Goal: Task Accomplishment & Management: Use online tool/utility

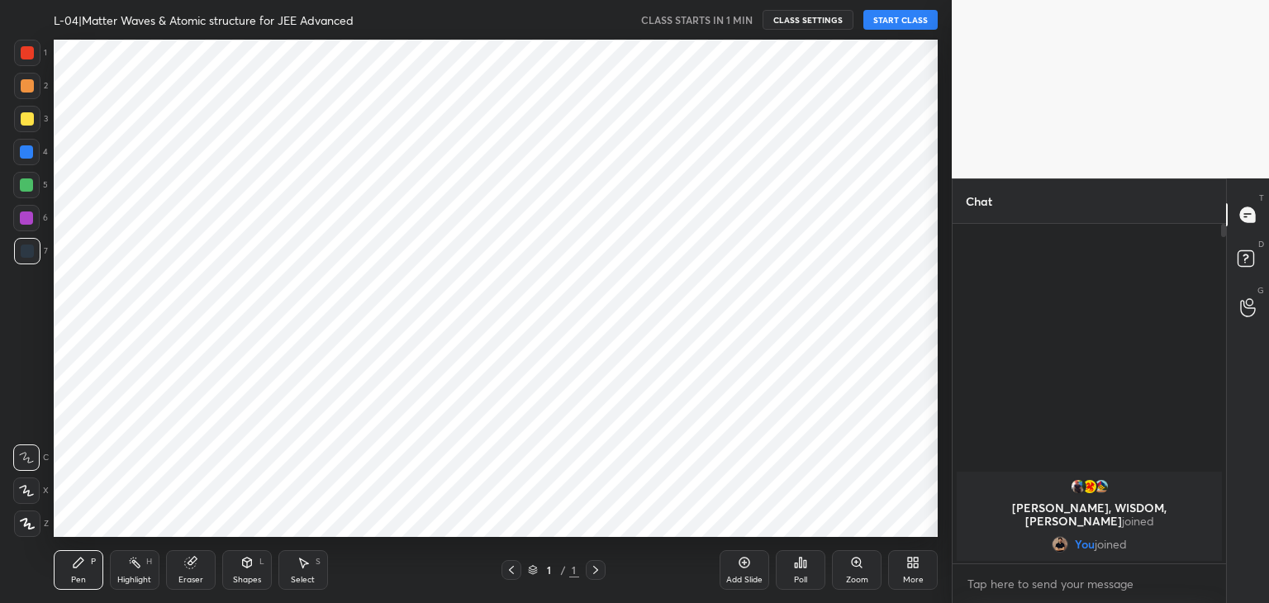
scroll to position [82099, 81712]
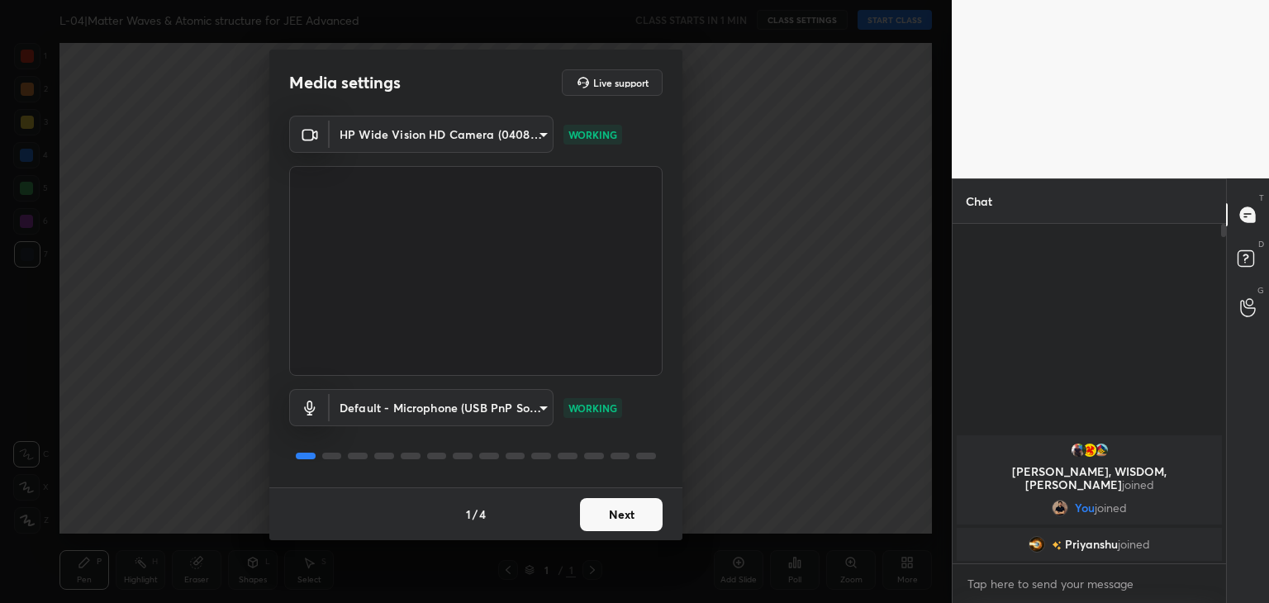
click at [615, 512] on button "Next" at bounding box center [621, 514] width 83 height 33
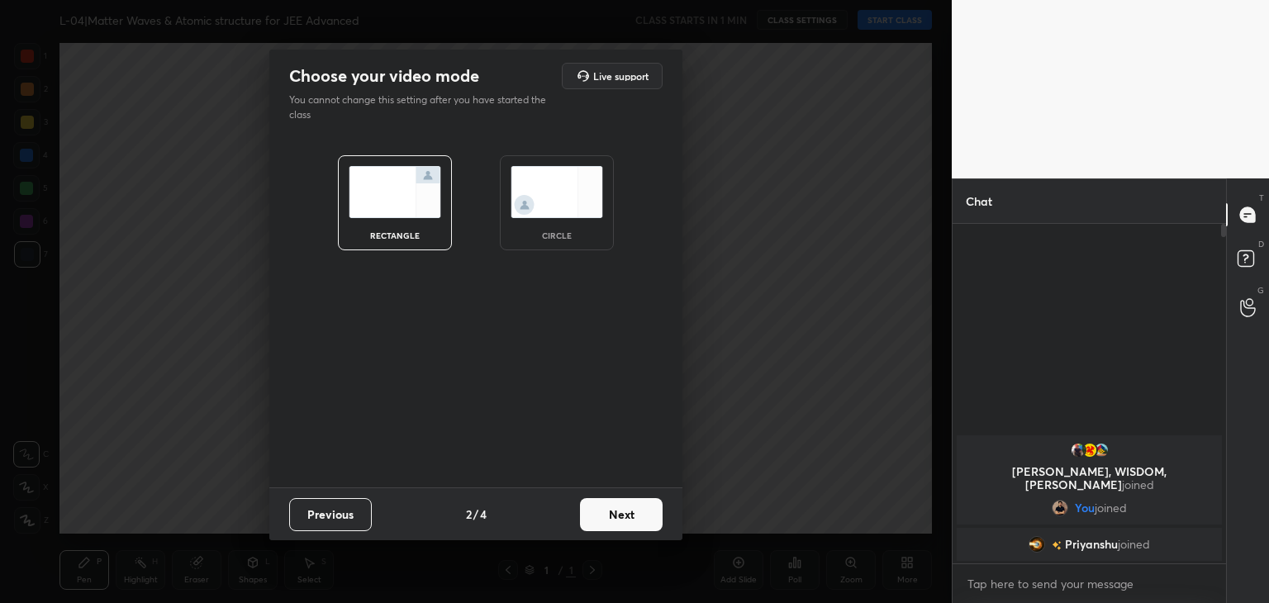
click at [615, 512] on button "Next" at bounding box center [621, 514] width 83 height 33
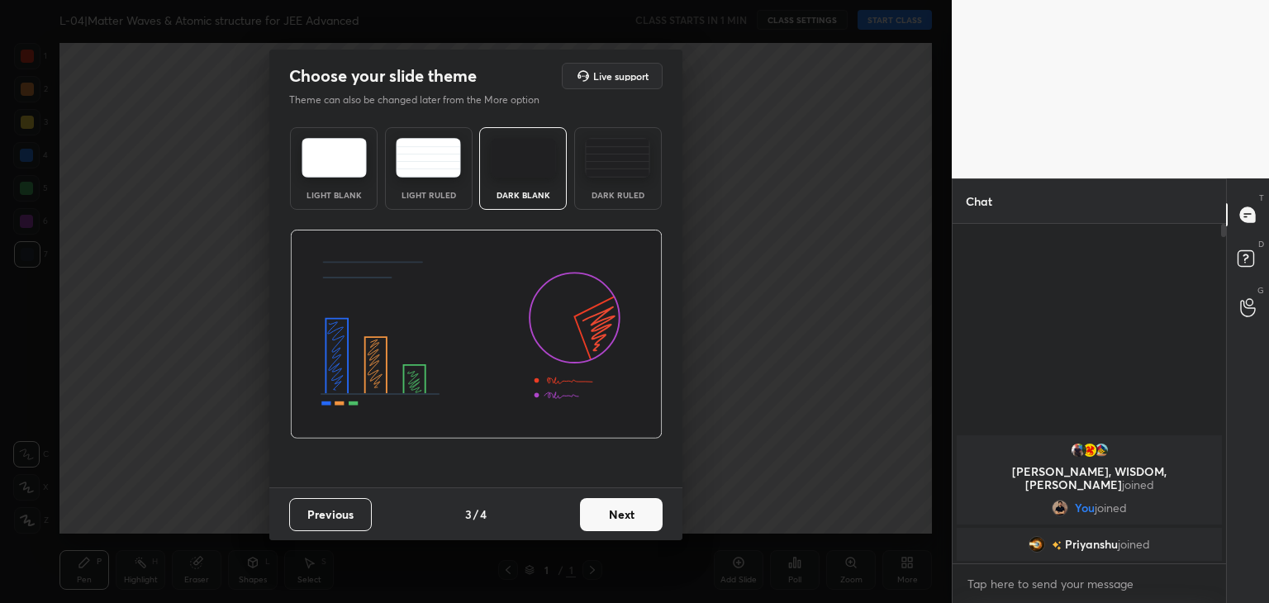
click at [615, 512] on button "Next" at bounding box center [621, 514] width 83 height 33
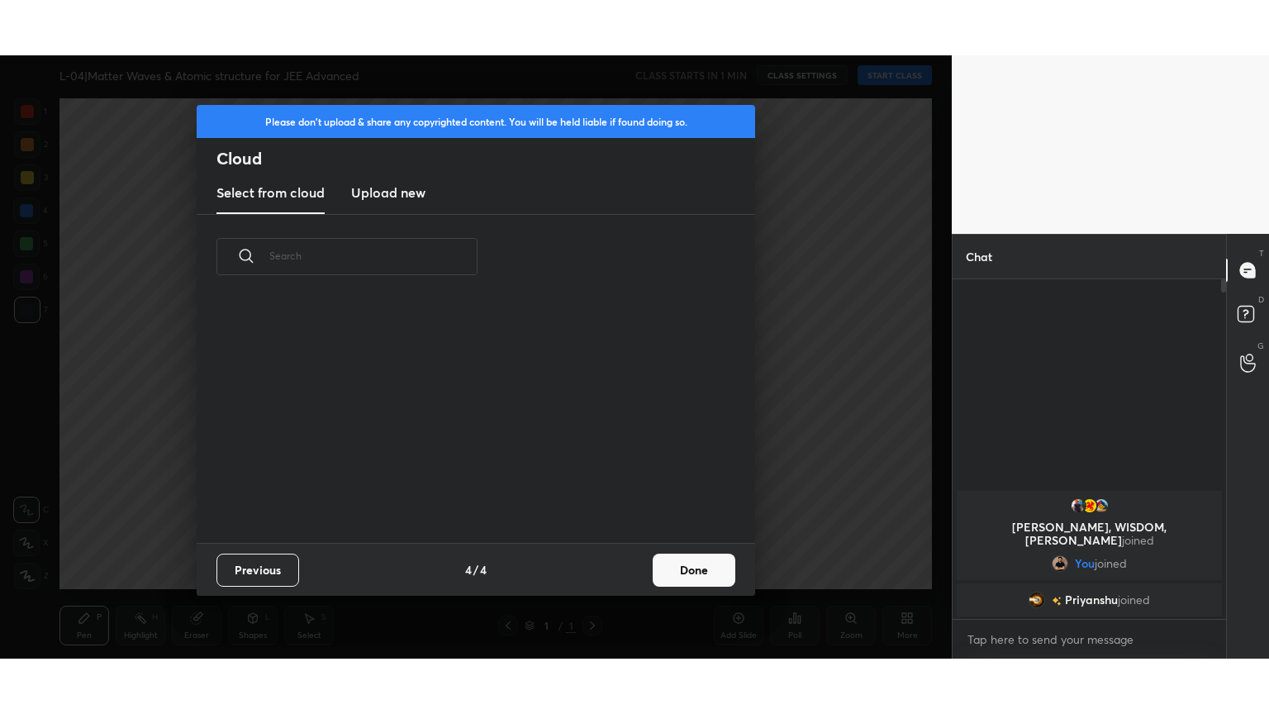
scroll to position [244, 530]
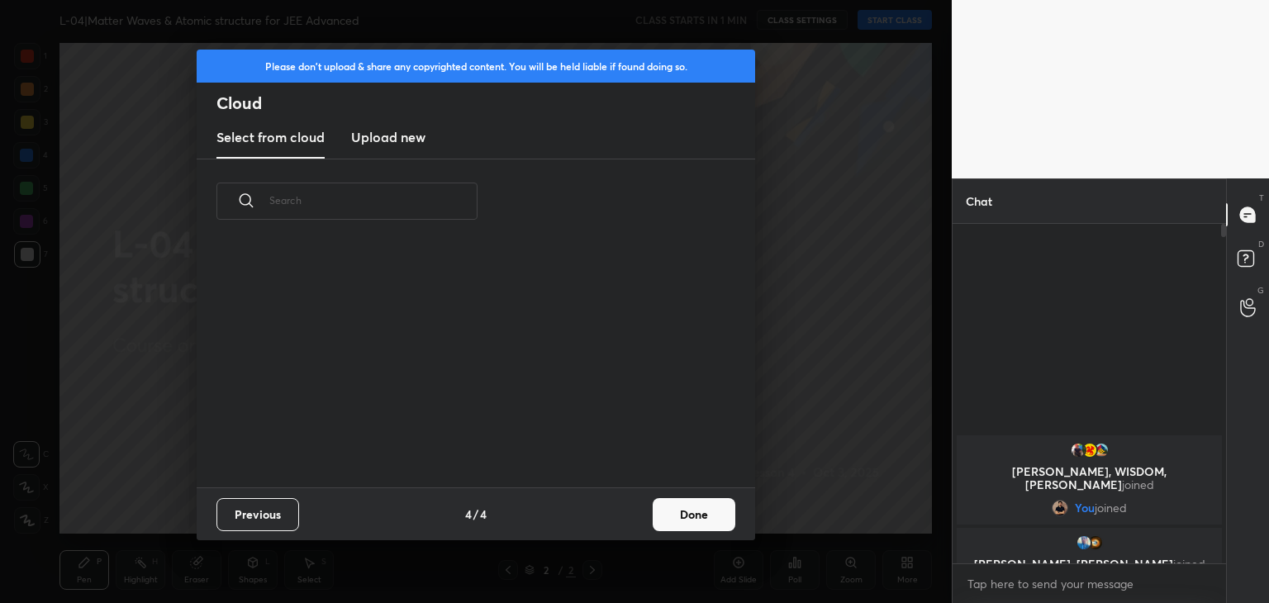
click at [394, 141] on h3 "Upload new" at bounding box center [388, 137] width 74 height 20
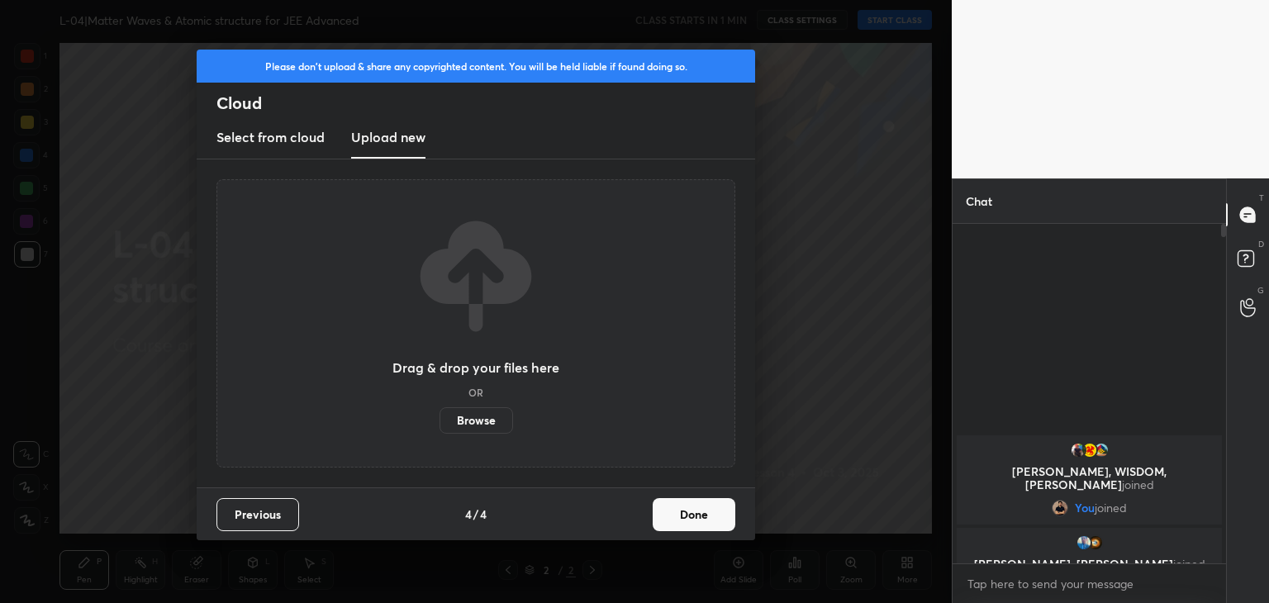
click at [463, 420] on label "Browse" at bounding box center [476, 420] width 74 height 26
click at [439, 420] on input "Browse" at bounding box center [439, 420] width 0 height 26
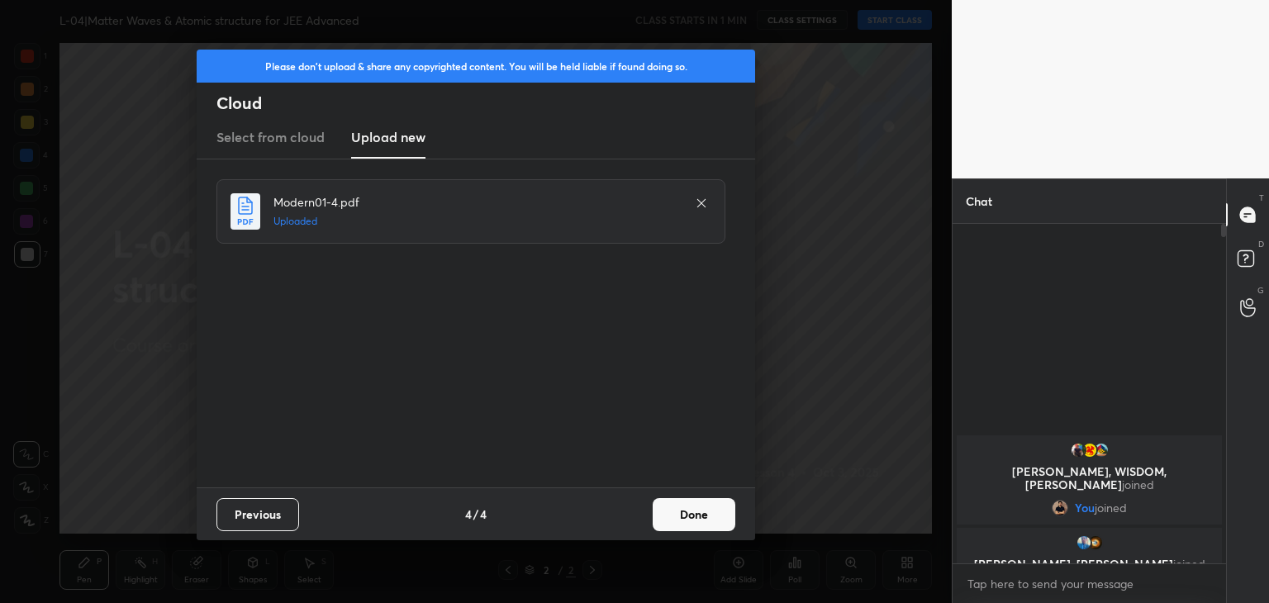
click at [697, 517] on button "Done" at bounding box center [694, 514] width 83 height 33
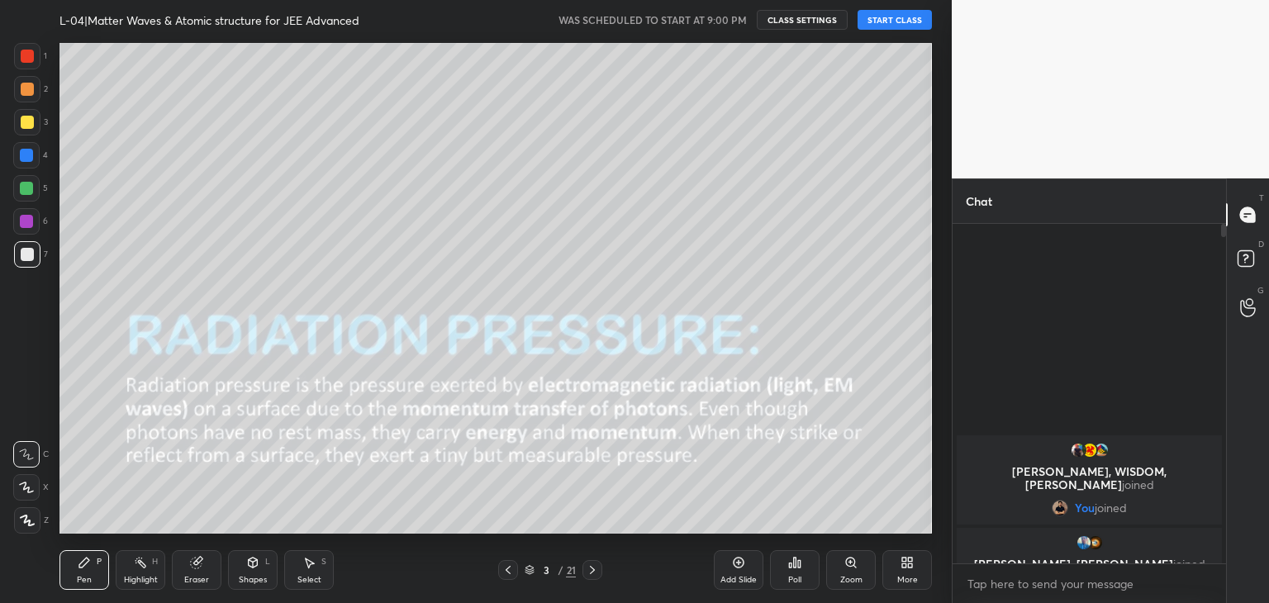
click at [509, 575] on icon at bounding box center [507, 569] width 13 height 13
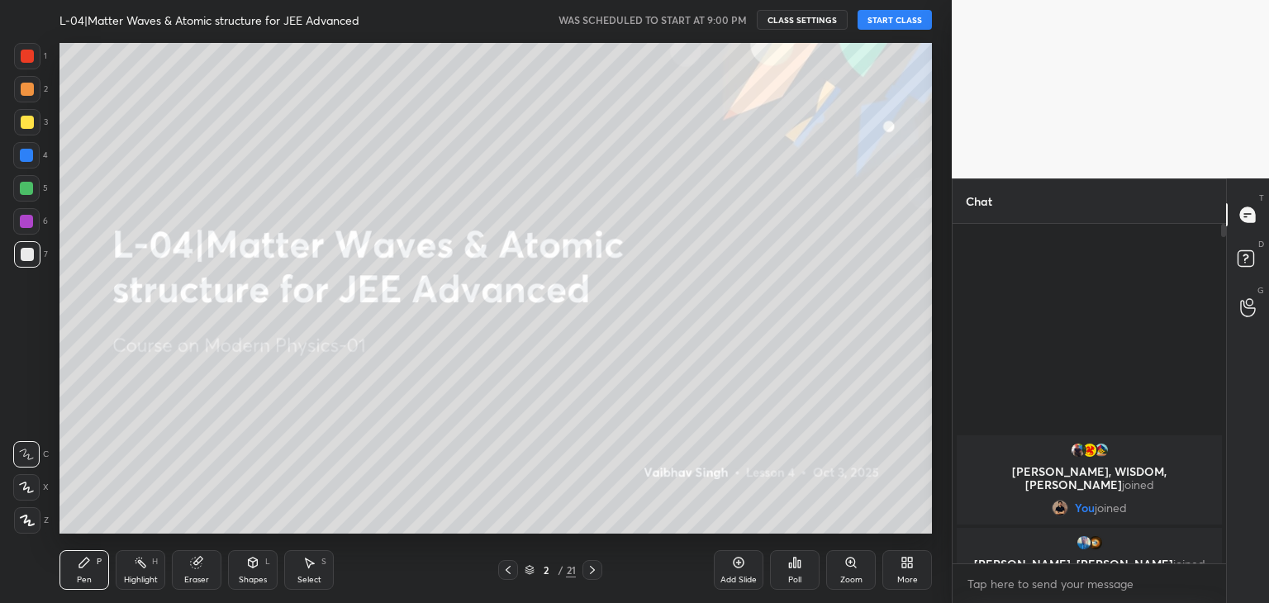
click at [905, 561] on icon at bounding box center [904, 560] width 4 height 4
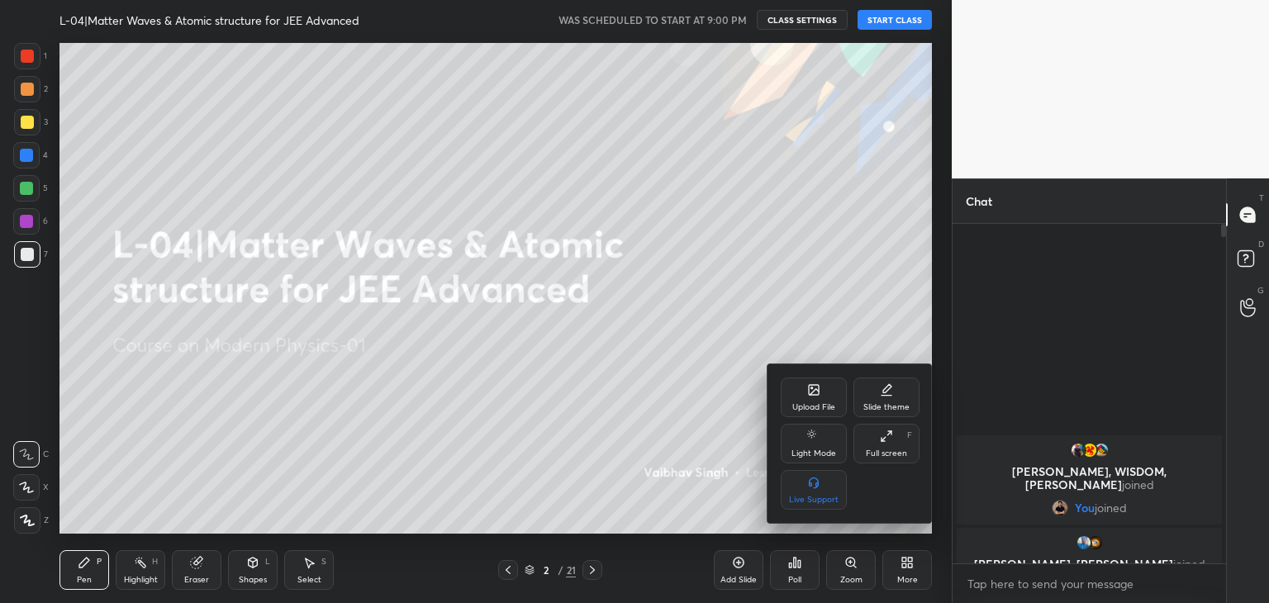
click at [885, 445] on div "Full screen F" at bounding box center [886, 444] width 66 height 40
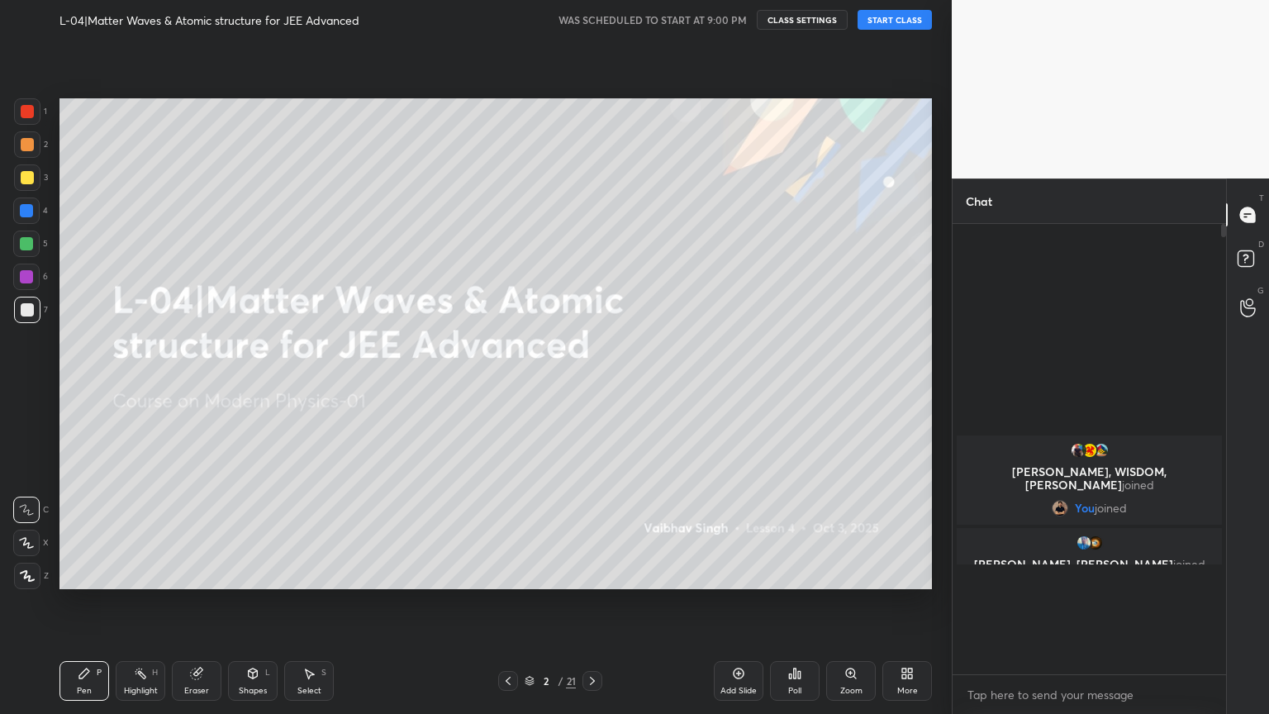
scroll to position [308, 268]
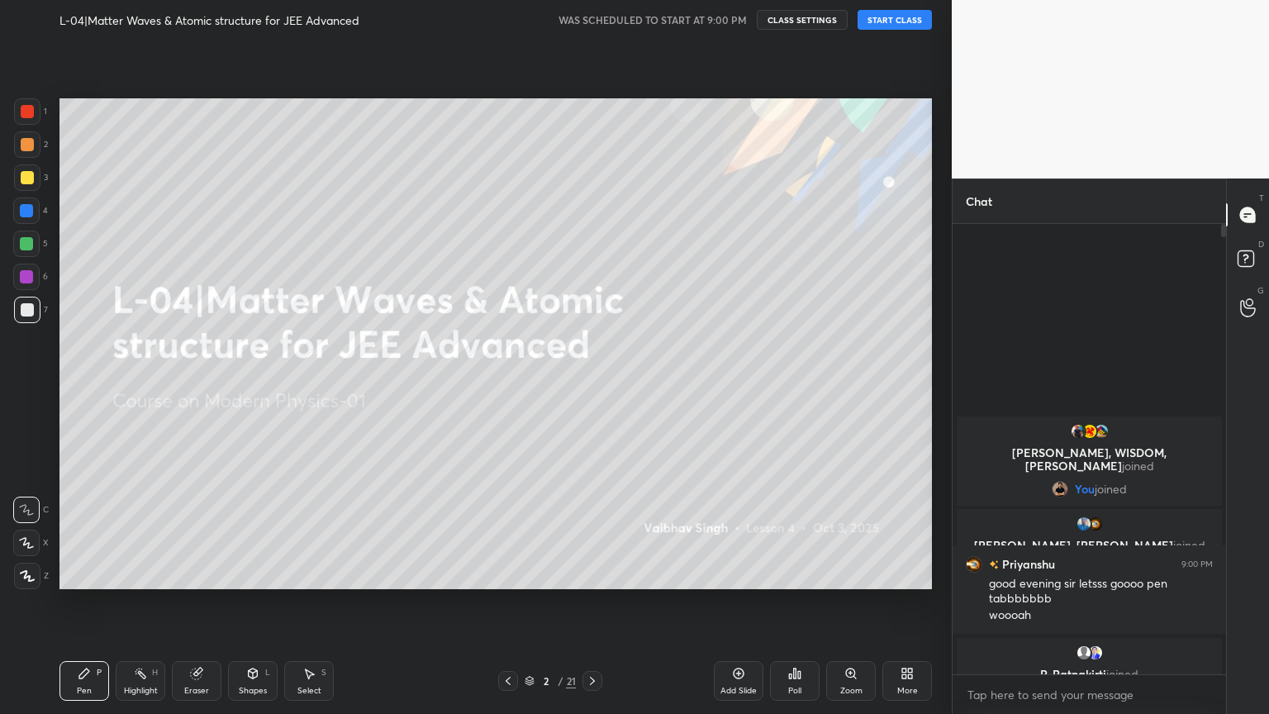
click at [895, 21] on button "START CLASS" at bounding box center [894, 20] width 74 height 20
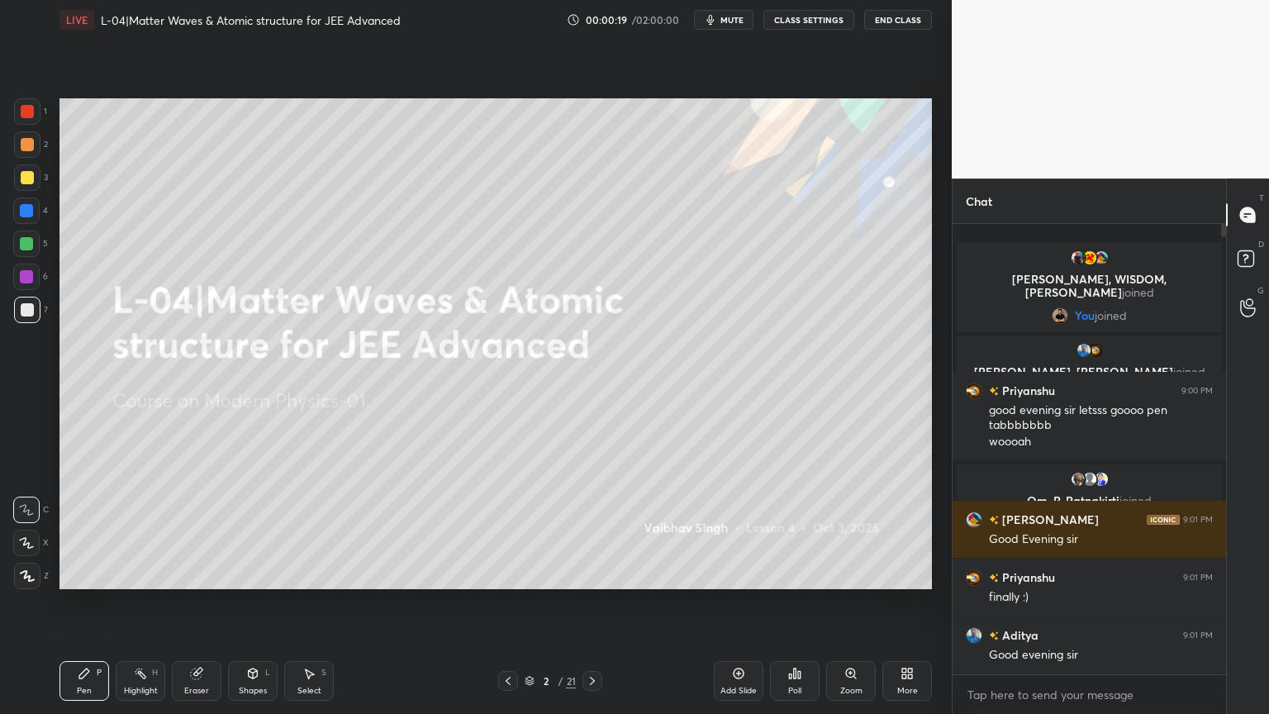
click at [27, 281] on div at bounding box center [26, 276] width 13 height 13
click at [21, 578] on icon at bounding box center [27, 576] width 15 height 12
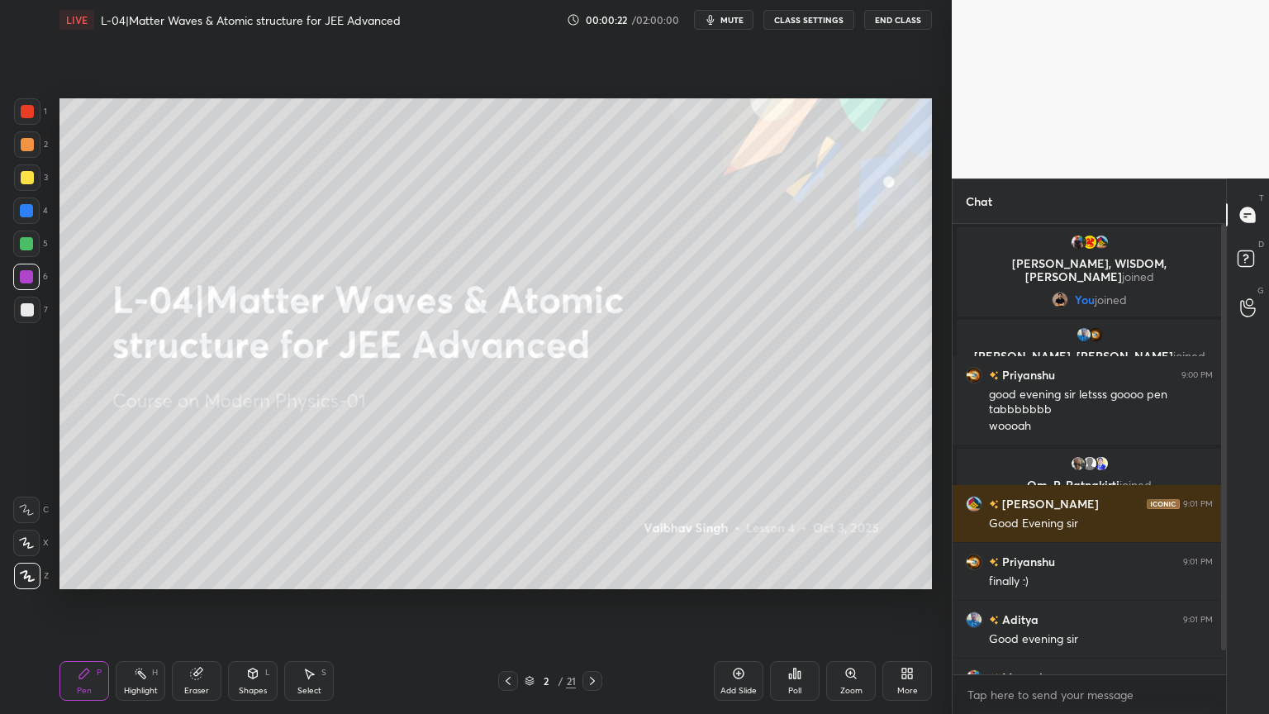
click at [20, 169] on div at bounding box center [27, 177] width 26 height 26
click at [17, 149] on div at bounding box center [27, 144] width 26 height 26
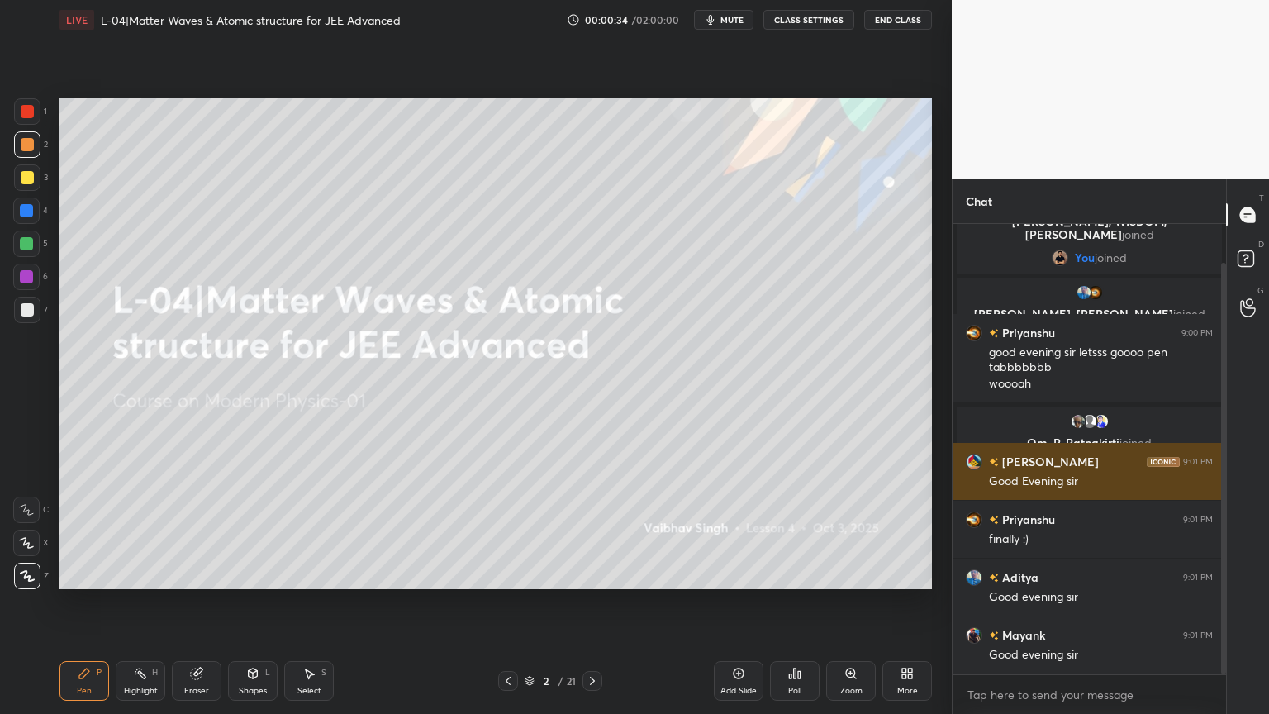
scroll to position [100, 0]
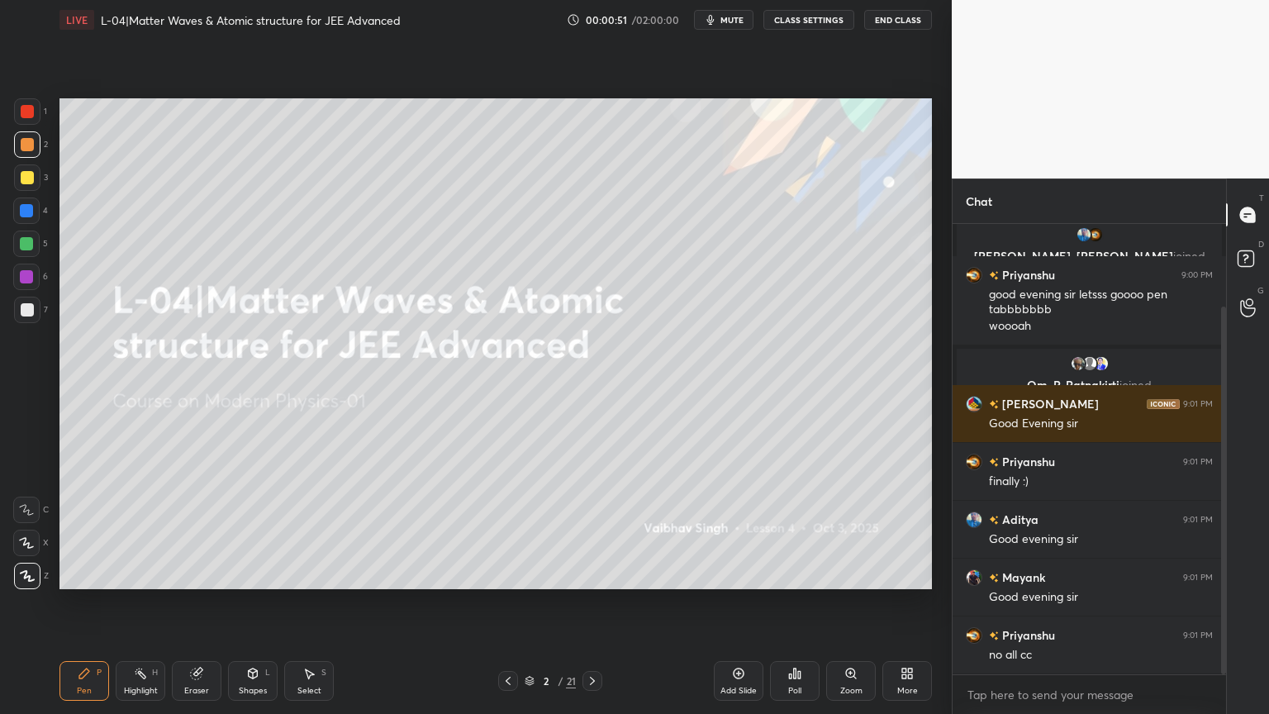
click at [25, 243] on div at bounding box center [26, 243] width 13 height 13
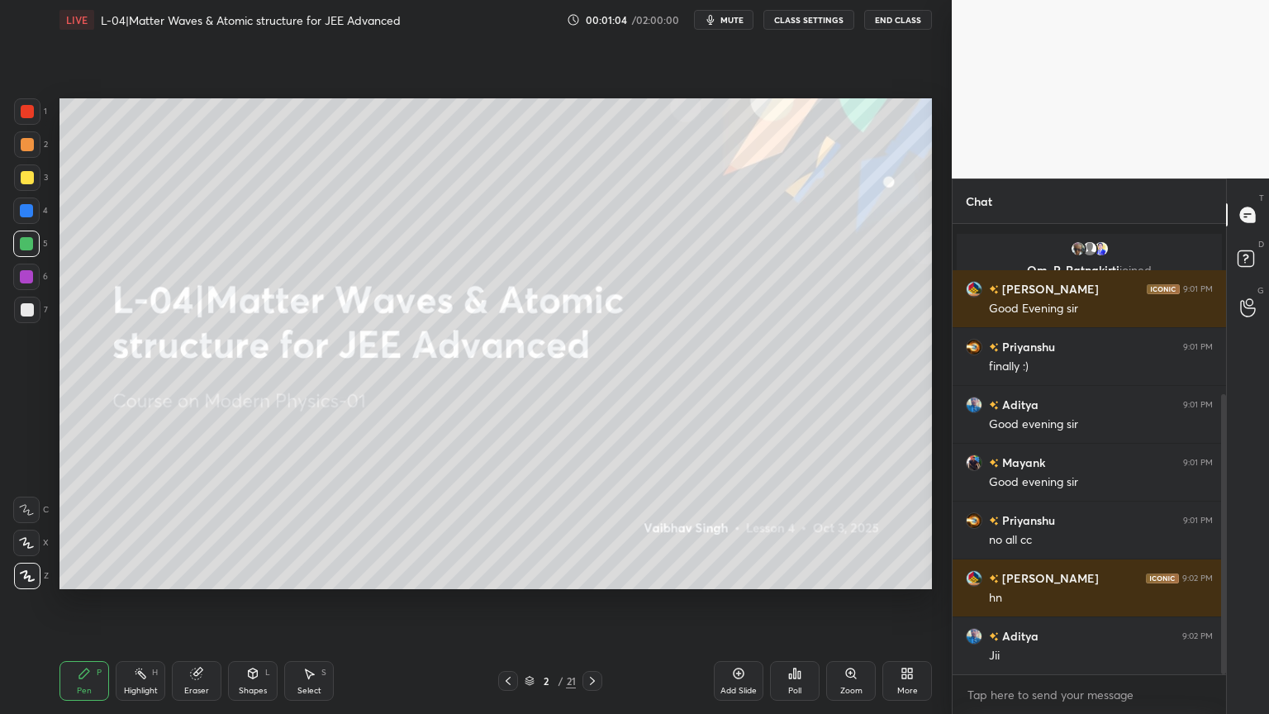
scroll to position [273, 0]
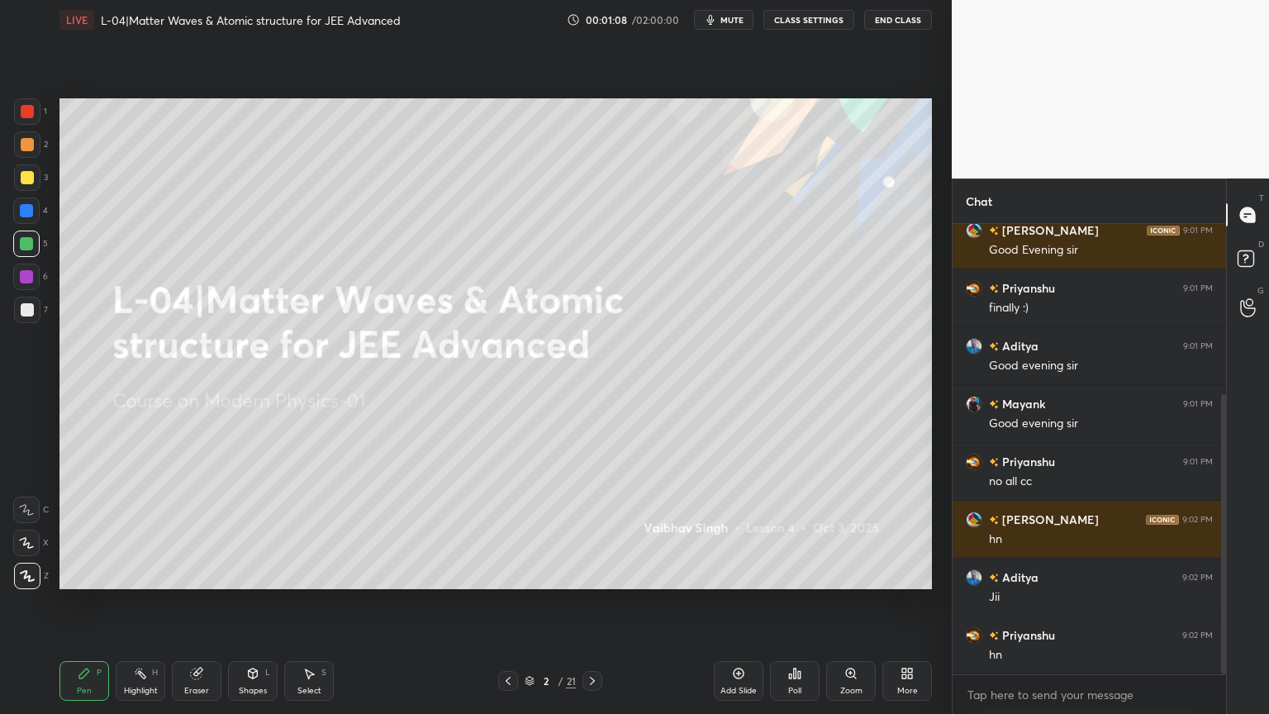
click at [23, 177] on div at bounding box center [27, 177] width 13 height 13
click at [132, 602] on div "Highlight" at bounding box center [141, 690] width 34 height 8
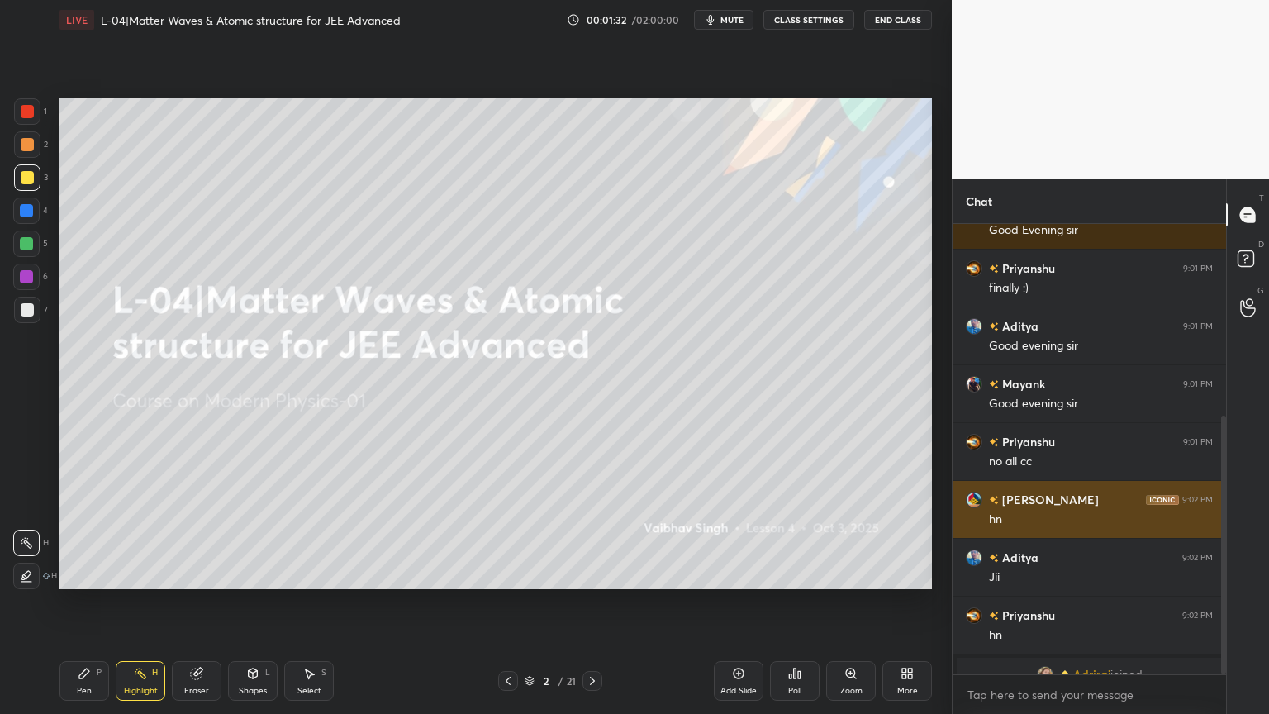
scroll to position [353, 0]
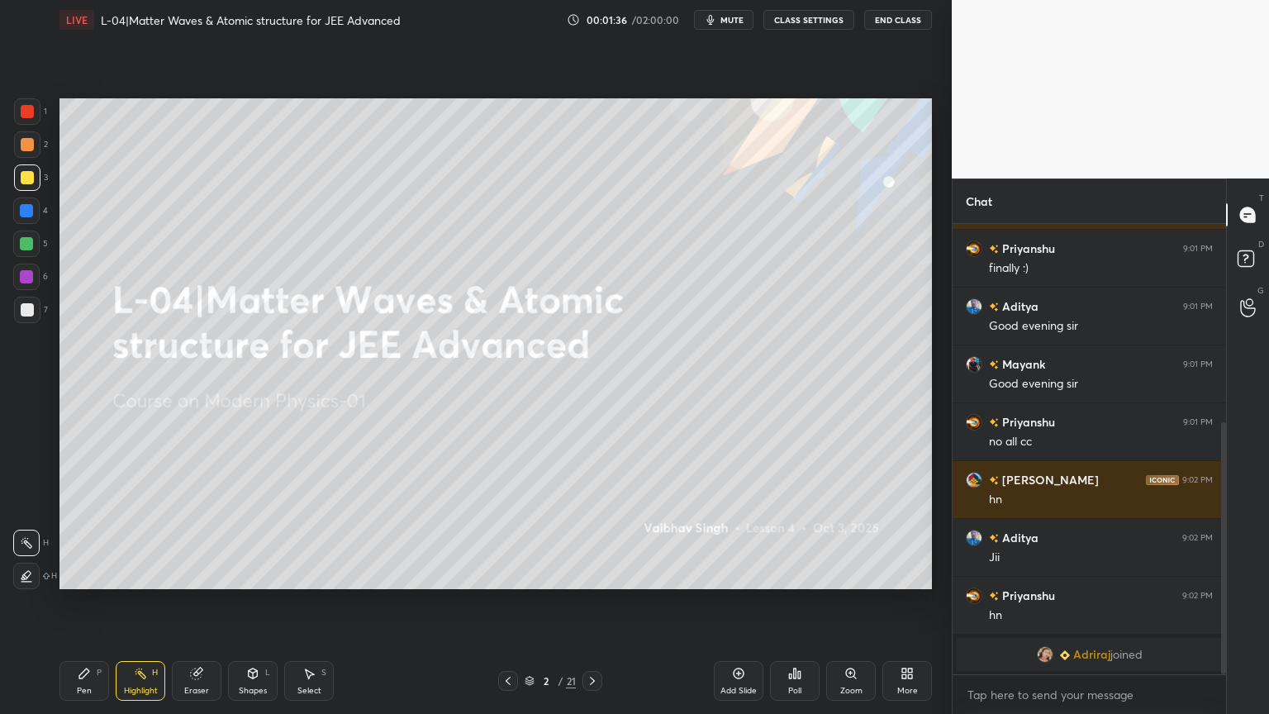
click at [25, 279] on div at bounding box center [26, 276] width 13 height 13
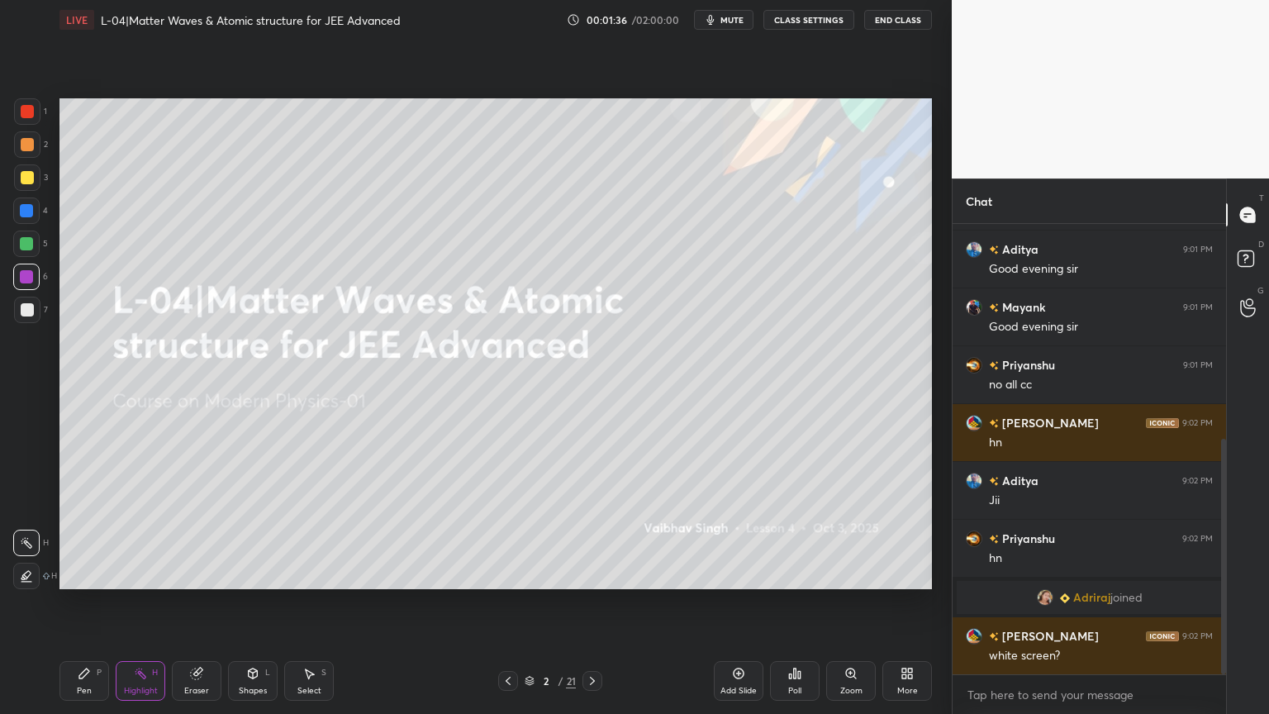
click at [31, 247] on div at bounding box center [26, 243] width 13 height 13
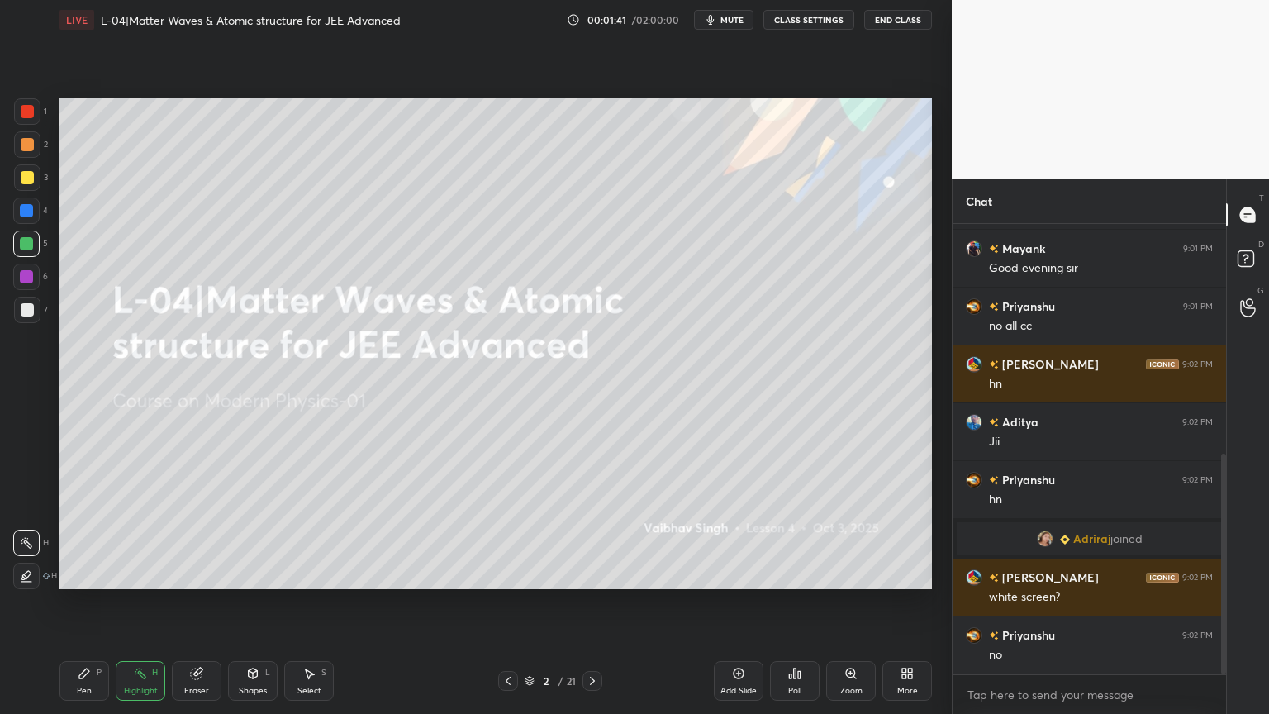
click at [83, 602] on icon at bounding box center [84, 673] width 13 height 13
click at [32, 171] on div at bounding box center [27, 177] width 26 height 26
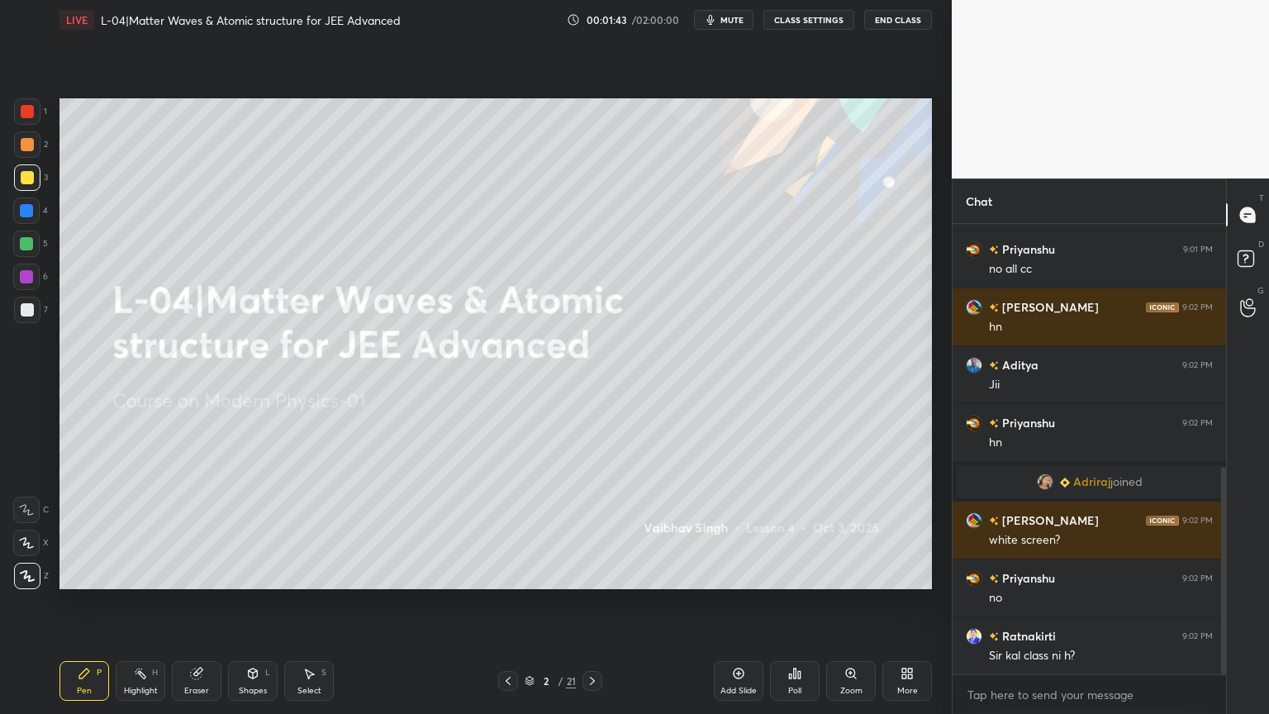
click at [27, 142] on div at bounding box center [27, 144] width 13 height 13
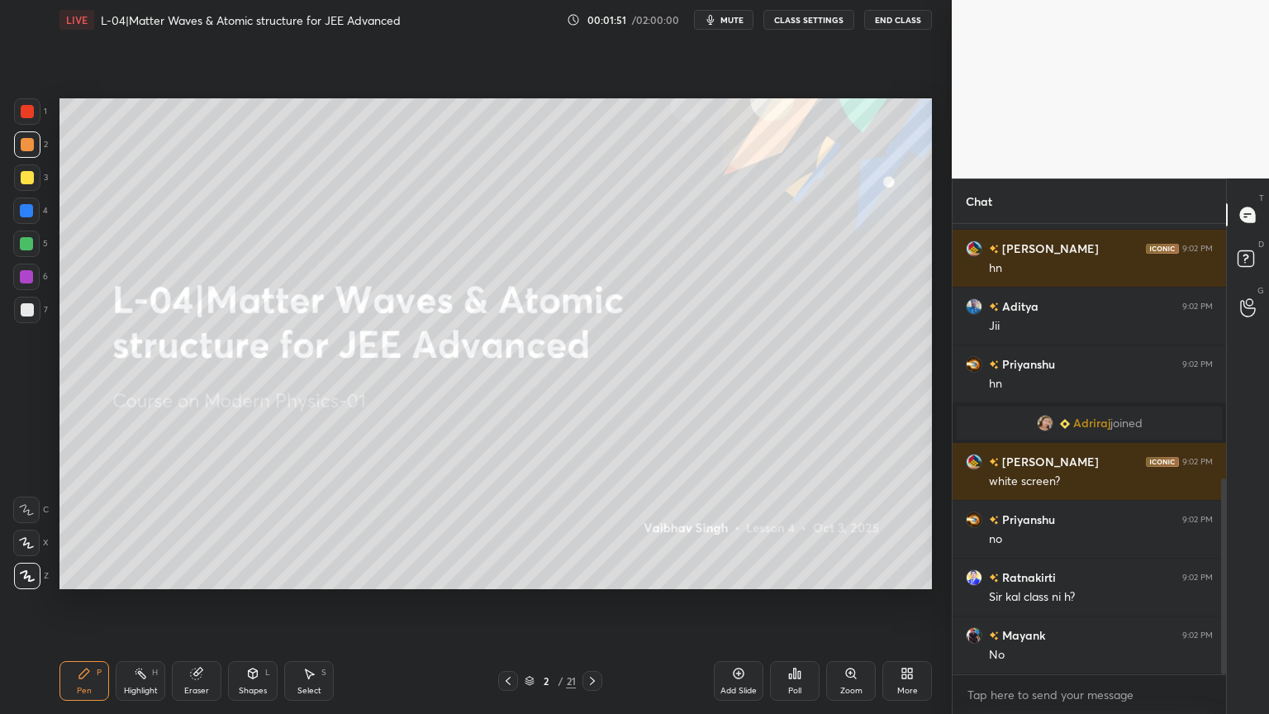
click at [136, 602] on div "Highlight H" at bounding box center [141, 681] width 50 height 40
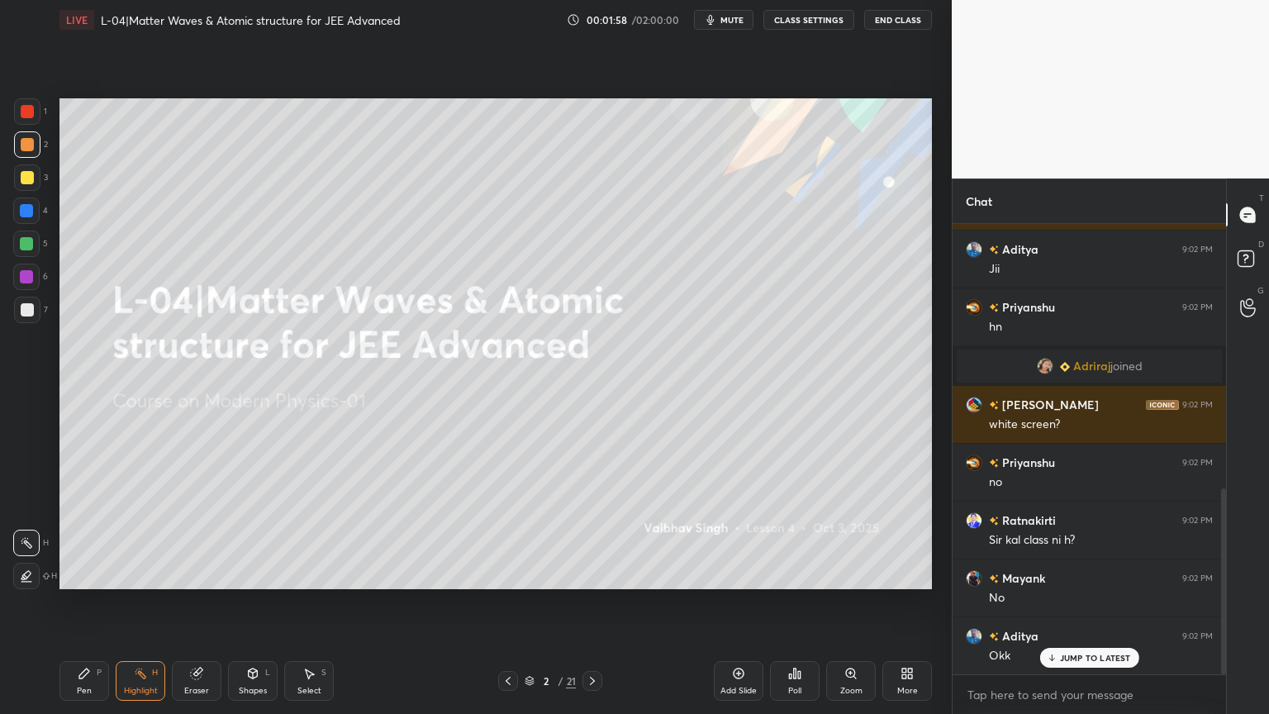
click at [24, 185] on div at bounding box center [27, 177] width 26 height 26
click at [26, 208] on div at bounding box center [26, 210] width 13 height 13
click at [86, 602] on div "Pen P" at bounding box center [84, 681] width 50 height 40
click at [18, 146] on div at bounding box center [27, 144] width 26 height 26
click at [25, 96] on div "1 2 3 4 5 6 7 C X Z C X Z E E Erase all H H LIVE L-04|Matter Waves & Atomic str…" at bounding box center [469, 357] width 938 height 714
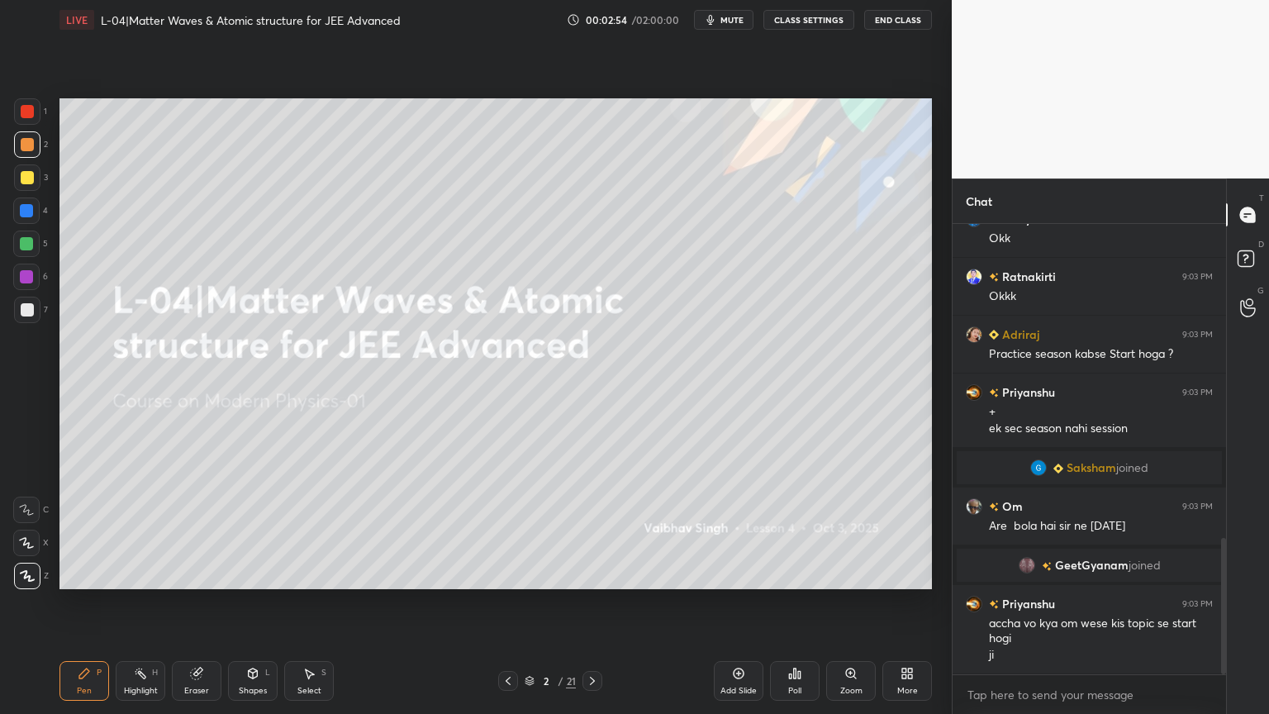
scroll to position [1037, 0]
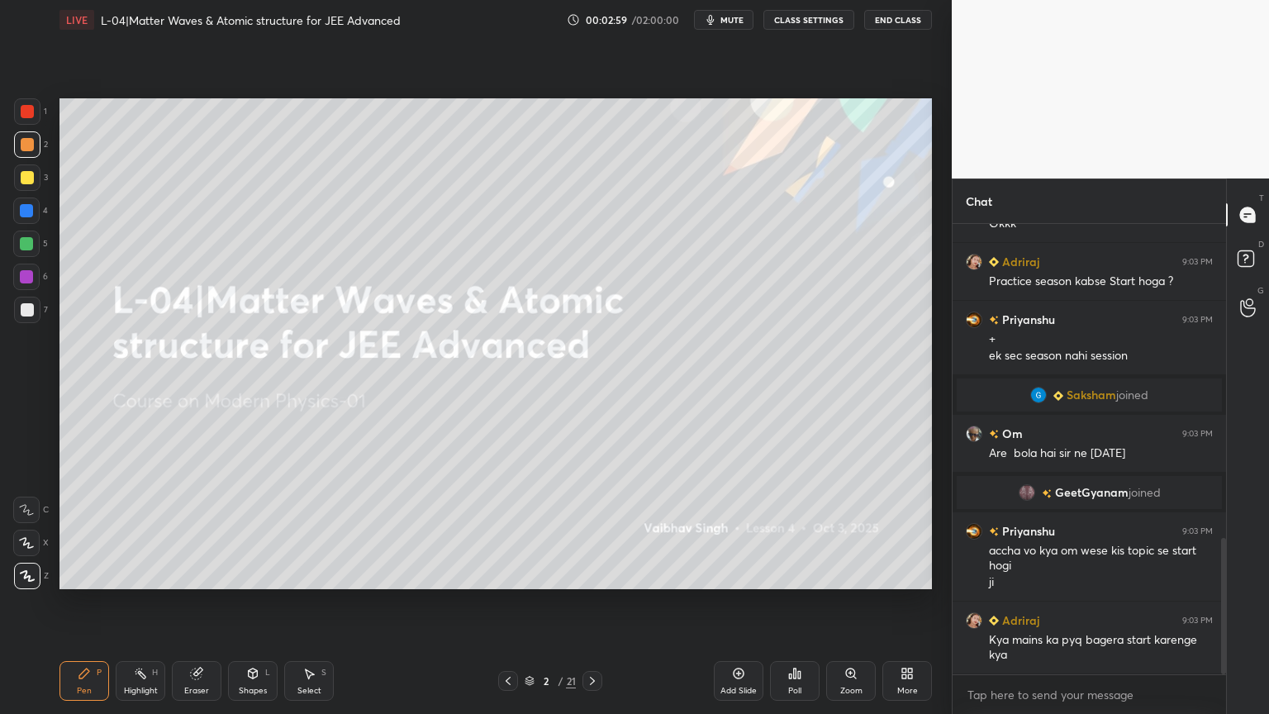
click at [18, 247] on div at bounding box center [26, 243] width 26 height 26
click at [26, 168] on div at bounding box center [27, 177] width 26 height 26
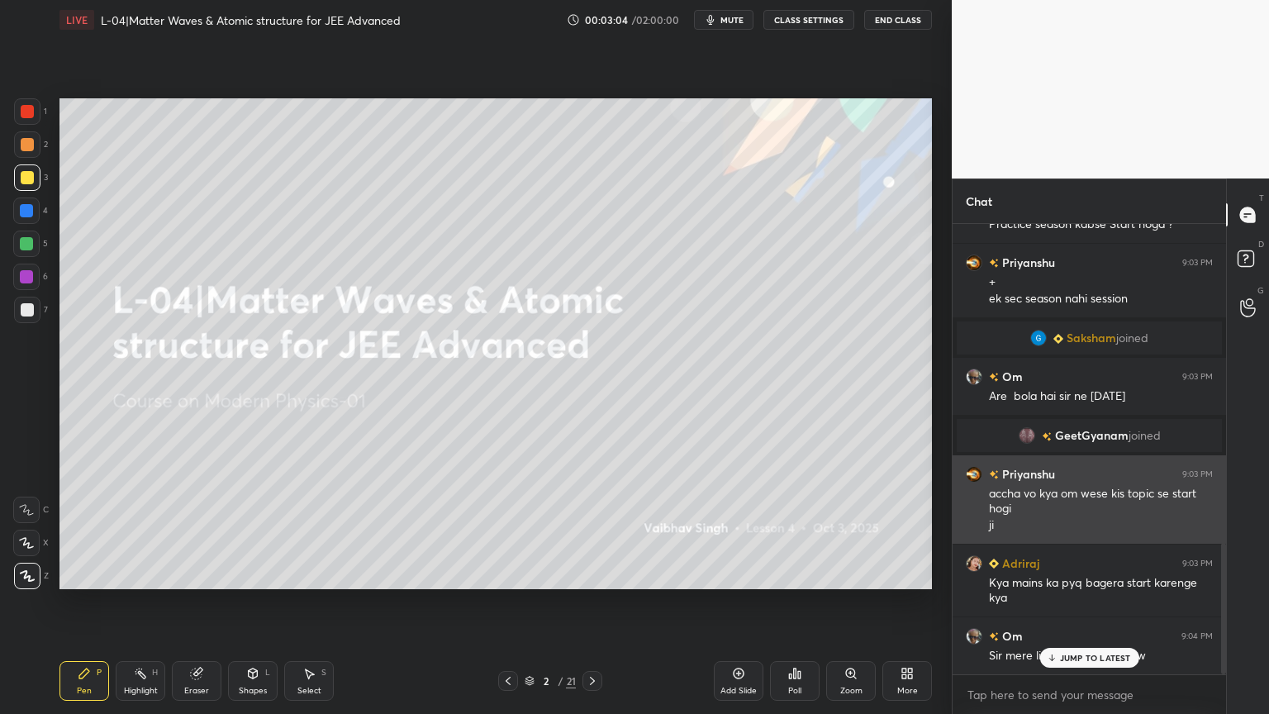
scroll to position [1094, 0]
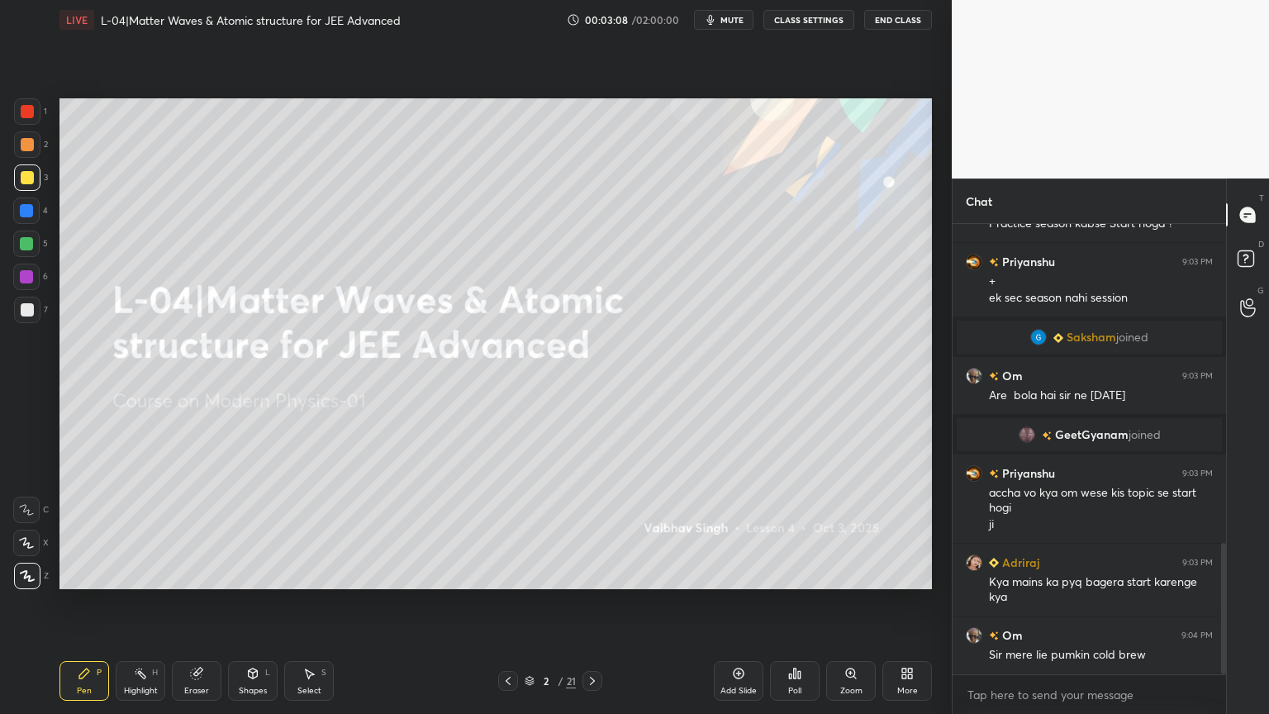
click at [26, 155] on div at bounding box center [27, 144] width 26 height 26
click at [30, 110] on div at bounding box center [27, 111] width 13 height 13
click at [21, 147] on div at bounding box center [27, 144] width 13 height 13
click at [28, 118] on div at bounding box center [27, 111] width 26 height 26
click at [22, 140] on div at bounding box center [27, 144] width 13 height 13
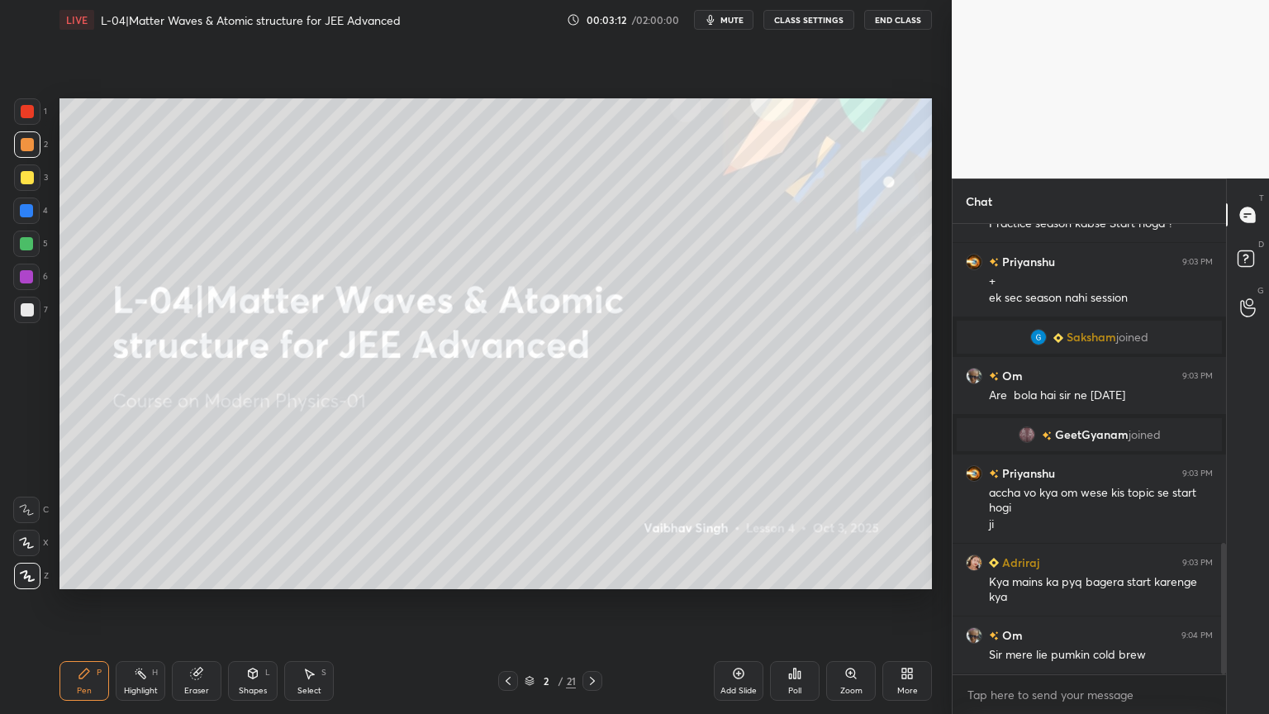
click at [134, 602] on icon at bounding box center [140, 673] width 13 height 13
click at [590, 602] on icon at bounding box center [592, 680] width 13 height 13
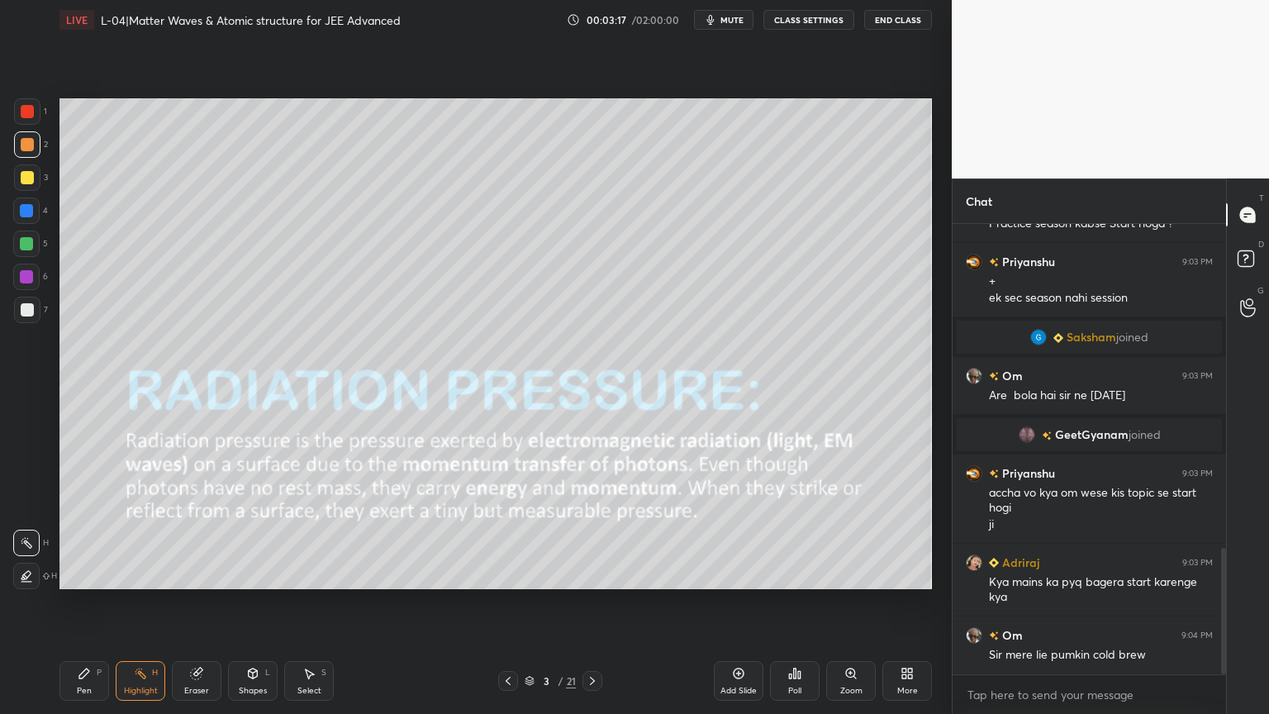
scroll to position [1152, 0]
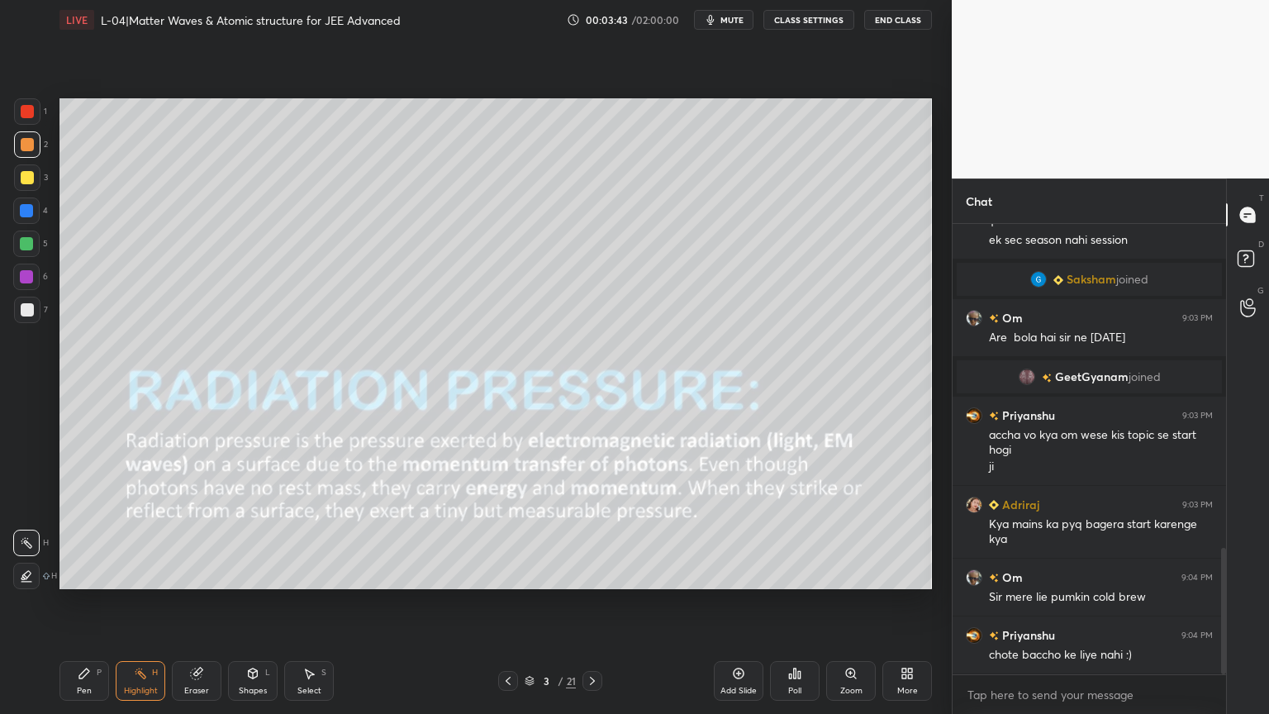
click at [246, 602] on div "Shapes" at bounding box center [253, 690] width 28 height 8
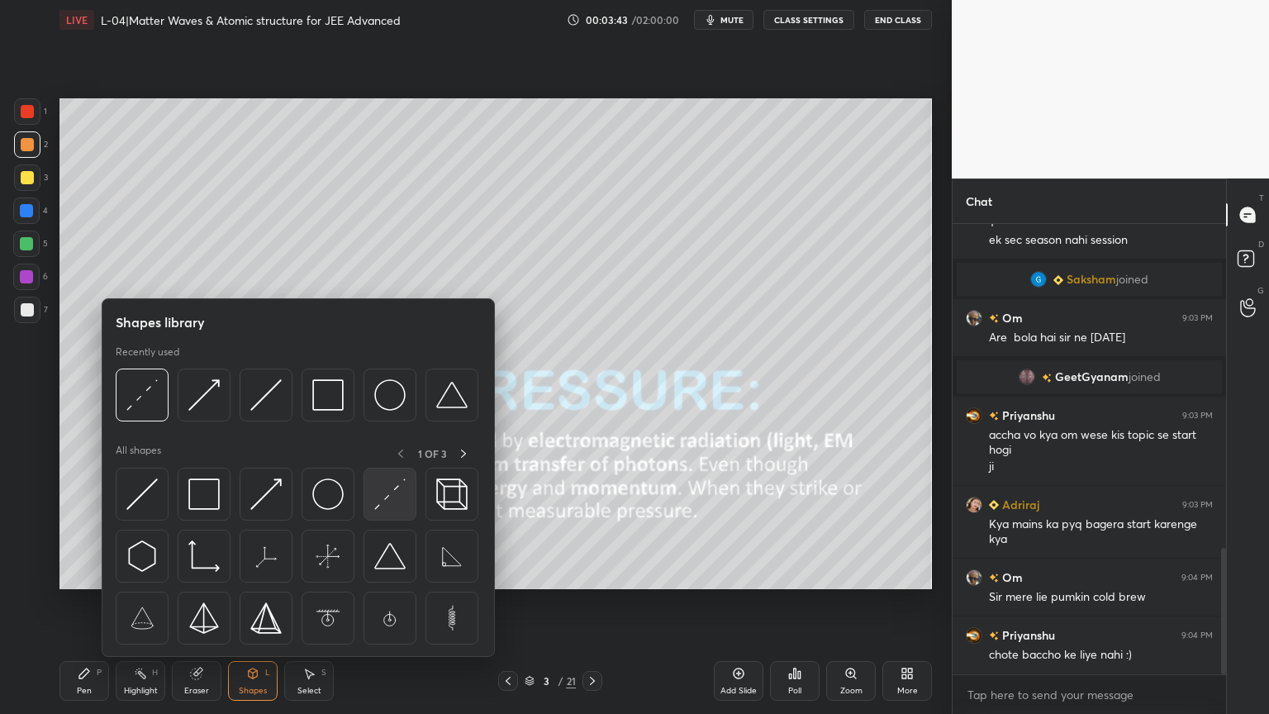
click at [393, 505] on img at bounding box center [389, 493] width 31 height 31
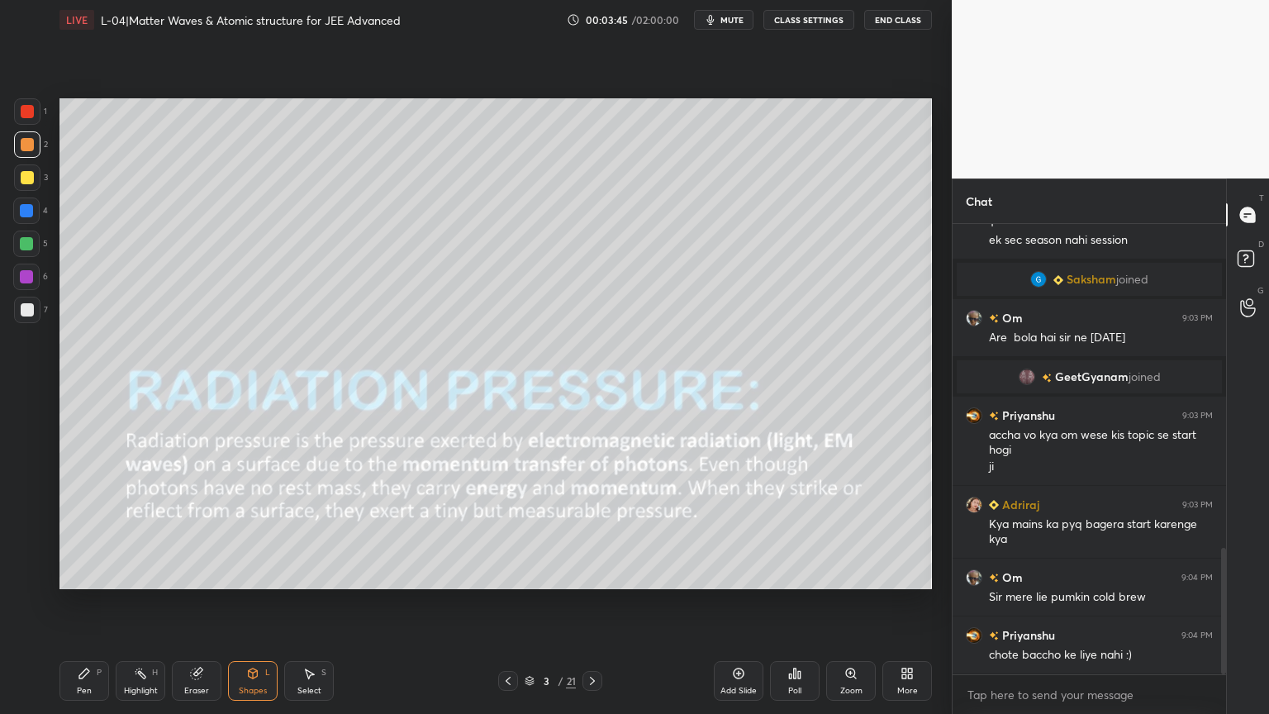
click at [26, 251] on div at bounding box center [26, 243] width 26 height 26
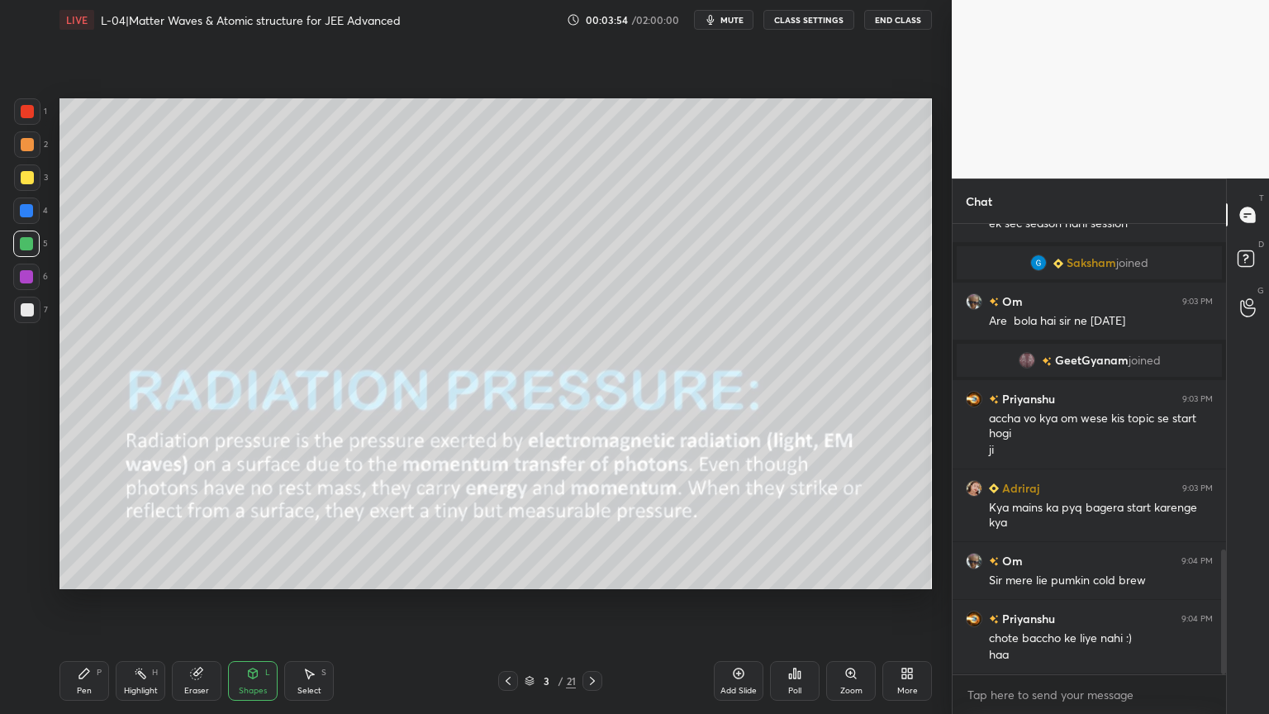
click at [135, 602] on icon at bounding box center [140, 673] width 13 height 13
click at [596, 602] on icon at bounding box center [592, 680] width 13 height 13
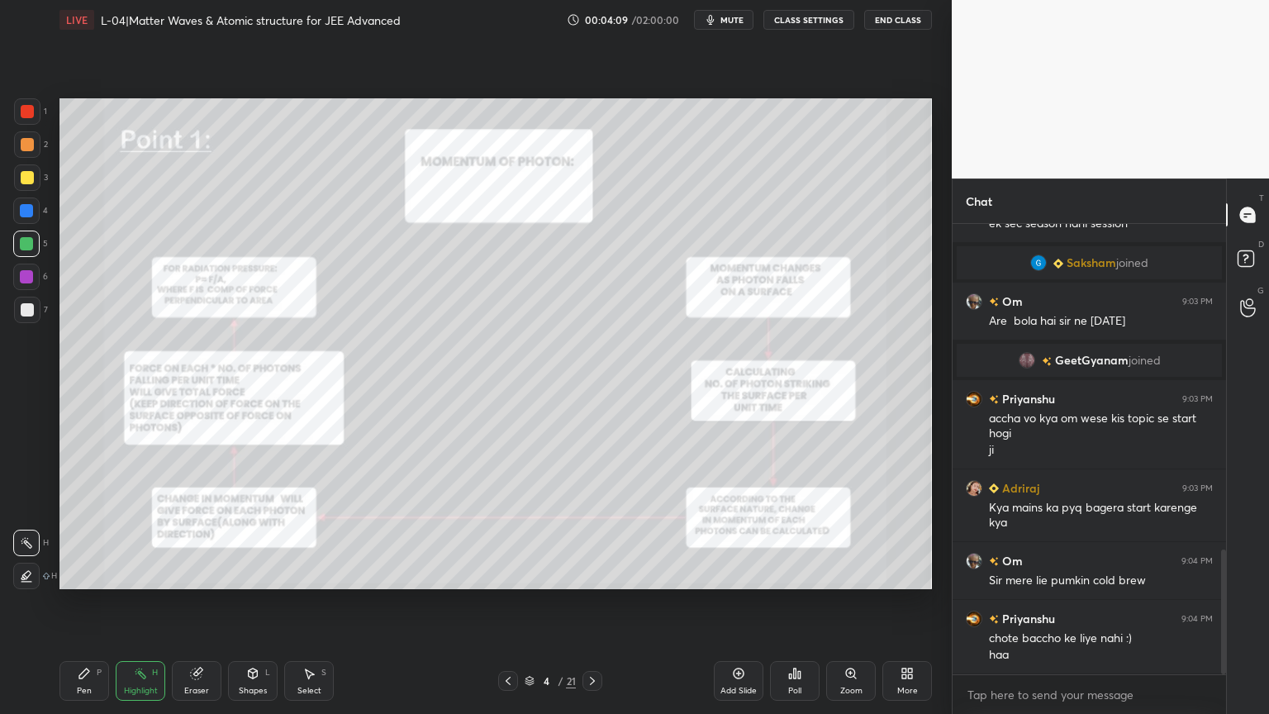
click at [27, 121] on div at bounding box center [27, 111] width 26 height 26
click at [78, 602] on icon at bounding box center [84, 673] width 13 height 13
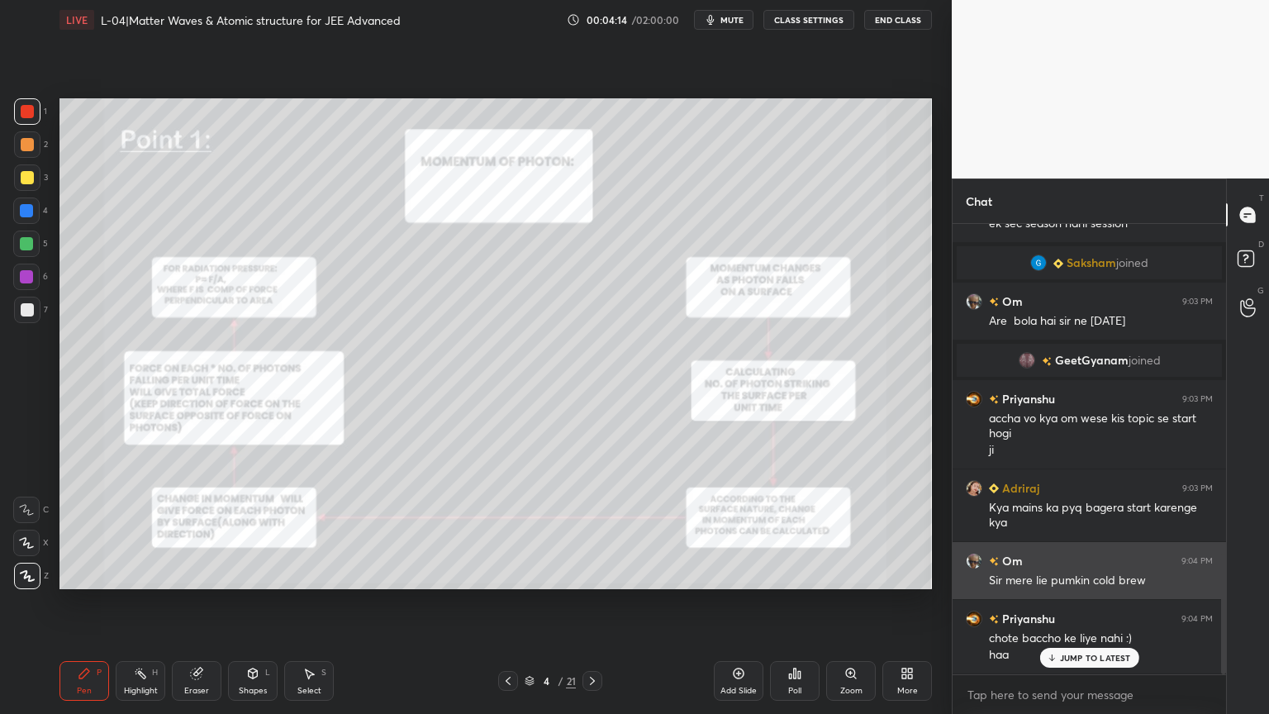
scroll to position [1226, 0]
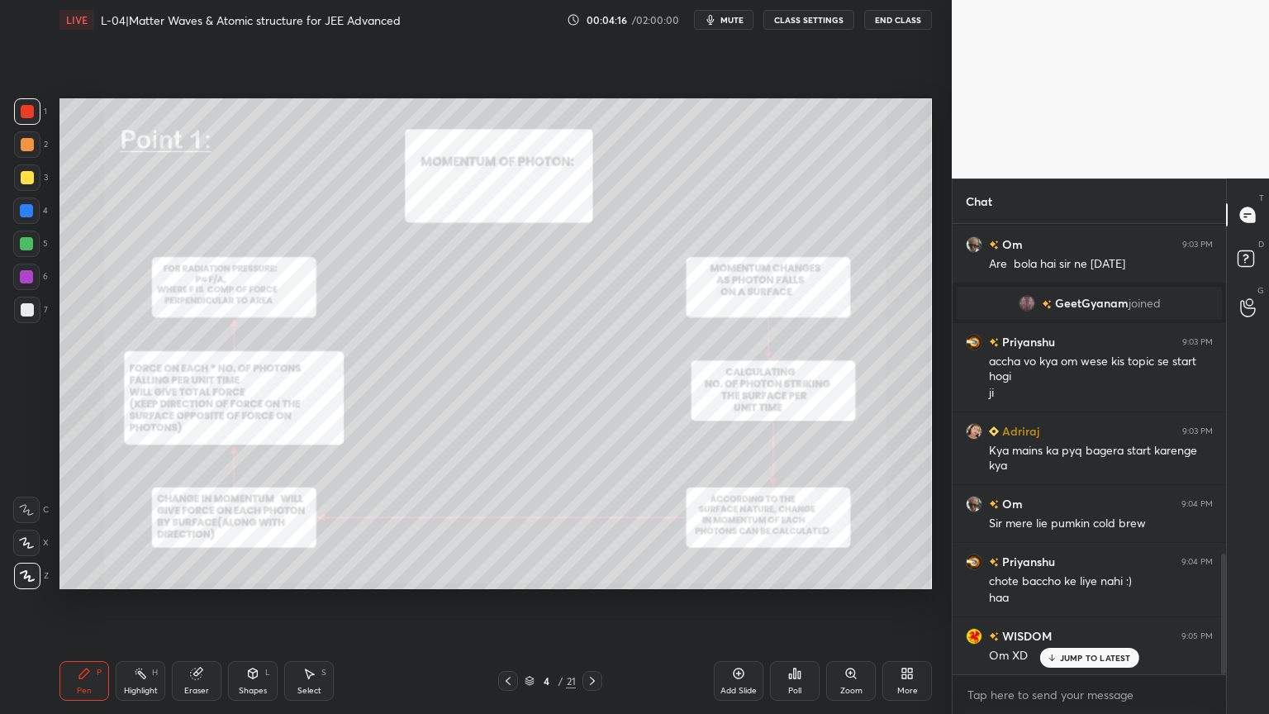
click at [131, 602] on div "Highlight H" at bounding box center [141, 681] width 50 height 40
click at [20, 185] on div at bounding box center [27, 177] width 26 height 26
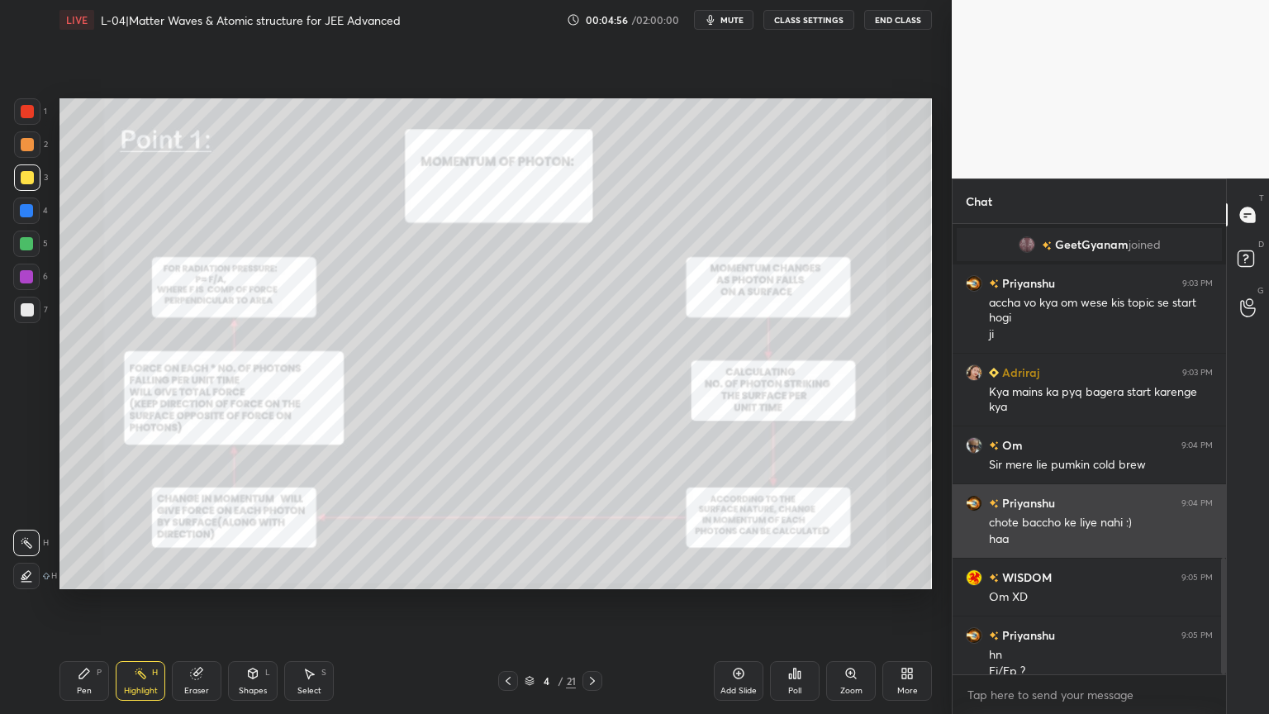
scroll to position [1301, 0]
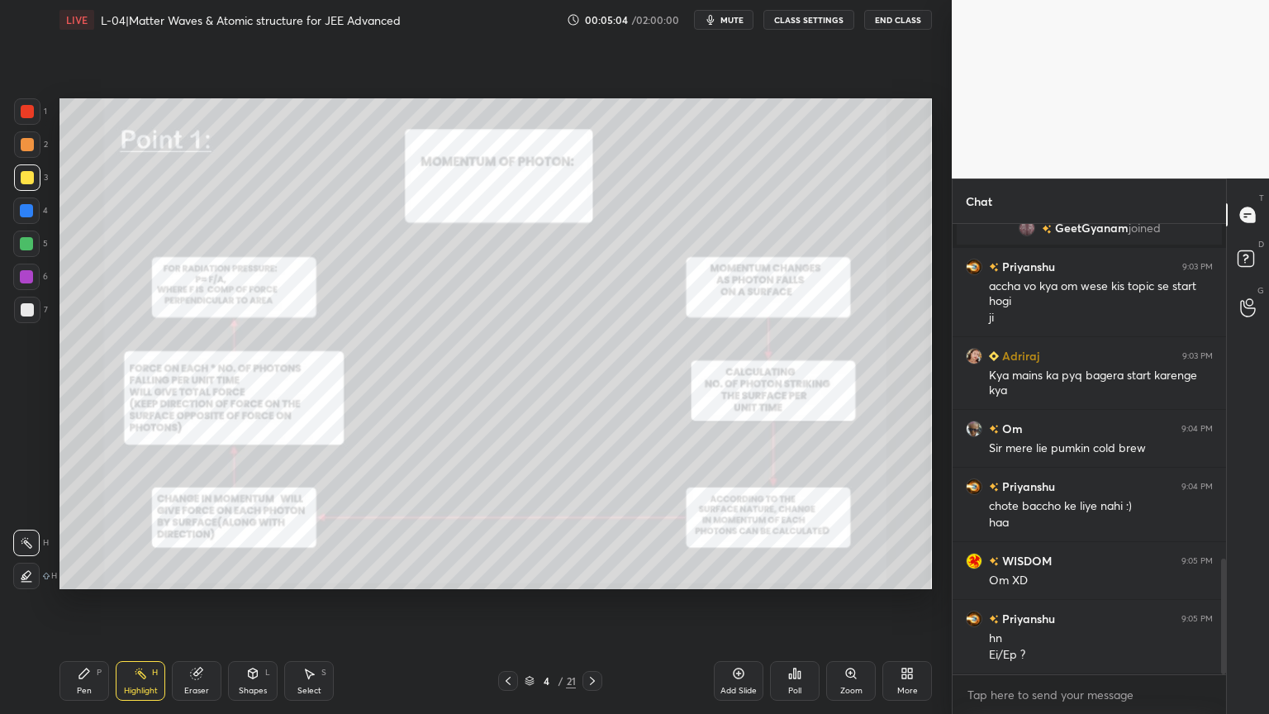
click at [501, 602] on icon at bounding box center [507, 680] width 13 height 13
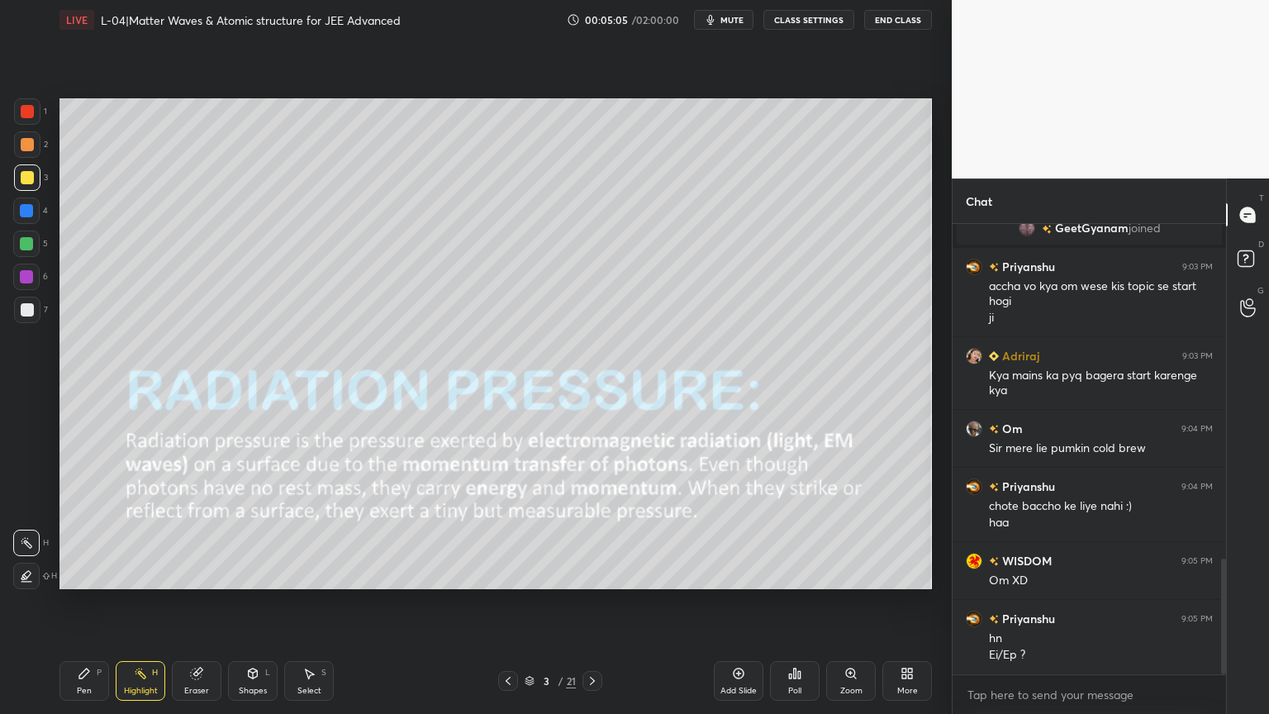
click at [733, 602] on div "Add Slide" at bounding box center [739, 681] width 50 height 40
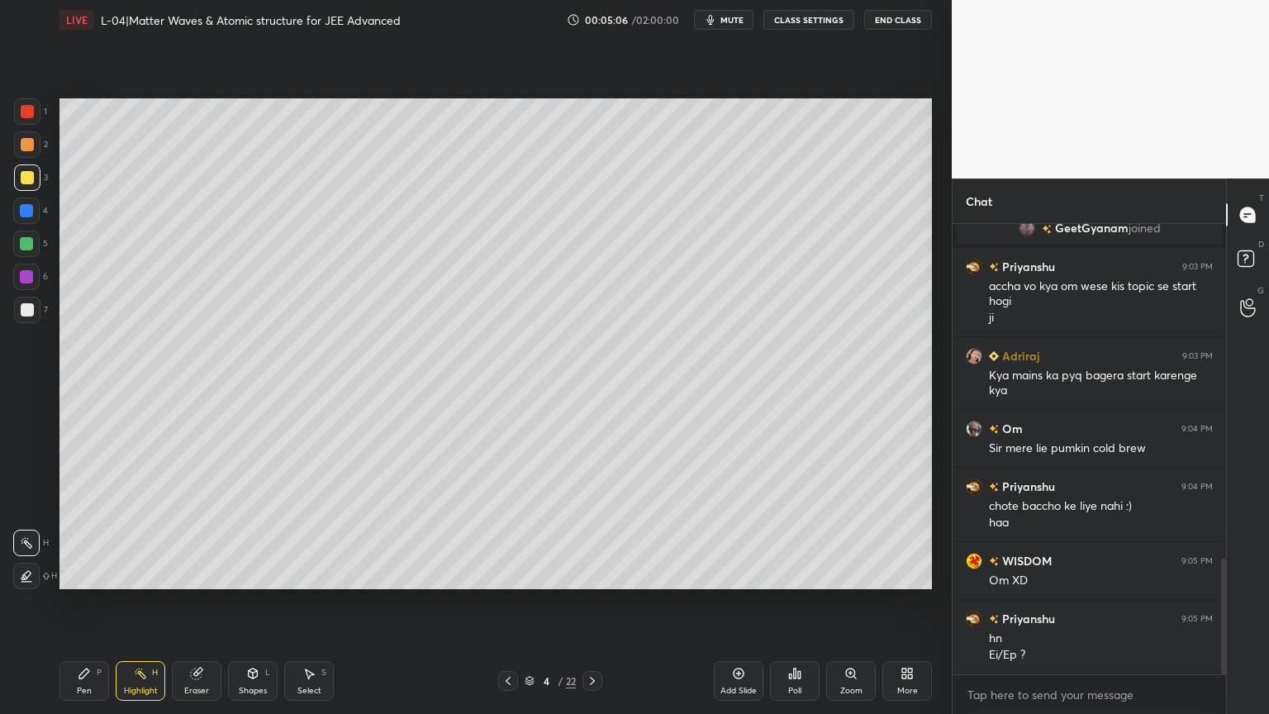
click at [29, 281] on div at bounding box center [26, 276] width 13 height 13
click at [89, 602] on icon at bounding box center [84, 673] width 13 height 13
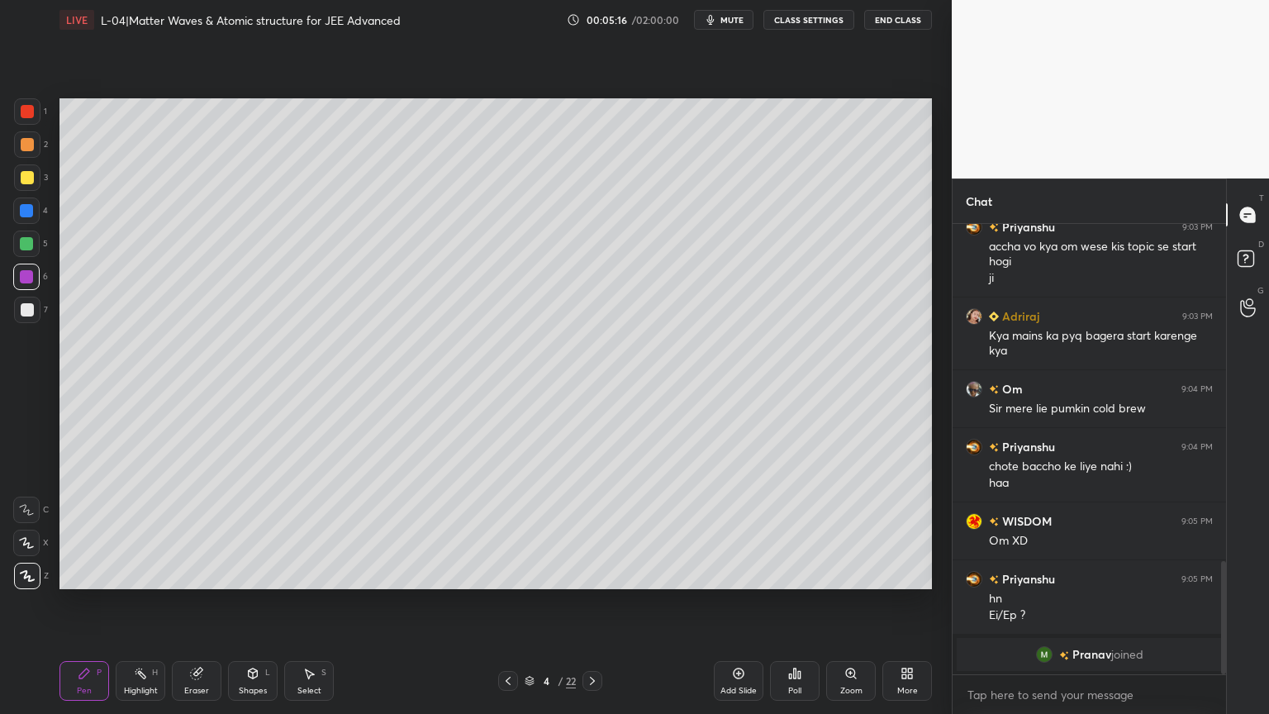
click at [28, 175] on div at bounding box center [27, 177] width 13 height 13
click at [515, 602] on div at bounding box center [508, 681] width 20 height 20
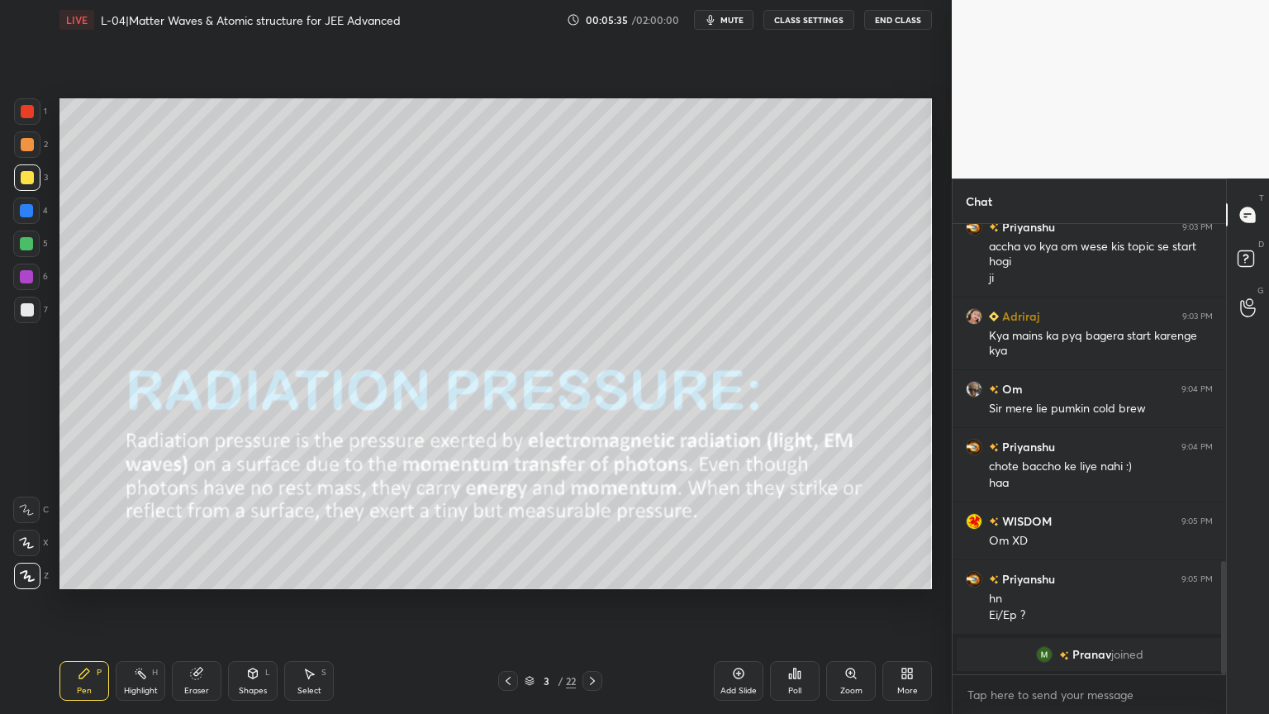
click at [598, 602] on icon at bounding box center [592, 680] width 13 height 13
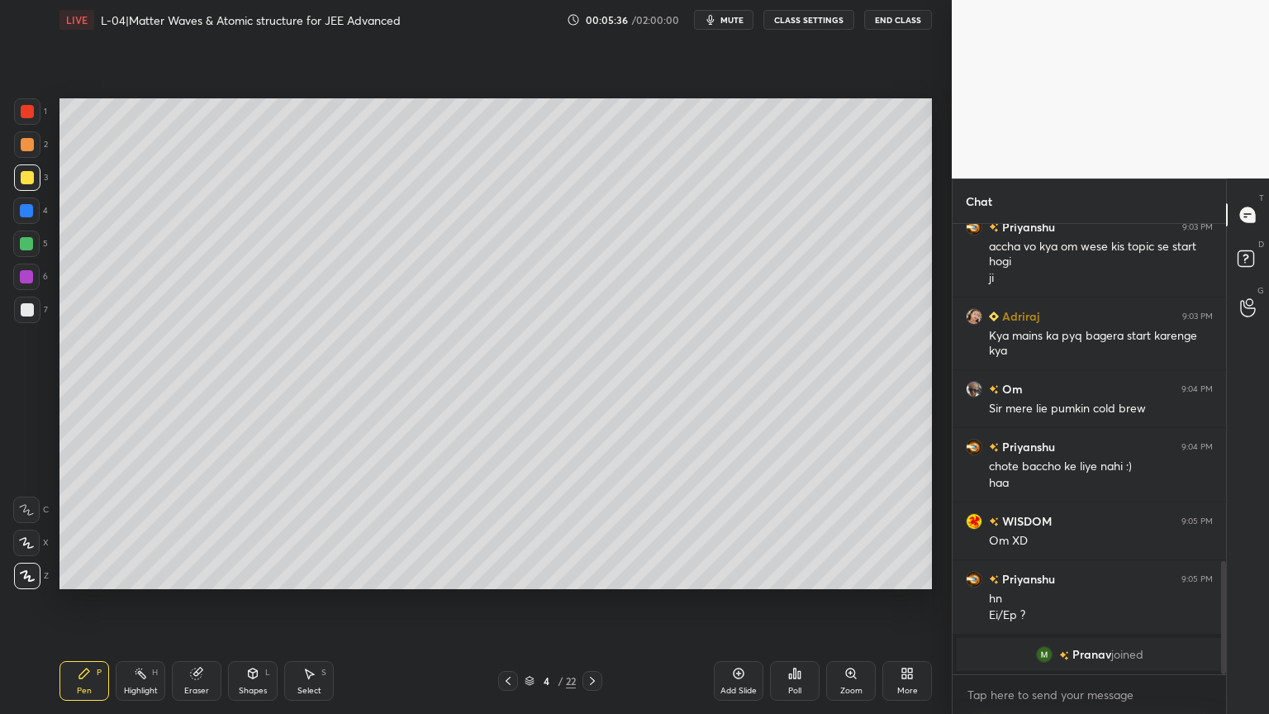
click at [596, 602] on icon at bounding box center [592, 680] width 13 height 13
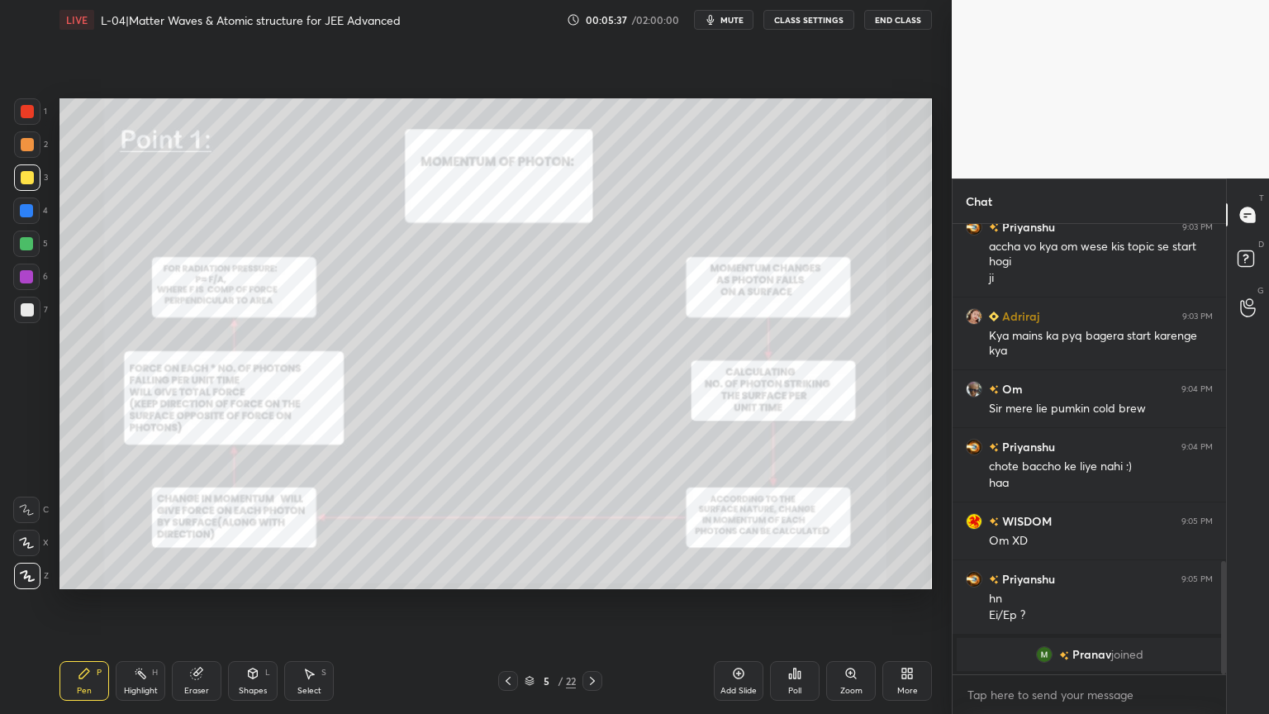
click at [150, 602] on div "Highlight H" at bounding box center [141, 681] width 50 height 40
click at [28, 150] on div at bounding box center [27, 144] width 13 height 13
click at [138, 602] on div "Highlight H" at bounding box center [141, 681] width 50 height 40
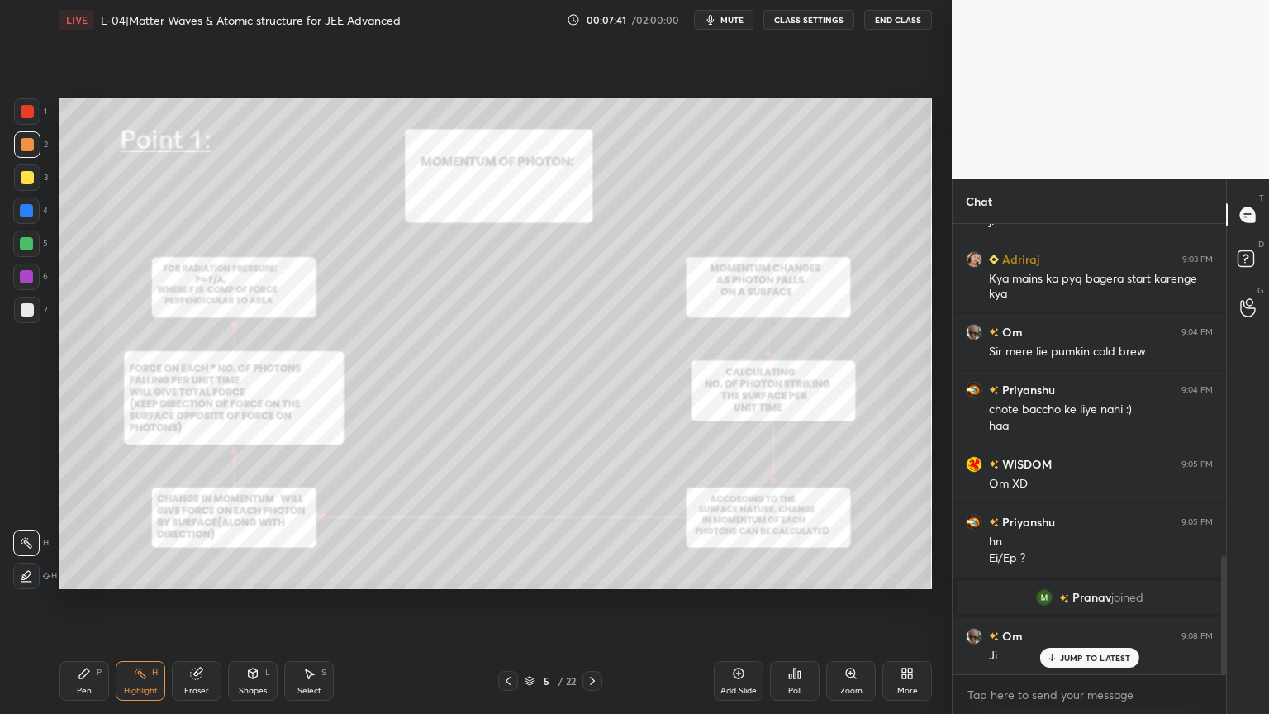
scroll to position [1324, 0]
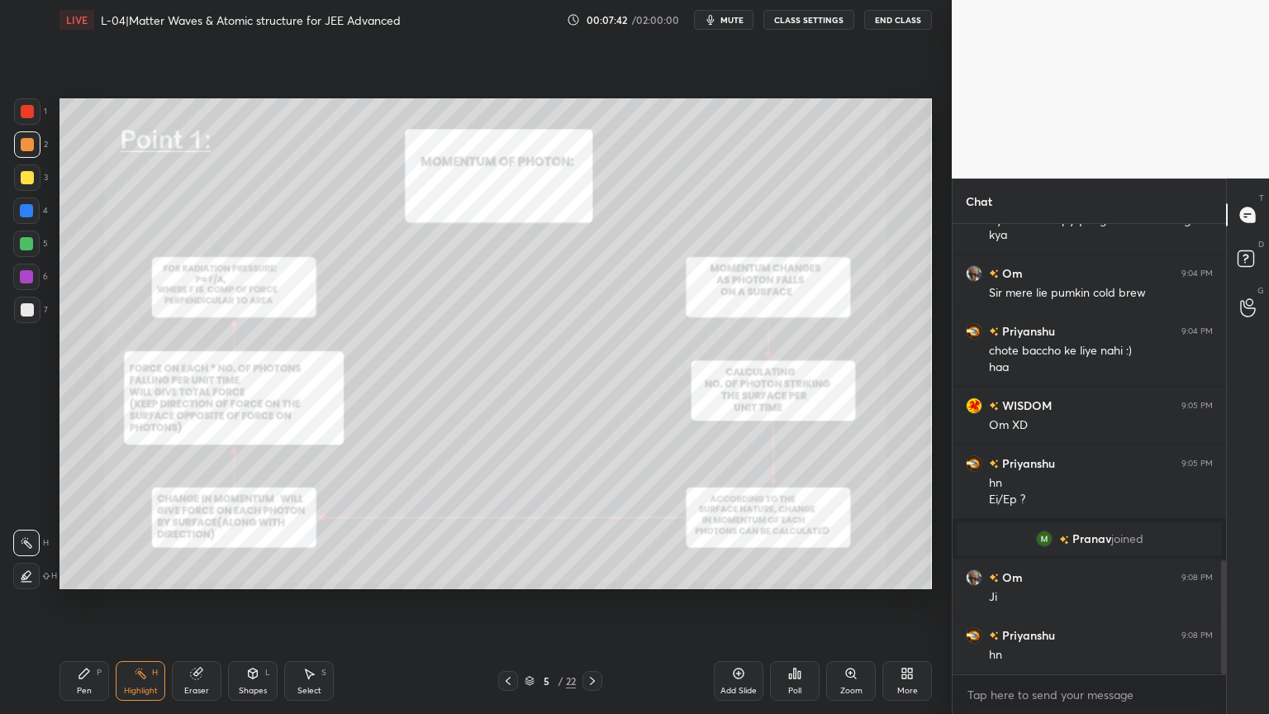
click at [595, 602] on div at bounding box center [592, 681] width 20 height 20
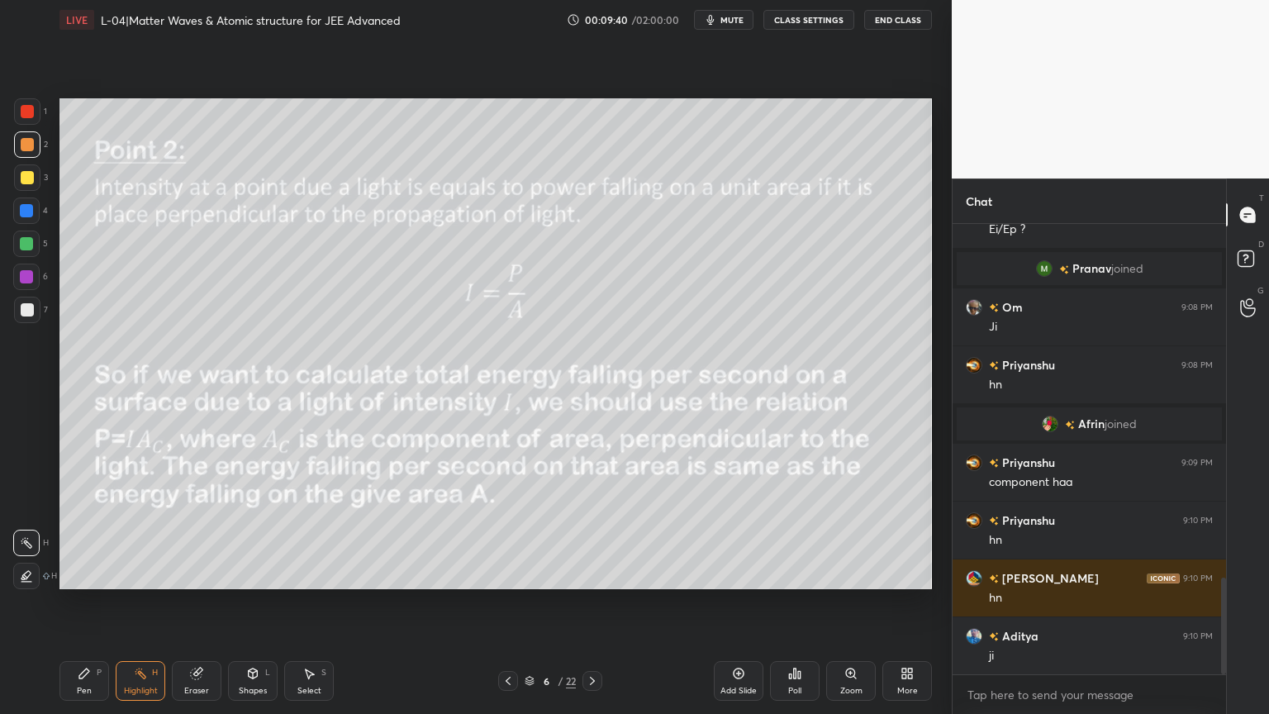
scroll to position [1638, 0]
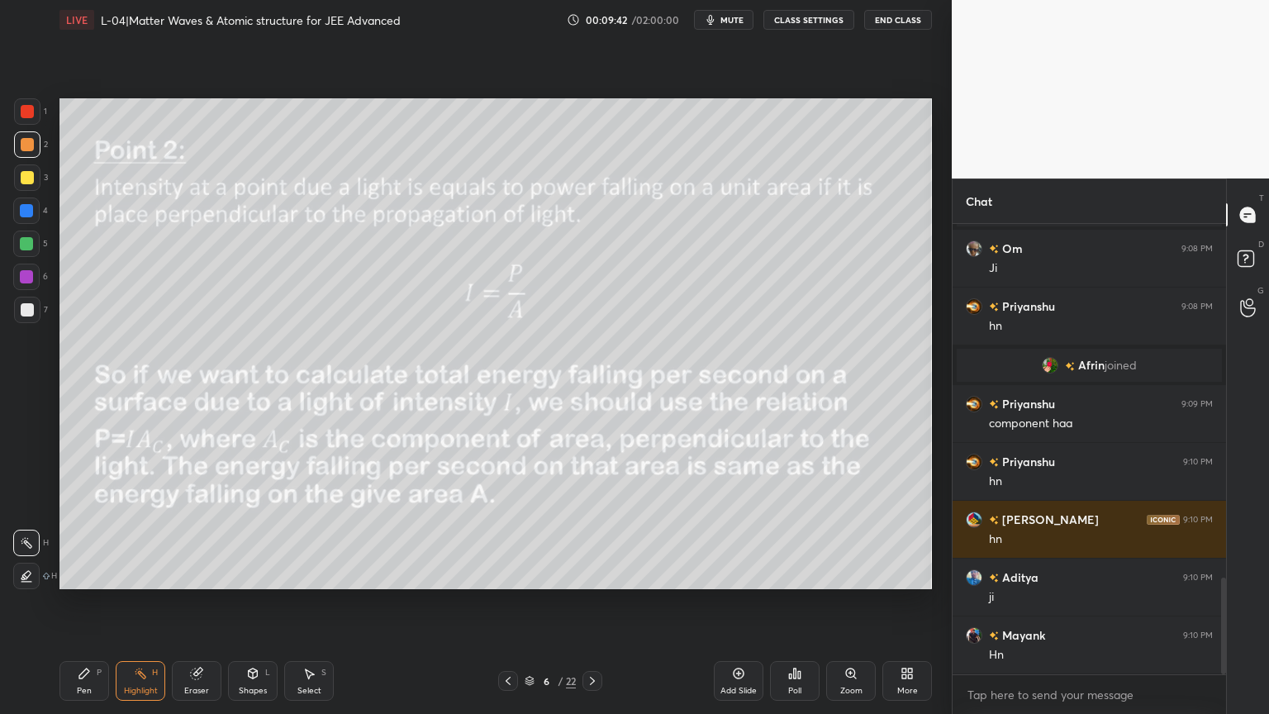
click at [514, 602] on div at bounding box center [508, 681] width 20 height 20
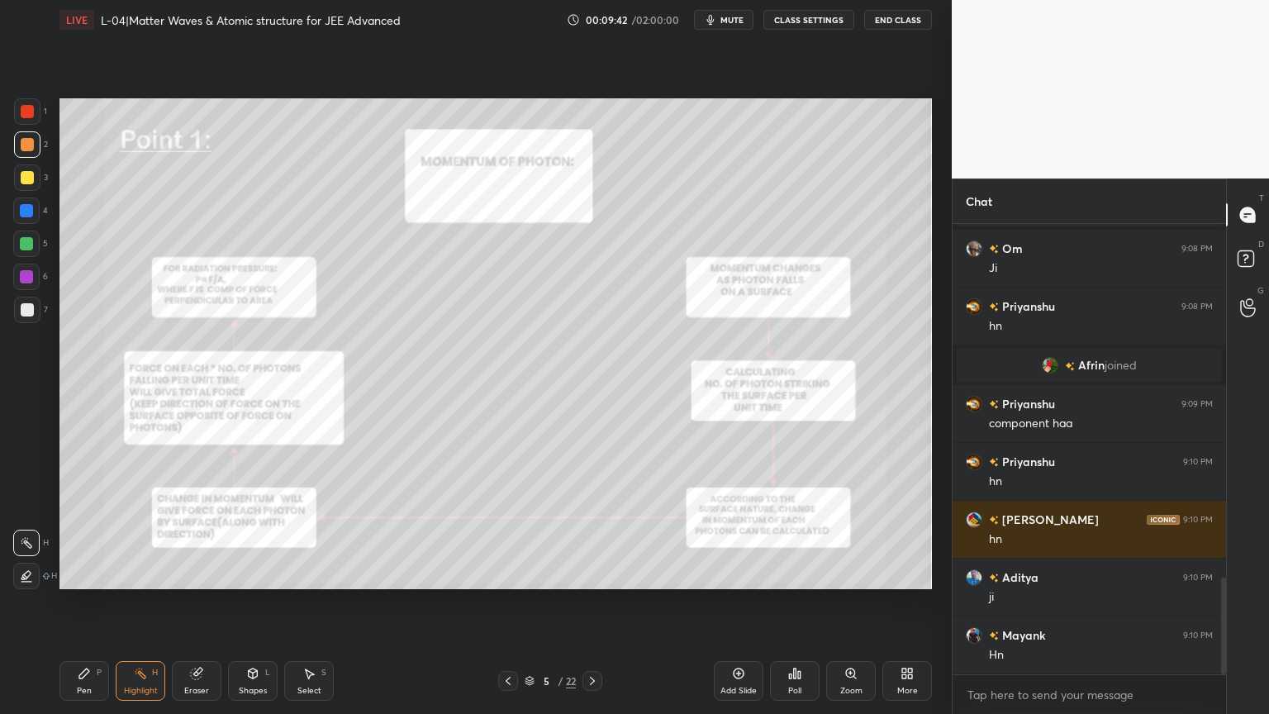
scroll to position [1695, 0]
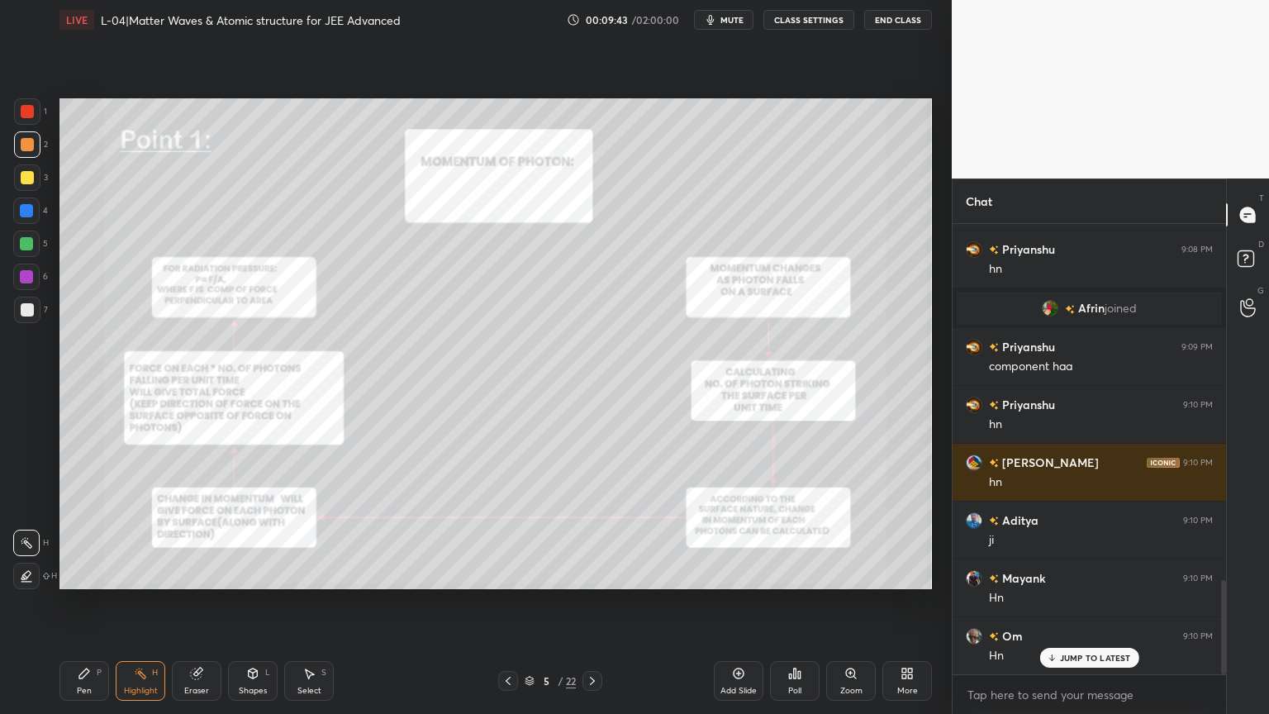
click at [597, 602] on icon at bounding box center [592, 680] width 13 height 13
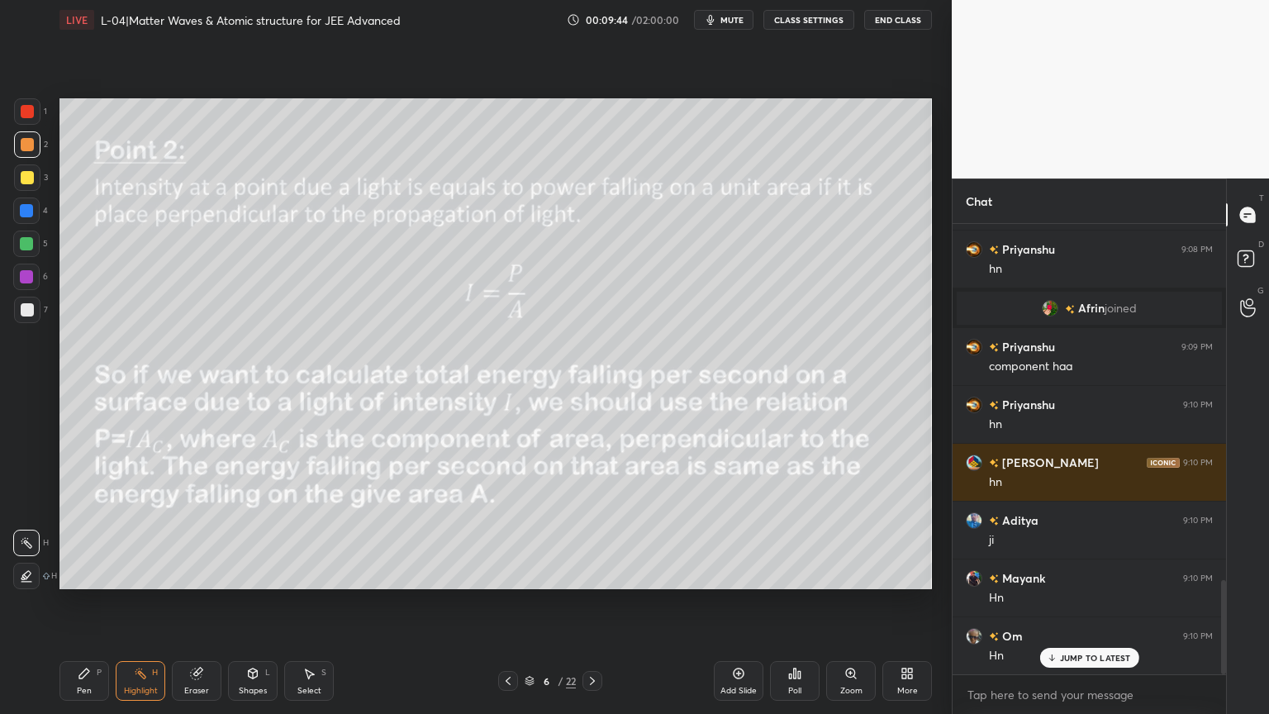
click at [738, 602] on icon at bounding box center [738, 673] width 11 height 11
click at [26, 182] on div at bounding box center [27, 177] width 13 height 13
click at [79, 602] on div "Pen P" at bounding box center [84, 681] width 50 height 40
click at [254, 602] on icon at bounding box center [253, 673] width 9 height 10
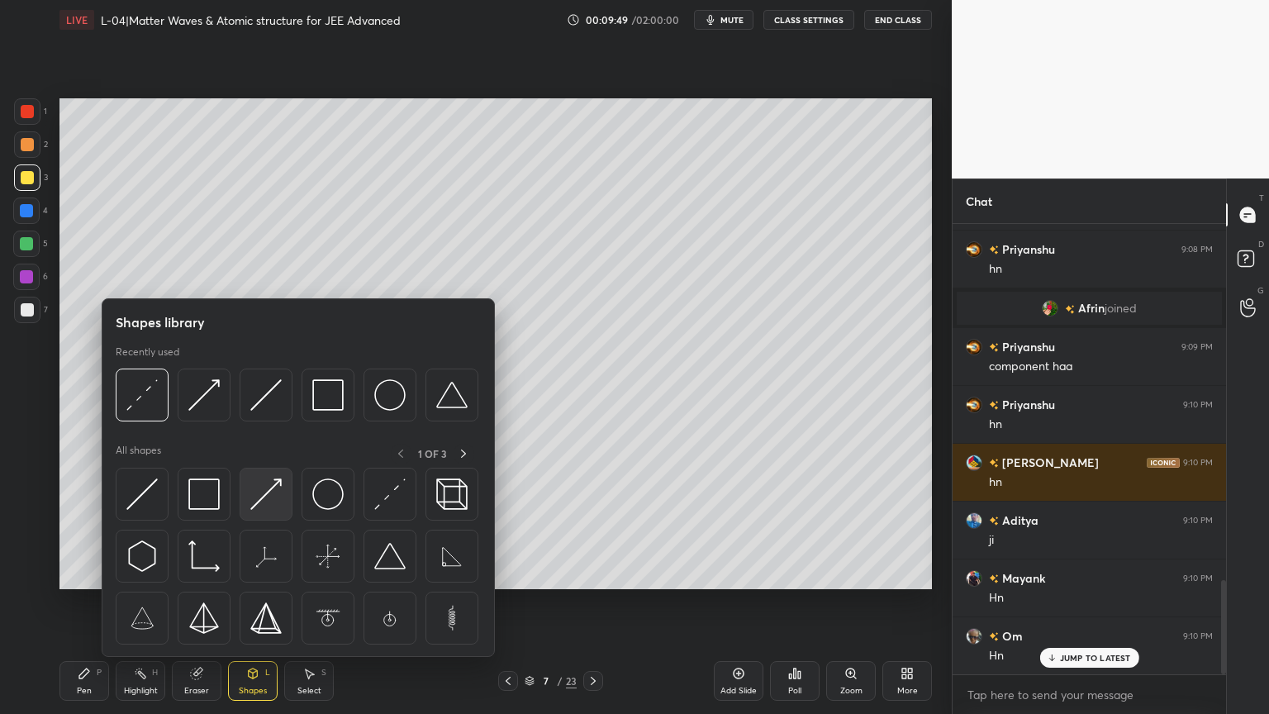
click at [271, 496] on img at bounding box center [265, 493] width 31 height 31
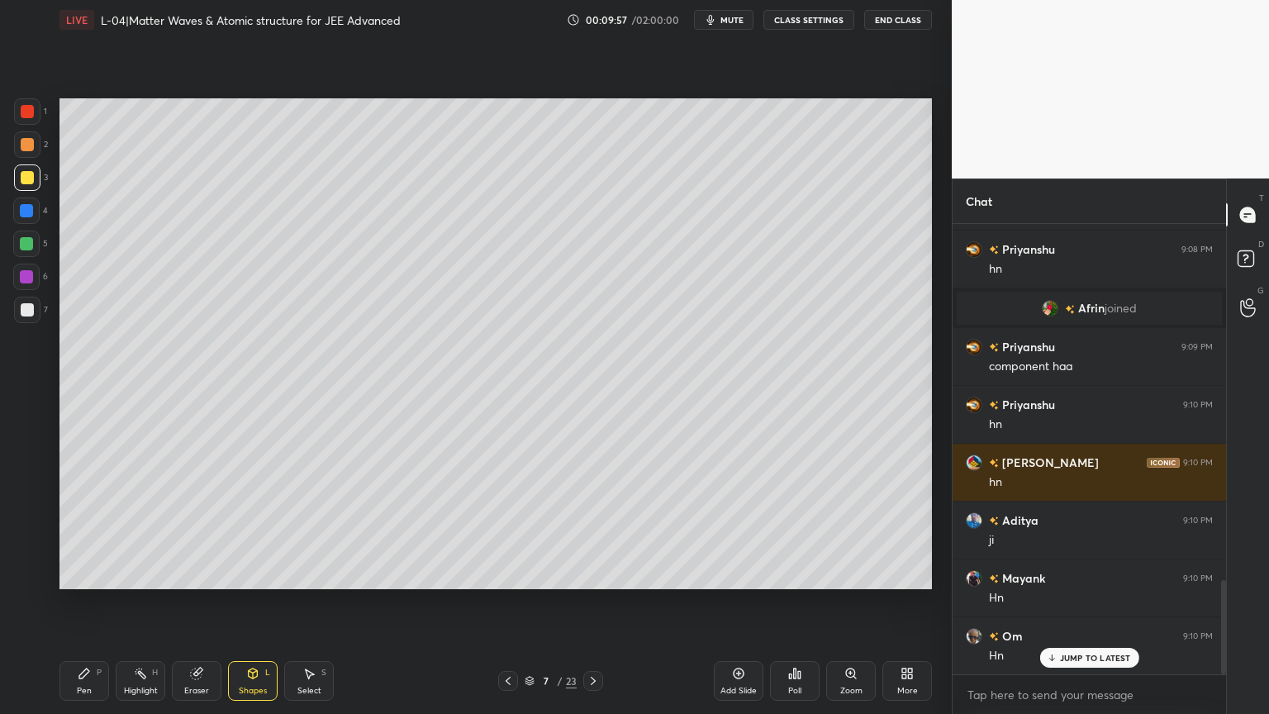
click at [76, 602] on div "Pen P" at bounding box center [84, 681] width 50 height 40
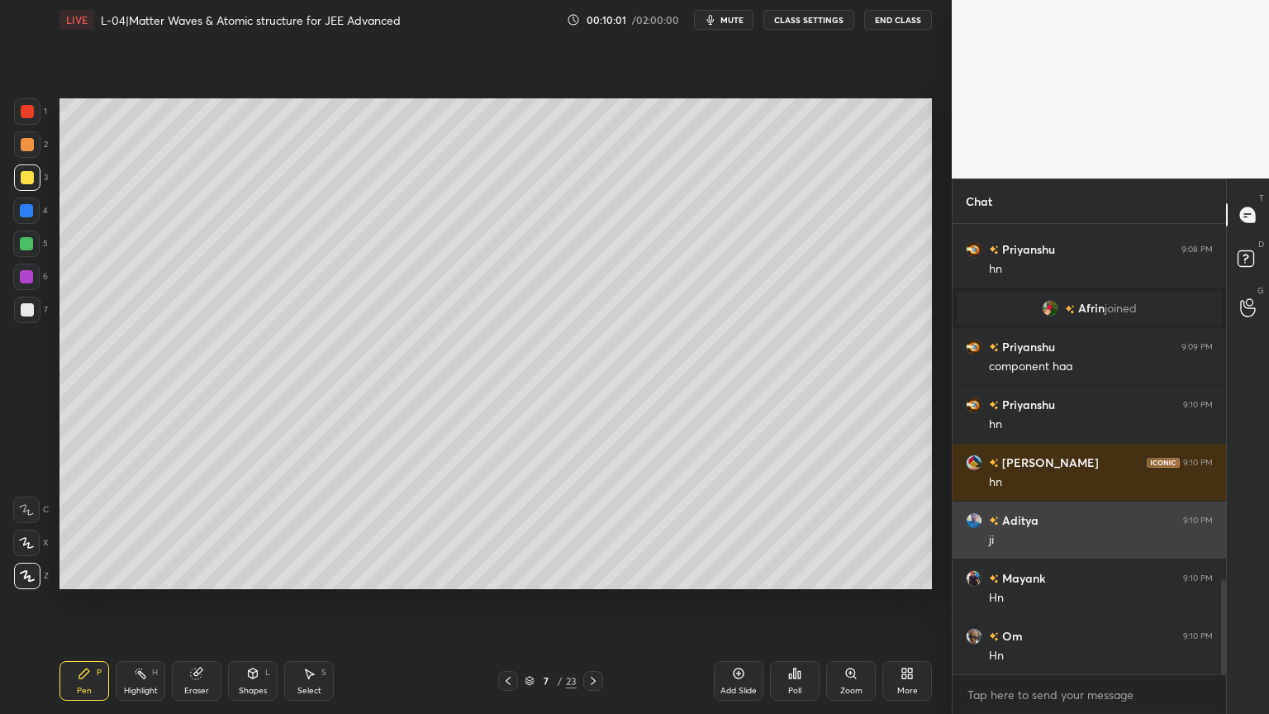
scroll to position [1696, 0]
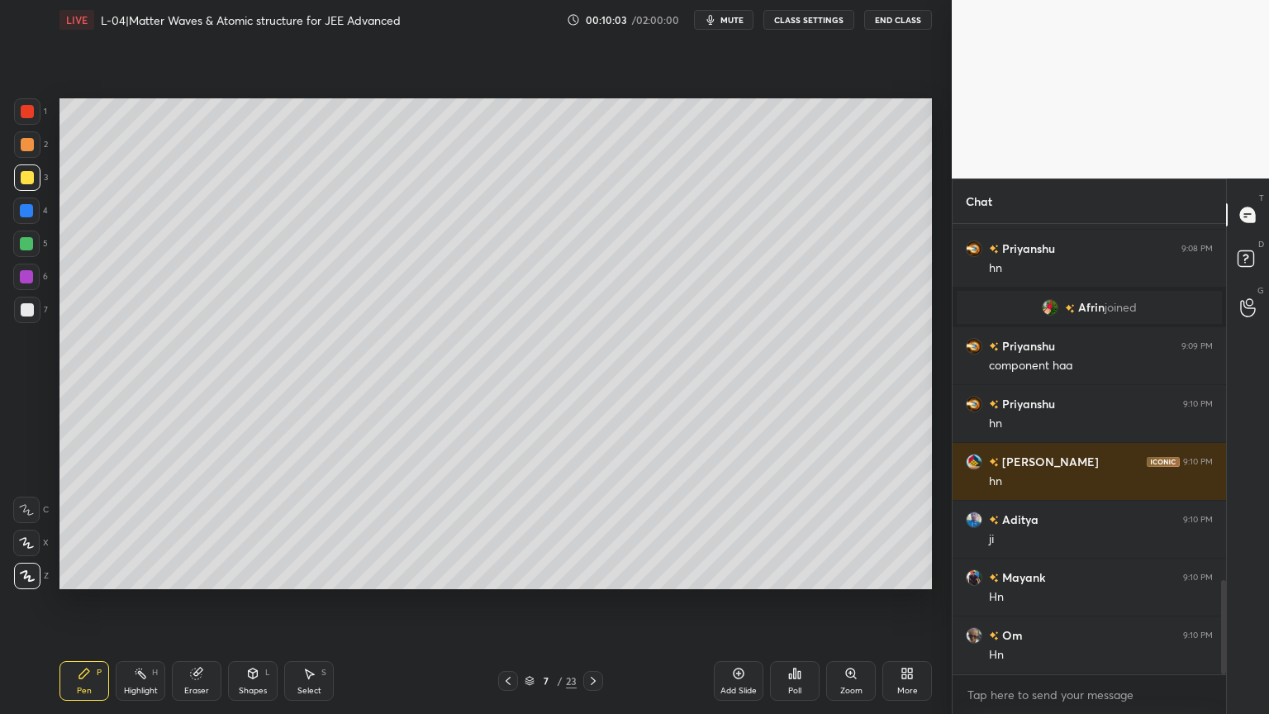
click at [24, 149] on div at bounding box center [27, 144] width 13 height 13
click at [33, 211] on div at bounding box center [26, 210] width 13 height 13
click at [33, 185] on div at bounding box center [27, 177] width 26 height 26
click at [246, 602] on div "Shapes" at bounding box center [253, 690] width 28 height 8
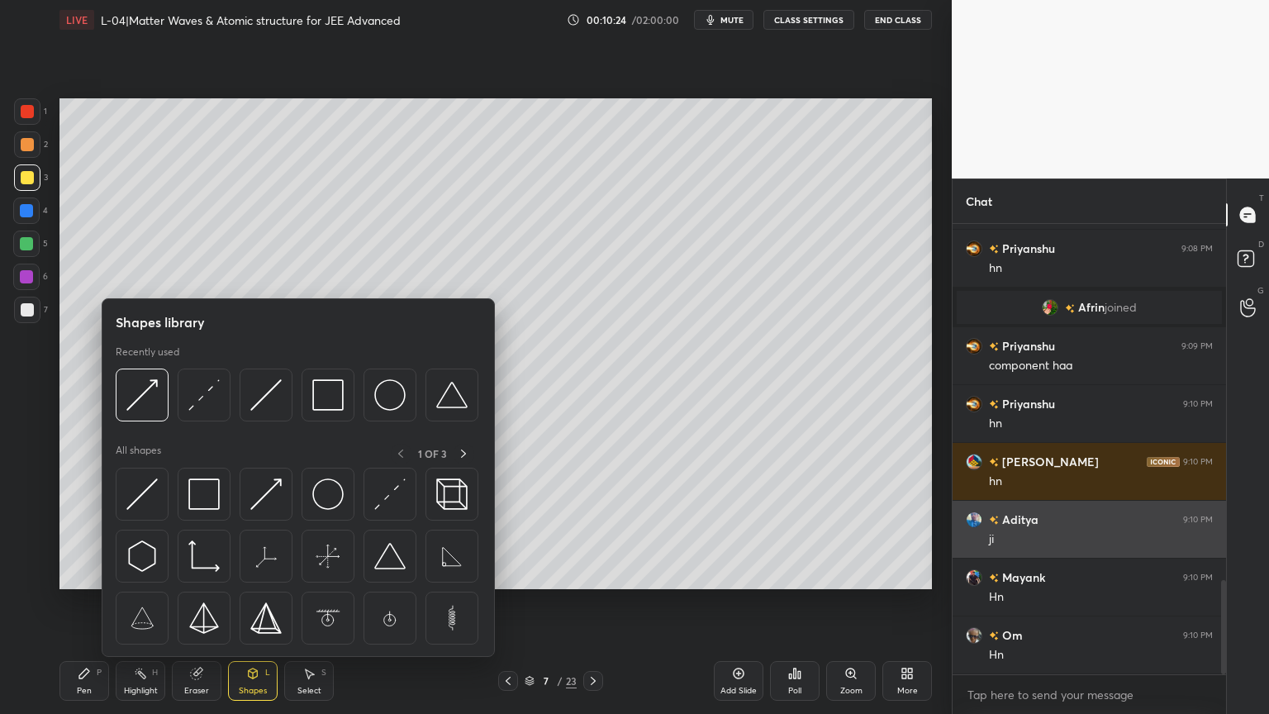
click at [396, 505] on img at bounding box center [389, 493] width 31 height 31
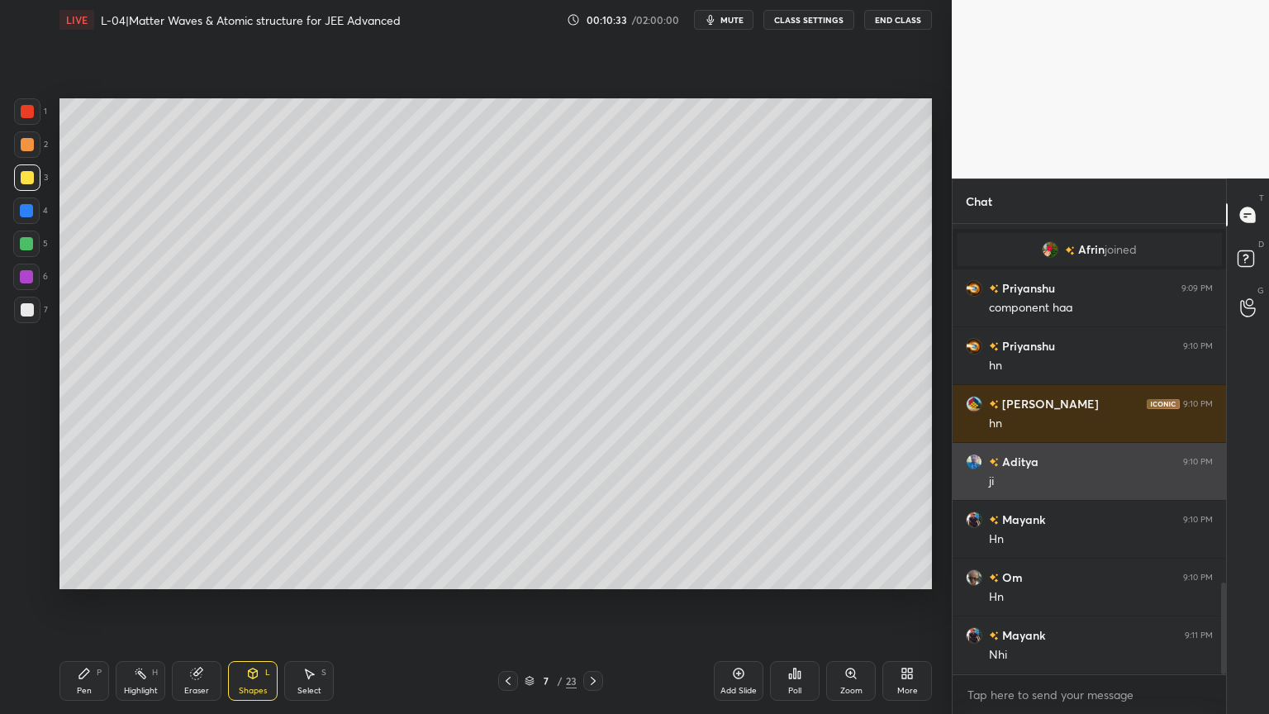
scroll to position [1811, 0]
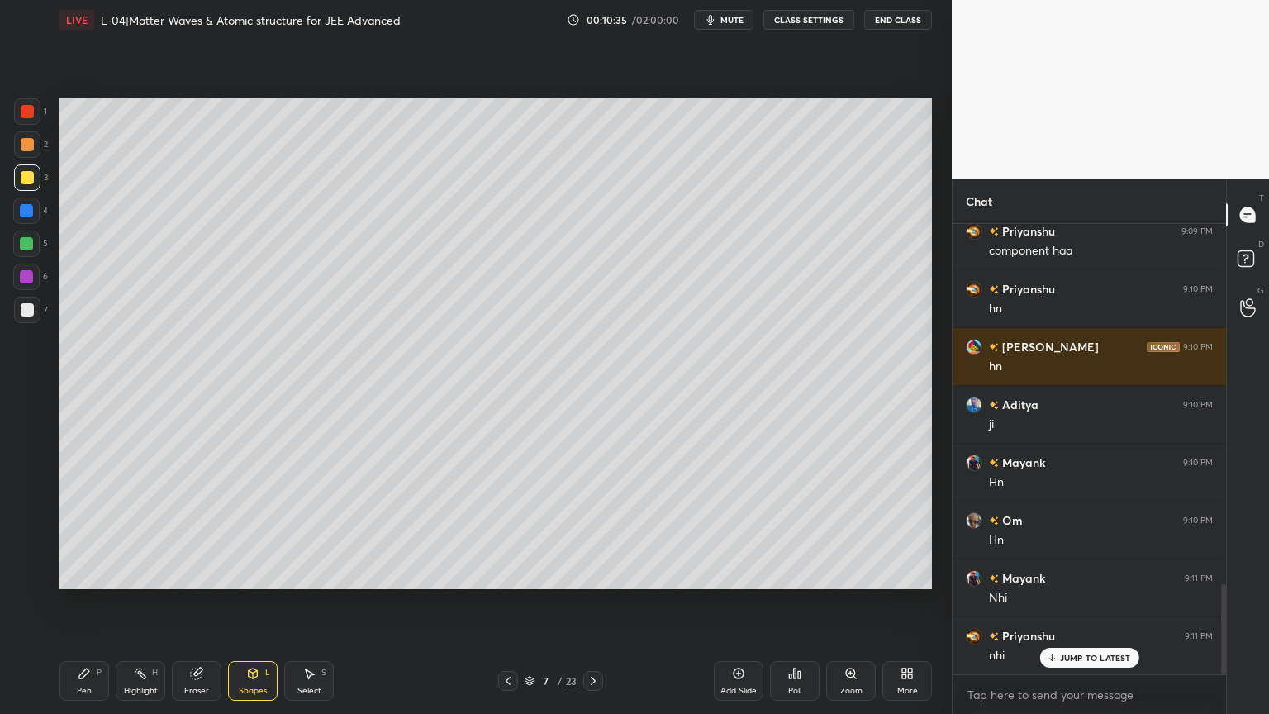
click at [30, 121] on div at bounding box center [27, 111] width 26 height 26
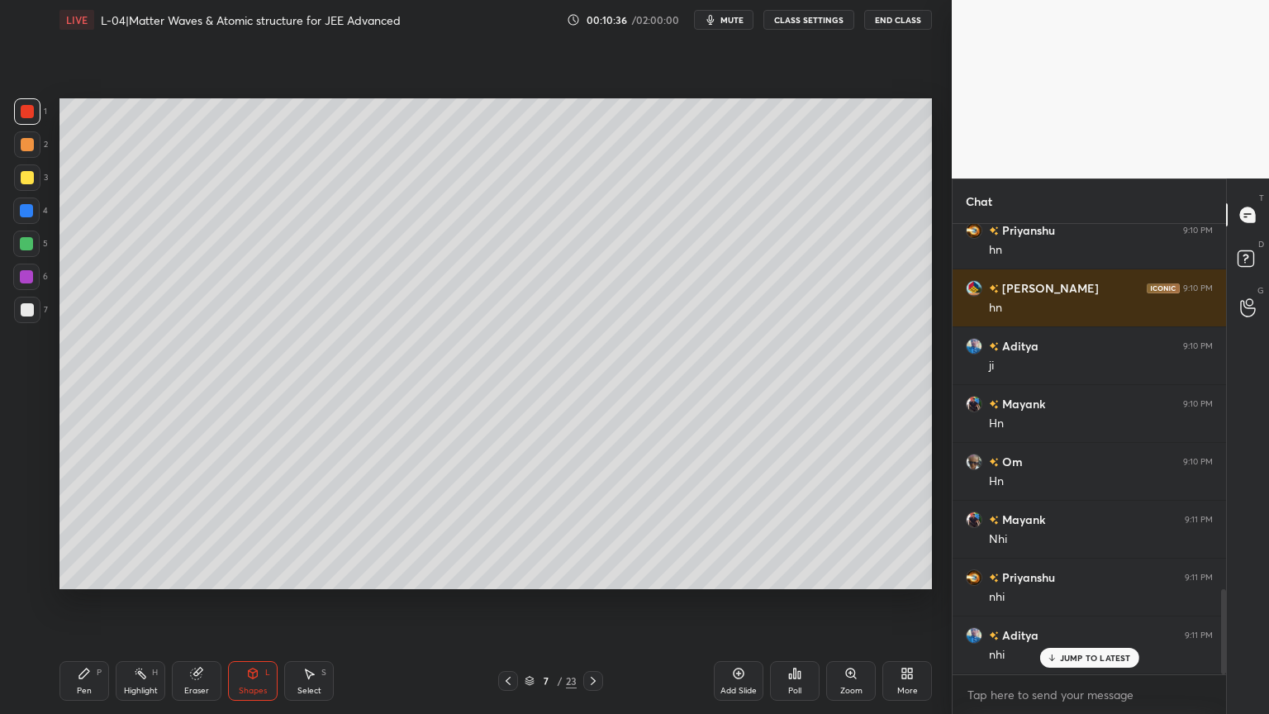
scroll to position [1926, 0]
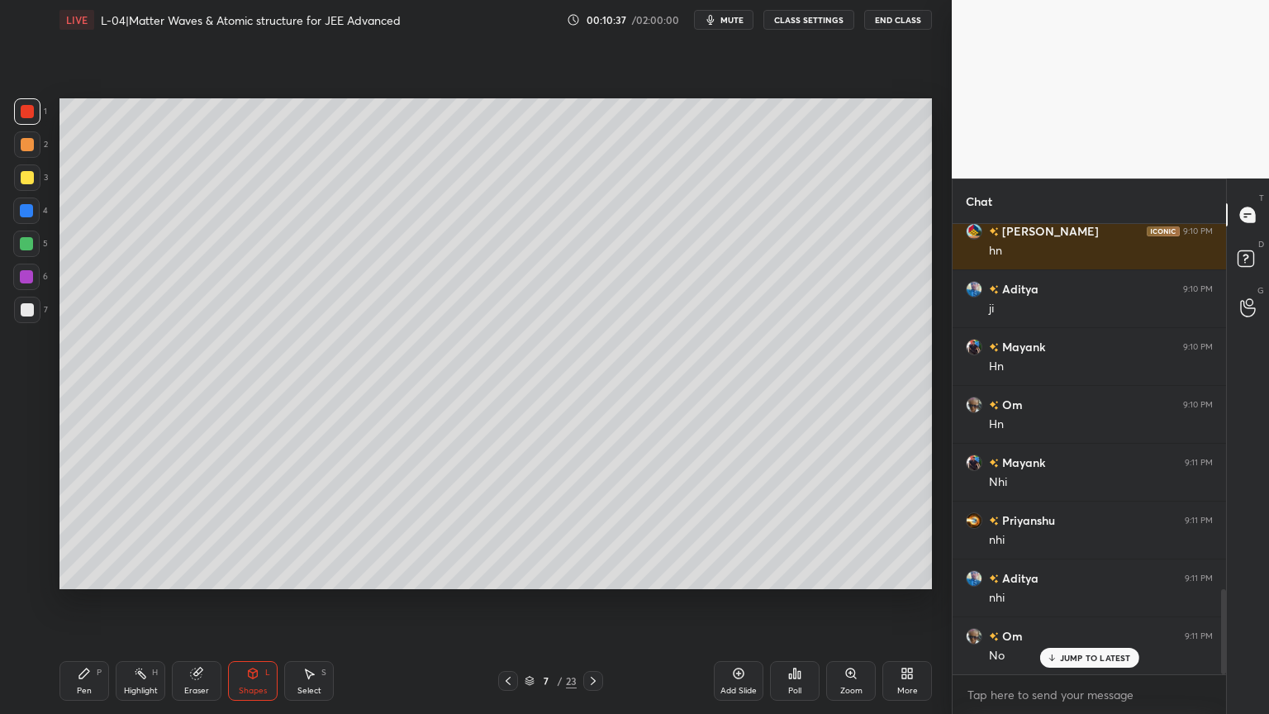
click at [211, 602] on div "Eraser" at bounding box center [197, 681] width 50 height 40
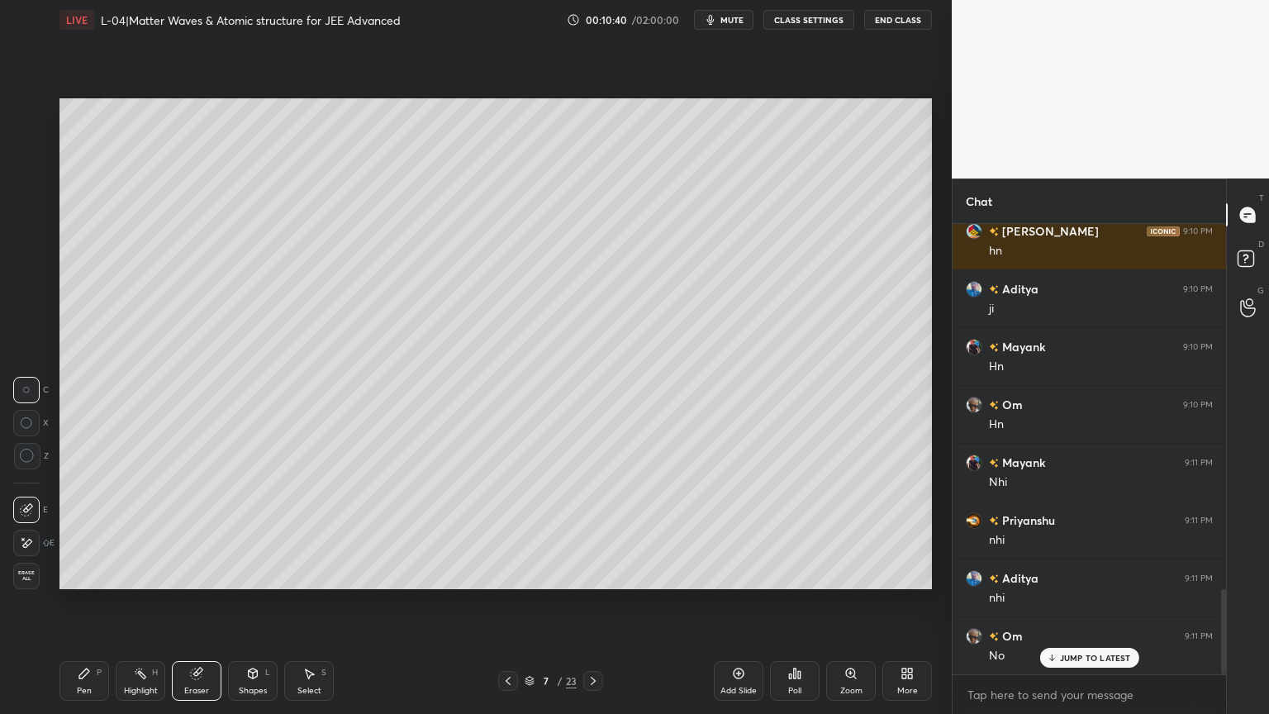
click at [86, 602] on div "Pen" at bounding box center [84, 690] width 15 height 8
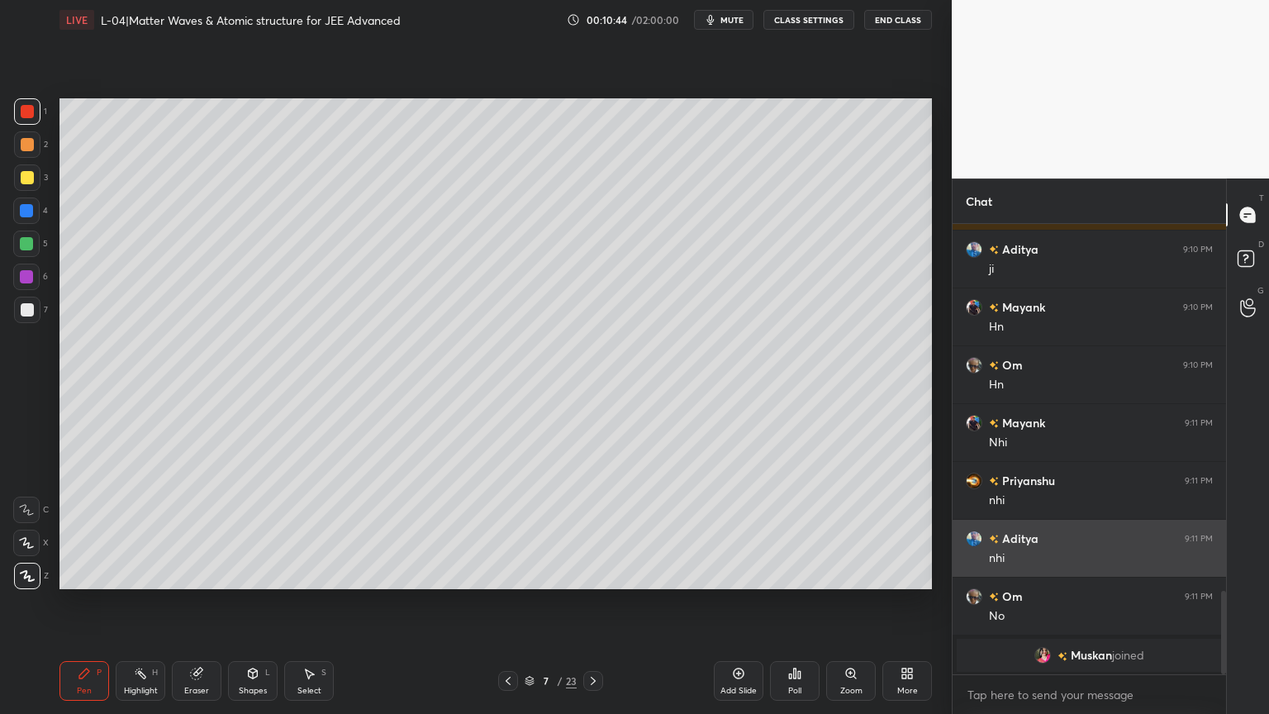
scroll to position [1967, 0]
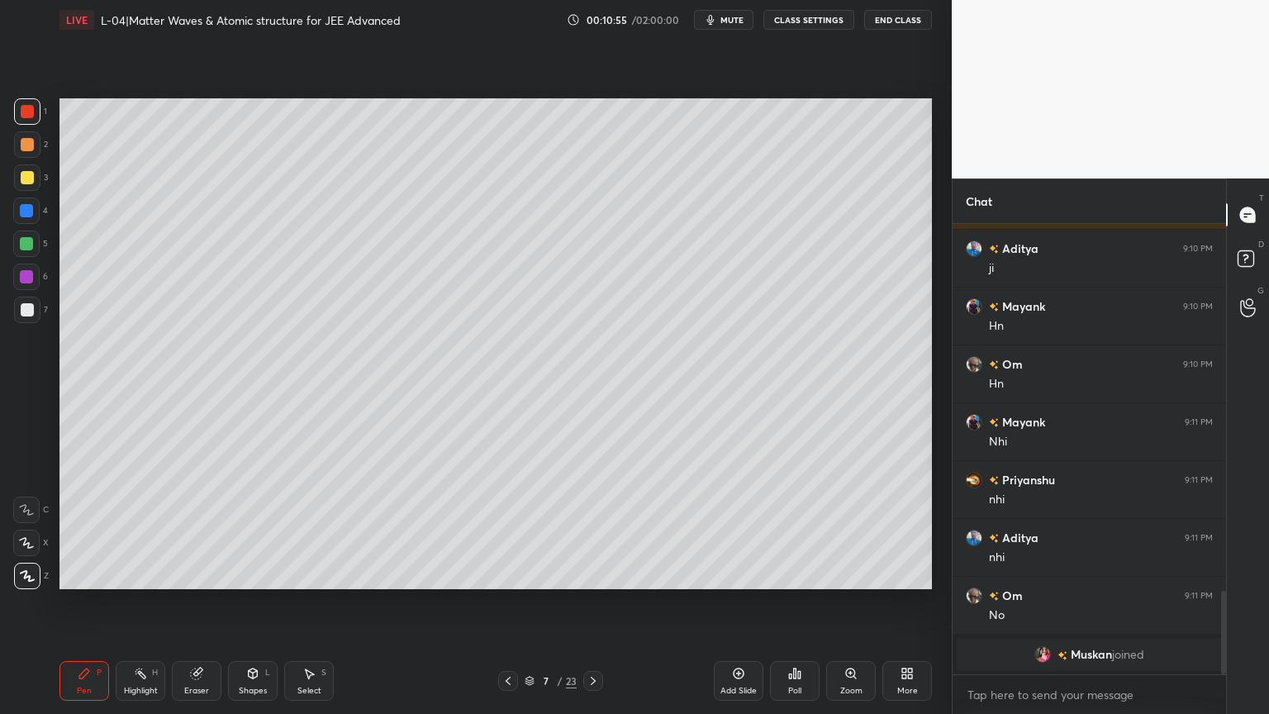
click at [141, 602] on icon at bounding box center [140, 673] width 13 height 13
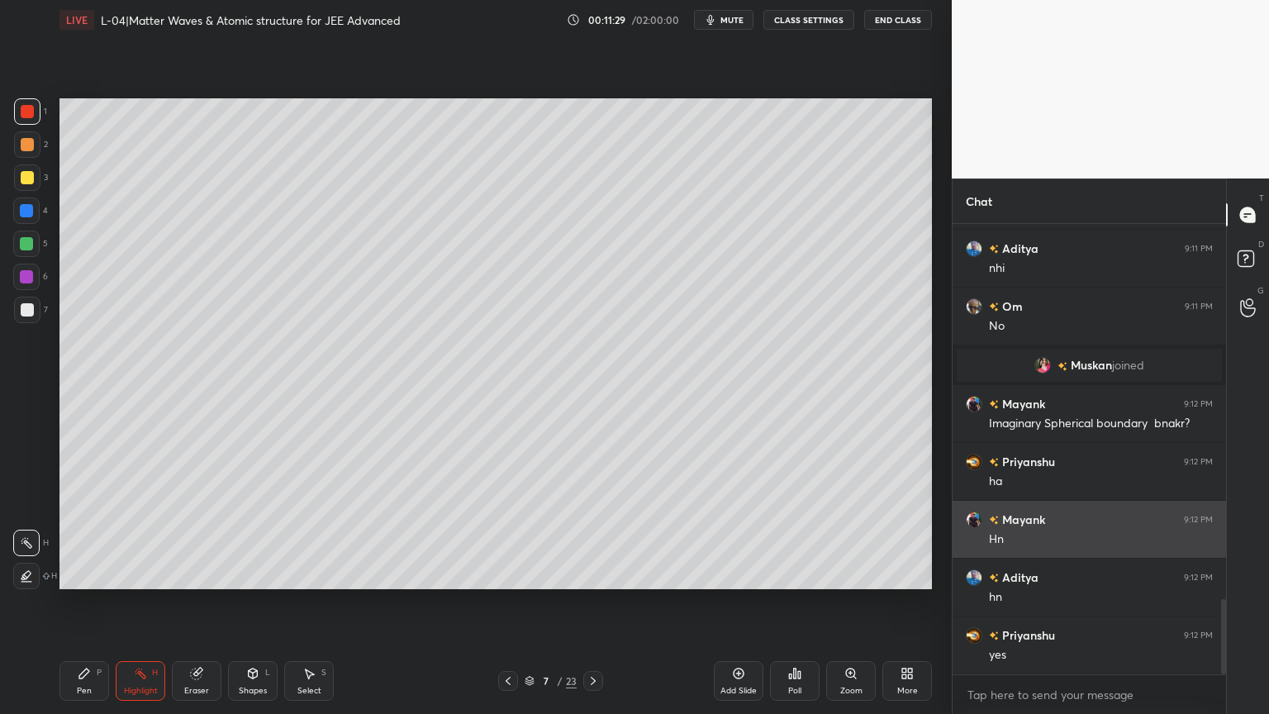
scroll to position [2313, 0]
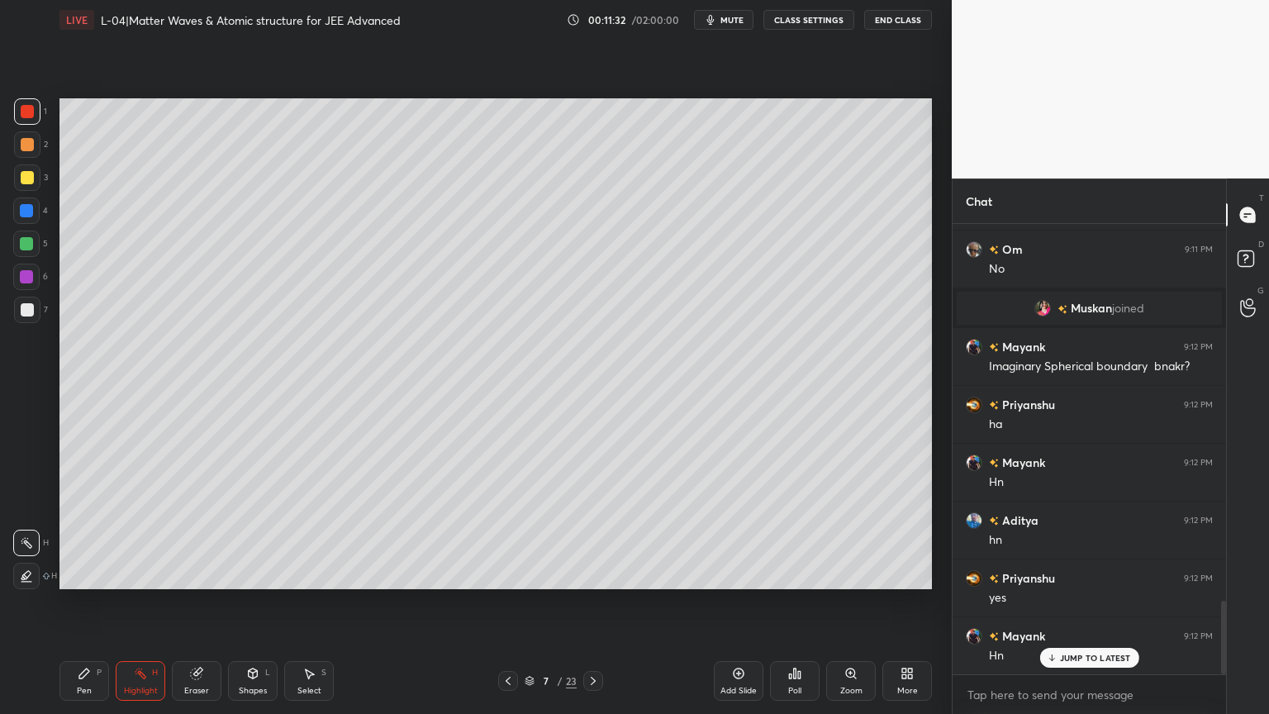
click at [77, 602] on div "Pen" at bounding box center [84, 690] width 15 height 8
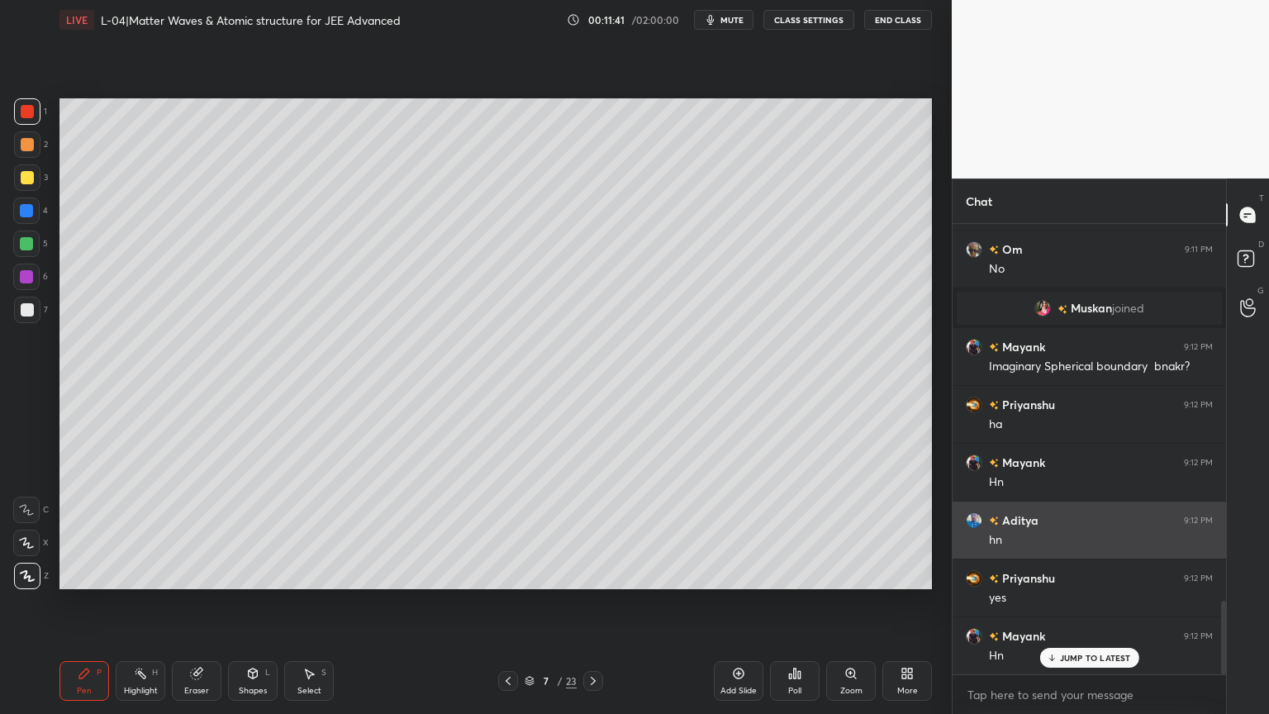
scroll to position [2314, 0]
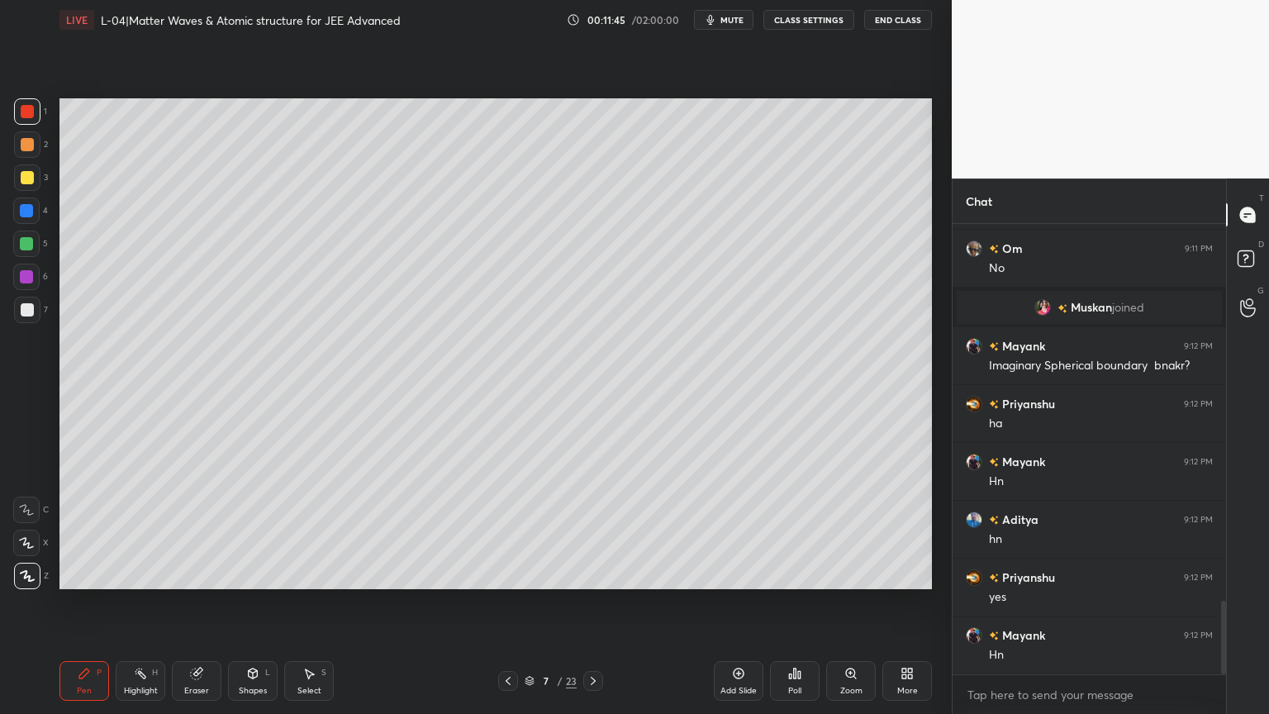
click at [20, 274] on div at bounding box center [26, 276] width 13 height 13
click at [151, 602] on div "Highlight" at bounding box center [141, 690] width 34 height 8
click at [28, 152] on div at bounding box center [27, 144] width 26 height 26
click at [261, 602] on div "Shapes L" at bounding box center [253, 681] width 50 height 40
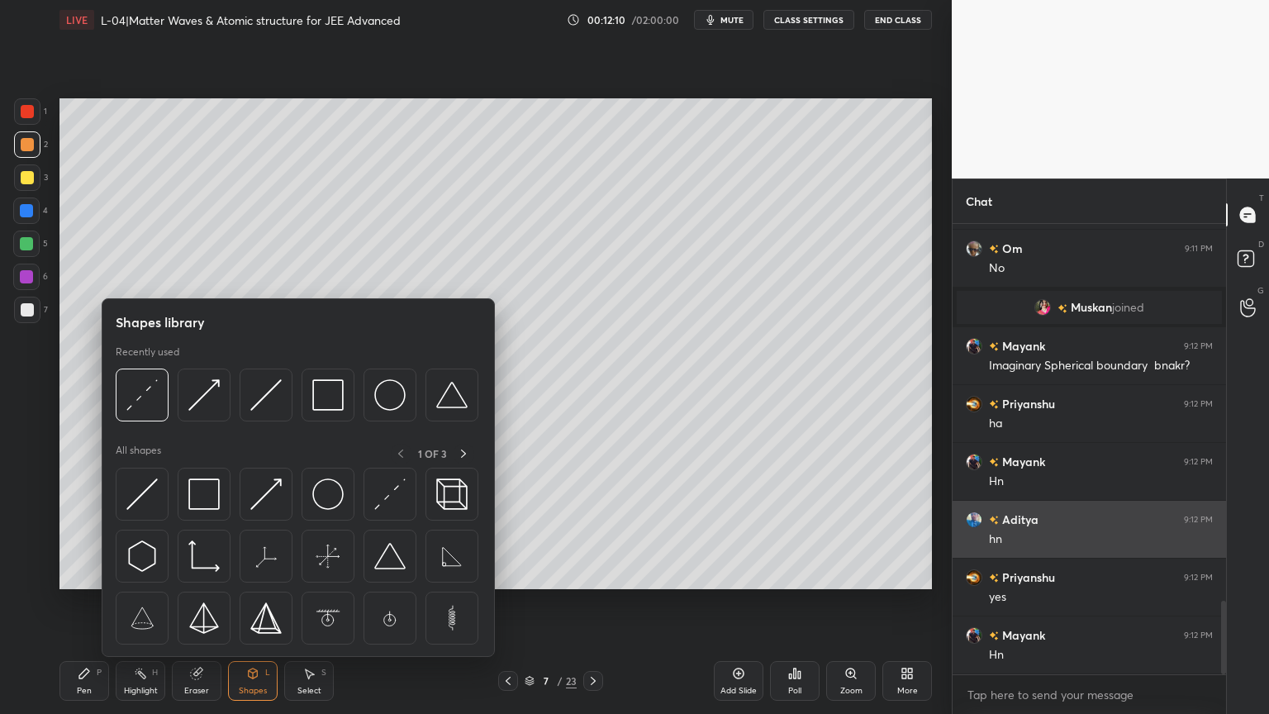
click at [338, 396] on img at bounding box center [327, 394] width 31 height 31
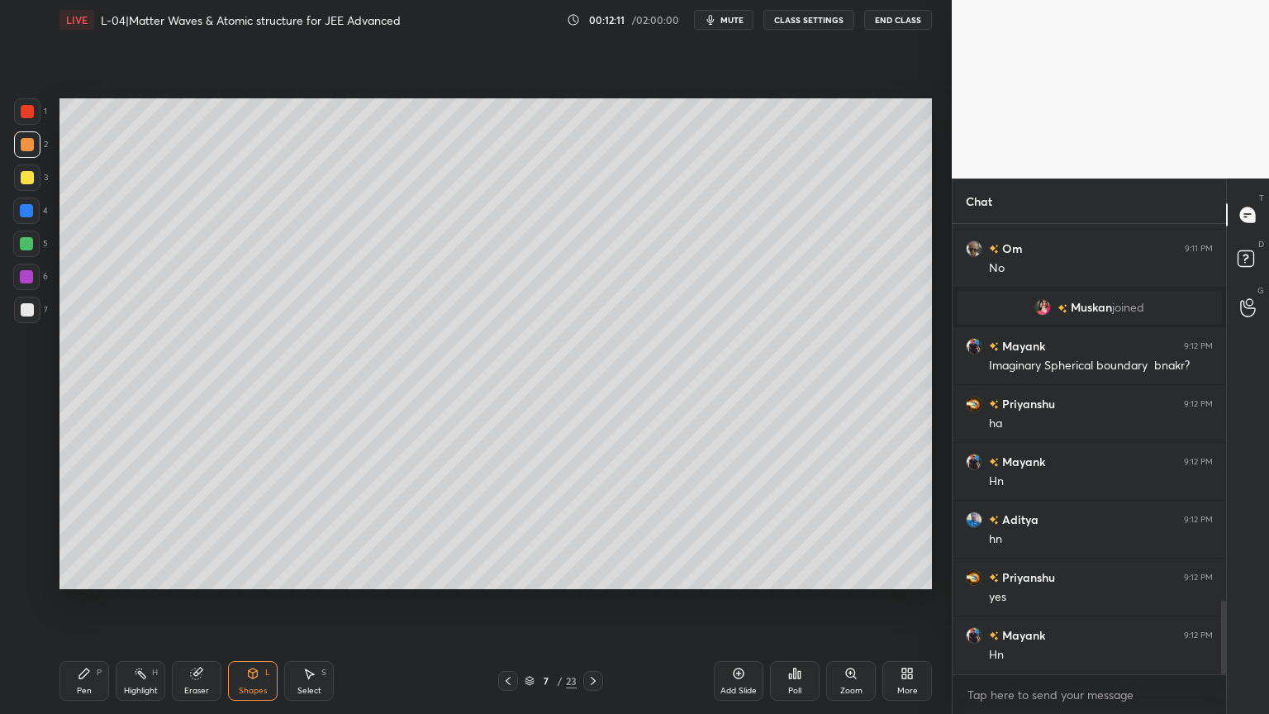
click at [29, 112] on div at bounding box center [27, 111] width 13 height 13
click at [143, 602] on div "Highlight H" at bounding box center [141, 681] width 50 height 40
click at [512, 602] on icon at bounding box center [507, 680] width 13 height 13
click at [505, 602] on icon at bounding box center [507, 680] width 13 height 13
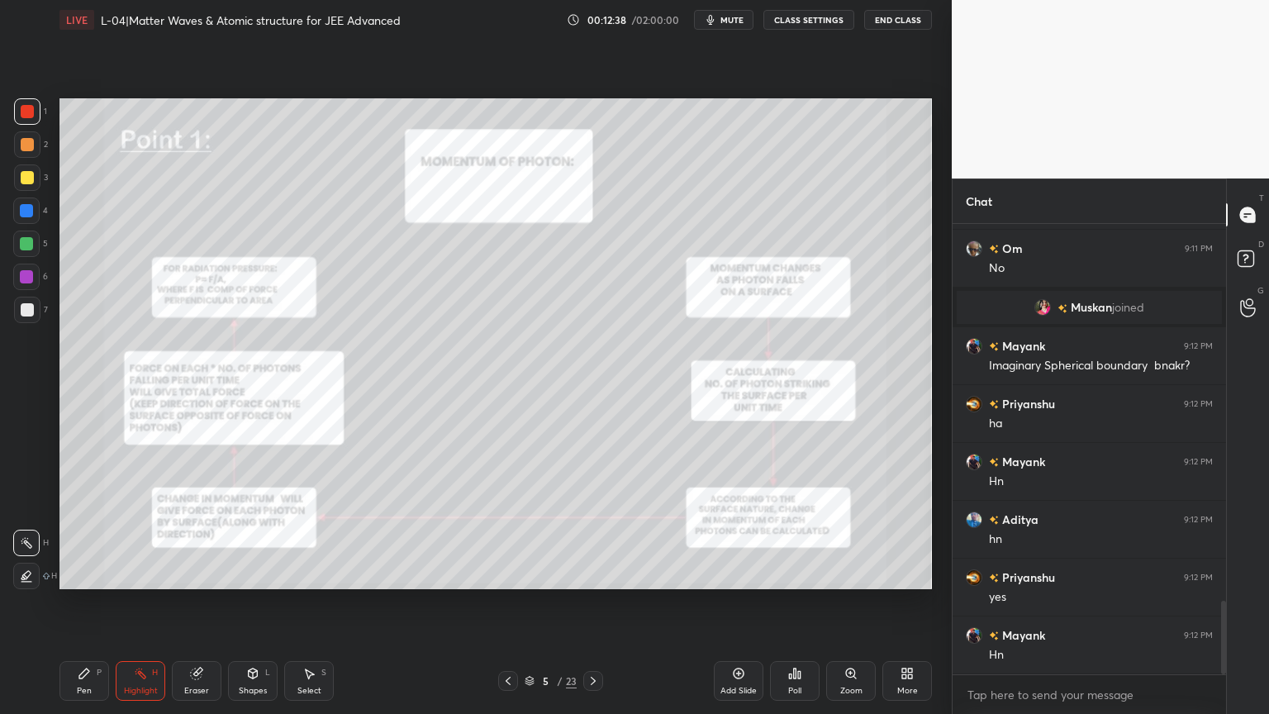
scroll to position [2371, 0]
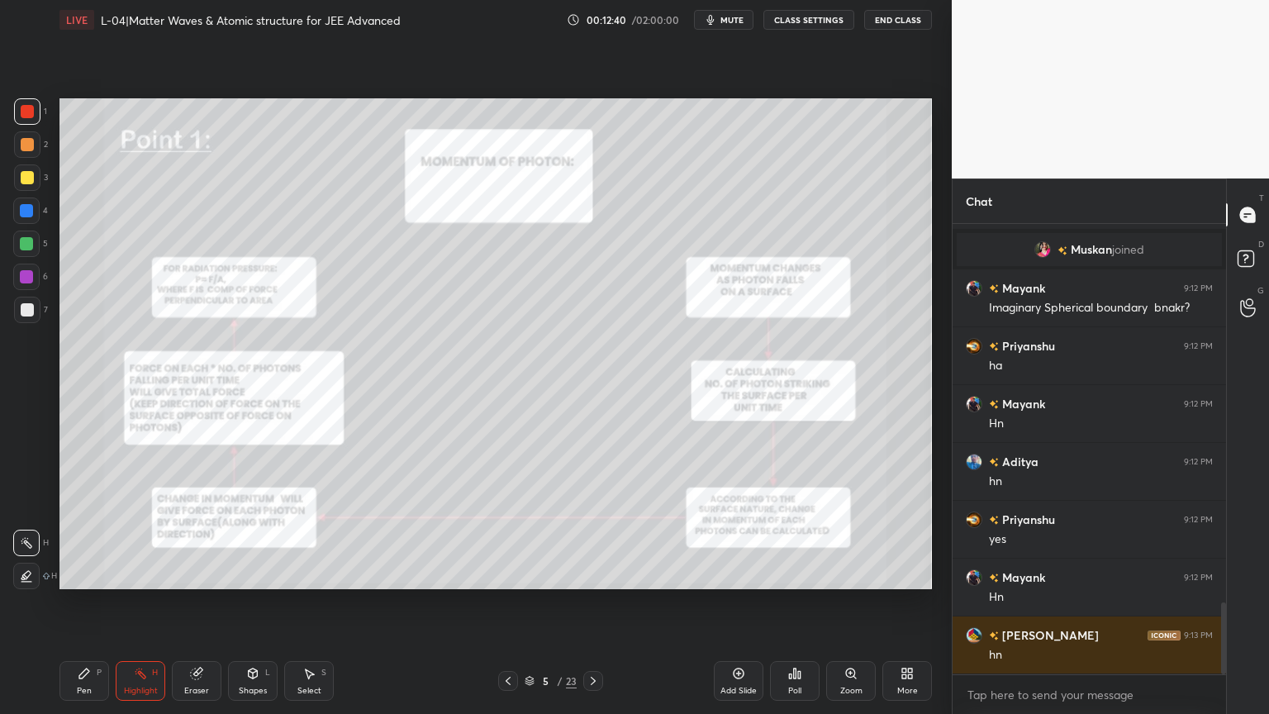
click at [589, 602] on icon at bounding box center [592, 680] width 13 height 13
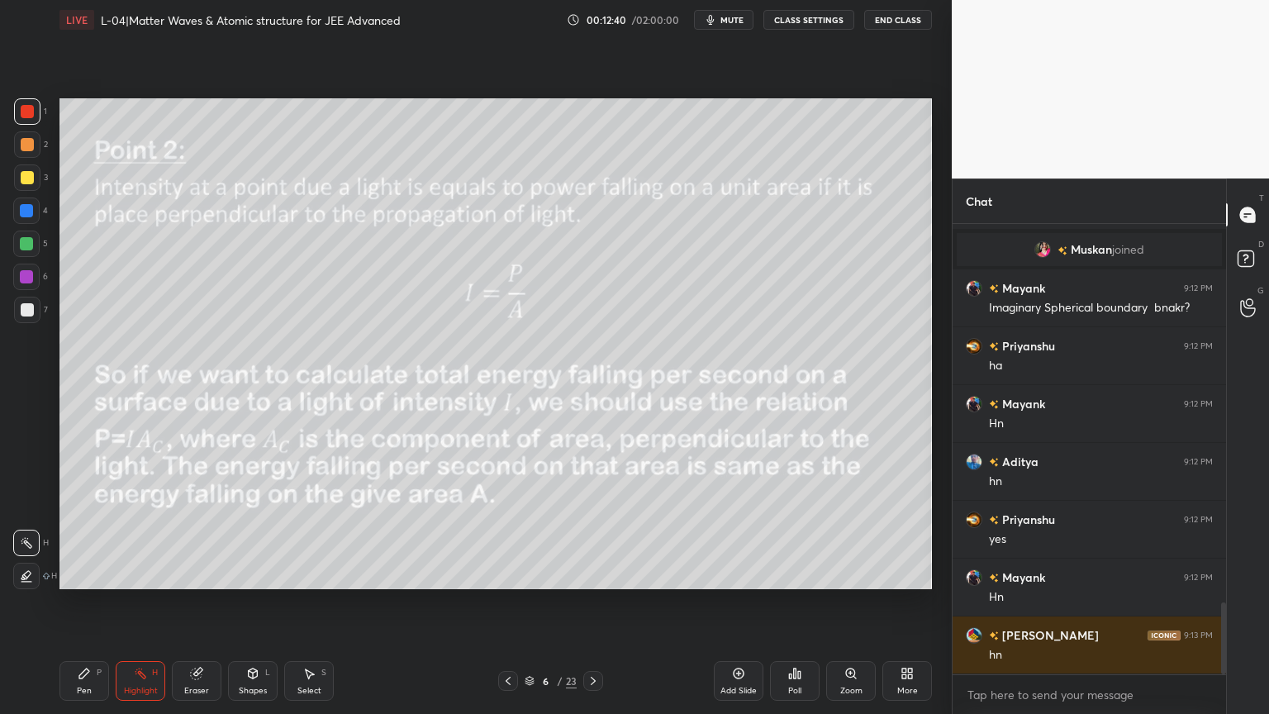
click at [589, 602] on icon at bounding box center [592, 680] width 13 height 13
click at [730, 602] on div "Add Slide" at bounding box center [738, 690] width 36 height 8
click at [28, 181] on div at bounding box center [27, 177] width 13 height 13
click at [89, 602] on icon at bounding box center [84, 673] width 13 height 13
click at [36, 113] on div at bounding box center [27, 111] width 26 height 26
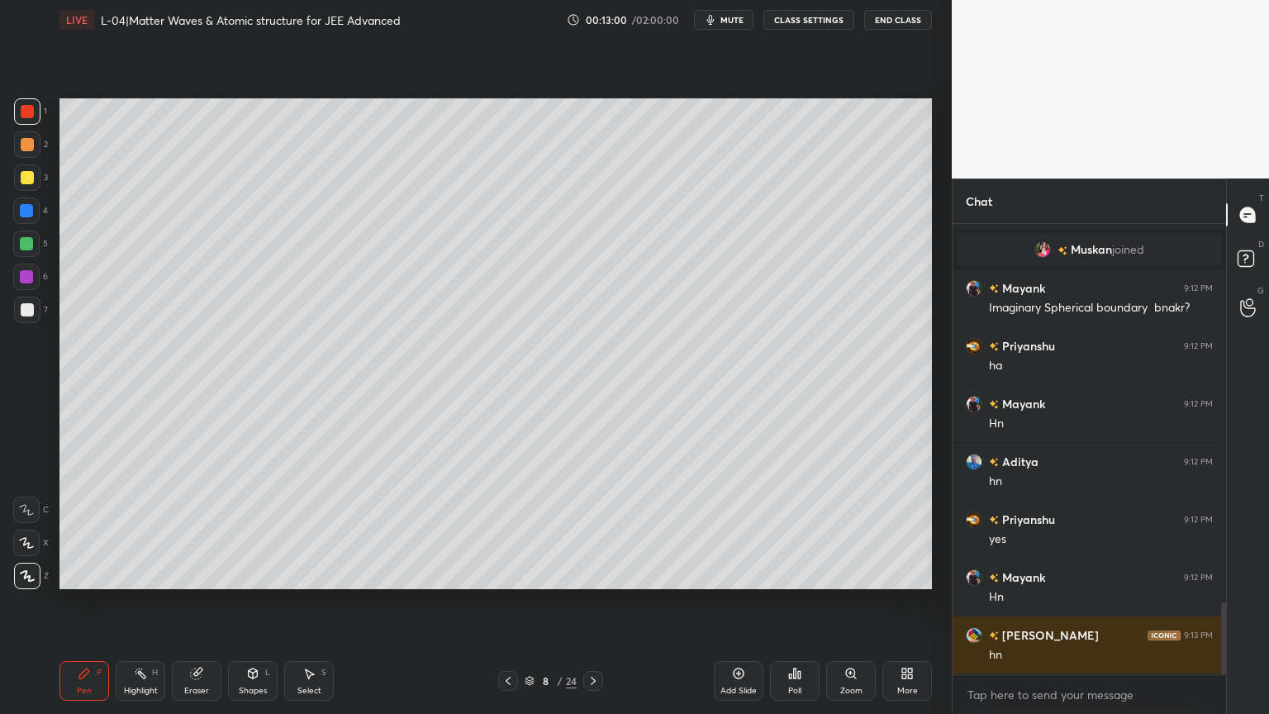
click at [202, 602] on div "Eraser" at bounding box center [197, 681] width 50 height 40
click at [81, 602] on div "Pen" at bounding box center [84, 690] width 15 height 8
click at [30, 177] on div at bounding box center [27, 177] width 13 height 13
click at [23, 277] on div at bounding box center [26, 276] width 13 height 13
click at [253, 602] on div "Shapes L" at bounding box center [253, 681] width 50 height 40
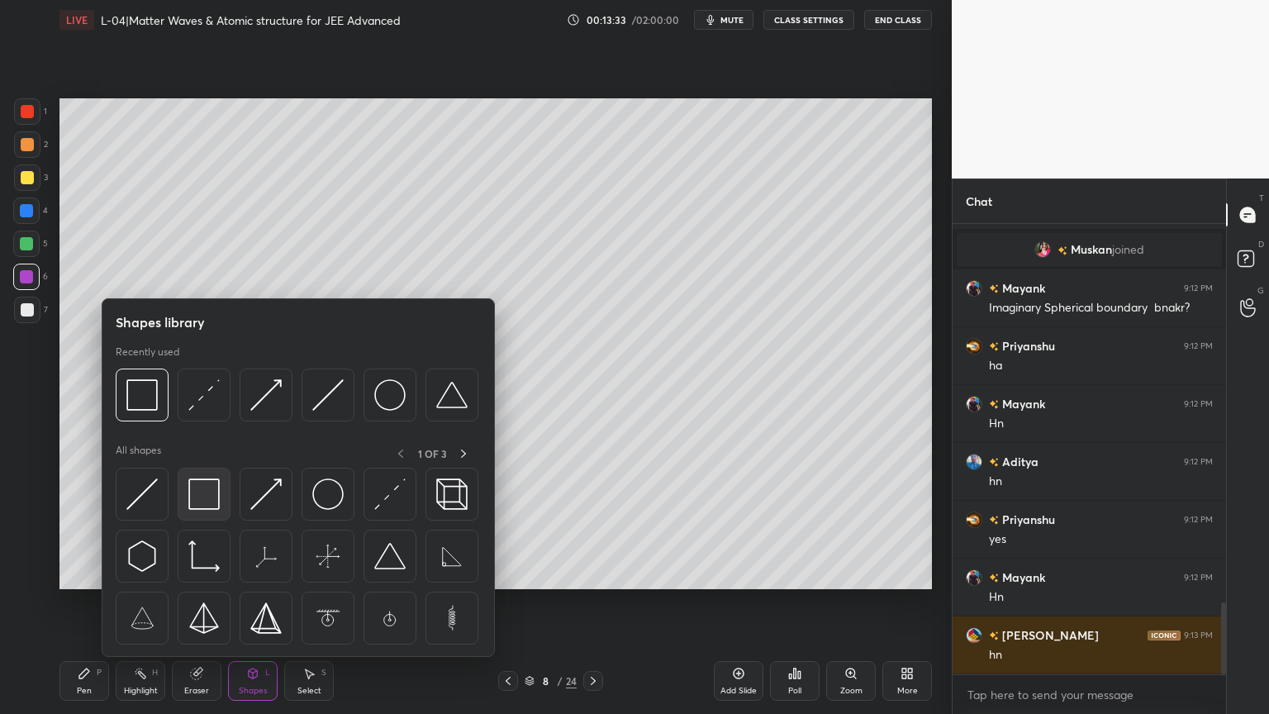
click at [199, 495] on img at bounding box center [203, 493] width 31 height 31
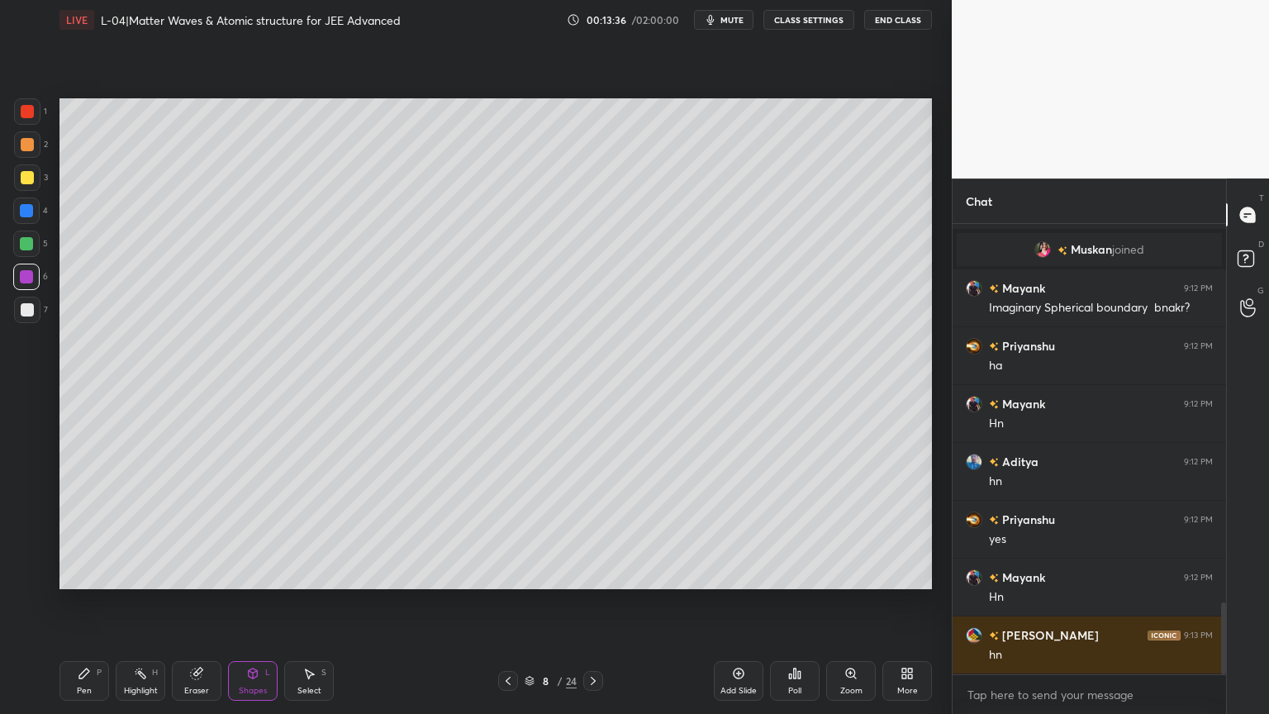
click at [29, 176] on div at bounding box center [27, 177] width 13 height 13
click at [88, 602] on div "Pen P" at bounding box center [84, 681] width 50 height 40
click at [145, 602] on div "Highlight" at bounding box center [141, 690] width 34 height 8
click at [251, 602] on div "Shapes" at bounding box center [253, 690] width 28 height 8
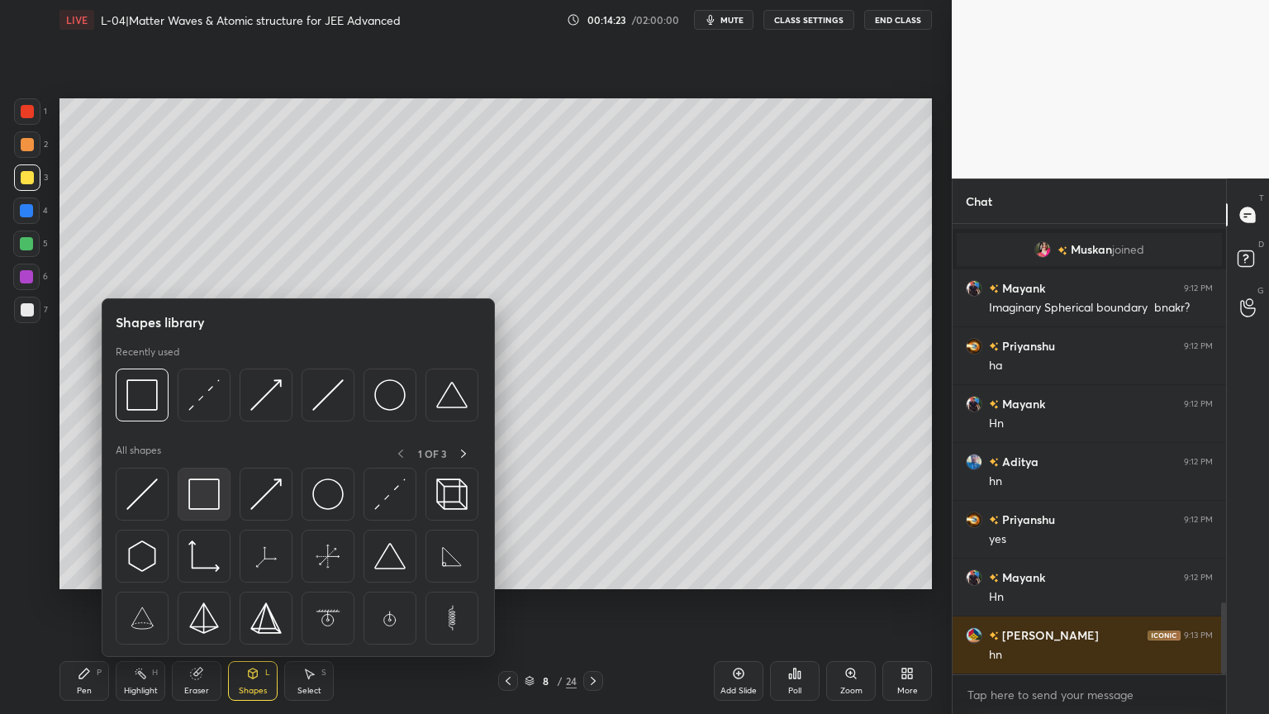
click at [213, 498] on img at bounding box center [203, 493] width 31 height 31
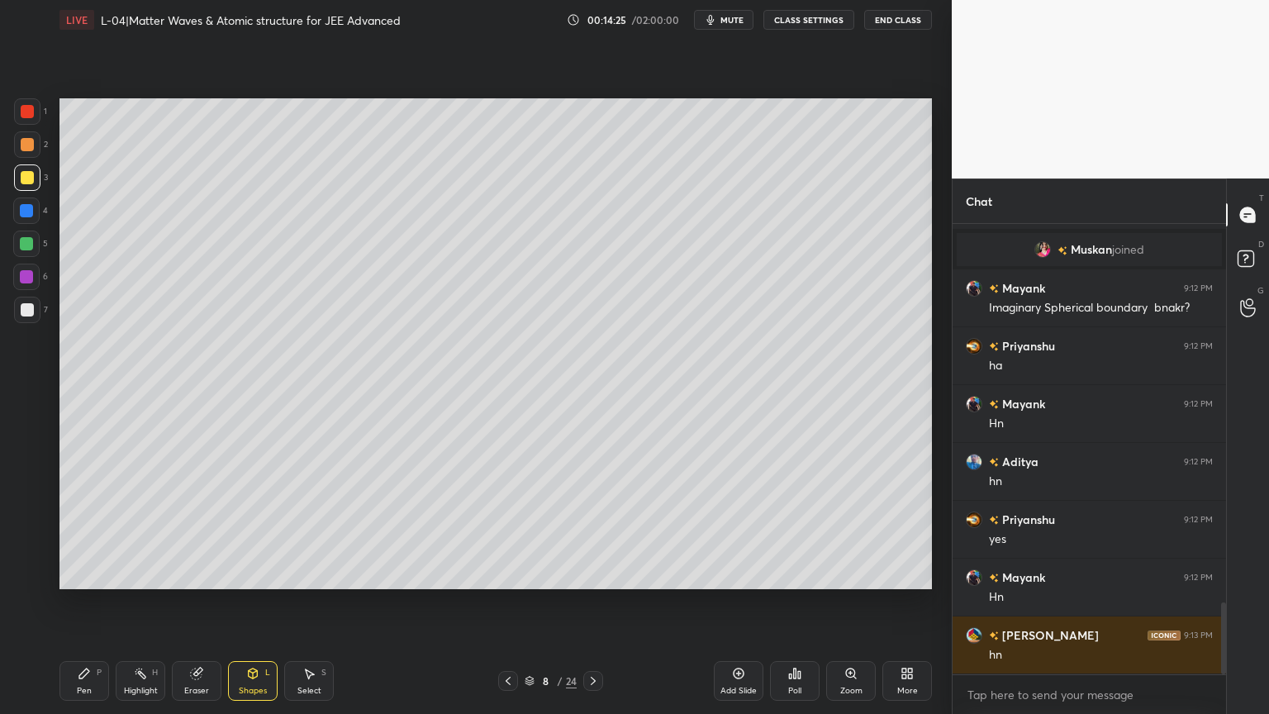
click at [22, 213] on div at bounding box center [26, 210] width 13 height 13
click at [31, 278] on div at bounding box center [26, 276] width 13 height 13
click at [39, 241] on div at bounding box center [26, 243] width 26 height 26
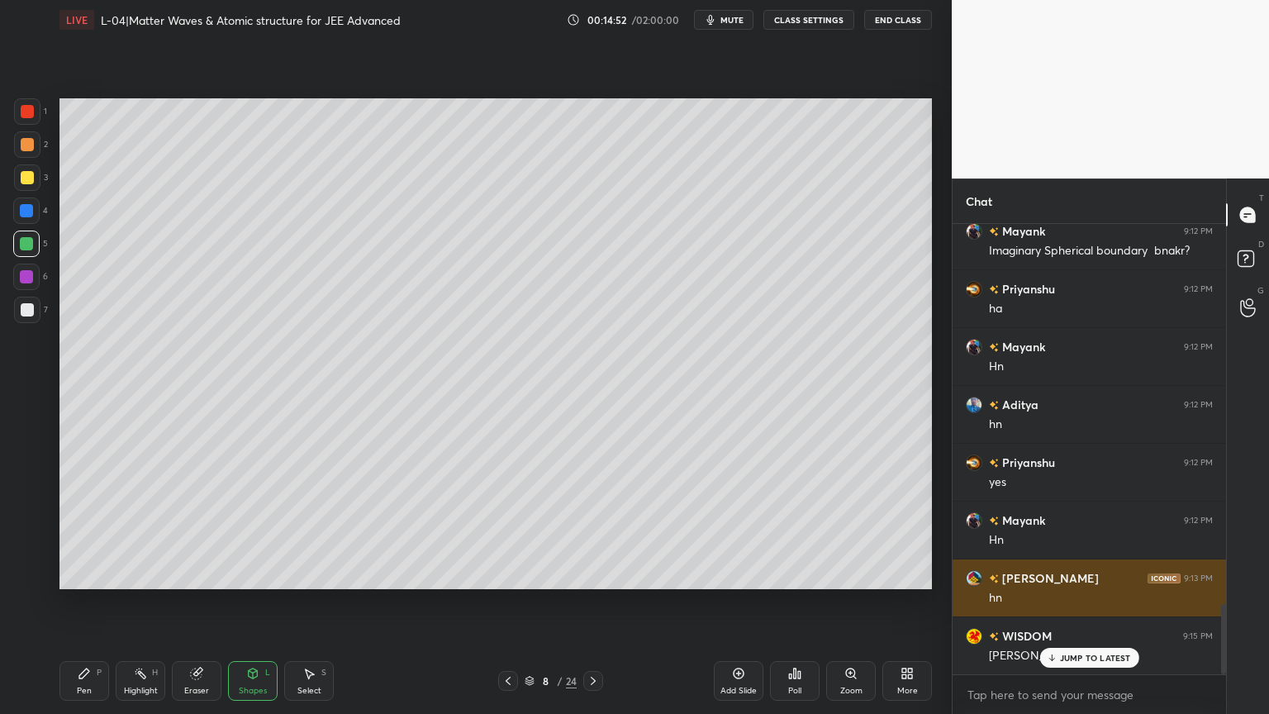
scroll to position [2429, 0]
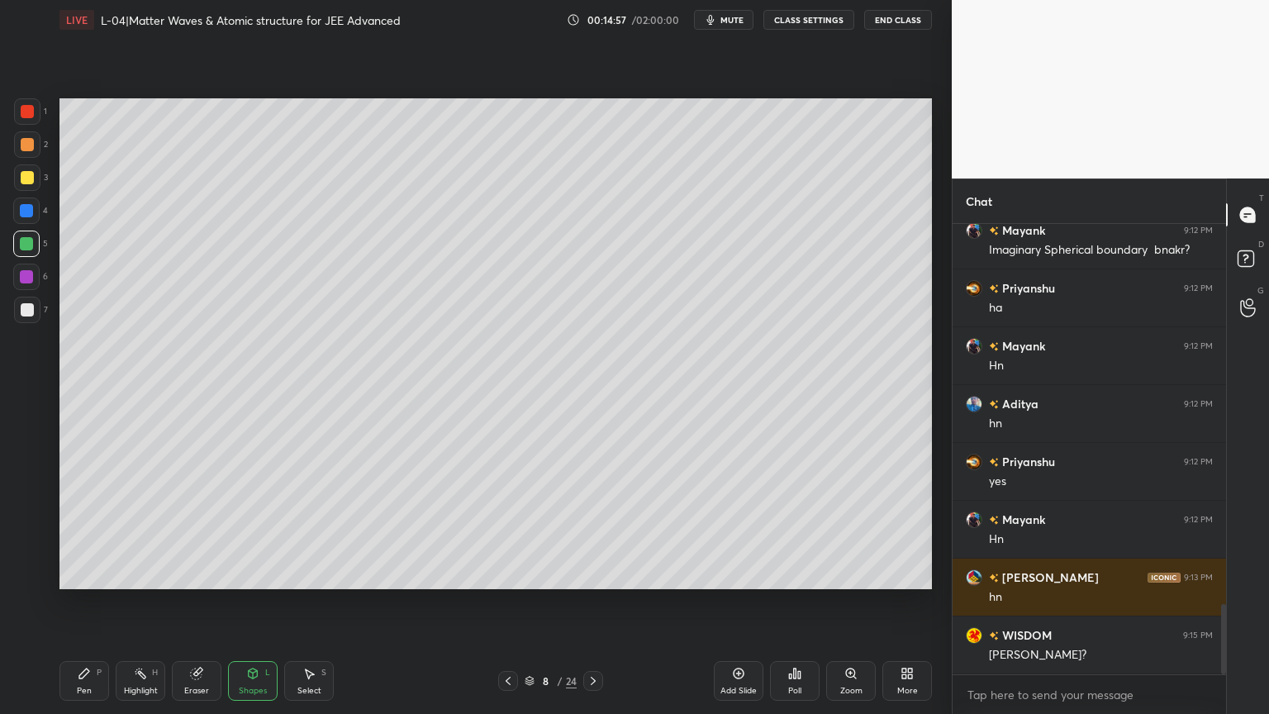
click at [134, 602] on div "Highlight H" at bounding box center [141, 681] width 50 height 40
click at [83, 602] on div "Pen" at bounding box center [84, 690] width 15 height 8
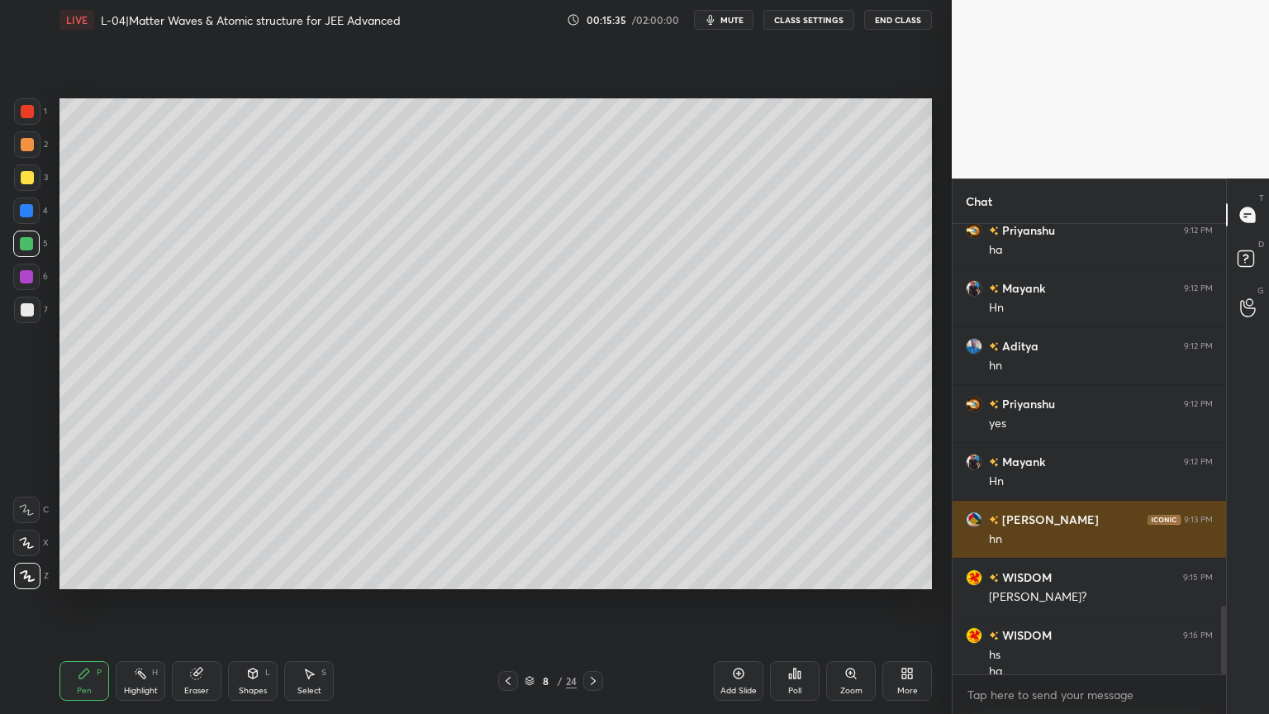
scroll to position [2504, 0]
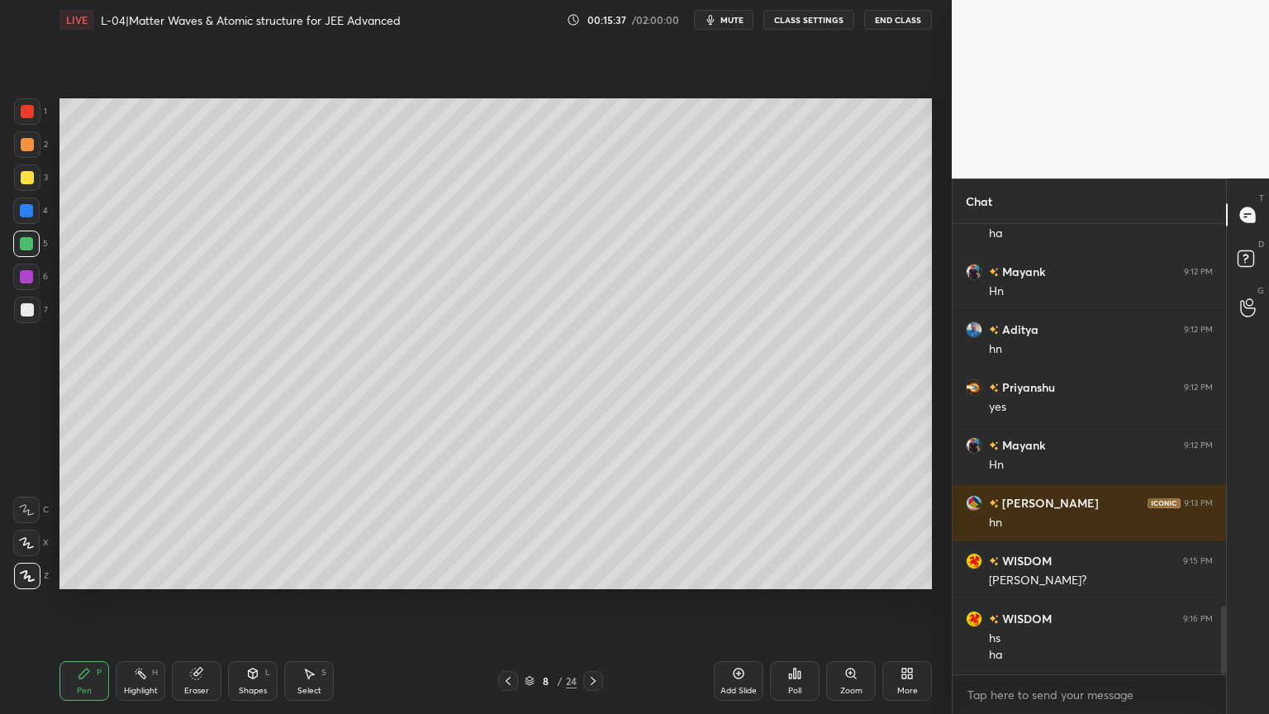
click at [22, 289] on div at bounding box center [26, 276] width 26 height 26
click at [135, 602] on div "Highlight H" at bounding box center [141, 681] width 50 height 40
click at [91, 602] on div "Pen P" at bounding box center [84, 681] width 50 height 40
click at [145, 602] on rect at bounding box center [142, 675] width 8 height 8
click at [84, 602] on icon at bounding box center [84, 673] width 13 height 13
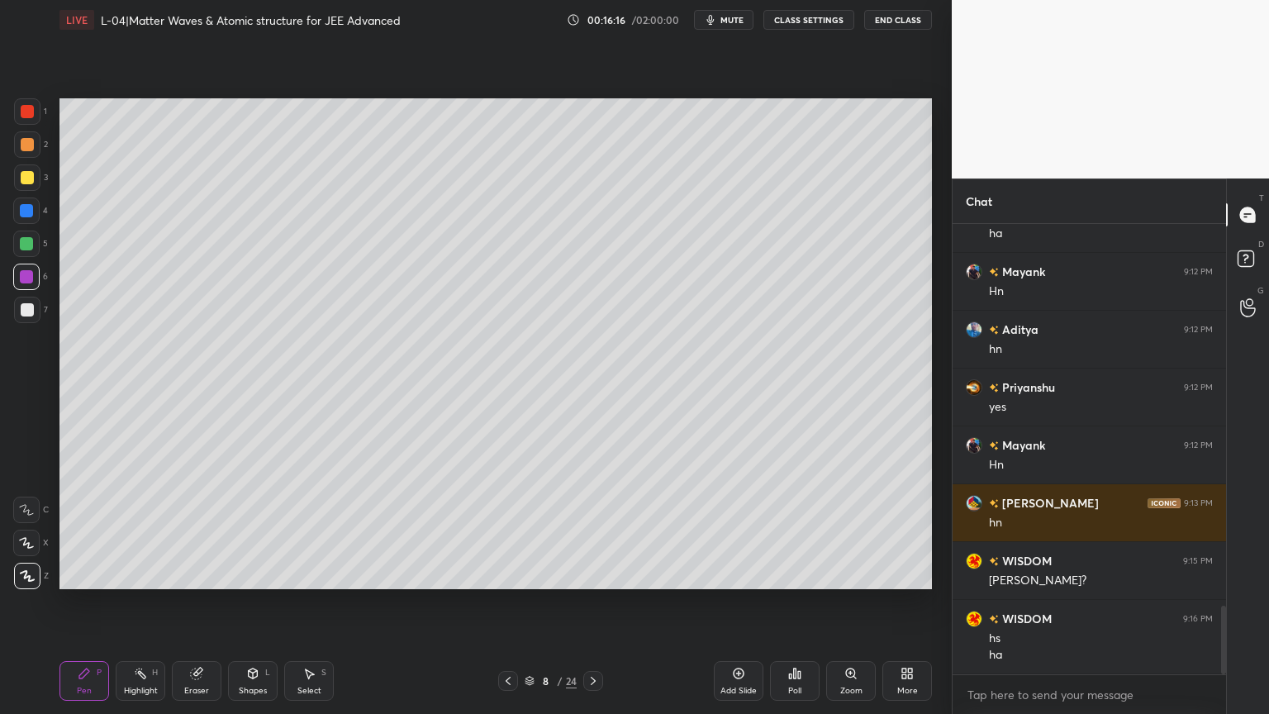
click at [18, 311] on div at bounding box center [27, 310] width 26 height 26
click at [146, 602] on div "Highlight" at bounding box center [141, 690] width 34 height 8
click at [79, 602] on div "Pen P" at bounding box center [84, 681] width 50 height 40
click at [19, 183] on div at bounding box center [27, 177] width 26 height 26
click at [146, 602] on div "Highlight H" at bounding box center [141, 681] width 50 height 40
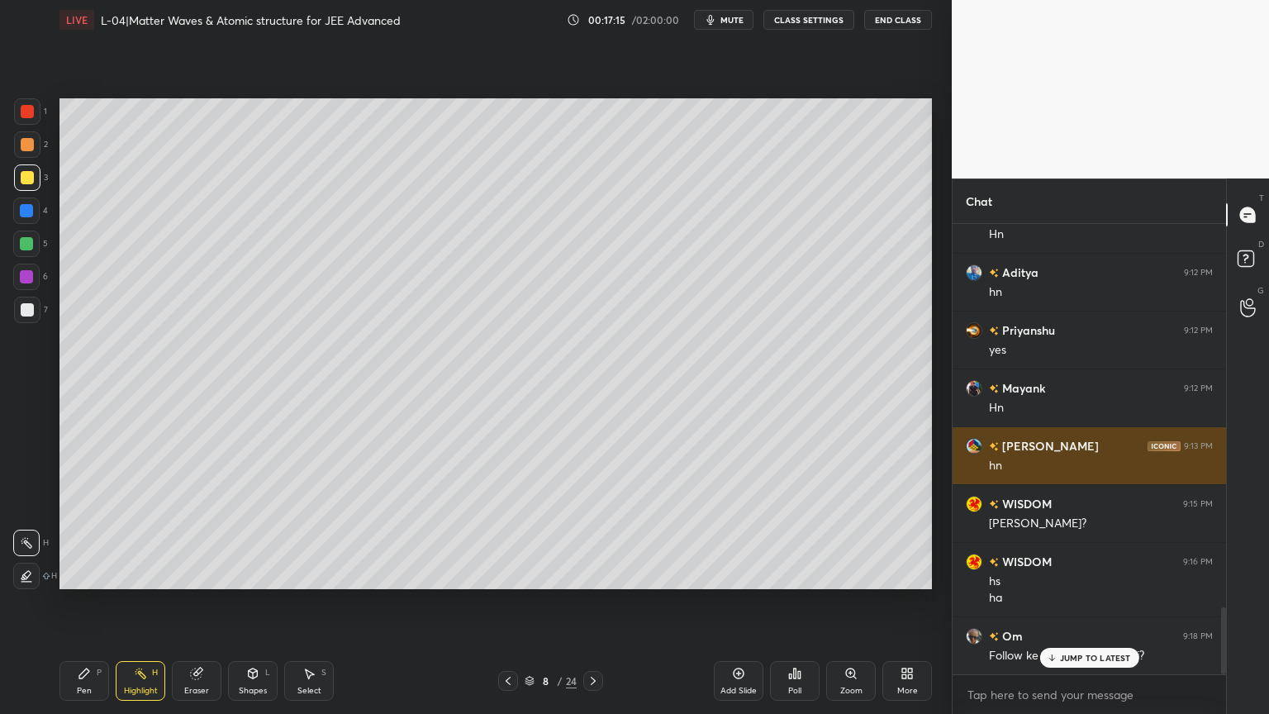
scroll to position [2561, 0]
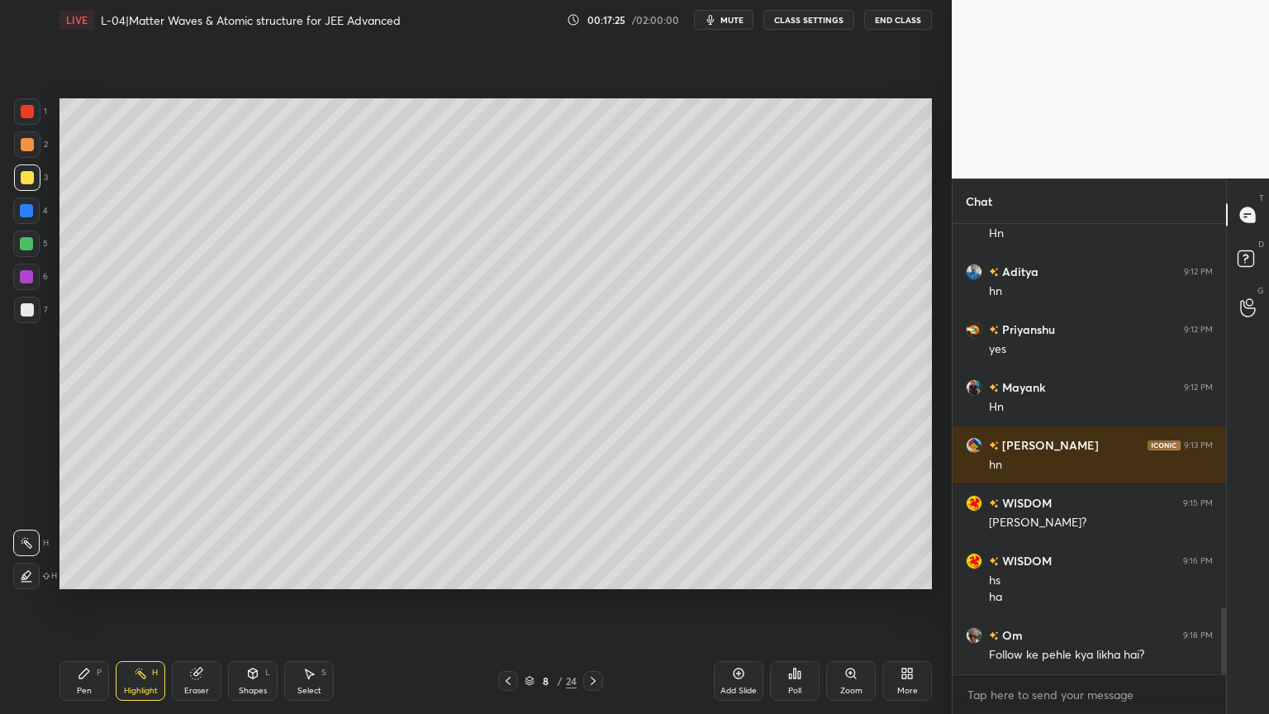
click at [196, 602] on div "Eraser" at bounding box center [197, 681] width 50 height 40
click at [88, 602] on icon at bounding box center [84, 673] width 13 height 13
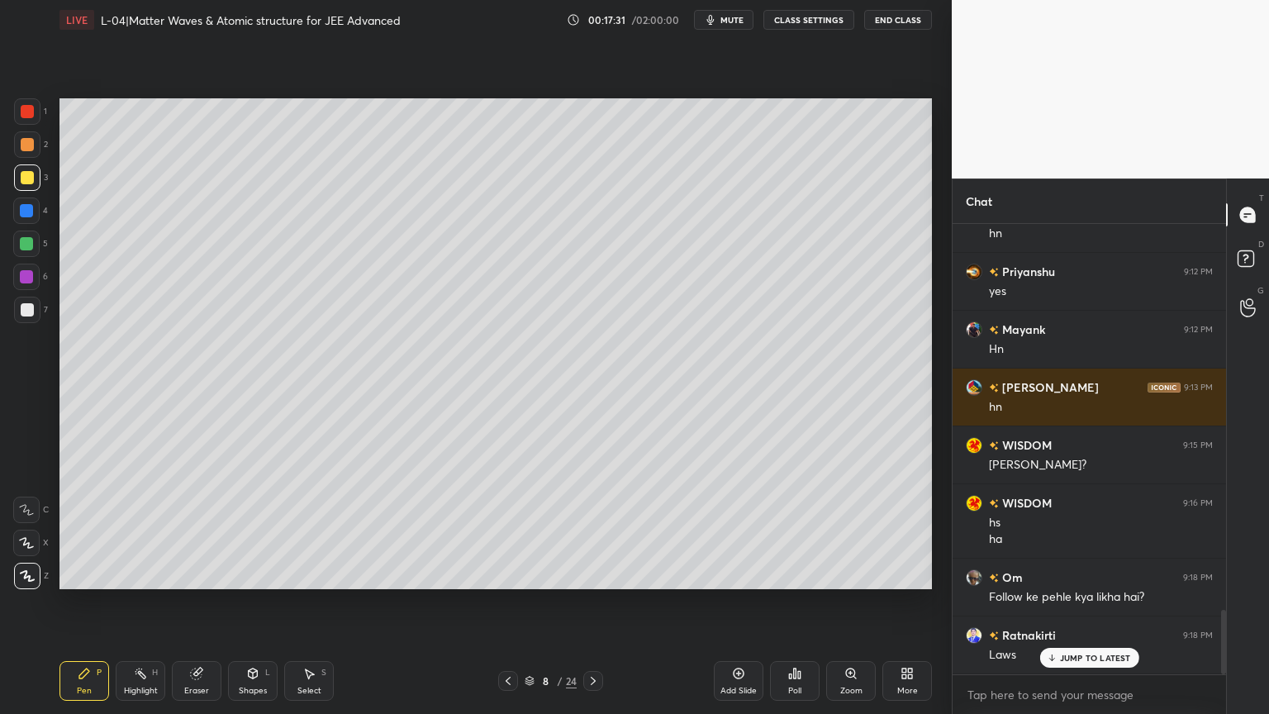
scroll to position [2676, 0]
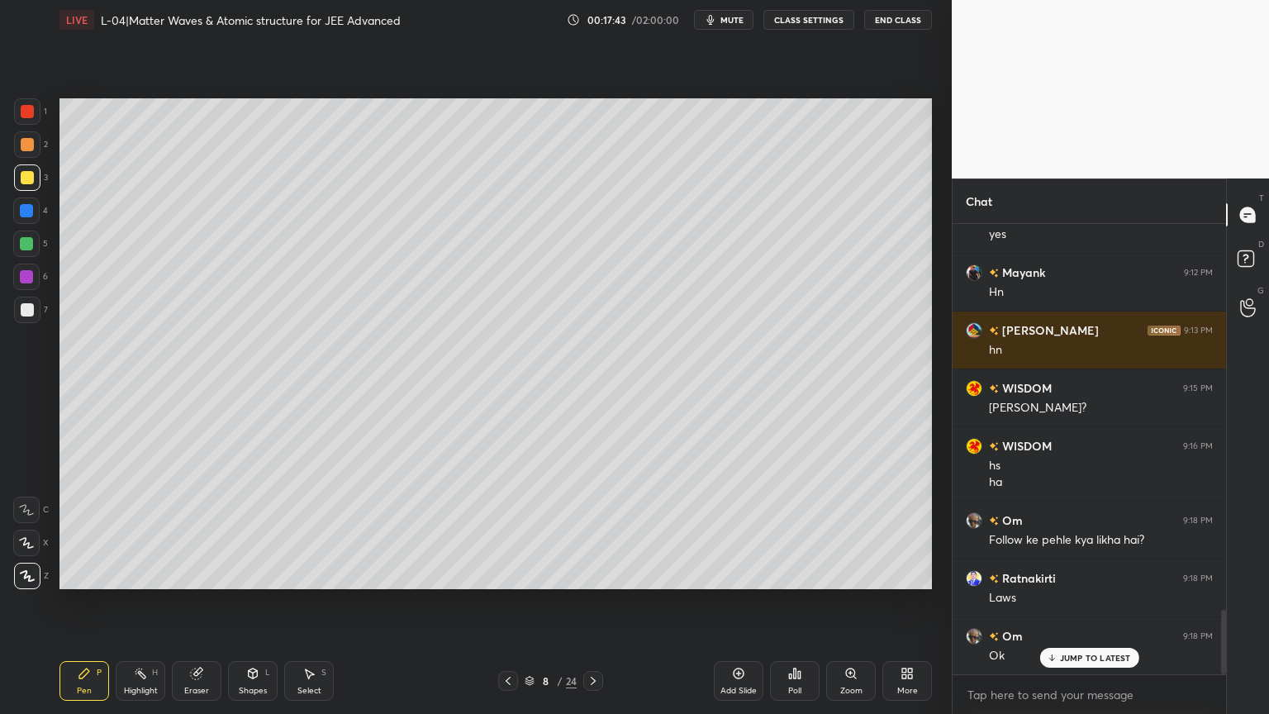
click at [588, 602] on div at bounding box center [593, 681] width 20 height 20
click at [135, 602] on div "Highlight" at bounding box center [141, 690] width 34 height 8
click at [738, 602] on icon at bounding box center [738, 673] width 5 height 5
click at [513, 602] on div at bounding box center [508, 681] width 20 height 20
click at [588, 602] on icon at bounding box center [592, 680] width 13 height 13
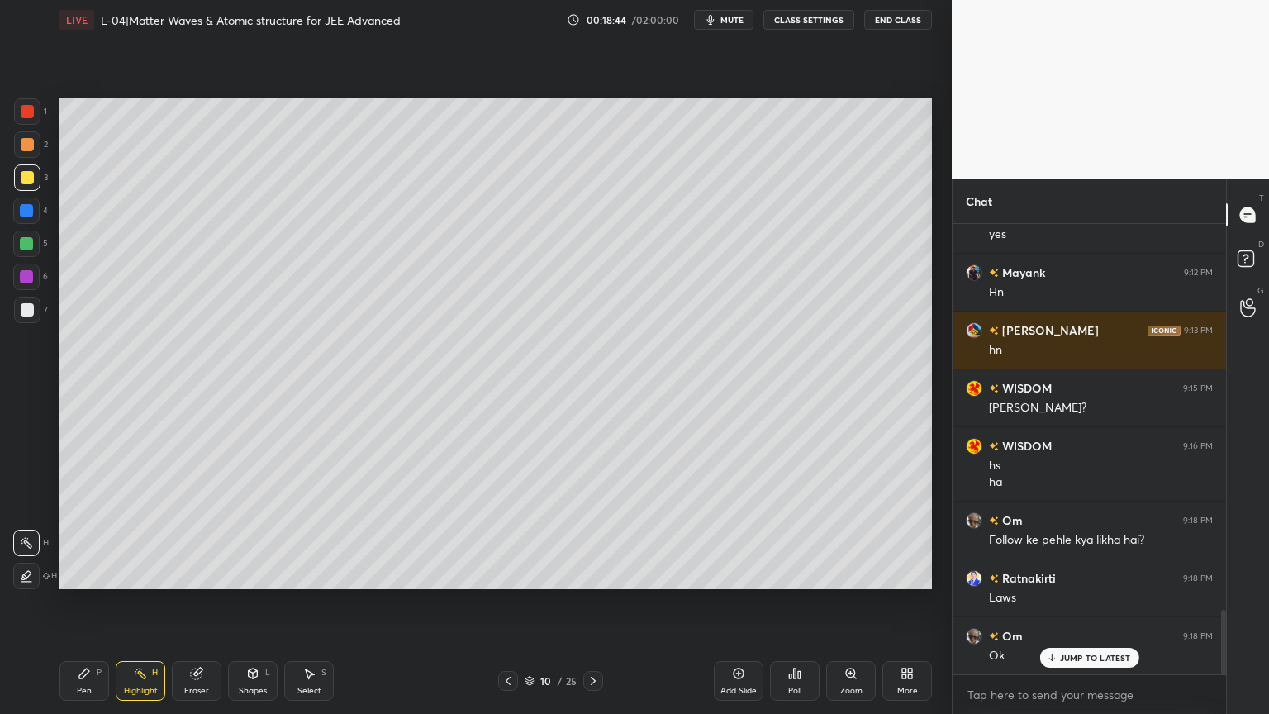
click at [249, 602] on div "Shapes L" at bounding box center [253, 681] width 50 height 40
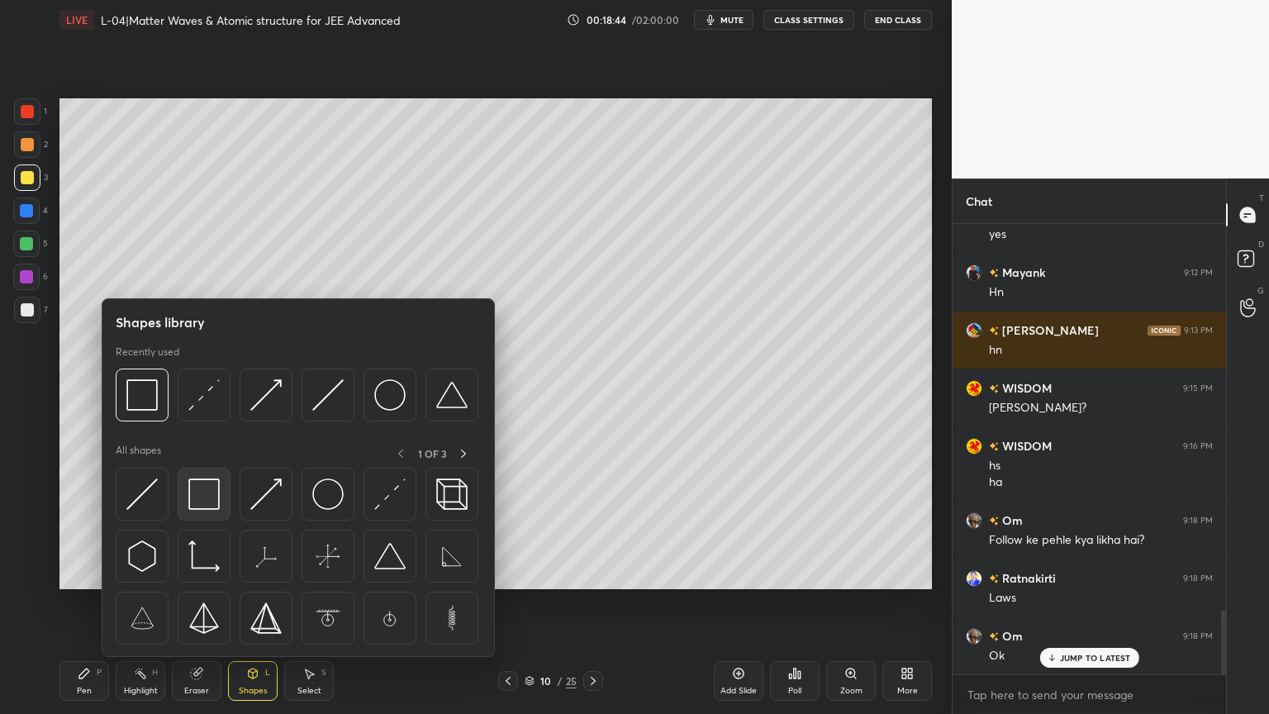
click at [203, 495] on img at bounding box center [203, 493] width 31 height 31
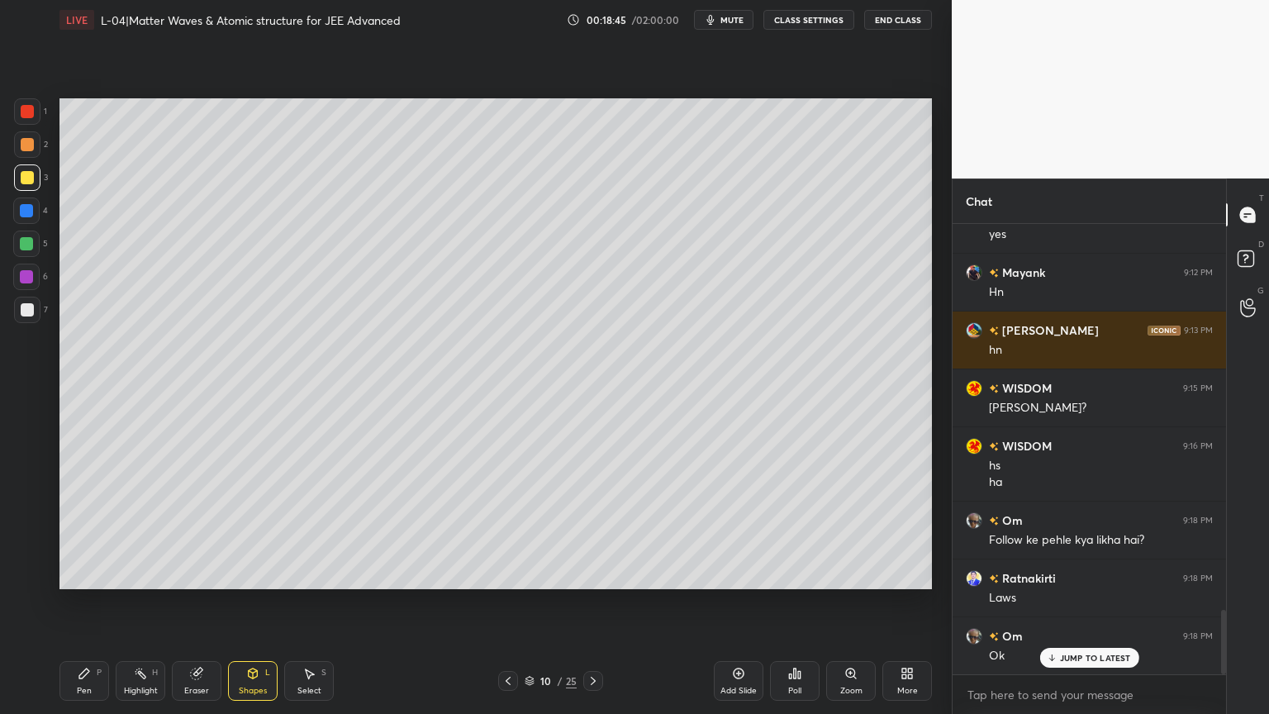
click at [21, 212] on div at bounding box center [26, 210] width 13 height 13
click at [246, 602] on div "Shapes" at bounding box center [253, 690] width 28 height 8
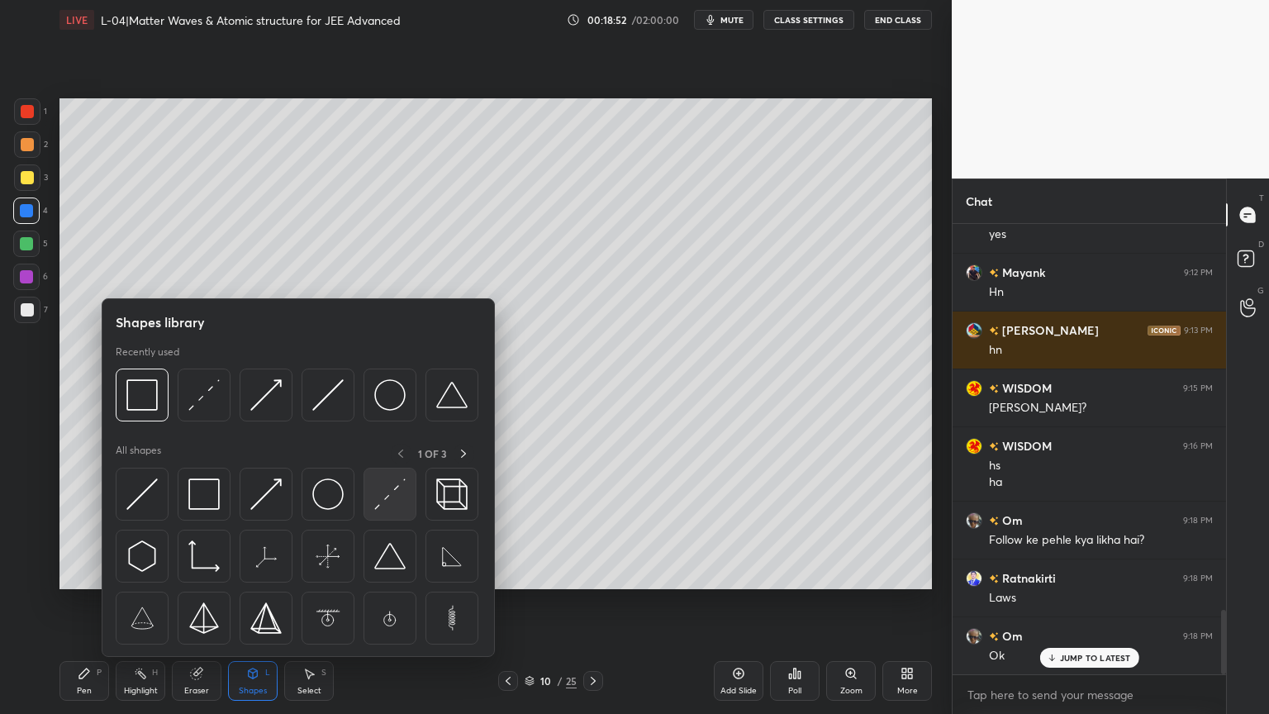
click at [400, 505] on img at bounding box center [389, 493] width 31 height 31
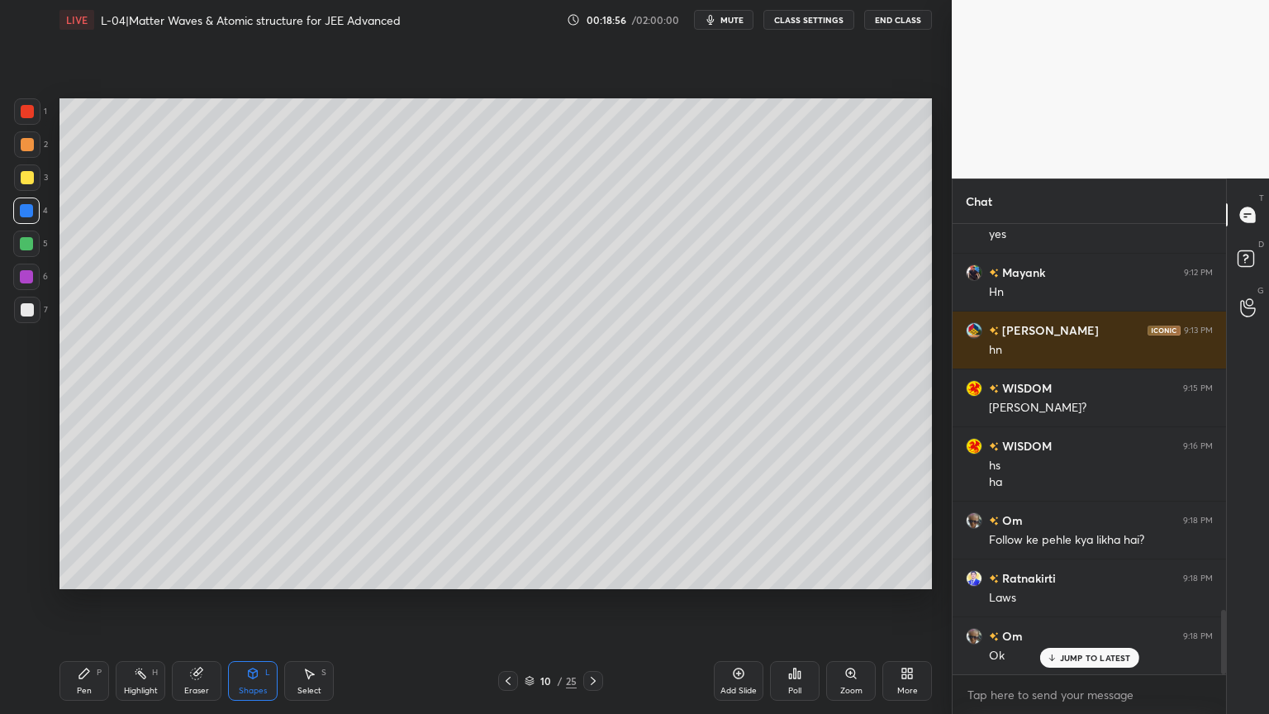
click at [21, 169] on div at bounding box center [27, 177] width 26 height 26
click at [240, 602] on div "Shapes L" at bounding box center [253, 681] width 50 height 40
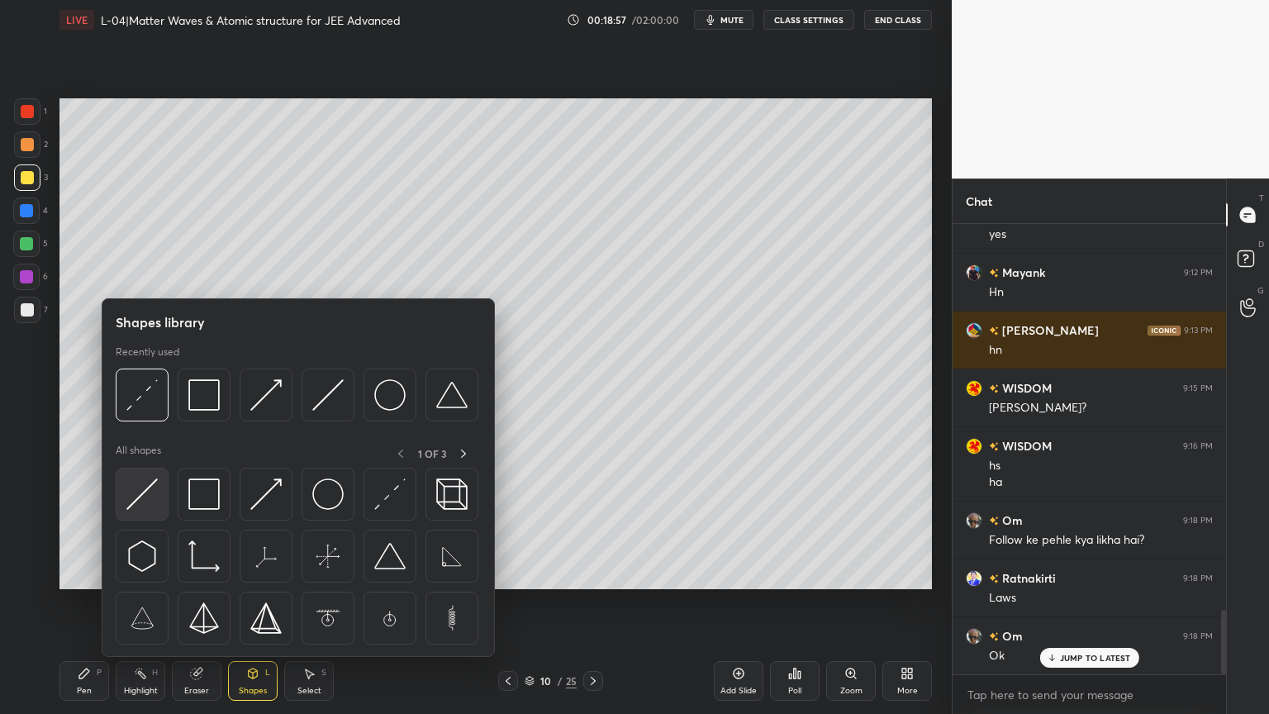
click at [150, 495] on img at bounding box center [141, 493] width 31 height 31
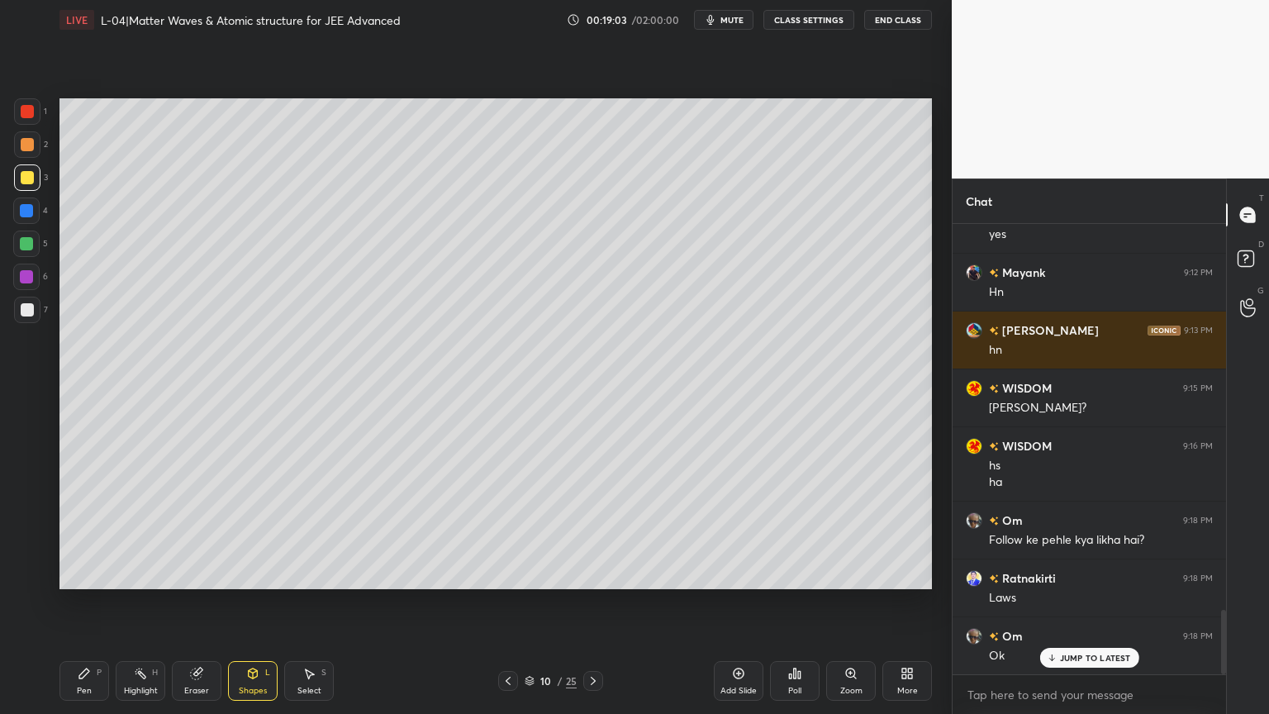
click at [198, 602] on icon at bounding box center [196, 673] width 13 height 13
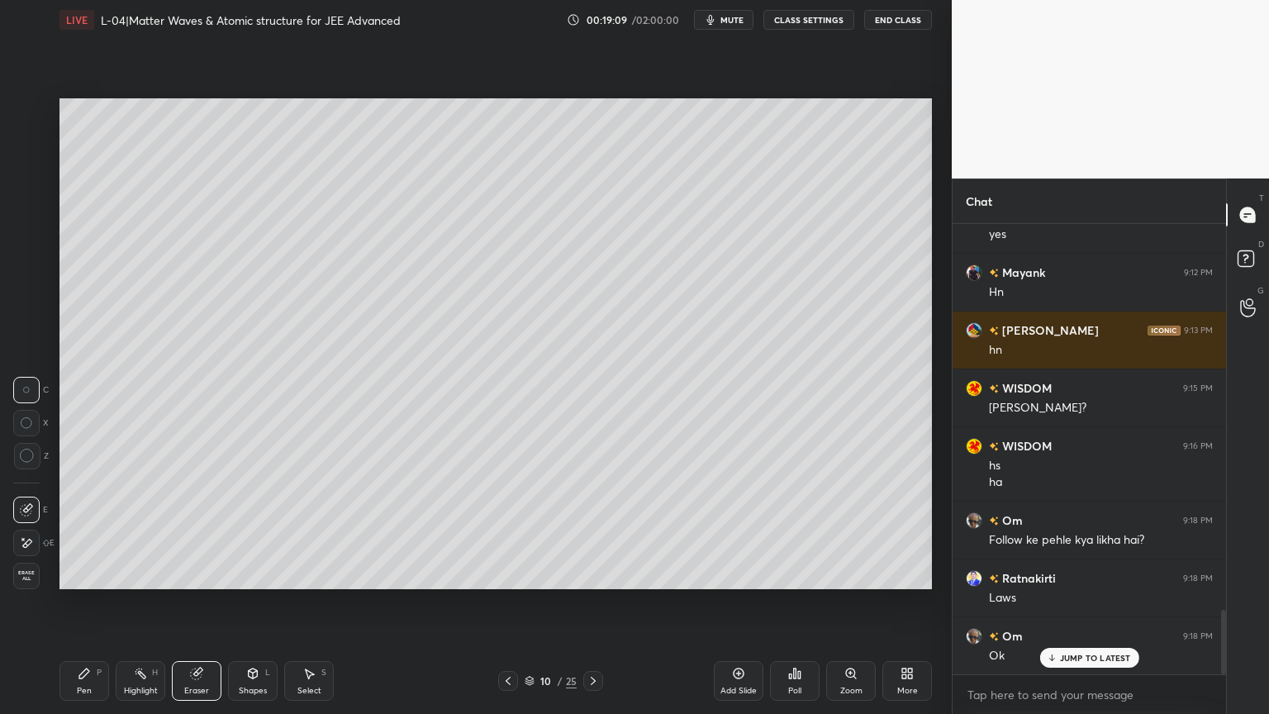
click at [246, 602] on div "Shapes" at bounding box center [253, 690] width 28 height 8
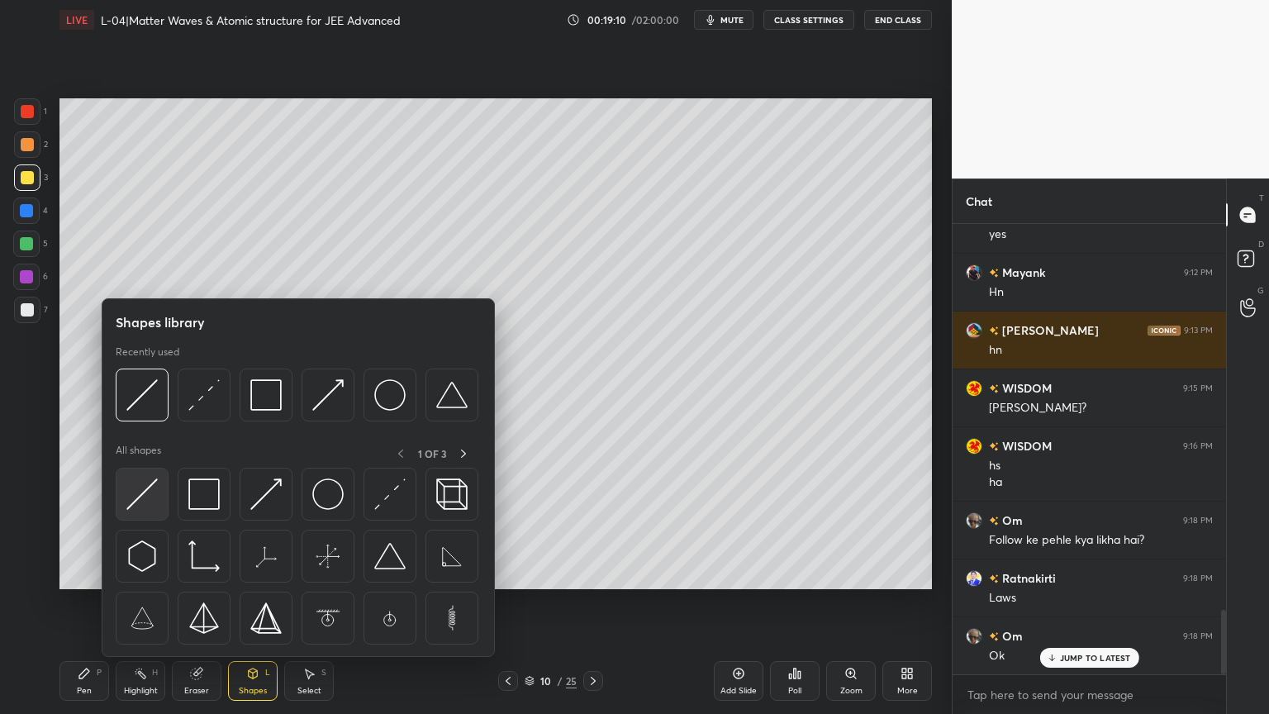
click at [152, 495] on img at bounding box center [141, 493] width 31 height 31
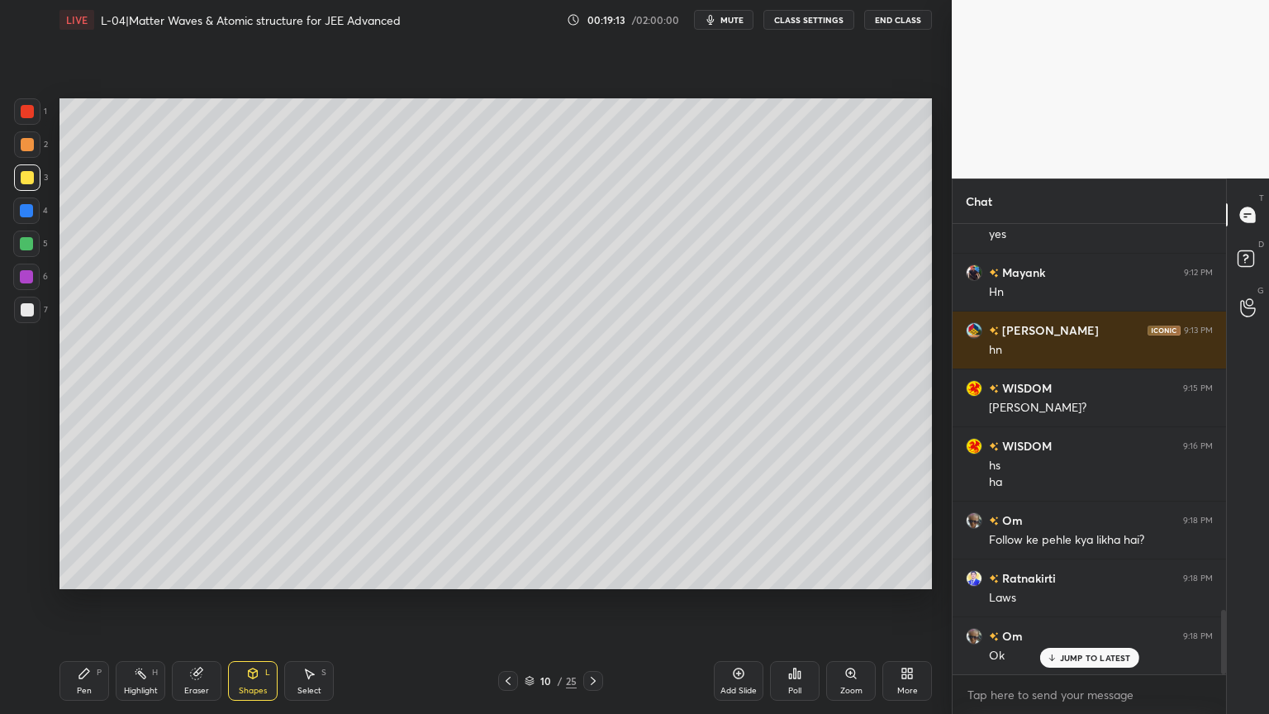
click at [83, 602] on icon at bounding box center [84, 673] width 10 height 10
click at [251, 602] on div "Shapes L" at bounding box center [253, 681] width 50 height 40
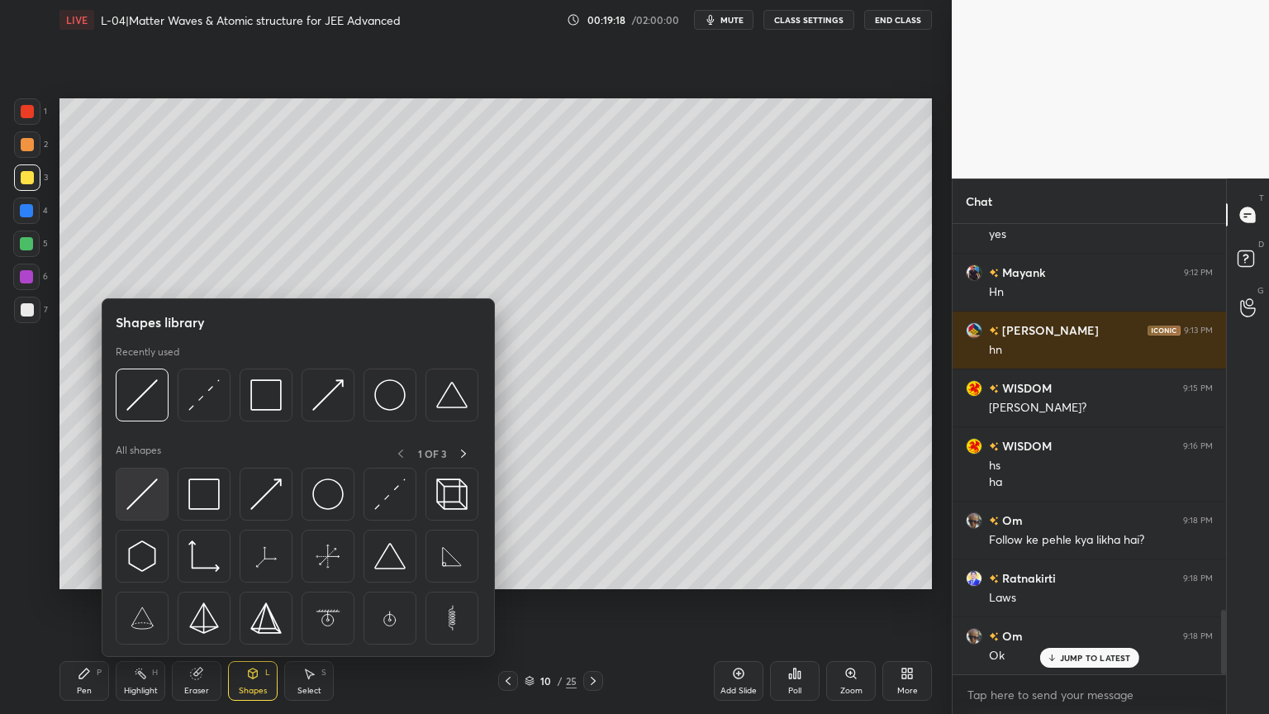
click at [143, 482] on img at bounding box center [141, 493] width 31 height 31
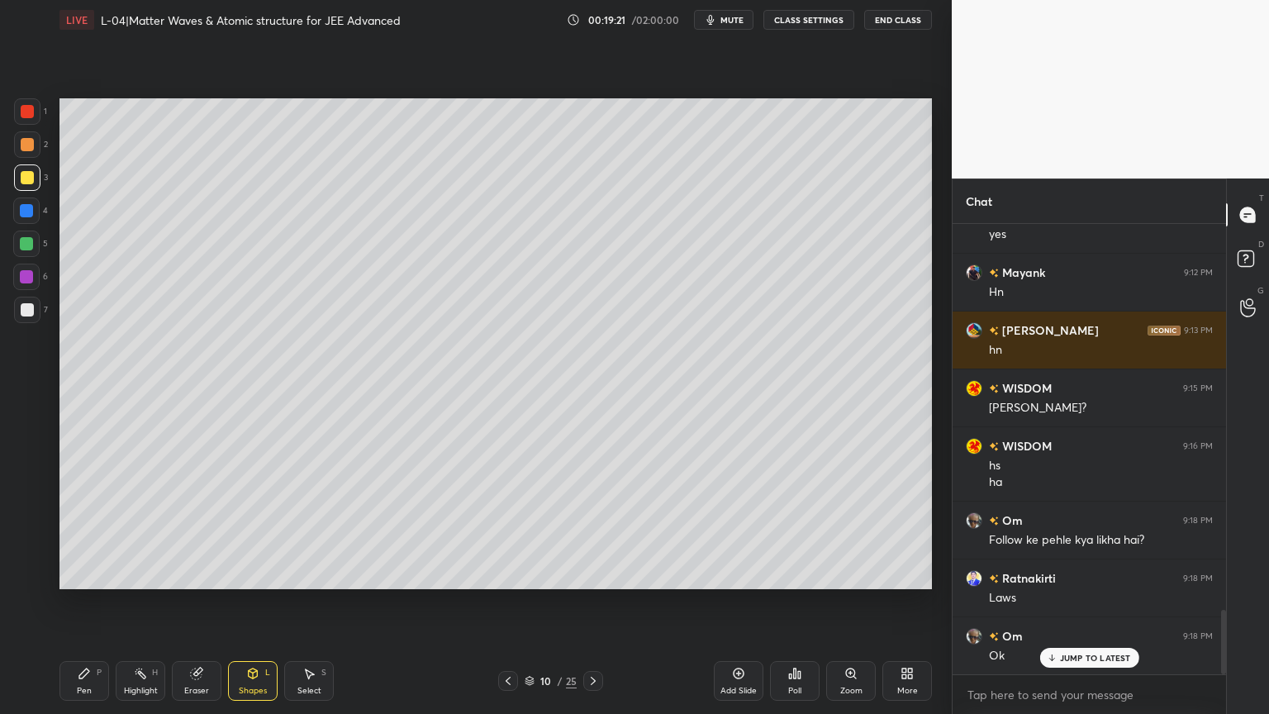
click at [104, 602] on div "Pen P" at bounding box center [84, 681] width 50 height 40
click at [245, 602] on div "Shapes" at bounding box center [253, 690] width 28 height 8
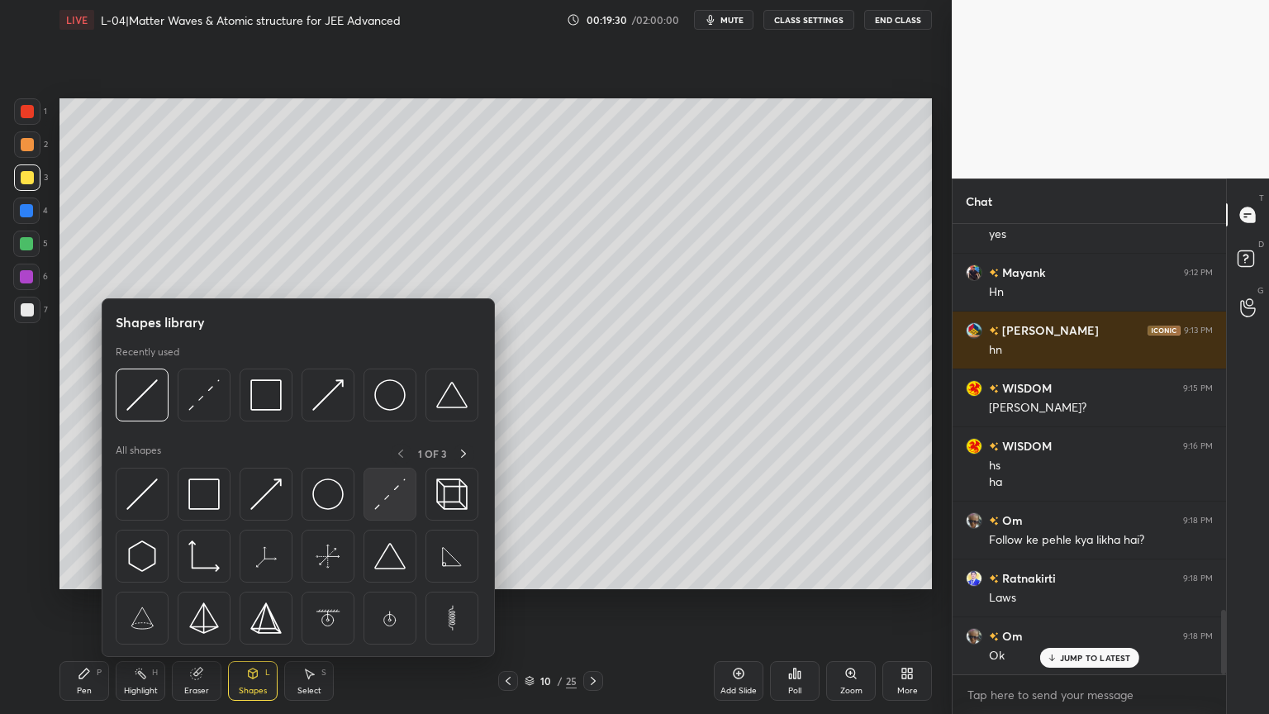
click at [390, 500] on img at bounding box center [389, 493] width 31 height 31
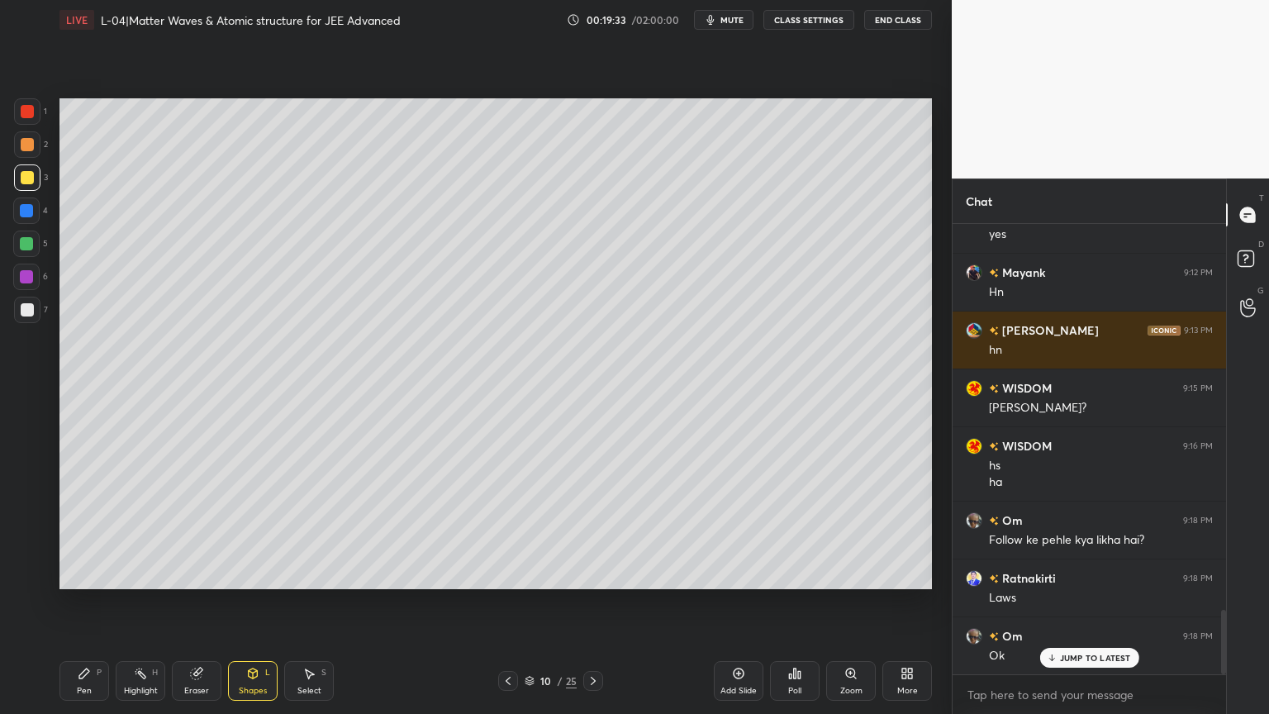
click at [90, 602] on icon at bounding box center [84, 673] width 13 height 13
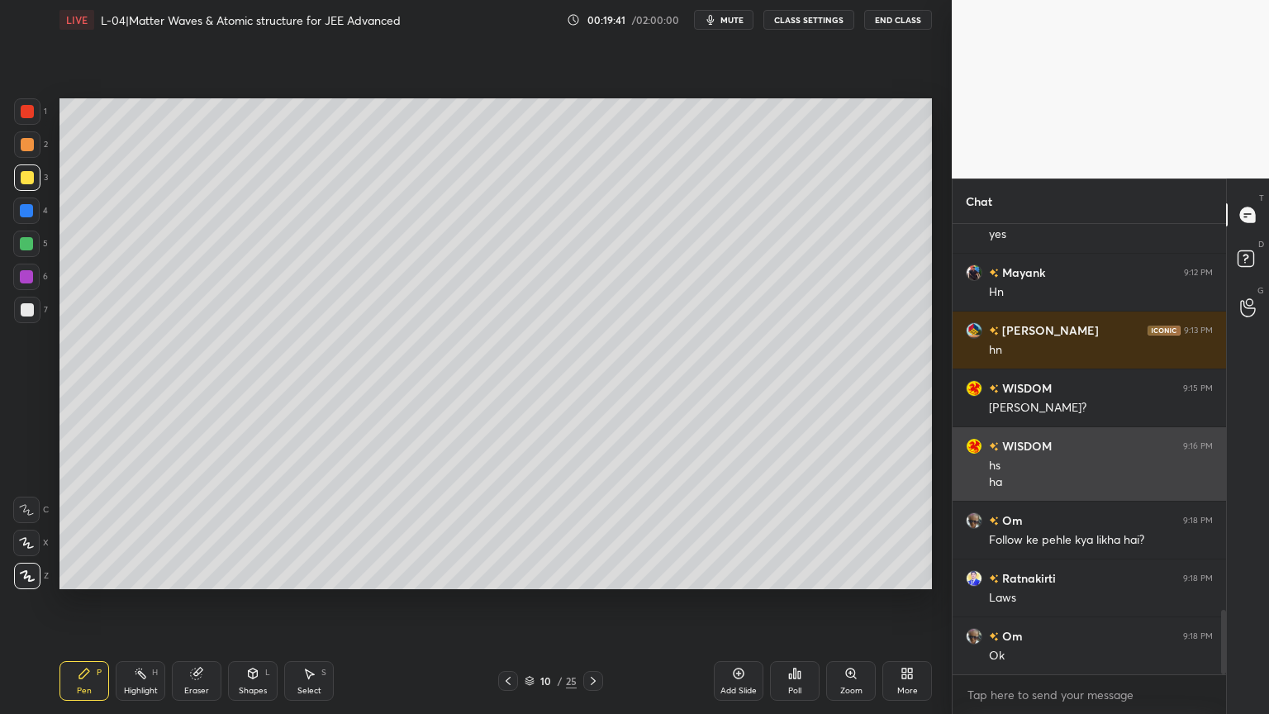
scroll to position [2677, 0]
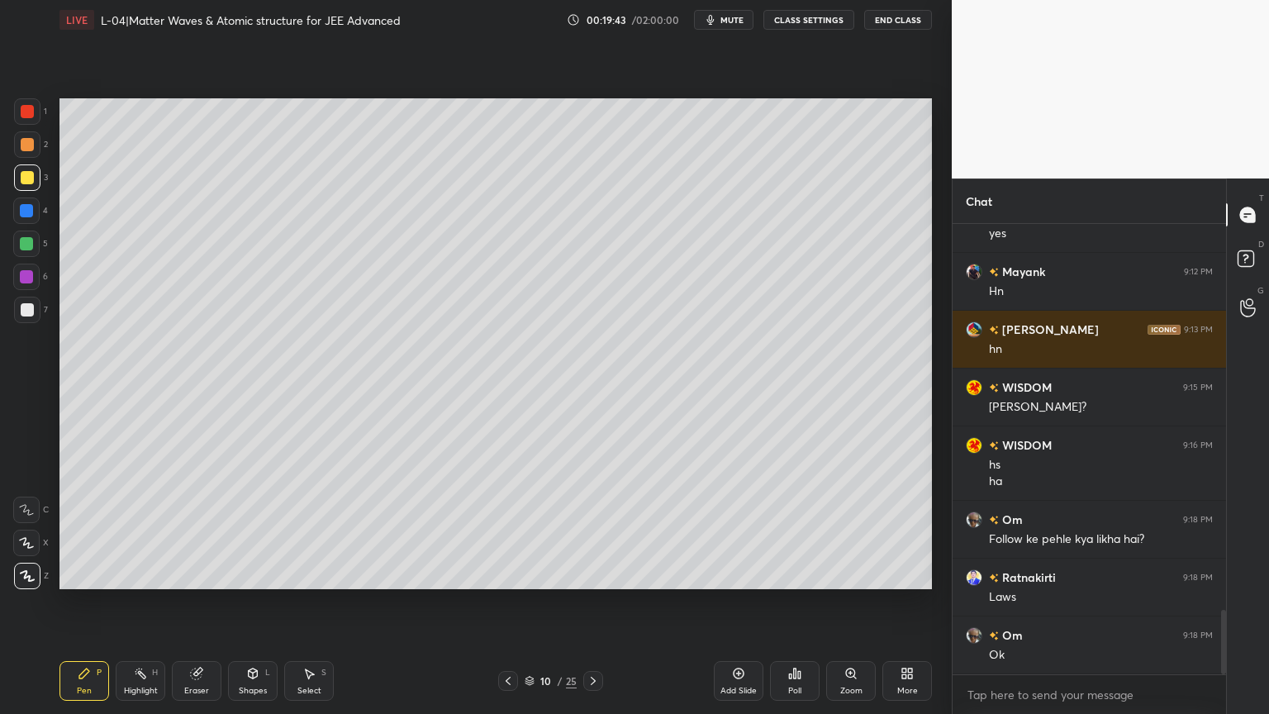
click at [21, 119] on div at bounding box center [27, 111] width 26 height 26
click at [186, 602] on div "Eraser" at bounding box center [196, 690] width 25 height 8
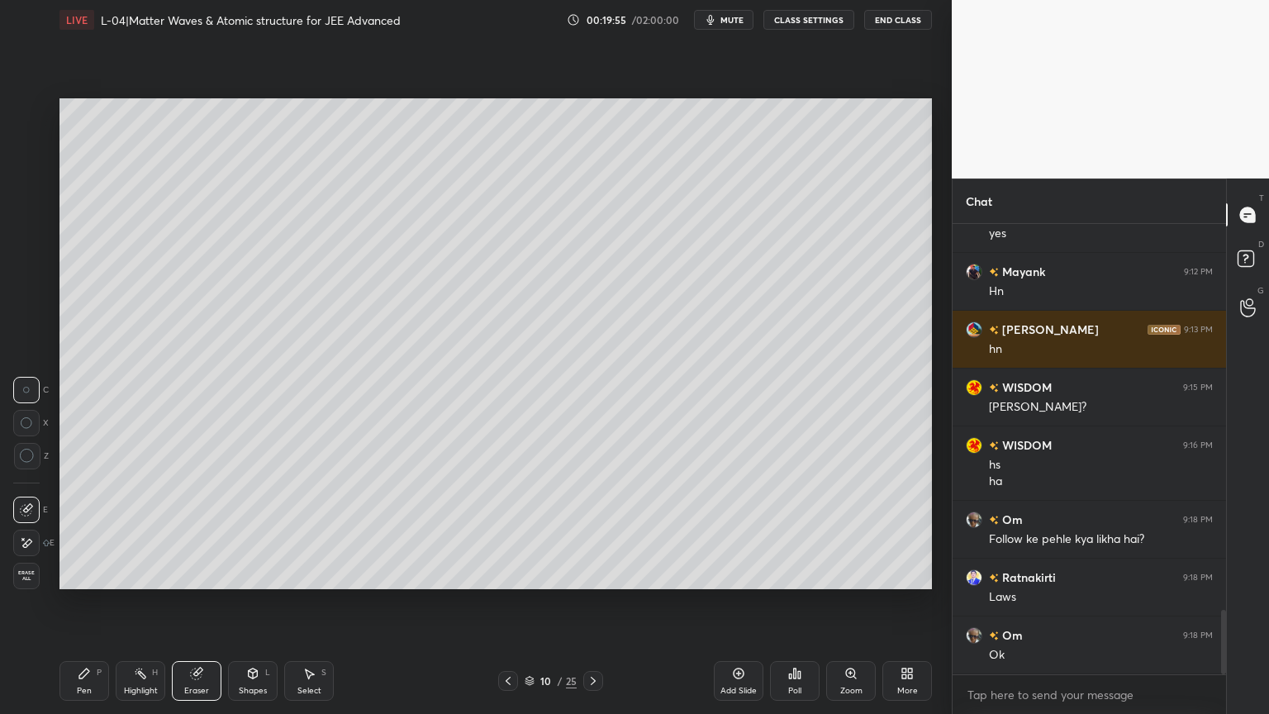
click at [505, 602] on icon at bounding box center [507, 680] width 13 height 13
click at [143, 602] on rect at bounding box center [142, 675] width 8 height 8
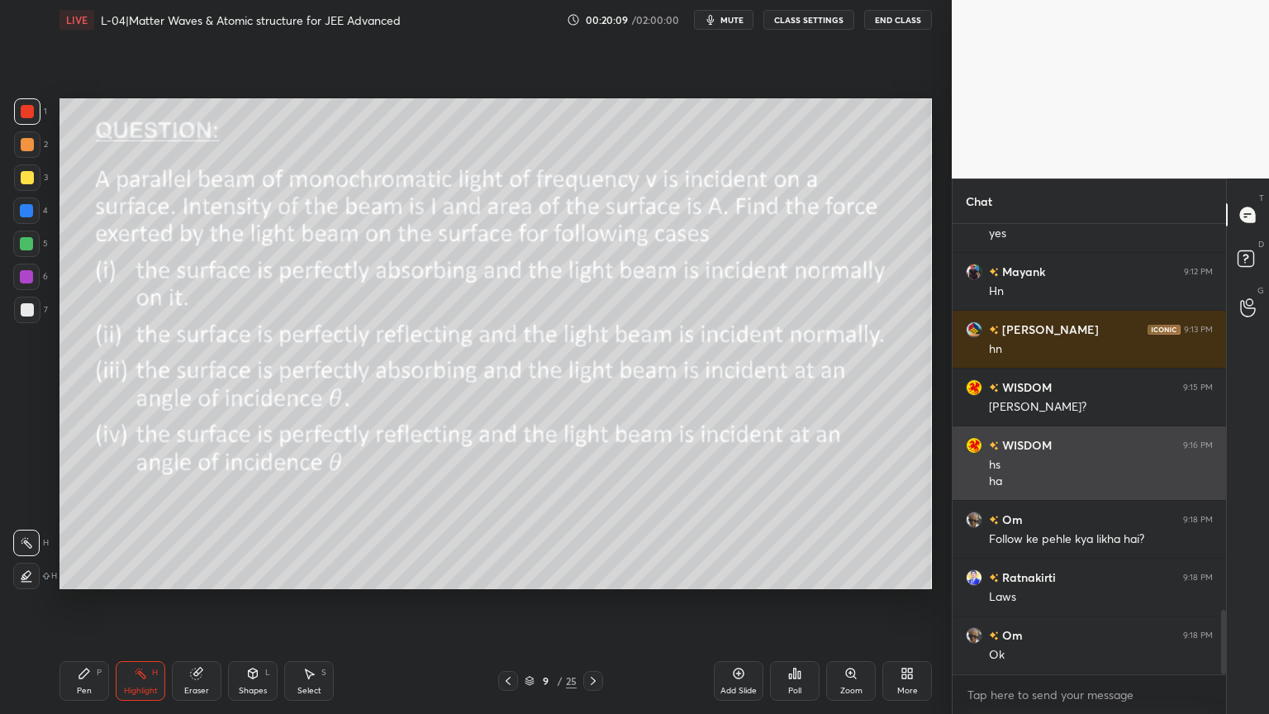
scroll to position [2735, 0]
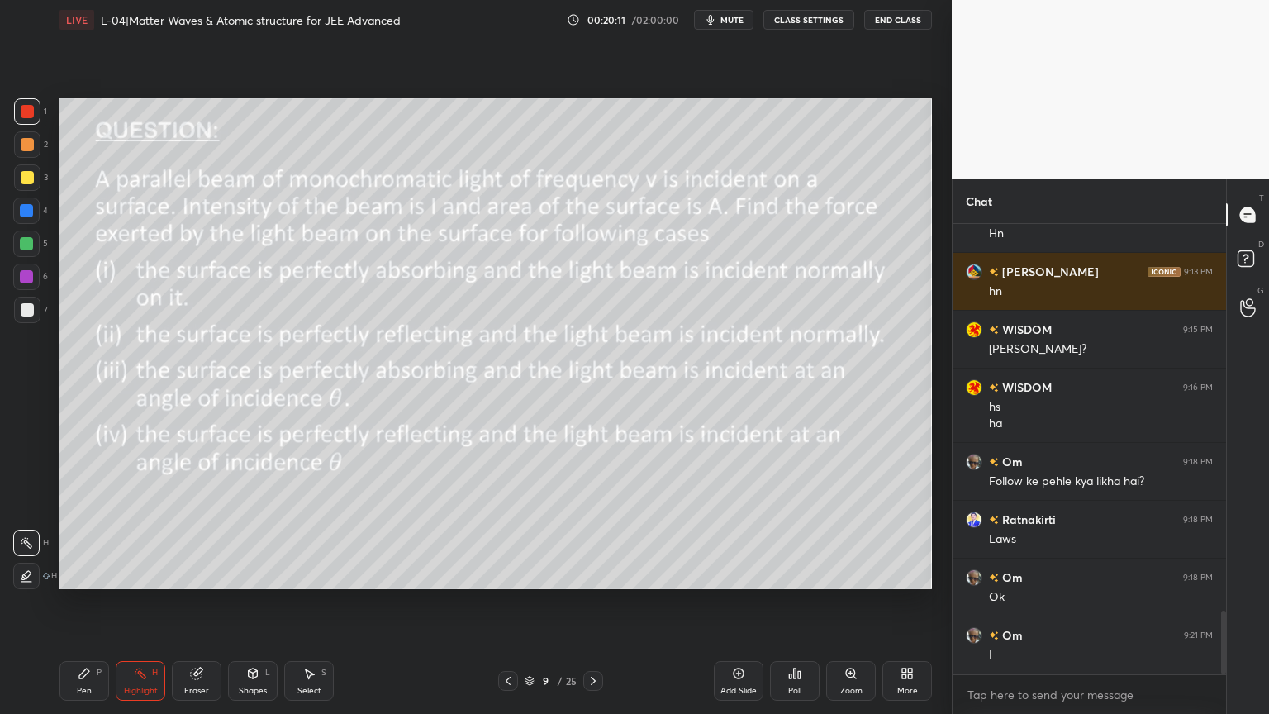
click at [501, 602] on div at bounding box center [508, 681] width 20 height 20
click at [502, 602] on icon at bounding box center [507, 680] width 13 height 13
click at [501, 602] on icon at bounding box center [507, 680] width 13 height 13
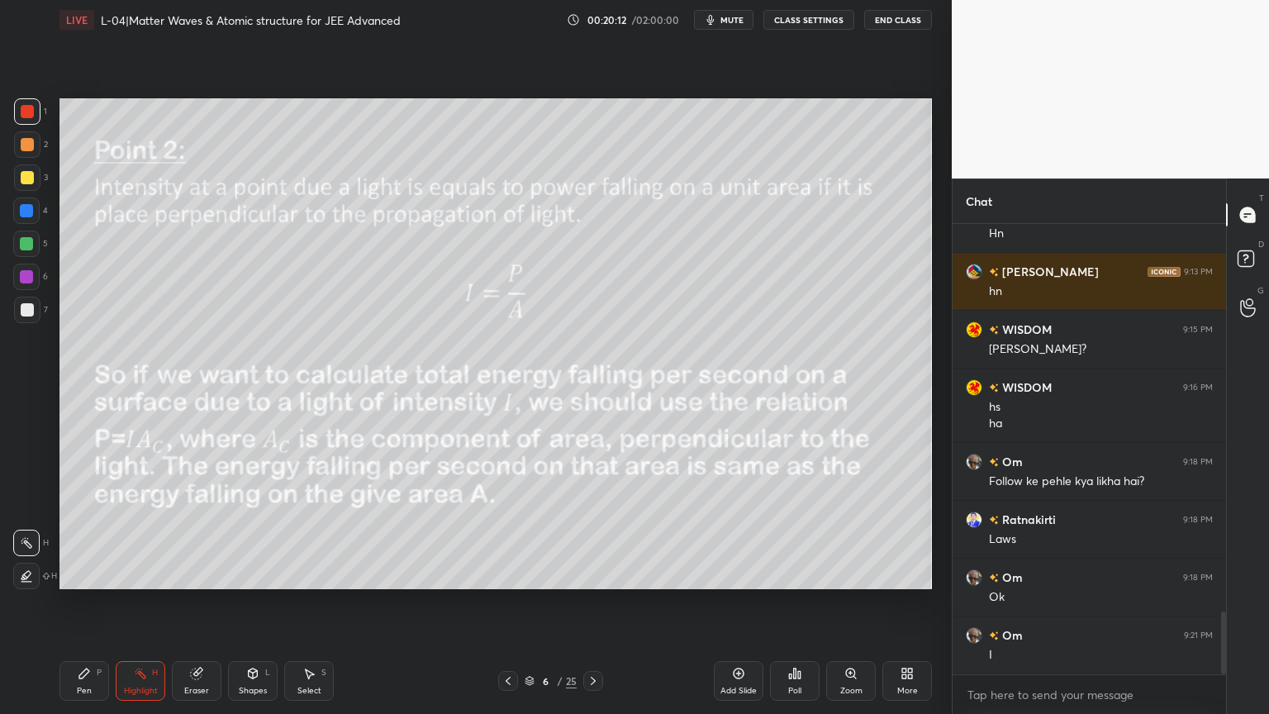
scroll to position [2792, 0]
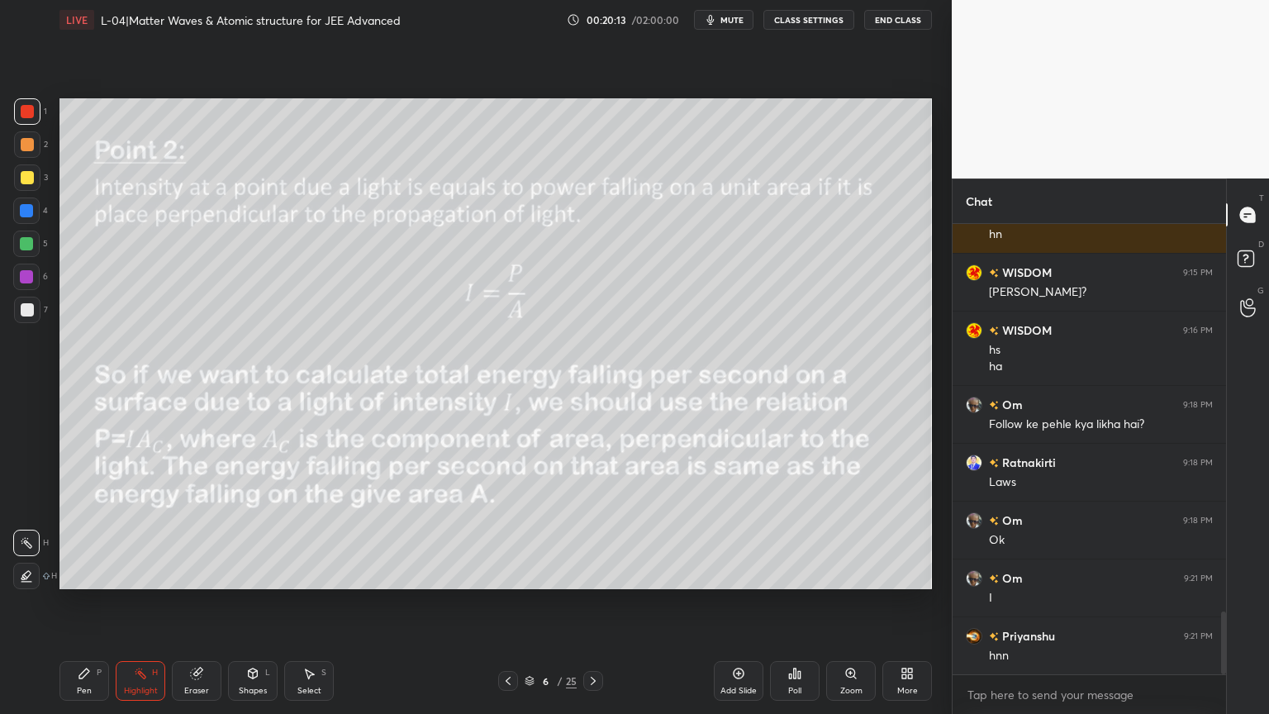
click at [506, 602] on icon at bounding box center [507, 680] width 13 height 13
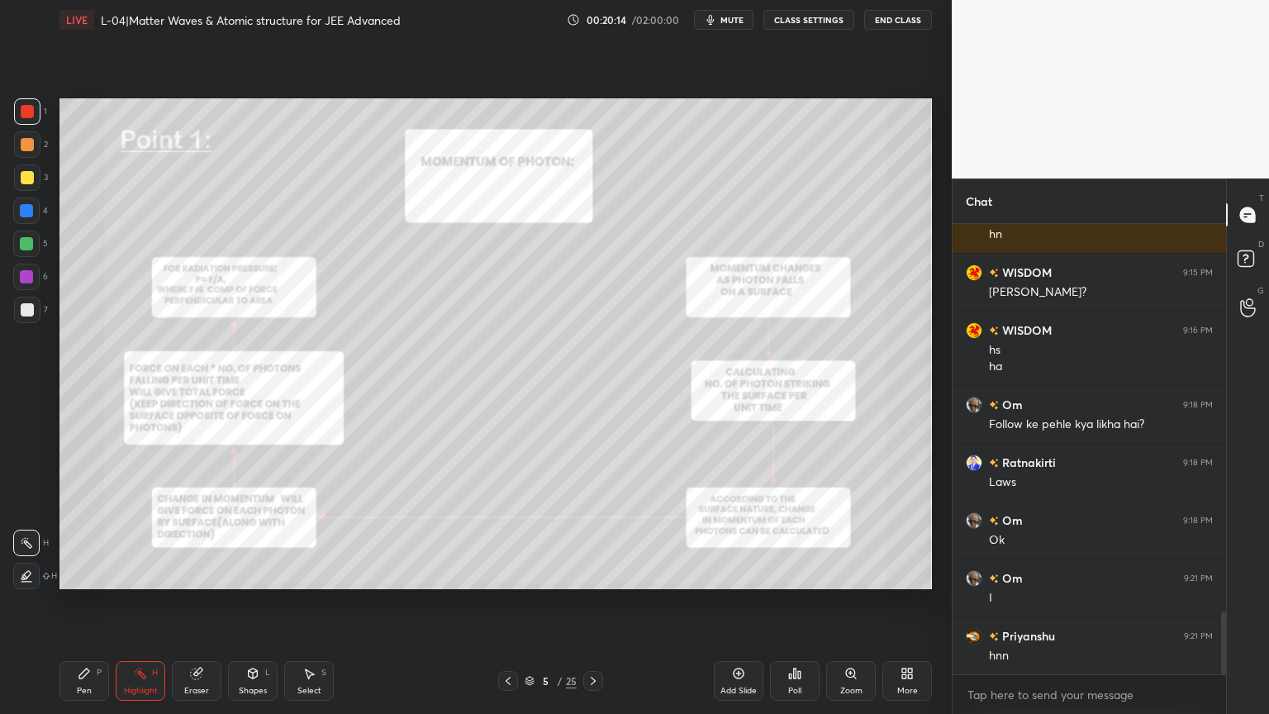
click at [505, 602] on icon at bounding box center [507, 680] width 13 height 13
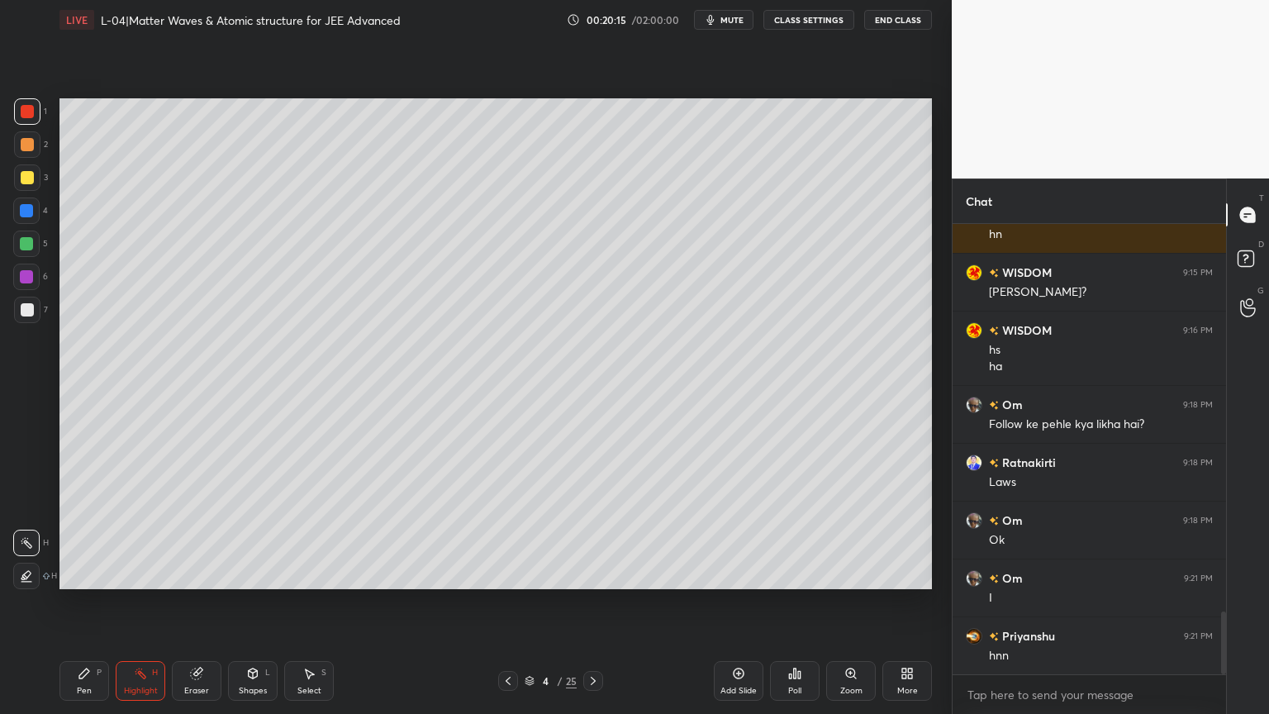
click at [593, 602] on icon at bounding box center [592, 680] width 13 height 13
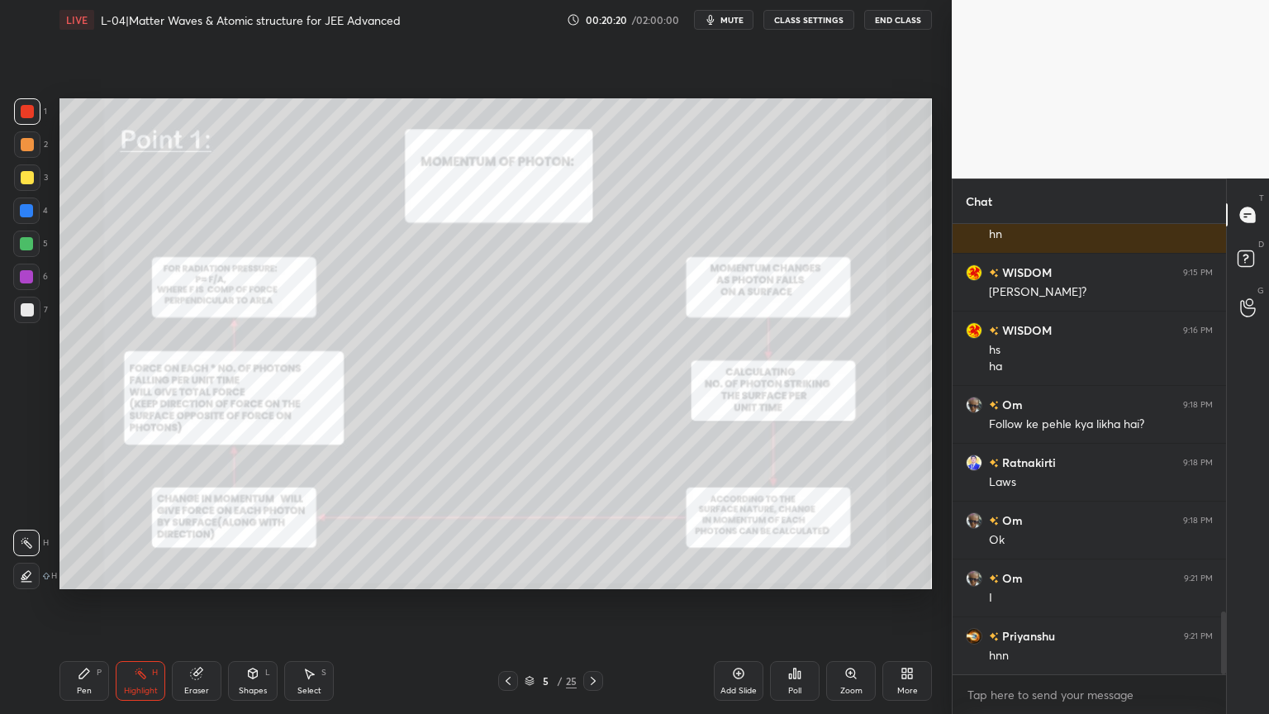
click at [588, 602] on icon at bounding box center [592, 680] width 13 height 13
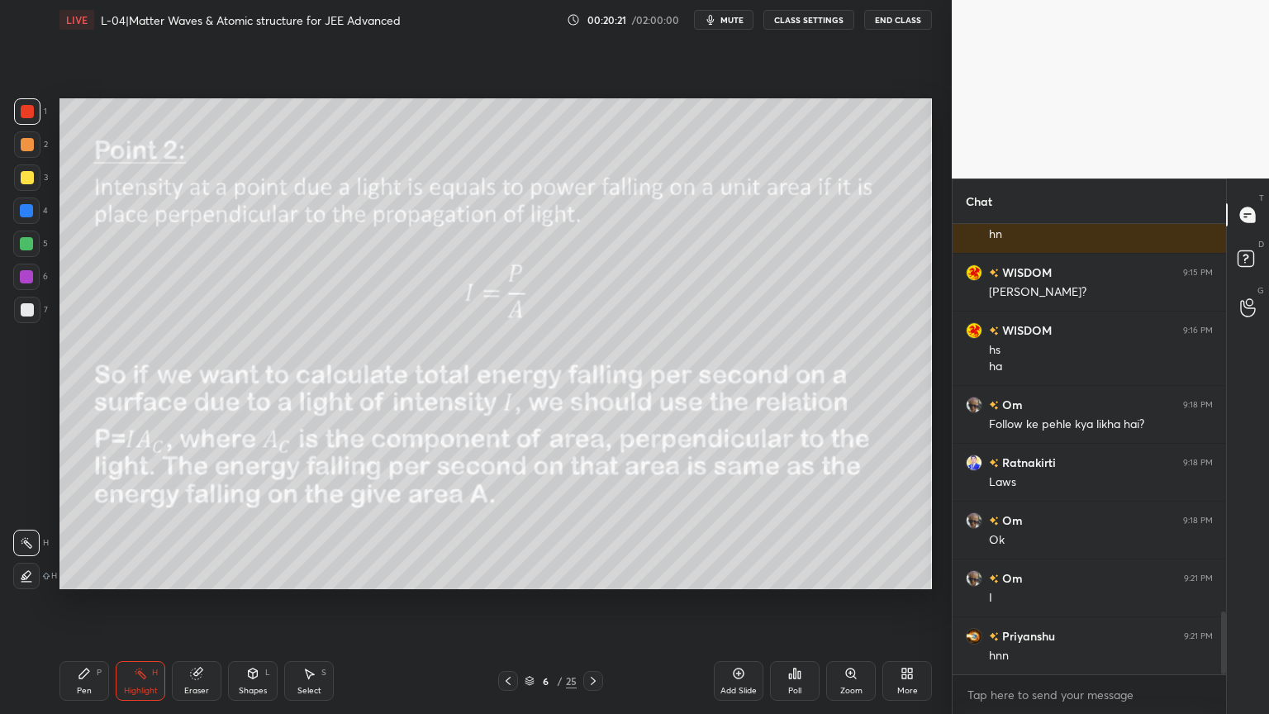
click at [501, 602] on icon at bounding box center [507, 680] width 13 height 13
click at [502, 602] on icon at bounding box center [507, 680] width 13 height 13
click at [591, 602] on icon at bounding box center [592, 680] width 13 height 13
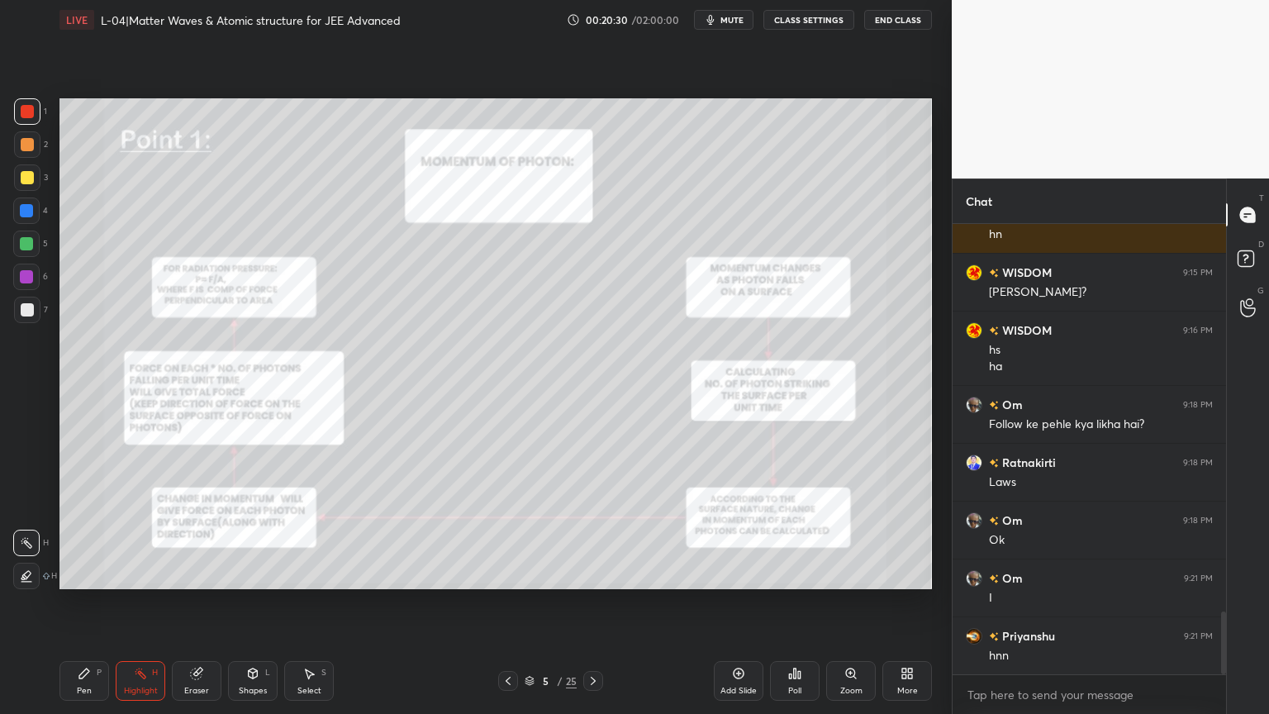
click at [588, 602] on icon at bounding box center [592, 680] width 13 height 13
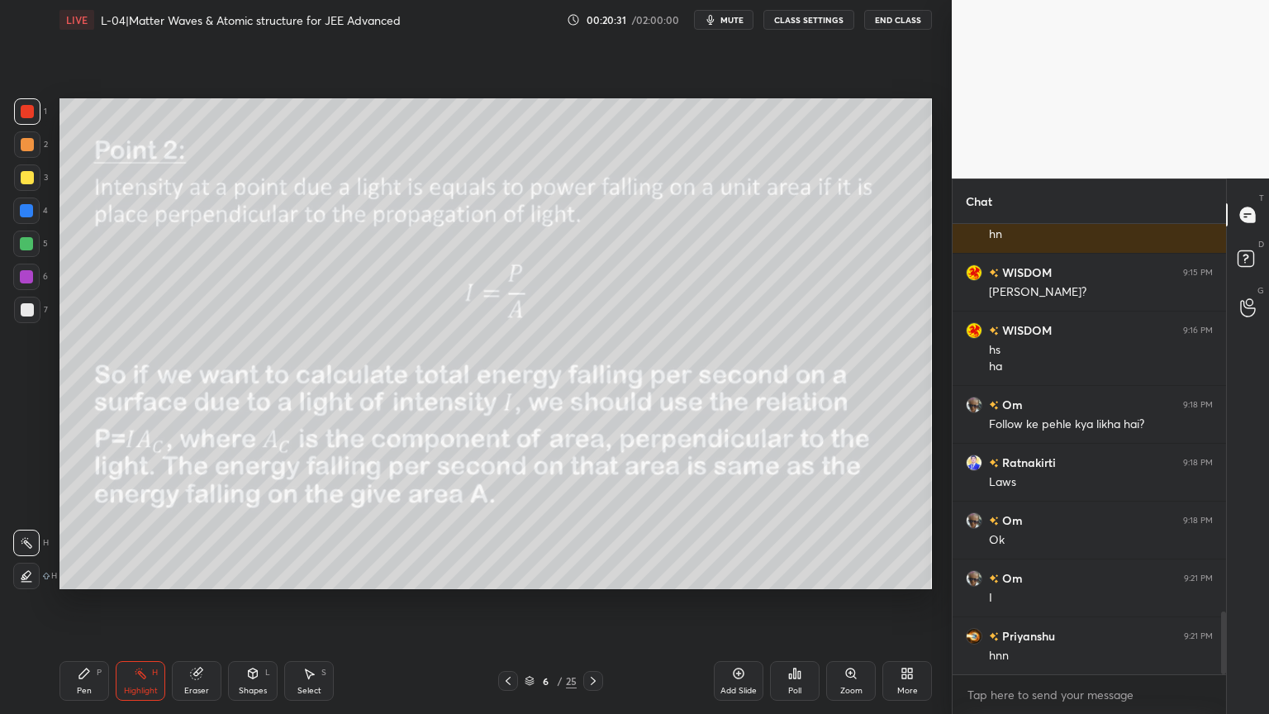
click at [591, 602] on icon at bounding box center [592, 680] width 13 height 13
click at [588, 602] on icon at bounding box center [592, 680] width 13 height 13
click at [593, 602] on icon at bounding box center [592, 680] width 13 height 13
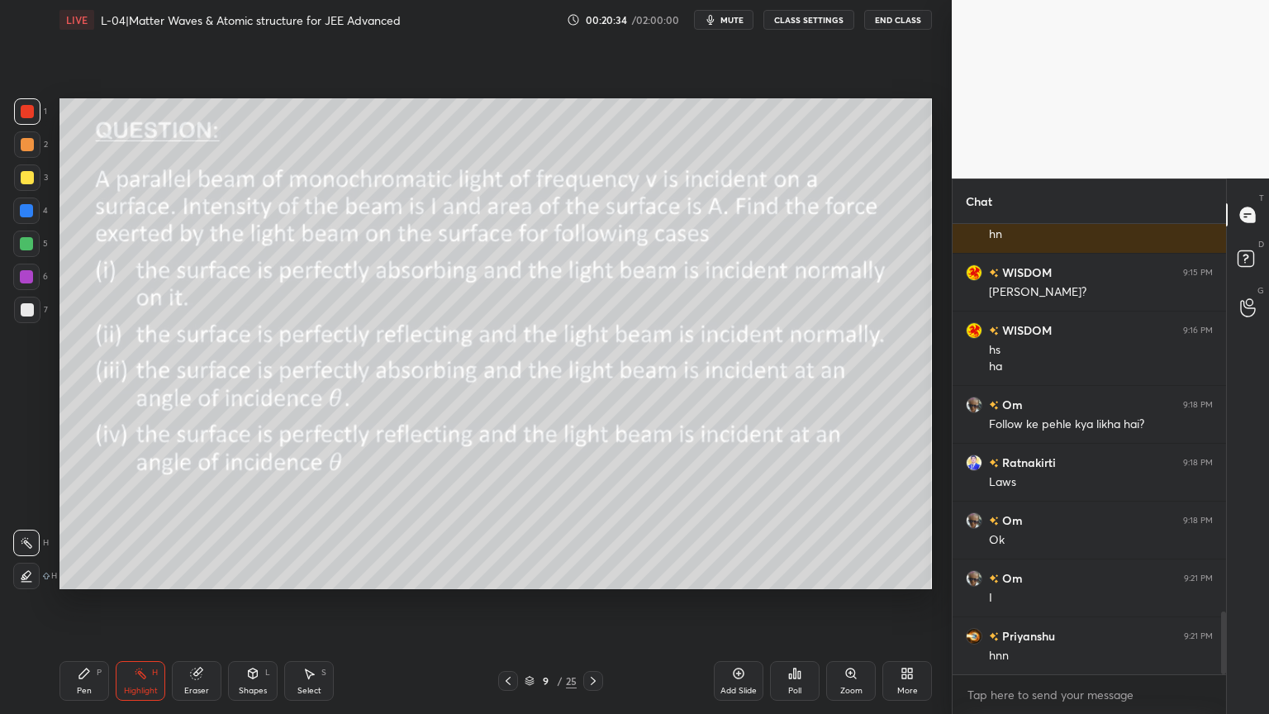
click at [588, 602] on icon at bounding box center [592, 680] width 13 height 13
click at [507, 602] on div at bounding box center [508, 681] width 20 height 20
click at [730, 602] on div "Add Slide" at bounding box center [739, 681] width 50 height 40
click at [23, 177] on div at bounding box center [27, 177] width 13 height 13
click at [78, 602] on div "Pen" at bounding box center [84, 690] width 15 height 8
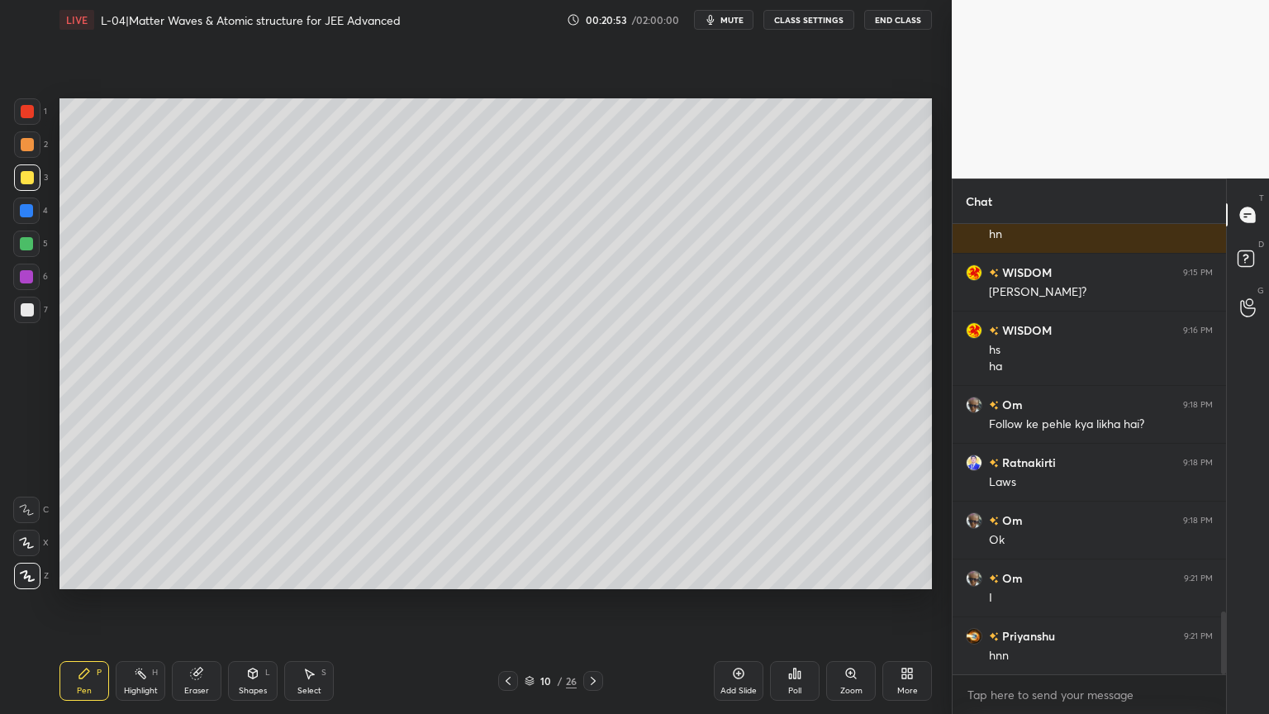
click at [249, 602] on div "Shapes L" at bounding box center [253, 681] width 50 height 40
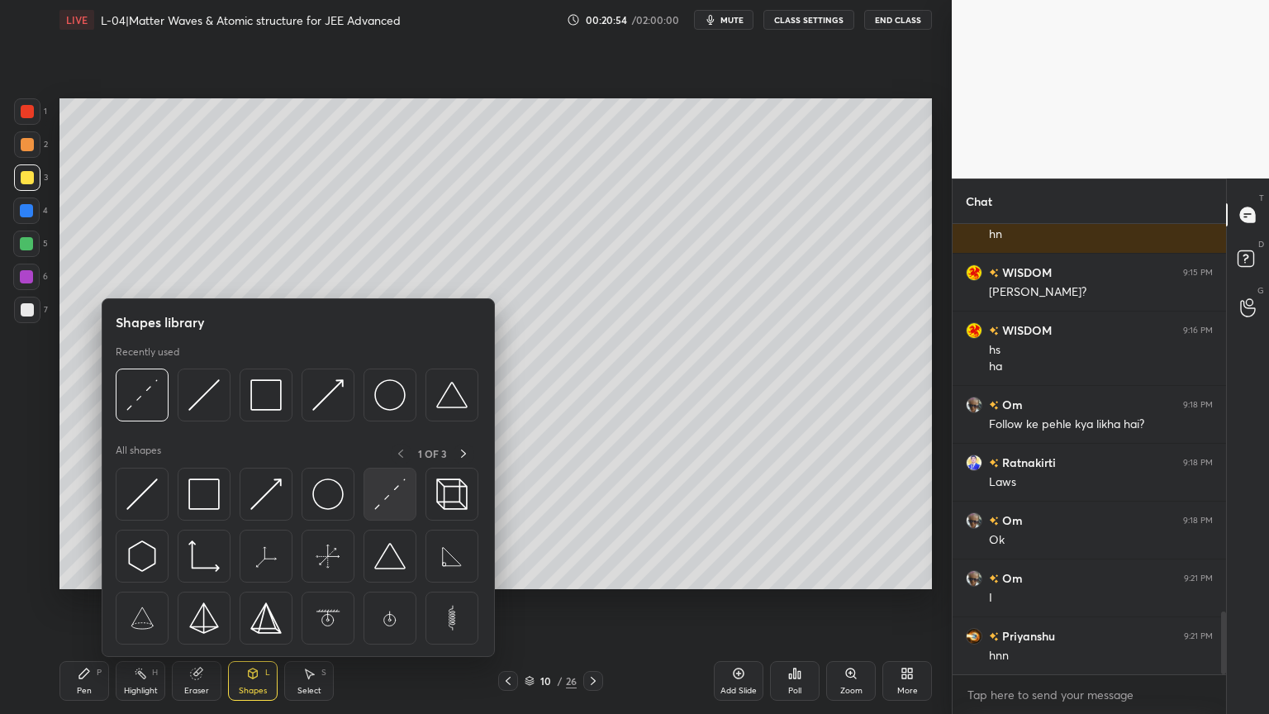
click at [413, 493] on div at bounding box center [389, 493] width 53 height 53
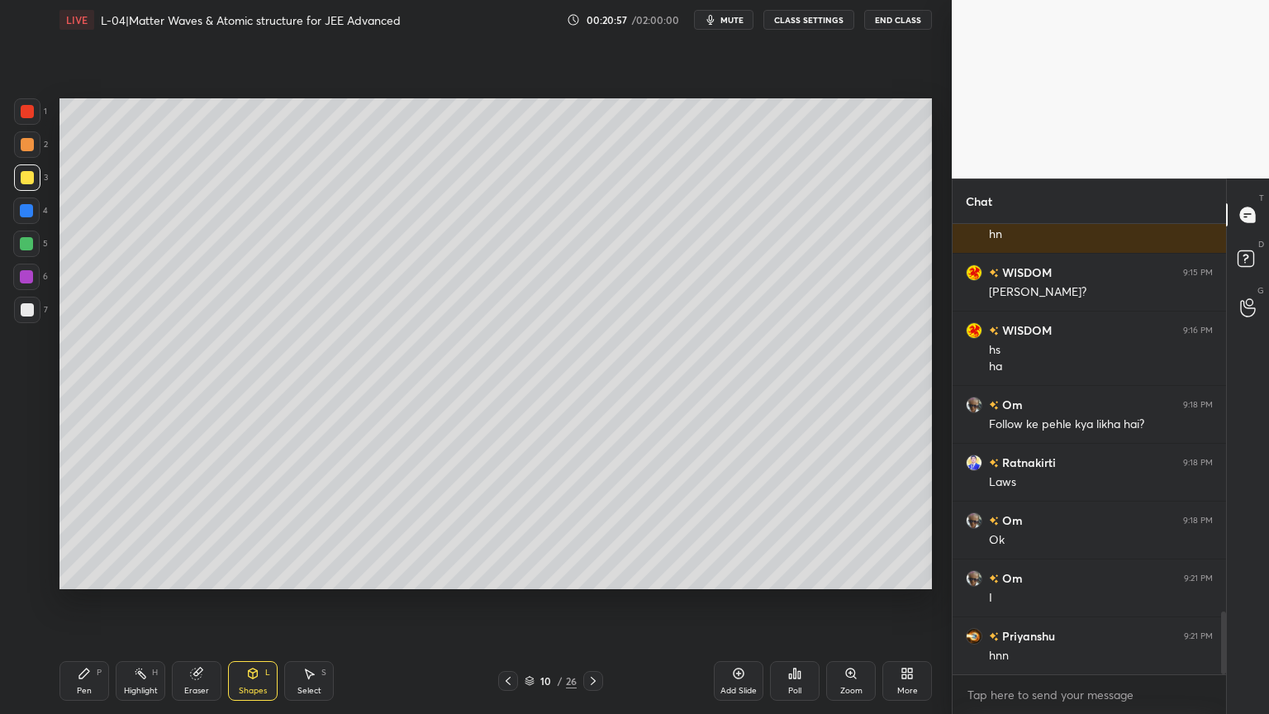
click at [20, 107] on div at bounding box center [27, 111] width 26 height 26
click at [22, 278] on div at bounding box center [26, 276] width 13 height 13
click at [74, 602] on div "Pen P" at bounding box center [84, 681] width 50 height 40
click at [245, 602] on div "Shapes" at bounding box center [253, 690] width 28 height 8
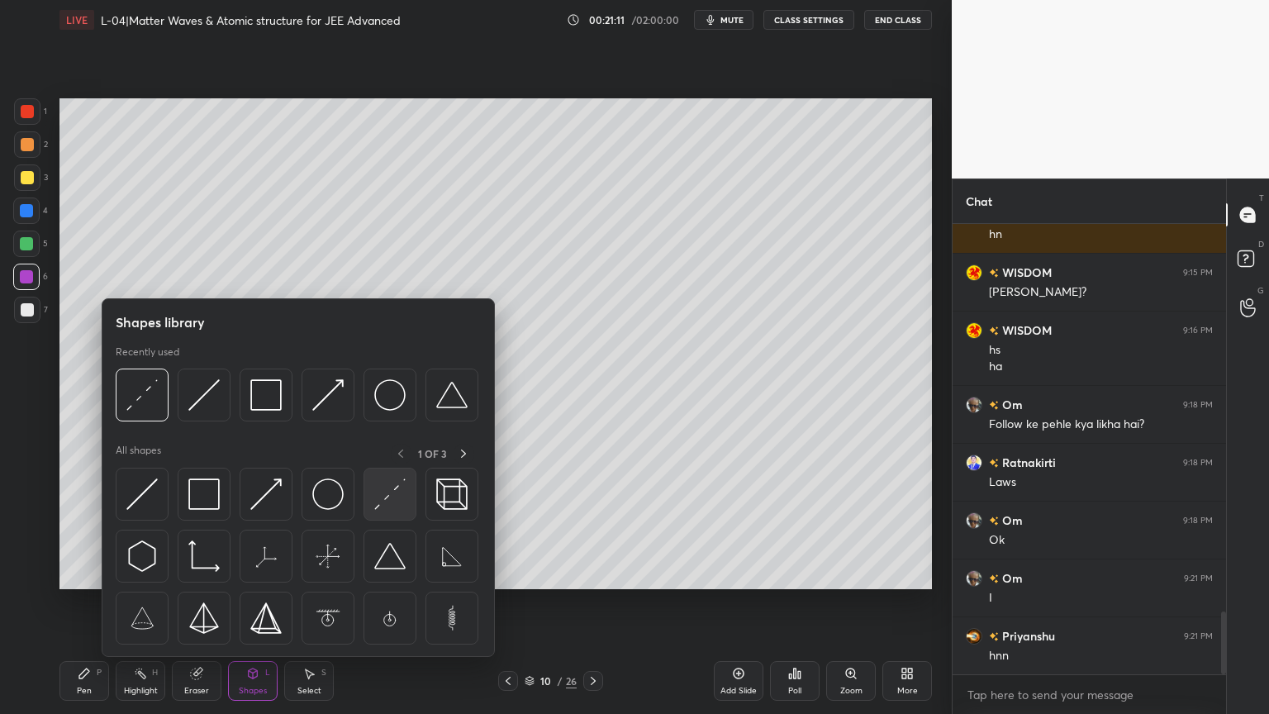
click at [394, 503] on img at bounding box center [389, 493] width 31 height 31
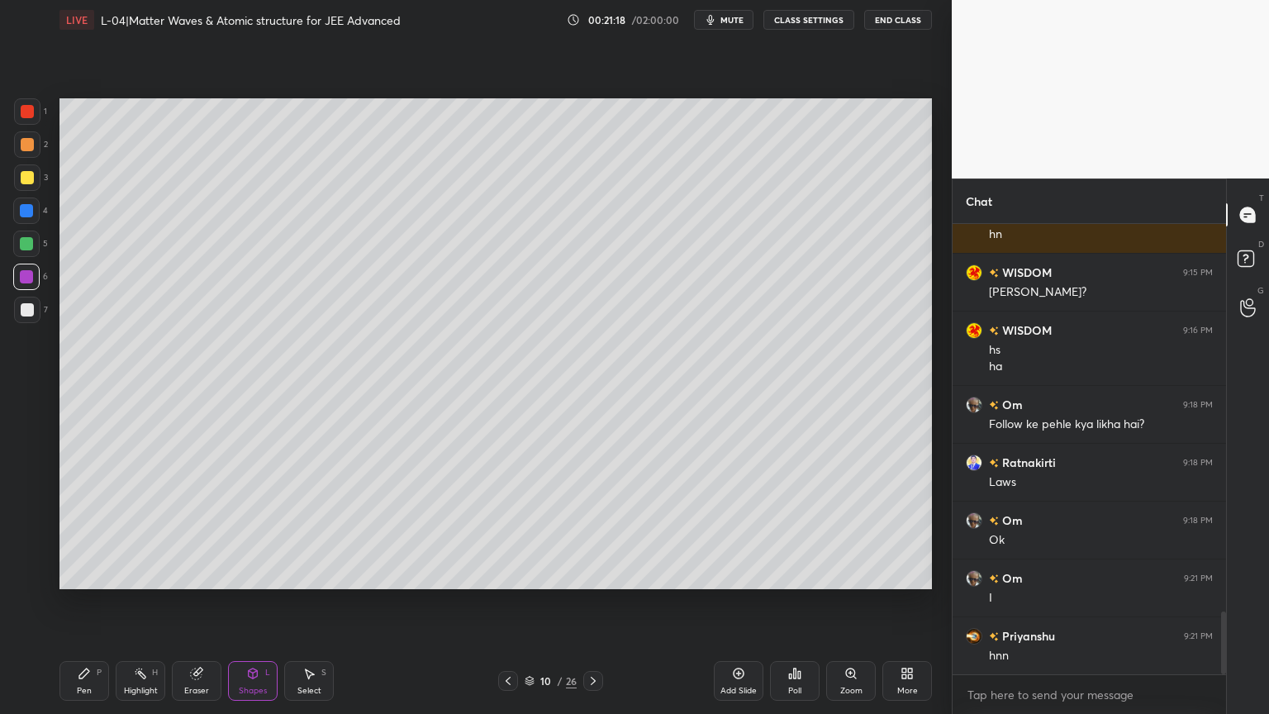
click at [23, 209] on div at bounding box center [26, 210] width 13 height 13
click at [86, 602] on div "Pen P" at bounding box center [84, 681] width 50 height 40
click at [24, 149] on div at bounding box center [27, 144] width 13 height 13
click at [131, 602] on div "Highlight H" at bounding box center [141, 681] width 50 height 40
click at [78, 602] on div "Pen" at bounding box center [84, 690] width 15 height 8
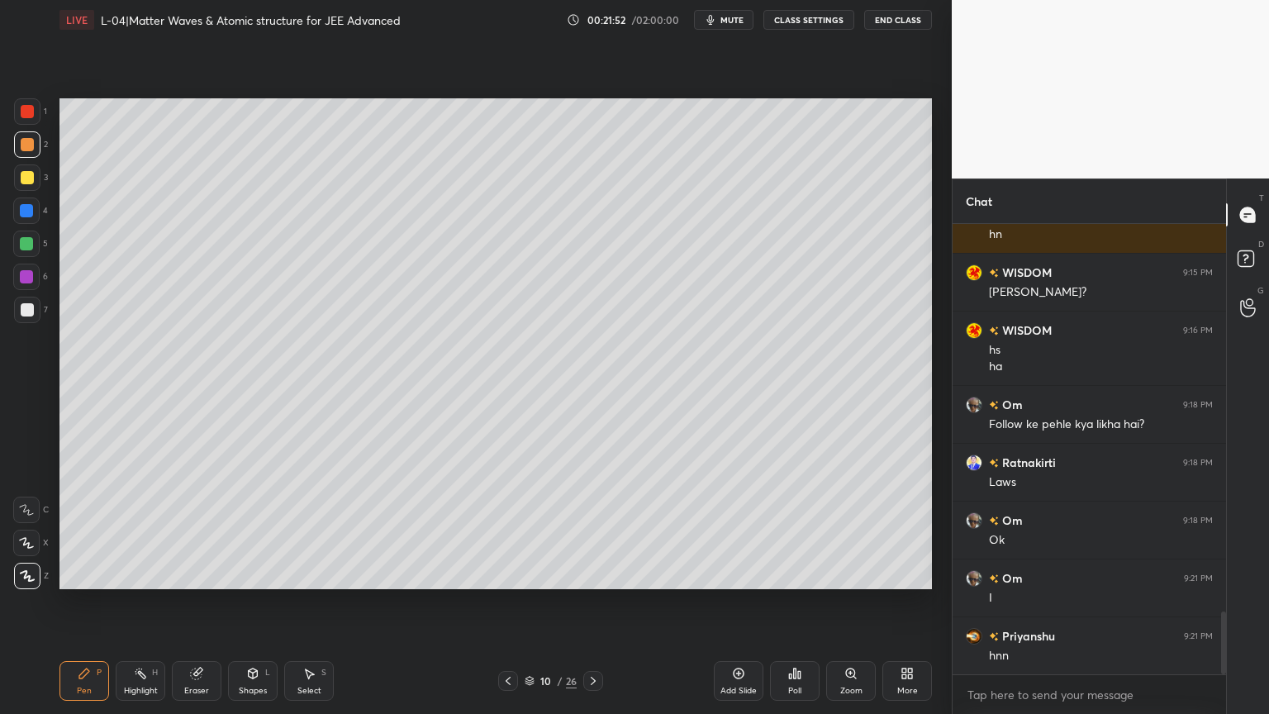
click at [192, 602] on div "Eraser" at bounding box center [196, 690] width 25 height 8
click at [89, 602] on icon at bounding box center [84, 673] width 13 height 13
click at [143, 602] on div "Highlight H" at bounding box center [141, 681] width 50 height 40
click at [27, 174] on div at bounding box center [27, 177] width 13 height 13
click at [86, 602] on div "Pen P" at bounding box center [84, 681] width 50 height 40
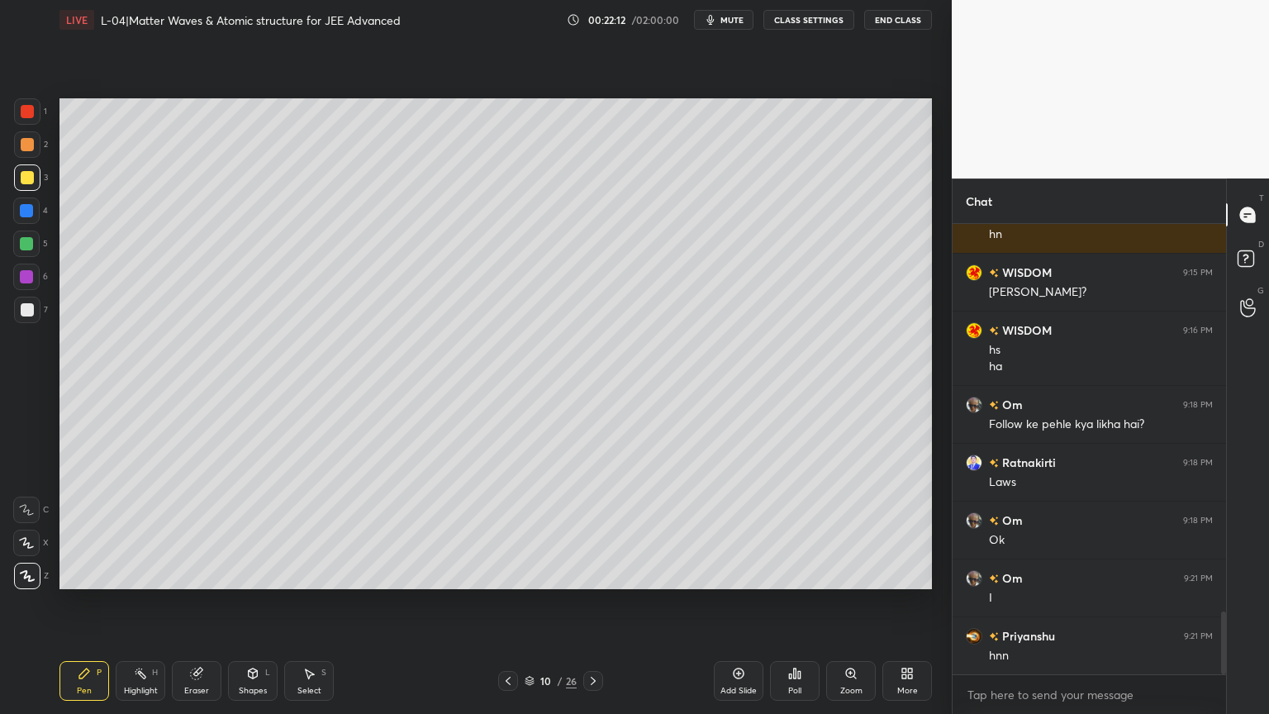
click at [244, 602] on div "Shapes L" at bounding box center [253, 681] width 50 height 40
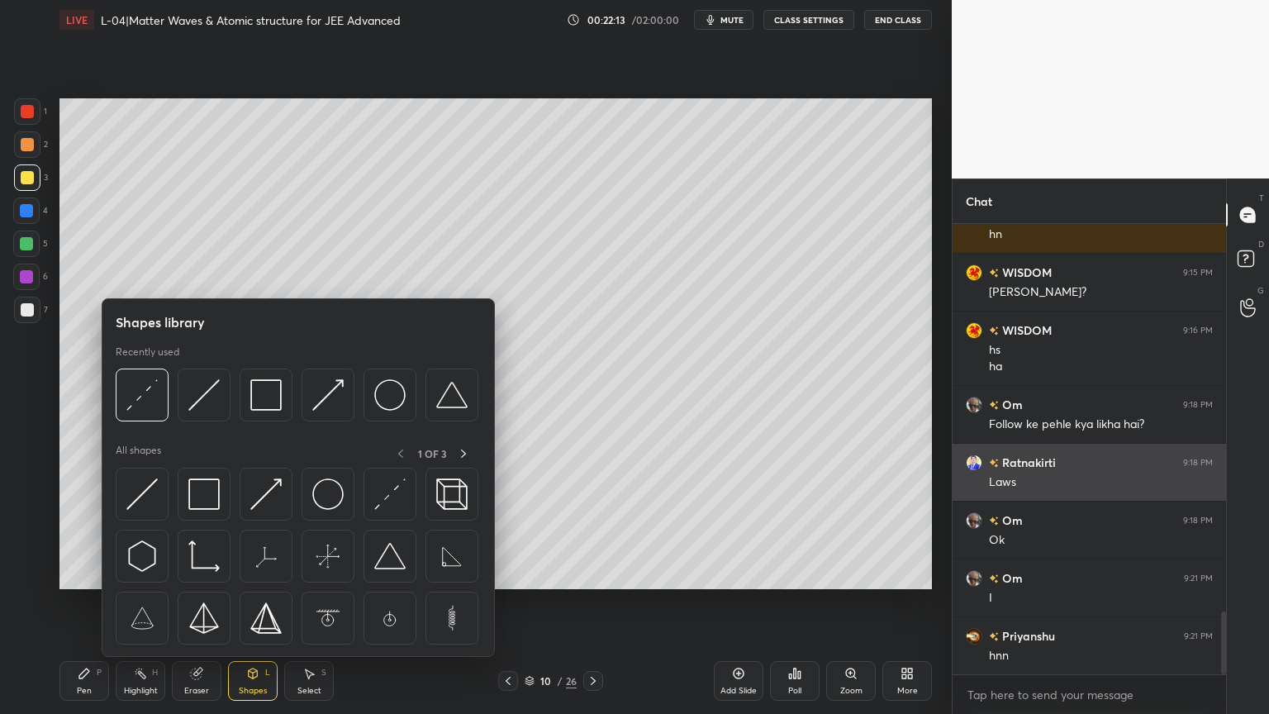
click at [206, 501] on img at bounding box center [203, 493] width 31 height 31
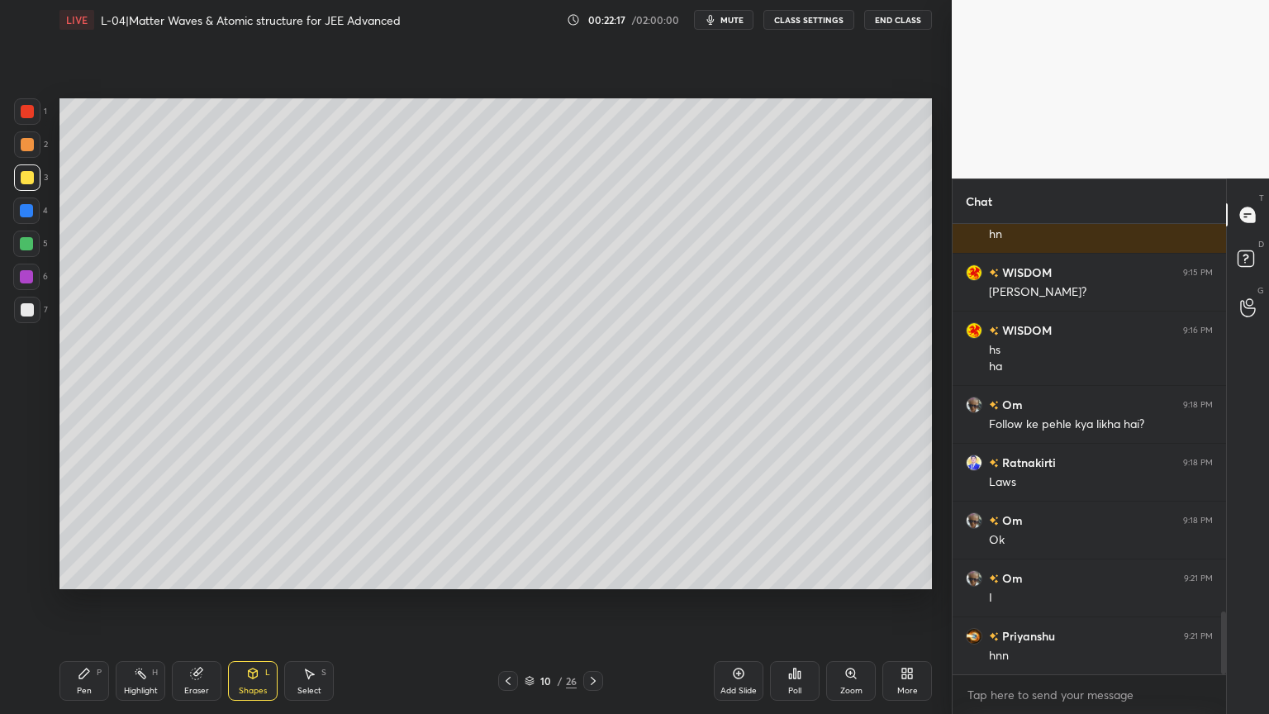
click at [135, 602] on div "Highlight" at bounding box center [141, 690] width 34 height 8
click at [21, 211] on div at bounding box center [26, 210] width 13 height 13
click at [91, 602] on div "Pen P" at bounding box center [84, 681] width 50 height 40
click at [593, 602] on div at bounding box center [593, 681] width 20 height 20
click at [503, 602] on div at bounding box center [508, 681] width 20 height 20
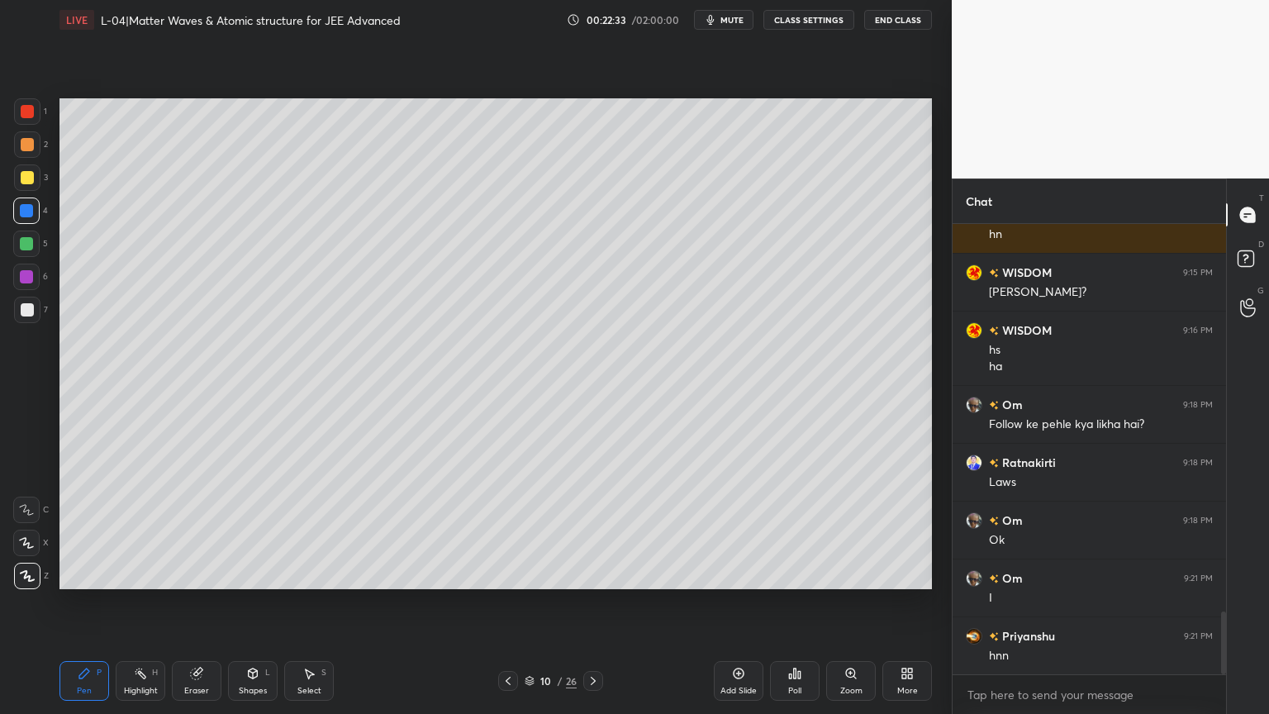
click at [509, 602] on icon at bounding box center [507, 680] width 13 height 13
click at [590, 602] on div at bounding box center [593, 681] width 20 height 20
click at [21, 179] on div at bounding box center [27, 177] width 13 height 13
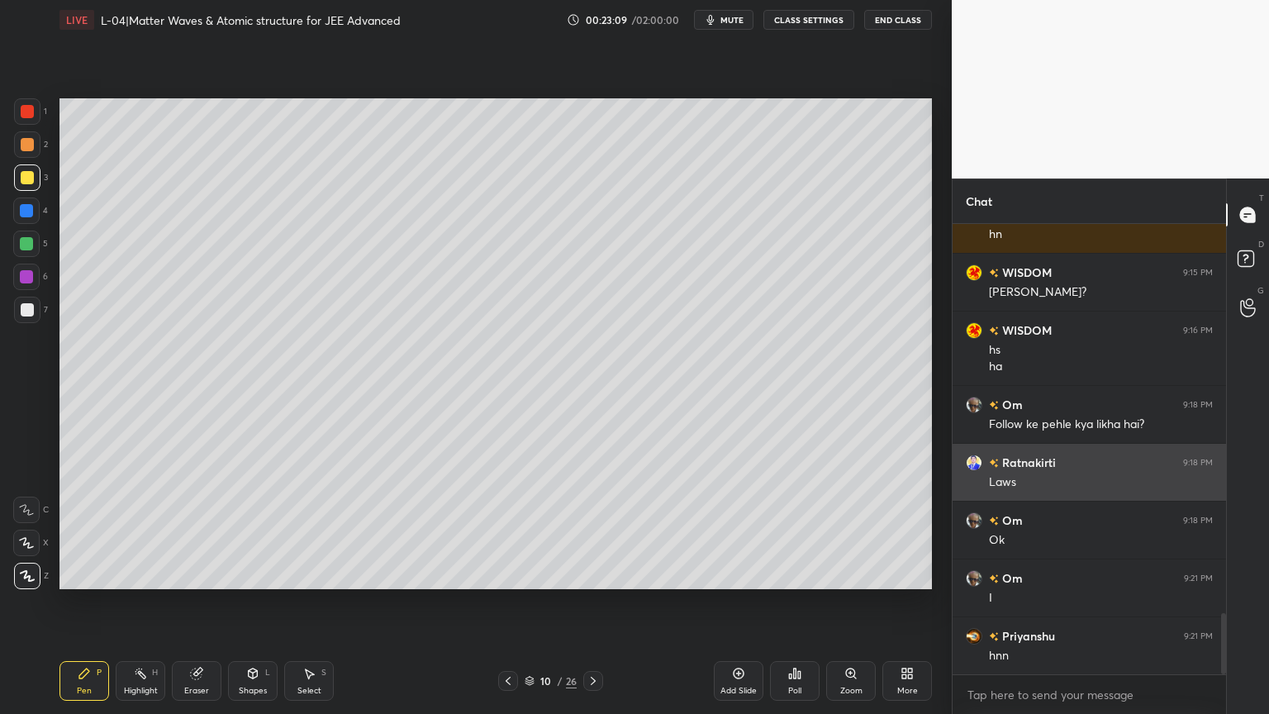
scroll to position [2850, 0]
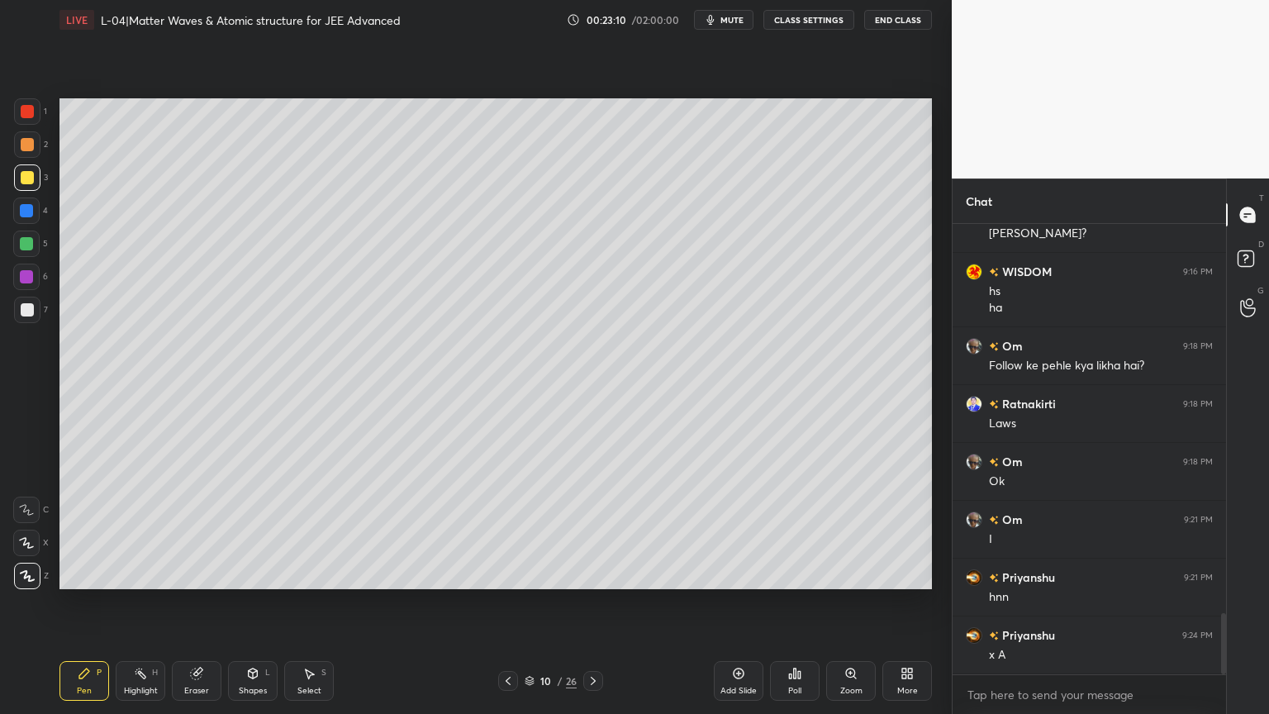
click at [21, 242] on div at bounding box center [26, 243] width 13 height 13
click at [132, 602] on div "Highlight H" at bounding box center [141, 681] width 50 height 40
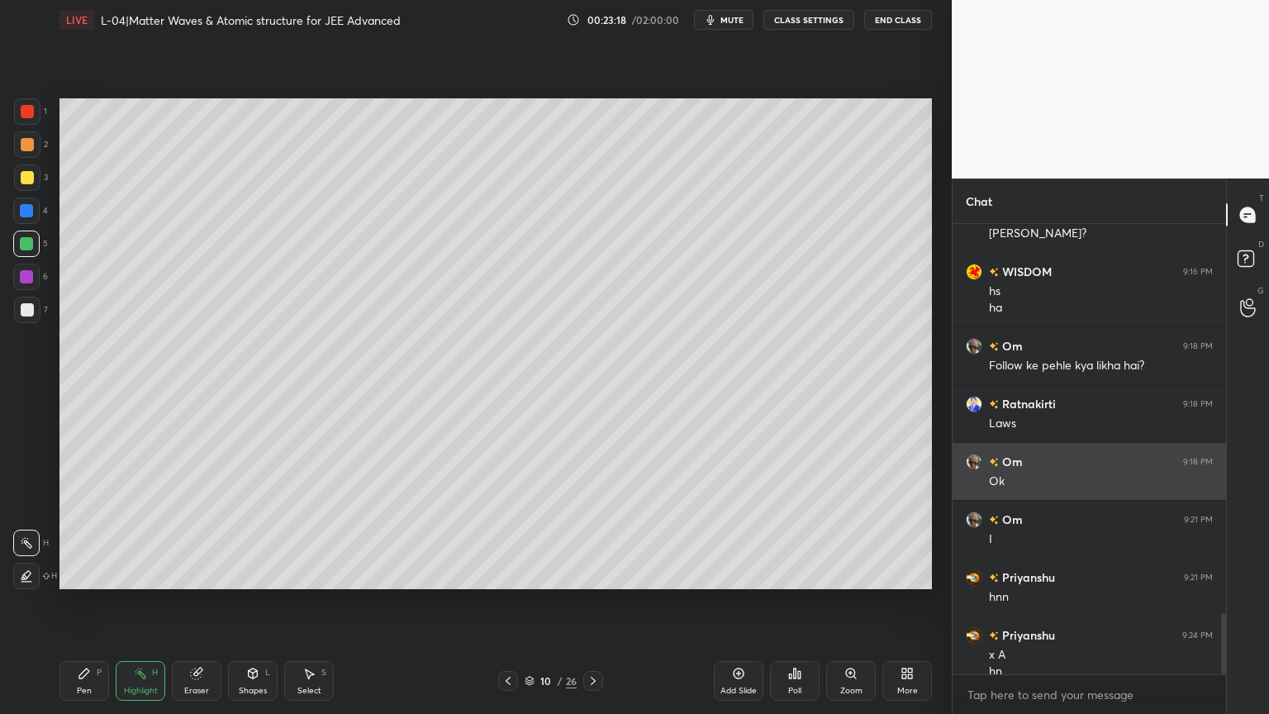
scroll to position [2867, 0]
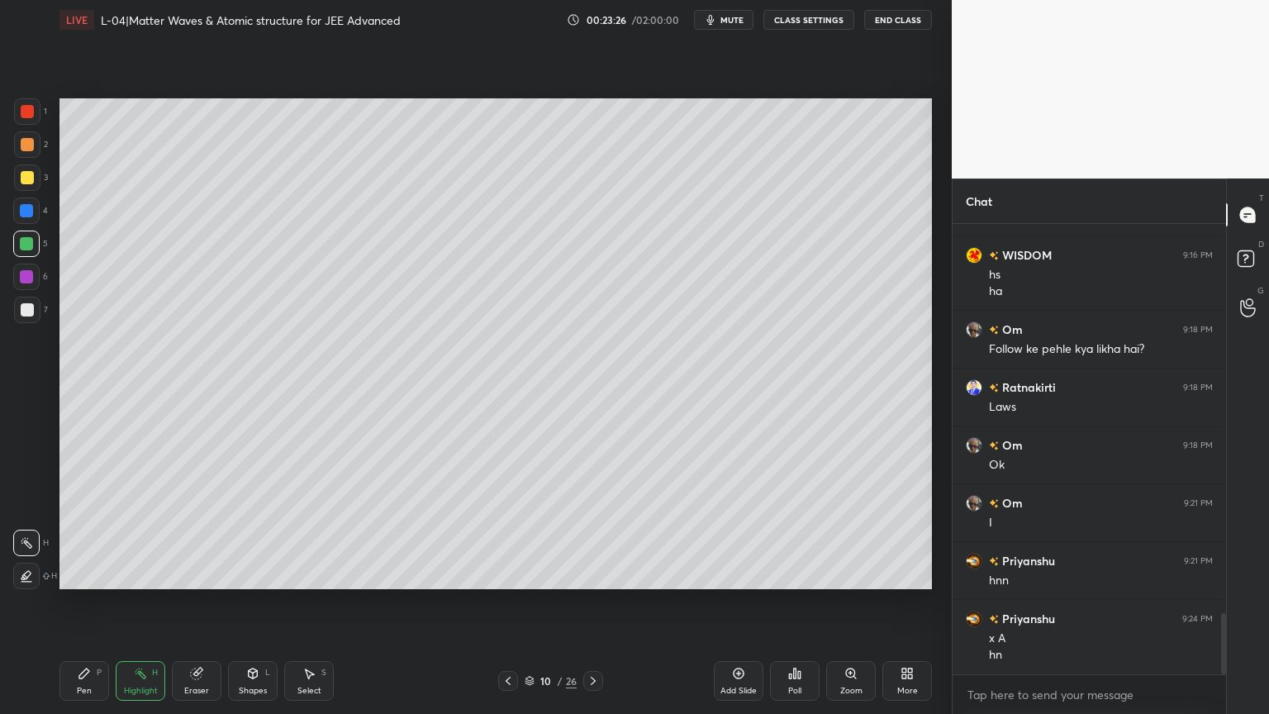
click at [194, 602] on icon at bounding box center [196, 673] width 11 height 11
click at [79, 602] on div "Pen" at bounding box center [84, 690] width 15 height 8
click at [144, 602] on div "Highlight" at bounding box center [141, 690] width 34 height 8
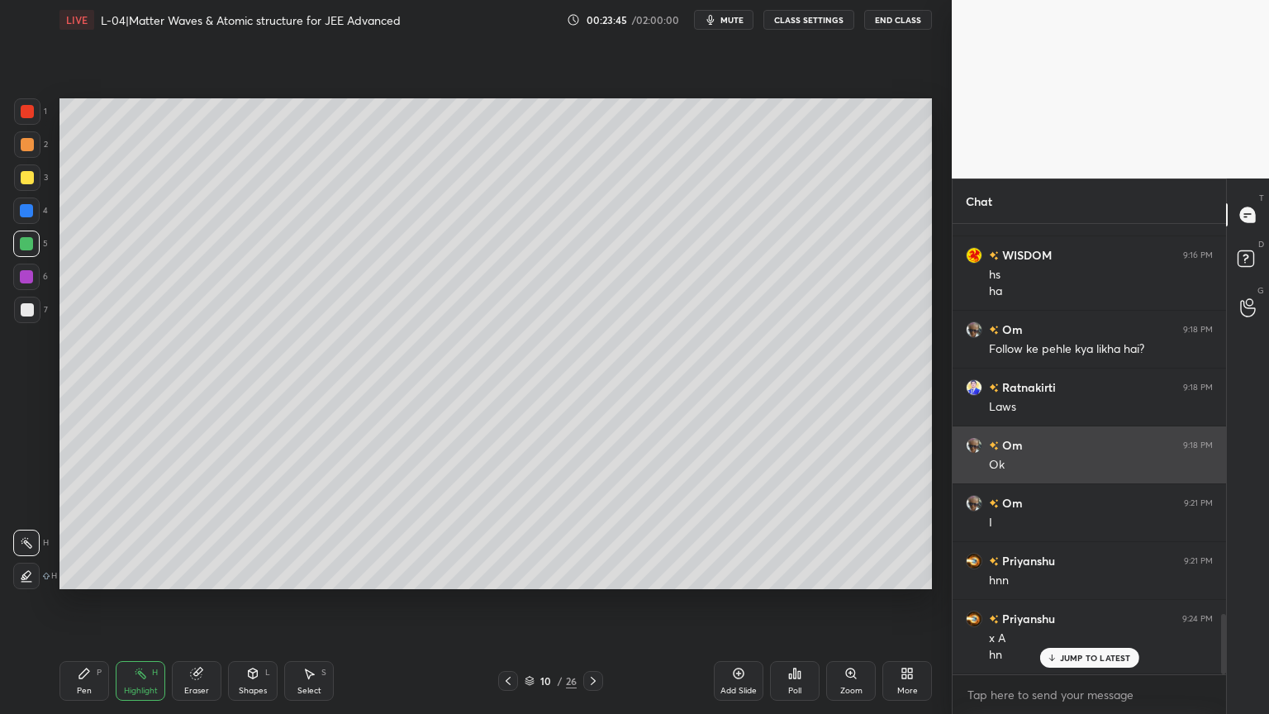
scroll to position [2924, 0]
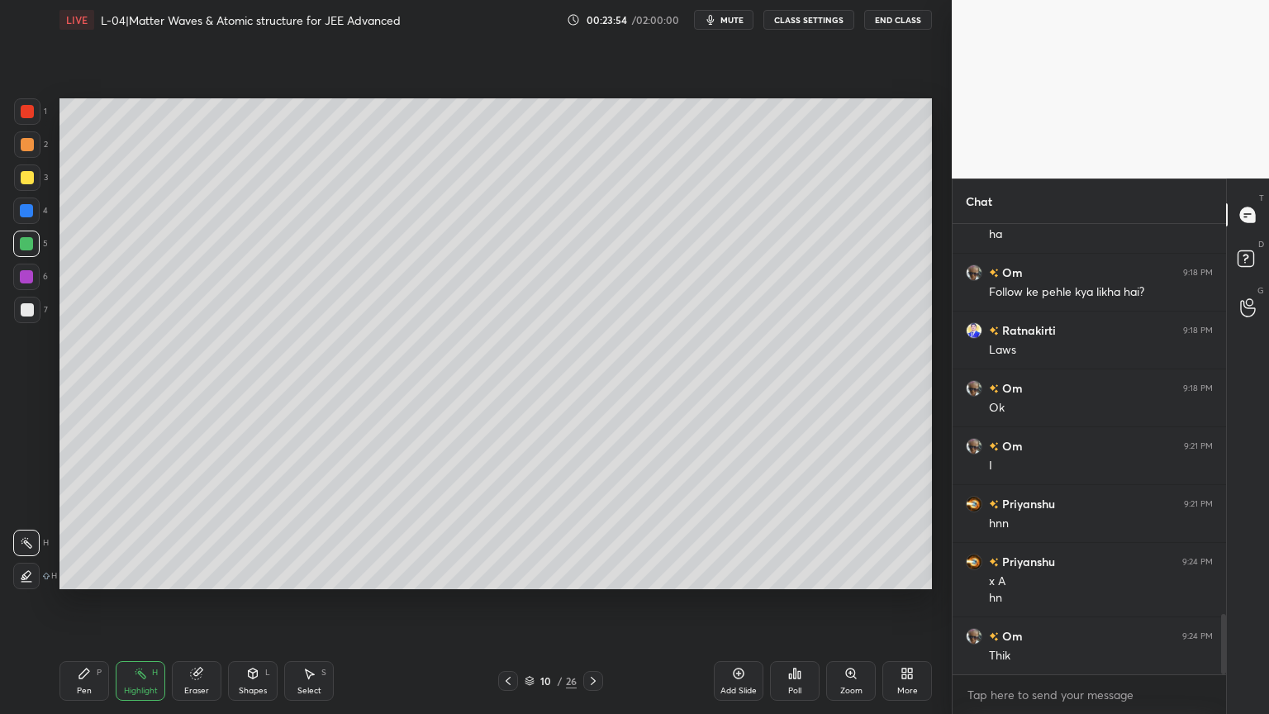
click at [29, 116] on div at bounding box center [27, 111] width 13 height 13
click at [86, 602] on div "Pen" at bounding box center [84, 690] width 15 height 8
click at [140, 602] on div "Highlight" at bounding box center [141, 690] width 34 height 8
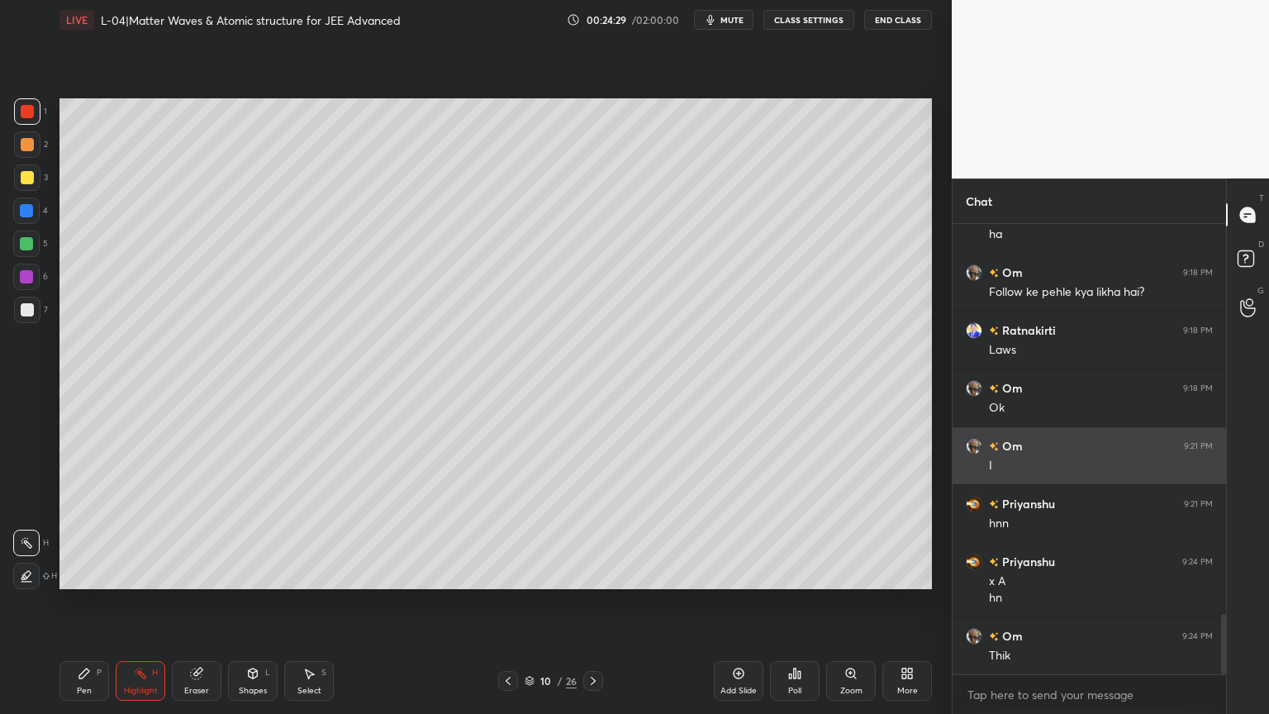
scroll to position [2983, 0]
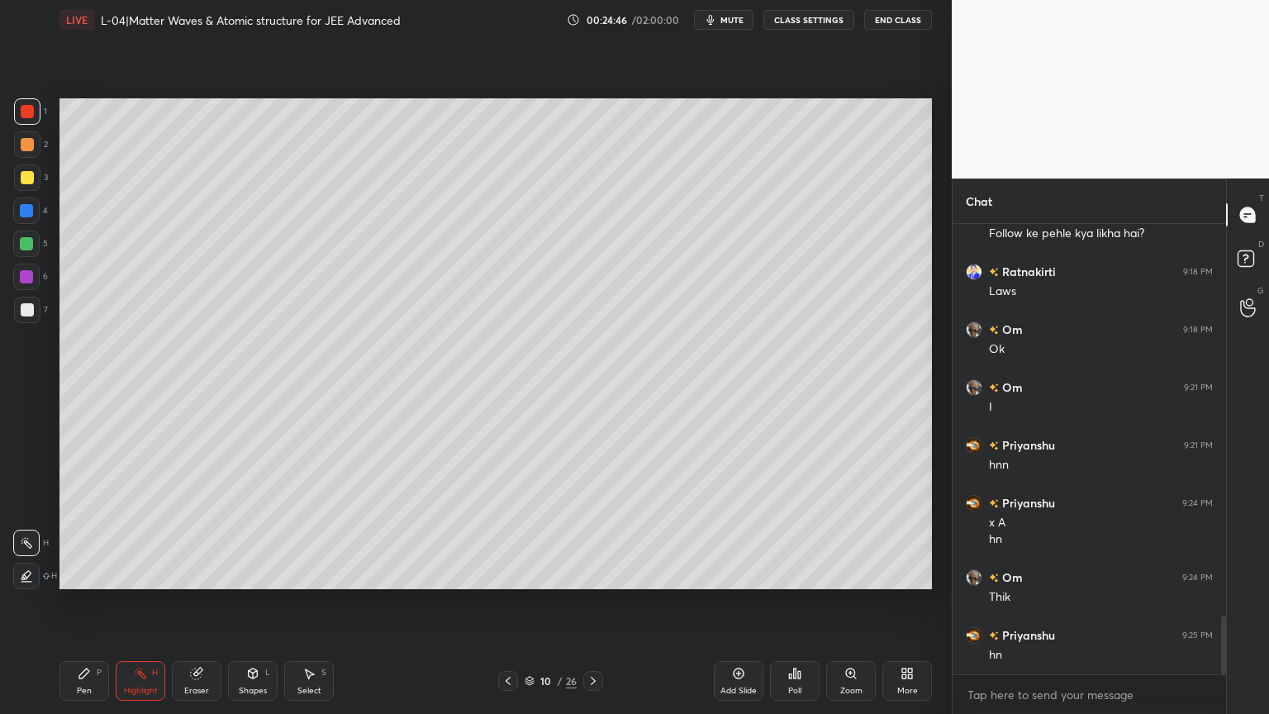
click at [89, 602] on icon at bounding box center [84, 673] width 13 height 13
click at [21, 238] on div at bounding box center [26, 243] width 13 height 13
click at [27, 178] on div at bounding box center [27, 177] width 13 height 13
click at [33, 141] on div at bounding box center [27, 144] width 13 height 13
click at [140, 602] on rect at bounding box center [142, 675] width 8 height 8
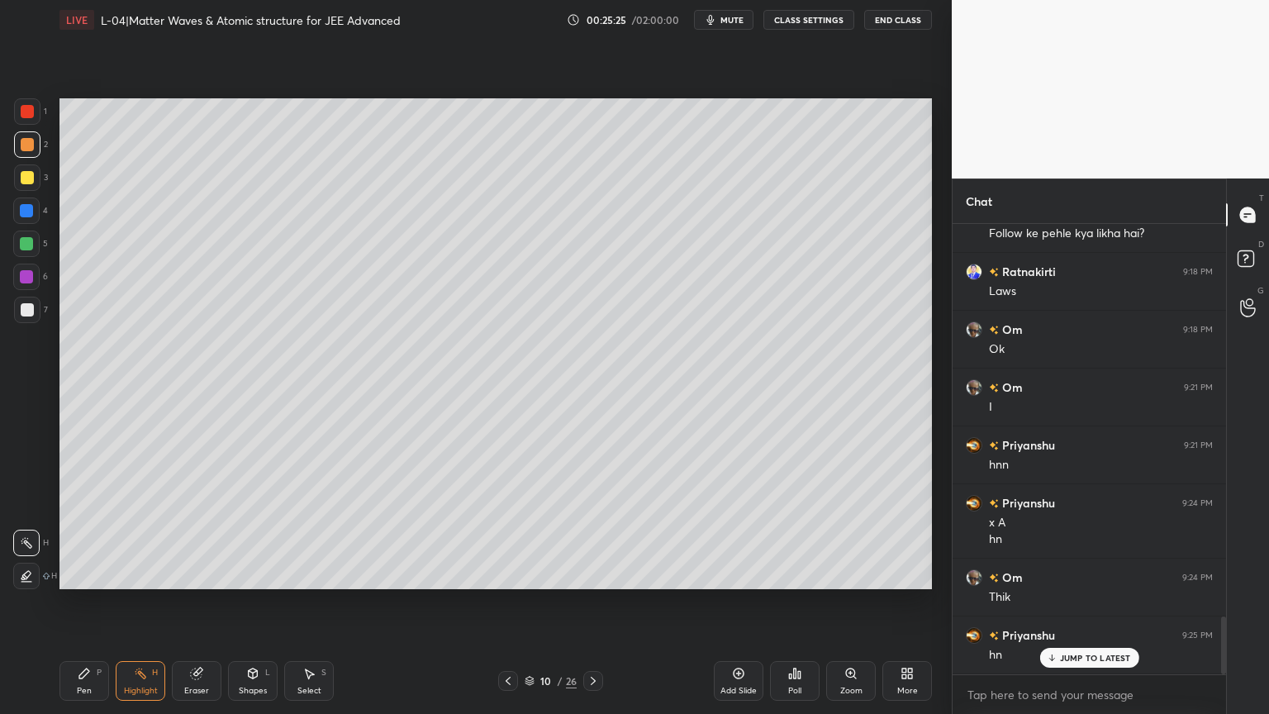
scroll to position [3040, 0]
click at [30, 178] on div at bounding box center [27, 177] width 13 height 13
click at [100, 602] on div "P" at bounding box center [99, 672] width 5 height 8
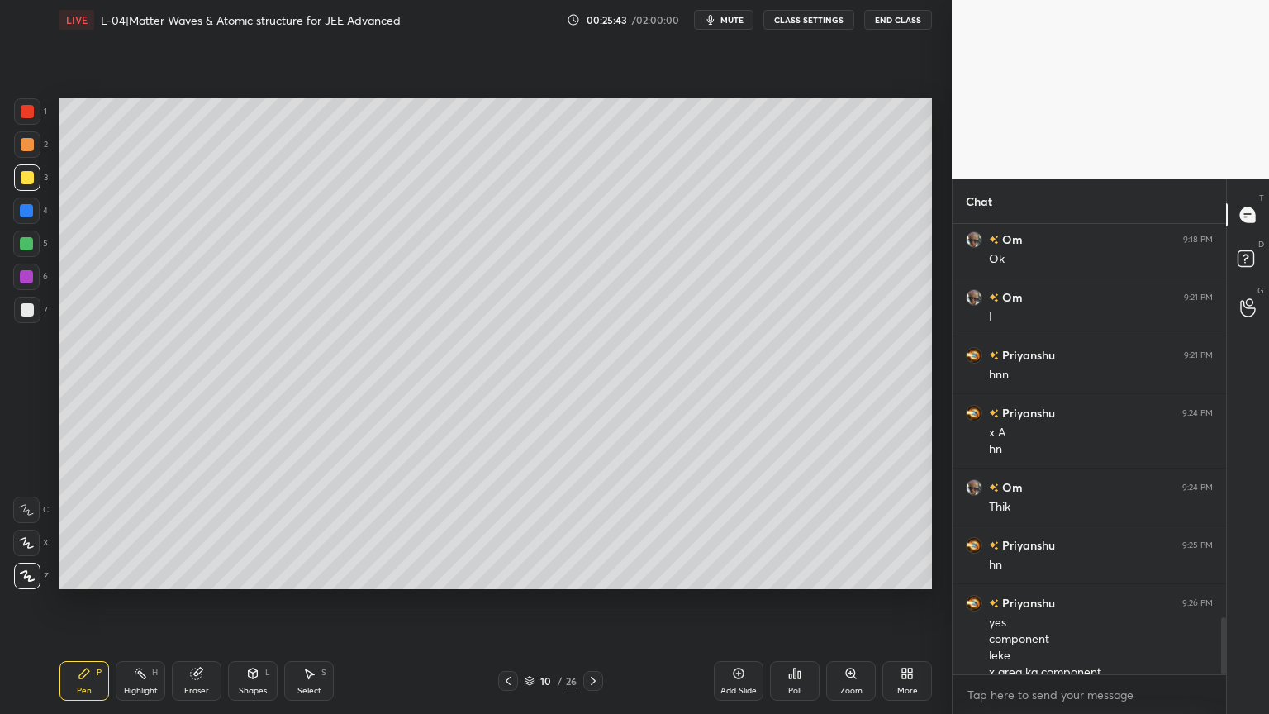
scroll to position [3089, 0]
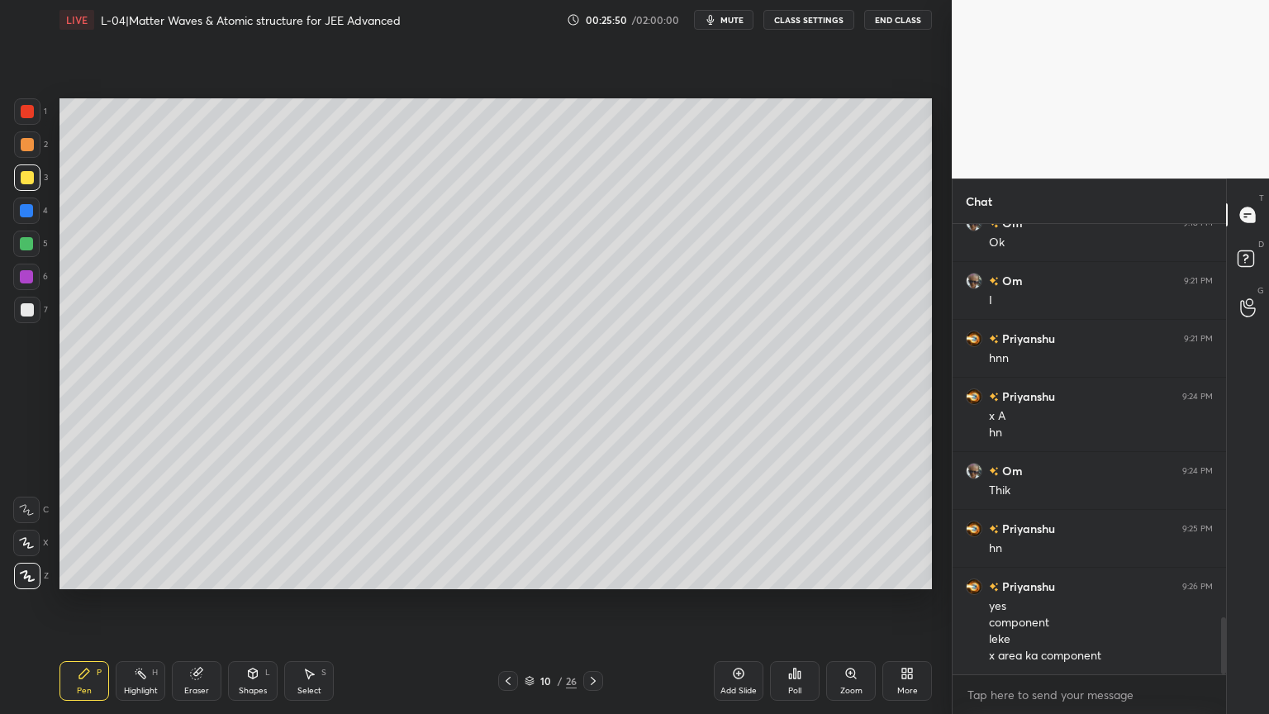
click at [505, 602] on icon at bounding box center [507, 680] width 13 height 13
click at [586, 602] on icon at bounding box center [592, 680] width 13 height 13
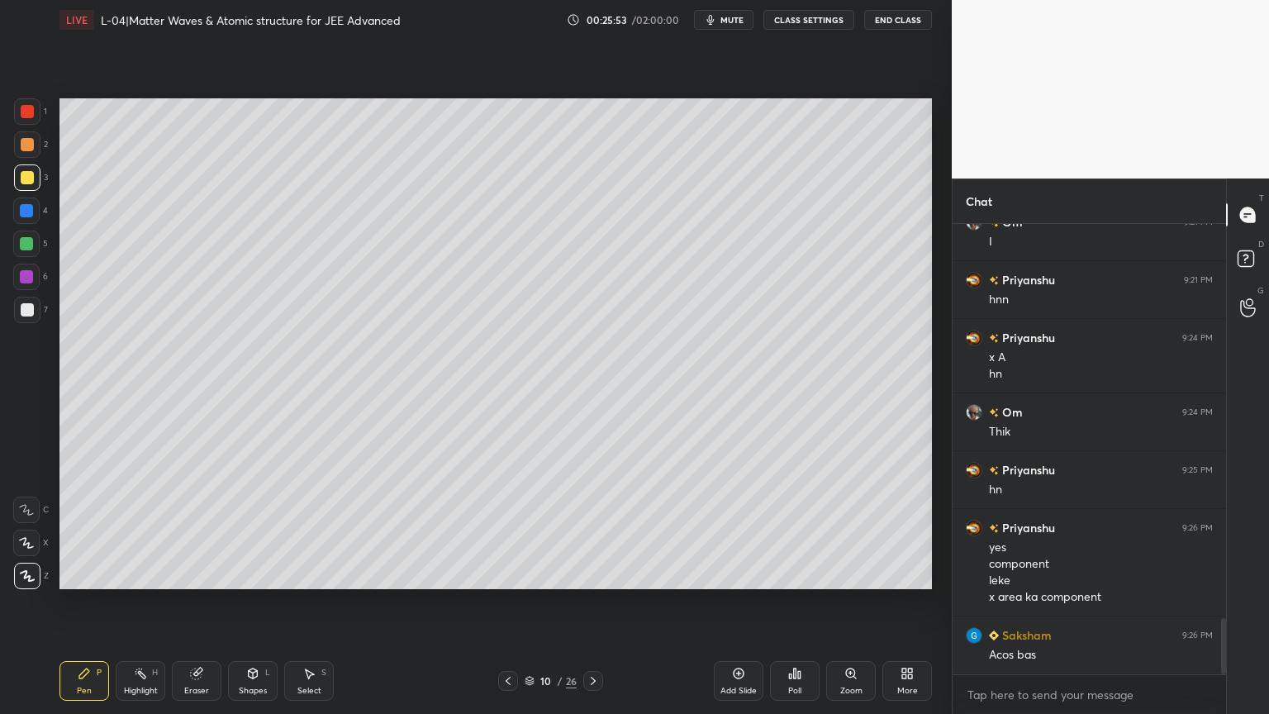
click at [591, 602] on icon at bounding box center [592, 680] width 13 height 13
click at [140, 602] on rect at bounding box center [142, 675] width 8 height 8
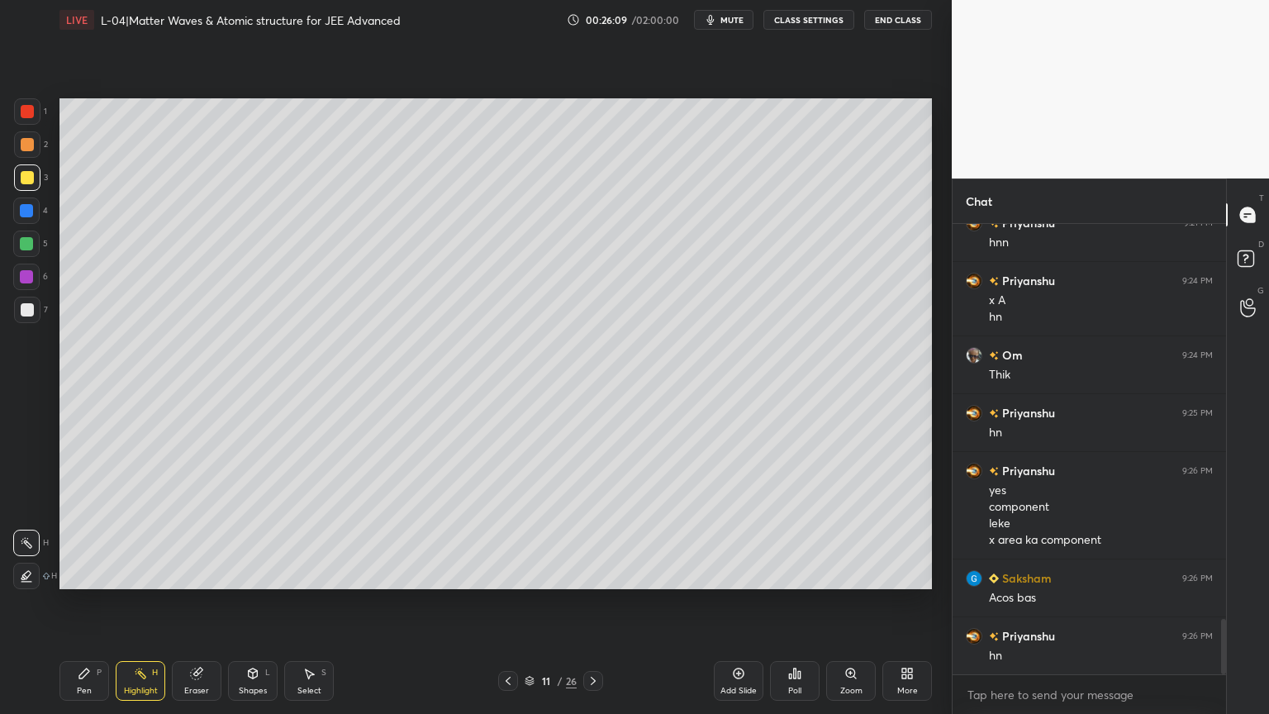
scroll to position [3263, 0]
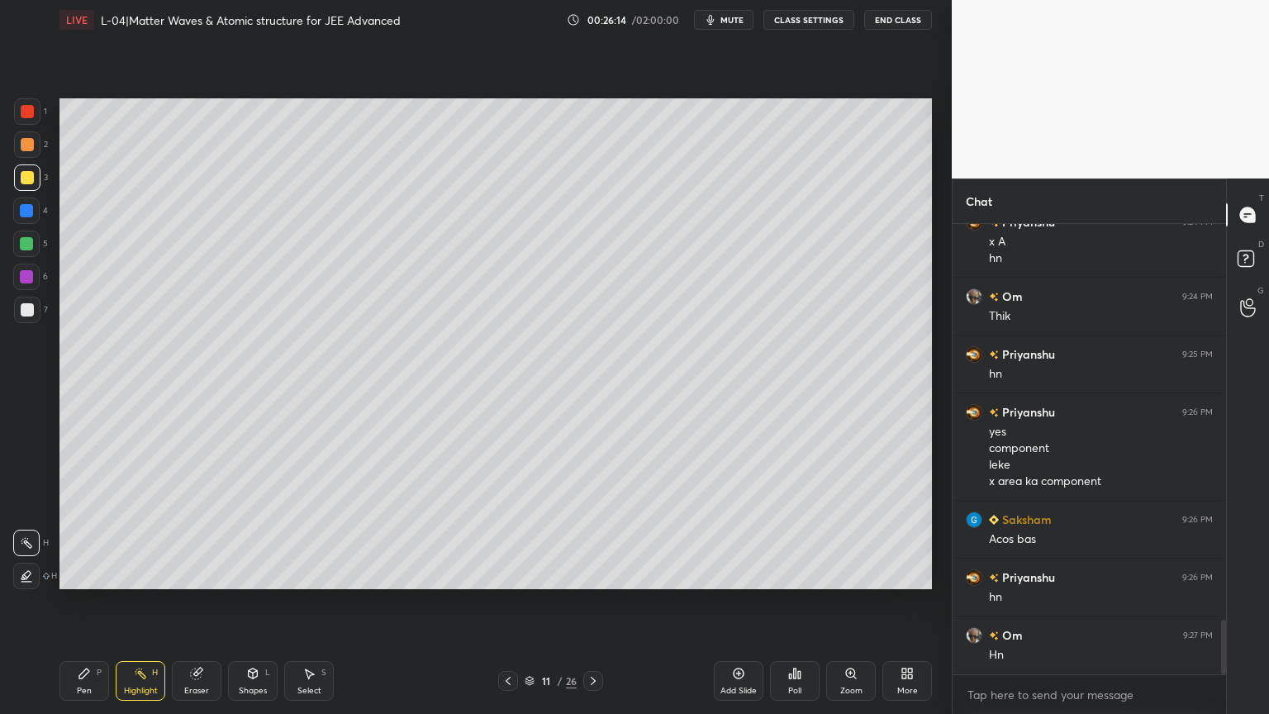
click at [244, 602] on div "Shapes" at bounding box center [253, 690] width 28 height 8
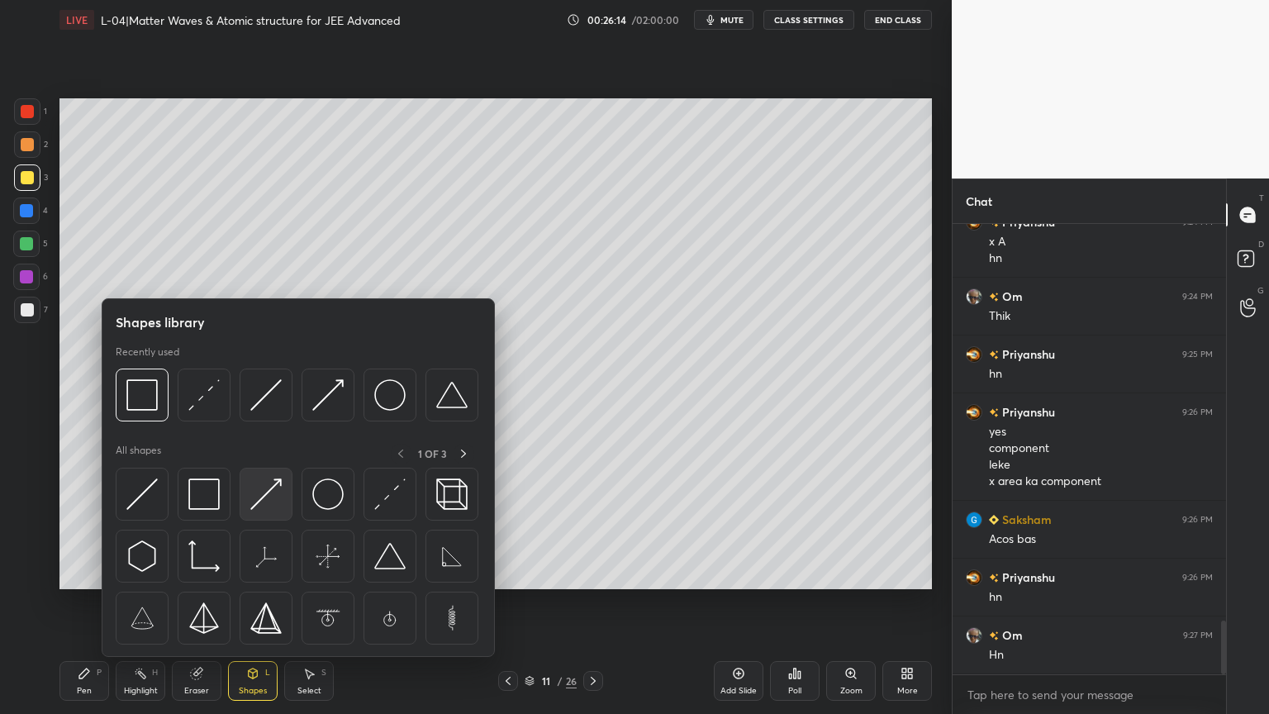
scroll to position [3320, 0]
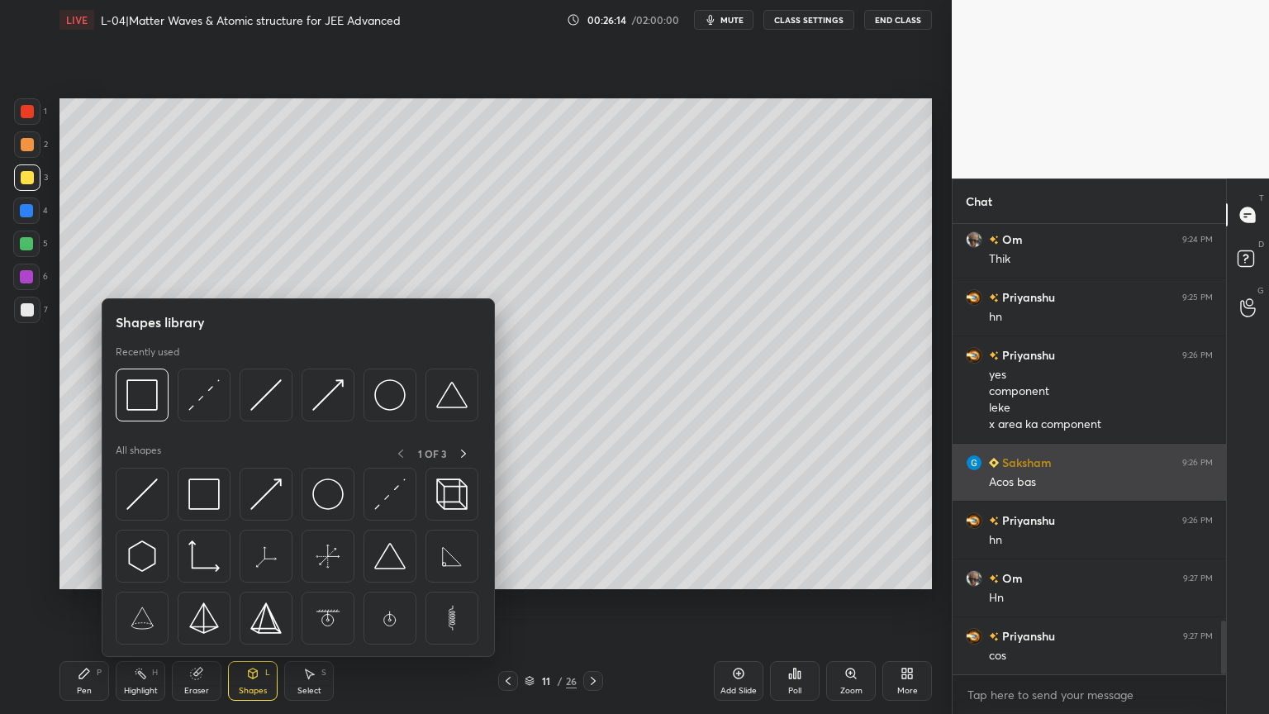
click at [277, 498] on img at bounding box center [265, 493] width 31 height 31
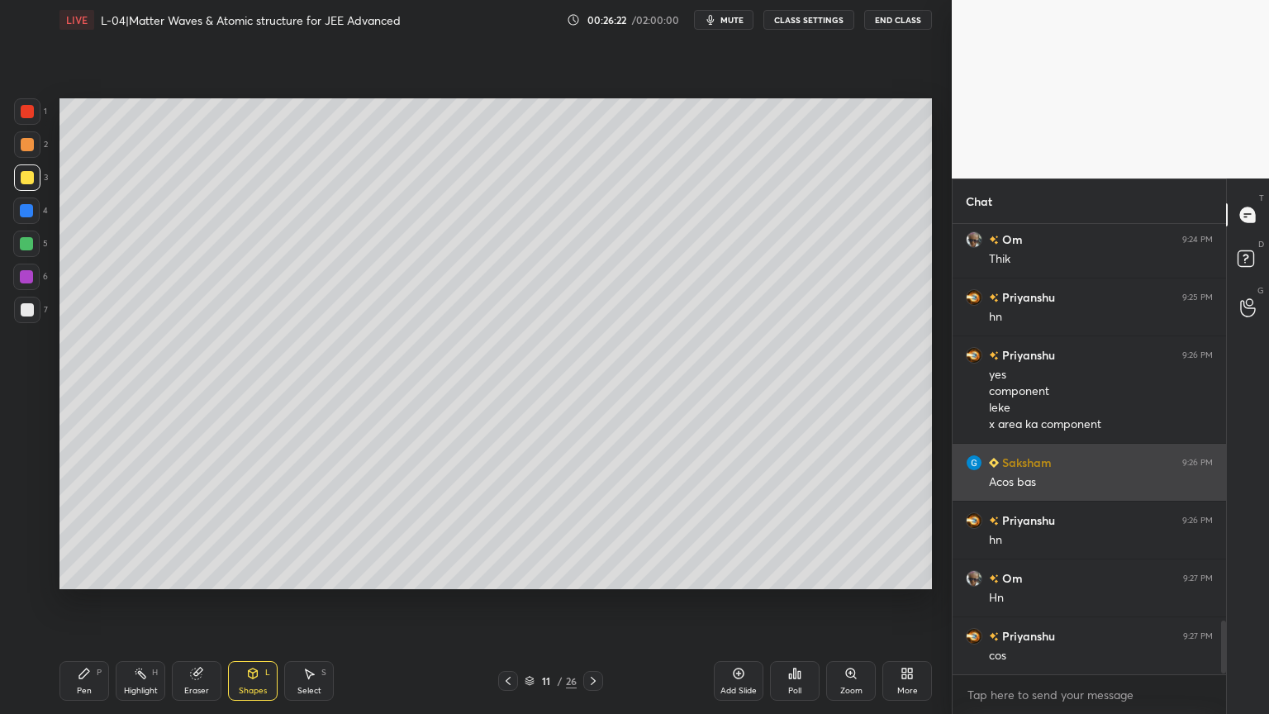
scroll to position [3379, 0]
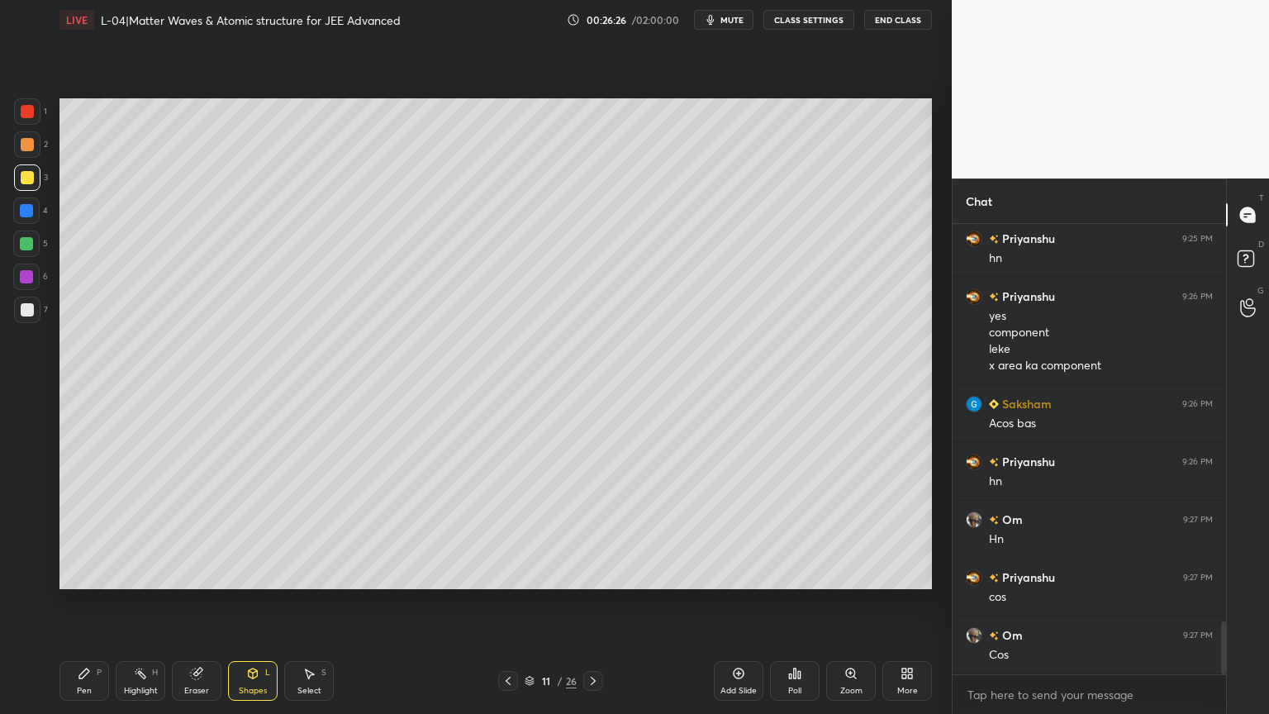
click at [97, 602] on div "Pen P" at bounding box center [84, 681] width 50 height 40
click at [508, 602] on icon at bounding box center [507, 680] width 13 height 13
click at [248, 602] on div "Shapes L" at bounding box center [253, 681] width 50 height 40
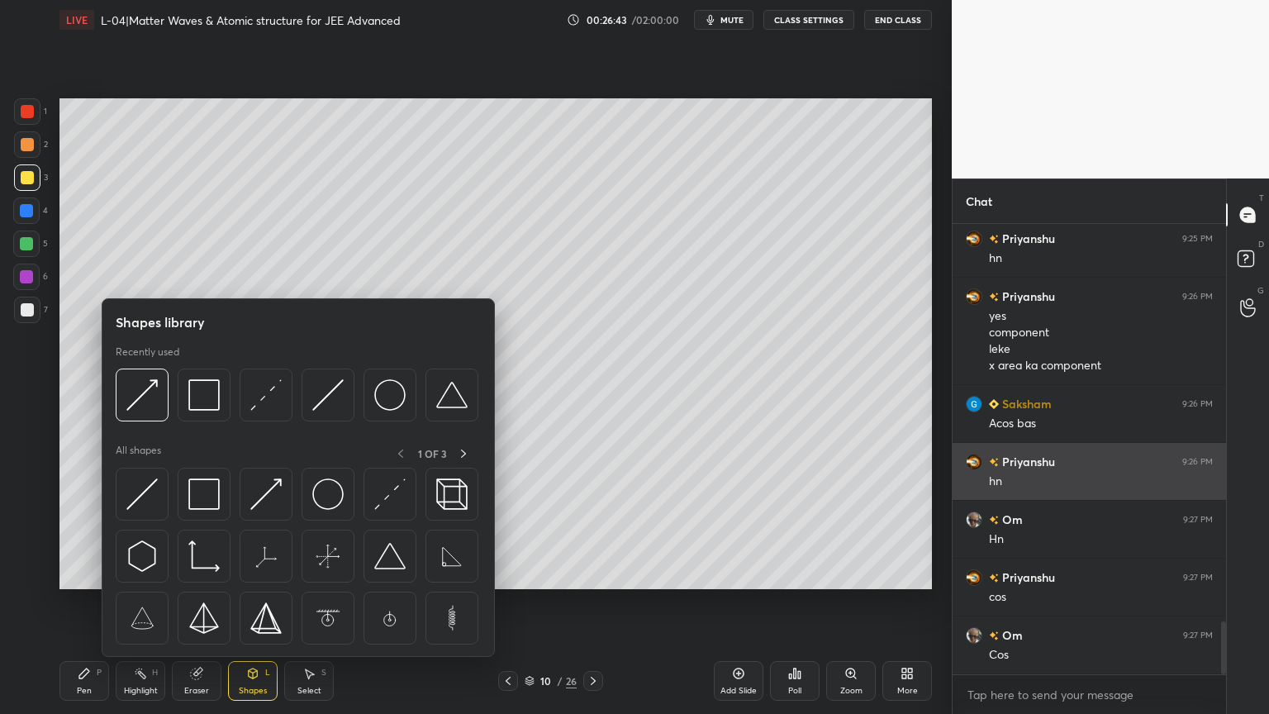
click at [202, 388] on img at bounding box center [203, 394] width 31 height 31
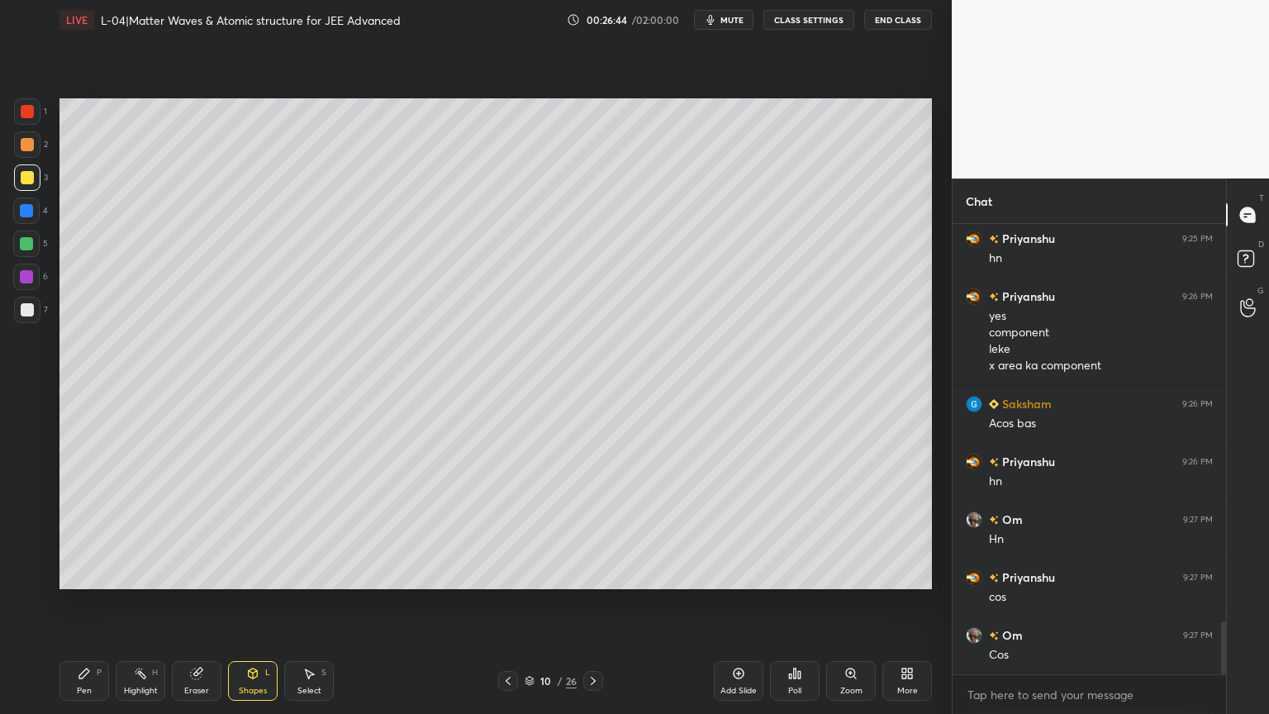
click at [23, 115] on div at bounding box center [27, 111] width 13 height 13
click at [26, 178] on div at bounding box center [27, 177] width 13 height 13
click at [23, 146] on div at bounding box center [27, 144] width 13 height 13
click at [26, 317] on div at bounding box center [27, 310] width 26 height 26
click at [142, 602] on div "Highlight H" at bounding box center [141, 681] width 50 height 40
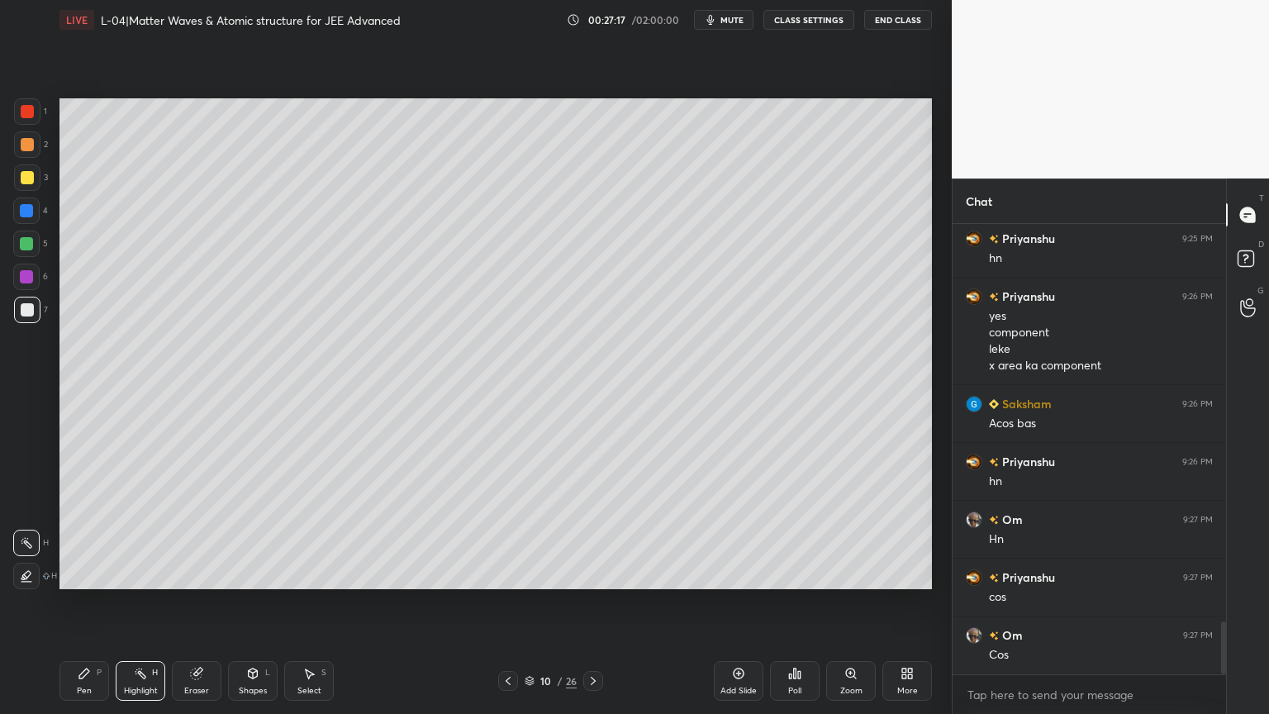
click at [139, 602] on div "Highlight" at bounding box center [141, 690] width 34 height 8
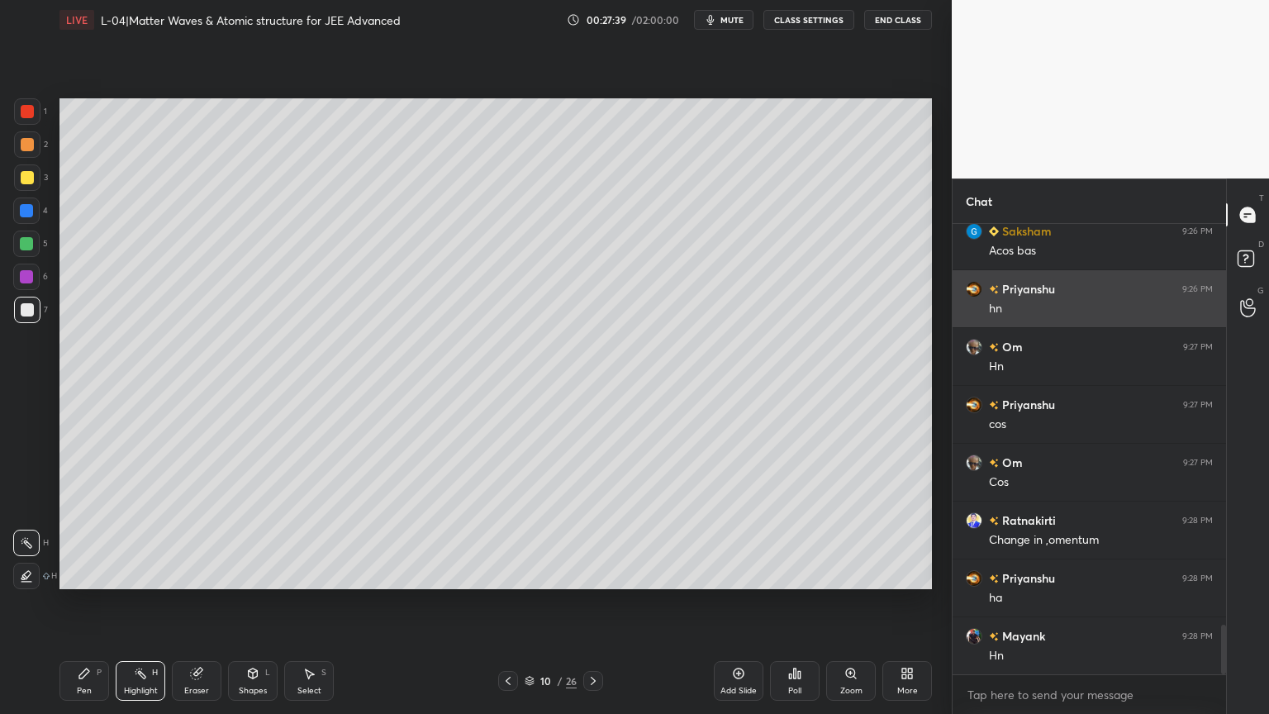
scroll to position [3610, 0]
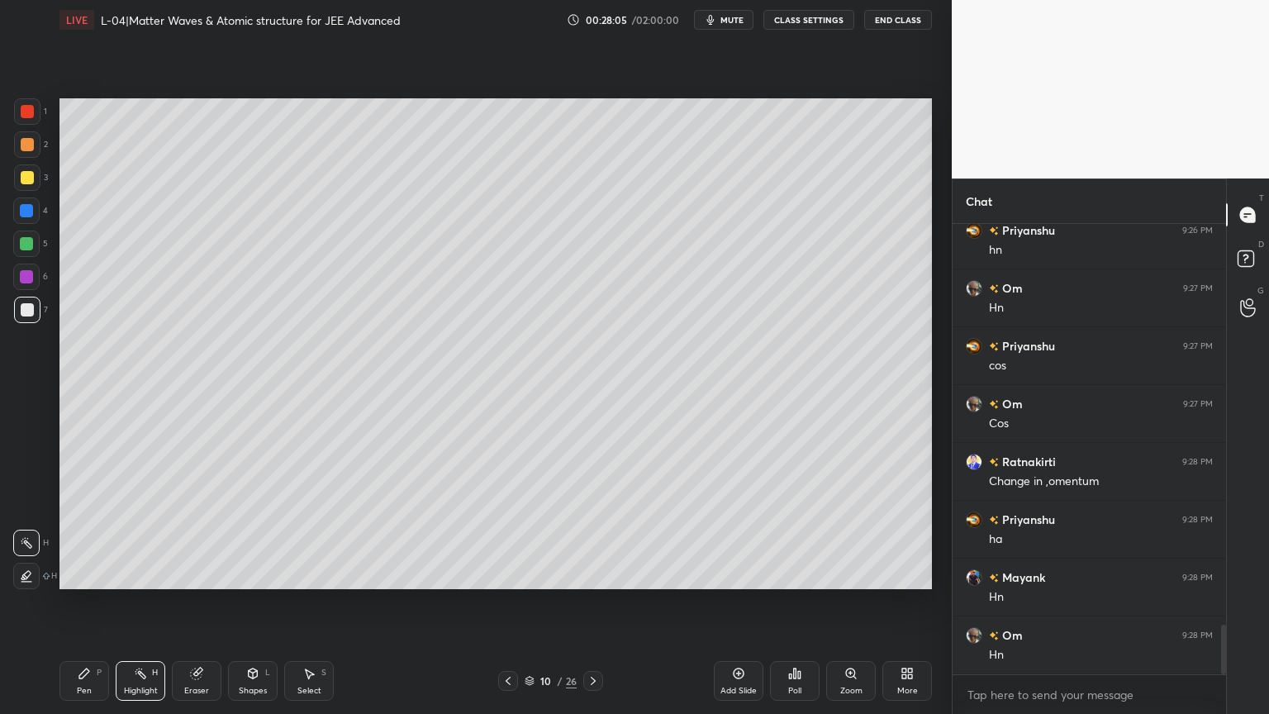
click at [588, 602] on icon at bounding box center [592, 680] width 13 height 13
click at [27, 144] on div at bounding box center [27, 144] width 13 height 13
click at [88, 602] on icon at bounding box center [84, 673] width 13 height 13
click at [36, 278] on div at bounding box center [26, 276] width 26 height 26
click at [25, 245] on div at bounding box center [26, 243] width 13 height 13
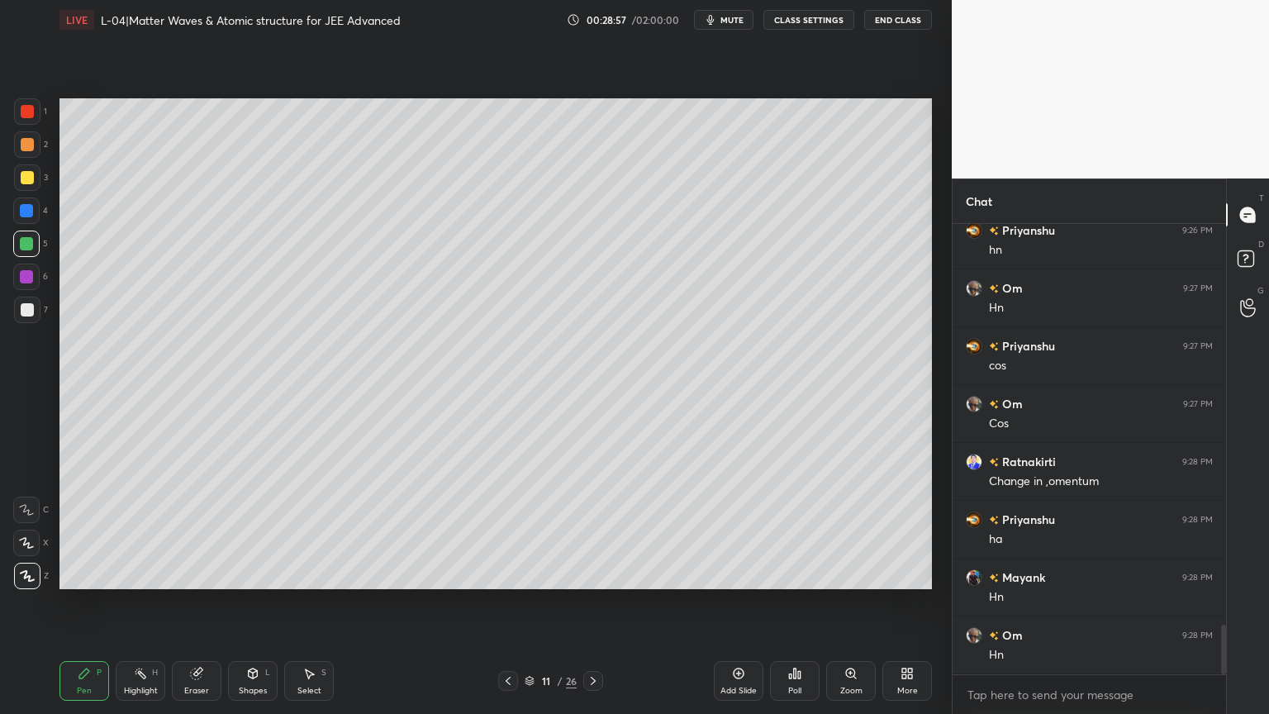
click at [205, 602] on div "Eraser" at bounding box center [197, 681] width 50 height 40
click at [241, 602] on div "Shapes L" at bounding box center [253, 681] width 50 height 40
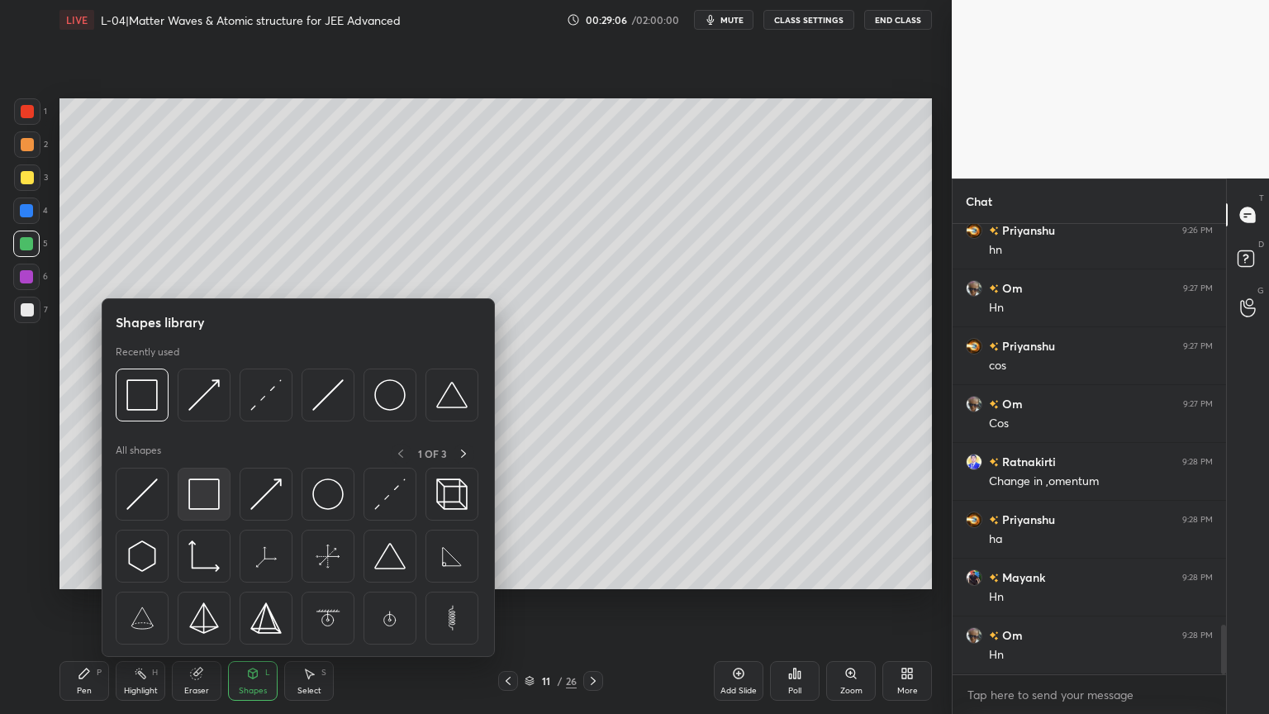
click at [211, 490] on img at bounding box center [203, 493] width 31 height 31
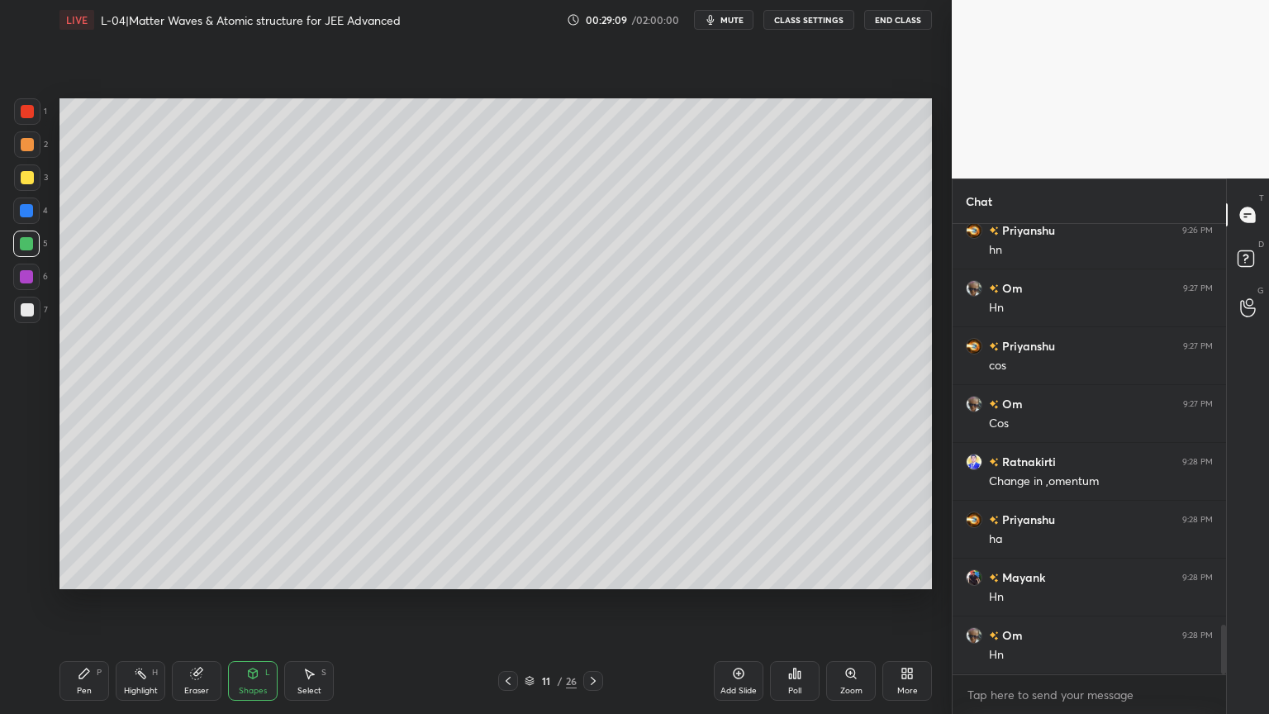
click at [196, 602] on div "Eraser" at bounding box center [197, 681] width 50 height 40
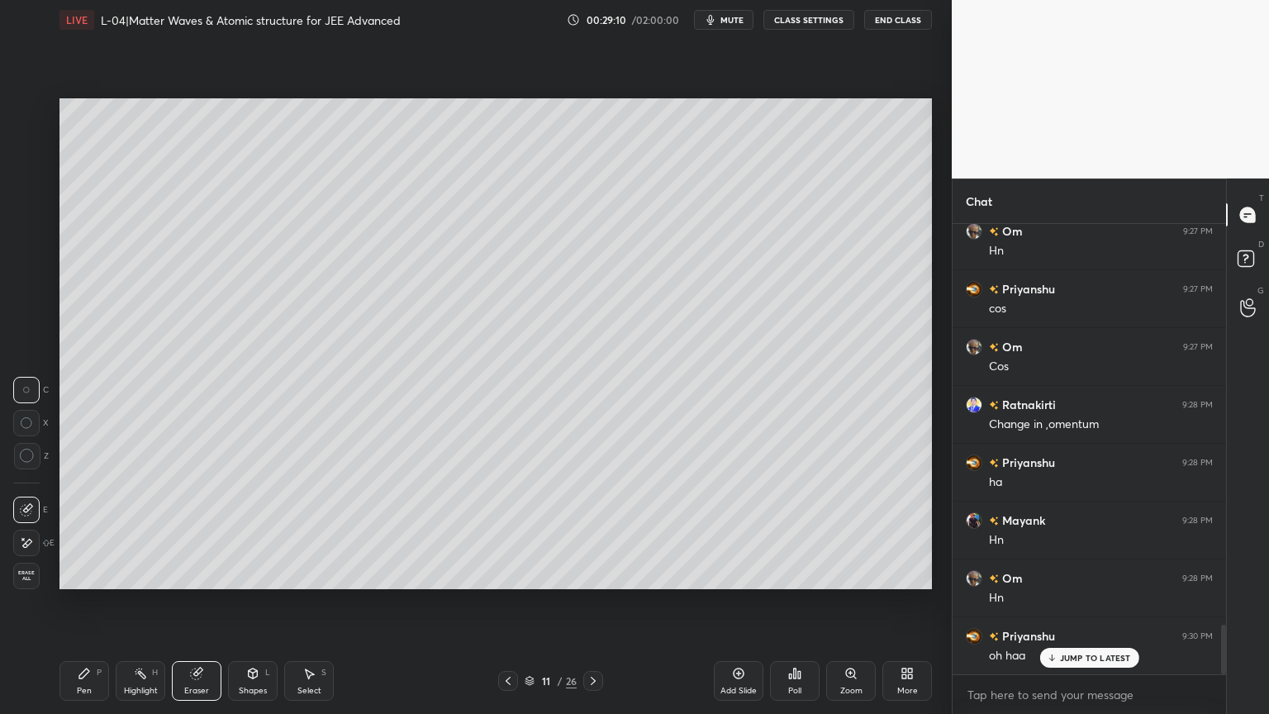
click at [255, 602] on div "Shapes L" at bounding box center [253, 681] width 50 height 40
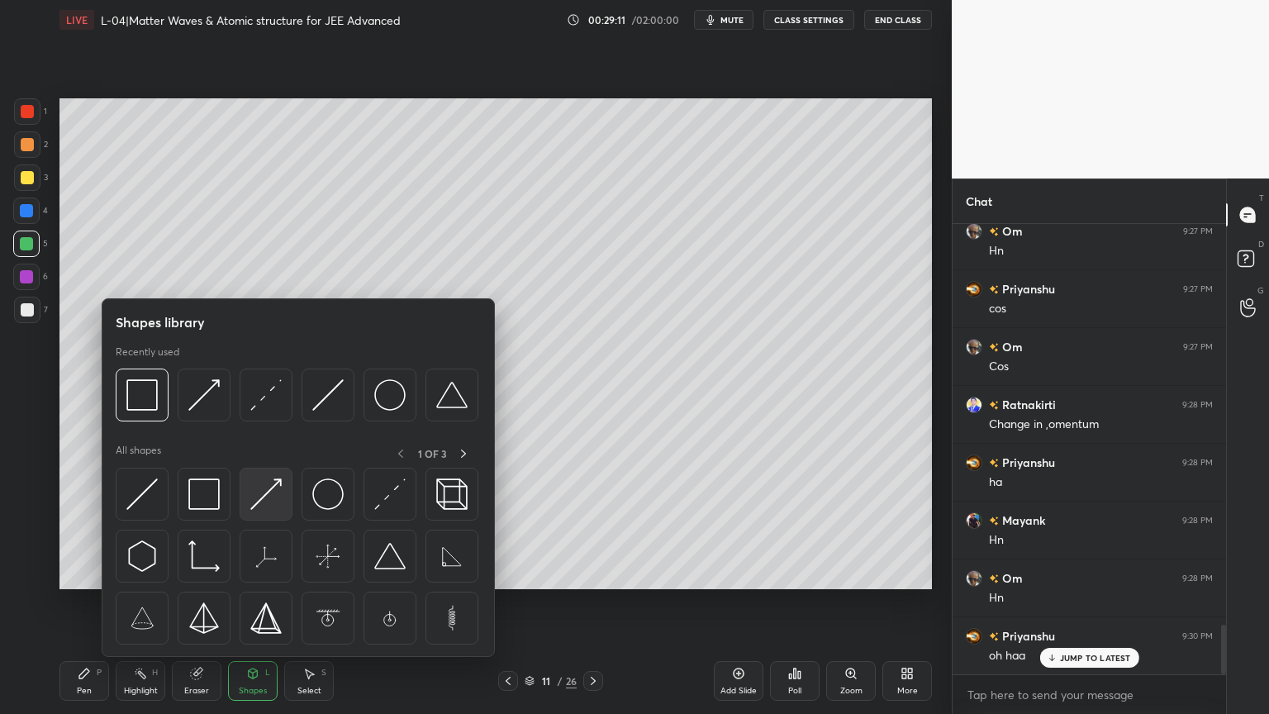
click at [272, 505] on img at bounding box center [265, 493] width 31 height 31
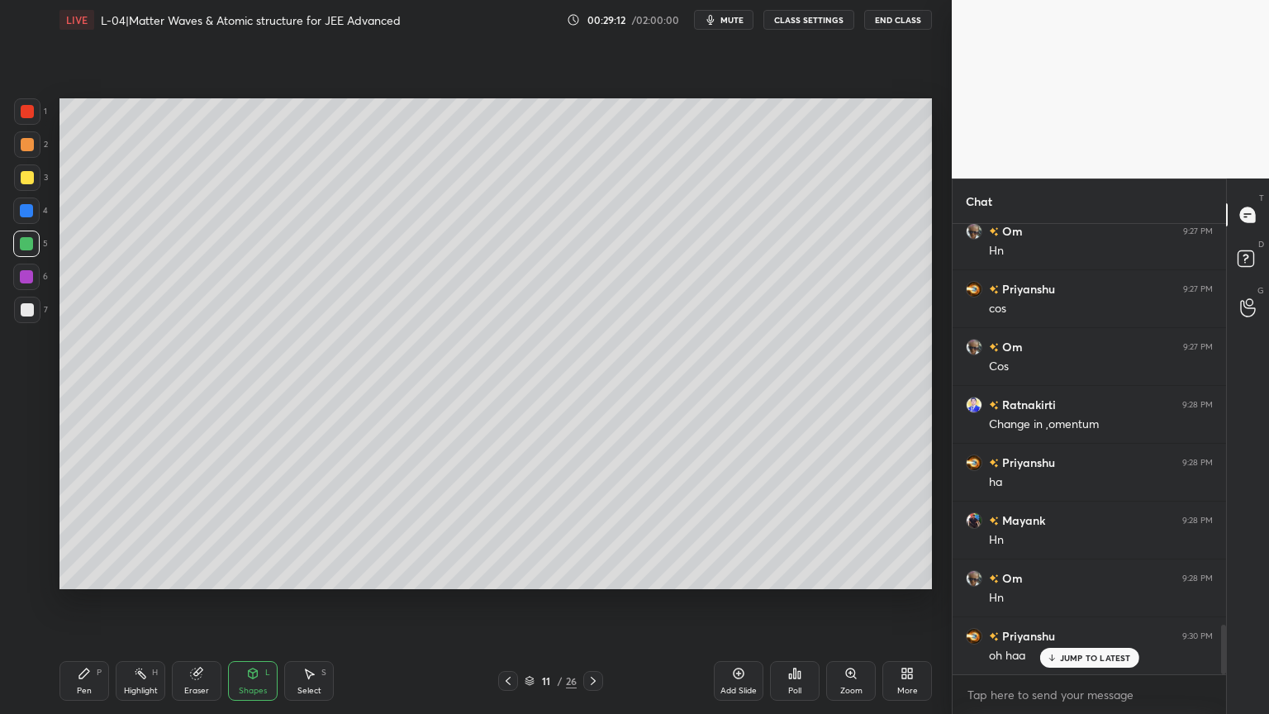
click at [23, 175] on div at bounding box center [27, 177] width 13 height 13
click at [193, 602] on icon at bounding box center [196, 673] width 13 height 13
click at [249, 602] on div "Shapes L" at bounding box center [253, 681] width 50 height 40
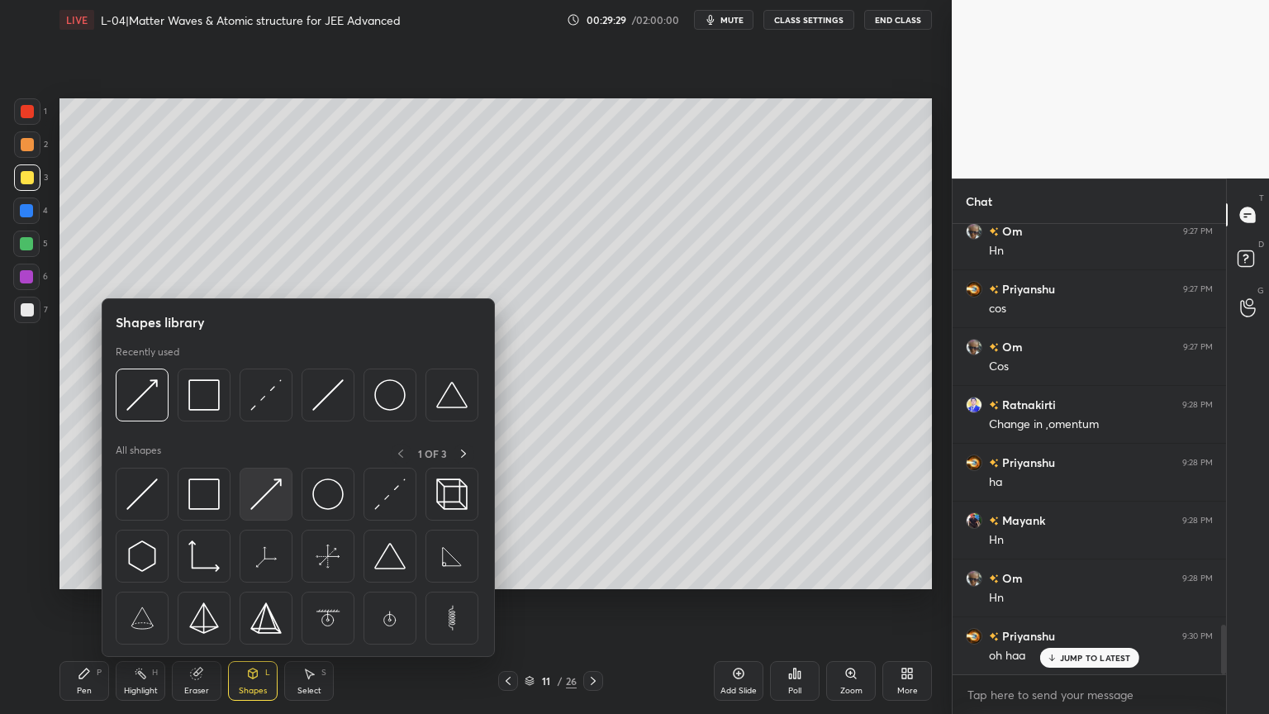
click at [268, 502] on img at bounding box center [265, 493] width 31 height 31
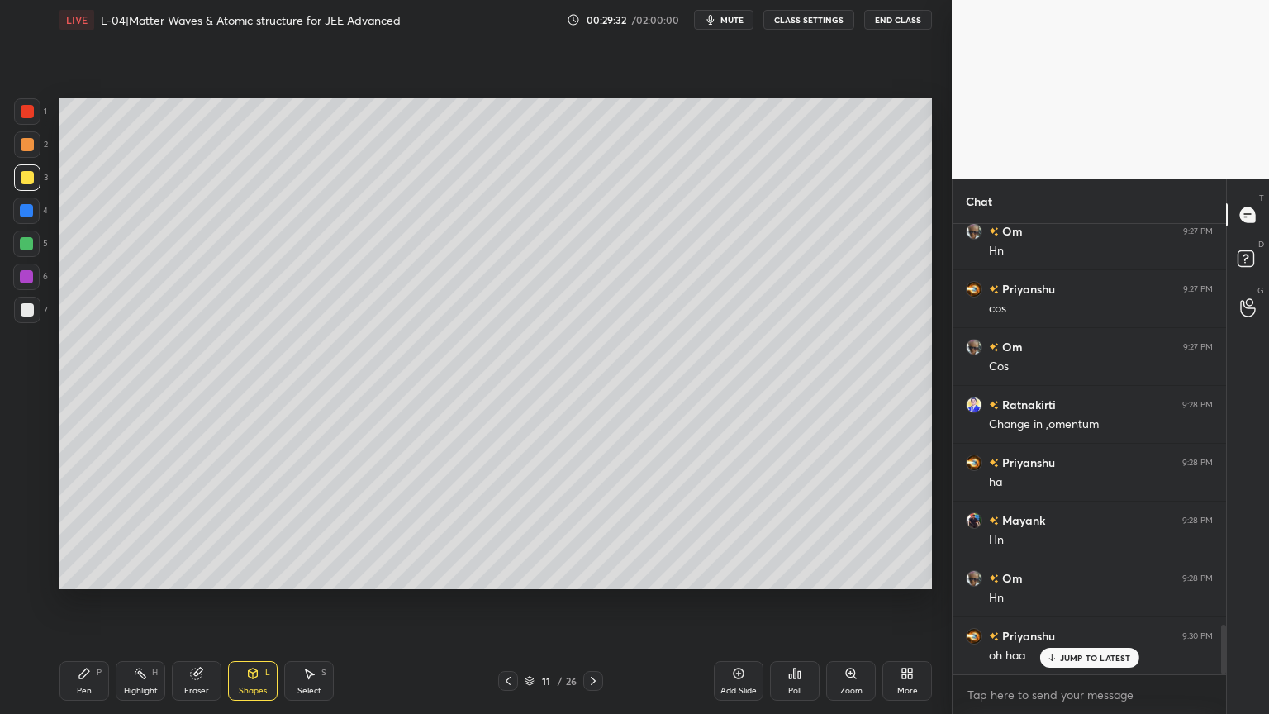
click at [88, 602] on div "Pen" at bounding box center [84, 690] width 15 height 8
click at [145, 602] on div "Highlight H" at bounding box center [141, 681] width 50 height 40
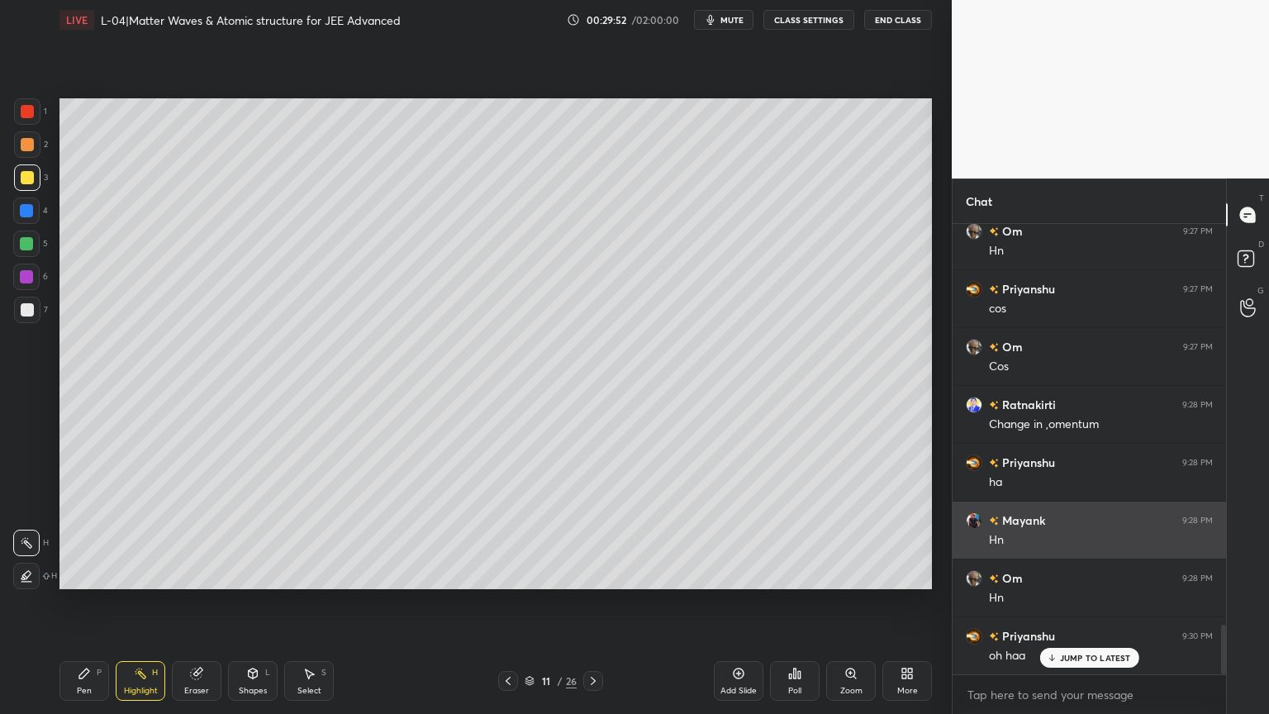
scroll to position [3668, 0]
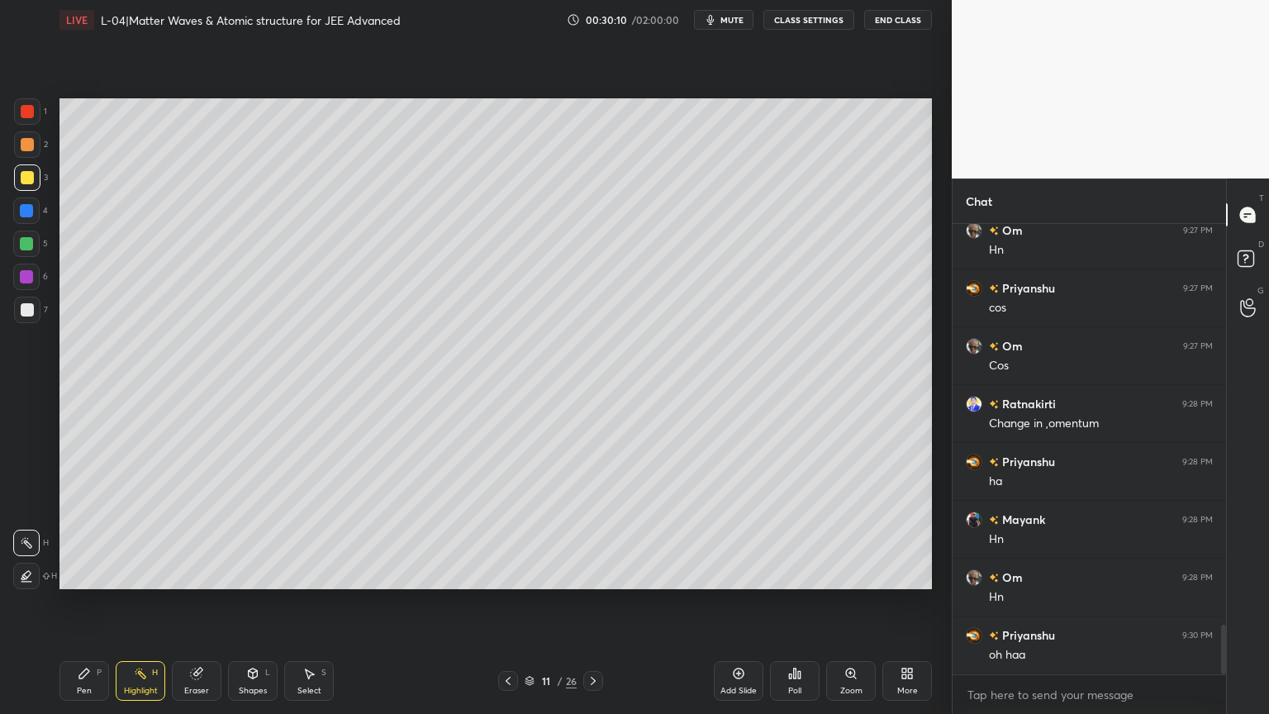
click at [743, 602] on icon at bounding box center [738, 673] width 11 height 11
click at [254, 602] on icon at bounding box center [252, 673] width 13 height 13
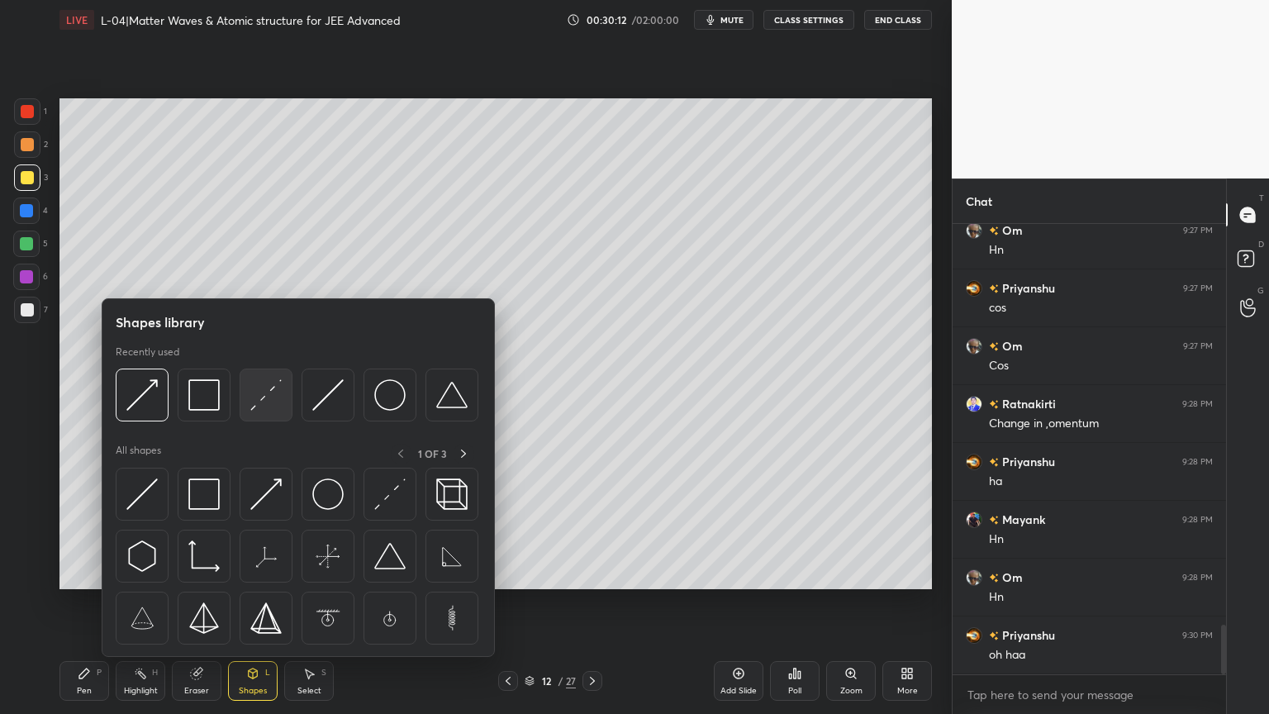
click at [238, 406] on div at bounding box center [297, 399] width 363 height 62
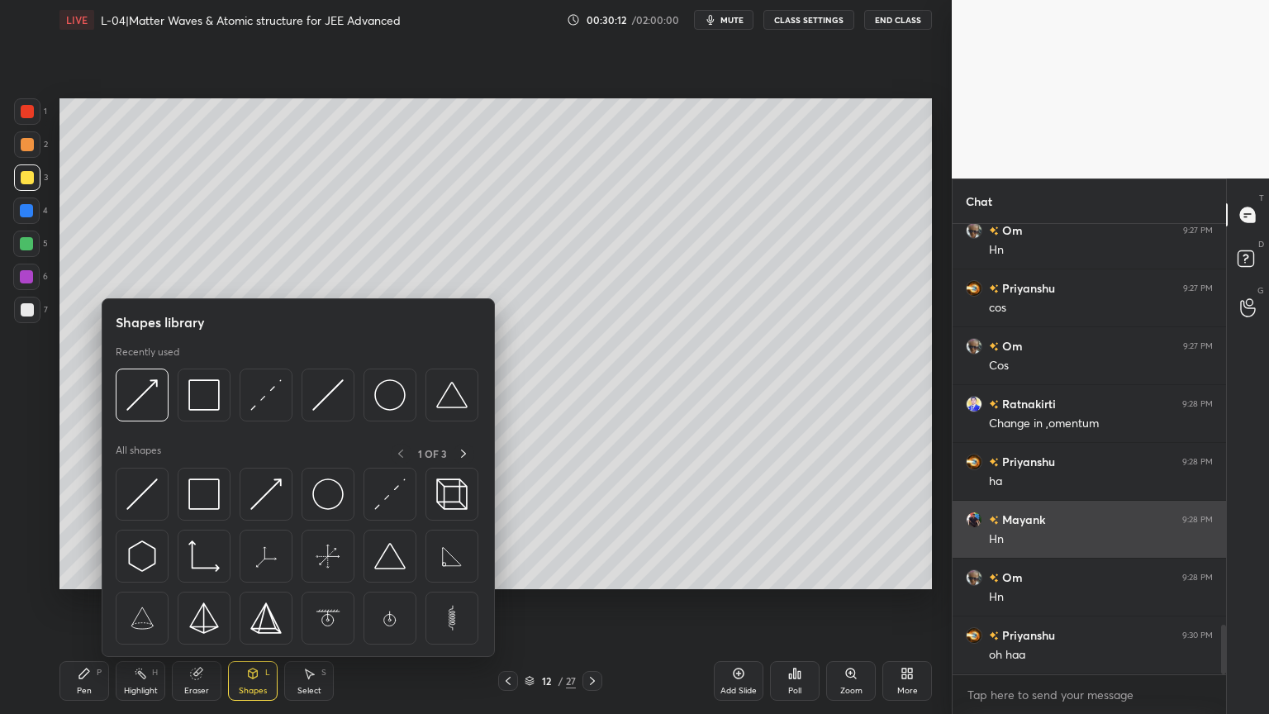
click at [268, 396] on img at bounding box center [265, 394] width 31 height 31
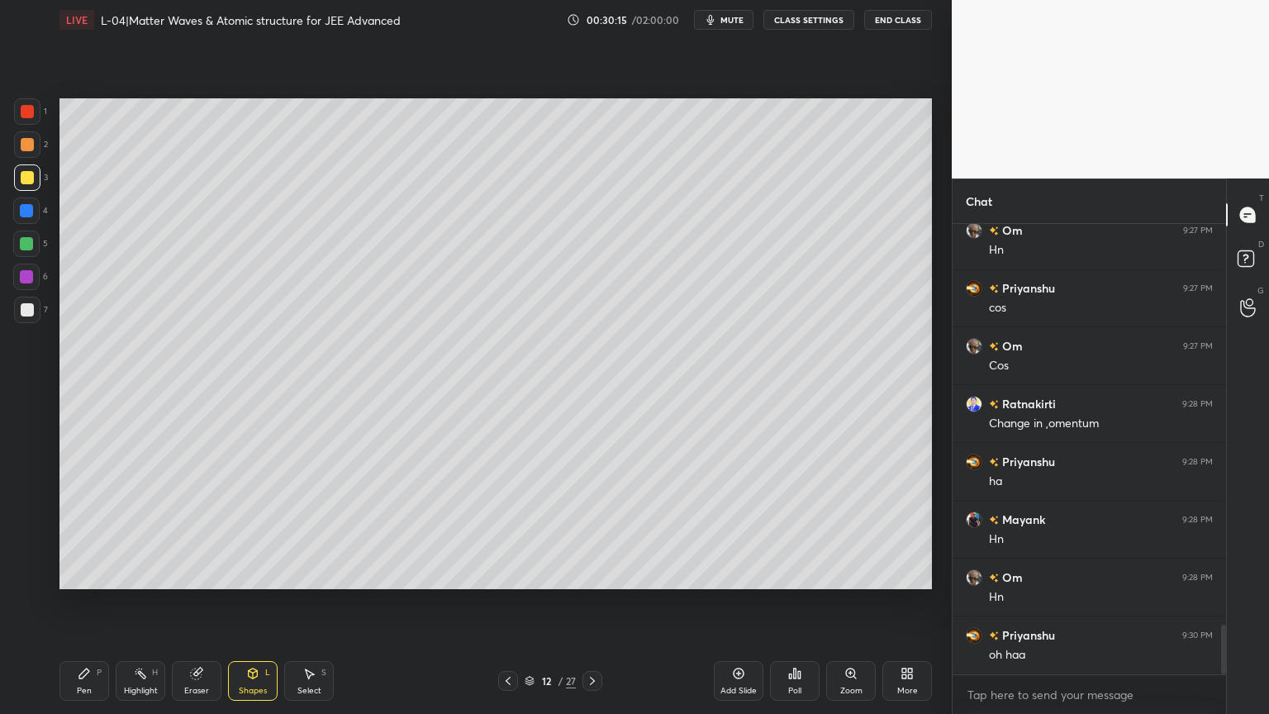
click at [89, 602] on div "Pen" at bounding box center [84, 690] width 15 height 8
click at [31, 150] on div at bounding box center [27, 144] width 13 height 13
click at [244, 602] on div "Shapes" at bounding box center [253, 690] width 28 height 8
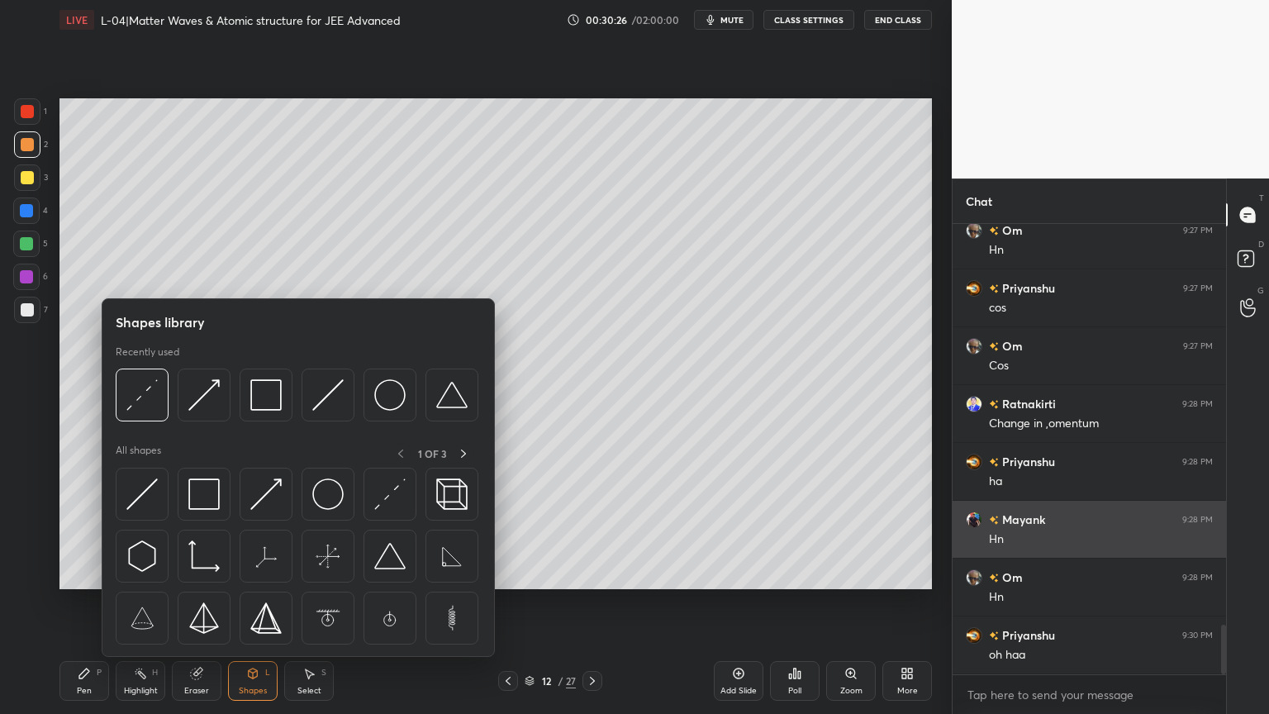
click at [206, 496] on img at bounding box center [203, 493] width 31 height 31
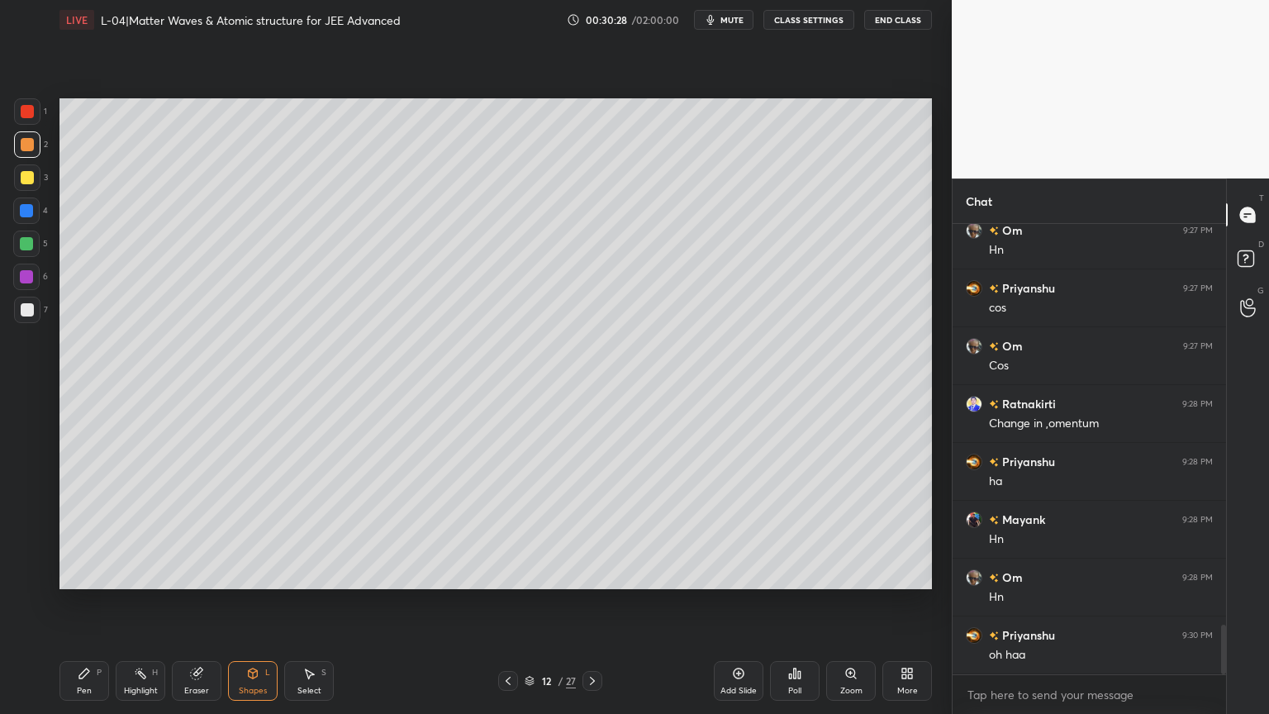
click at [244, 602] on div "Shapes" at bounding box center [253, 690] width 28 height 8
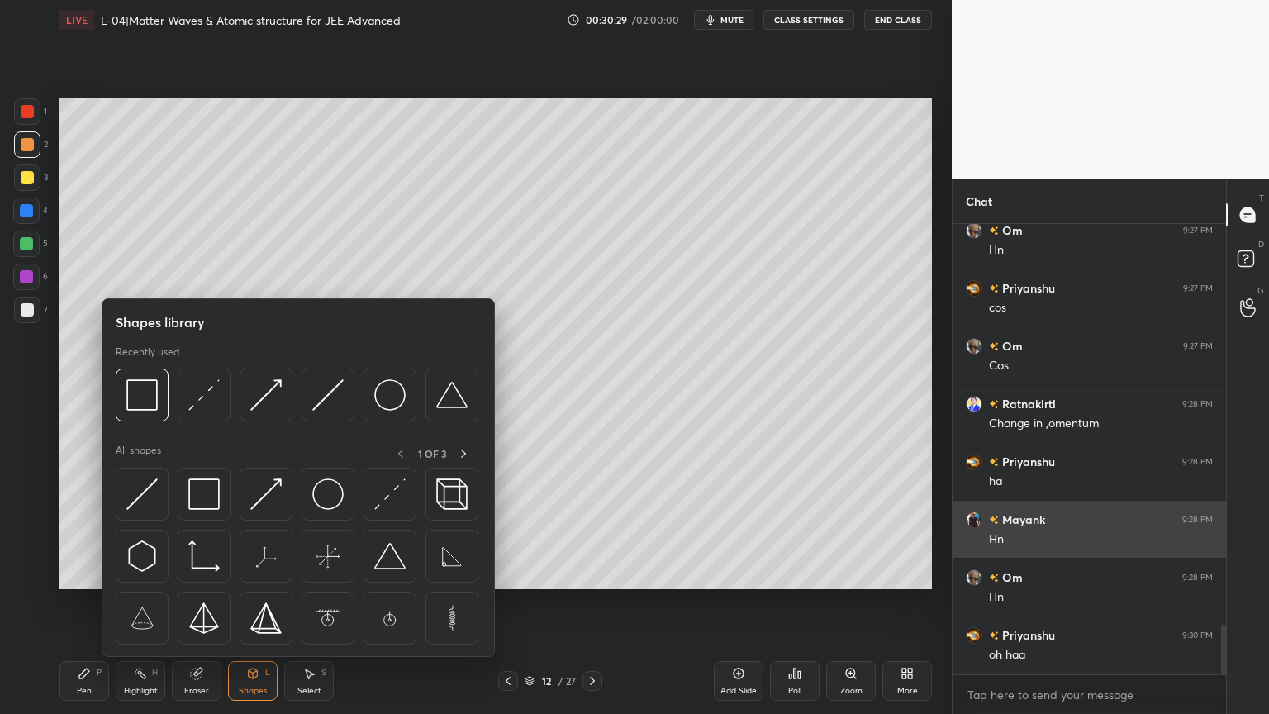
click at [263, 514] on div at bounding box center [266, 493] width 53 height 53
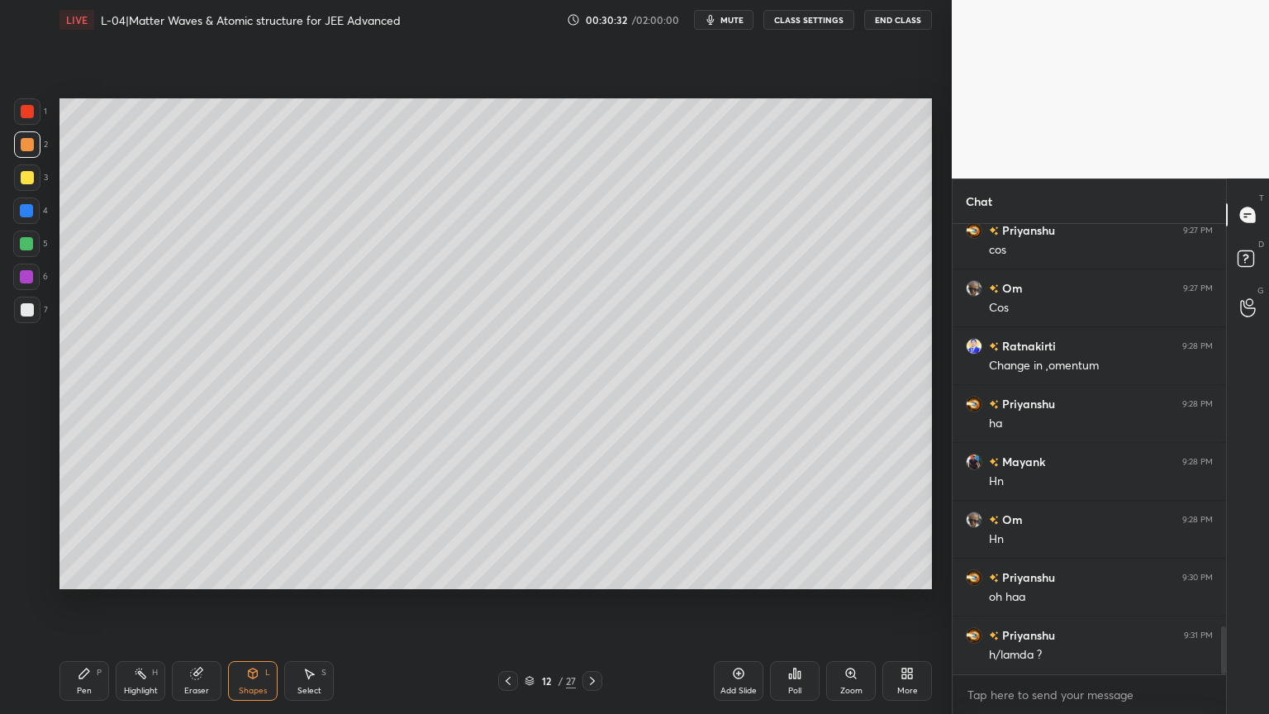
scroll to position [3783, 0]
click at [27, 112] on div at bounding box center [27, 111] width 13 height 13
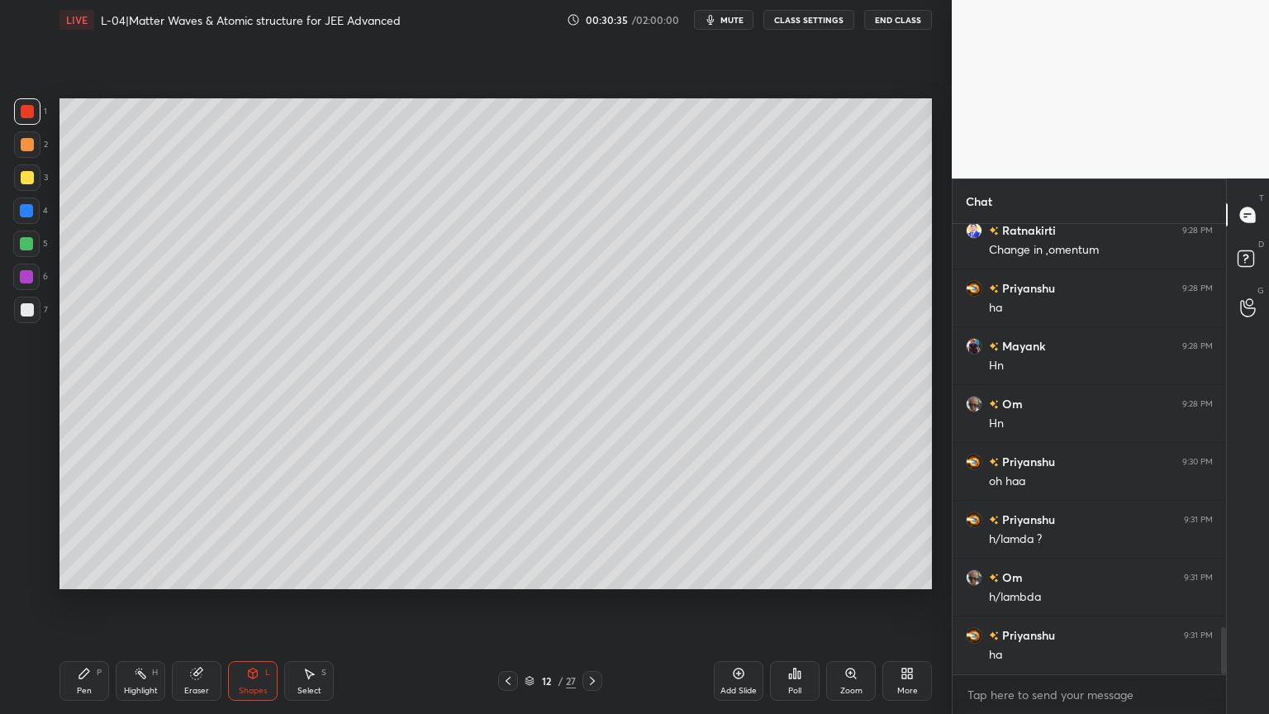
click at [78, 602] on div "Pen" at bounding box center [84, 690] width 15 height 8
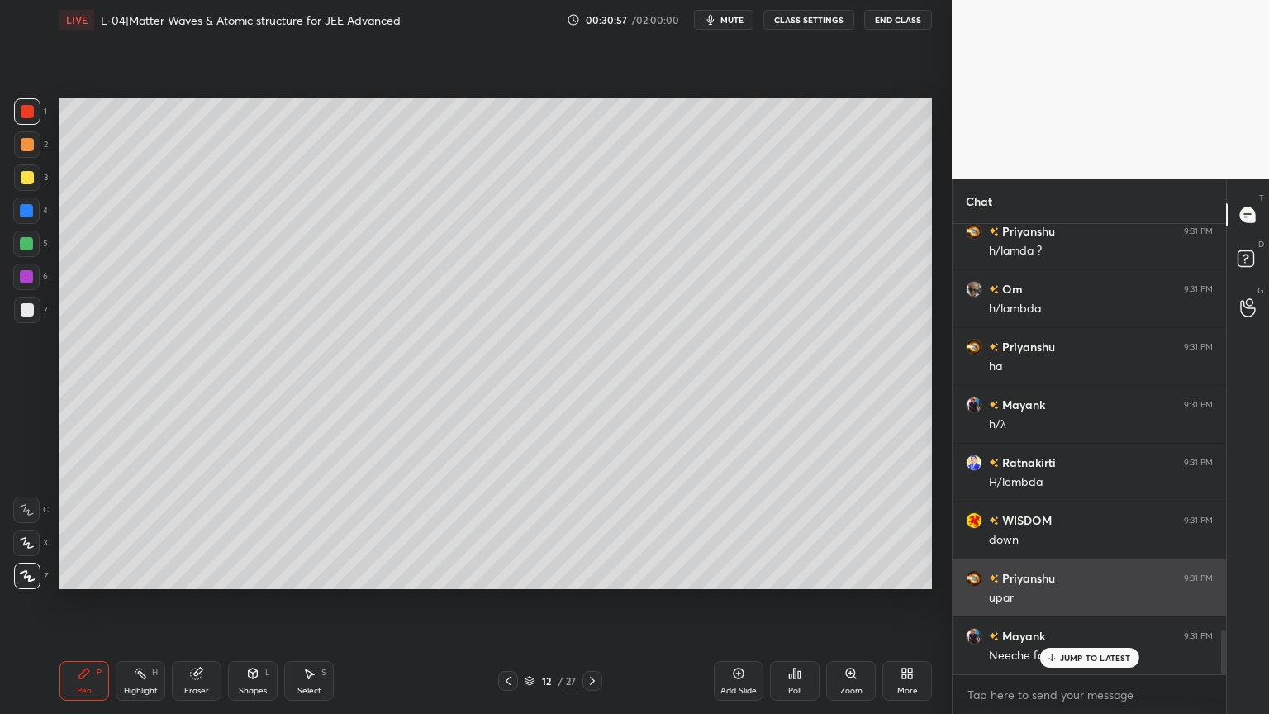
scroll to position [4131, 0]
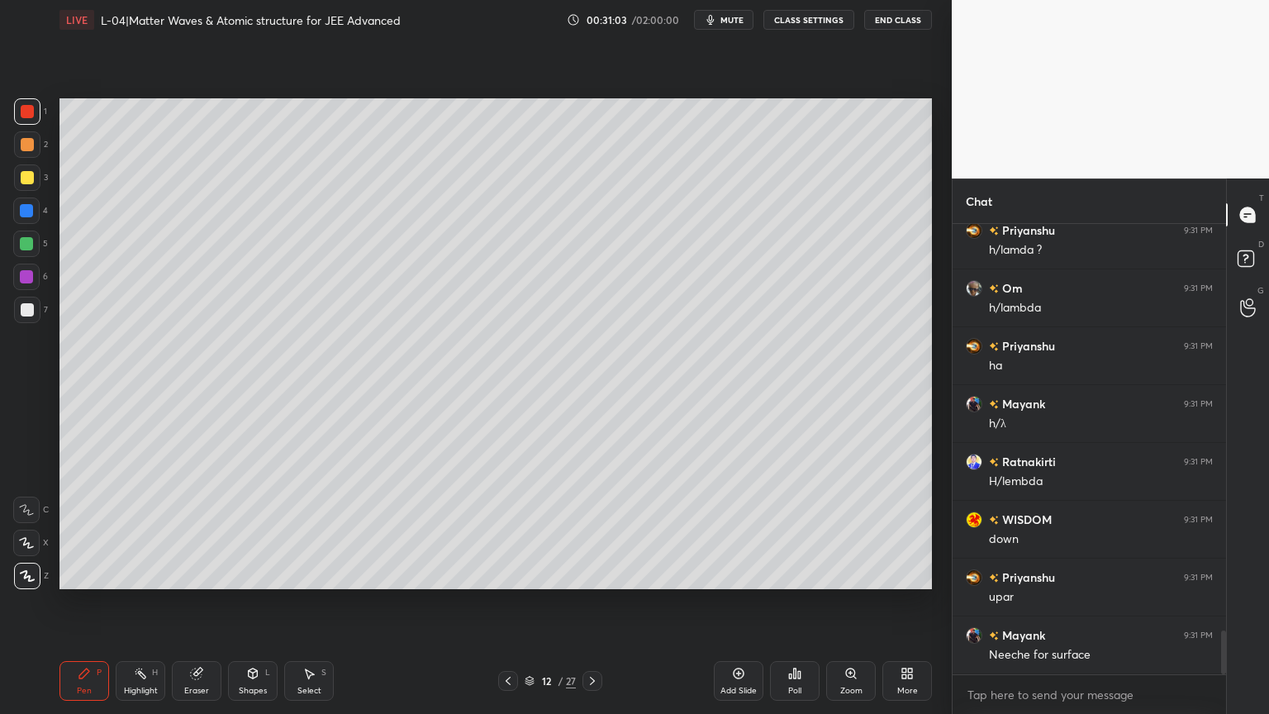
click at [27, 177] on div at bounding box center [27, 177] width 13 height 13
click at [18, 283] on div at bounding box center [26, 276] width 26 height 26
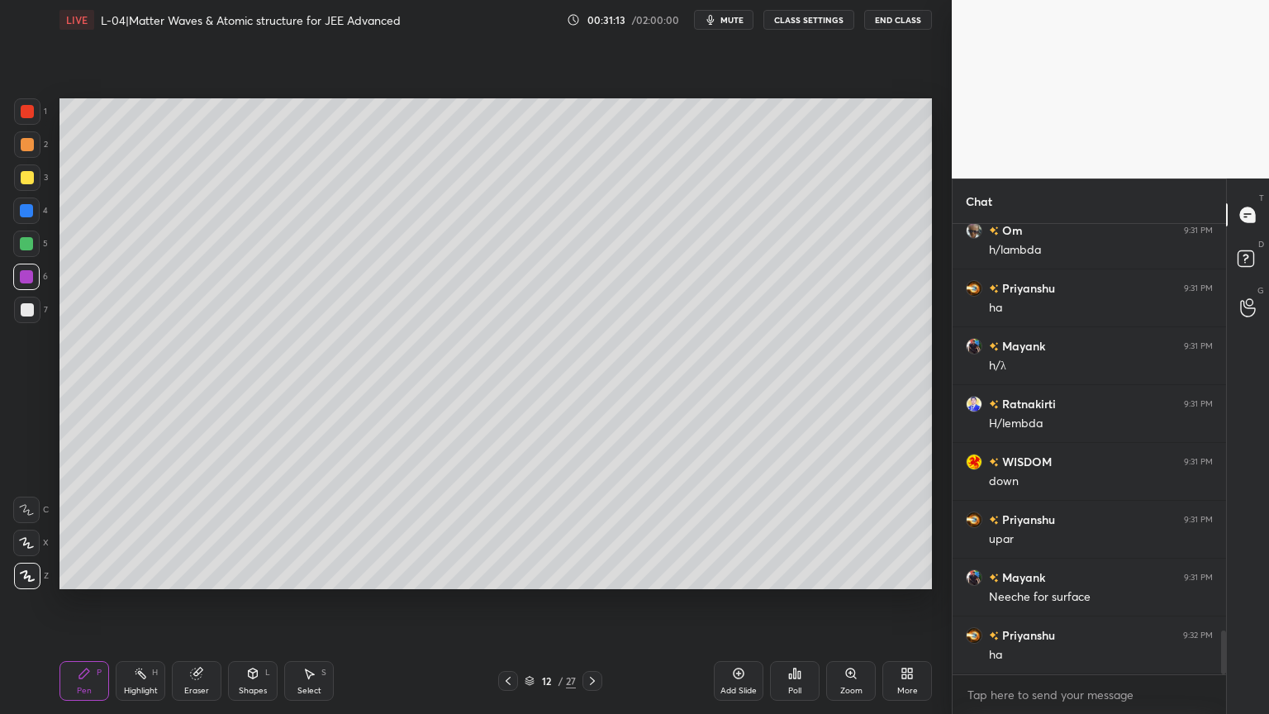
click at [508, 602] on div at bounding box center [508, 681] width 20 height 20
click at [20, 187] on div at bounding box center [27, 177] width 26 height 26
click at [26, 159] on div "2" at bounding box center [31, 147] width 34 height 33
click at [25, 276] on div at bounding box center [26, 276] width 13 height 13
click at [28, 176] on div at bounding box center [27, 177] width 13 height 13
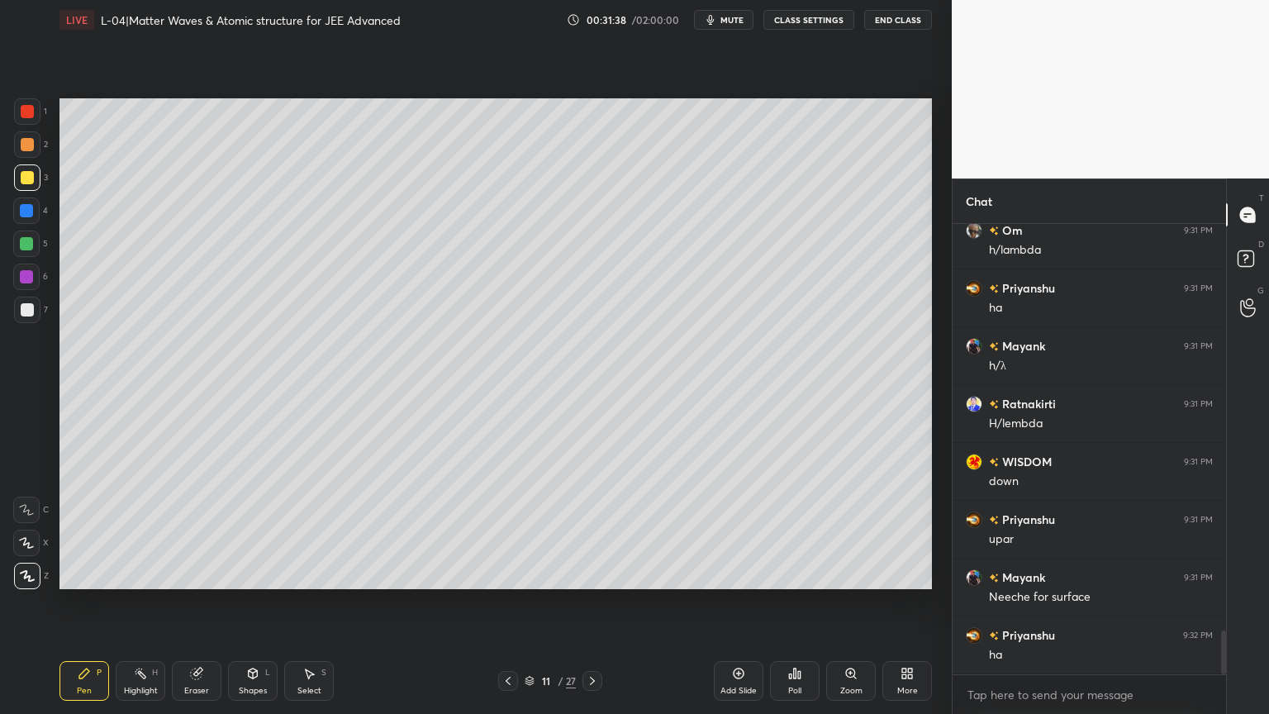
click at [248, 602] on div "Shapes" at bounding box center [253, 690] width 28 height 8
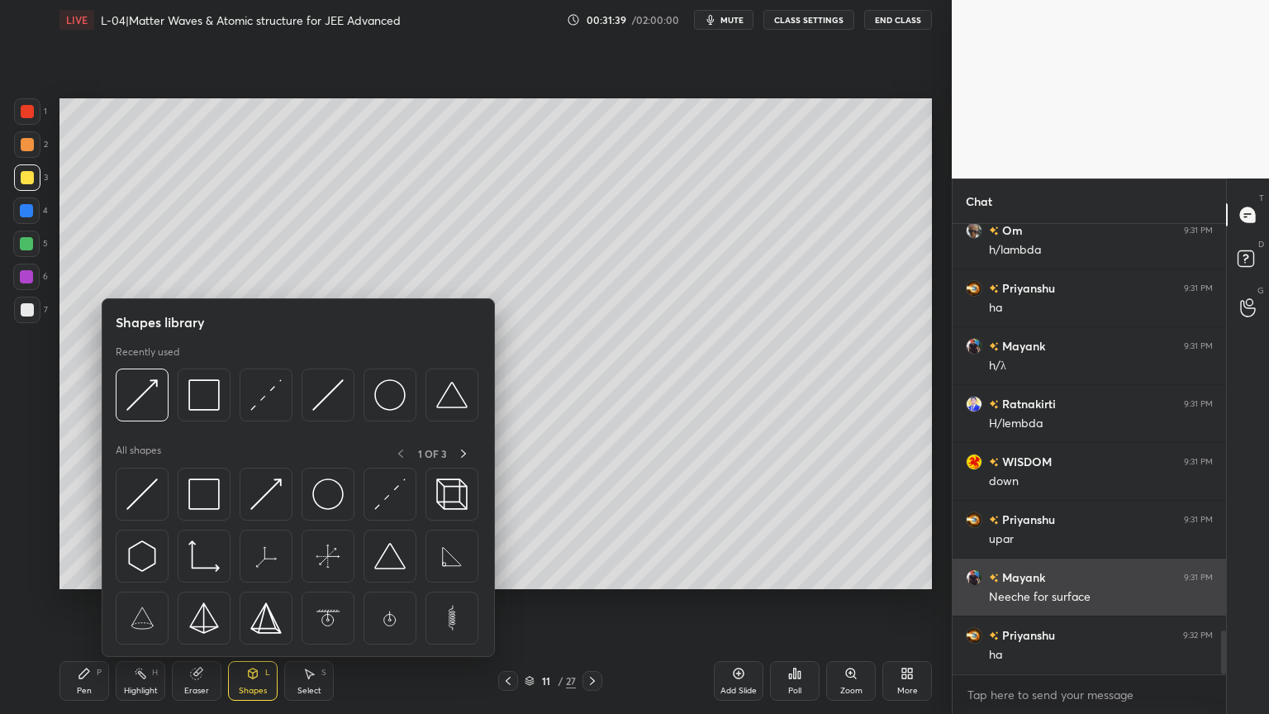
click at [208, 496] on img at bounding box center [203, 493] width 31 height 31
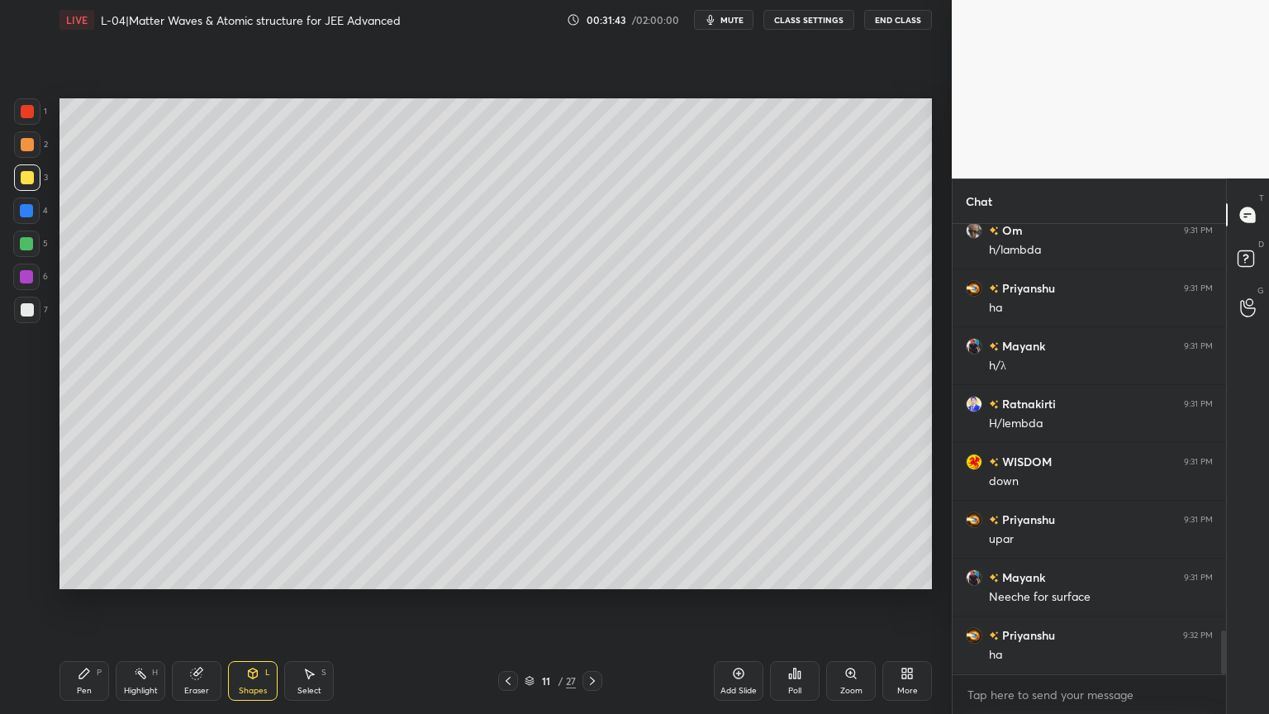
click at [230, 602] on div "Shapes L" at bounding box center [253, 681] width 50 height 40
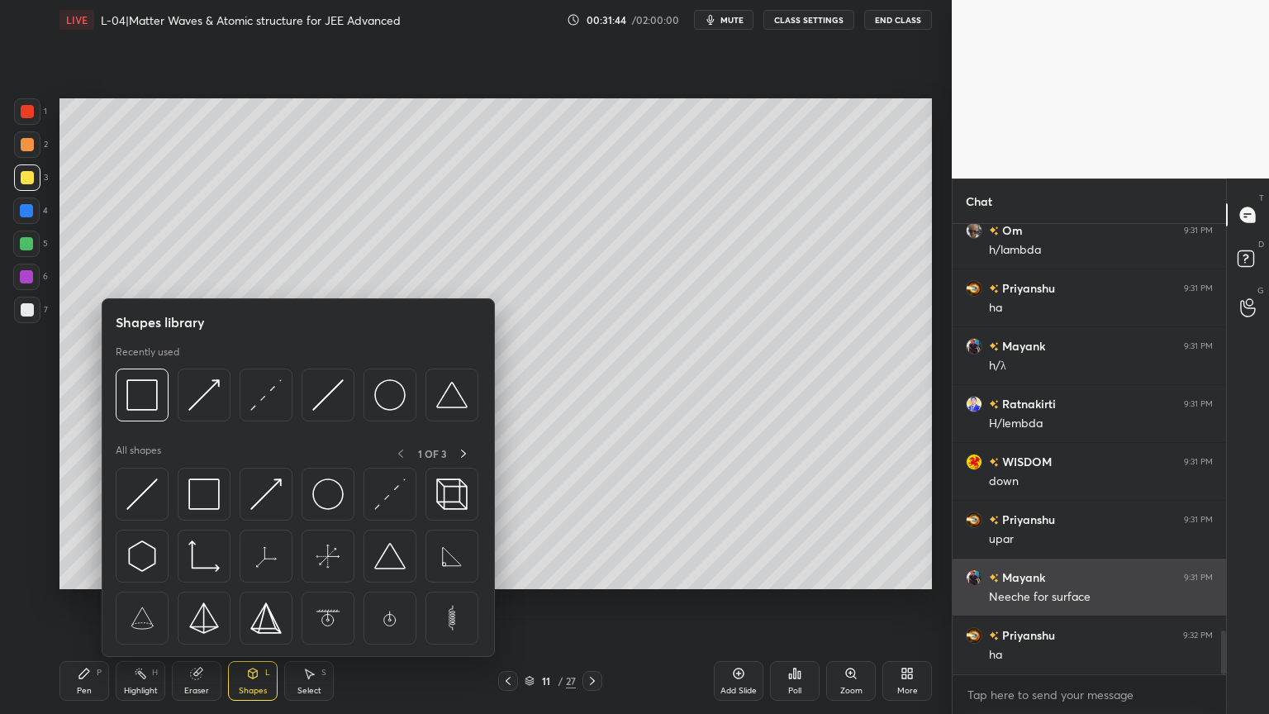
click at [145, 489] on img at bounding box center [141, 493] width 31 height 31
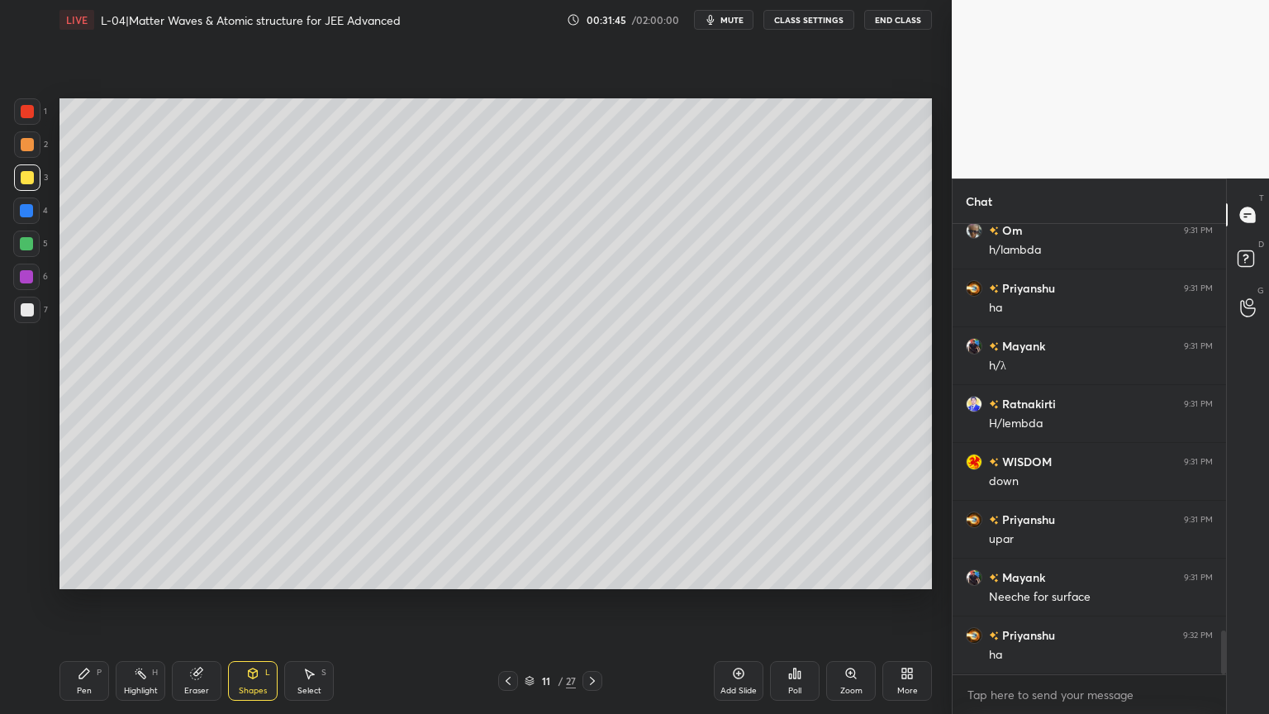
click at [27, 109] on div at bounding box center [27, 111] width 13 height 13
click at [244, 602] on div "Shapes L" at bounding box center [253, 681] width 50 height 40
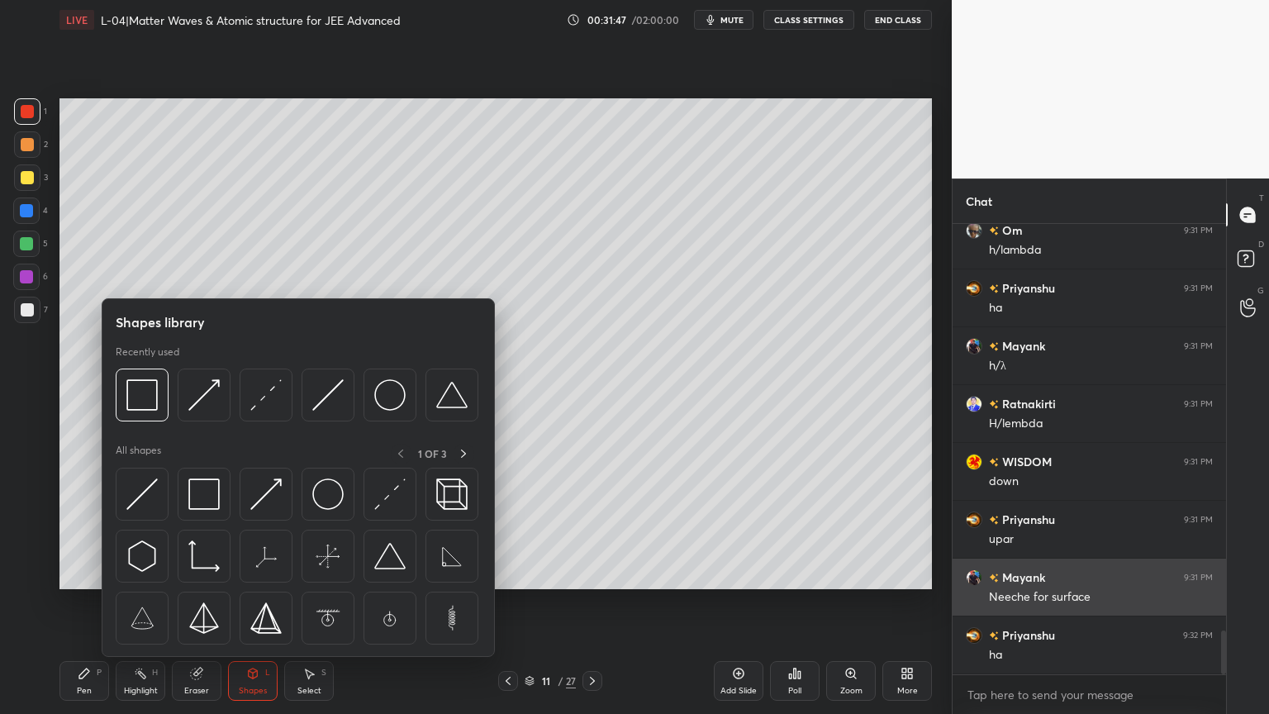
click at [278, 493] on img at bounding box center [265, 493] width 31 height 31
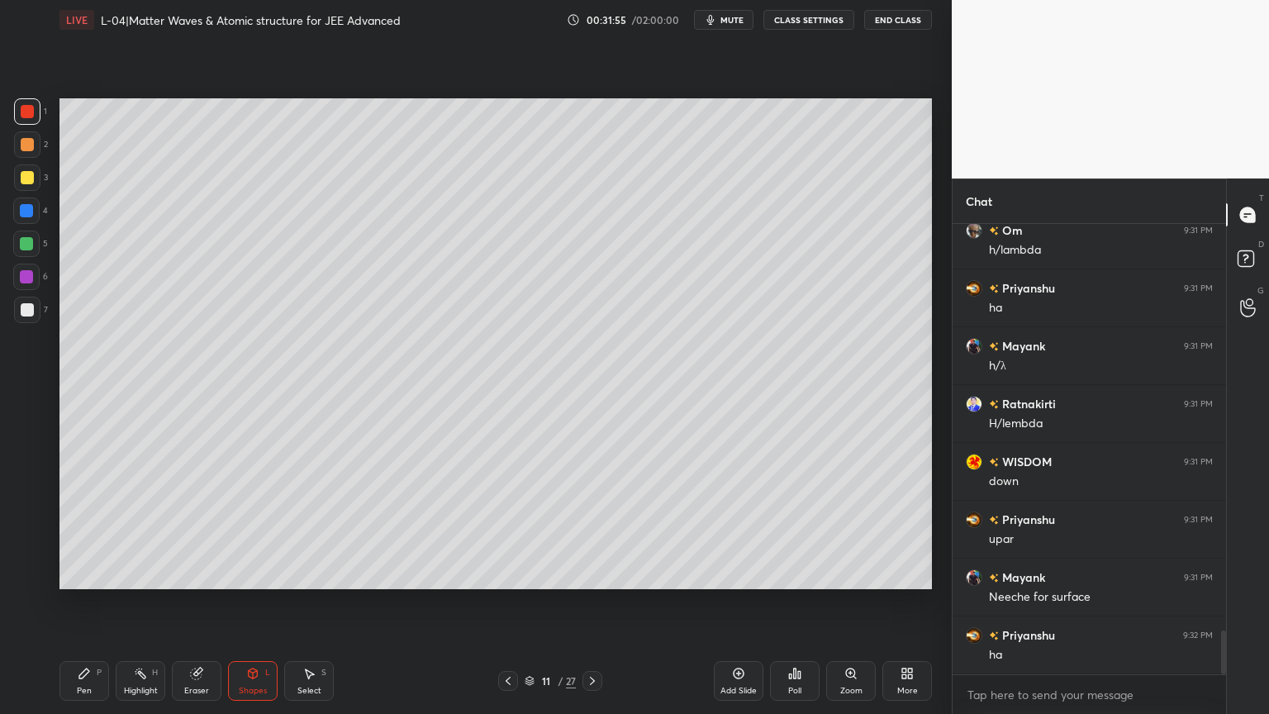
click at [24, 278] on div at bounding box center [26, 276] width 13 height 13
click at [86, 602] on div "Pen P" at bounding box center [84, 681] width 50 height 40
click at [254, 602] on icon at bounding box center [253, 673] width 9 height 10
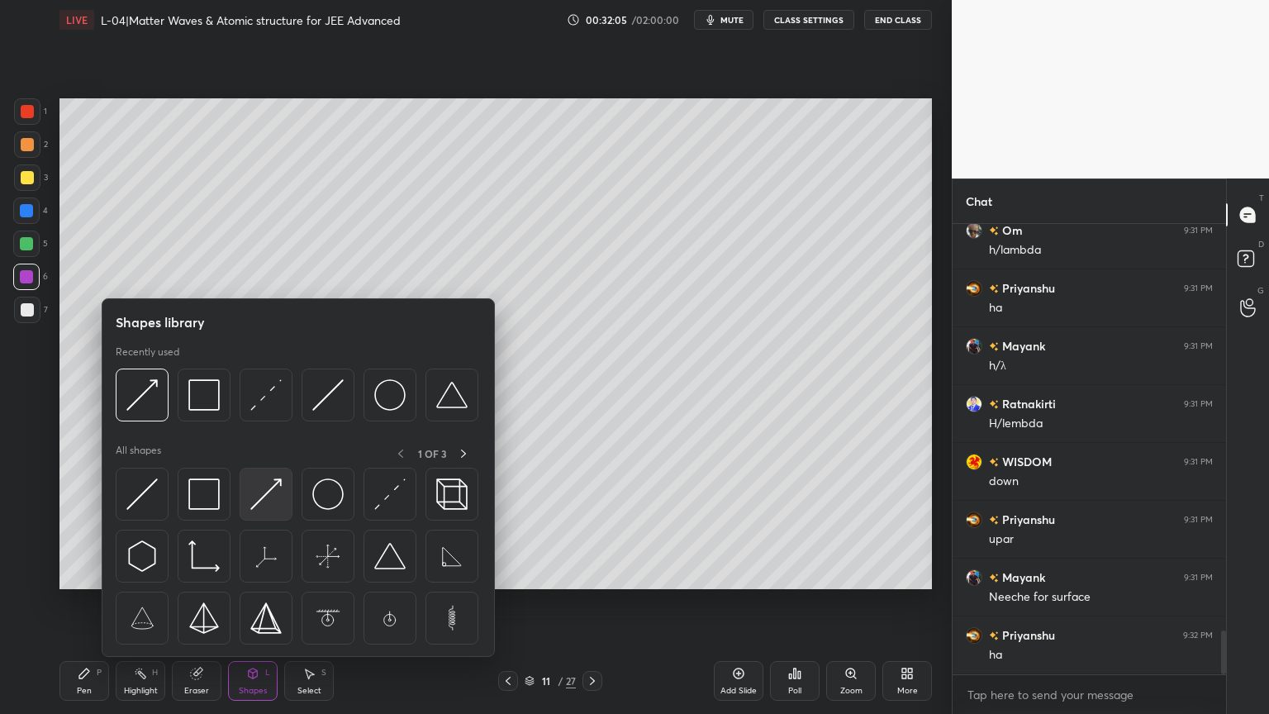
click at [255, 495] on img at bounding box center [265, 493] width 31 height 31
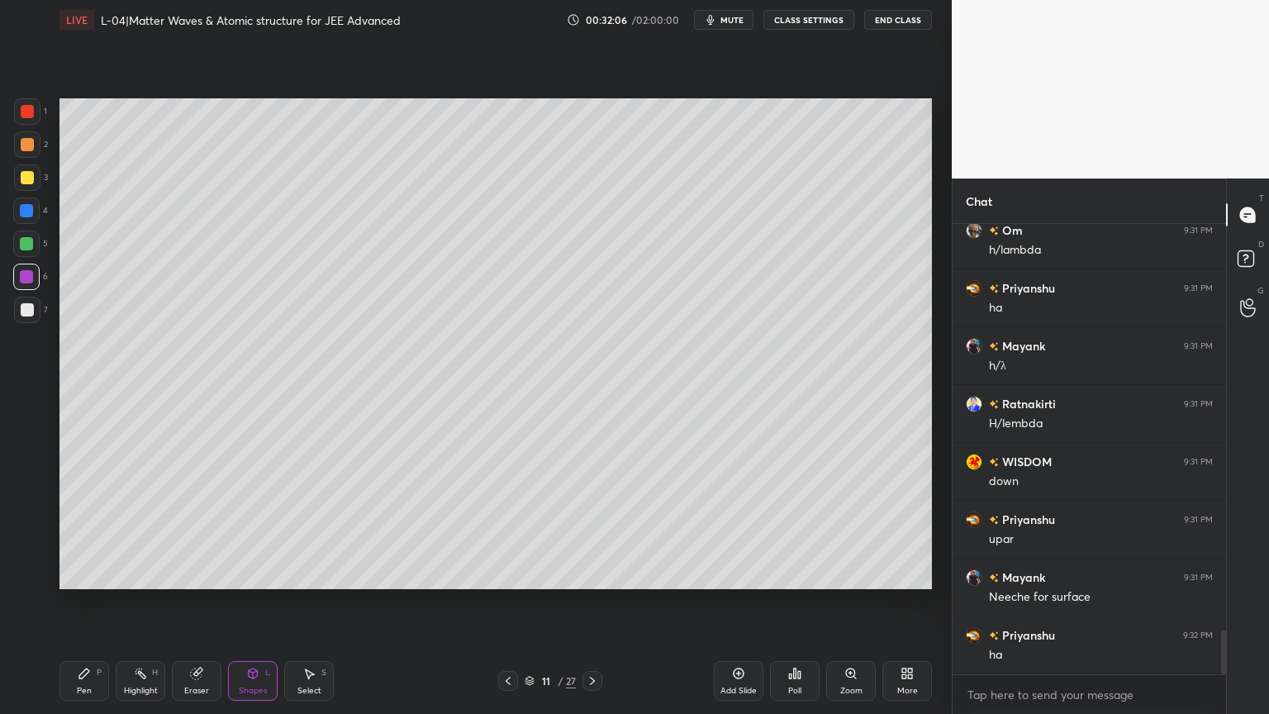
click at [23, 316] on div at bounding box center [27, 309] width 13 height 13
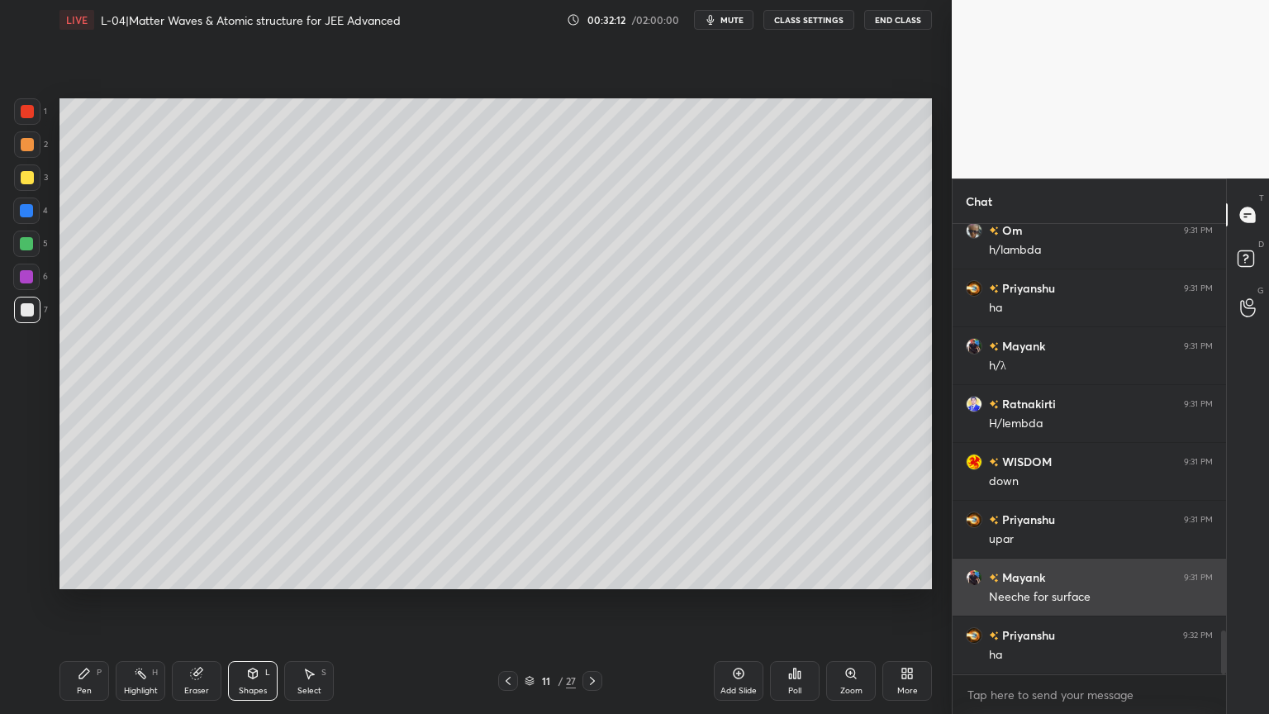
scroll to position [4261, 0]
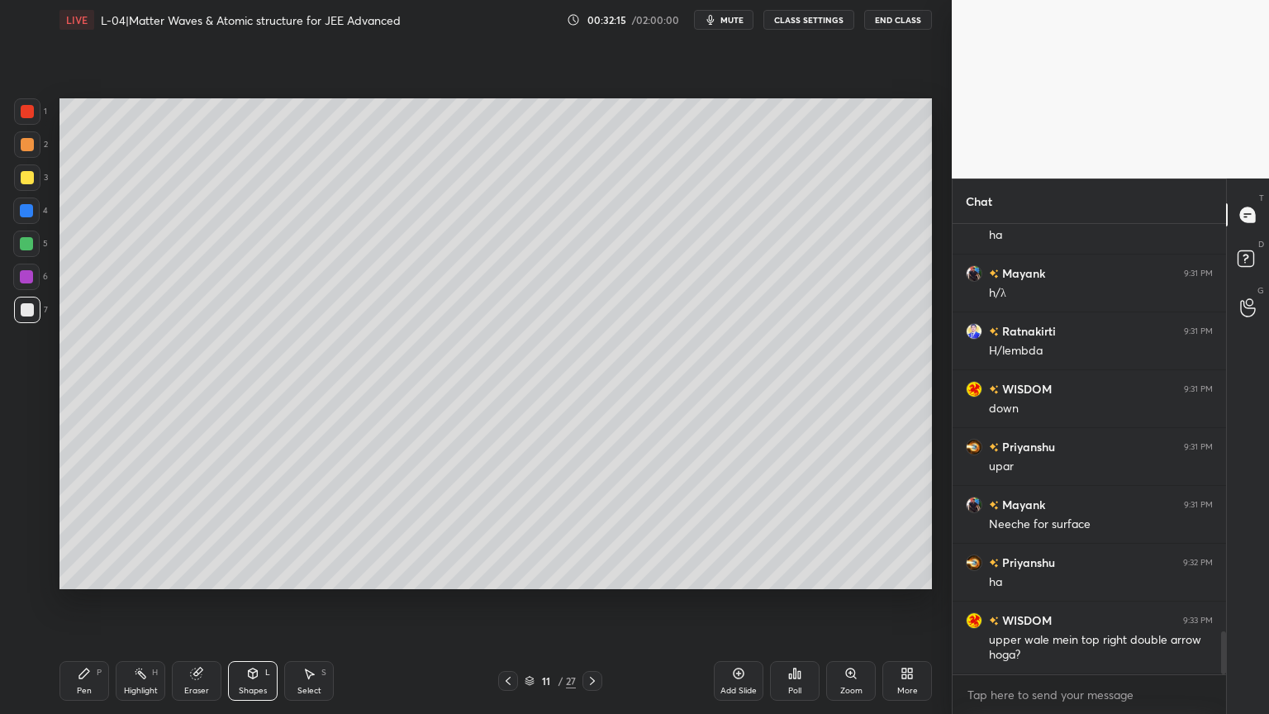
click at [93, 602] on div "Pen P" at bounding box center [84, 681] width 50 height 40
click at [142, 602] on icon at bounding box center [140, 673] width 13 height 13
click at [89, 602] on icon at bounding box center [84, 673] width 13 height 13
click at [259, 602] on icon at bounding box center [252, 673] width 13 height 13
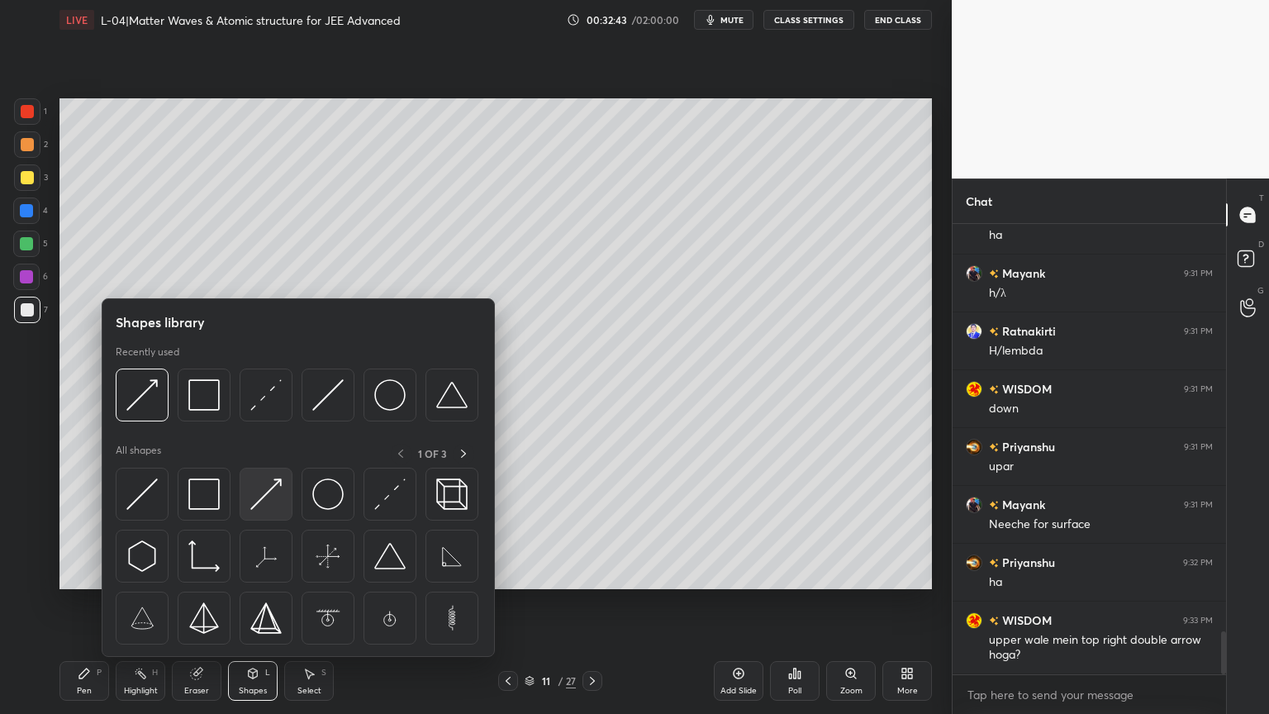
click at [258, 509] on img at bounding box center [265, 493] width 31 height 31
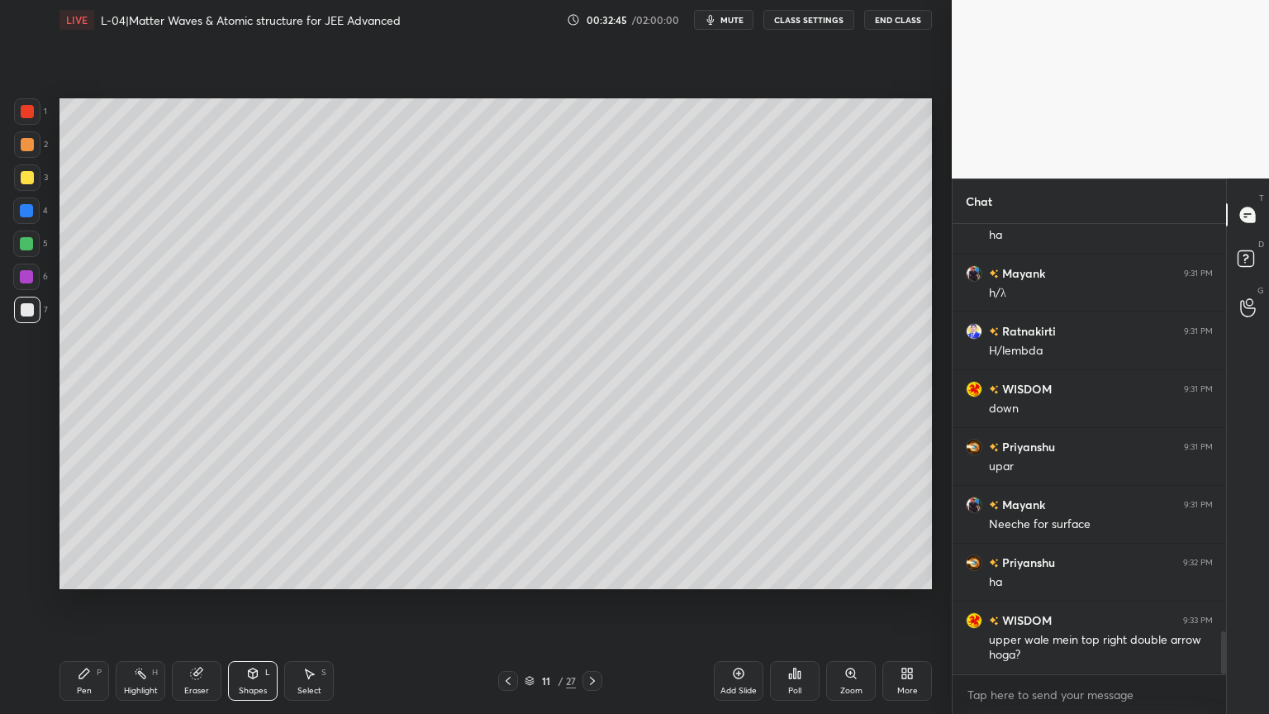
click at [26, 205] on div at bounding box center [26, 210] width 13 height 13
click at [74, 602] on div "Pen P" at bounding box center [84, 681] width 50 height 40
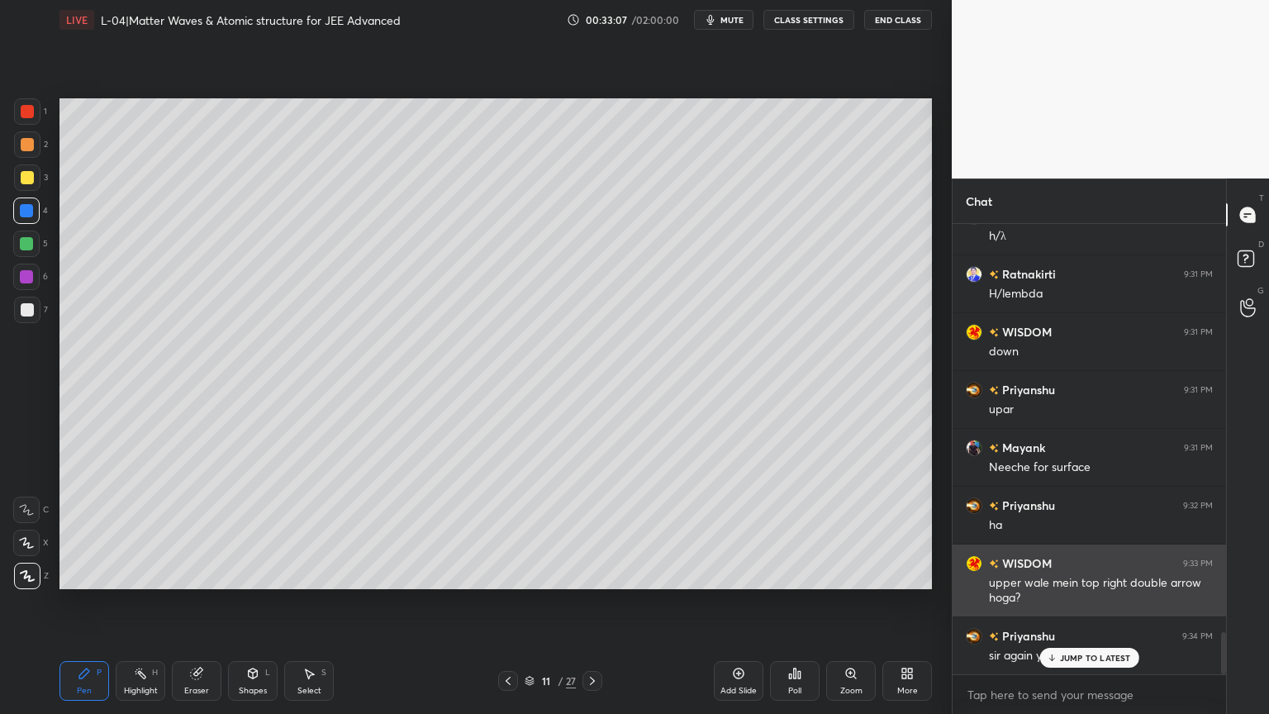
scroll to position [4319, 0]
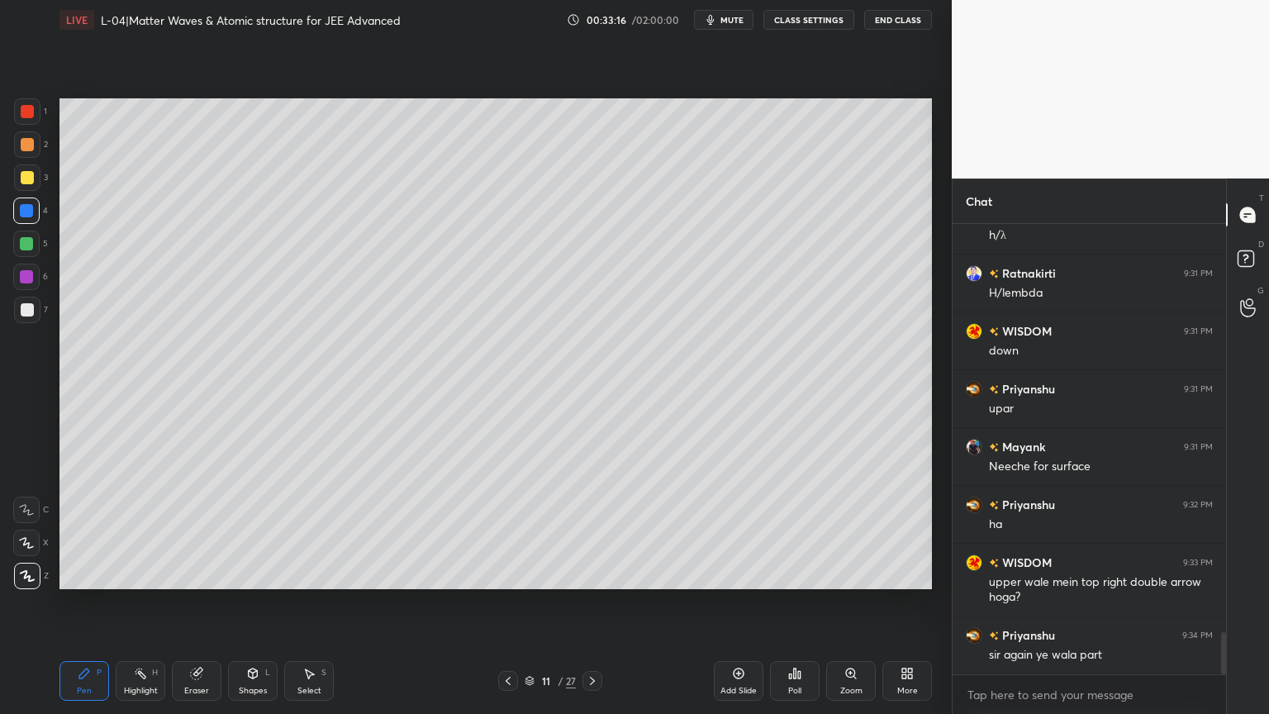
click at [142, 602] on rect at bounding box center [142, 675] width 8 height 8
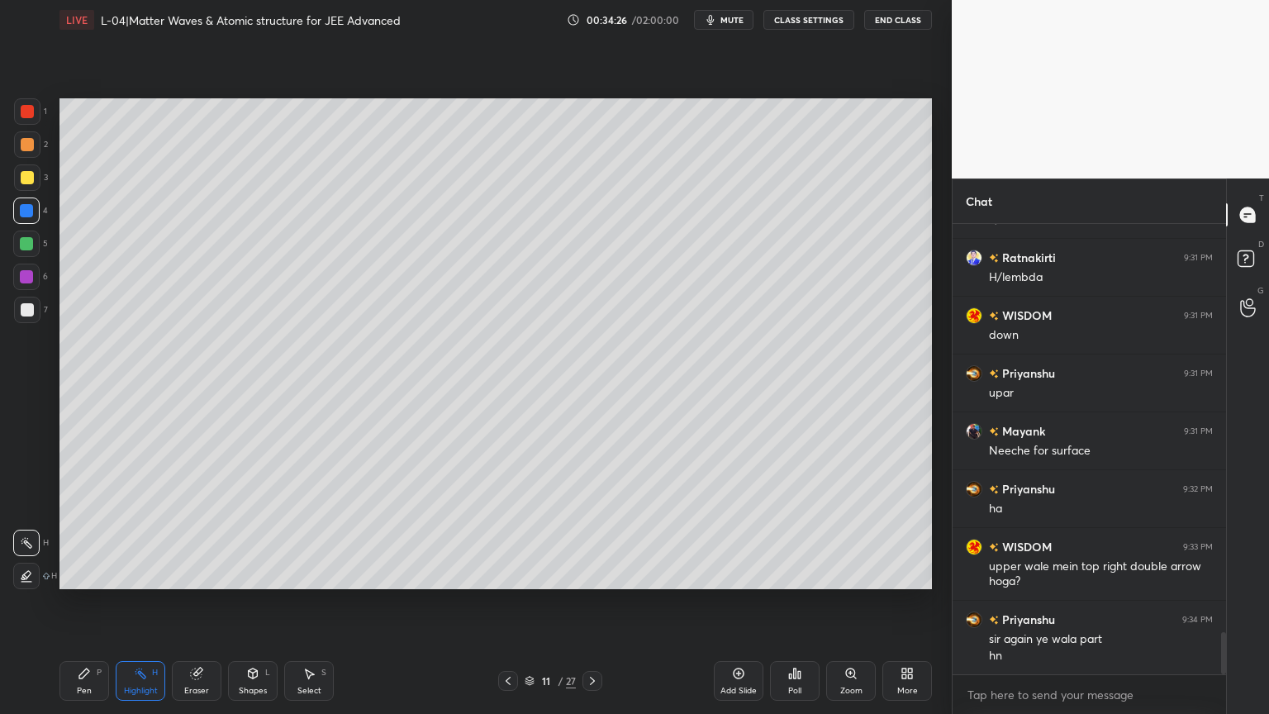
click at [195, 602] on div "Eraser" at bounding box center [197, 681] width 50 height 40
click at [69, 602] on div "Pen P" at bounding box center [84, 681] width 50 height 40
click at [28, 117] on div at bounding box center [27, 111] width 13 height 13
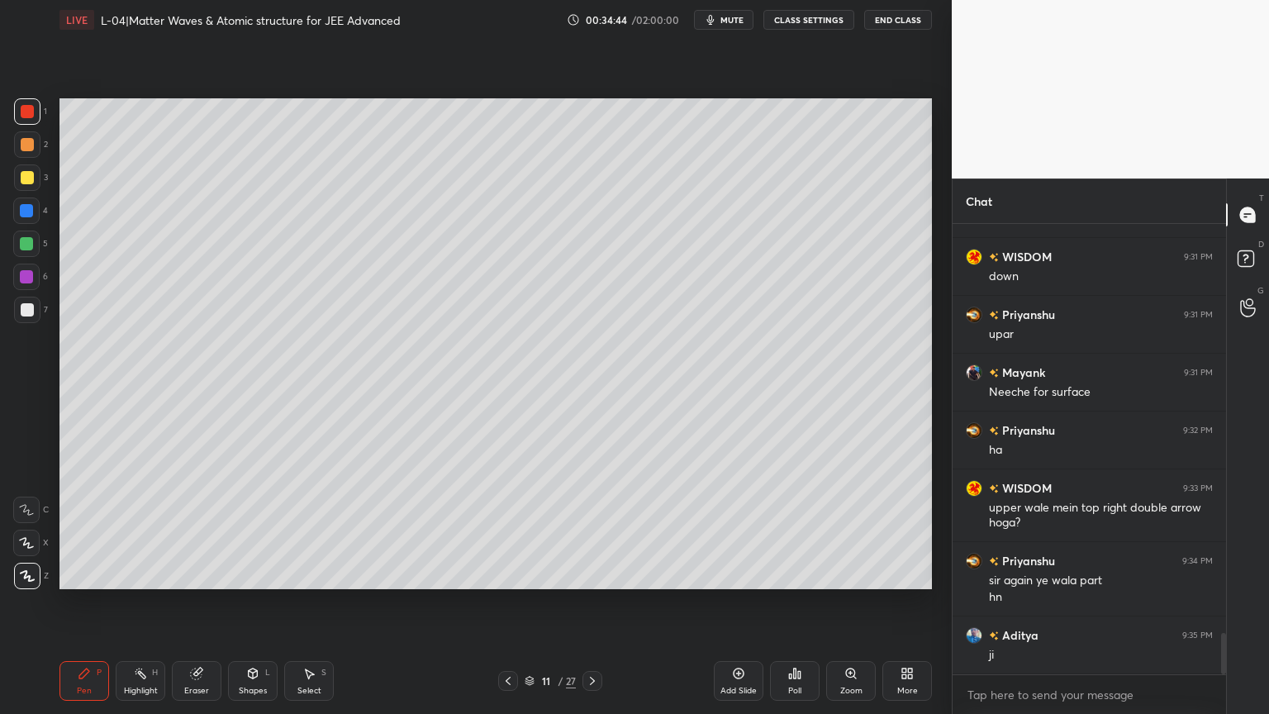
scroll to position [4450, 0]
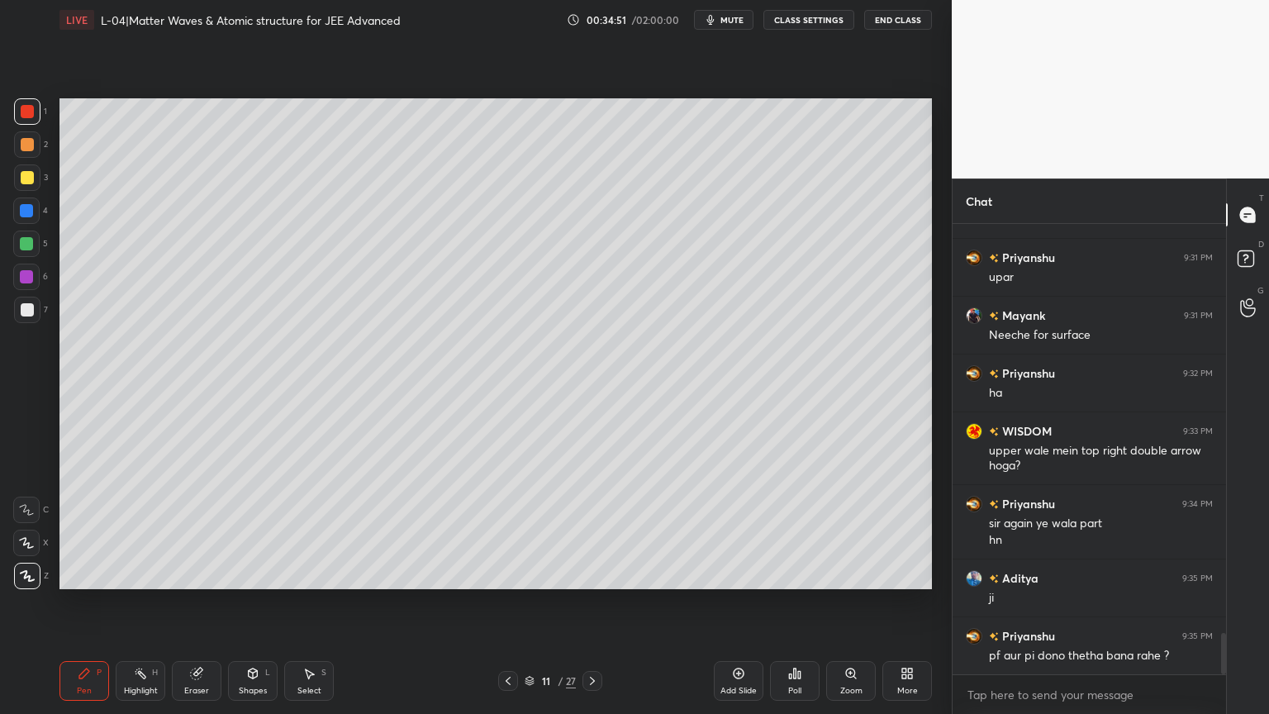
click at [21, 311] on div at bounding box center [27, 309] width 13 height 13
click at [26, 178] on div at bounding box center [27, 177] width 13 height 13
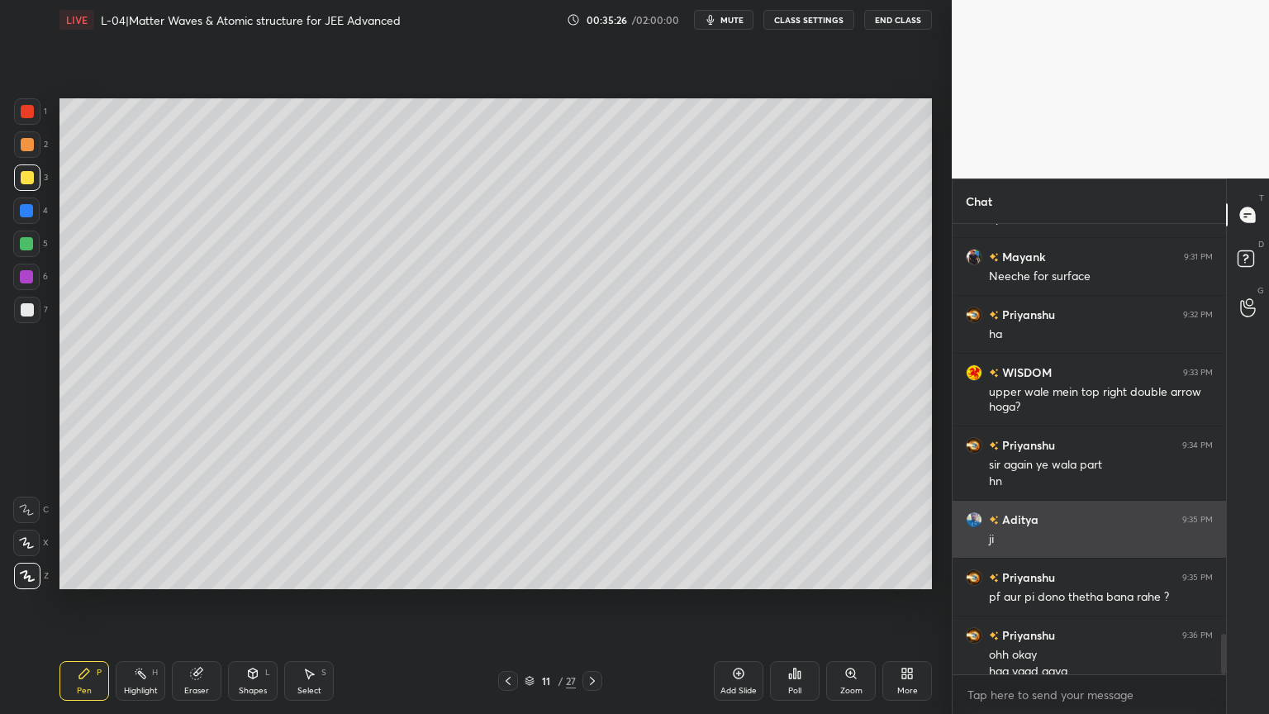
scroll to position [4525, 0]
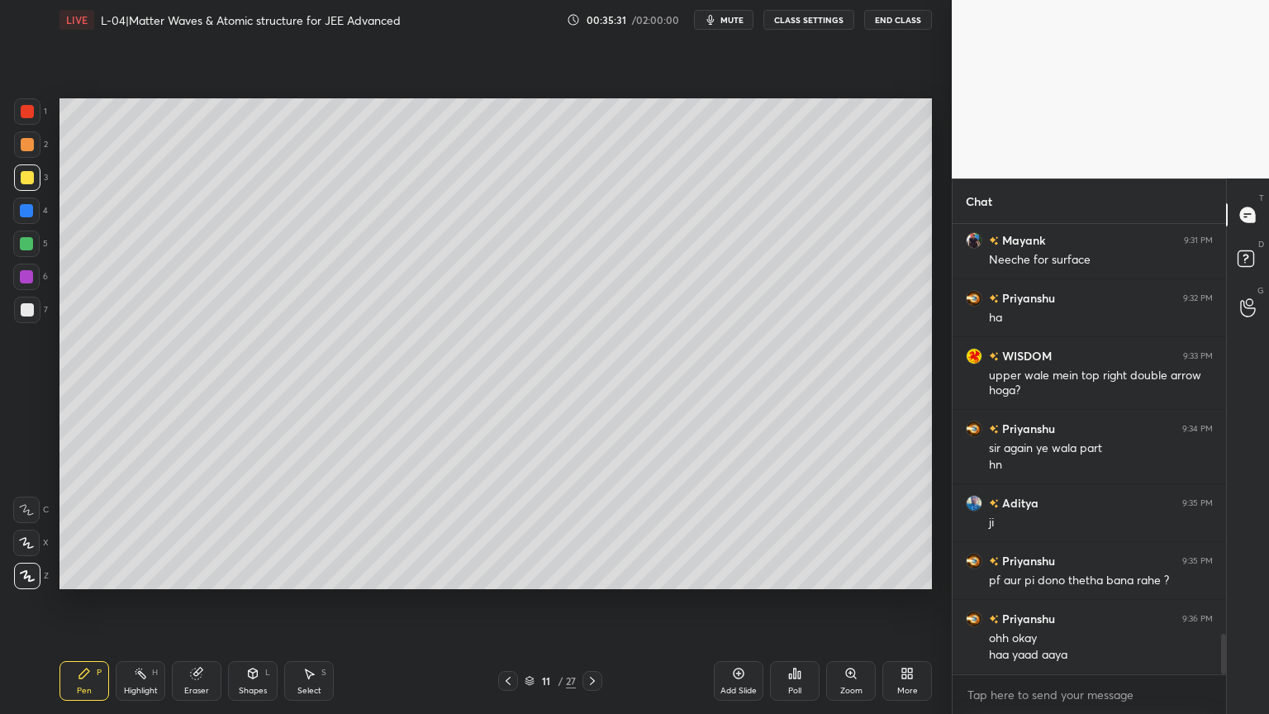
click at [151, 602] on div "Highlight" at bounding box center [141, 690] width 34 height 8
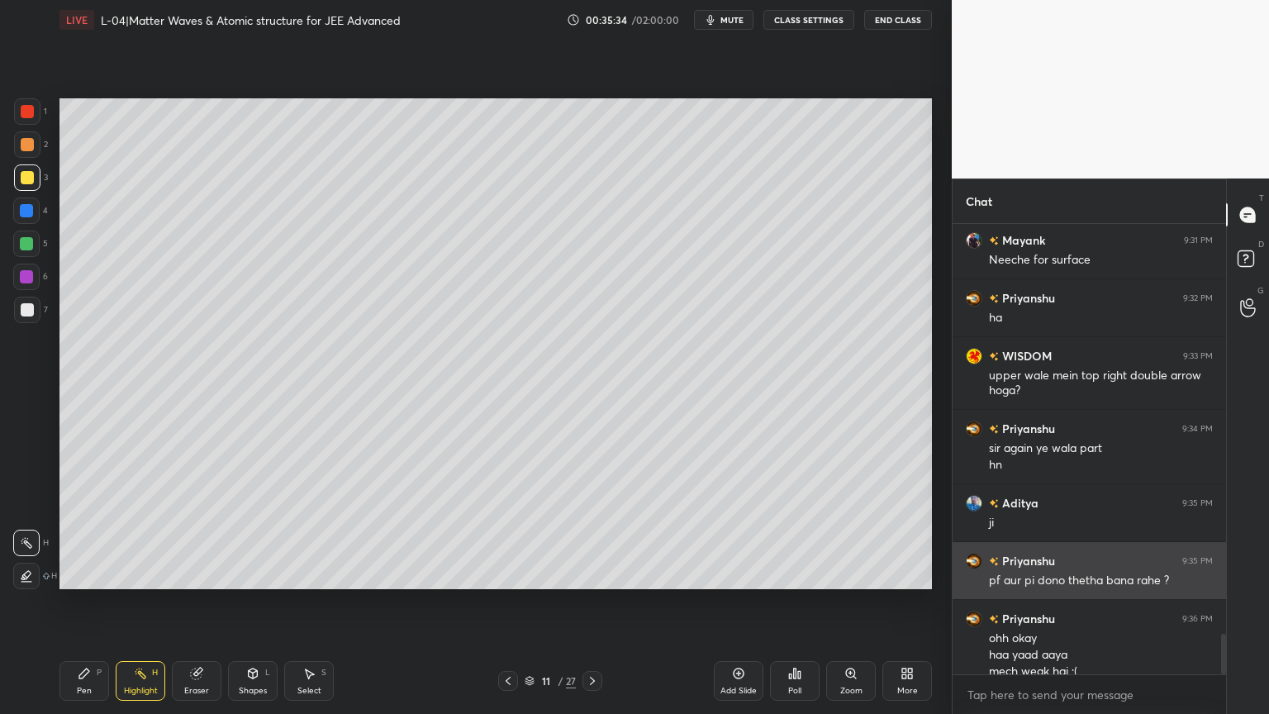
scroll to position [4542, 0]
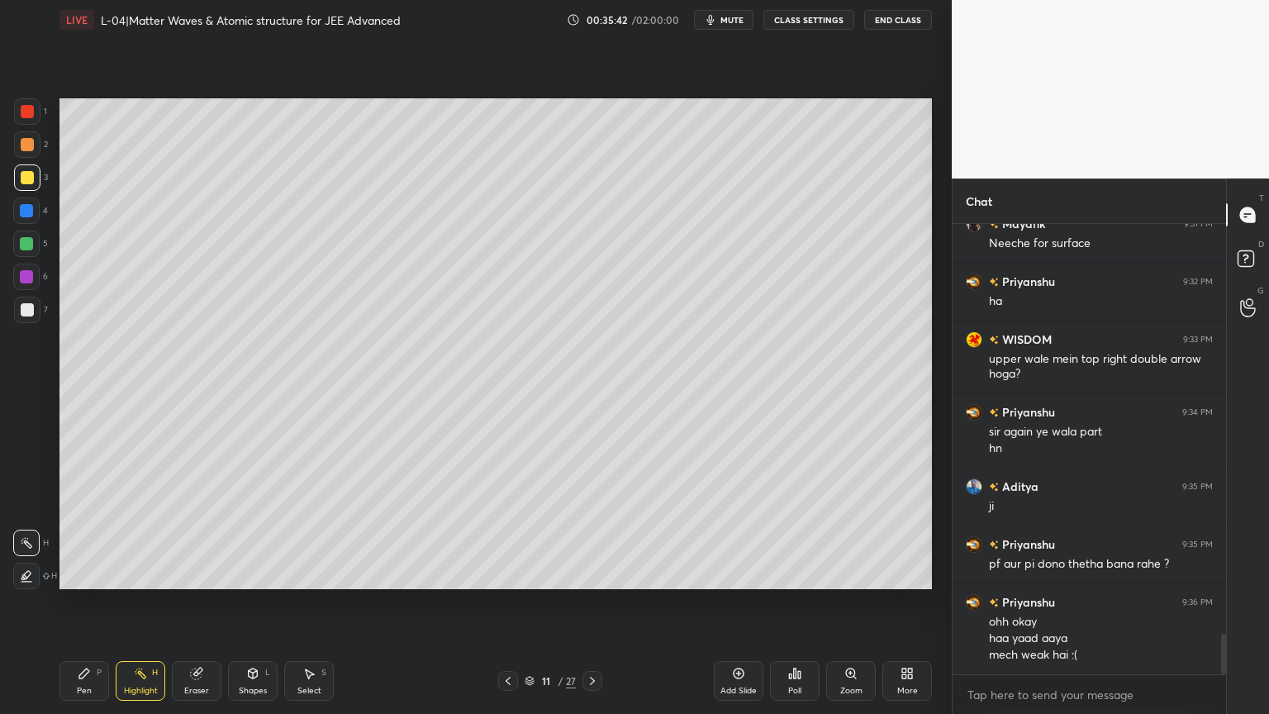
click at [595, 602] on icon at bounding box center [592, 680] width 5 height 8
click at [26, 142] on div at bounding box center [27, 144] width 13 height 13
click at [93, 602] on div "Pen P" at bounding box center [84, 681] width 50 height 40
click at [242, 602] on div "Shapes" at bounding box center [253, 690] width 28 height 8
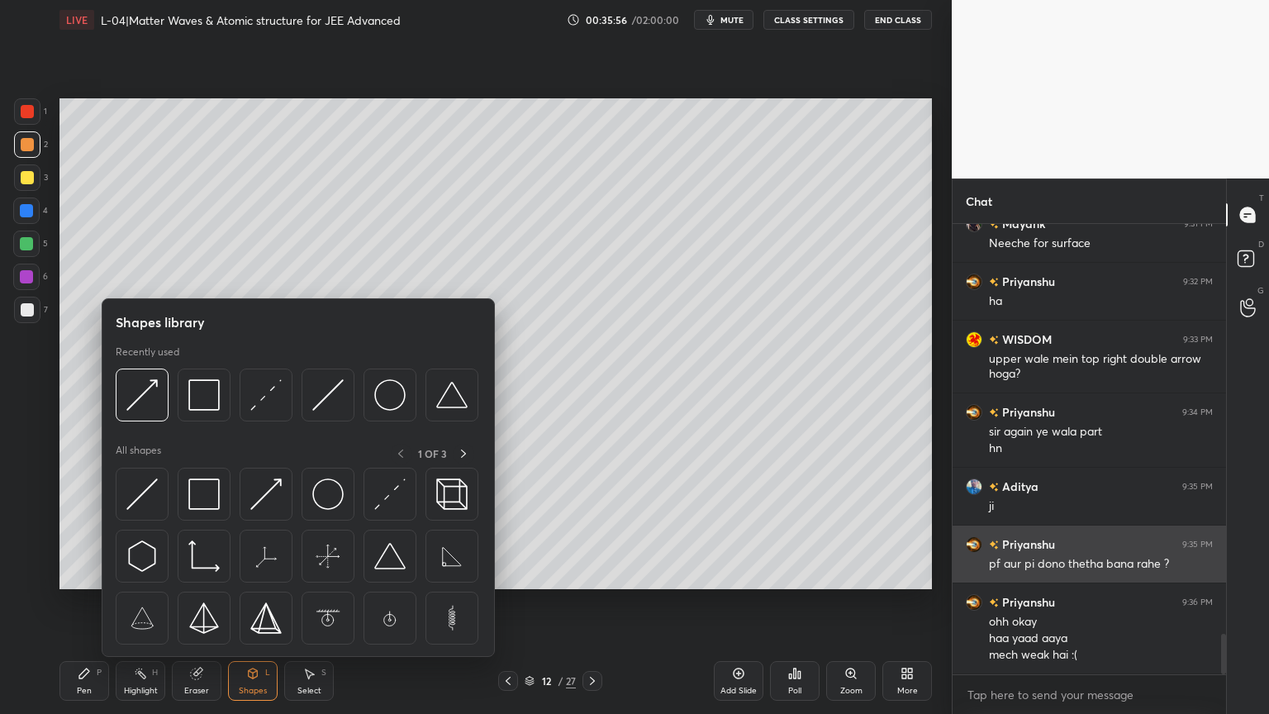
click at [206, 501] on img at bounding box center [203, 493] width 31 height 31
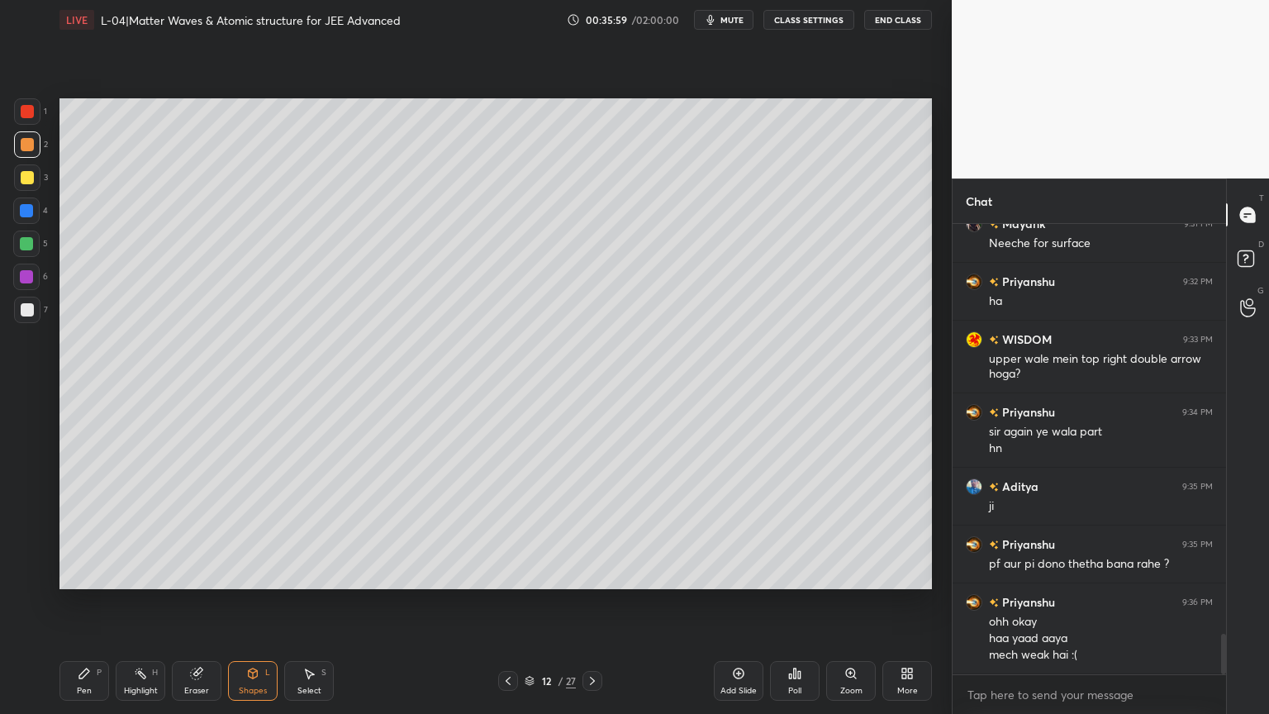
click at [257, 602] on div "Shapes L" at bounding box center [253, 681] width 50 height 40
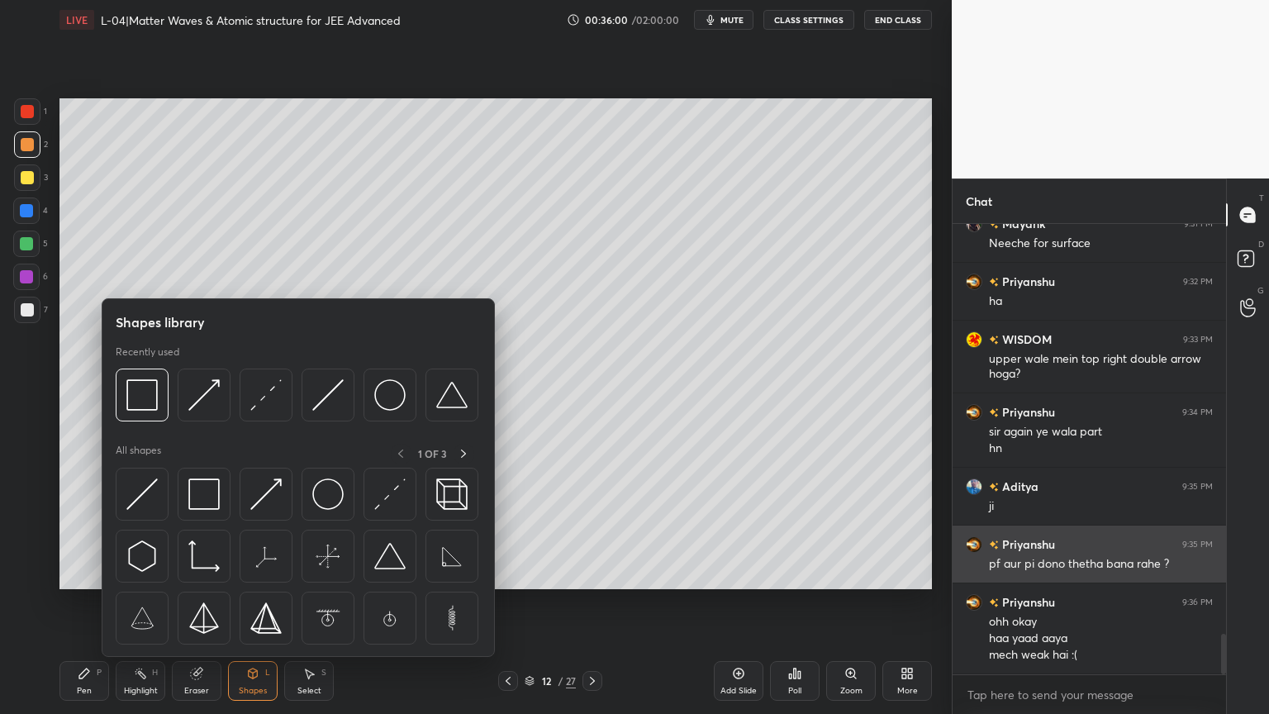
click at [260, 505] on img at bounding box center [265, 493] width 31 height 31
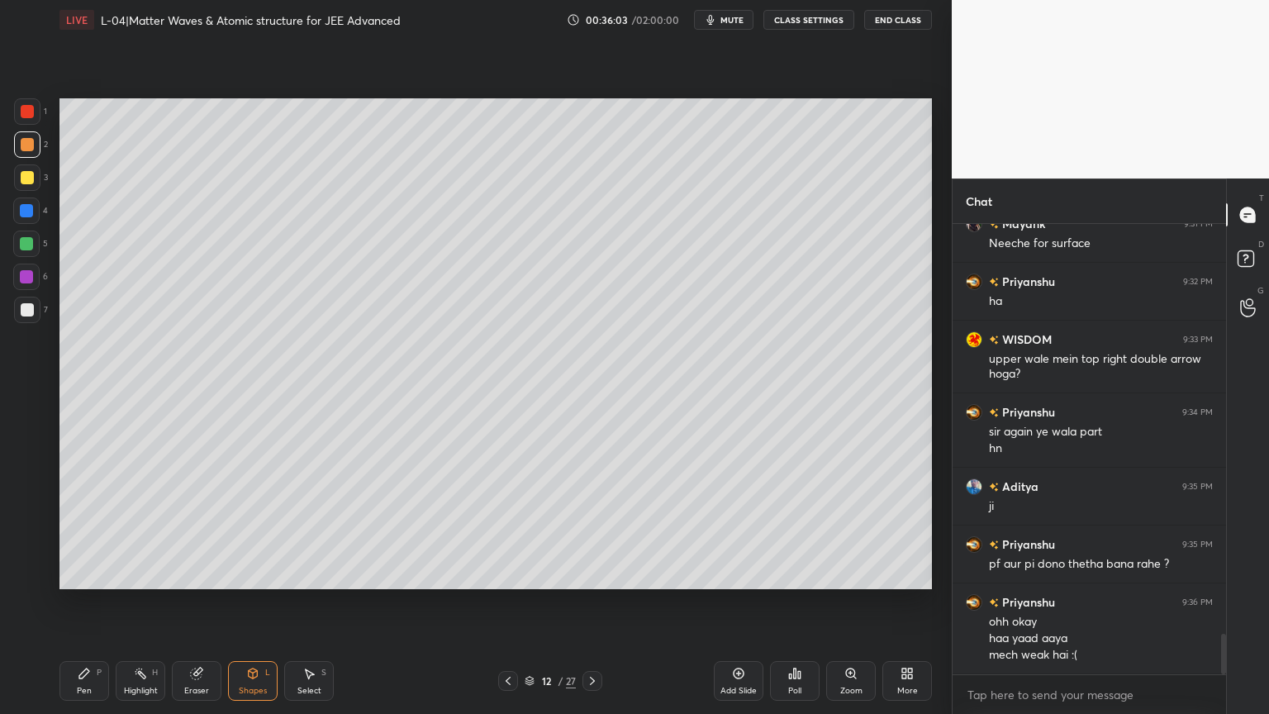
click at [127, 602] on div "Highlight" at bounding box center [141, 690] width 34 height 8
click at [86, 602] on div "Pen P" at bounding box center [84, 681] width 50 height 40
click at [251, 602] on div "Shapes" at bounding box center [253, 690] width 28 height 8
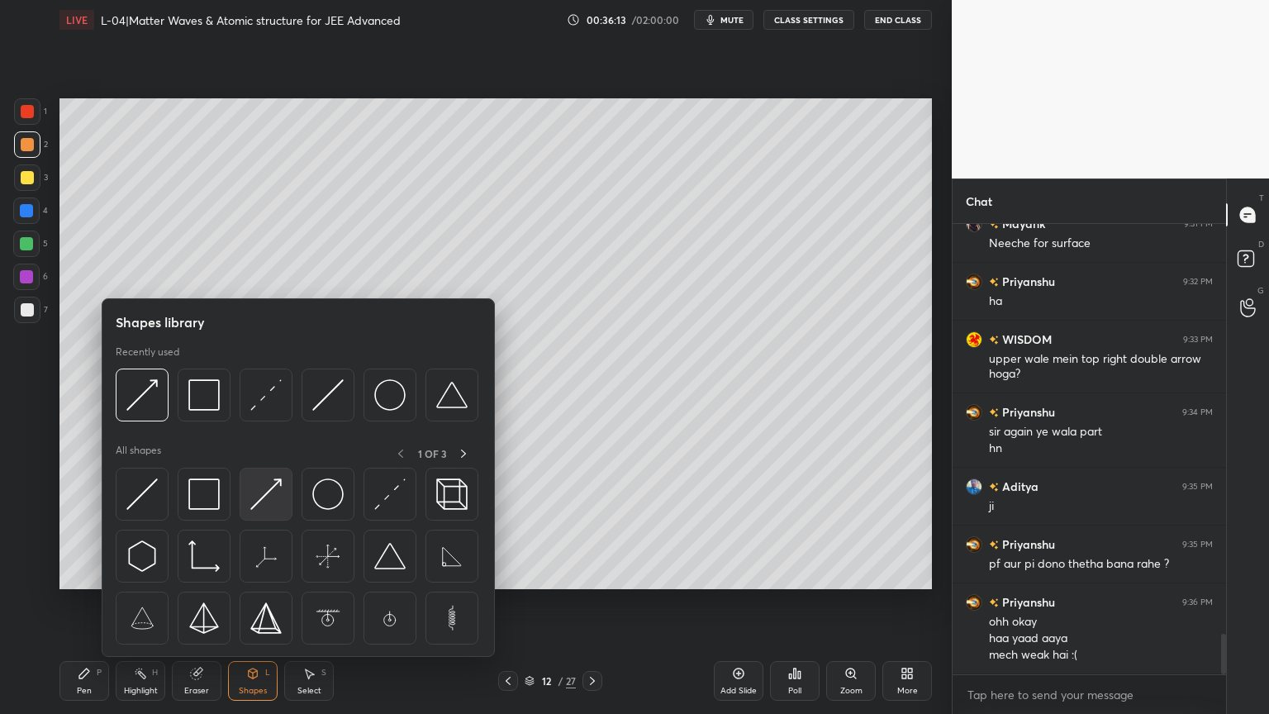
click at [264, 489] on img at bounding box center [265, 493] width 31 height 31
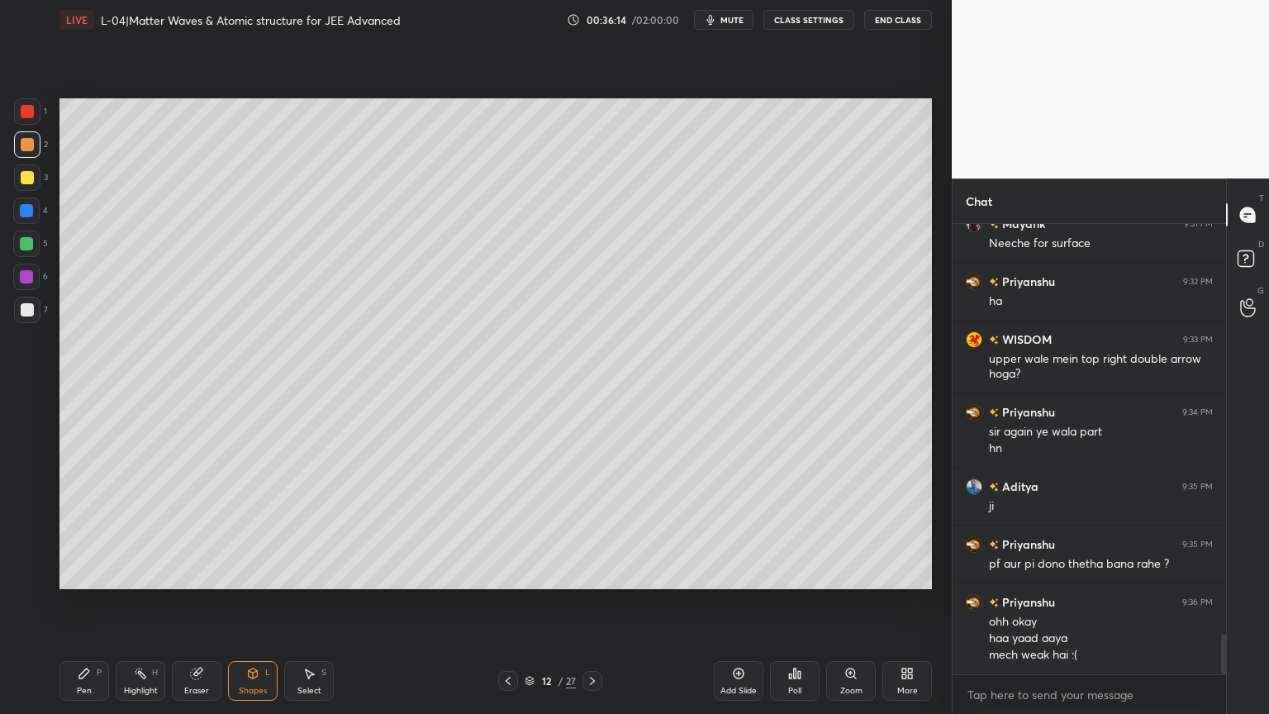
click at [22, 244] on div at bounding box center [26, 243] width 13 height 13
click at [96, 602] on div "Pen P" at bounding box center [84, 681] width 50 height 40
click at [33, 180] on div at bounding box center [27, 177] width 13 height 13
click at [136, 602] on div "Highlight" at bounding box center [141, 690] width 34 height 8
click at [501, 602] on div at bounding box center [508, 681] width 20 height 20
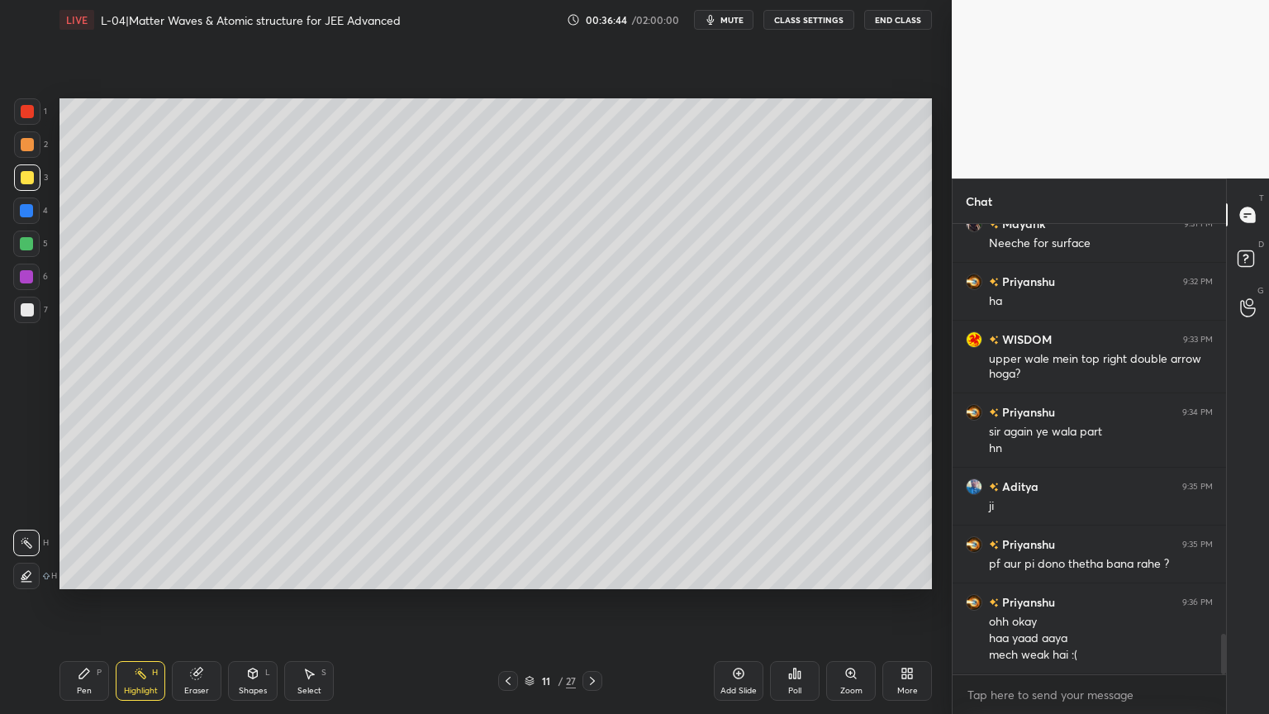
click at [22, 311] on div at bounding box center [27, 309] width 13 height 13
click at [100, 602] on div "Pen P" at bounding box center [84, 681] width 50 height 40
click at [591, 602] on icon at bounding box center [592, 680] width 13 height 13
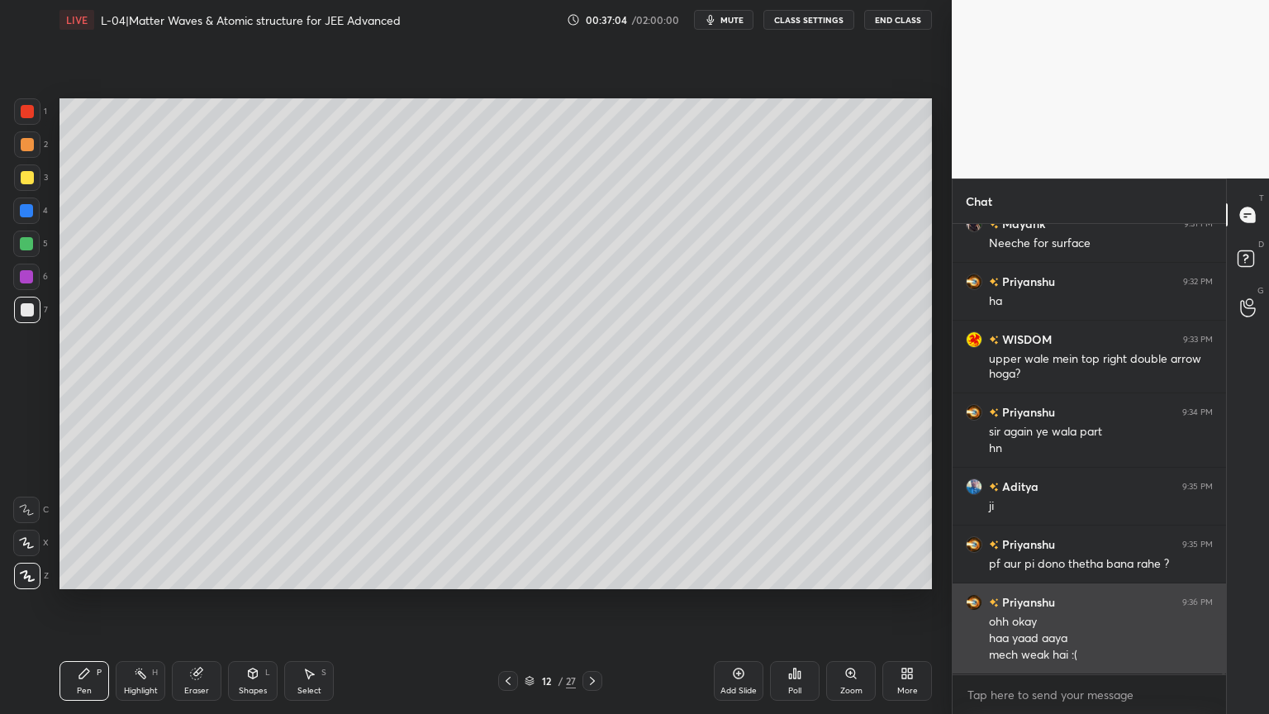
scroll to position [4582, 0]
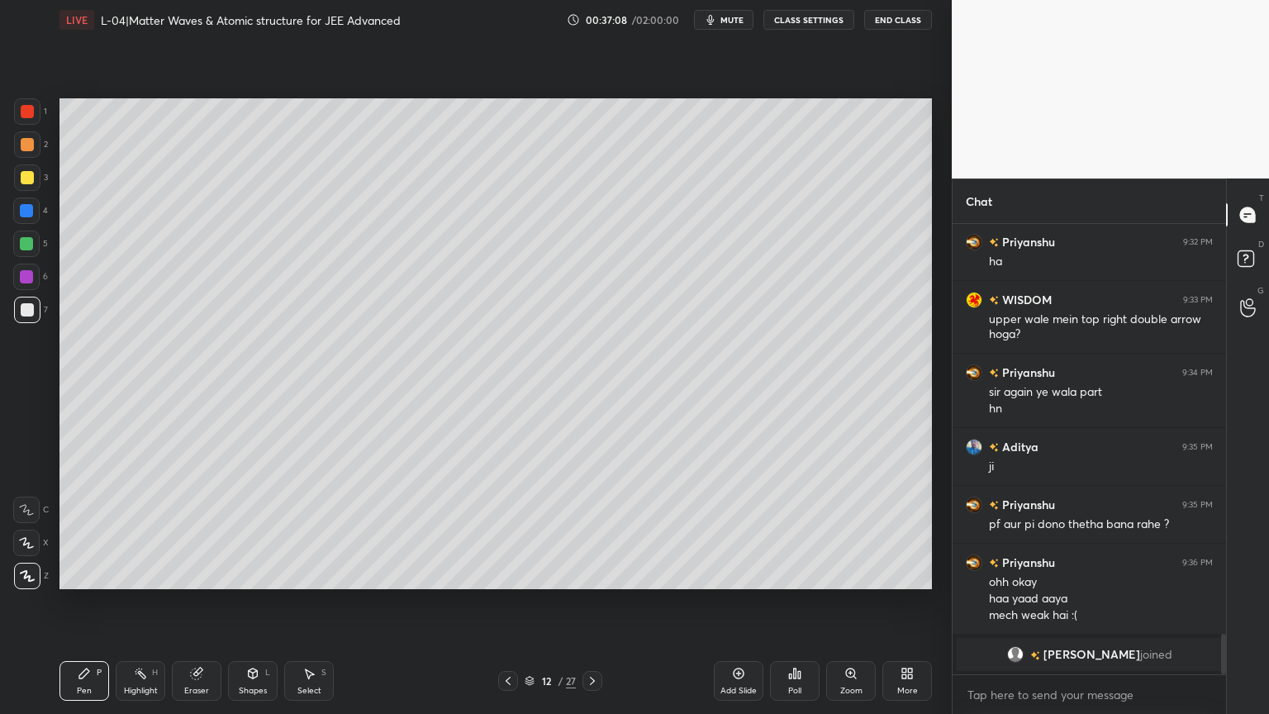
click at [258, 602] on div "Shapes" at bounding box center [253, 690] width 28 height 8
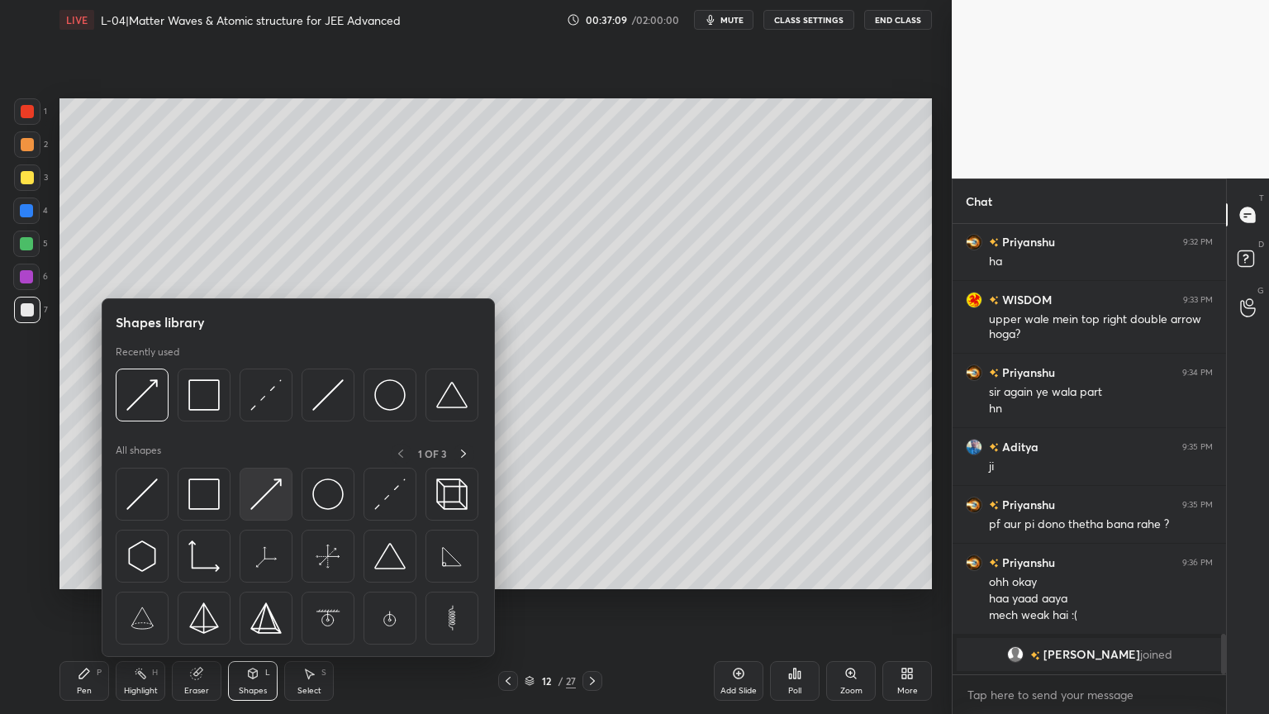
click at [263, 508] on img at bounding box center [265, 493] width 31 height 31
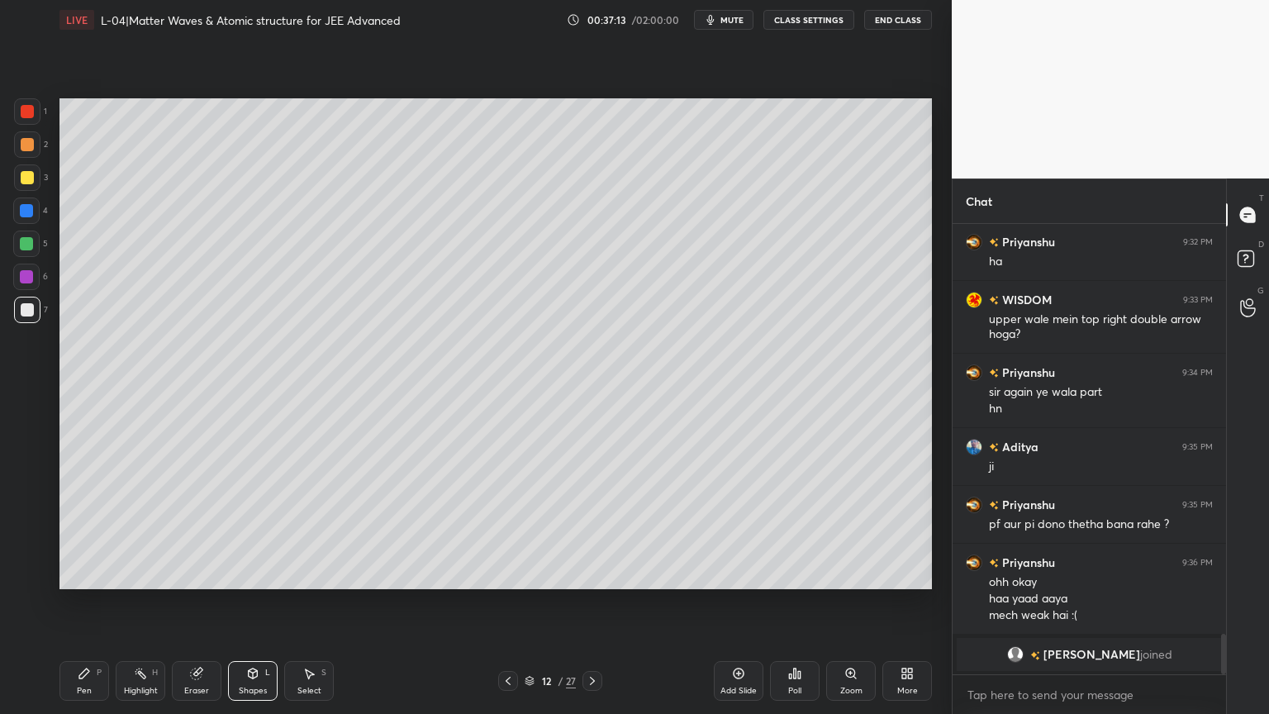
click at [104, 602] on div "Pen P" at bounding box center [84, 681] width 50 height 40
click at [502, 602] on div "Pen P Highlight H Eraser Shapes L Select S 12 / 27 Add Slide Poll Zoom More" at bounding box center [495, 681] width 872 height 66
click at [511, 602] on icon at bounding box center [507, 680] width 13 height 13
click at [143, 602] on div "Highlight H" at bounding box center [141, 681] width 50 height 40
click at [506, 602] on icon at bounding box center [507, 680] width 13 height 13
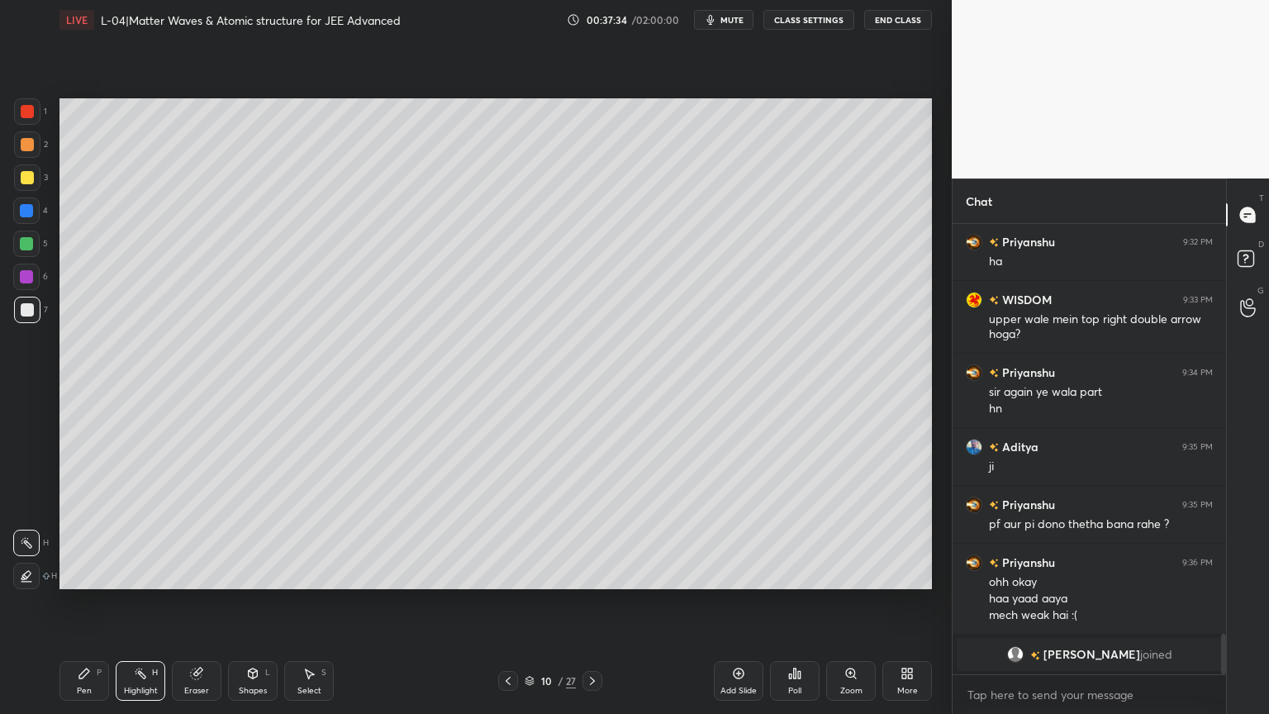
click at [505, 602] on icon at bounding box center [507, 680] width 13 height 13
click at [582, 602] on div at bounding box center [592, 681] width 20 height 20
click at [580, 602] on div "9 / 27" at bounding box center [550, 681] width 104 height 20
click at [586, 602] on icon at bounding box center [592, 680] width 13 height 13
click at [582, 602] on div at bounding box center [592, 681] width 20 height 20
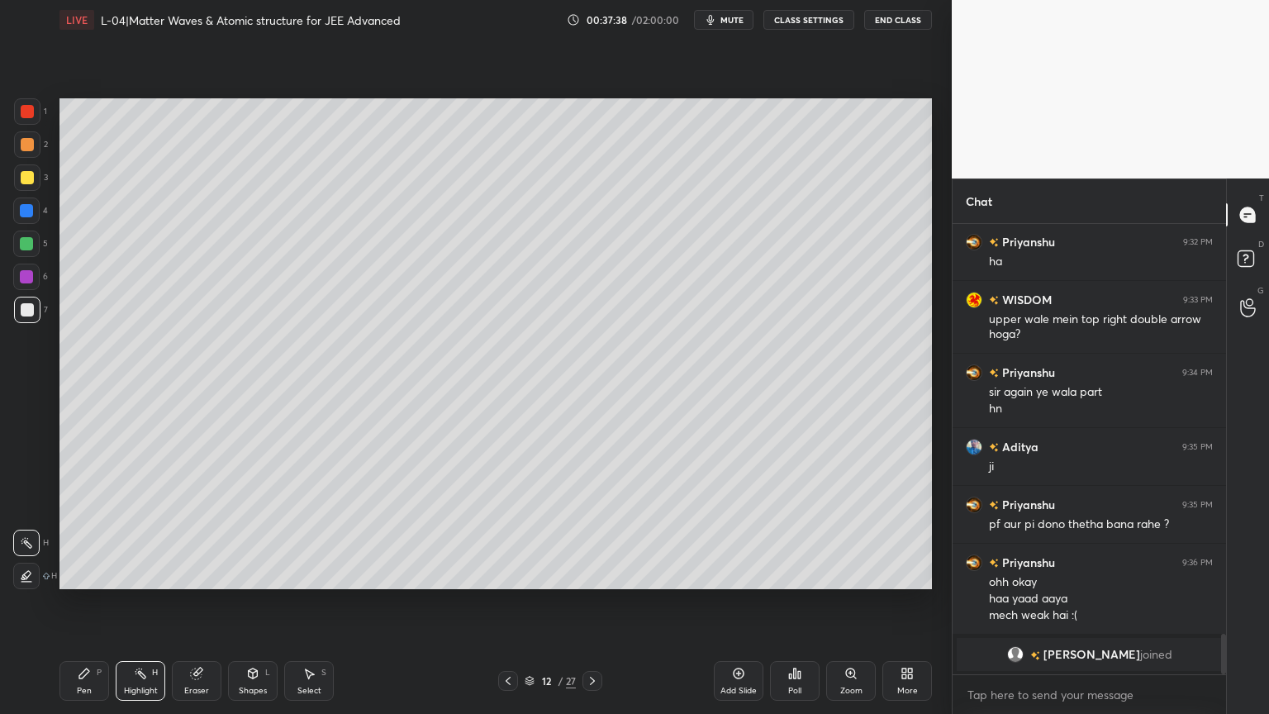
click at [740, 602] on icon at bounding box center [738, 673] width 13 height 13
click at [25, 178] on div at bounding box center [27, 177] width 13 height 13
click at [75, 602] on div "Pen P" at bounding box center [84, 681] width 50 height 40
click at [254, 602] on icon at bounding box center [253, 673] width 9 height 10
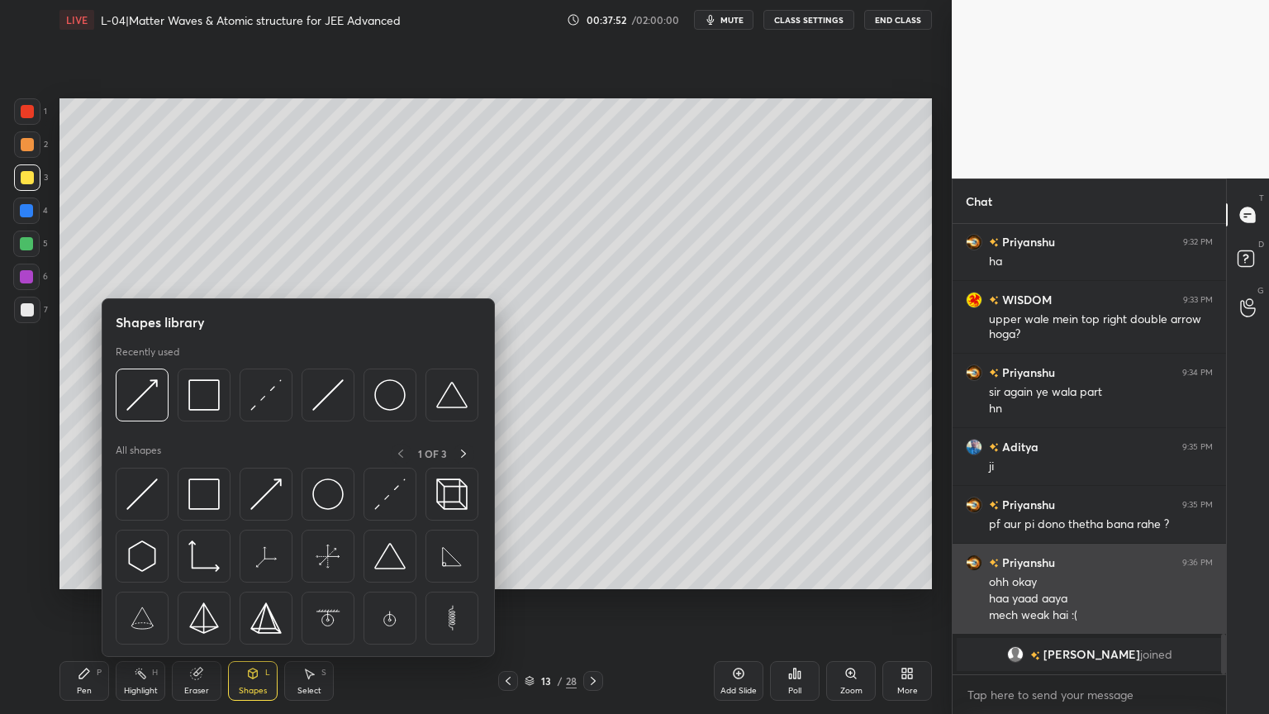
click at [386, 492] on img at bounding box center [389, 493] width 31 height 31
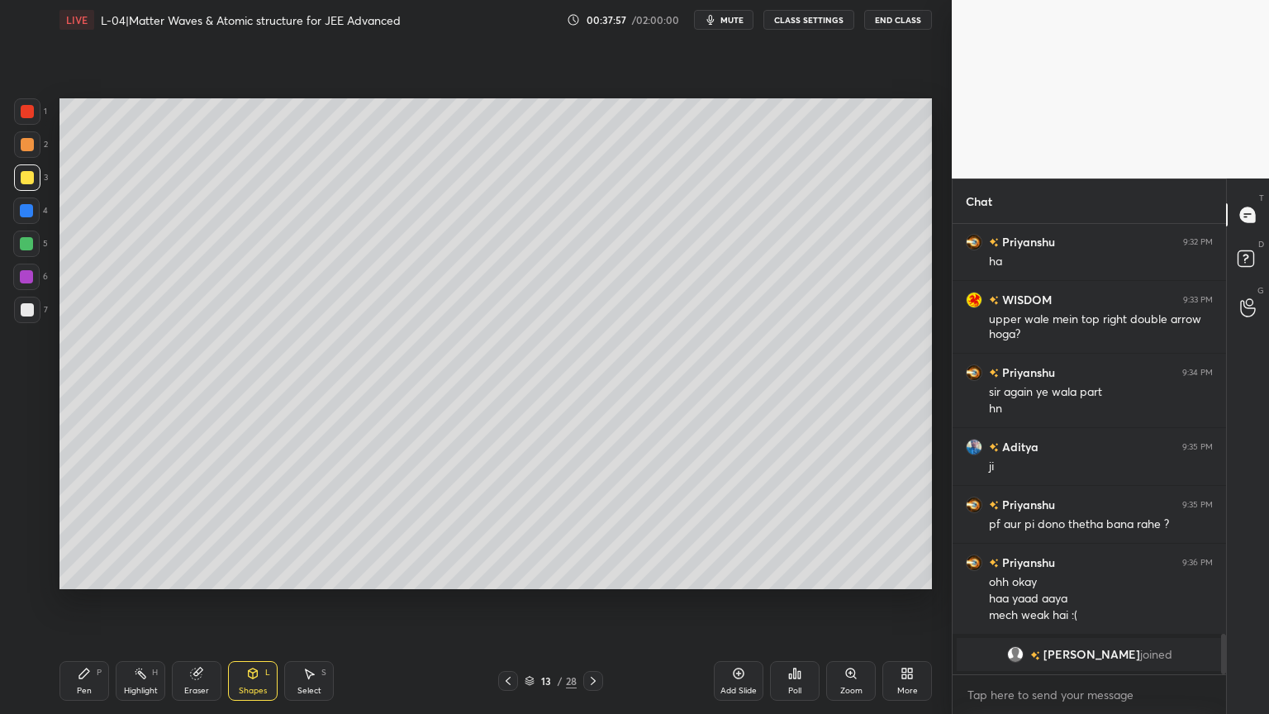
click at [251, 602] on div "Shapes" at bounding box center [253, 690] width 28 height 8
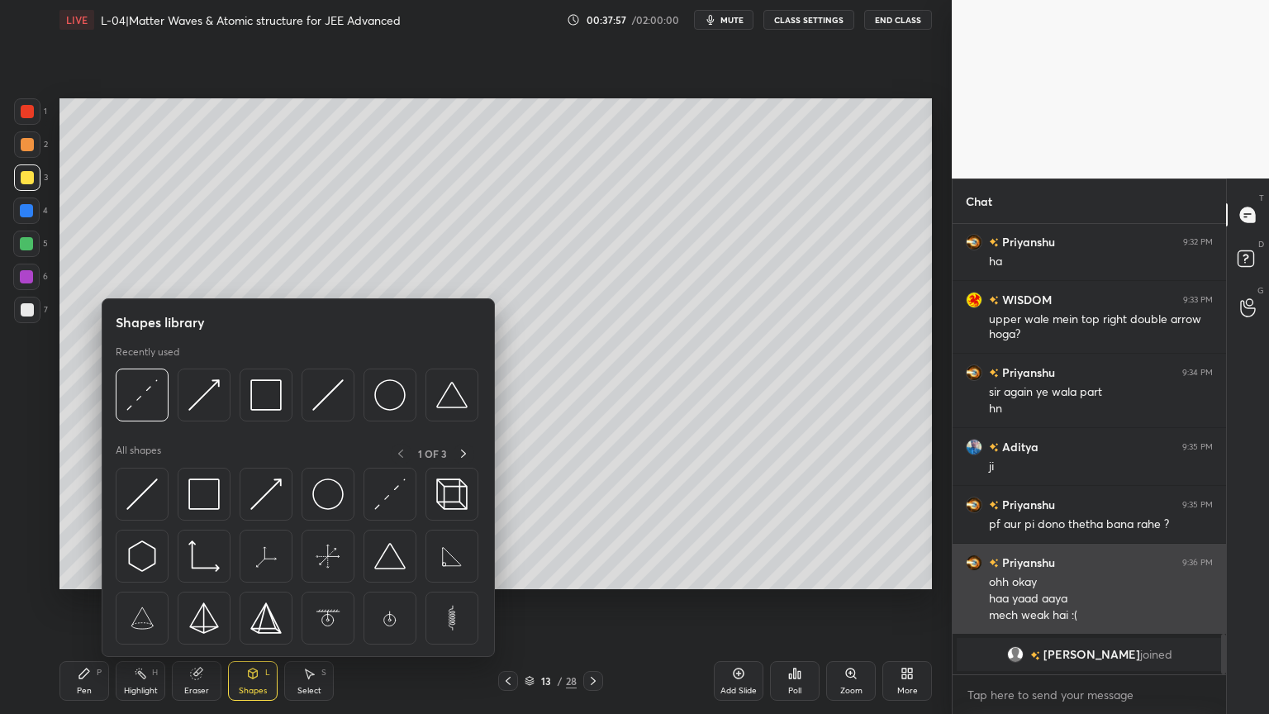
click at [205, 512] on div at bounding box center [204, 493] width 53 height 53
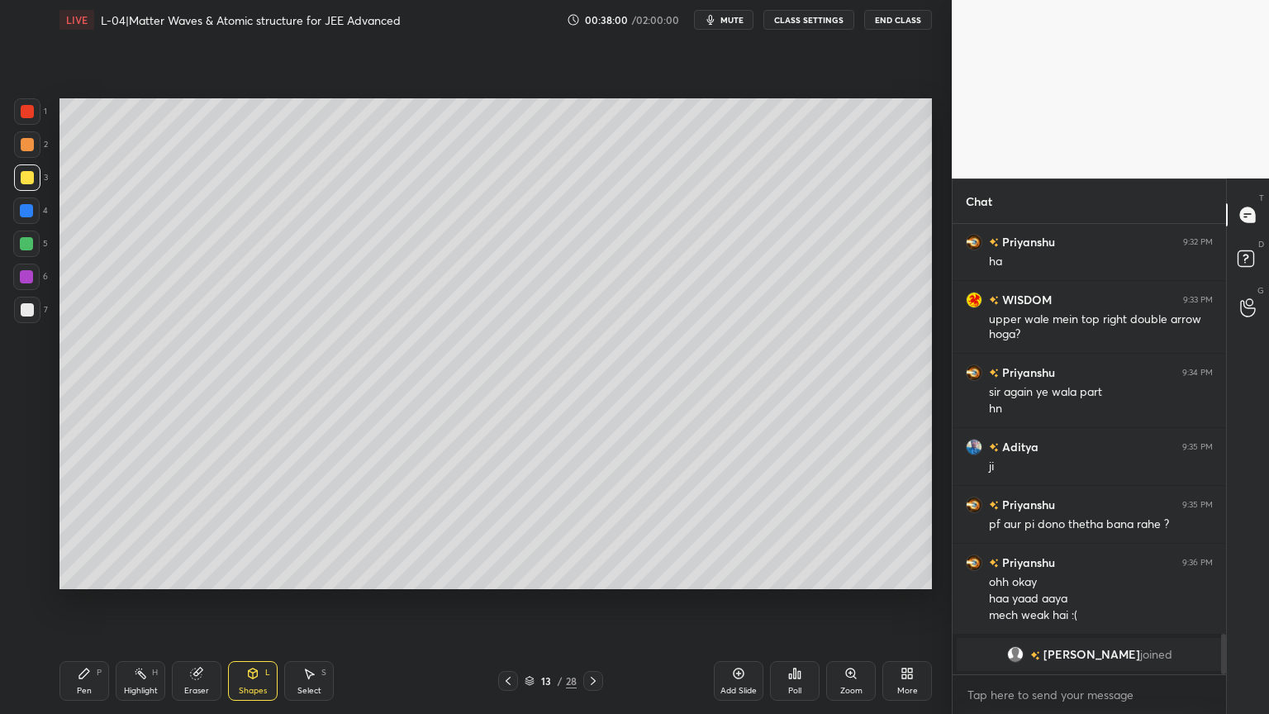
click at [261, 602] on div "Shapes" at bounding box center [253, 690] width 28 height 8
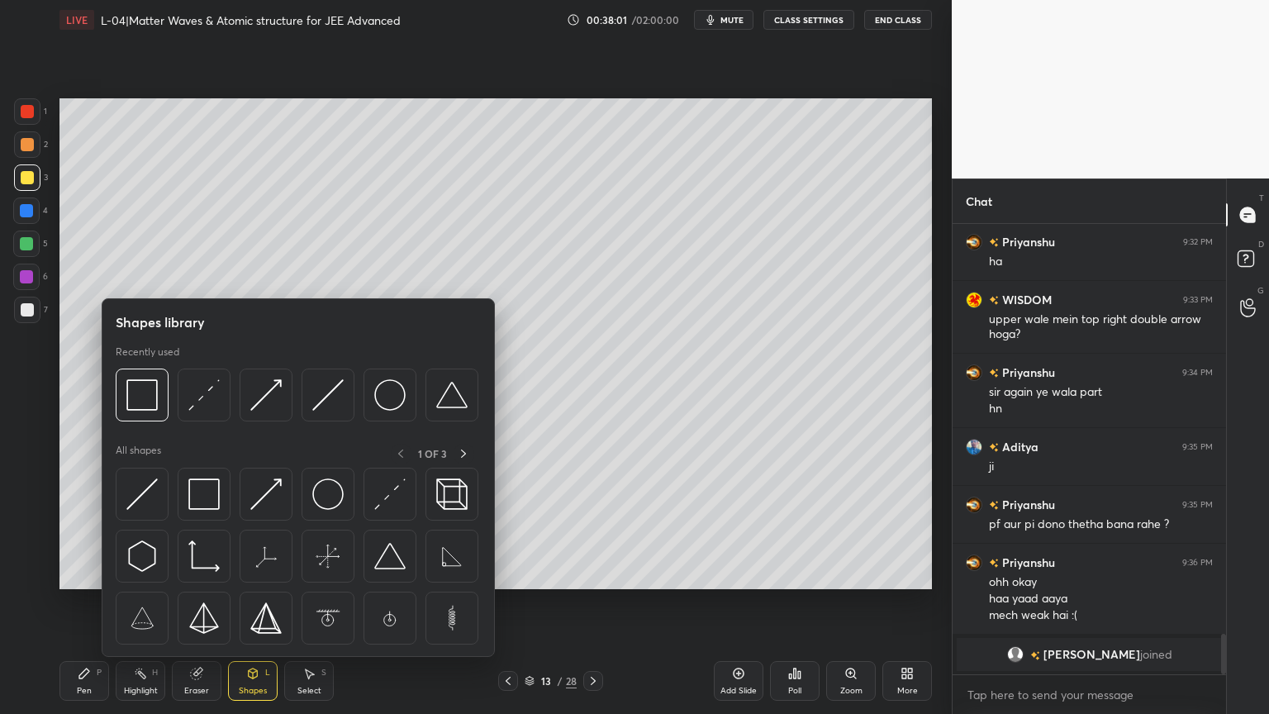
click at [201, 602] on div "Pen P Highlight H Eraser Shapes L Select S 13 / 28 Add Slide Poll Zoom More" at bounding box center [495, 681] width 872 height 66
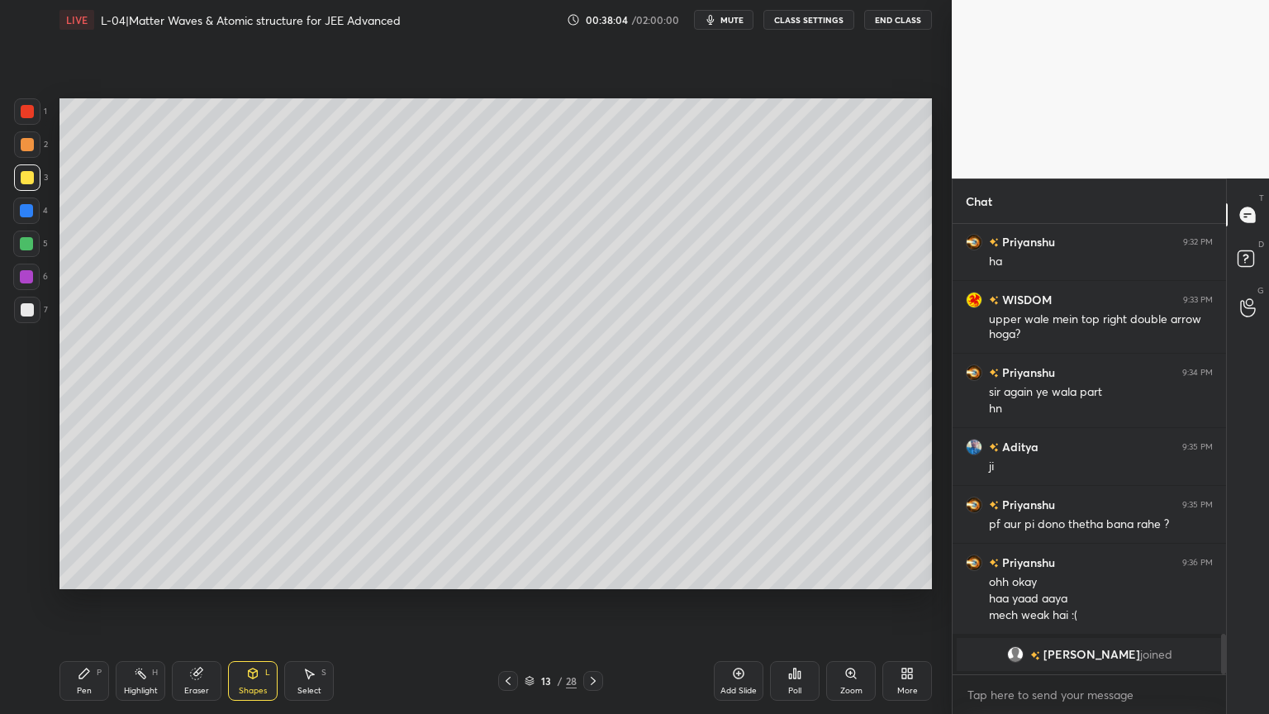
click at [187, 602] on div "Eraser" at bounding box center [197, 681] width 50 height 40
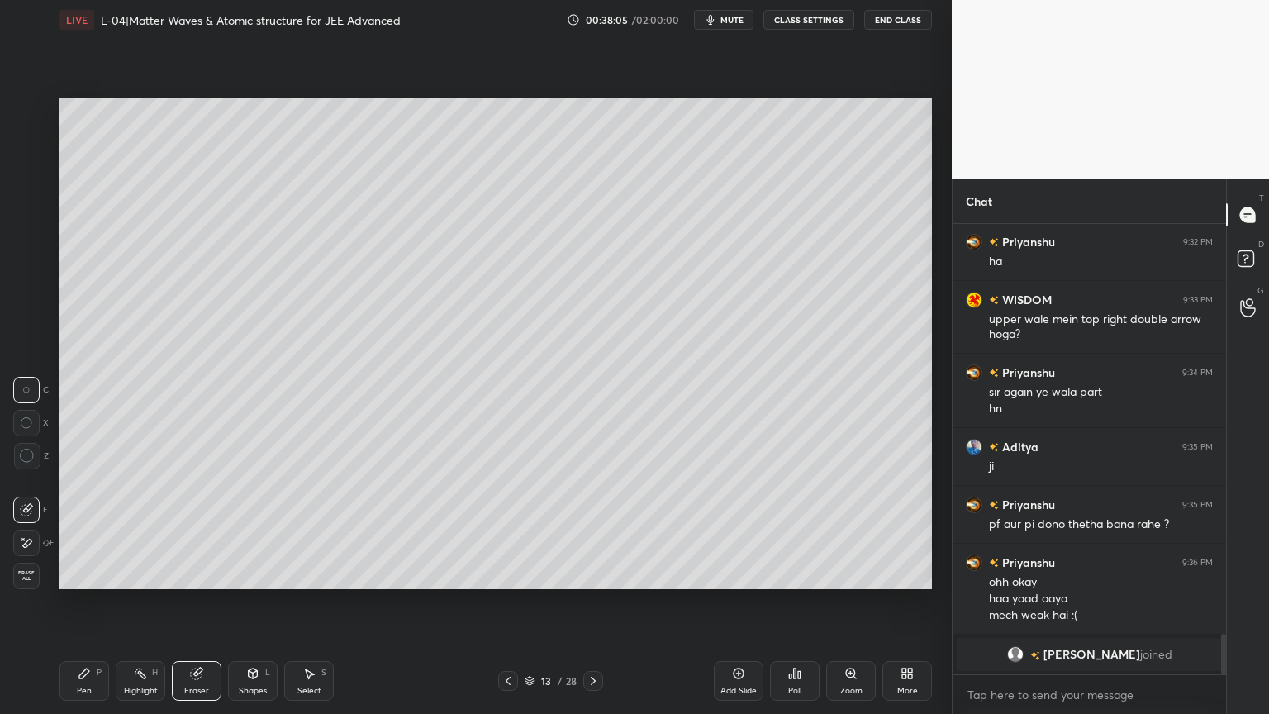
click at [244, 602] on div "Shapes" at bounding box center [253, 690] width 28 height 8
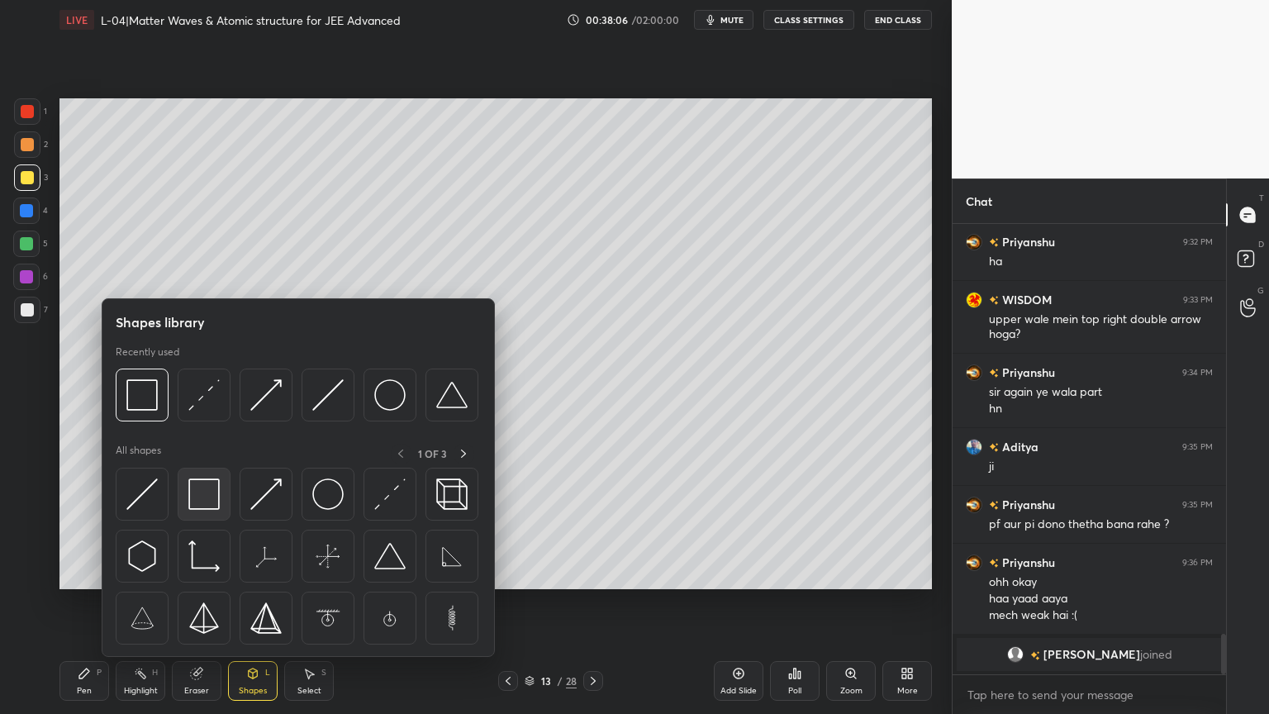
click at [199, 485] on img at bounding box center [203, 493] width 31 height 31
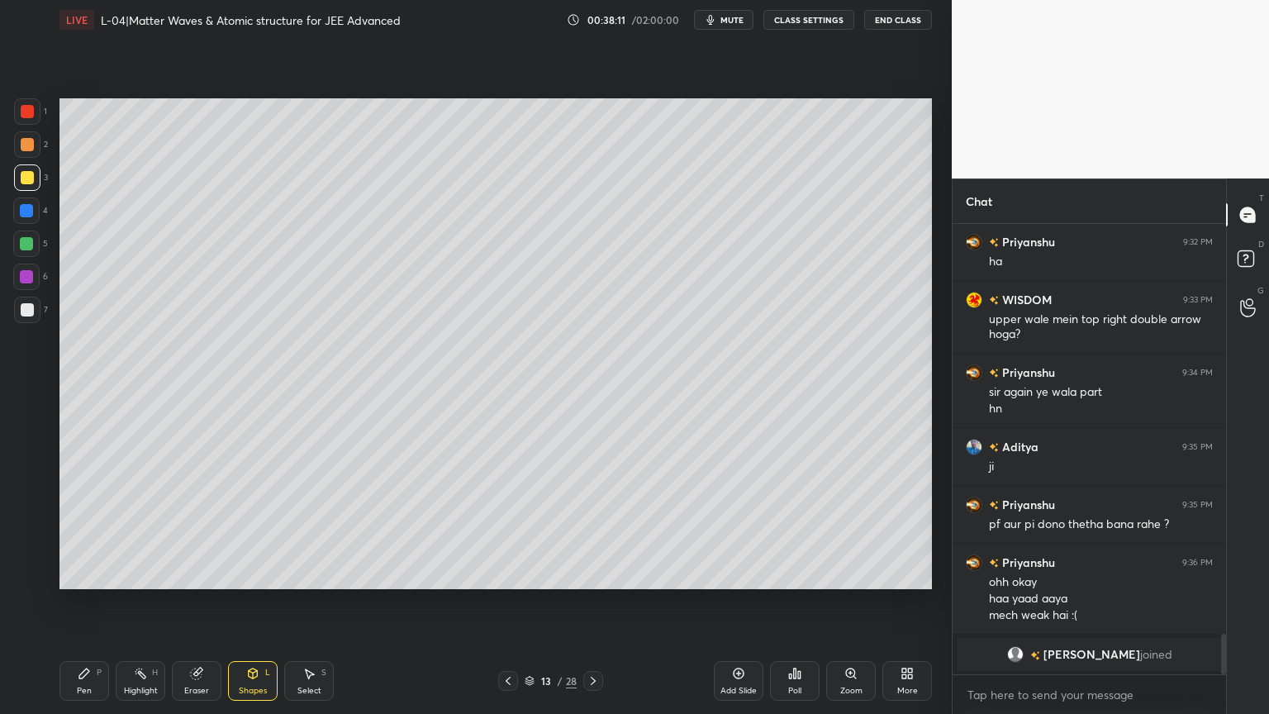
click at [250, 602] on icon at bounding box center [253, 673] width 9 height 10
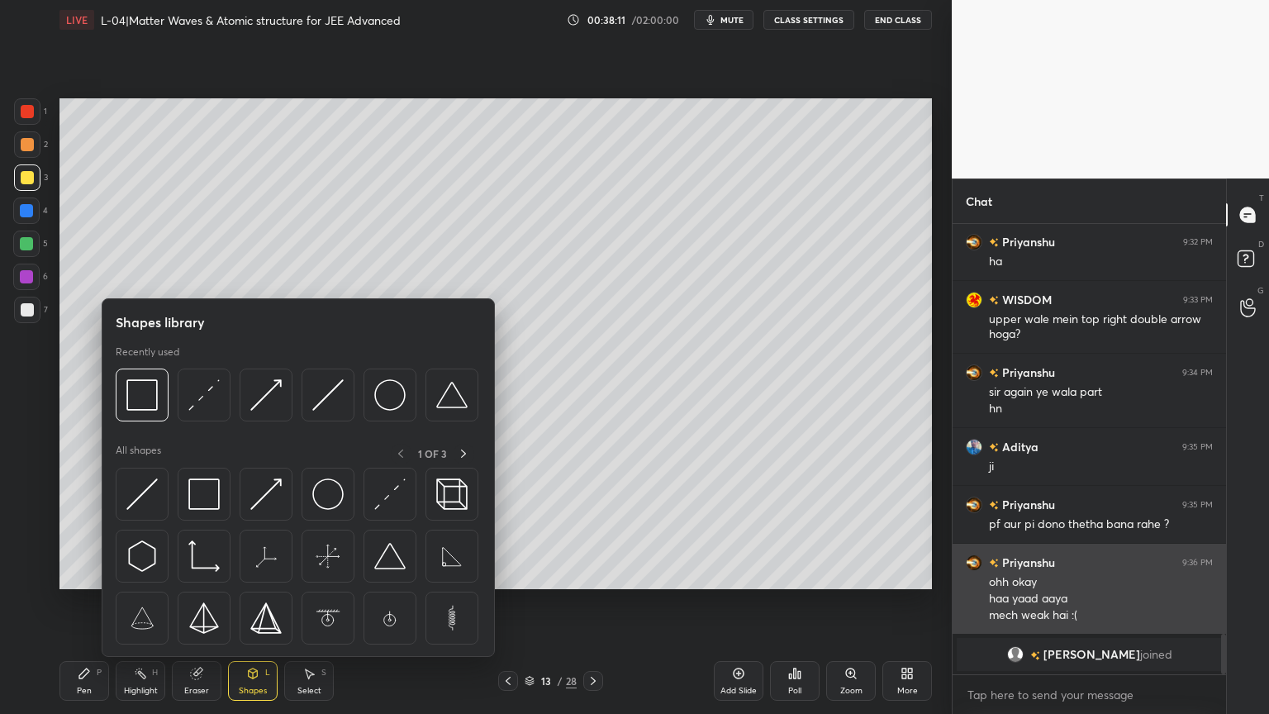
click at [278, 498] on img at bounding box center [265, 493] width 31 height 31
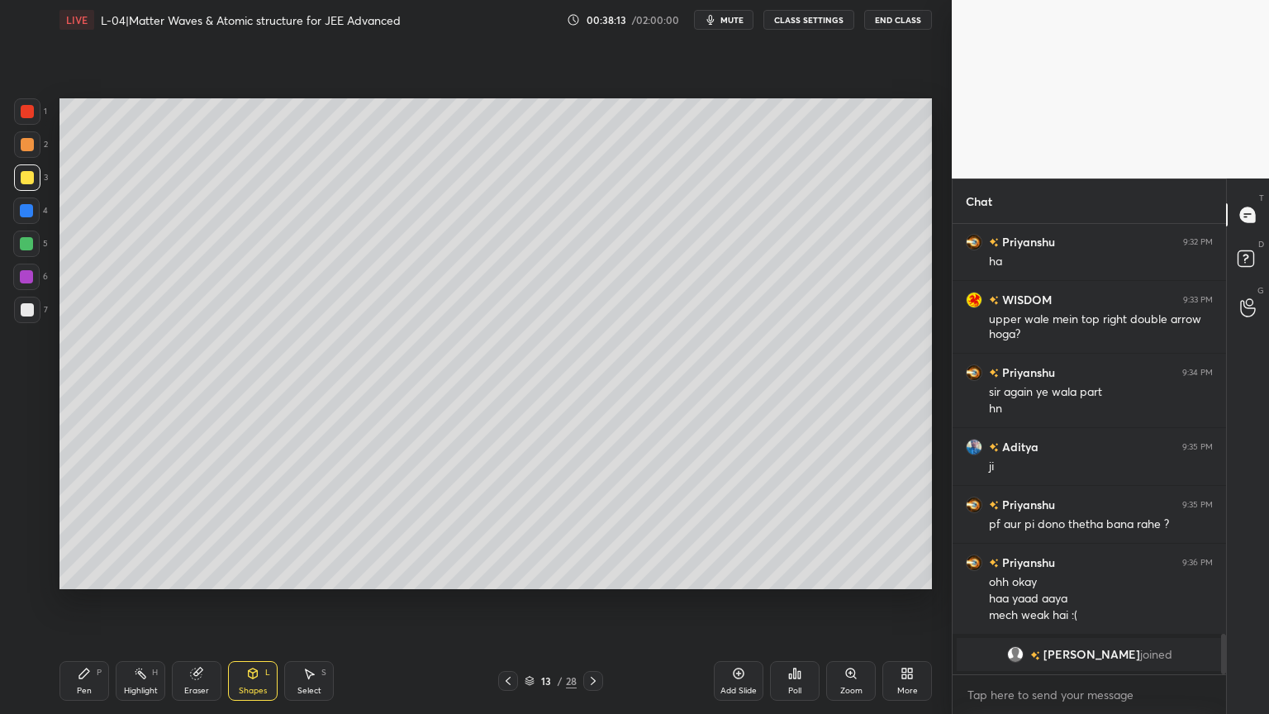
click at [28, 120] on div at bounding box center [27, 111] width 26 height 26
click at [74, 602] on div "Pen P" at bounding box center [84, 681] width 50 height 40
click at [201, 602] on div "Eraser" at bounding box center [196, 690] width 25 height 8
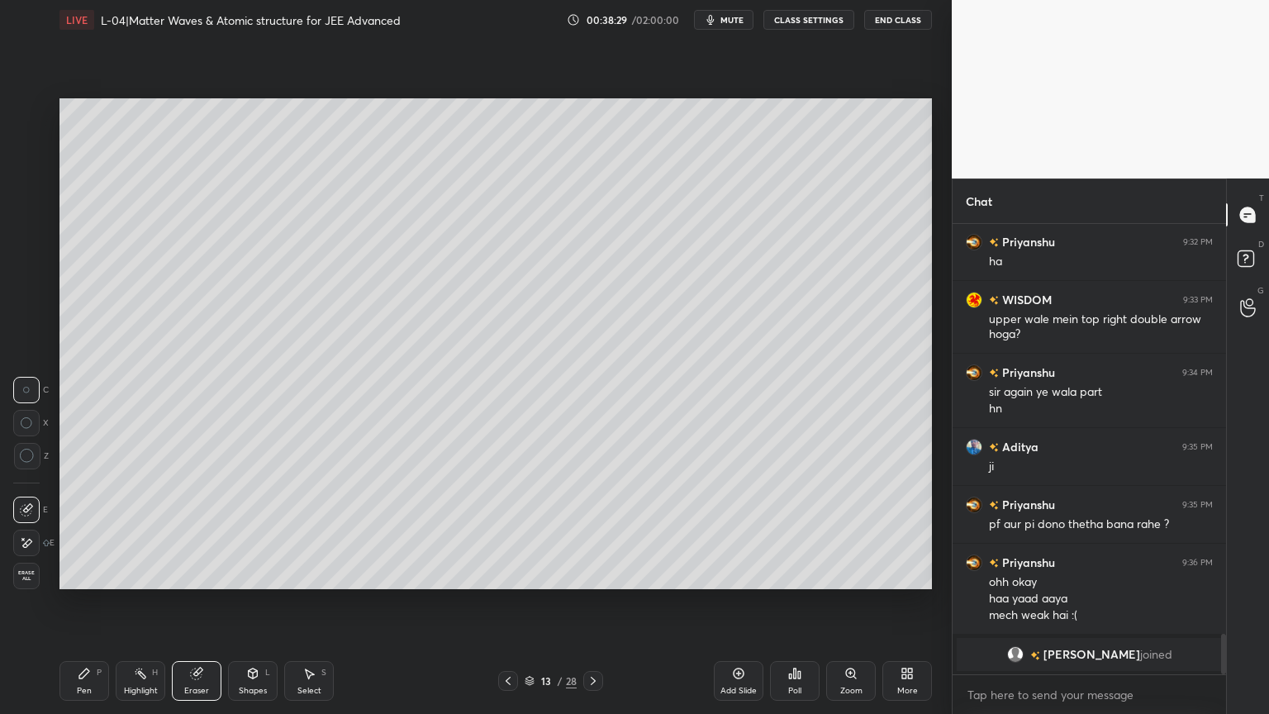
click at [95, 602] on div "Pen P" at bounding box center [84, 681] width 50 height 40
click at [142, 602] on div "Highlight" at bounding box center [141, 690] width 34 height 8
click at [17, 142] on div at bounding box center [27, 144] width 26 height 26
click at [82, 602] on div "Pen" at bounding box center [84, 690] width 15 height 8
click at [509, 602] on icon at bounding box center [507, 680] width 5 height 8
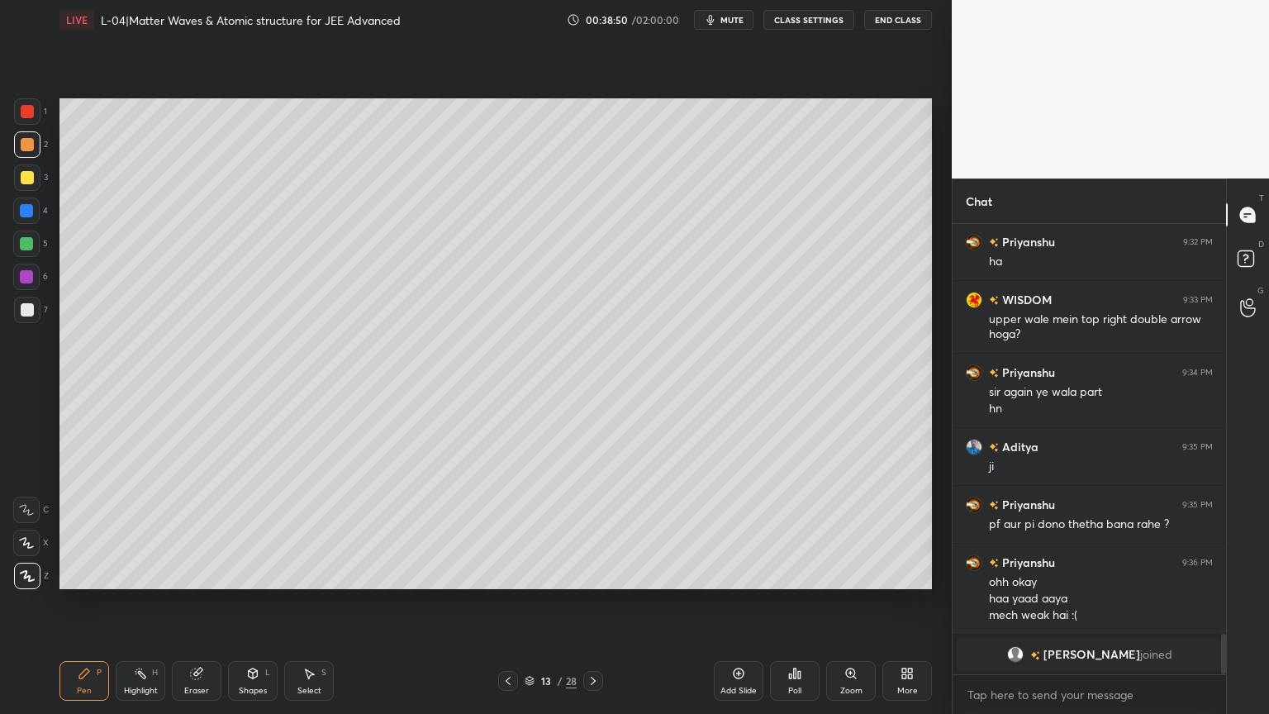
click at [509, 602] on icon at bounding box center [507, 680] width 13 height 13
click at [510, 602] on icon at bounding box center [507, 680] width 13 height 13
click at [131, 602] on div "Highlight H" at bounding box center [141, 681] width 50 height 40
click at [591, 602] on icon at bounding box center [592, 680] width 13 height 13
click at [588, 602] on icon at bounding box center [592, 680] width 13 height 13
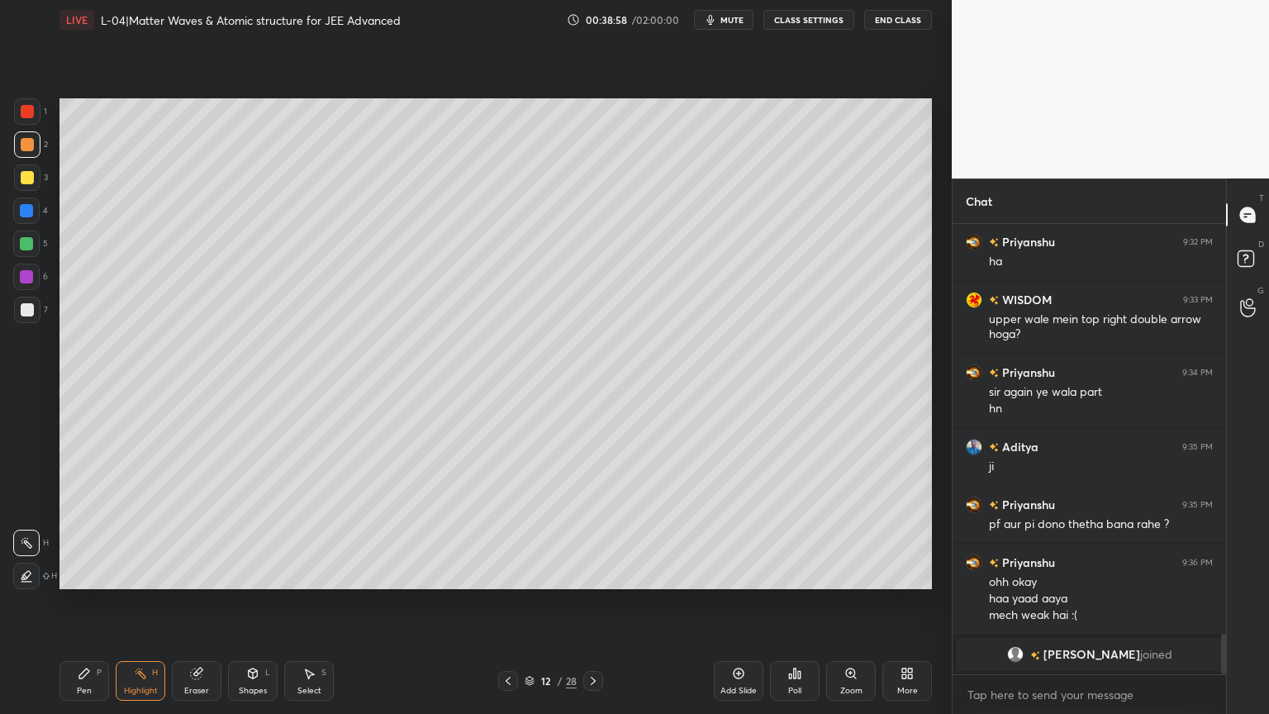
click at [591, 602] on icon at bounding box center [592, 680] width 13 height 13
click at [76, 602] on div "Pen P" at bounding box center [84, 681] width 50 height 40
click at [31, 177] on div at bounding box center [27, 177] width 13 height 13
click at [249, 602] on div "Shapes L" at bounding box center [253, 681] width 50 height 40
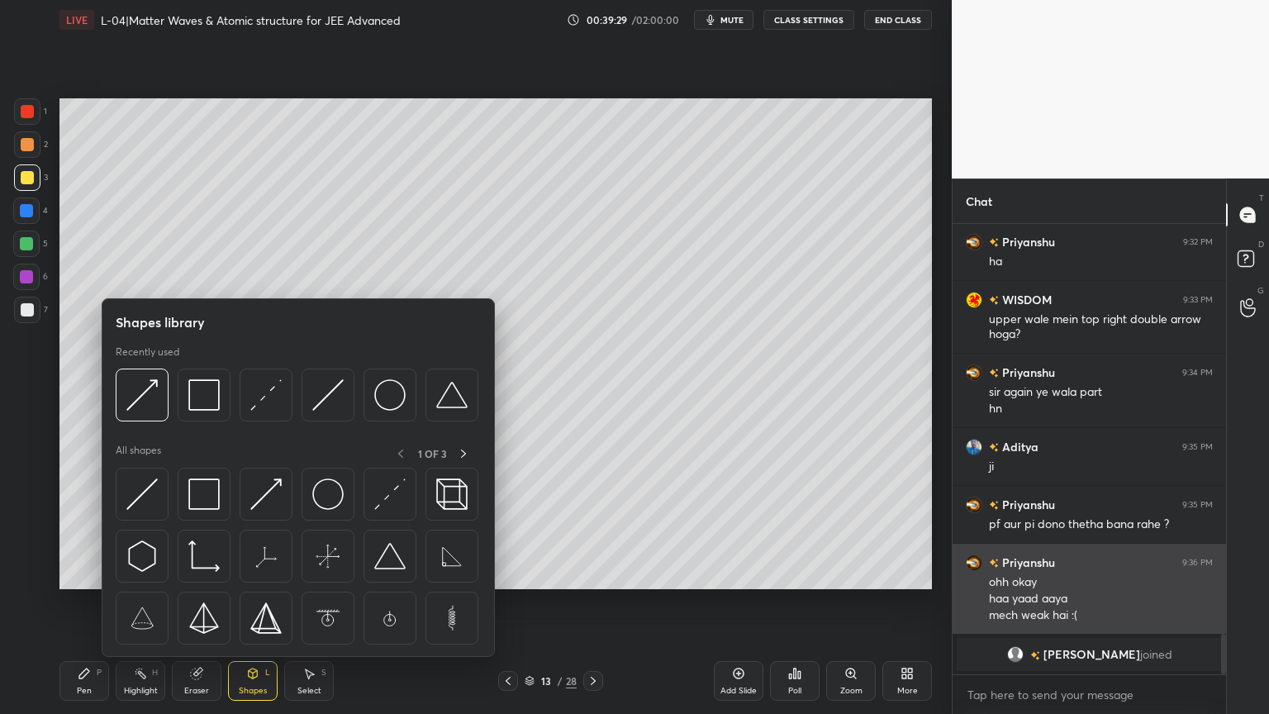
click at [212, 499] on img at bounding box center [203, 493] width 31 height 31
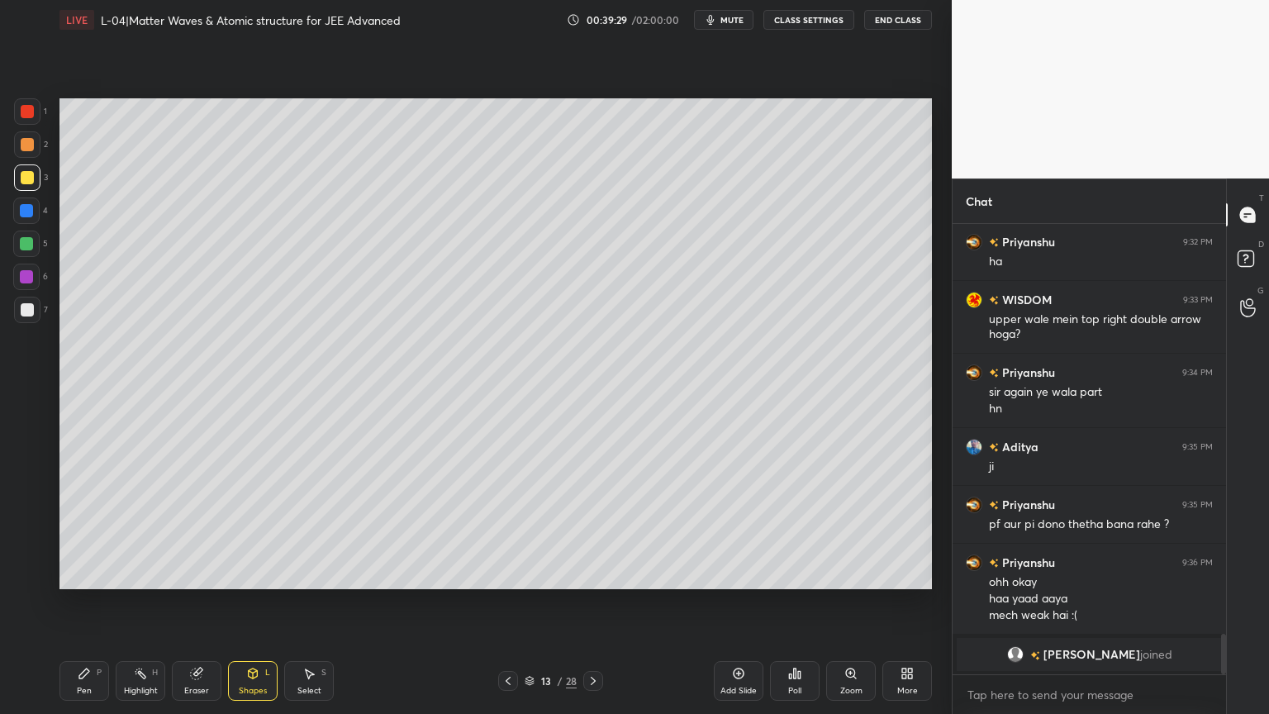
click at [26, 242] on div at bounding box center [26, 243] width 13 height 13
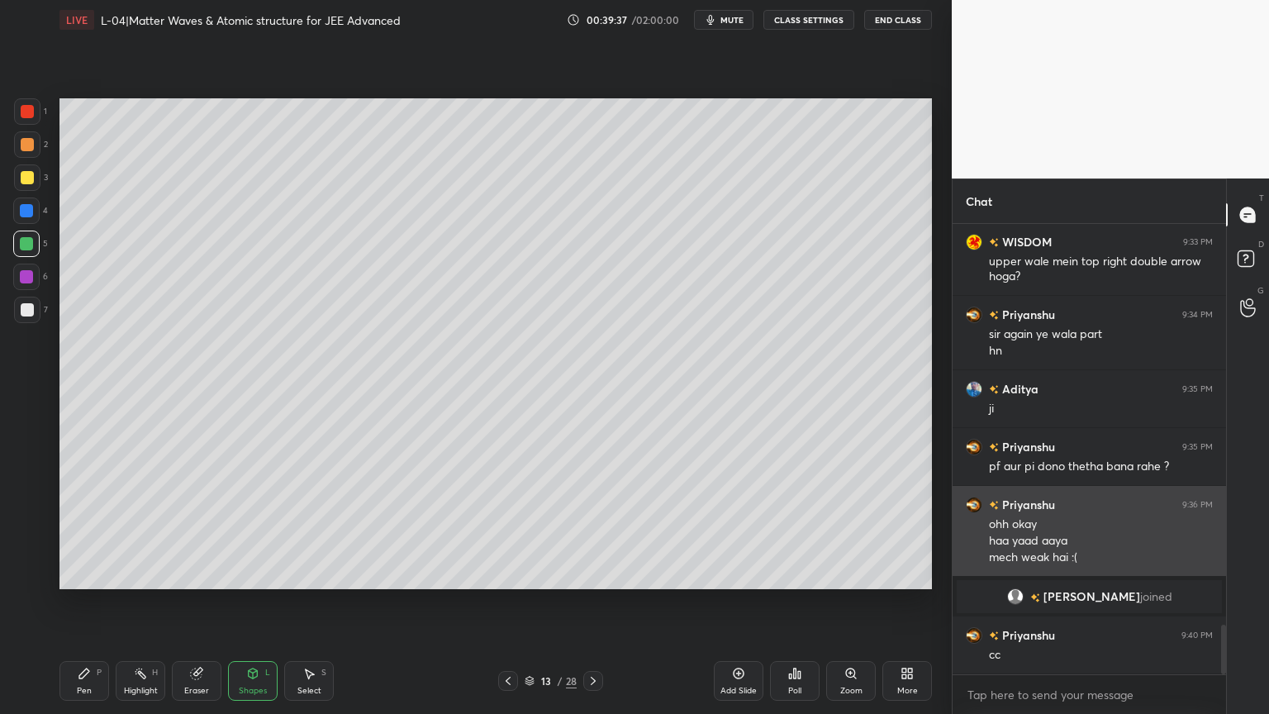
scroll to position [3667, 0]
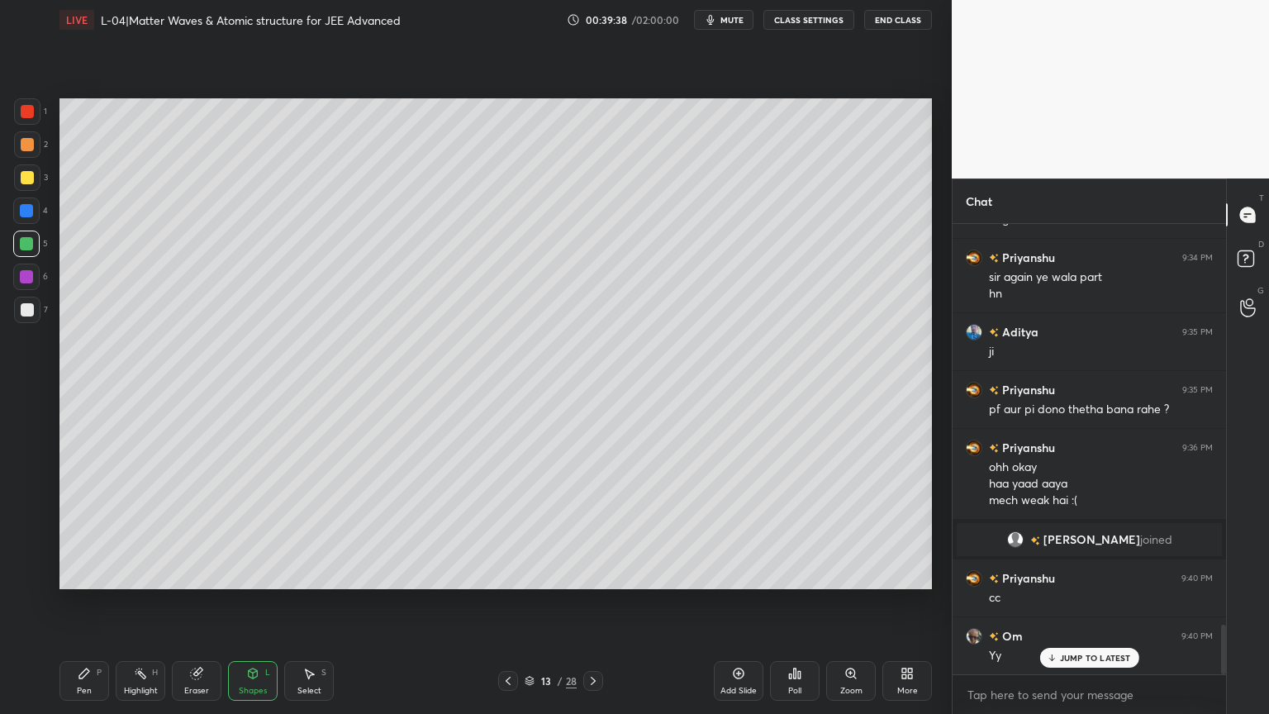
click at [83, 602] on div "Pen" at bounding box center [84, 690] width 15 height 8
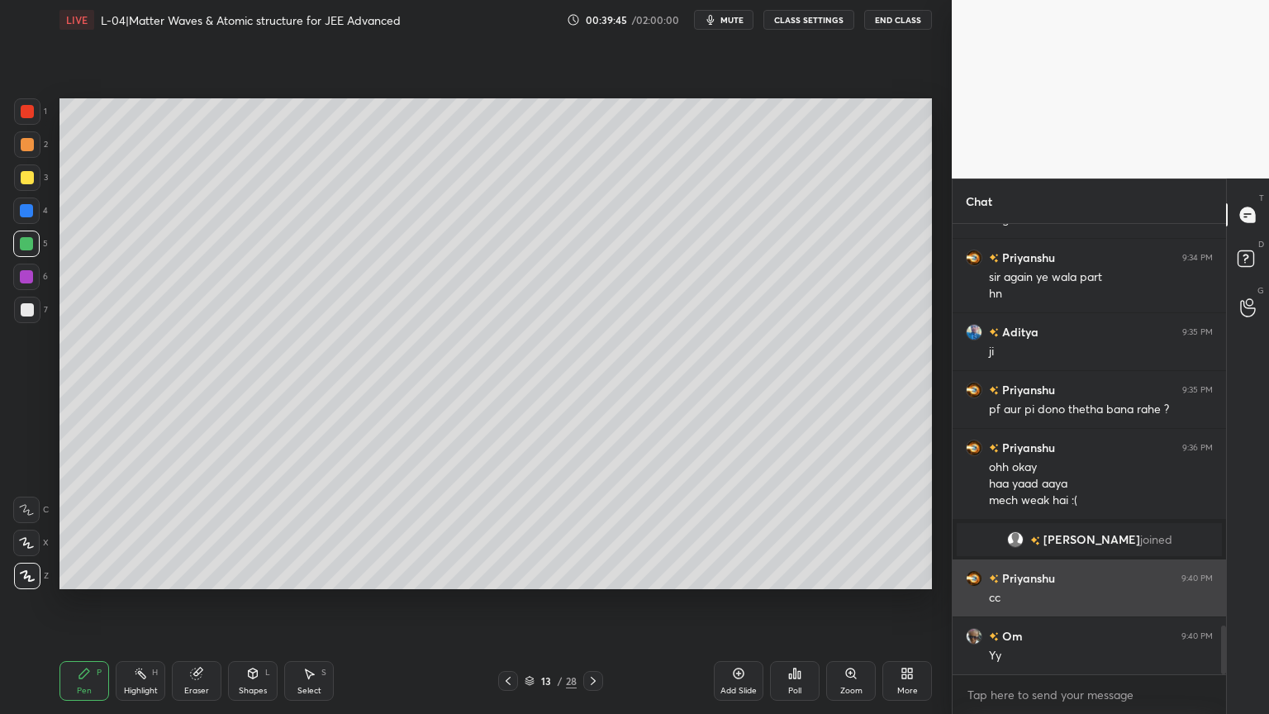
scroll to position [3726, 0]
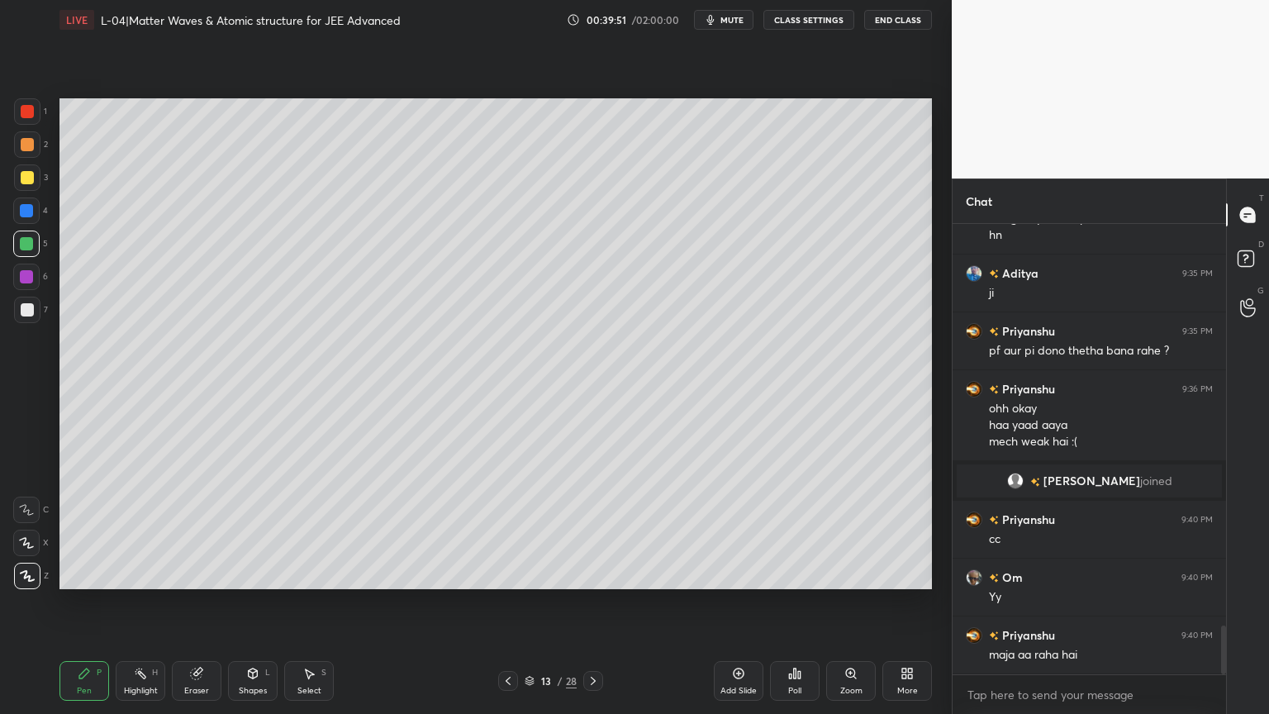
click at [197, 602] on icon at bounding box center [196, 673] width 13 height 13
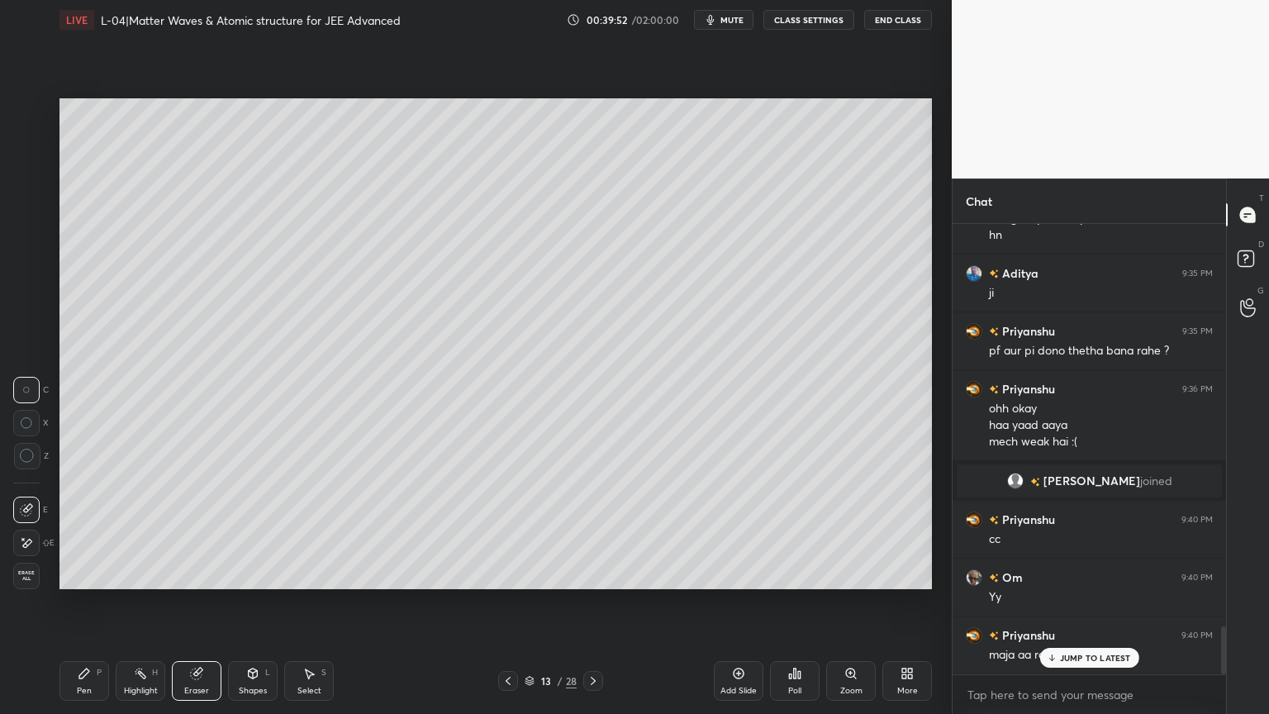
scroll to position [3783, 0]
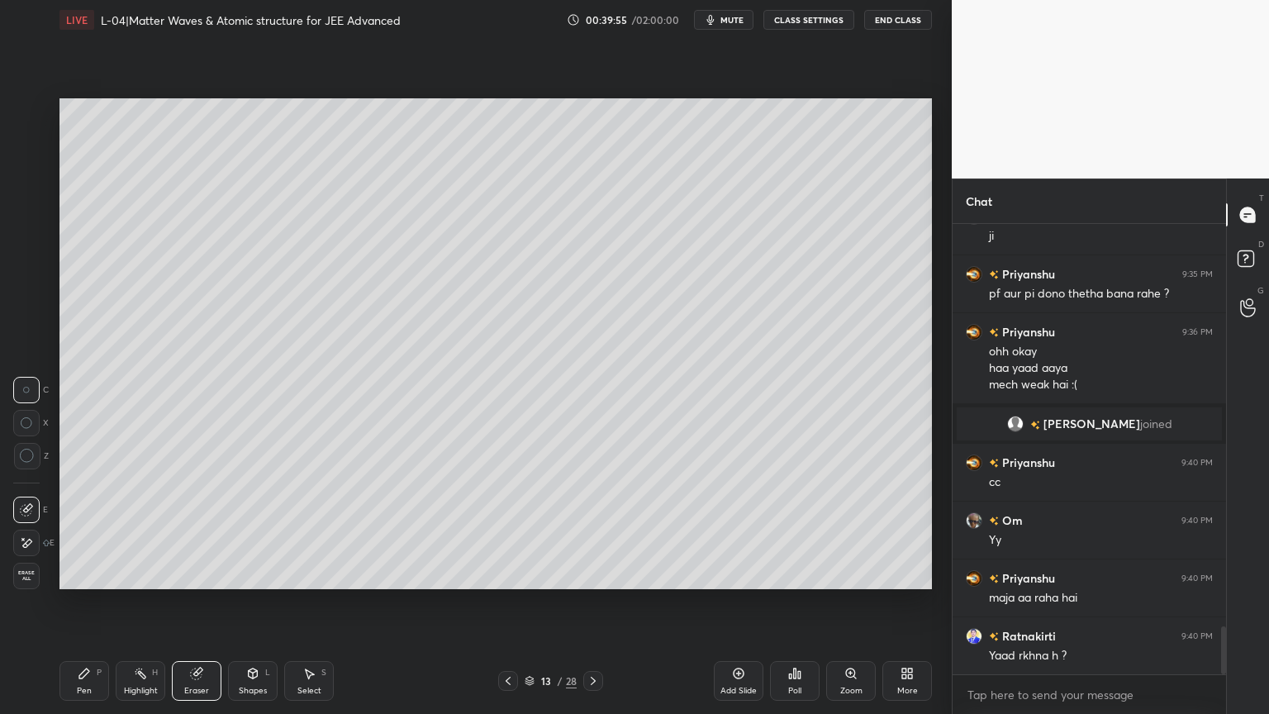
click at [141, 602] on rect at bounding box center [142, 675] width 8 height 8
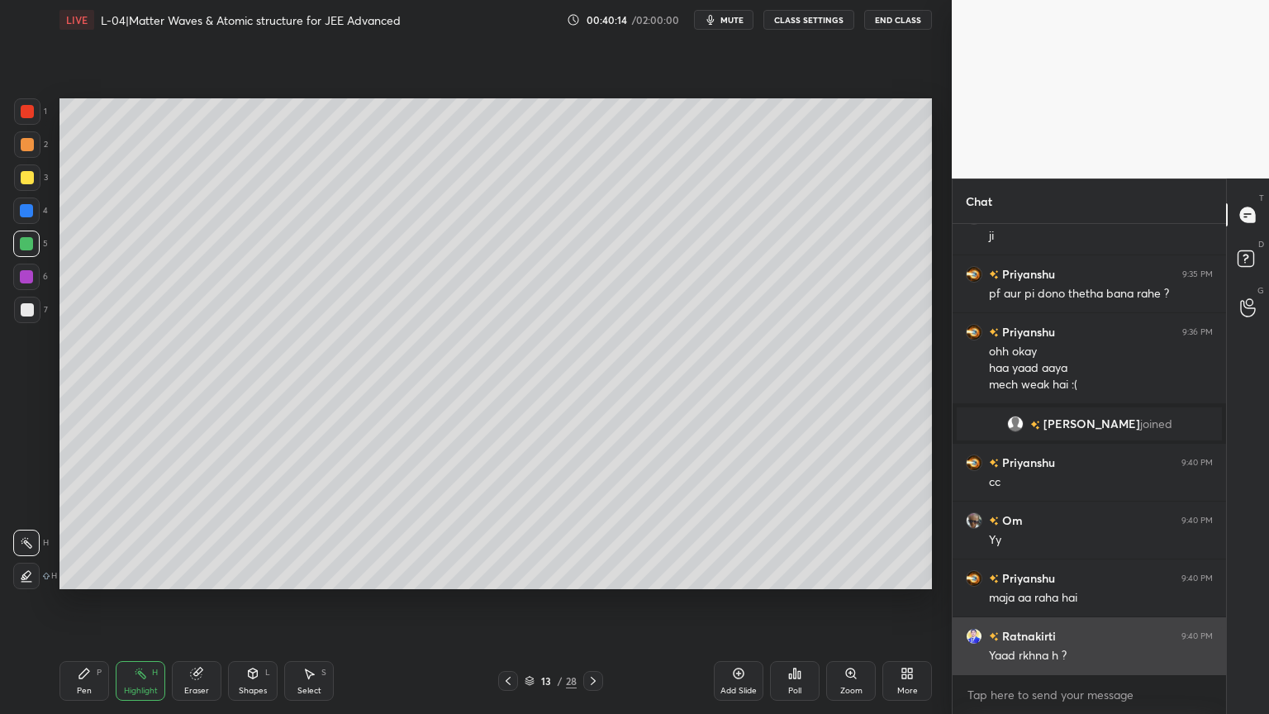
scroll to position [3842, 0]
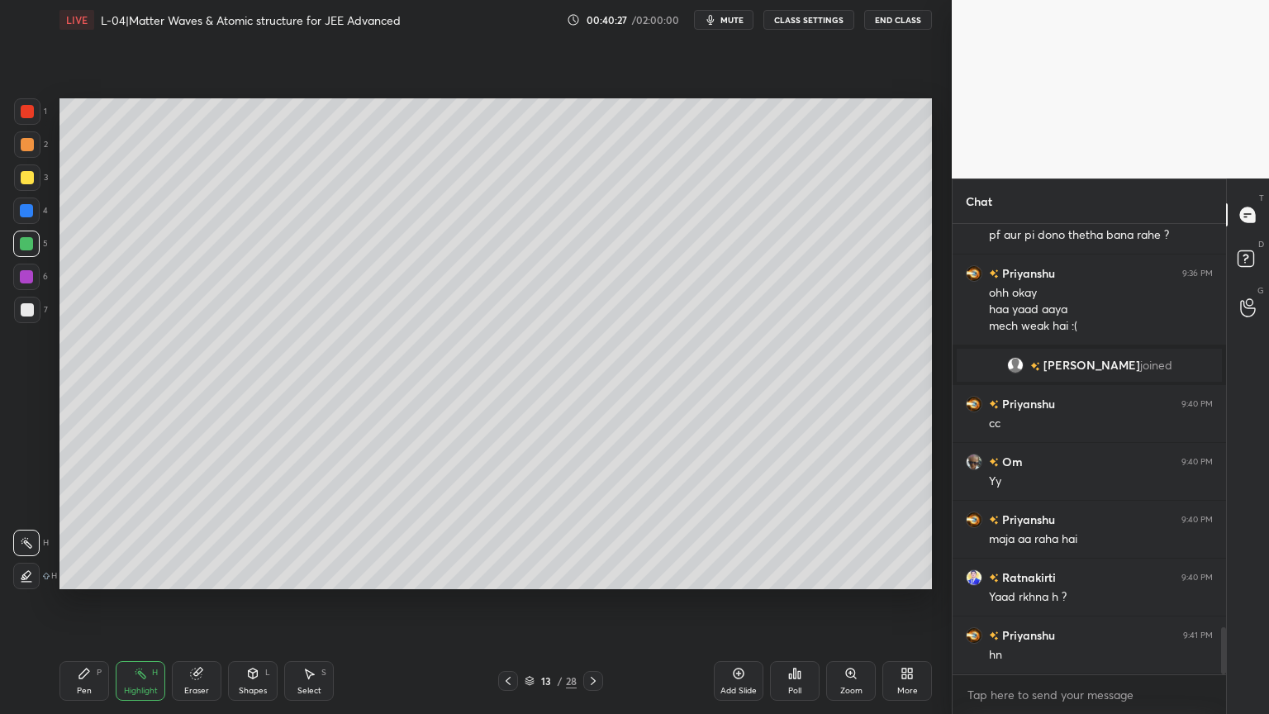
click at [21, 270] on div at bounding box center [26, 276] width 13 height 13
click at [245, 602] on div "Shapes L" at bounding box center [253, 681] width 50 height 40
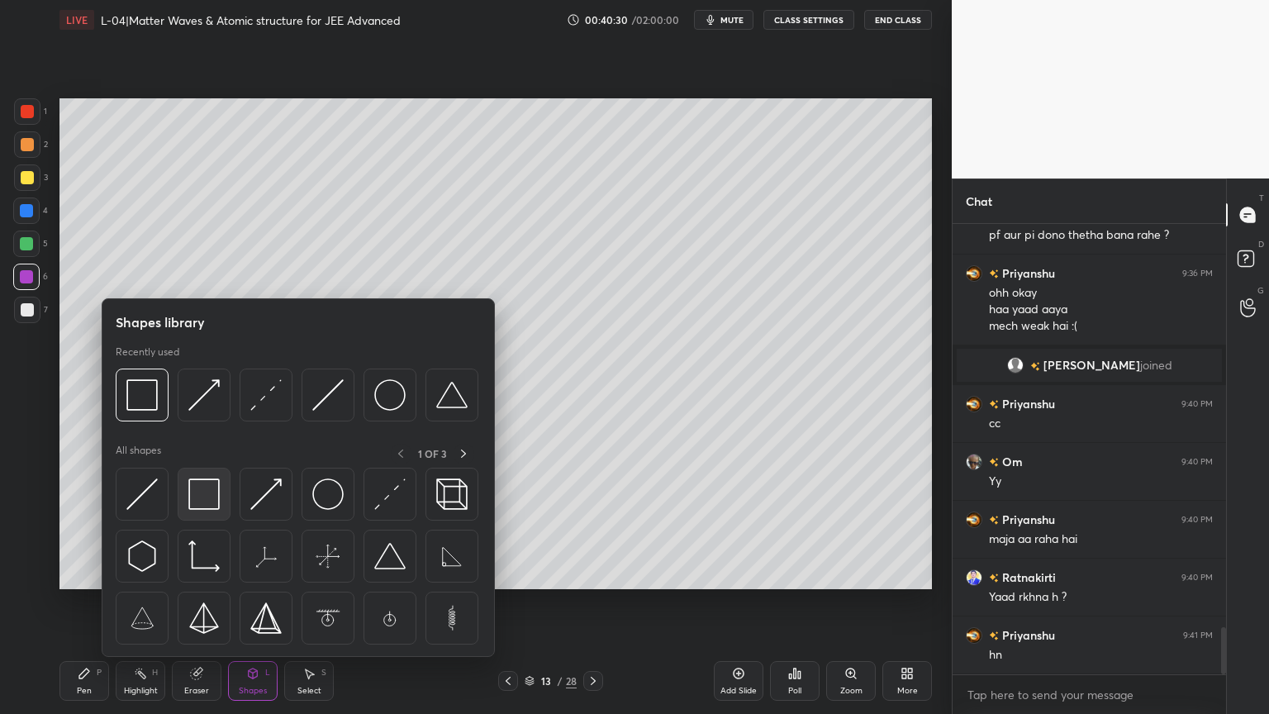
click at [208, 496] on img at bounding box center [203, 493] width 31 height 31
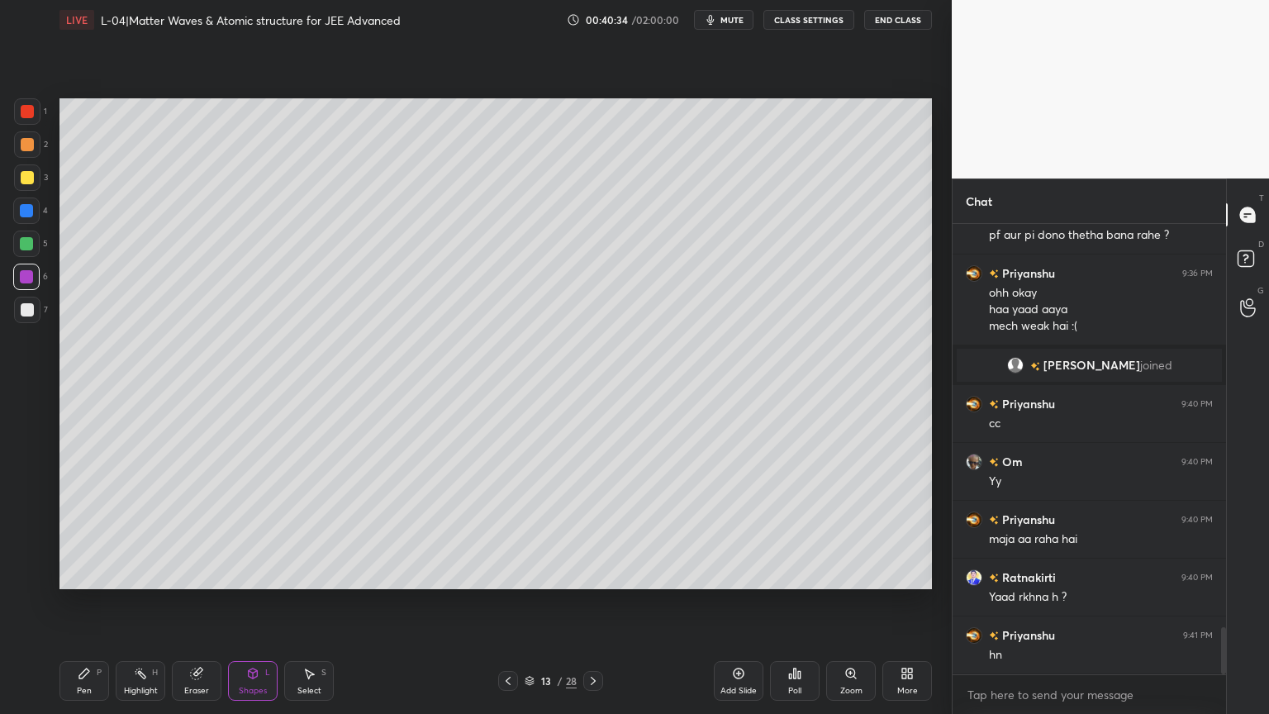
click at [246, 602] on div "Shapes" at bounding box center [253, 690] width 28 height 8
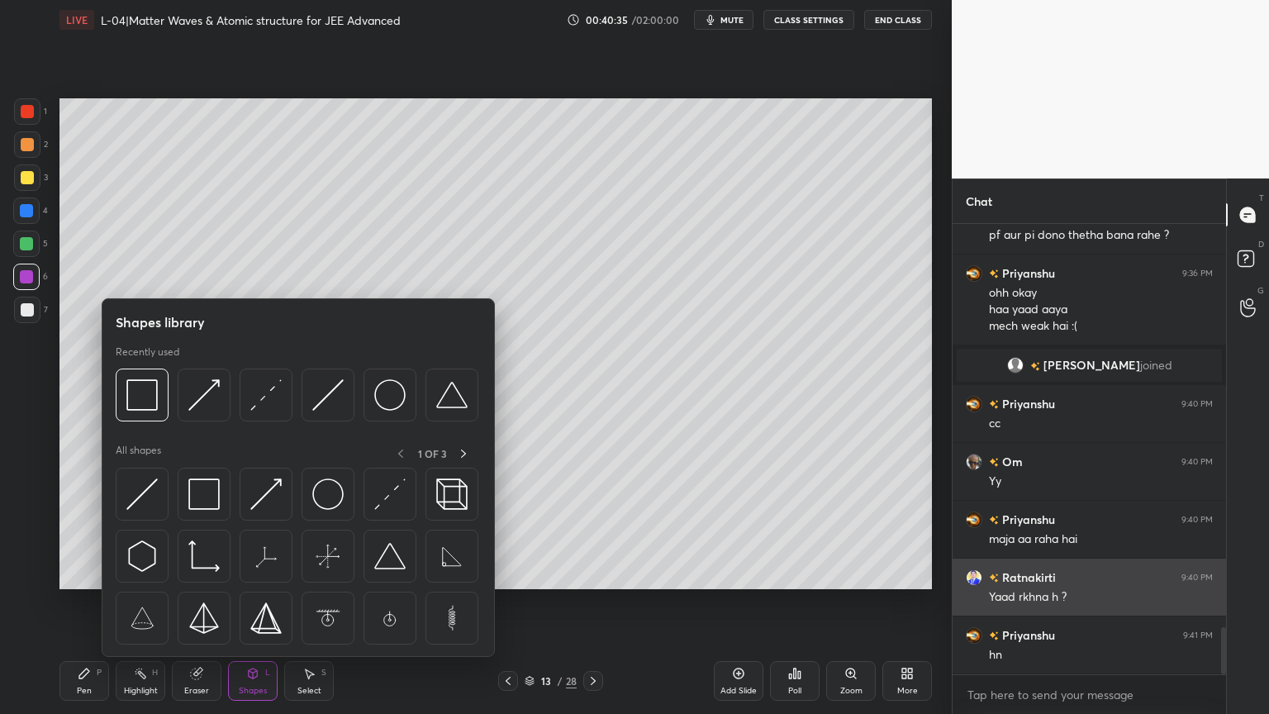
click at [271, 495] on img at bounding box center [265, 493] width 31 height 31
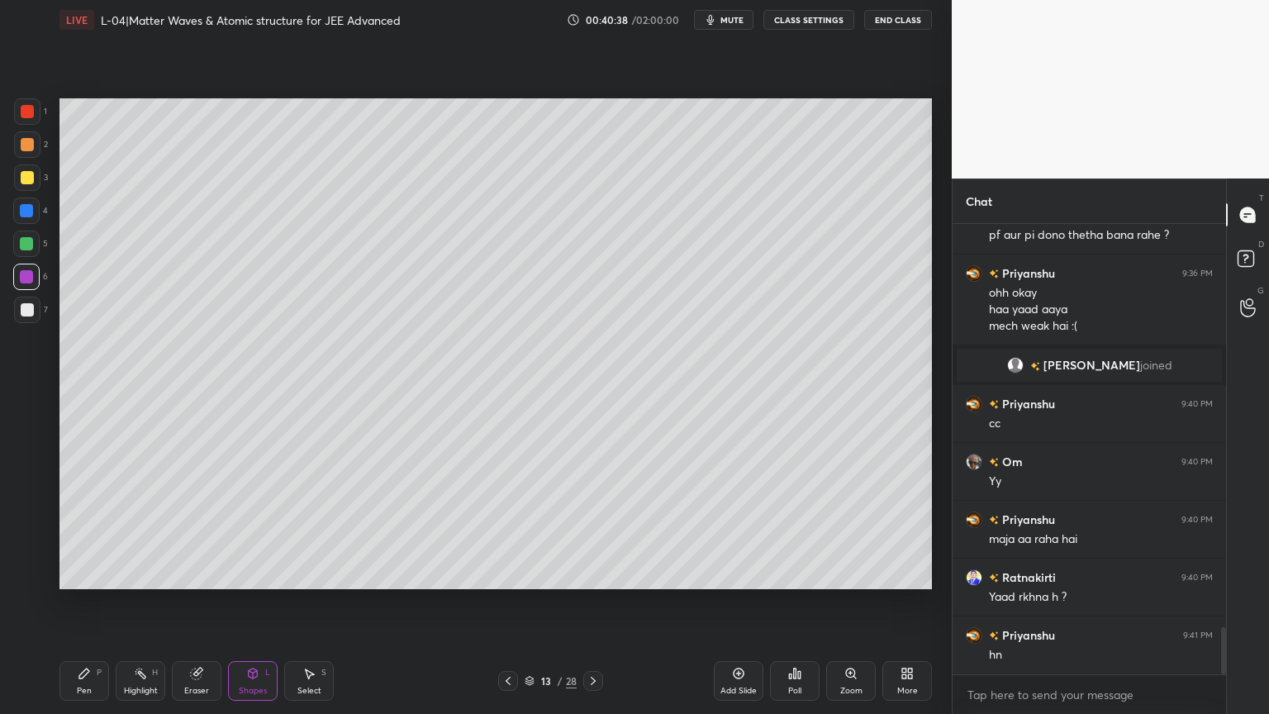
click at [92, 602] on div "Pen P" at bounding box center [84, 681] width 50 height 40
click at [145, 602] on div "Highlight H" at bounding box center [141, 681] width 50 height 40
click at [95, 602] on div "Pen P" at bounding box center [84, 681] width 50 height 40
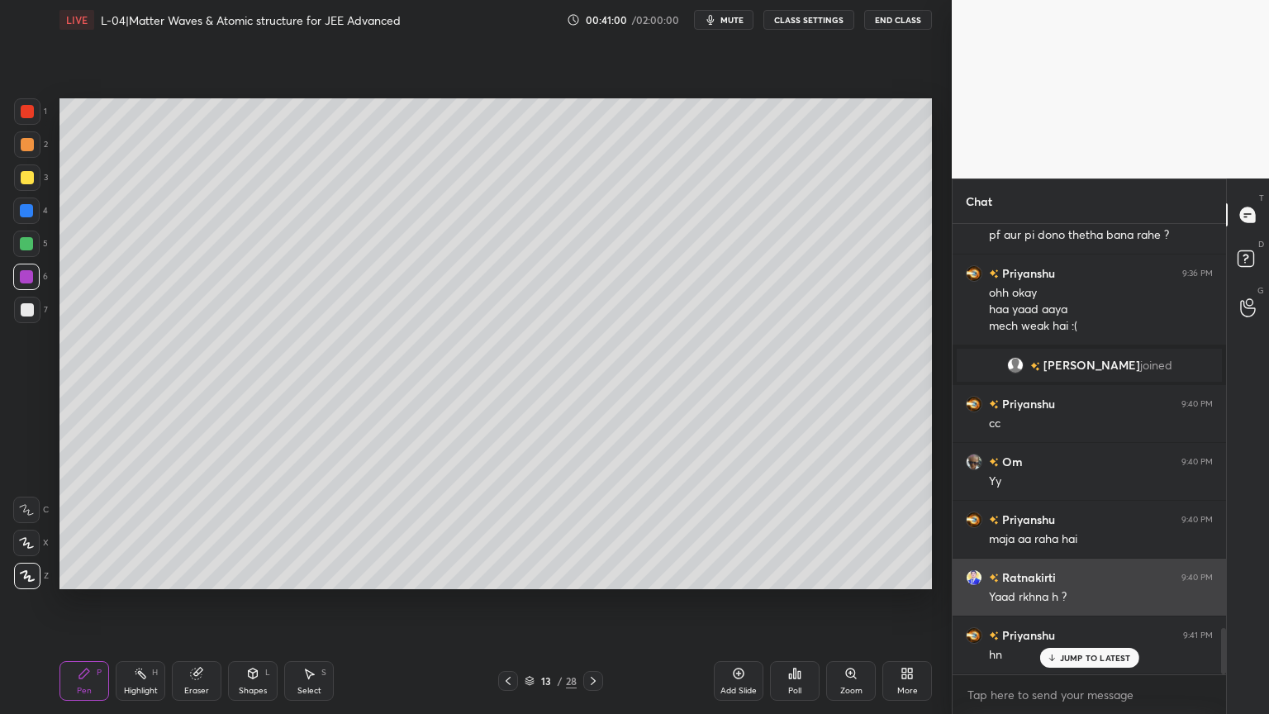
scroll to position [3899, 0]
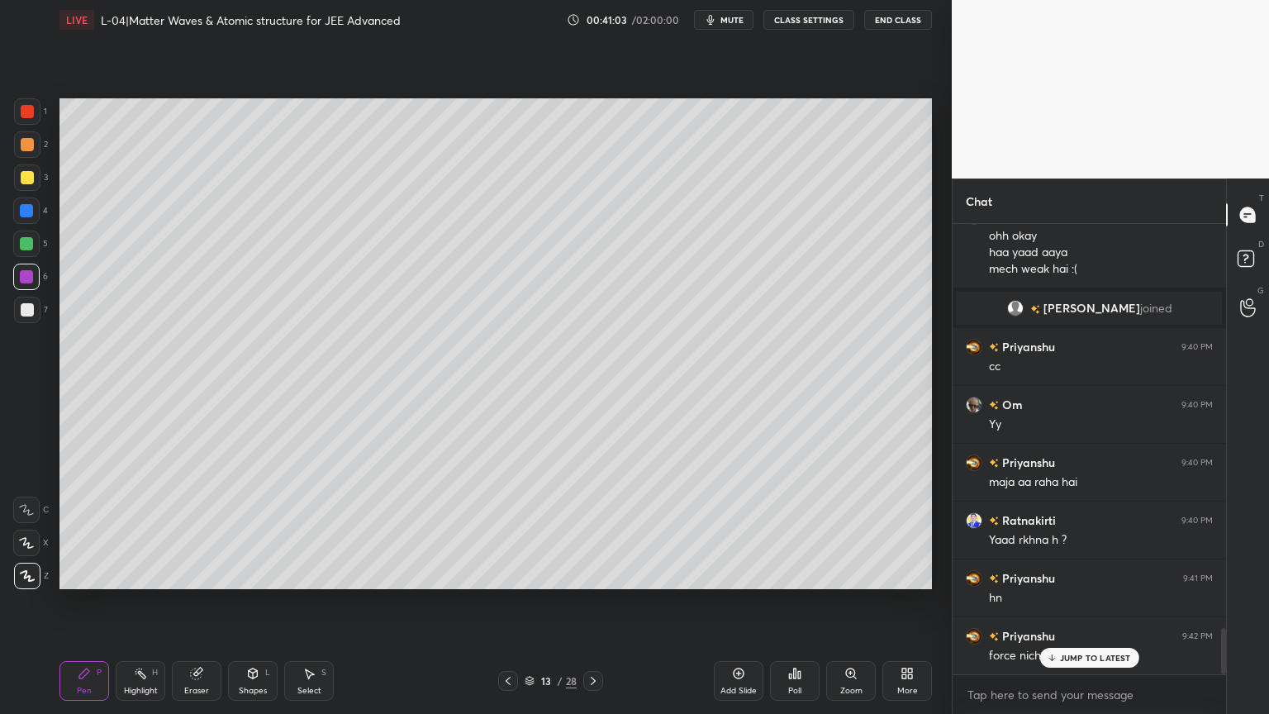
click at [198, 602] on icon at bounding box center [196, 673] width 11 height 11
click at [254, 602] on div "Shapes" at bounding box center [253, 690] width 28 height 8
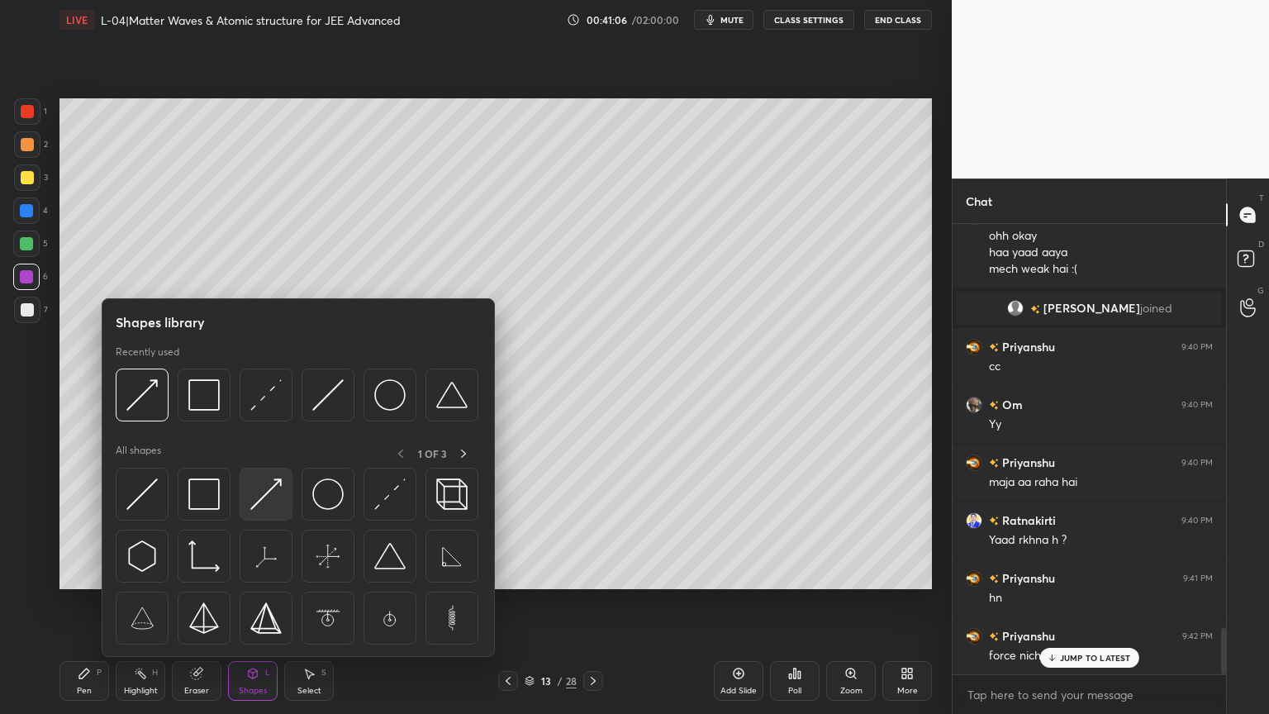
click at [278, 496] on img at bounding box center [265, 493] width 31 height 31
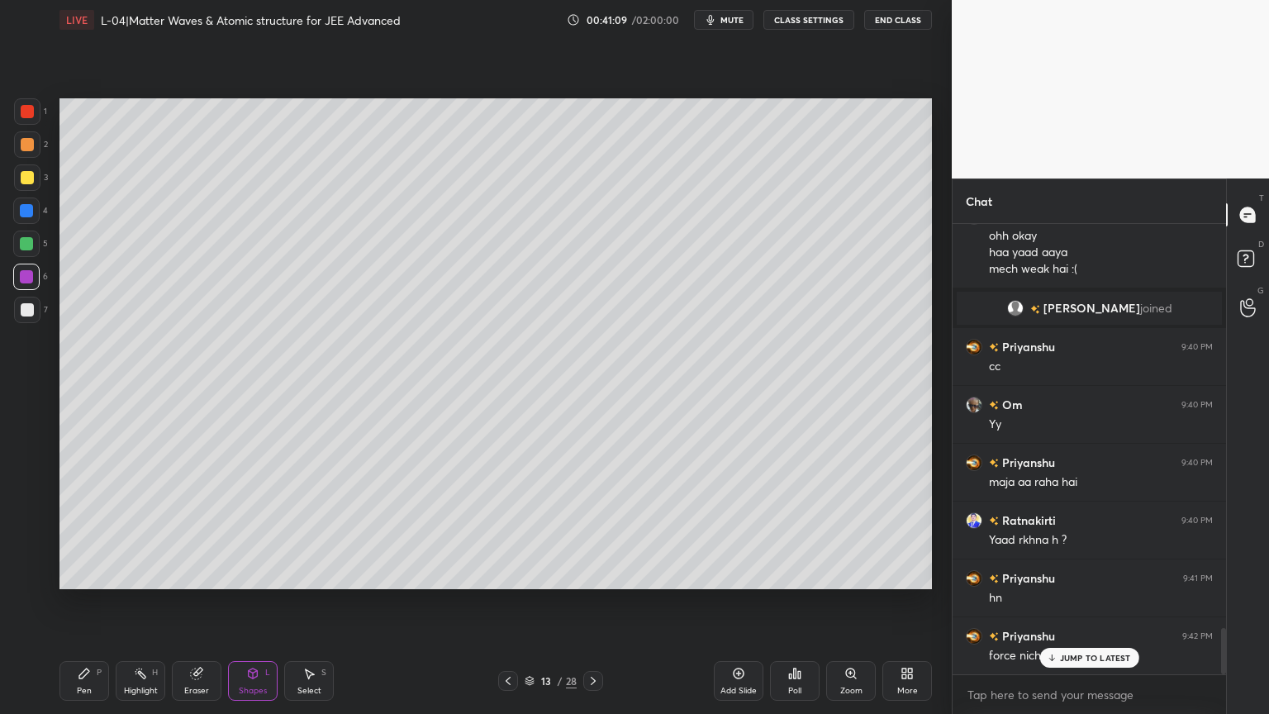
click at [31, 307] on div at bounding box center [27, 309] width 13 height 13
click at [89, 602] on div "Pen P" at bounding box center [84, 681] width 50 height 40
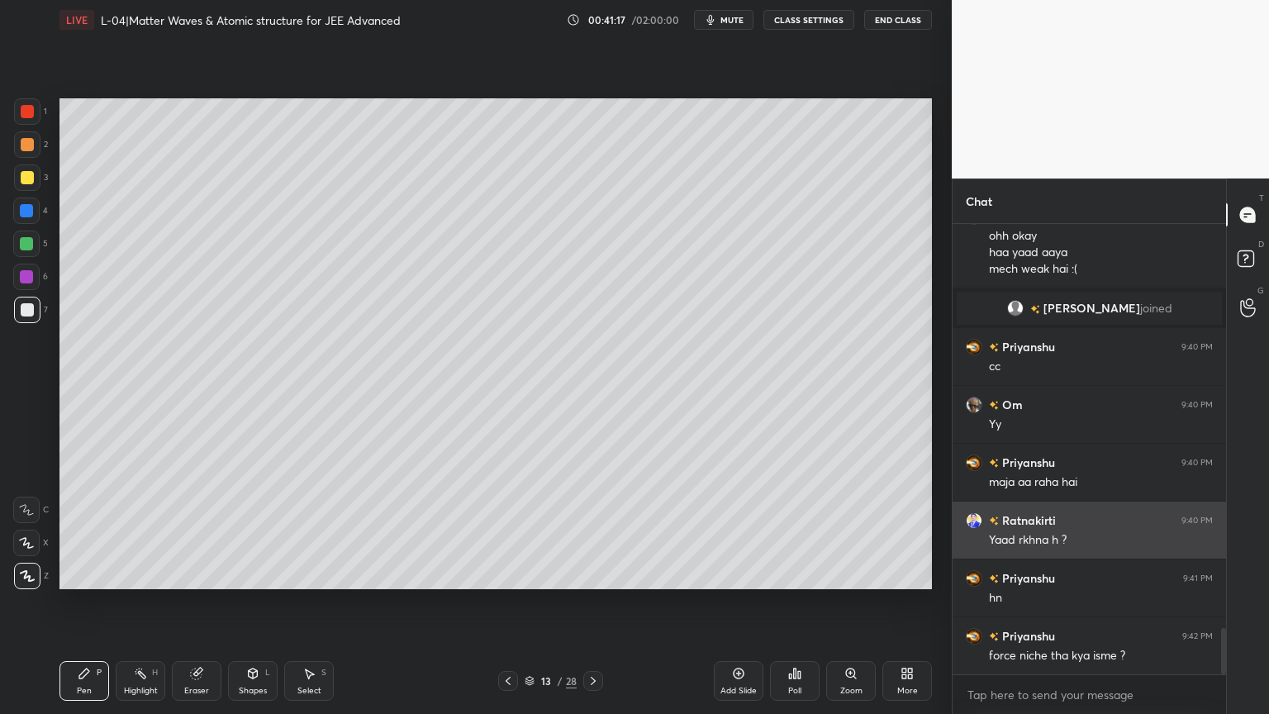
scroll to position [3899, 0]
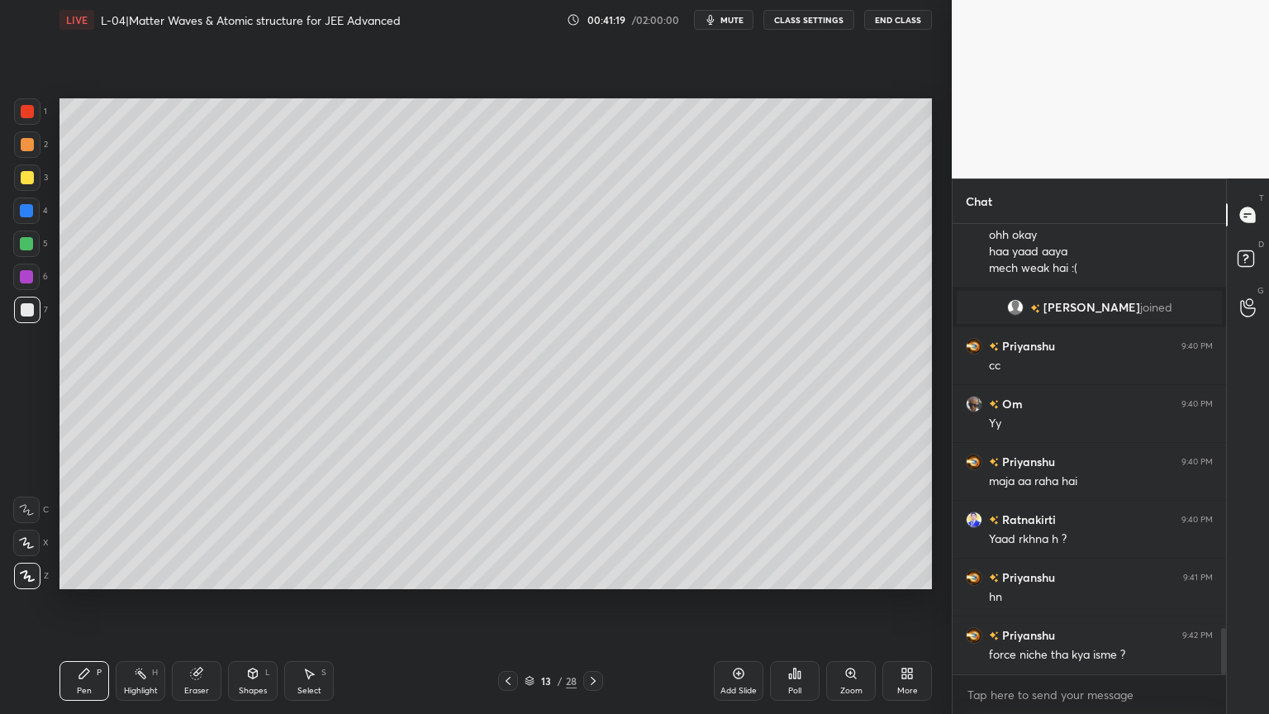
click at [21, 181] on div at bounding box center [27, 177] width 13 height 13
click at [26, 218] on div at bounding box center [26, 210] width 26 height 26
click at [27, 276] on div at bounding box center [26, 276] width 13 height 13
click at [26, 211] on div at bounding box center [26, 210] width 13 height 13
click at [251, 602] on div "Shapes" at bounding box center [253, 690] width 28 height 8
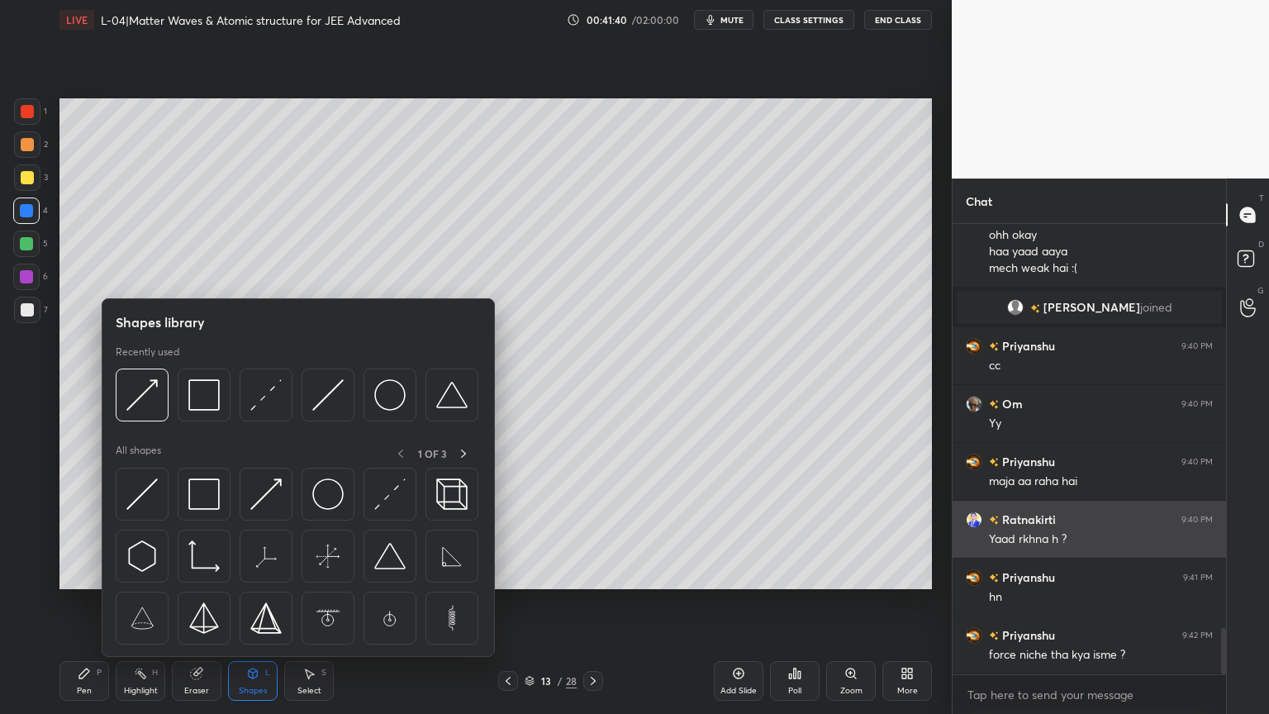
click at [211, 502] on img at bounding box center [203, 493] width 31 height 31
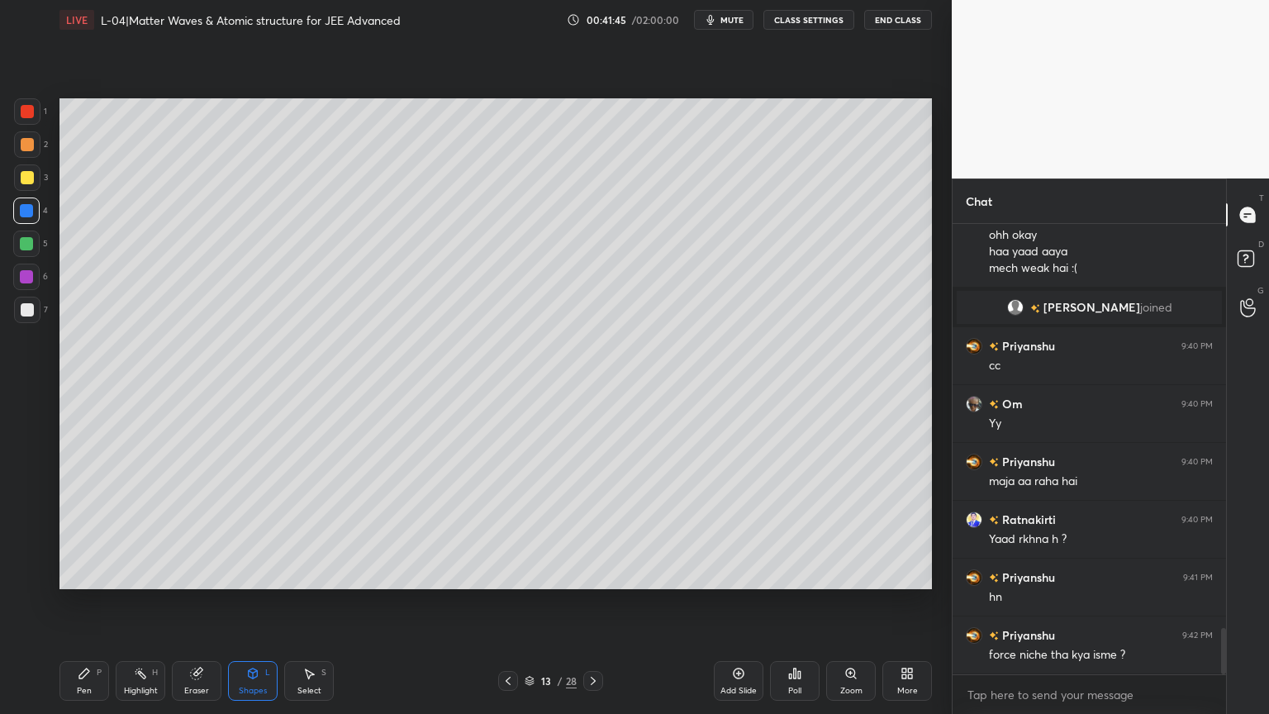
click at [587, 602] on icon at bounding box center [592, 680] width 13 height 13
click at [505, 602] on icon at bounding box center [507, 680] width 13 height 13
click at [740, 602] on icon at bounding box center [738, 673] width 13 height 13
click at [93, 602] on div "Pen P" at bounding box center [84, 681] width 50 height 40
click at [23, 140] on div at bounding box center [27, 144] width 13 height 13
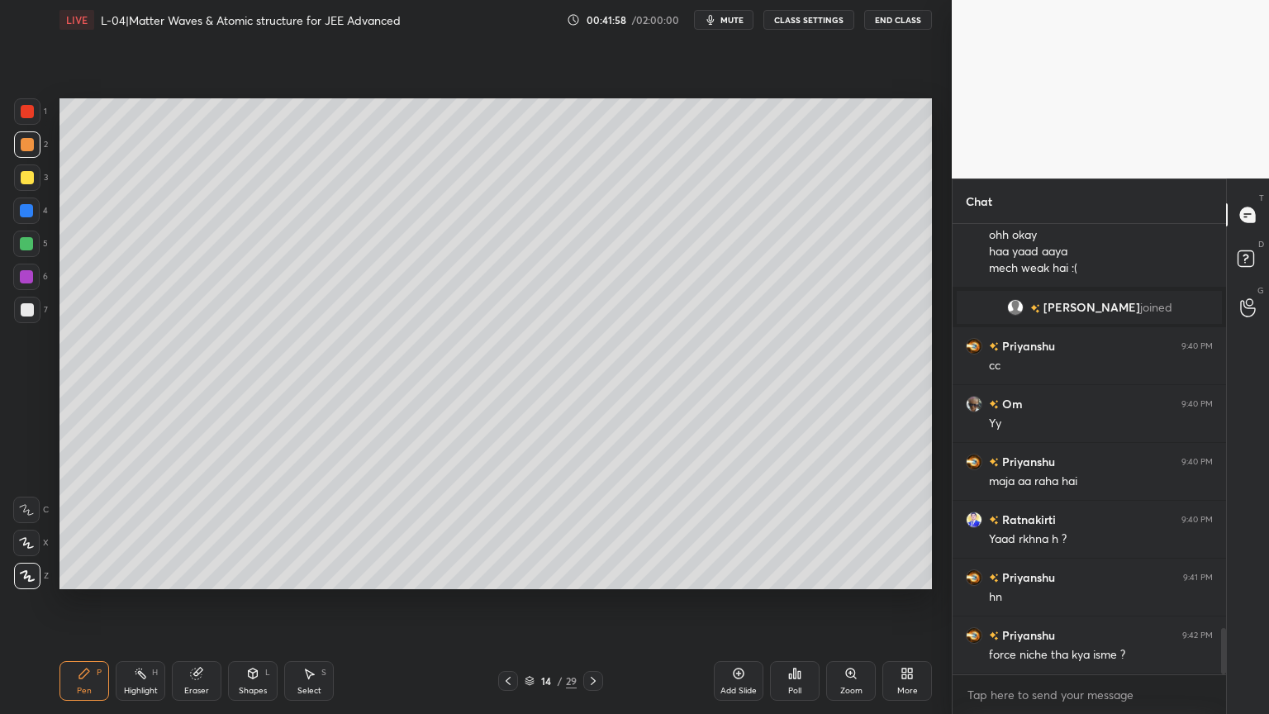
click at [254, 602] on icon at bounding box center [253, 672] width 9 height 2
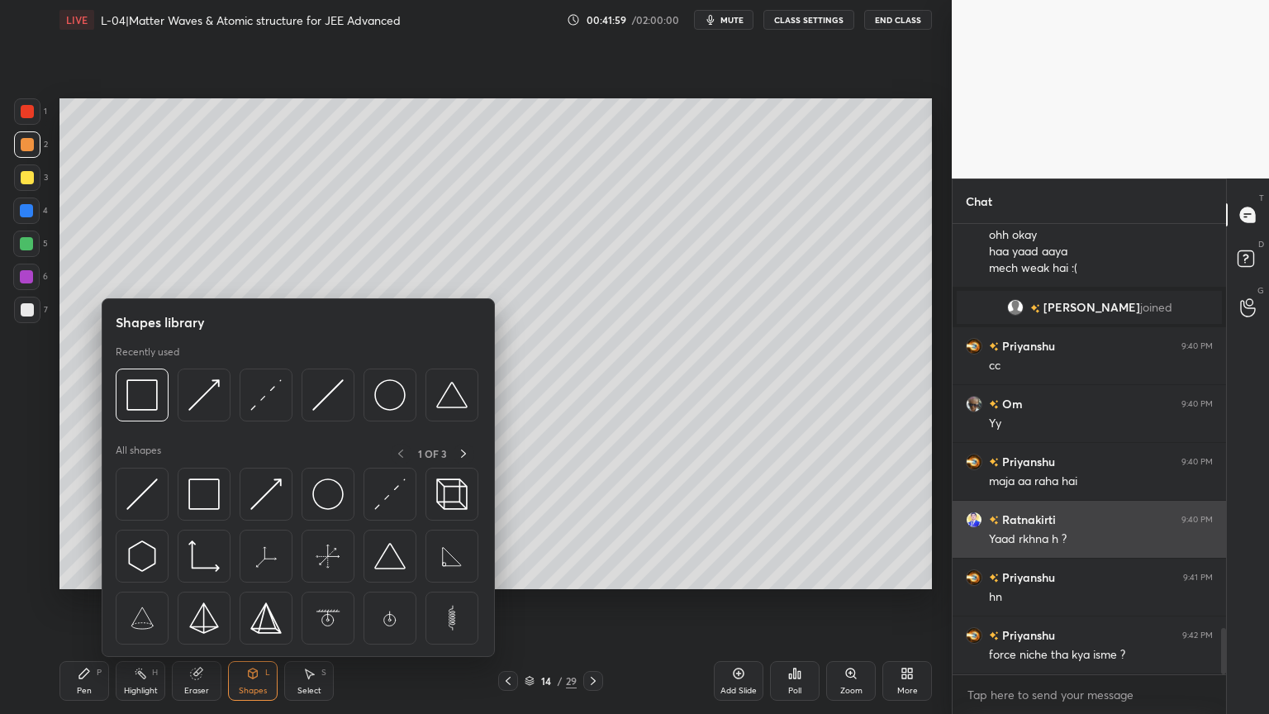
click at [398, 495] on img at bounding box center [389, 493] width 31 height 31
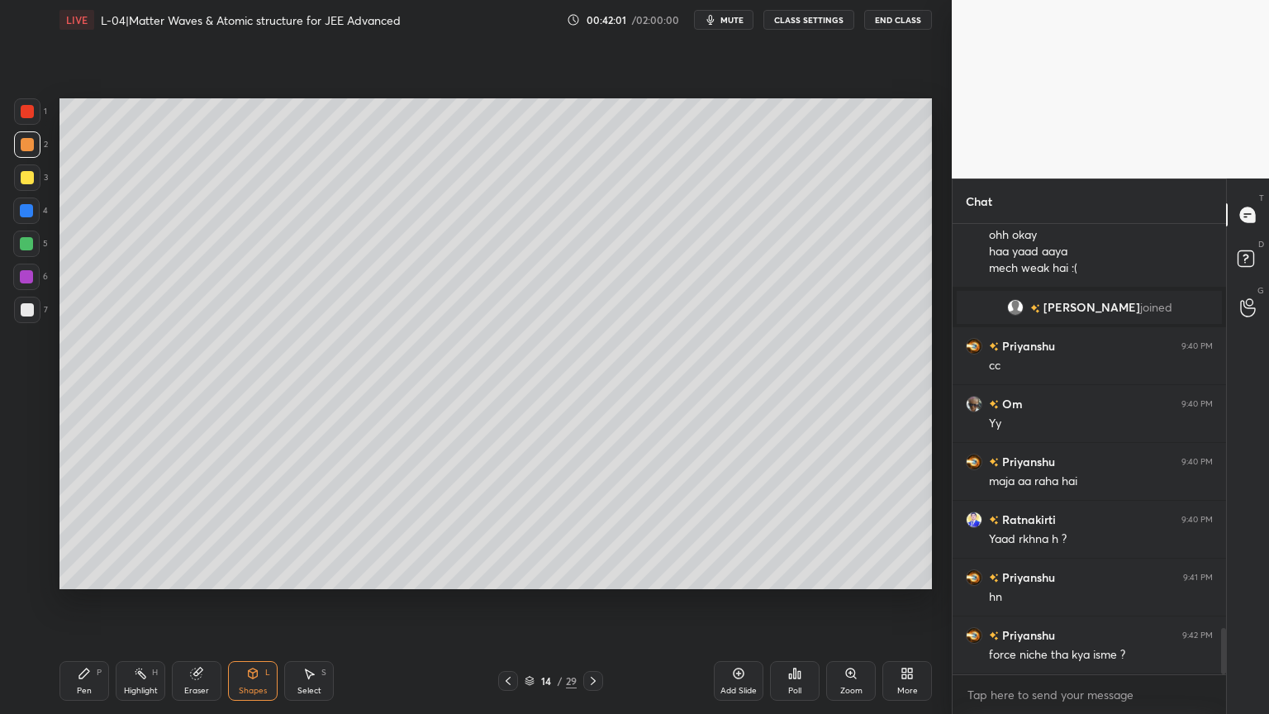
click at [31, 178] on div at bounding box center [27, 177] width 13 height 13
click at [251, 602] on div "Shapes L" at bounding box center [253, 681] width 50 height 40
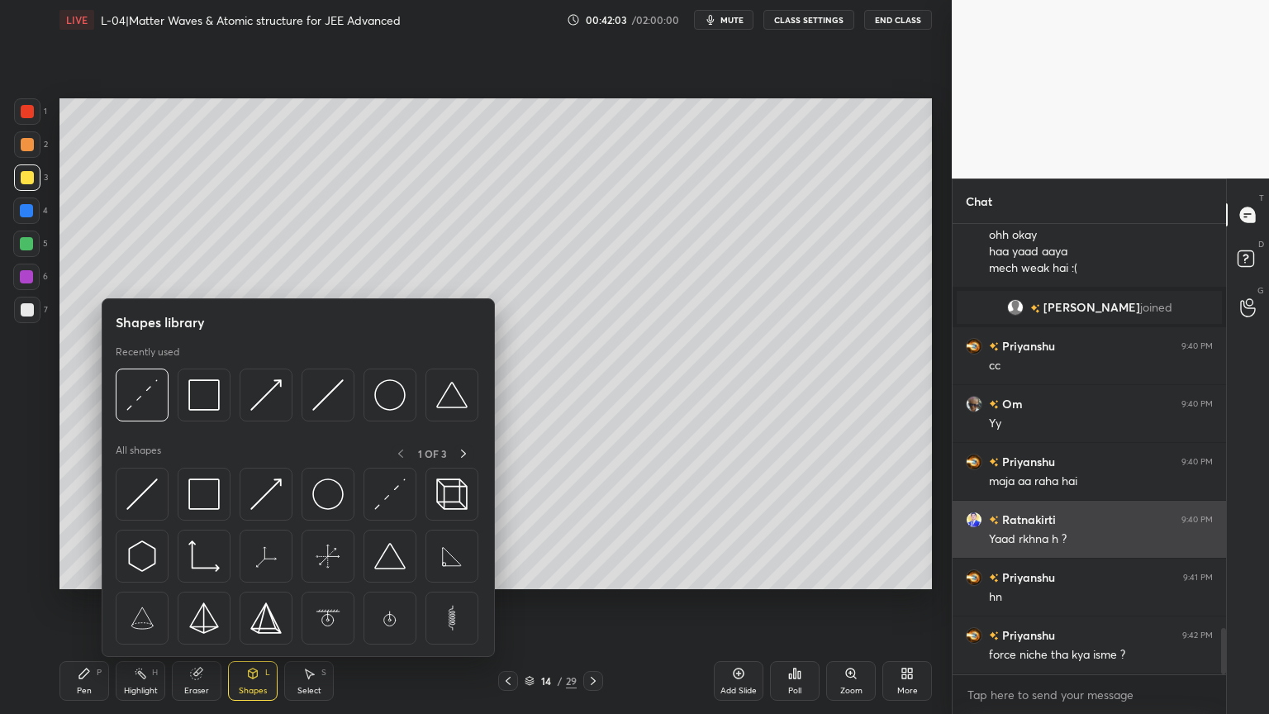
click at [210, 500] on img at bounding box center [203, 493] width 31 height 31
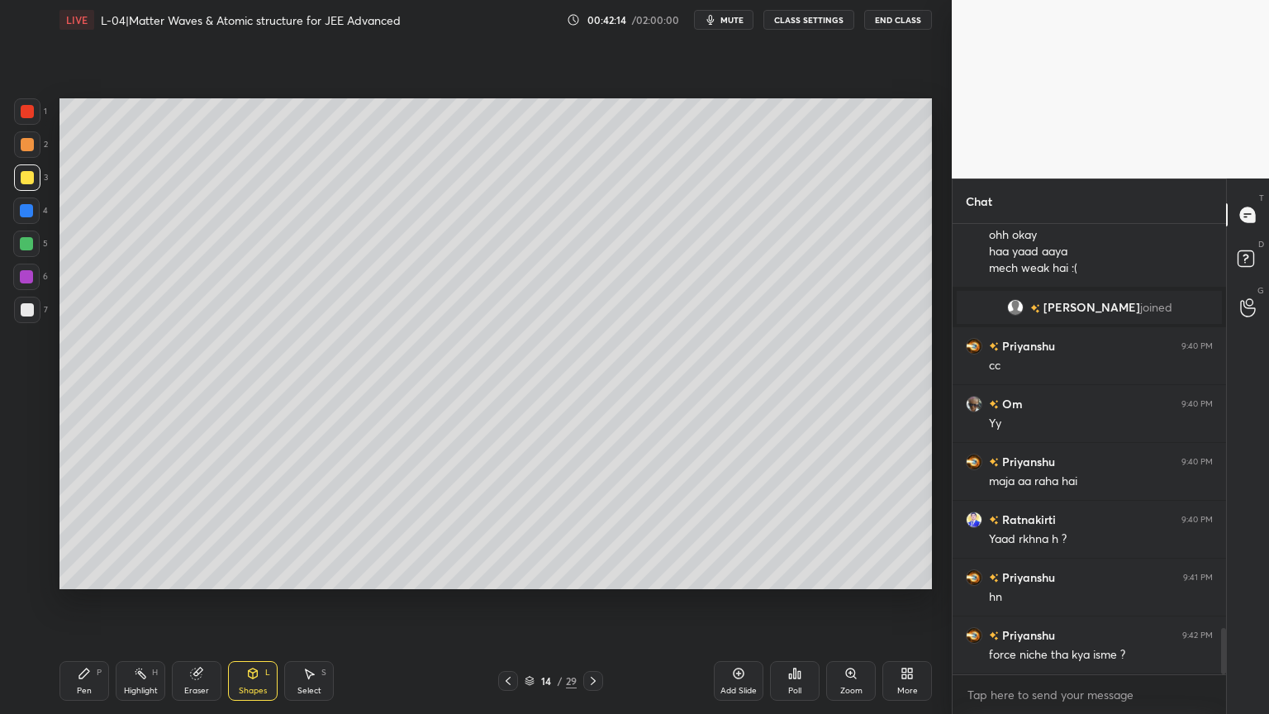
click at [30, 208] on div at bounding box center [26, 210] width 13 height 13
click at [249, 602] on icon at bounding box center [253, 673] width 9 height 10
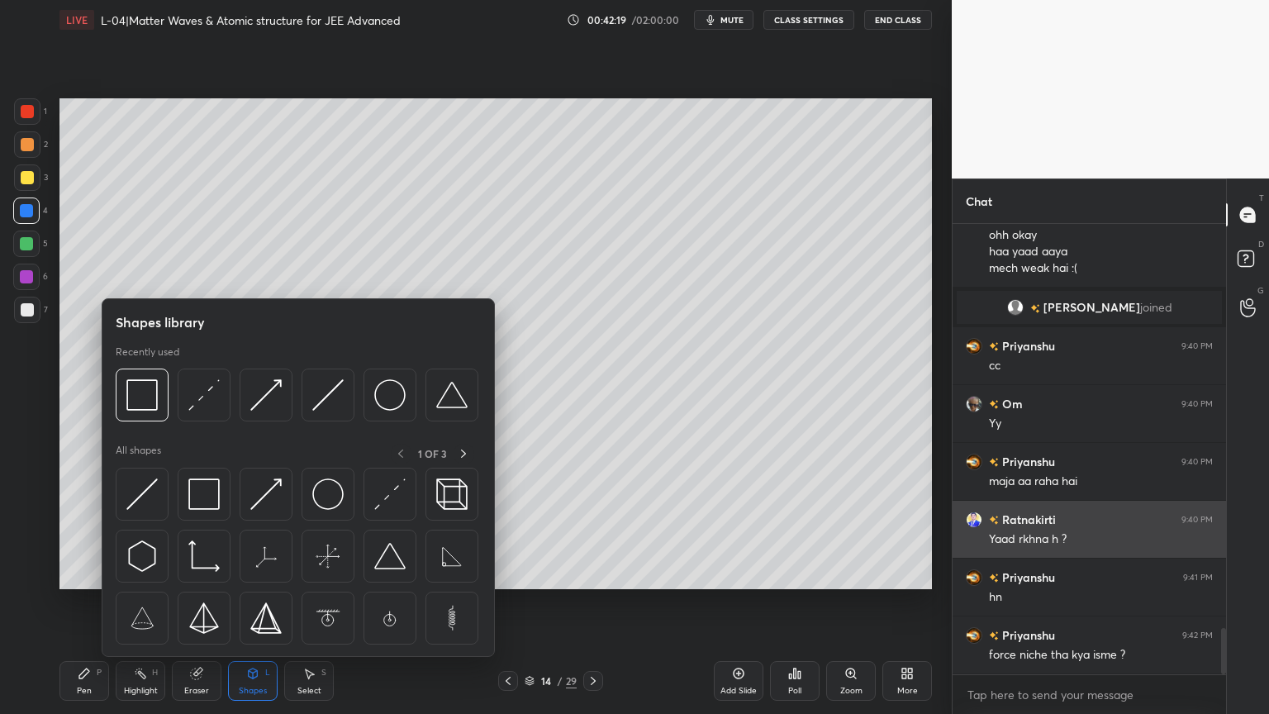
click at [264, 491] on img at bounding box center [265, 493] width 31 height 31
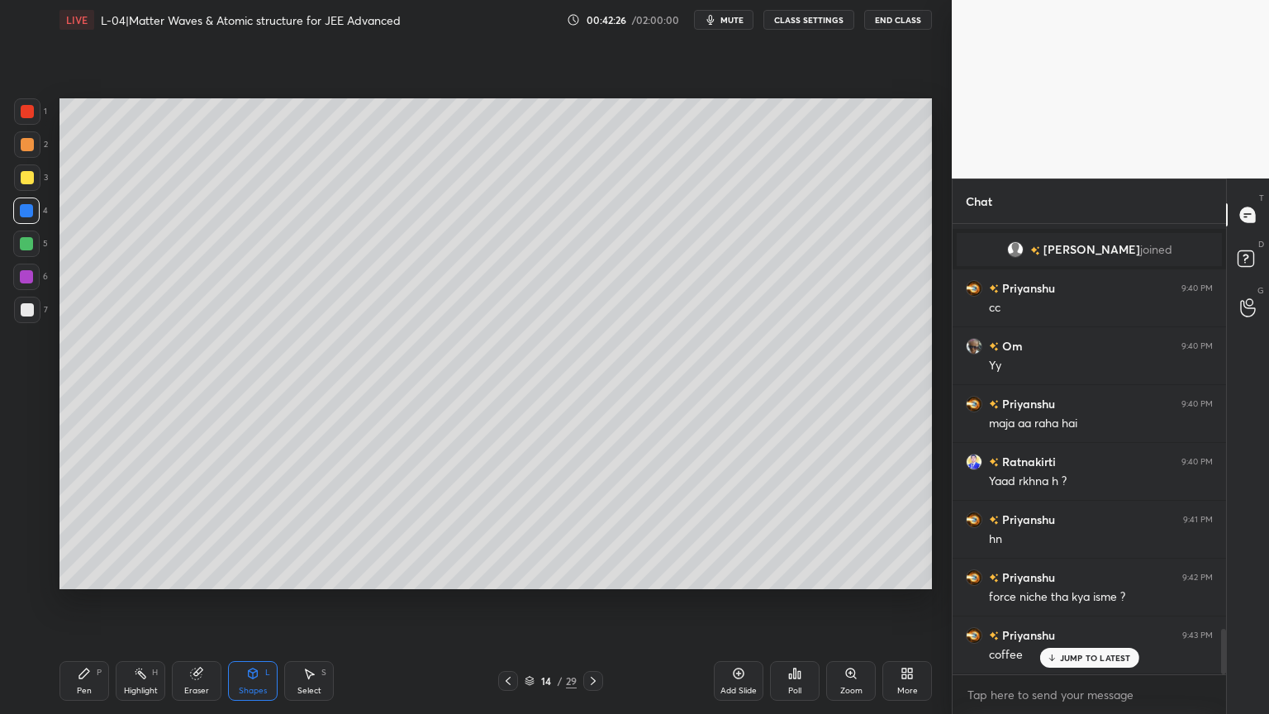
scroll to position [4014, 0]
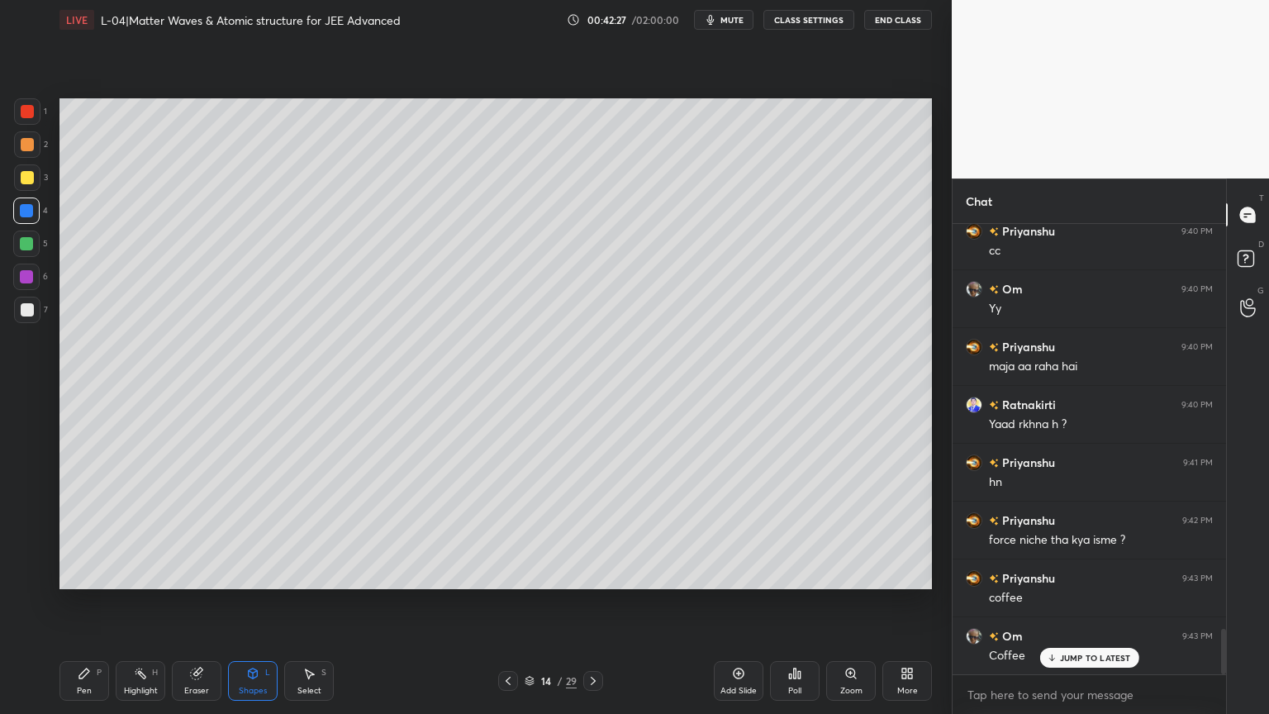
click at [82, 602] on icon at bounding box center [84, 673] width 13 height 13
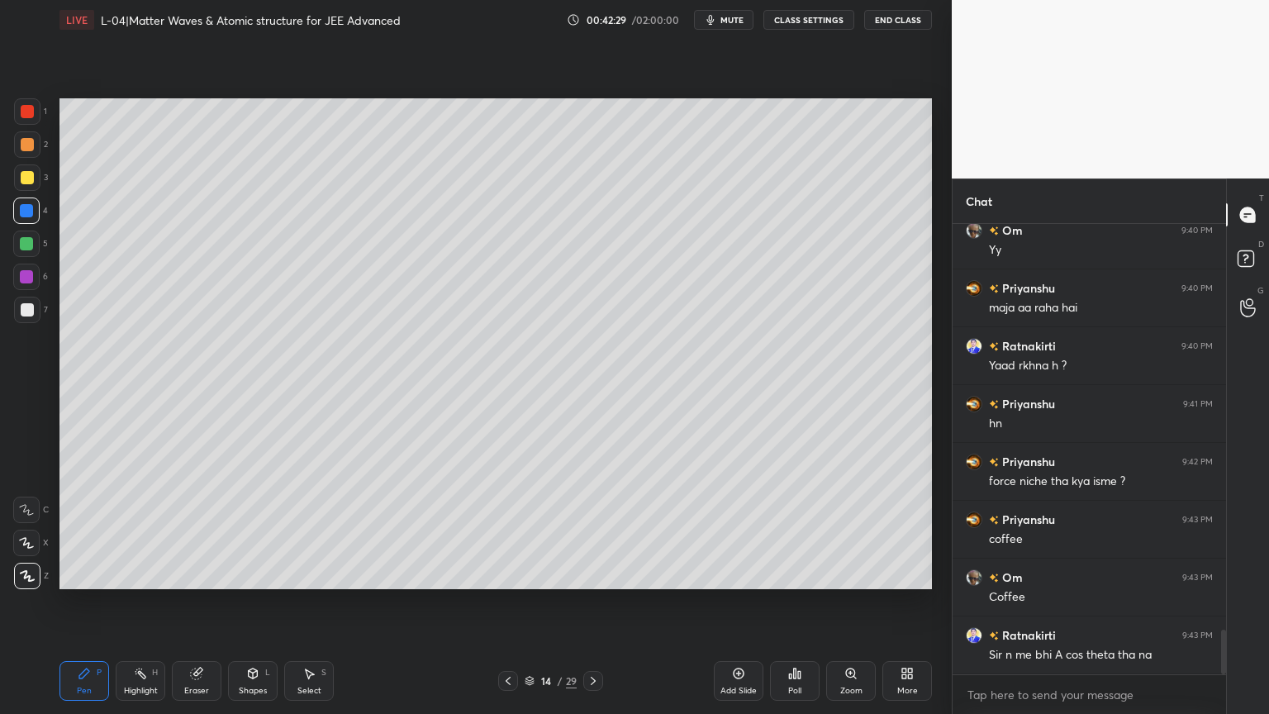
click at [30, 171] on div at bounding box center [27, 177] width 13 height 13
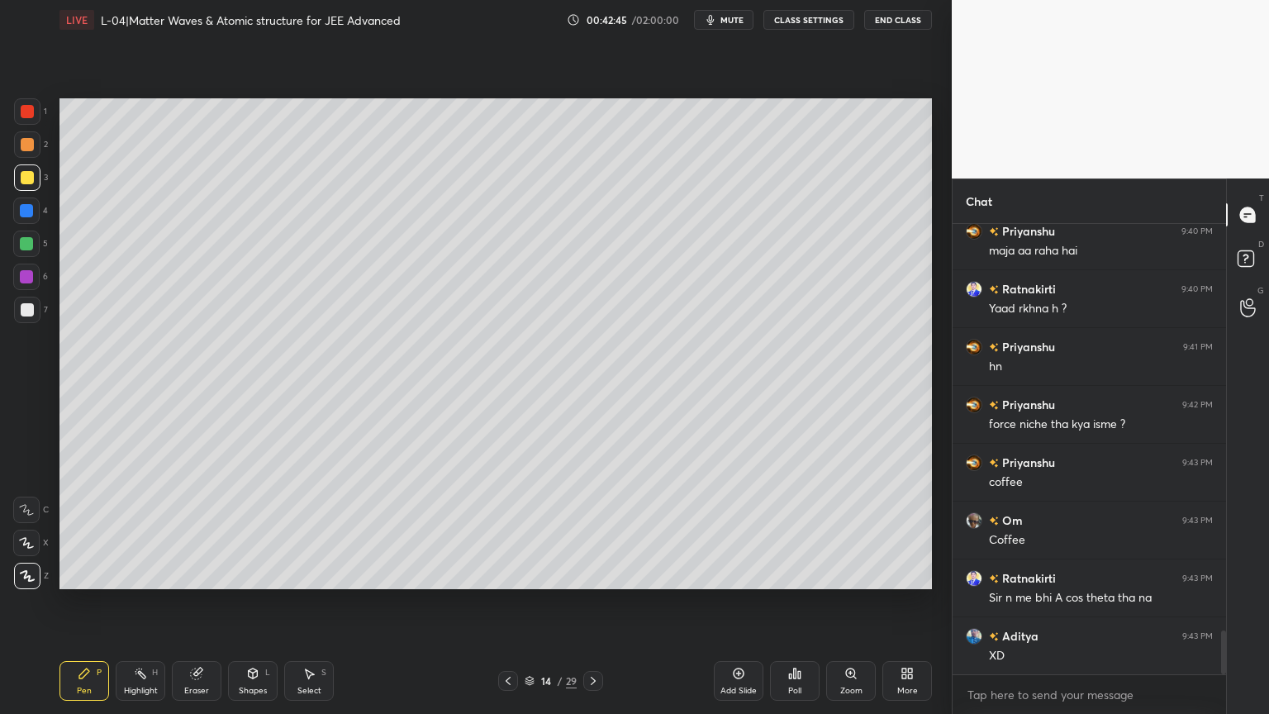
click at [187, 602] on div "Eraser" at bounding box center [196, 690] width 25 height 8
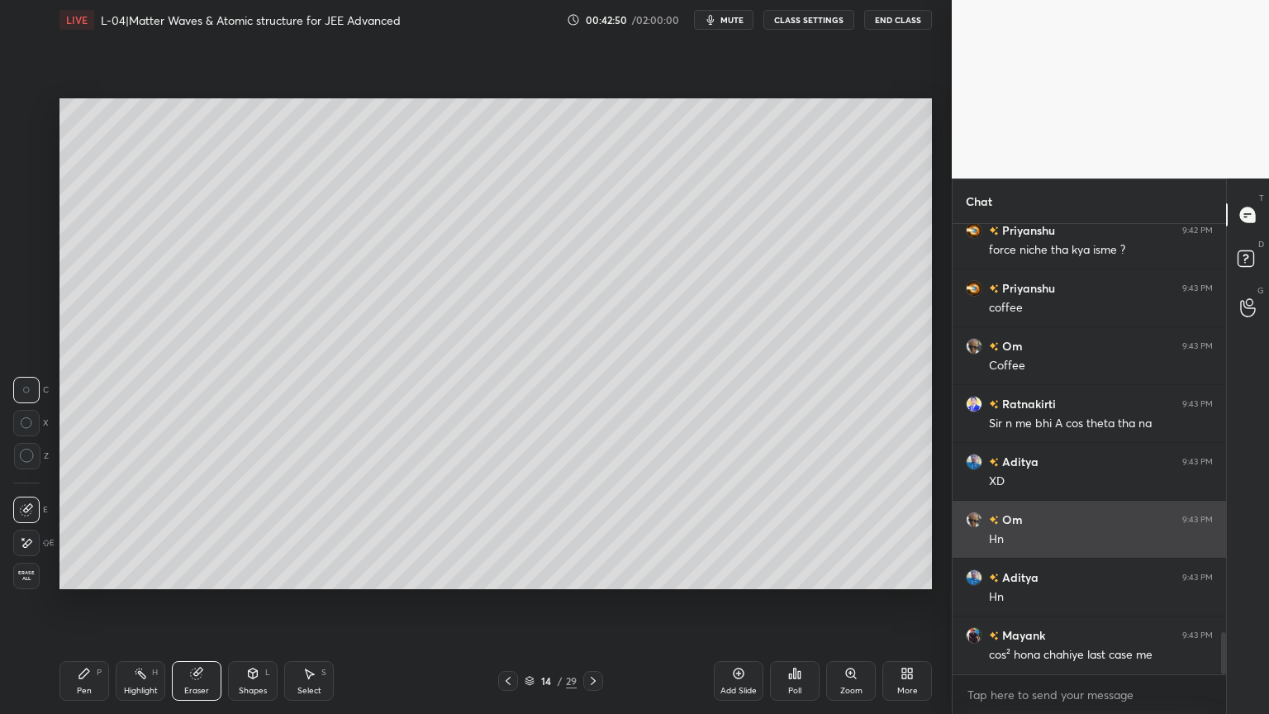
scroll to position [4361, 0]
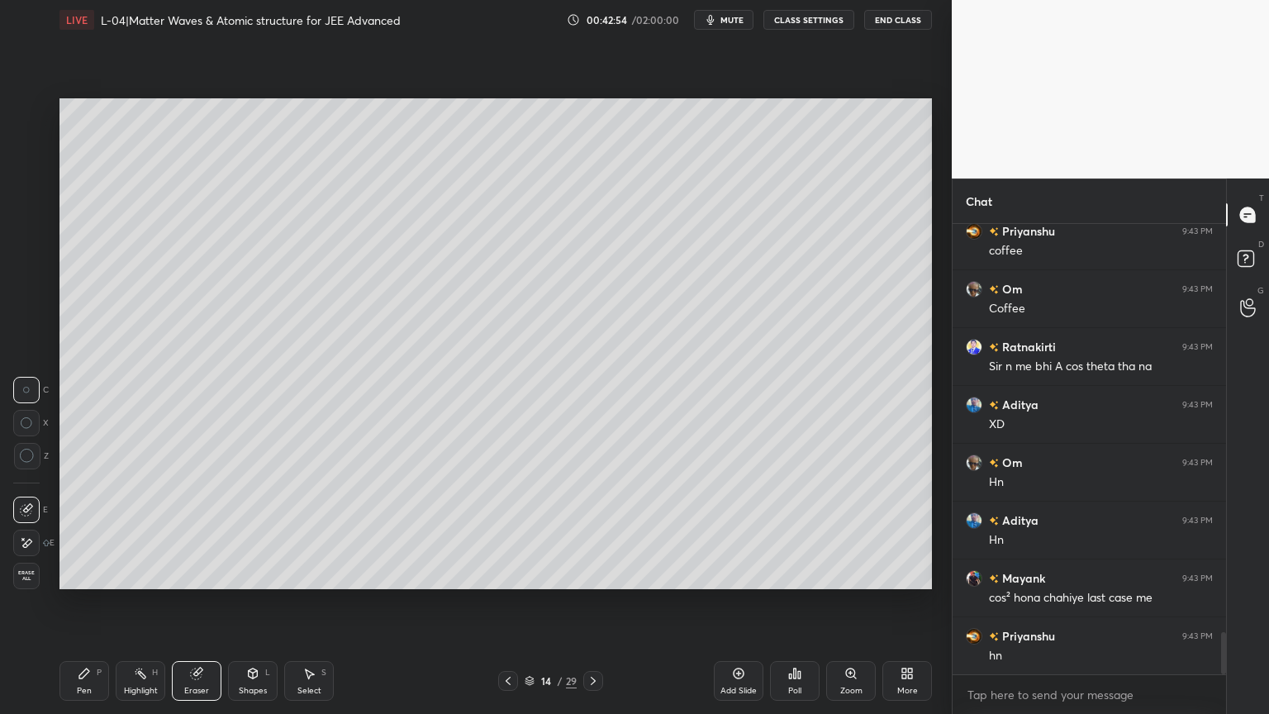
click at [504, 602] on icon at bounding box center [507, 680] width 13 height 13
click at [136, 602] on div "Highlight" at bounding box center [141, 690] width 34 height 8
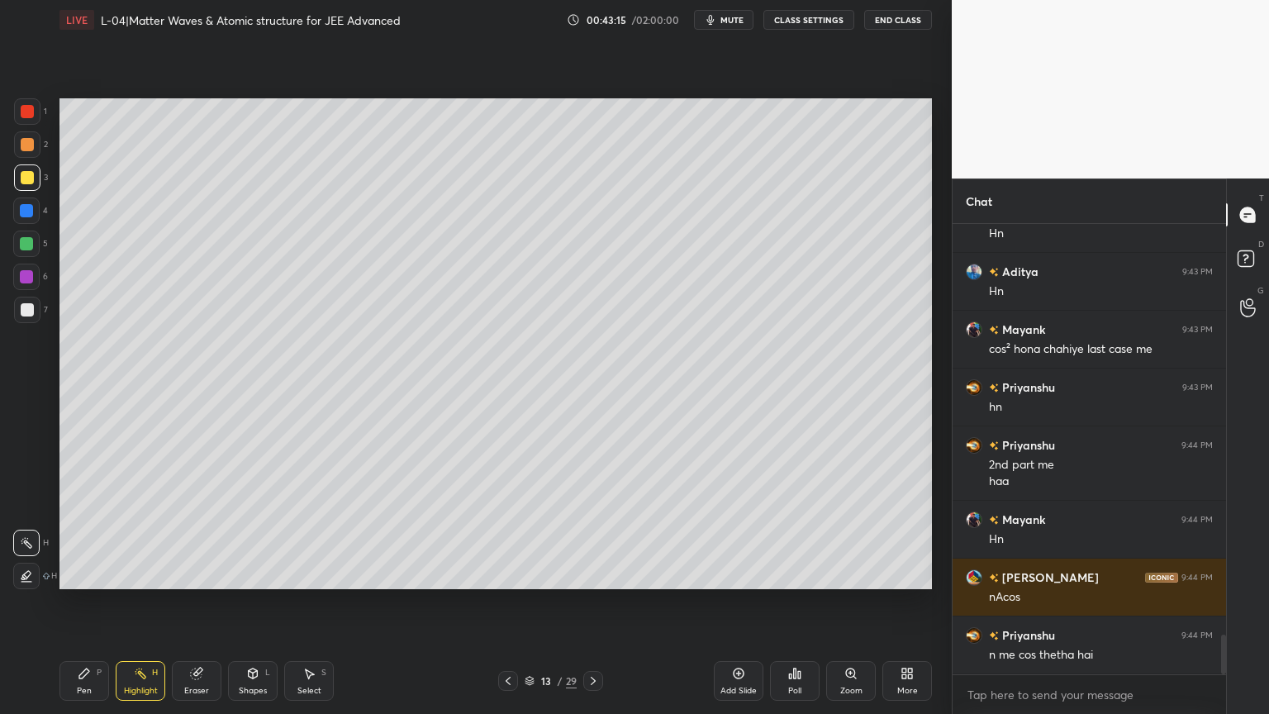
scroll to position [4668, 0]
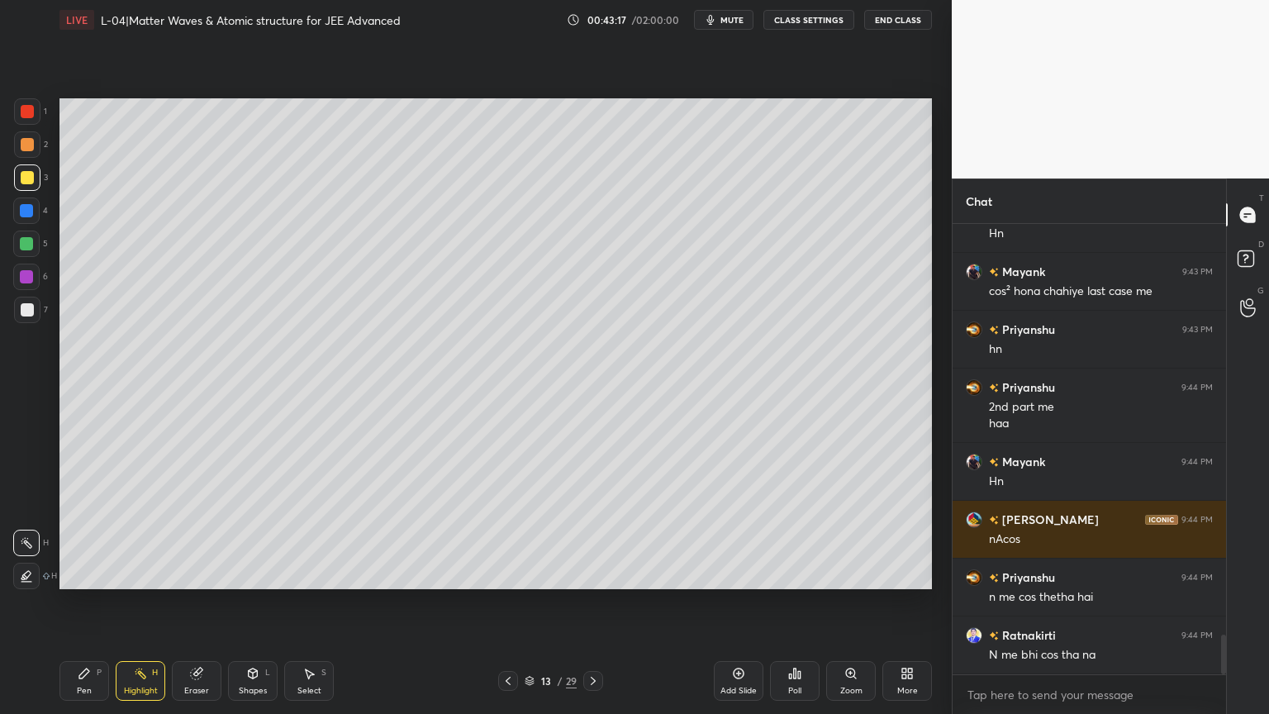
click at [508, 602] on icon at bounding box center [507, 680] width 13 height 13
click at [502, 602] on icon at bounding box center [507, 680] width 13 height 13
click at [595, 602] on icon at bounding box center [592, 680] width 13 height 13
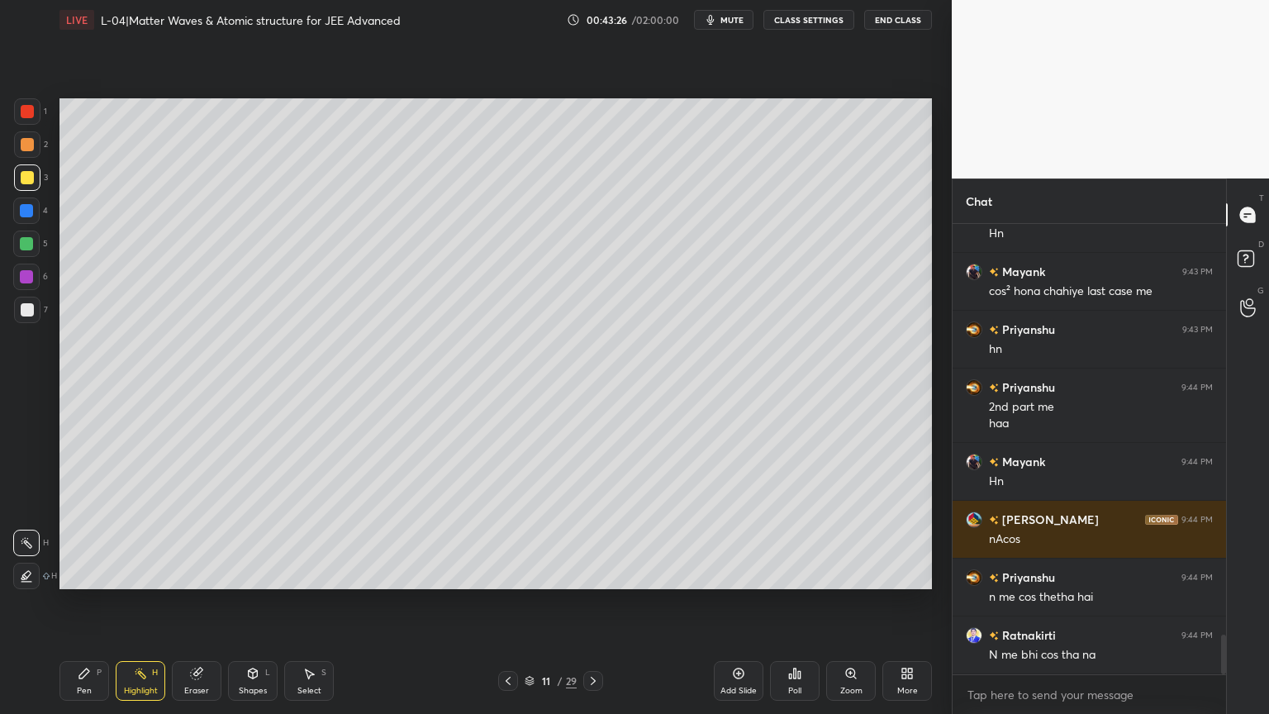
click at [595, 602] on icon at bounding box center [592, 680] width 13 height 13
click at [26, 144] on div at bounding box center [27, 144] width 13 height 13
click at [88, 602] on div "Pen P" at bounding box center [84, 681] width 50 height 40
click at [205, 602] on div "Eraser" at bounding box center [197, 681] width 50 height 40
click at [95, 602] on div "Pen P" at bounding box center [84, 681] width 50 height 40
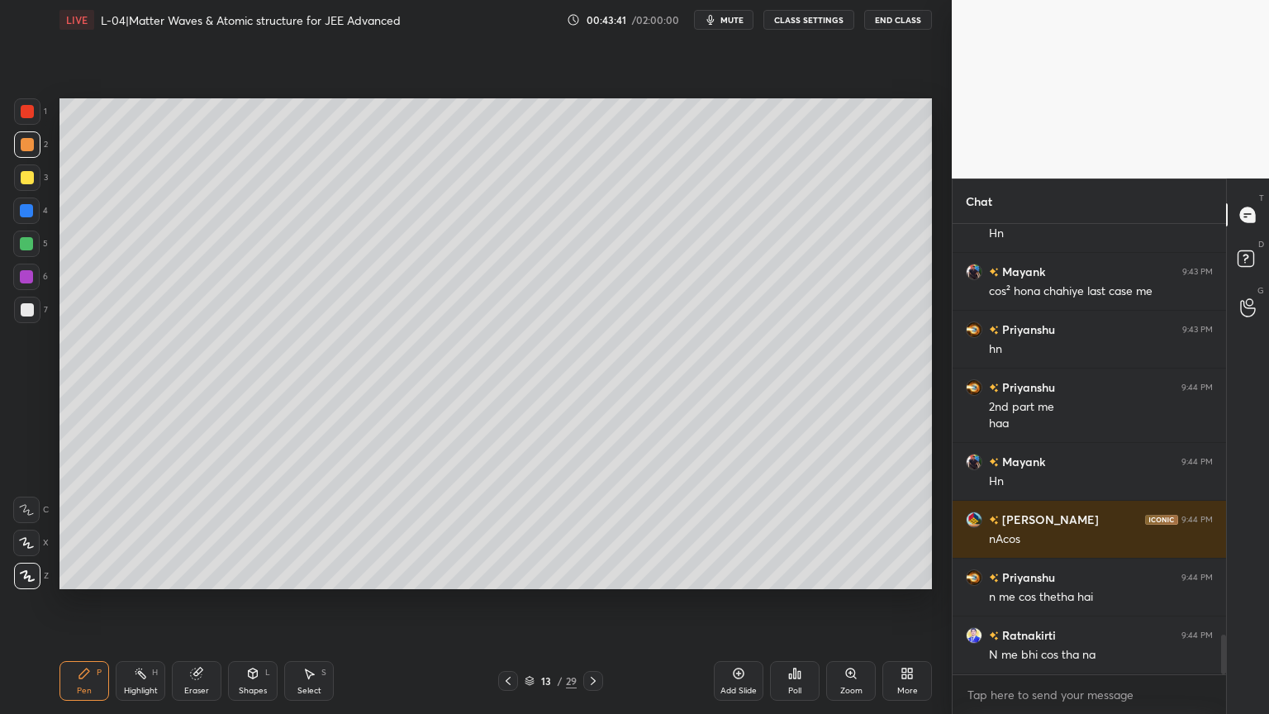
click at [14, 268] on div at bounding box center [26, 276] width 26 height 26
click at [586, 602] on icon at bounding box center [592, 680] width 13 height 13
click at [256, 602] on div "Shapes" at bounding box center [253, 690] width 28 height 8
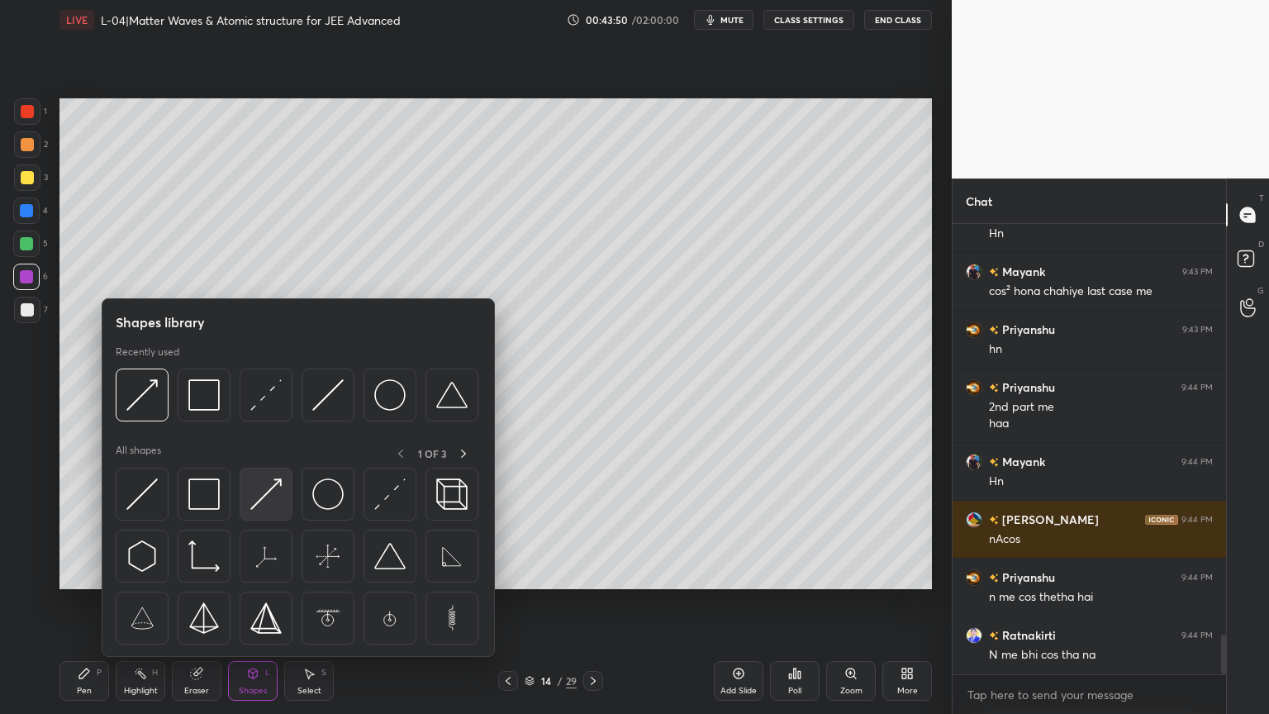
click at [283, 498] on div at bounding box center [266, 493] width 53 height 53
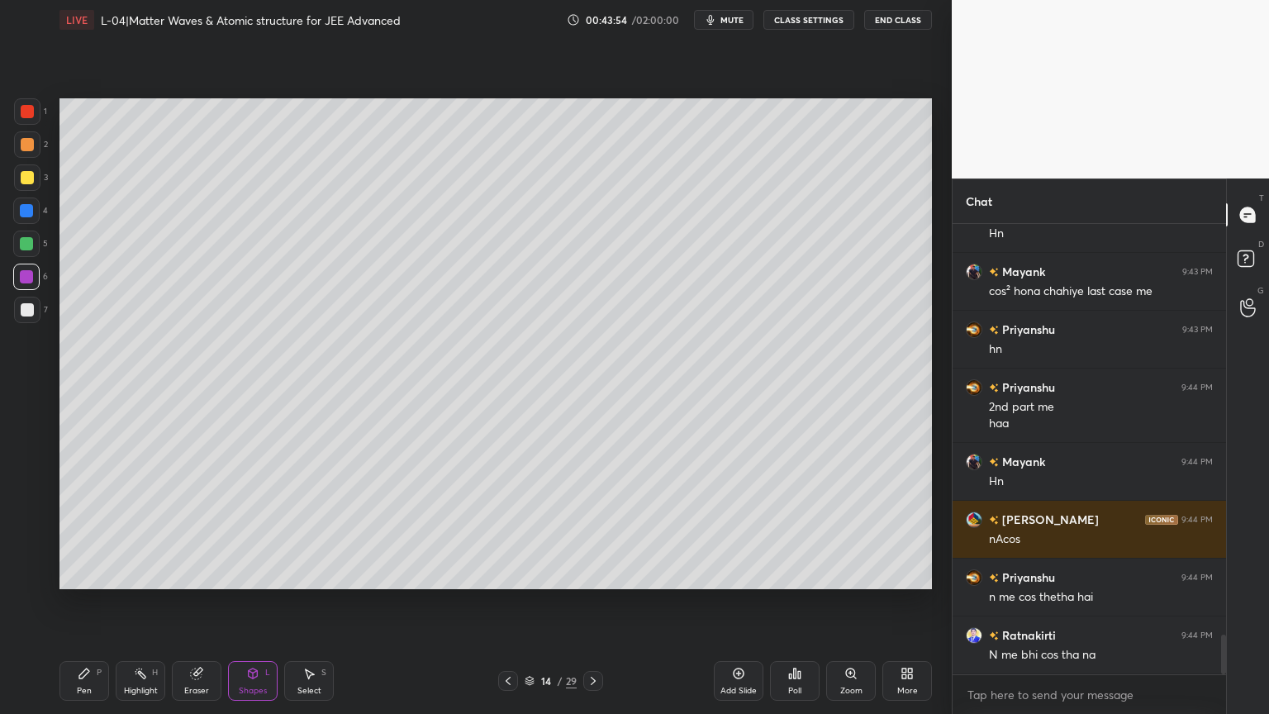
click at [188, 602] on div "Eraser" at bounding box center [197, 681] width 50 height 40
click at [259, 602] on div "Shapes" at bounding box center [253, 690] width 28 height 8
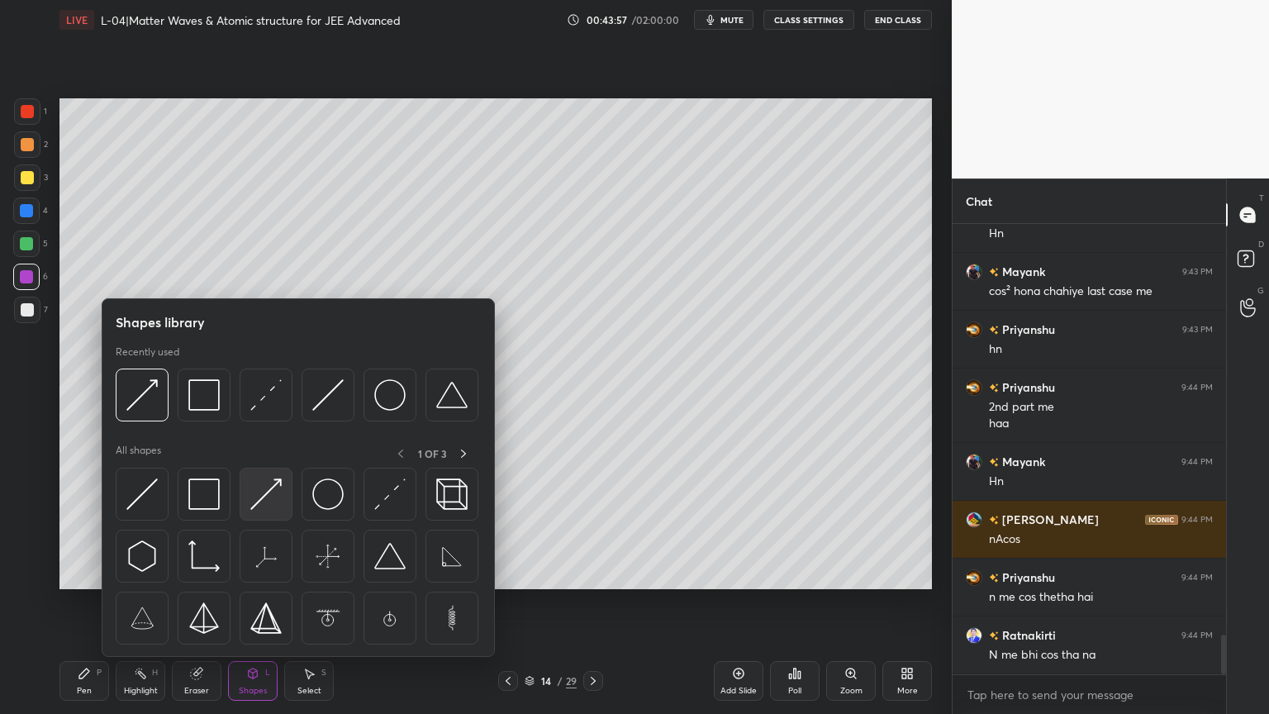
click at [268, 493] on img at bounding box center [265, 493] width 31 height 31
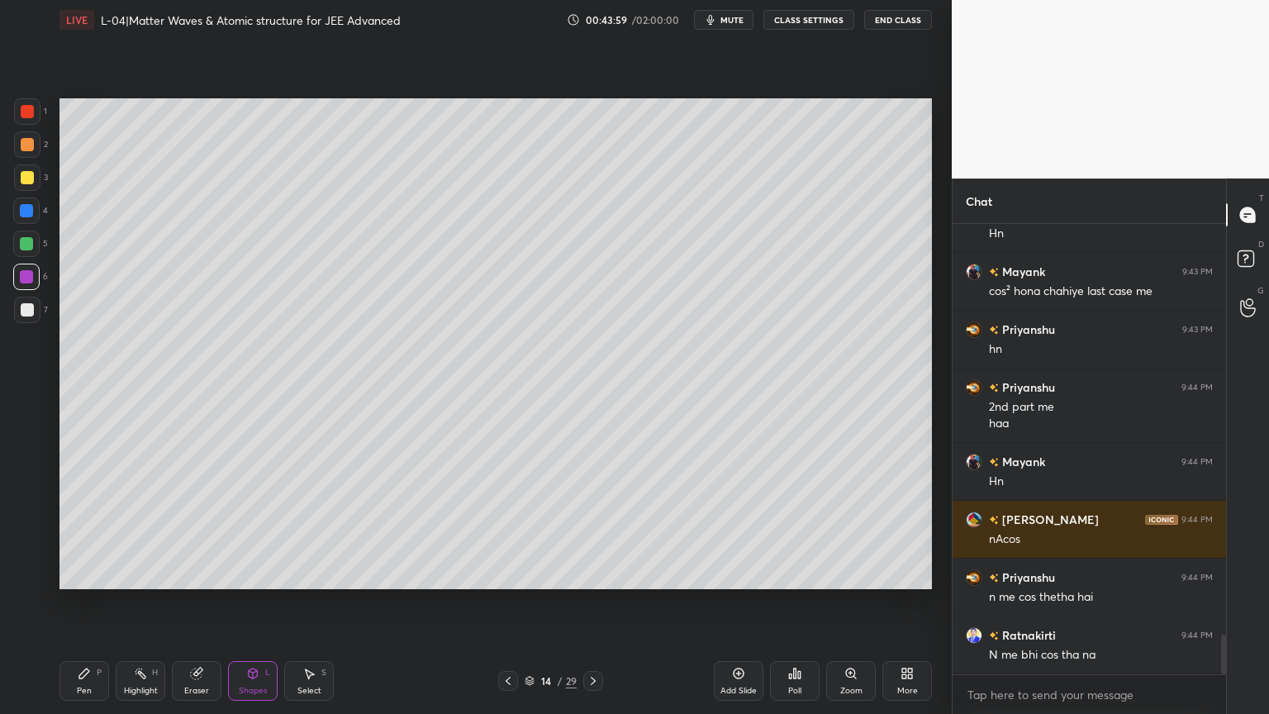
click at [254, 602] on div "Shapes" at bounding box center [253, 690] width 28 height 8
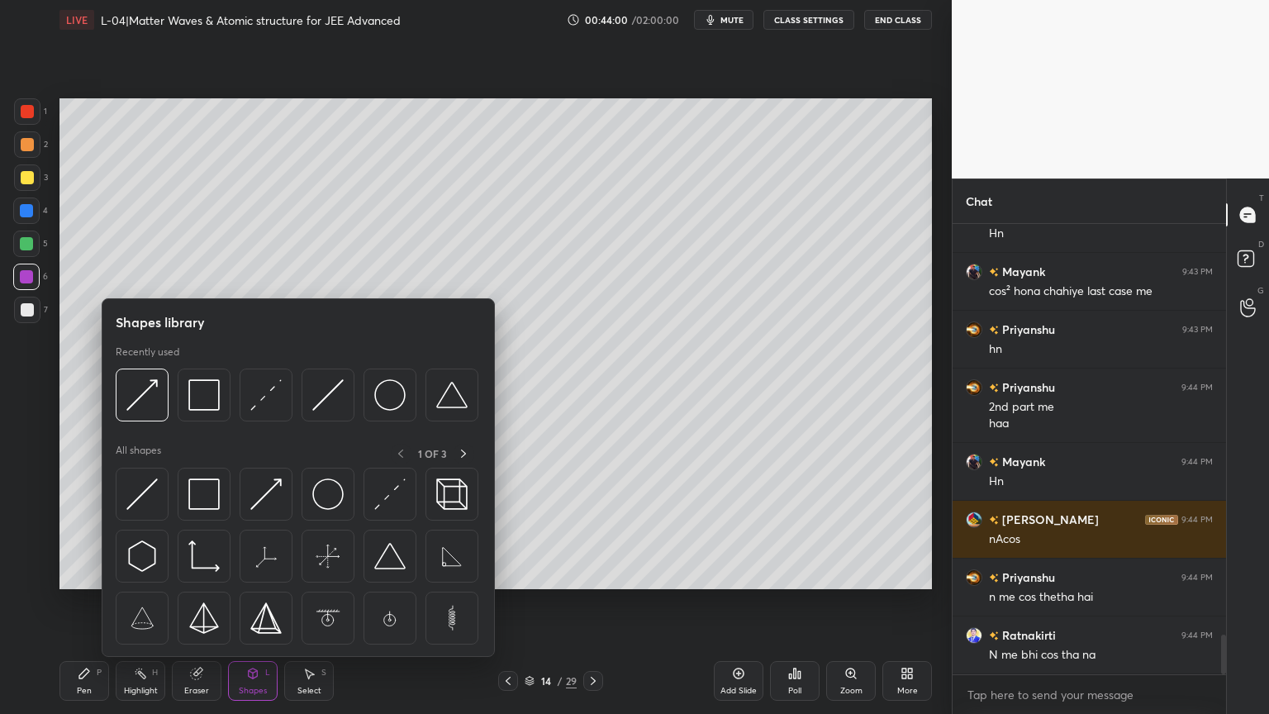
click at [204, 491] on img at bounding box center [203, 493] width 31 height 31
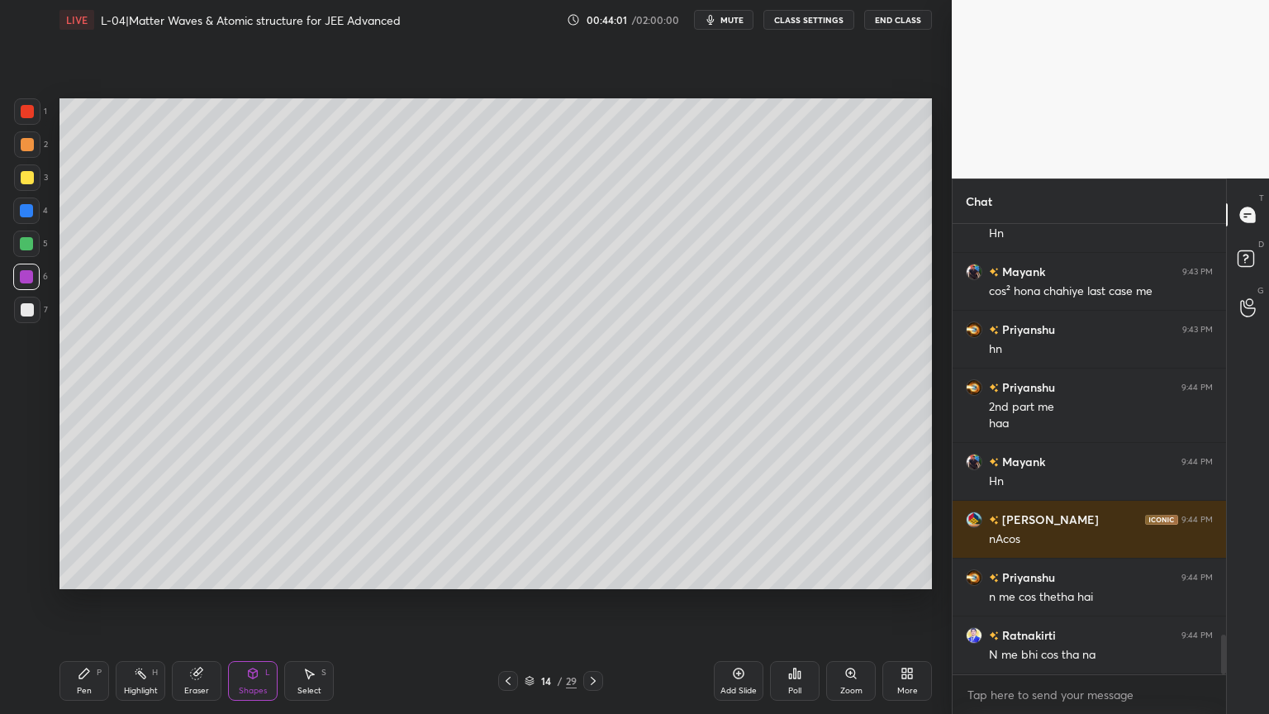
click at [26, 181] on div at bounding box center [27, 177] width 13 height 13
click at [249, 602] on div "Shapes L" at bounding box center [253, 681] width 50 height 40
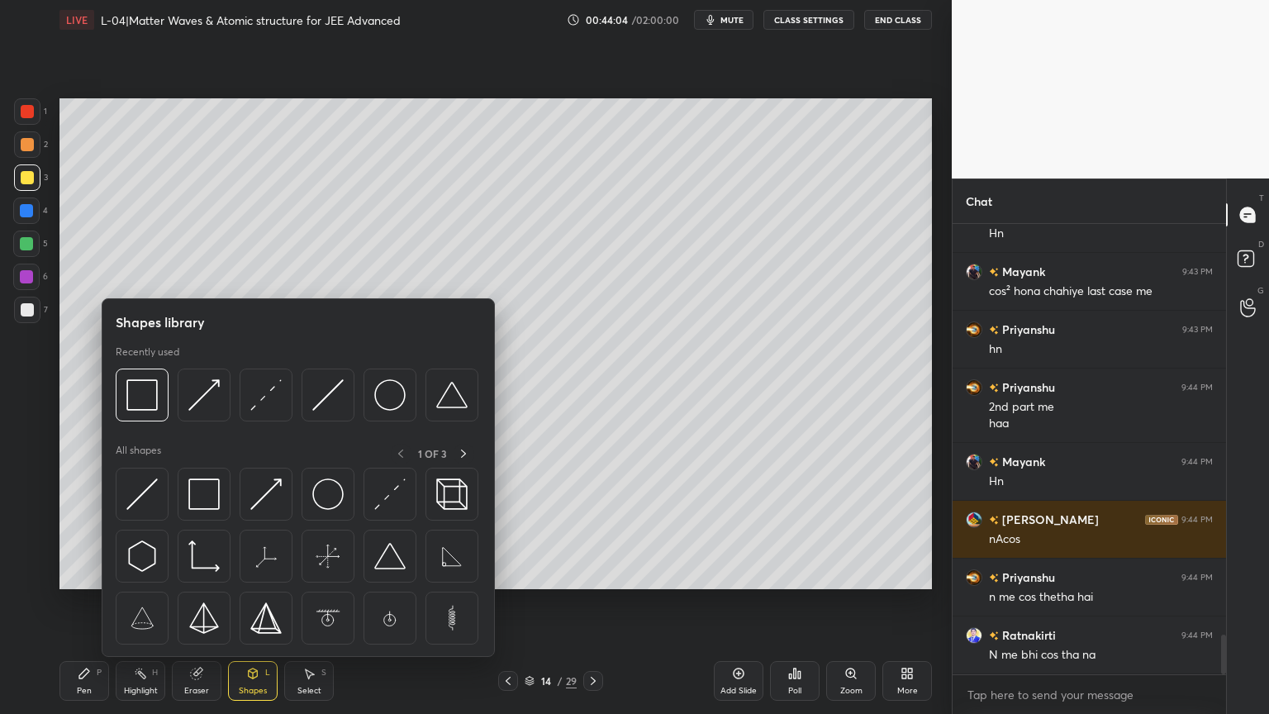
click at [278, 486] on img at bounding box center [265, 493] width 31 height 31
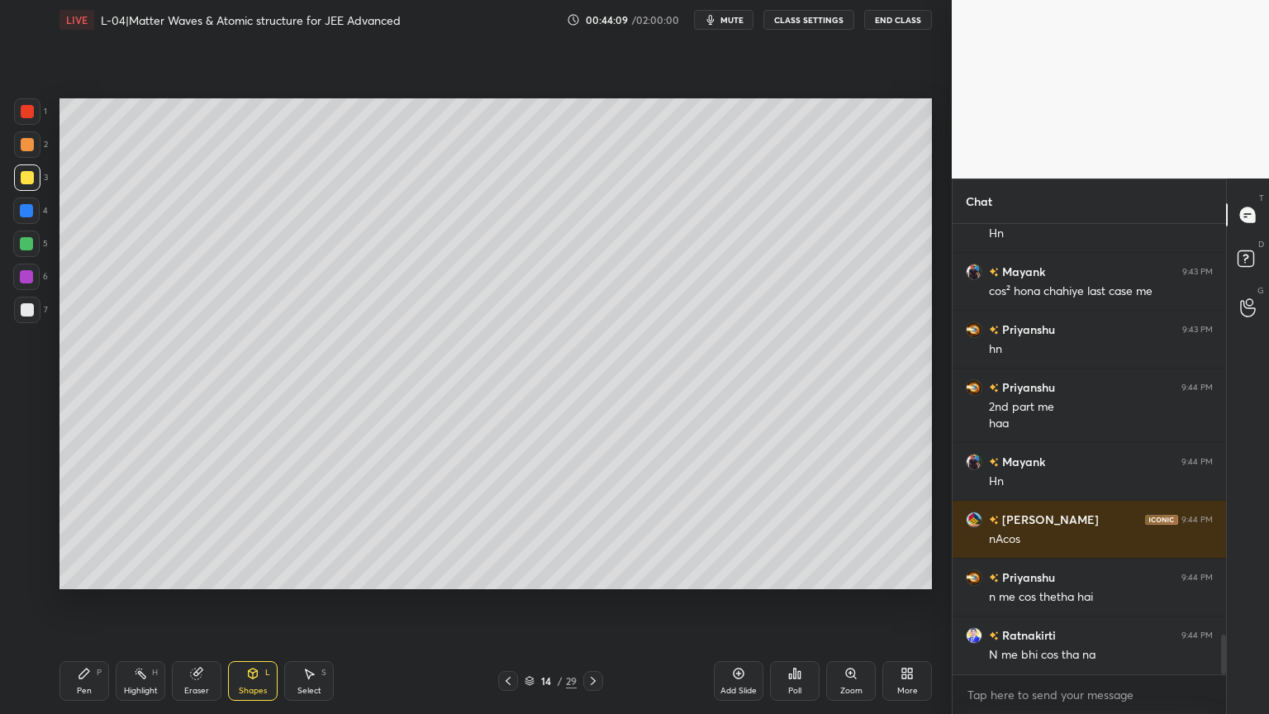
click at [25, 206] on div at bounding box center [26, 210] width 13 height 13
click at [77, 602] on div "Pen P" at bounding box center [84, 681] width 50 height 40
click at [190, 602] on icon at bounding box center [196, 673] width 13 height 13
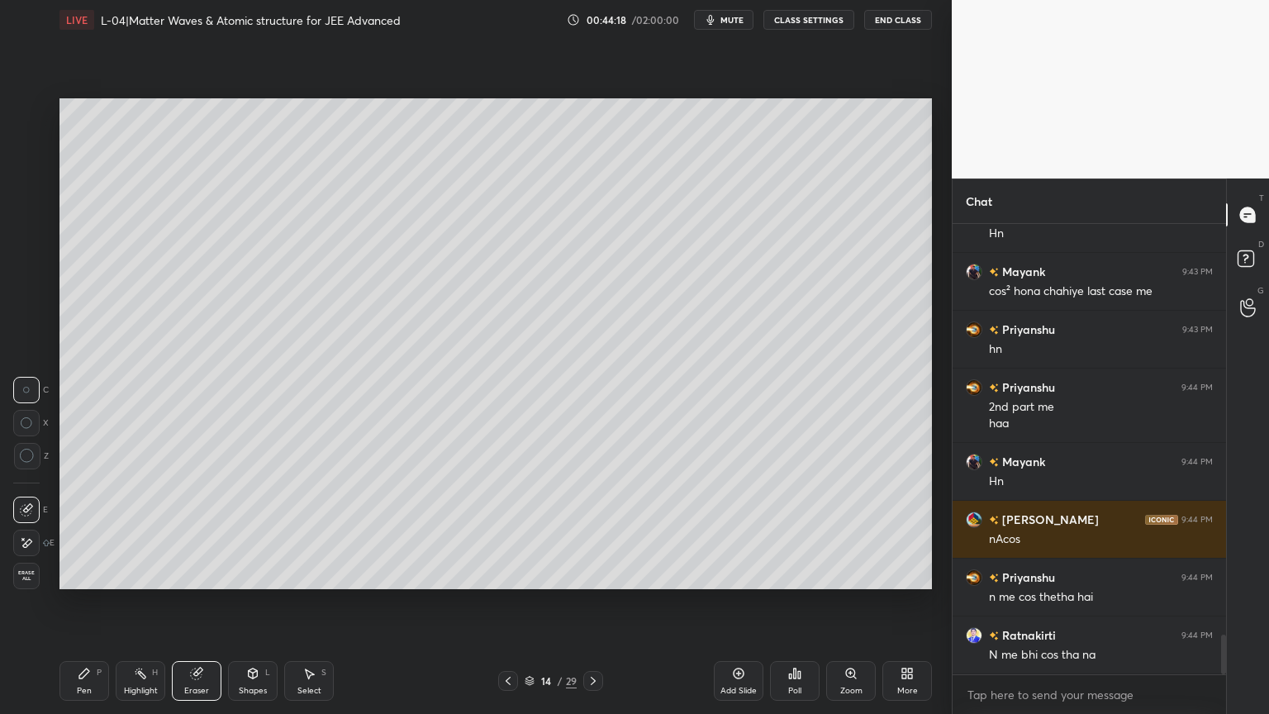
click at [78, 602] on div "Pen P" at bounding box center [84, 681] width 50 height 40
click at [505, 602] on icon at bounding box center [507, 680] width 13 height 13
click at [510, 602] on icon at bounding box center [507, 680] width 13 height 13
click at [512, 602] on icon at bounding box center [507, 680] width 13 height 13
click at [586, 602] on div at bounding box center [593, 681] width 20 height 20
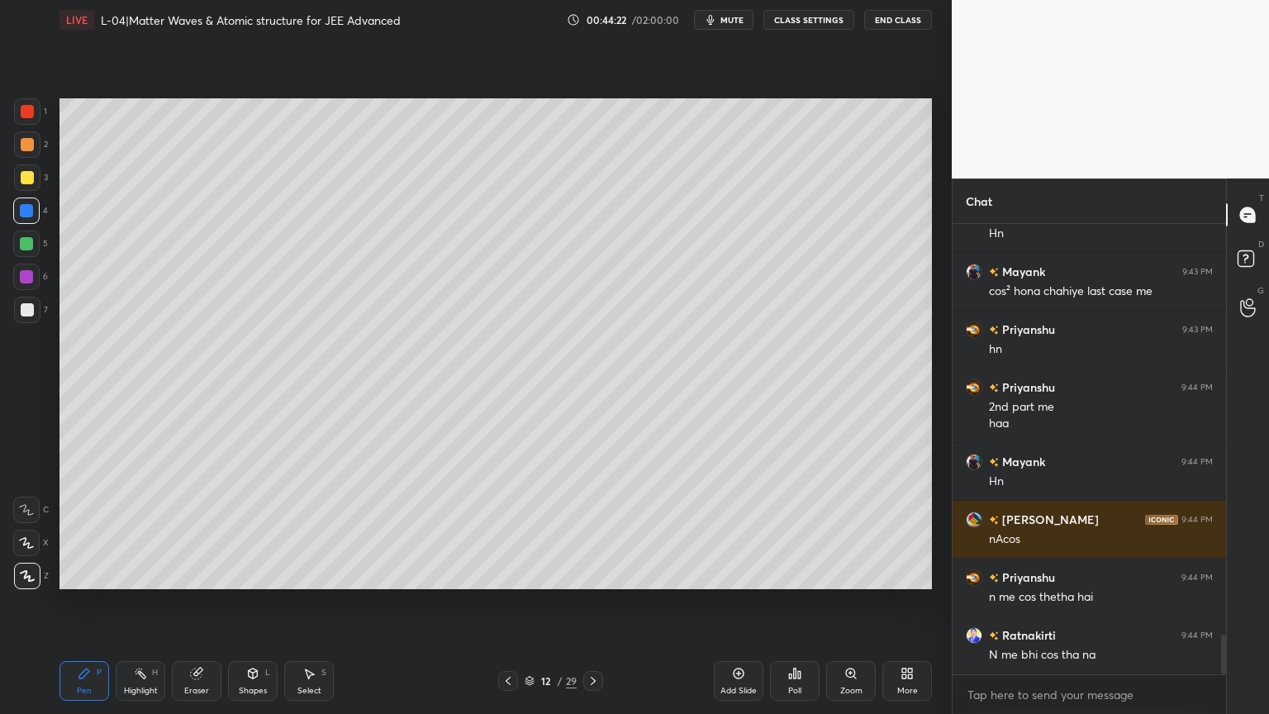
click at [596, 602] on icon at bounding box center [592, 680] width 13 height 13
click at [590, 602] on icon at bounding box center [592, 680] width 13 height 13
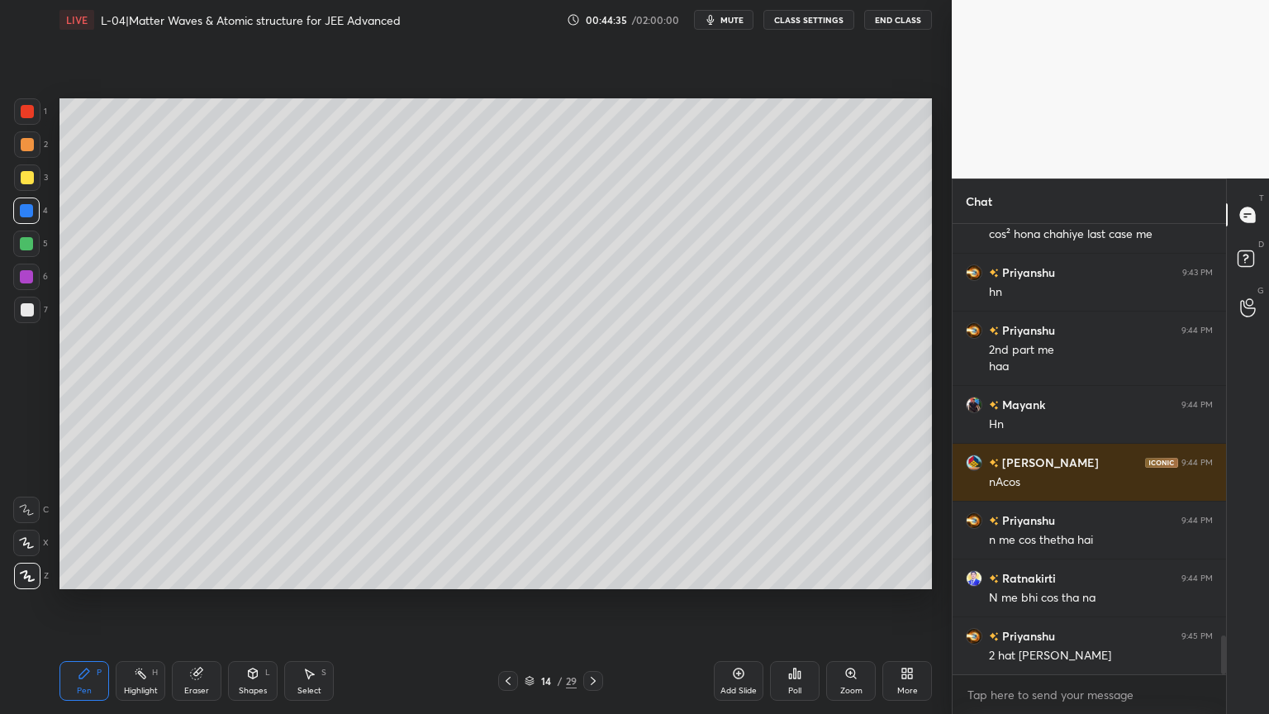
scroll to position [4783, 0]
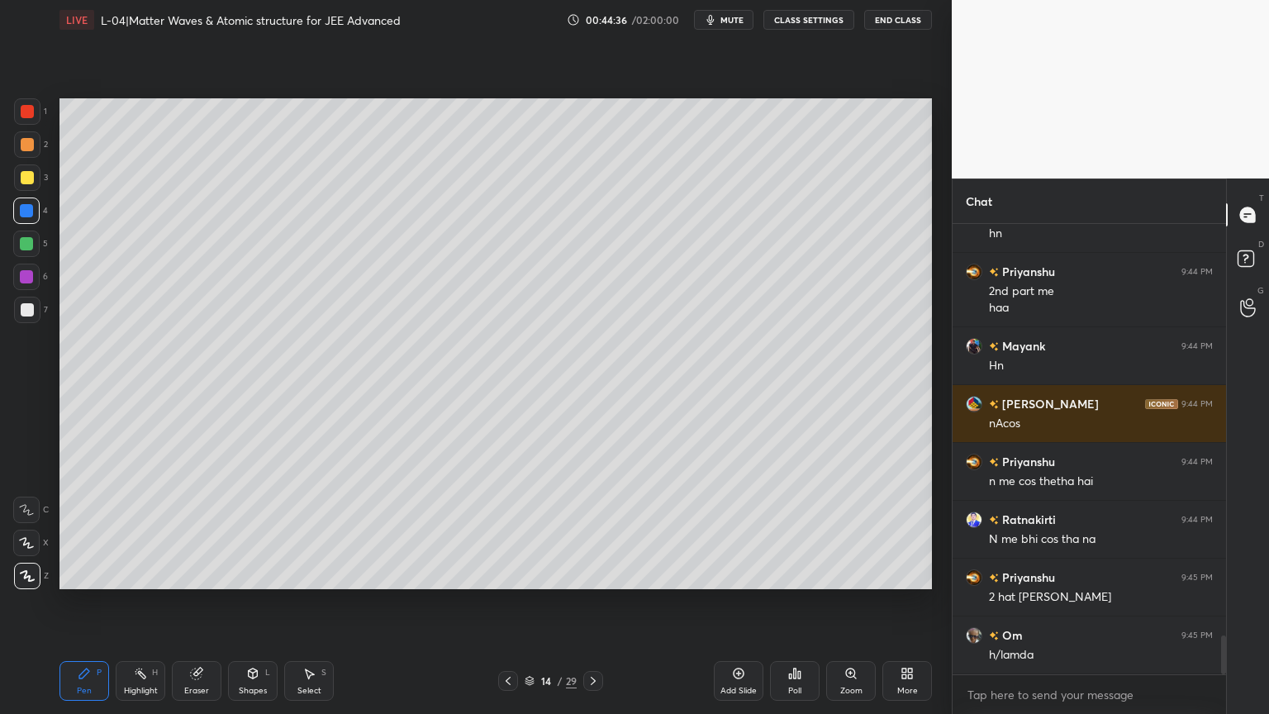
click at [204, 602] on div "Eraser" at bounding box center [197, 681] width 50 height 40
click at [78, 602] on div "Pen P" at bounding box center [84, 681] width 50 height 40
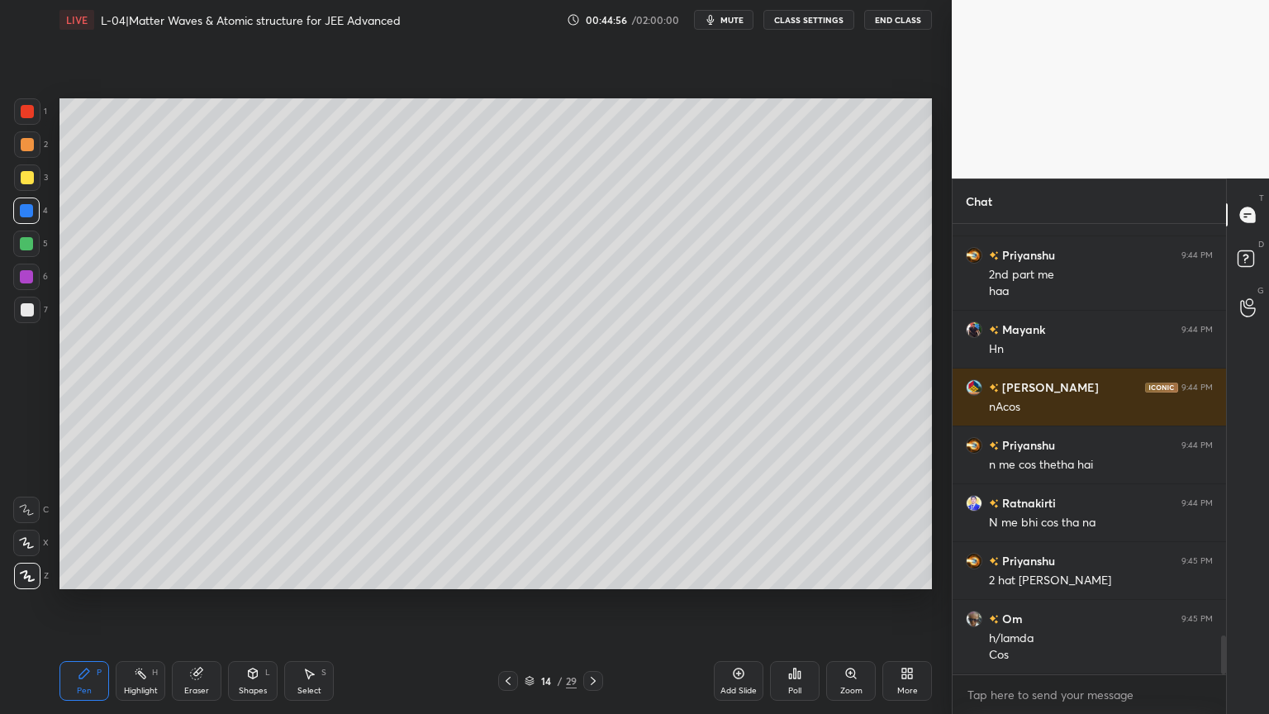
click at [24, 175] on div at bounding box center [27, 177] width 13 height 13
click at [31, 145] on div at bounding box center [27, 144] width 13 height 13
click at [250, 602] on icon at bounding box center [253, 673] width 9 height 10
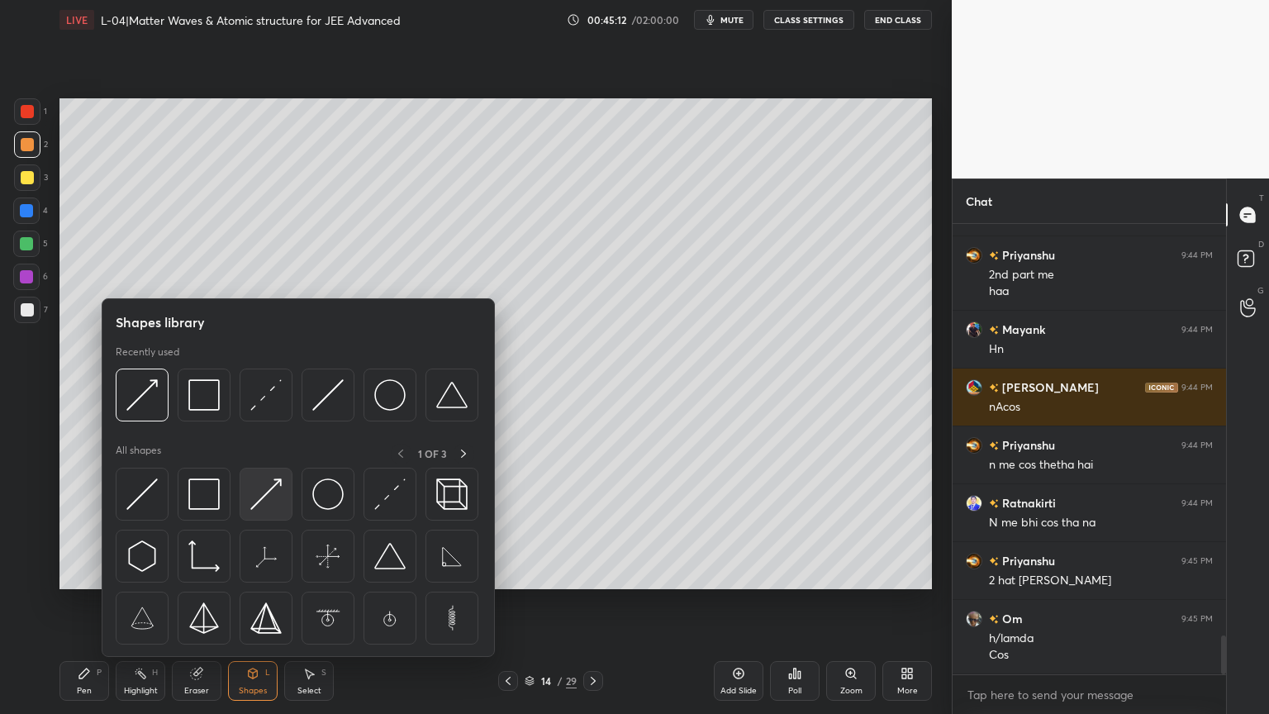
click at [258, 500] on img at bounding box center [265, 493] width 31 height 31
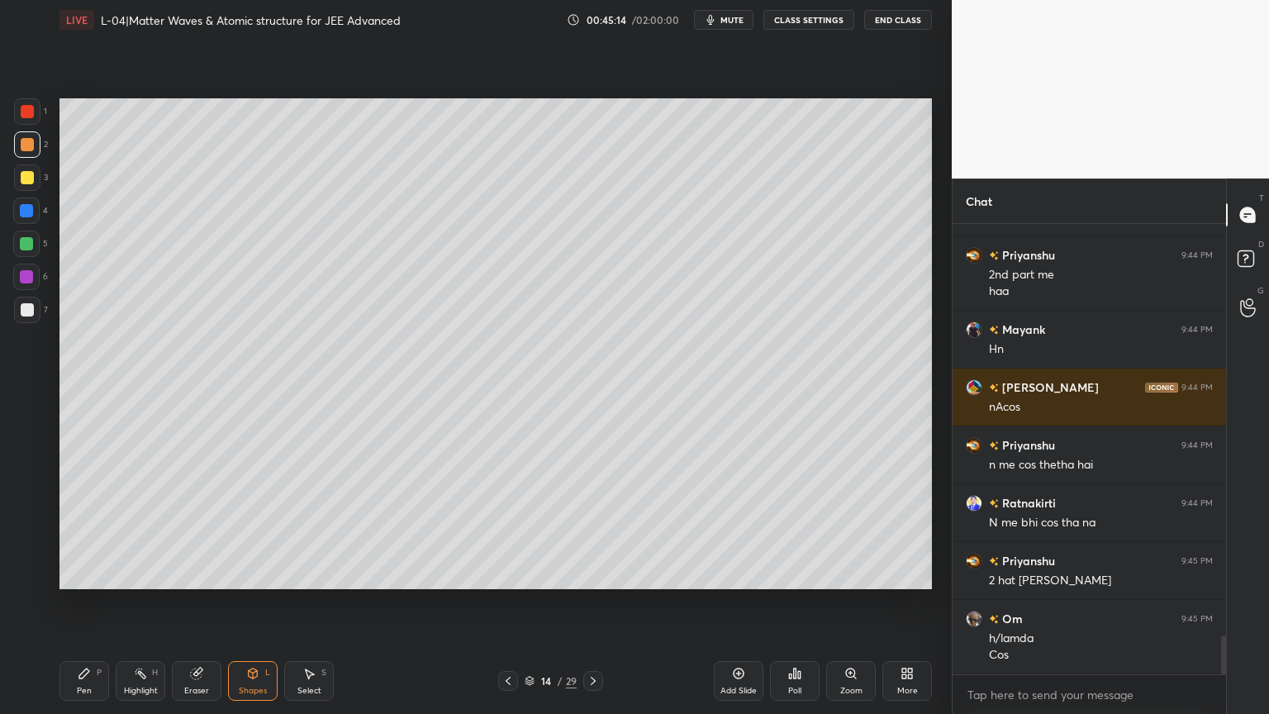
click at [23, 275] on div at bounding box center [26, 276] width 13 height 13
click at [87, 602] on icon at bounding box center [84, 673] width 13 height 13
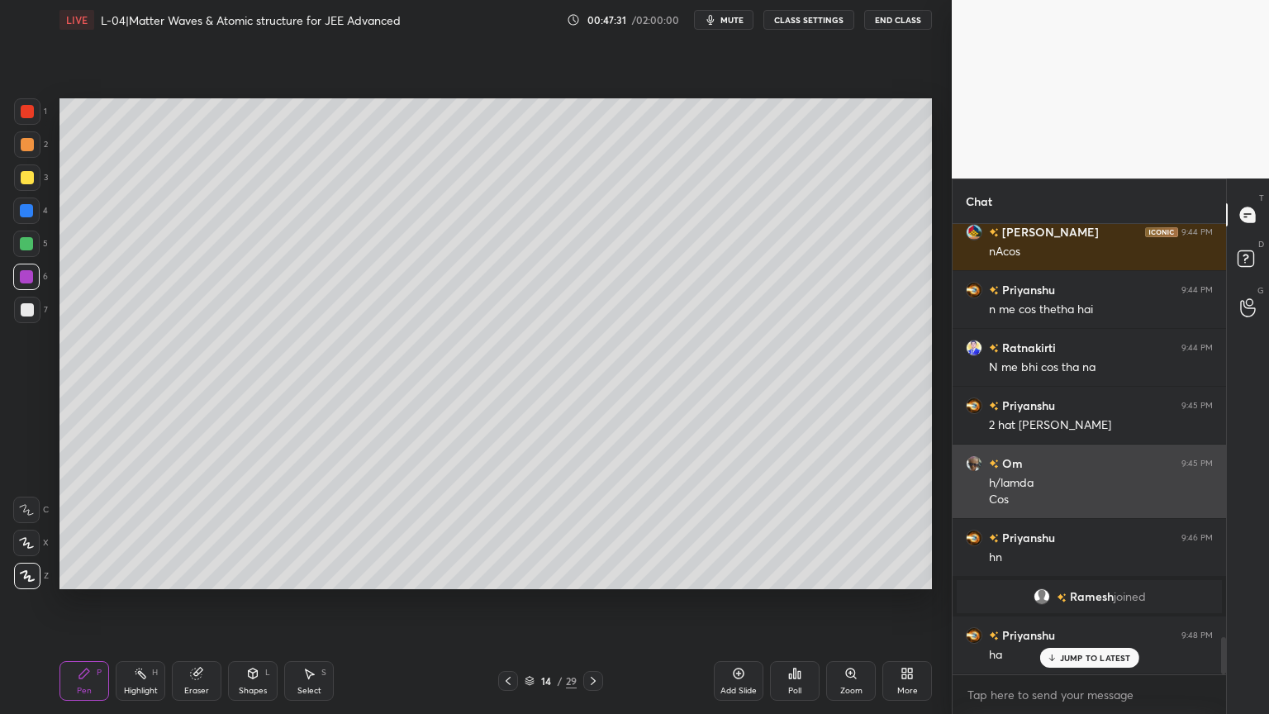
scroll to position [5012, 0]
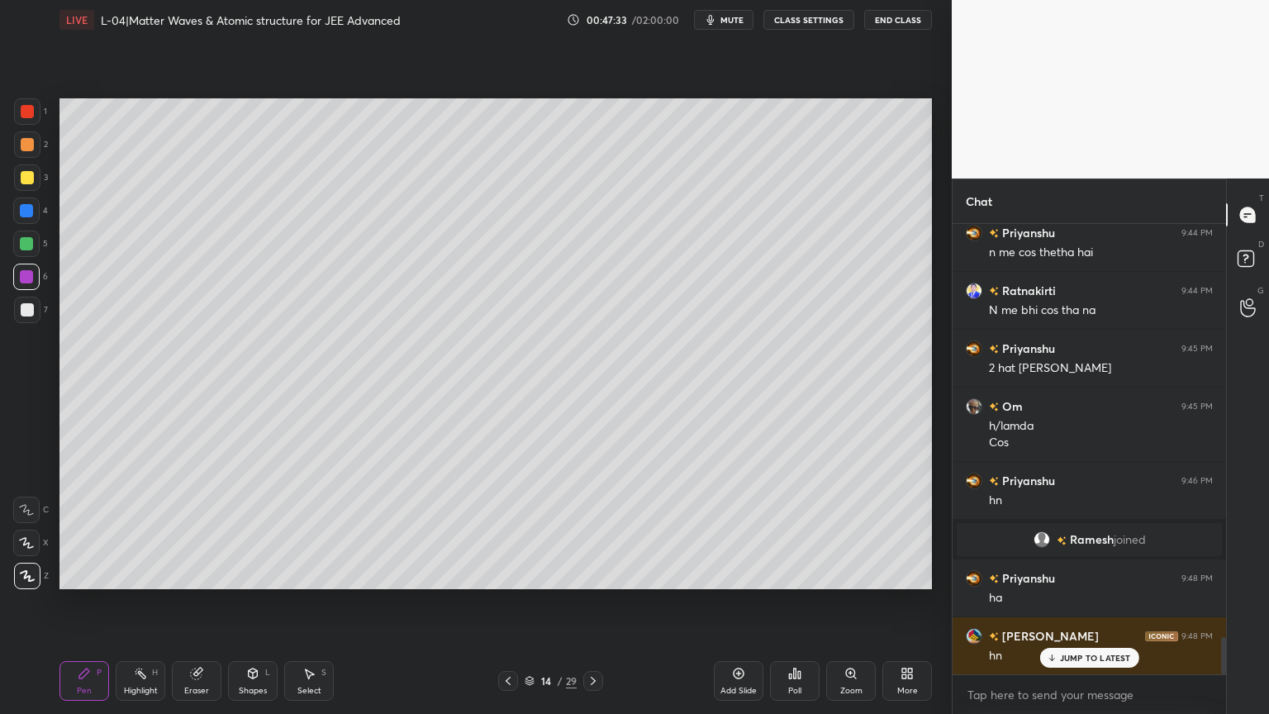
click at [25, 215] on div at bounding box center [26, 210] width 13 height 13
click at [26, 183] on div at bounding box center [27, 177] width 13 height 13
click at [135, 602] on icon at bounding box center [140, 673] width 13 height 13
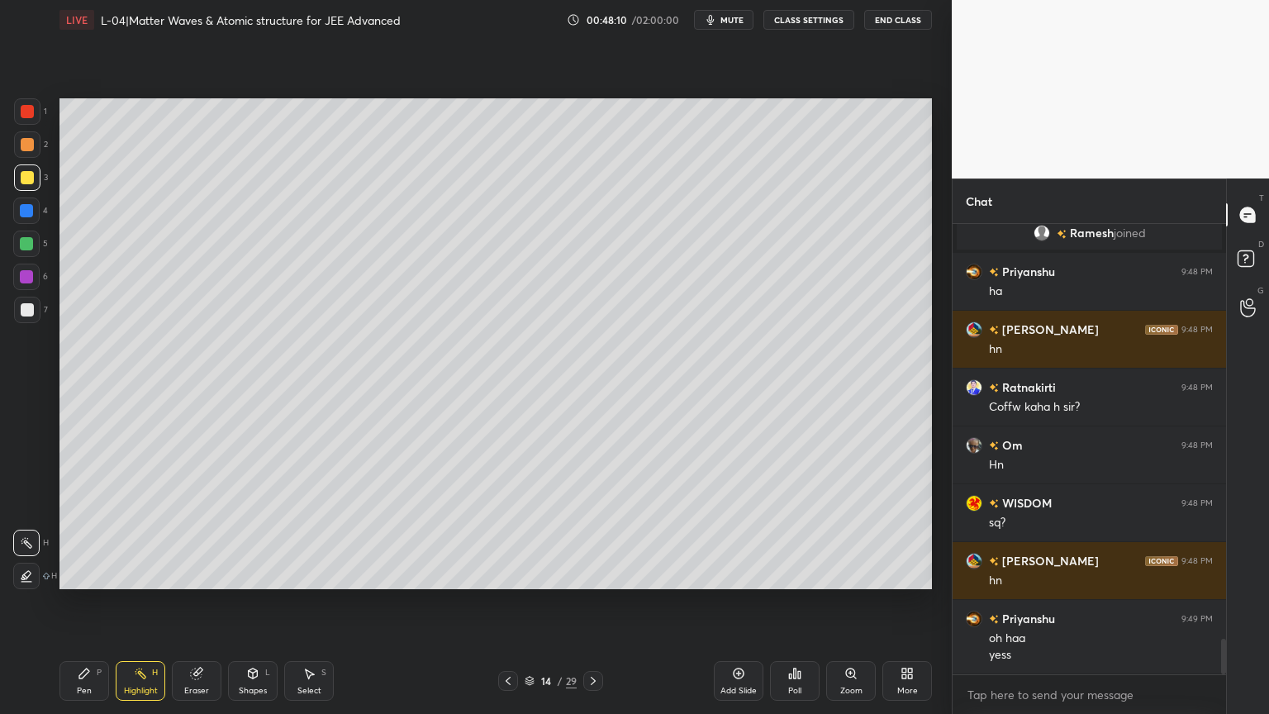
scroll to position [5375, 0]
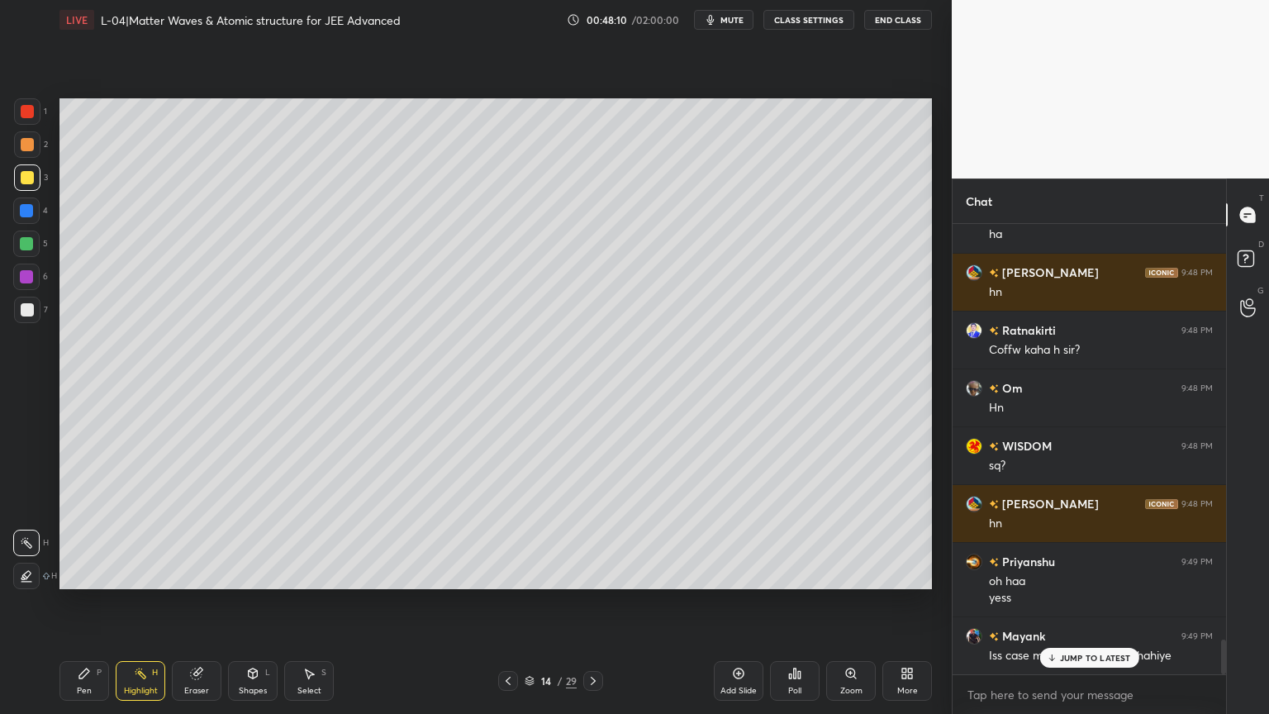
click at [591, 602] on icon at bounding box center [592, 680] width 13 height 13
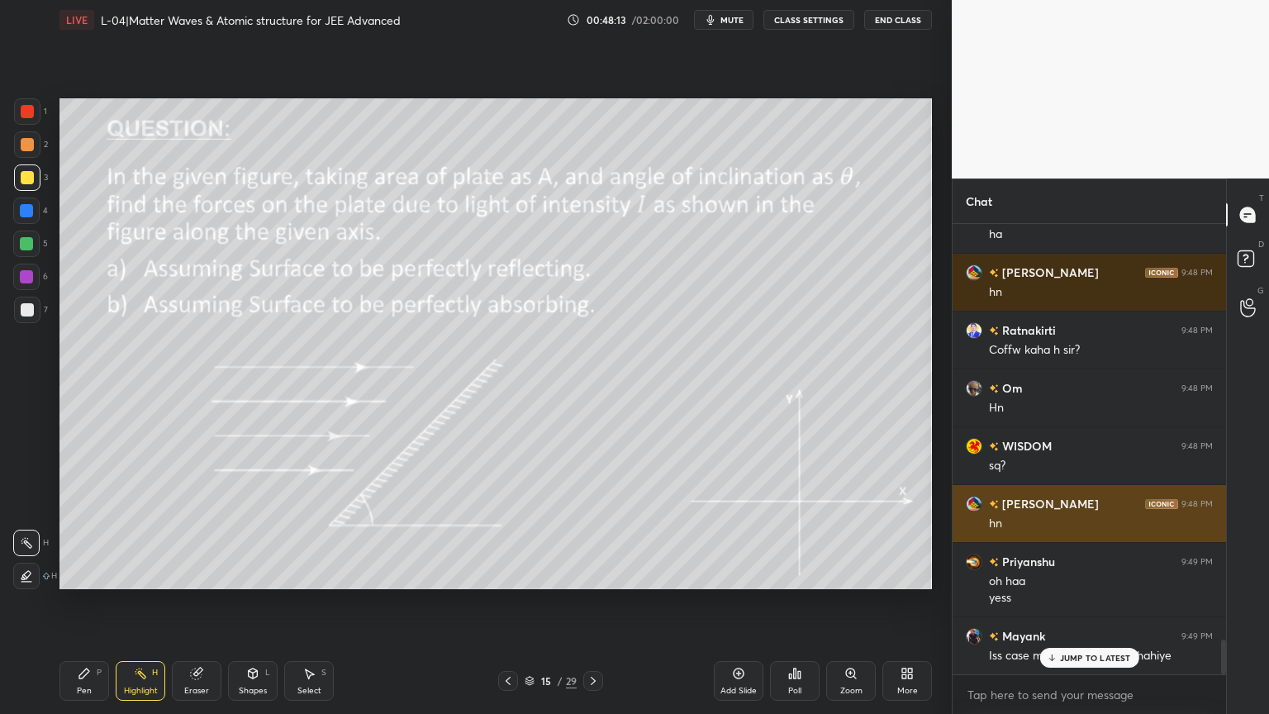
scroll to position [5376, 0]
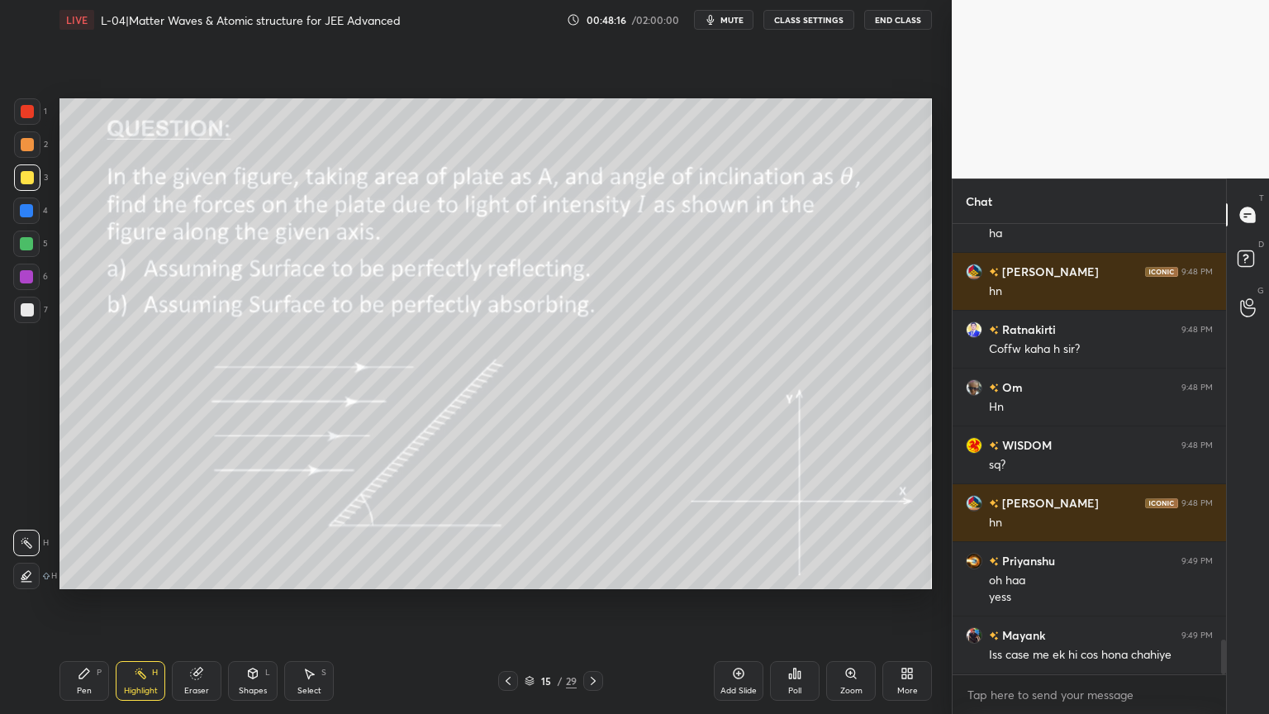
click at [507, 602] on icon at bounding box center [507, 680] width 13 height 13
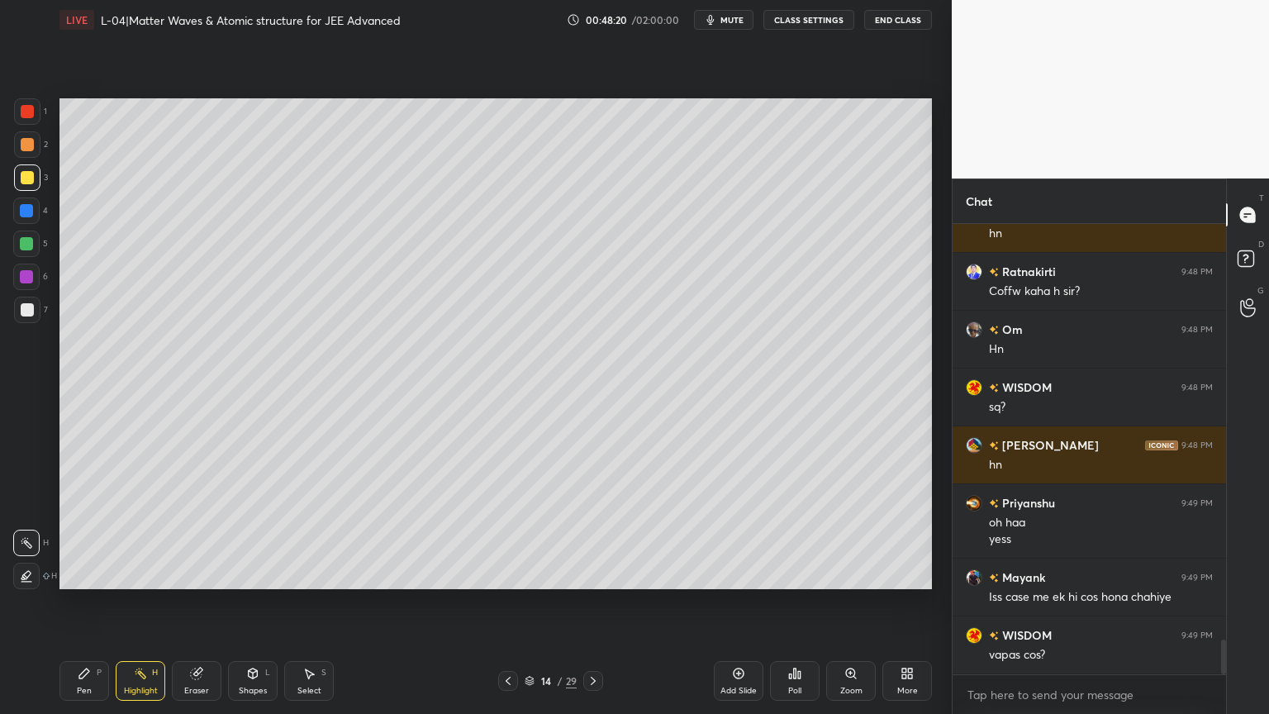
click at [203, 602] on div "Eraser" at bounding box center [197, 681] width 50 height 40
click at [78, 602] on div "Pen P" at bounding box center [84, 681] width 50 height 40
click at [29, 210] on div at bounding box center [26, 210] width 13 height 13
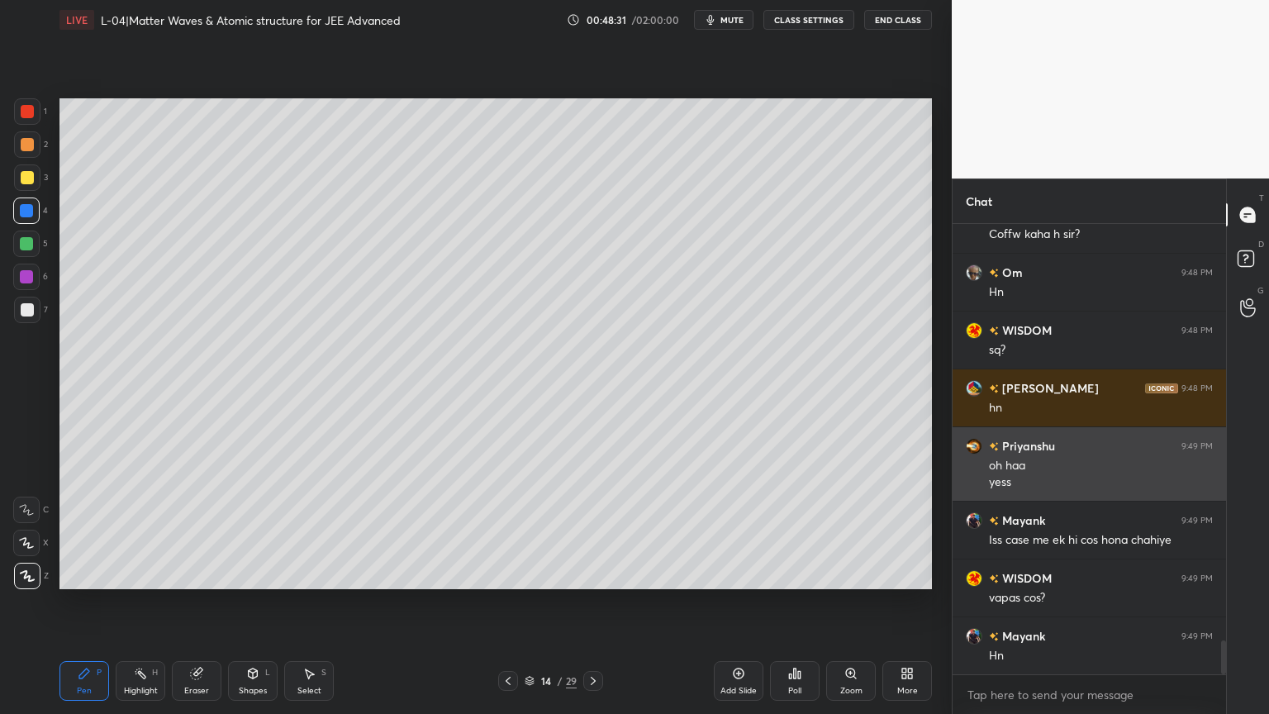
scroll to position [5550, 0]
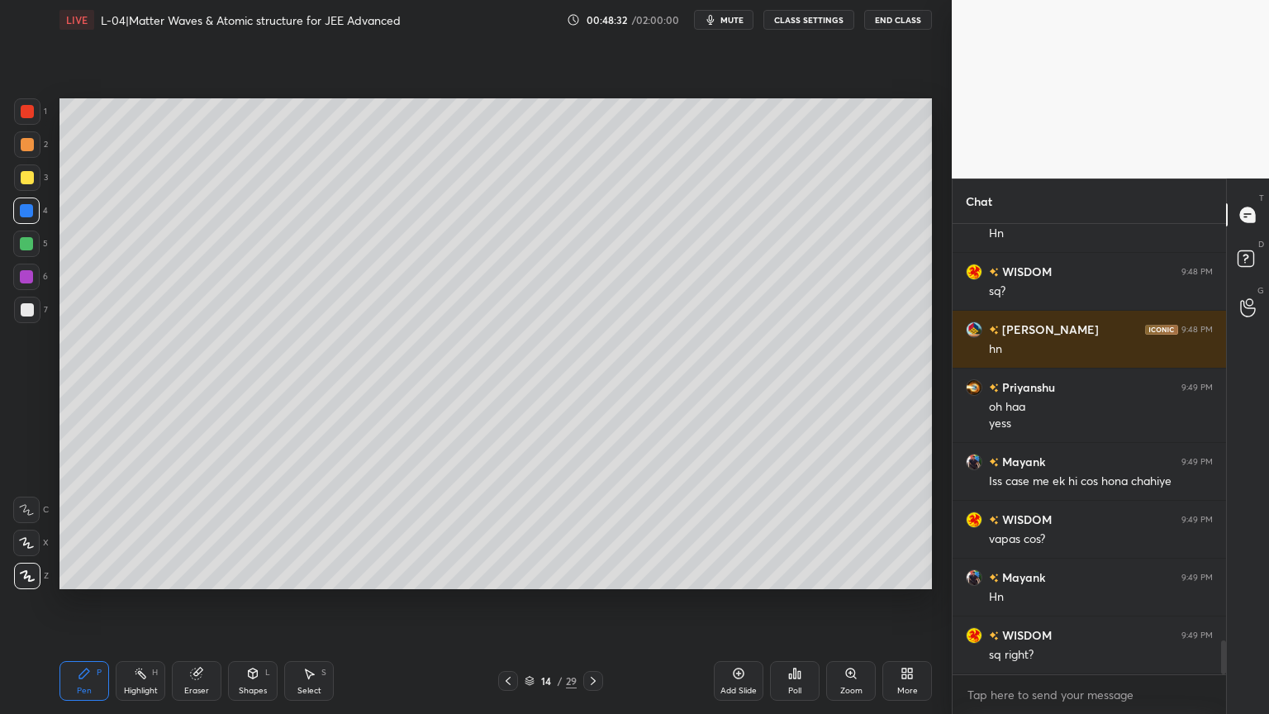
click at [132, 602] on div "Highlight H" at bounding box center [141, 681] width 50 height 40
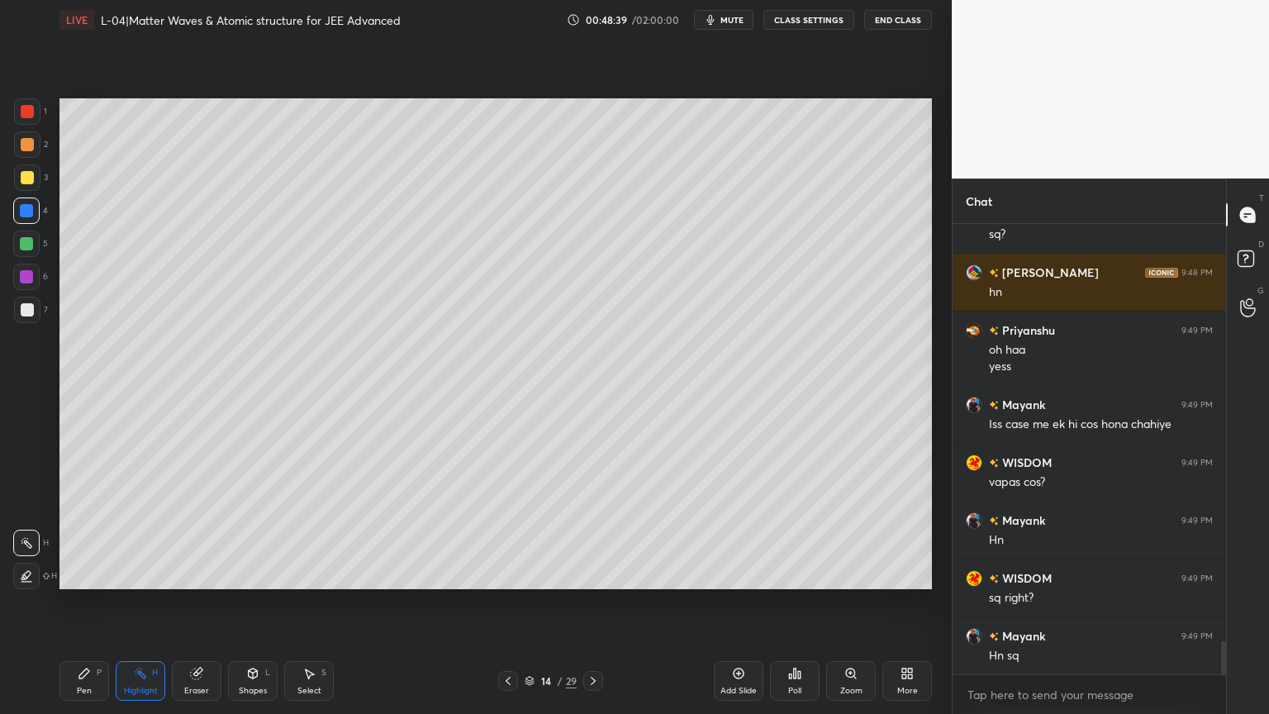
scroll to position [5665, 0]
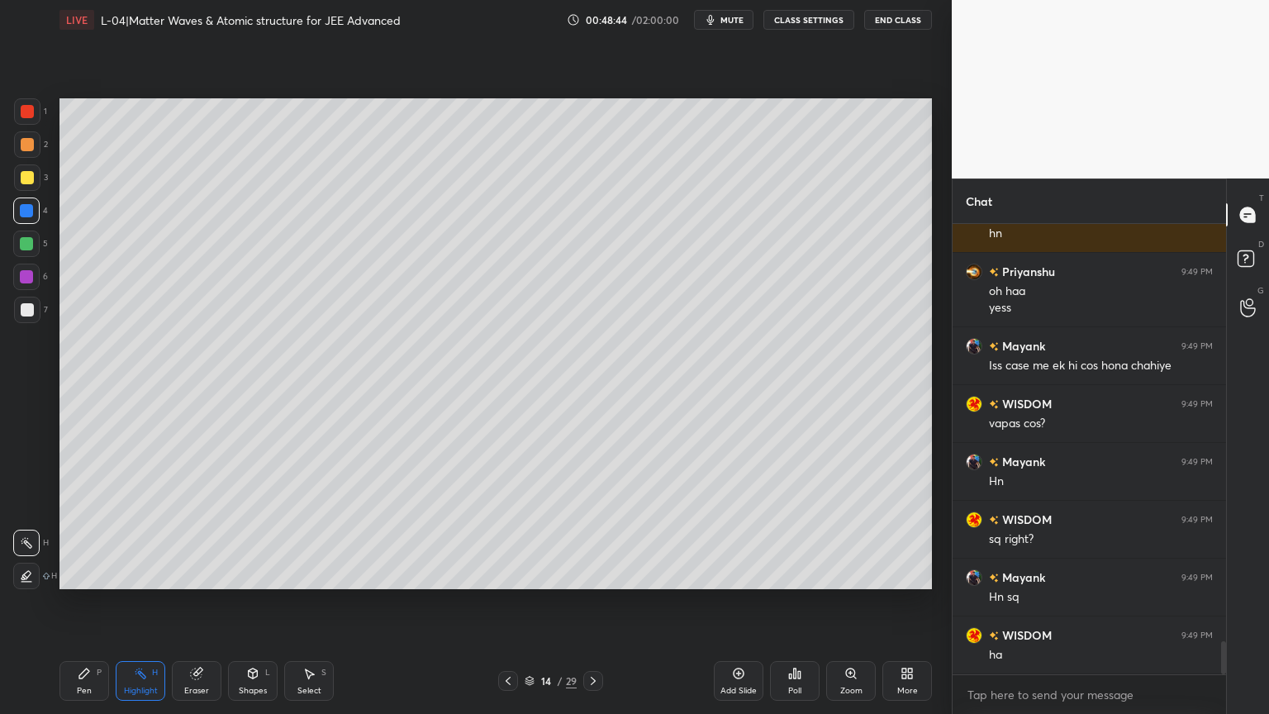
click at [507, 602] on div at bounding box center [508, 681] width 20 height 20
click at [596, 602] on icon at bounding box center [592, 680] width 13 height 13
click at [595, 602] on icon at bounding box center [592, 680] width 13 height 13
click at [77, 602] on div "Pen" at bounding box center [84, 690] width 15 height 8
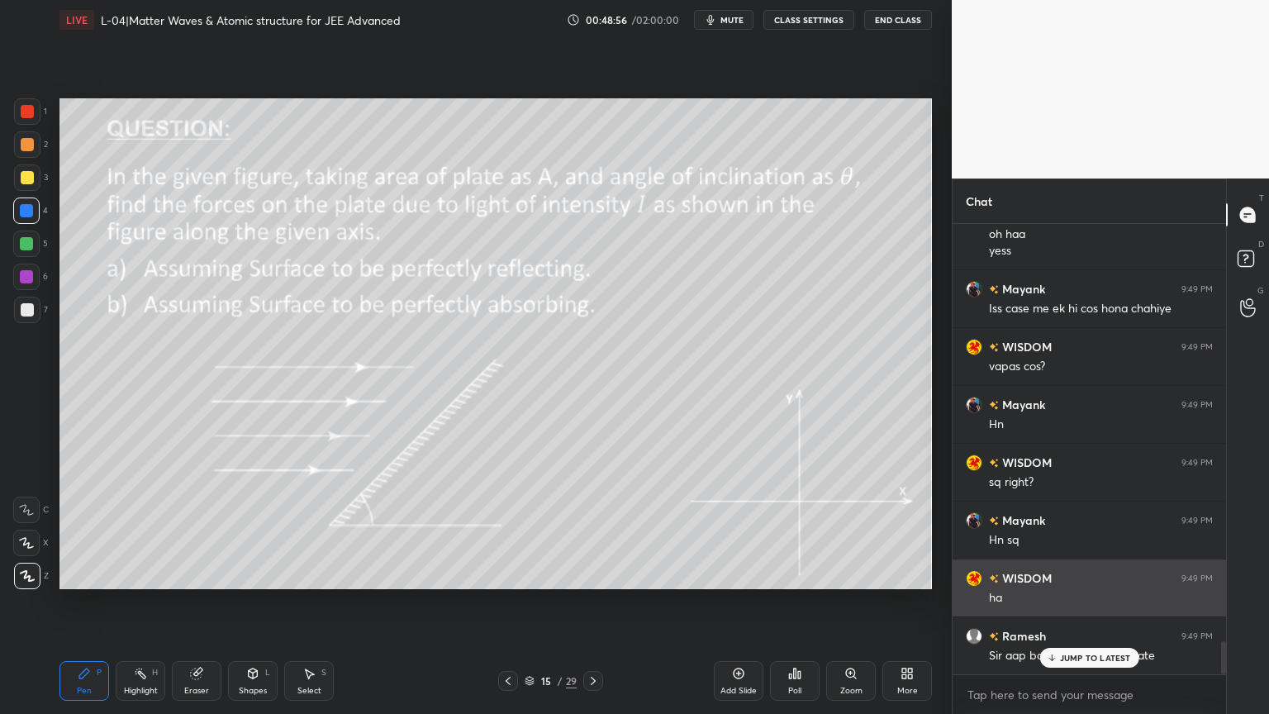
scroll to position [5723, 0]
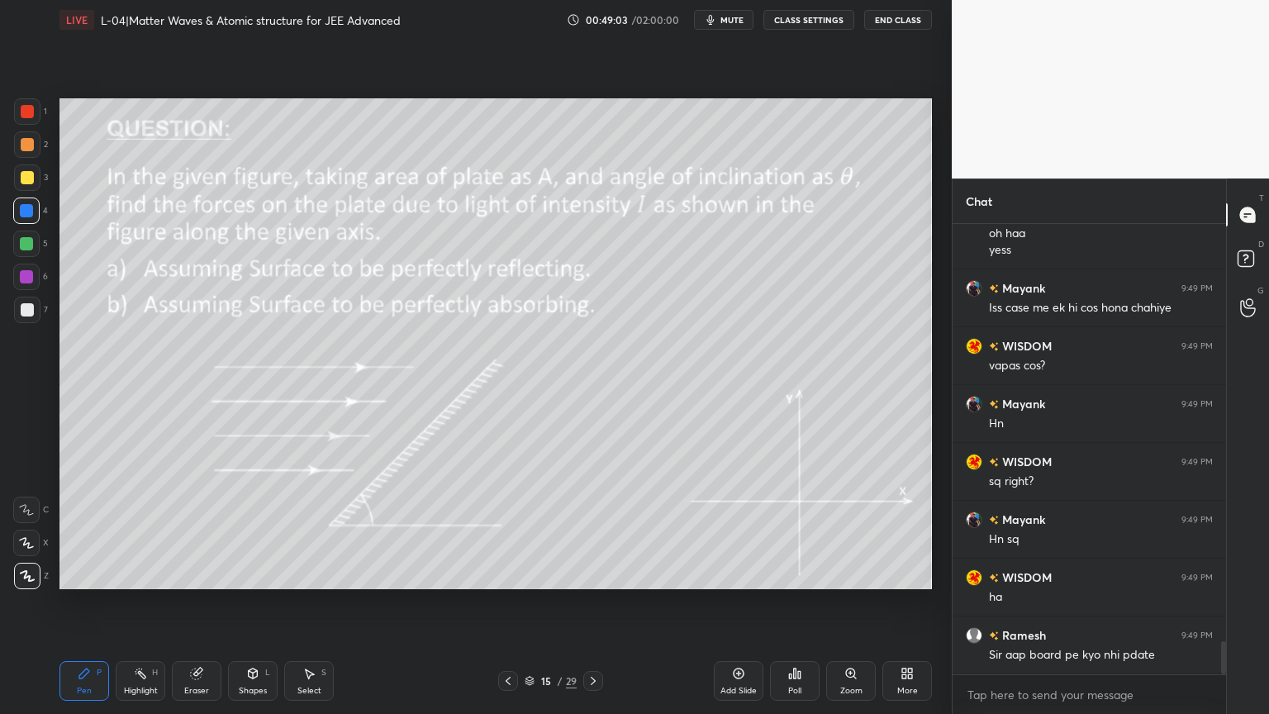
click at [139, 602] on rect at bounding box center [142, 675] width 8 height 8
click at [29, 153] on div at bounding box center [27, 144] width 26 height 26
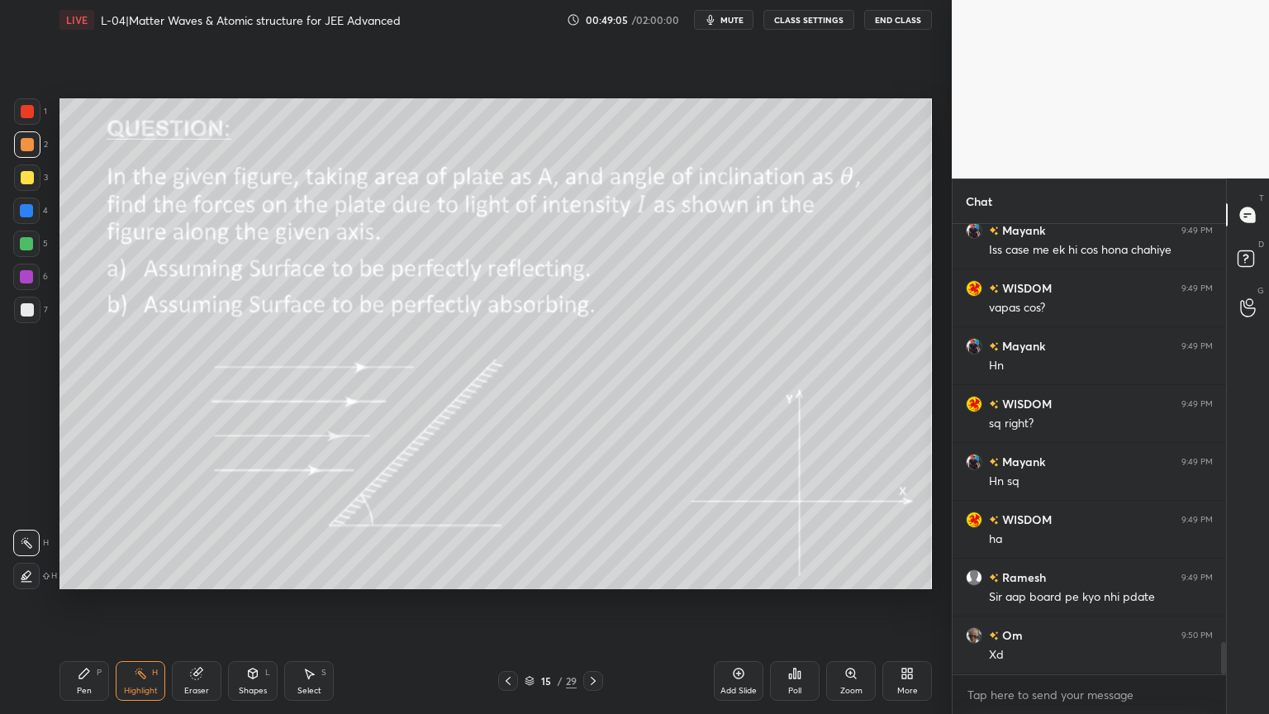
click at [24, 113] on div at bounding box center [27, 111] width 13 height 13
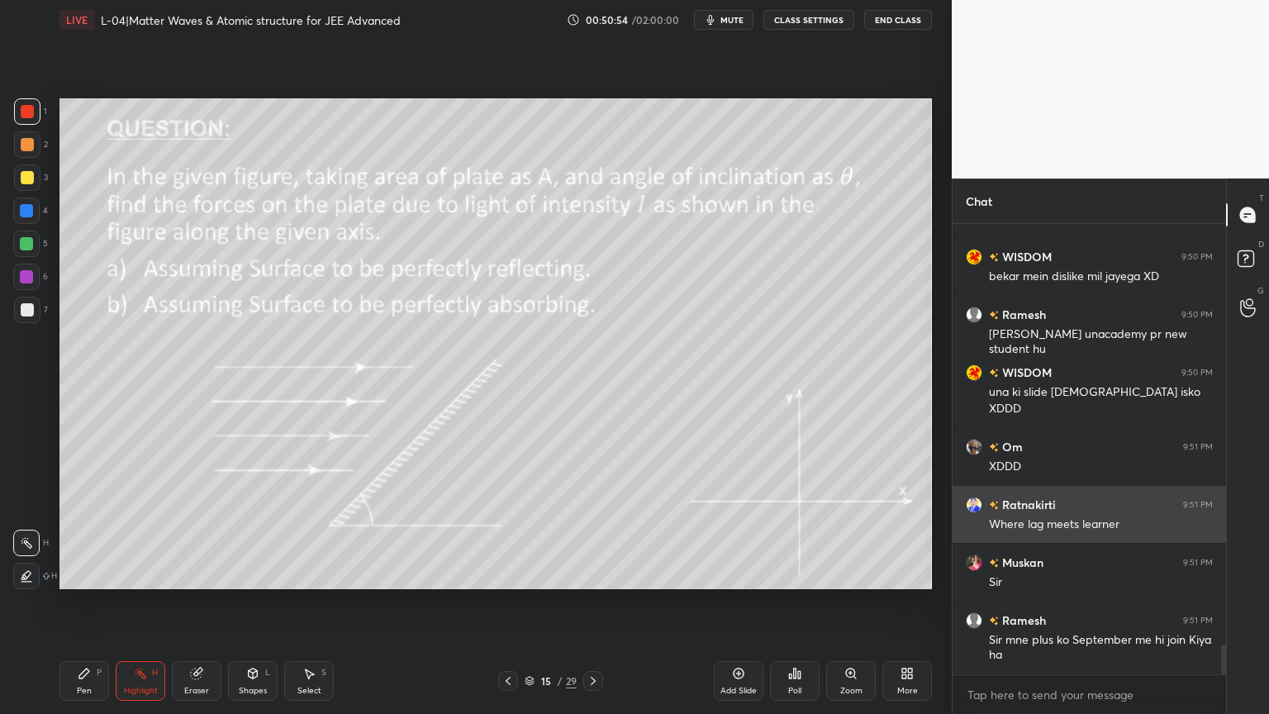
scroll to position [6333, 0]
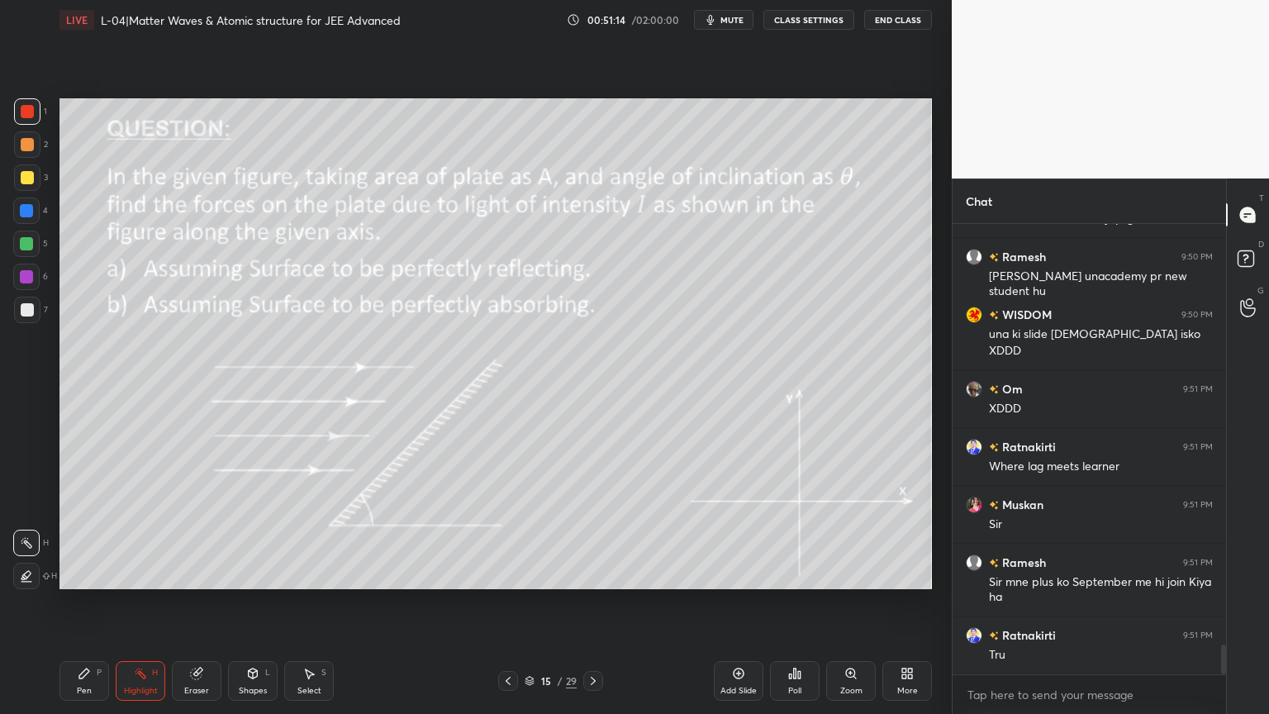
click at [733, 602] on icon at bounding box center [738, 673] width 13 height 13
click at [254, 602] on div "Shapes" at bounding box center [253, 690] width 28 height 8
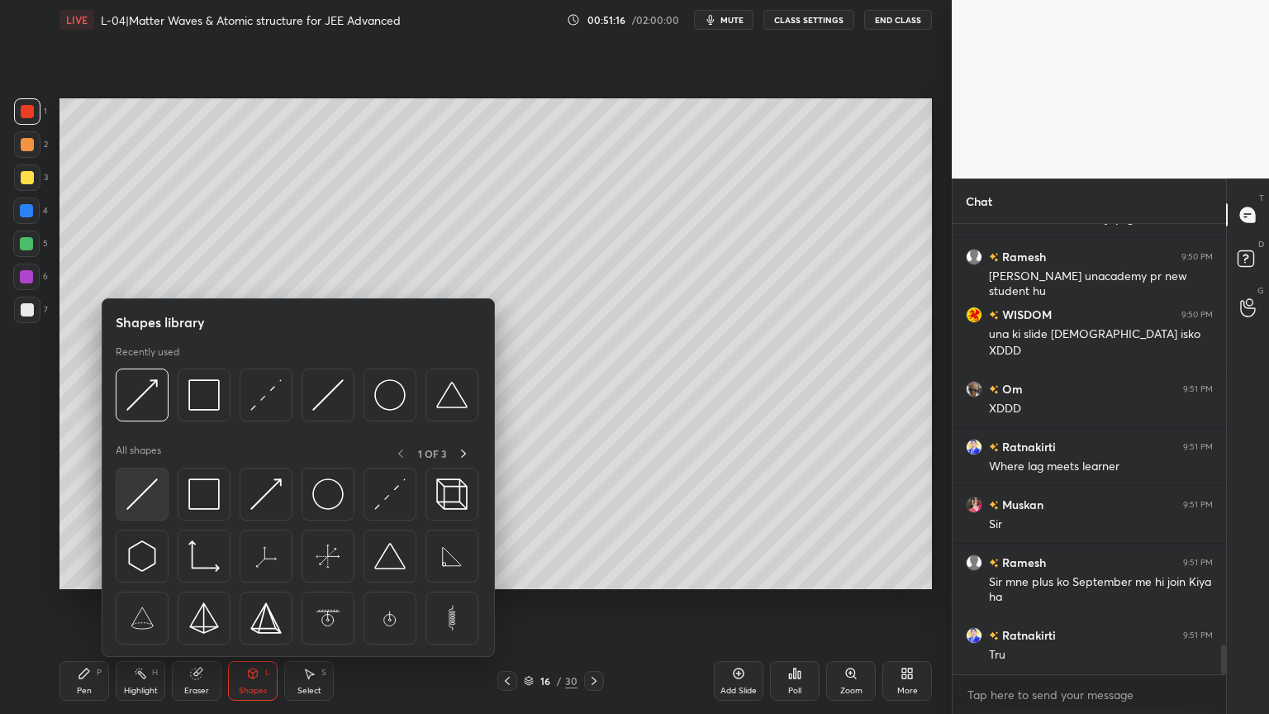
click at [142, 496] on img at bounding box center [141, 493] width 31 height 31
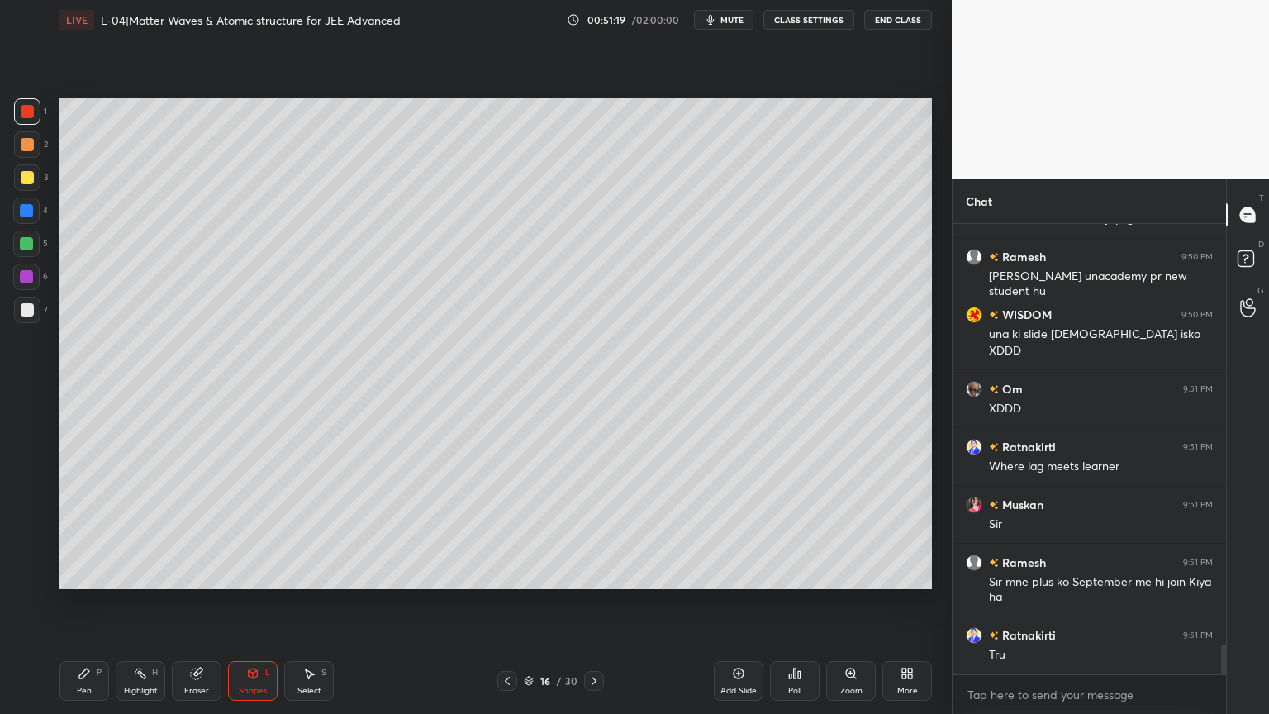
click at [16, 177] on div at bounding box center [27, 177] width 26 height 26
click at [79, 602] on div "Pen" at bounding box center [84, 690] width 15 height 8
click at [200, 602] on div "Eraser" at bounding box center [196, 690] width 25 height 8
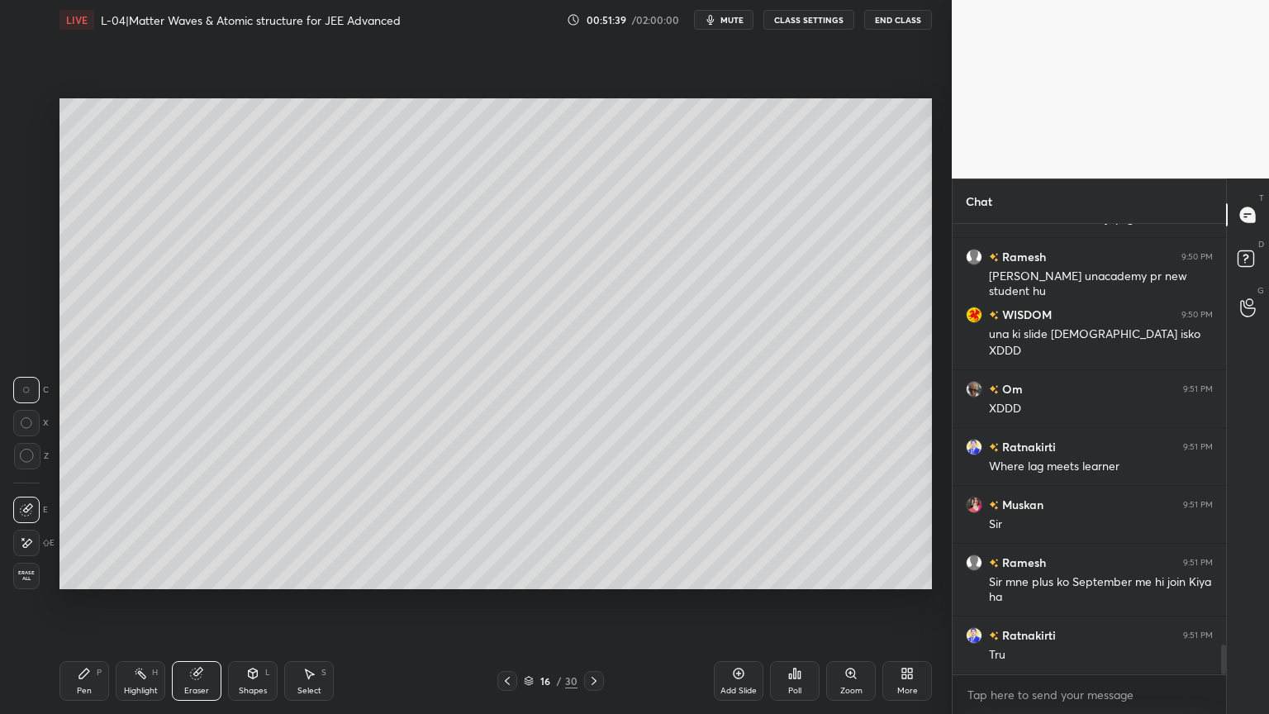
click at [83, 602] on div "Pen P" at bounding box center [84, 681] width 50 height 40
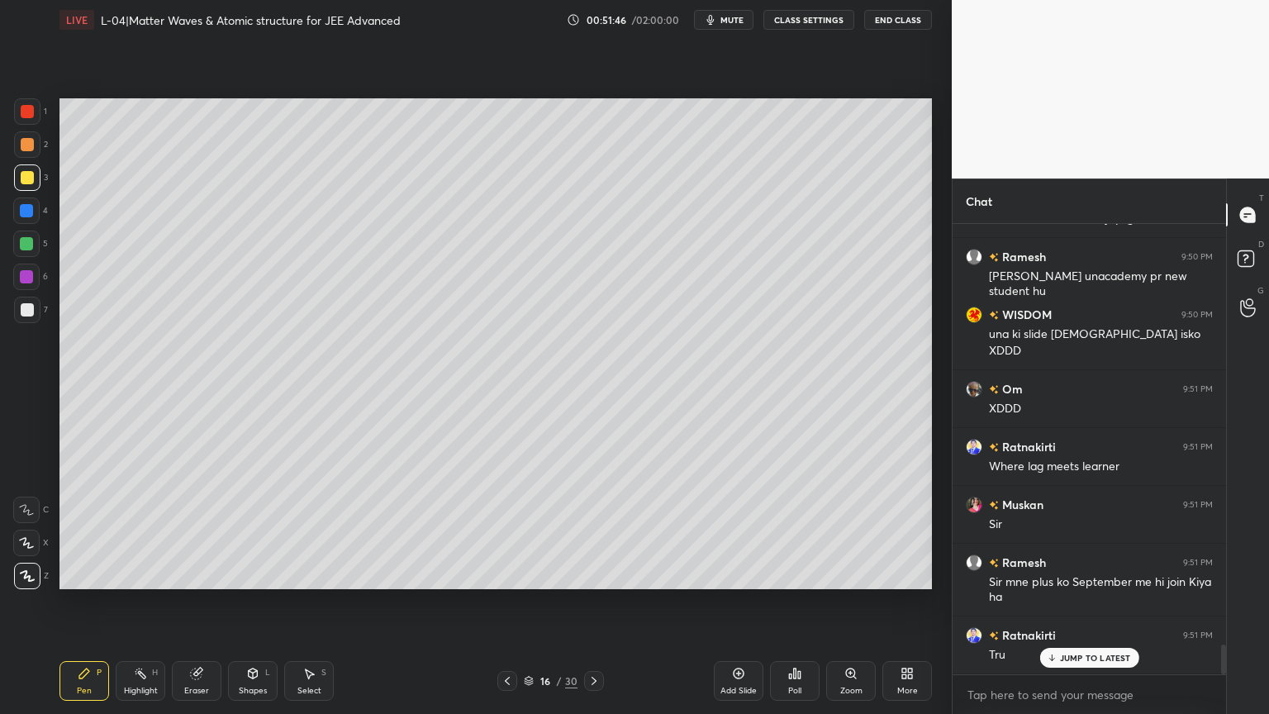
scroll to position [6390, 0]
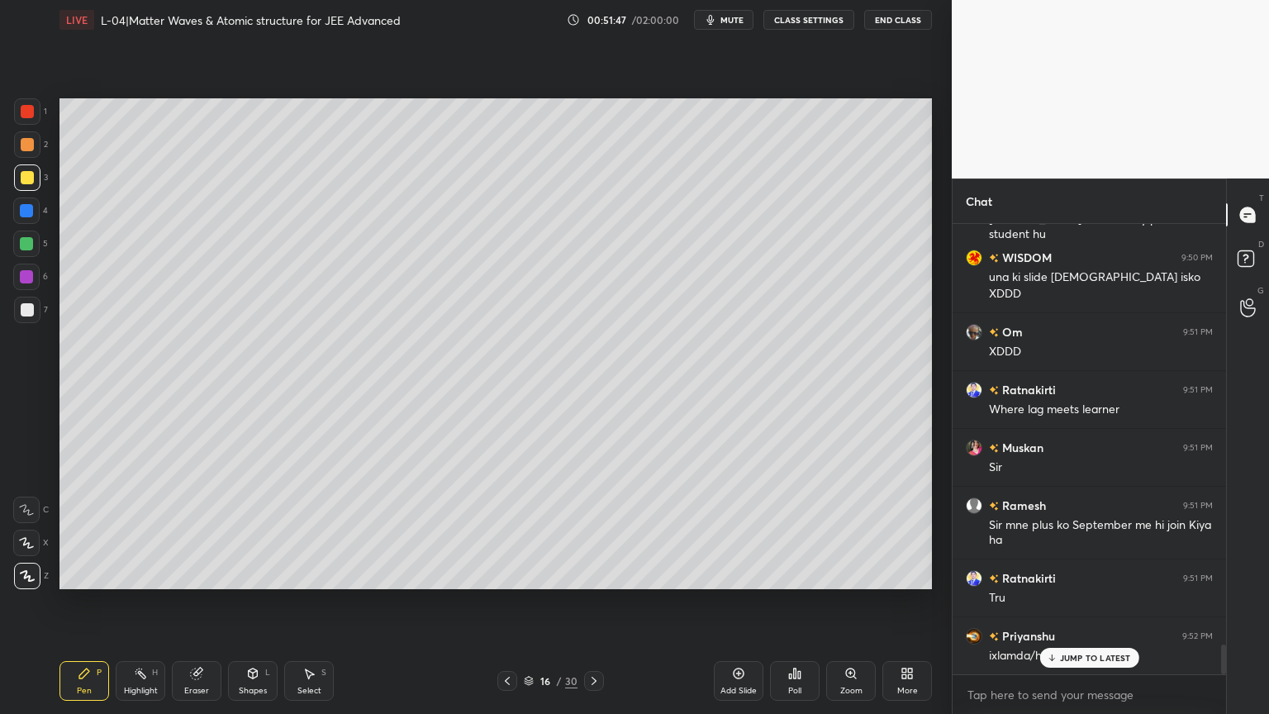
click at [241, 602] on div "Shapes L" at bounding box center [253, 681] width 50 height 40
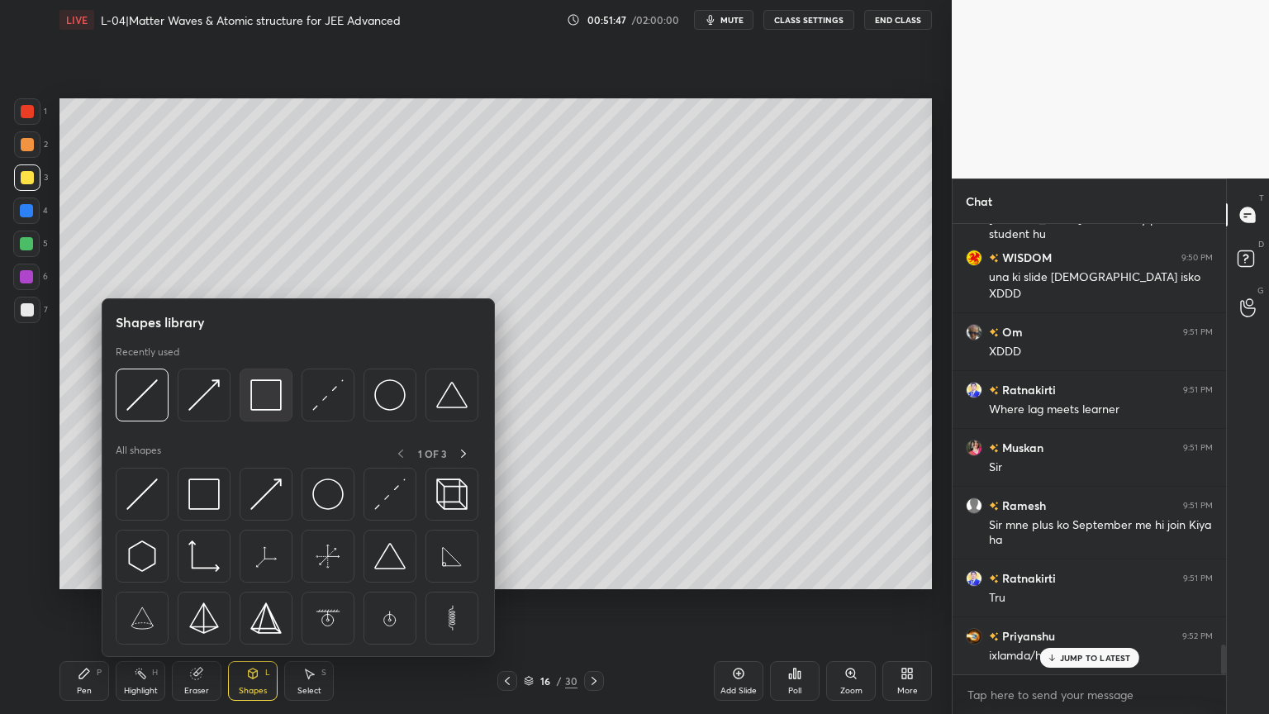
click at [261, 395] on img at bounding box center [265, 394] width 31 height 31
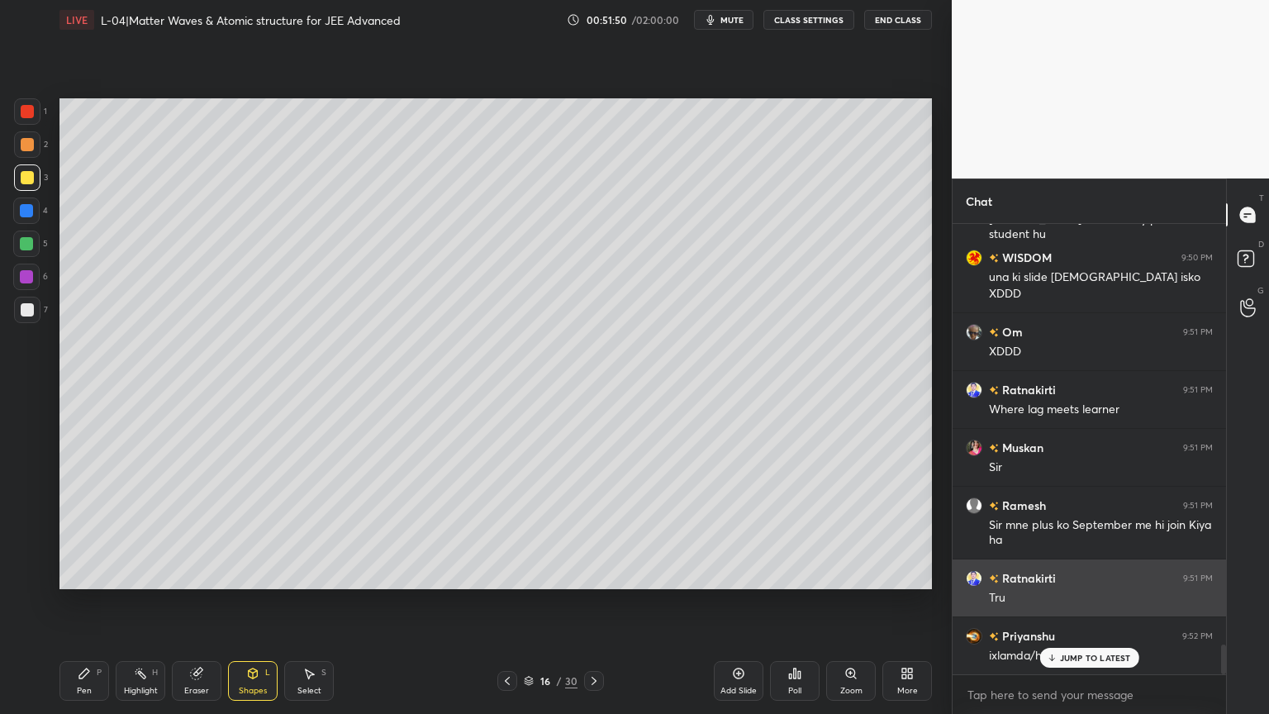
scroll to position [6391, 0]
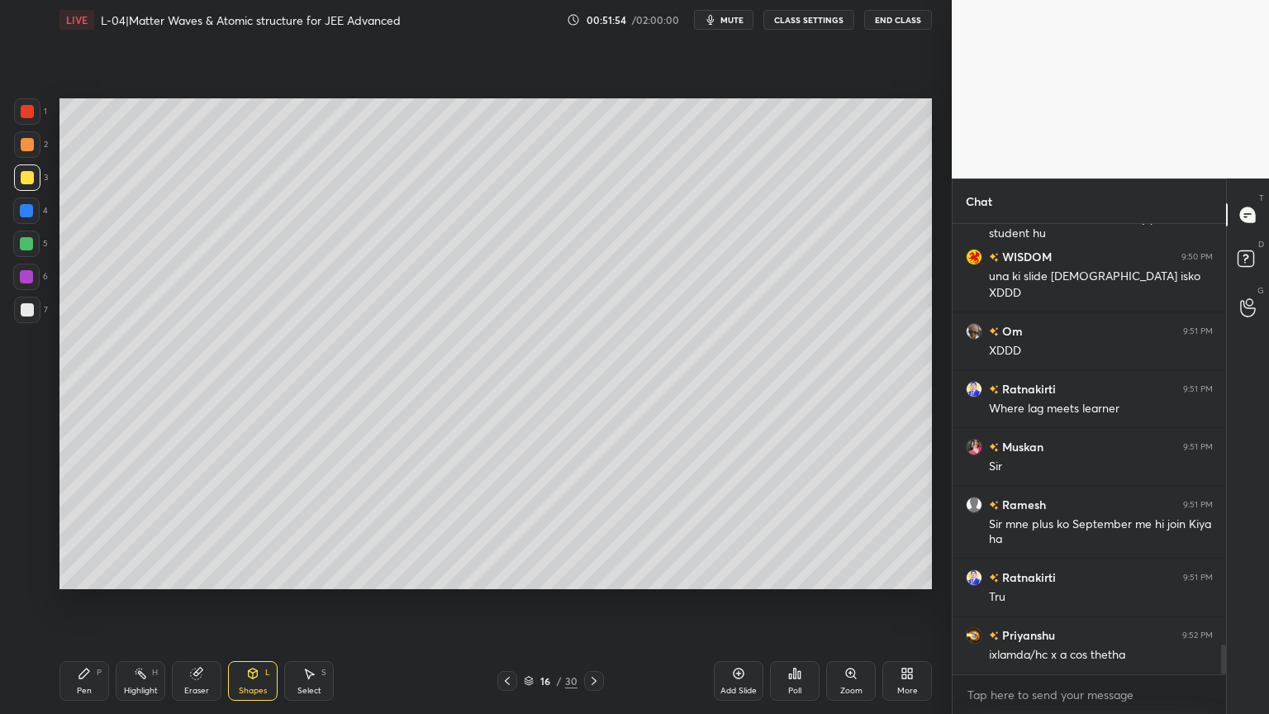
click at [33, 154] on div at bounding box center [27, 144] width 26 height 26
click at [86, 602] on div "Pen P" at bounding box center [84, 681] width 50 height 40
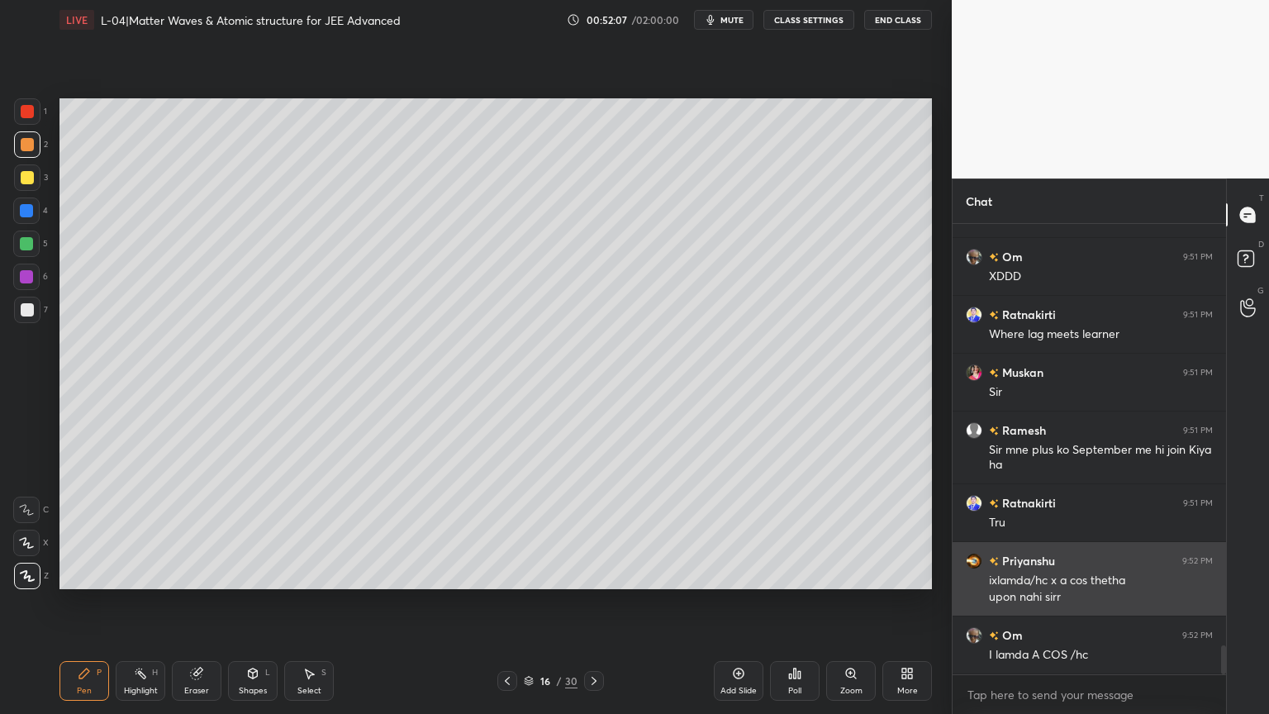
scroll to position [6522, 0]
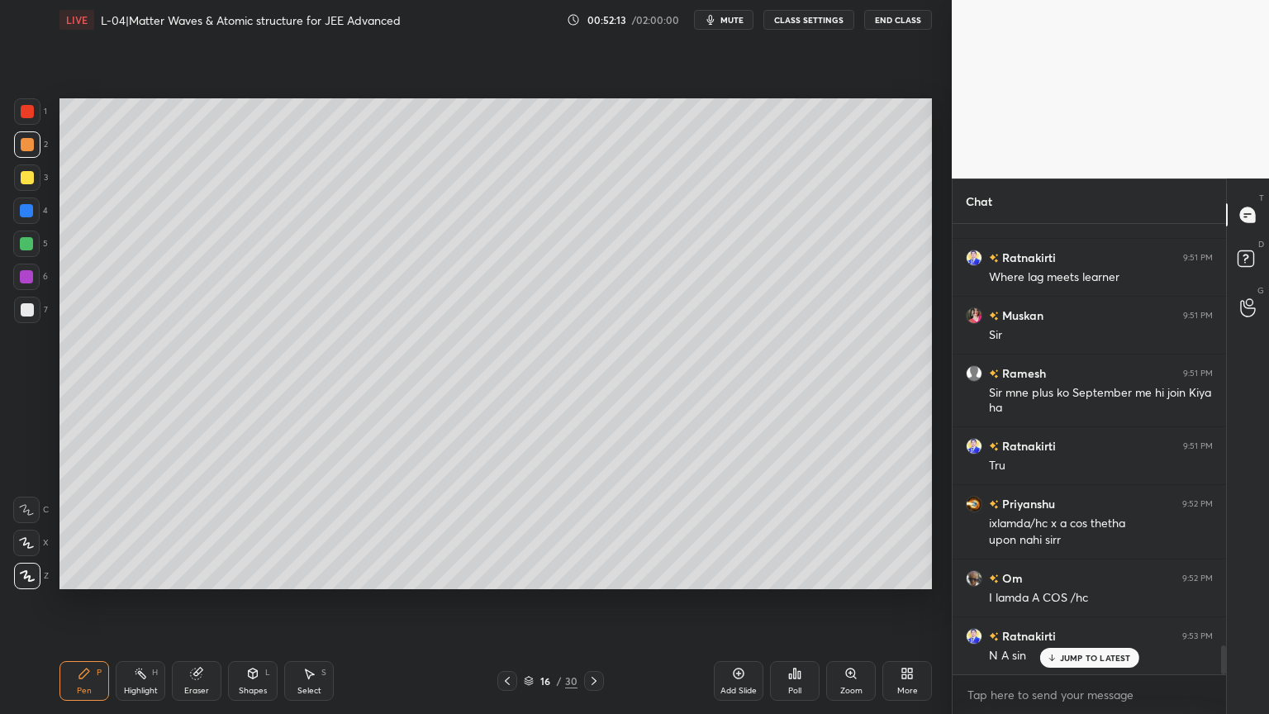
click at [244, 602] on div "Shapes L" at bounding box center [253, 681] width 50 height 40
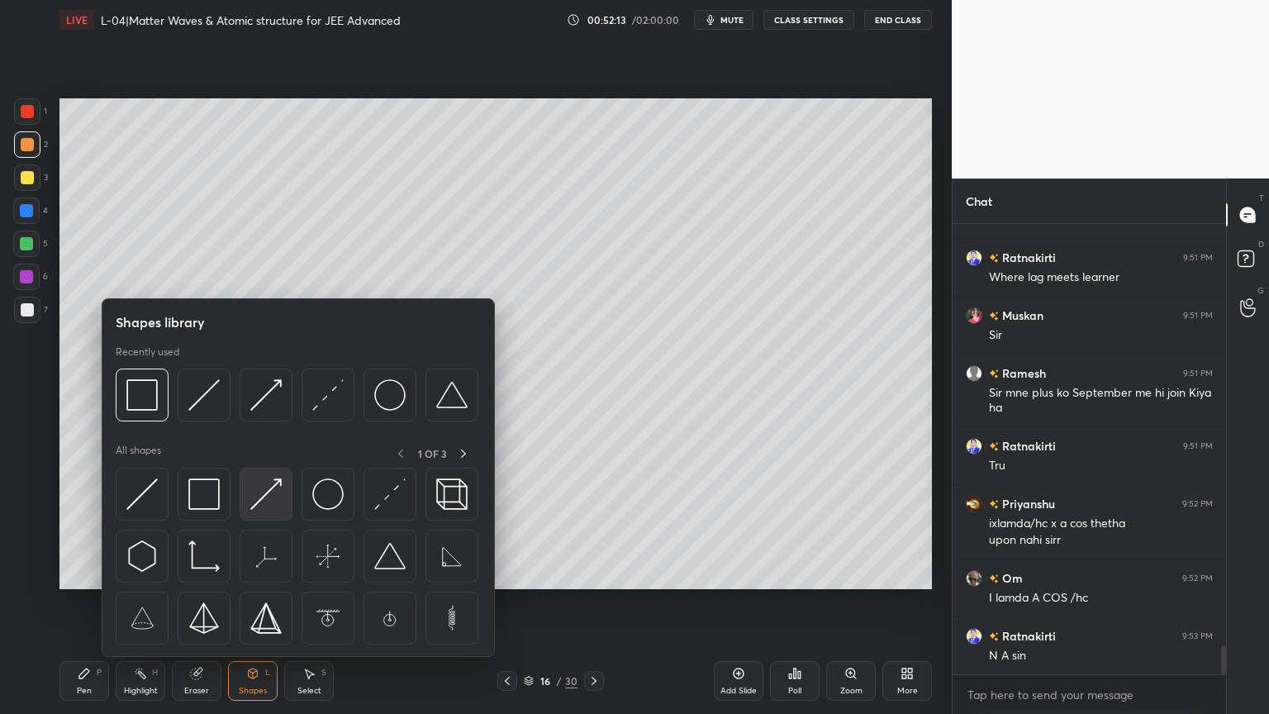
scroll to position [6581, 0]
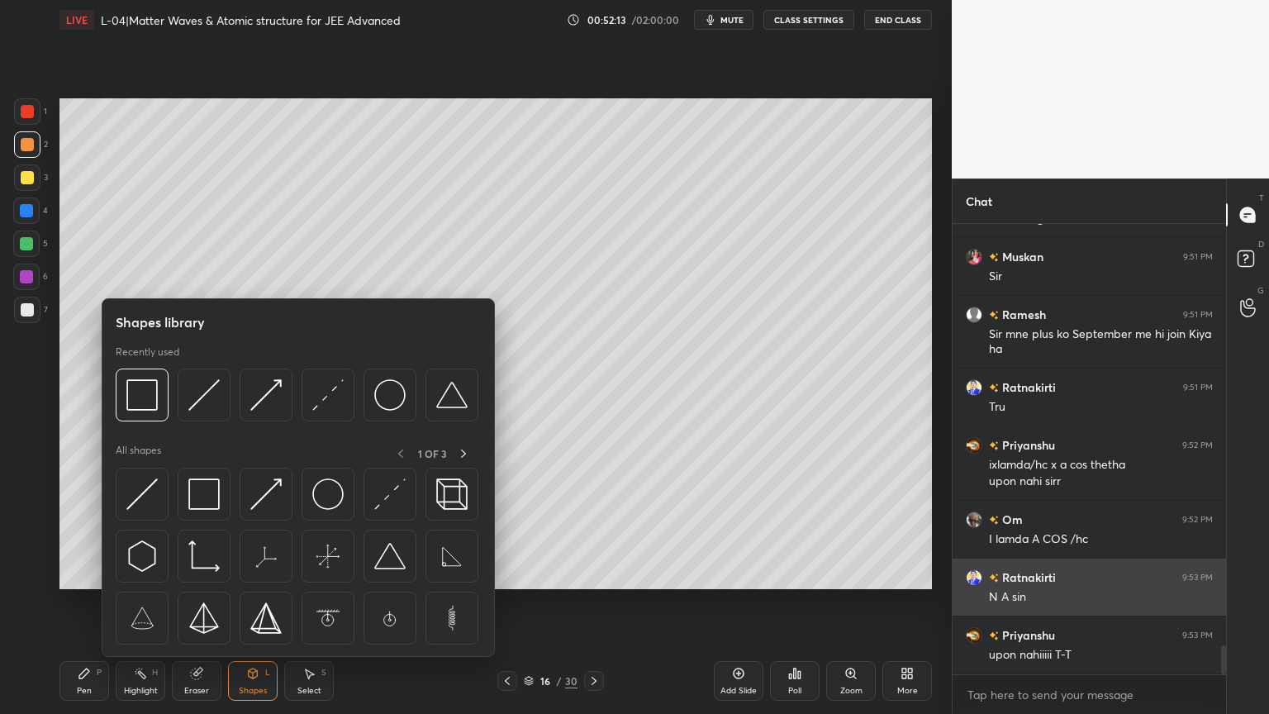
click at [263, 491] on img at bounding box center [265, 493] width 31 height 31
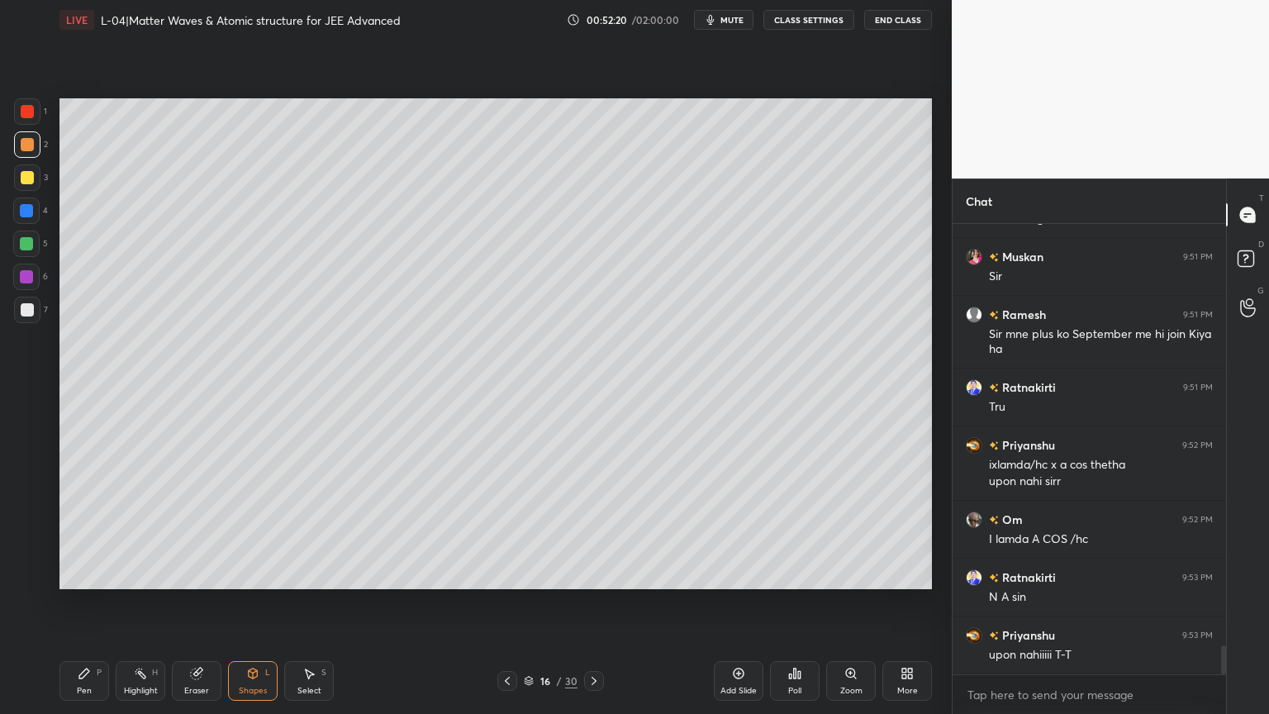
click at [87, 602] on div "Pen P" at bounding box center [84, 681] width 50 height 40
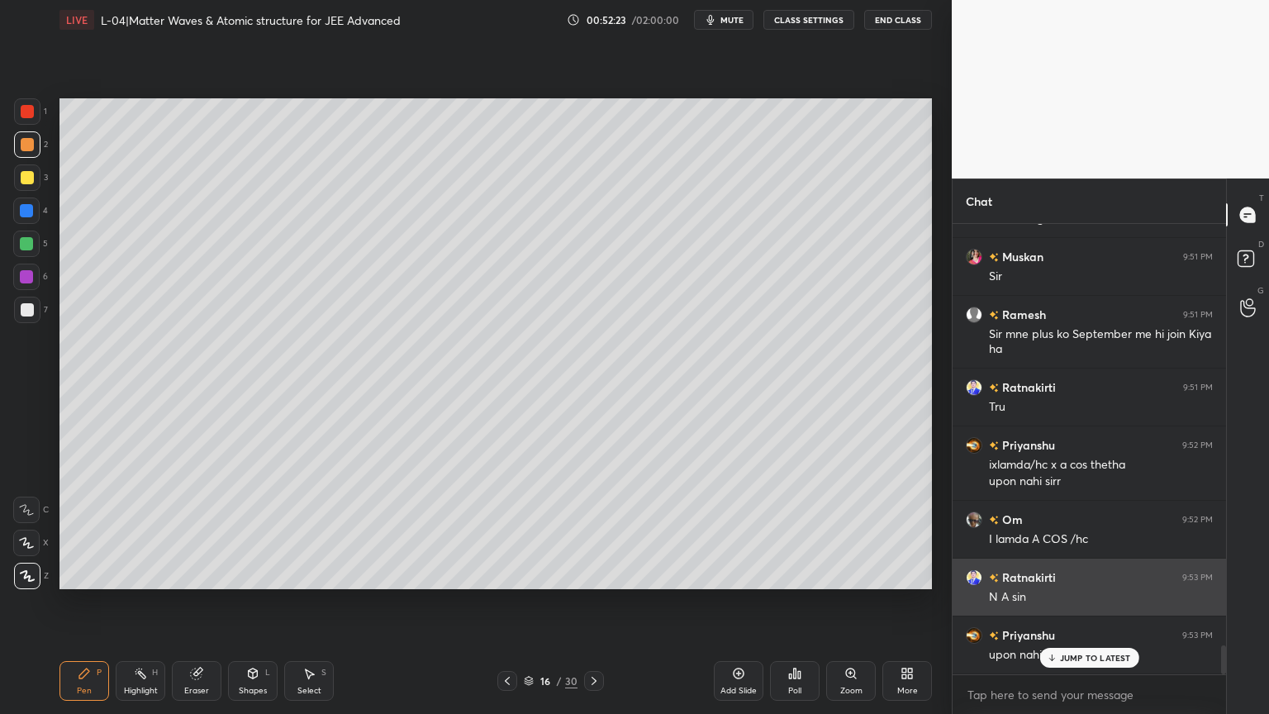
scroll to position [6638, 0]
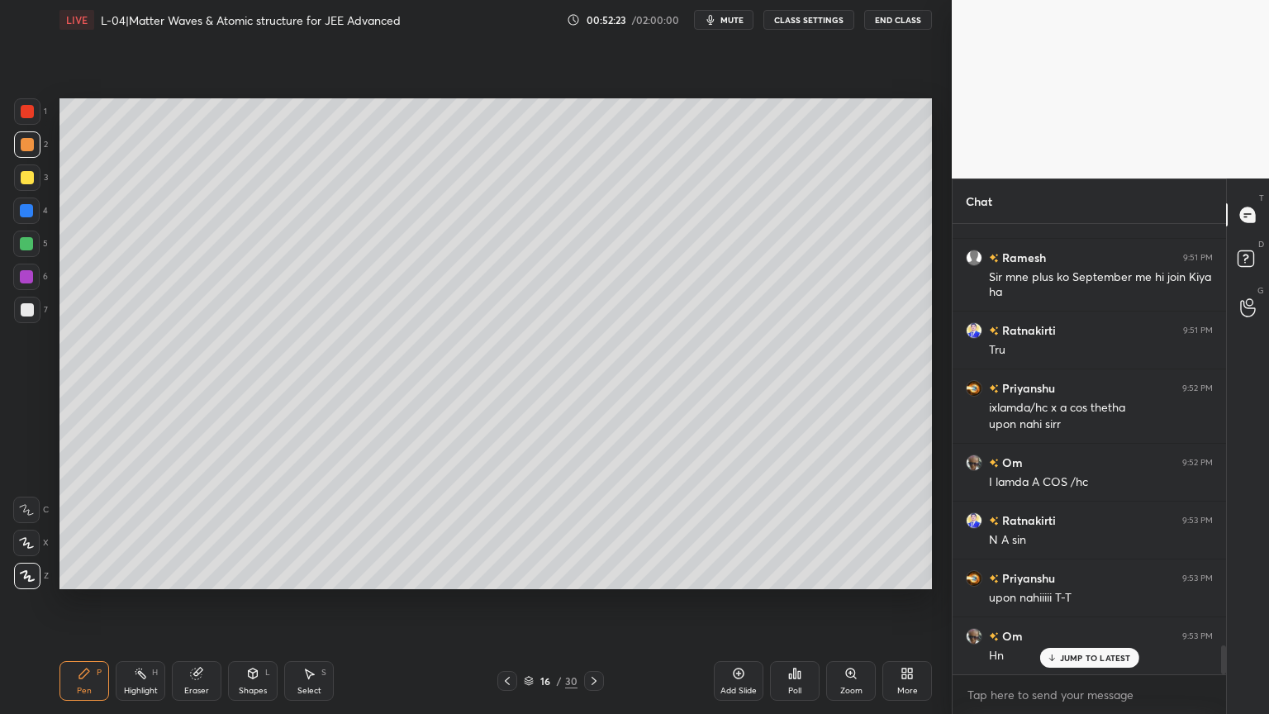
click at [246, 602] on icon at bounding box center [252, 673] width 13 height 13
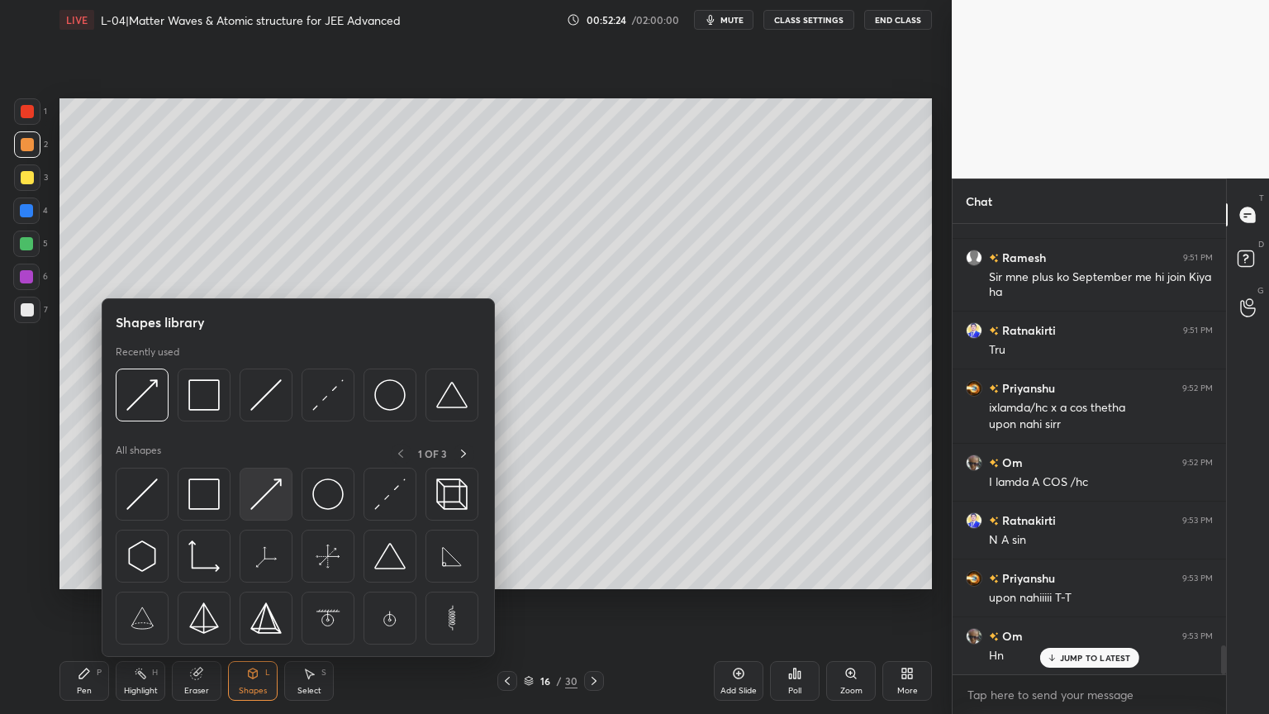
click at [261, 504] on img at bounding box center [265, 493] width 31 height 31
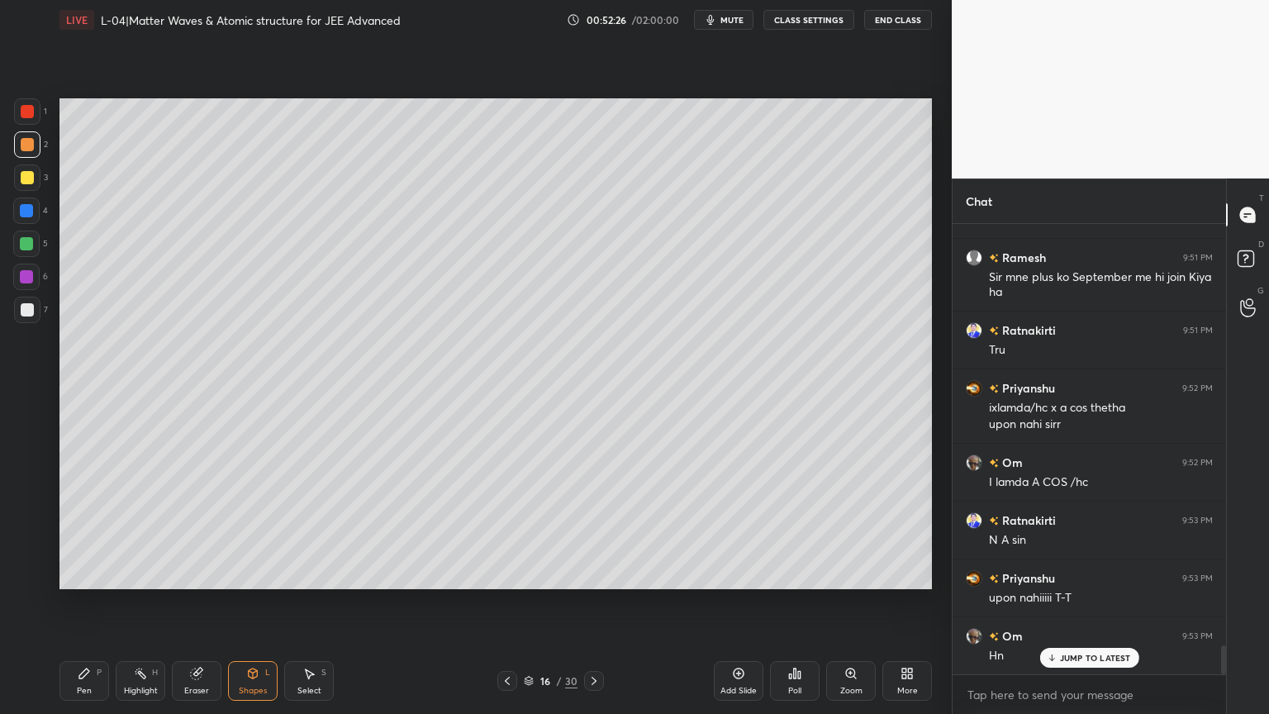
click at [139, 602] on rect at bounding box center [142, 675] width 8 height 8
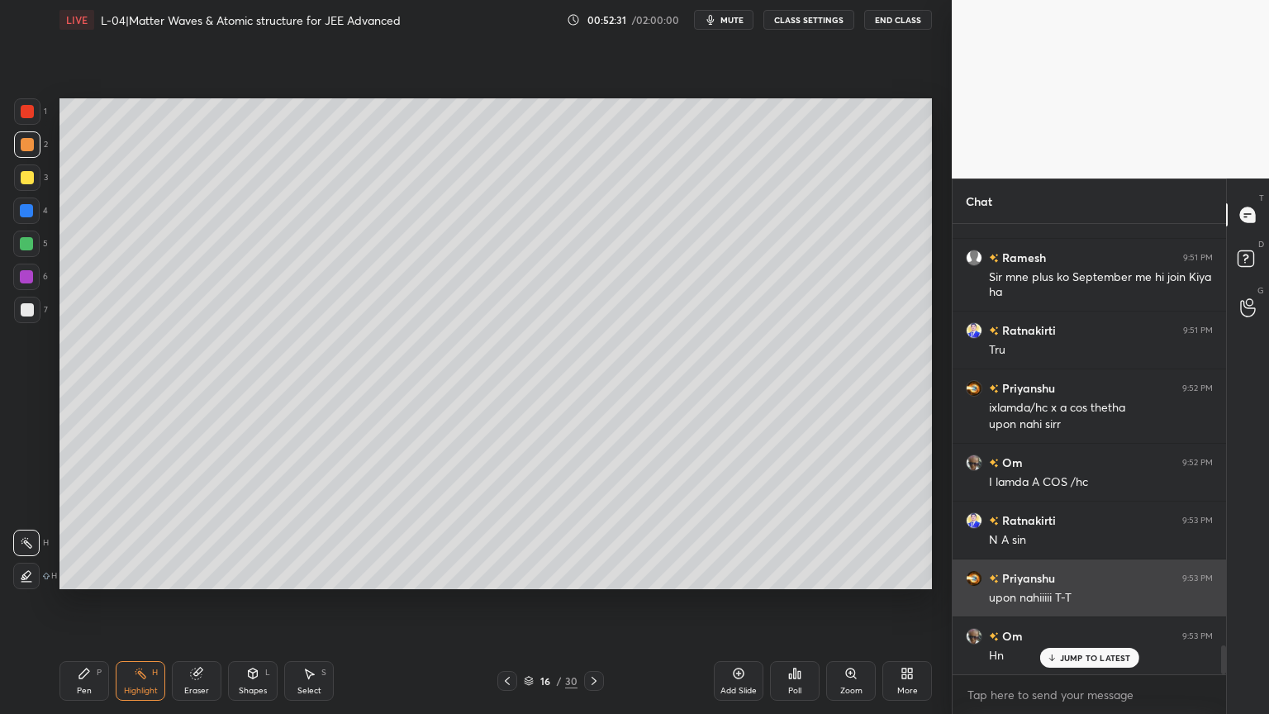
scroll to position [6696, 0]
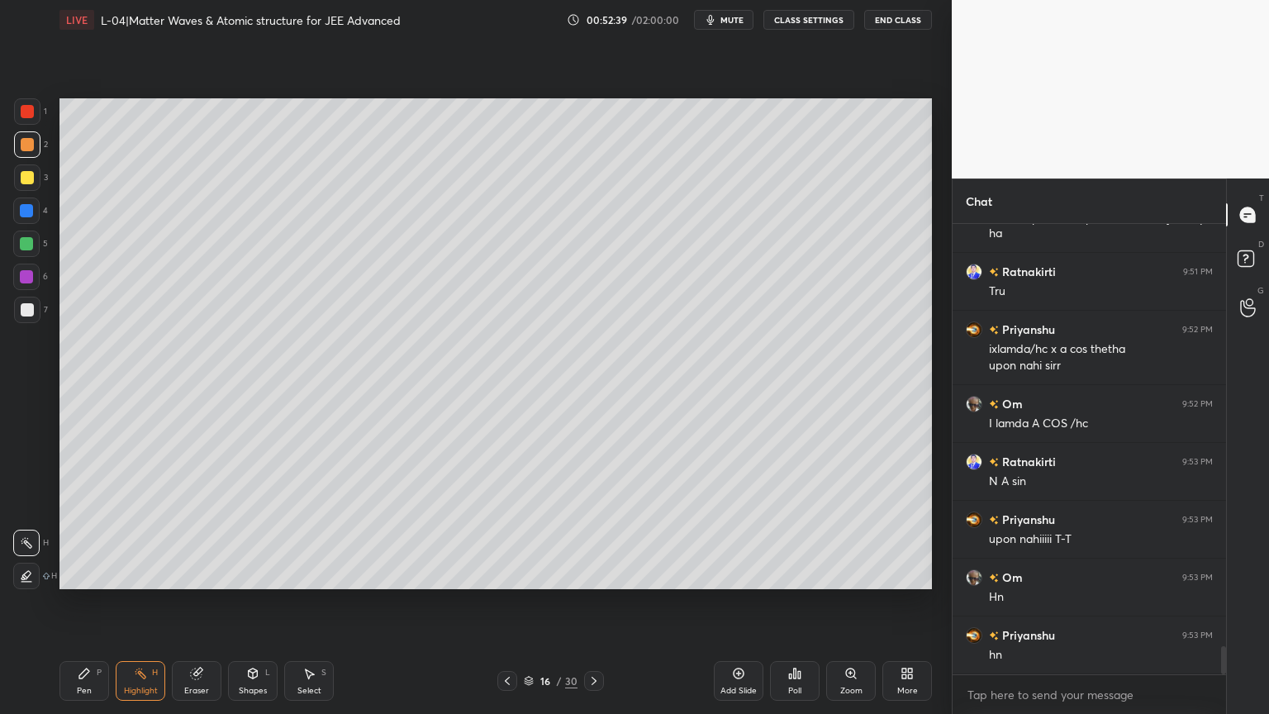
click at [248, 602] on div "Shapes" at bounding box center [253, 690] width 28 height 8
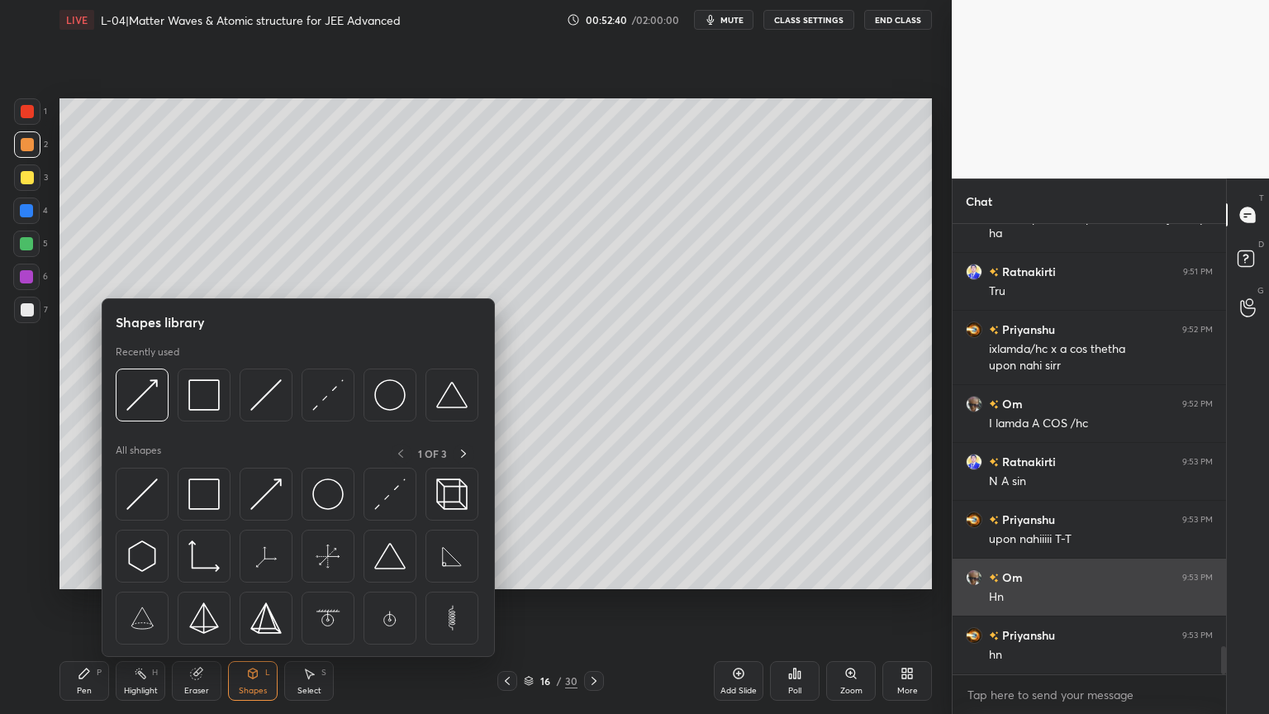
click at [387, 493] on img at bounding box center [389, 493] width 31 height 31
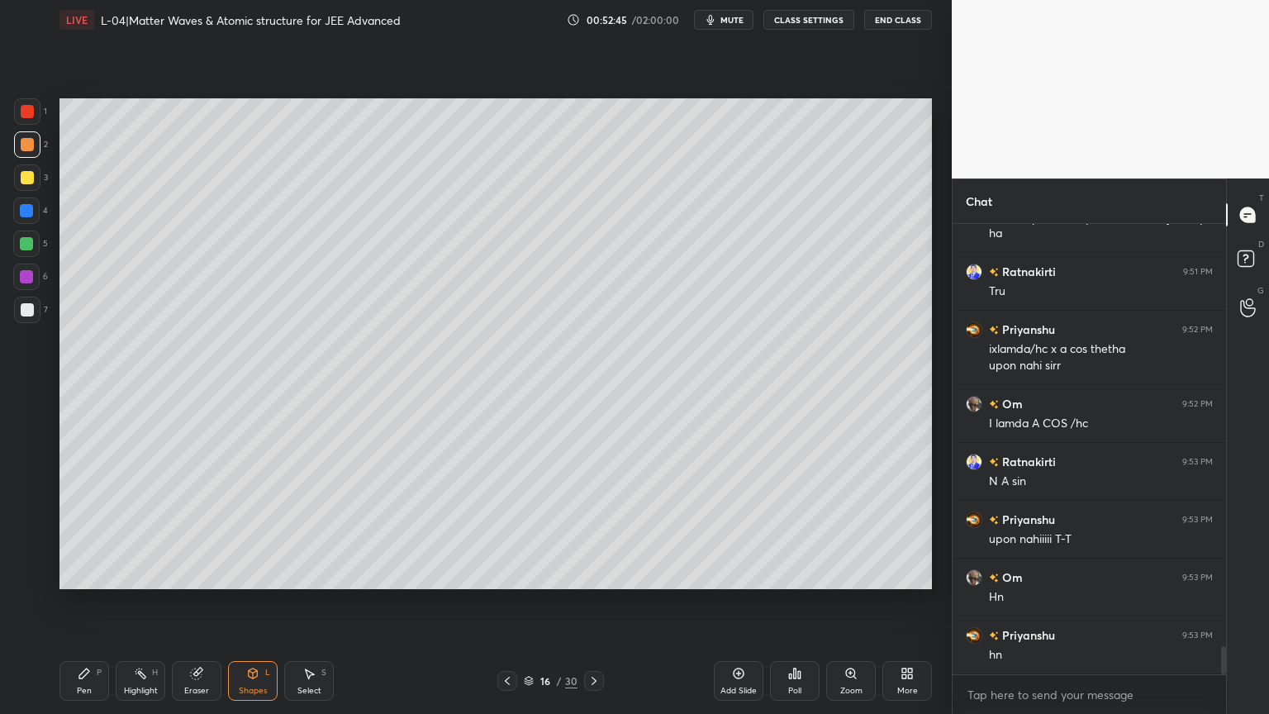
scroll to position [6753, 0]
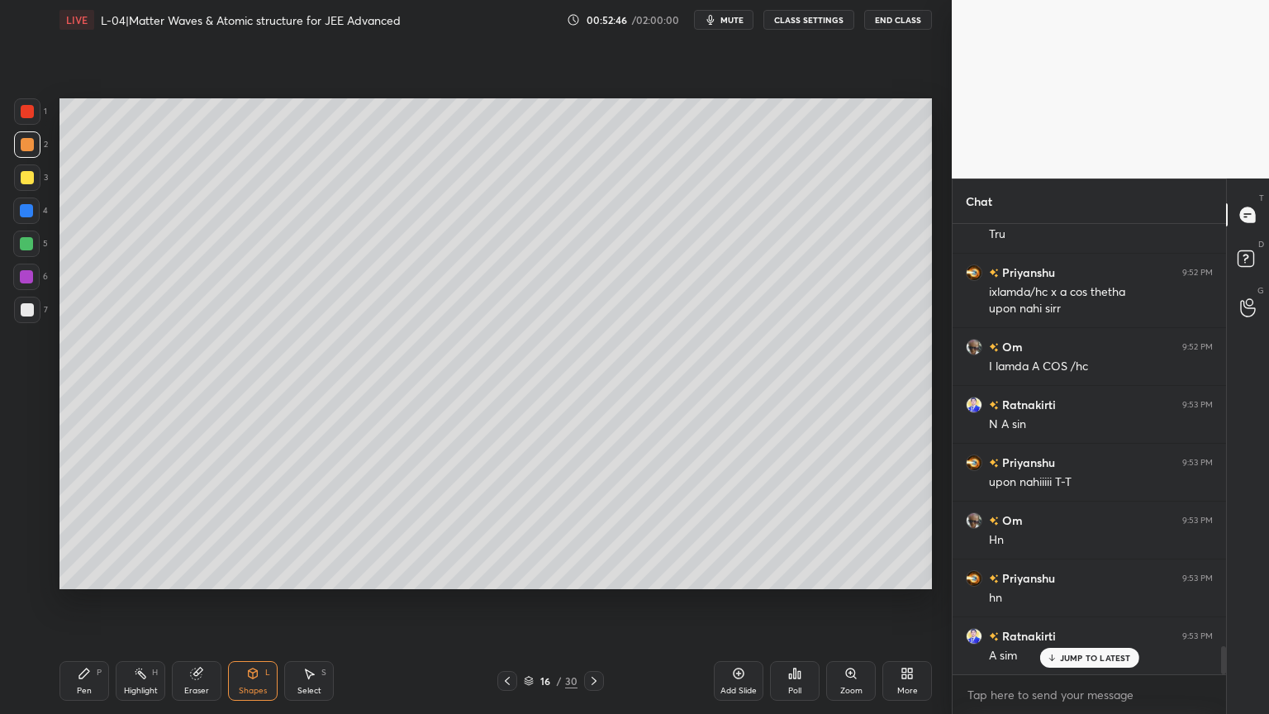
click at [248, 602] on div "Shapes" at bounding box center [253, 690] width 28 height 8
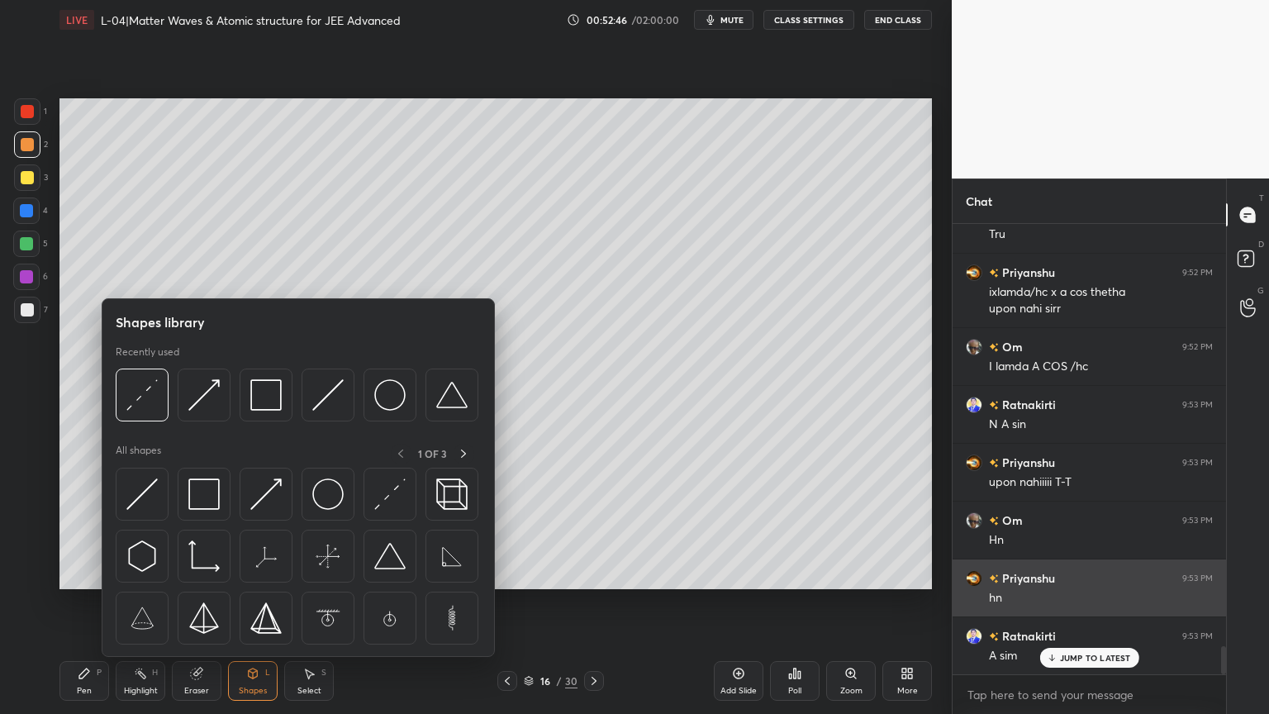
click at [271, 502] on img at bounding box center [265, 493] width 31 height 31
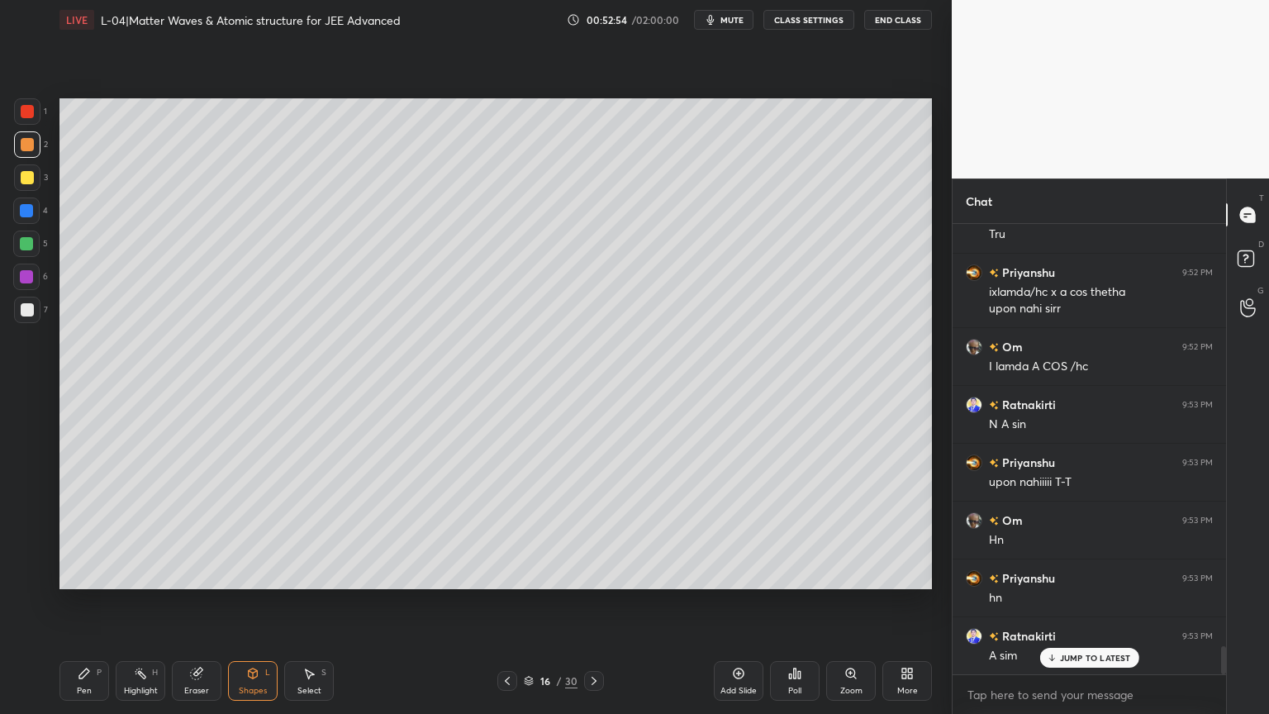
click at [239, 602] on div "Shapes L" at bounding box center [253, 681] width 50 height 40
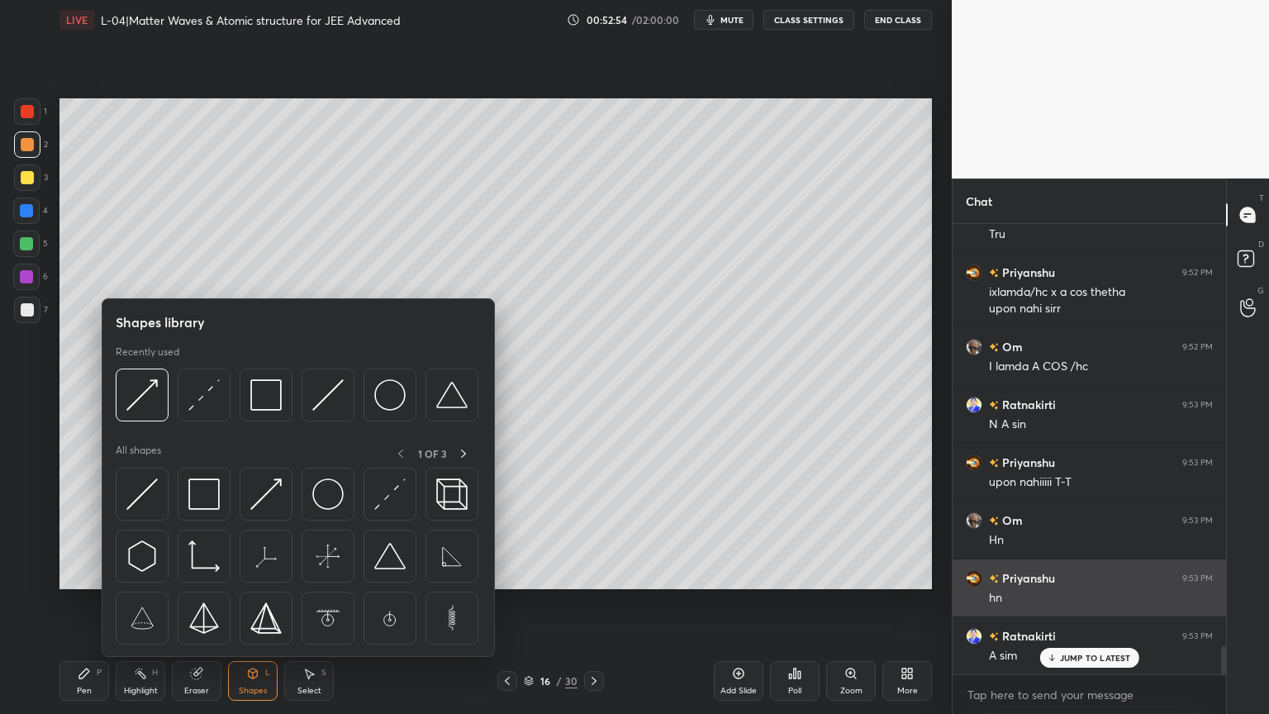
click at [135, 499] on img at bounding box center [141, 493] width 31 height 31
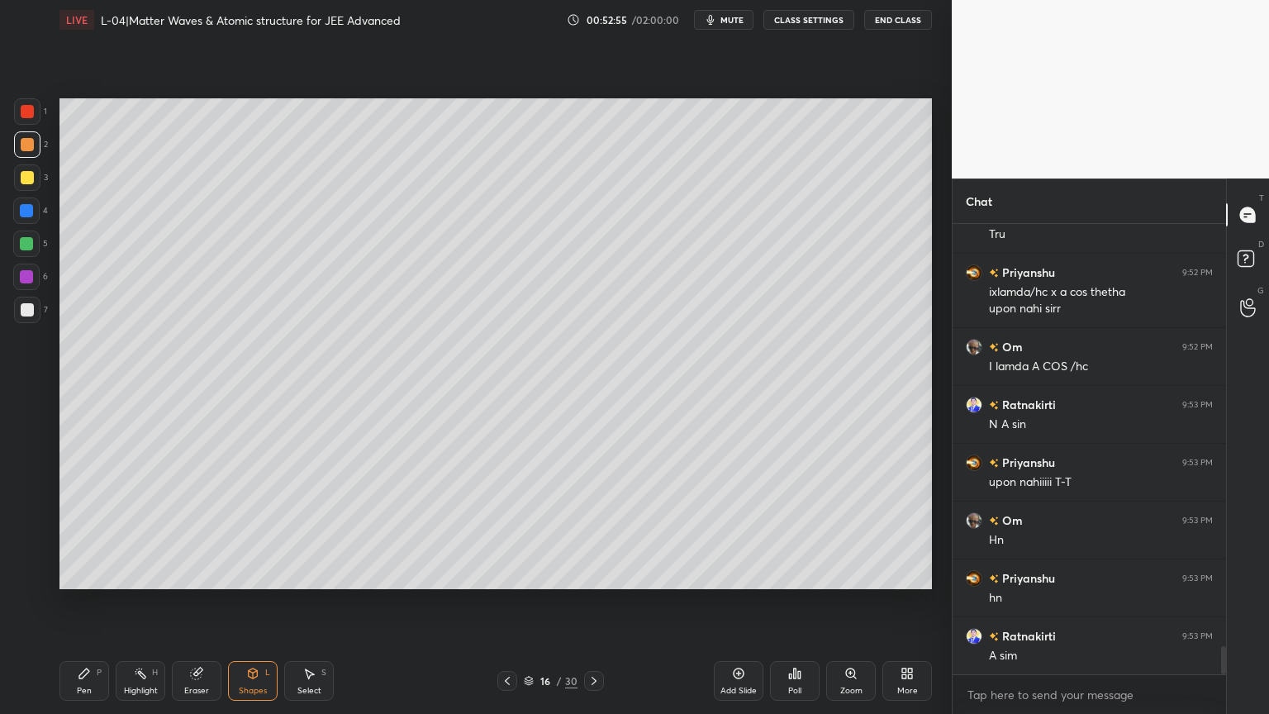
scroll to position [6812, 0]
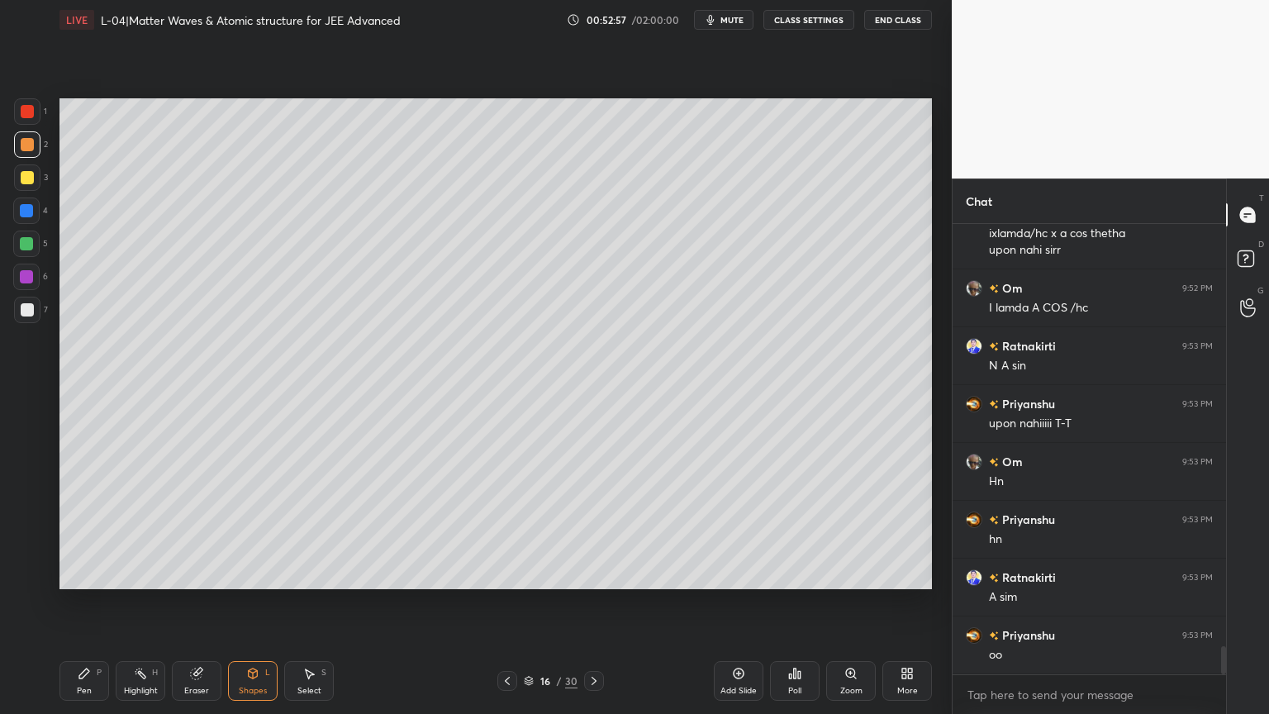
click at [86, 602] on div "Pen" at bounding box center [84, 690] width 15 height 8
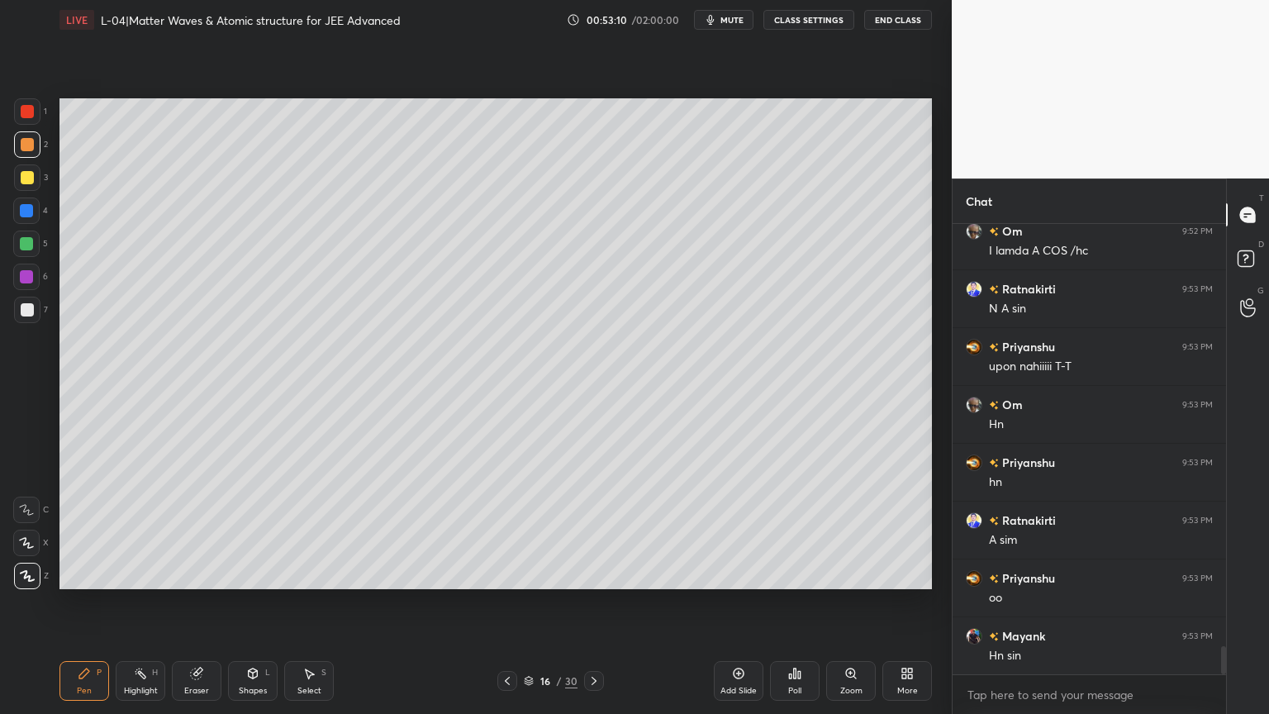
click at [21, 182] on div at bounding box center [27, 177] width 13 height 13
click at [196, 602] on icon at bounding box center [196, 673] width 13 height 13
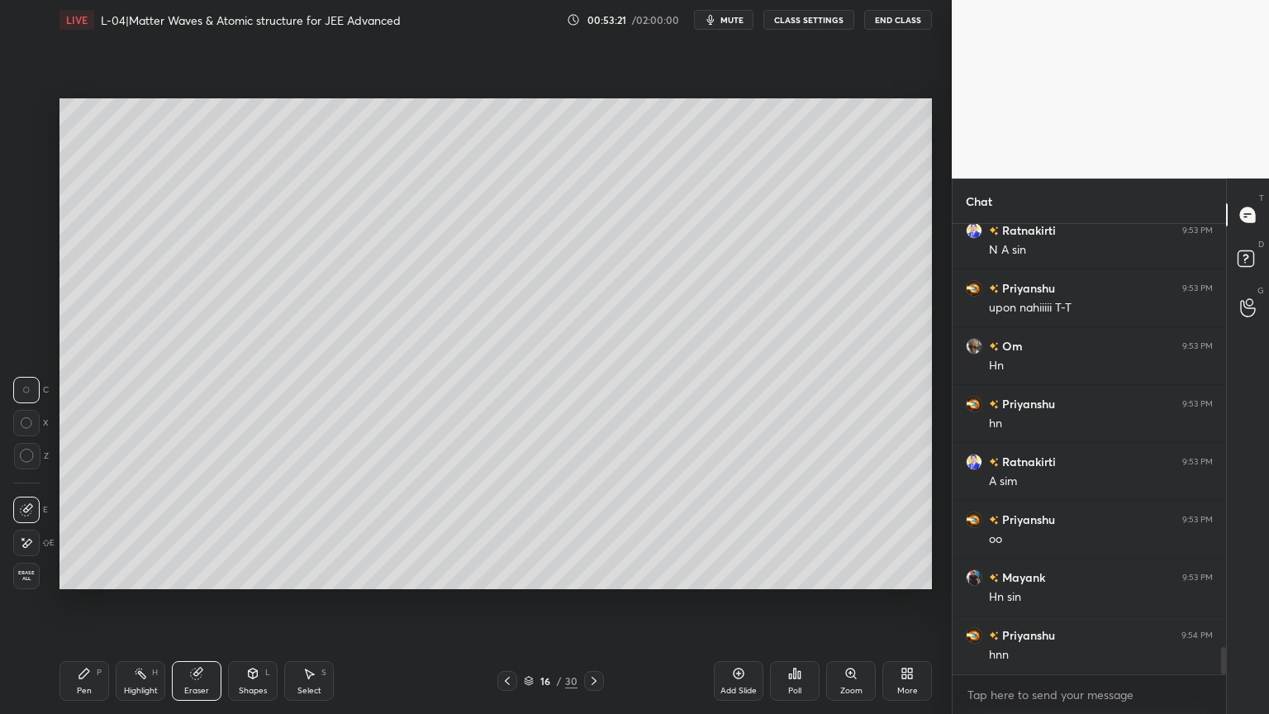
click at [85, 602] on div "Pen P" at bounding box center [84, 681] width 50 height 40
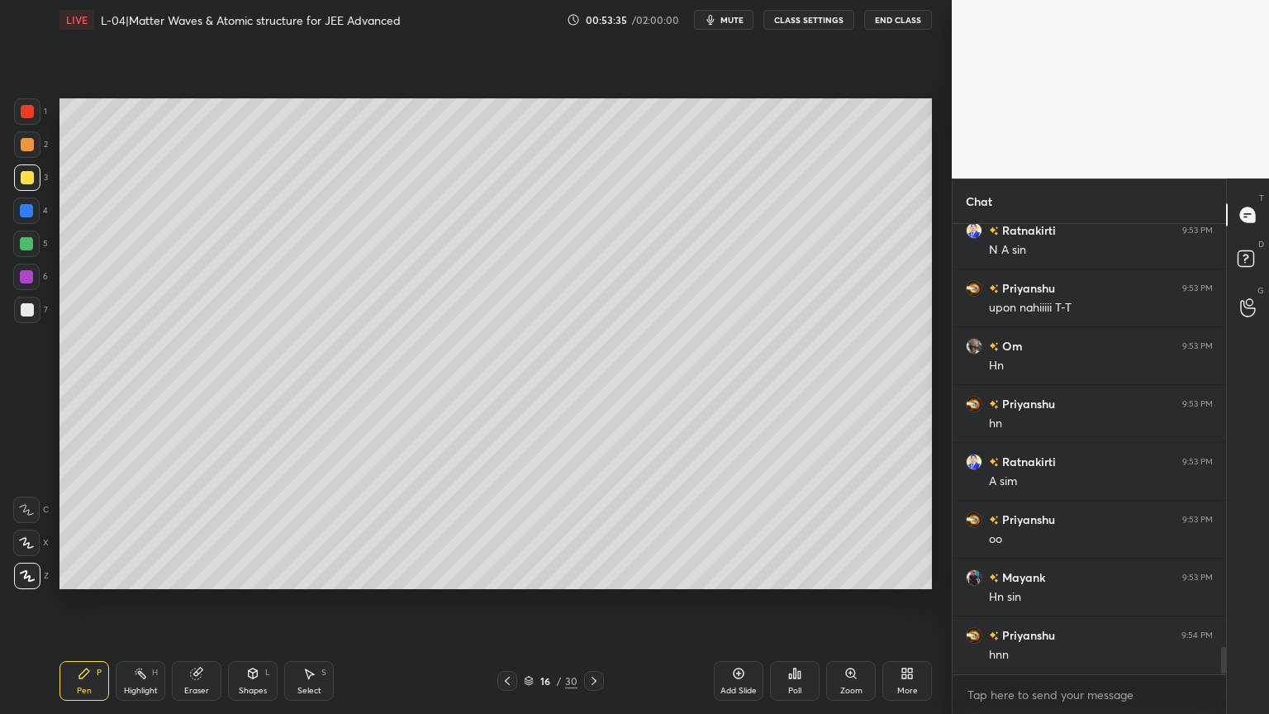
click at [205, 602] on div "Eraser" at bounding box center [197, 681] width 50 height 40
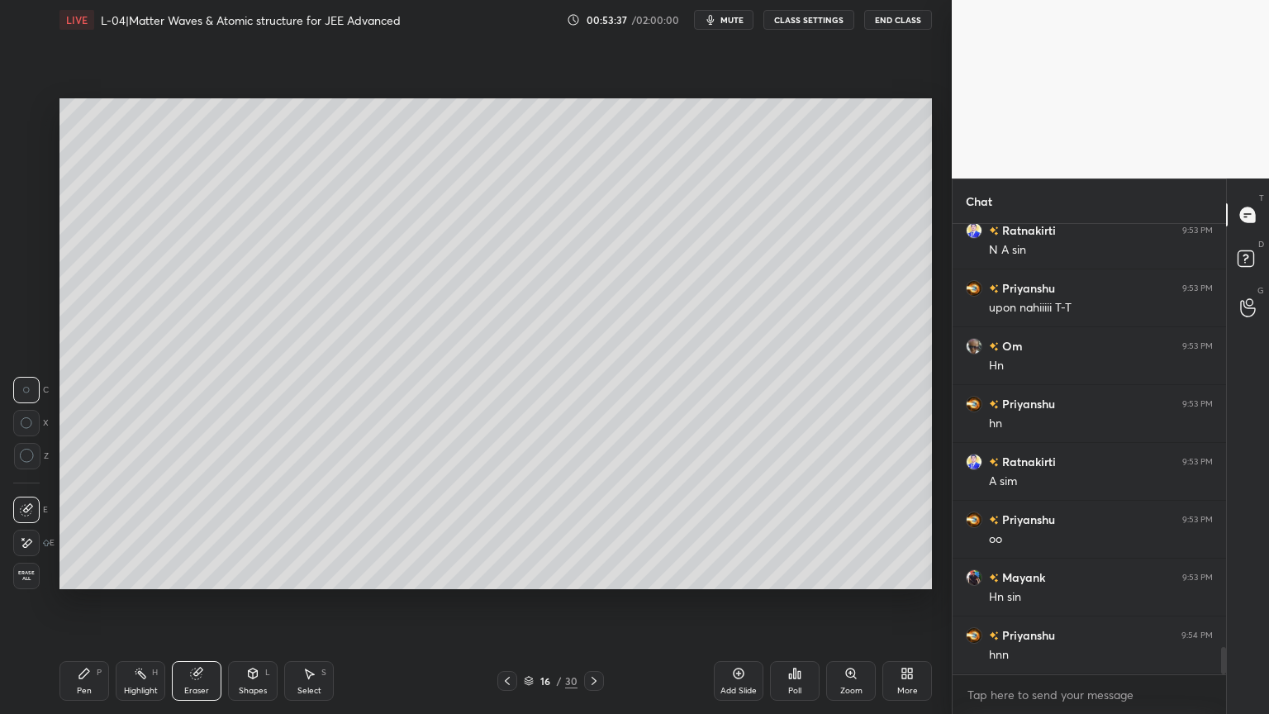
click at [93, 602] on div "Pen P" at bounding box center [84, 681] width 50 height 40
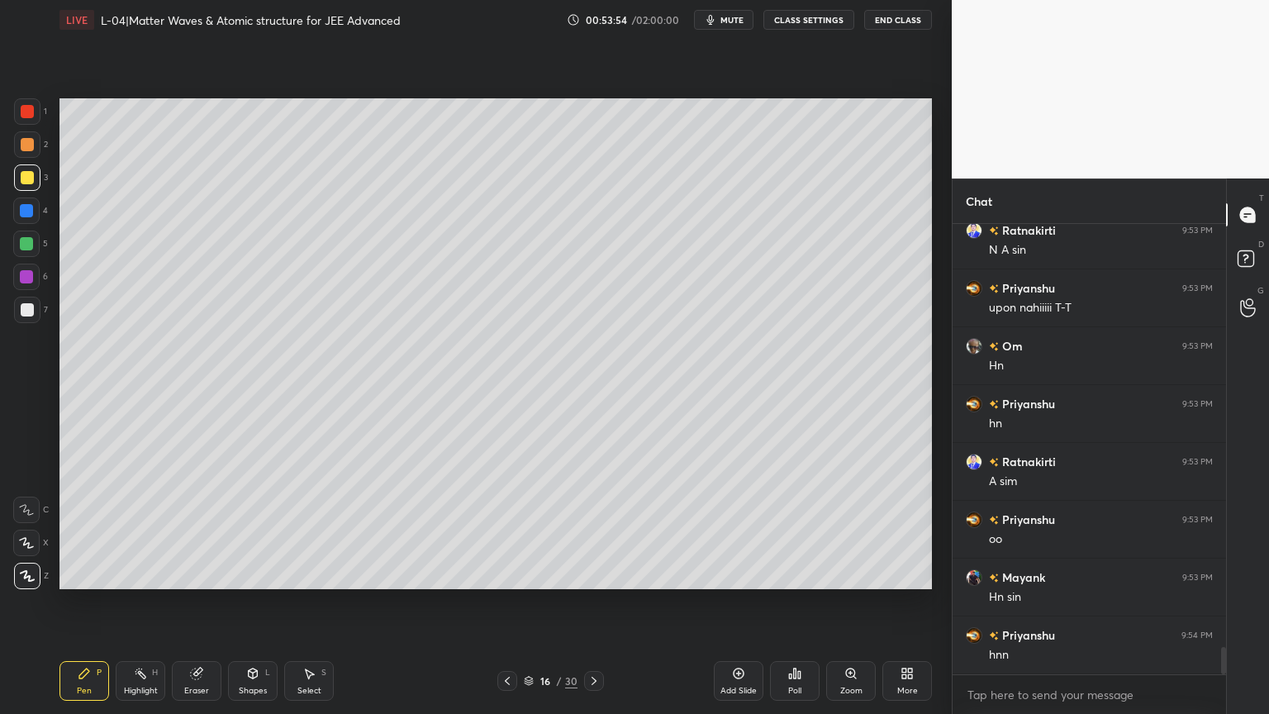
click at [258, 602] on div "Shapes L" at bounding box center [253, 681] width 50 height 40
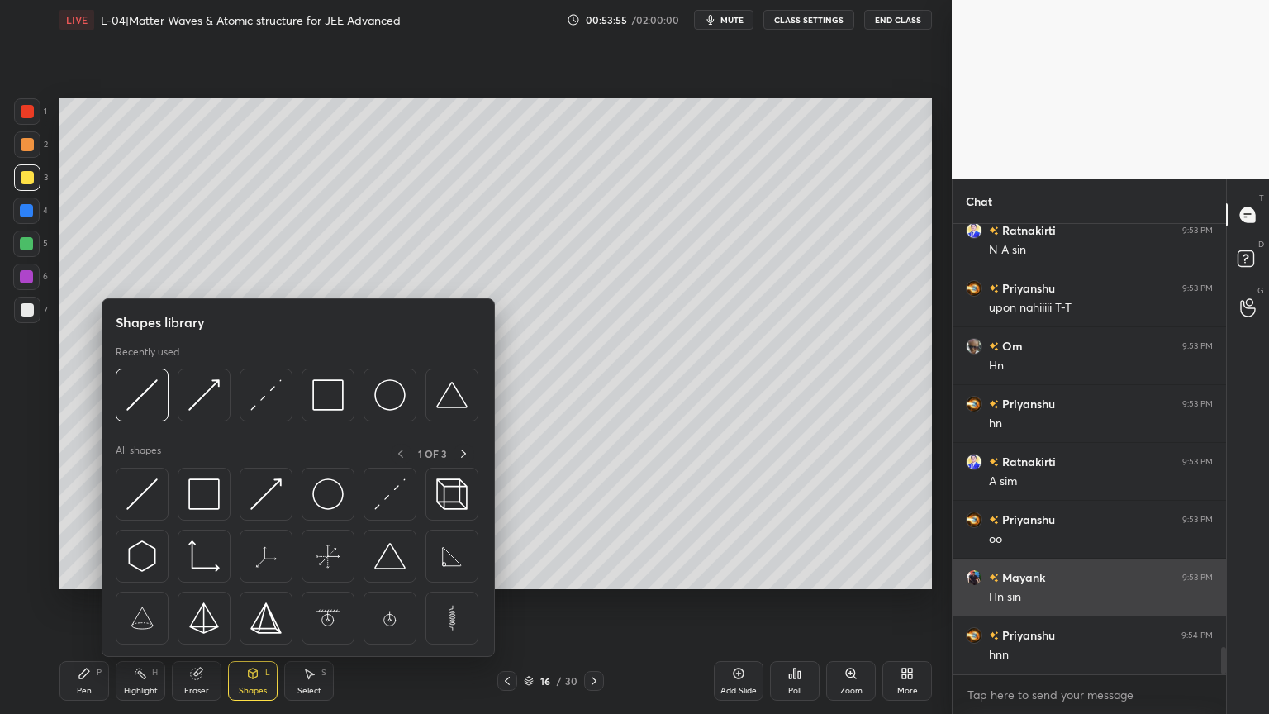
click at [208, 491] on img at bounding box center [203, 493] width 31 height 31
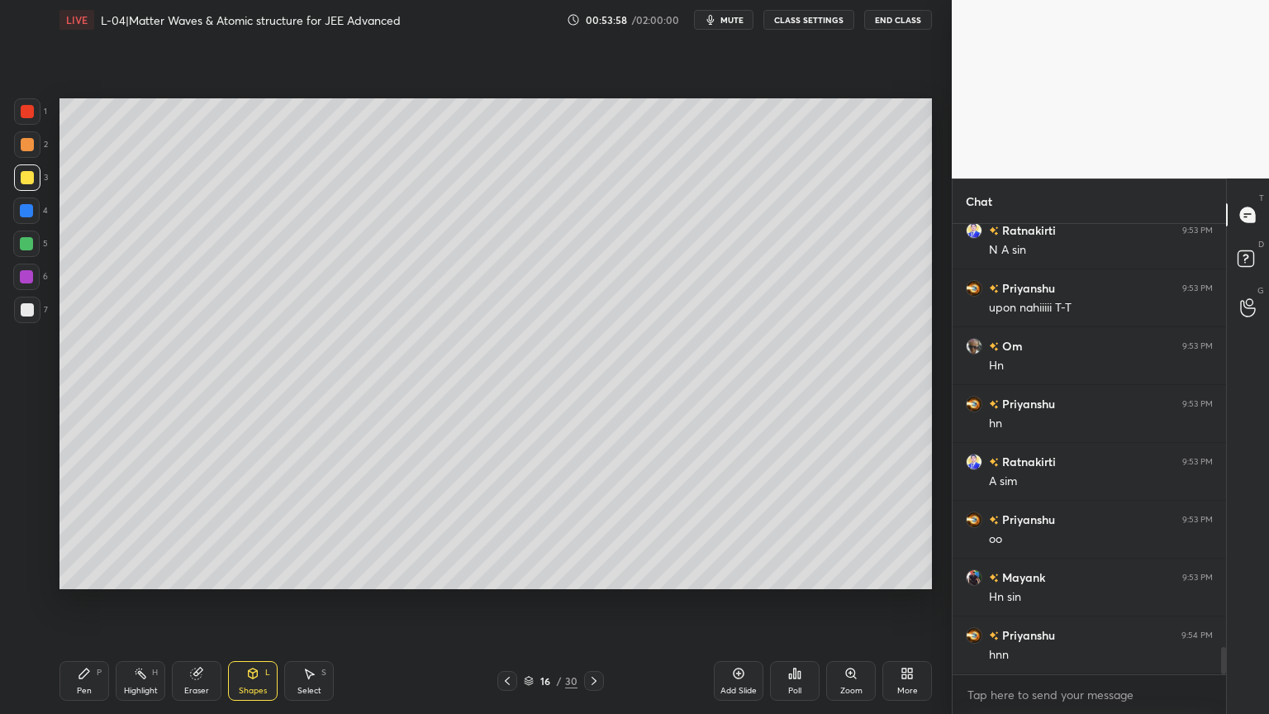
click at [31, 211] on div at bounding box center [26, 210] width 13 height 13
click at [83, 602] on div "Pen" at bounding box center [84, 690] width 15 height 8
click at [740, 602] on icon at bounding box center [738, 673] width 5 height 5
click at [248, 602] on icon at bounding box center [252, 673] width 13 height 13
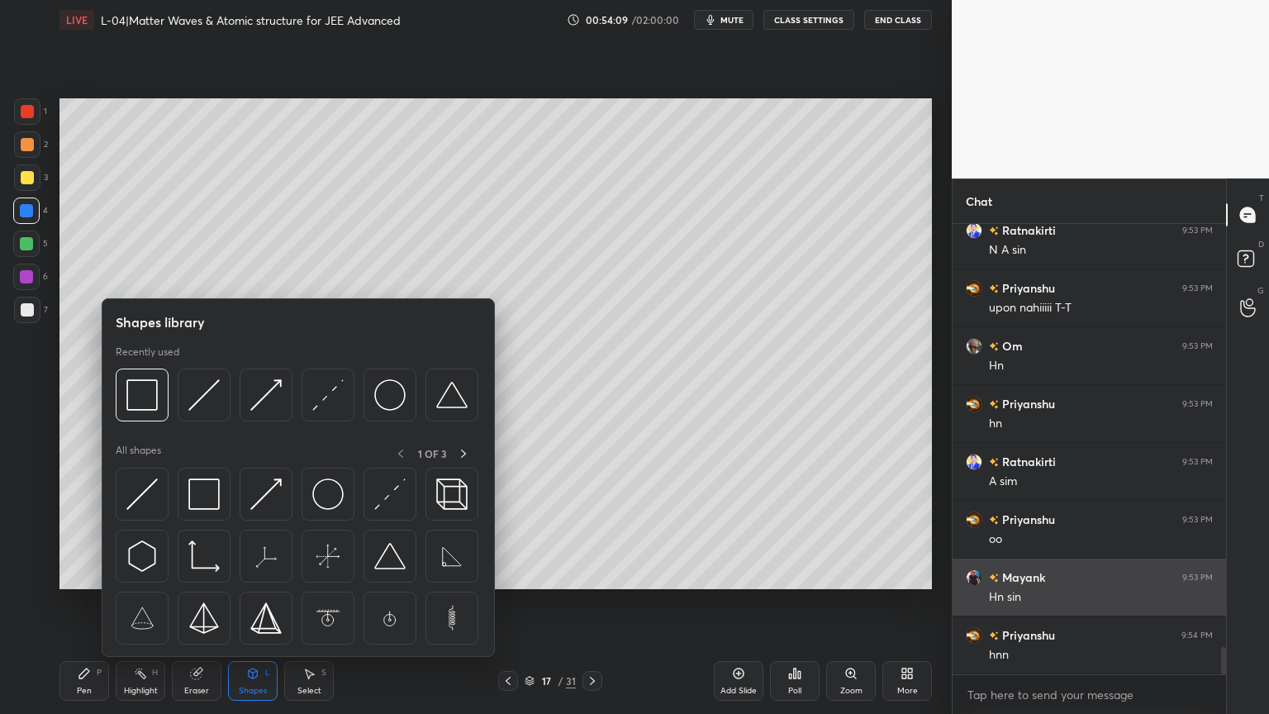
click at [139, 492] on img at bounding box center [141, 493] width 31 height 31
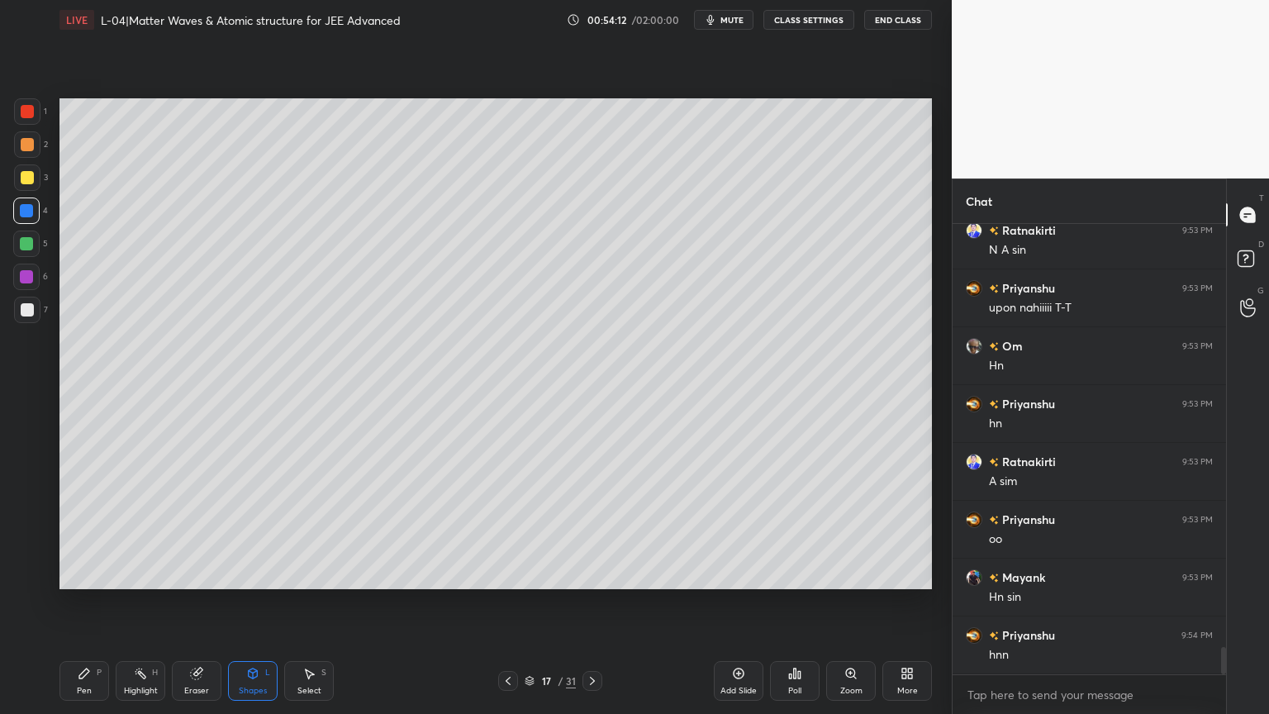
click at [250, 602] on icon at bounding box center [253, 673] width 9 height 10
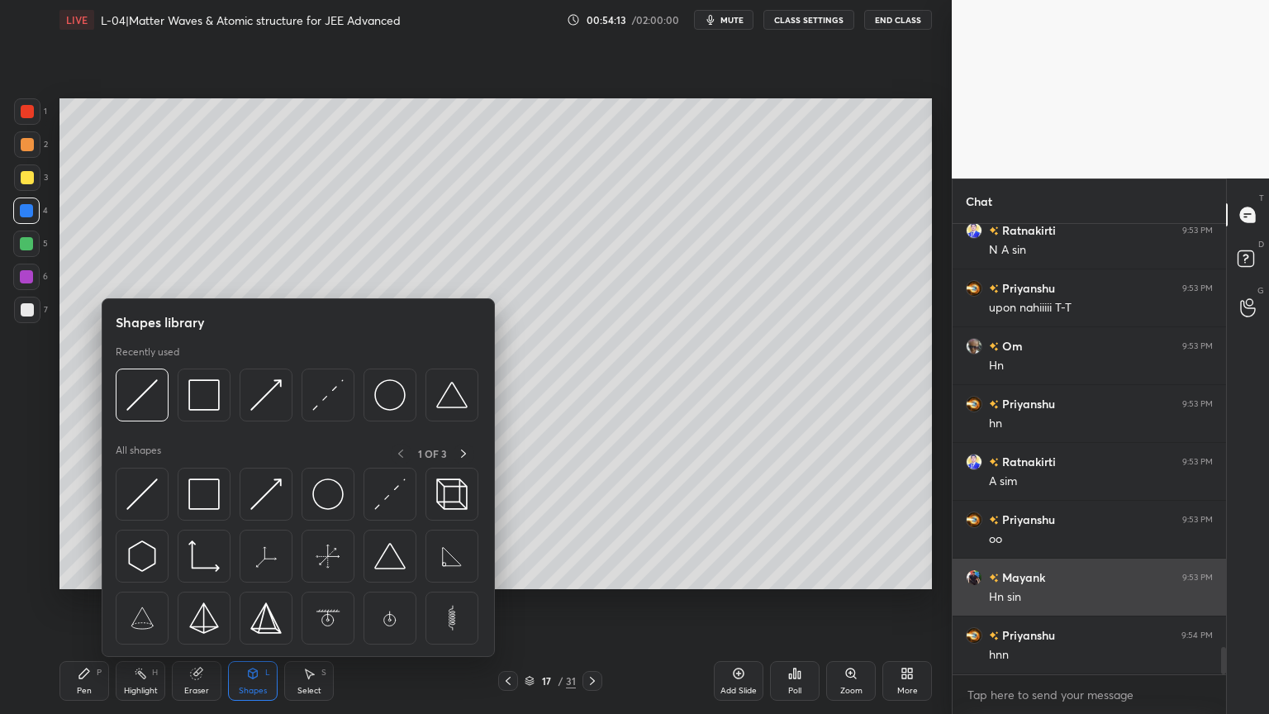
click at [269, 492] on img at bounding box center [265, 493] width 31 height 31
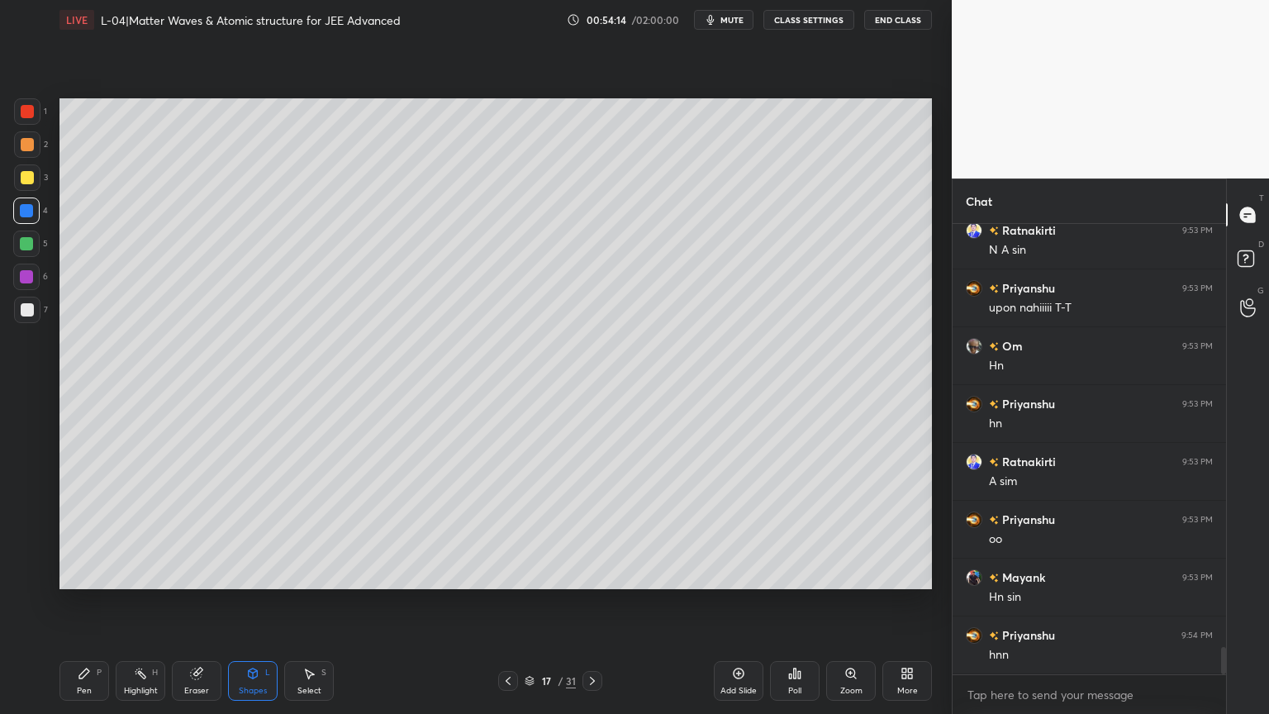
click at [26, 185] on div at bounding box center [27, 177] width 26 height 26
click at [70, 602] on div "Pen P" at bounding box center [84, 681] width 50 height 40
click at [238, 602] on div "Shapes L" at bounding box center [253, 681] width 50 height 40
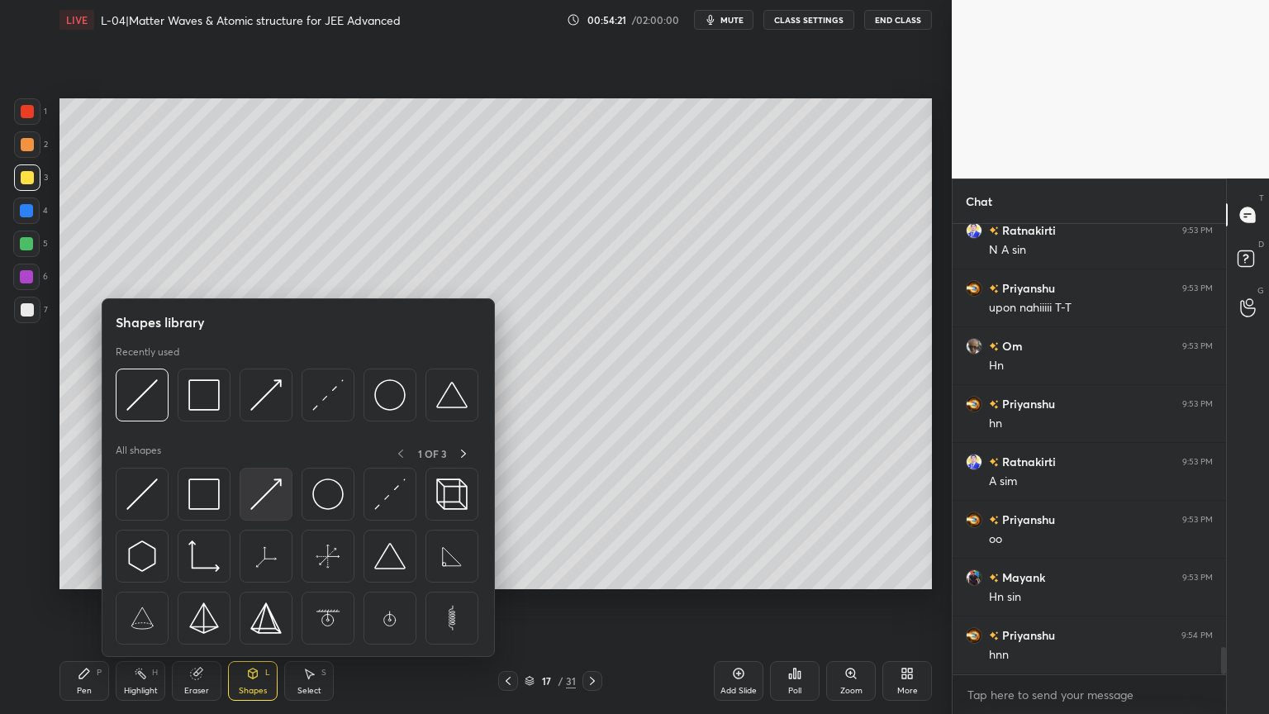
click at [264, 511] on div at bounding box center [266, 493] width 53 height 53
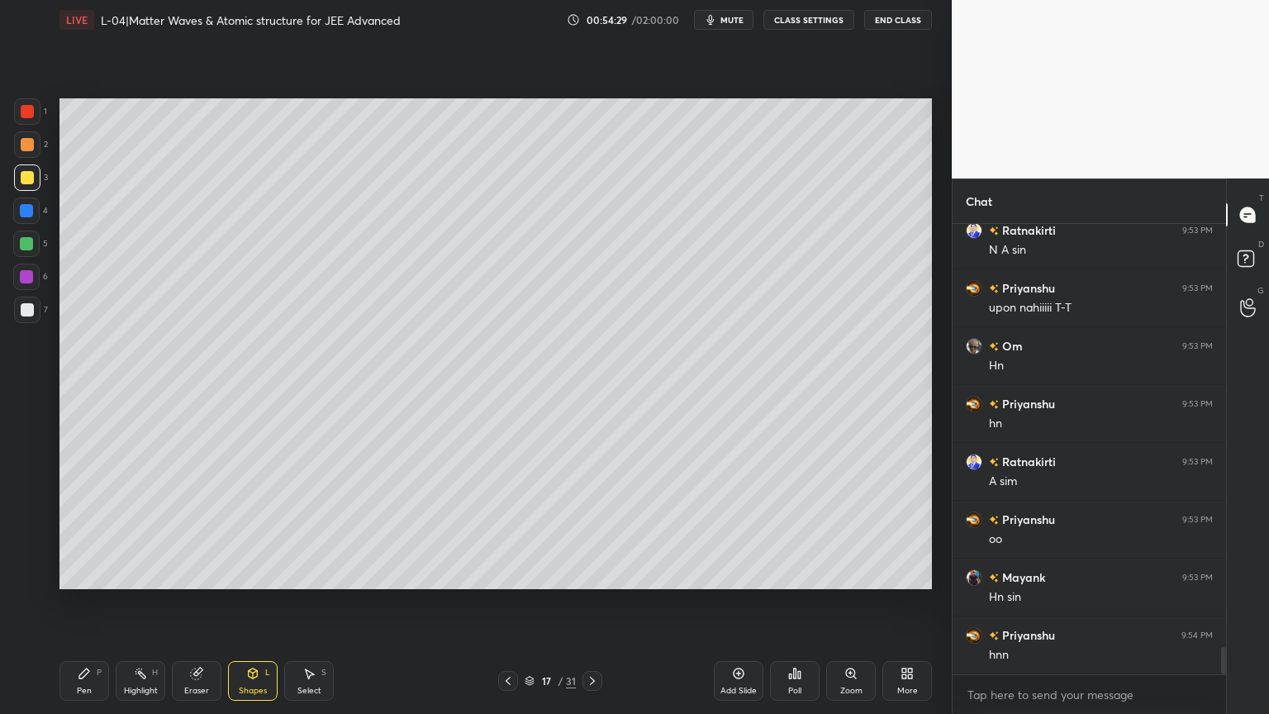
click at [252, 602] on div "Shapes L" at bounding box center [253, 681] width 50 height 40
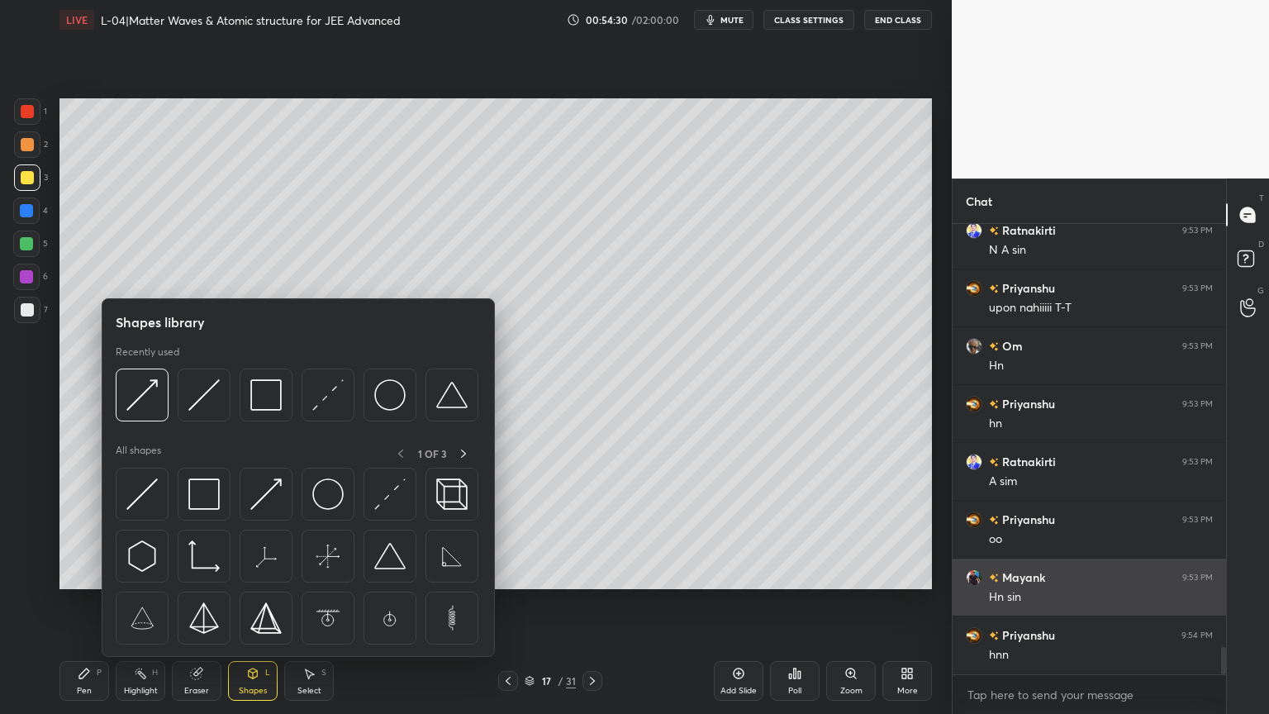
click at [389, 486] on img at bounding box center [389, 493] width 31 height 31
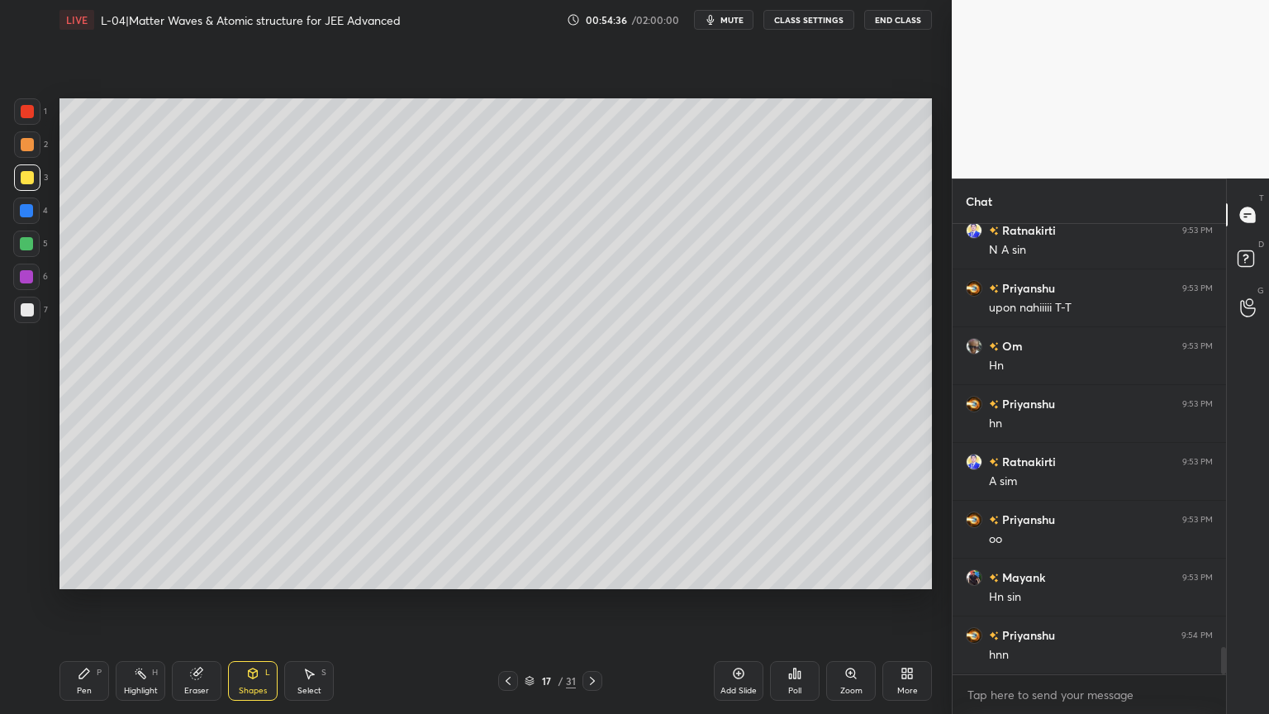
click at [248, 602] on div "Shapes L" at bounding box center [253, 681] width 50 height 40
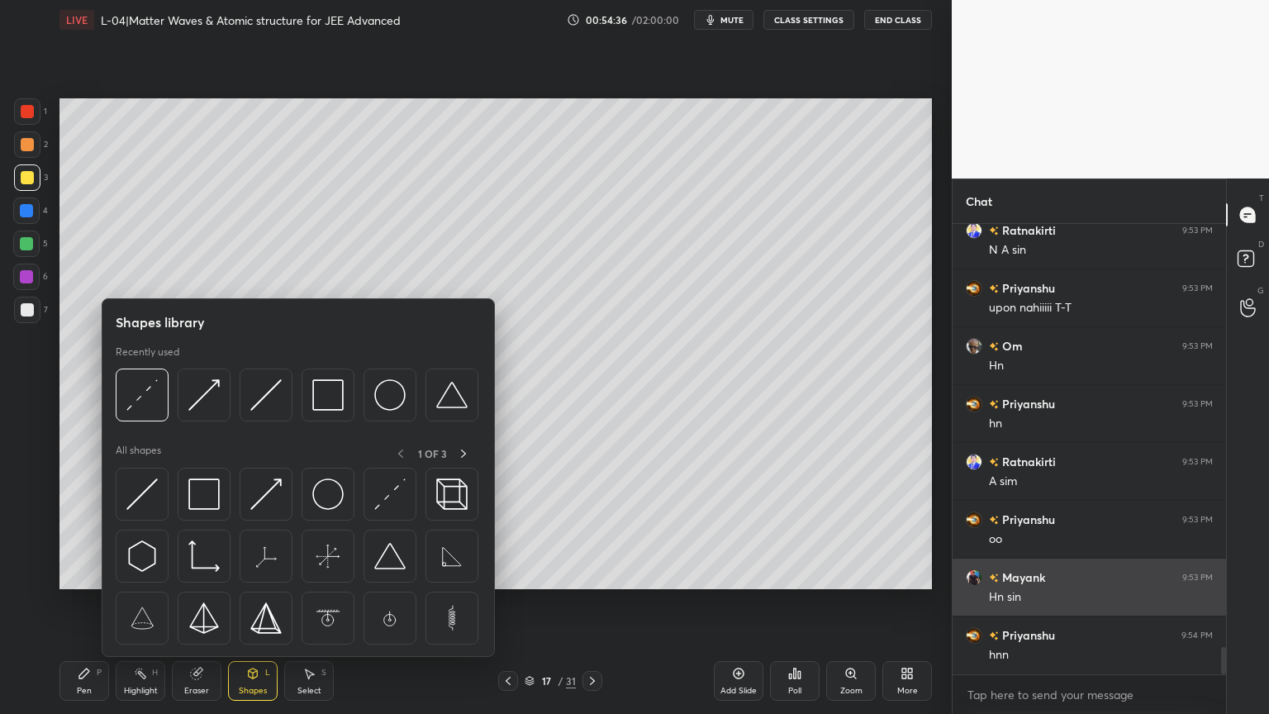
click at [272, 501] on img at bounding box center [265, 493] width 31 height 31
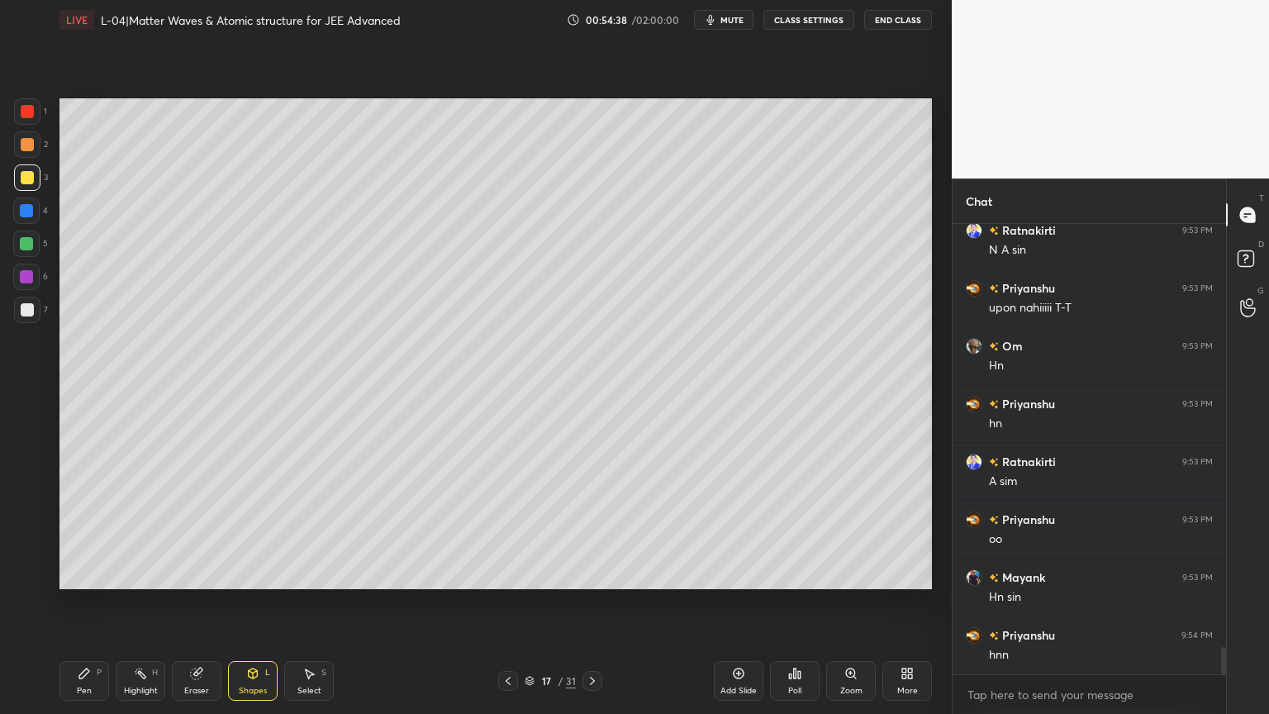
click at [27, 178] on div at bounding box center [27, 177] width 13 height 13
click at [256, 602] on div "Shapes L" at bounding box center [253, 681] width 50 height 40
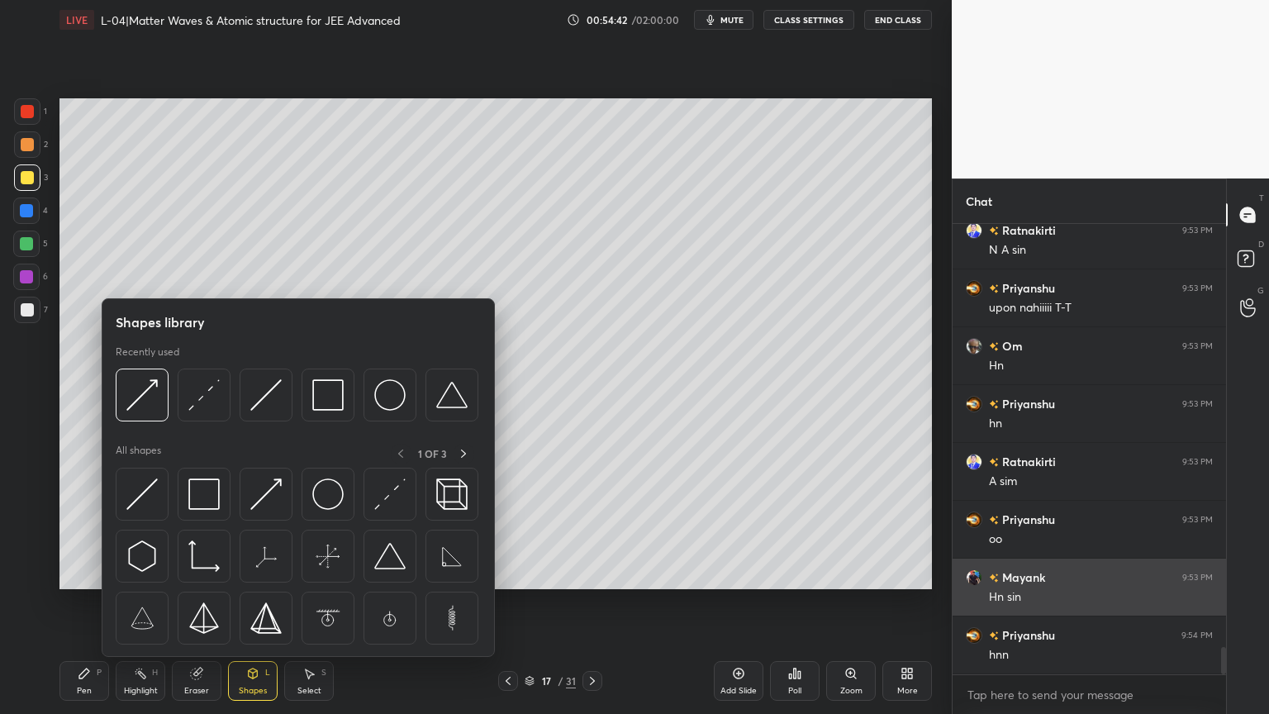
click at [398, 510] on div at bounding box center [389, 493] width 53 height 53
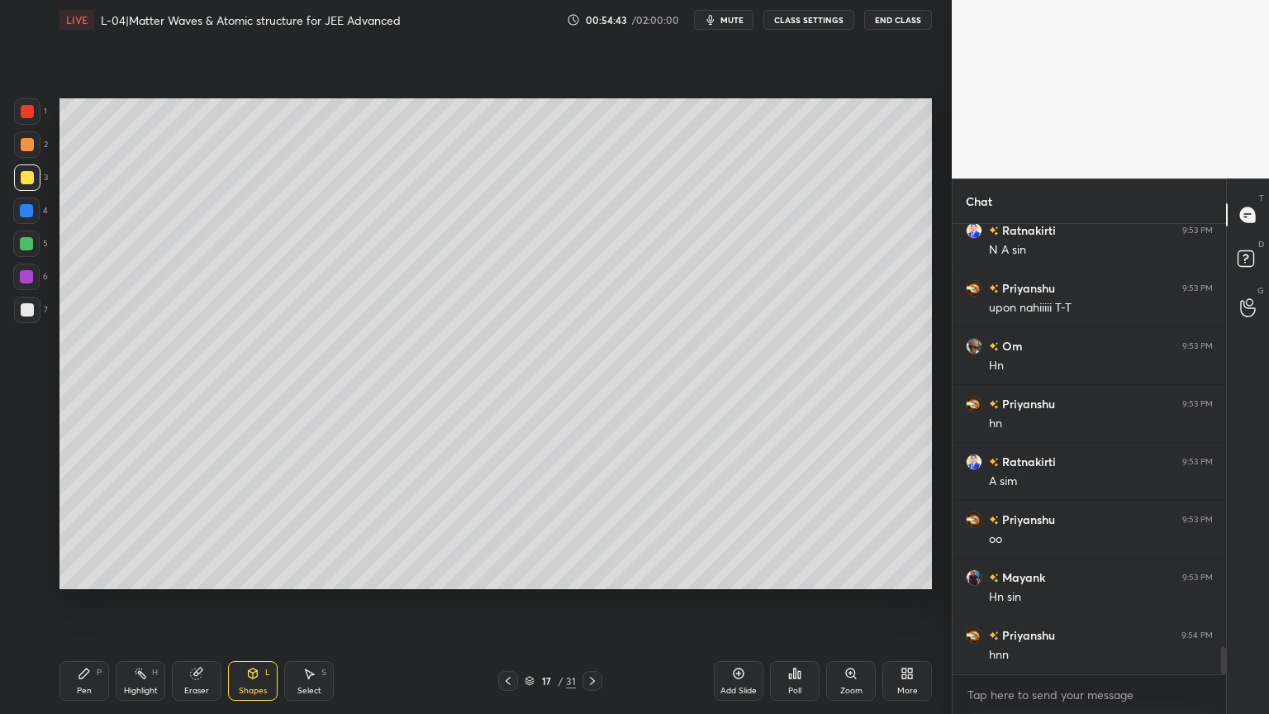
click at [23, 275] on div at bounding box center [26, 276] width 13 height 13
click at [80, 602] on icon at bounding box center [84, 673] width 13 height 13
click at [251, 602] on div "Shapes L" at bounding box center [253, 681] width 50 height 40
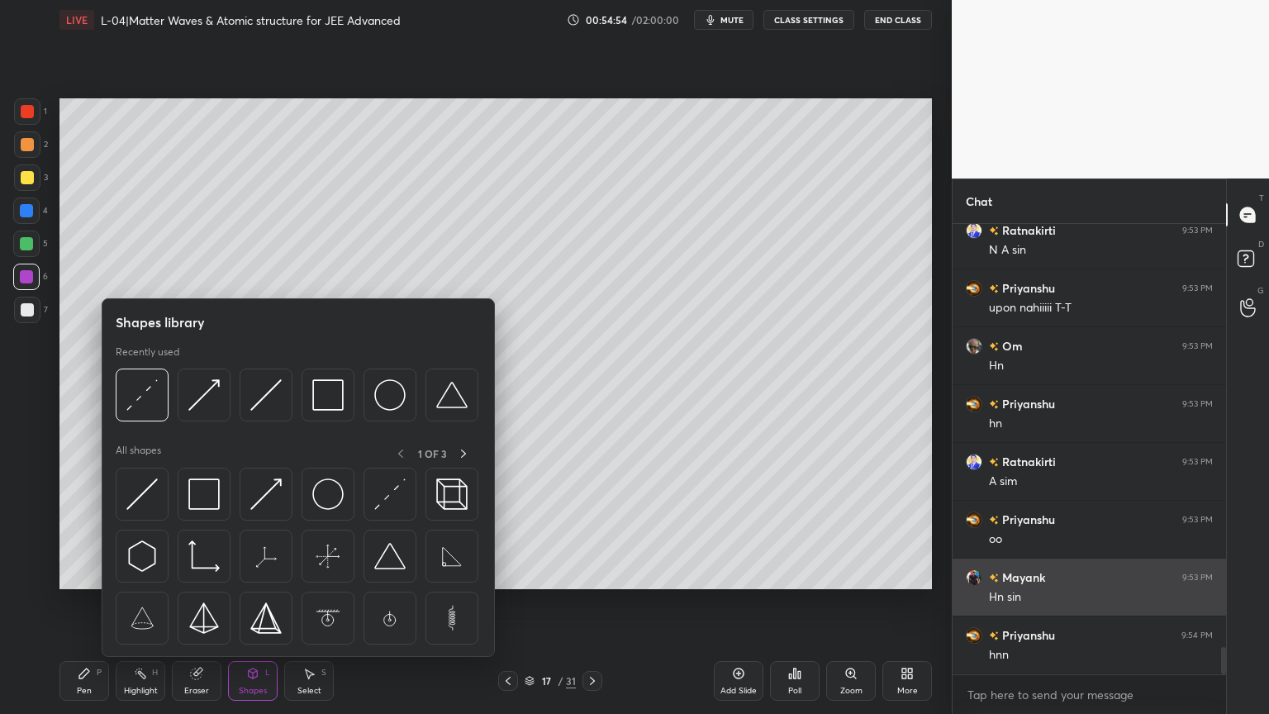
click at [278, 498] on img at bounding box center [265, 493] width 31 height 31
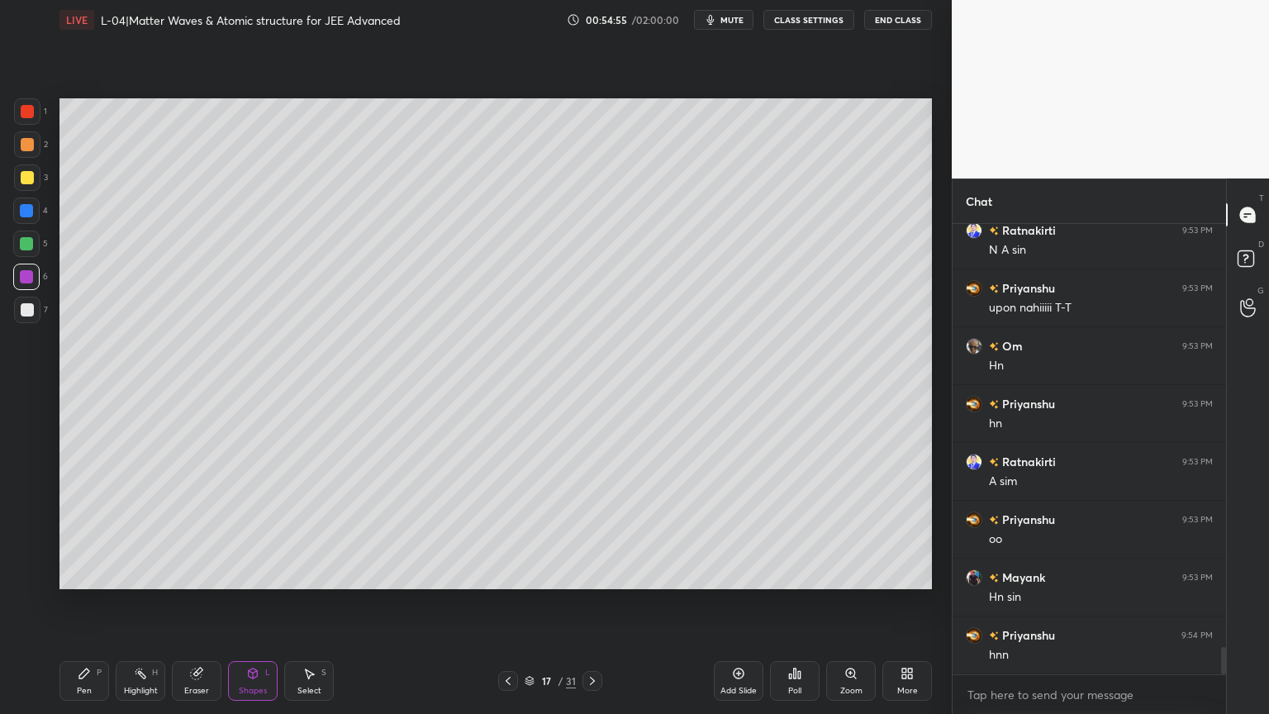
click at [35, 116] on div at bounding box center [27, 111] width 26 height 26
click at [73, 602] on div "Pen P" at bounding box center [84, 681] width 50 height 40
click at [264, 602] on div "Shapes L" at bounding box center [253, 681] width 50 height 40
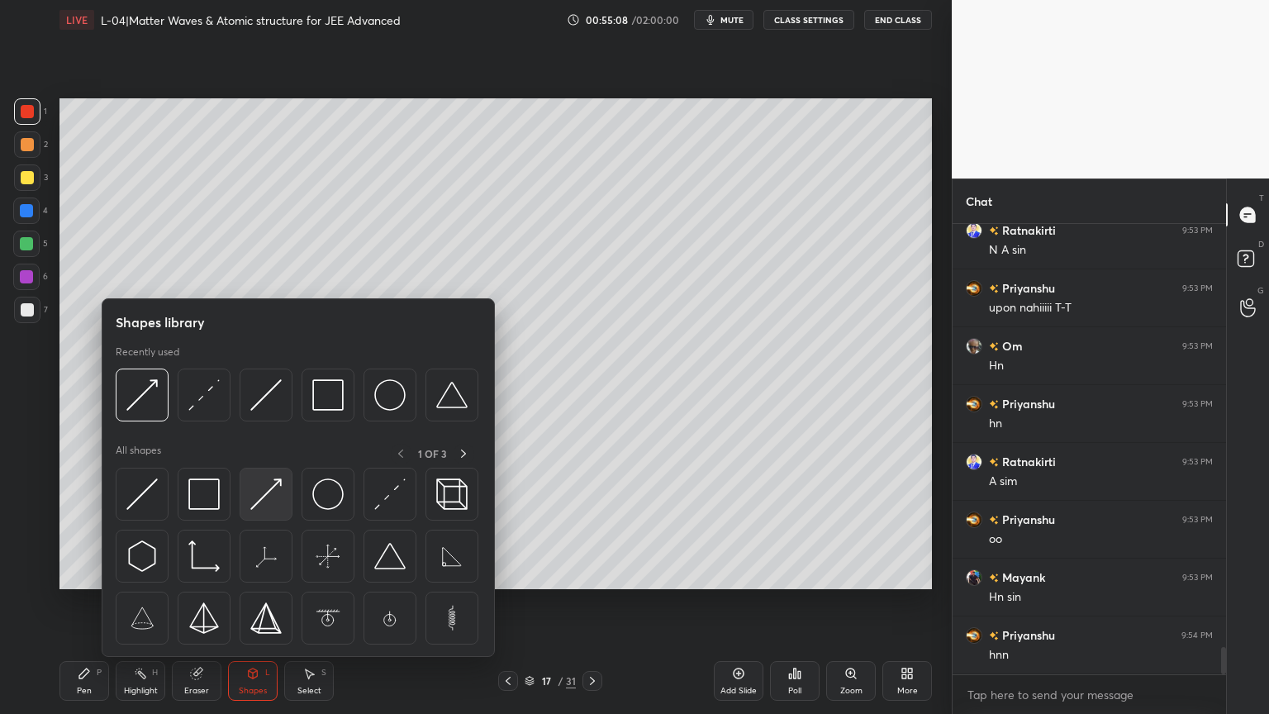
click at [277, 497] on img at bounding box center [265, 493] width 31 height 31
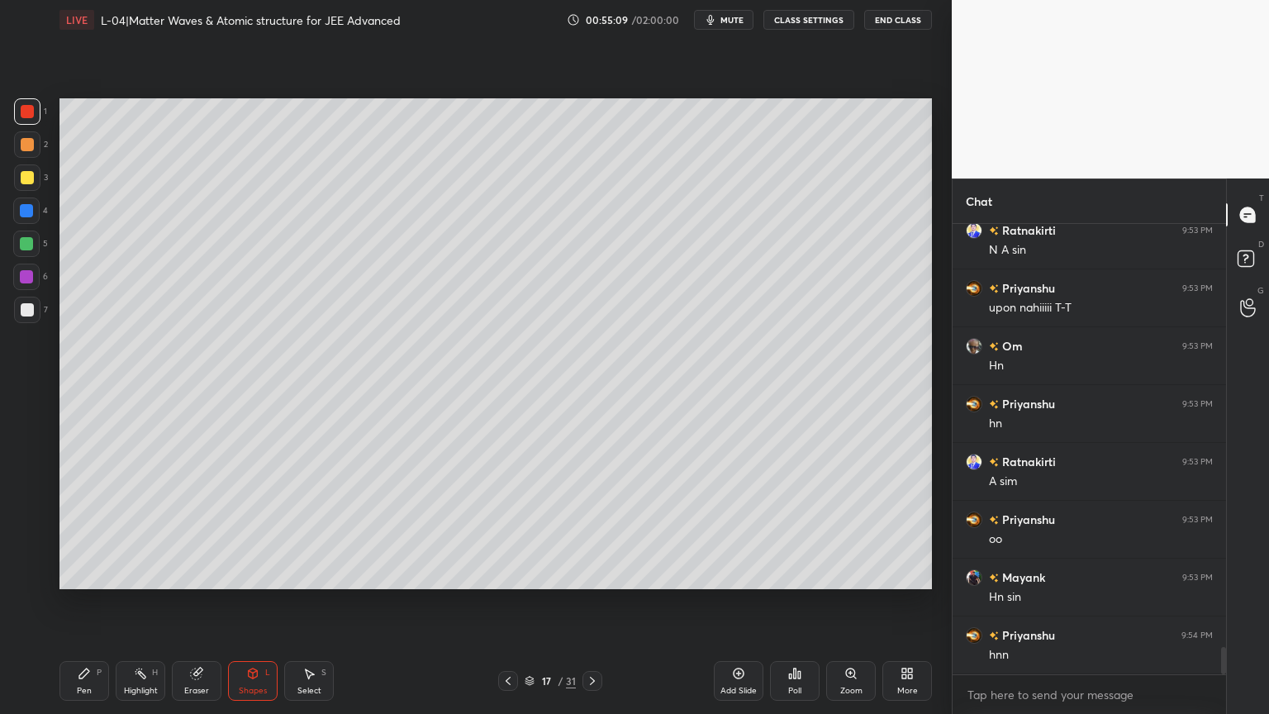
click at [30, 319] on div at bounding box center [27, 310] width 26 height 26
click at [252, 602] on div "Shapes L" at bounding box center [253, 681] width 50 height 40
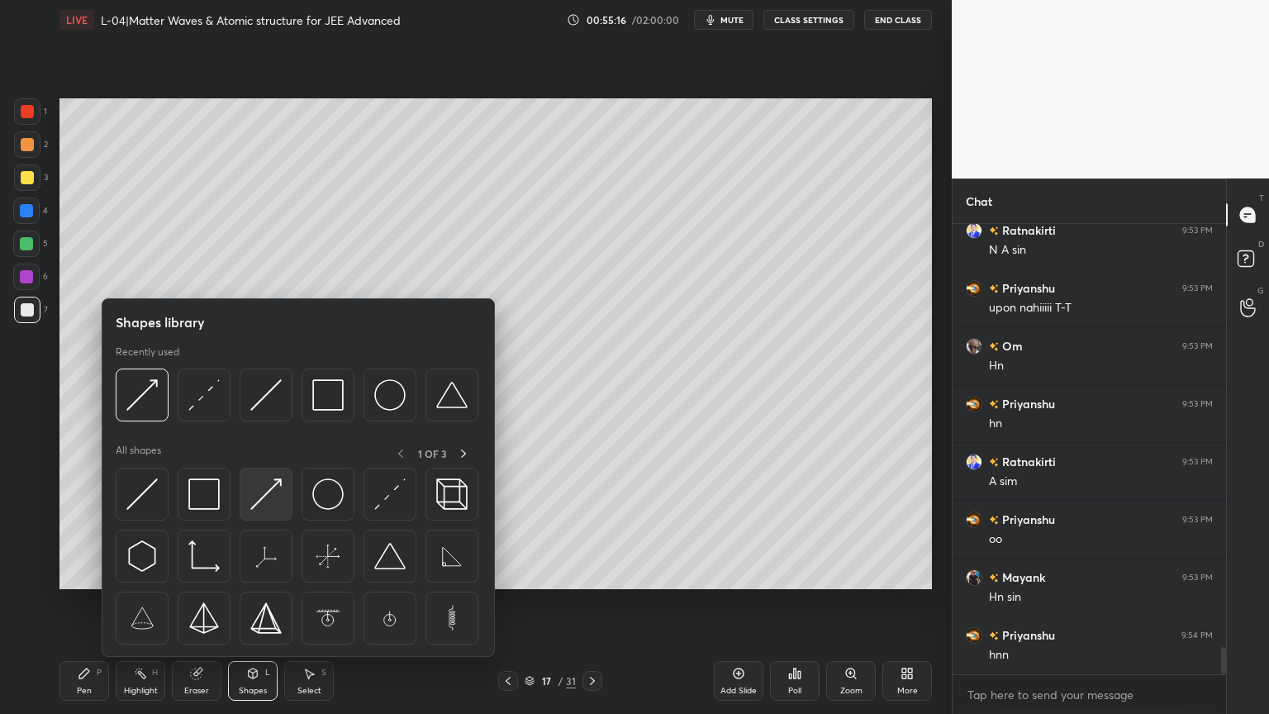
click at [275, 494] on img at bounding box center [265, 493] width 31 height 31
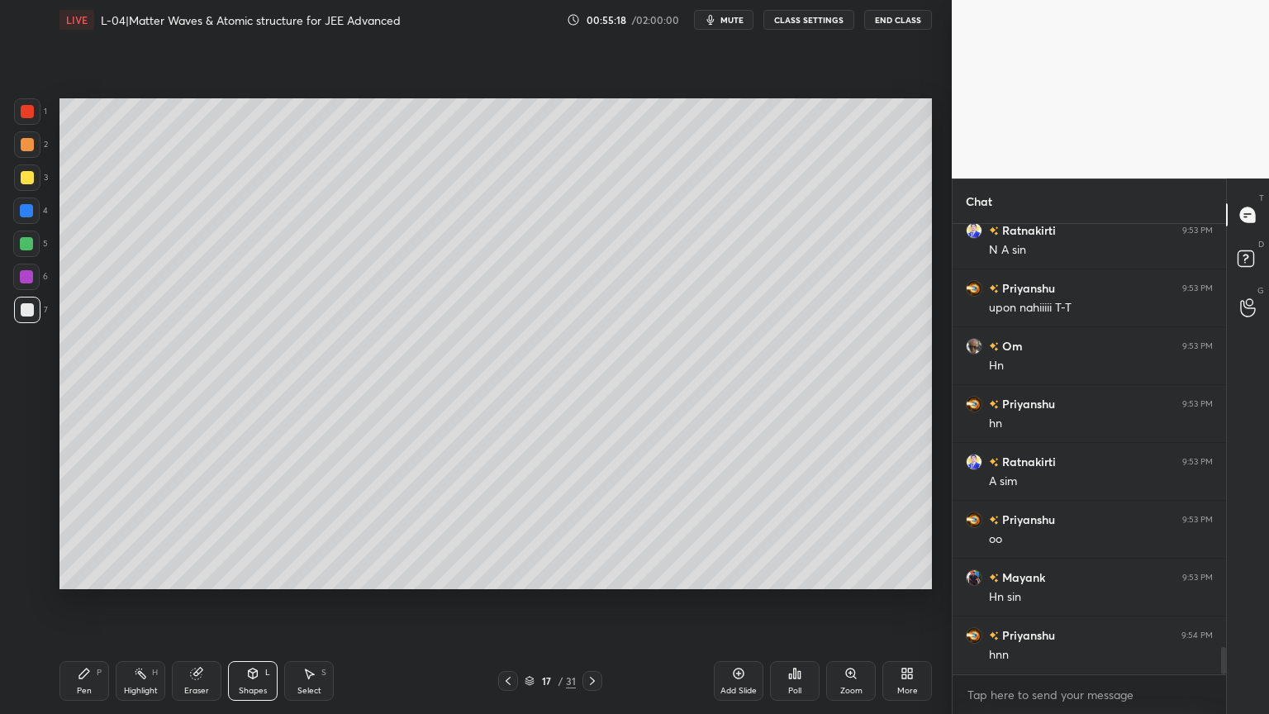
click at [28, 142] on div at bounding box center [27, 144] width 13 height 13
click at [78, 602] on icon at bounding box center [84, 673] width 13 height 13
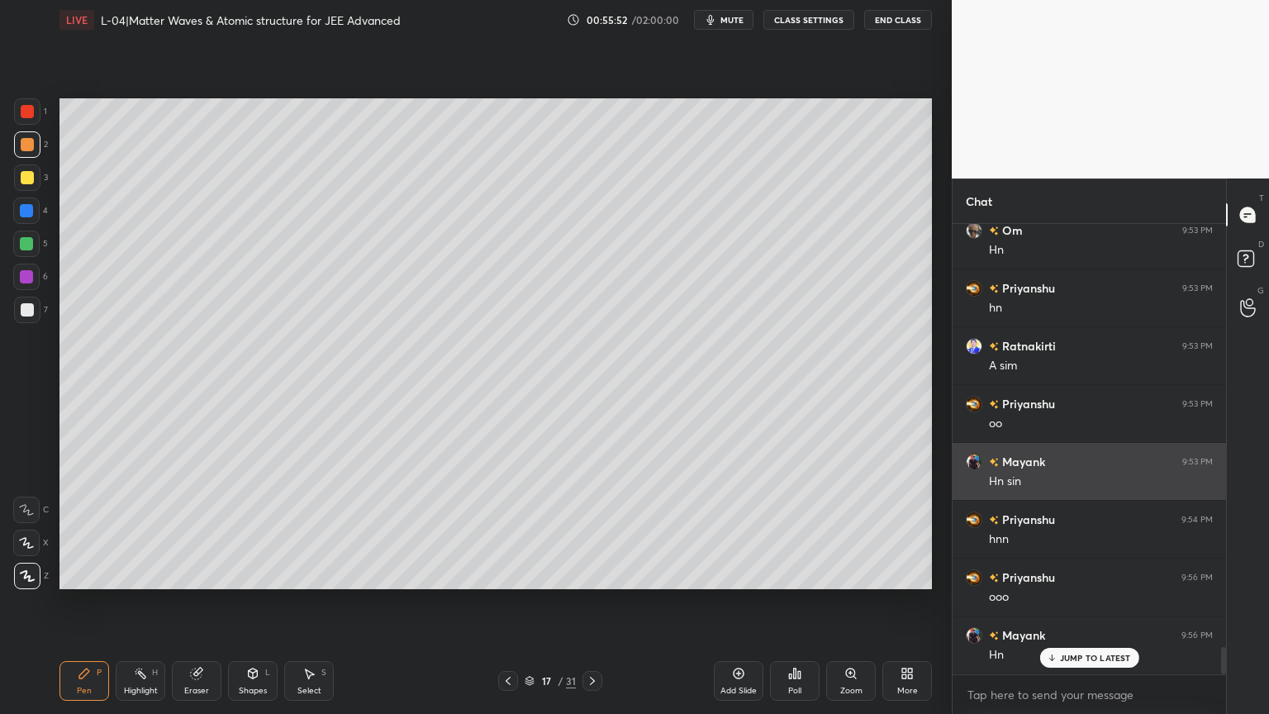
scroll to position [7100, 0]
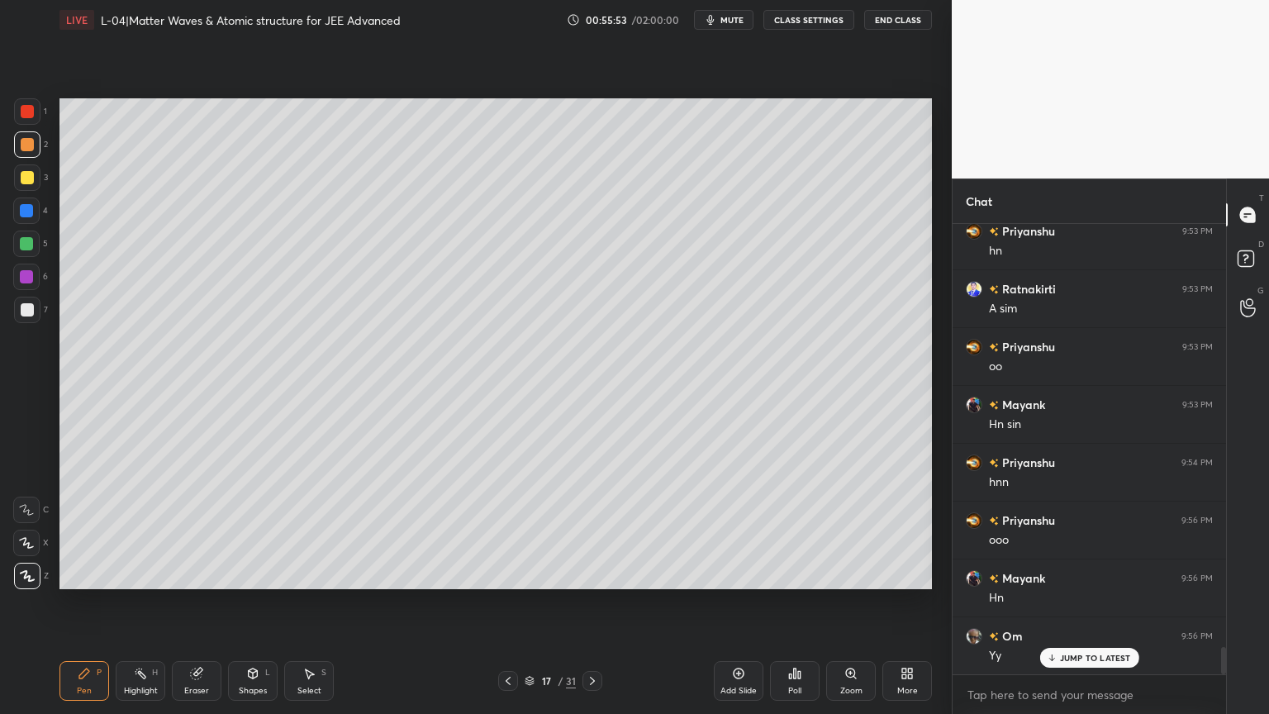
click at [26, 209] on div at bounding box center [26, 210] width 13 height 13
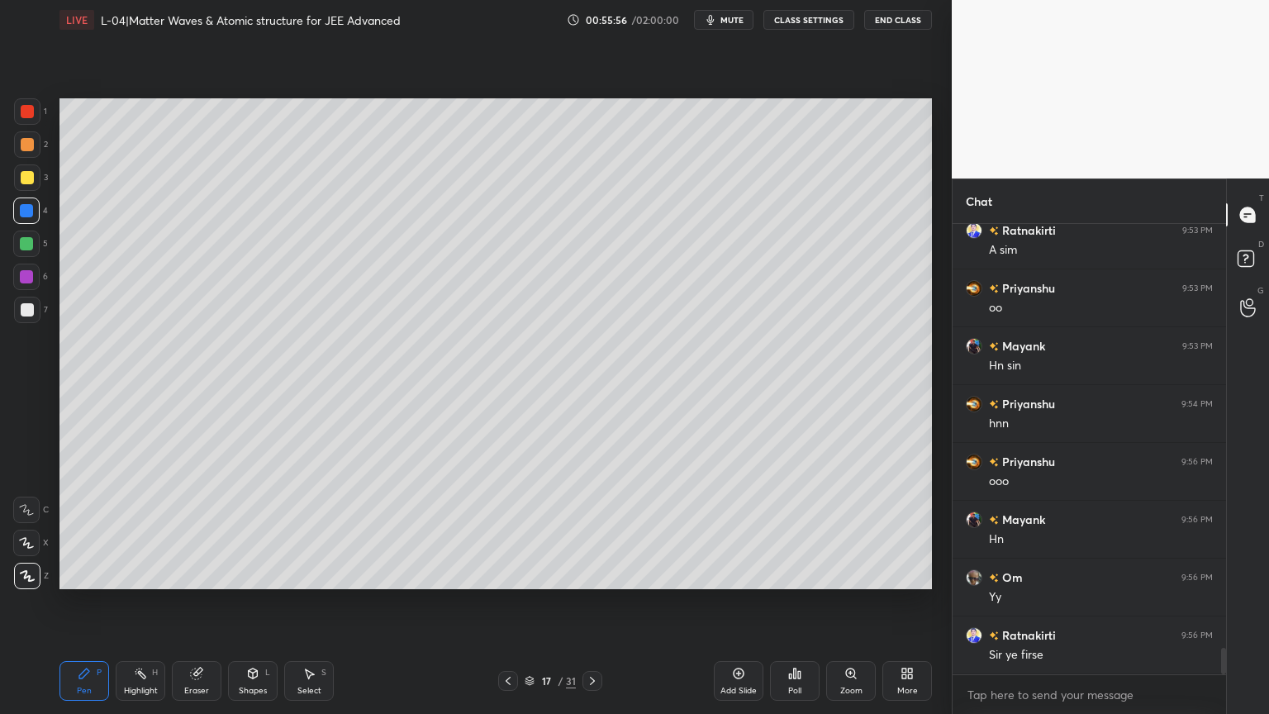
click at [144, 602] on div "Highlight H" at bounding box center [141, 681] width 50 height 40
click at [88, 602] on icon at bounding box center [84, 673] width 13 height 13
click at [149, 602] on div "Highlight H" at bounding box center [141, 681] width 50 height 40
click at [240, 602] on div "Shapes" at bounding box center [253, 690] width 28 height 8
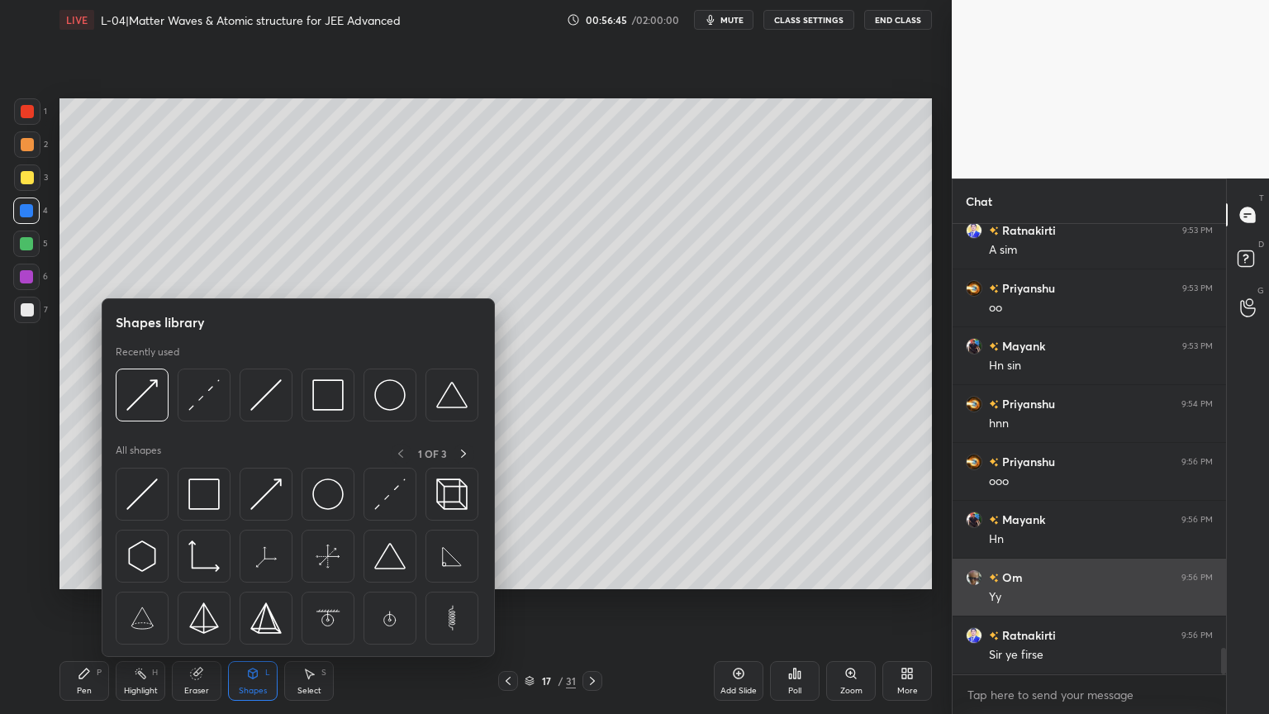
click at [162, 507] on div at bounding box center [142, 493] width 53 height 53
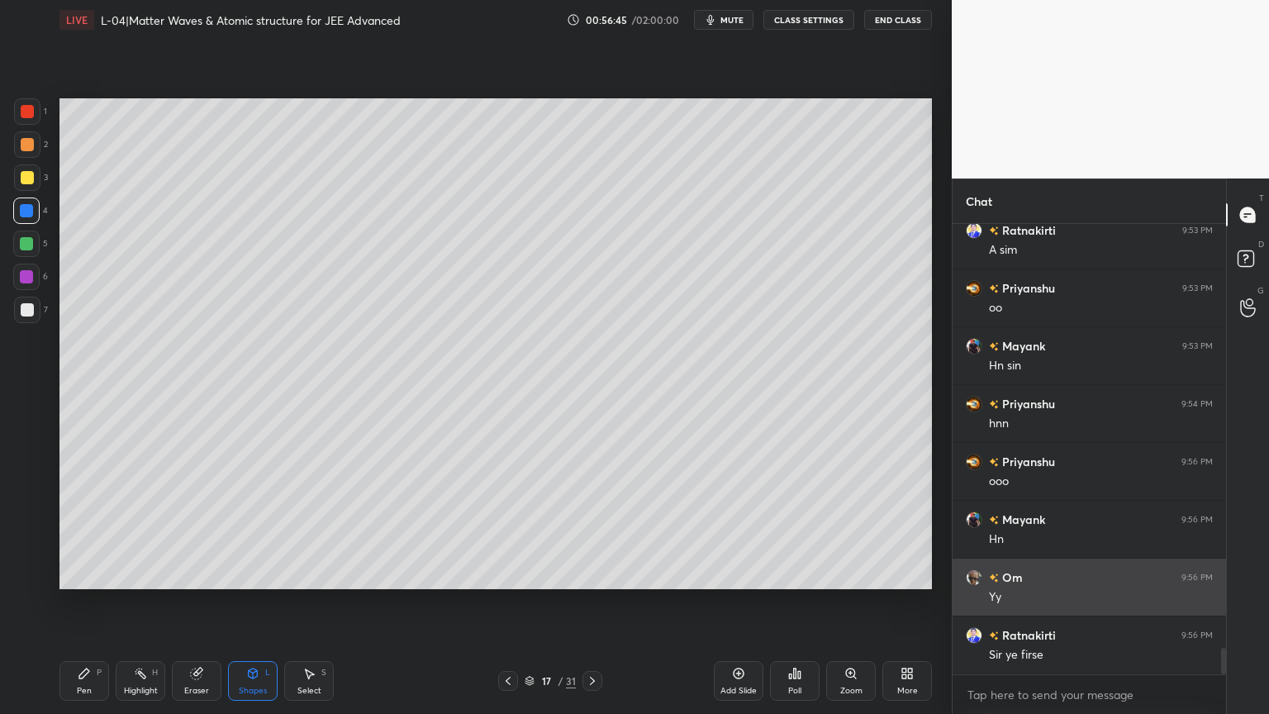
scroll to position [7245, 0]
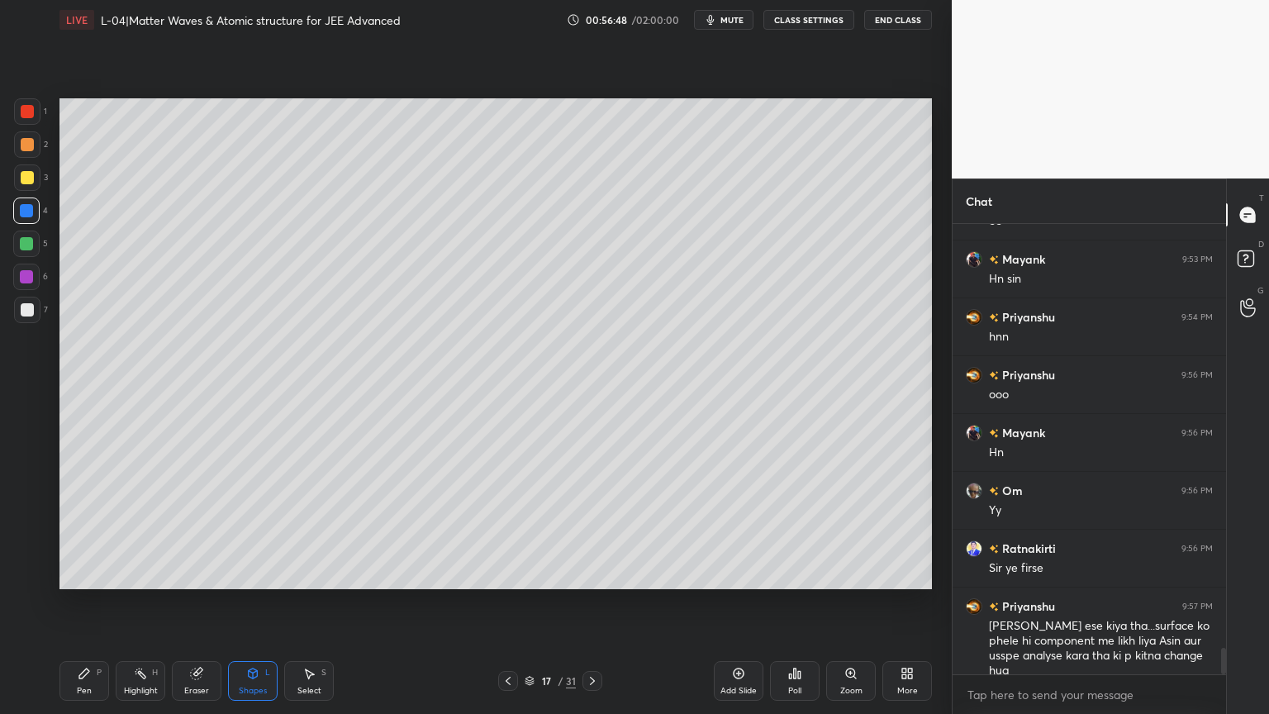
click at [258, 602] on div "Shapes L" at bounding box center [253, 681] width 50 height 40
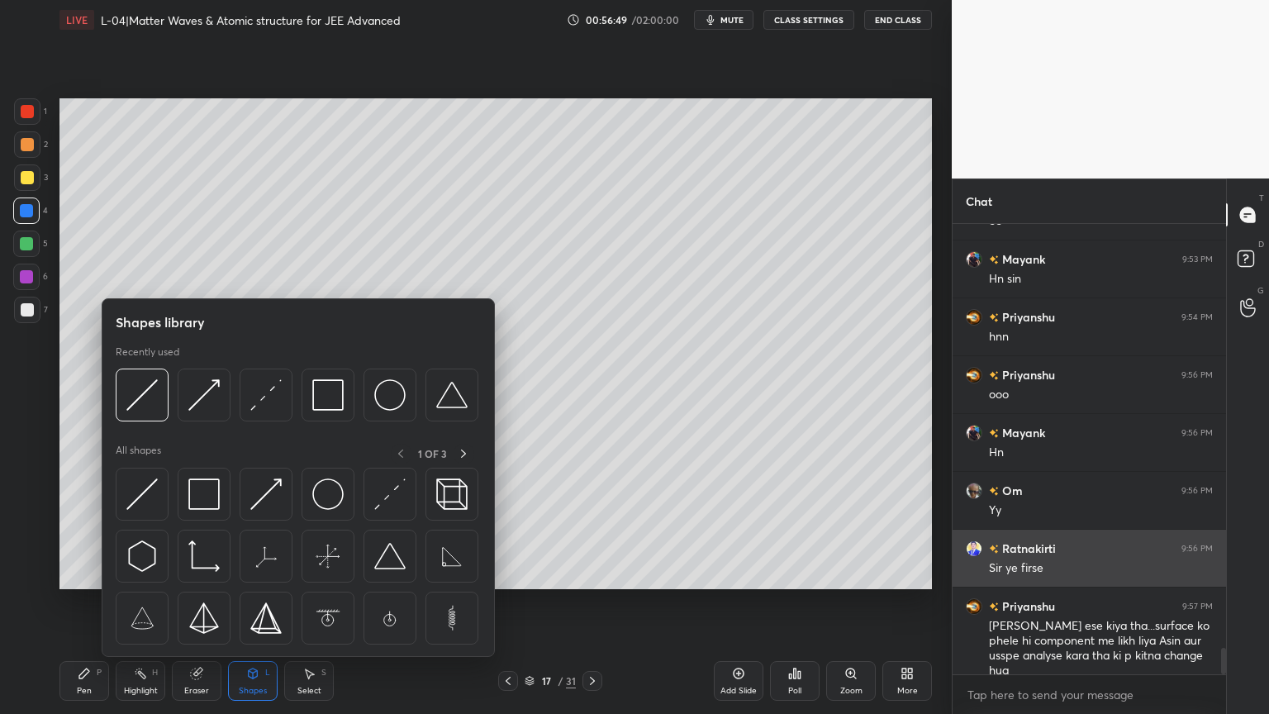
click at [272, 492] on img at bounding box center [265, 493] width 31 height 31
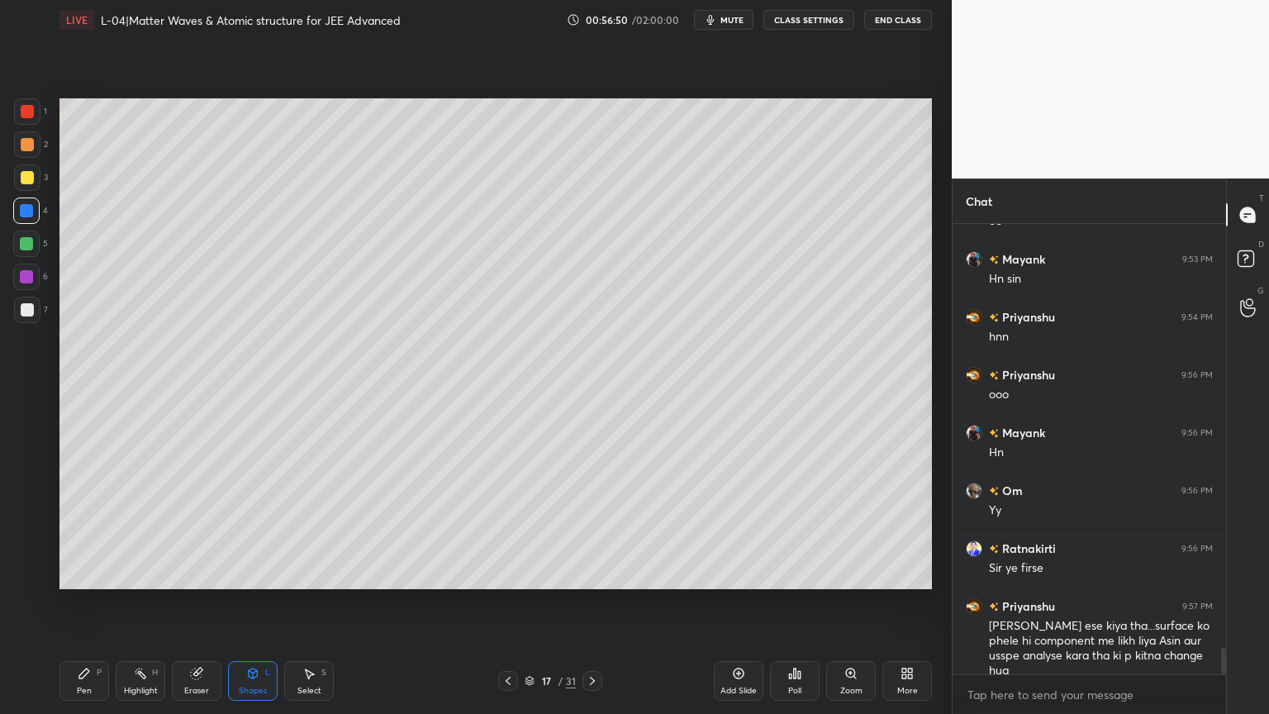
click at [21, 178] on div at bounding box center [27, 177] width 13 height 13
click at [106, 602] on div "Pen P" at bounding box center [84, 681] width 50 height 40
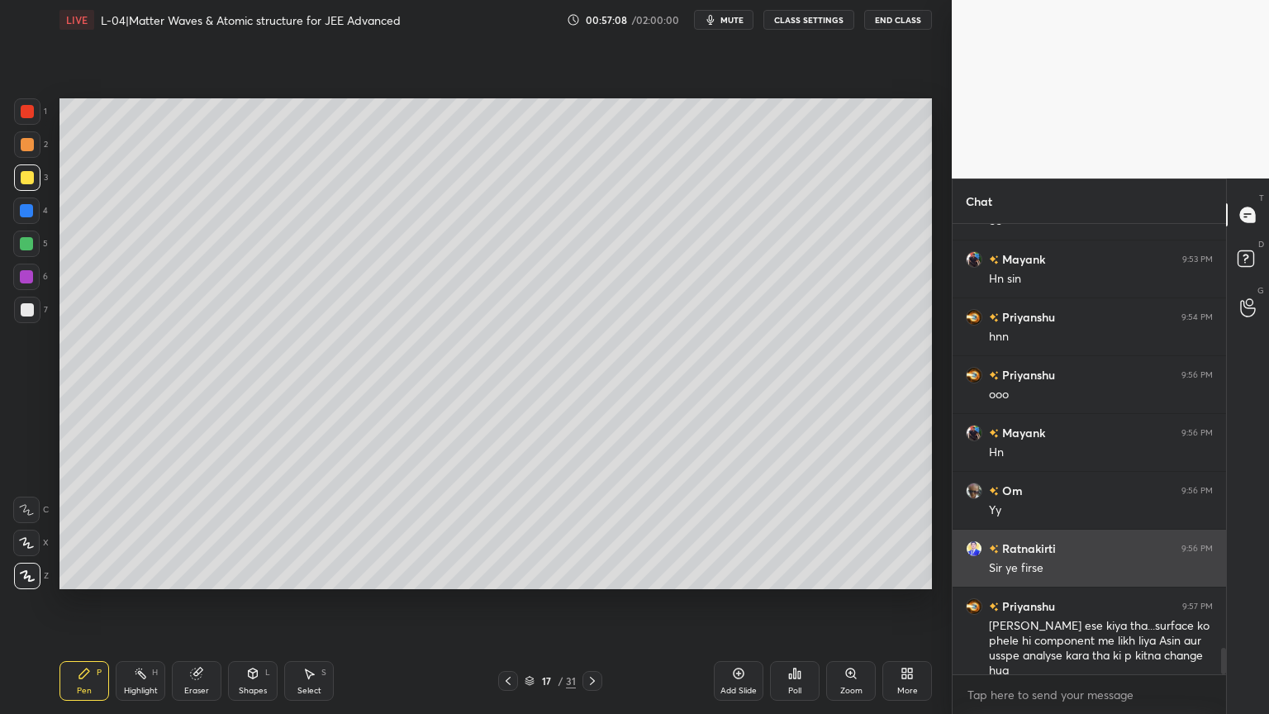
scroll to position [7304, 0]
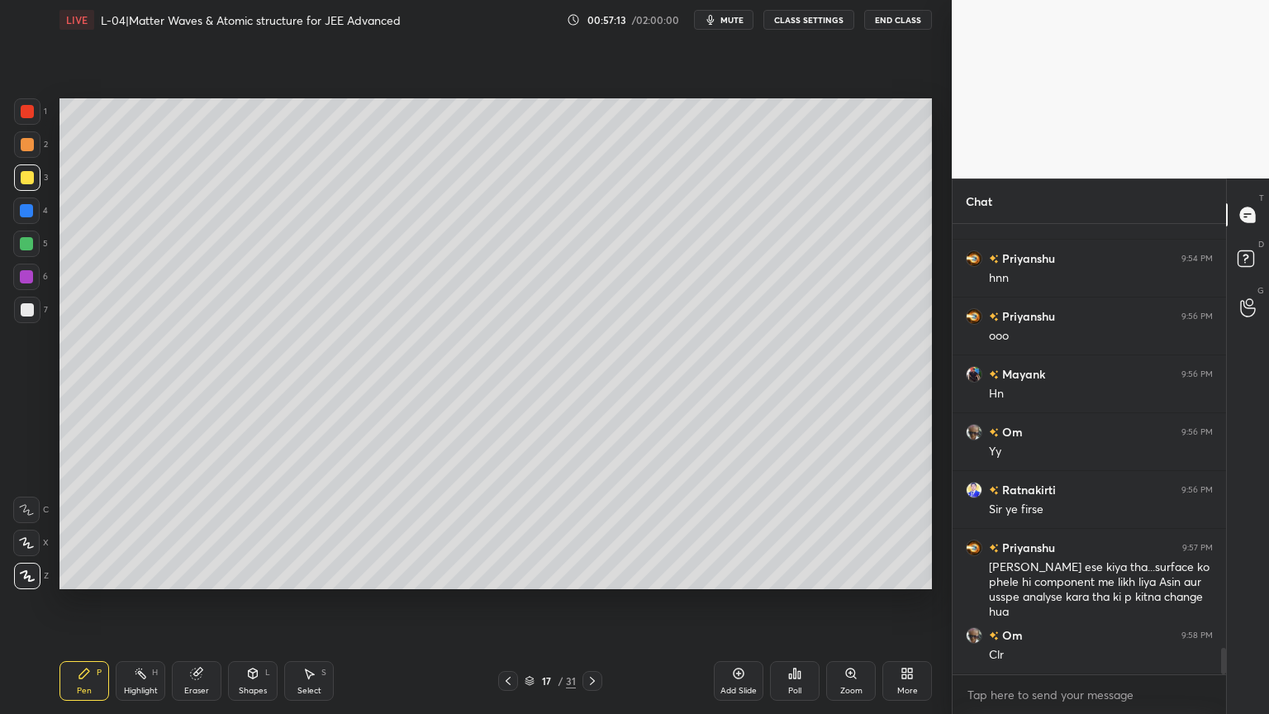
click at [142, 602] on div "Highlight" at bounding box center [141, 690] width 34 height 8
click at [28, 149] on div at bounding box center [27, 144] width 13 height 13
click at [30, 120] on div at bounding box center [27, 111] width 26 height 26
click at [83, 602] on div "Pen P" at bounding box center [84, 681] width 50 height 40
click at [22, 178] on div at bounding box center [27, 177] width 13 height 13
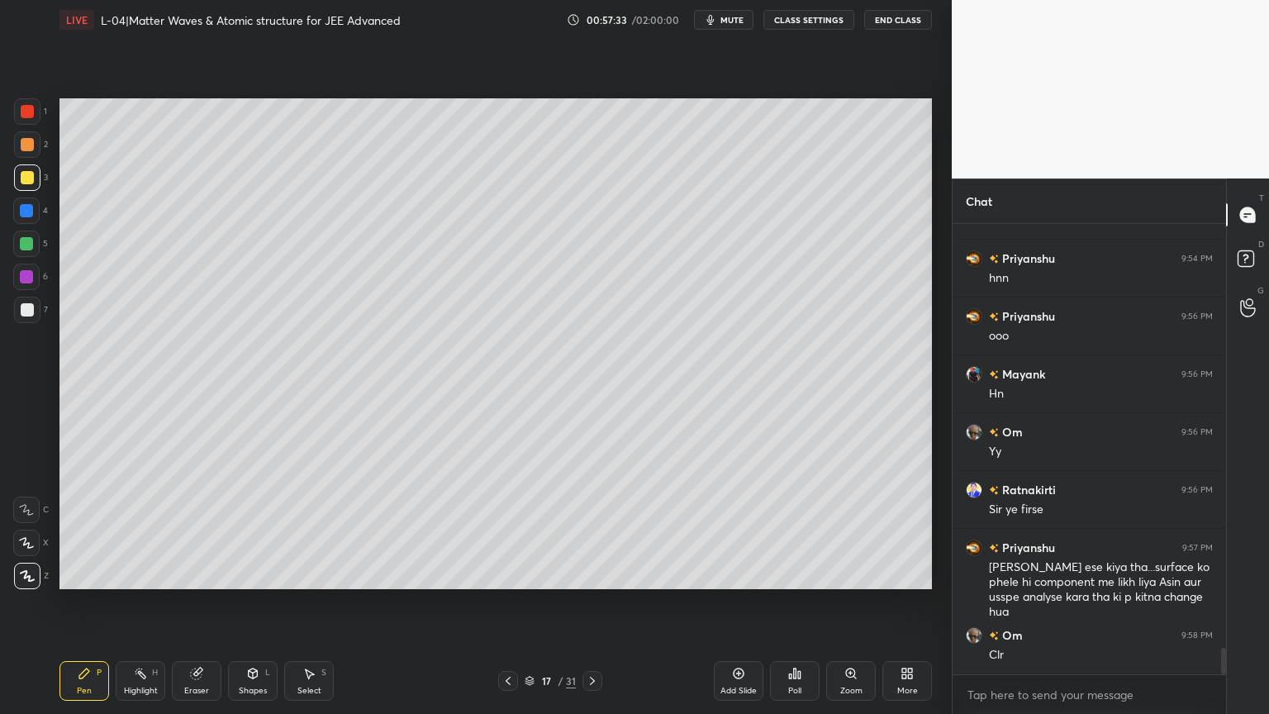
click at [18, 248] on div at bounding box center [26, 243] width 26 height 26
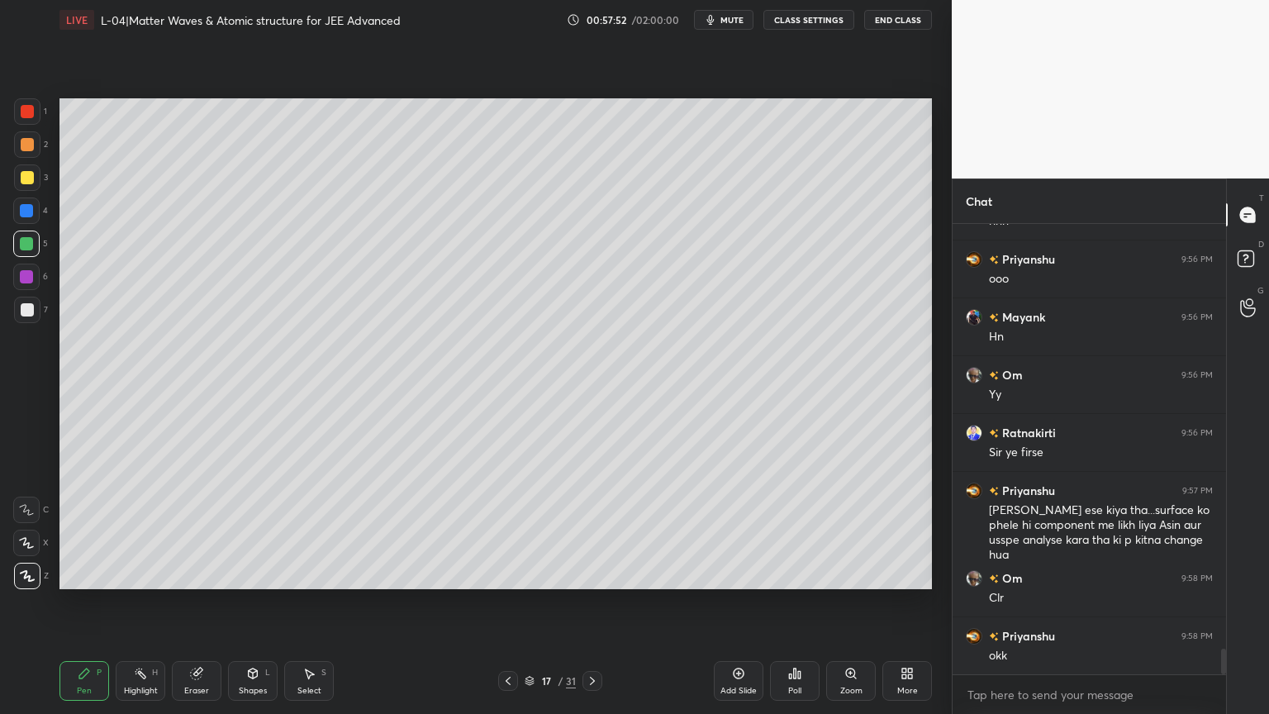
click at [506, 602] on div at bounding box center [508, 681] width 20 height 20
click at [591, 602] on div at bounding box center [592, 681] width 20 height 20
click at [506, 602] on icon at bounding box center [507, 680] width 13 height 13
click at [594, 602] on icon at bounding box center [592, 680] width 13 height 13
click at [198, 602] on icon at bounding box center [196, 673] width 11 height 11
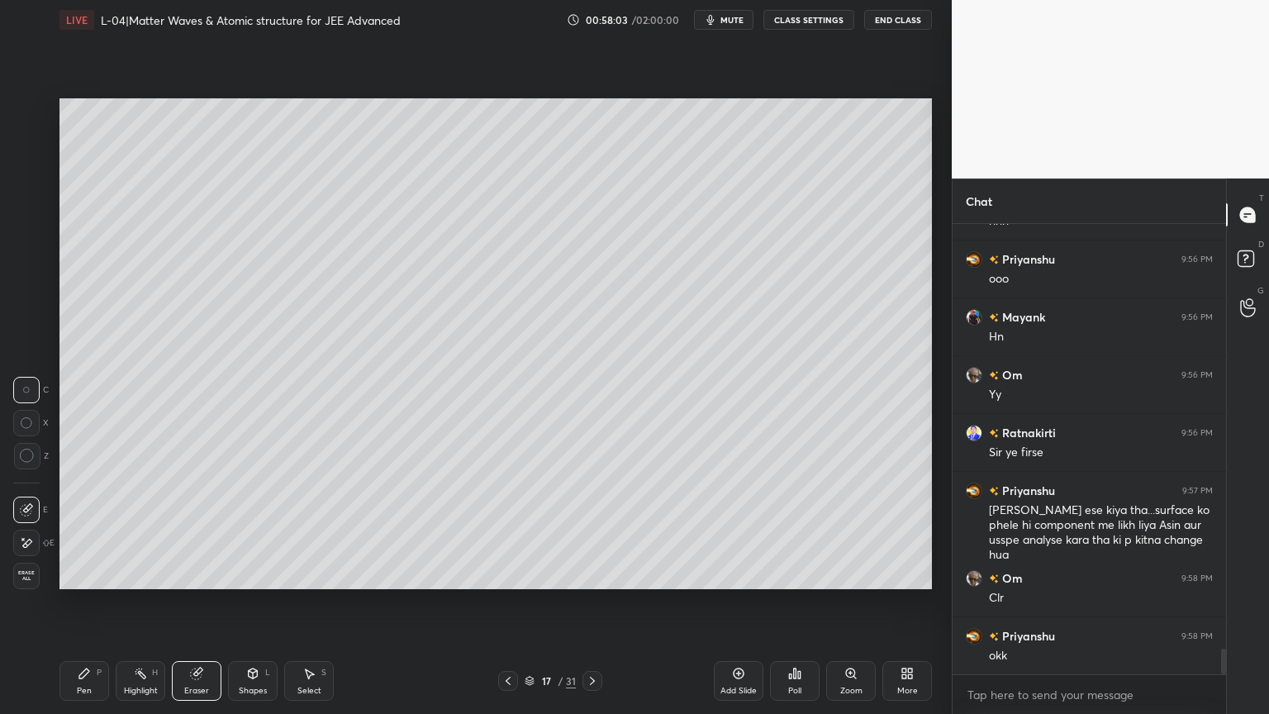
click at [91, 602] on div "Pen P" at bounding box center [84, 681] width 50 height 40
click at [21, 182] on div at bounding box center [27, 177] width 13 height 13
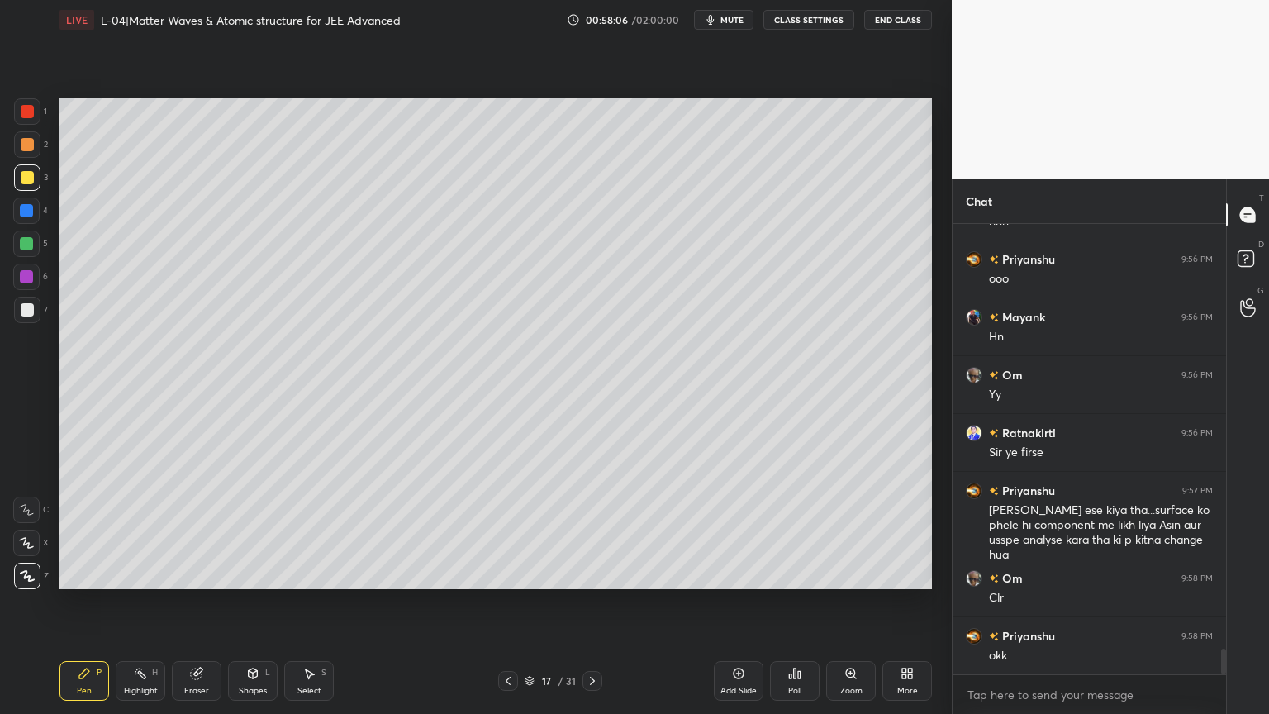
click at [505, 602] on div at bounding box center [508, 681] width 20 height 20
click at [146, 602] on icon at bounding box center [140, 673] width 13 height 13
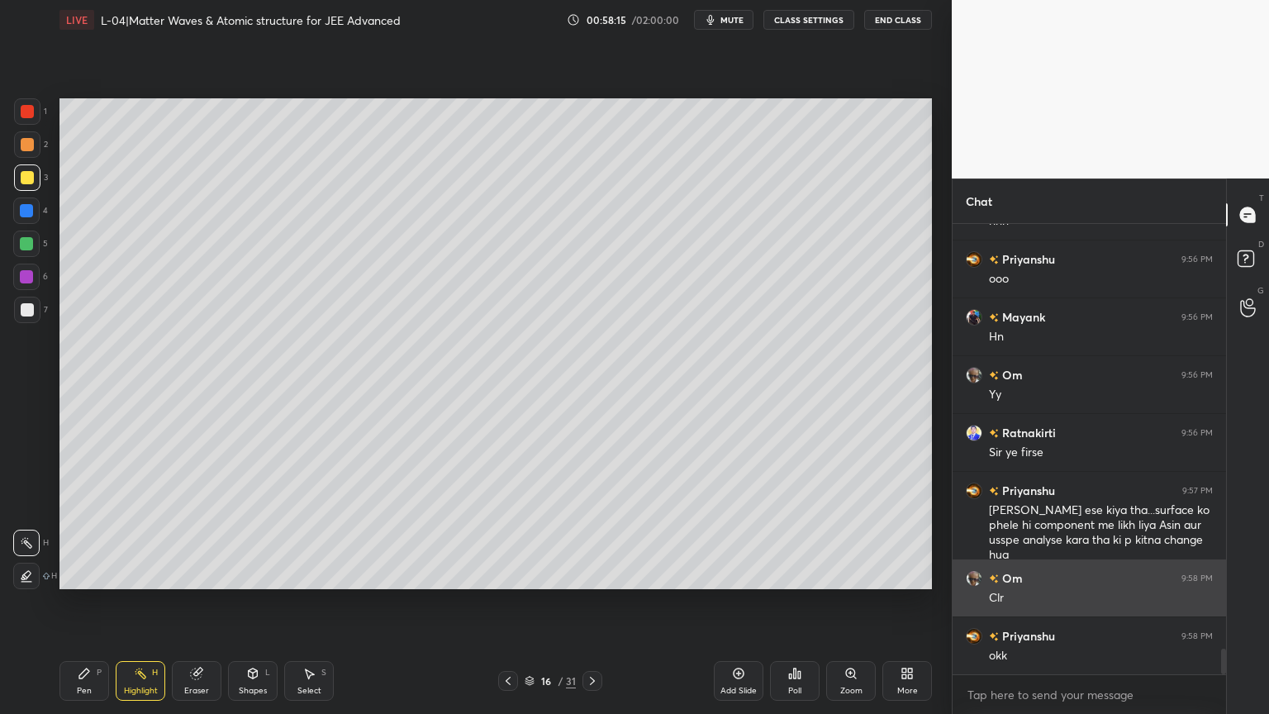
scroll to position [7420, 0]
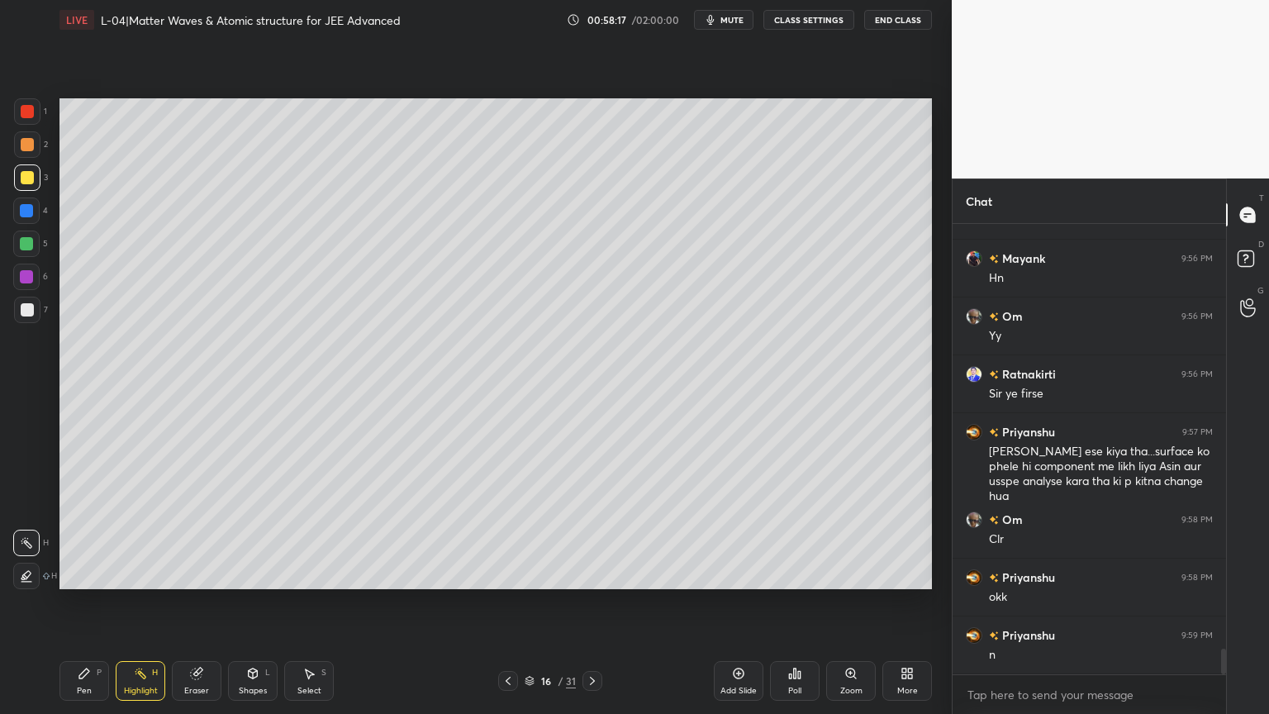
click at [204, 602] on div "Eraser" at bounding box center [197, 681] width 50 height 40
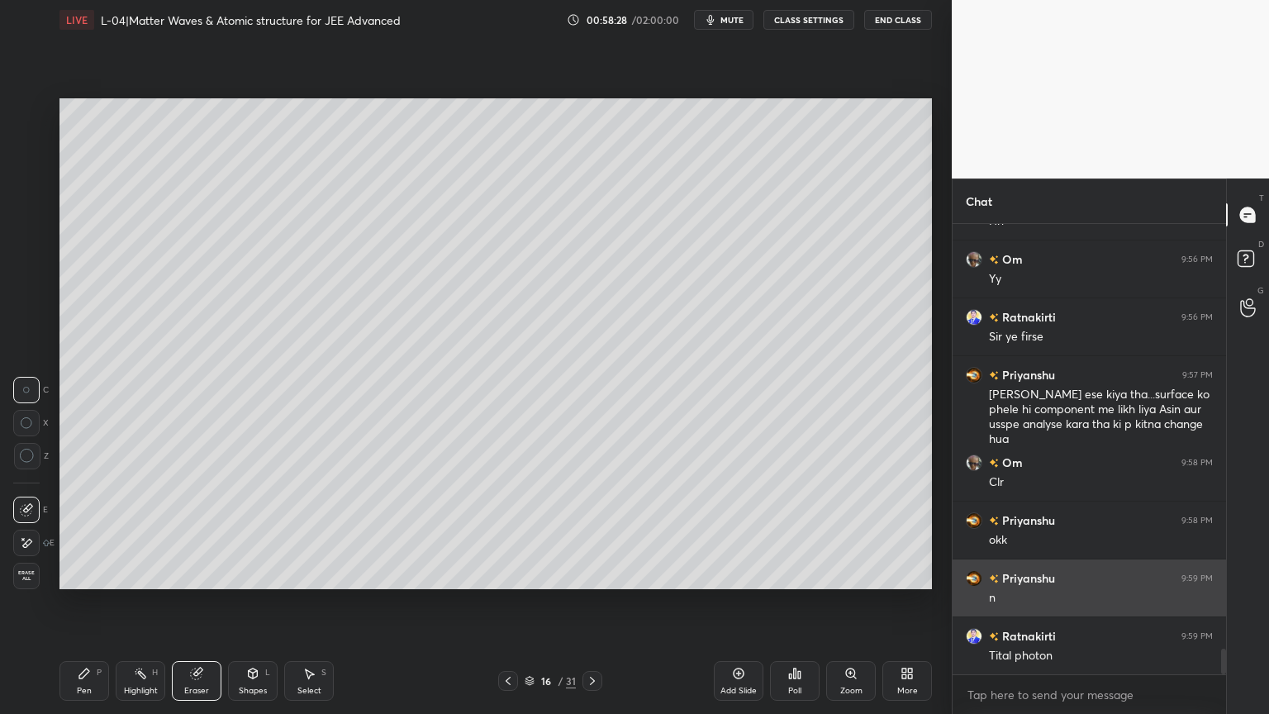
scroll to position [7535, 0]
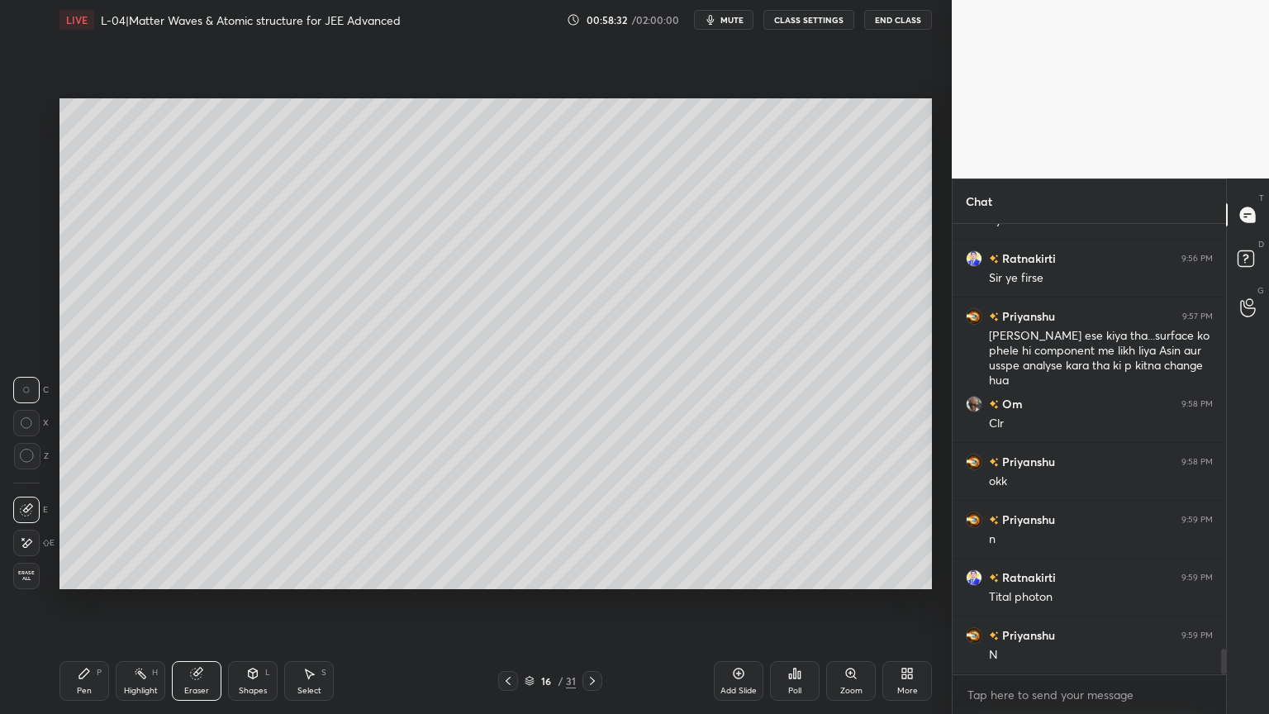
click at [81, 602] on div "Pen" at bounding box center [84, 690] width 15 height 8
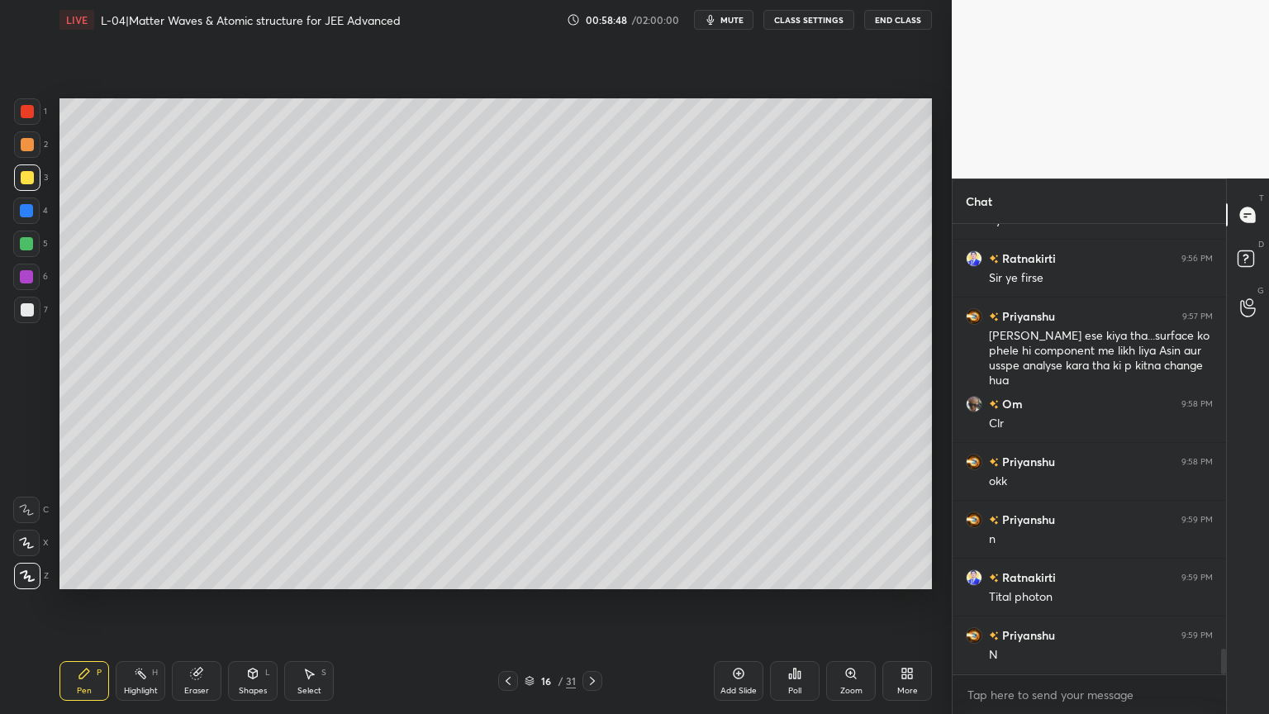
click at [140, 602] on div "Highlight H" at bounding box center [141, 681] width 50 height 40
click at [586, 602] on icon at bounding box center [592, 680] width 13 height 13
click at [82, 602] on div "Pen" at bounding box center [84, 690] width 15 height 8
click at [508, 602] on icon at bounding box center [507, 680] width 5 height 8
click at [594, 602] on icon at bounding box center [592, 680] width 13 height 13
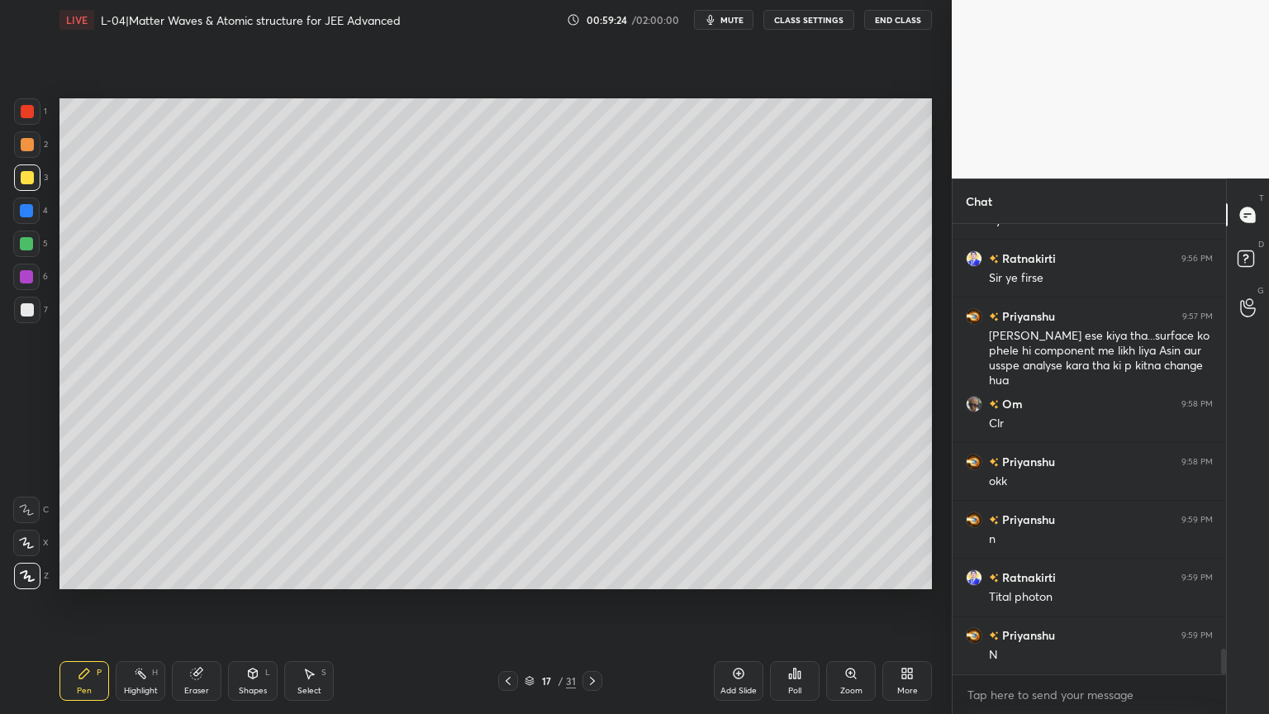
click at [24, 122] on div at bounding box center [27, 111] width 26 height 26
click at [27, 275] on div at bounding box center [26, 276] width 13 height 13
click at [251, 602] on icon at bounding box center [253, 673] width 9 height 10
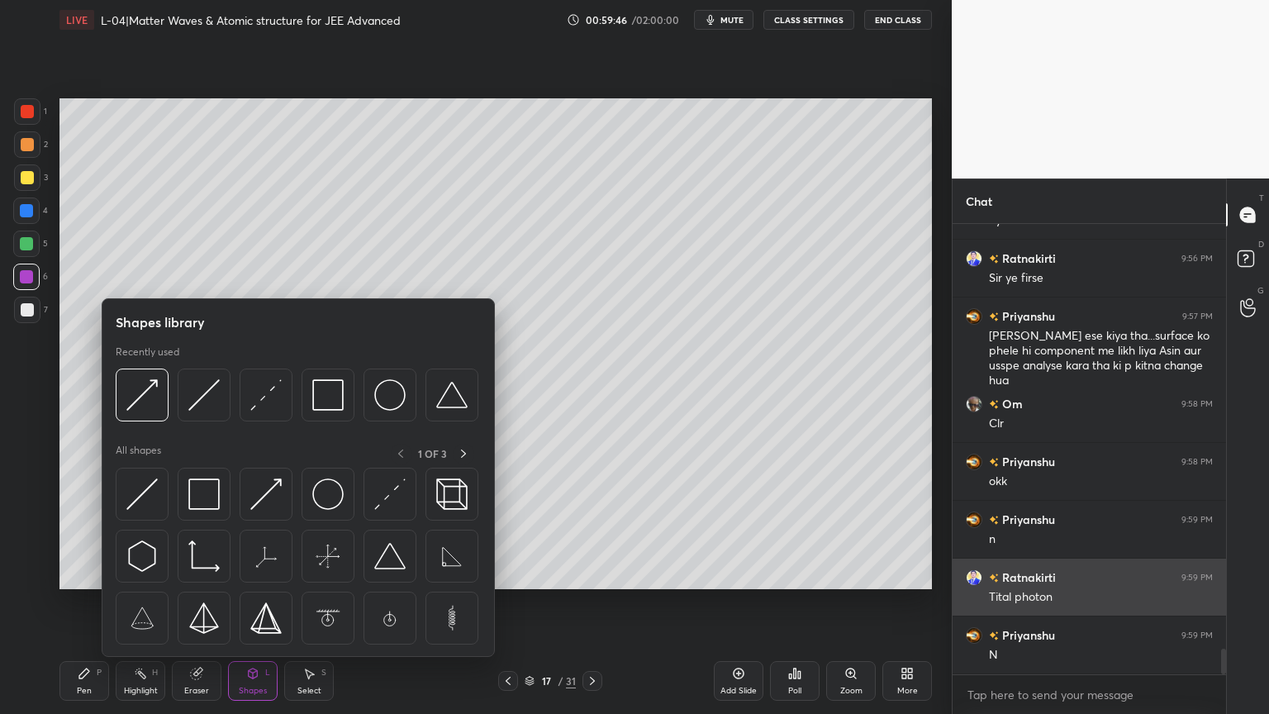
click at [215, 494] on img at bounding box center [203, 493] width 31 height 31
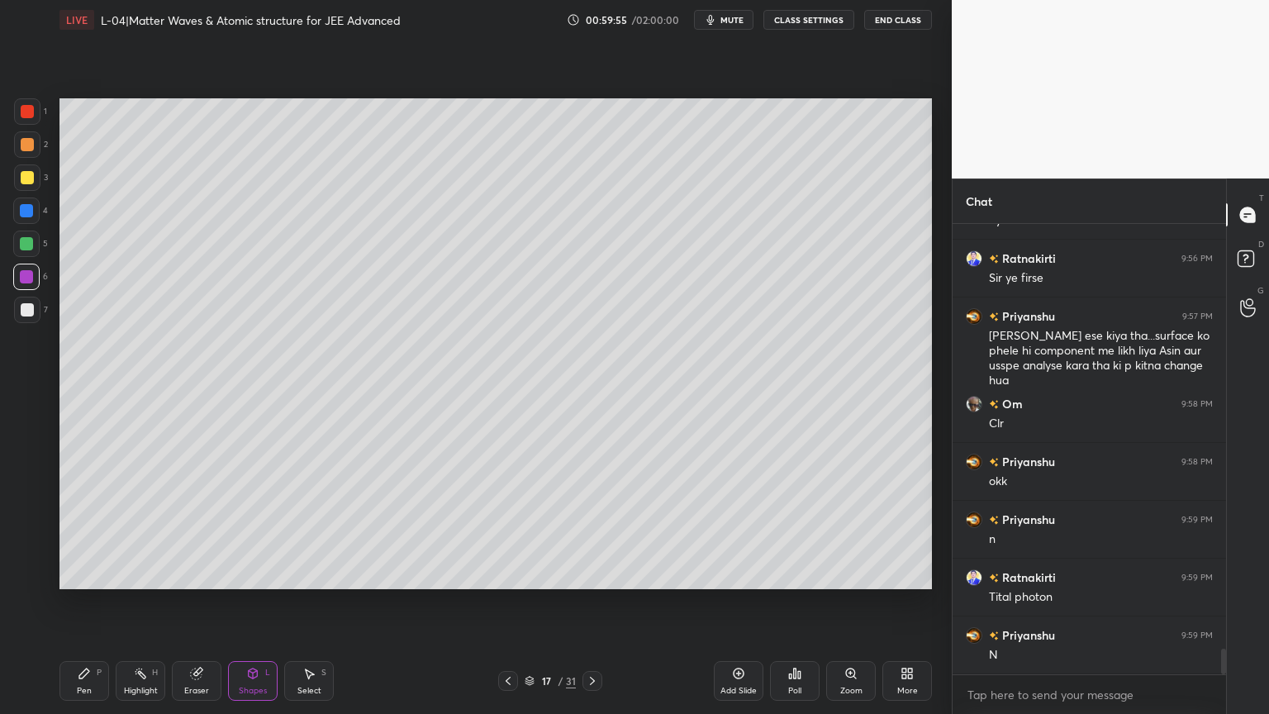
click at [73, 602] on div "Pen P" at bounding box center [84, 681] width 50 height 40
click at [24, 175] on div at bounding box center [27, 177] width 13 height 13
click at [34, 212] on div at bounding box center [26, 210] width 26 height 26
click at [26, 143] on div at bounding box center [27, 144] width 13 height 13
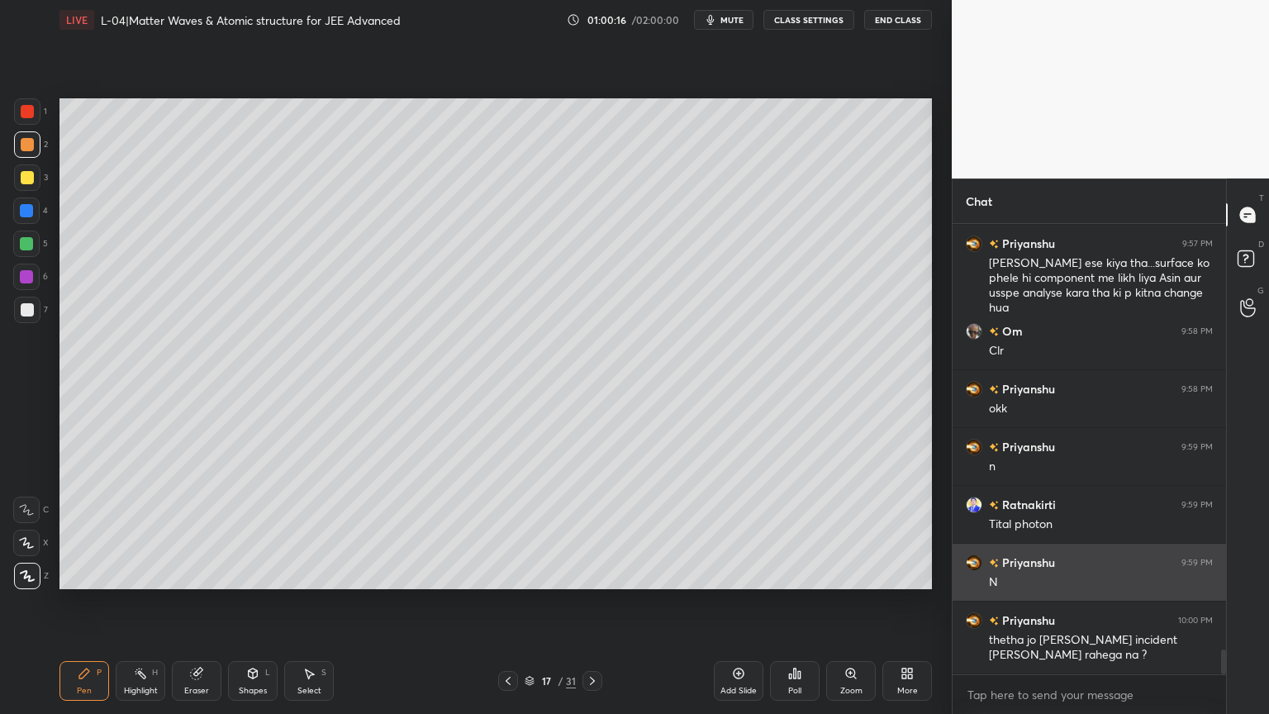
scroll to position [7665, 0]
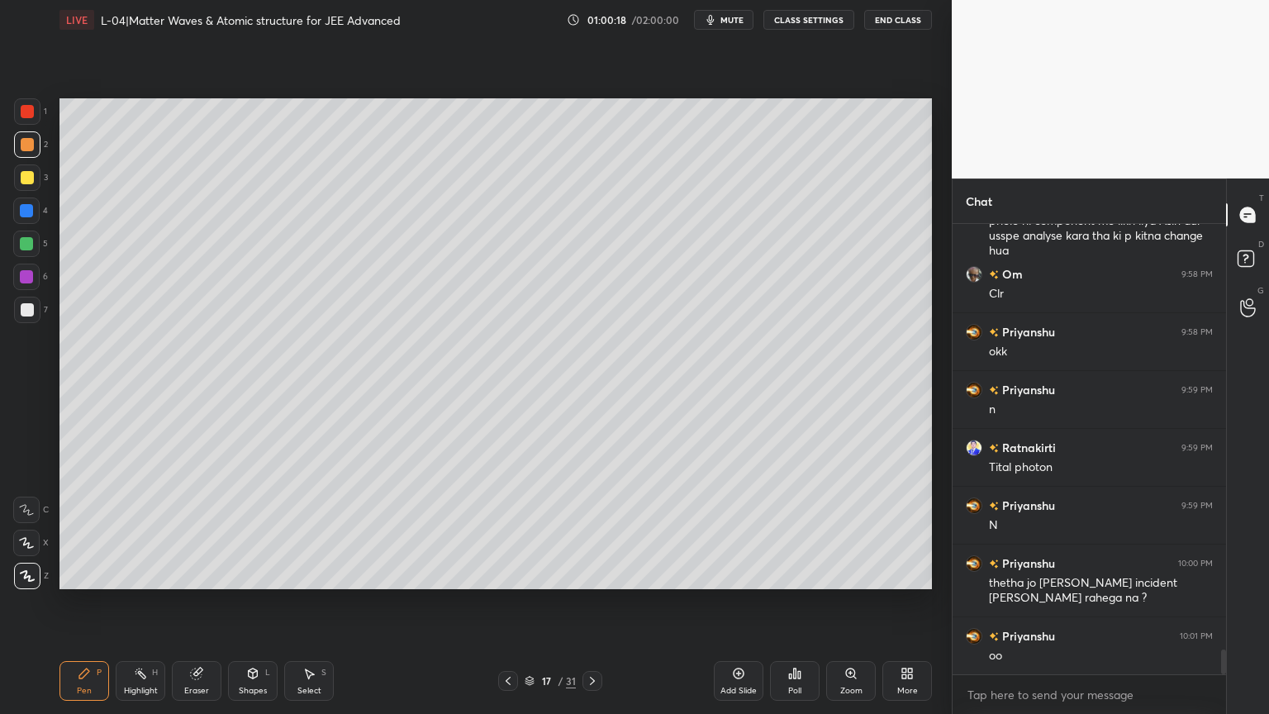
click at [195, 602] on div "Eraser" at bounding box center [197, 681] width 50 height 40
click at [84, 602] on icon at bounding box center [84, 673] width 10 height 10
click at [140, 602] on div "Highlight H" at bounding box center [141, 681] width 50 height 40
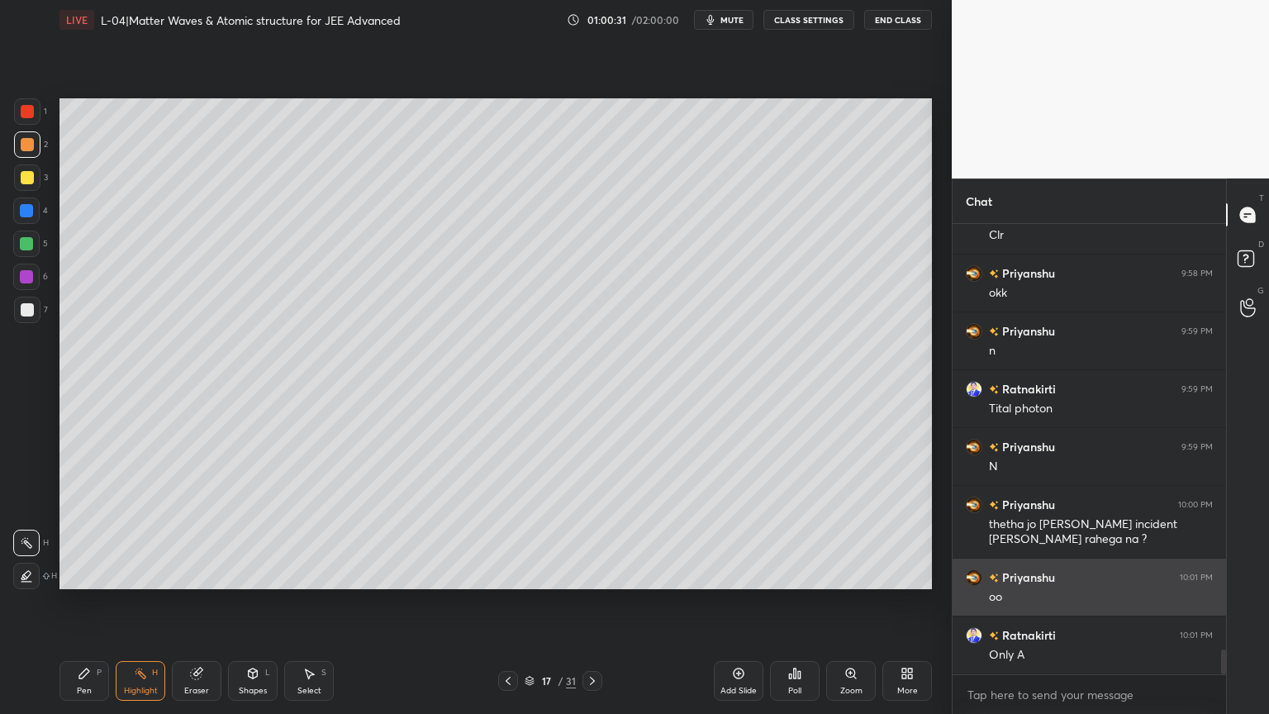
scroll to position [7781, 0]
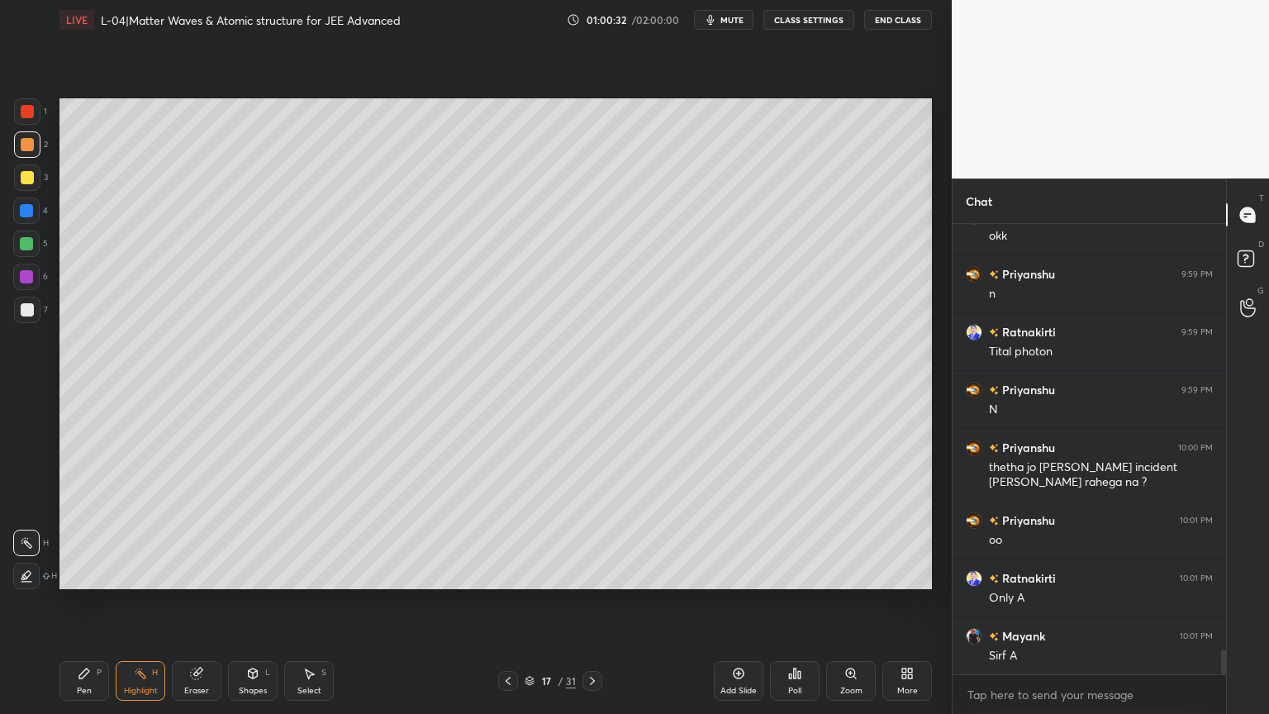
click at [88, 602] on div "Pen" at bounding box center [84, 690] width 15 height 8
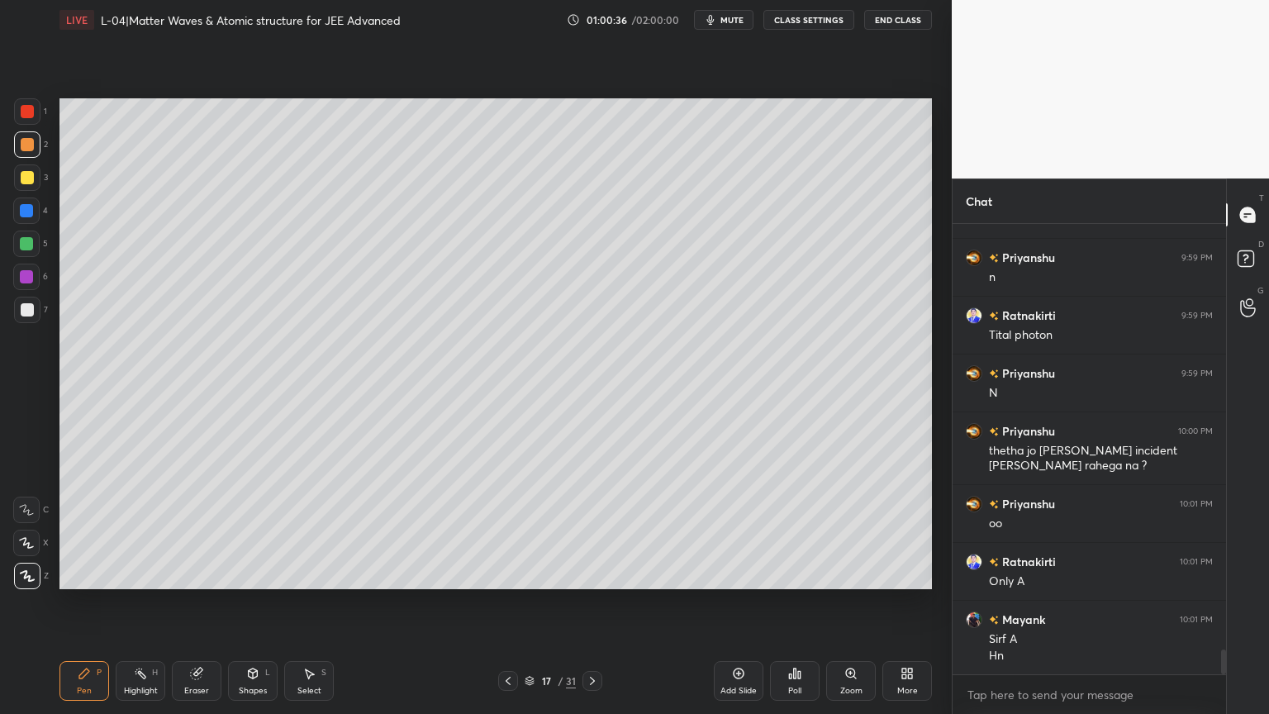
scroll to position [7856, 0]
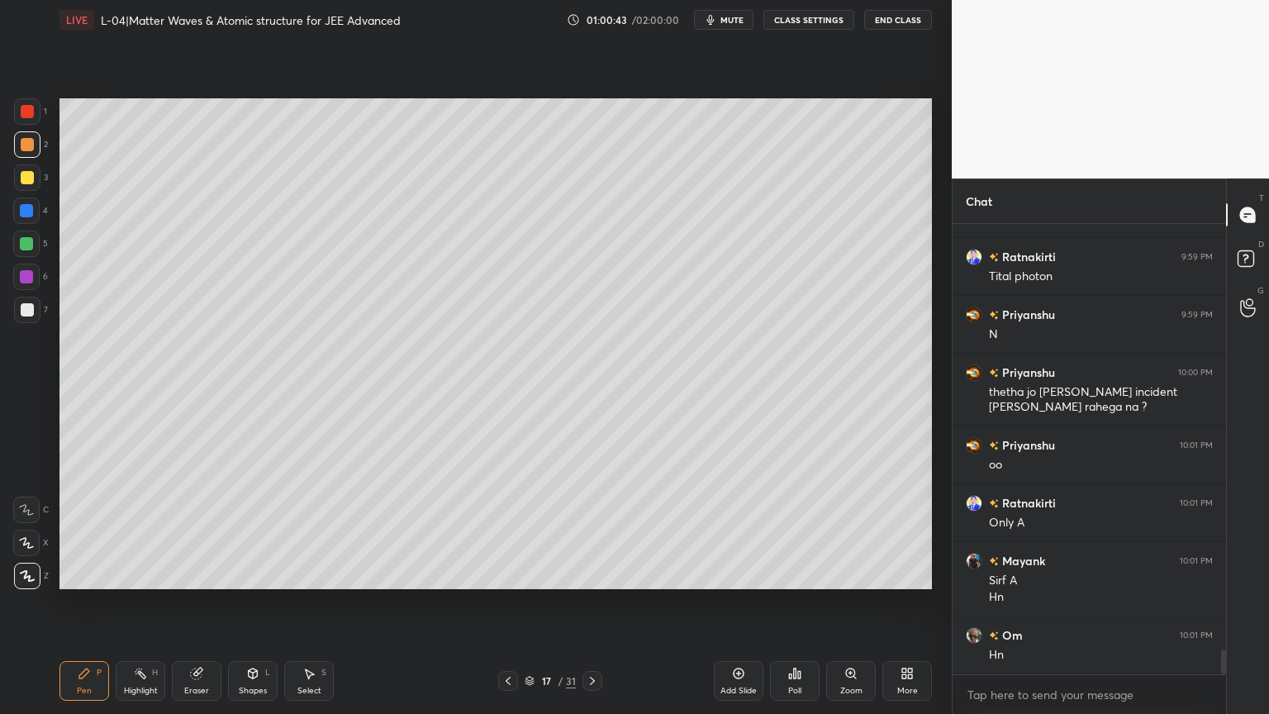
click at [208, 602] on div "Eraser" at bounding box center [197, 681] width 50 height 40
click at [81, 602] on div "Pen" at bounding box center [84, 690] width 15 height 8
click at [502, 602] on icon at bounding box center [507, 680] width 13 height 13
click at [586, 602] on icon at bounding box center [592, 680] width 13 height 13
click at [739, 602] on icon at bounding box center [738, 673] width 13 height 13
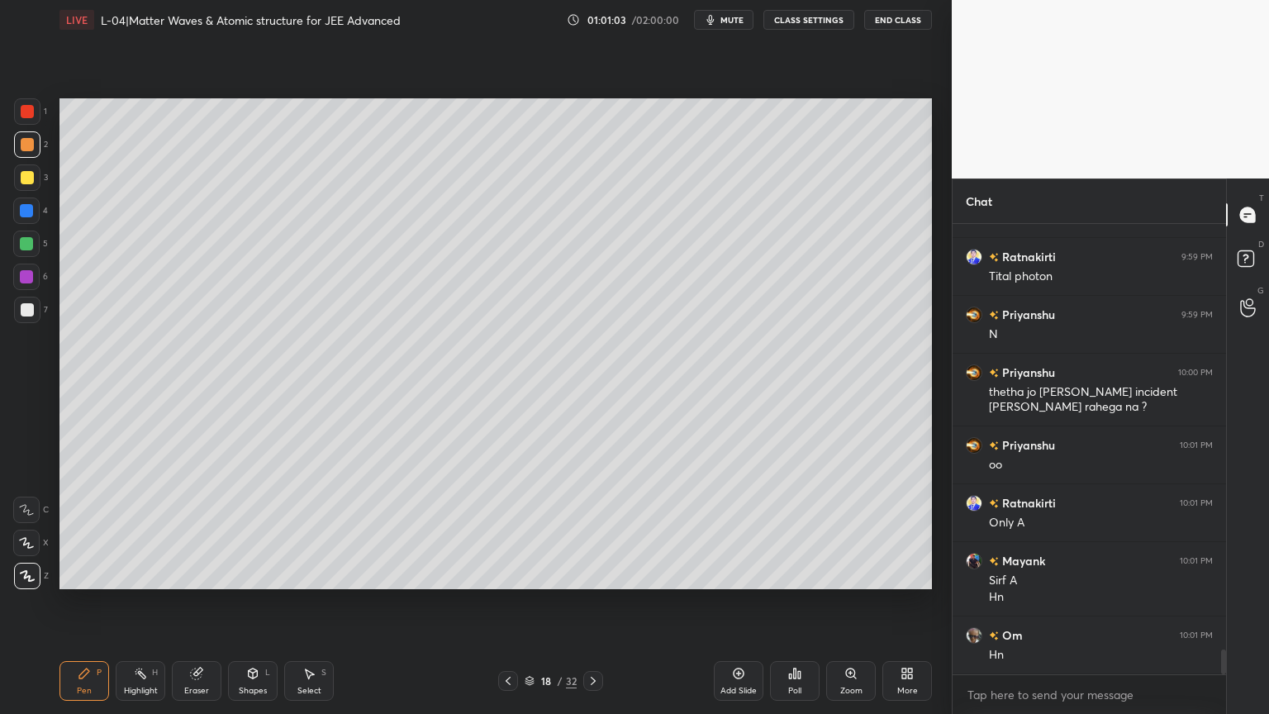
click at [23, 178] on div at bounding box center [27, 177] width 13 height 13
click at [254, 602] on div "Shapes L" at bounding box center [253, 681] width 50 height 40
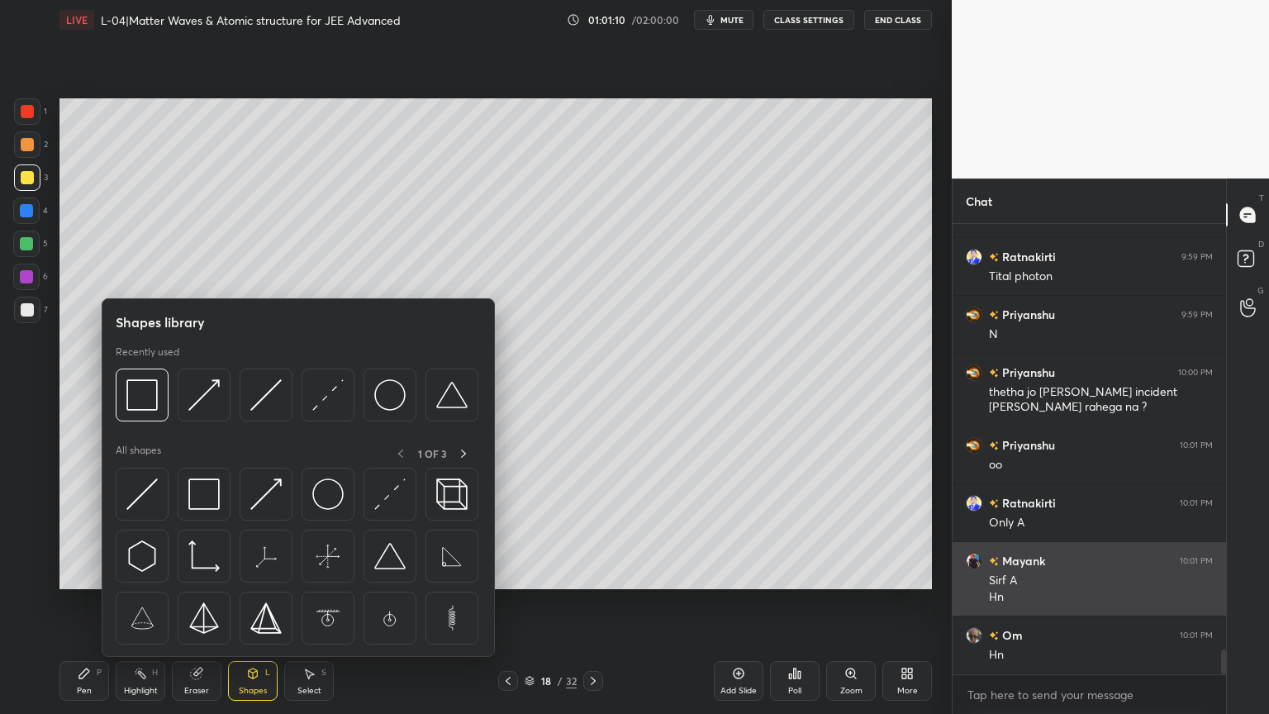
click at [141, 493] on img at bounding box center [141, 493] width 31 height 31
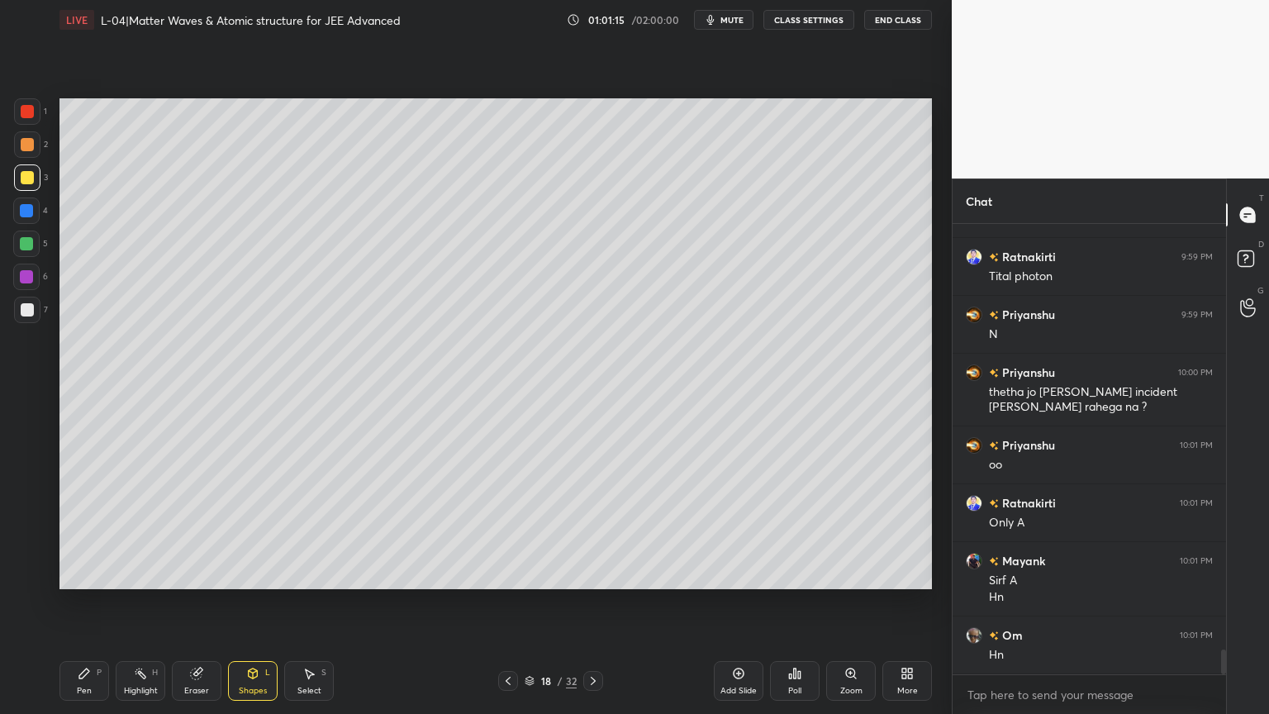
click at [17, 207] on div at bounding box center [26, 210] width 26 height 26
click at [263, 602] on div "Shapes L" at bounding box center [253, 681] width 50 height 40
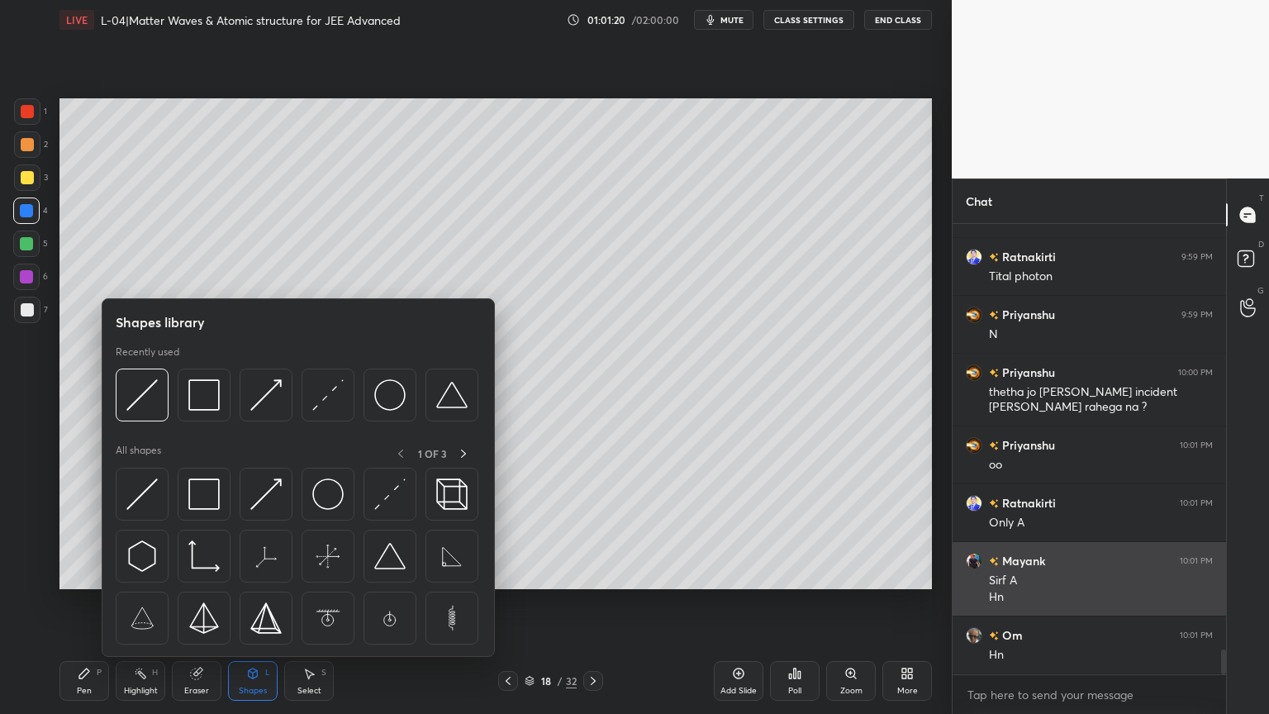
click at [273, 506] on img at bounding box center [265, 493] width 31 height 31
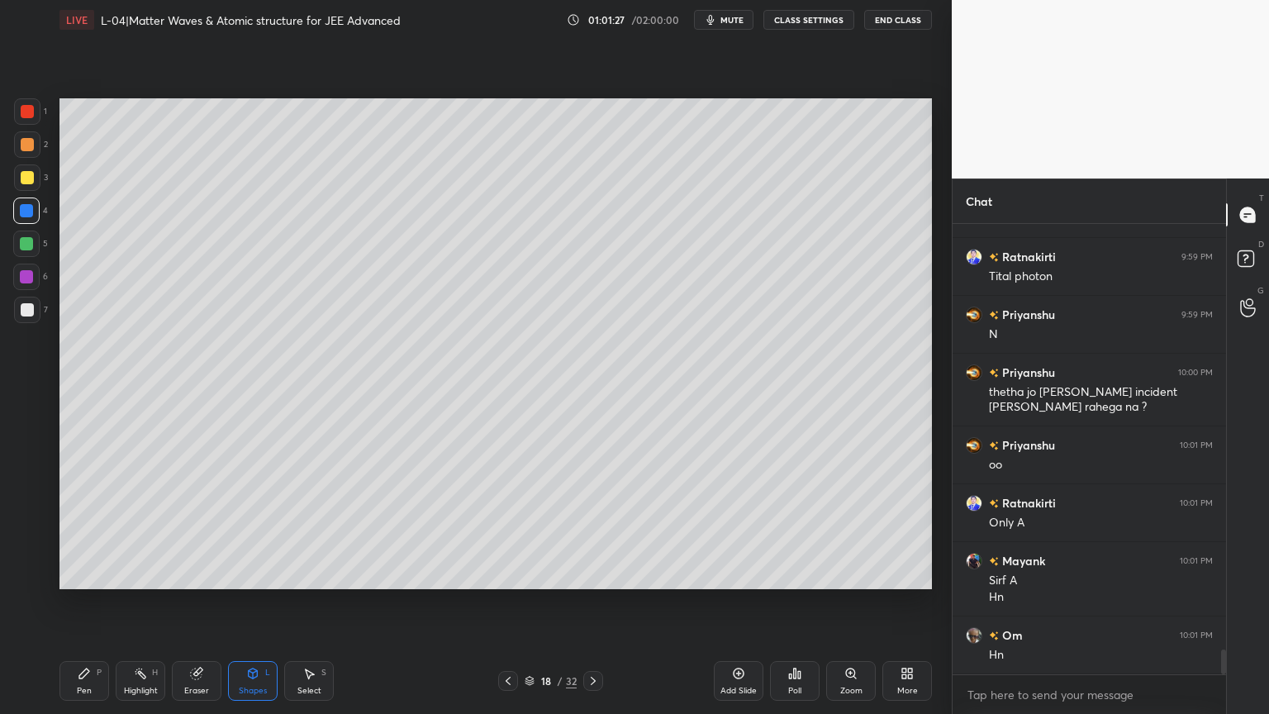
click at [89, 602] on icon at bounding box center [84, 673] width 13 height 13
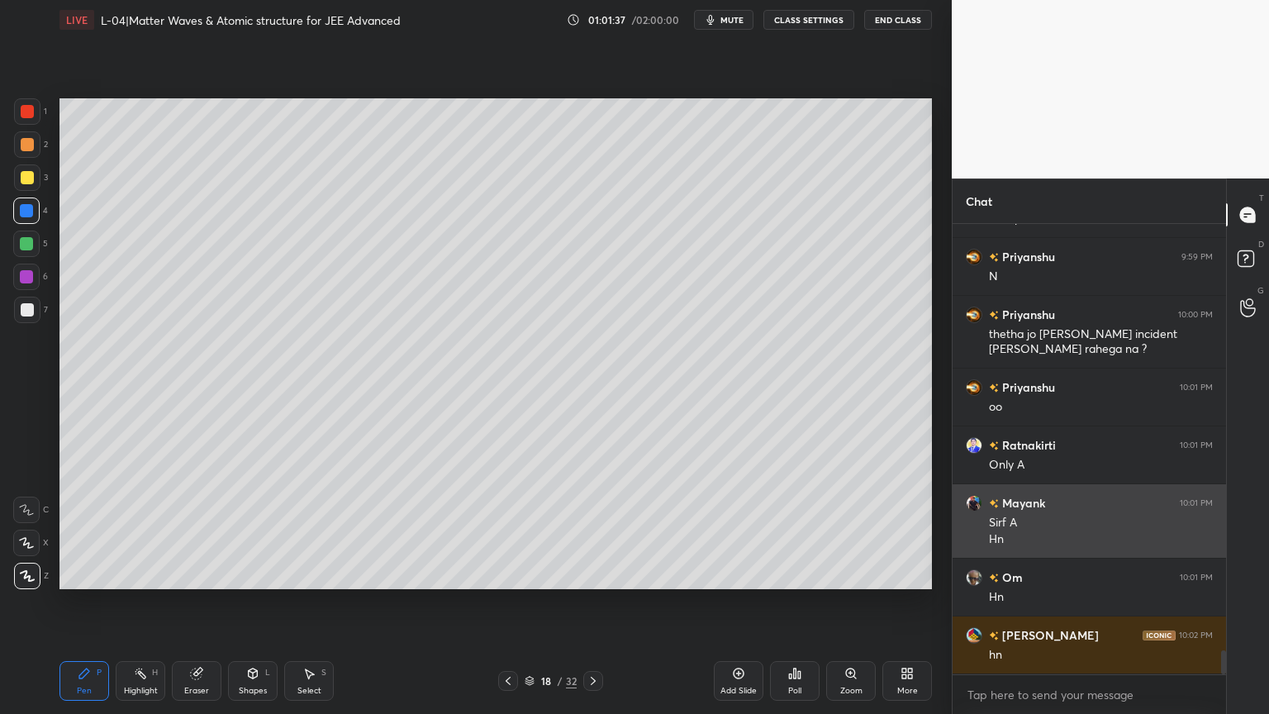
scroll to position [7971, 0]
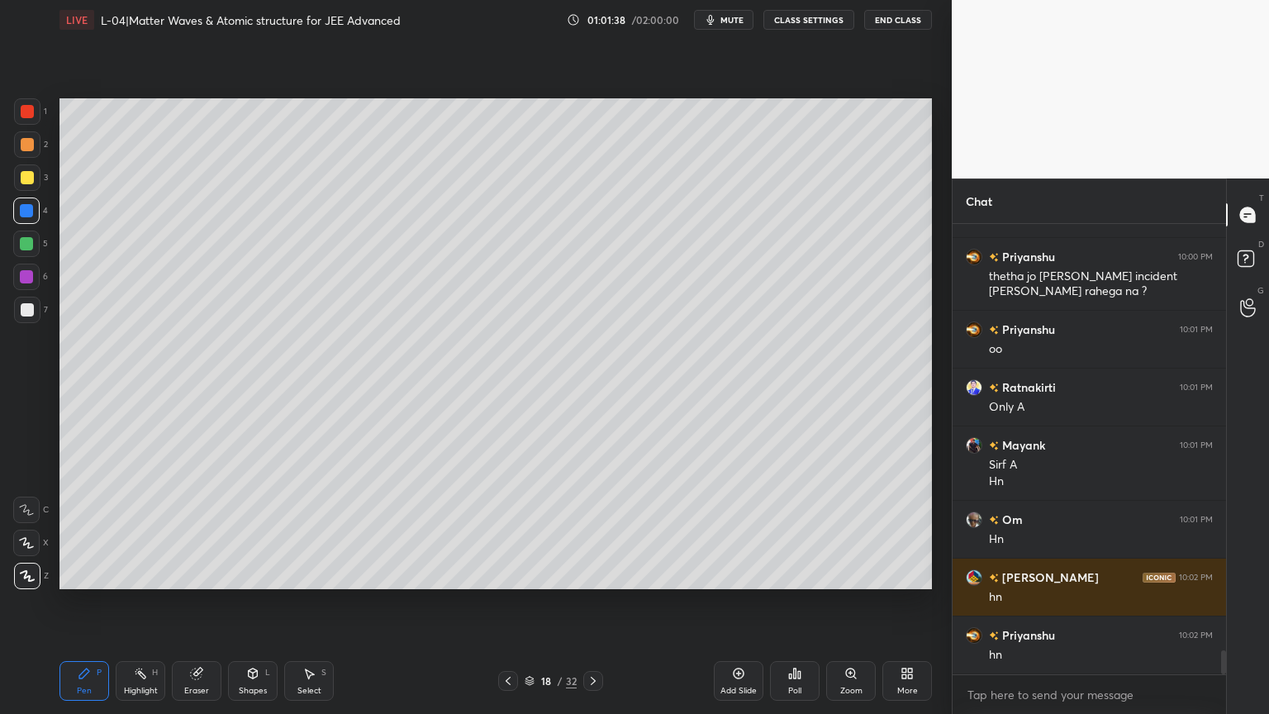
click at [246, 602] on div "Shapes" at bounding box center [253, 690] width 28 height 8
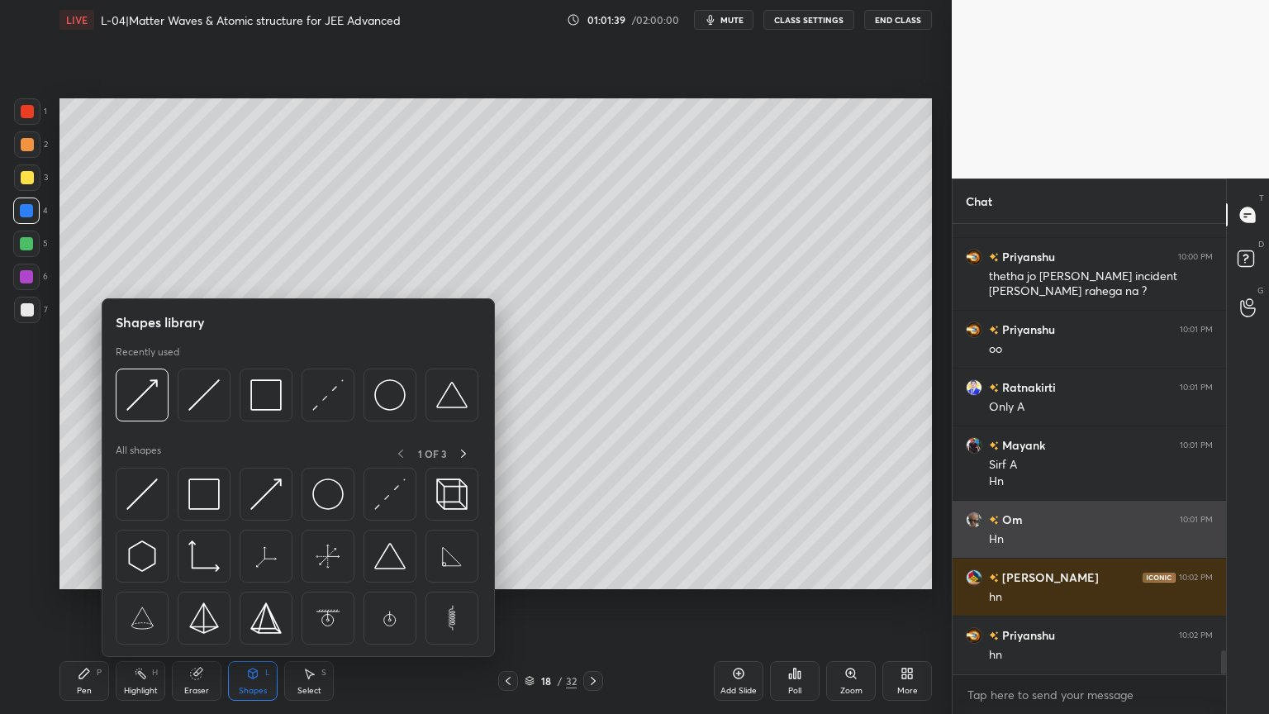
click at [389, 500] on img at bounding box center [389, 493] width 31 height 31
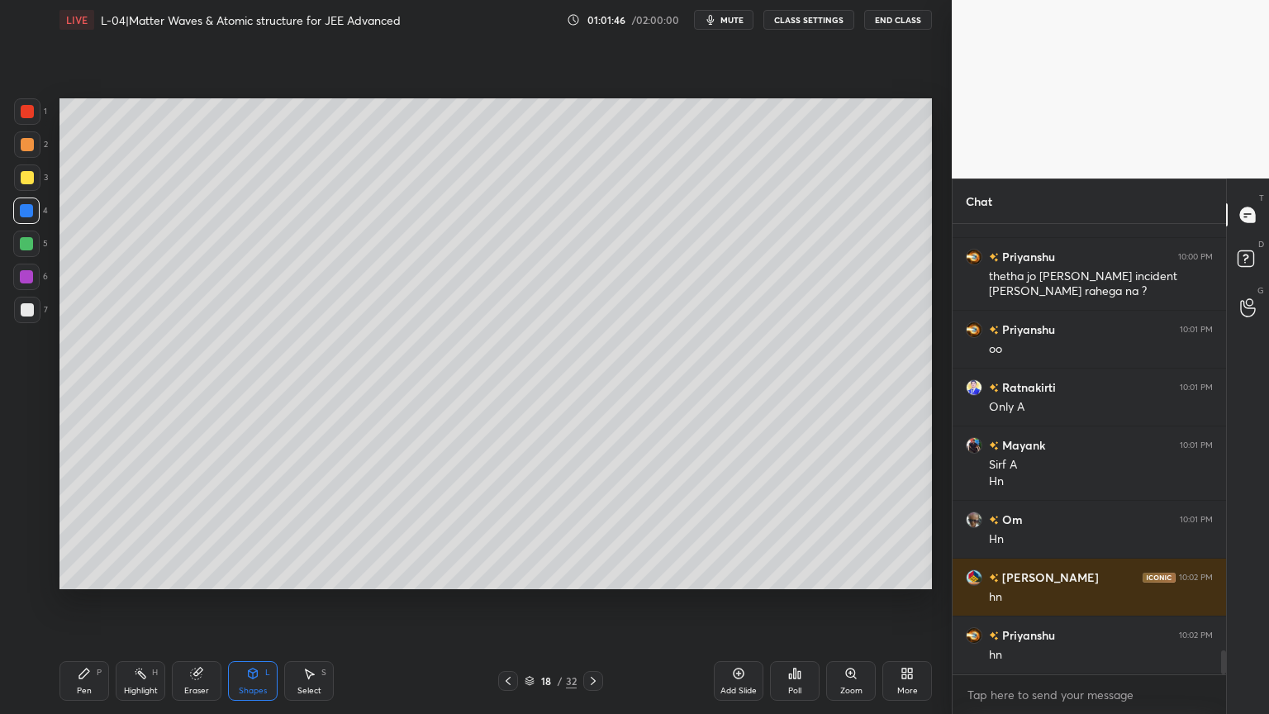
click at [11, 178] on div "1 2 3 4 5 6 7 C X Z C X Z E E Erase all H H" at bounding box center [26, 343] width 53 height 491
click at [21, 149] on div at bounding box center [27, 144] width 13 height 13
click at [79, 602] on icon at bounding box center [84, 673] width 10 height 10
click at [25, 122] on div at bounding box center [27, 111] width 26 height 26
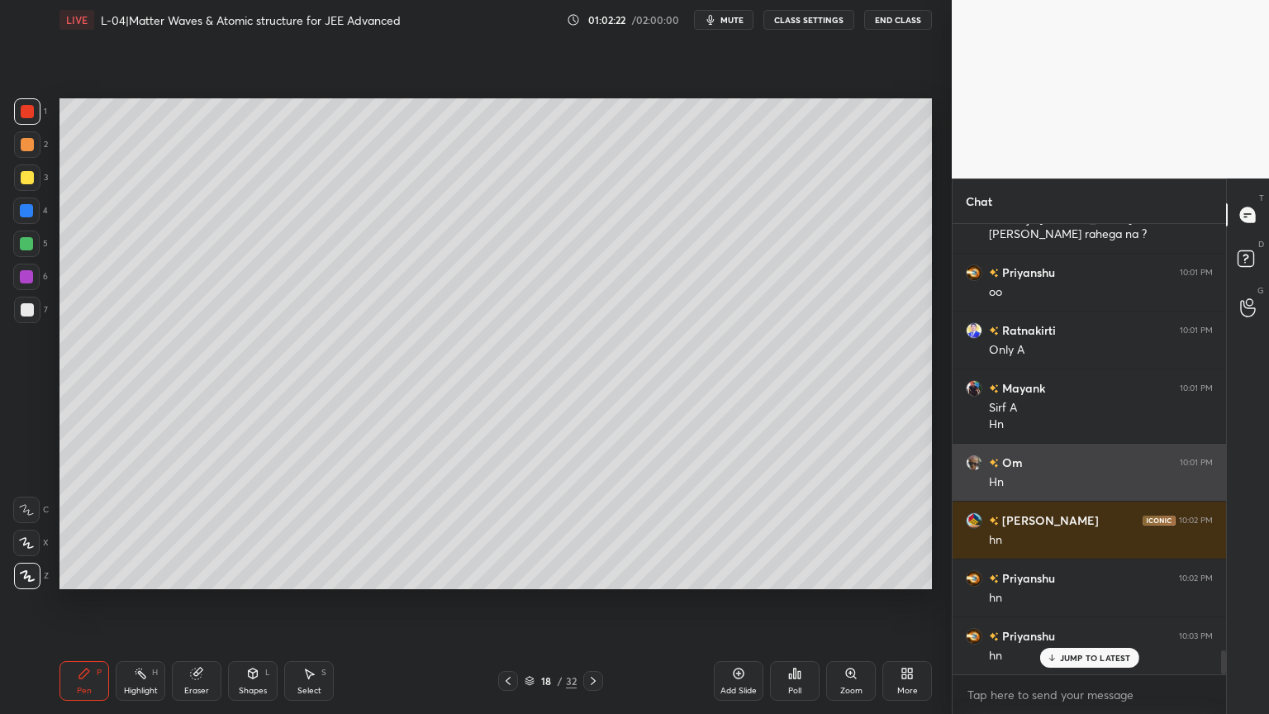
scroll to position [8087, 0]
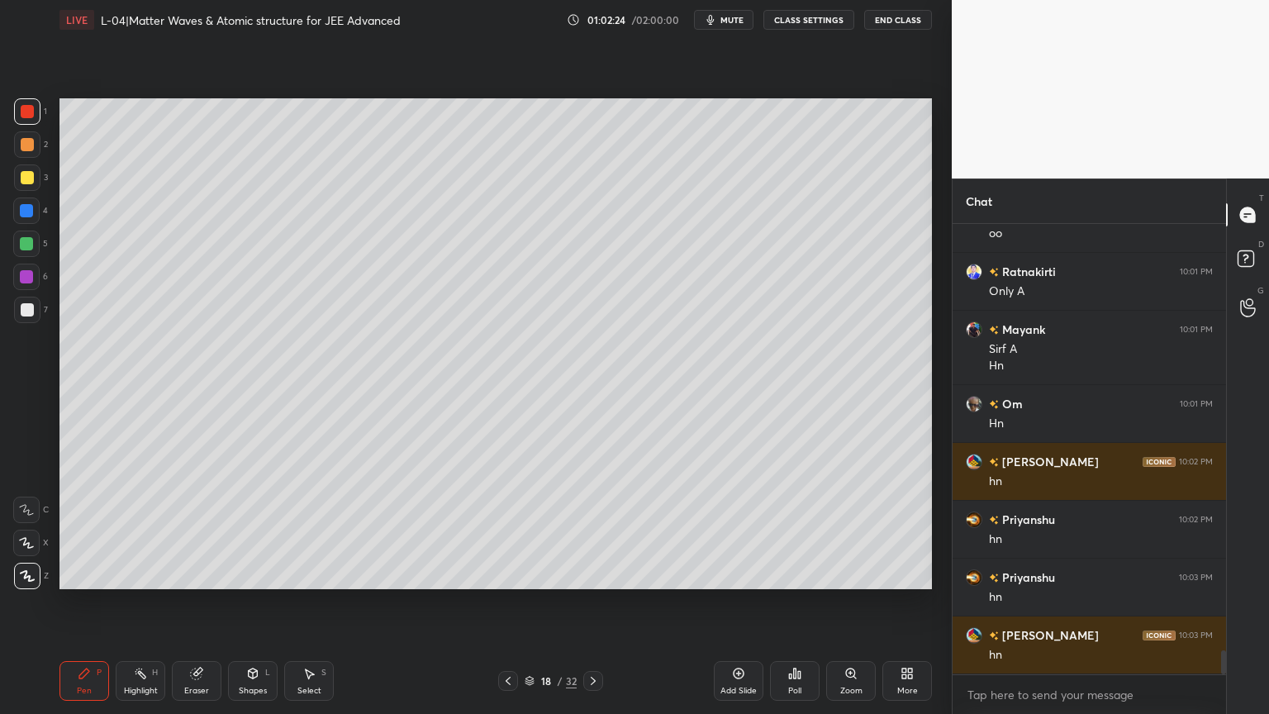
click at [132, 602] on div "Highlight" at bounding box center [141, 690] width 34 height 8
click at [249, 602] on div "Shapes" at bounding box center [253, 690] width 28 height 8
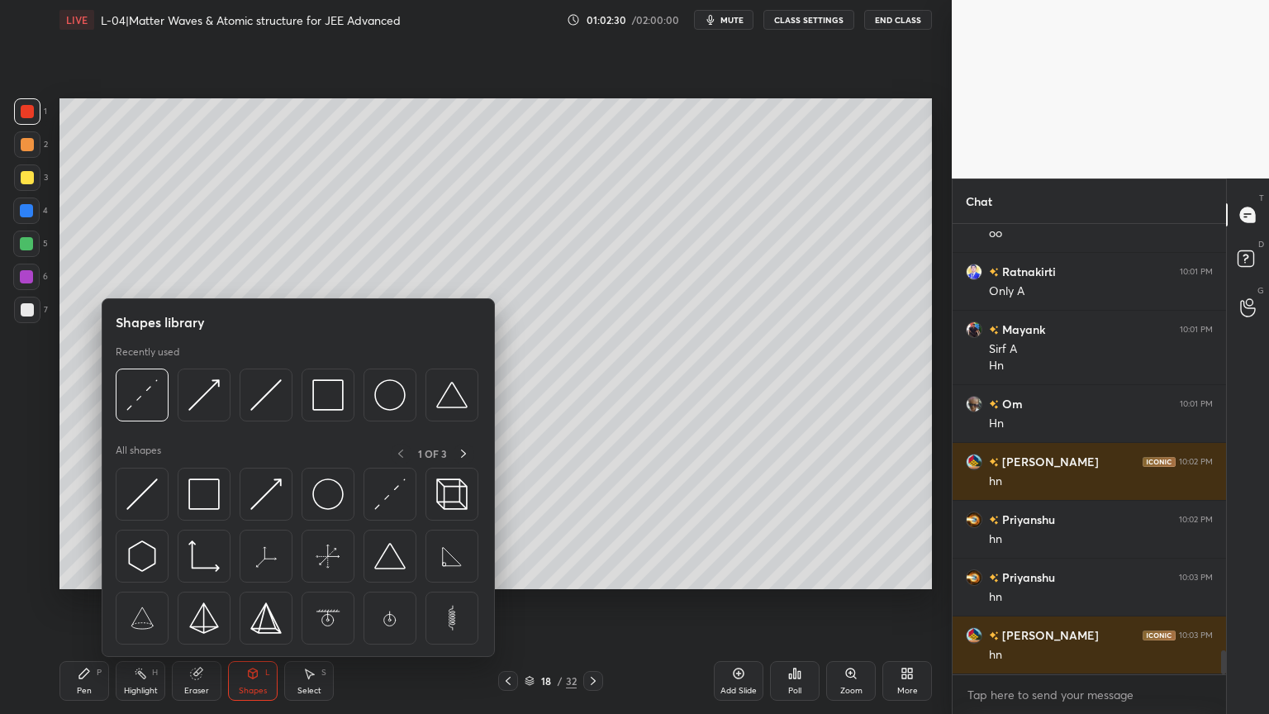
click at [137, 602] on div "Highlight" at bounding box center [141, 690] width 34 height 8
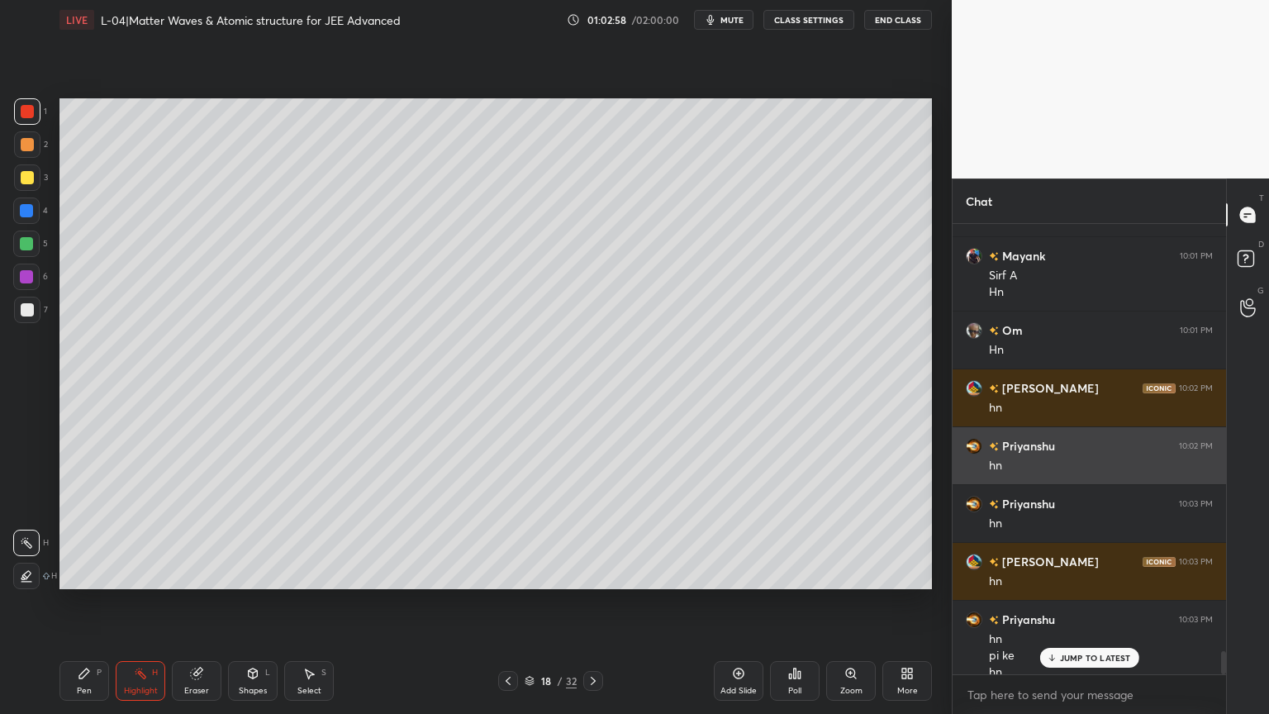
scroll to position [8177, 0]
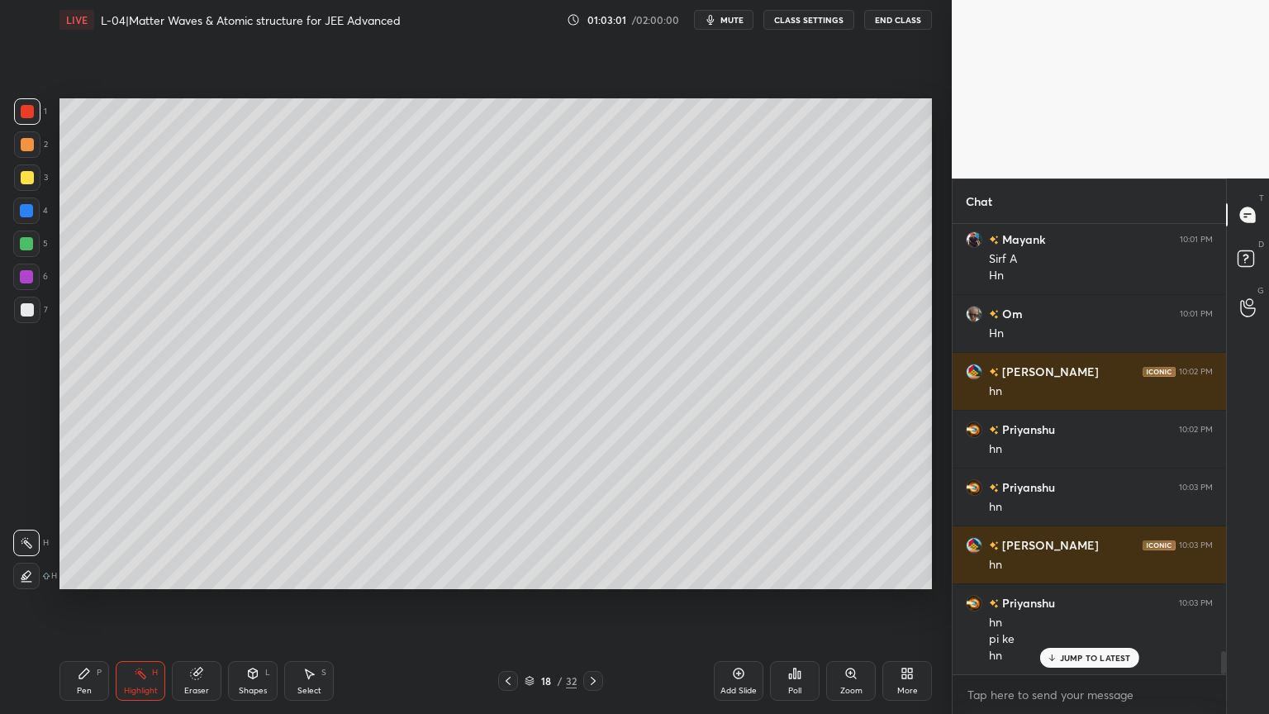
click at [78, 602] on div "Pen P" at bounding box center [84, 681] width 50 height 40
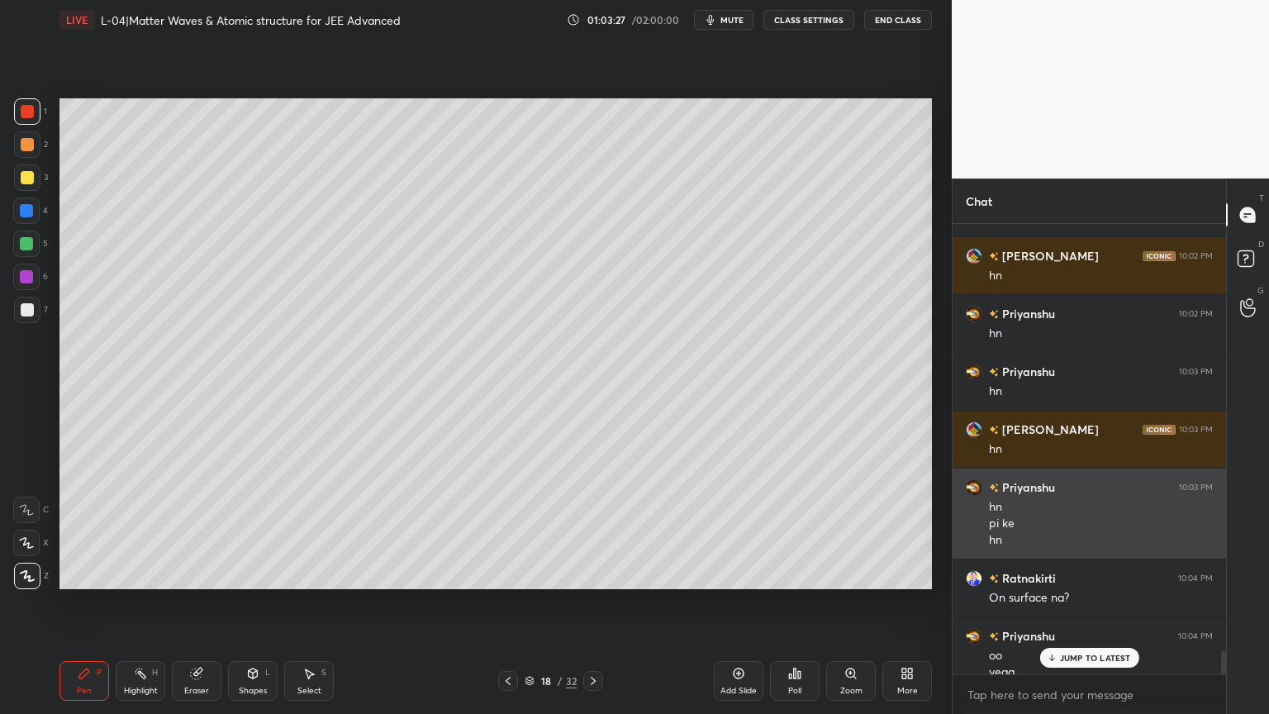
scroll to position [8309, 0]
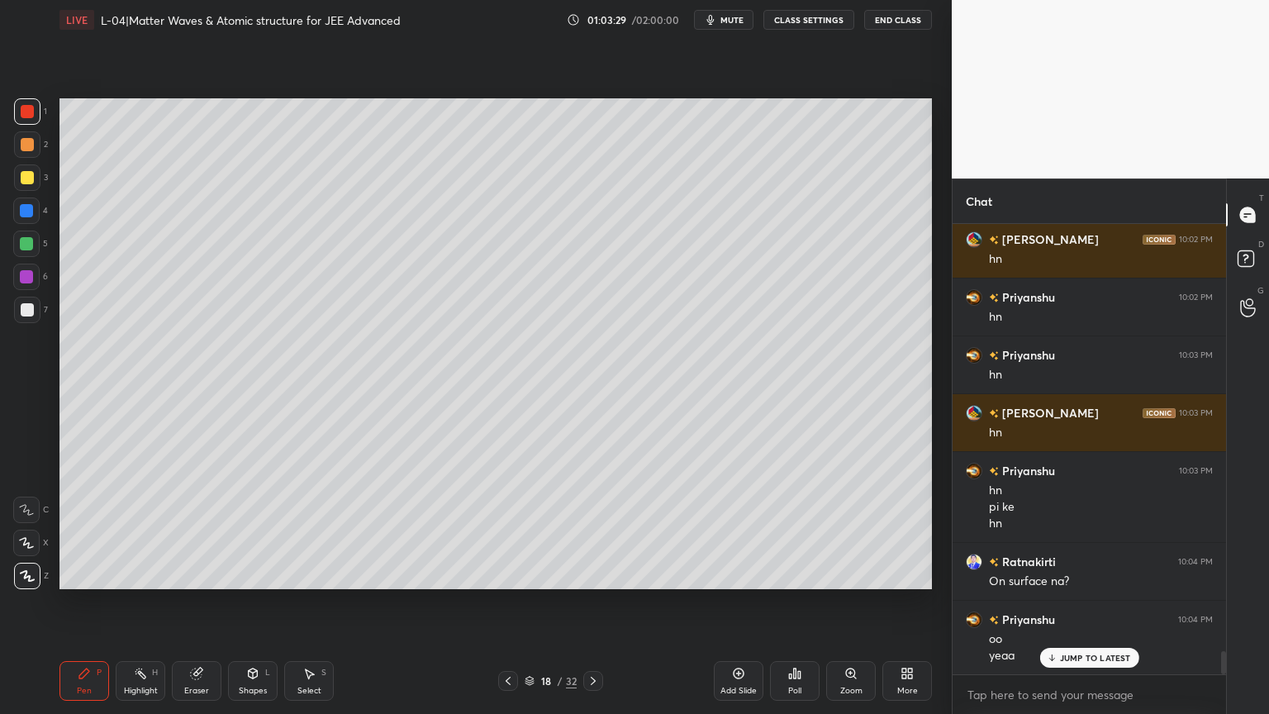
click at [20, 189] on div at bounding box center [27, 177] width 26 height 26
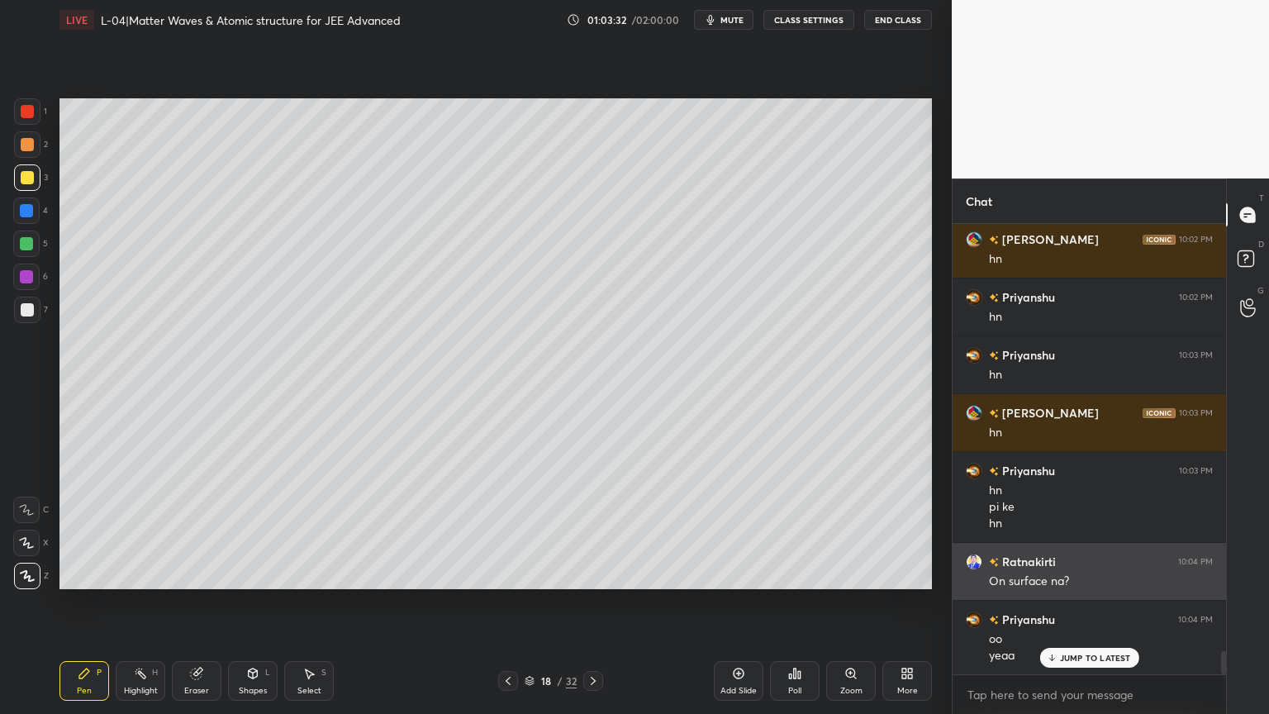
scroll to position [8310, 0]
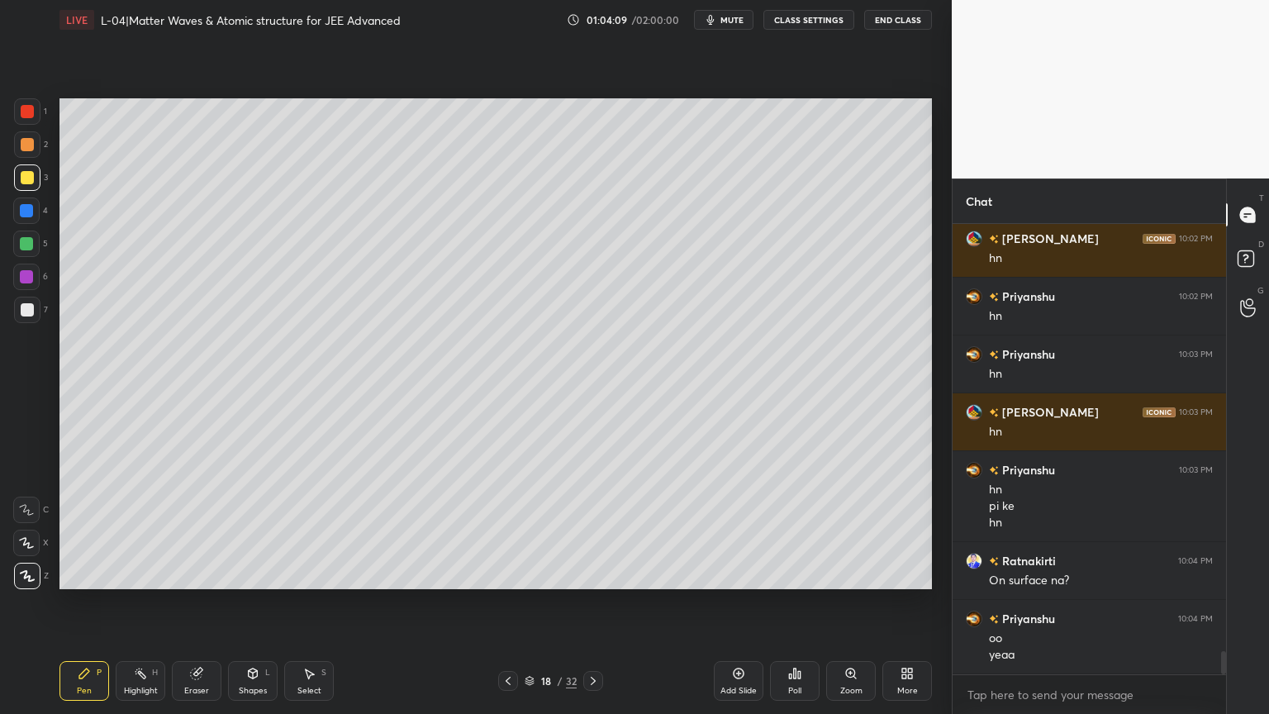
click at [30, 116] on div at bounding box center [27, 111] width 13 height 13
click at [23, 241] on div at bounding box center [26, 243] width 13 height 13
click at [192, 602] on icon at bounding box center [196, 673] width 13 height 13
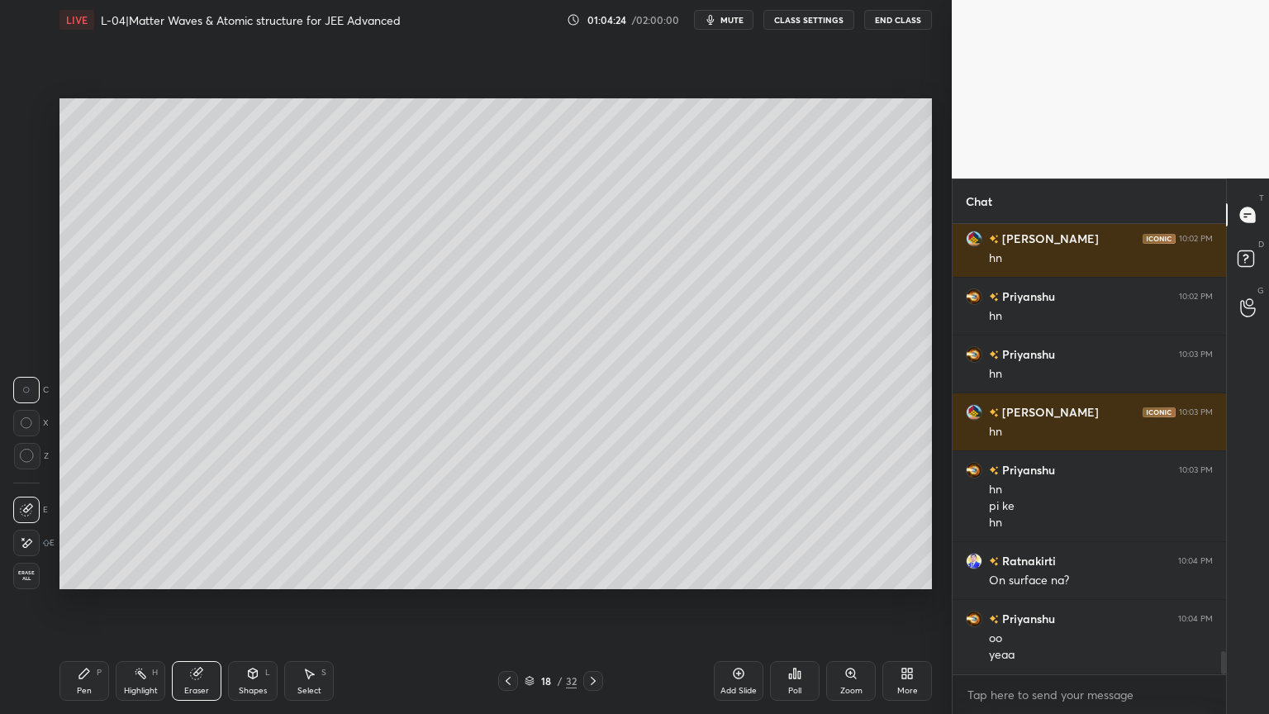
click at [91, 602] on div "Pen P" at bounding box center [84, 681] width 50 height 40
click at [255, 602] on icon at bounding box center [253, 673] width 9 height 10
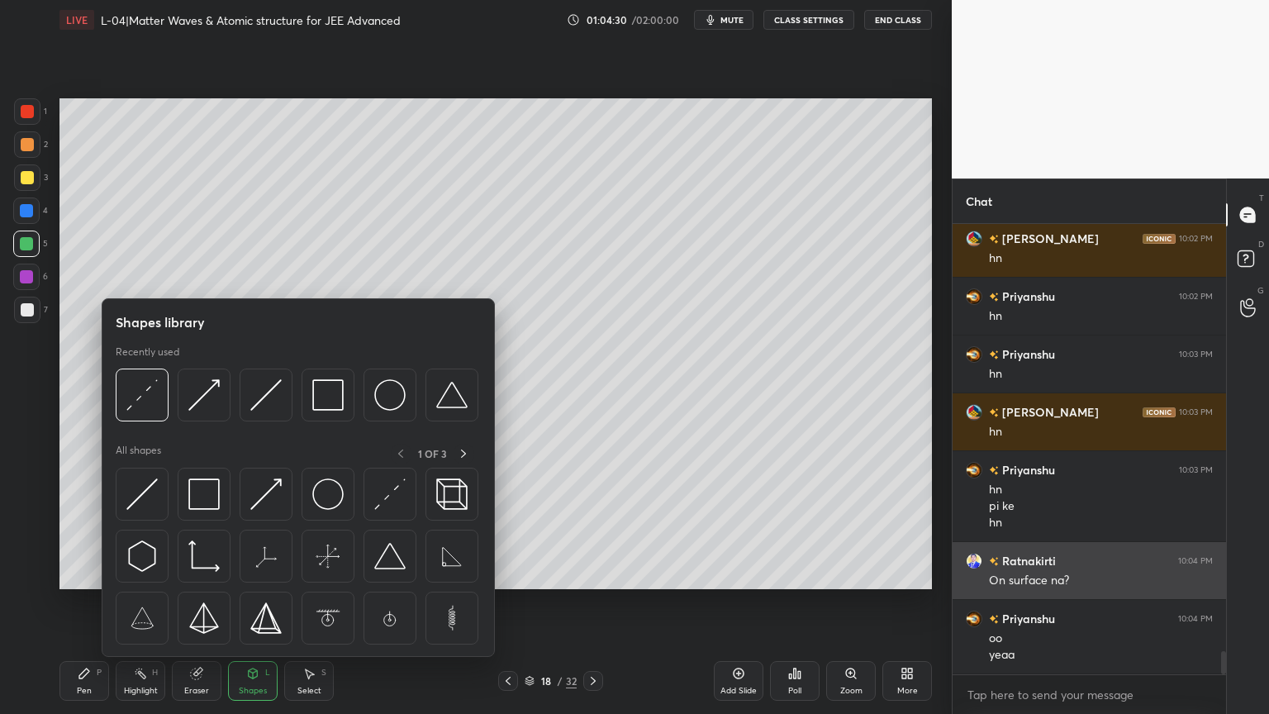
click at [208, 504] on img at bounding box center [203, 493] width 31 height 31
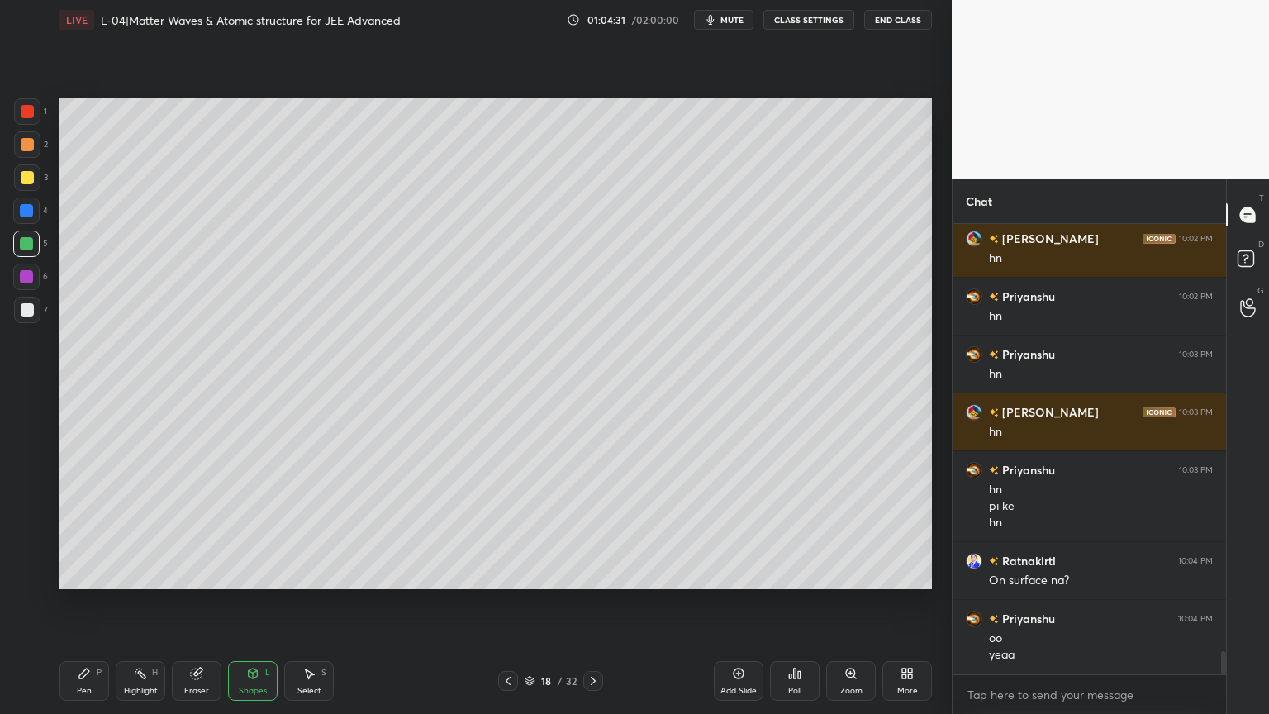
click at [26, 149] on div at bounding box center [27, 144] width 13 height 13
click at [24, 213] on div at bounding box center [26, 210] width 13 height 13
click at [91, 602] on div "Pen P" at bounding box center [84, 681] width 50 height 40
click at [185, 602] on div "Eraser" at bounding box center [196, 690] width 25 height 8
click at [248, 602] on icon at bounding box center [252, 673] width 13 height 13
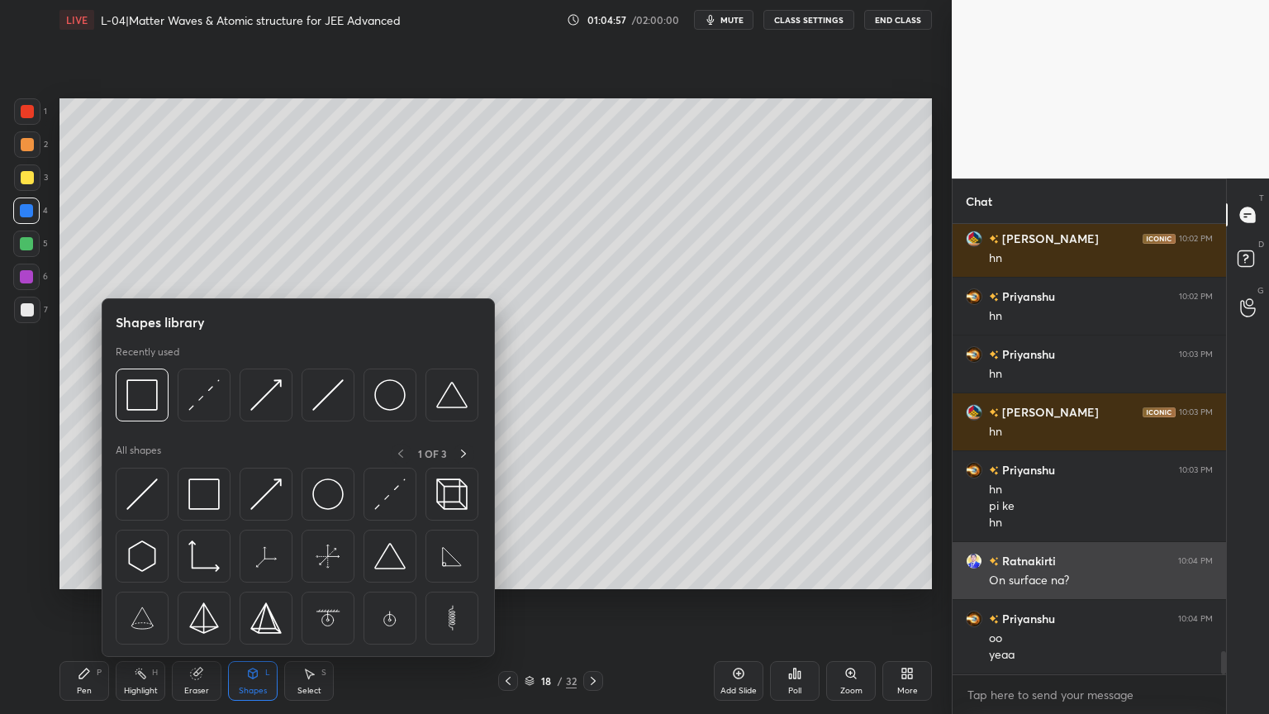
click at [344, 496] on div at bounding box center [327, 493] width 53 height 53
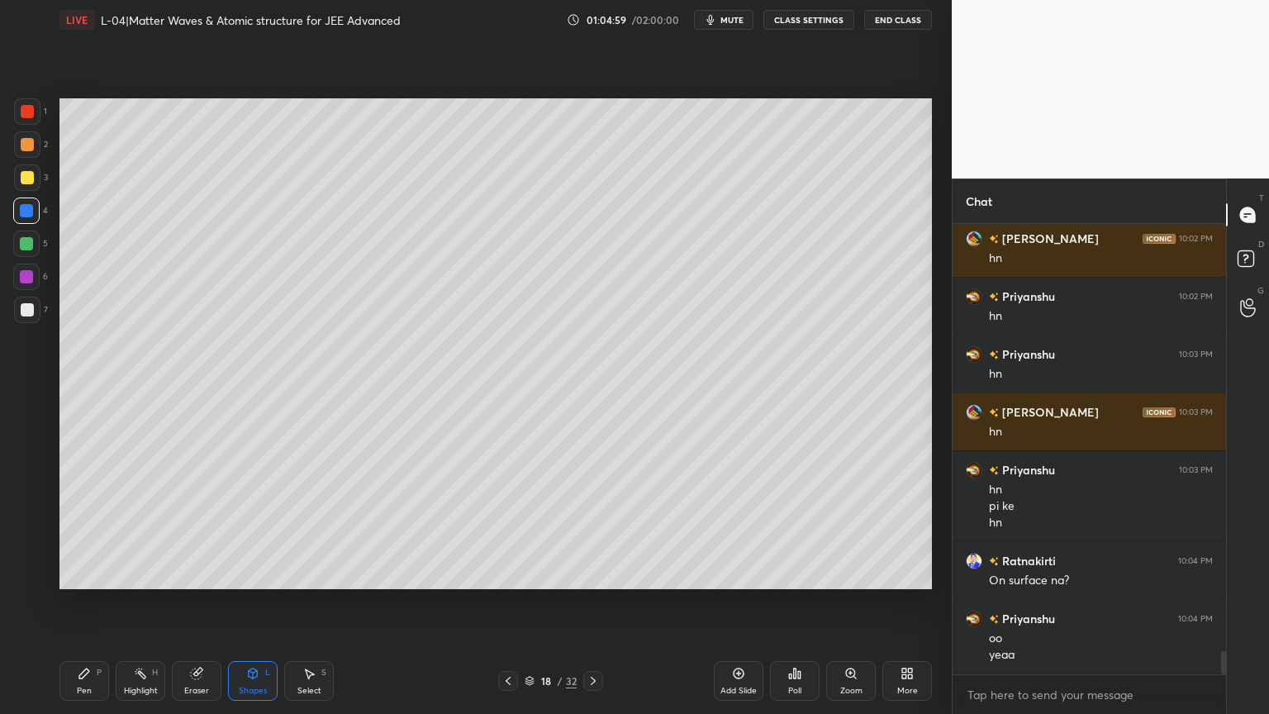
scroll to position [8368, 0]
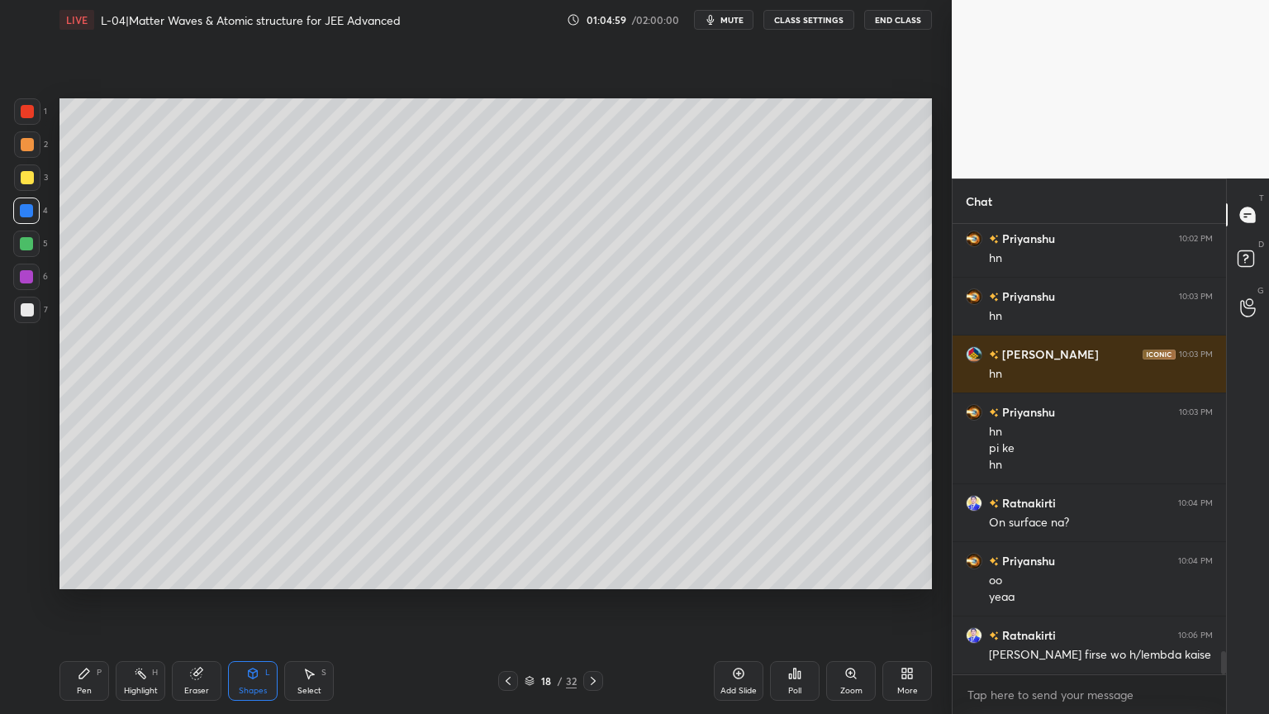
click at [26, 278] on div at bounding box center [26, 276] width 13 height 13
click at [137, 602] on div "Highlight H" at bounding box center [141, 681] width 50 height 40
click at [77, 602] on div "Pen" at bounding box center [84, 690] width 15 height 8
click at [135, 602] on div "Highlight" at bounding box center [141, 690] width 34 height 8
click at [79, 602] on div "Pen P" at bounding box center [84, 681] width 50 height 40
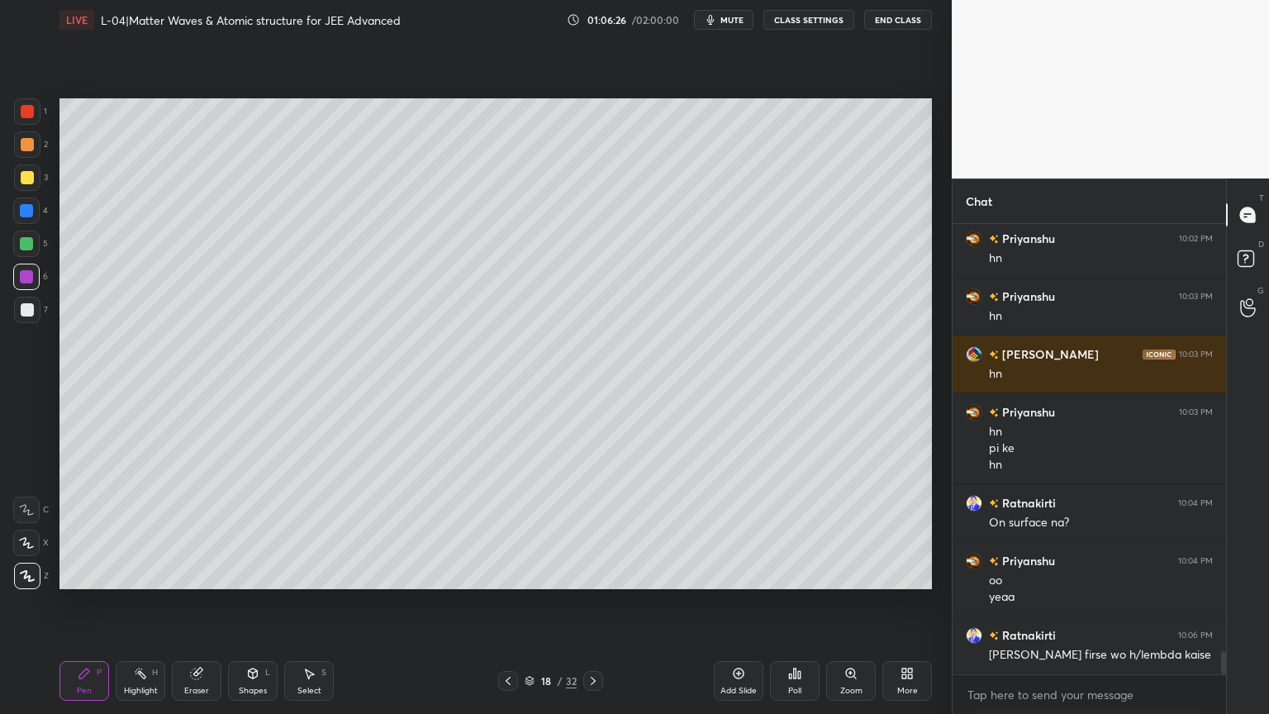
click at [184, 602] on div "Eraser" at bounding box center [197, 681] width 50 height 40
click at [86, 602] on div "Pen P" at bounding box center [84, 681] width 50 height 40
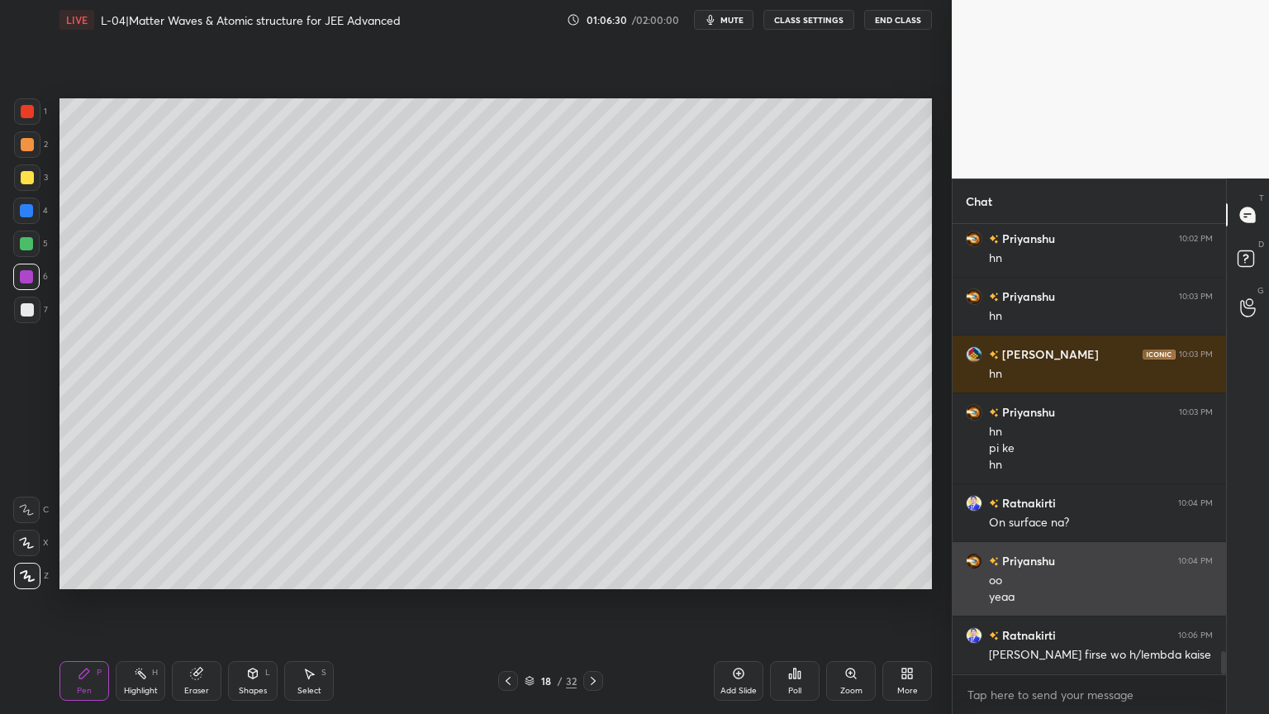
scroll to position [8425, 0]
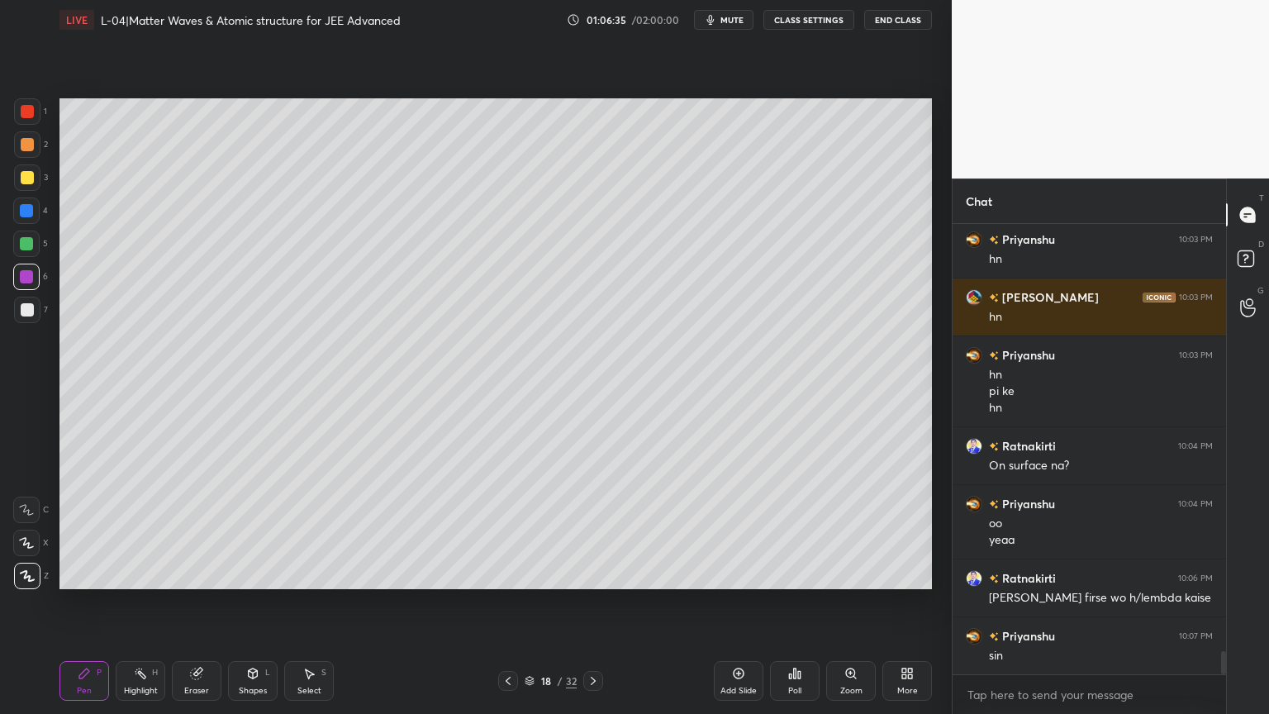
click at [23, 193] on div "3" at bounding box center [31, 180] width 34 height 33
click at [19, 211] on div at bounding box center [26, 210] width 26 height 26
click at [147, 602] on div "Highlight H" at bounding box center [141, 681] width 50 height 40
click at [507, 602] on icon at bounding box center [507, 680] width 5 height 8
click at [585, 602] on div at bounding box center [593, 681] width 20 height 20
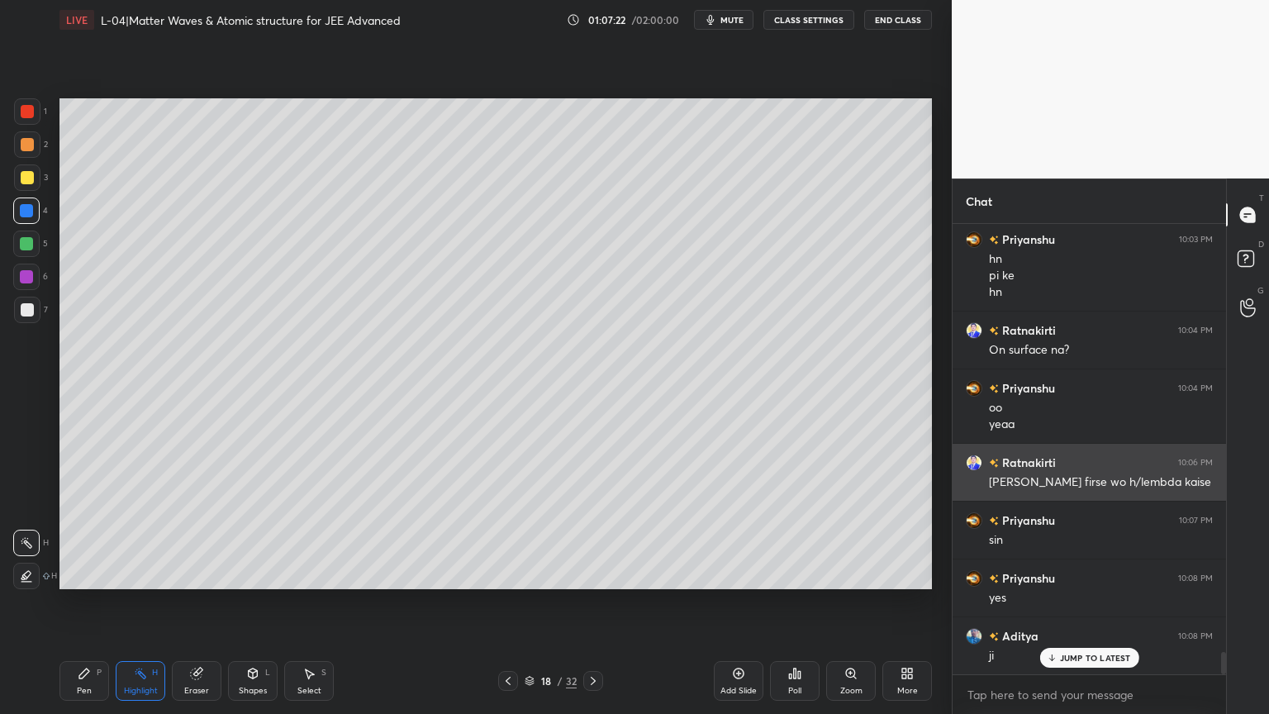
scroll to position [8599, 0]
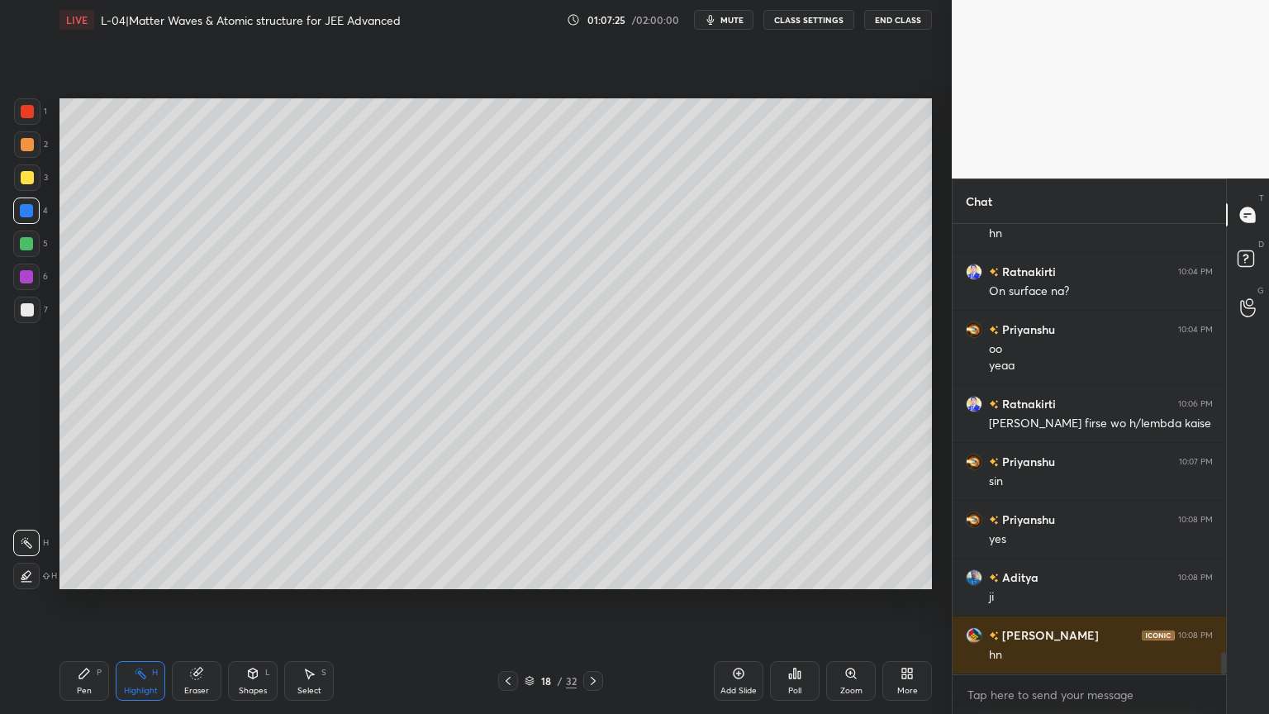
click at [586, 602] on icon at bounding box center [592, 680] width 13 height 13
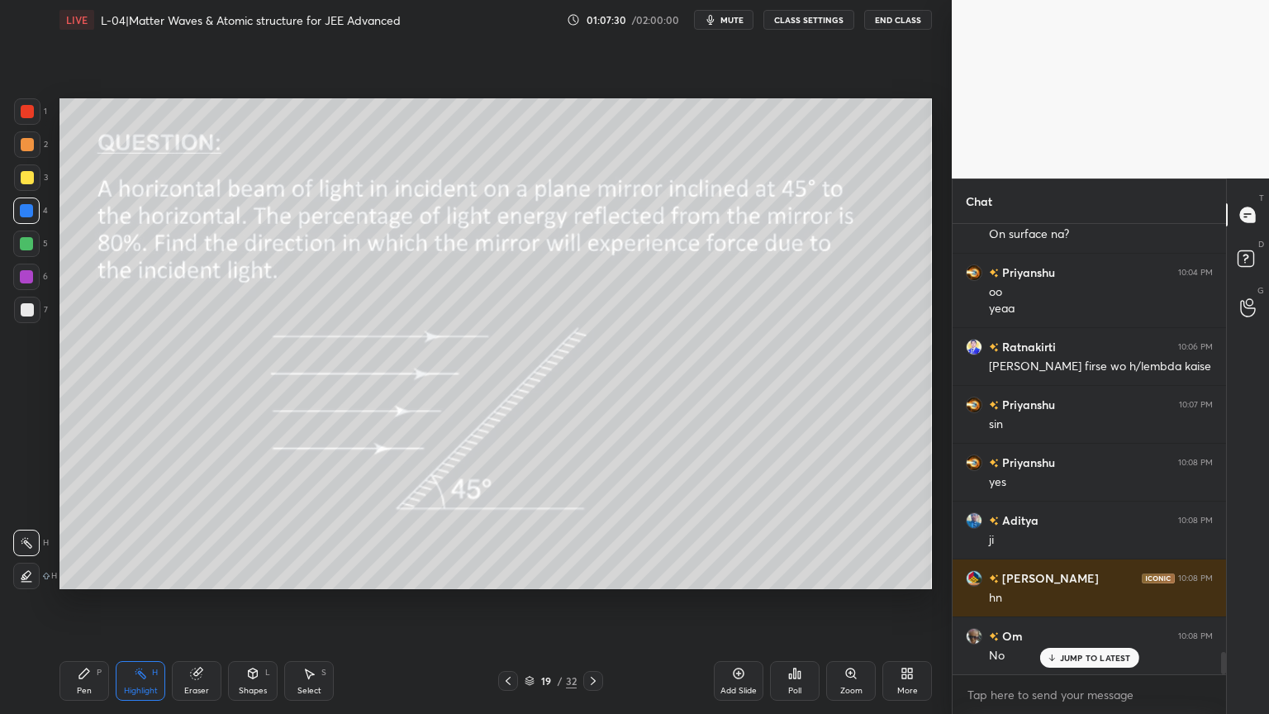
click at [74, 602] on div "Pen P" at bounding box center [84, 681] width 50 height 40
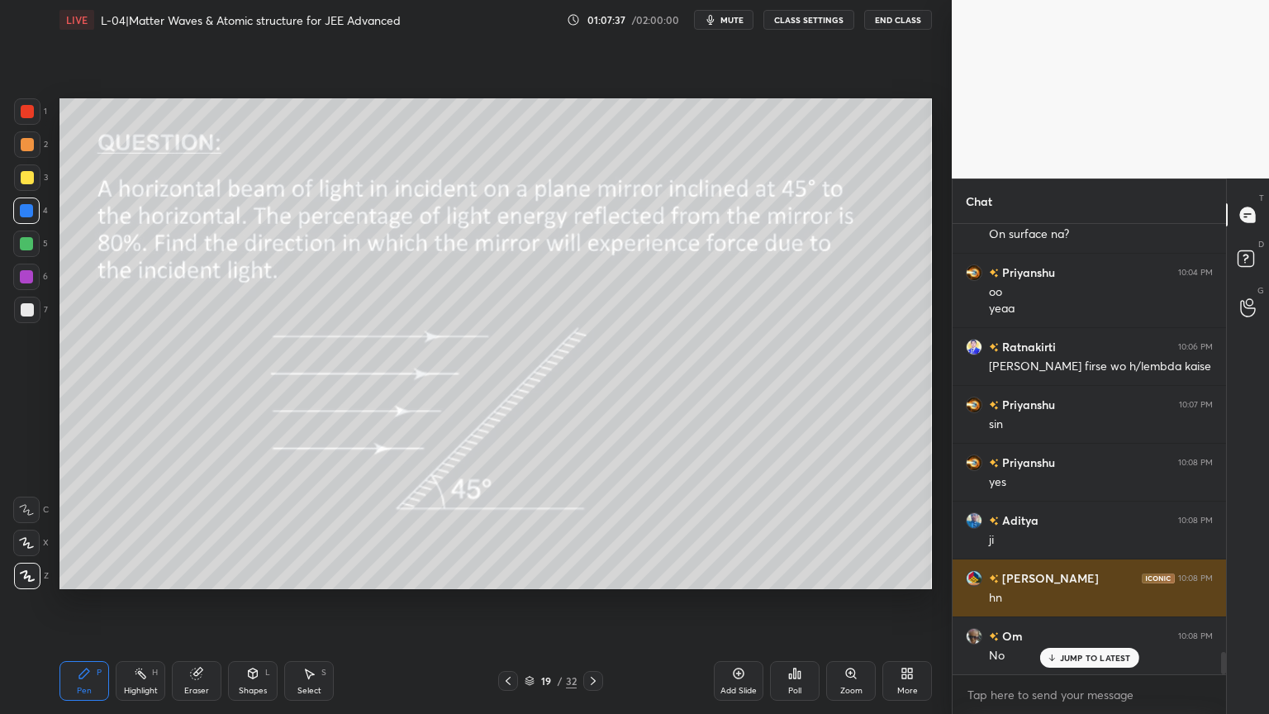
scroll to position [8715, 0]
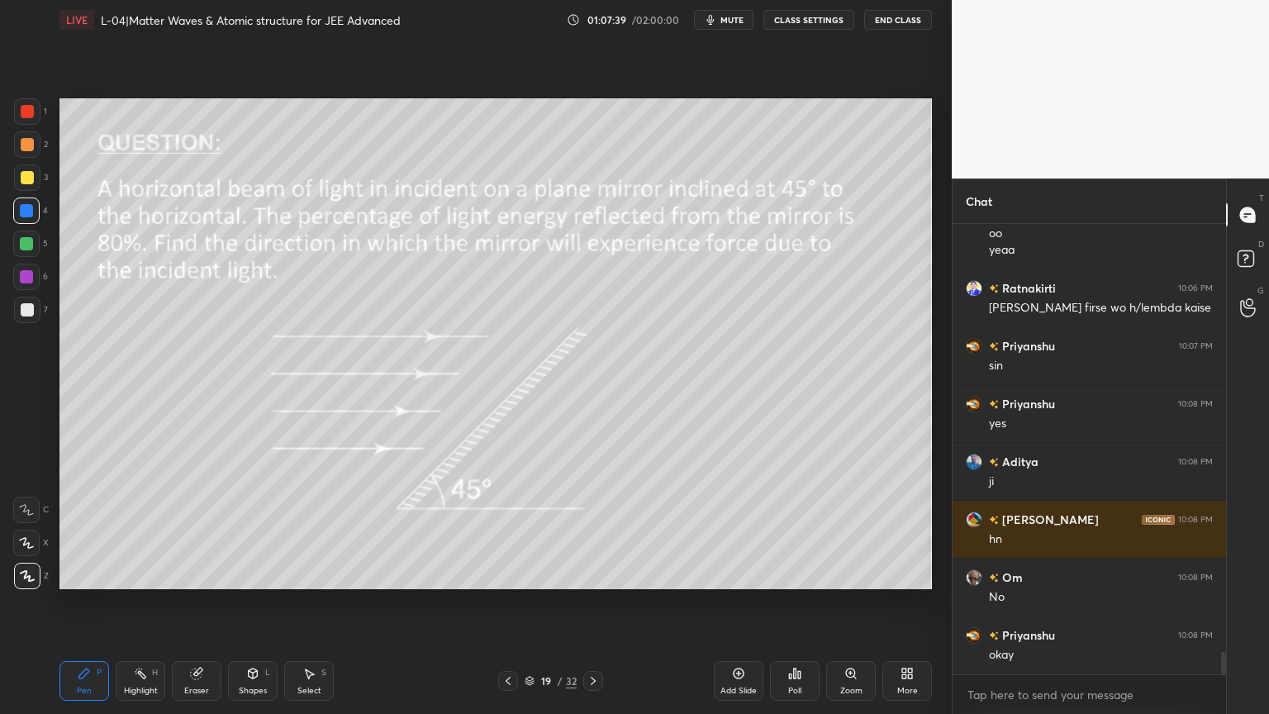
click at [147, 602] on div "Highlight H" at bounding box center [141, 681] width 50 height 40
click at [83, 602] on icon at bounding box center [84, 673] width 13 height 13
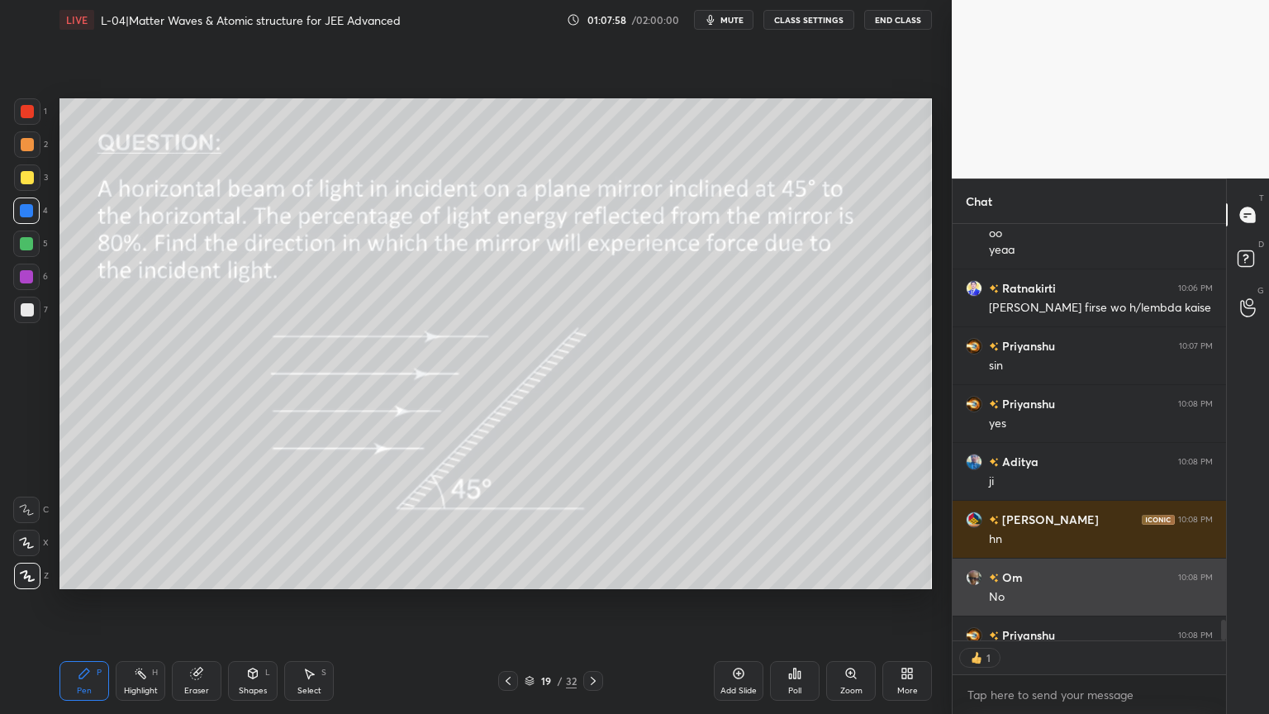
scroll to position [445, 268]
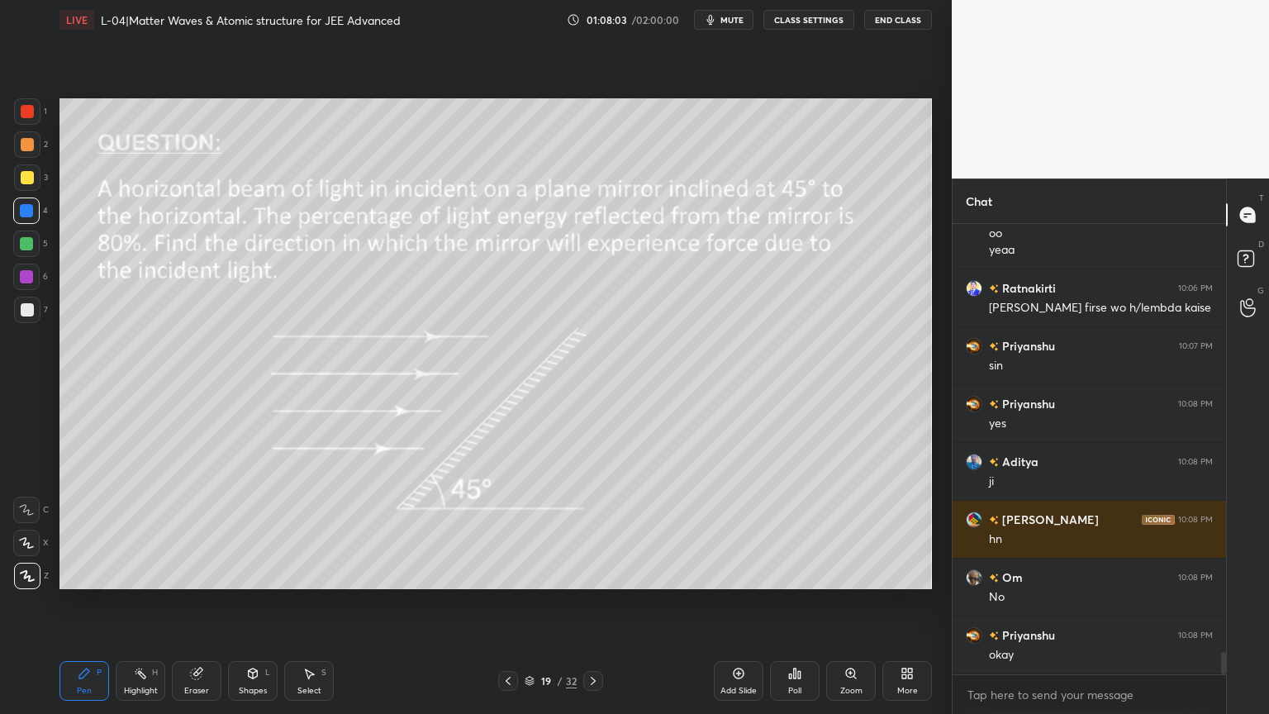
click at [145, 602] on div "Highlight" at bounding box center [141, 690] width 34 height 8
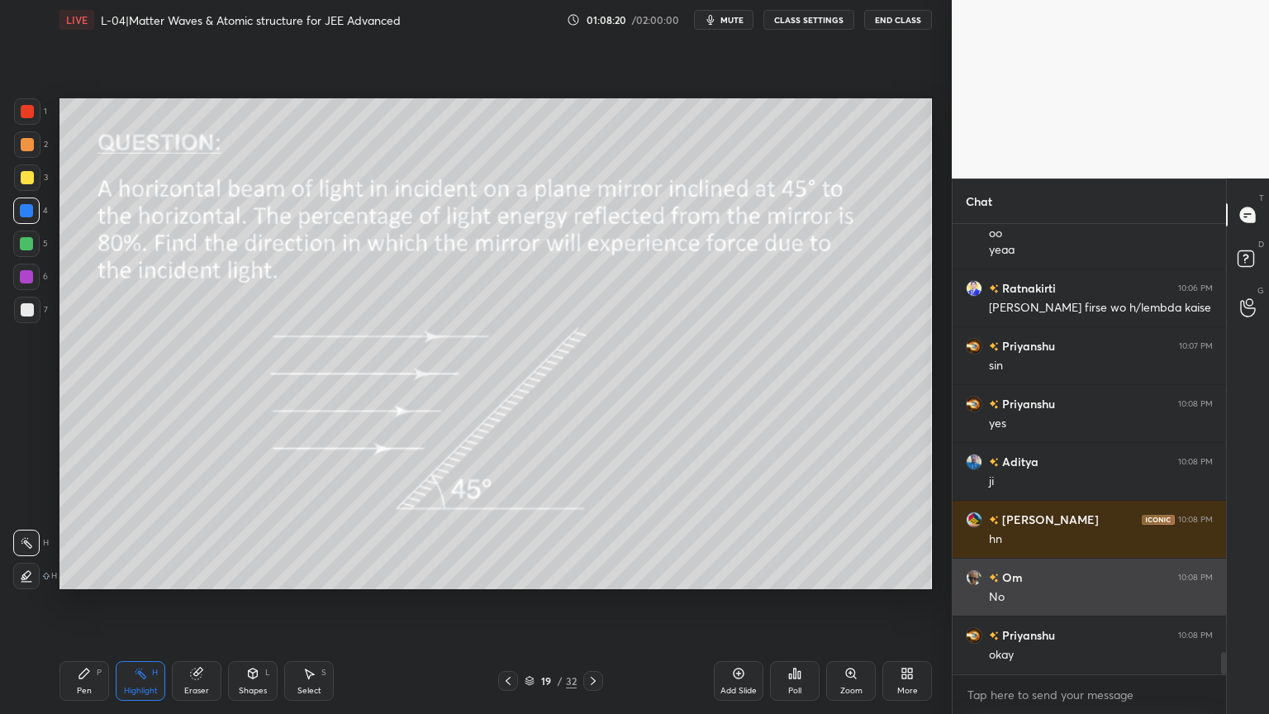
scroll to position [8772, 0]
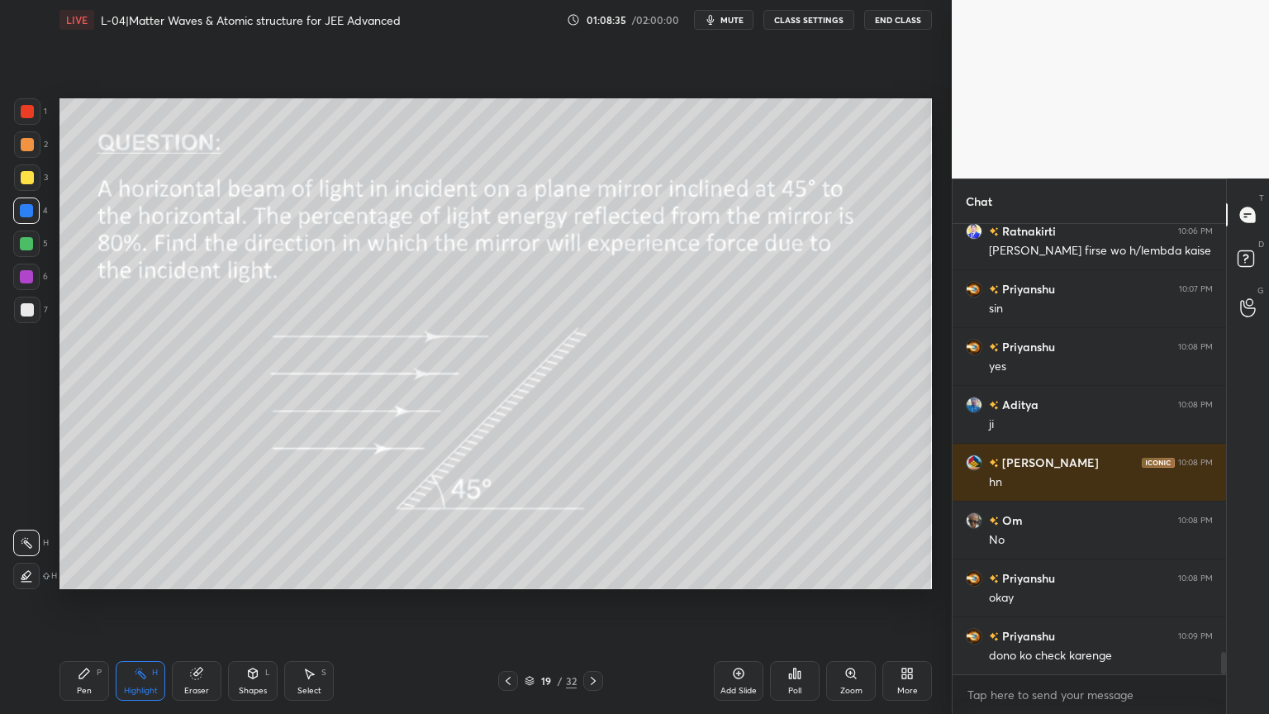
click at [509, 602] on icon at bounding box center [507, 680] width 13 height 13
click at [29, 138] on div at bounding box center [27, 144] width 13 height 13
click at [26, 103] on div at bounding box center [27, 111] width 26 height 26
click at [72, 602] on div "Pen P" at bounding box center [84, 681] width 50 height 40
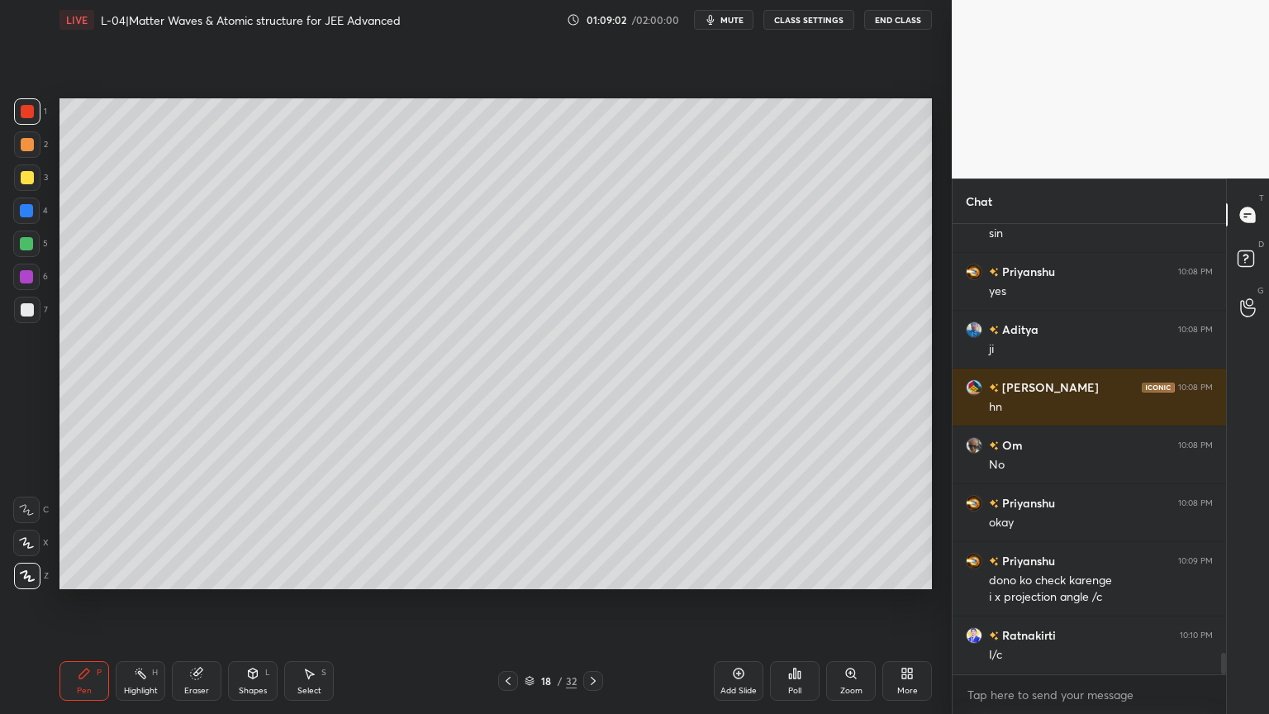
scroll to position [8904, 0]
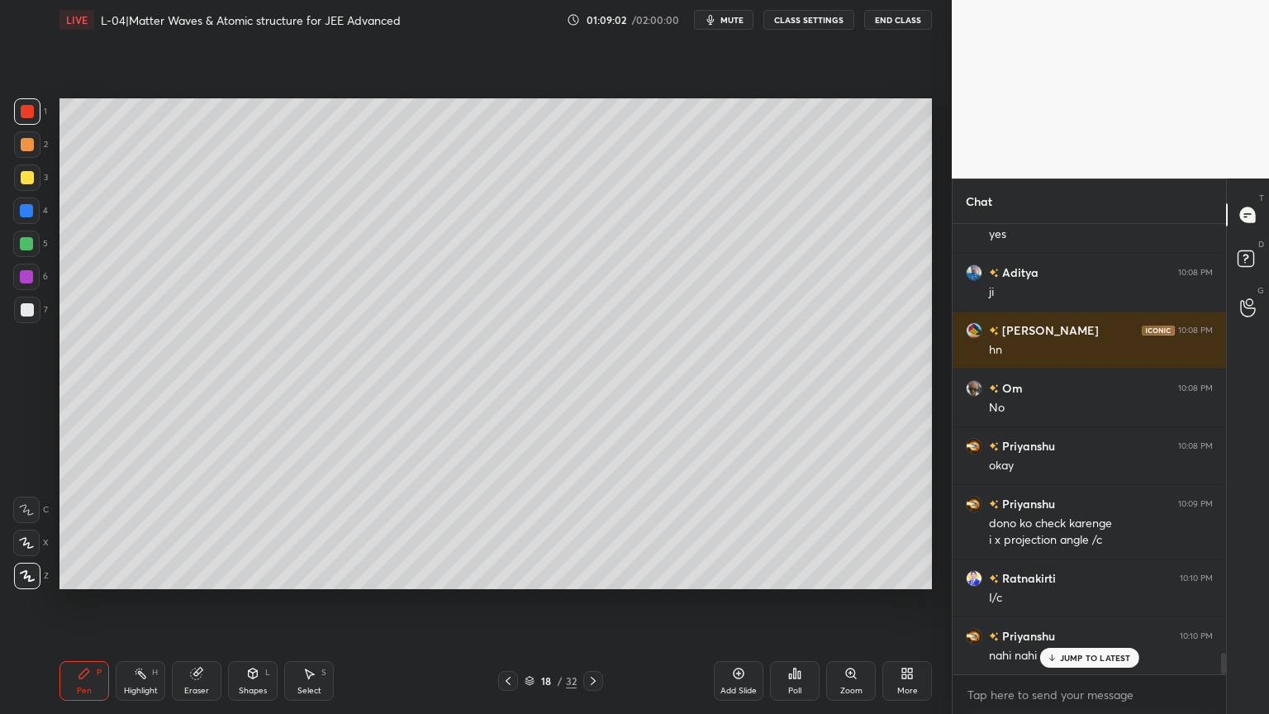
click at [253, 602] on div "Shapes L" at bounding box center [253, 681] width 50 height 40
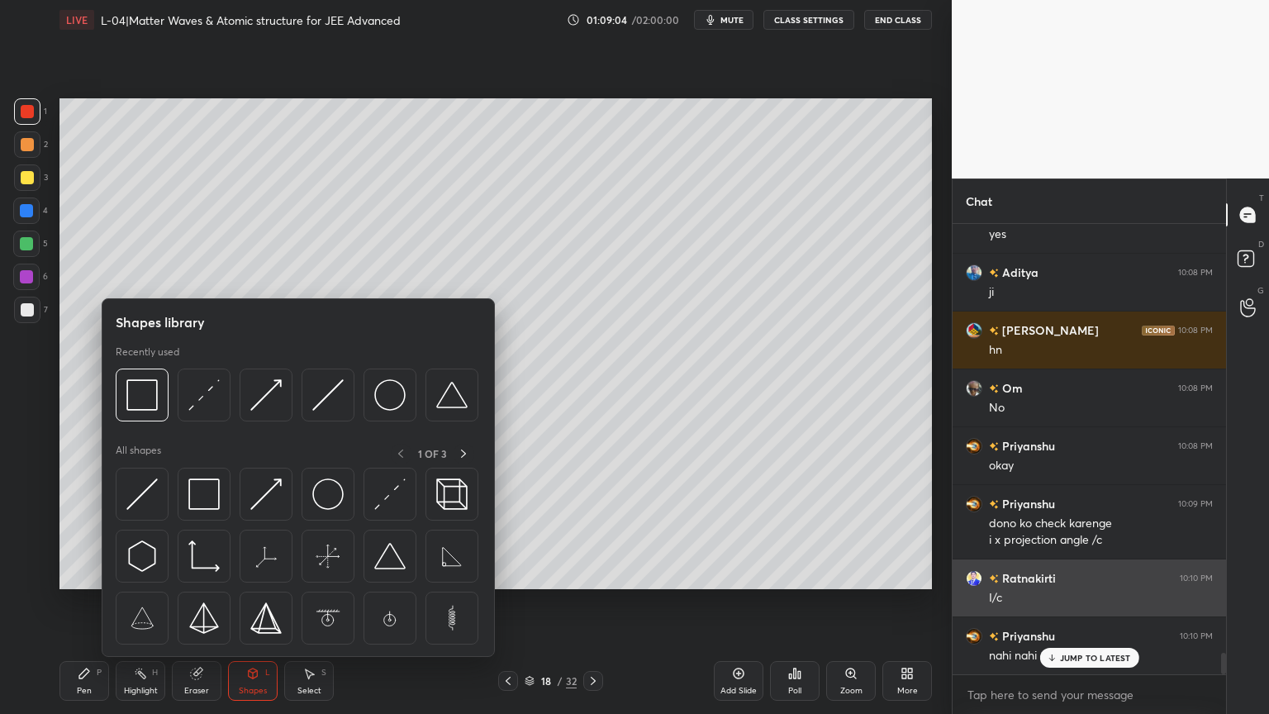
click at [270, 503] on img at bounding box center [265, 493] width 31 height 31
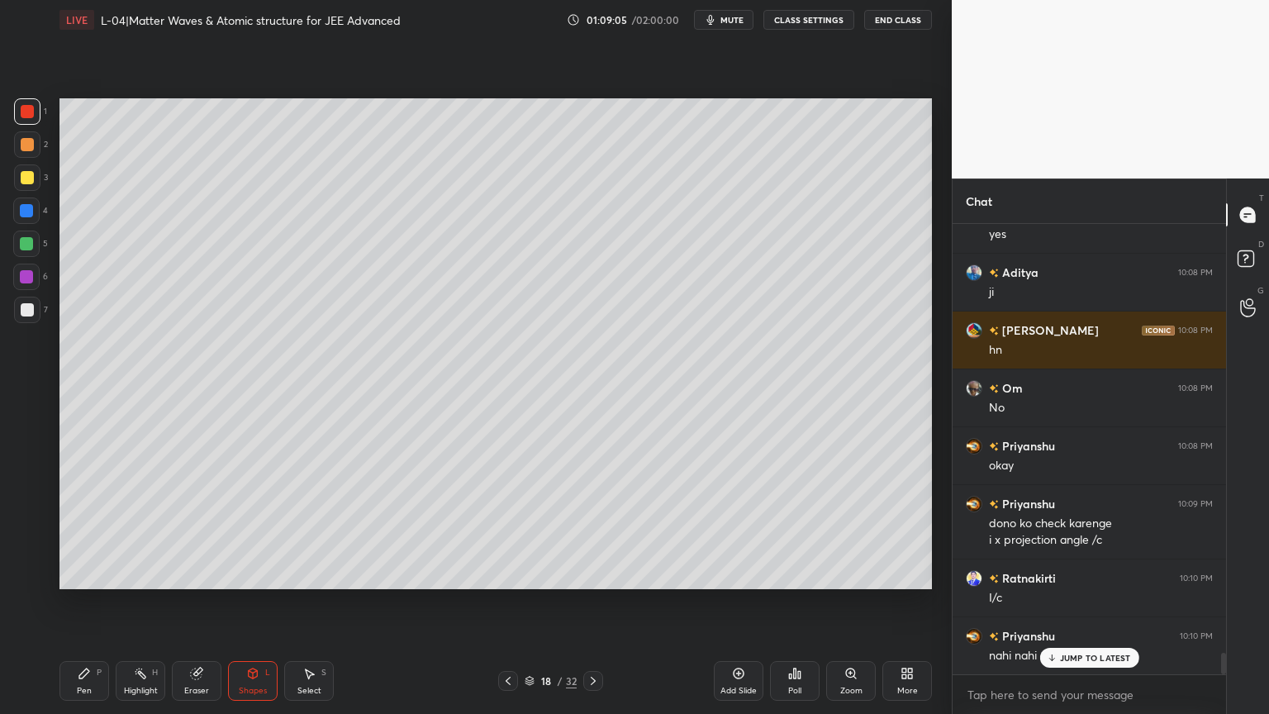
click at [30, 215] on div at bounding box center [26, 210] width 13 height 13
click at [78, 602] on icon at bounding box center [84, 673] width 13 height 13
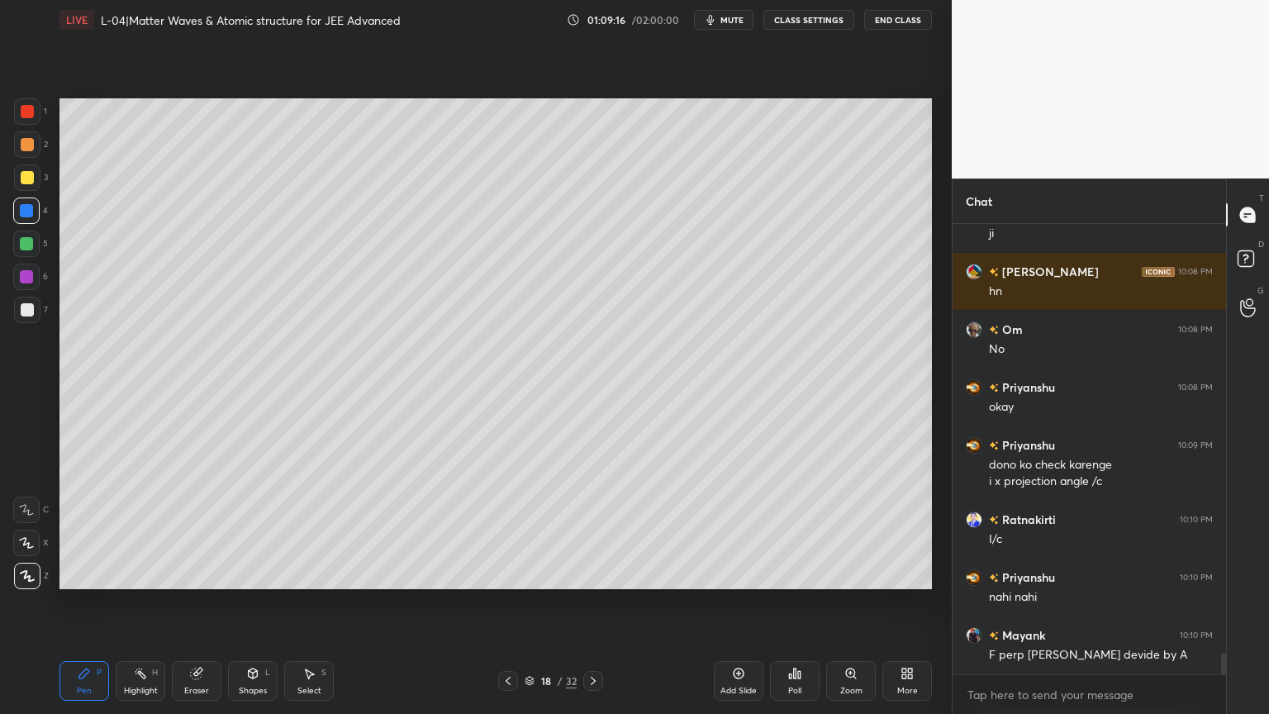
scroll to position [9020, 0]
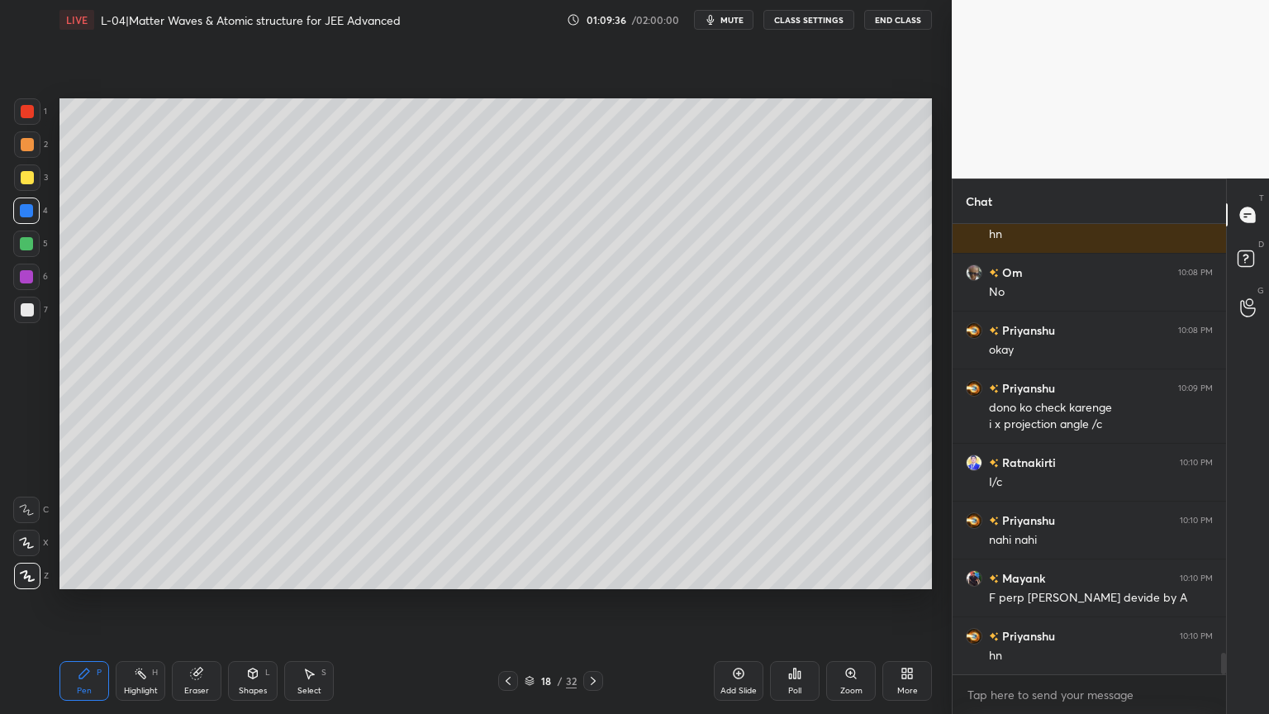
click at [141, 602] on rect at bounding box center [142, 675] width 8 height 8
click at [593, 602] on icon at bounding box center [592, 680] width 13 height 13
click at [500, 602] on div at bounding box center [508, 681] width 20 height 20
click at [749, 602] on div "Add Slide" at bounding box center [739, 681] width 50 height 40
click at [249, 602] on div "Shapes L" at bounding box center [253, 681] width 50 height 40
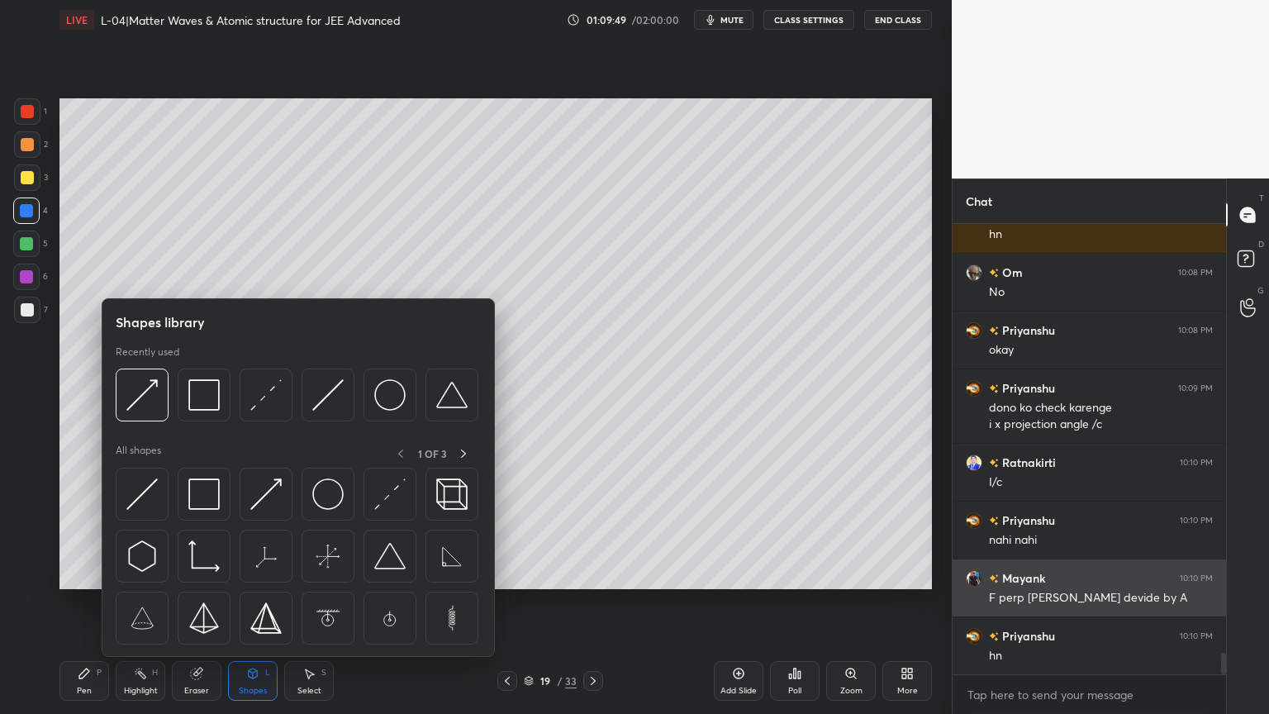
click at [150, 488] on img at bounding box center [141, 493] width 31 height 31
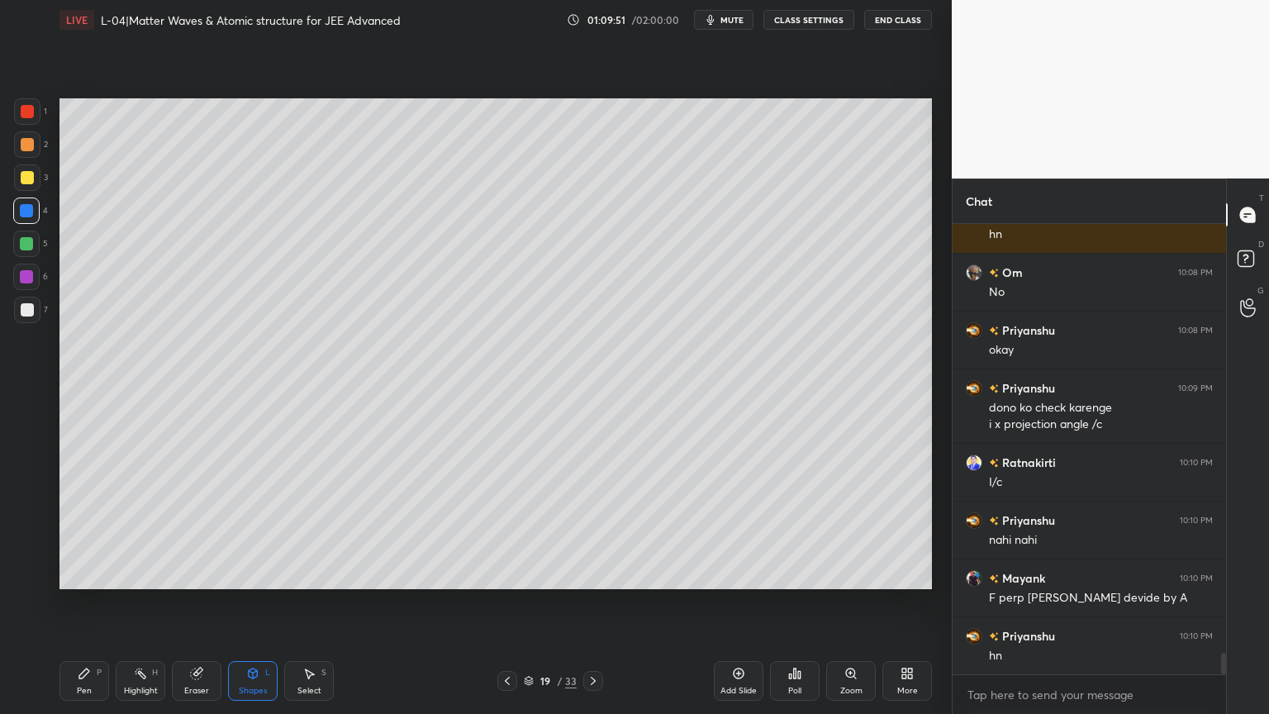
click at [21, 172] on div at bounding box center [27, 177] width 13 height 13
click at [80, 602] on div "Pen P" at bounding box center [84, 681] width 50 height 40
click at [248, 602] on icon at bounding box center [252, 673] width 13 height 13
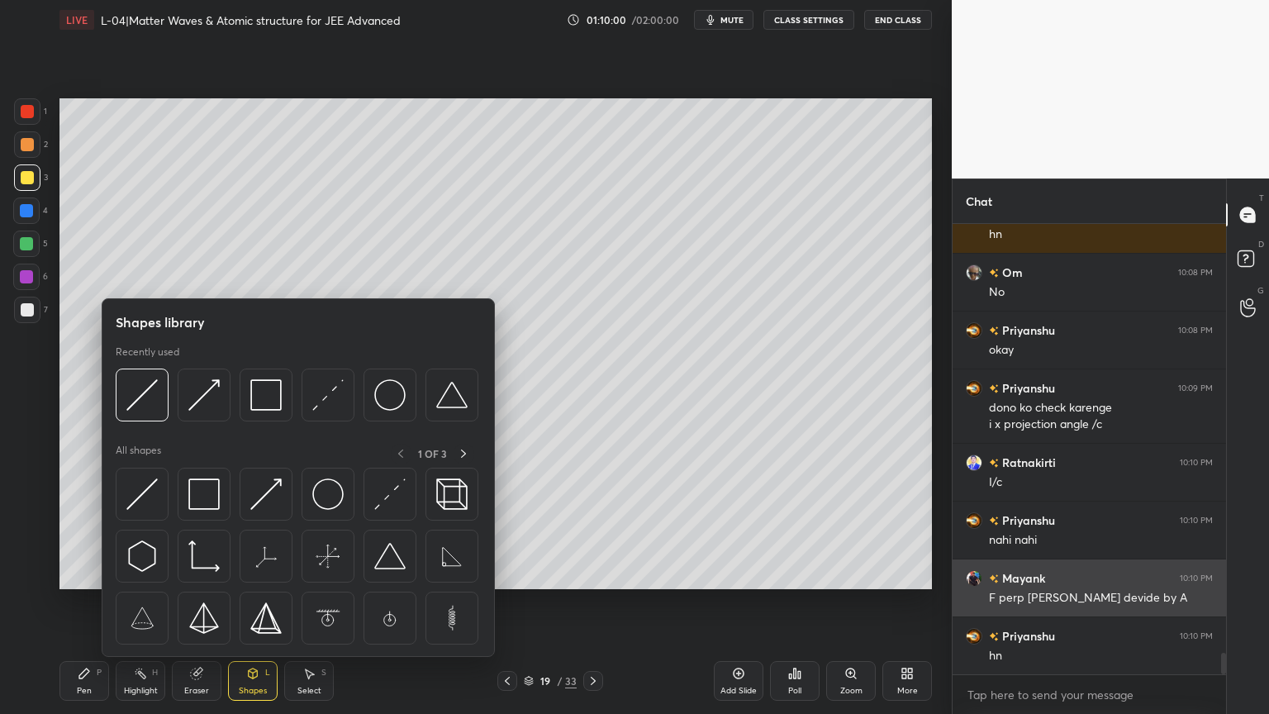
click at [263, 501] on img at bounding box center [265, 493] width 31 height 31
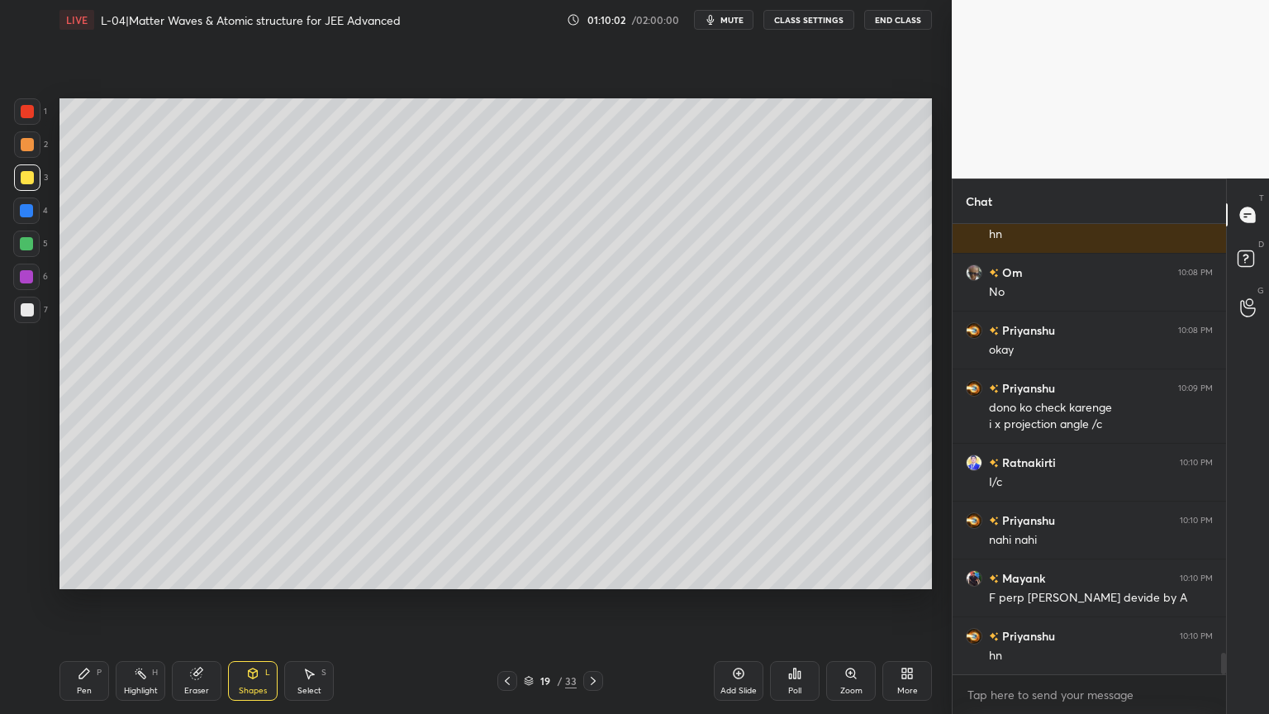
click at [91, 602] on div "Pen P" at bounding box center [84, 681] width 50 height 40
click at [252, 602] on icon at bounding box center [252, 673] width 13 height 13
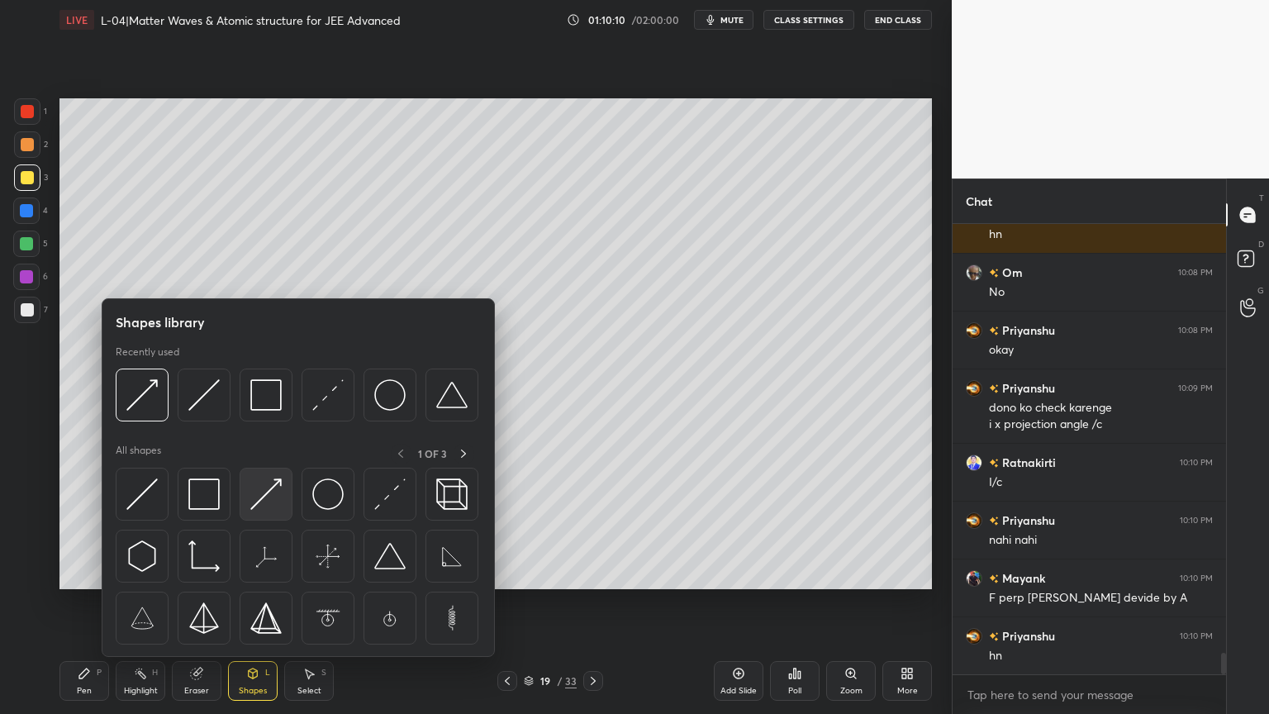
click at [275, 498] on img at bounding box center [265, 493] width 31 height 31
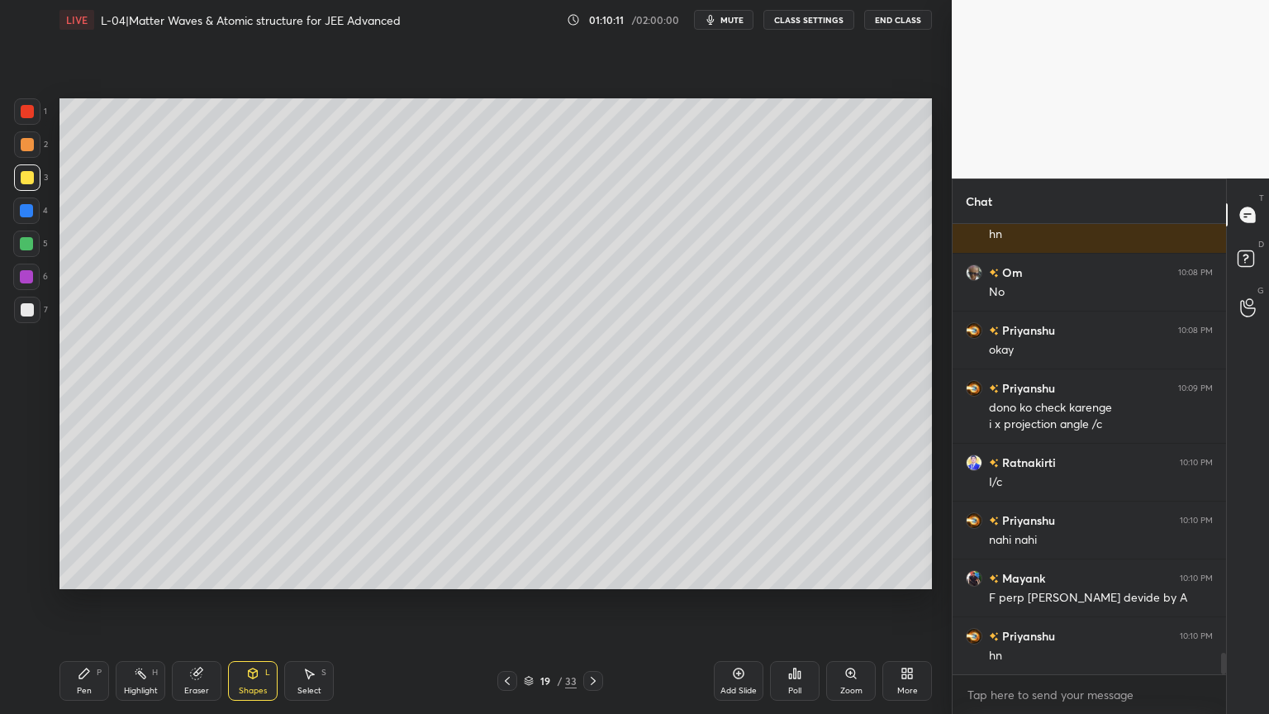
click at [28, 145] on div at bounding box center [27, 144] width 13 height 13
click at [89, 602] on div "Pen P" at bounding box center [84, 681] width 50 height 40
click at [188, 602] on div "Eraser" at bounding box center [197, 681] width 50 height 40
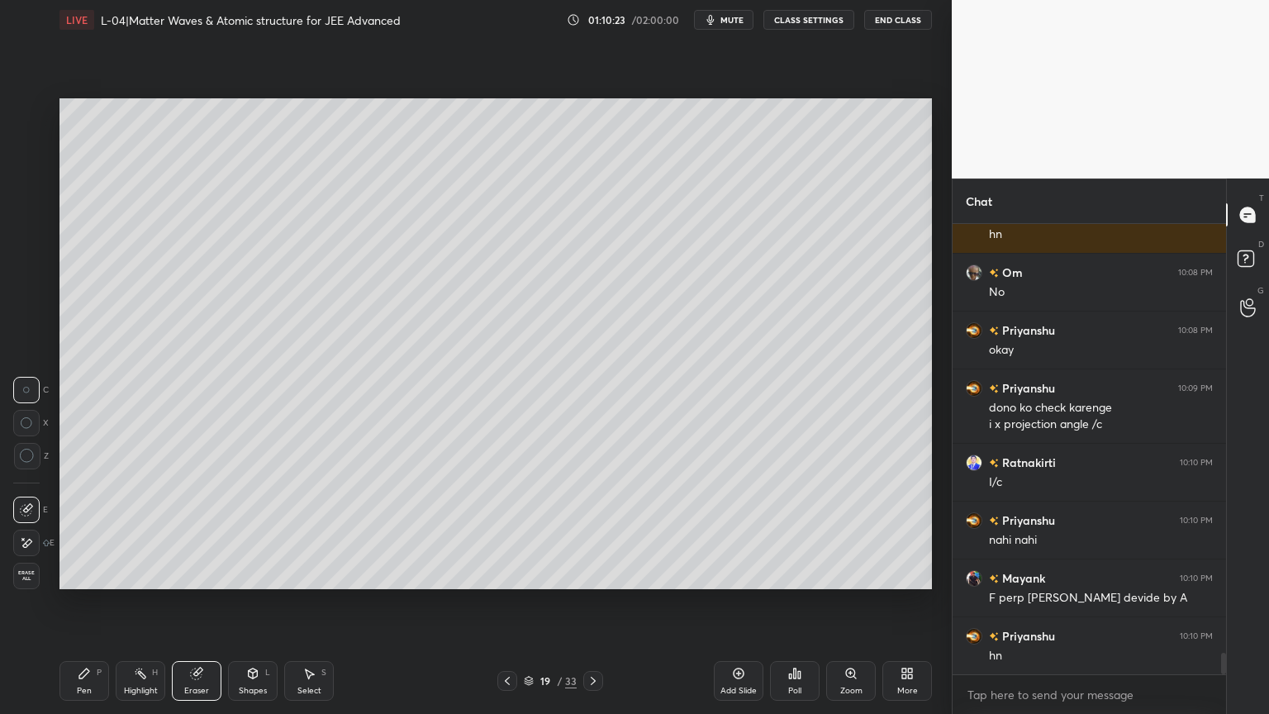
click at [249, 602] on icon at bounding box center [253, 673] width 9 height 10
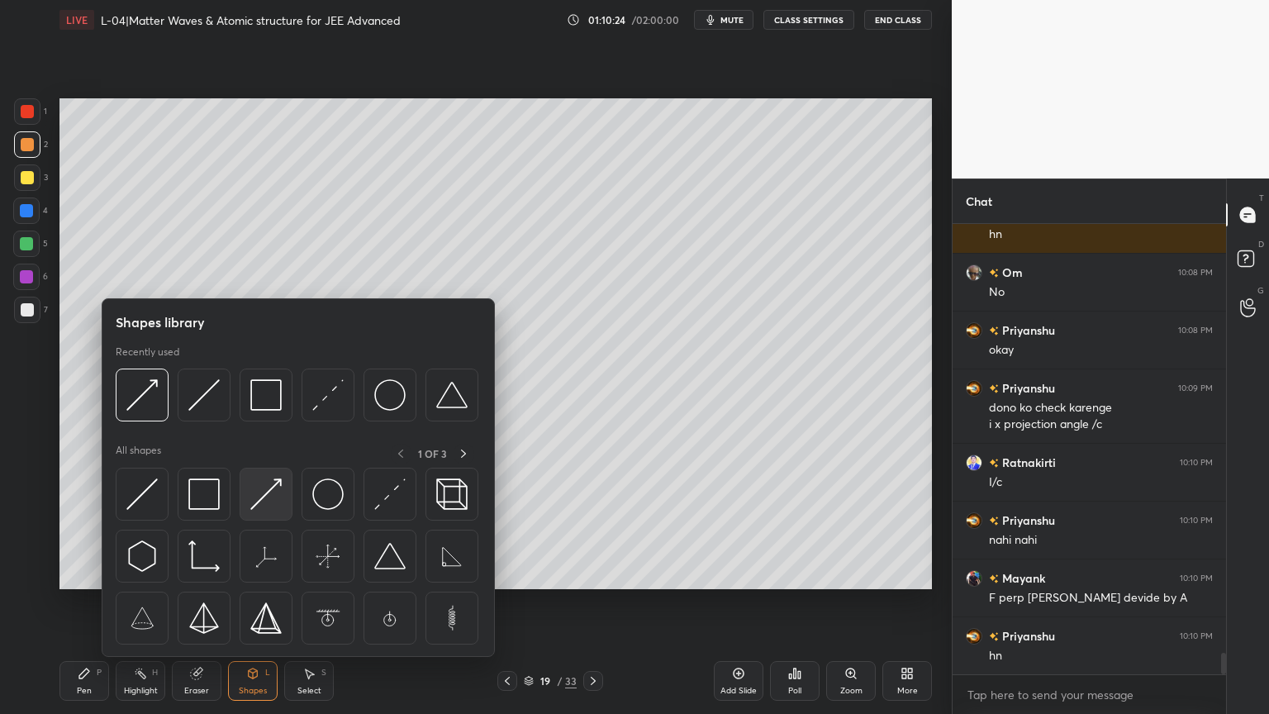
click at [266, 491] on img at bounding box center [265, 493] width 31 height 31
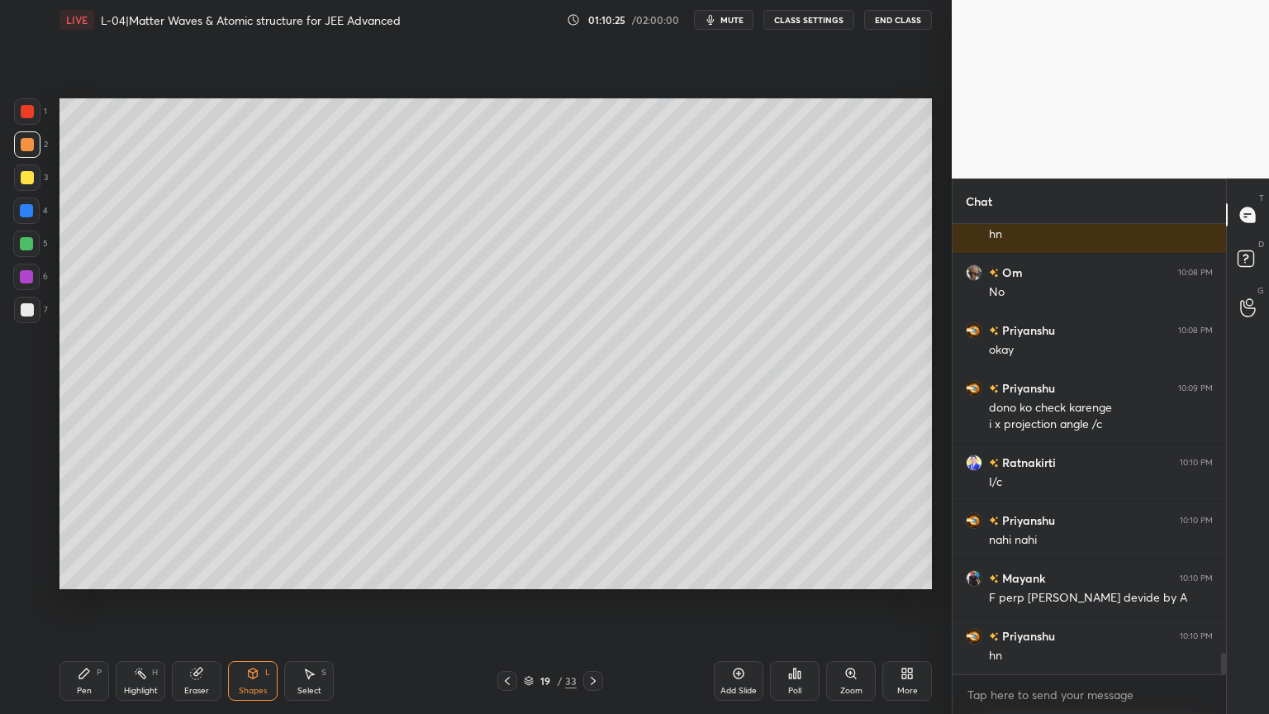
click at [23, 244] on div at bounding box center [26, 243] width 13 height 13
click at [145, 602] on div "Highlight H" at bounding box center [141, 681] width 50 height 40
click at [504, 602] on icon at bounding box center [507, 680] width 13 height 13
click at [505, 602] on div at bounding box center [507, 681] width 20 height 20
click at [591, 602] on icon at bounding box center [592, 680] width 13 height 13
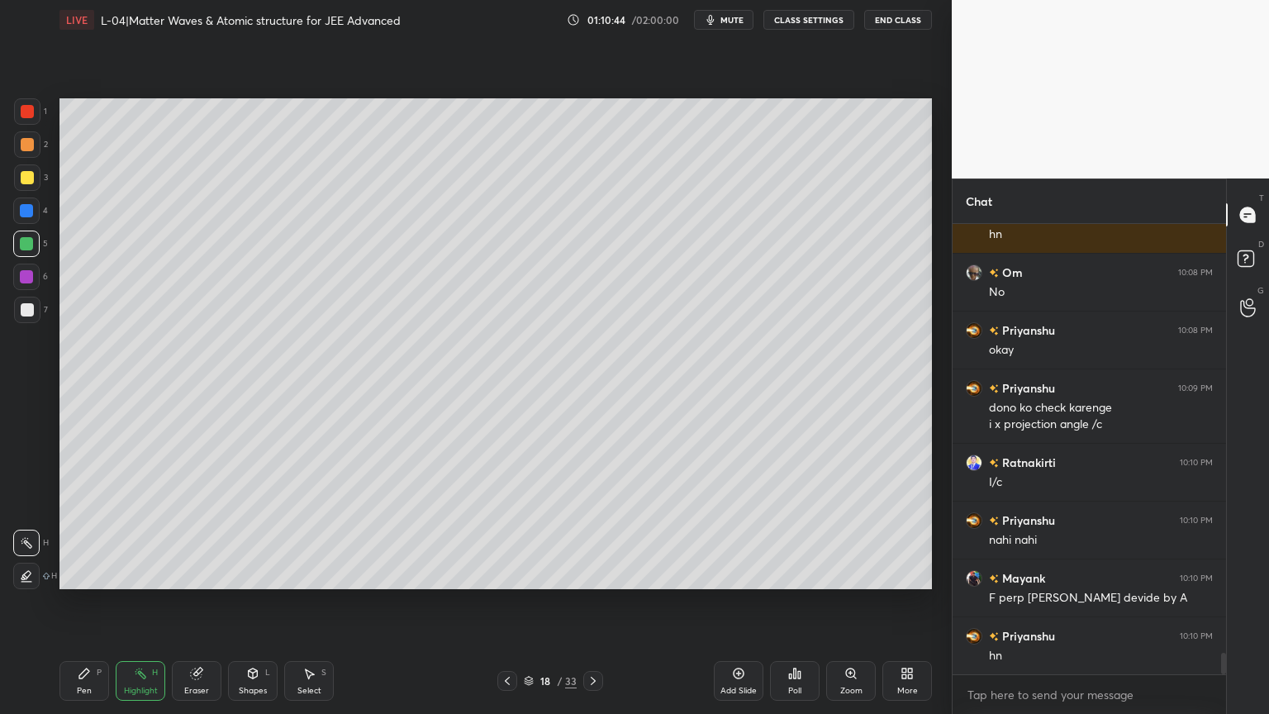
scroll to position [9078, 0]
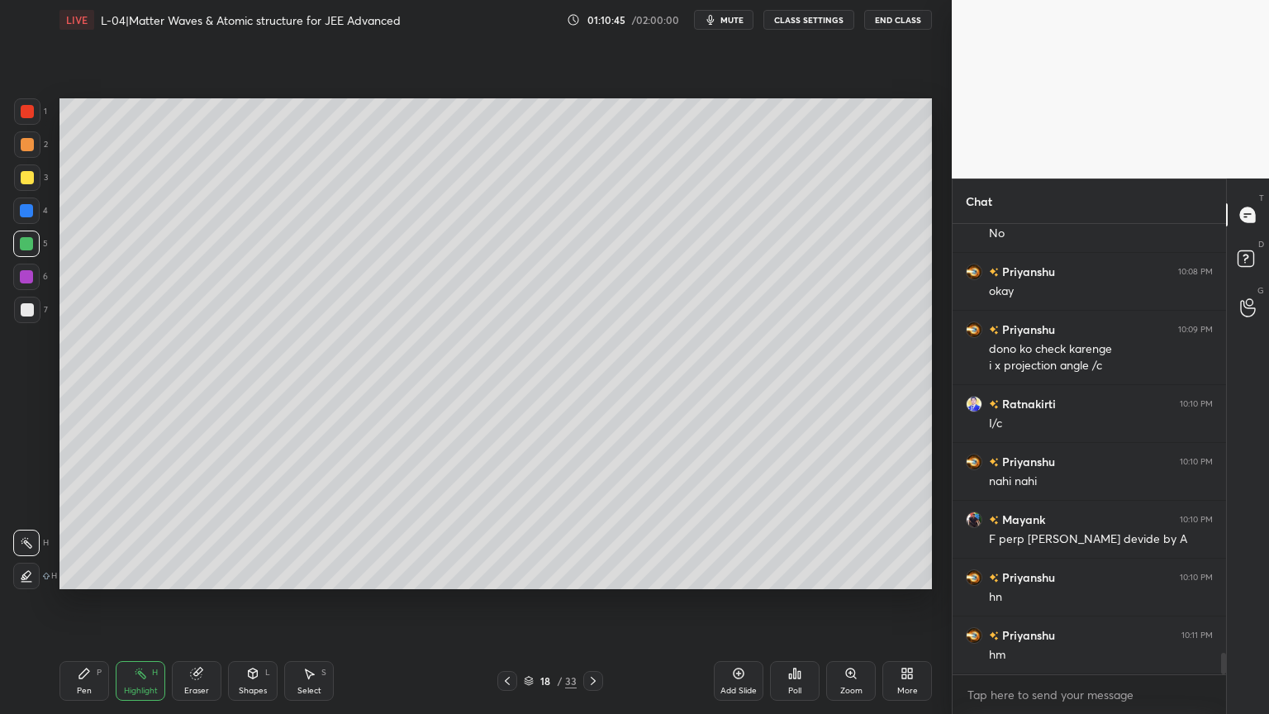
click at [593, 602] on icon at bounding box center [593, 680] width 5 height 8
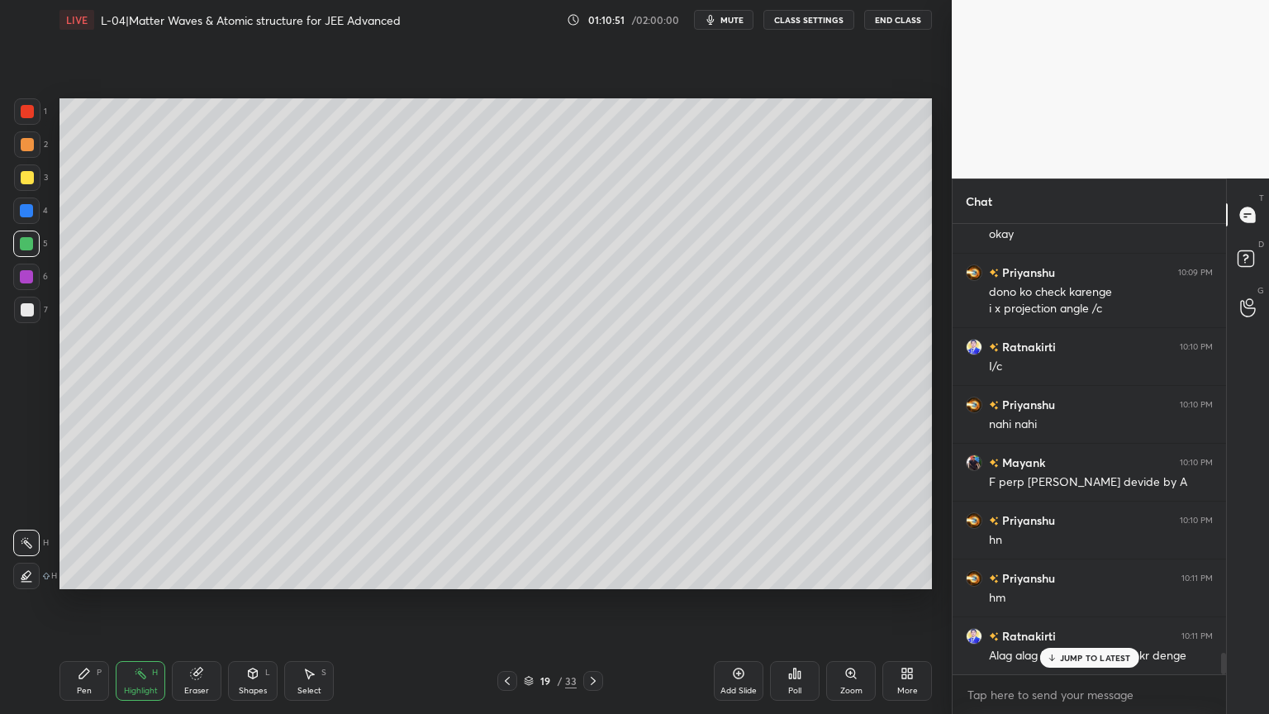
click at [244, 602] on div "Shapes L" at bounding box center [253, 681] width 50 height 40
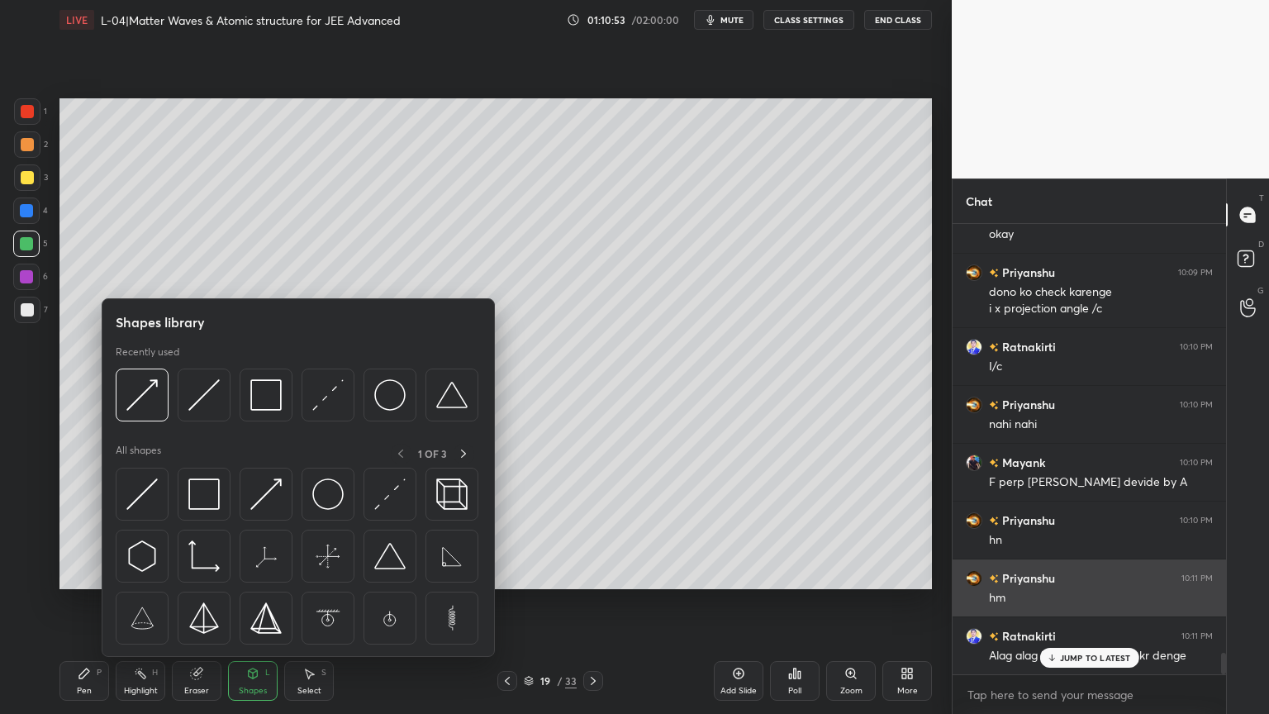
scroll to position [9136, 0]
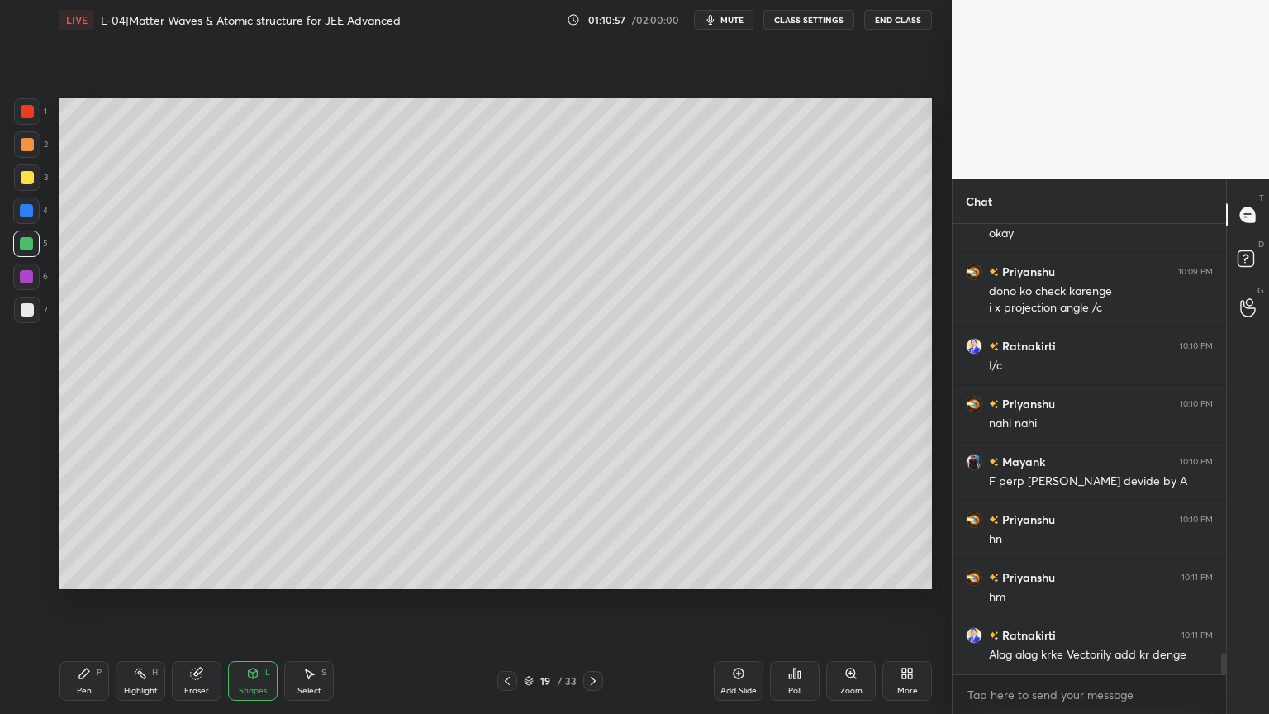
click at [254, 602] on icon at bounding box center [253, 673] width 9 height 10
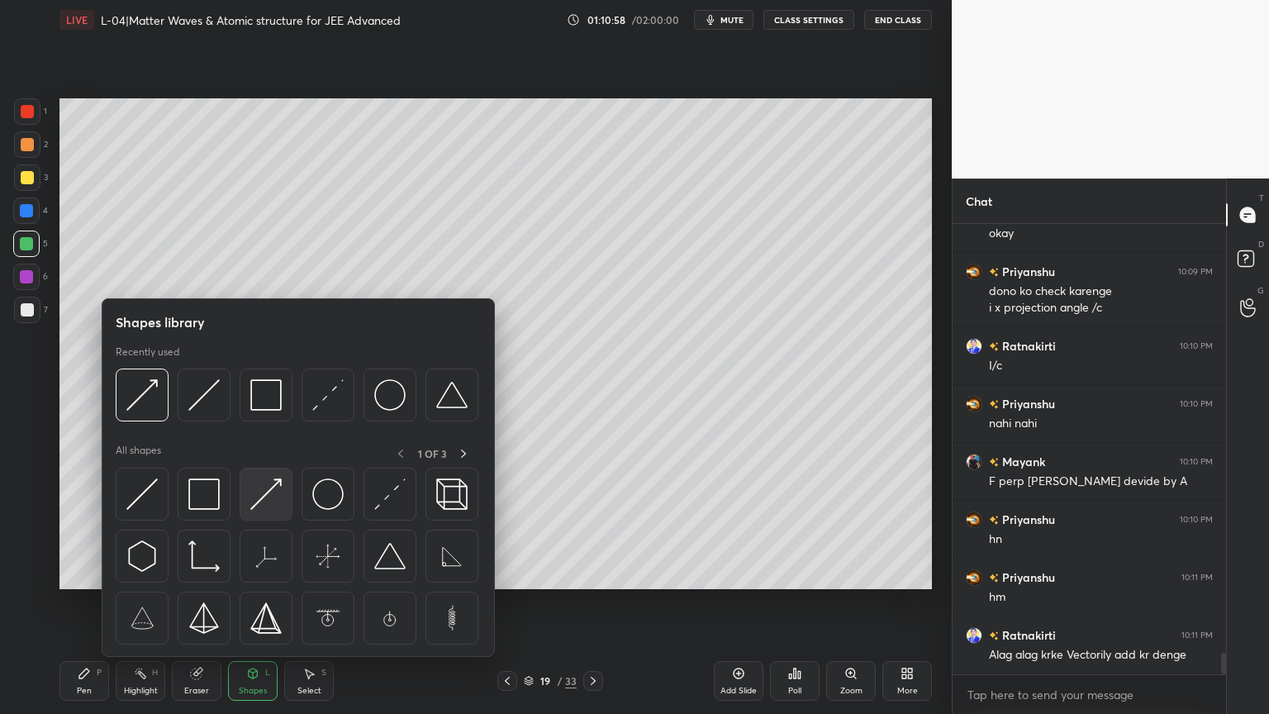
click at [272, 508] on img at bounding box center [265, 493] width 31 height 31
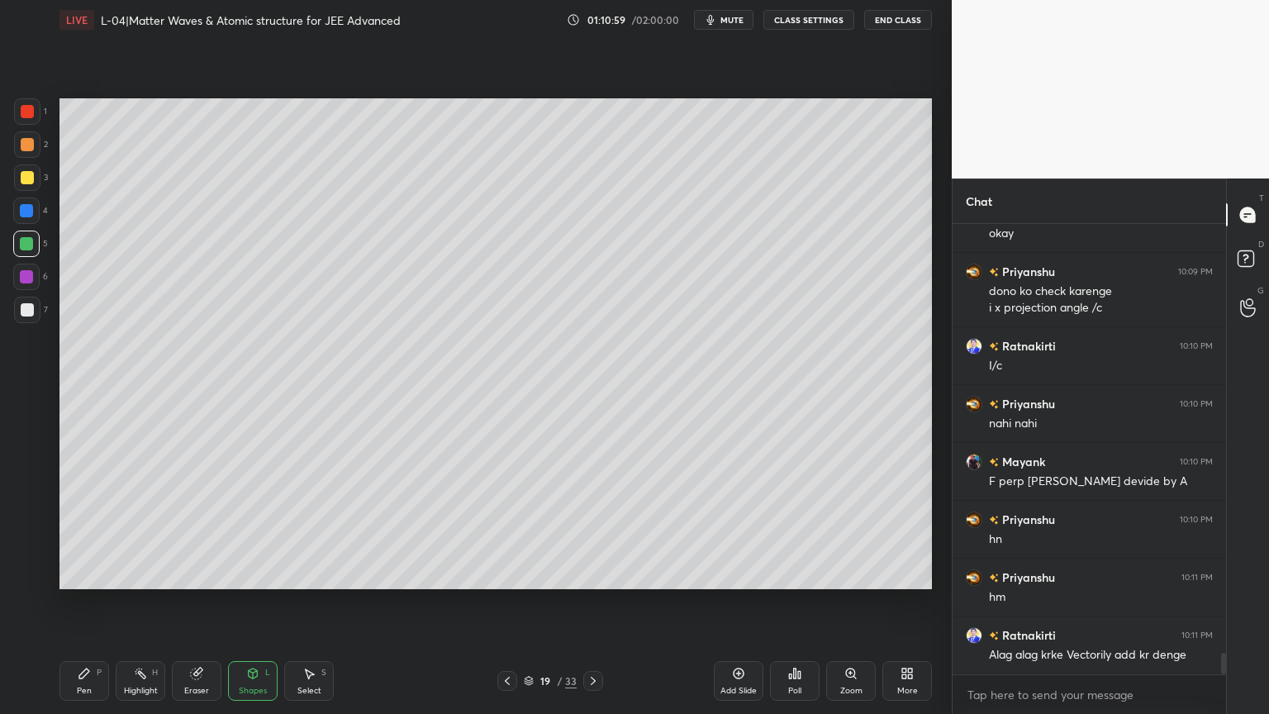
click at [25, 208] on div at bounding box center [26, 210] width 13 height 13
click at [250, 602] on div "Shapes" at bounding box center [253, 690] width 28 height 8
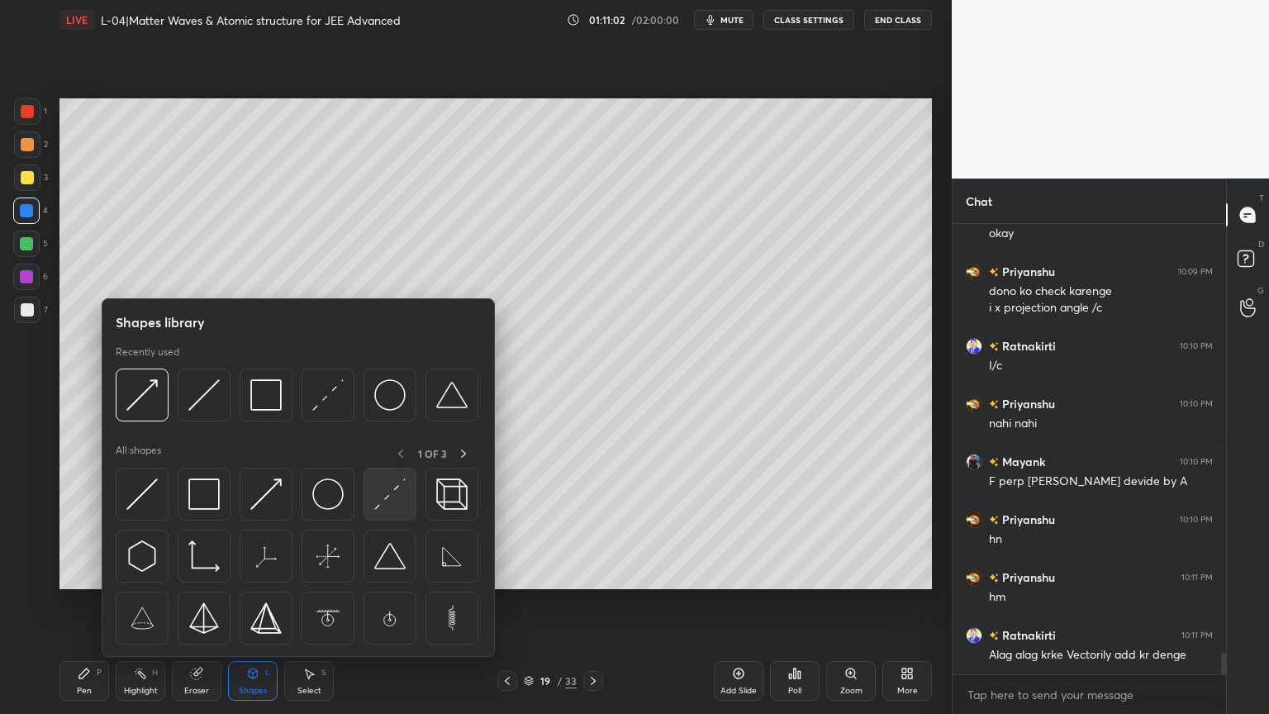
click at [380, 496] on img at bounding box center [389, 493] width 31 height 31
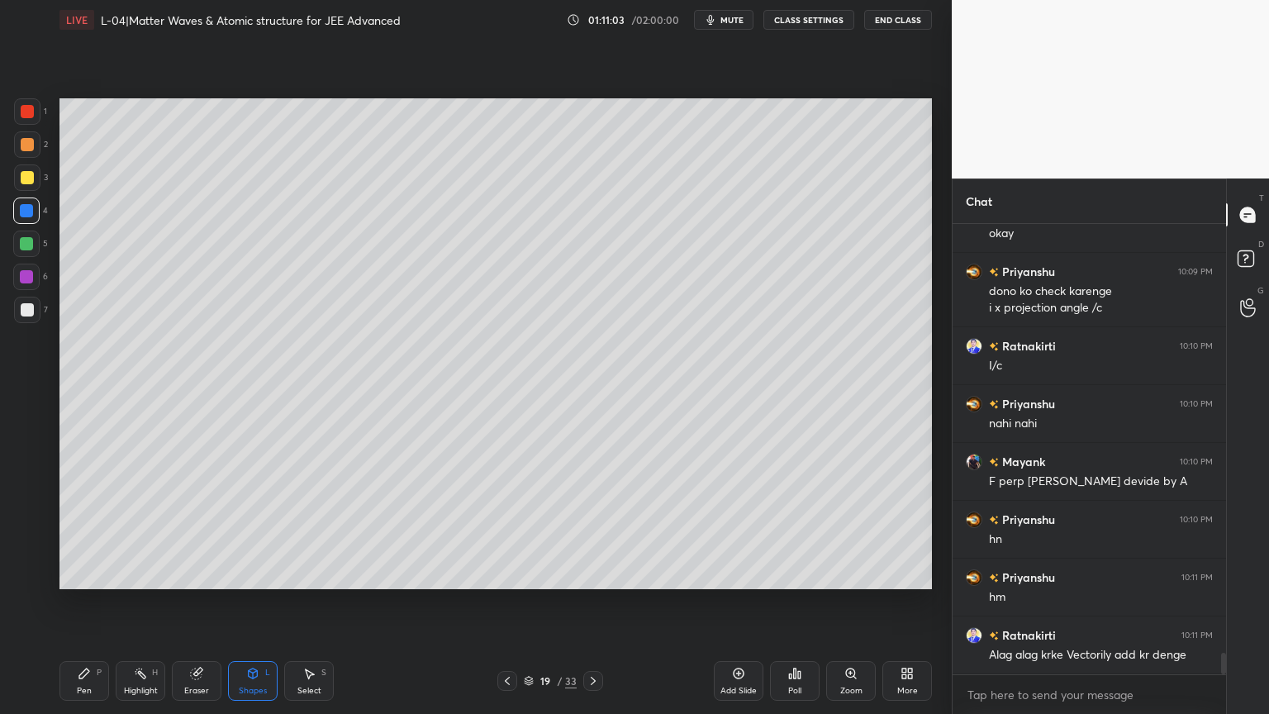
click at [26, 178] on div at bounding box center [27, 177] width 13 height 13
click at [22, 279] on div at bounding box center [26, 276] width 13 height 13
click at [260, 602] on div "Shapes L" at bounding box center [253, 681] width 50 height 40
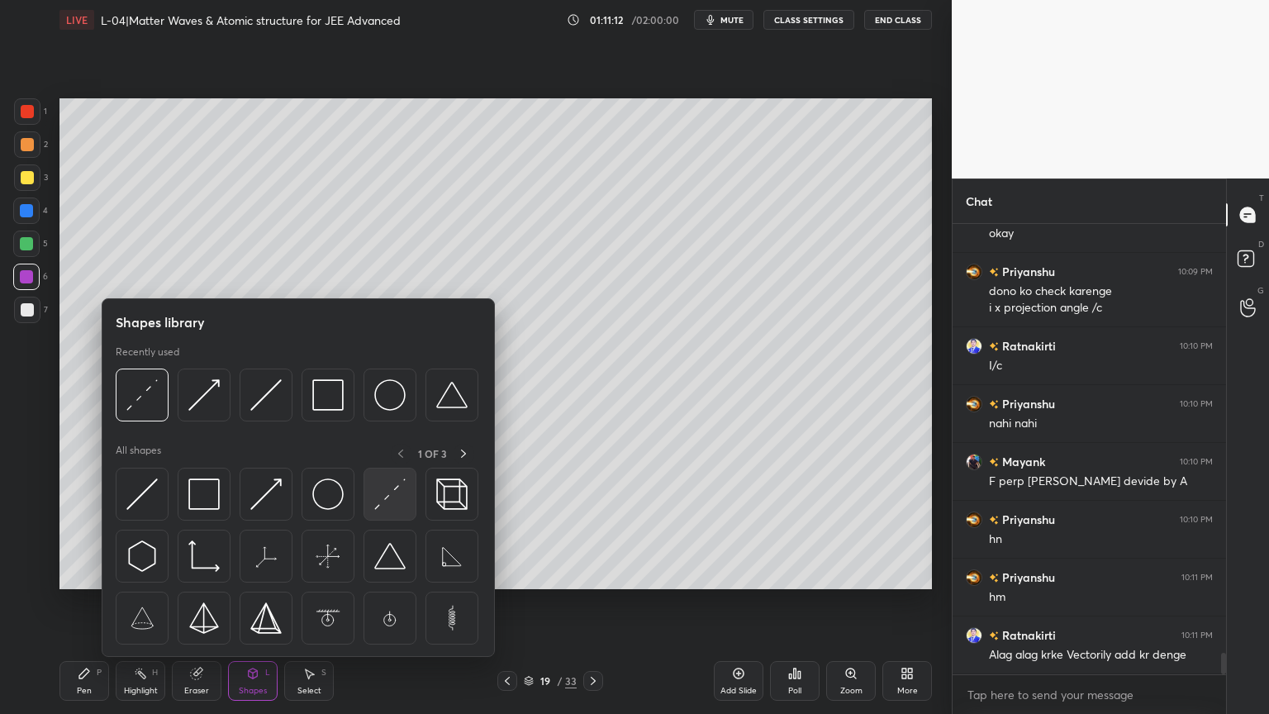
click at [391, 510] on div at bounding box center [389, 493] width 53 height 53
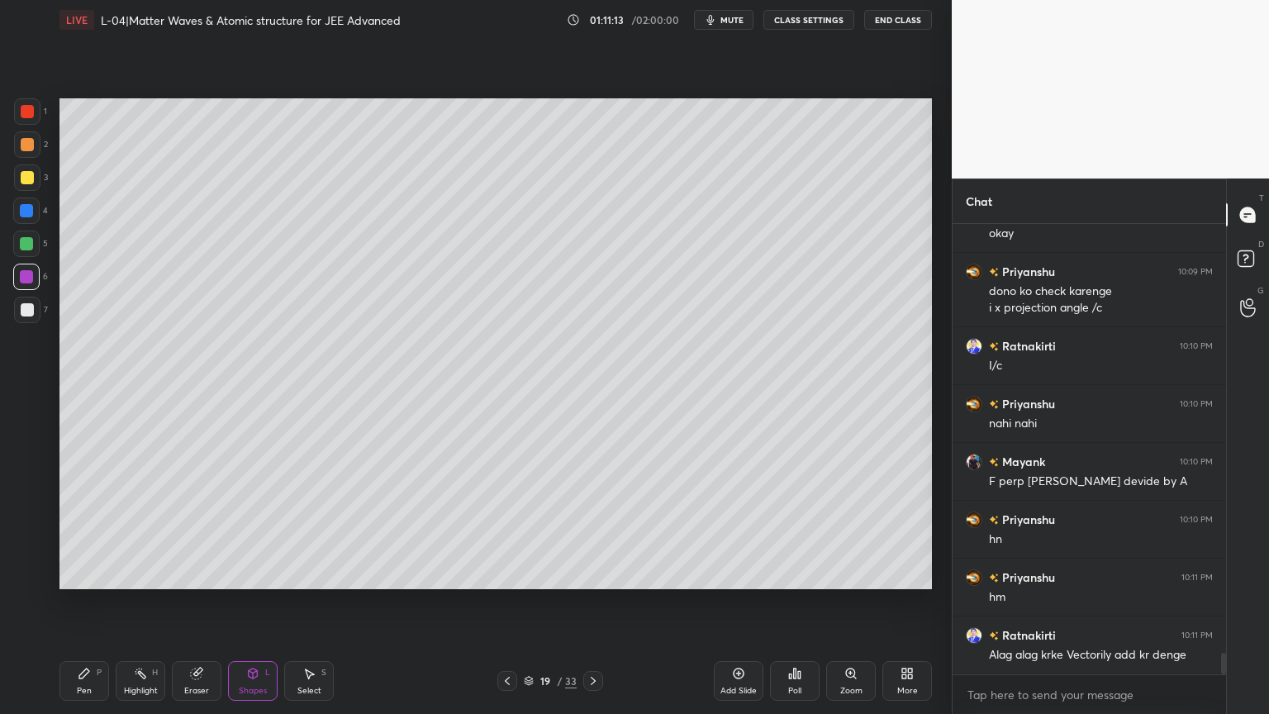
click at [26, 253] on div at bounding box center [26, 243] width 26 height 26
click at [246, 602] on icon at bounding box center [252, 673] width 13 height 13
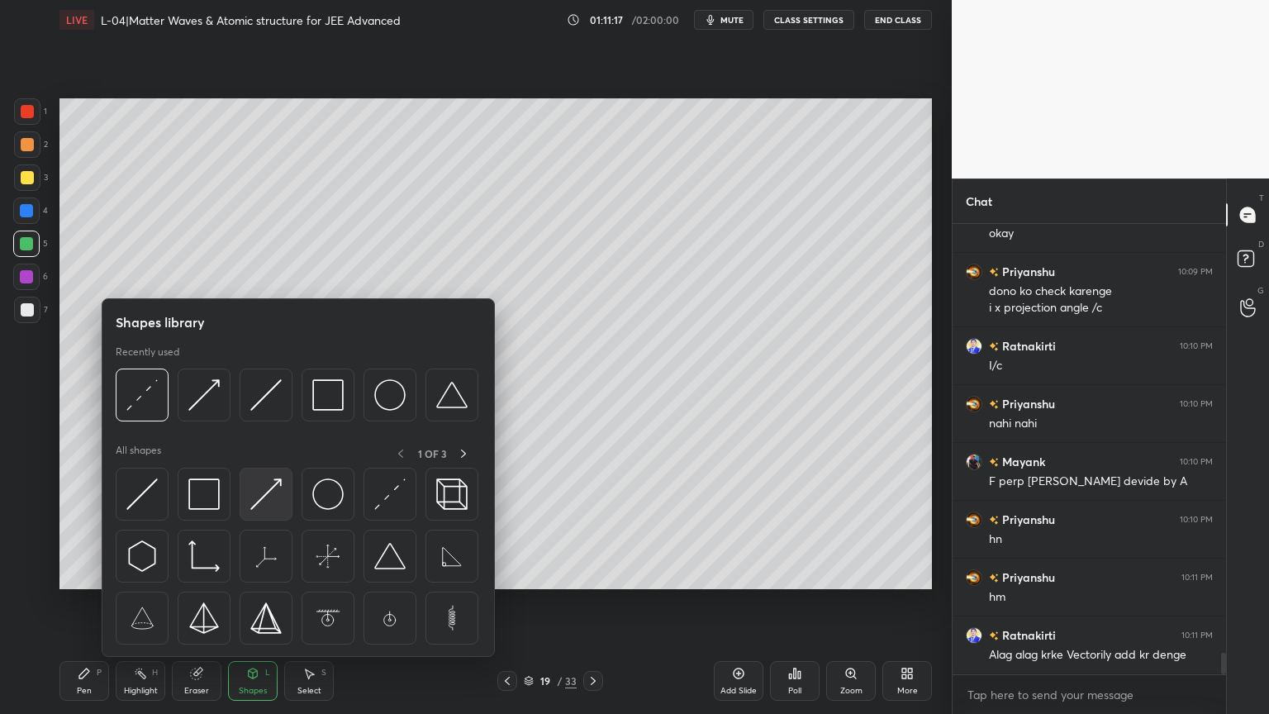
click at [254, 503] on img at bounding box center [265, 493] width 31 height 31
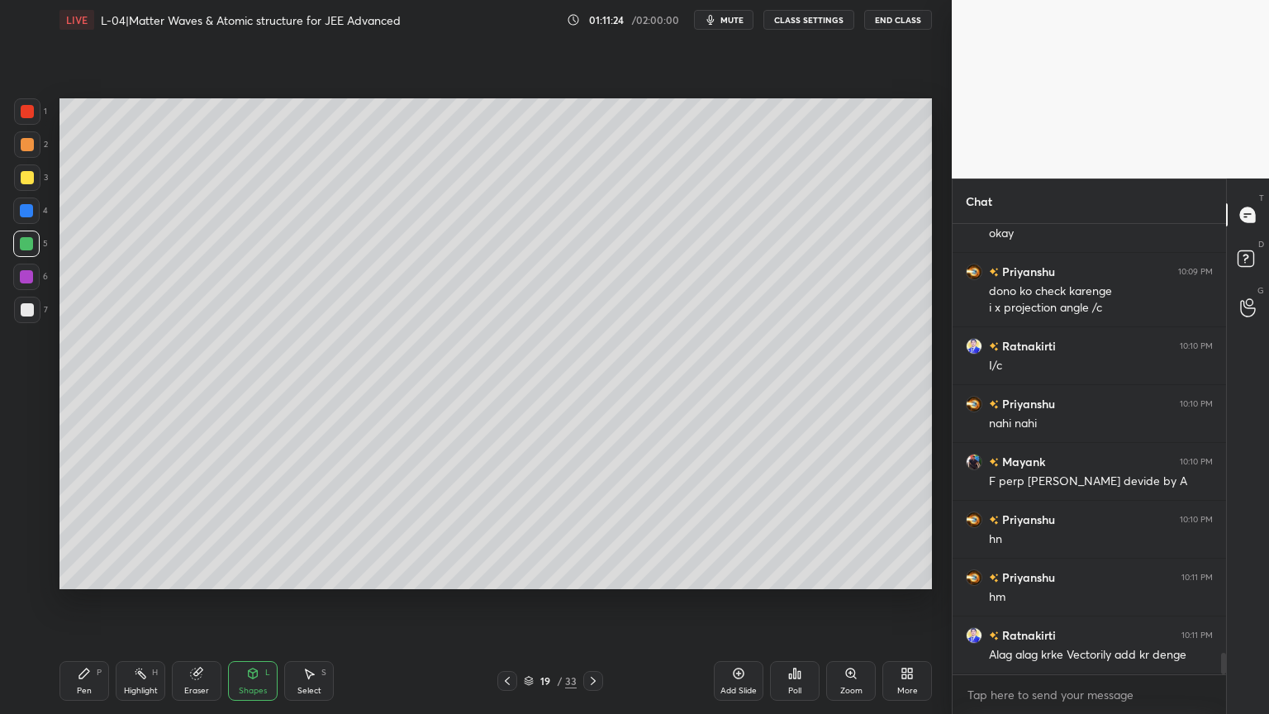
click at [143, 602] on div "Highlight" at bounding box center [141, 690] width 34 height 8
click at [502, 602] on icon at bounding box center [507, 680] width 13 height 13
click at [594, 602] on icon at bounding box center [592, 680] width 13 height 13
click at [595, 602] on icon at bounding box center [592, 680] width 13 height 13
click at [596, 602] on icon at bounding box center [592, 680] width 13 height 13
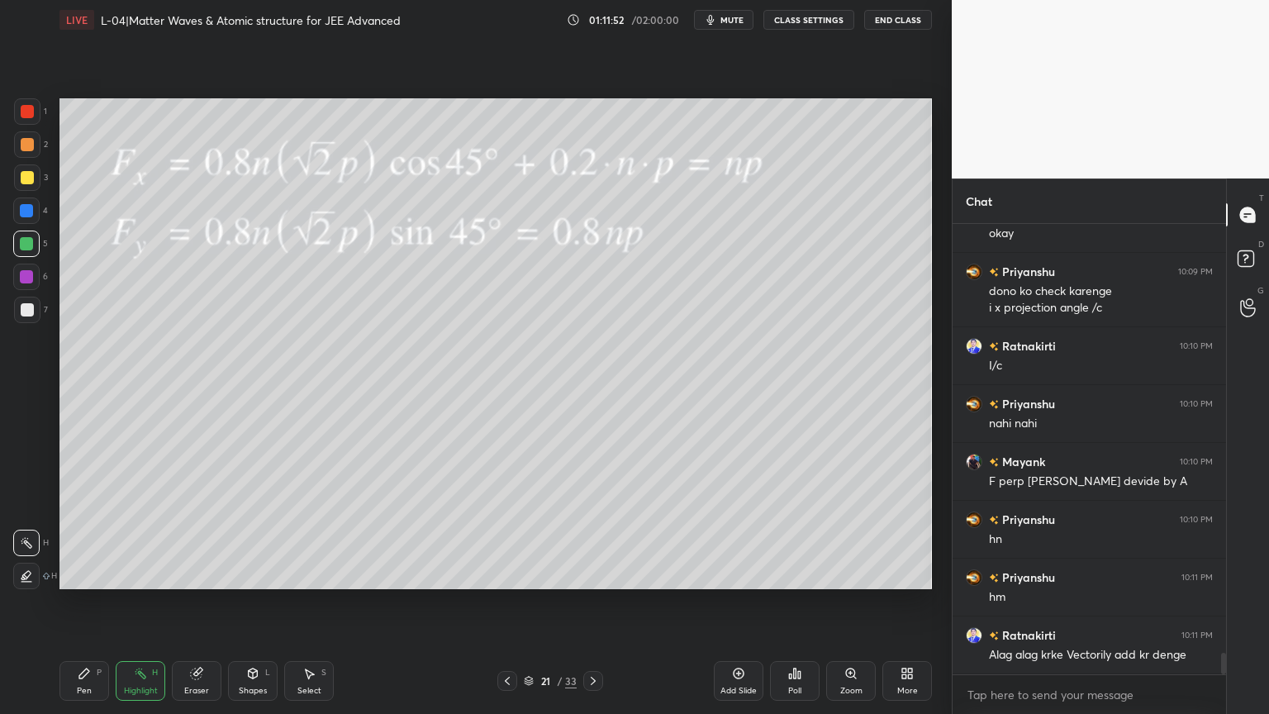
click at [598, 602] on icon at bounding box center [592, 680] width 13 height 13
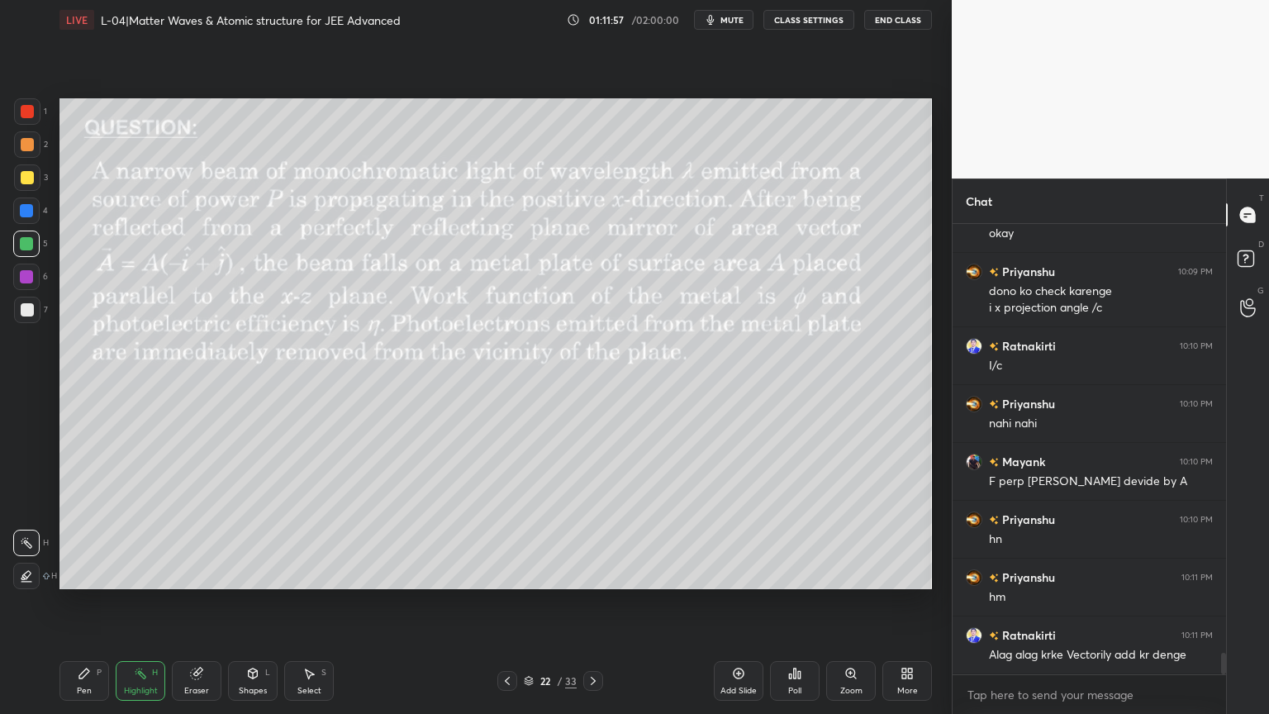
click at [95, 602] on div "Pen P" at bounding box center [84, 681] width 50 height 40
click at [595, 602] on icon at bounding box center [592, 680] width 13 height 13
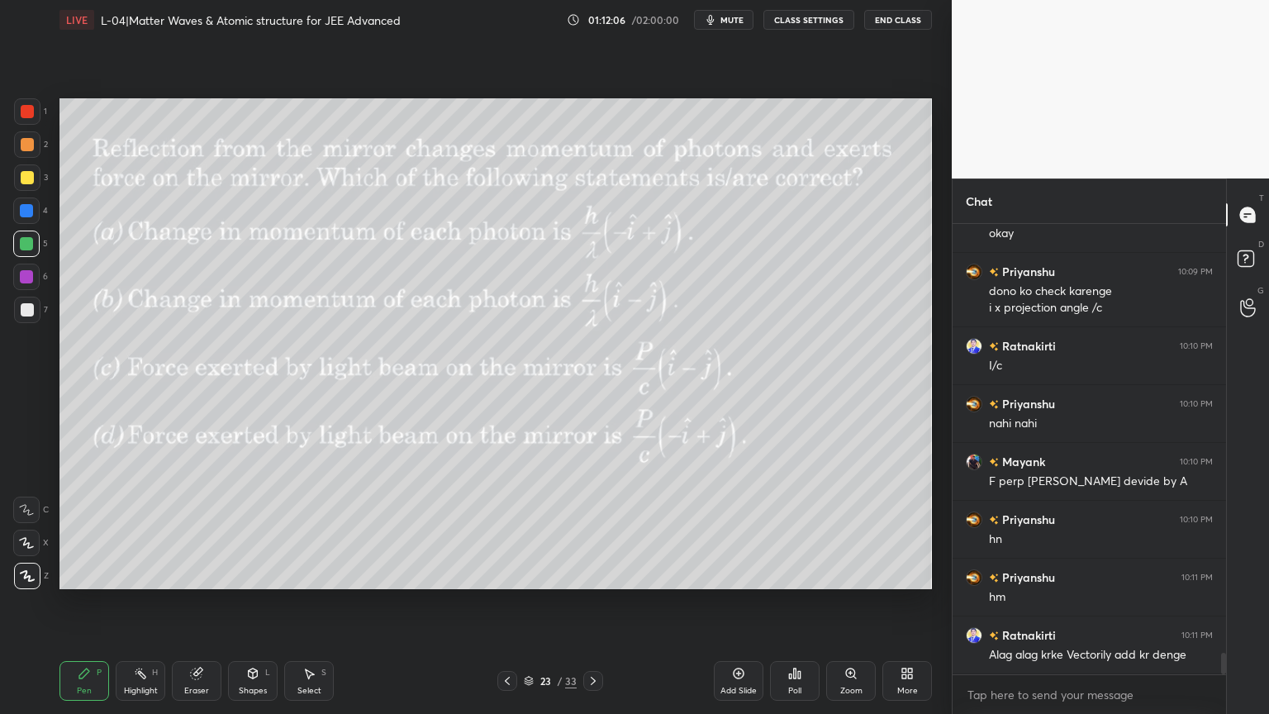
click at [141, 602] on icon at bounding box center [141, 673] width 2 height 2
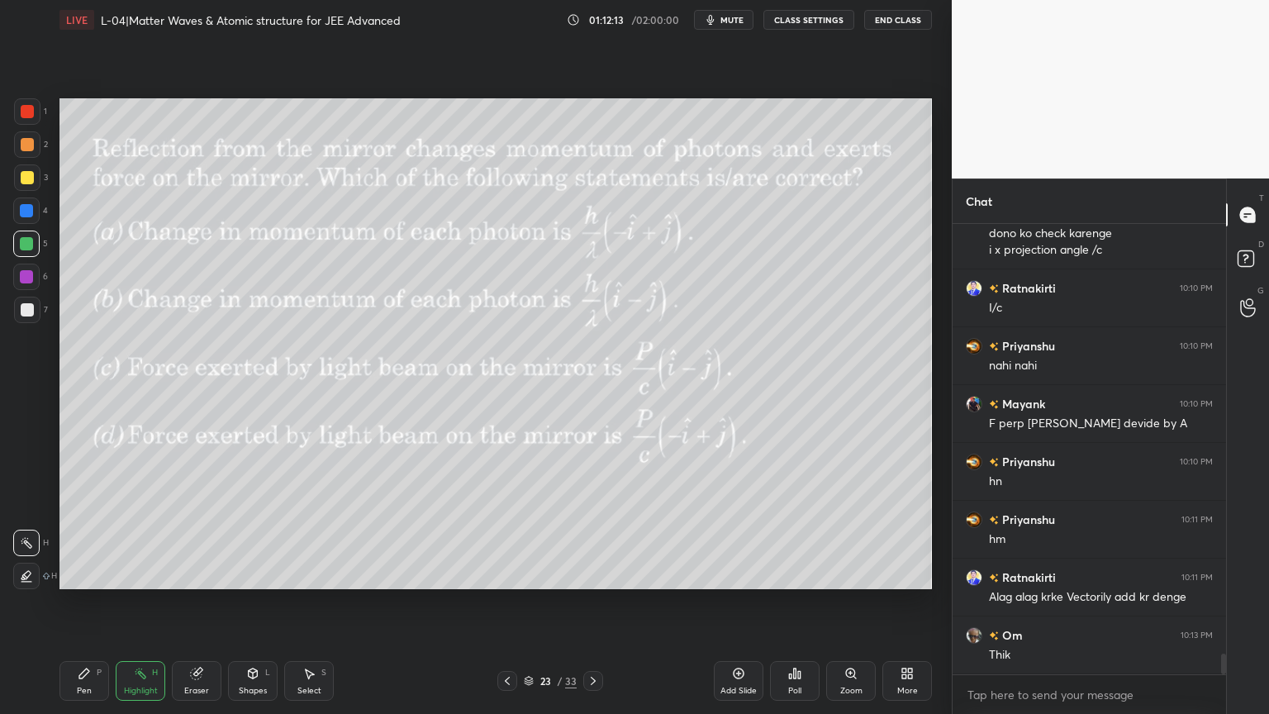
click at [581, 602] on div "23 / 33" at bounding box center [550, 681] width 106 height 20
click at [596, 602] on icon at bounding box center [592, 680] width 13 height 13
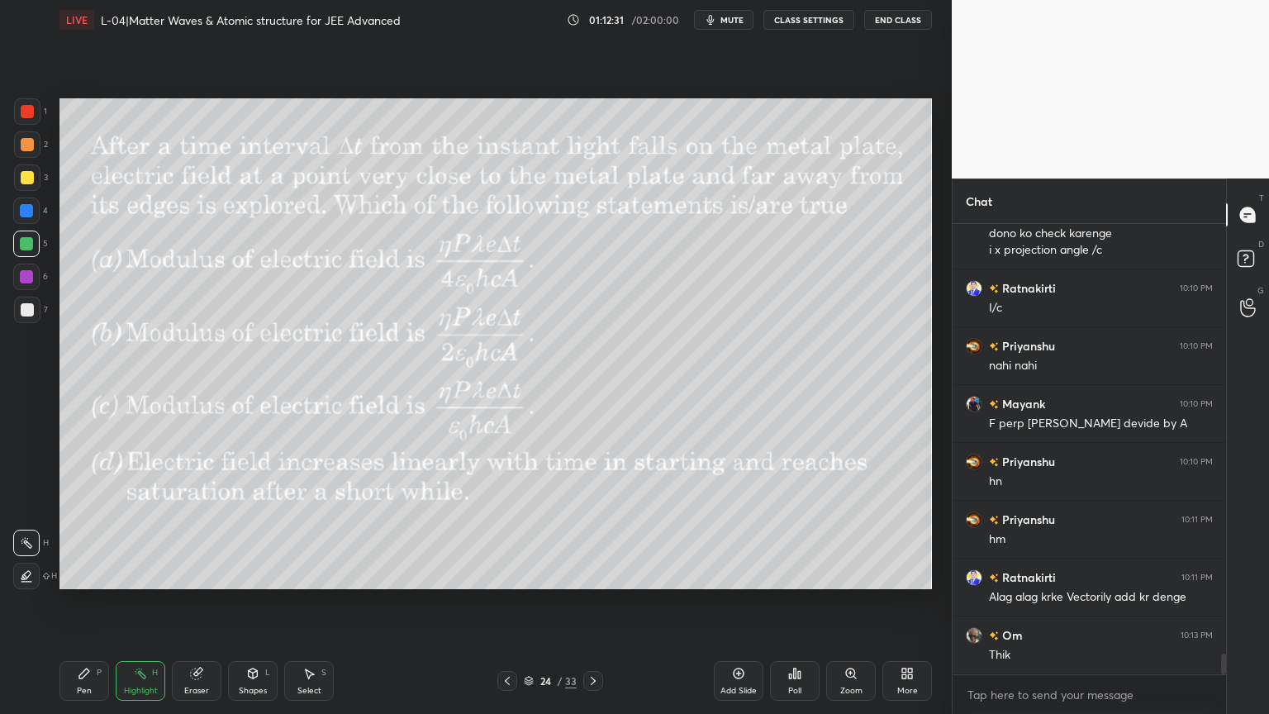
click at [86, 602] on icon at bounding box center [84, 673] width 13 height 13
click at [503, 602] on icon at bounding box center [507, 680] width 13 height 13
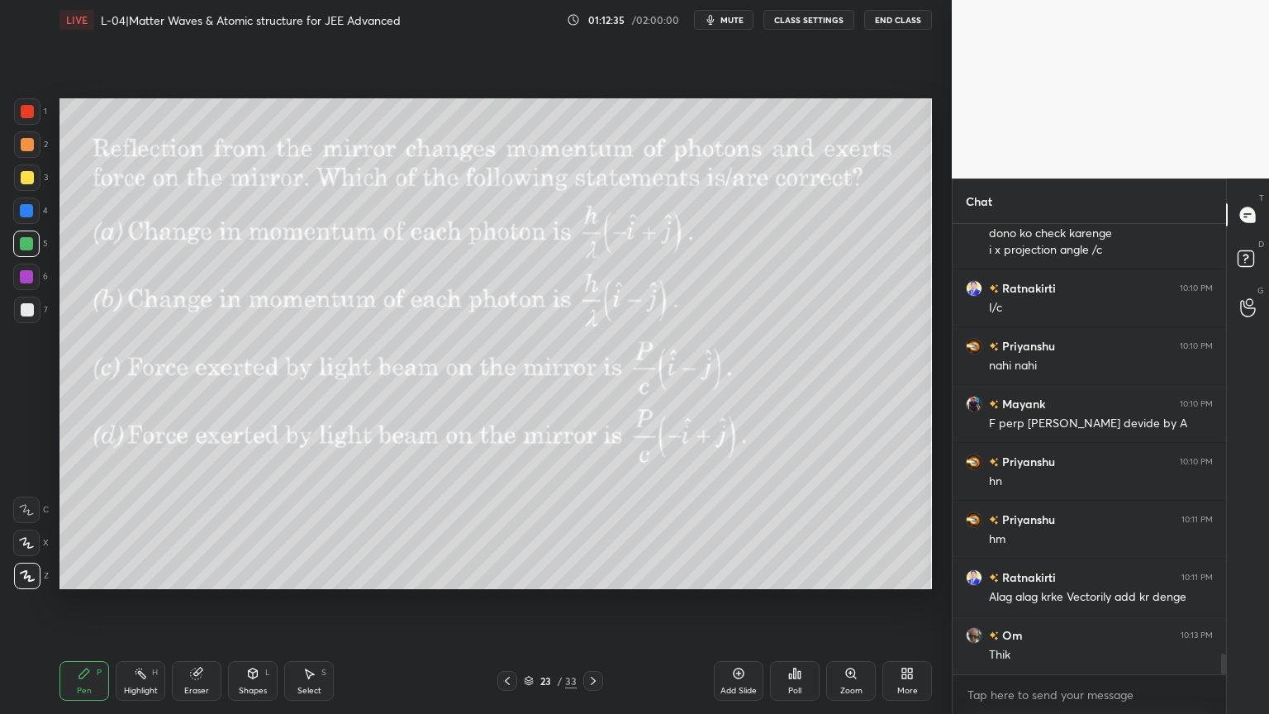
click at [504, 602] on div at bounding box center [507, 681] width 20 height 20
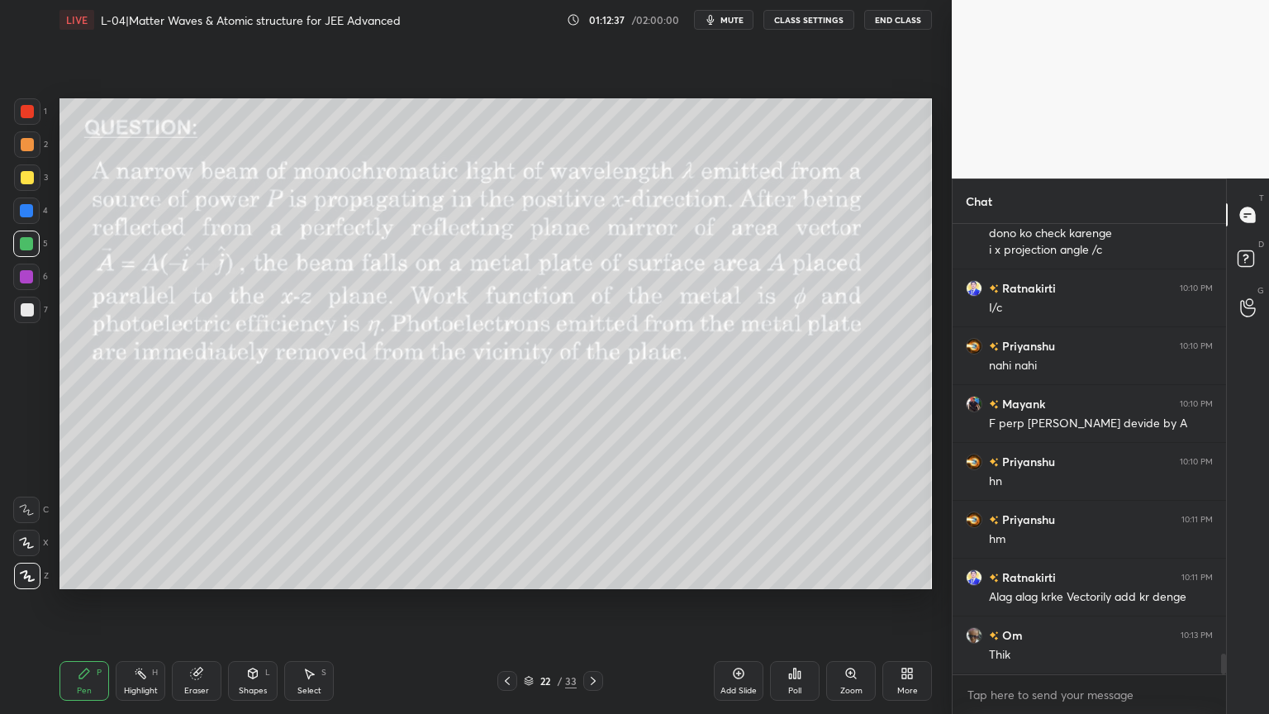
click at [159, 602] on div "Highlight H" at bounding box center [141, 681] width 50 height 40
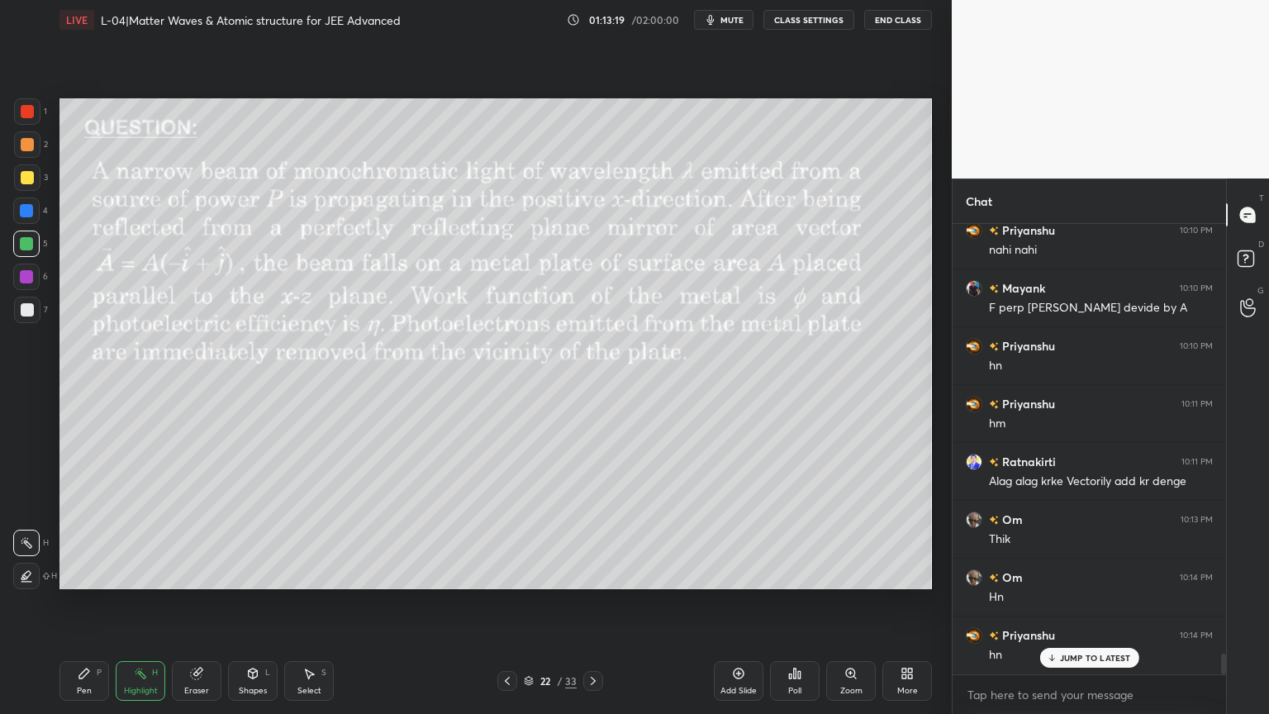
scroll to position [9367, 0]
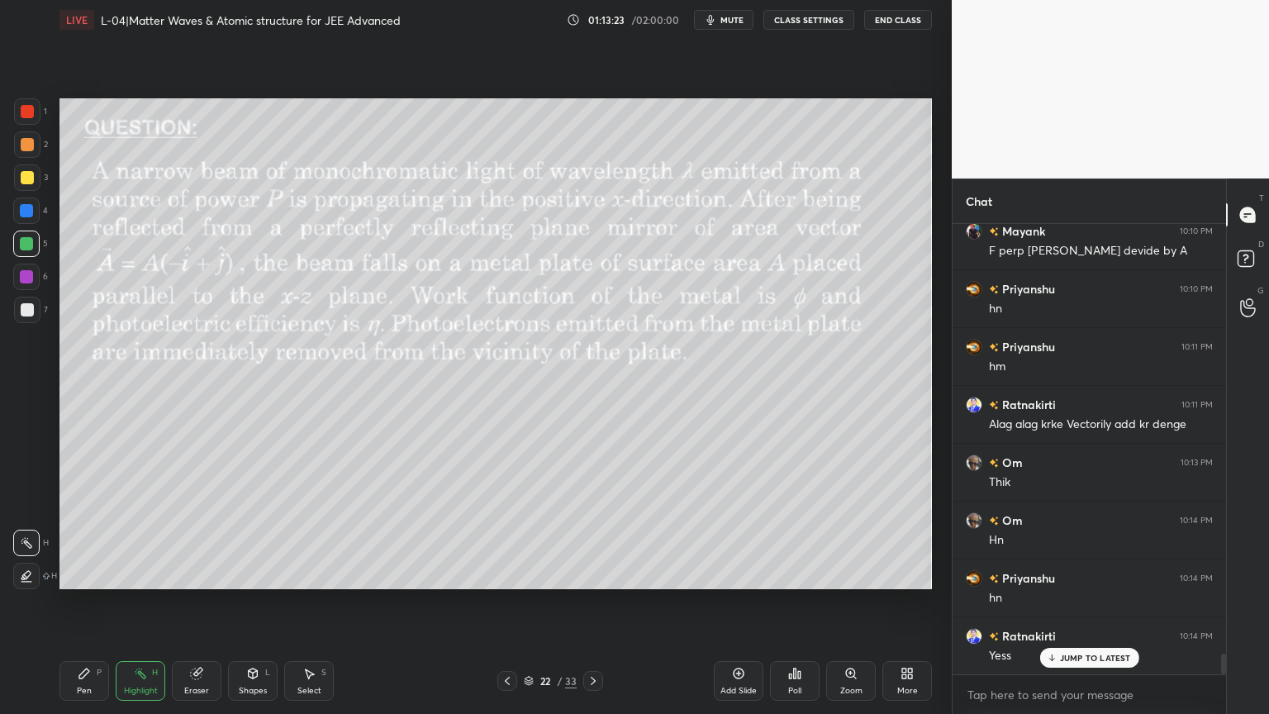
click at [591, 602] on icon at bounding box center [593, 680] width 5 height 8
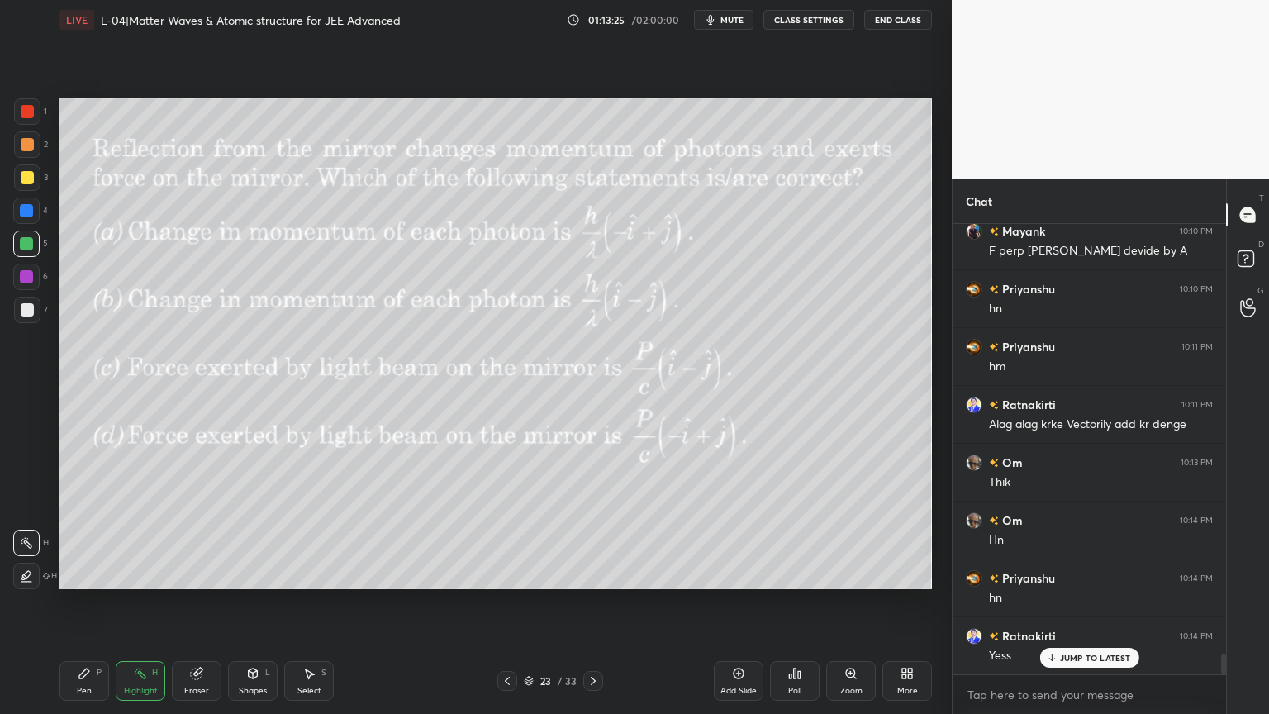
click at [592, 602] on div at bounding box center [593, 681] width 20 height 20
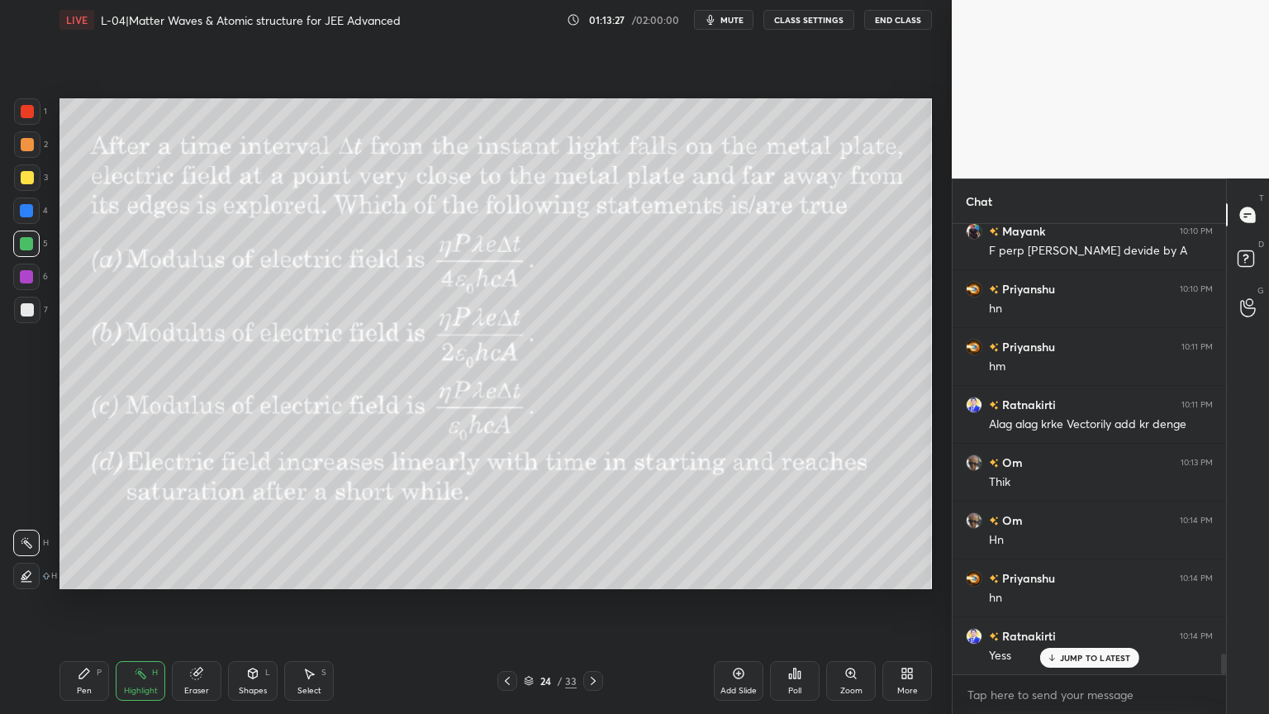
click at [86, 602] on div "Pen P" at bounding box center [84, 681] width 50 height 40
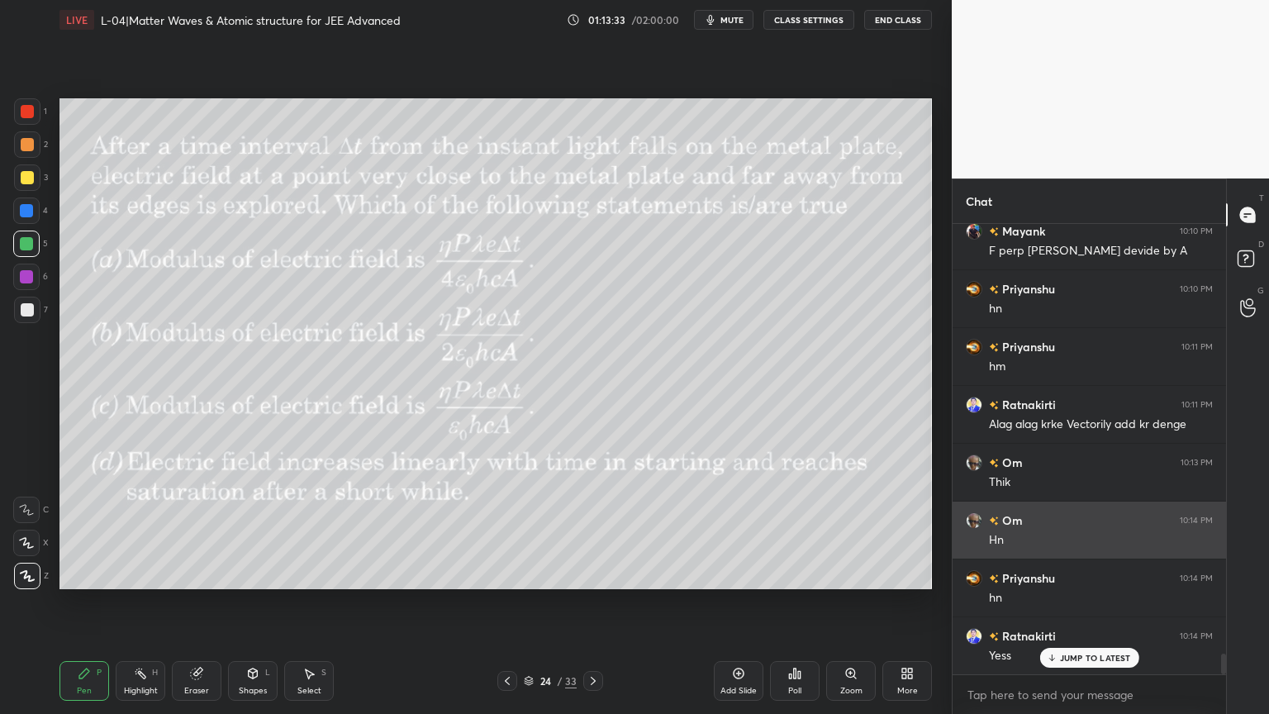
scroll to position [9425, 0]
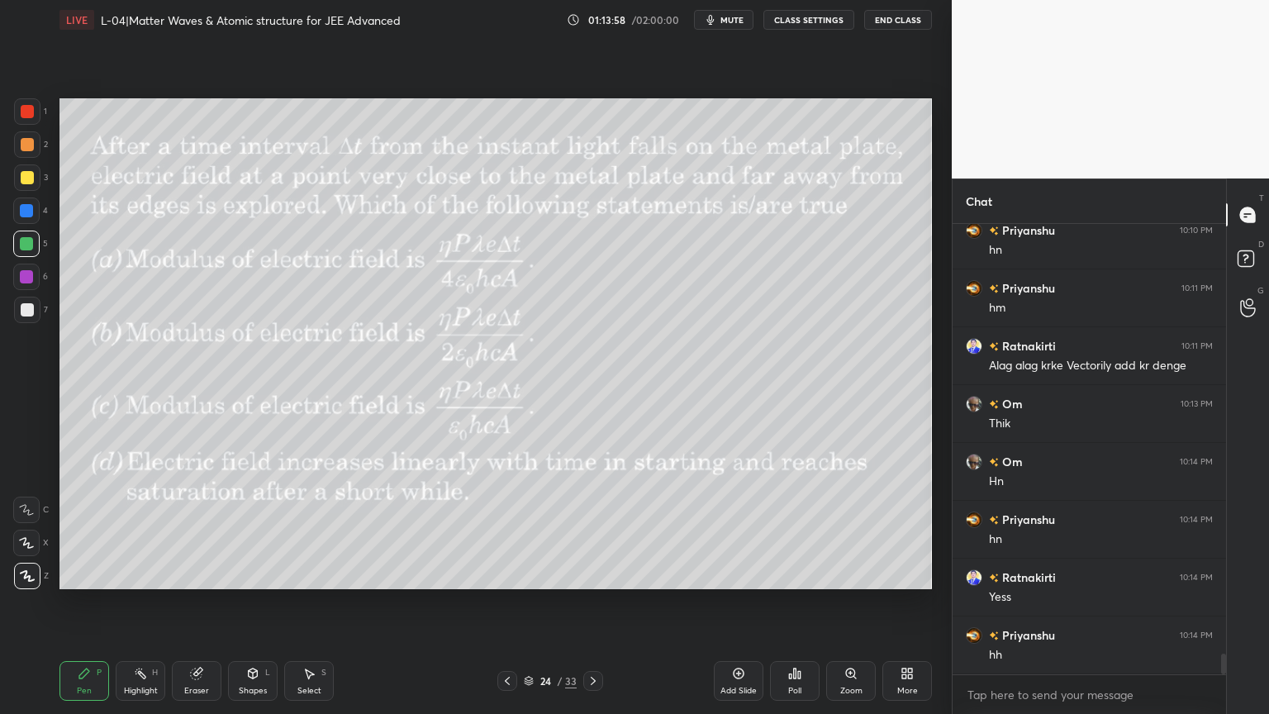
click at [504, 602] on icon at bounding box center [507, 680] width 13 height 13
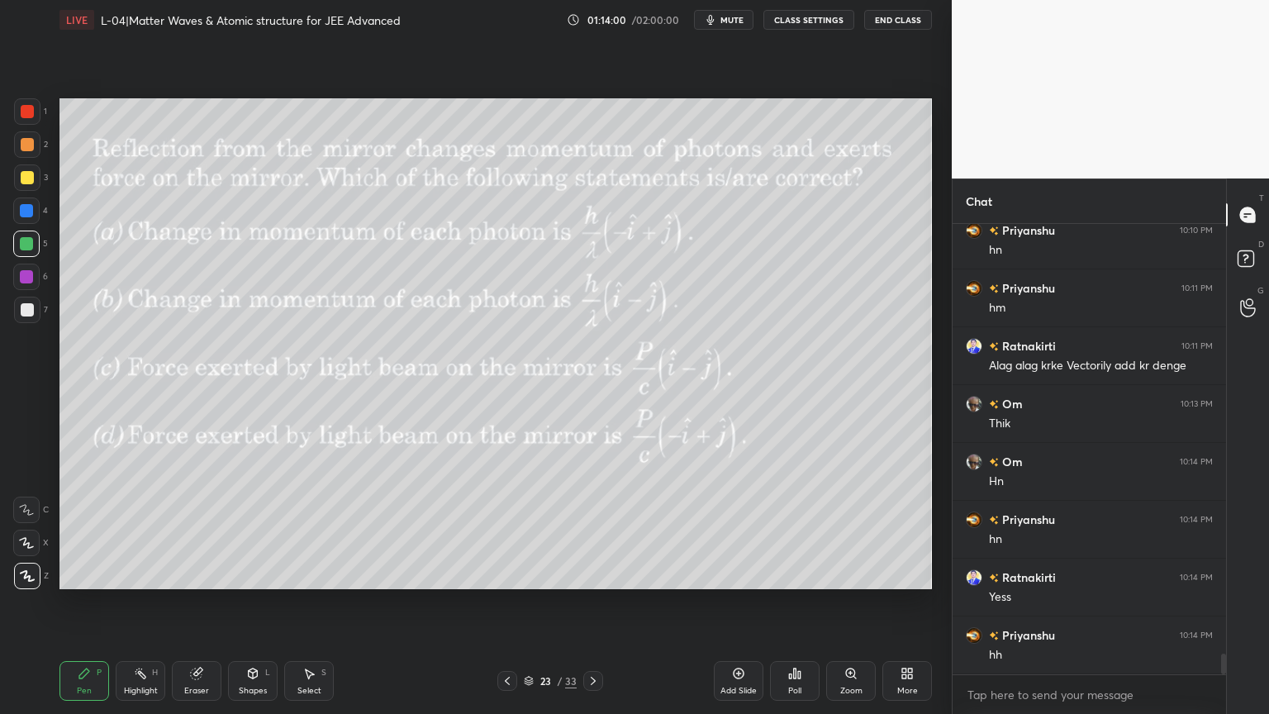
click at [593, 602] on icon at bounding box center [593, 680] width 5 height 8
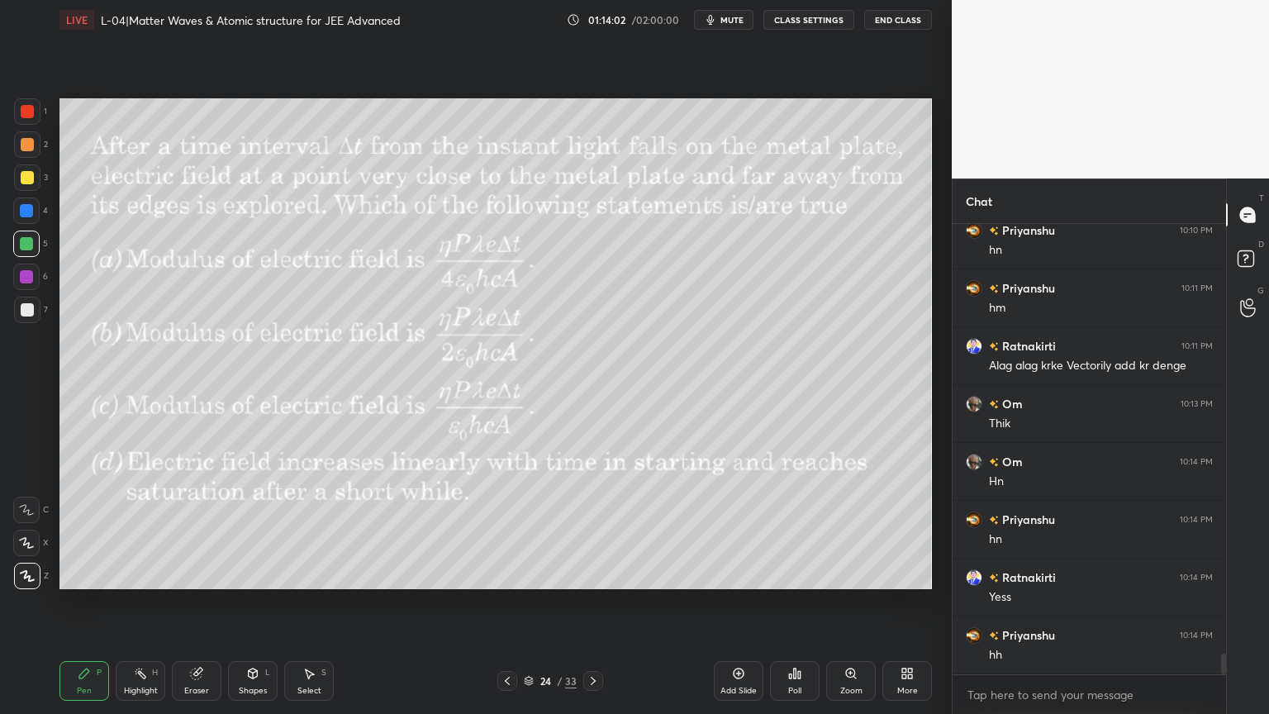
click at [502, 602] on icon at bounding box center [507, 680] width 13 height 13
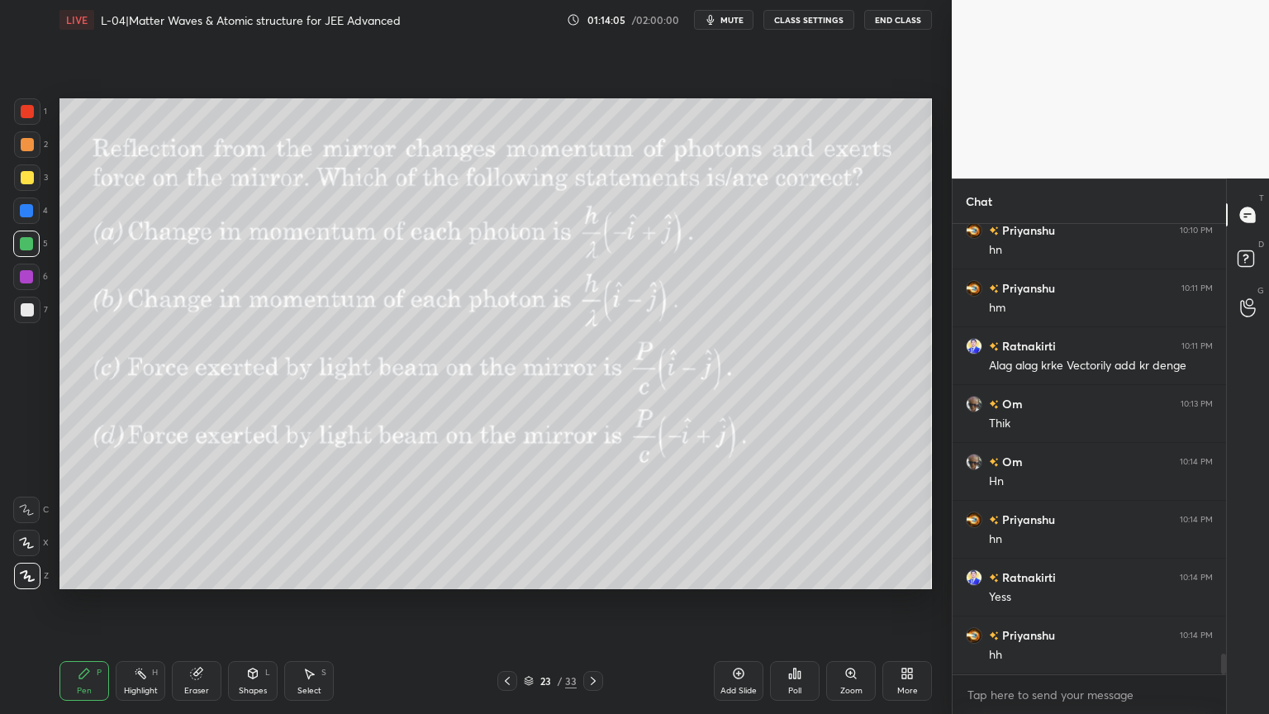
click at [595, 602] on icon at bounding box center [592, 680] width 13 height 13
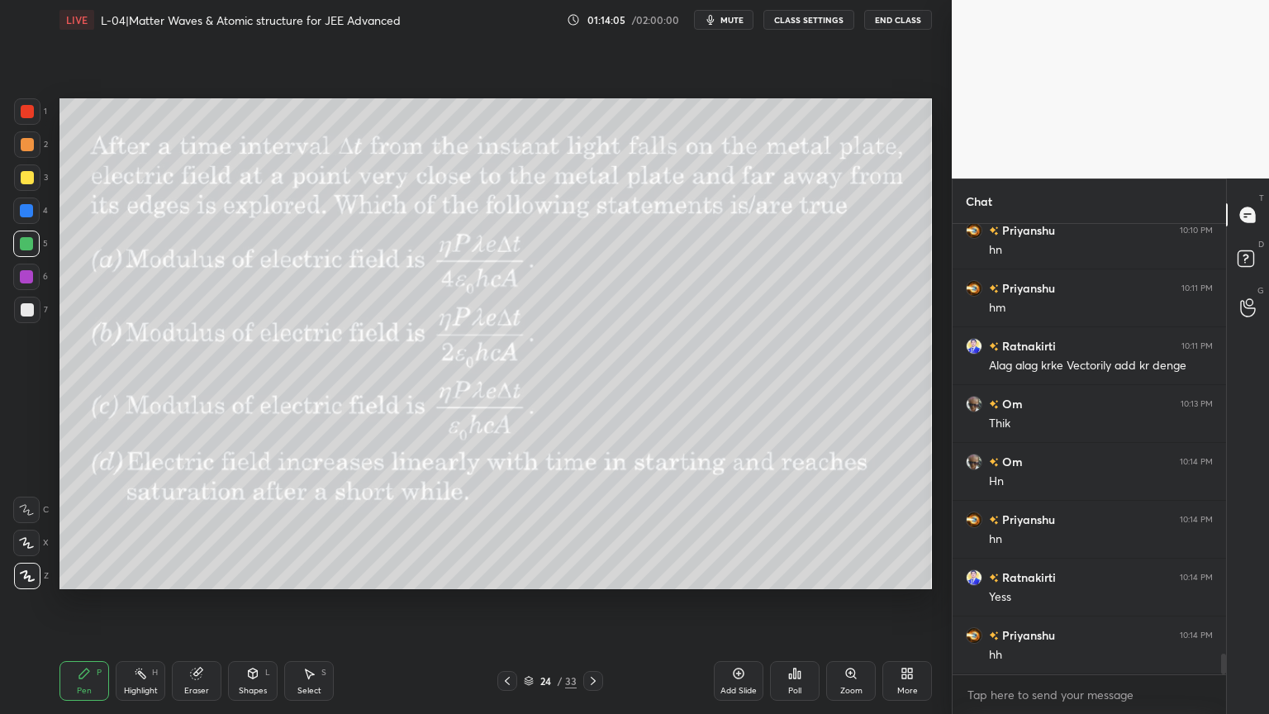
click at [594, 602] on icon at bounding box center [592, 680] width 13 height 13
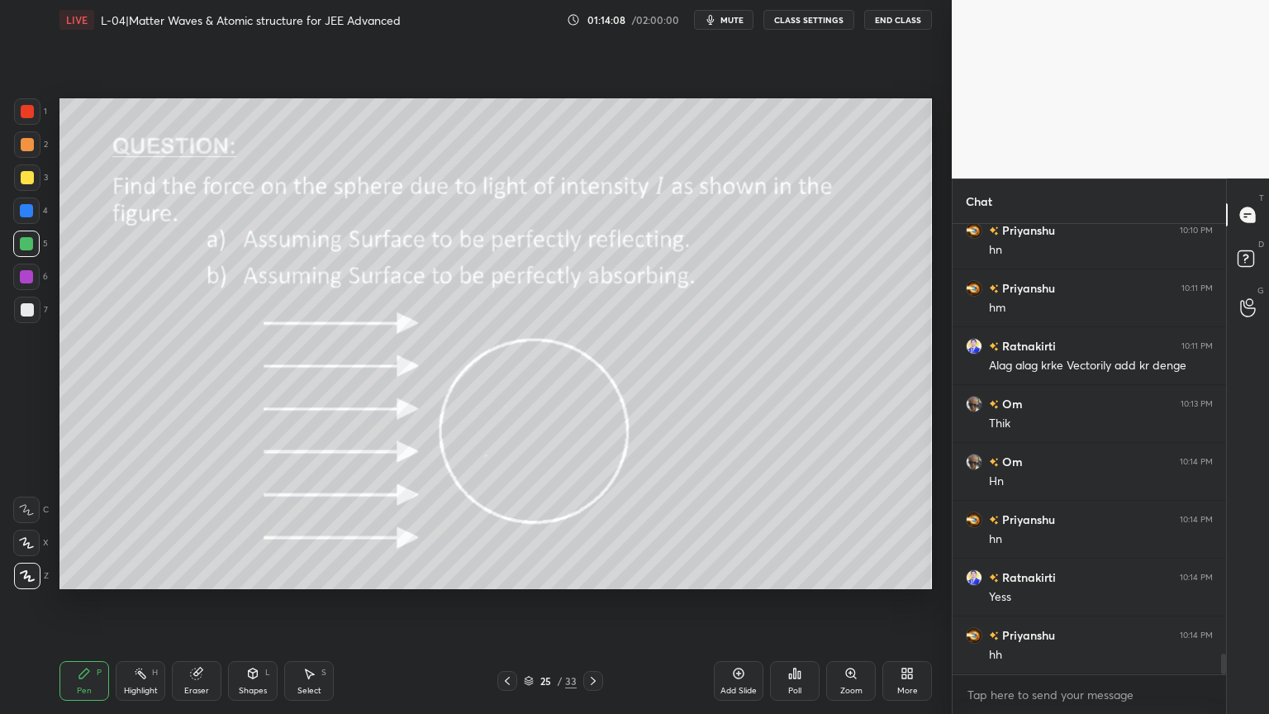
click at [22, 148] on div at bounding box center [27, 144] width 13 height 13
click at [145, 602] on icon at bounding box center [140, 673] width 13 height 13
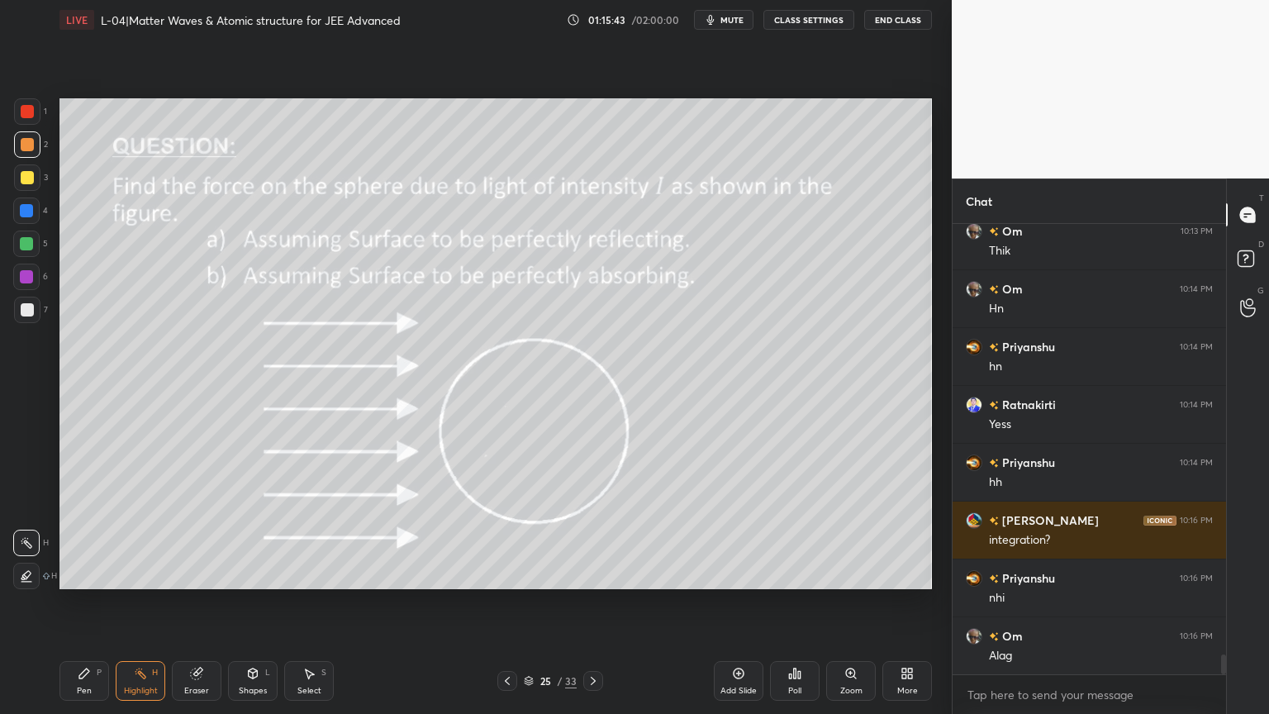
scroll to position [9656, 0]
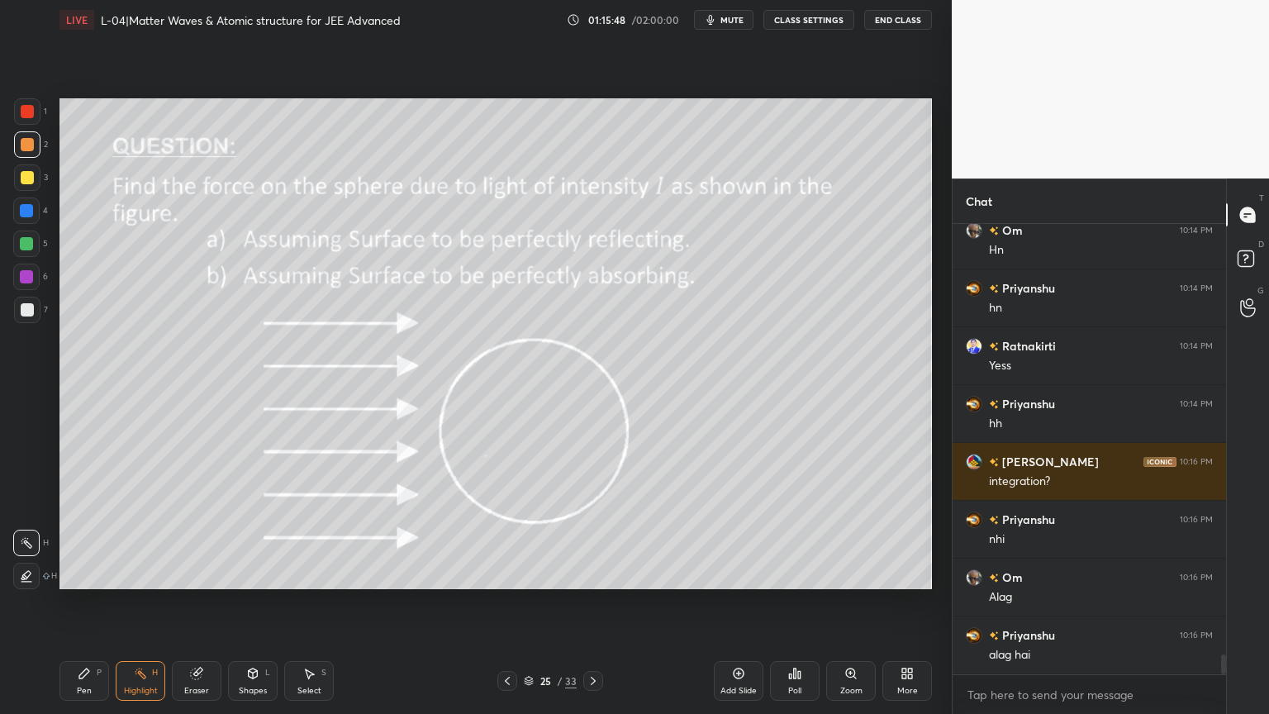
click at [732, 602] on icon at bounding box center [738, 673] width 13 height 13
click at [254, 602] on div "Shapes L" at bounding box center [253, 681] width 50 height 40
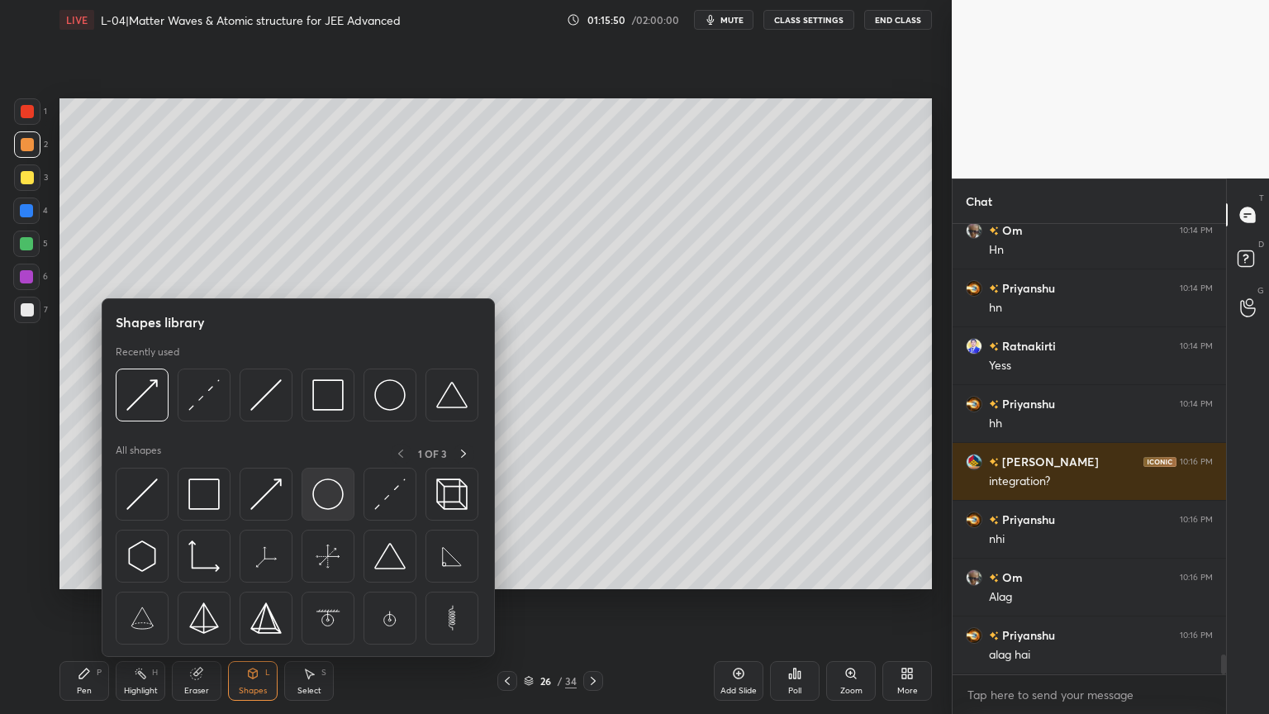
click at [337, 508] on img at bounding box center [327, 493] width 31 height 31
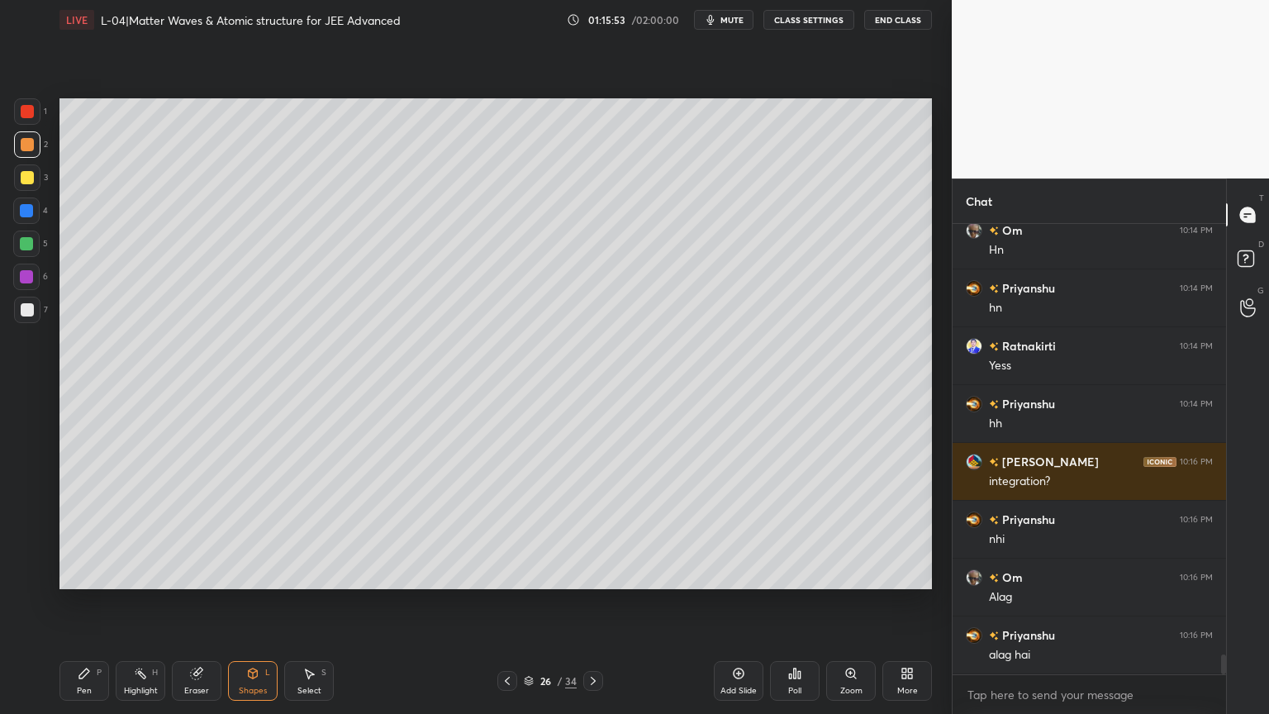
click at [251, 602] on div "Shapes L" at bounding box center [253, 681] width 50 height 40
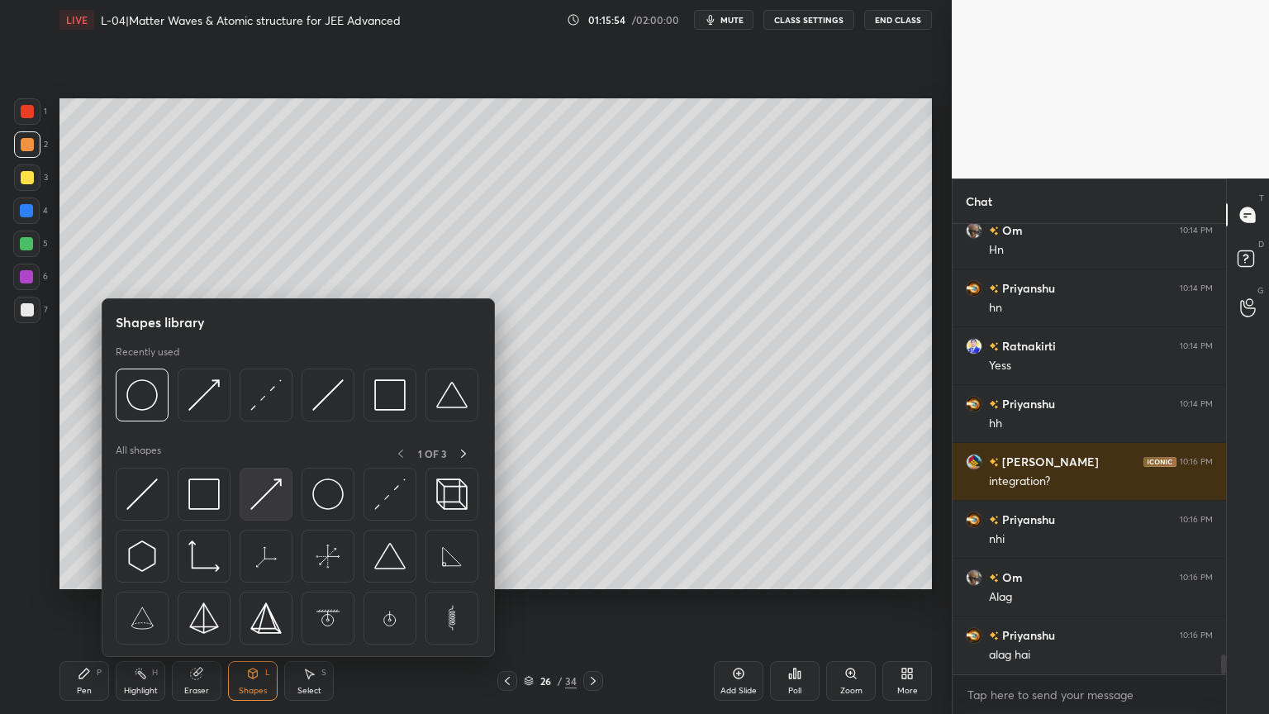
click at [254, 504] on img at bounding box center [265, 493] width 31 height 31
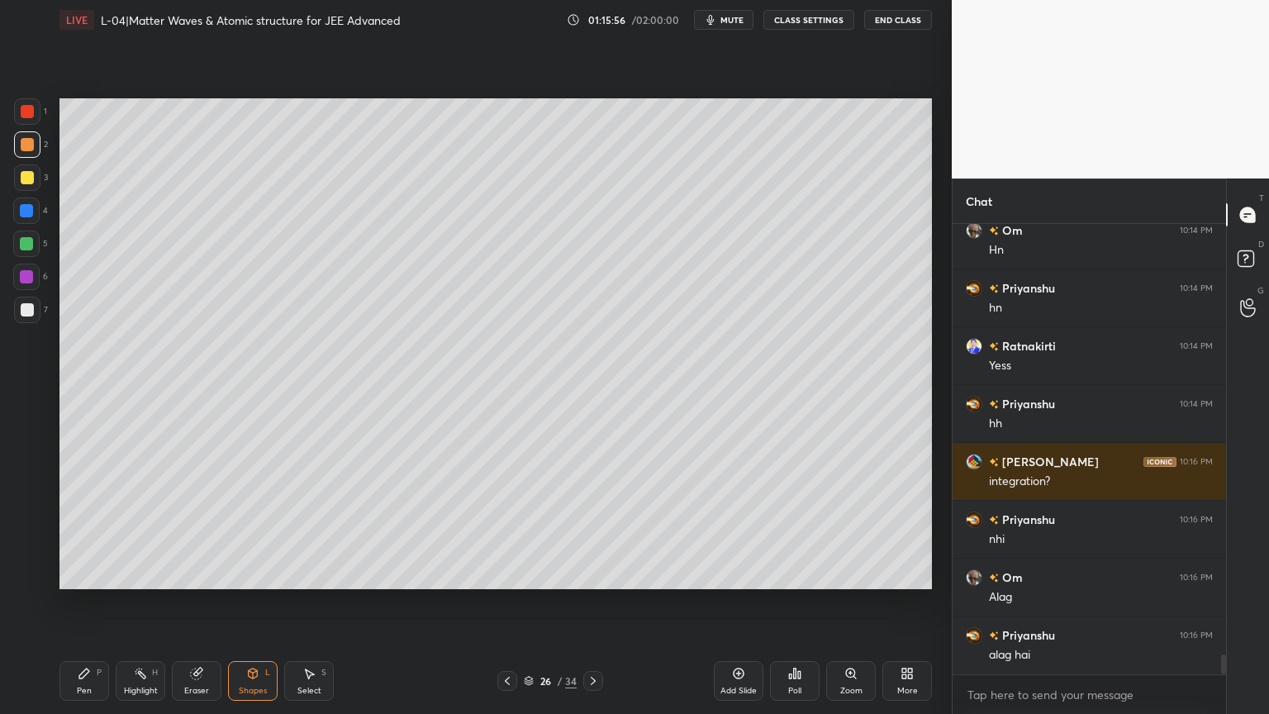
click at [249, 602] on div "Shapes" at bounding box center [253, 690] width 28 height 8
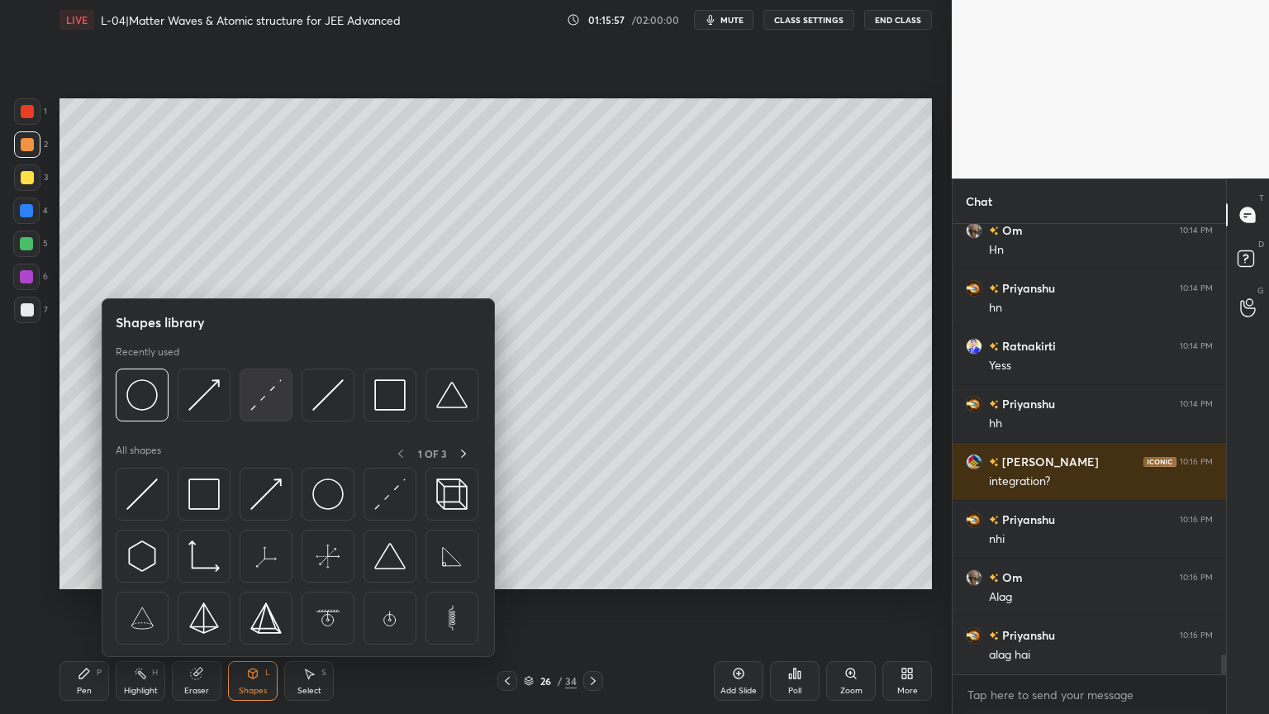
click at [260, 391] on img at bounding box center [265, 394] width 31 height 31
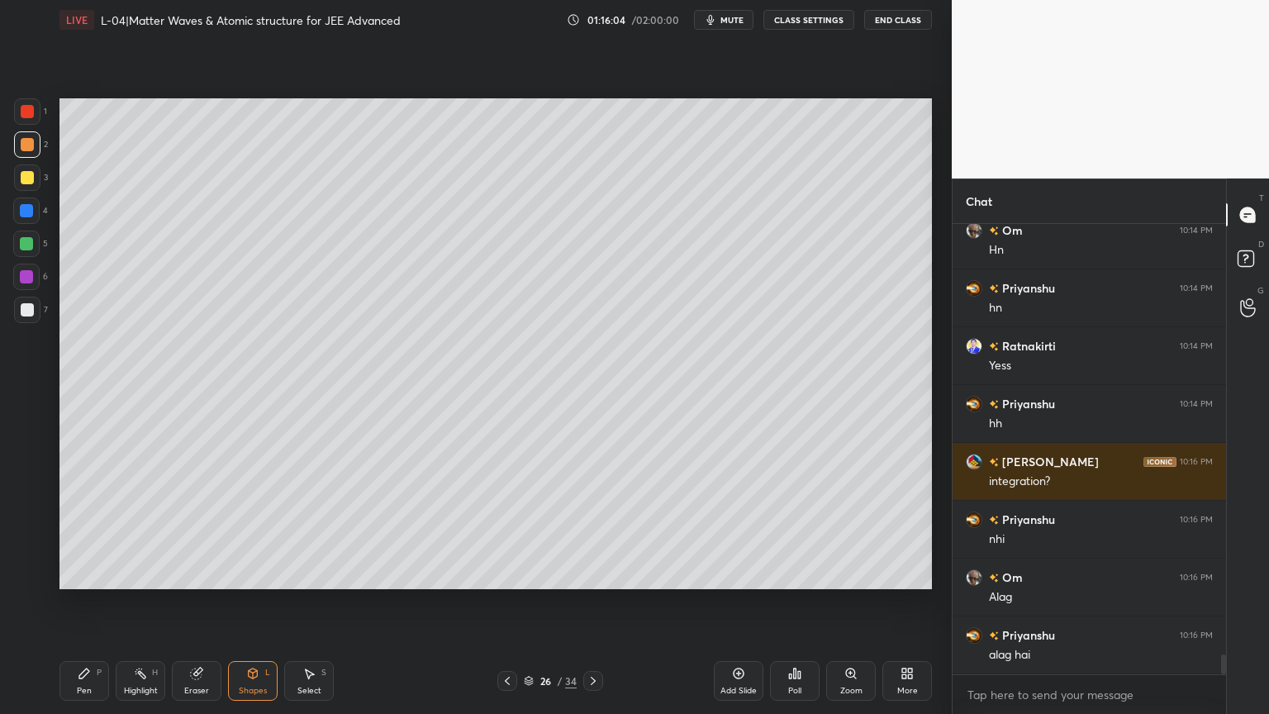
click at [251, 602] on icon at bounding box center [253, 673] width 9 height 10
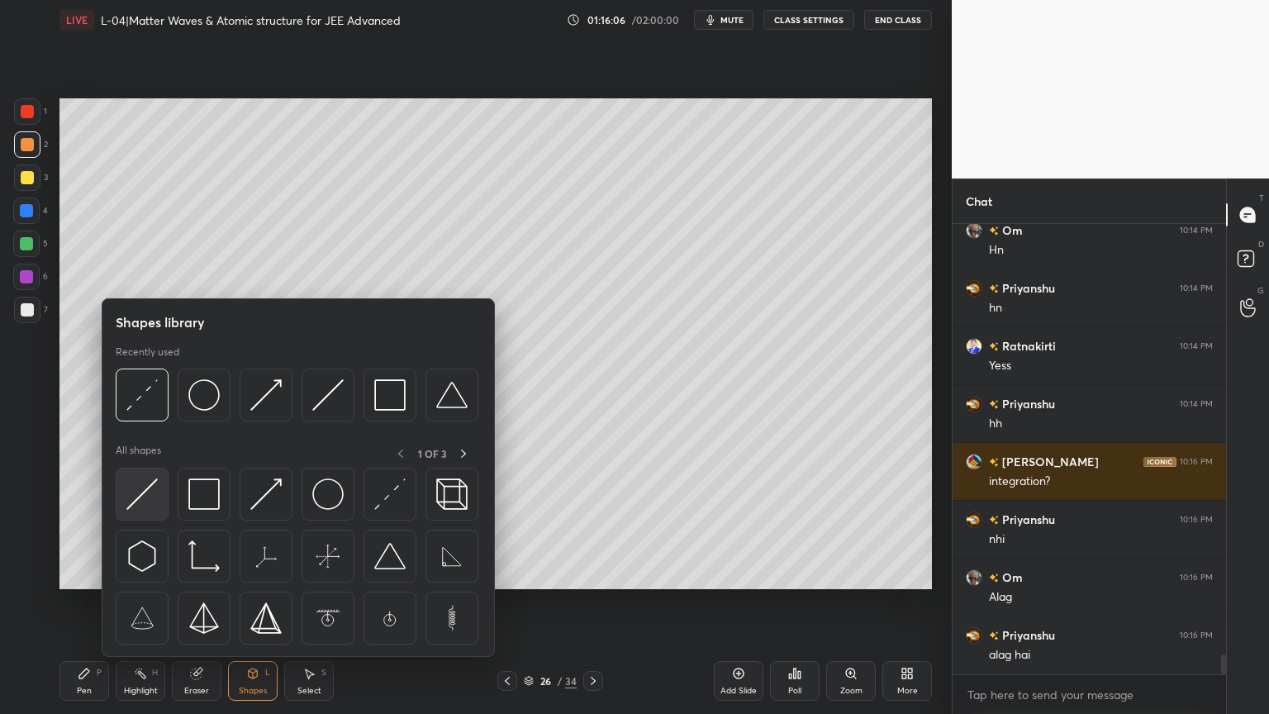
click at [135, 485] on img at bounding box center [141, 493] width 31 height 31
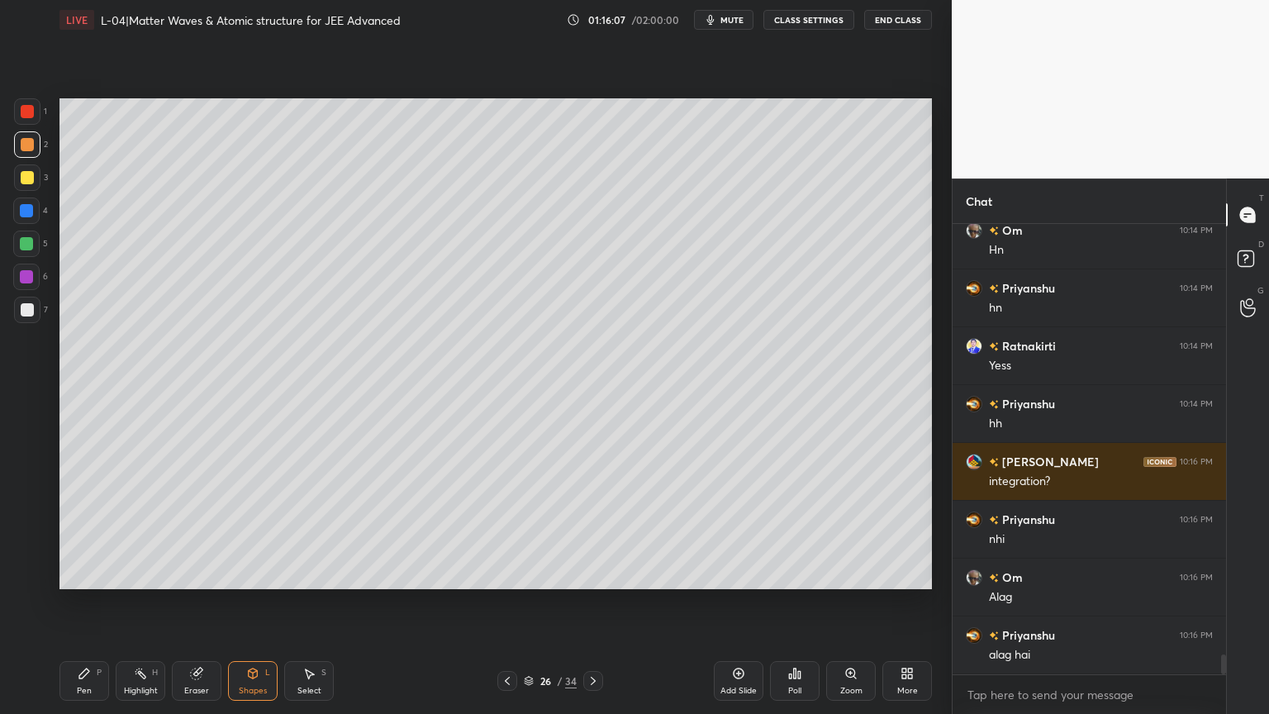
click at [25, 211] on div at bounding box center [26, 210] width 13 height 13
click at [85, 602] on icon at bounding box center [84, 673] width 13 height 13
click at [241, 602] on div "Shapes L" at bounding box center [253, 681] width 50 height 40
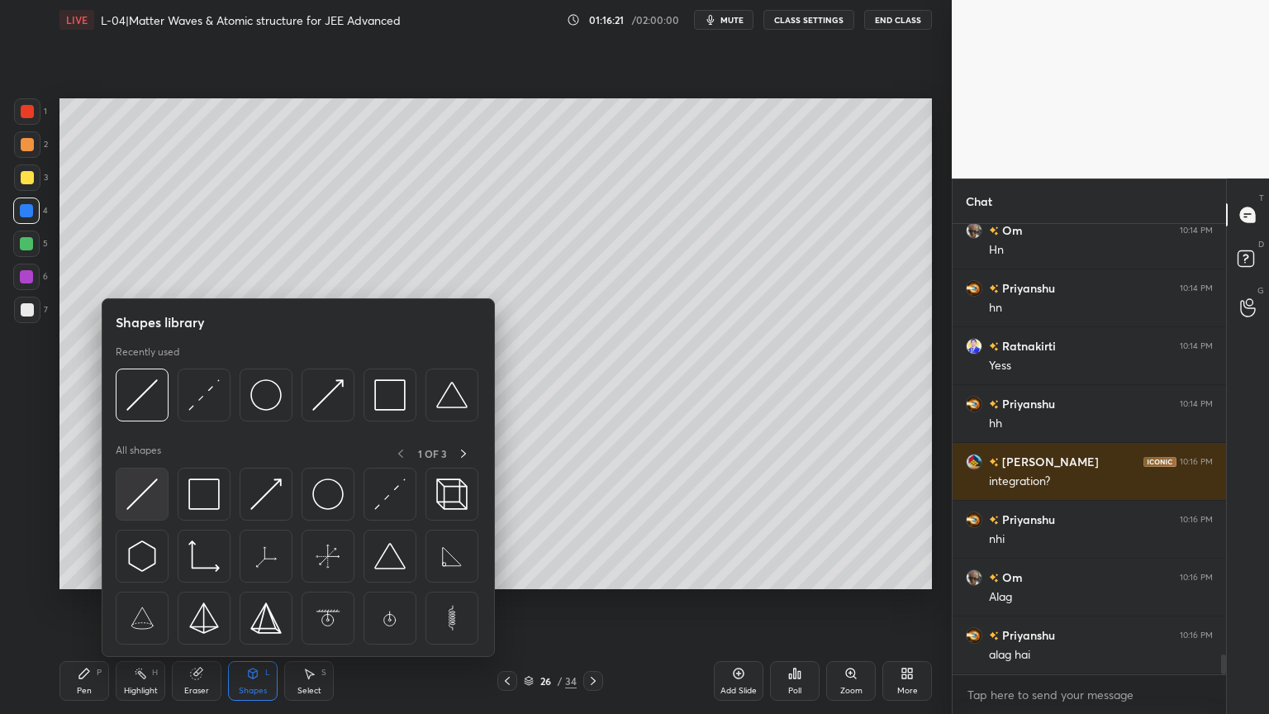
click at [145, 493] on img at bounding box center [141, 493] width 31 height 31
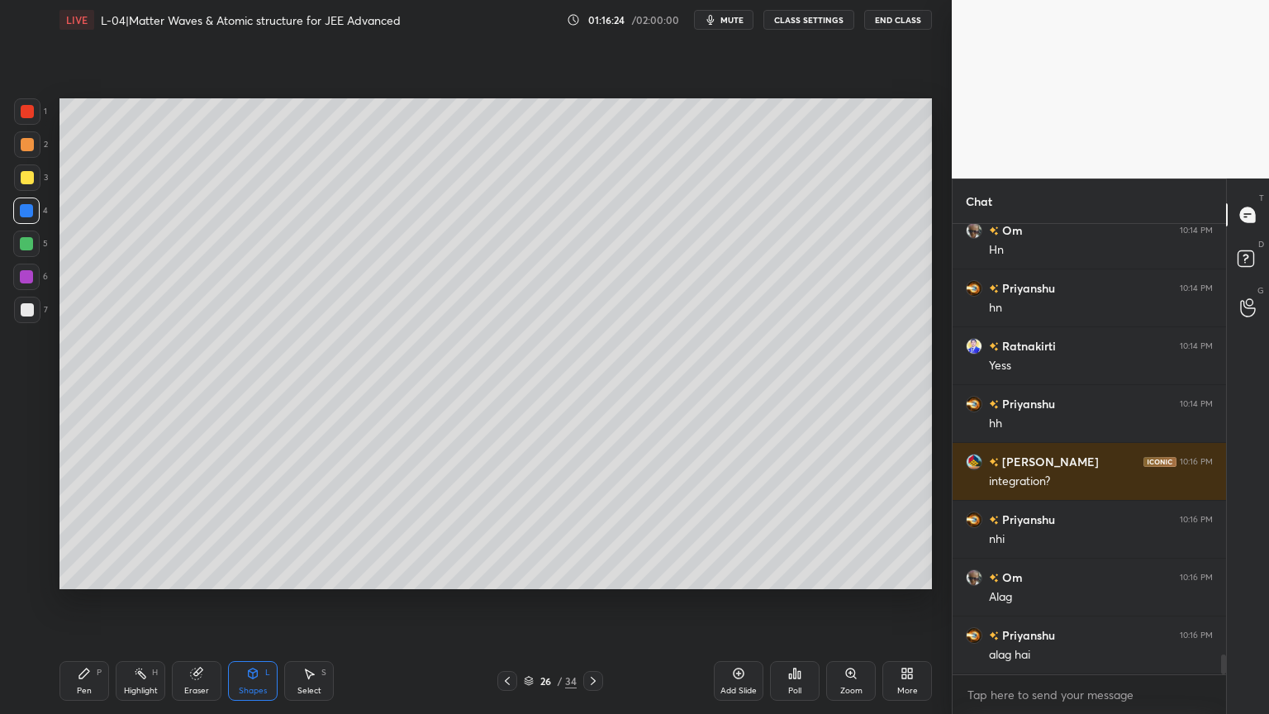
click at [75, 602] on div "Pen P" at bounding box center [84, 681] width 50 height 40
click at [15, 178] on div at bounding box center [27, 177] width 26 height 26
click at [243, 602] on div "Shapes" at bounding box center [253, 690] width 28 height 8
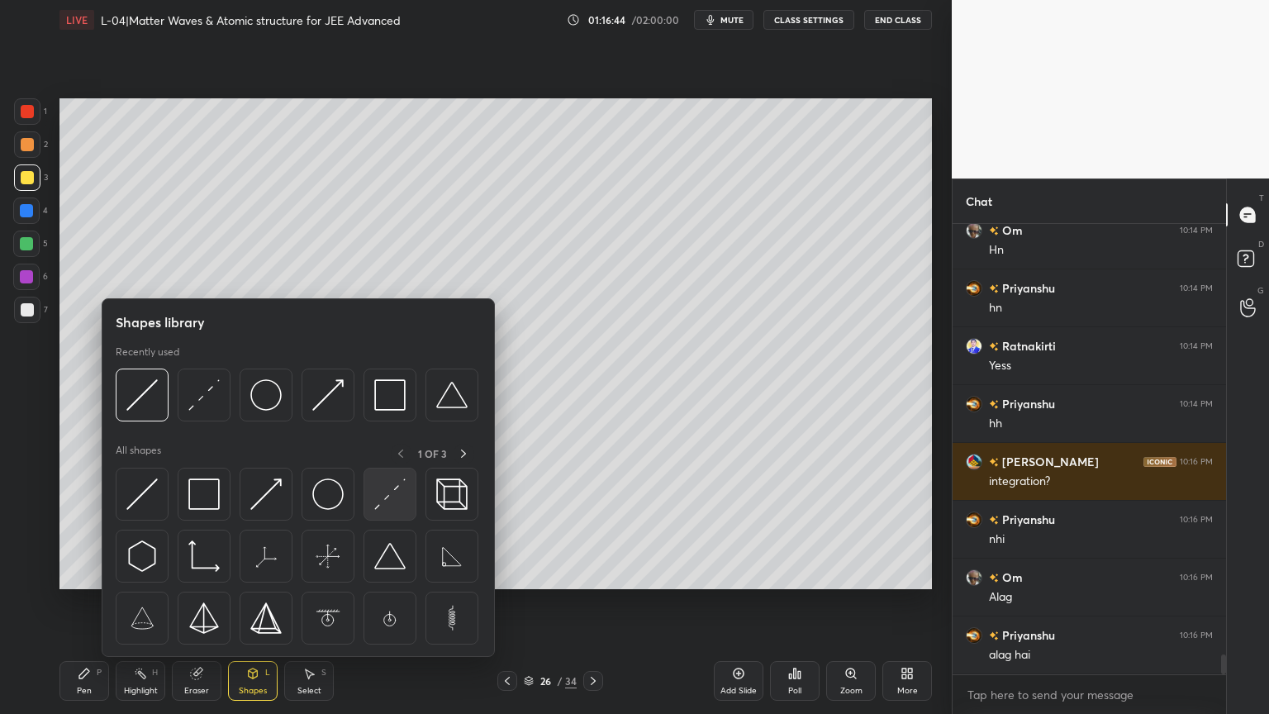
click at [390, 499] on img at bounding box center [389, 493] width 31 height 31
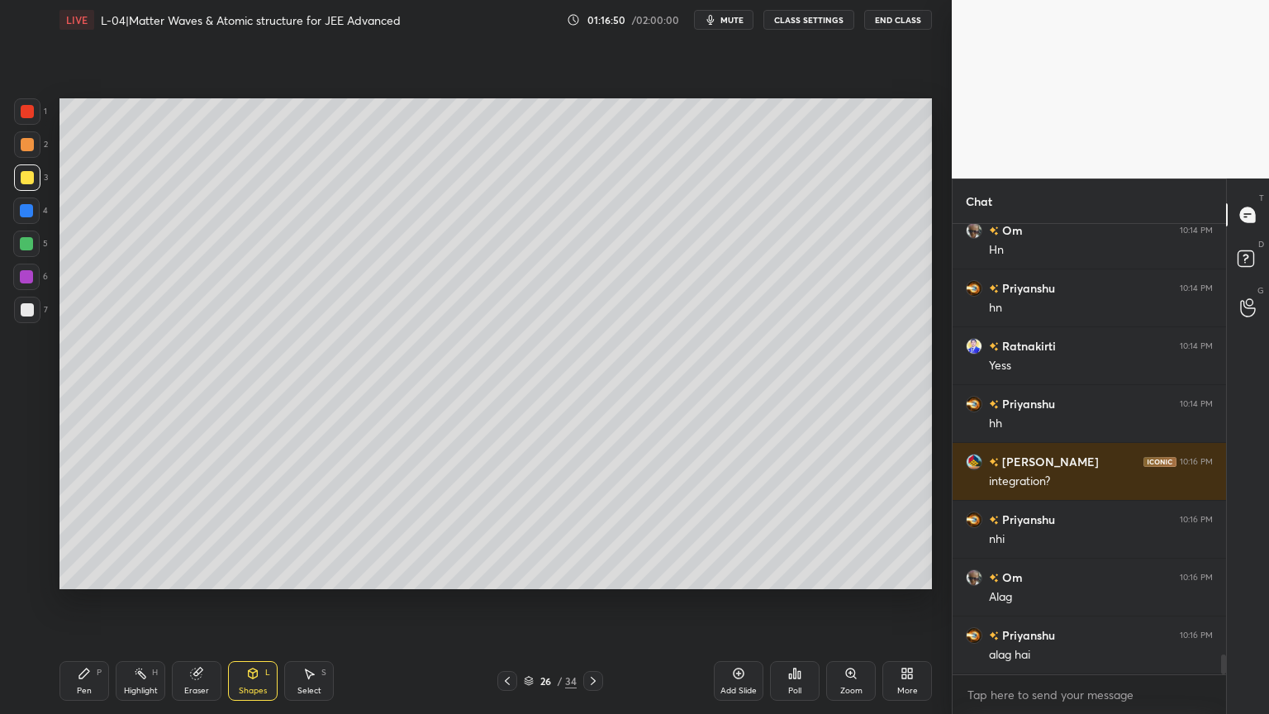
click at [178, 602] on div "Eraser" at bounding box center [197, 681] width 50 height 40
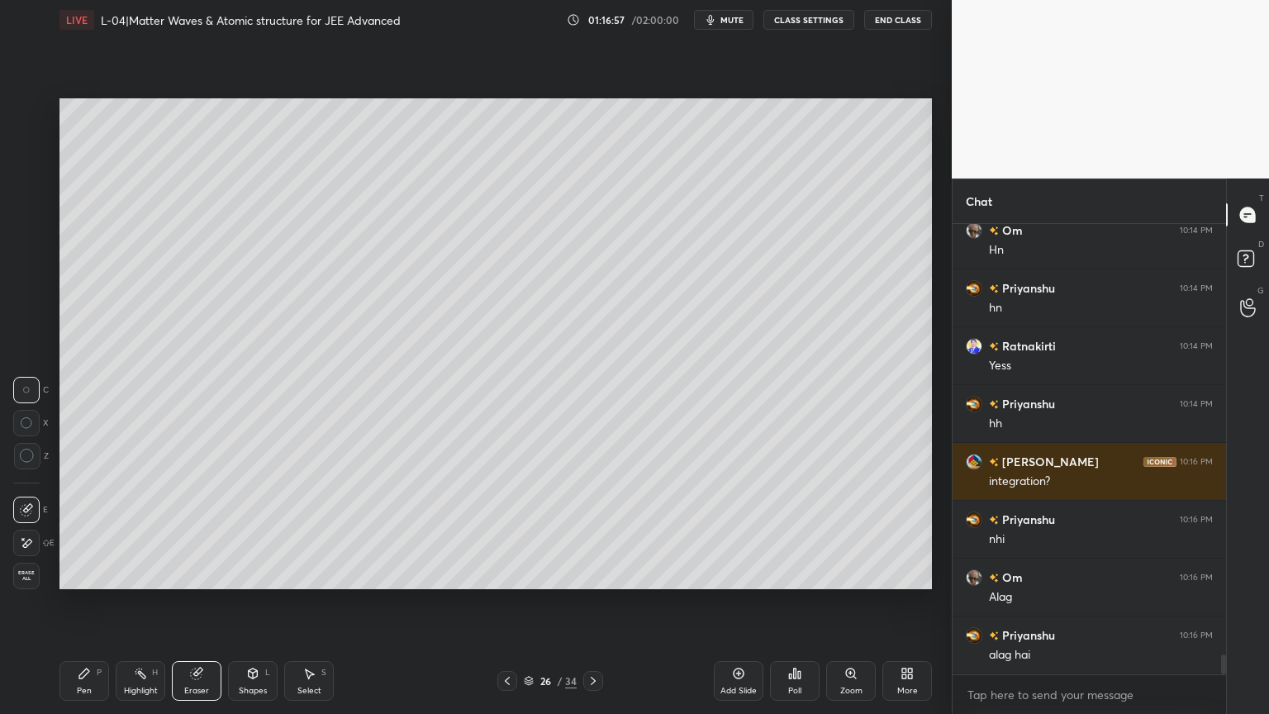
click at [93, 602] on div "Pen P" at bounding box center [84, 681] width 50 height 40
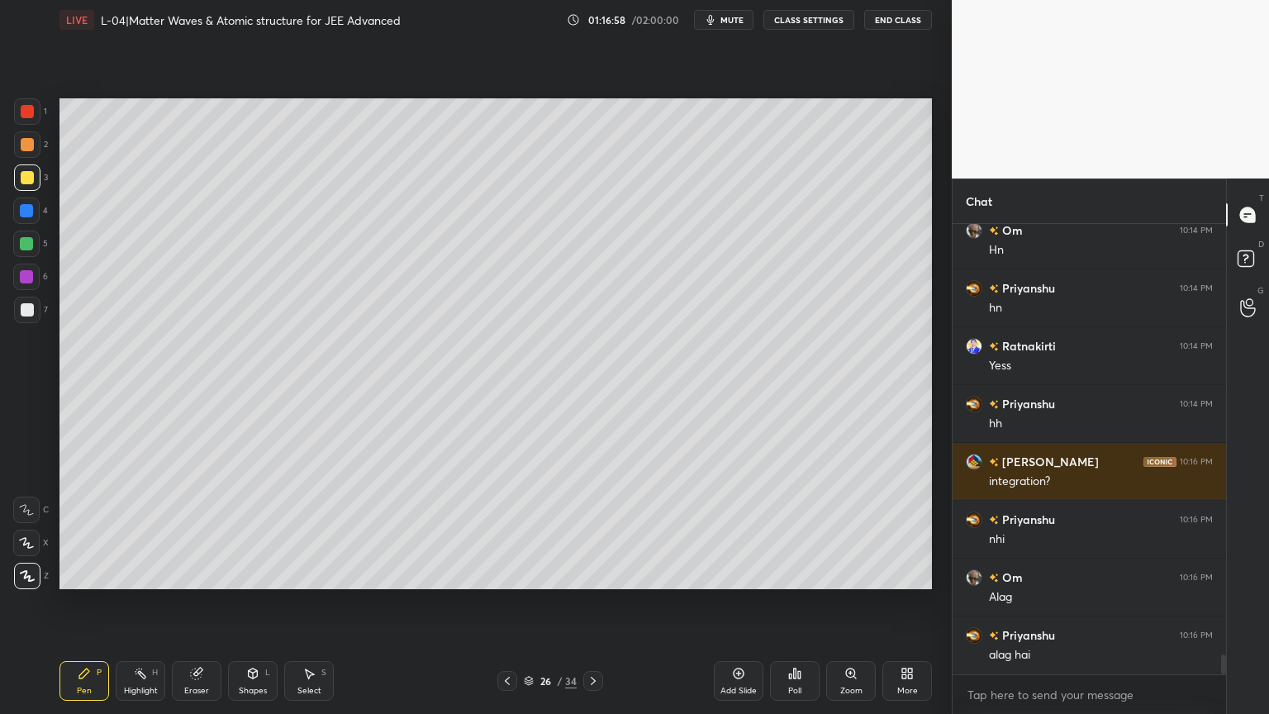
click at [24, 208] on div at bounding box center [26, 210] width 13 height 13
click at [36, 240] on div at bounding box center [26, 243] width 26 height 26
click at [31, 183] on div at bounding box center [27, 177] width 13 height 13
click at [27, 116] on div at bounding box center [27, 111] width 13 height 13
click at [270, 602] on div "Shapes L" at bounding box center [253, 681] width 50 height 40
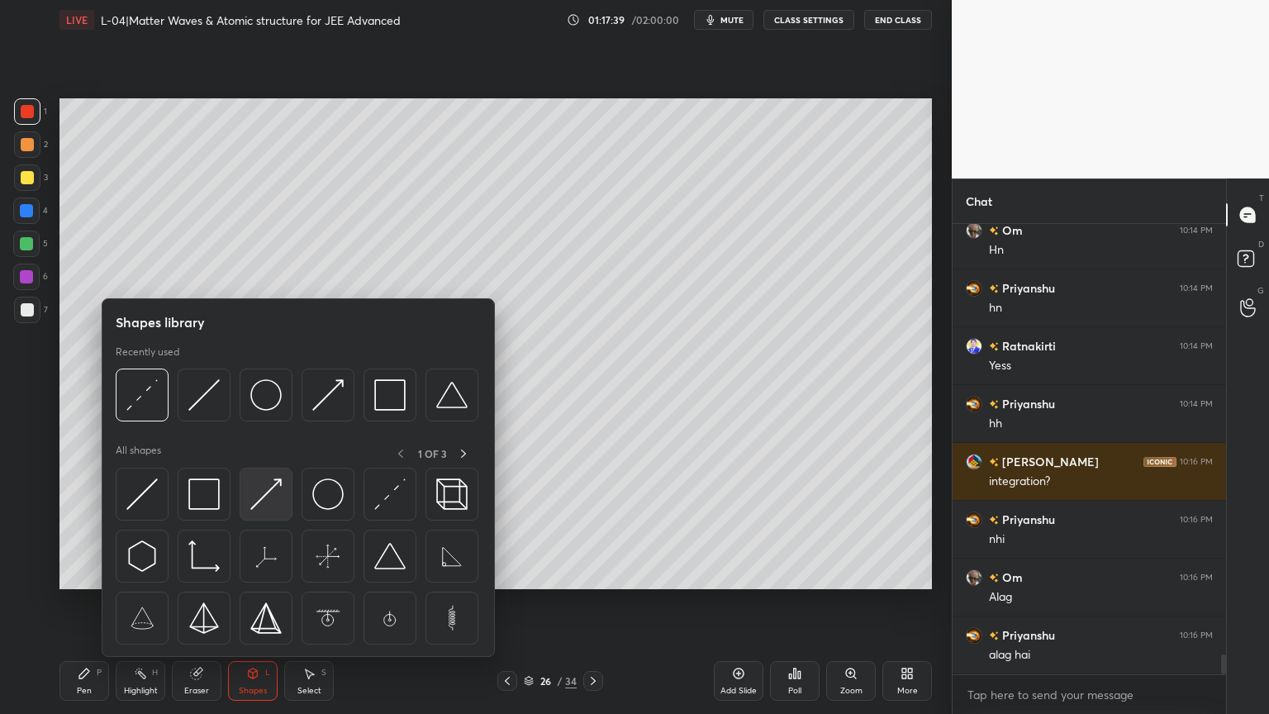
click at [266, 491] on img at bounding box center [265, 493] width 31 height 31
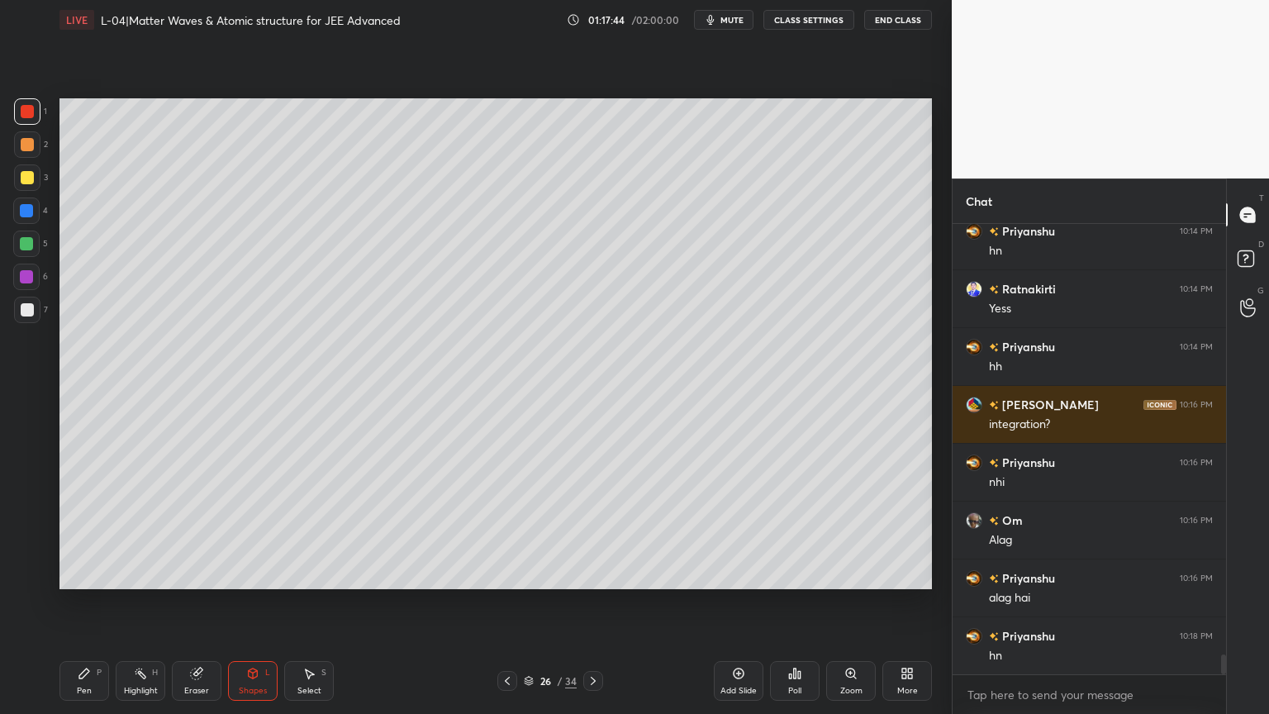
scroll to position [9772, 0]
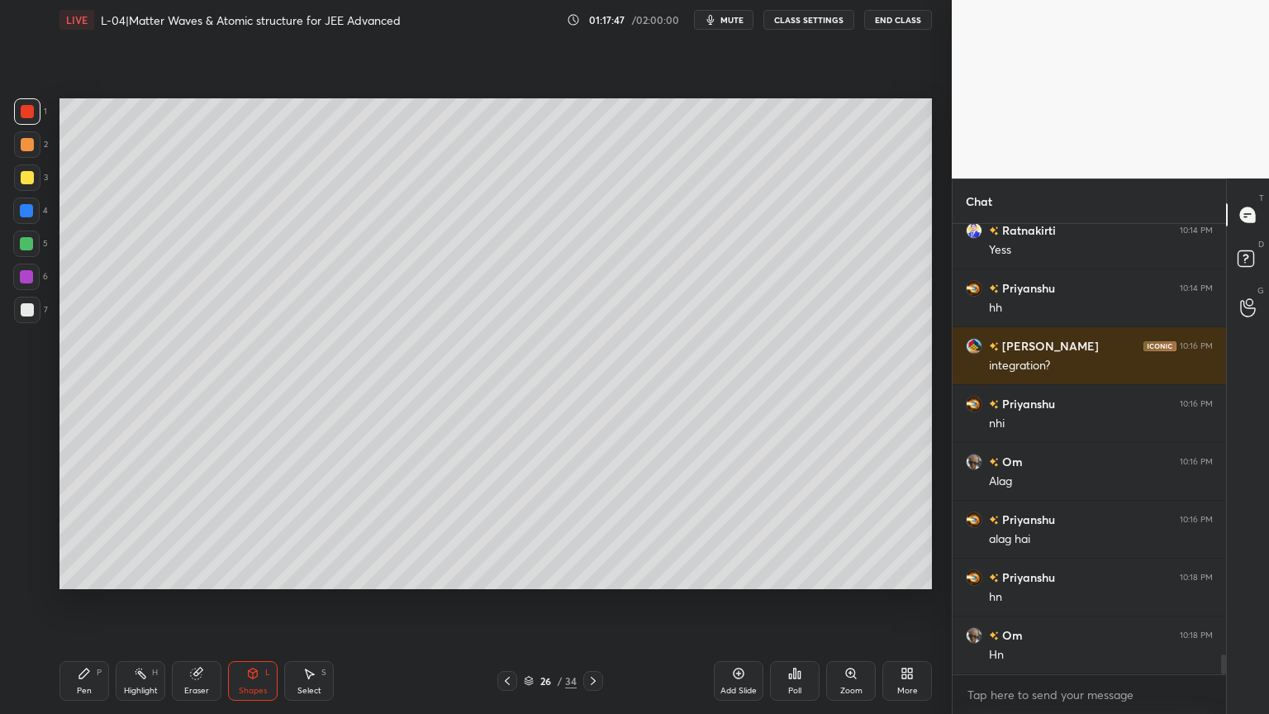
click at [22, 278] on div at bounding box center [26, 276] width 13 height 13
click at [142, 602] on div "Highlight H" at bounding box center [141, 681] width 50 height 40
click at [87, 602] on div "Pen P" at bounding box center [84, 681] width 50 height 40
click at [142, 602] on div "Highlight H" at bounding box center [141, 681] width 50 height 40
click at [88, 602] on icon at bounding box center [84, 673] width 13 height 13
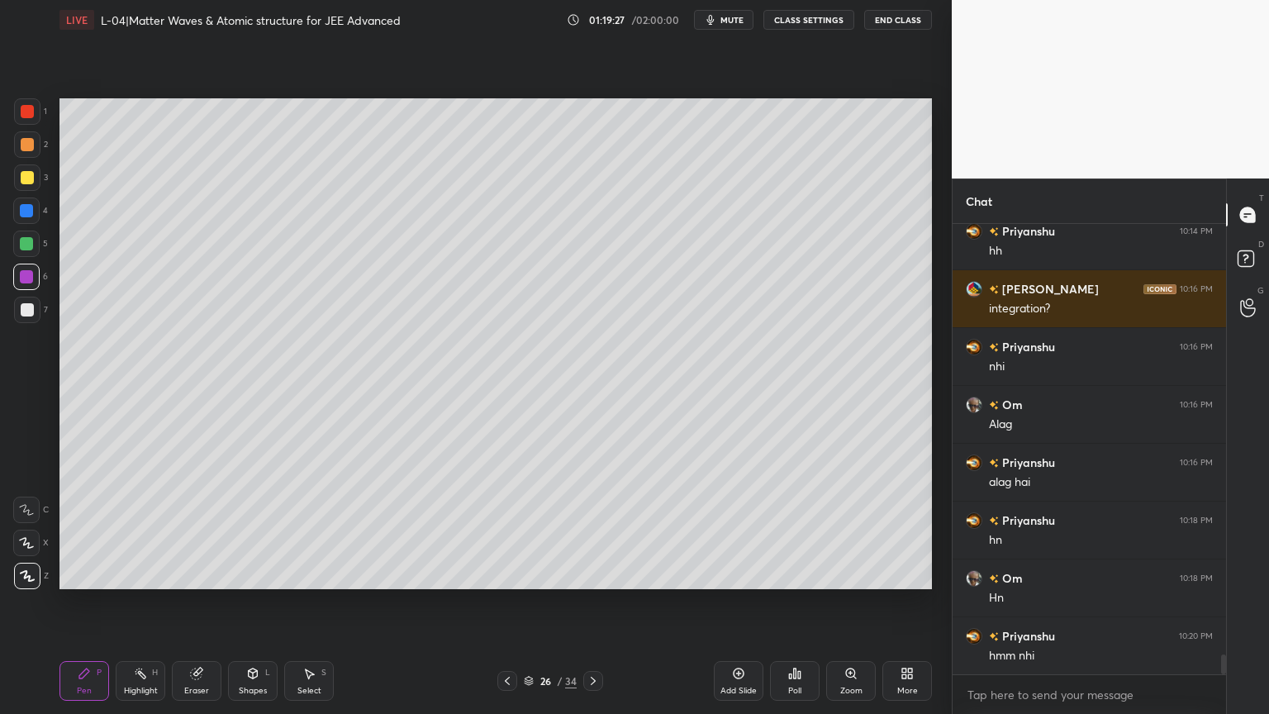
scroll to position [9888, 0]
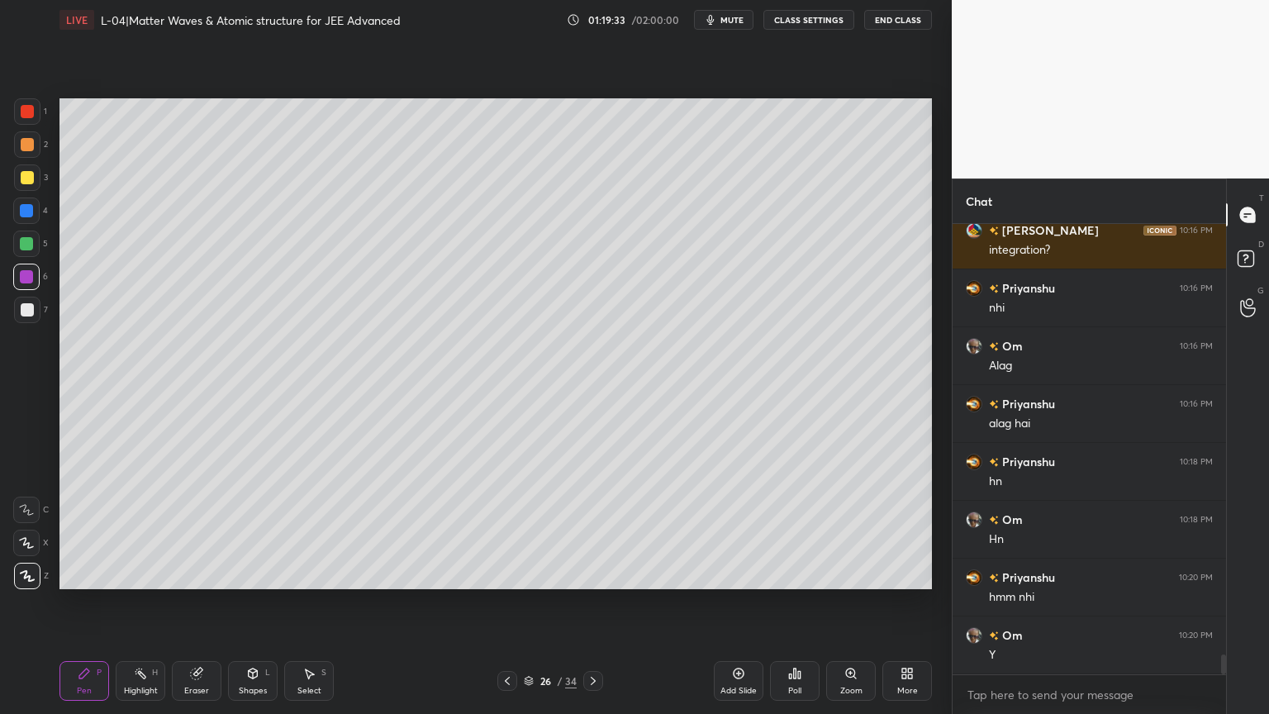
click at [738, 602] on icon at bounding box center [738, 673] width 11 height 11
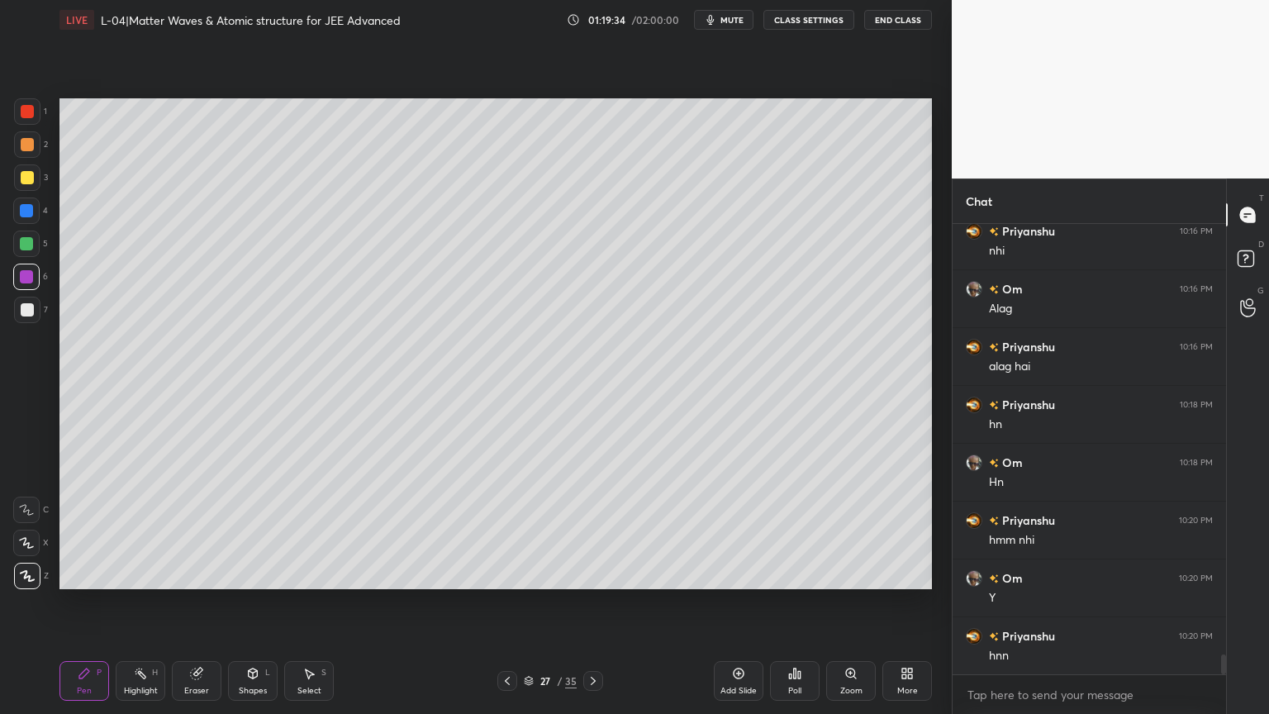
click at [33, 178] on div at bounding box center [27, 177] width 26 height 26
click at [21, 149] on div at bounding box center [27, 144] width 13 height 13
click at [244, 602] on div "Shapes L" at bounding box center [253, 681] width 50 height 40
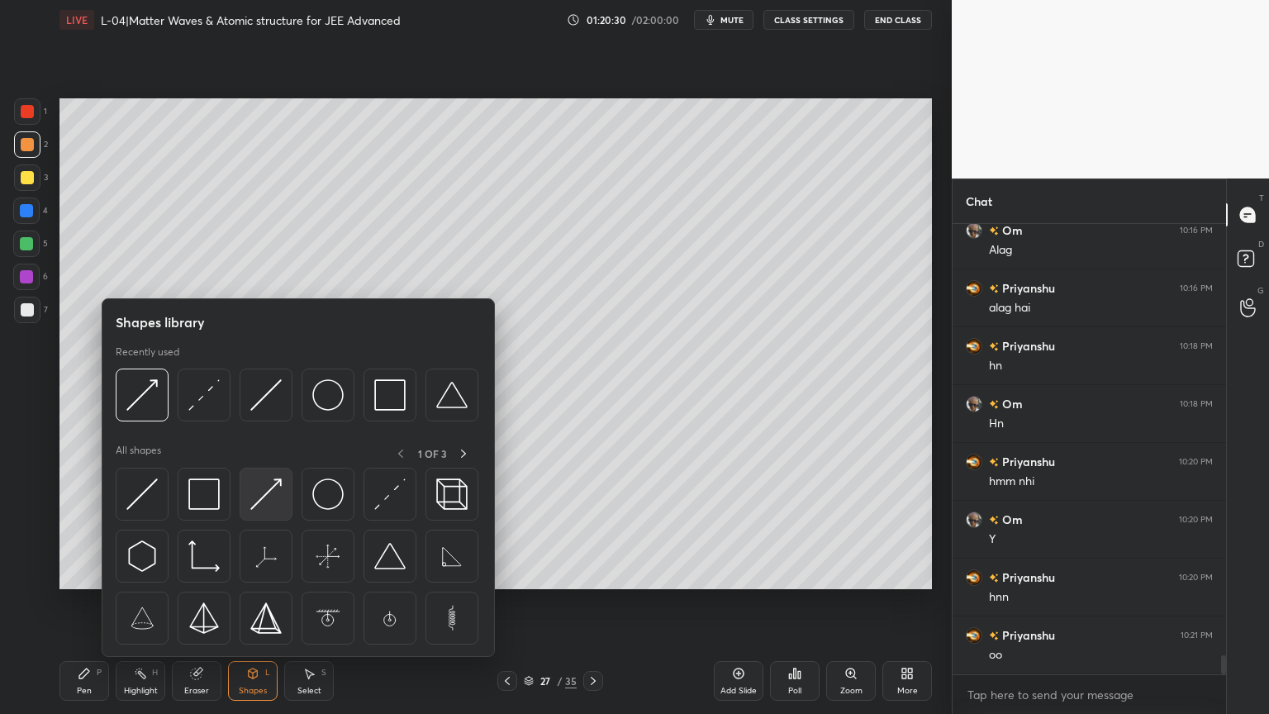
click at [264, 492] on img at bounding box center [265, 493] width 31 height 31
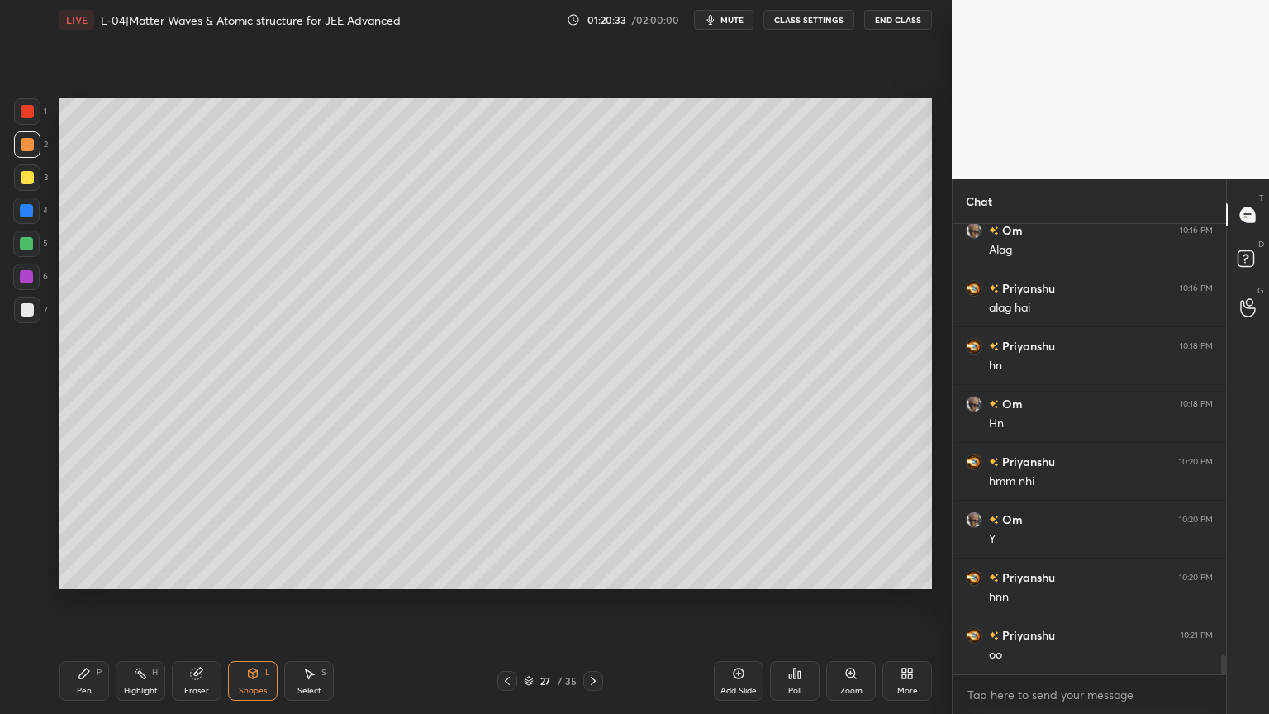
click at [93, 602] on div "Pen P" at bounding box center [84, 681] width 50 height 40
click at [24, 211] on div at bounding box center [26, 210] width 13 height 13
click at [248, 602] on div "Shapes" at bounding box center [253, 690] width 28 height 8
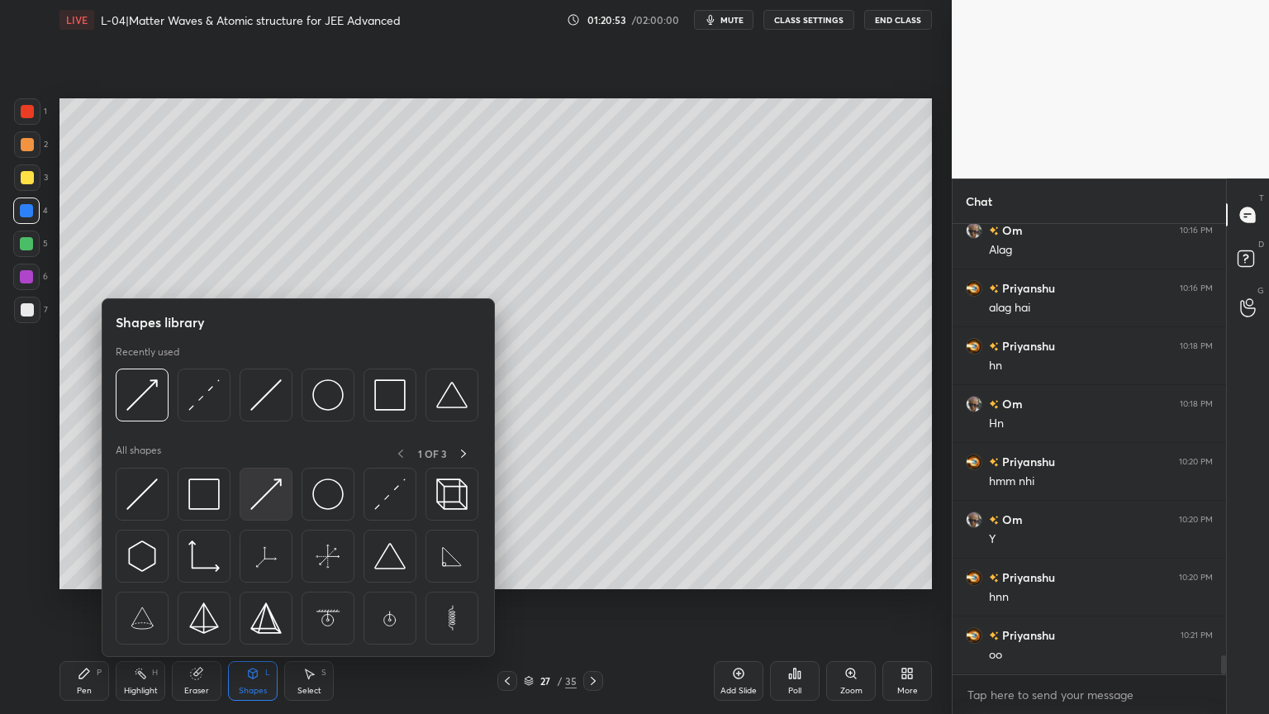
click at [270, 502] on img at bounding box center [265, 493] width 31 height 31
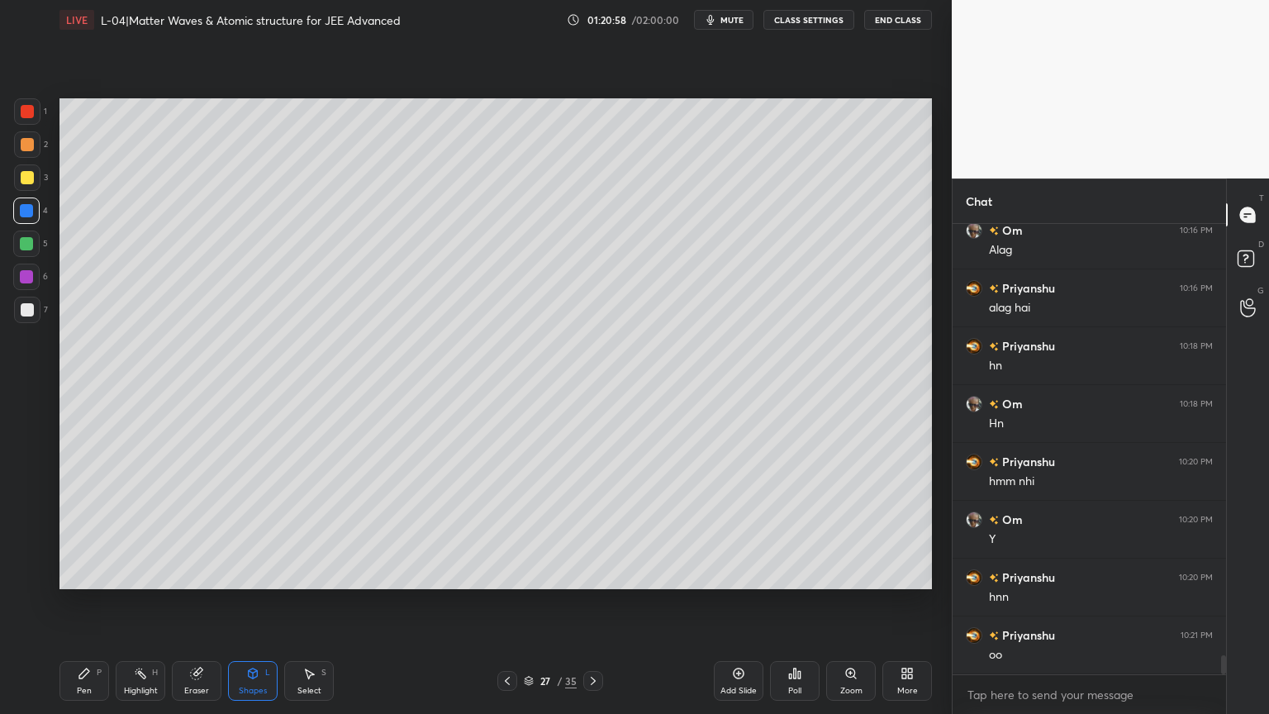
click at [83, 602] on icon at bounding box center [84, 673] width 13 height 13
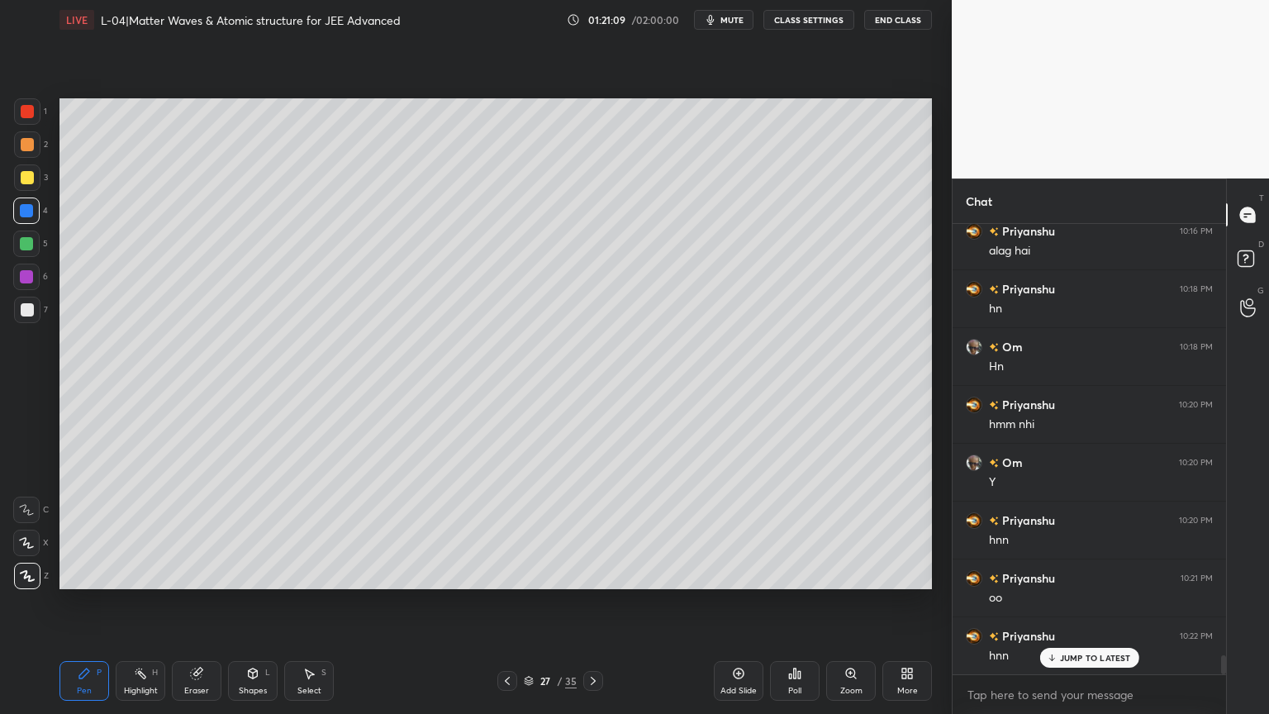
click at [36, 116] on div at bounding box center [27, 111] width 26 height 26
click at [506, 602] on div at bounding box center [507, 681] width 20 height 20
click at [202, 602] on div "Eraser" at bounding box center [197, 681] width 50 height 40
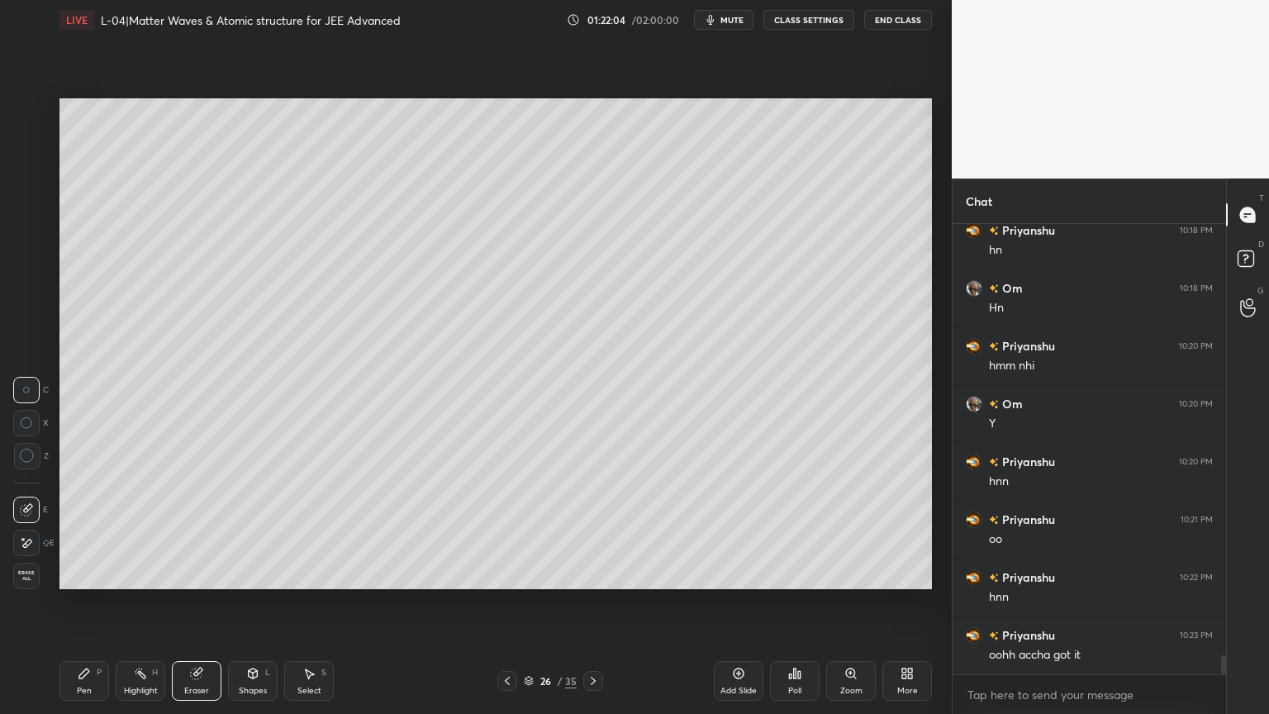
scroll to position [10176, 0]
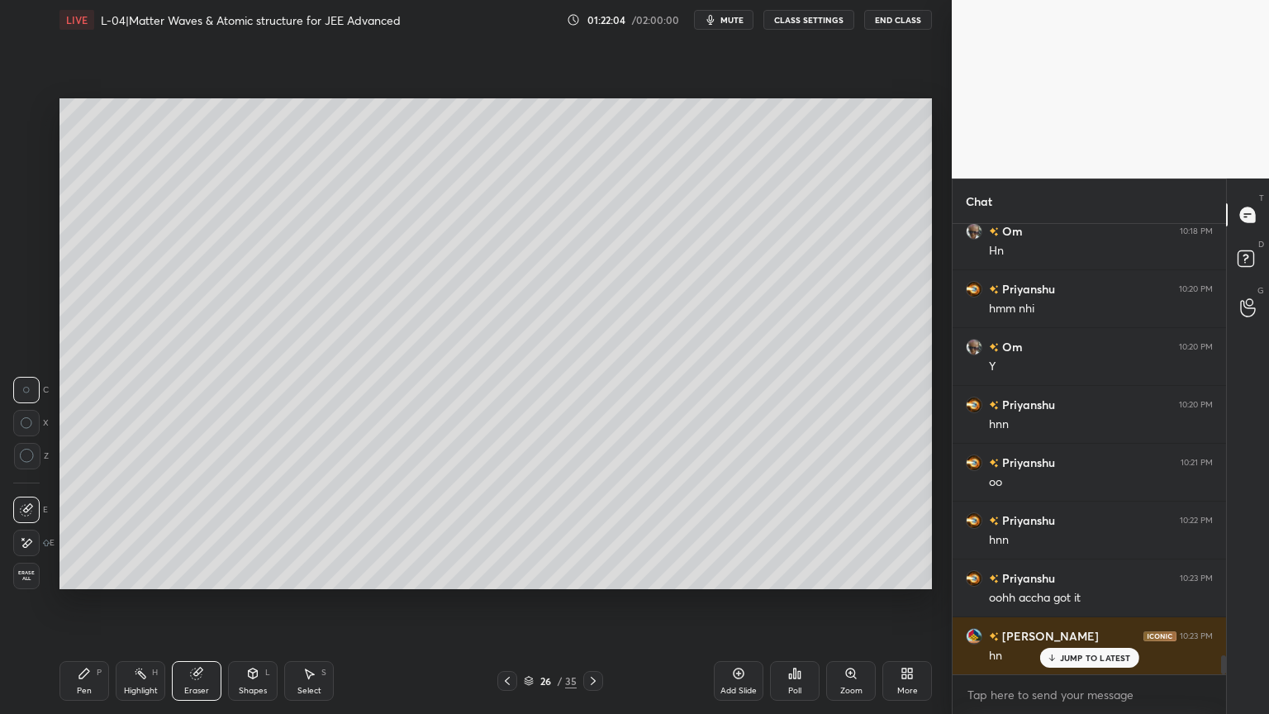
click at [139, 602] on div "Highlight H" at bounding box center [141, 681] width 50 height 40
click at [89, 602] on div "Pen P" at bounding box center [84, 681] width 50 height 40
click at [147, 602] on div "Highlight H" at bounding box center [141, 681] width 50 height 40
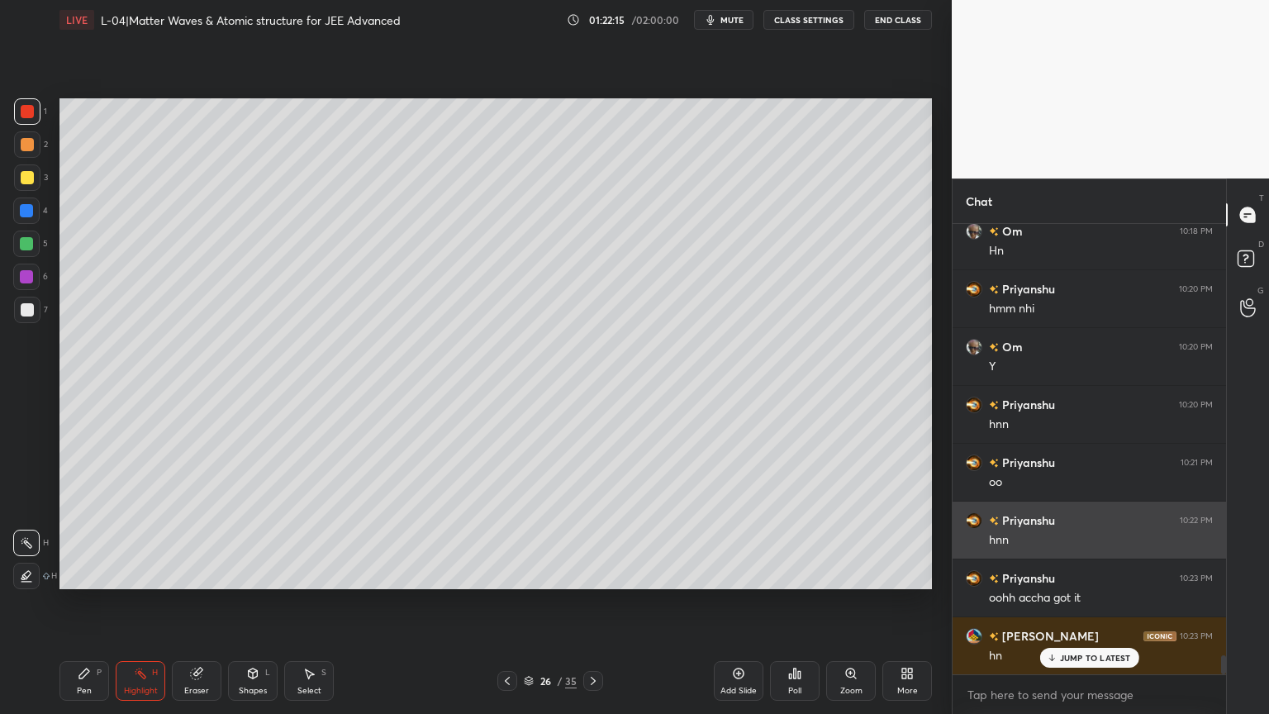
scroll to position [10177, 0]
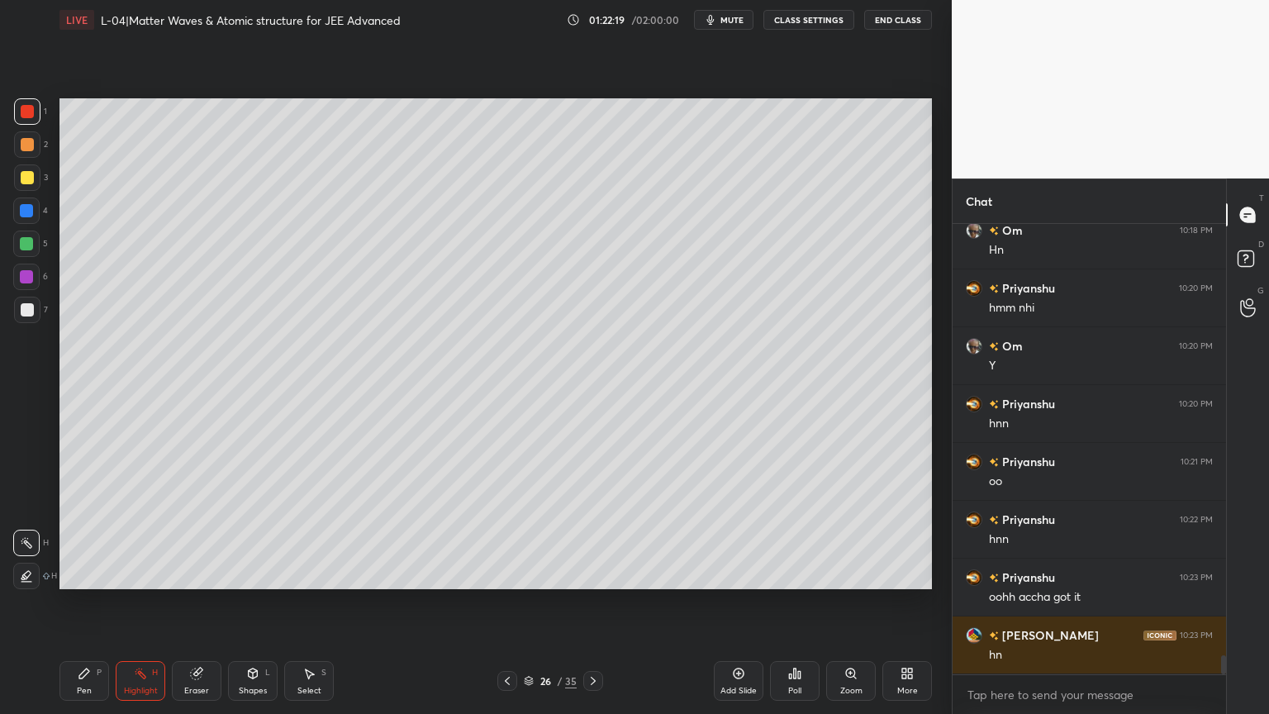
click at [585, 602] on div at bounding box center [593, 681] width 20 height 20
click at [502, 602] on icon at bounding box center [507, 680] width 13 height 13
click at [586, 602] on icon at bounding box center [592, 680] width 13 height 13
click at [738, 602] on icon at bounding box center [738, 673] width 5 height 5
click at [249, 602] on div "Shapes" at bounding box center [253, 690] width 28 height 8
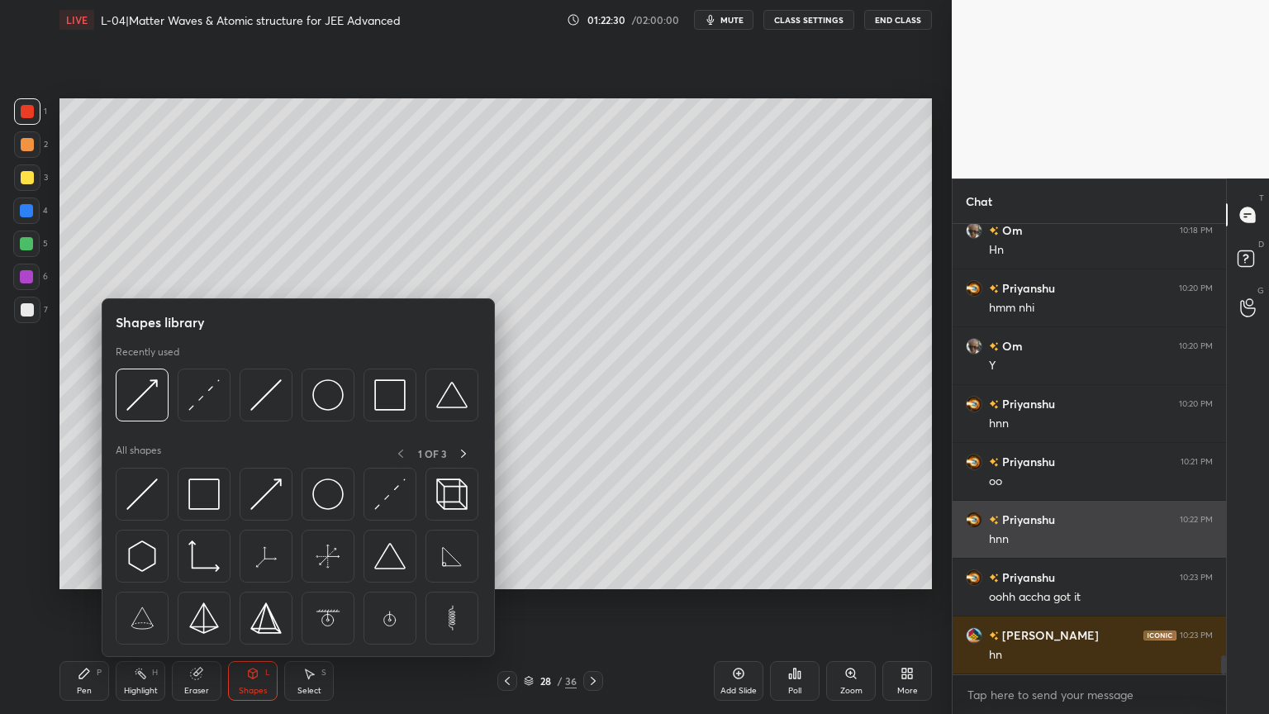
click at [331, 397] on img at bounding box center [327, 394] width 31 height 31
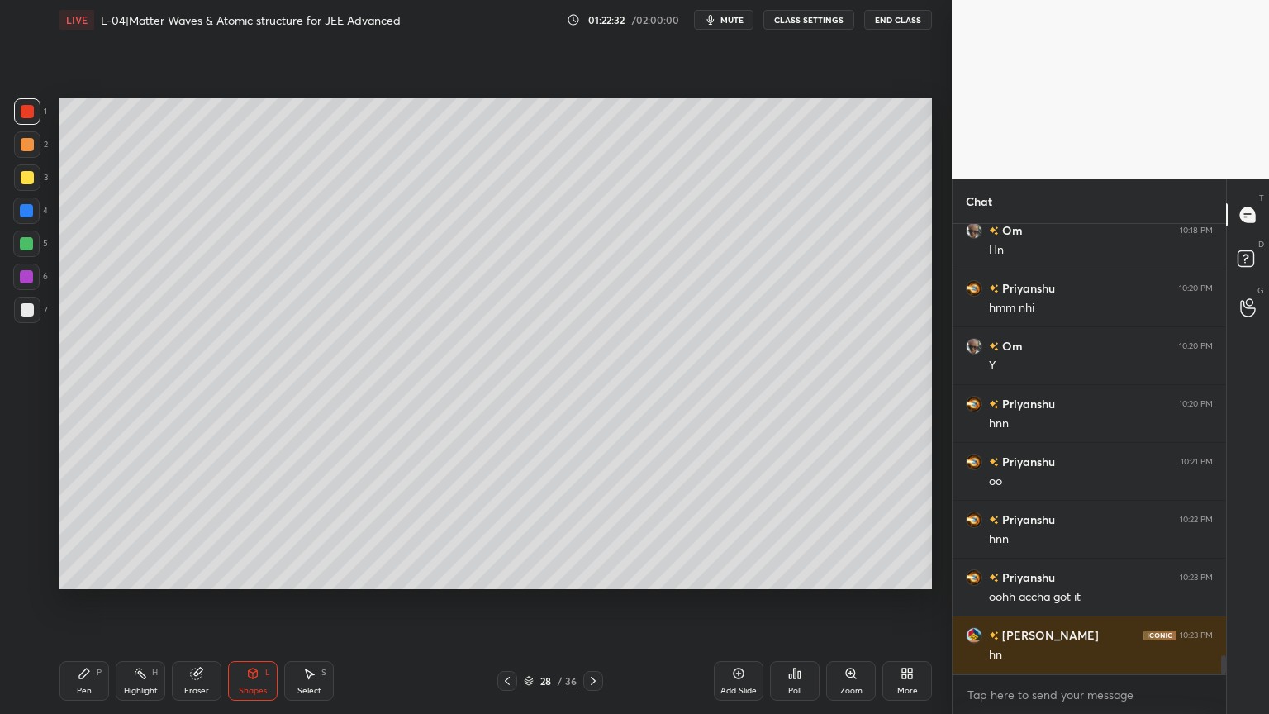
click at [238, 602] on div "Shapes L" at bounding box center [253, 681] width 50 height 40
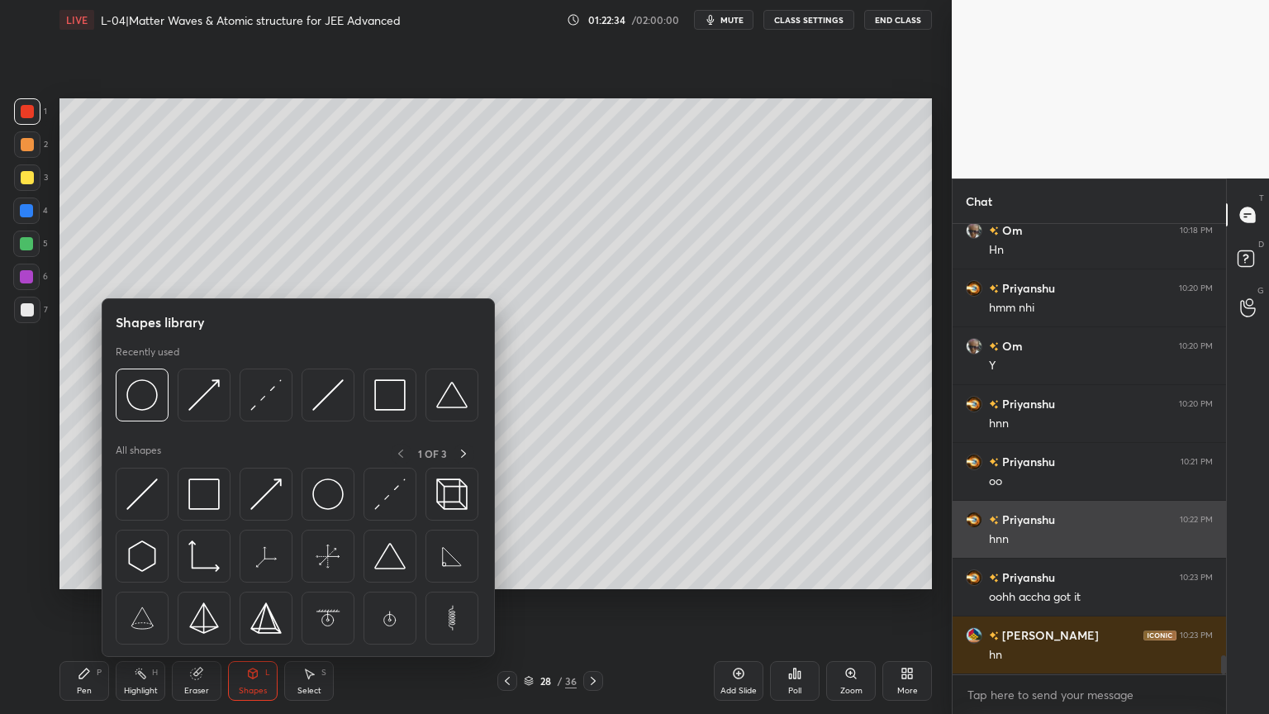
click at [151, 496] on img at bounding box center [141, 493] width 31 height 31
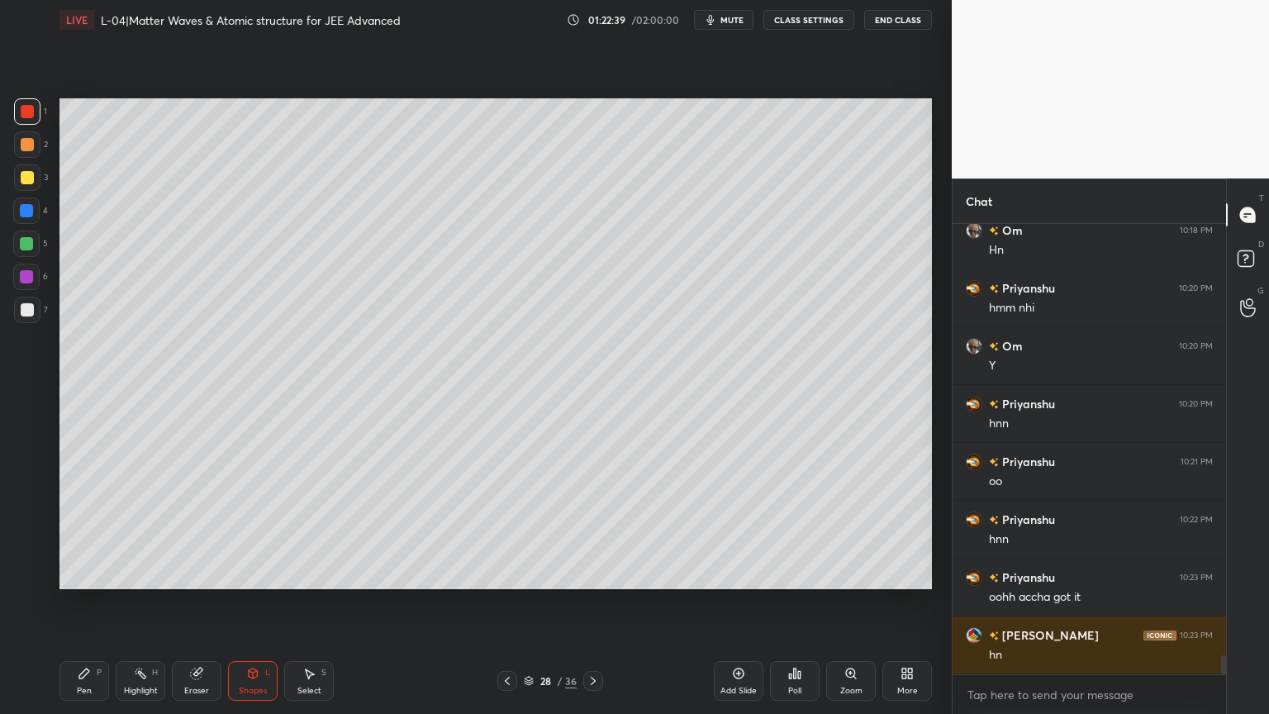
click at [233, 602] on div "Shapes L" at bounding box center [253, 681] width 50 height 40
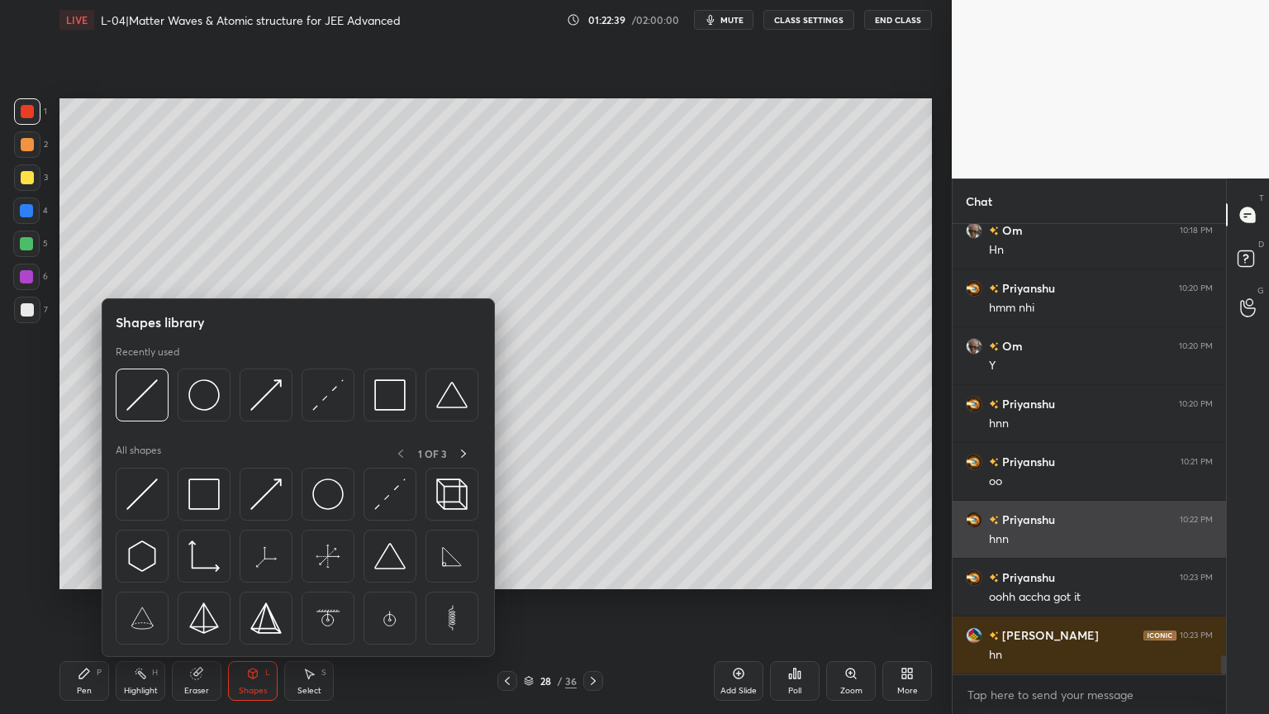
click at [268, 495] on img at bounding box center [265, 493] width 31 height 31
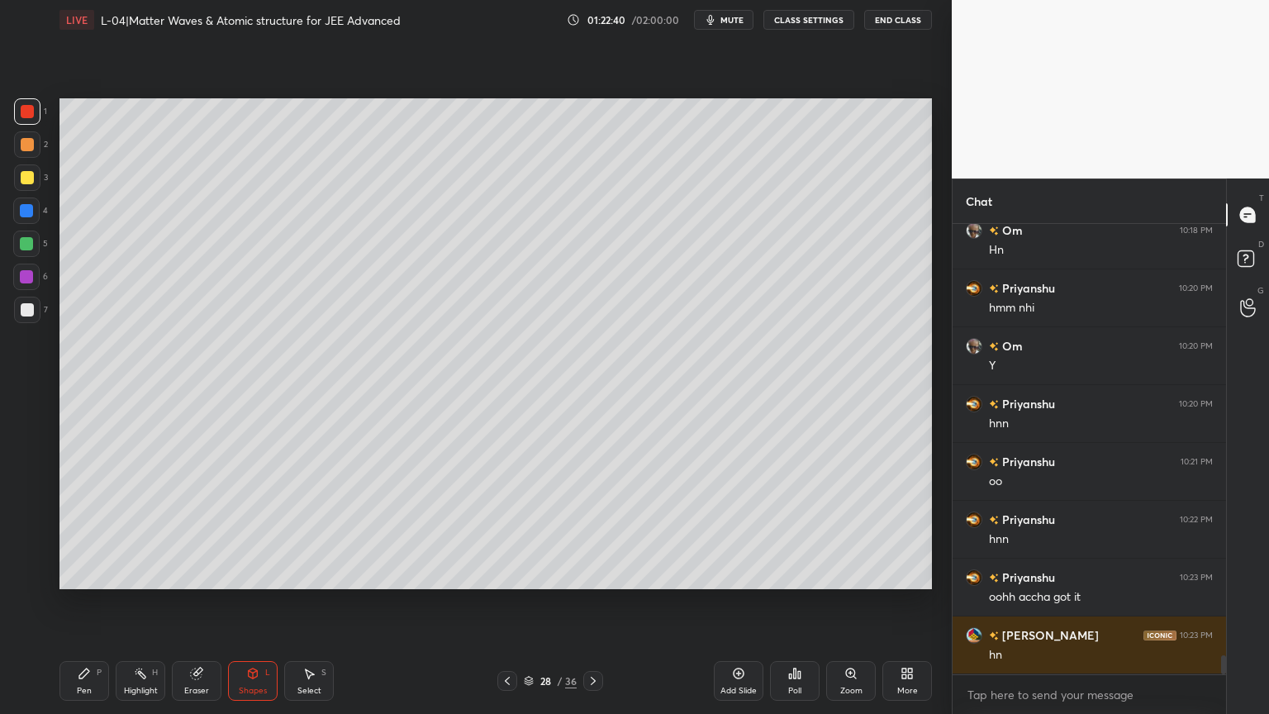
click at [33, 178] on div at bounding box center [27, 177] width 13 height 13
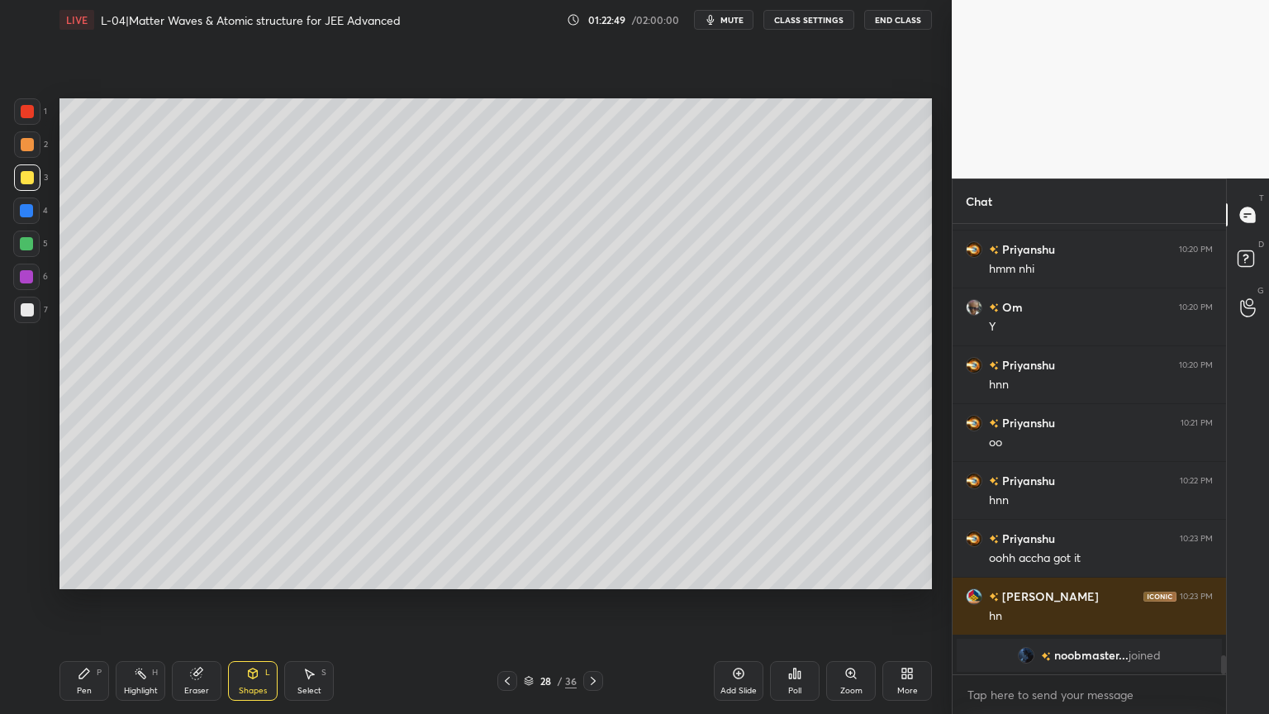
click at [30, 149] on div at bounding box center [27, 144] width 13 height 13
click at [243, 602] on div "Shapes L" at bounding box center [253, 681] width 50 height 40
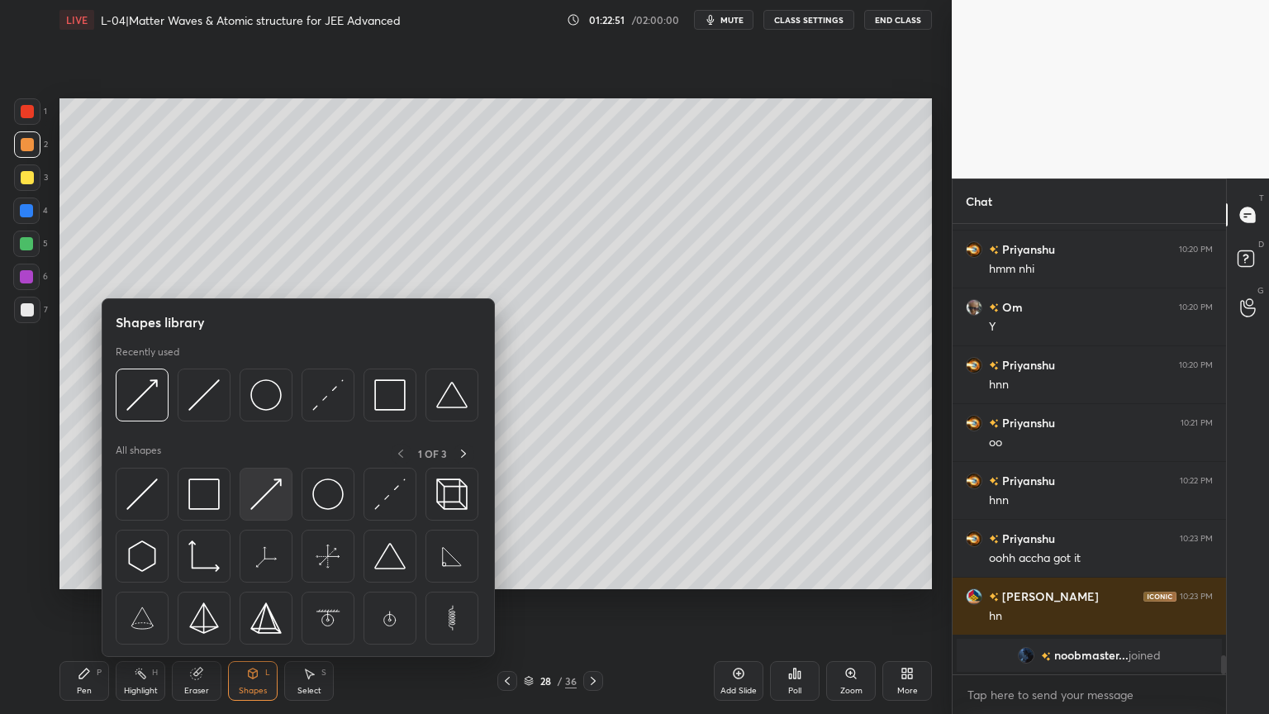
click at [265, 496] on img at bounding box center [265, 493] width 31 height 31
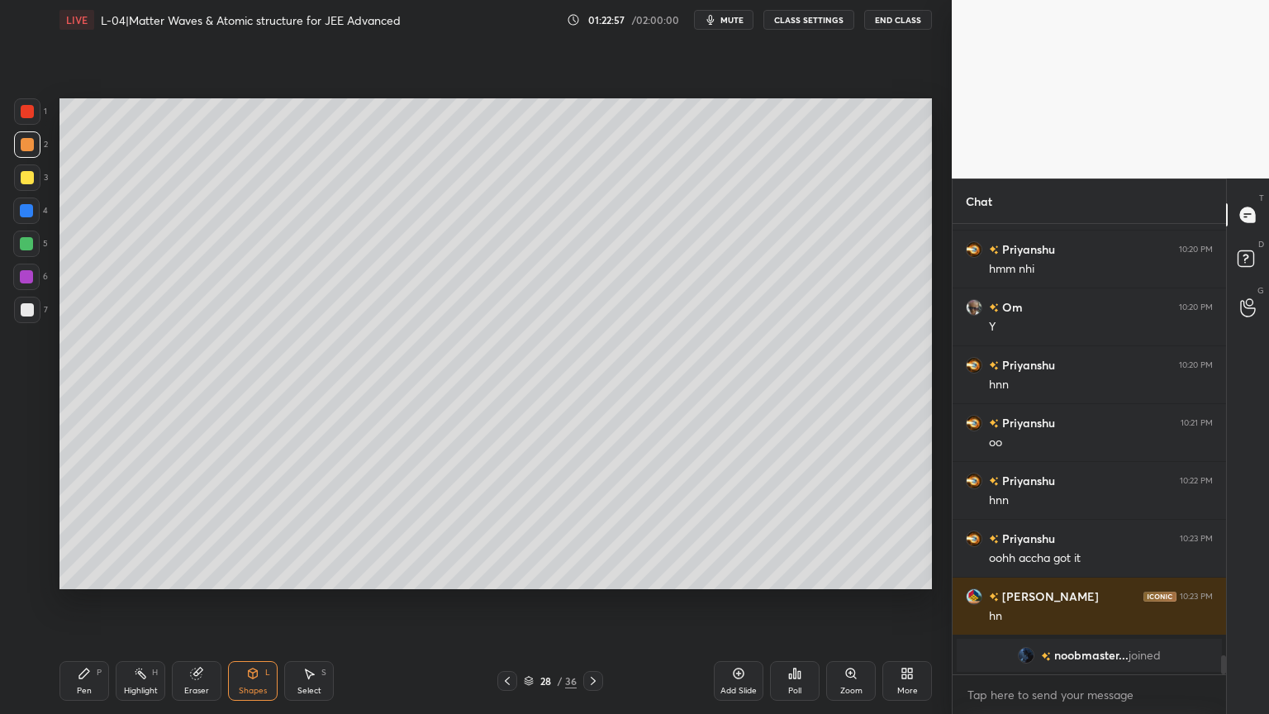
click at [22, 174] on div at bounding box center [27, 177] width 13 height 13
click at [17, 282] on div at bounding box center [26, 276] width 26 height 26
click at [80, 602] on div "Pen P" at bounding box center [84, 681] width 50 height 40
click at [17, 246] on div at bounding box center [26, 243] width 26 height 26
click at [254, 602] on div "Shapes L" at bounding box center [253, 681] width 50 height 40
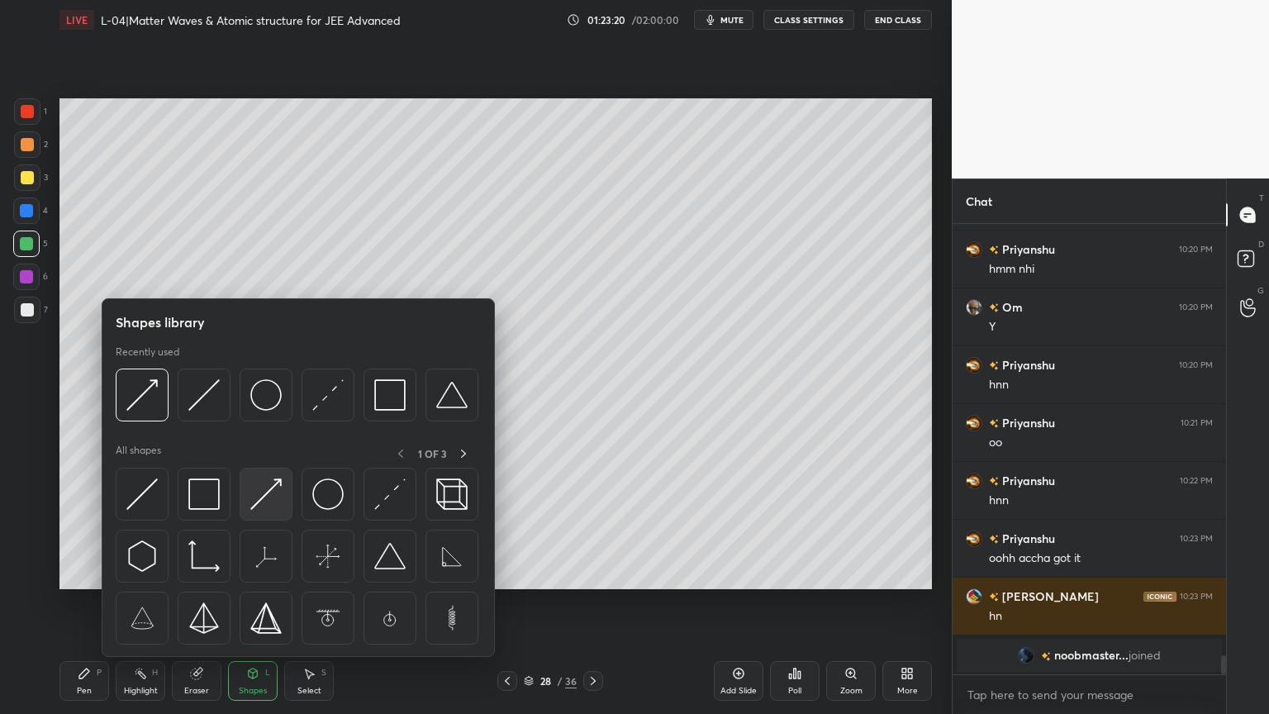
click at [269, 489] on img at bounding box center [265, 493] width 31 height 31
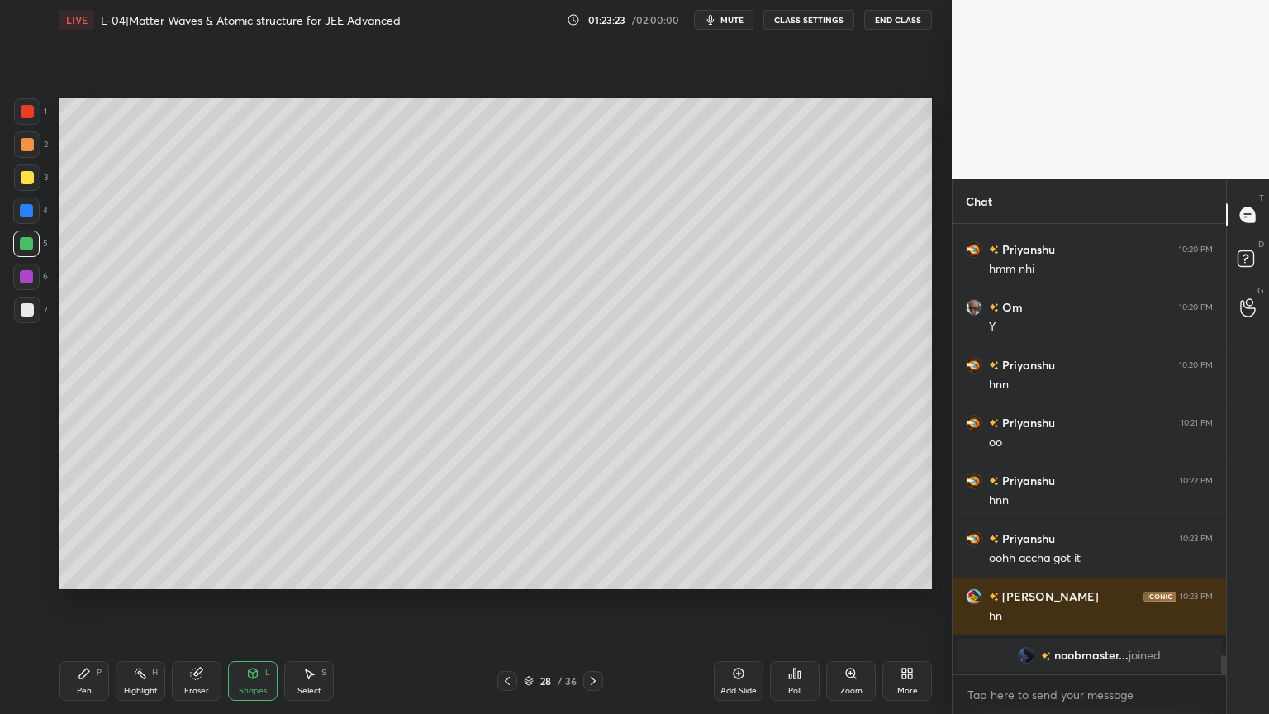
click at [63, 602] on div "Pen P" at bounding box center [84, 681] width 50 height 40
click at [245, 602] on div "Shapes L" at bounding box center [253, 681] width 50 height 40
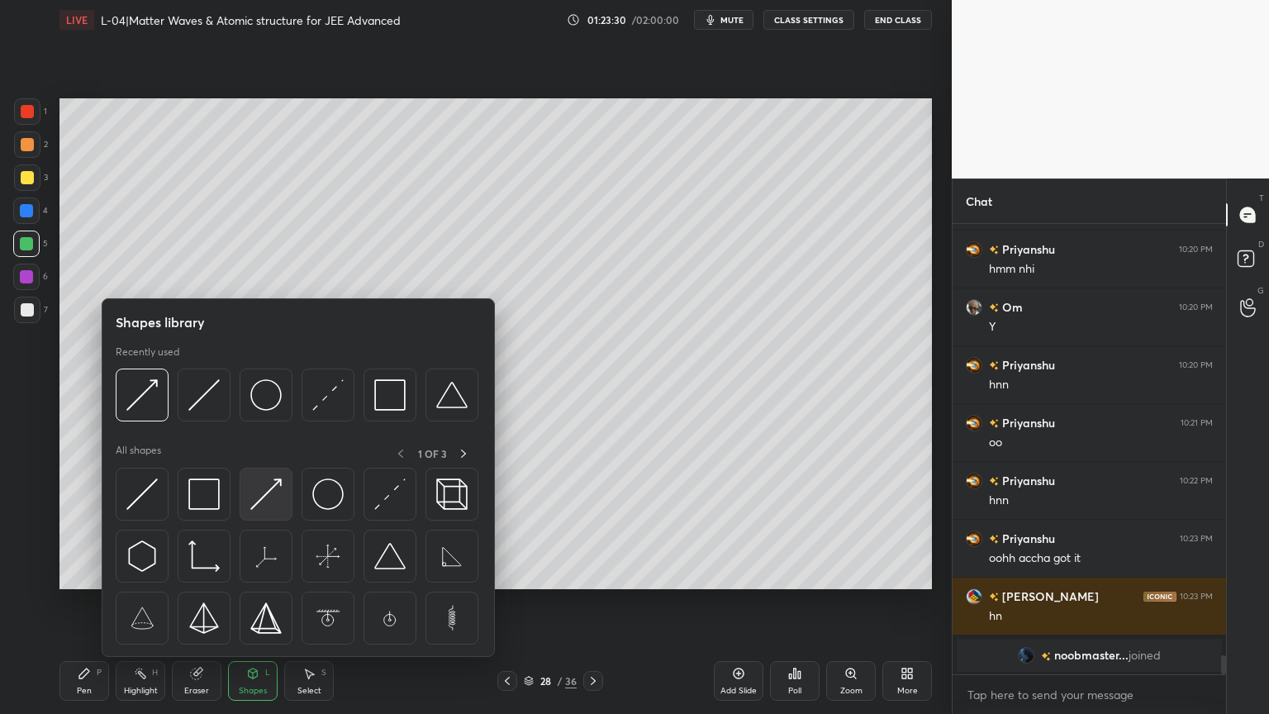
click at [268, 487] on img at bounding box center [265, 493] width 31 height 31
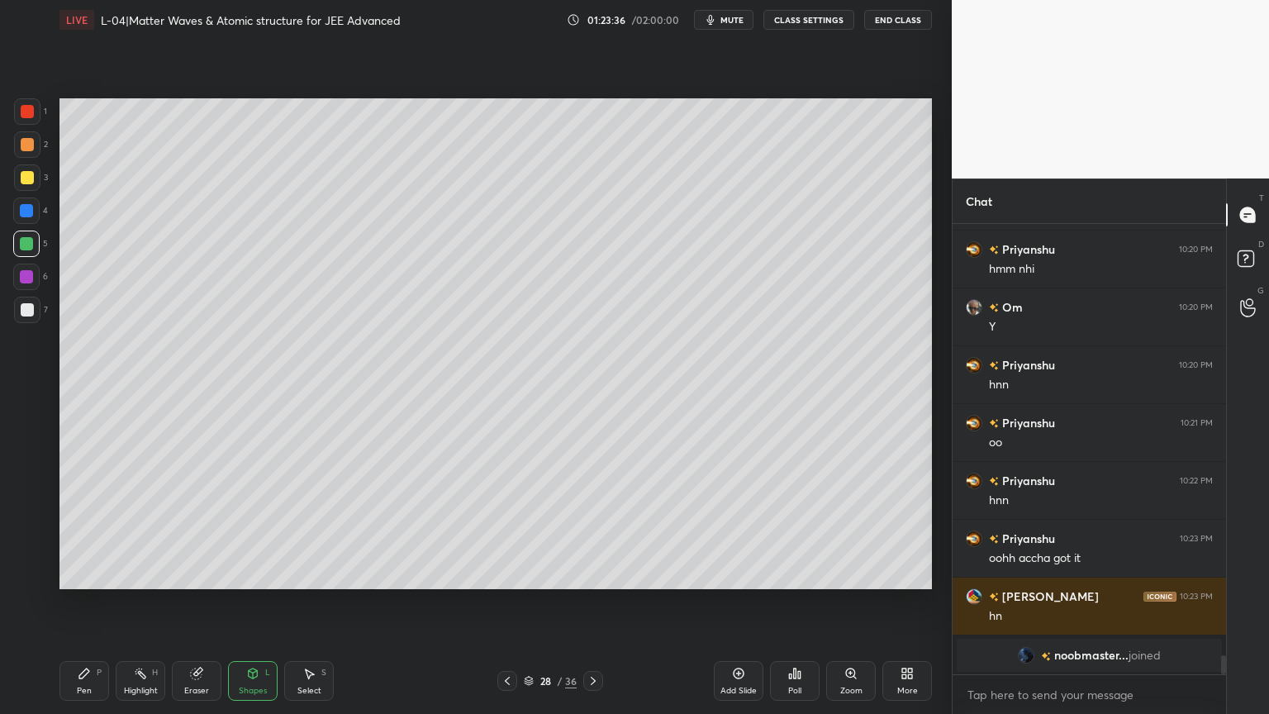
click at [140, 602] on div "Highlight" at bounding box center [141, 690] width 34 height 8
click at [78, 602] on icon at bounding box center [84, 673] width 13 height 13
click at [24, 144] on div at bounding box center [27, 144] width 13 height 13
click at [25, 112] on div at bounding box center [27, 111] width 13 height 13
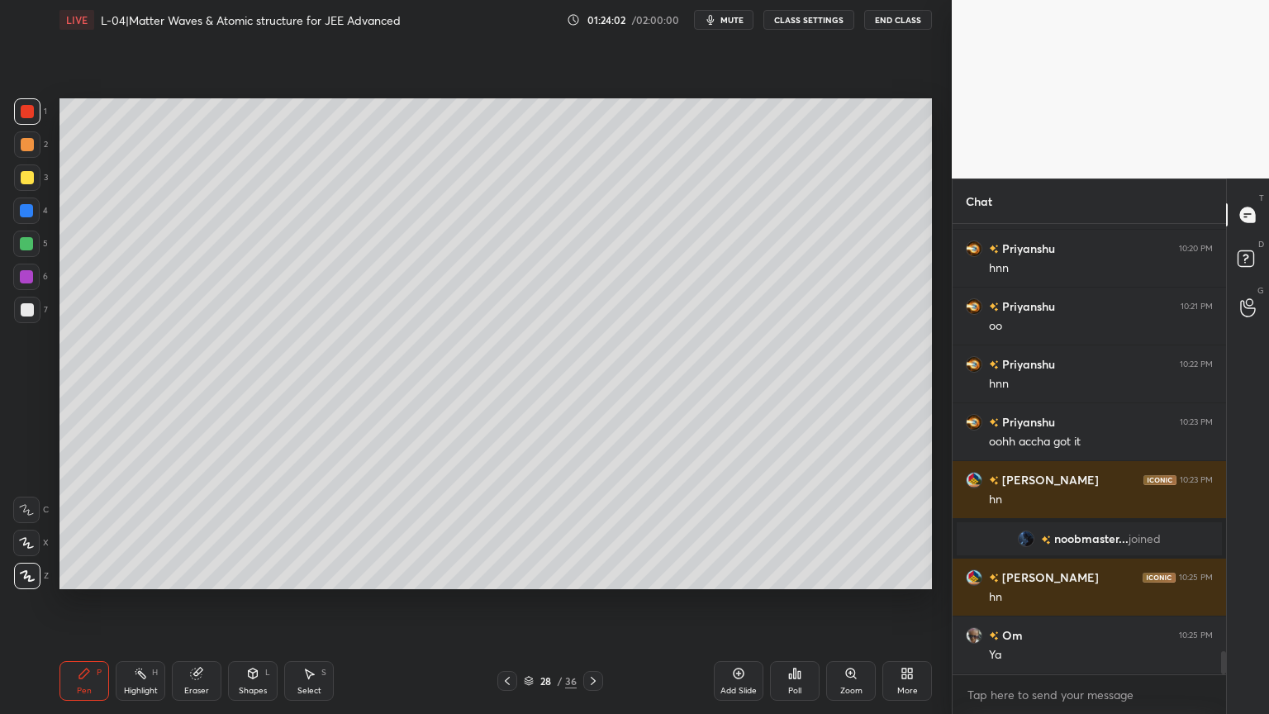
scroll to position [8319, 0]
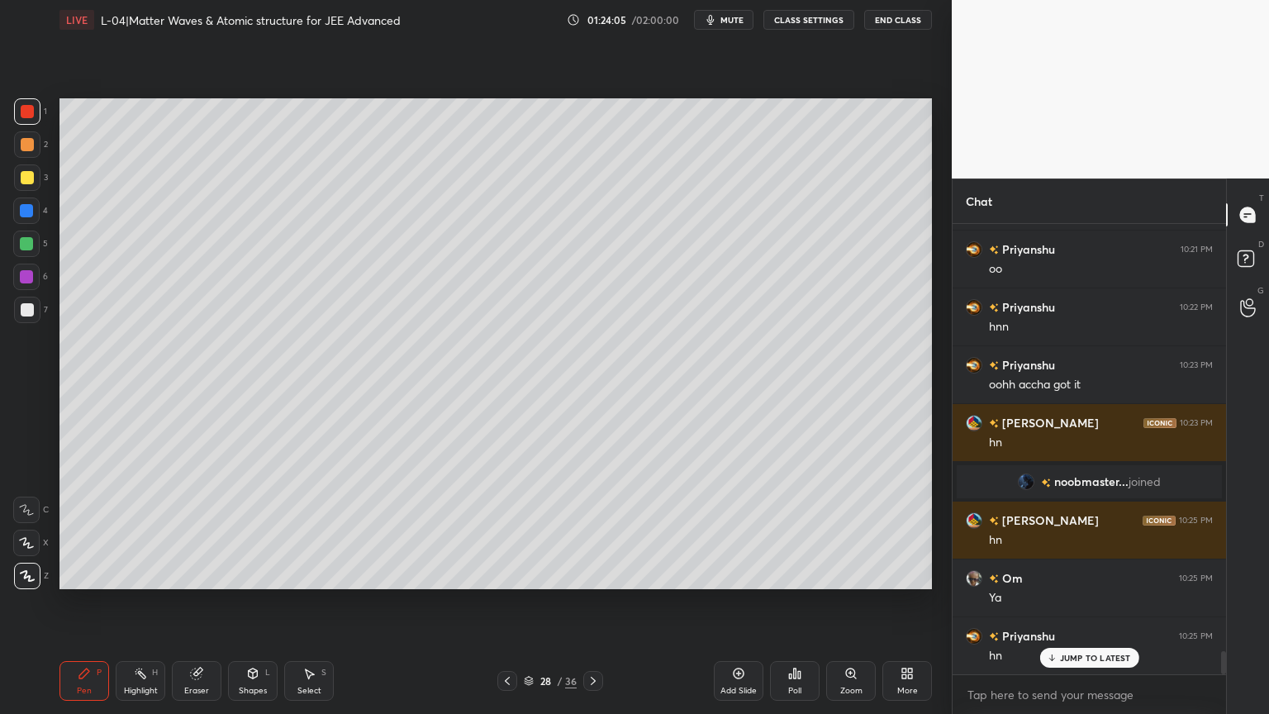
click at [25, 279] on div at bounding box center [26, 276] width 13 height 13
click at [19, 305] on div at bounding box center [27, 310] width 26 height 26
click at [241, 602] on div "Shapes L" at bounding box center [253, 681] width 50 height 40
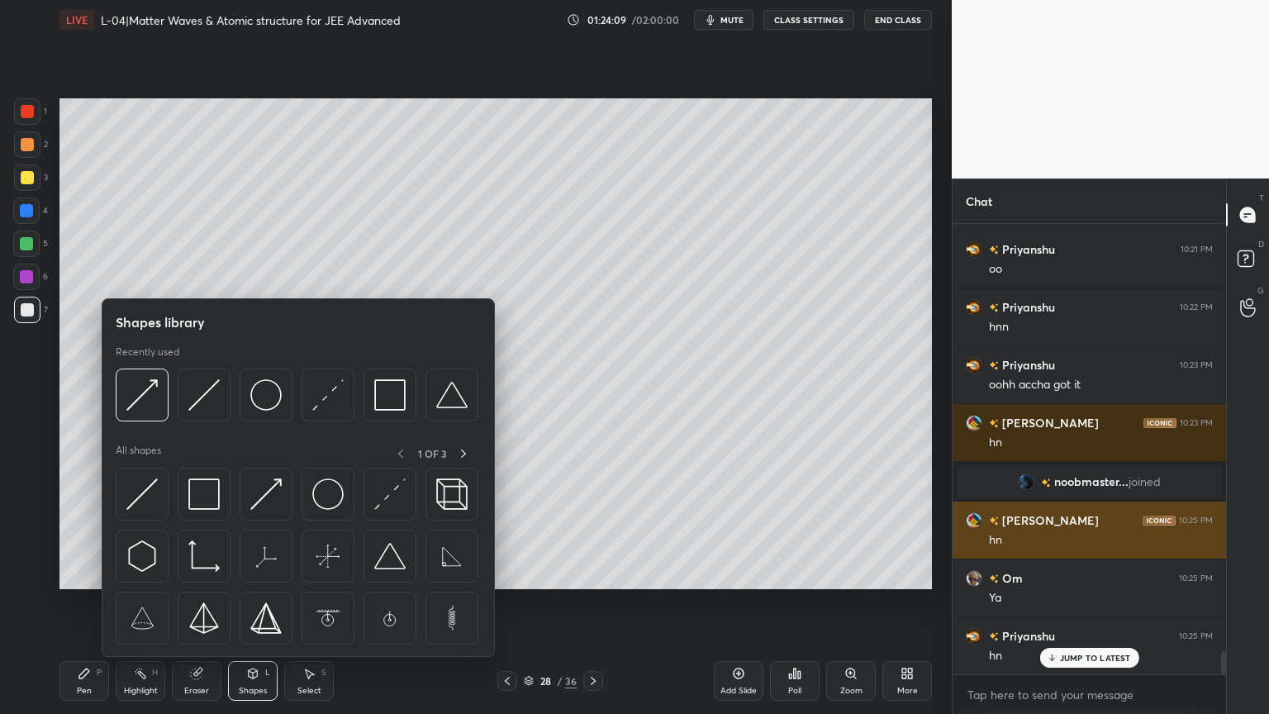
click at [264, 402] on img at bounding box center [265, 394] width 31 height 31
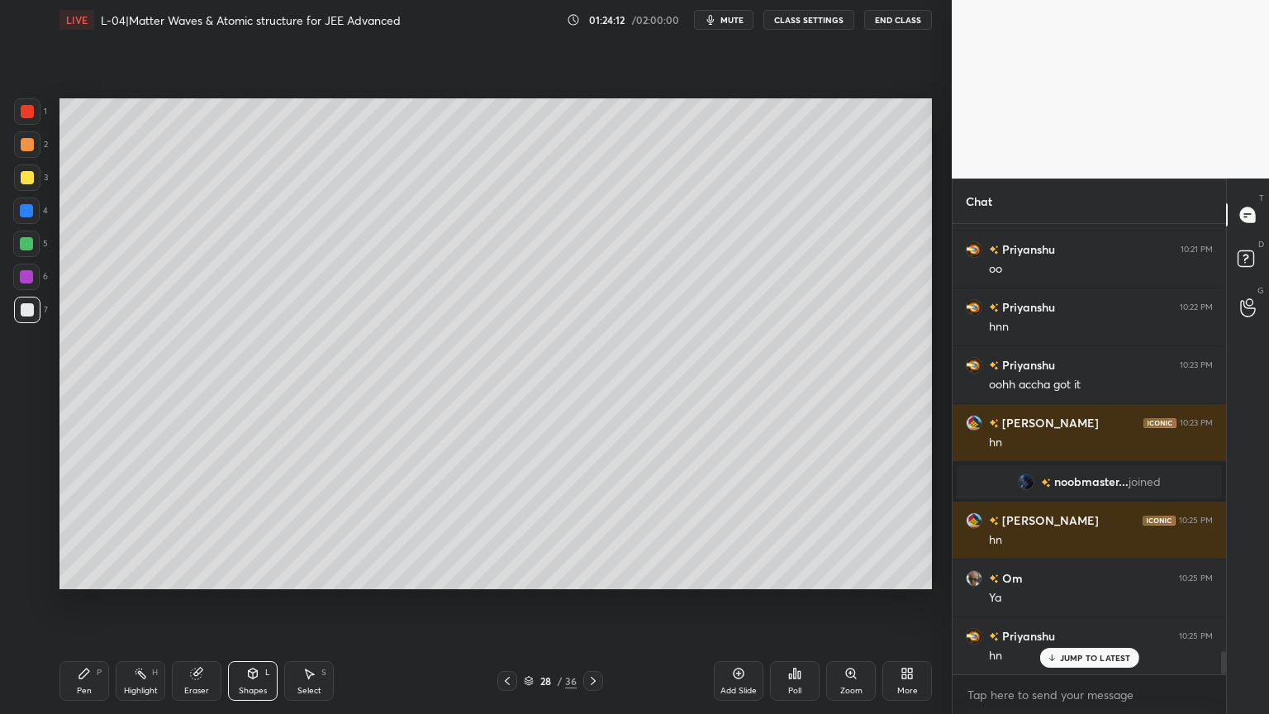
click at [257, 602] on div "Shapes L" at bounding box center [253, 681] width 50 height 40
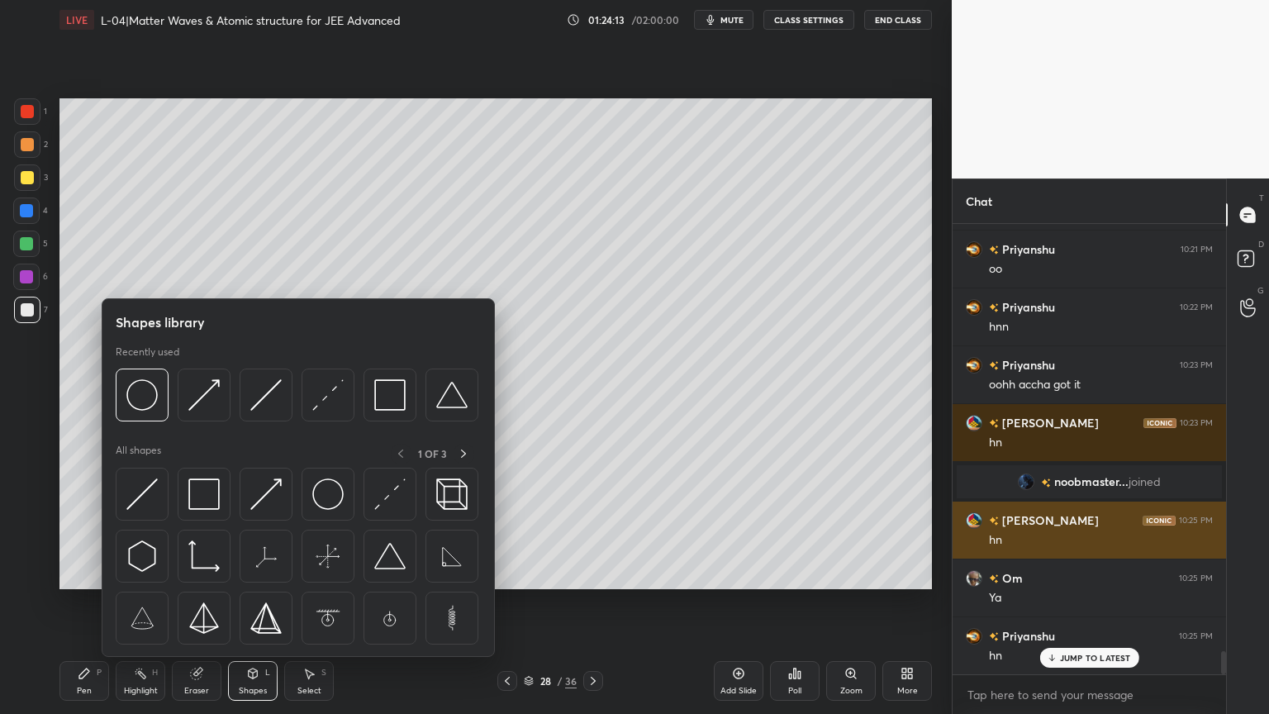
click at [192, 388] on img at bounding box center [203, 394] width 31 height 31
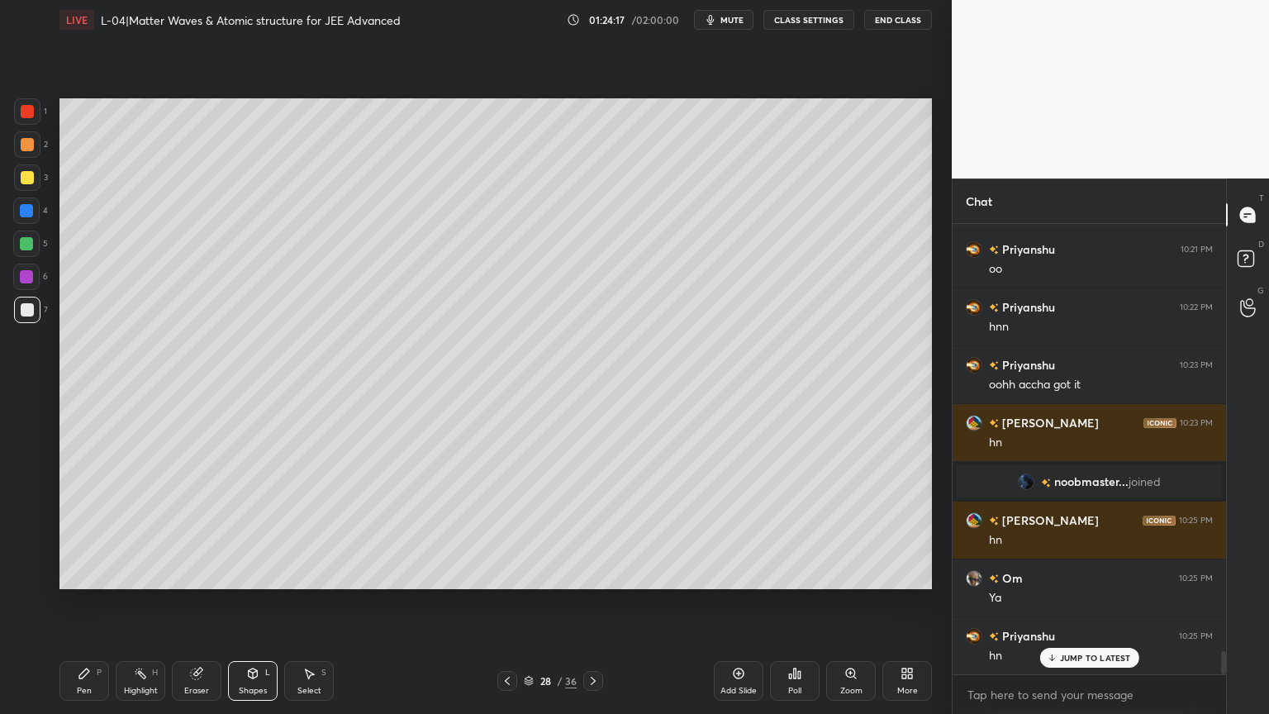
click at [204, 602] on div "Eraser" at bounding box center [197, 681] width 50 height 40
click at [96, 602] on div "Pen P" at bounding box center [84, 681] width 50 height 40
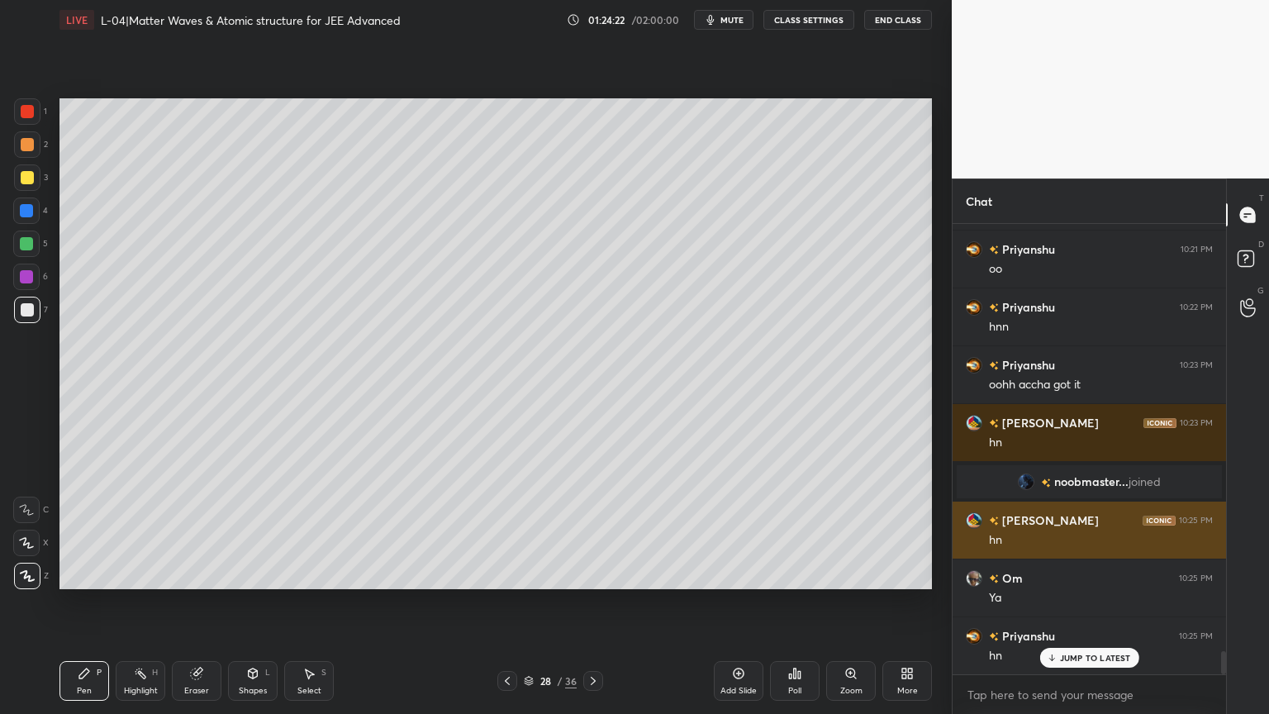
scroll to position [8320, 0]
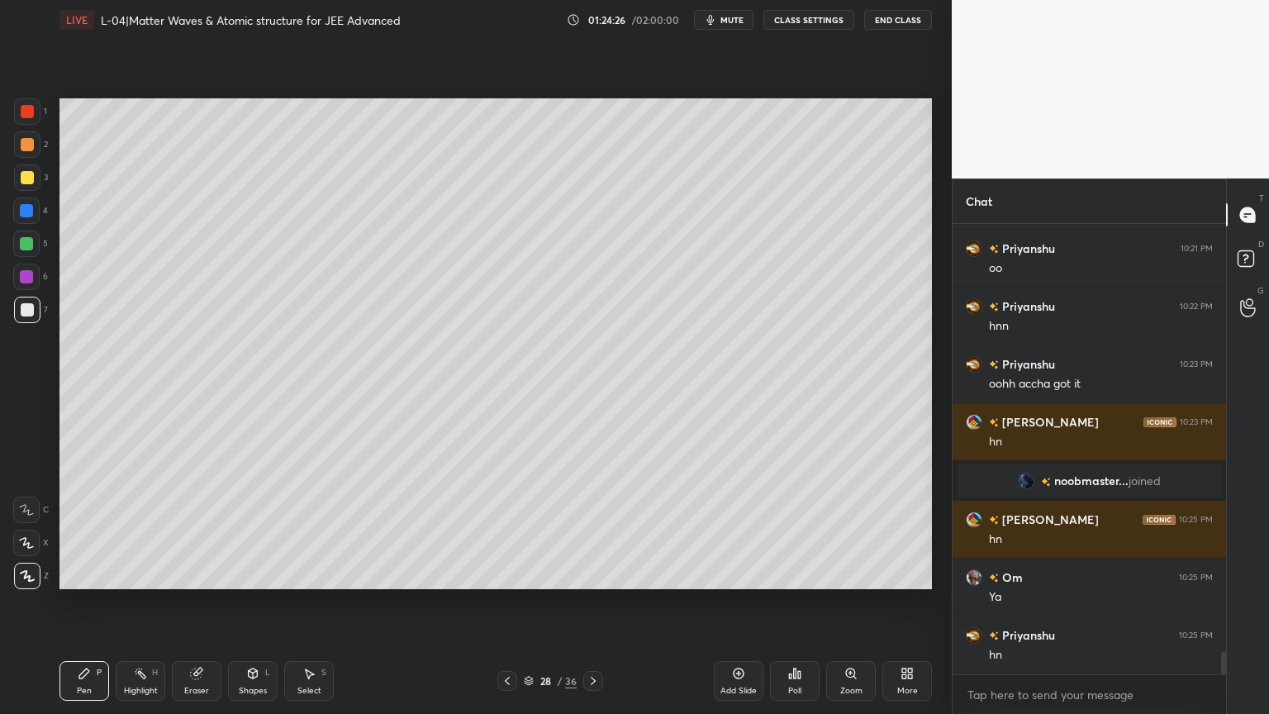
click at [198, 602] on icon at bounding box center [196, 673] width 11 height 11
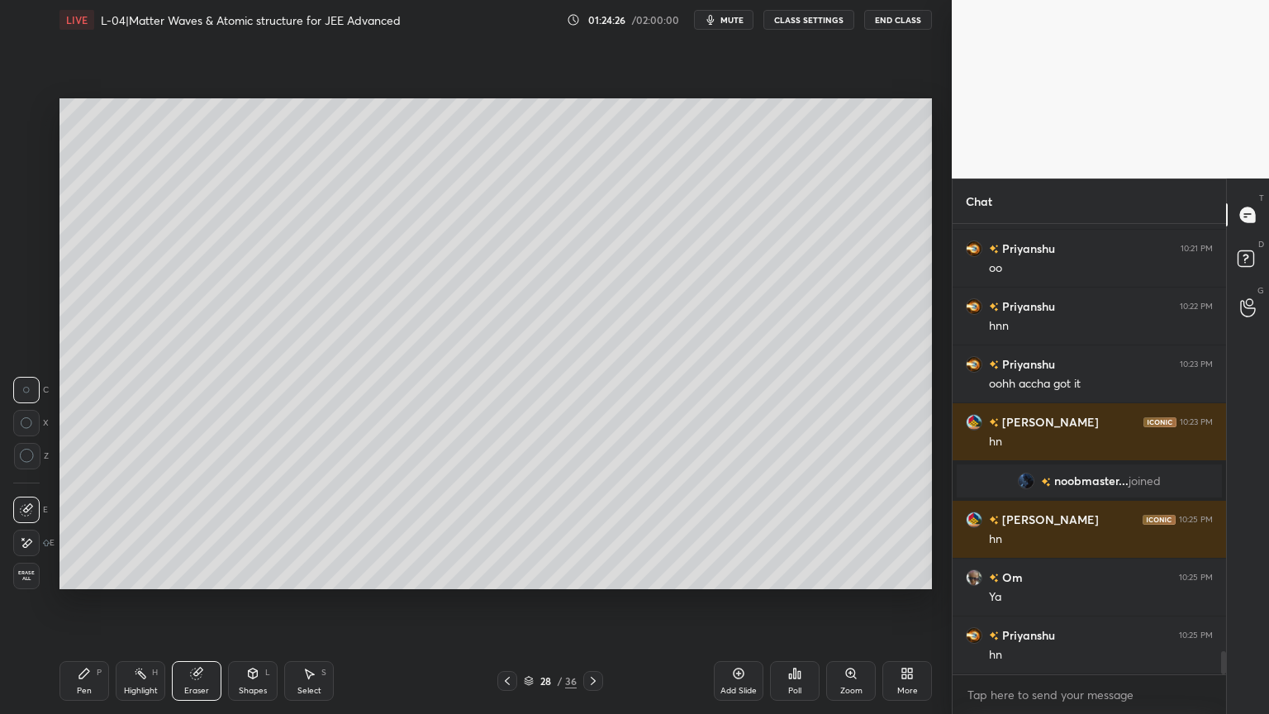
click at [256, 602] on icon at bounding box center [252, 673] width 13 height 13
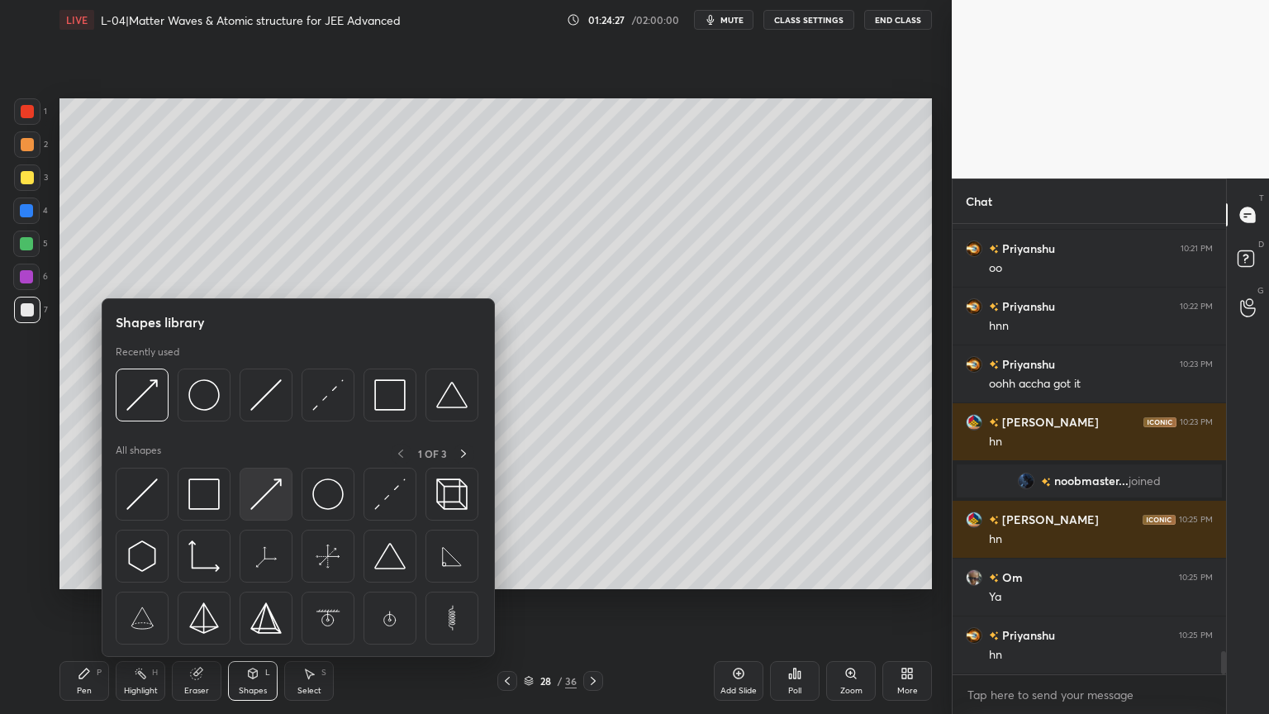
click at [276, 496] on img at bounding box center [265, 493] width 31 height 31
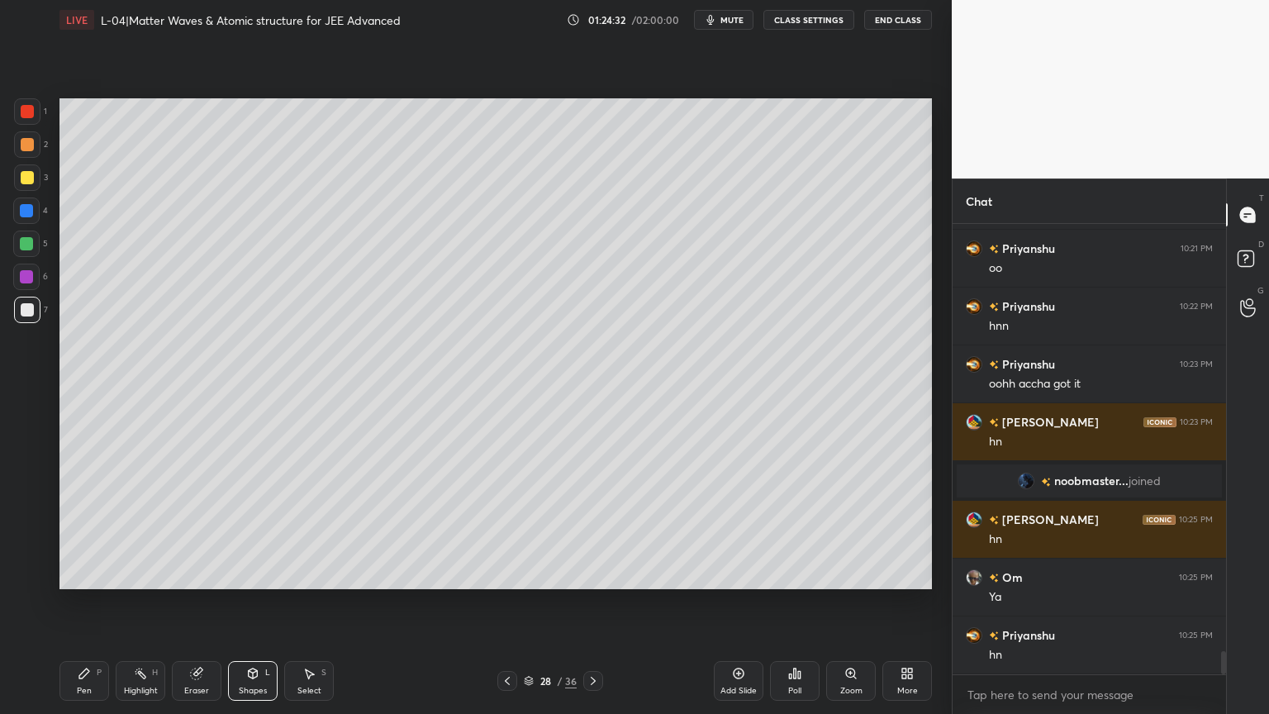
click at [82, 602] on icon at bounding box center [84, 673] width 10 height 10
click at [248, 602] on div "Shapes L" at bounding box center [253, 681] width 50 height 40
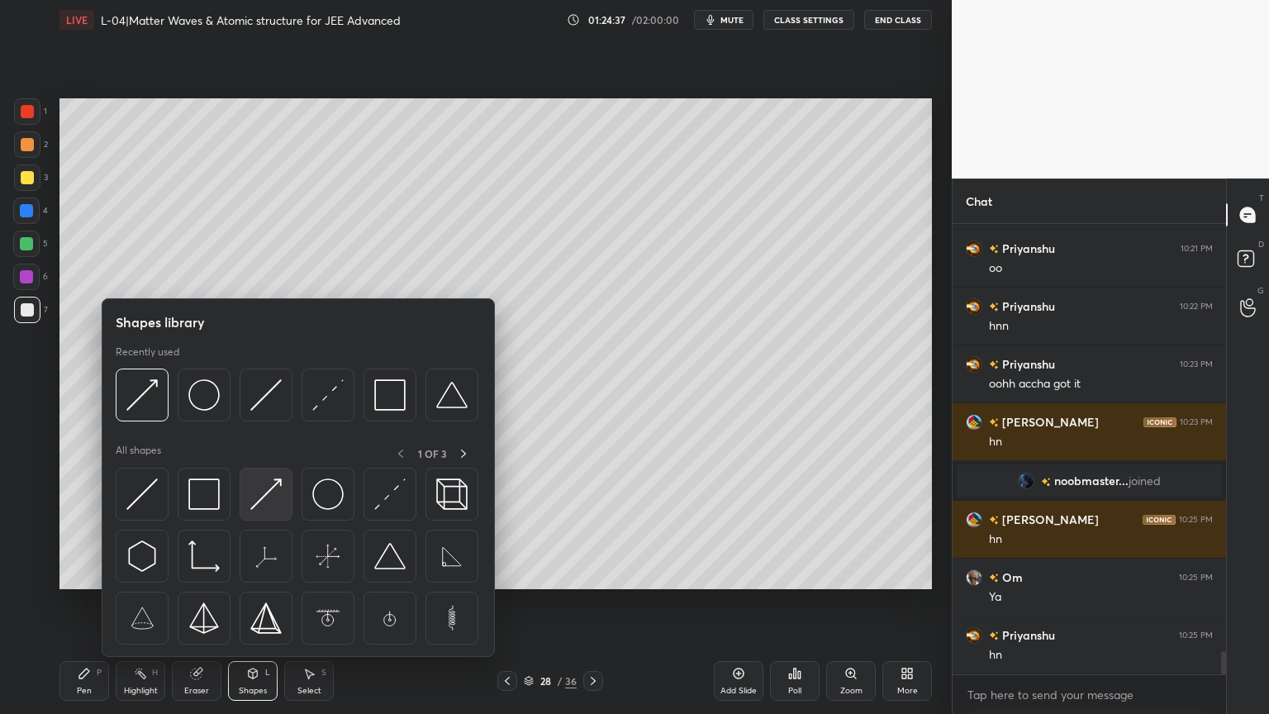
click at [258, 499] on img at bounding box center [265, 493] width 31 height 31
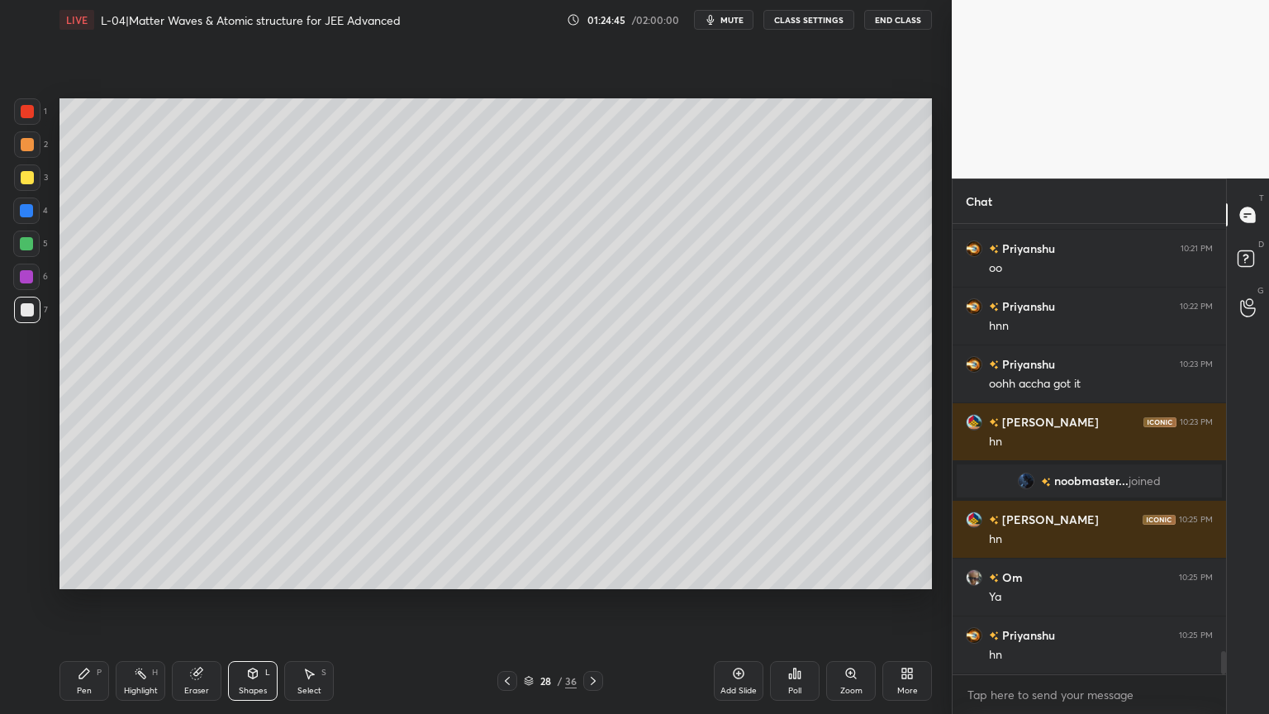
click at [146, 602] on icon at bounding box center [140, 673] width 13 height 13
click at [17, 240] on div at bounding box center [26, 243] width 26 height 26
click at [78, 602] on icon at bounding box center [84, 673] width 13 height 13
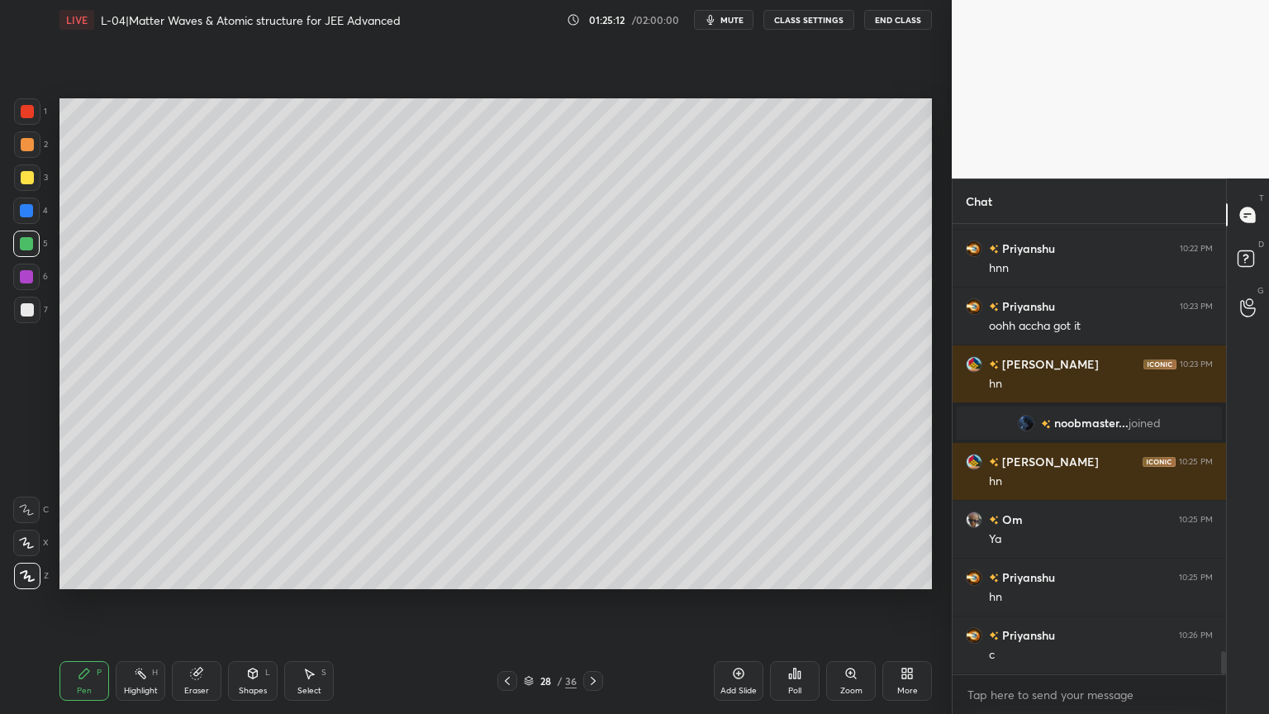
click at [26, 178] on div at bounding box center [27, 177] width 13 height 13
click at [502, 602] on icon at bounding box center [507, 680] width 13 height 13
click at [585, 602] on div at bounding box center [593, 681] width 20 height 20
click at [586, 602] on icon at bounding box center [592, 680] width 13 height 13
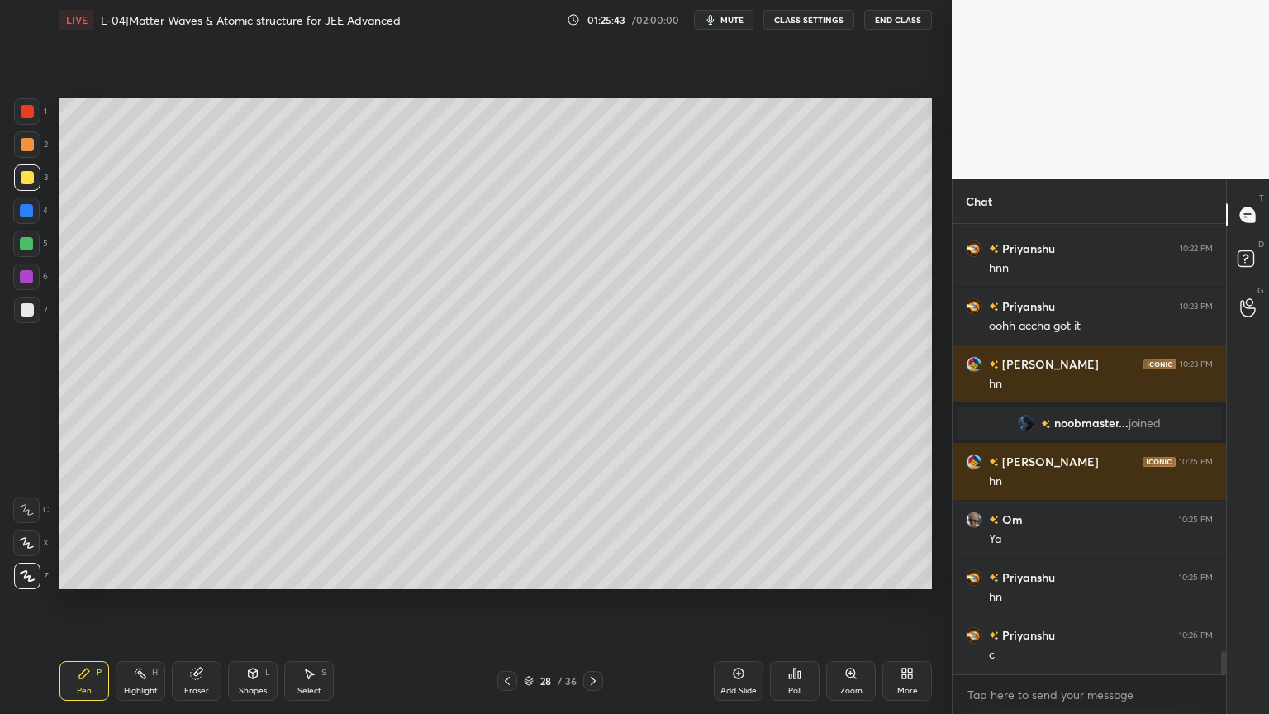
click at [509, 602] on icon at bounding box center [507, 680] width 5 height 8
click at [508, 602] on icon at bounding box center [507, 680] width 13 height 13
click at [592, 602] on icon at bounding box center [593, 680] width 5 height 8
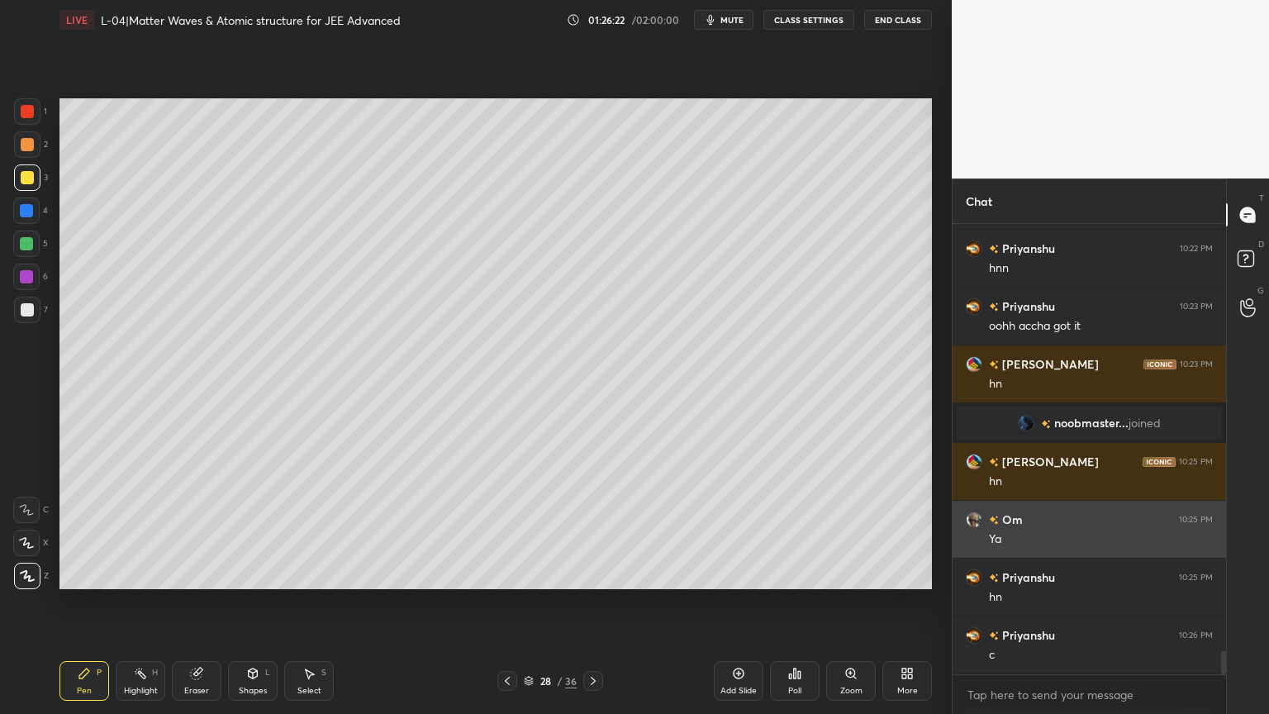
scroll to position [8435, 0]
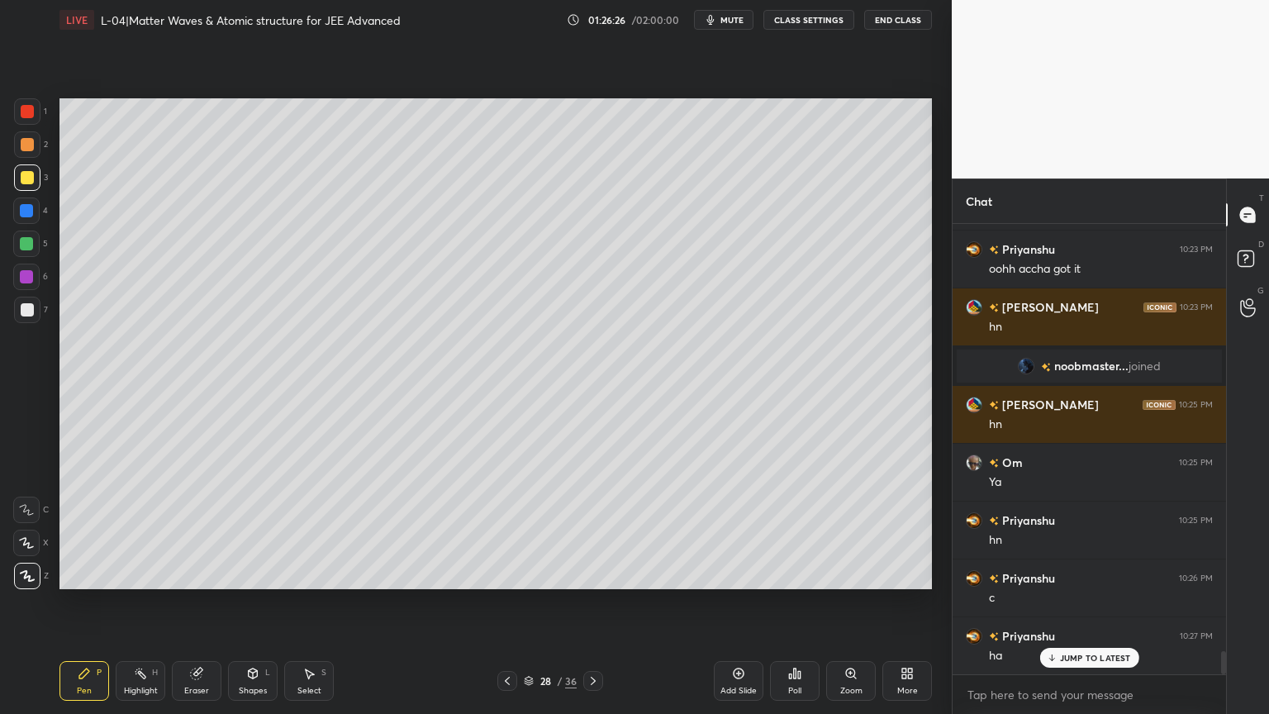
click at [140, 602] on div "Highlight" at bounding box center [141, 690] width 34 height 8
click at [97, 602] on div "P" at bounding box center [99, 672] width 5 height 8
click at [202, 602] on div "Eraser" at bounding box center [197, 681] width 50 height 40
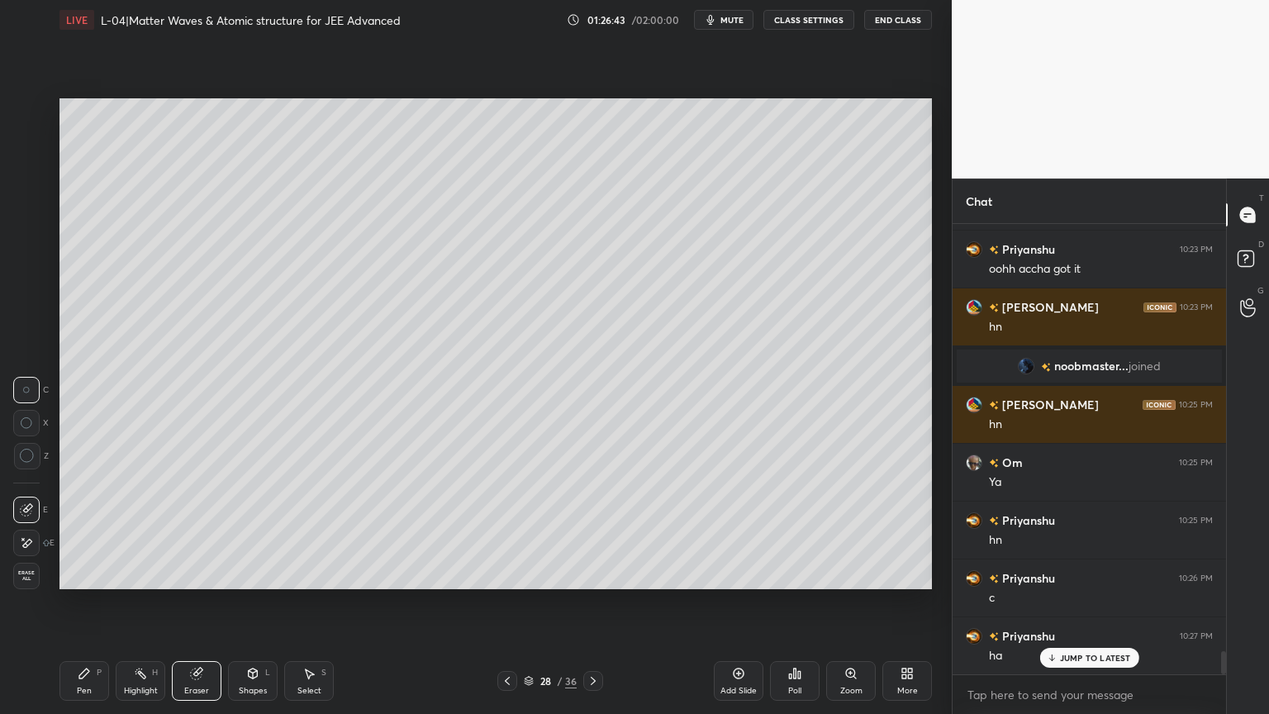
click at [94, 602] on div "Pen P" at bounding box center [84, 681] width 50 height 40
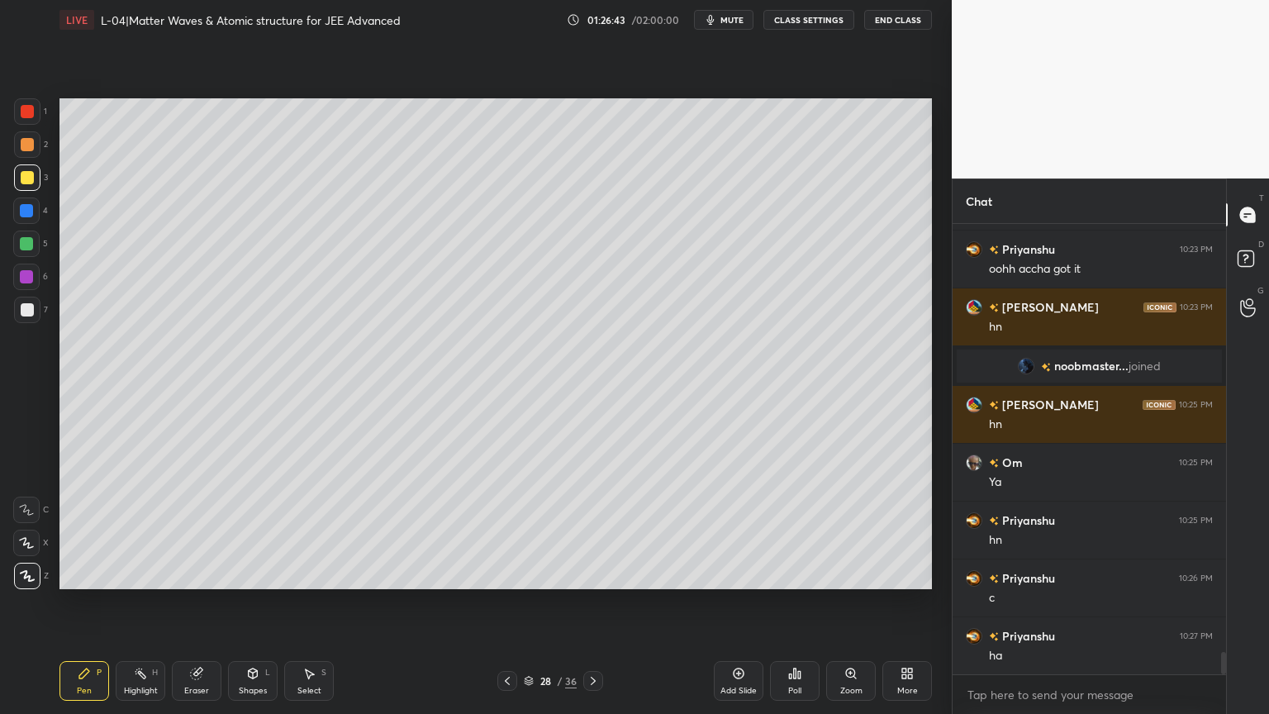
scroll to position [8493, 0]
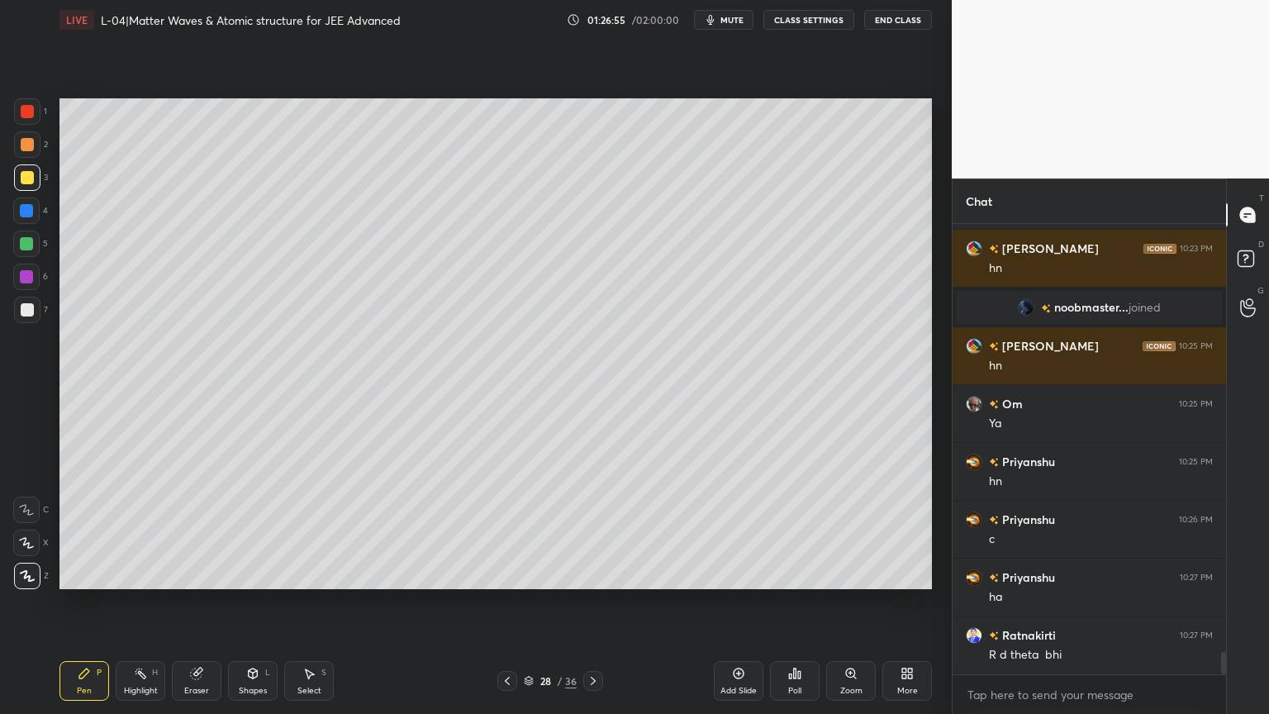
click at [140, 602] on div "Highlight" at bounding box center [141, 690] width 34 height 8
click at [27, 283] on div at bounding box center [26, 276] width 26 height 26
click at [79, 602] on div "Pen" at bounding box center [84, 690] width 15 height 8
click at [30, 150] on div at bounding box center [27, 144] width 13 height 13
click at [742, 602] on icon at bounding box center [738, 673] width 13 height 13
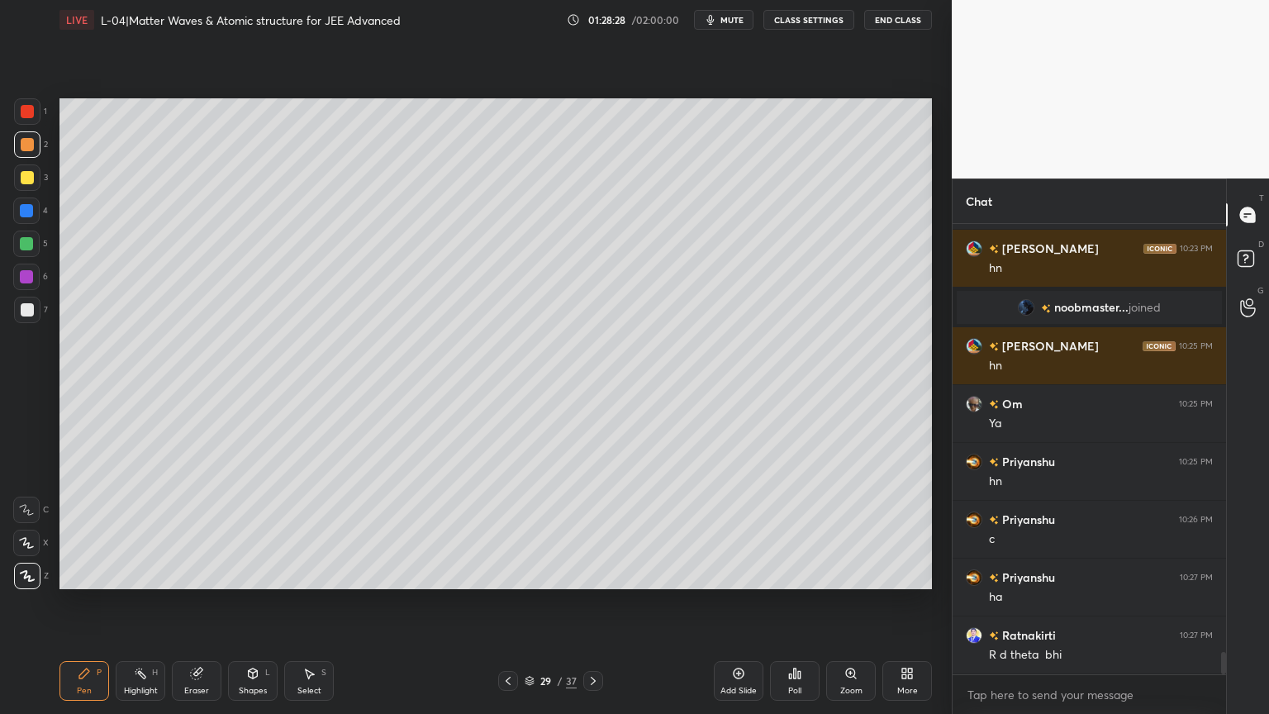
click at [201, 602] on icon at bounding box center [196, 673] width 11 height 11
click at [80, 602] on div "Pen" at bounding box center [84, 690] width 15 height 8
click at [27, 177] on div at bounding box center [27, 177] width 13 height 13
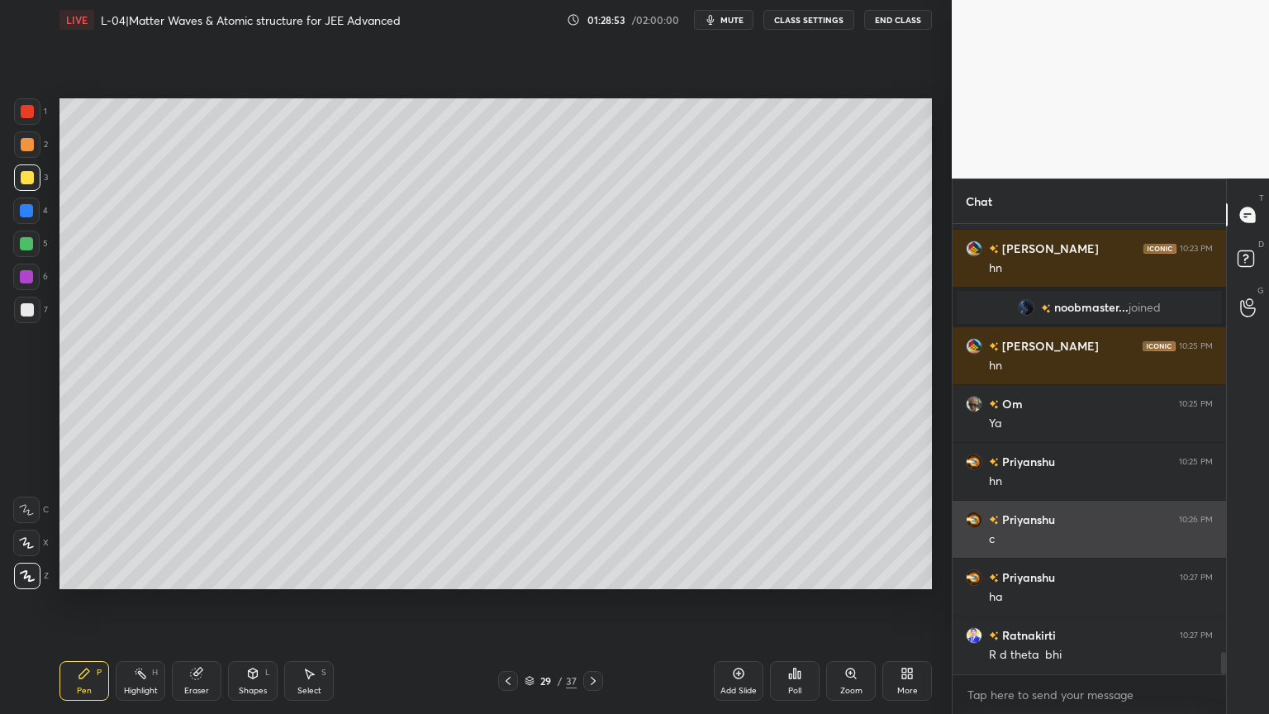
scroll to position [8550, 0]
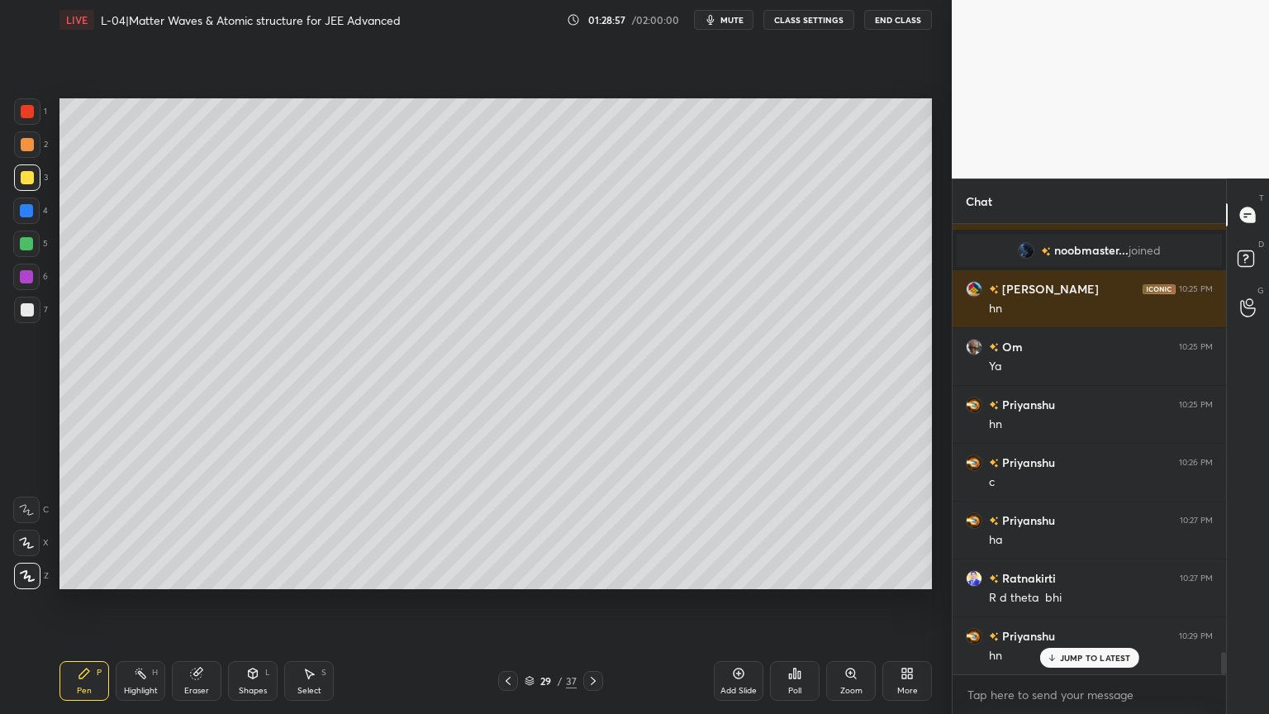
click at [24, 247] on div at bounding box center [26, 243] width 13 height 13
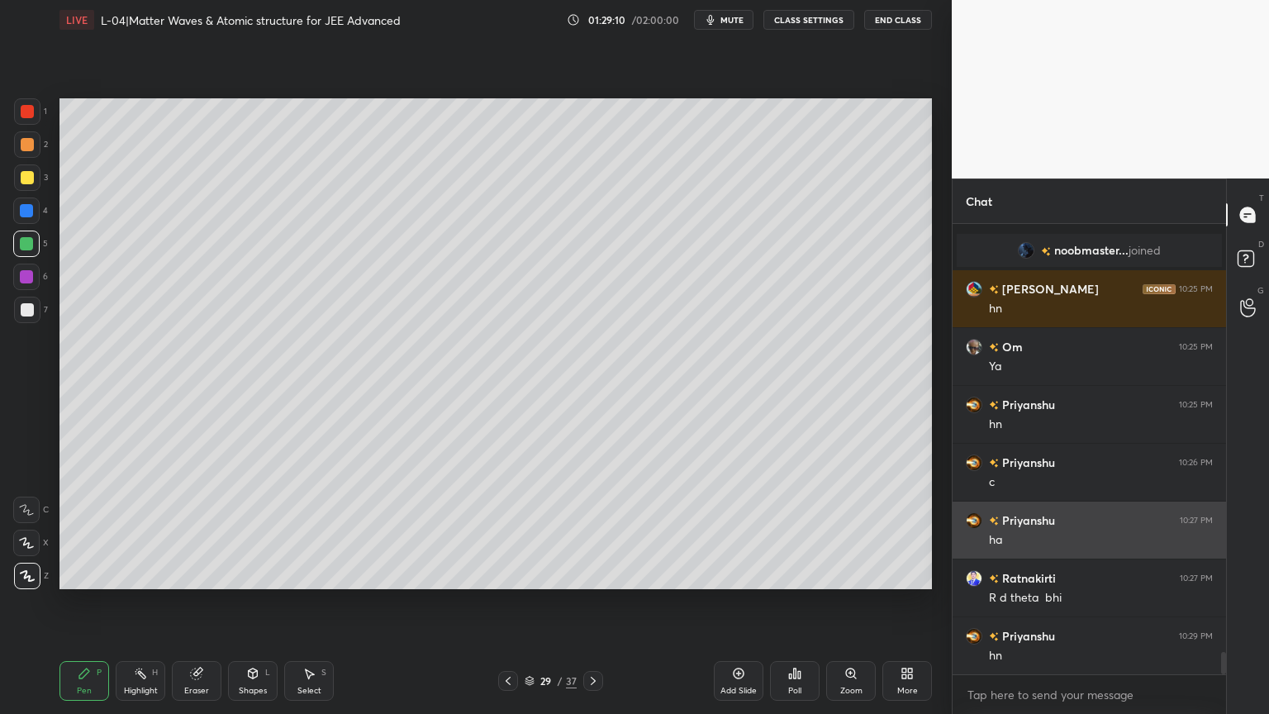
scroll to position [8609, 0]
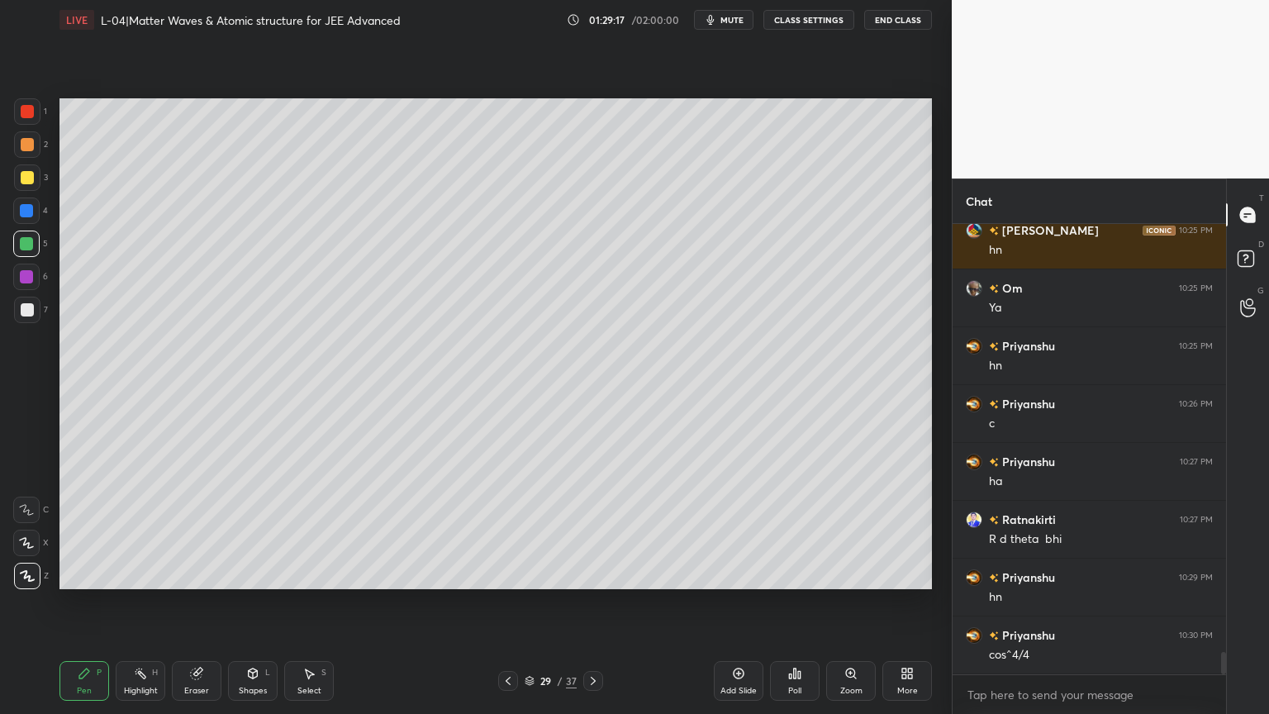
click at [208, 602] on div "Eraser" at bounding box center [197, 681] width 50 height 40
click at [136, 602] on icon at bounding box center [140, 673] width 13 height 13
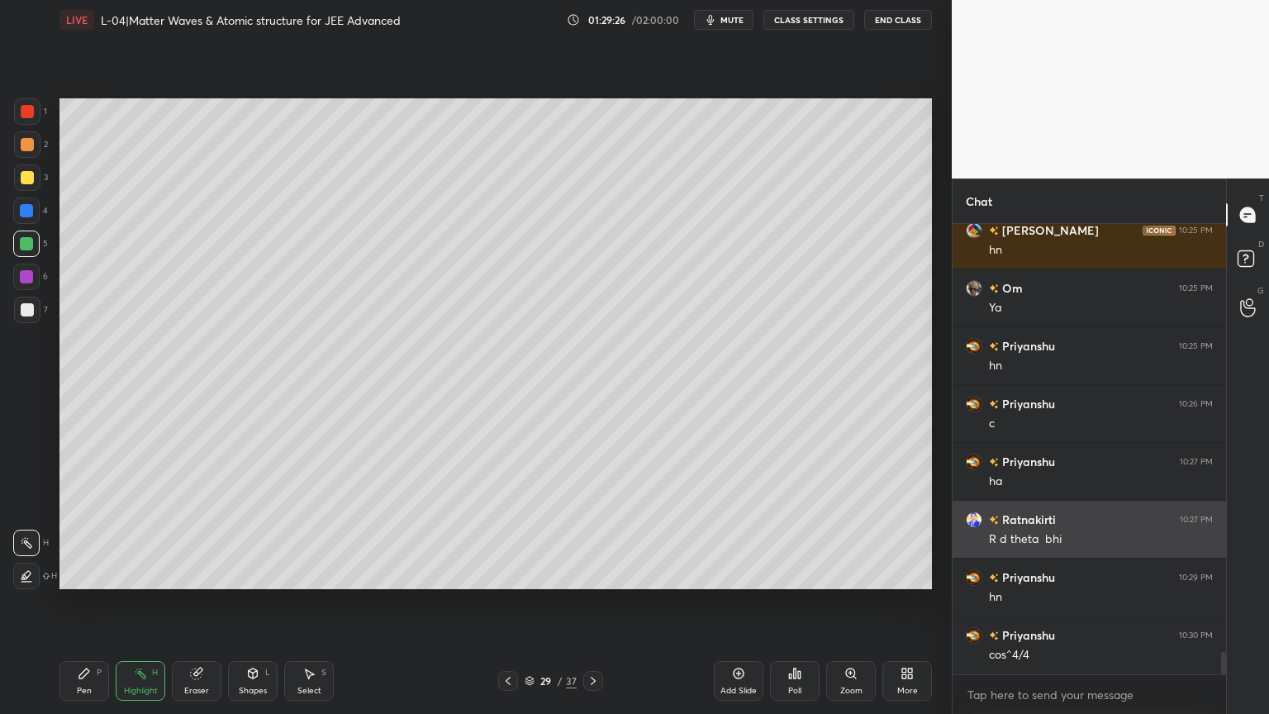
scroll to position [8626, 0]
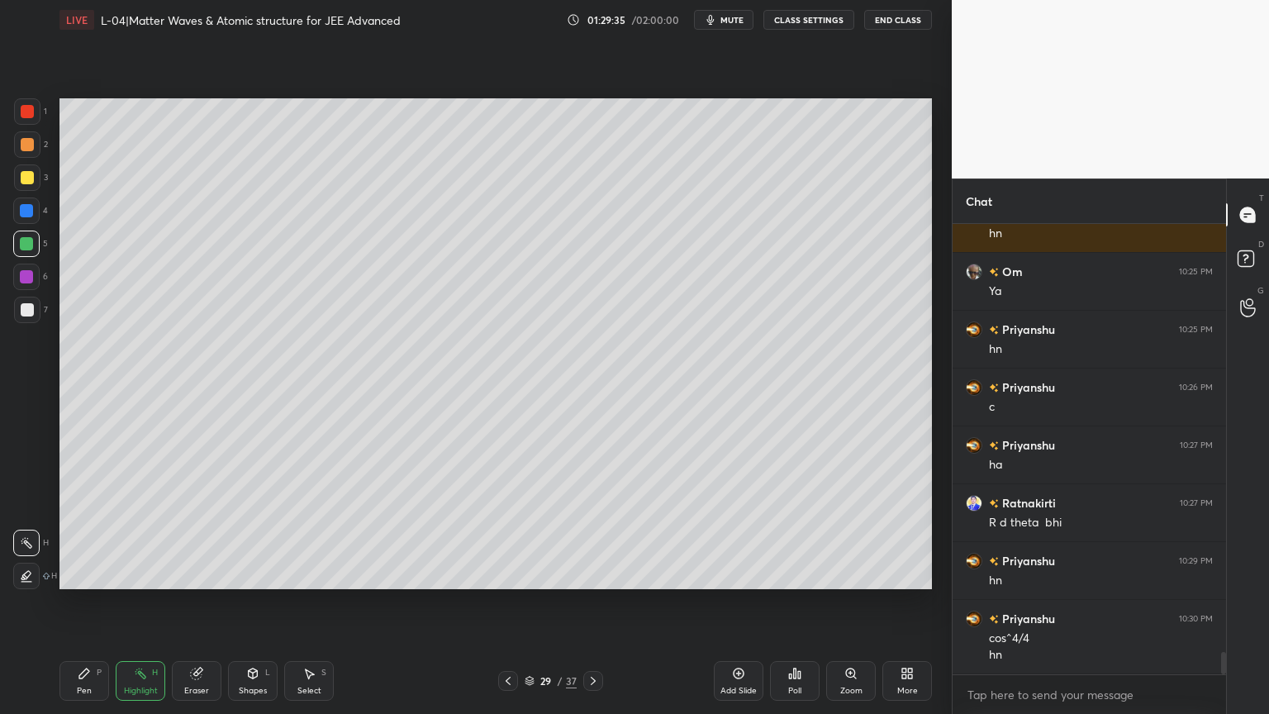
click at [139, 602] on rect at bounding box center [142, 675] width 8 height 8
click at [505, 602] on icon at bounding box center [507, 680] width 13 height 13
click at [598, 602] on icon at bounding box center [592, 680] width 13 height 13
click at [211, 602] on div "Eraser" at bounding box center [197, 681] width 50 height 40
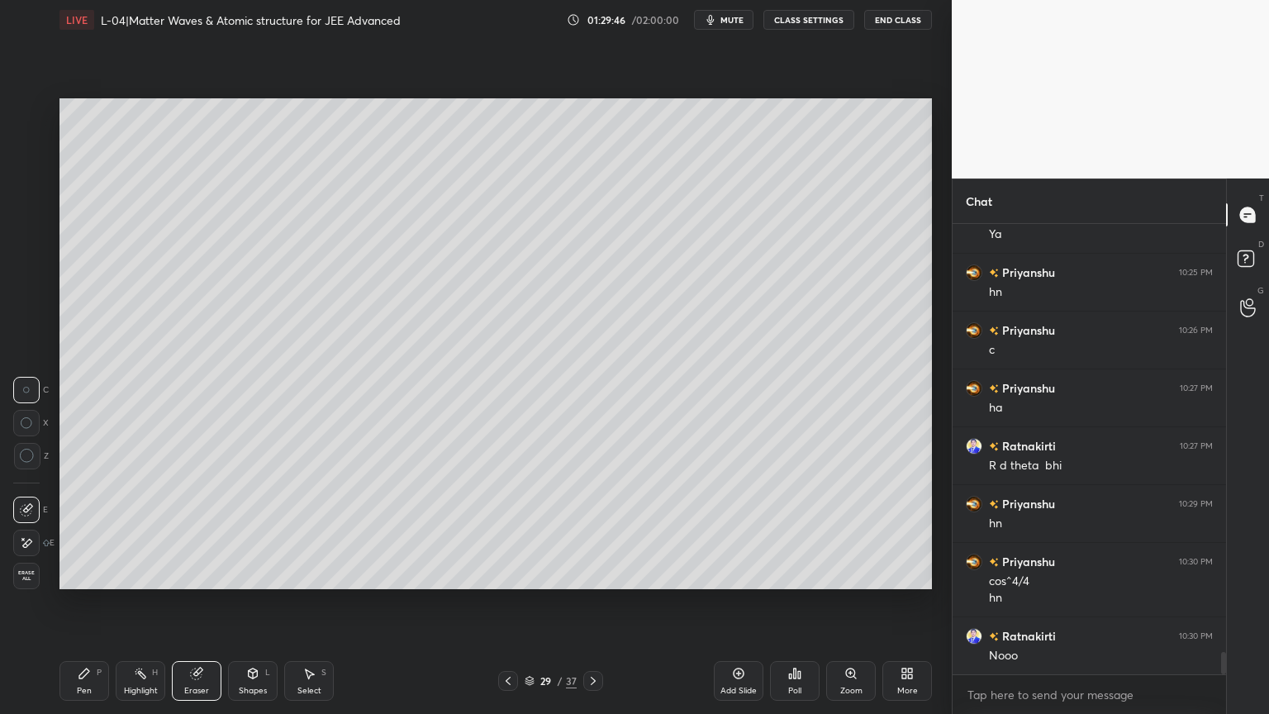
click at [87, 602] on div "Pen" at bounding box center [84, 690] width 15 height 8
click at [502, 602] on icon at bounding box center [507, 680] width 13 height 13
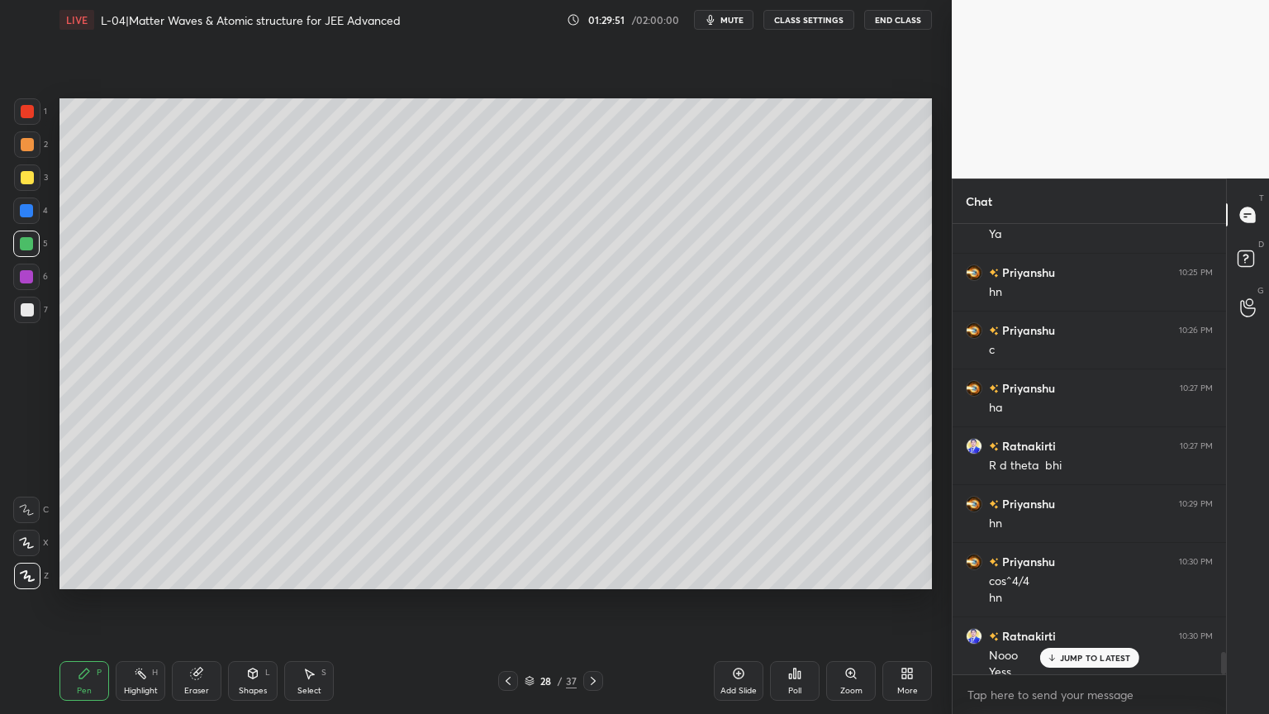
scroll to position [8699, 0]
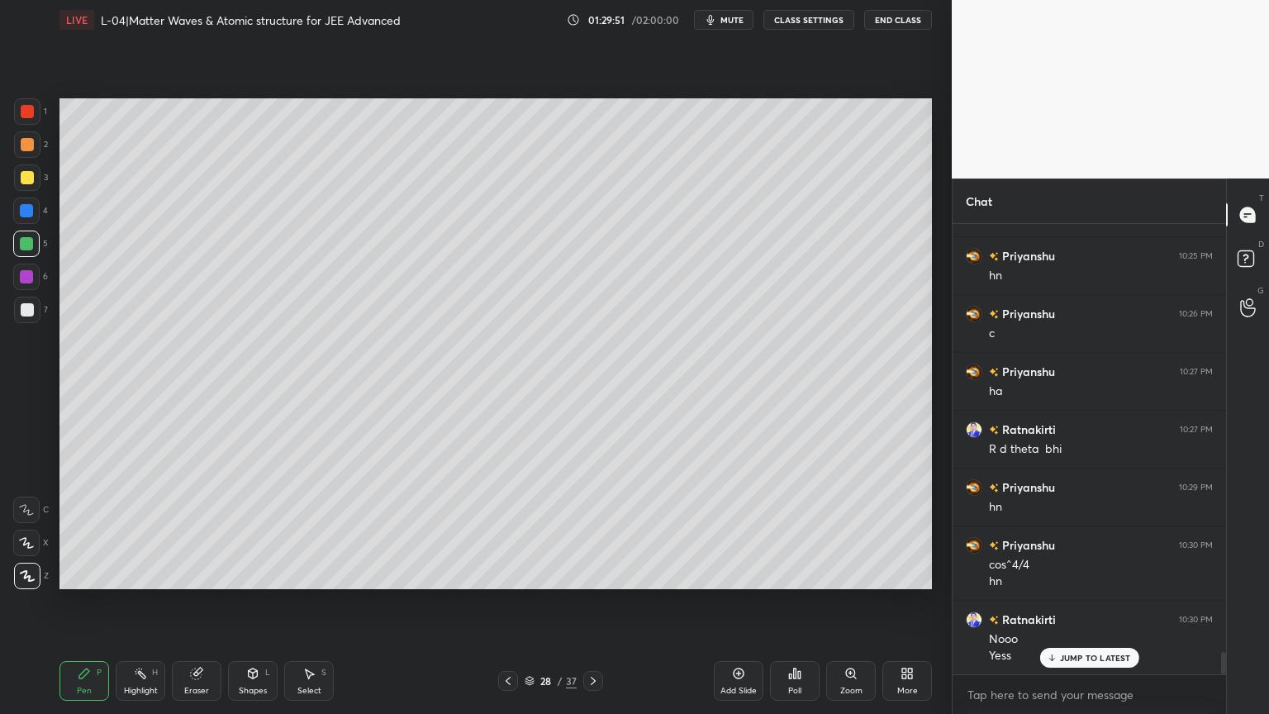
click at [504, 602] on icon at bounding box center [507, 680] width 13 height 13
click at [505, 602] on icon at bounding box center [507, 680] width 13 height 13
click at [595, 602] on div at bounding box center [593, 681] width 20 height 20
click at [596, 602] on div at bounding box center [593, 681] width 20 height 20
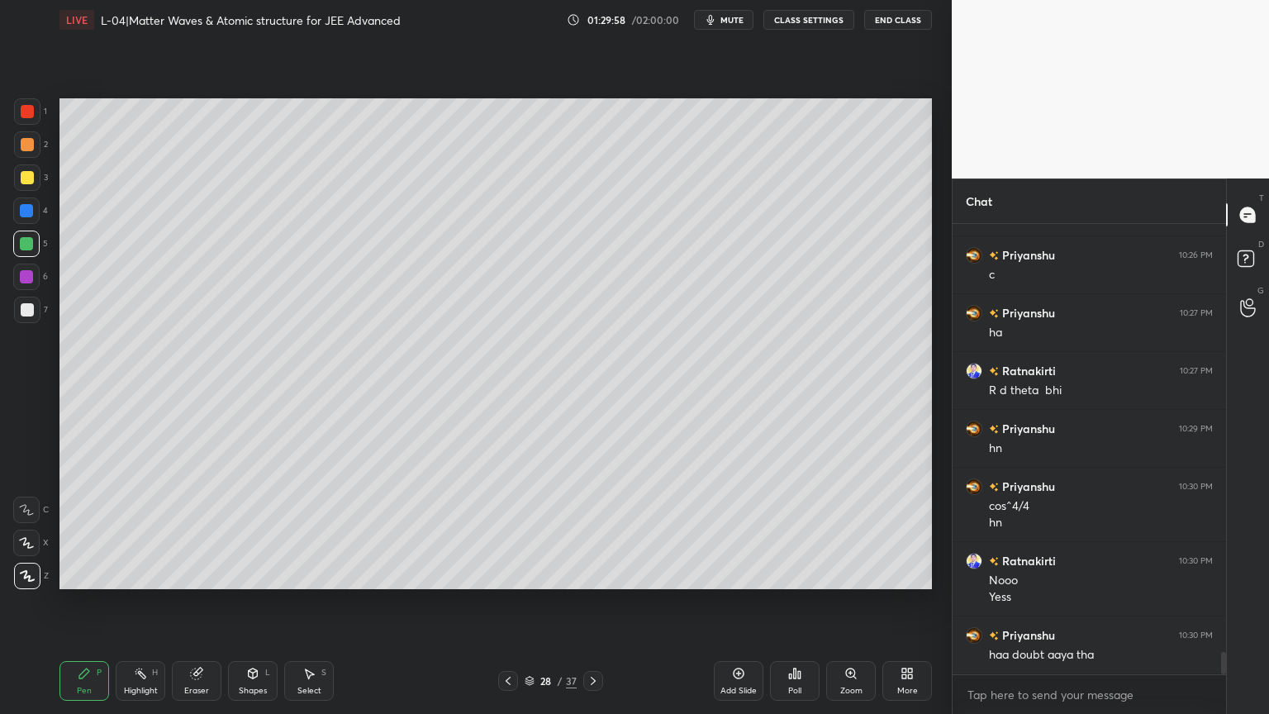
click at [595, 602] on div "Pen P Highlight H Eraser Shapes L Select S 28 / 37 Add Slide Poll Zoom More" at bounding box center [495, 681] width 872 height 66
click at [587, 602] on icon at bounding box center [592, 680] width 13 height 13
click at [24, 179] on div at bounding box center [27, 177] width 13 height 13
click at [207, 602] on div "Eraser" at bounding box center [197, 681] width 50 height 40
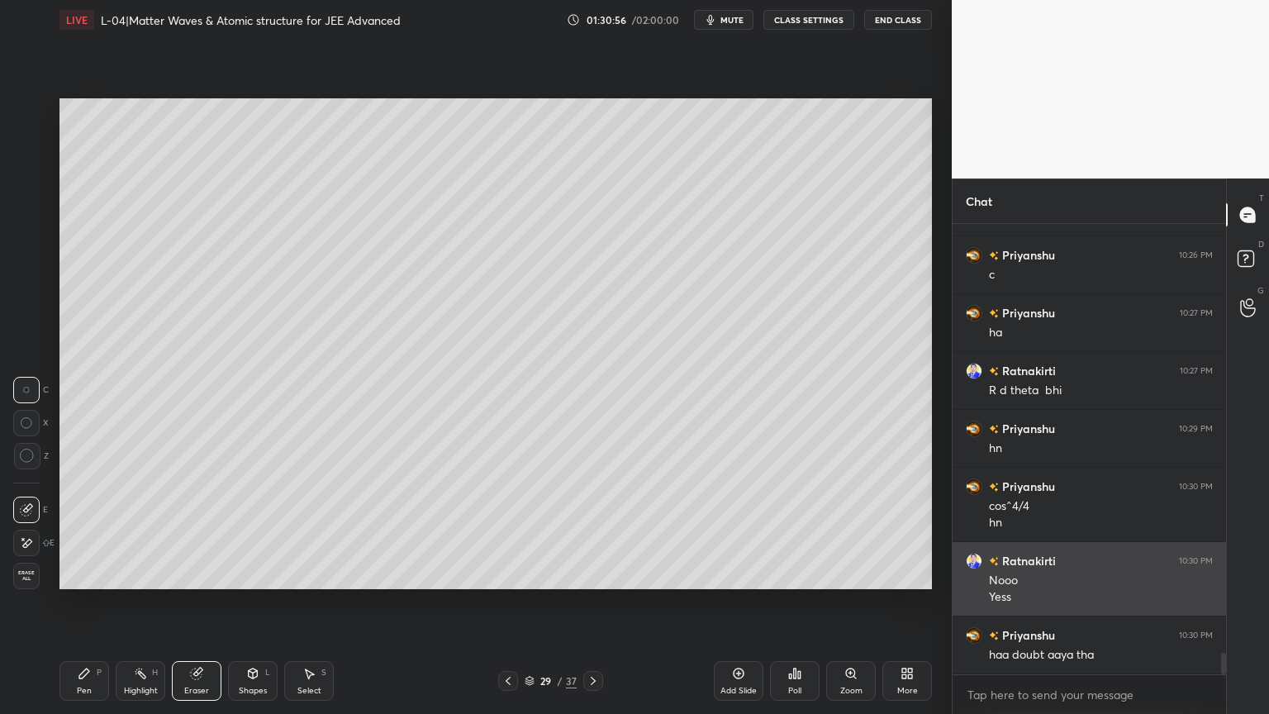
scroll to position [8815, 0]
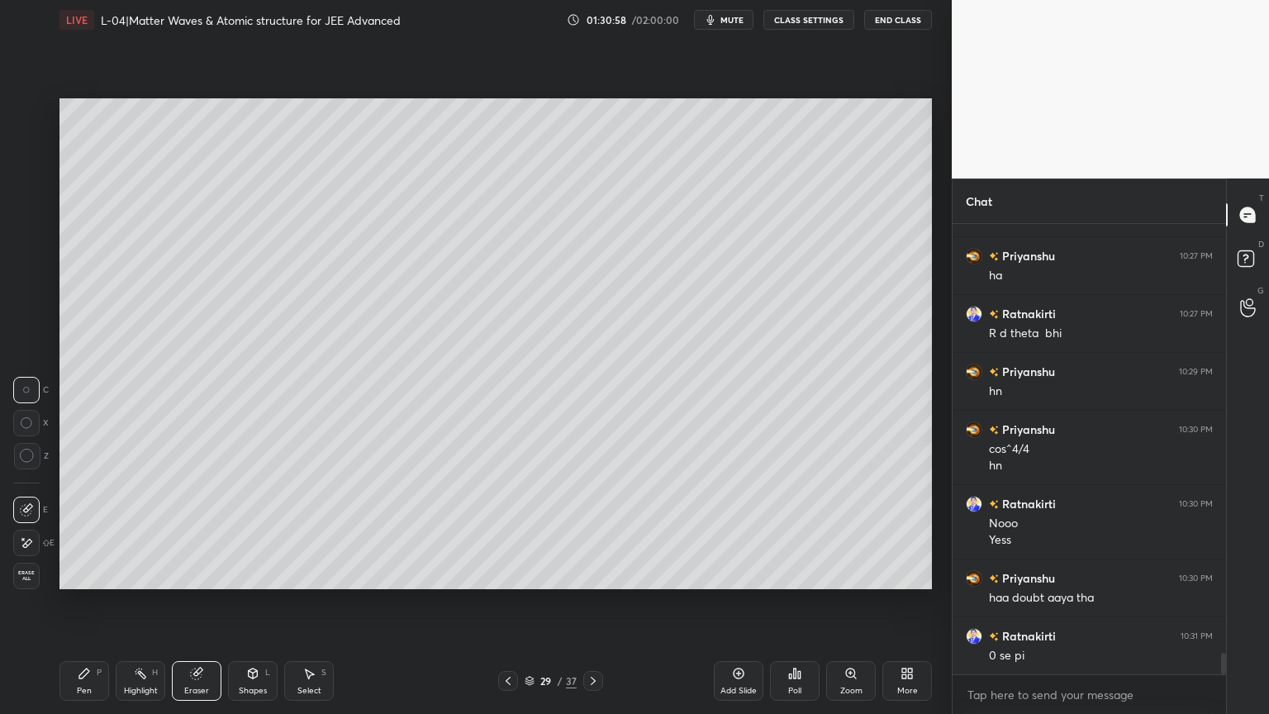
click at [96, 602] on div "Pen P" at bounding box center [84, 681] width 50 height 40
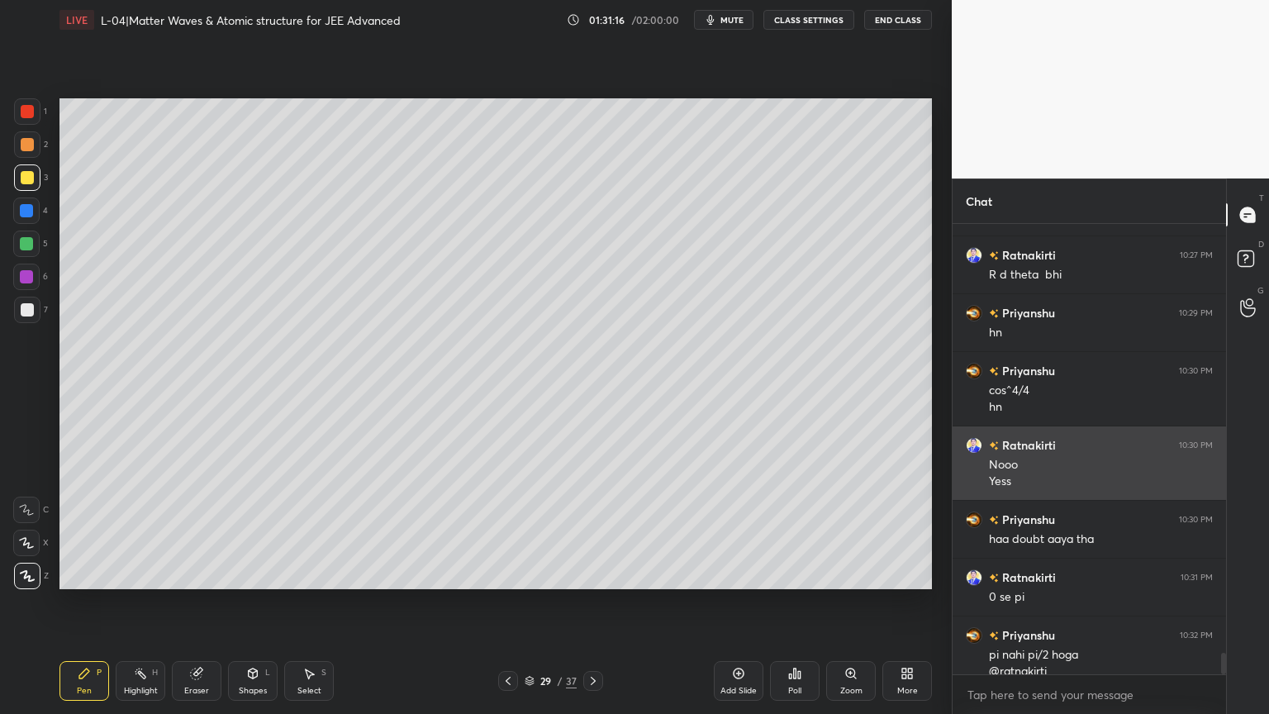
scroll to position [8890, 0]
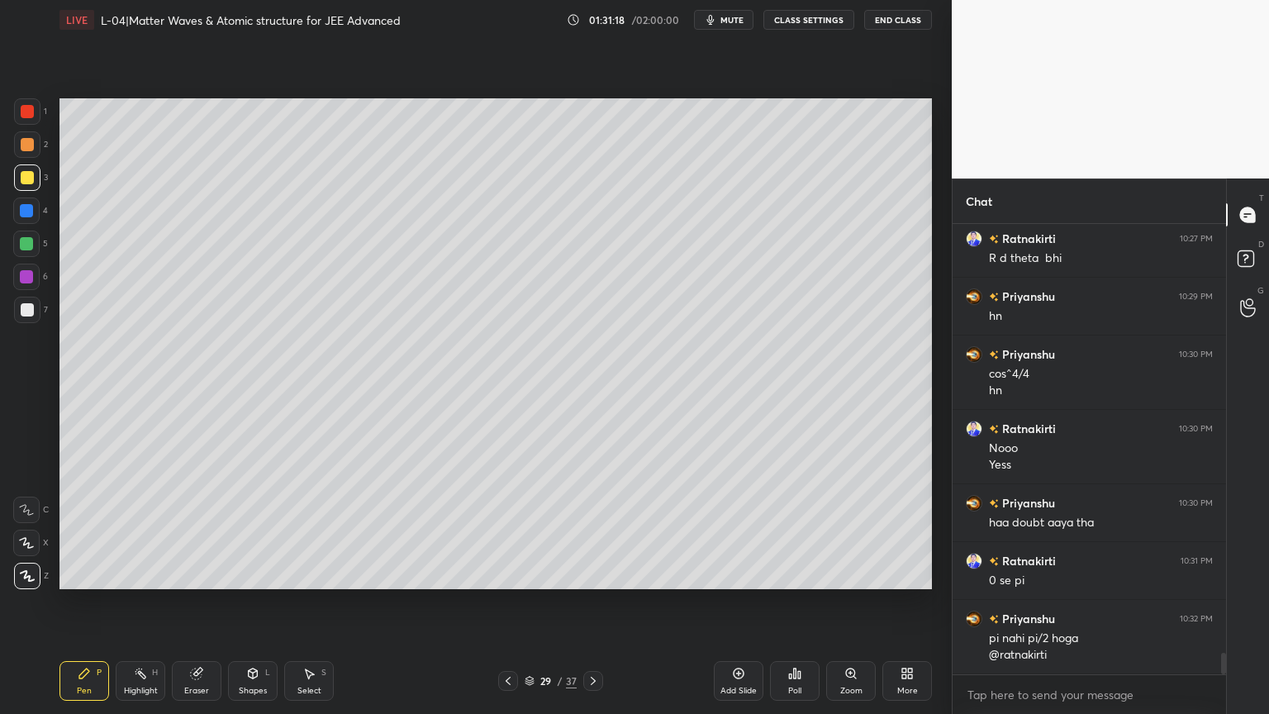
click at [140, 602] on div "Highlight" at bounding box center [141, 690] width 34 height 8
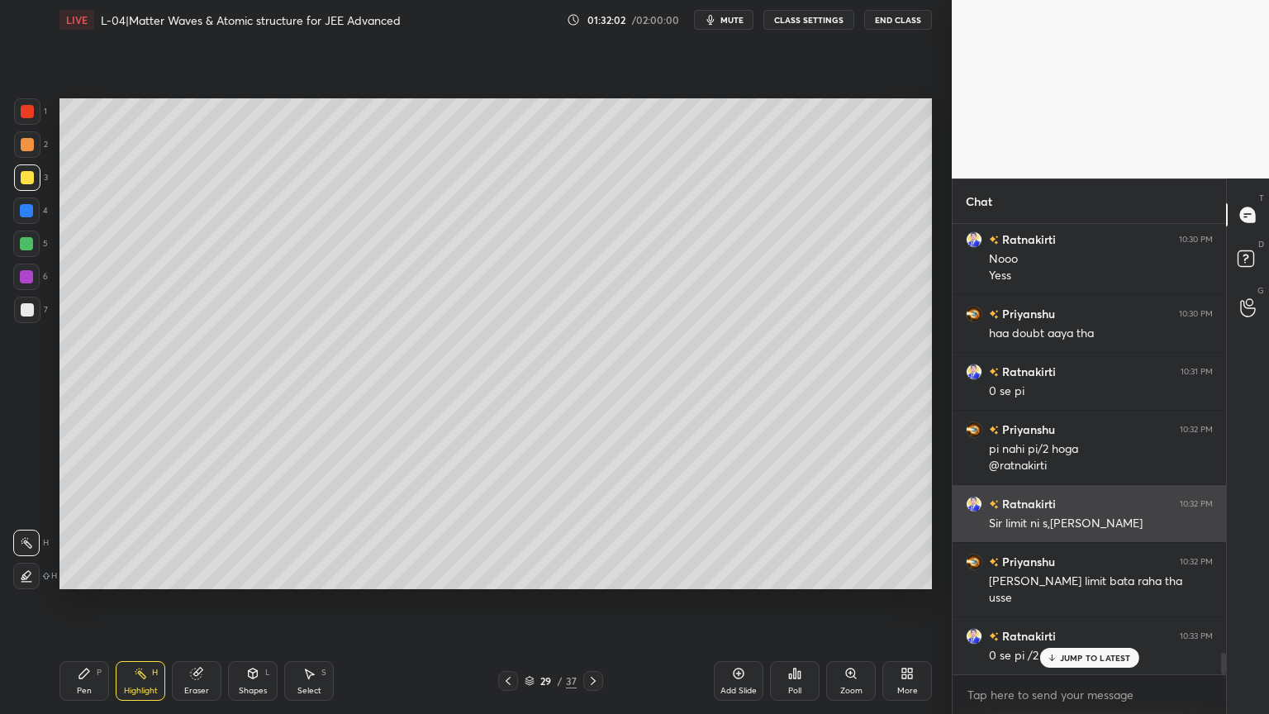
scroll to position [9080, 0]
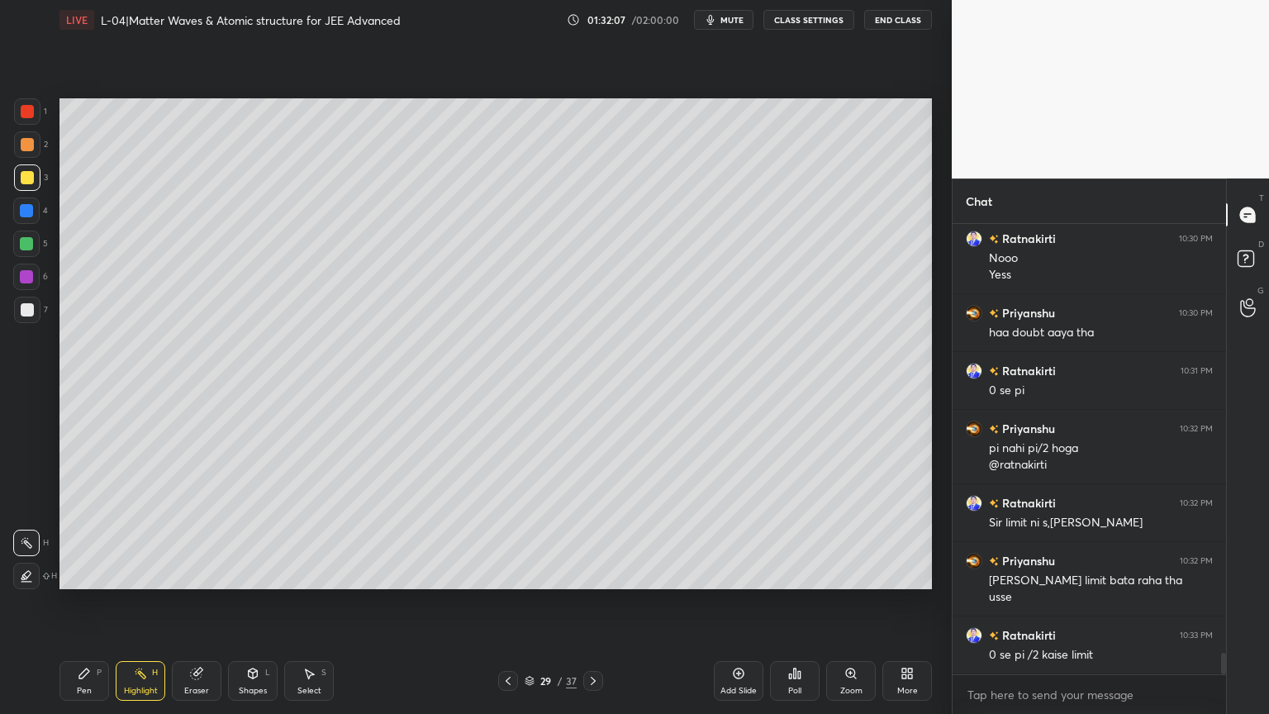
click at [505, 602] on icon at bounding box center [507, 680] width 13 height 13
click at [502, 602] on icon at bounding box center [507, 680] width 13 height 13
click at [504, 602] on icon at bounding box center [507, 680] width 13 height 13
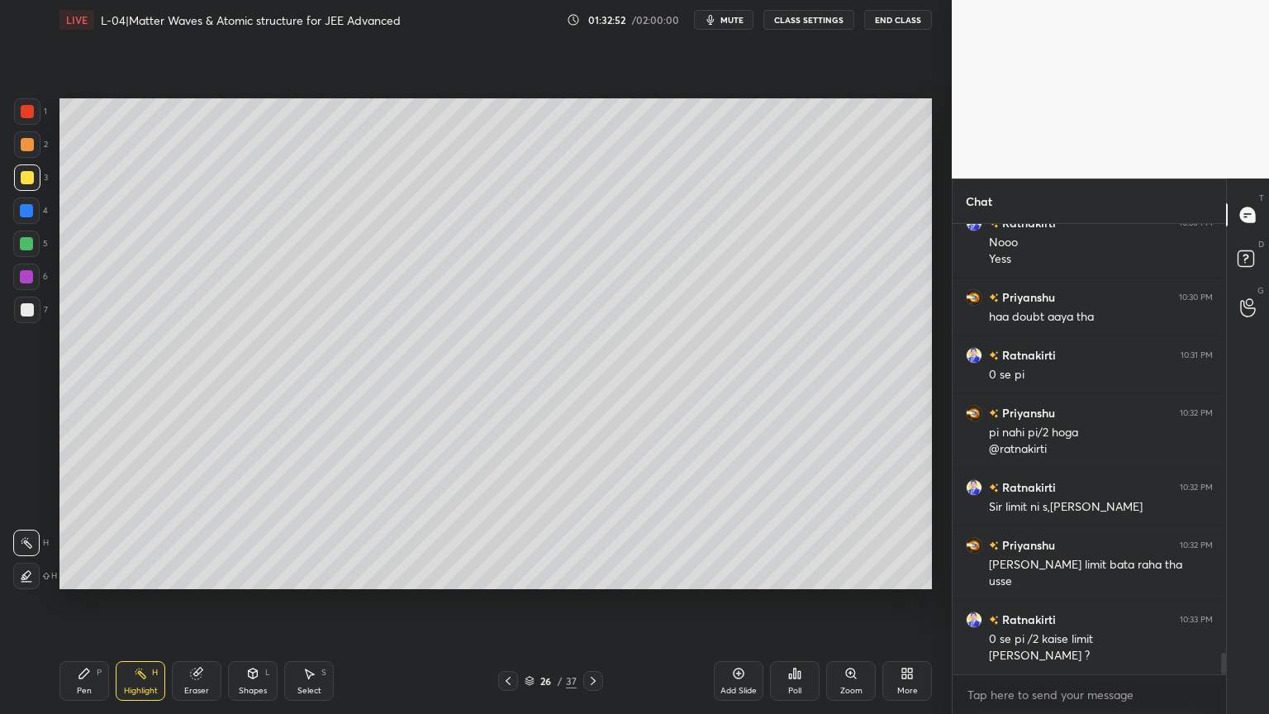
click at [588, 602] on icon at bounding box center [592, 680] width 13 height 13
click at [589, 602] on icon at bounding box center [592, 680] width 13 height 13
click at [590, 602] on div "Pen P Highlight H Eraser Shapes L Select S 29 / 37 Add Slide Poll Zoom More" at bounding box center [495, 681] width 872 height 66
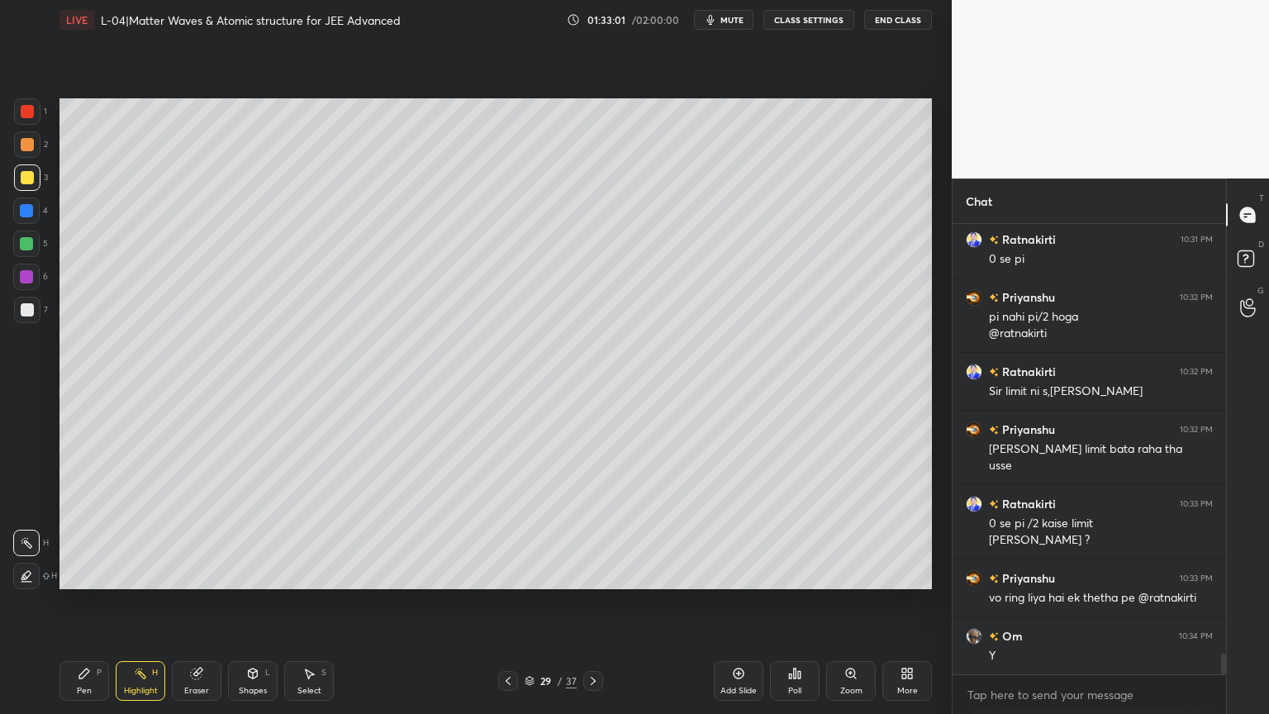
scroll to position [9270, 0]
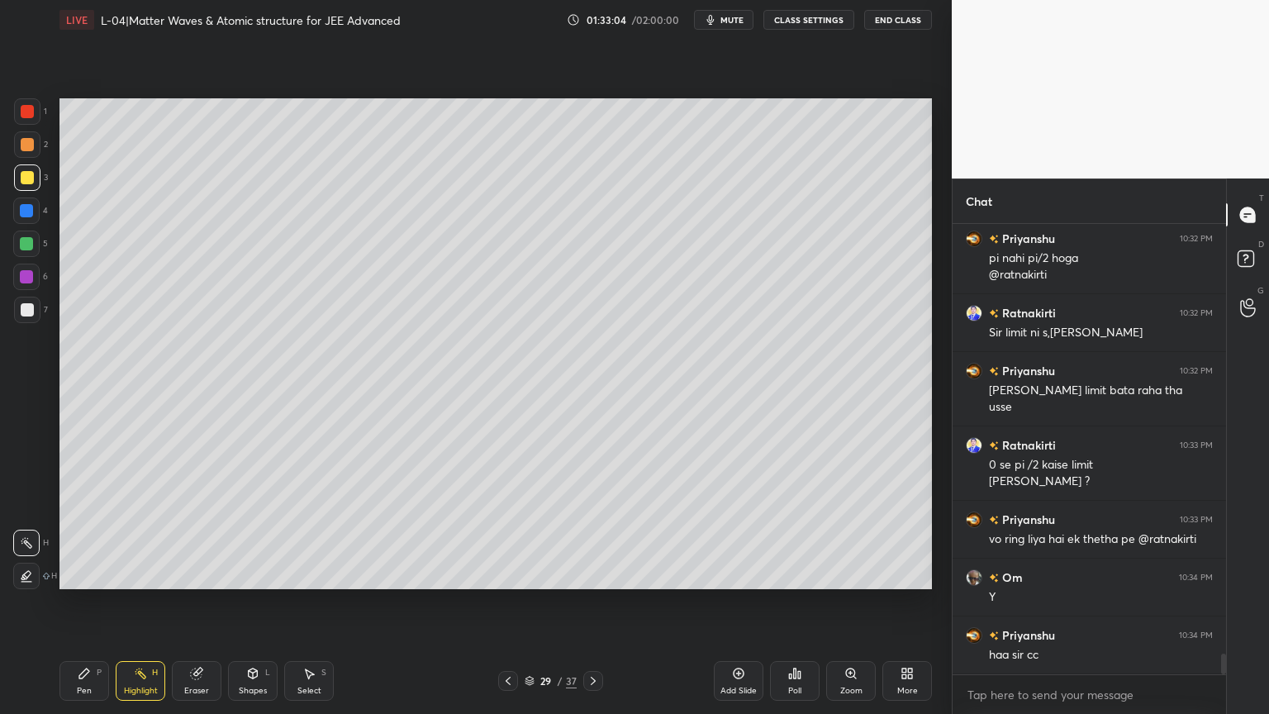
click at [743, 602] on div "Add Slide" at bounding box center [739, 681] width 50 height 40
click at [21, 140] on div at bounding box center [27, 144] width 13 height 13
click at [86, 602] on icon at bounding box center [84, 673] width 10 height 10
click at [24, 175] on div at bounding box center [27, 177] width 13 height 13
click at [206, 602] on div "Eraser" at bounding box center [197, 681] width 50 height 40
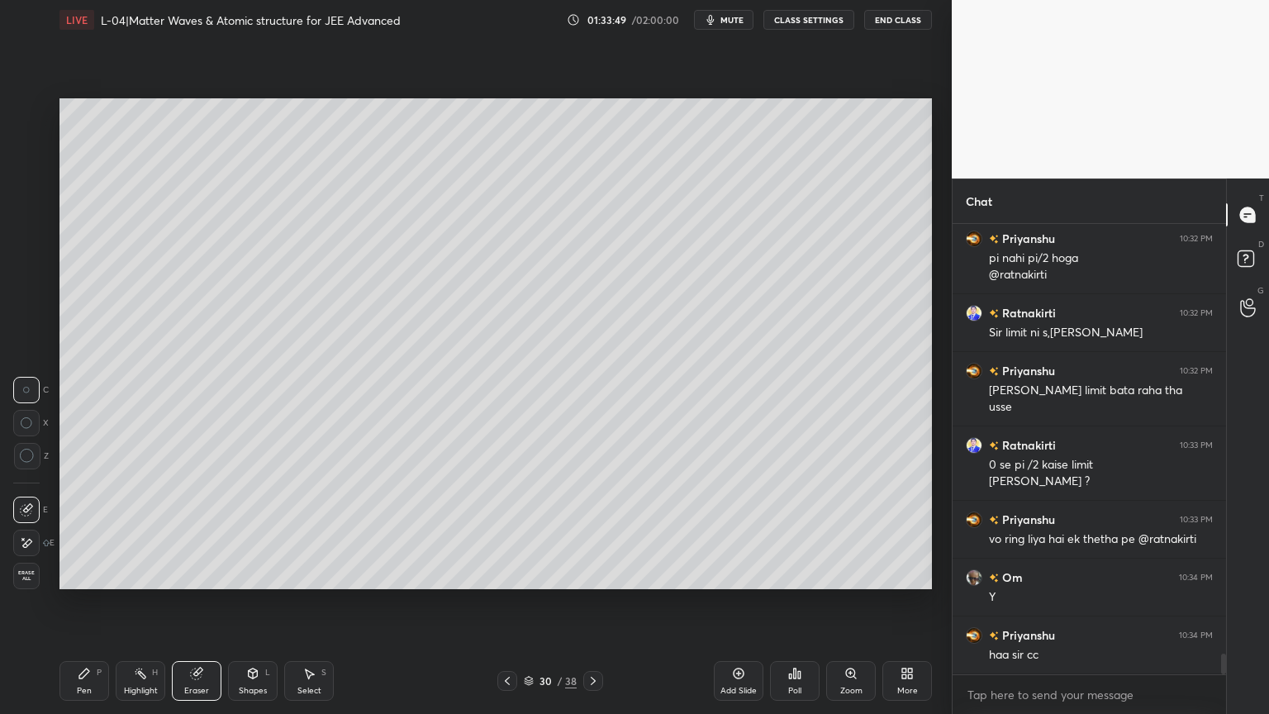
click at [88, 602] on icon at bounding box center [84, 673] width 13 height 13
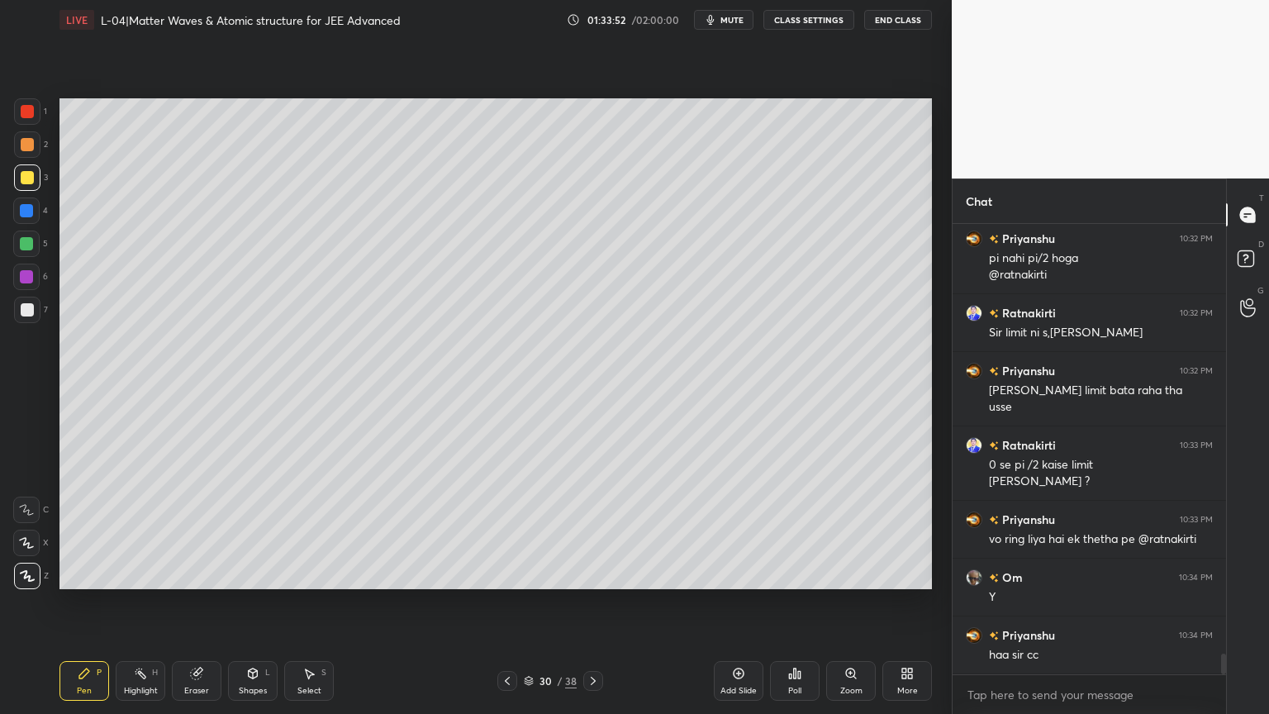
click at [251, 602] on icon at bounding box center [253, 673] width 9 height 10
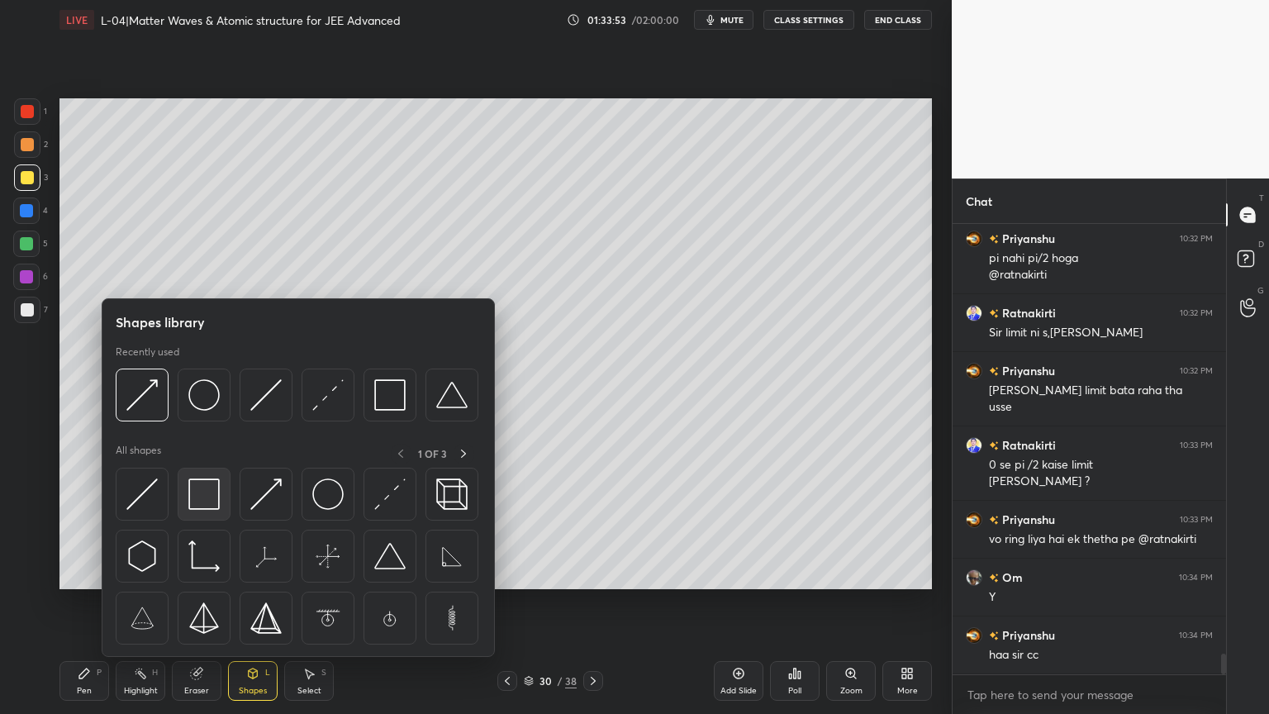
click at [198, 514] on div at bounding box center [204, 493] width 53 height 53
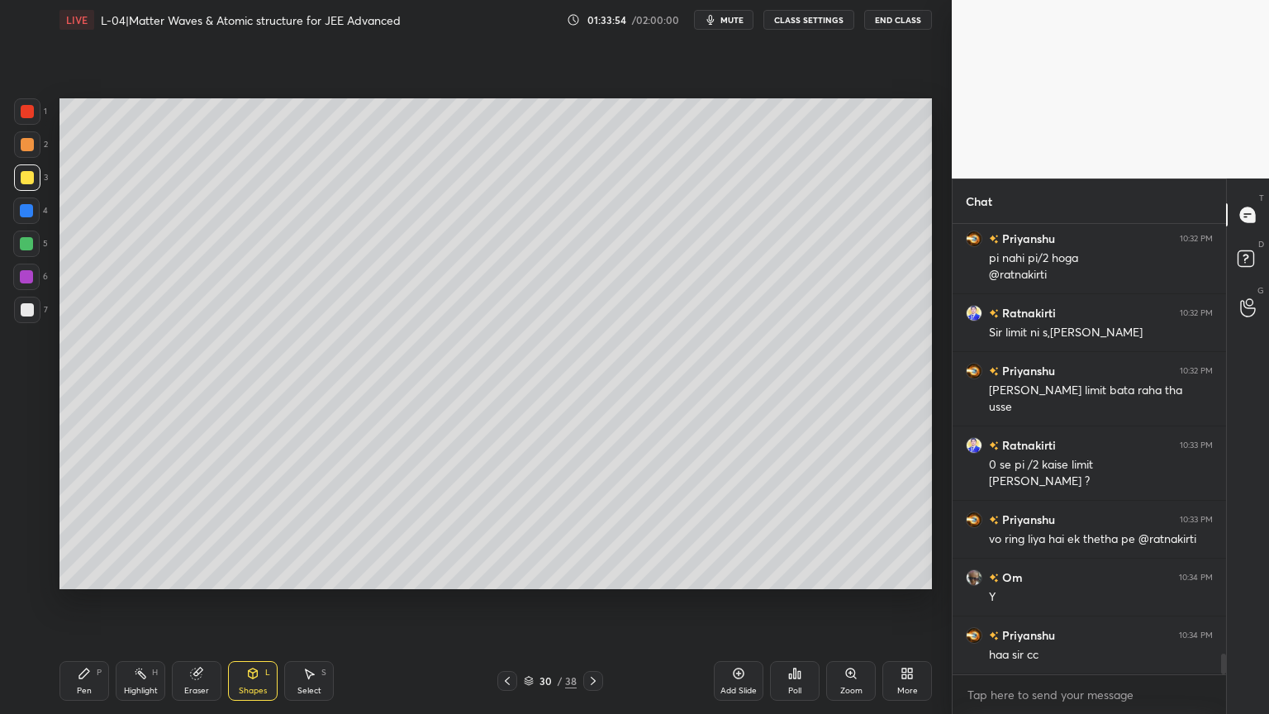
click at [26, 216] on div at bounding box center [26, 210] width 13 height 13
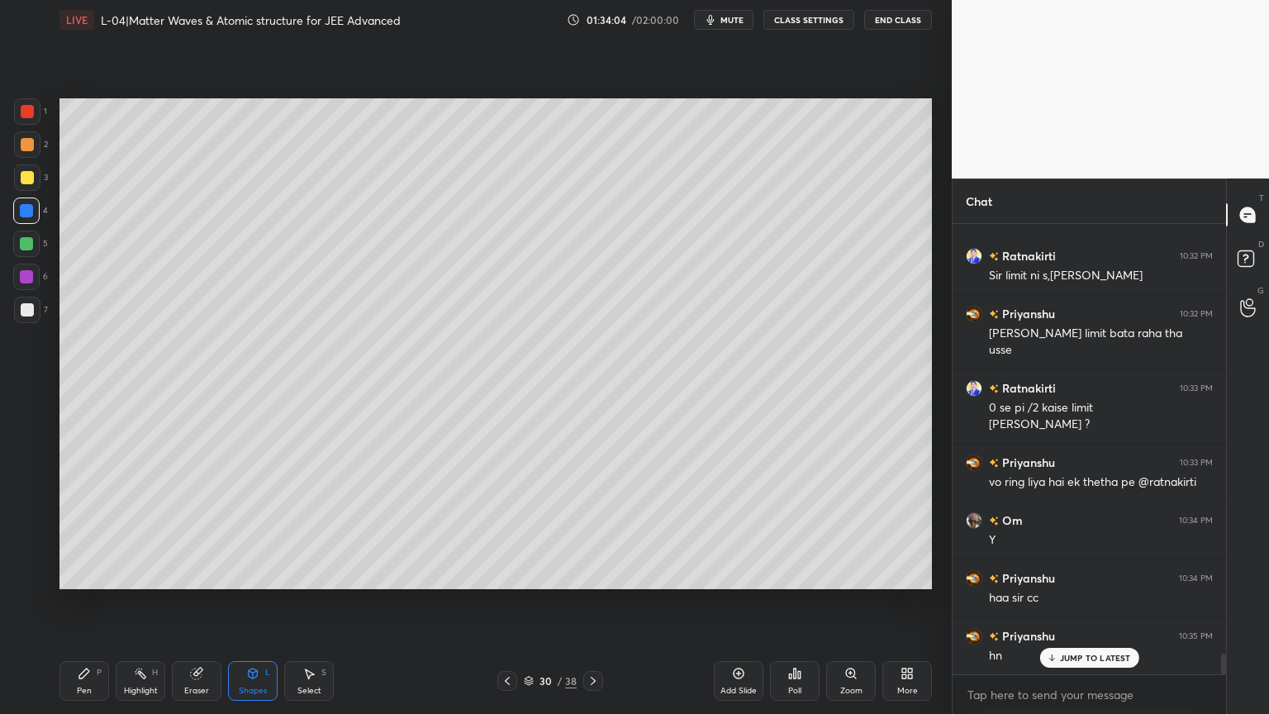
click at [589, 602] on icon at bounding box center [592, 680] width 13 height 13
click at [78, 602] on icon at bounding box center [84, 673] width 13 height 13
click at [145, 602] on icon at bounding box center [140, 673] width 13 height 13
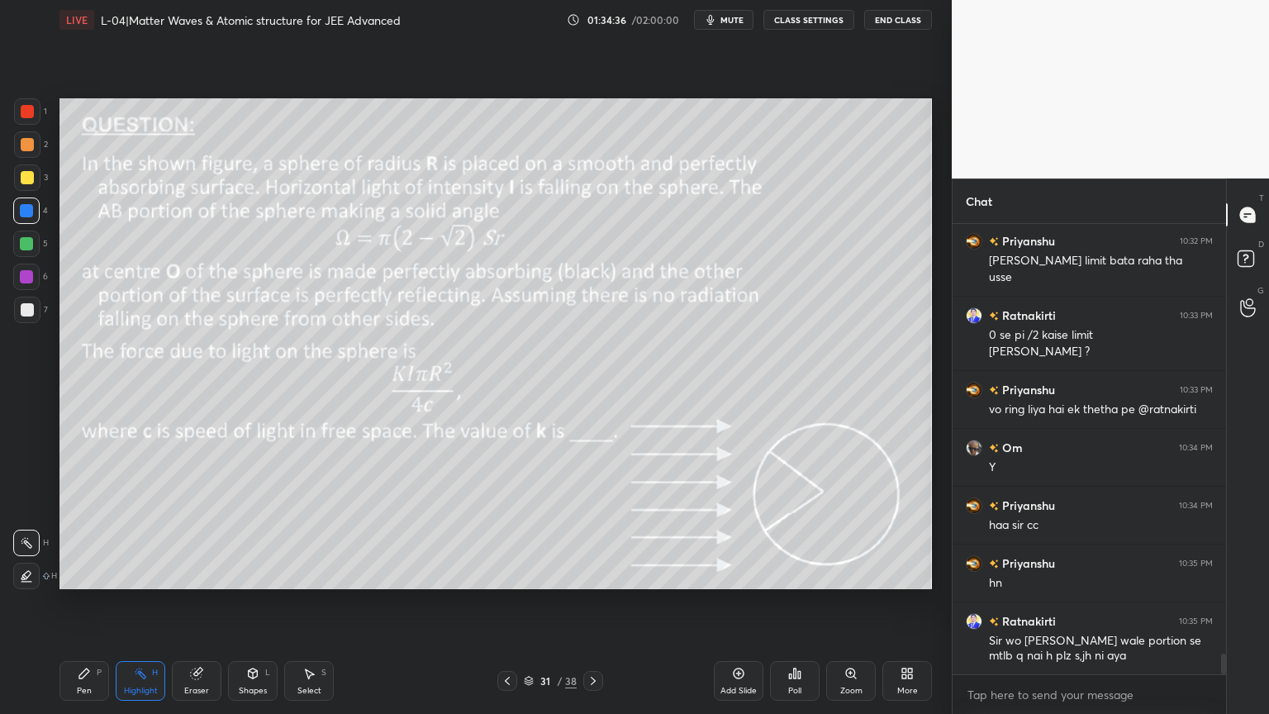
click at [507, 602] on icon at bounding box center [507, 680] width 13 height 13
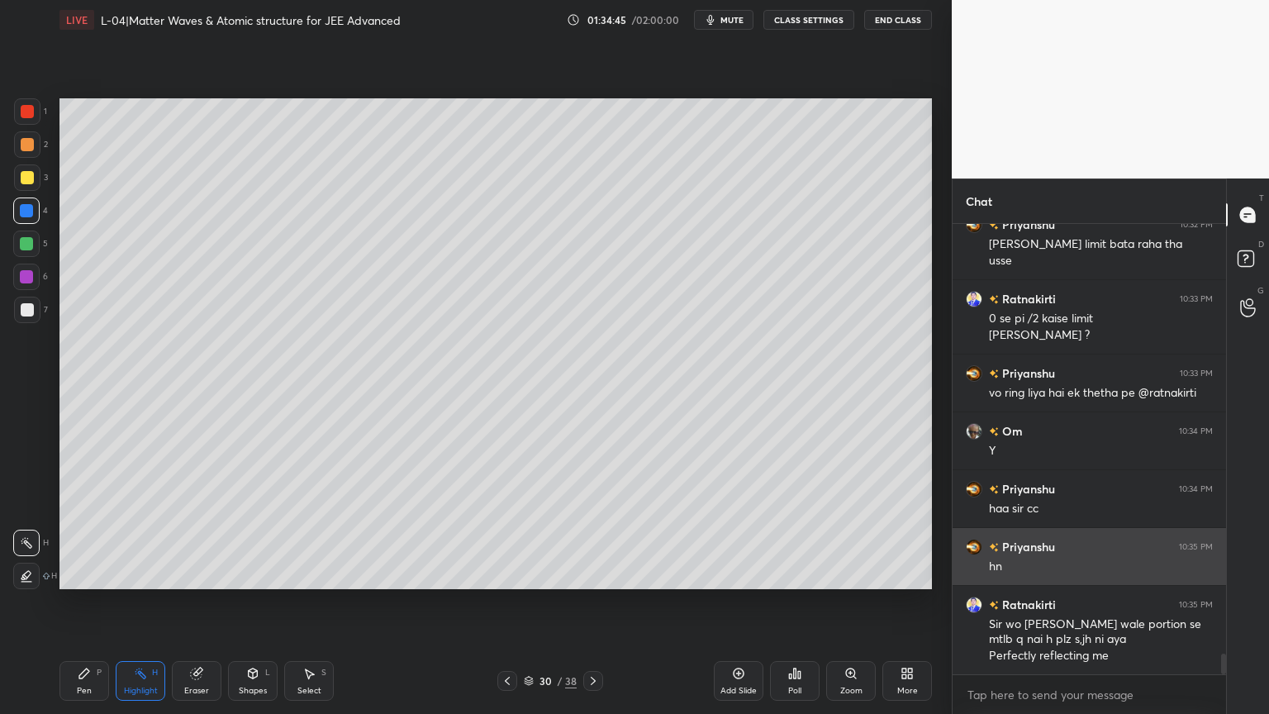
scroll to position [9417, 0]
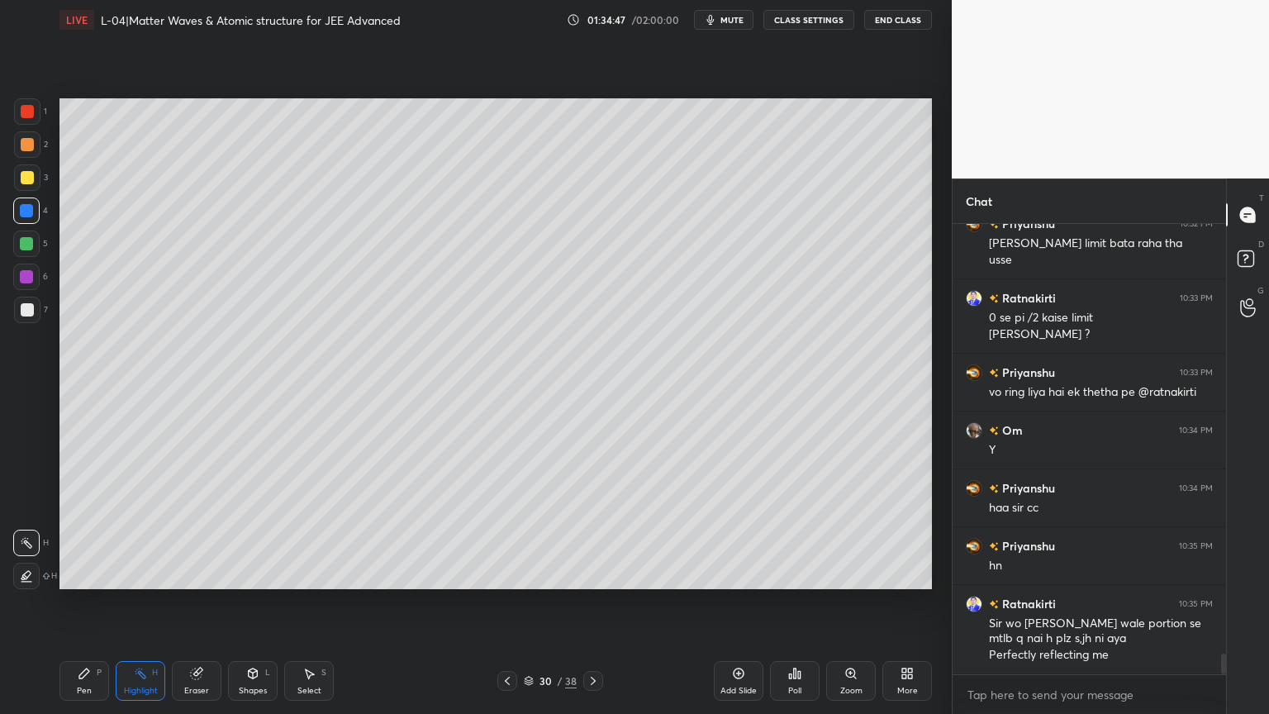
click at [493, 602] on div "30 / 38" at bounding box center [550, 681] width 327 height 20
click at [501, 602] on icon at bounding box center [507, 680] width 13 height 13
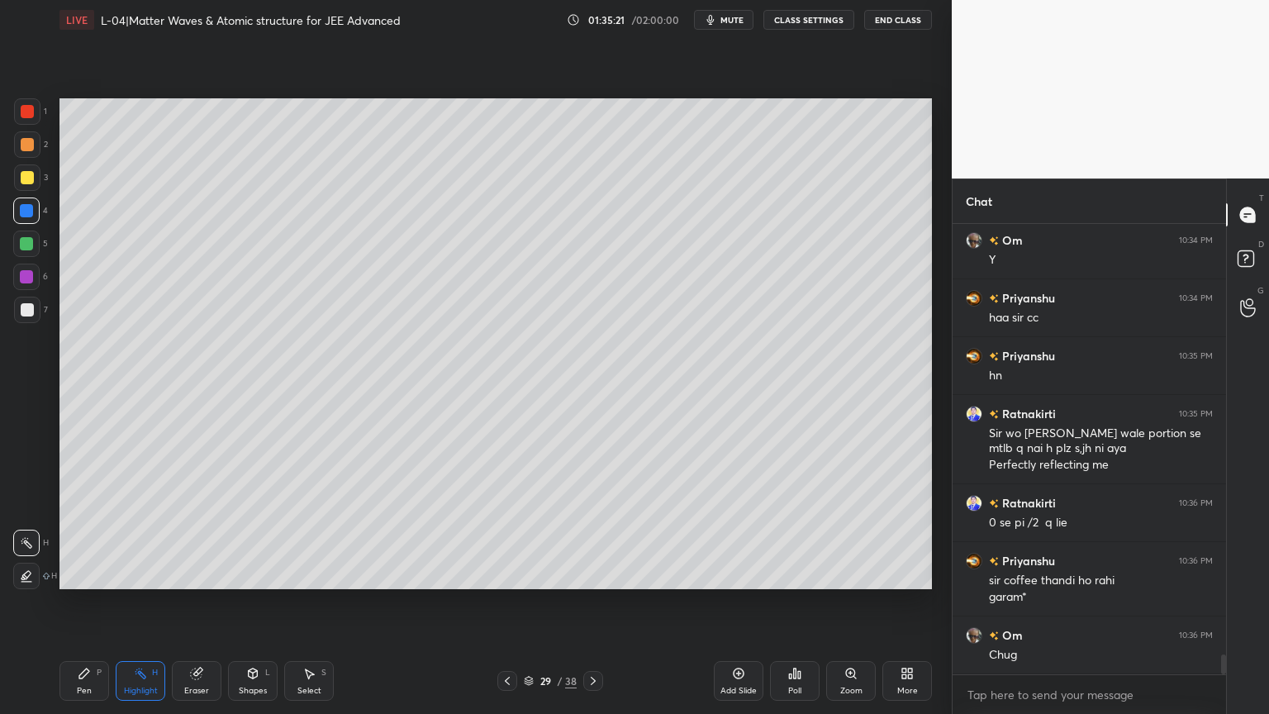
scroll to position [9623, 0]
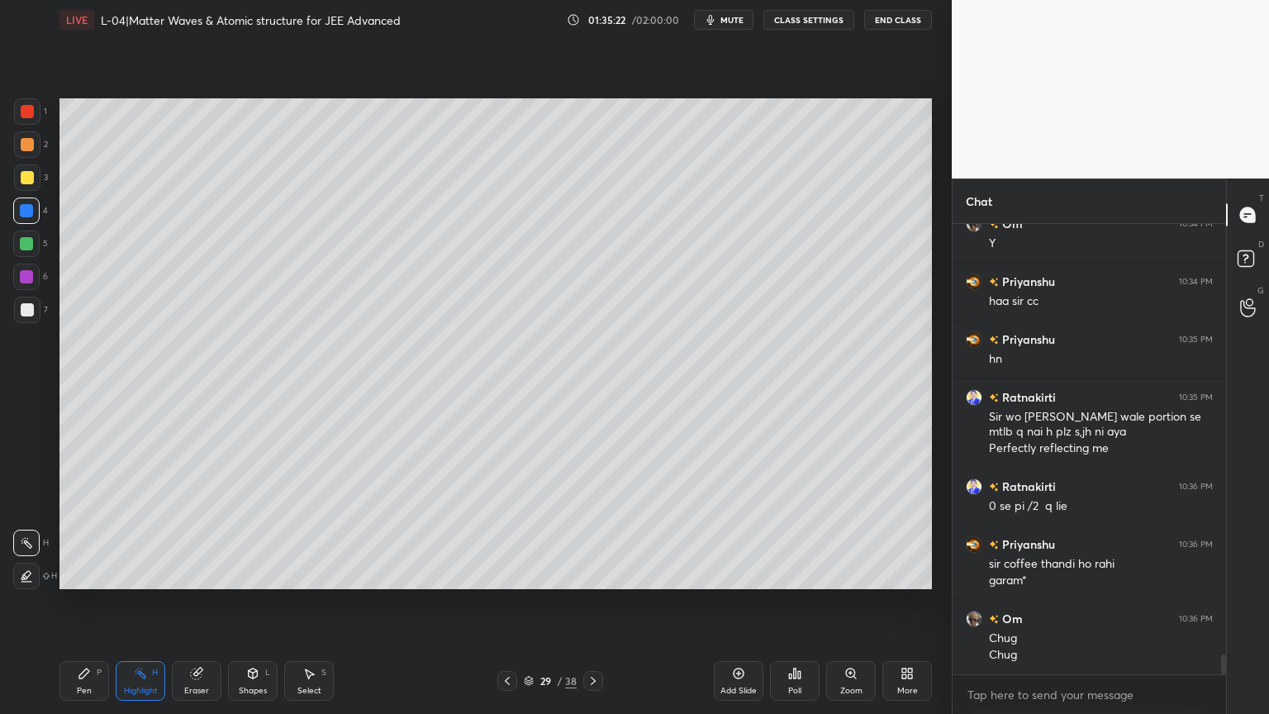
click at [588, 602] on icon at bounding box center [592, 680] width 13 height 13
click at [504, 602] on div at bounding box center [507, 681] width 20 height 20
click at [507, 602] on icon at bounding box center [507, 680] width 5 height 8
click at [142, 602] on div "Highlight H" at bounding box center [141, 681] width 50 height 40
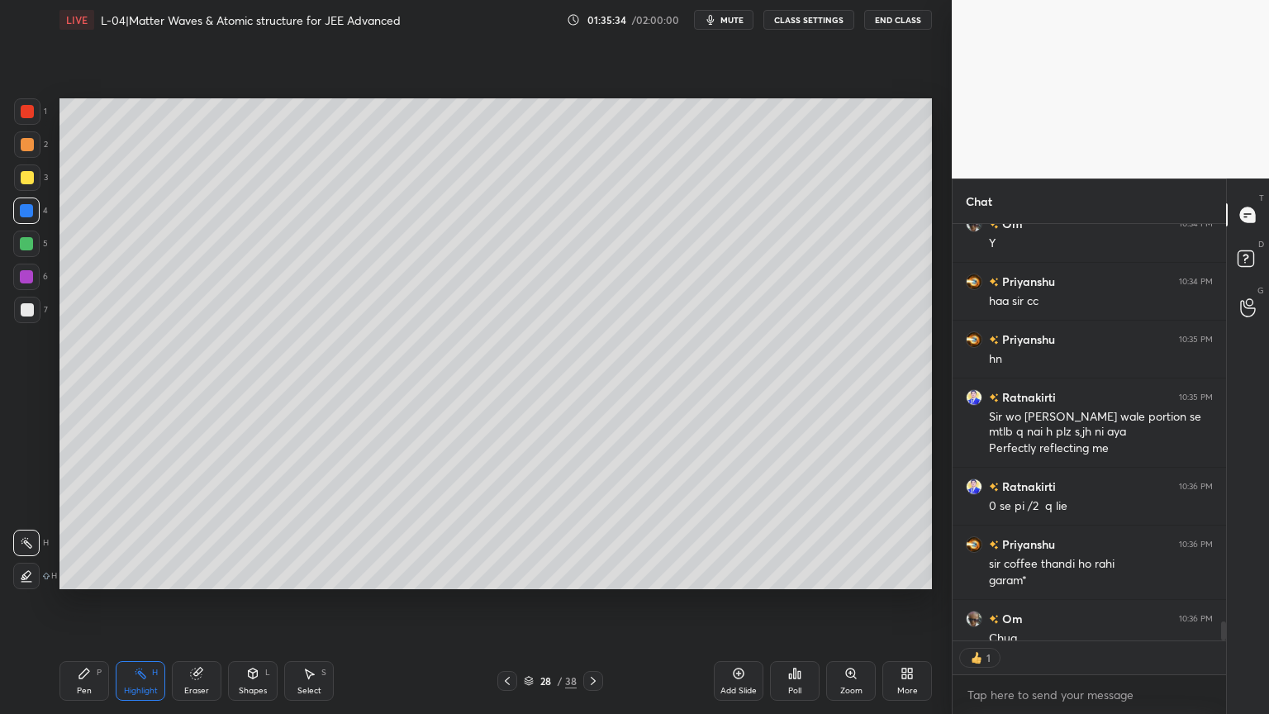
type textarea "x"
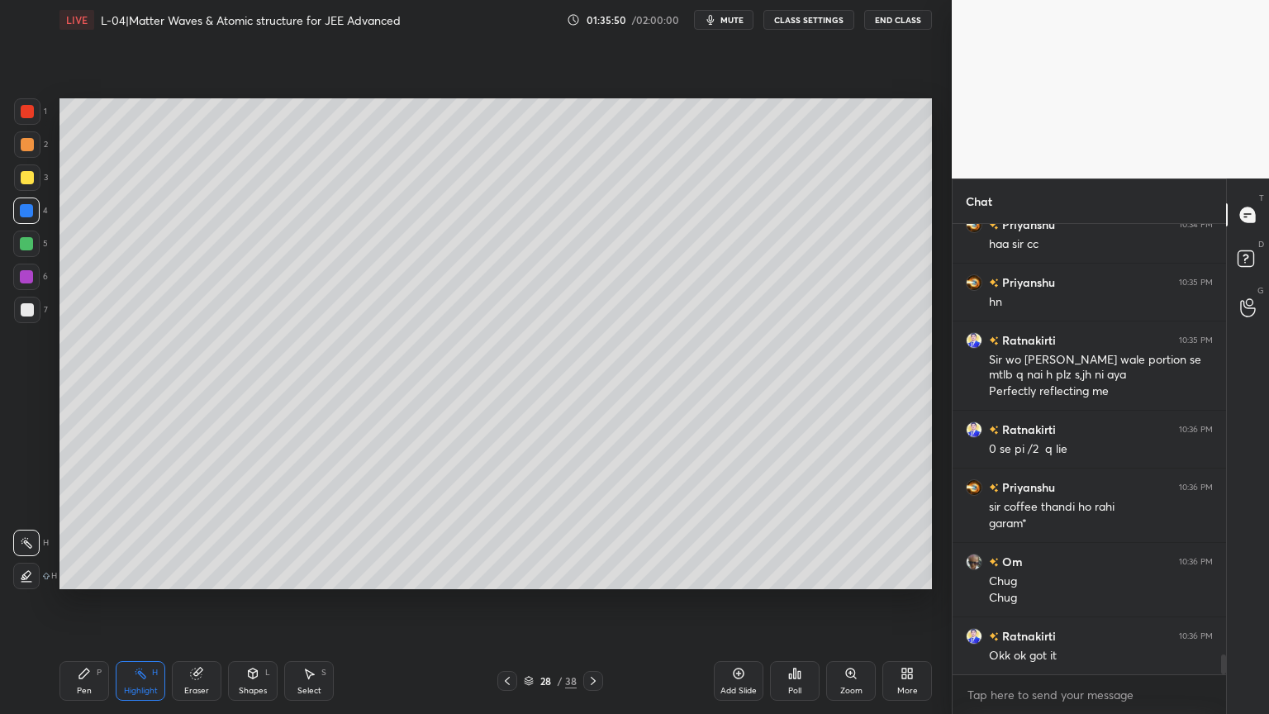
click at [585, 602] on div at bounding box center [593, 681] width 20 height 20
click at [583, 602] on div at bounding box center [593, 681] width 20 height 20
click at [585, 602] on div at bounding box center [593, 681] width 20 height 20
click at [505, 602] on icon at bounding box center [507, 680] width 5 height 8
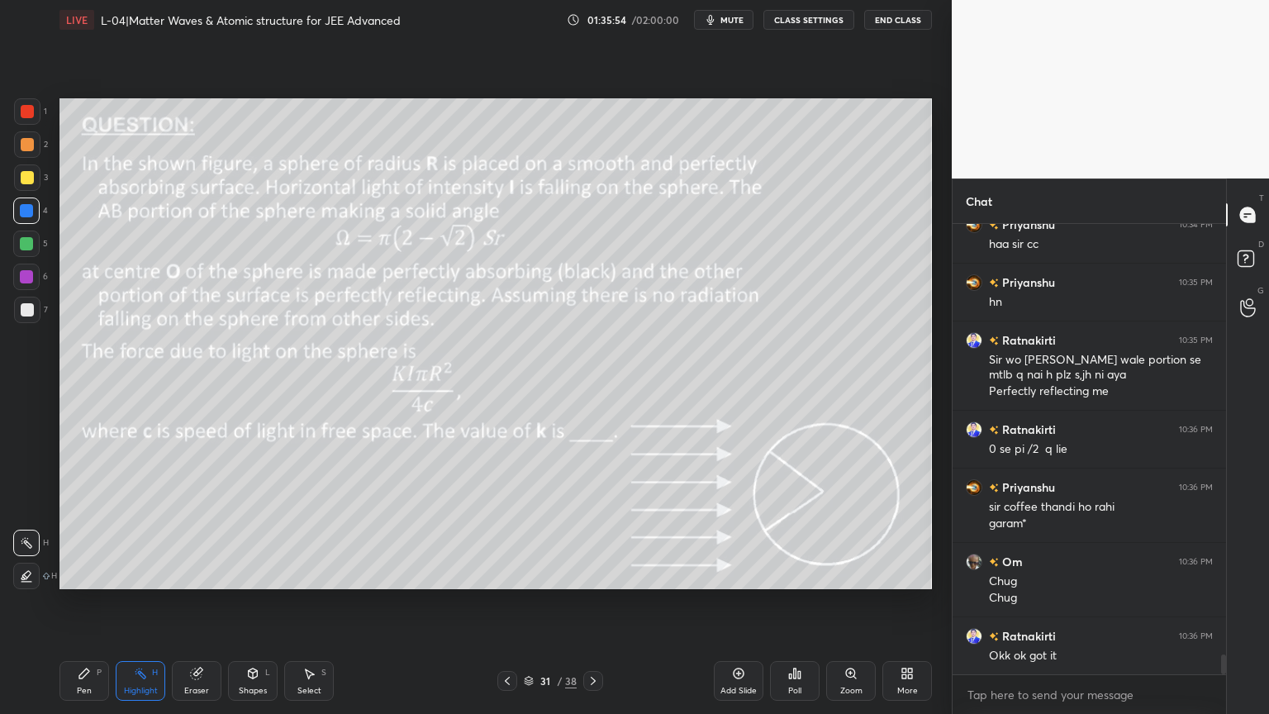
click at [597, 602] on icon at bounding box center [592, 680] width 13 height 13
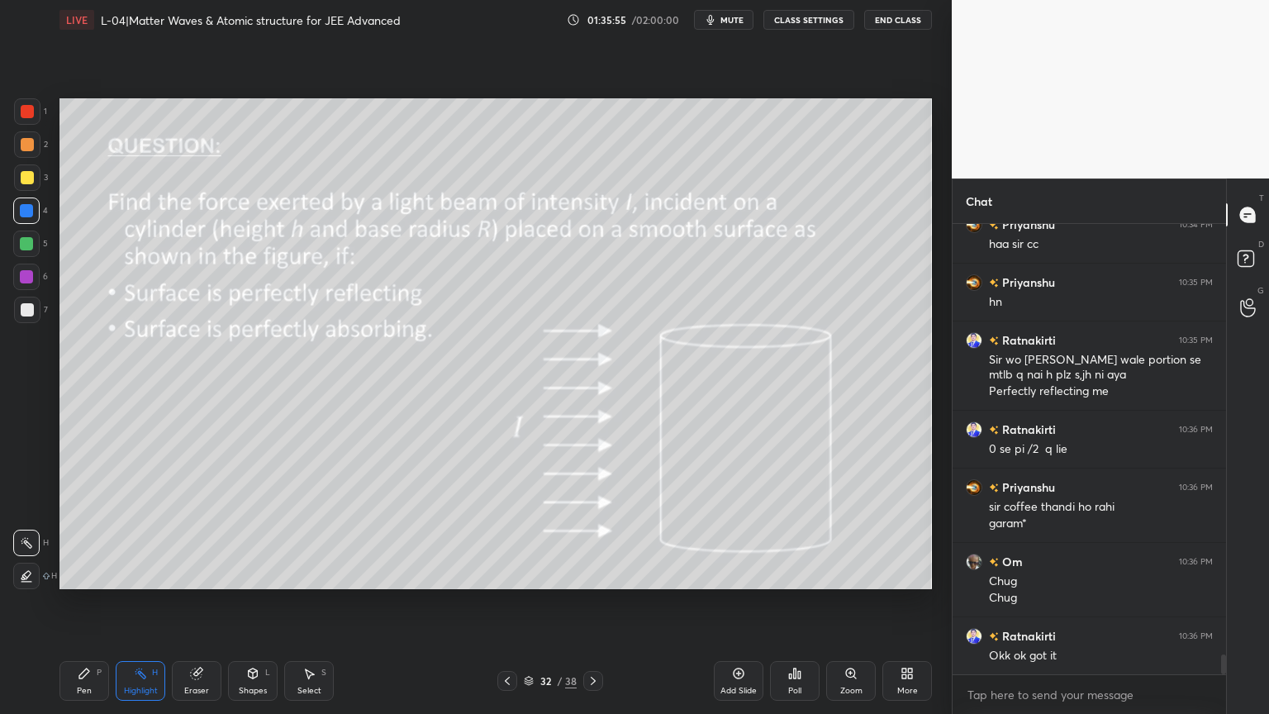
click at [586, 602] on icon at bounding box center [592, 680] width 13 height 13
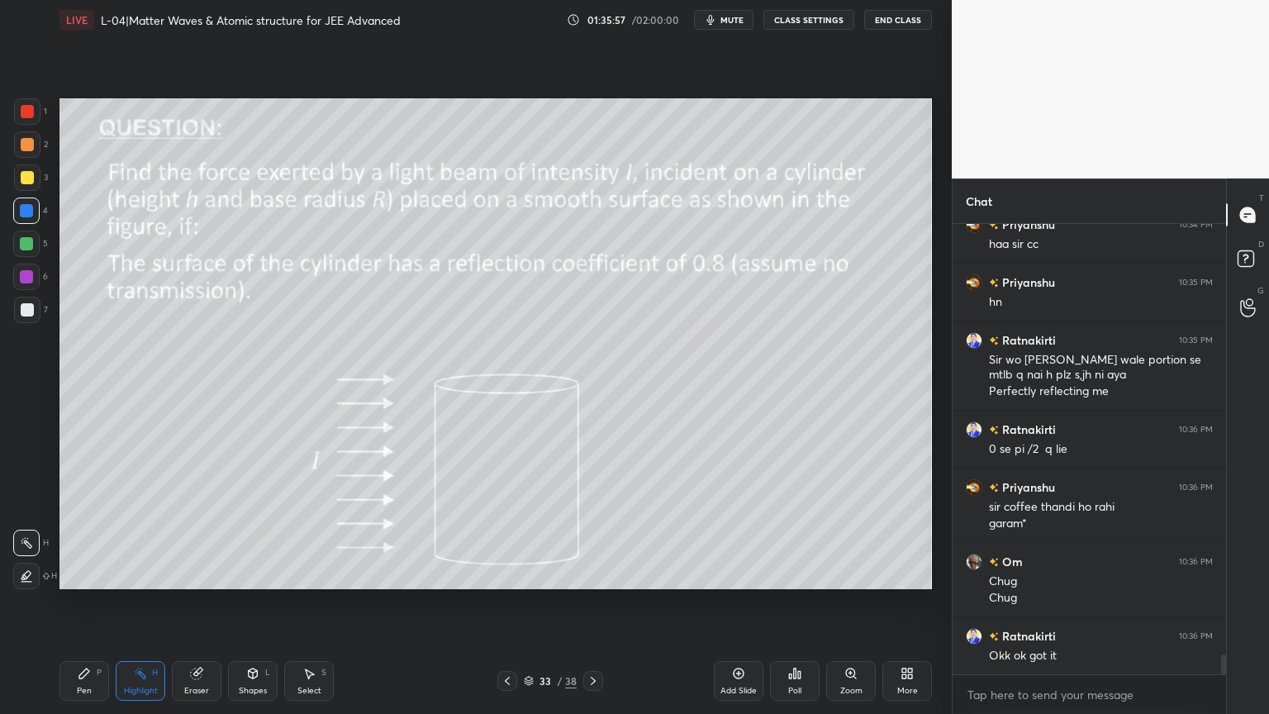
click at [591, 602] on icon at bounding box center [592, 680] width 13 height 13
click at [83, 602] on div "Pen P" at bounding box center [84, 681] width 50 height 40
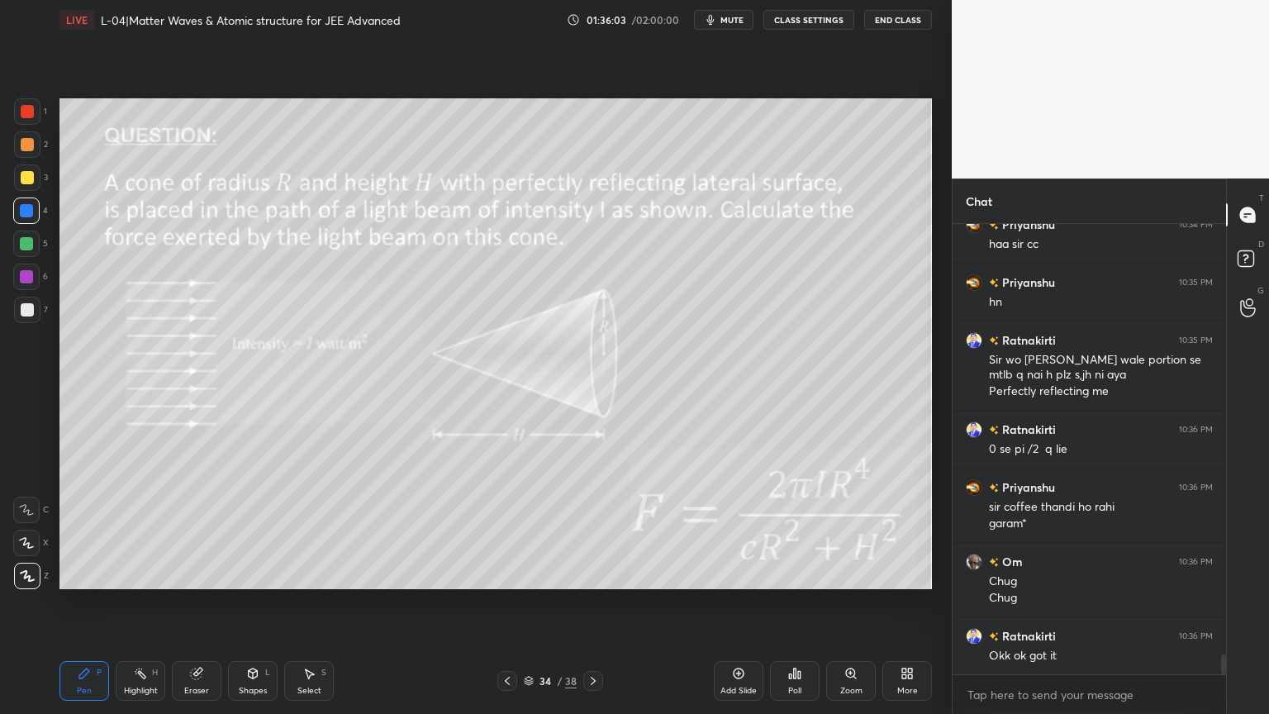
scroll to position [9739, 0]
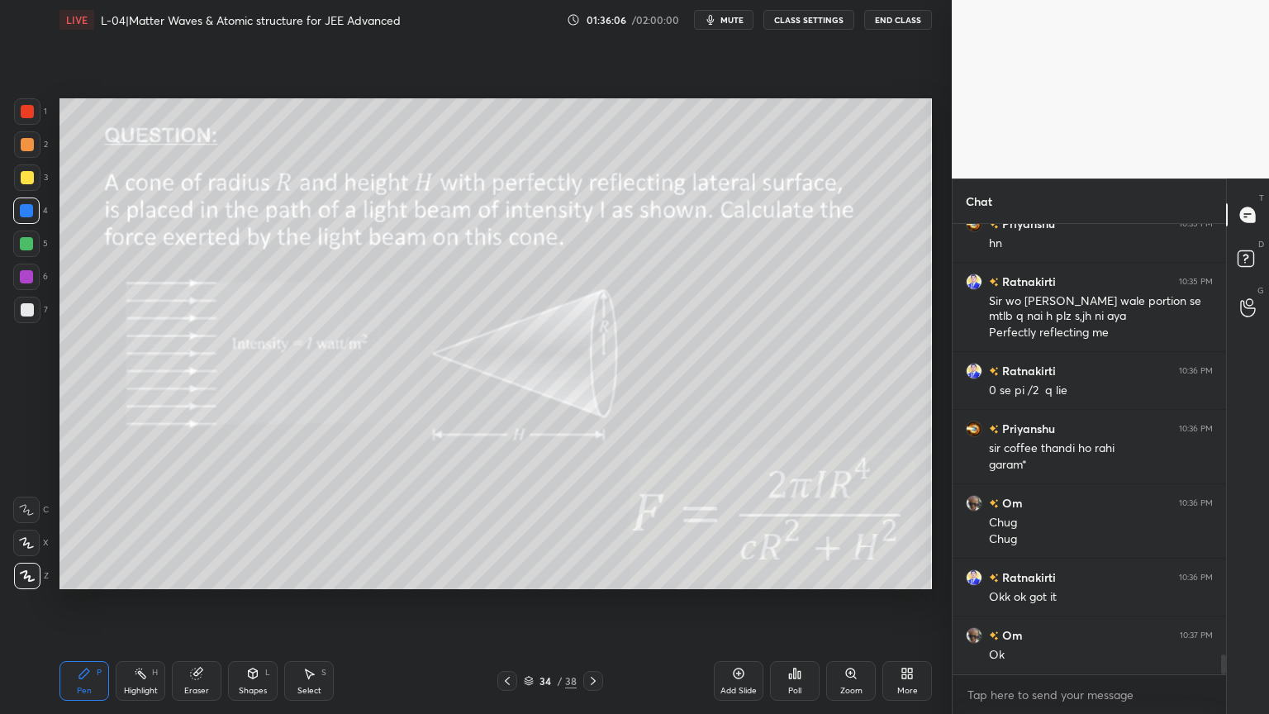
click at [505, 602] on icon at bounding box center [507, 680] width 13 height 13
click at [507, 602] on icon at bounding box center [507, 680] width 13 height 13
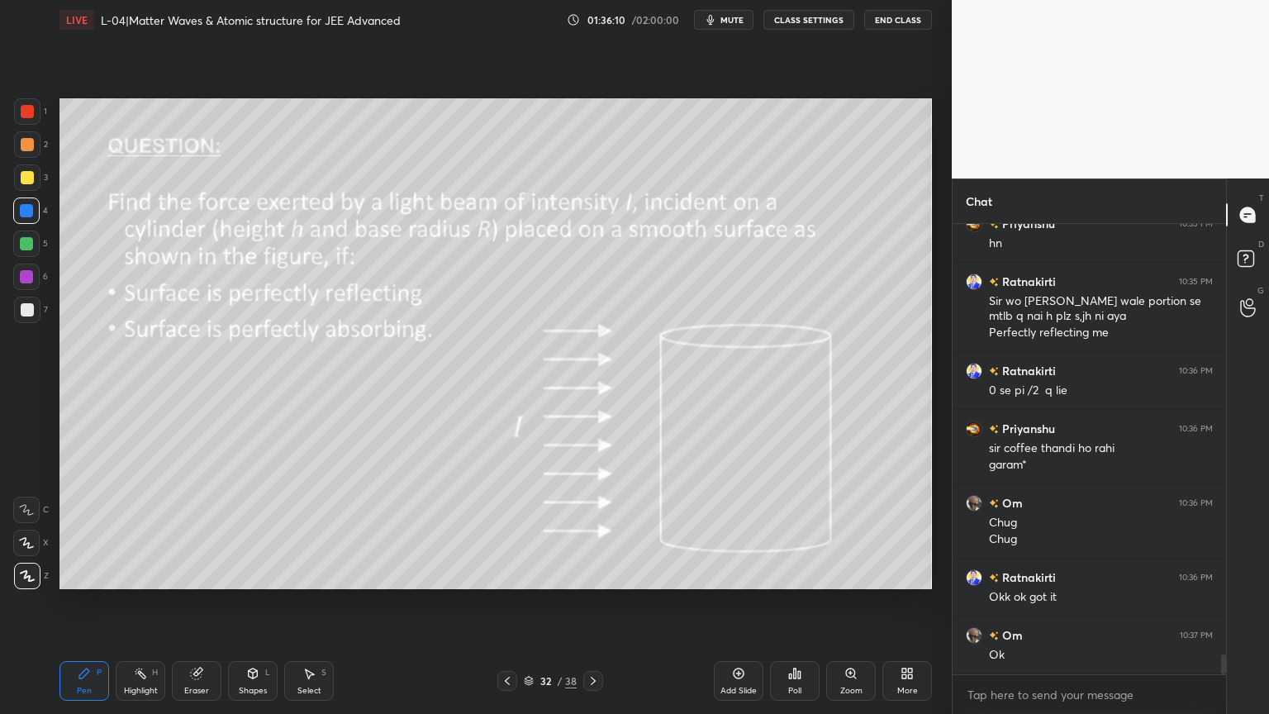
click at [30, 99] on div at bounding box center [27, 111] width 26 height 26
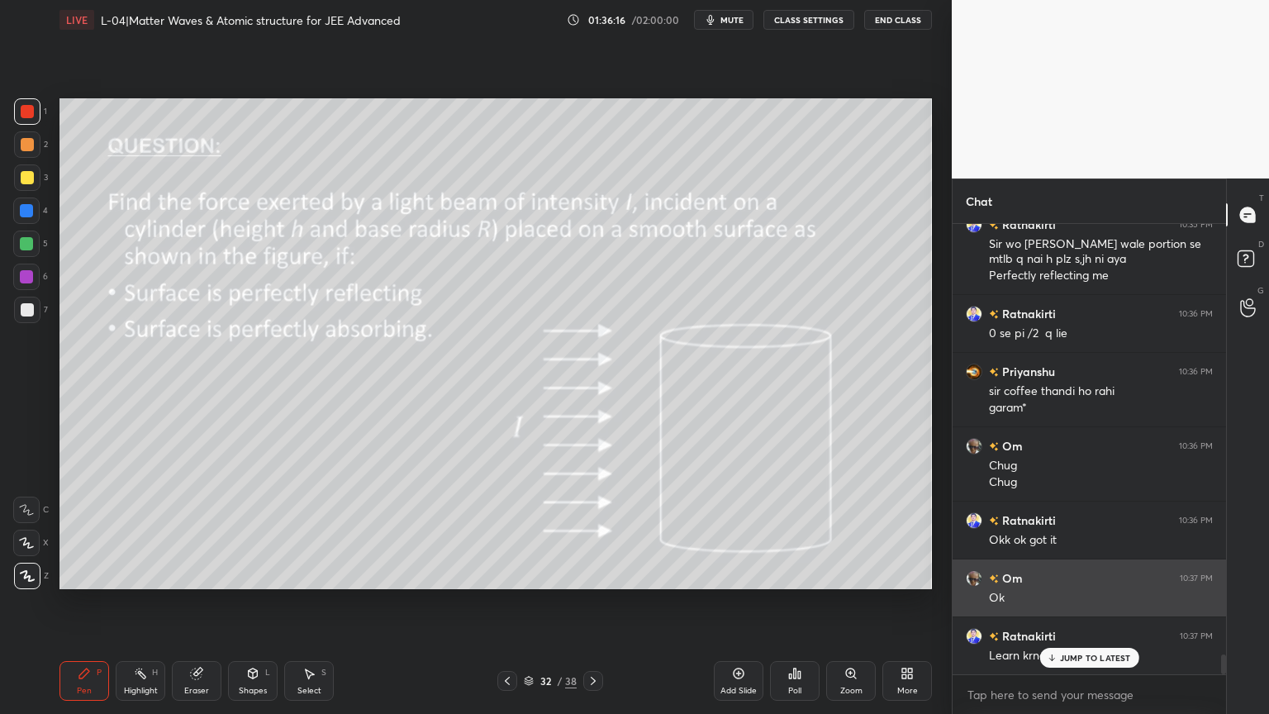
scroll to position [9797, 0]
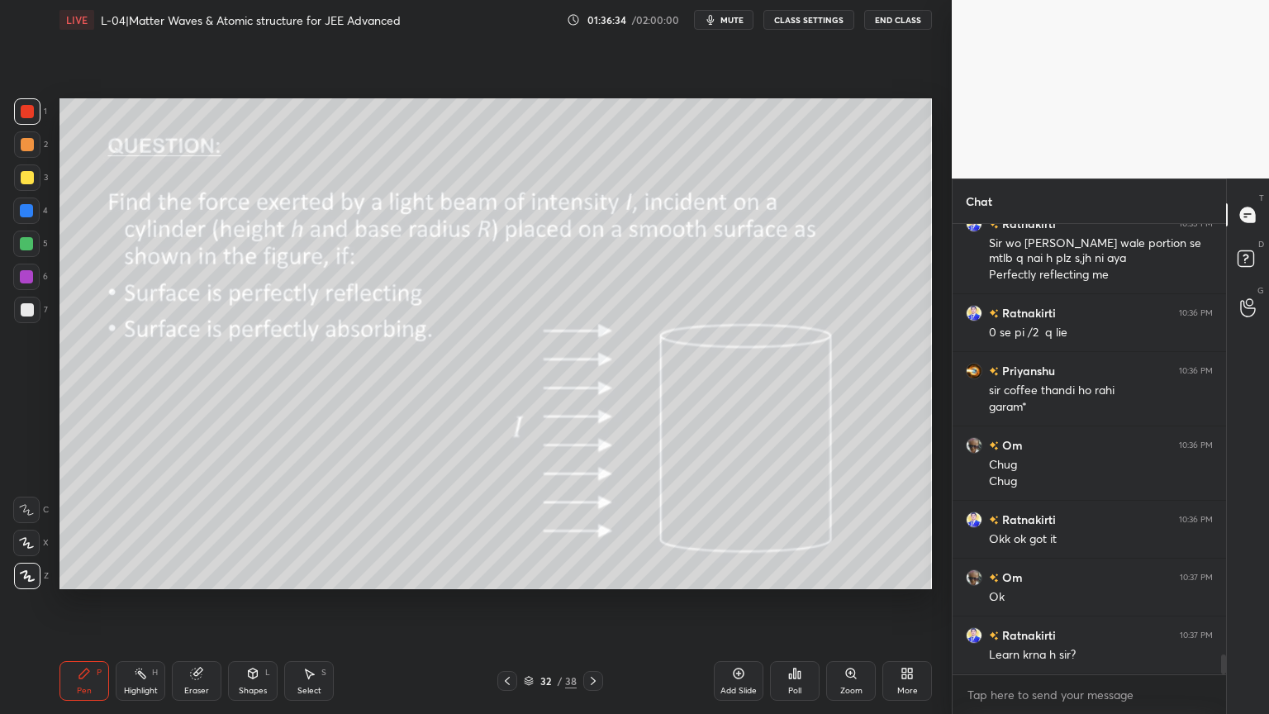
click at [129, 602] on div "Highlight H" at bounding box center [141, 681] width 50 height 40
click at [253, 602] on div "Shapes L" at bounding box center [253, 681] width 50 height 40
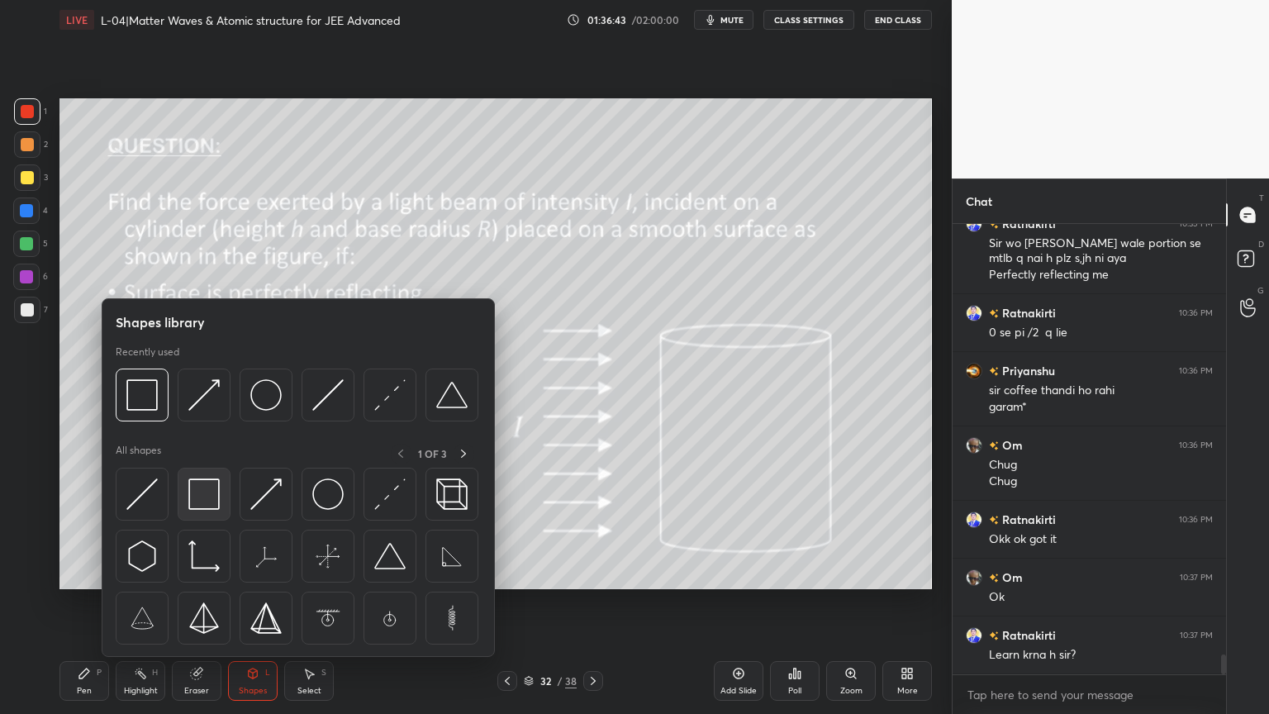
click at [203, 499] on img at bounding box center [203, 493] width 31 height 31
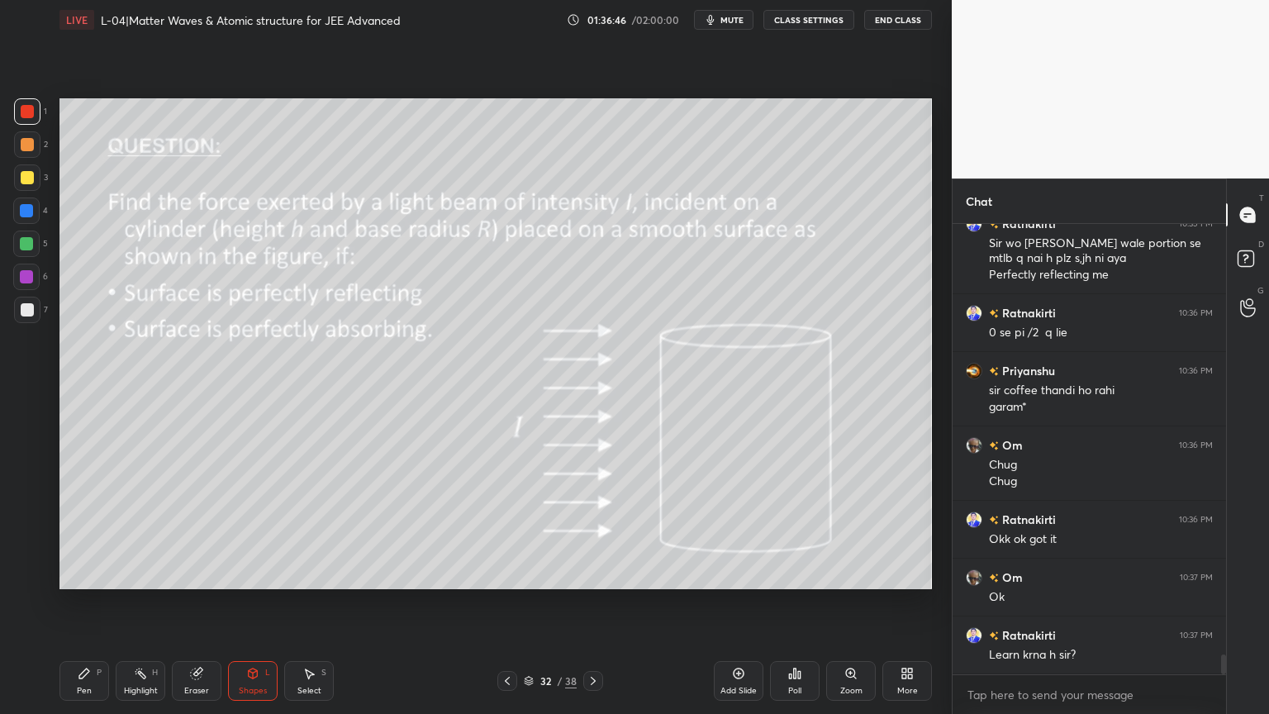
scroll to position [9855, 0]
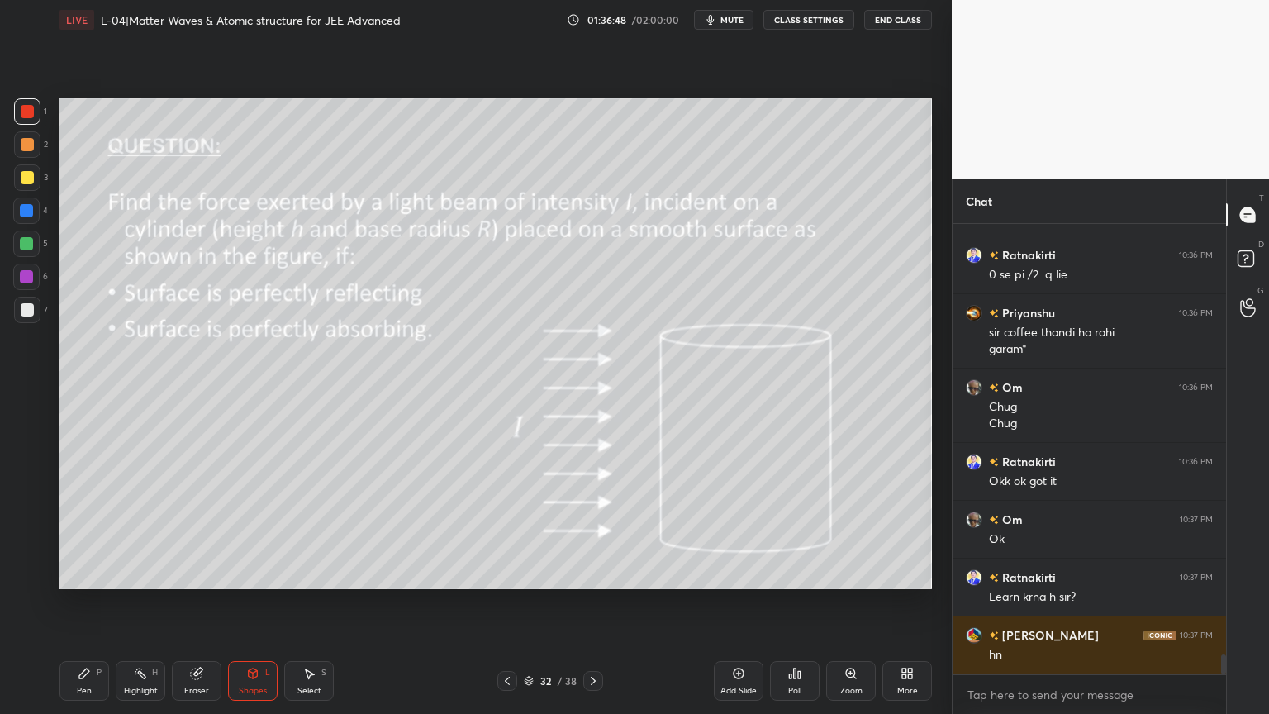
click at [86, 602] on div "Pen P" at bounding box center [84, 681] width 50 height 40
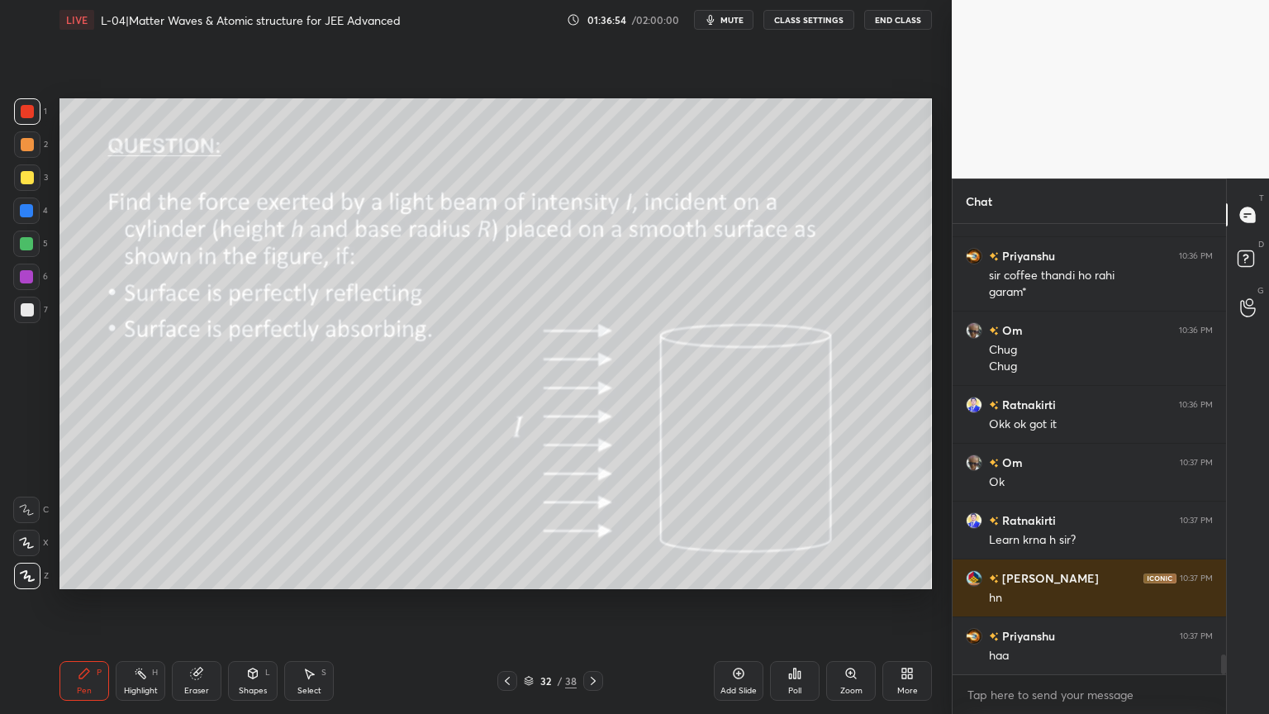
click at [141, 602] on icon at bounding box center [140, 673] width 13 height 13
click at [93, 602] on div "Pen P" at bounding box center [84, 681] width 50 height 40
click at [135, 602] on div "Highlight H" at bounding box center [141, 681] width 50 height 40
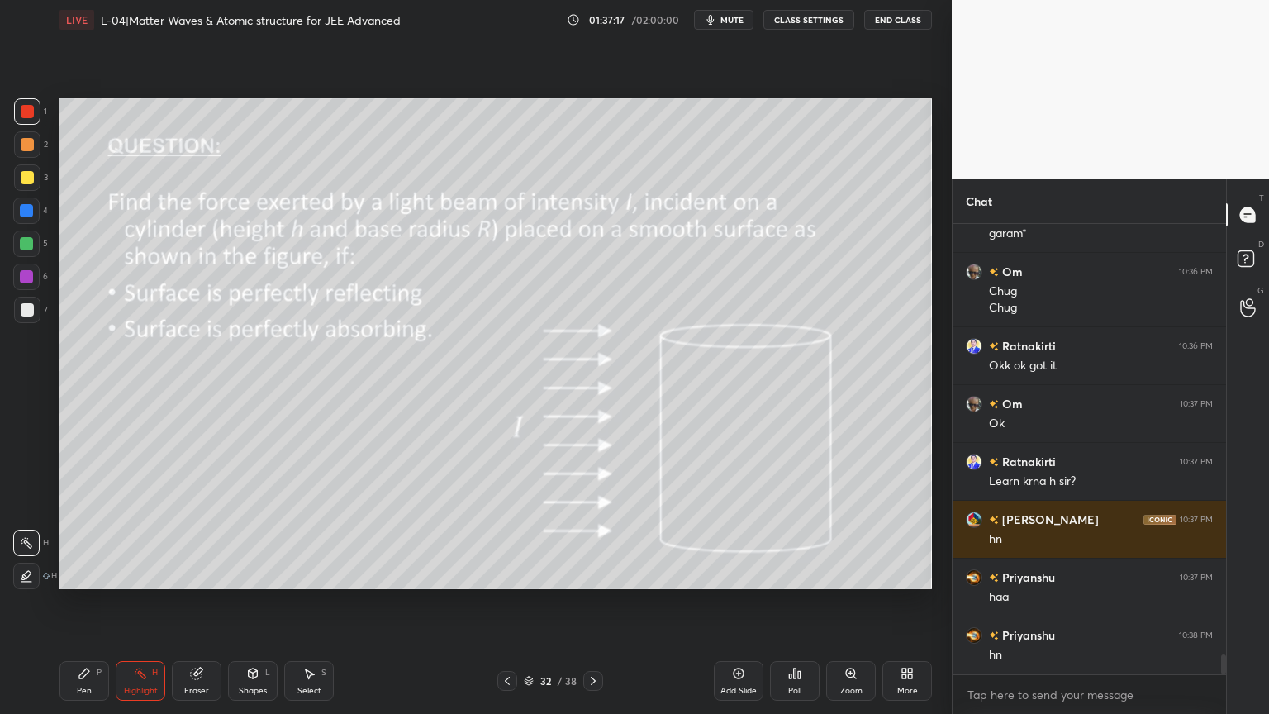
click at [79, 602] on div "Pen P" at bounding box center [84, 681] width 50 height 40
click at [202, 602] on icon at bounding box center [196, 673] width 13 height 13
click at [88, 602] on div "Pen" at bounding box center [84, 690] width 15 height 8
click at [17, 175] on div at bounding box center [27, 177] width 26 height 26
click at [26, 149] on div at bounding box center [27, 144] width 13 height 13
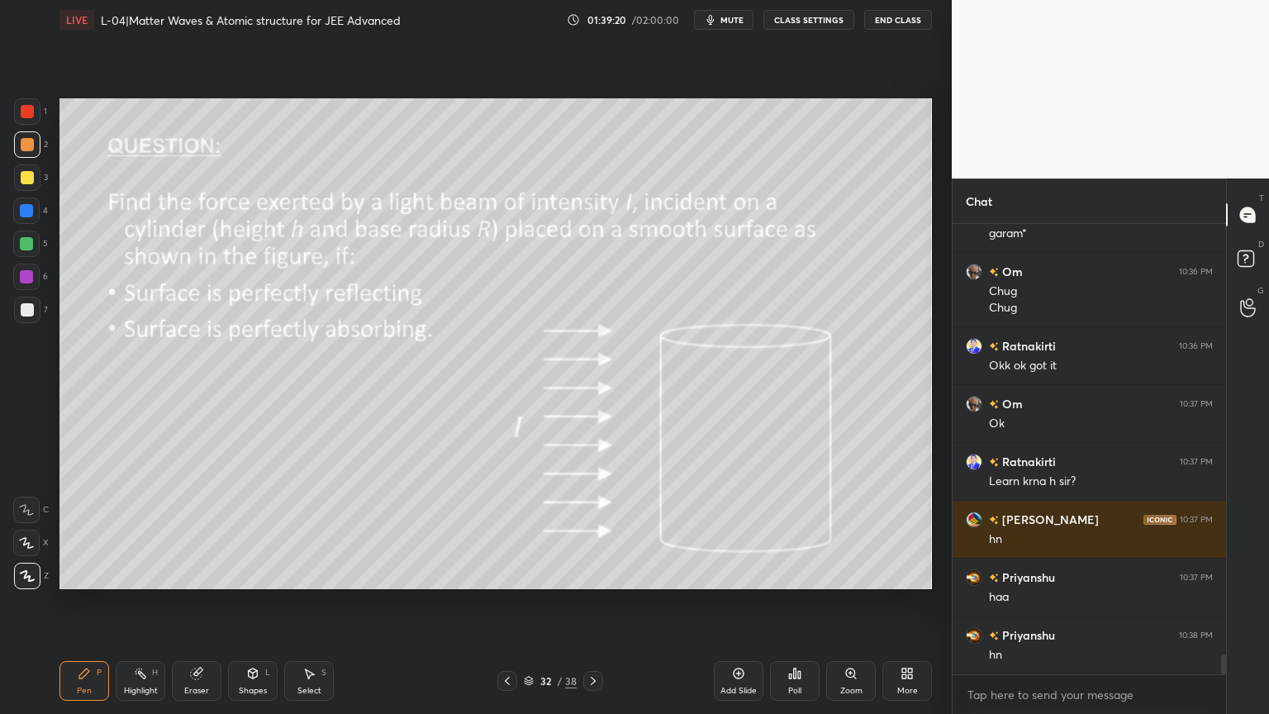
click at [737, 602] on icon at bounding box center [738, 673] width 5 height 5
click at [253, 602] on div "Shapes L" at bounding box center [253, 681] width 50 height 40
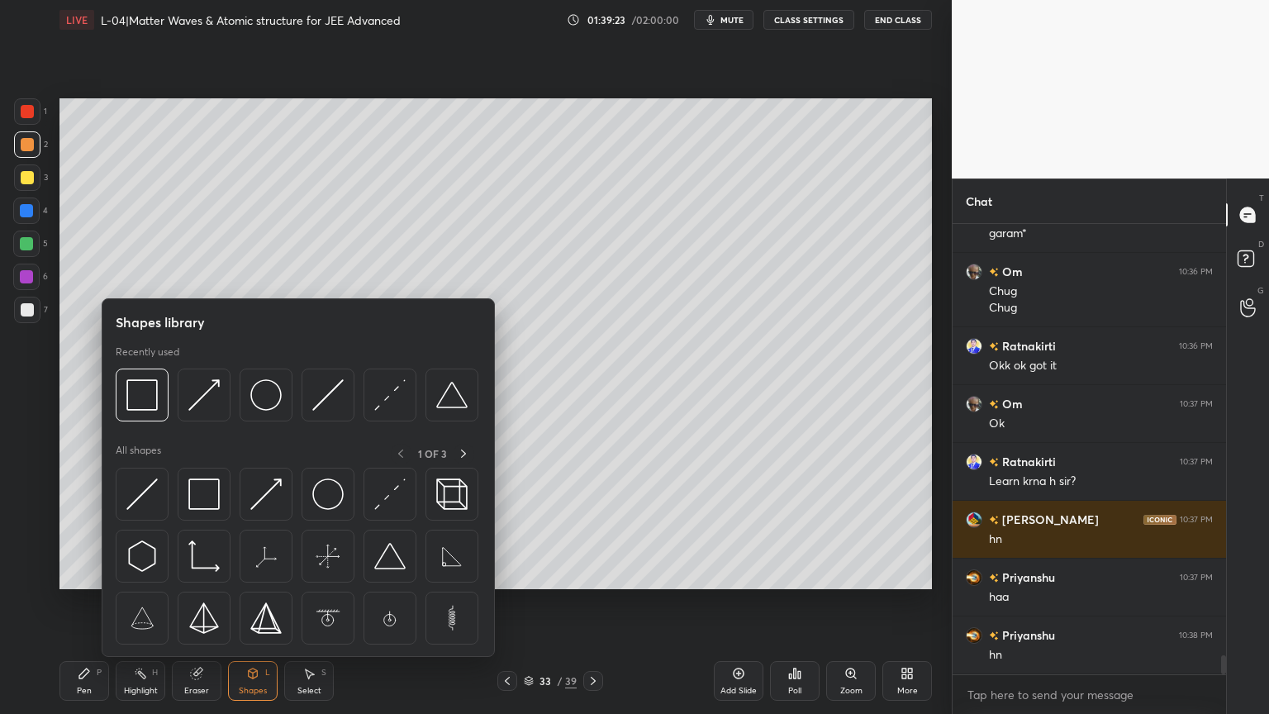
scroll to position [10027, 0]
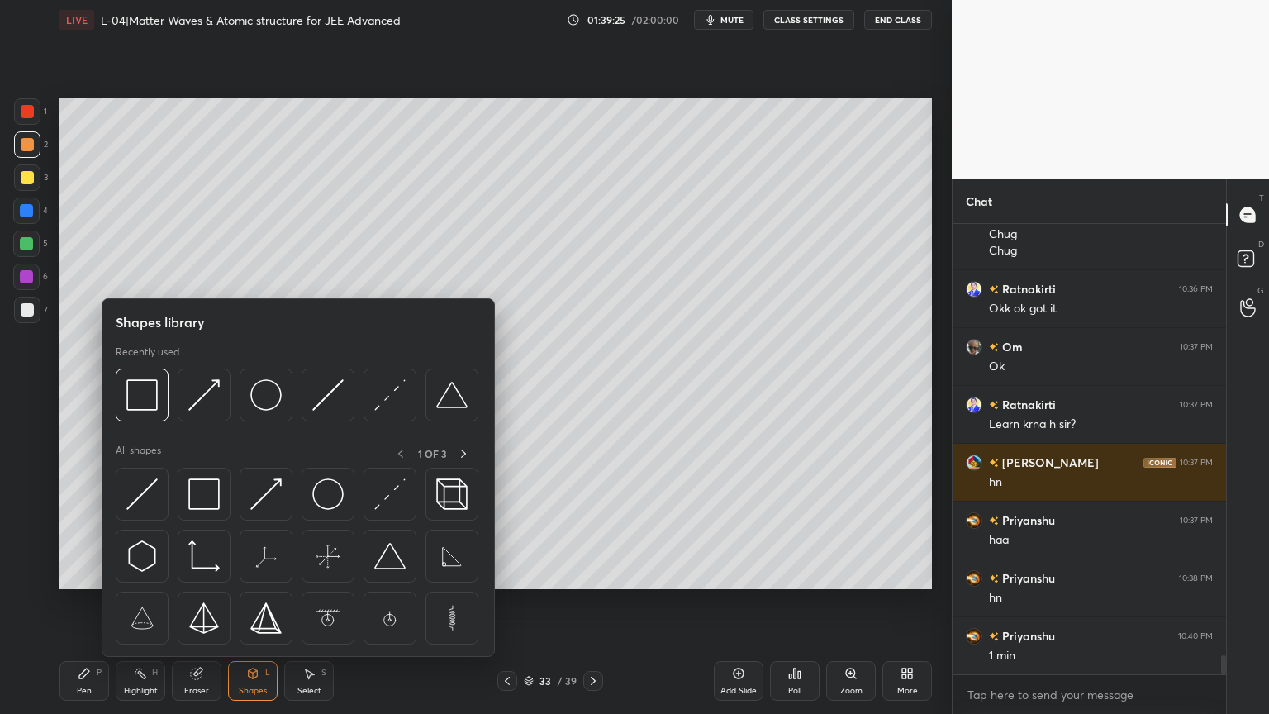
click at [503, 602] on icon at bounding box center [507, 680] width 13 height 13
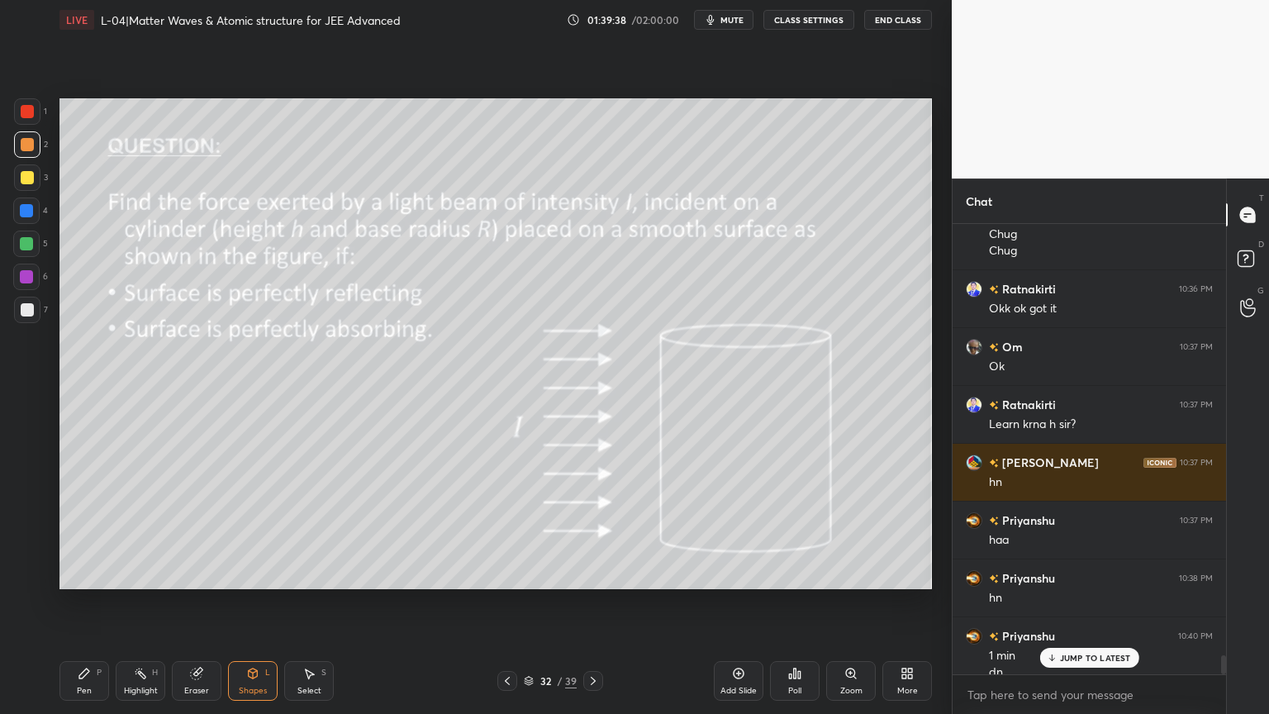
scroll to position [10044, 0]
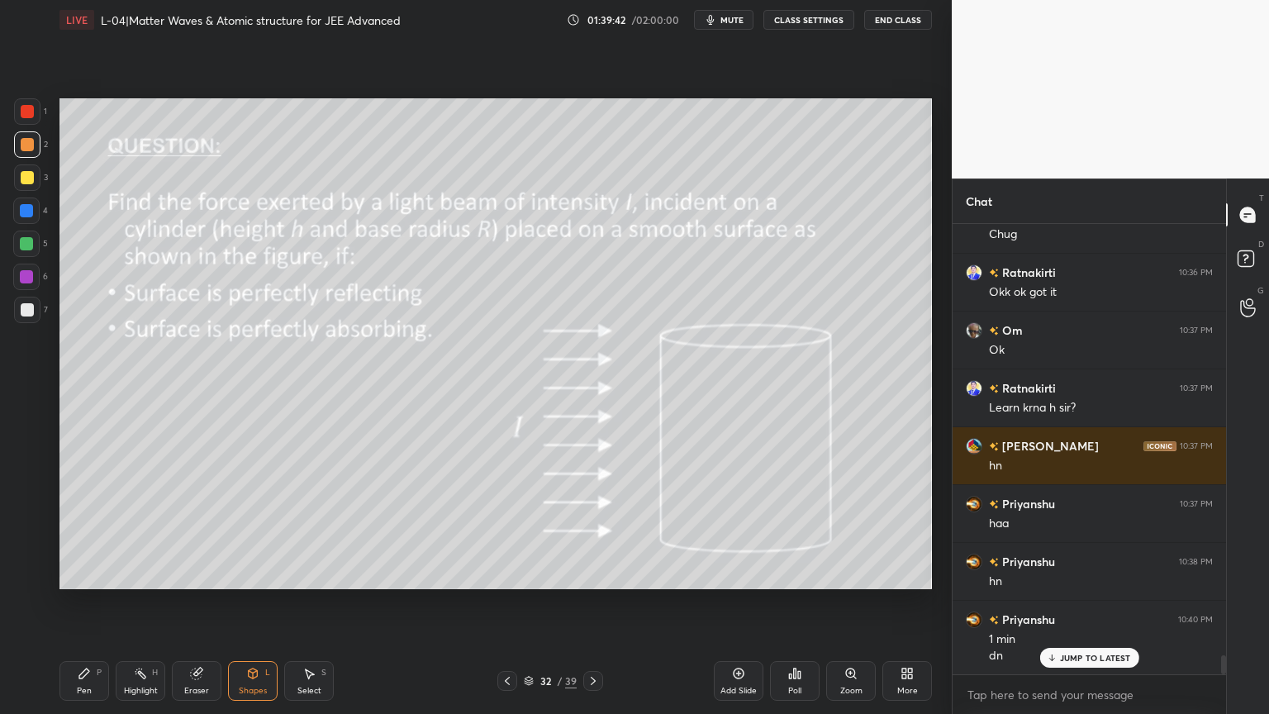
click at [594, 602] on icon at bounding box center [592, 680] width 13 height 13
click at [248, 602] on div "Shapes" at bounding box center [253, 690] width 28 height 8
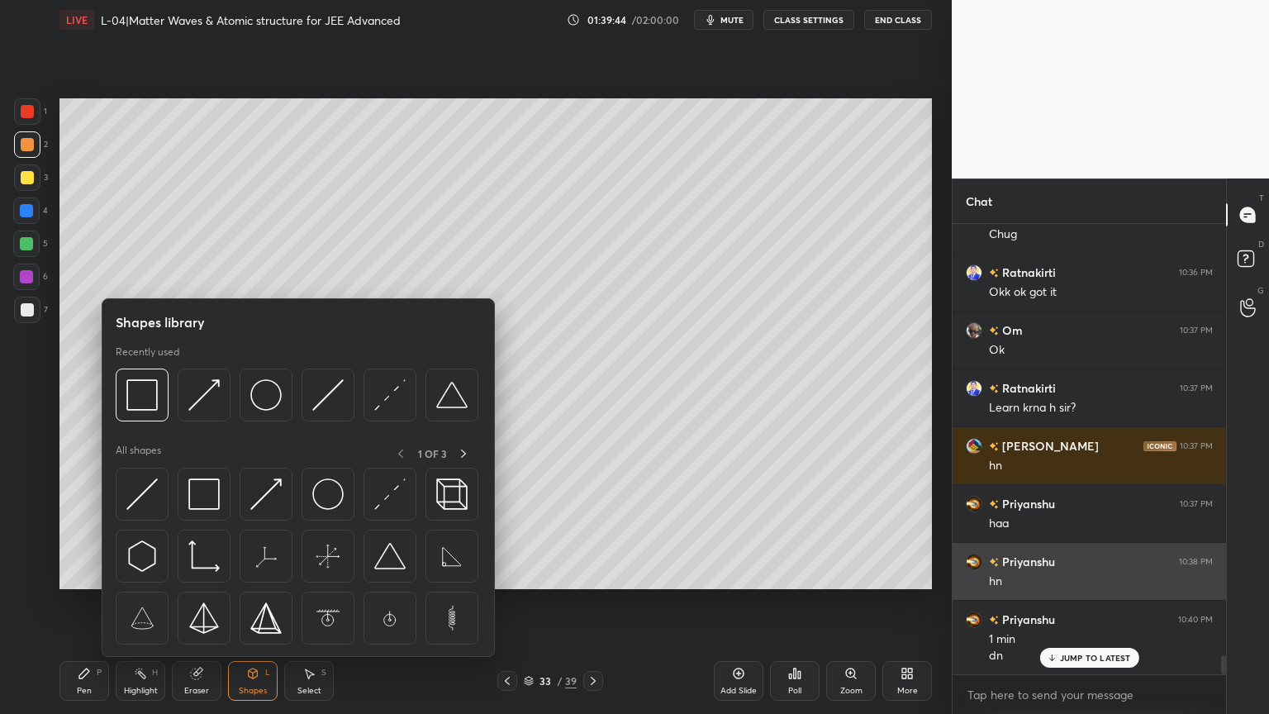
click at [256, 396] on img at bounding box center [265, 394] width 31 height 31
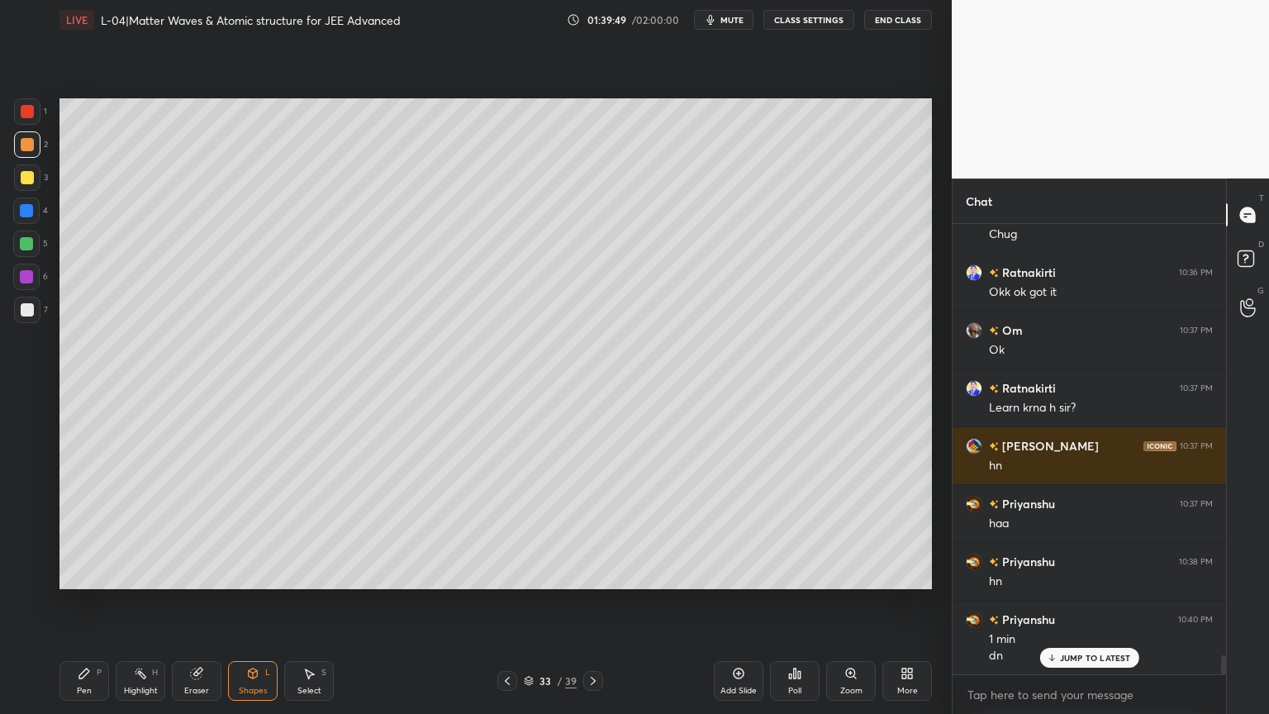
click at [251, 602] on icon at bounding box center [253, 673] width 9 height 10
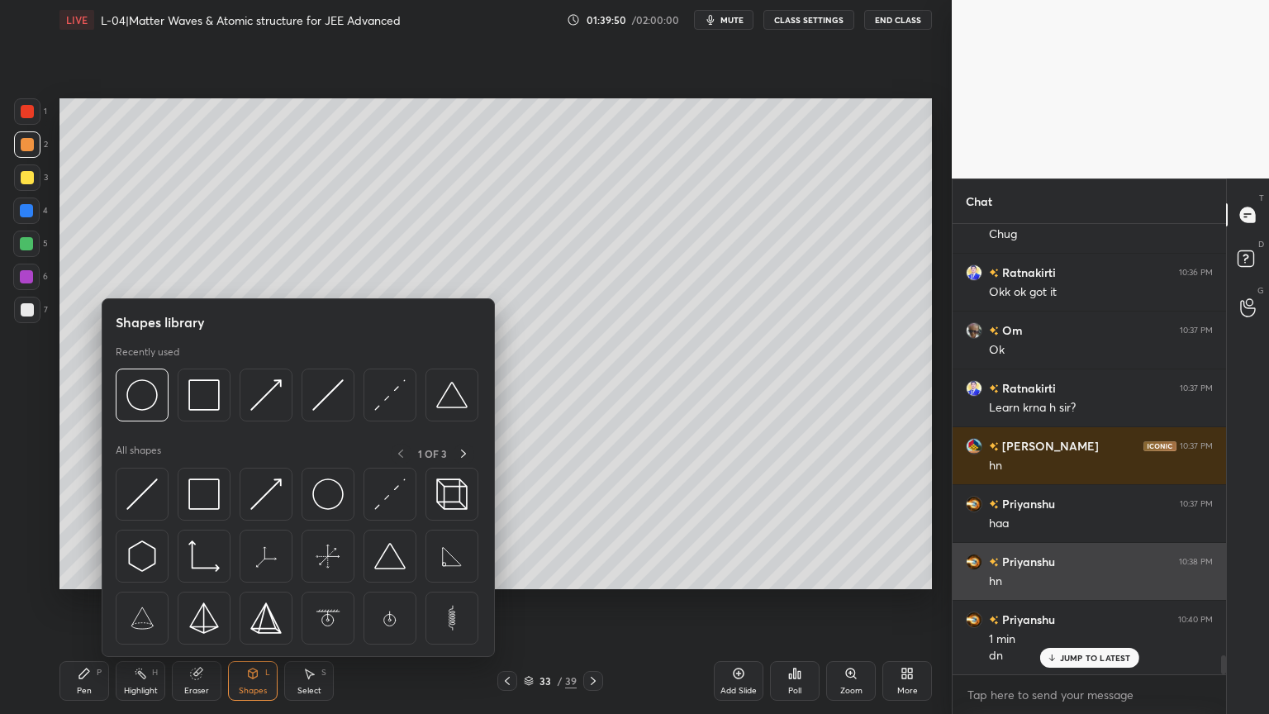
click at [144, 488] on img at bounding box center [141, 493] width 31 height 31
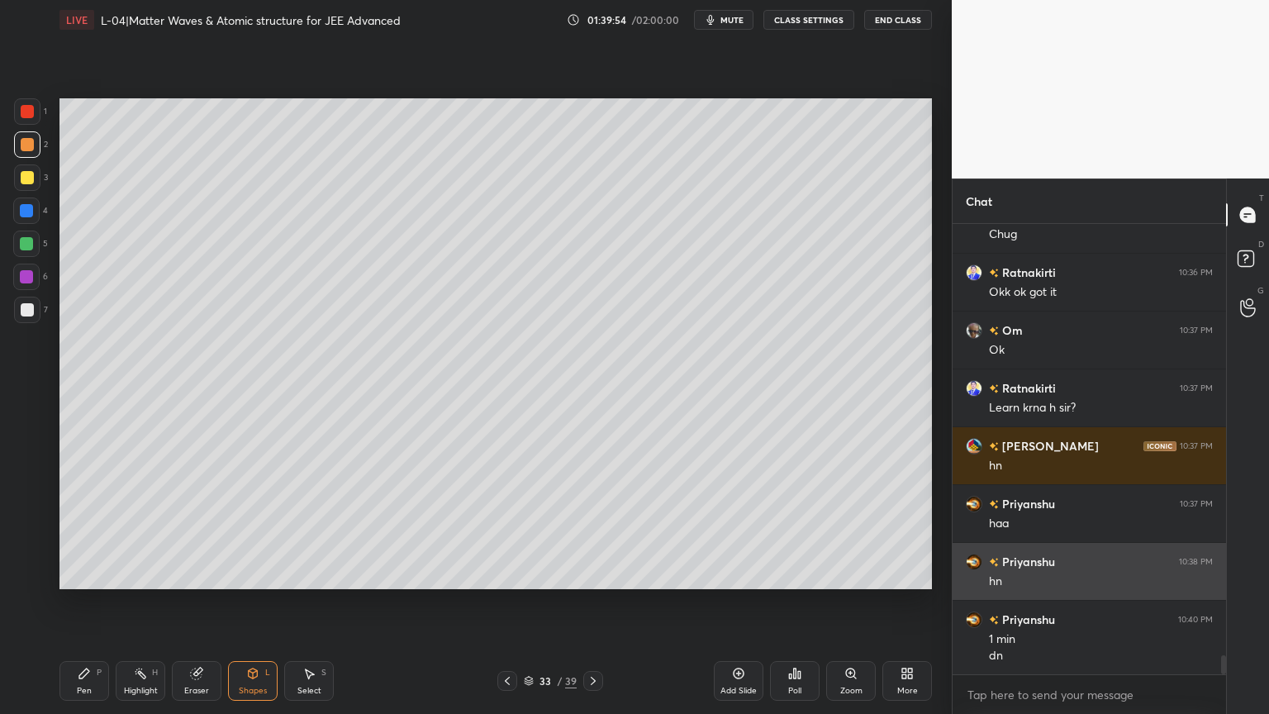
scroll to position [10102, 0]
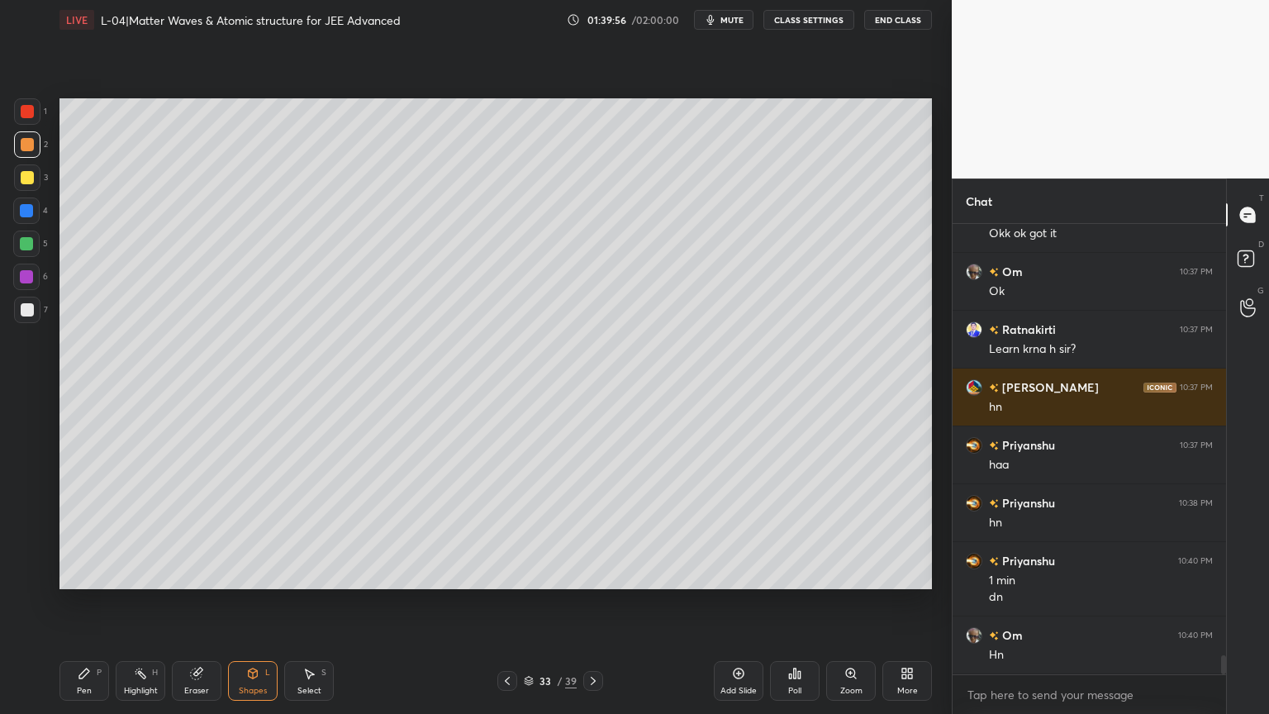
click at [264, 602] on div "Shapes" at bounding box center [253, 690] width 28 height 8
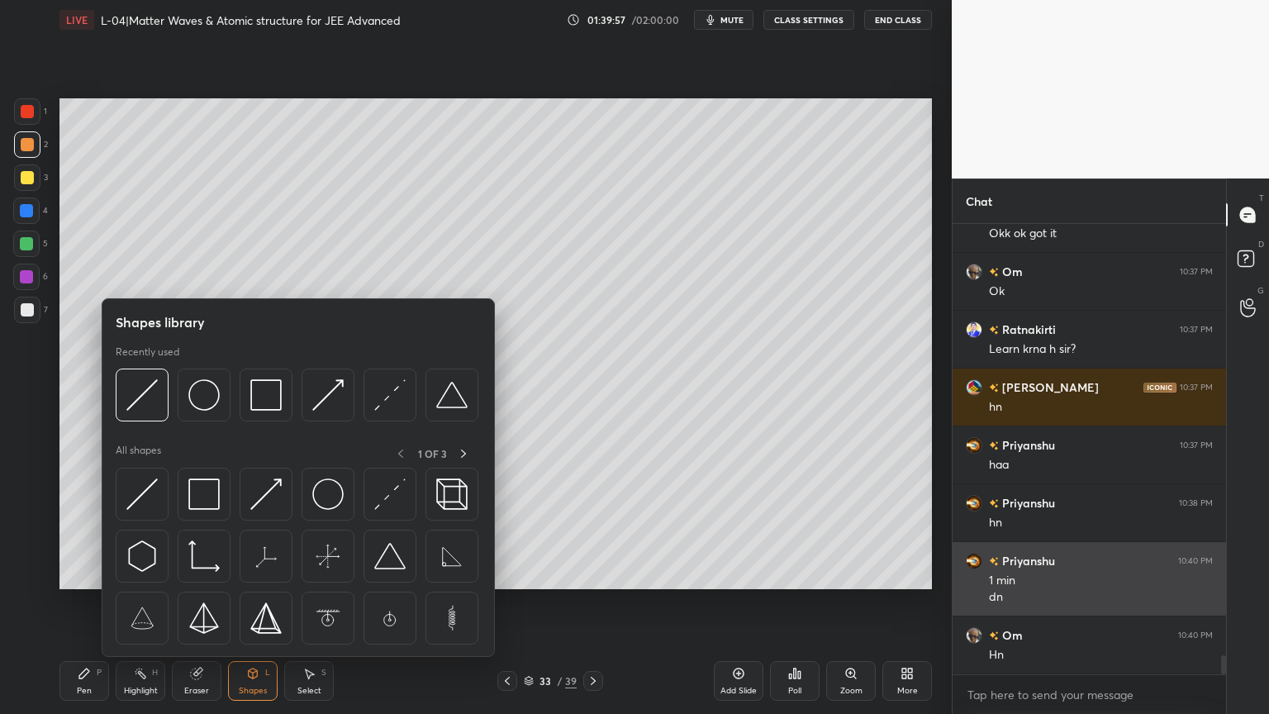
click at [349, 489] on div at bounding box center [327, 493] width 53 height 53
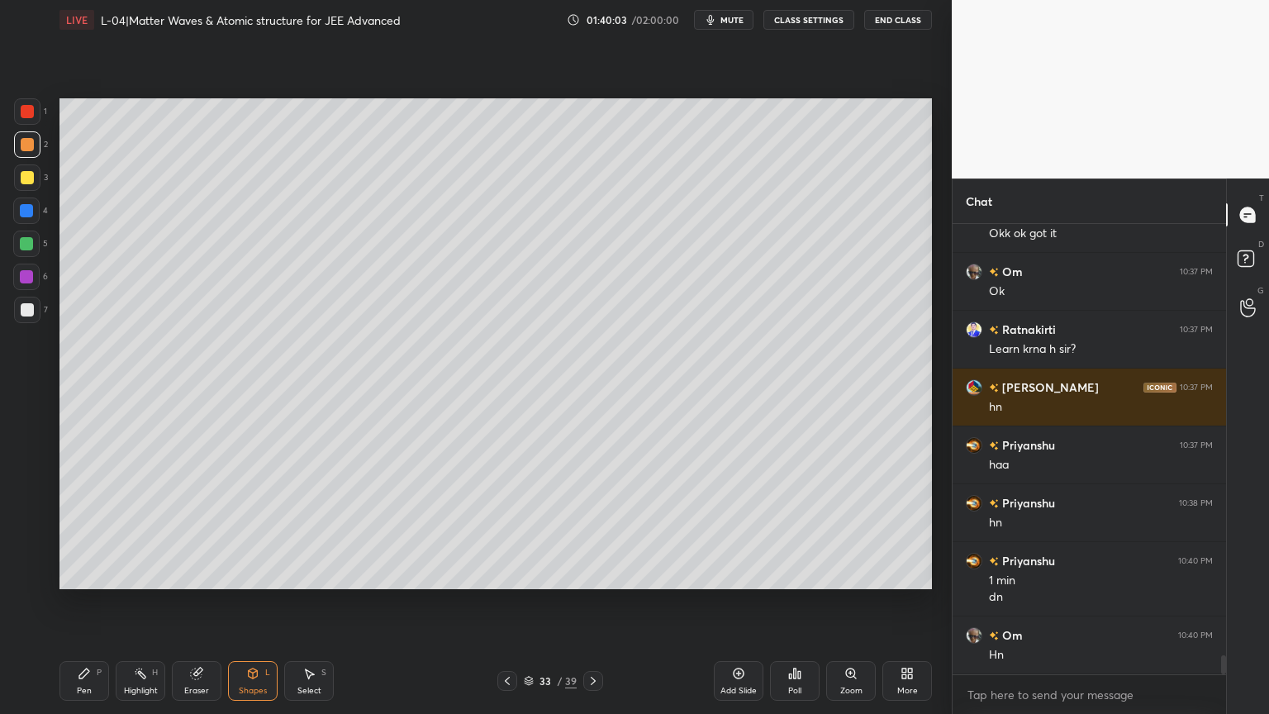
click at [93, 602] on div "Pen P" at bounding box center [84, 681] width 50 height 40
click at [243, 602] on div "Shapes L" at bounding box center [253, 681] width 50 height 40
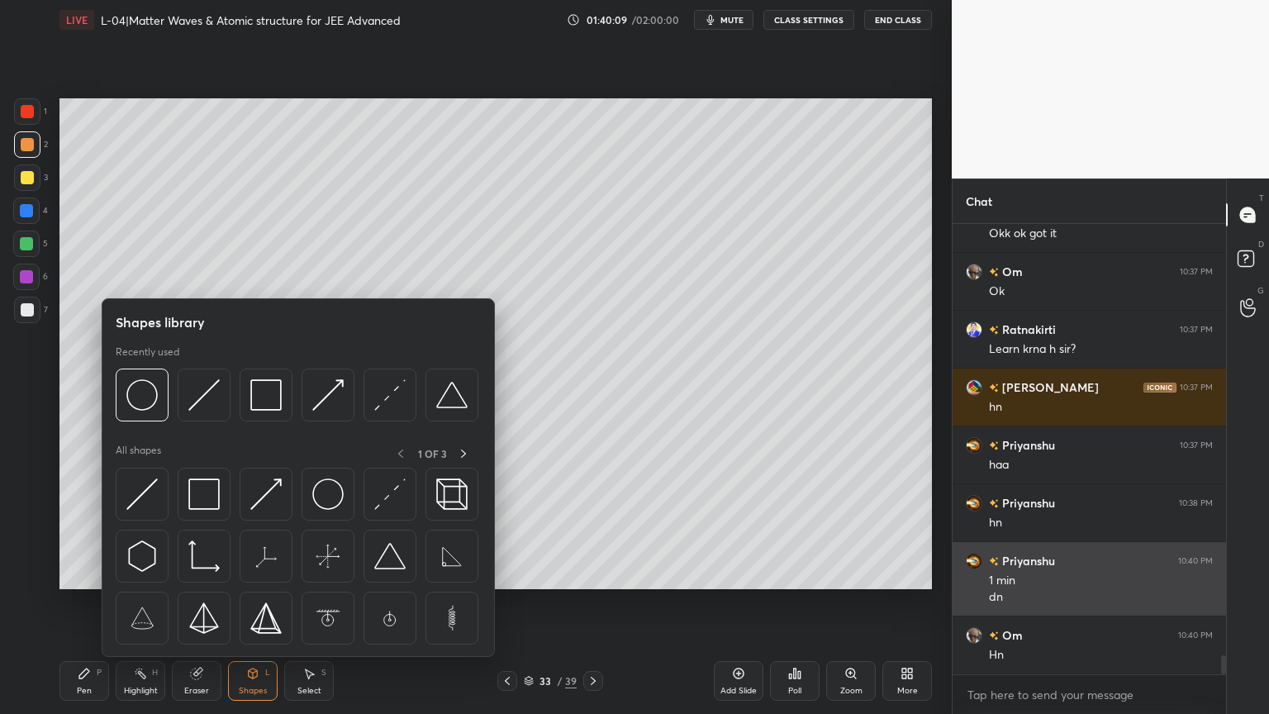
click at [149, 485] on img at bounding box center [141, 493] width 31 height 31
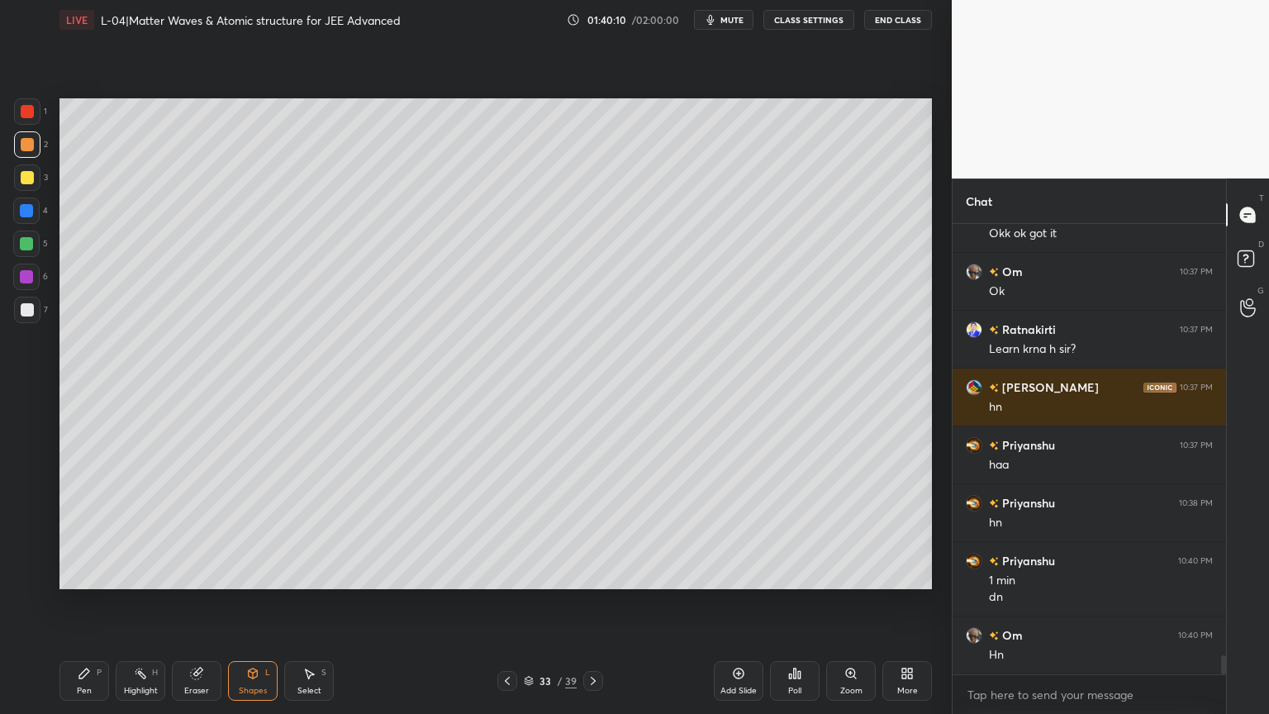
click at [26, 287] on div at bounding box center [26, 276] width 26 height 26
click at [72, 602] on div "Pen P" at bounding box center [84, 681] width 50 height 40
click at [245, 602] on div "Shapes L" at bounding box center [253, 681] width 50 height 40
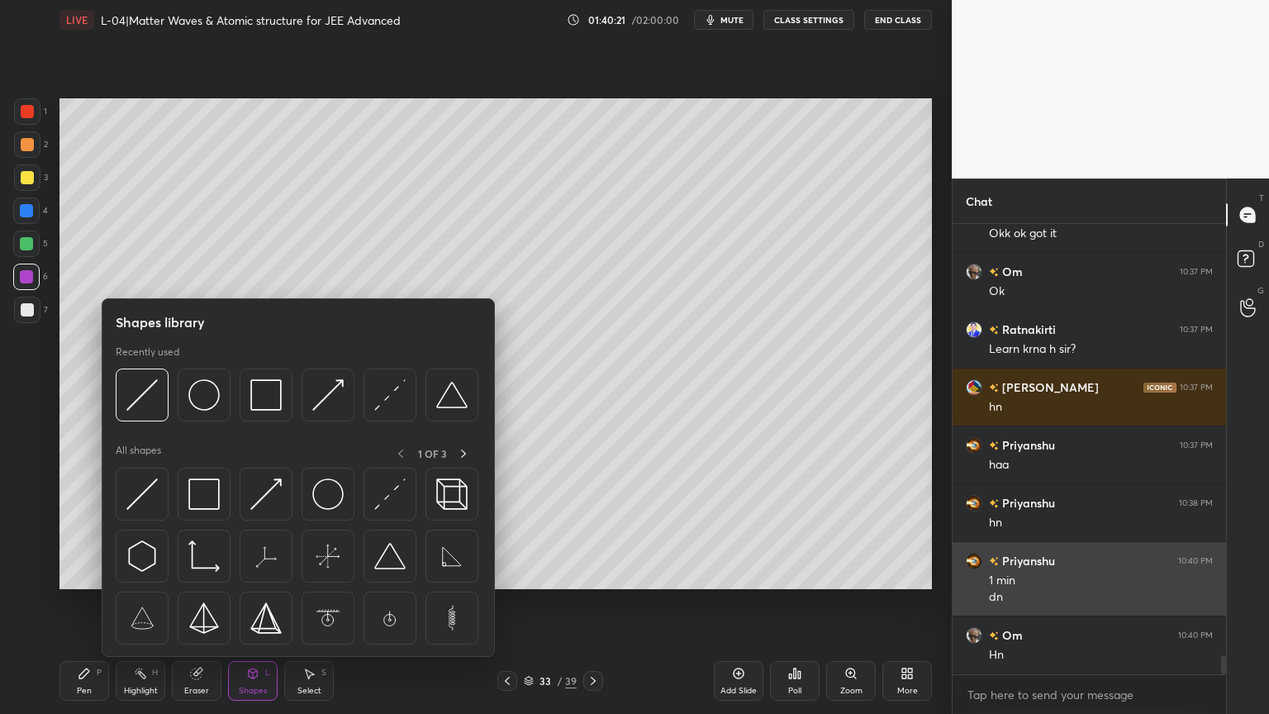
click at [330, 493] on img at bounding box center [327, 493] width 31 height 31
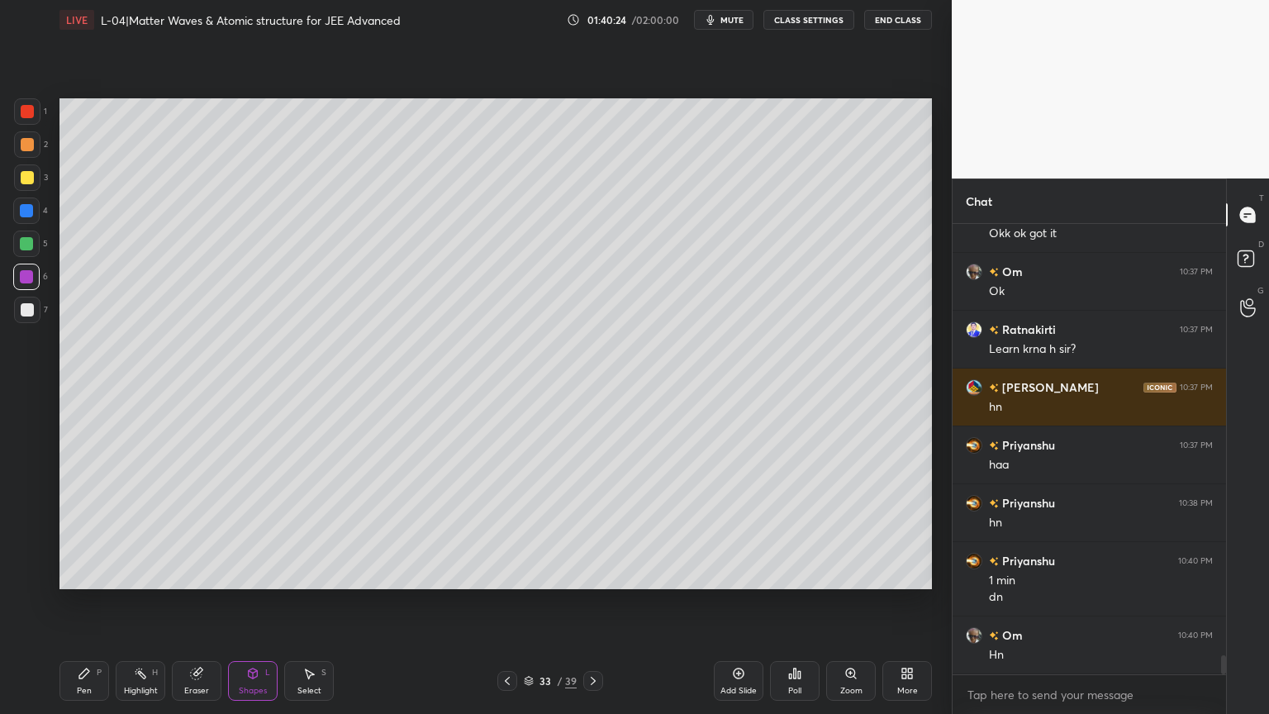
click at [243, 602] on div "Shapes" at bounding box center [253, 690] width 28 height 8
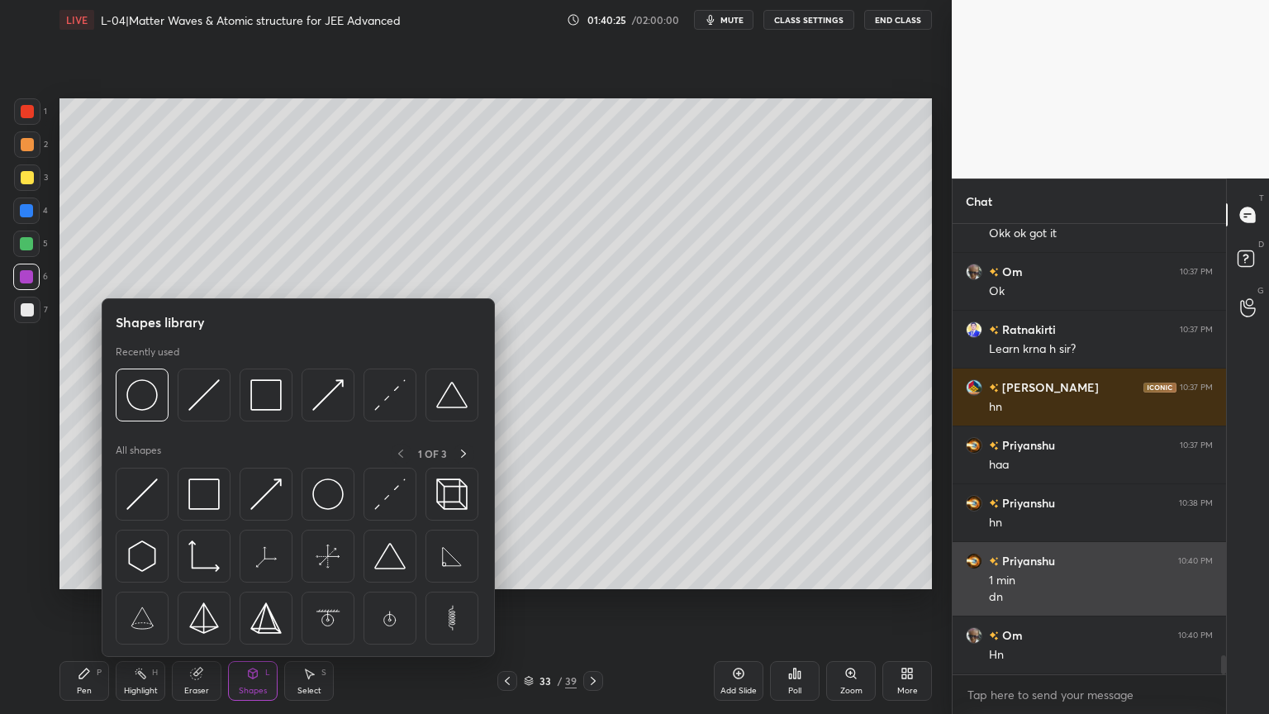
click at [145, 505] on img at bounding box center [141, 493] width 31 height 31
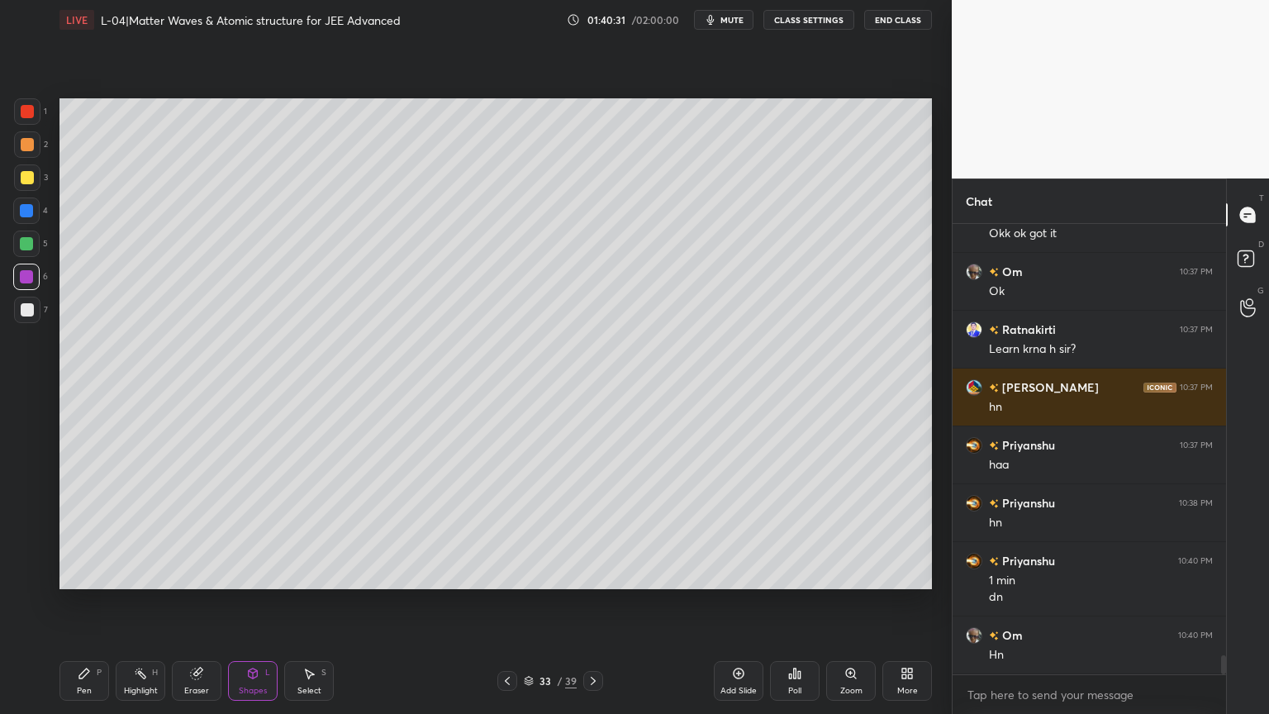
click at [92, 602] on div "Pen P" at bounding box center [84, 681] width 50 height 40
click at [259, 602] on div "Shapes L" at bounding box center [253, 681] width 50 height 40
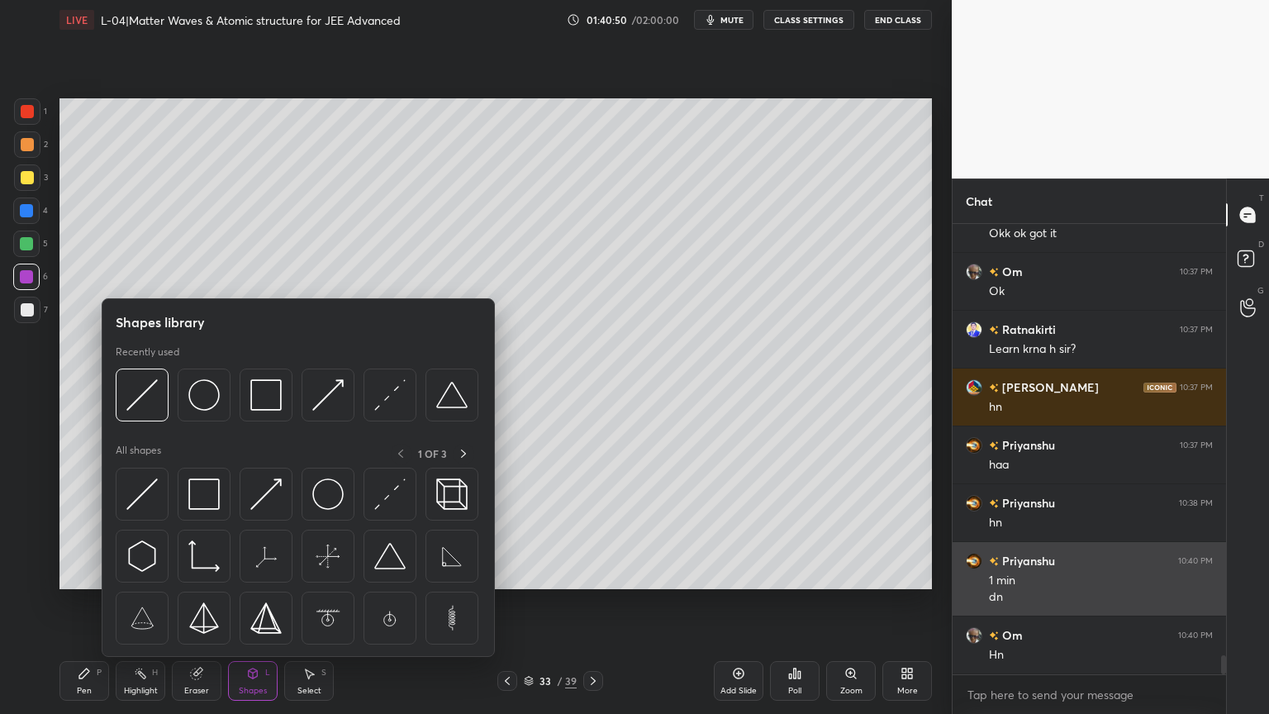
click at [200, 486] on img at bounding box center [203, 493] width 31 height 31
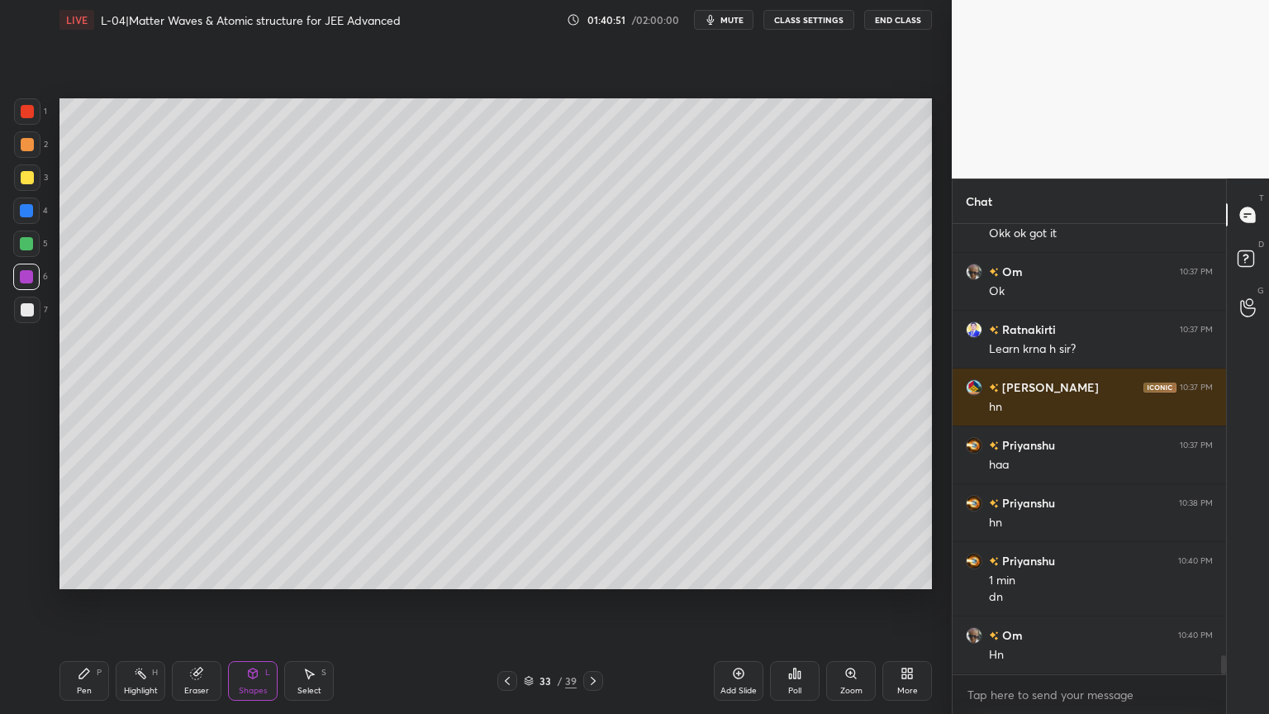
click at [244, 602] on div "Shapes" at bounding box center [253, 690] width 28 height 8
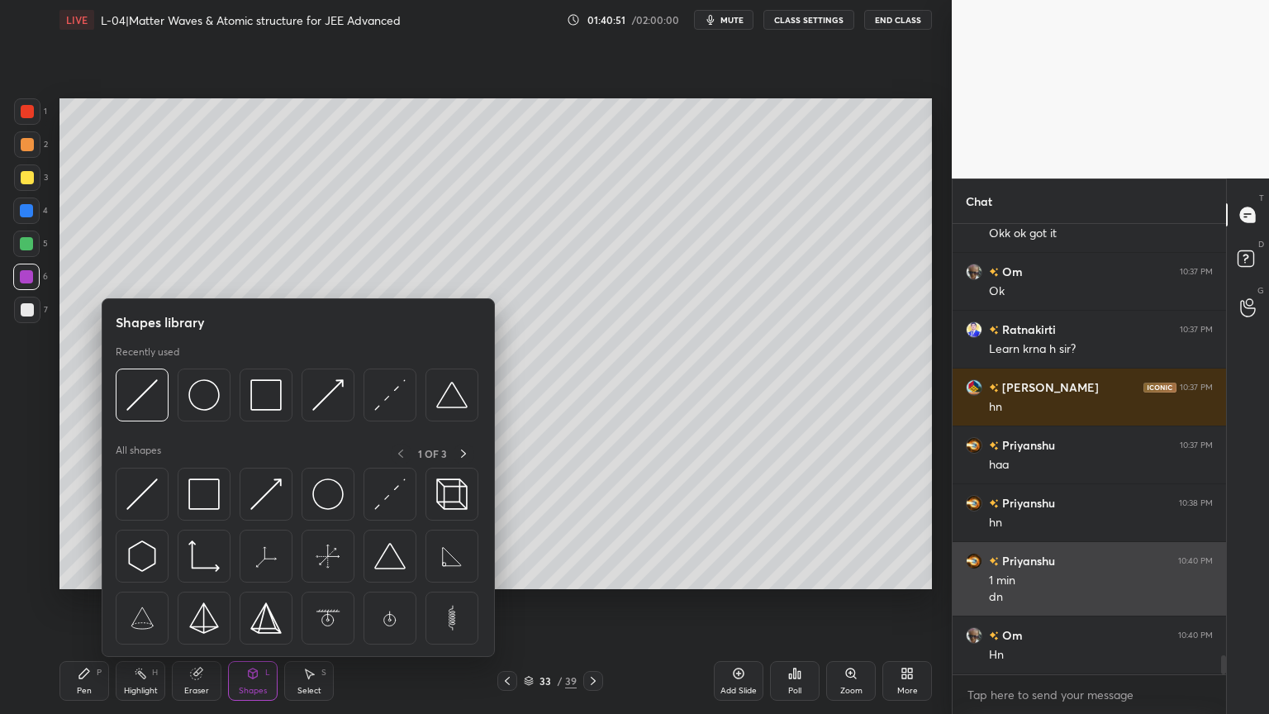
click at [320, 505] on img at bounding box center [327, 493] width 31 height 31
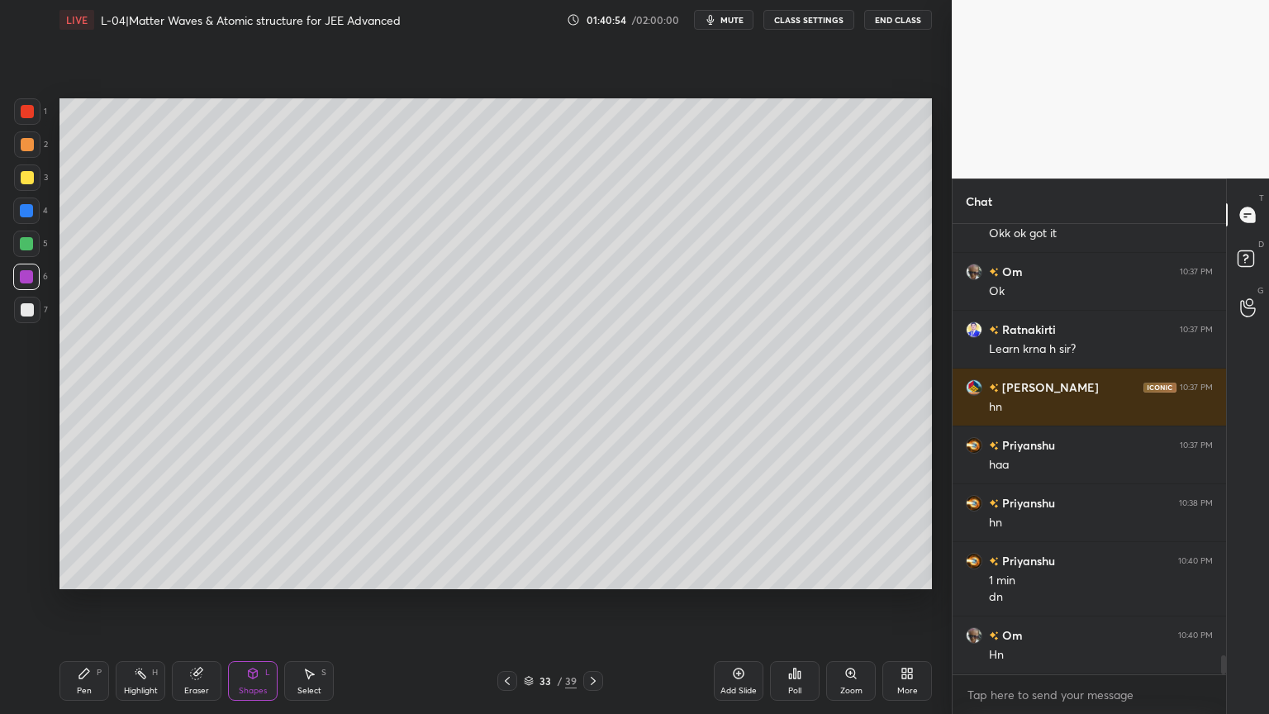
click at [251, 602] on icon at bounding box center [253, 673] width 9 height 10
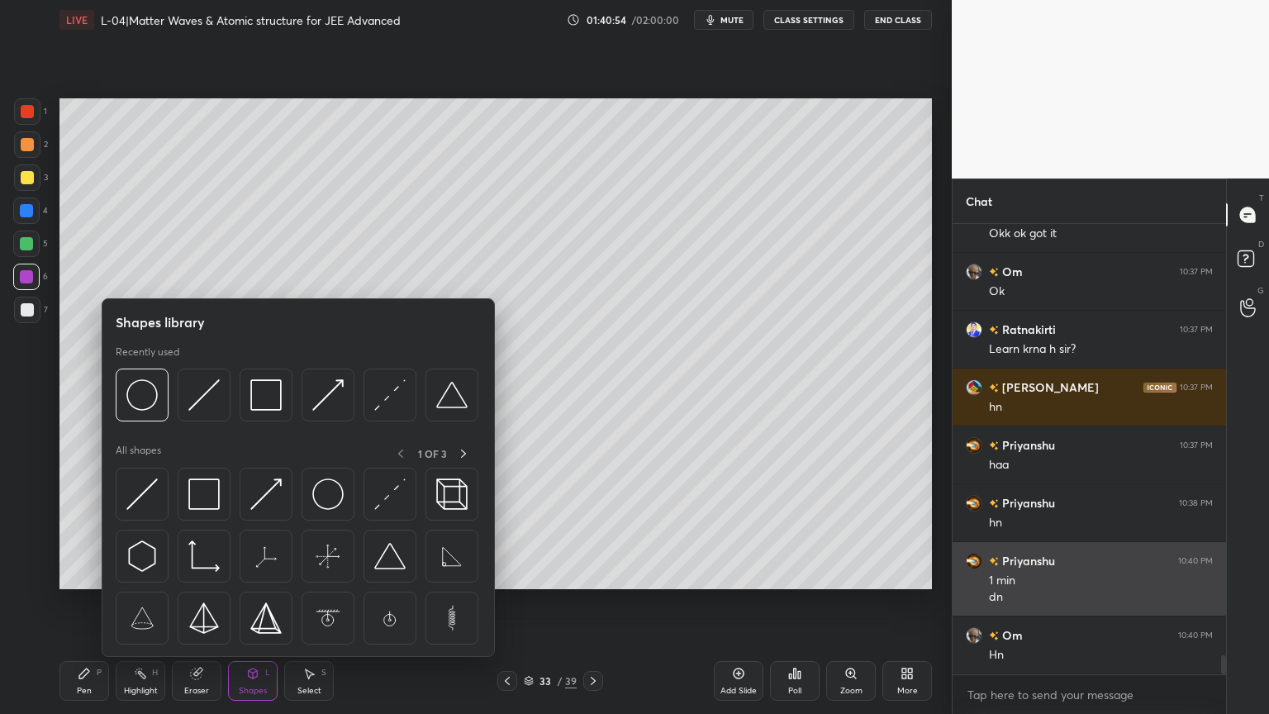
click at [259, 490] on img at bounding box center [265, 493] width 31 height 31
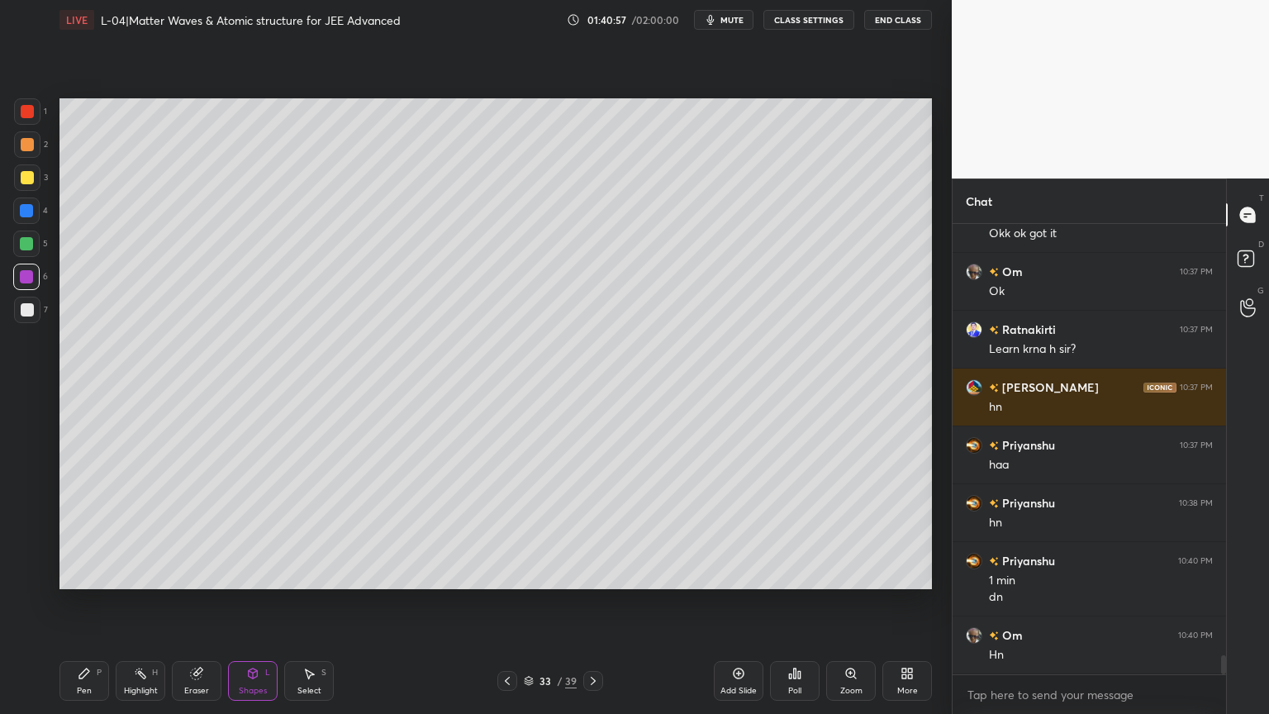
click at [83, 602] on icon at bounding box center [84, 673] width 10 height 10
click at [251, 602] on div "Shapes L" at bounding box center [253, 681] width 50 height 40
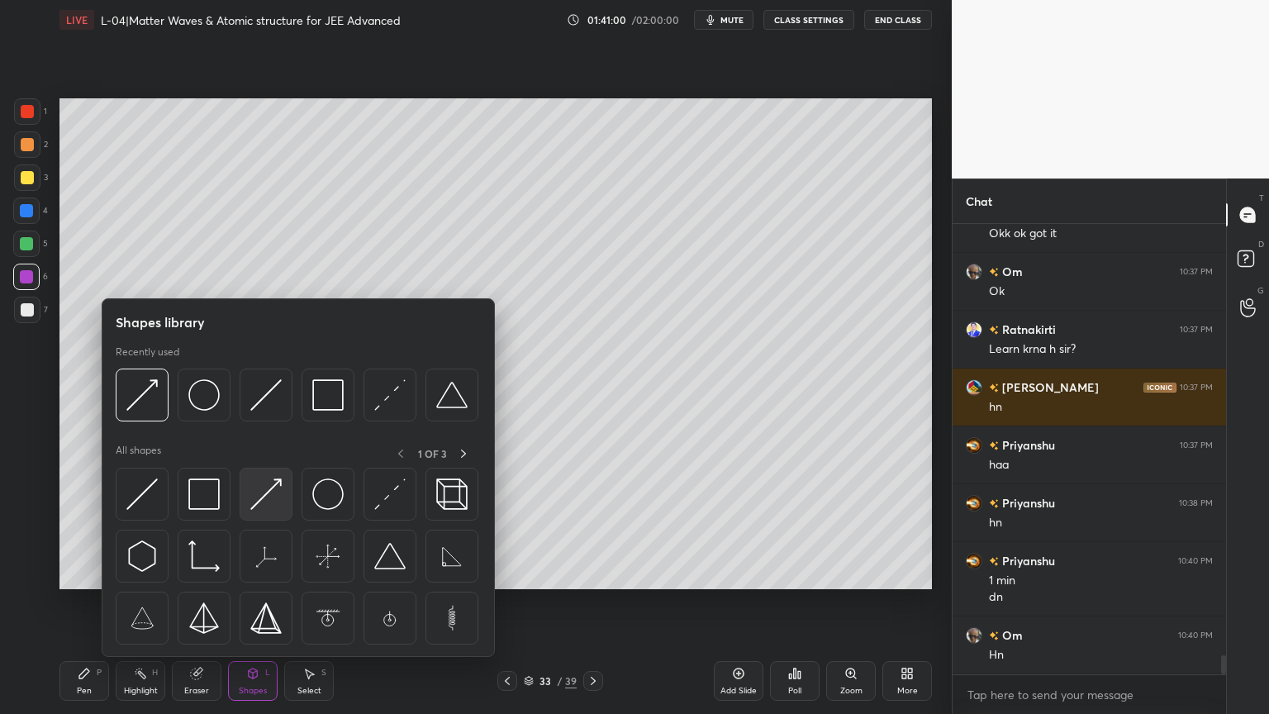
click at [268, 488] on img at bounding box center [265, 493] width 31 height 31
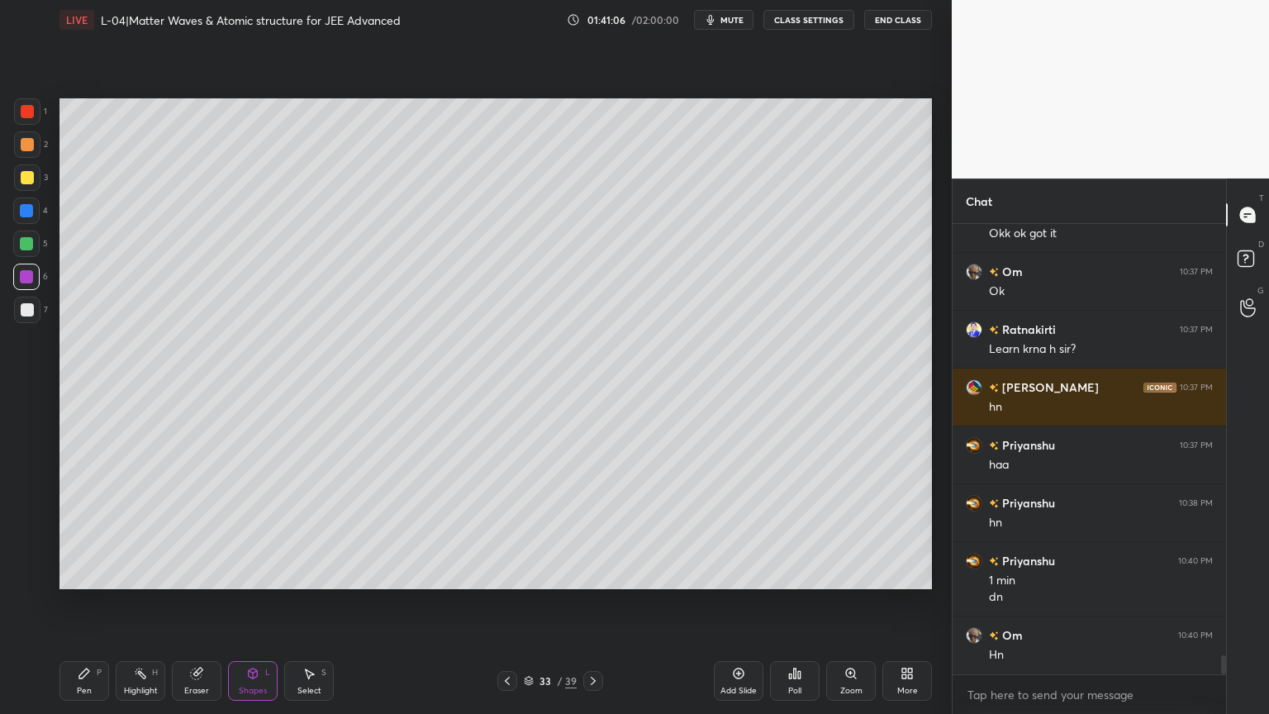
click at [78, 602] on icon at bounding box center [84, 673] width 13 height 13
click at [23, 182] on div at bounding box center [27, 177] width 13 height 13
click at [140, 602] on icon at bounding box center [140, 673] width 13 height 13
click at [92, 602] on div "Pen P" at bounding box center [84, 681] width 50 height 40
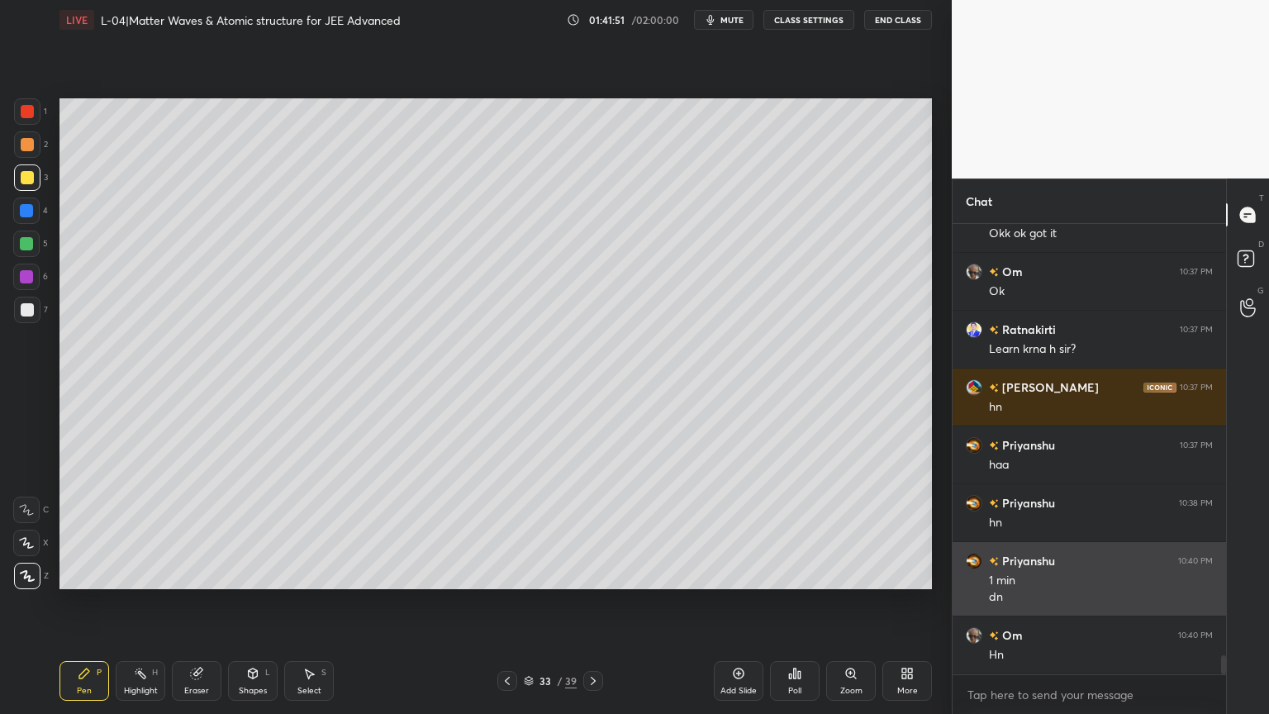
scroll to position [10159, 0]
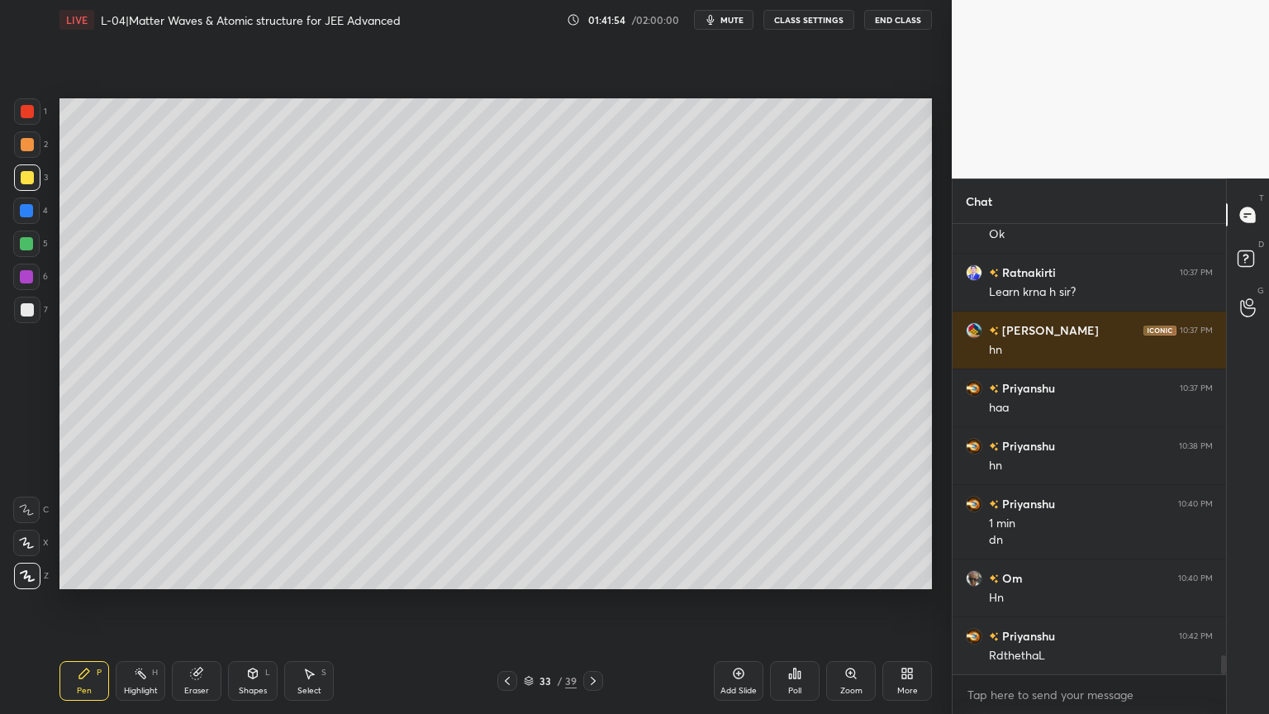
click at [145, 602] on icon at bounding box center [140, 673] width 13 height 13
click at [24, 142] on div at bounding box center [27, 144] width 13 height 13
click at [75, 602] on div "Pen P" at bounding box center [84, 681] width 50 height 40
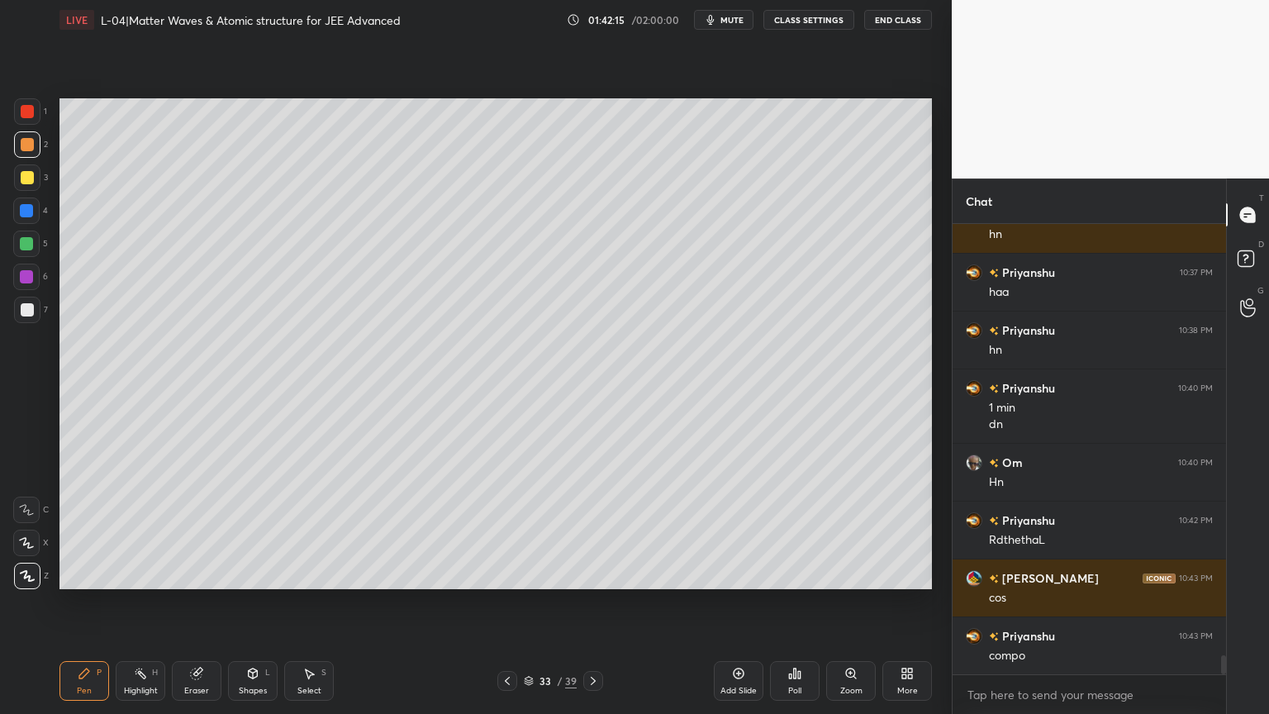
scroll to position [10334, 0]
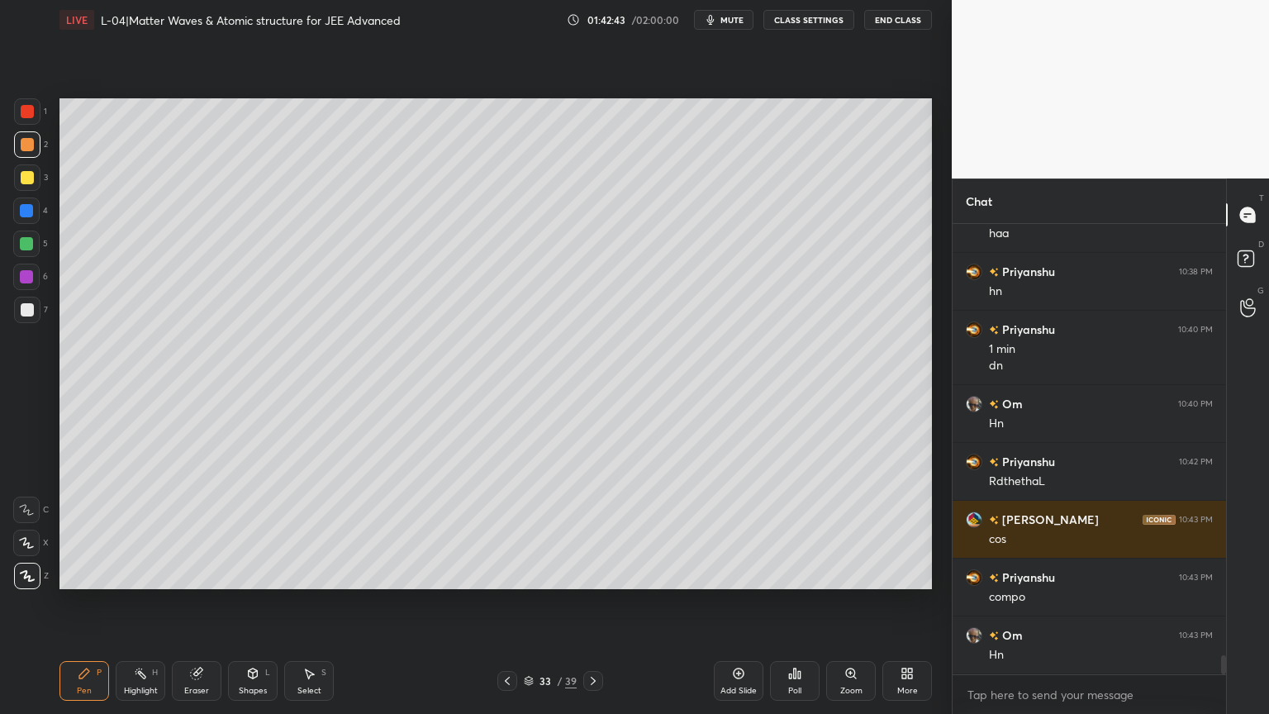
click at [748, 602] on div "Add Slide" at bounding box center [739, 681] width 50 height 40
click at [26, 178] on div at bounding box center [27, 177] width 13 height 13
click at [249, 602] on icon at bounding box center [253, 672] width 9 height 2
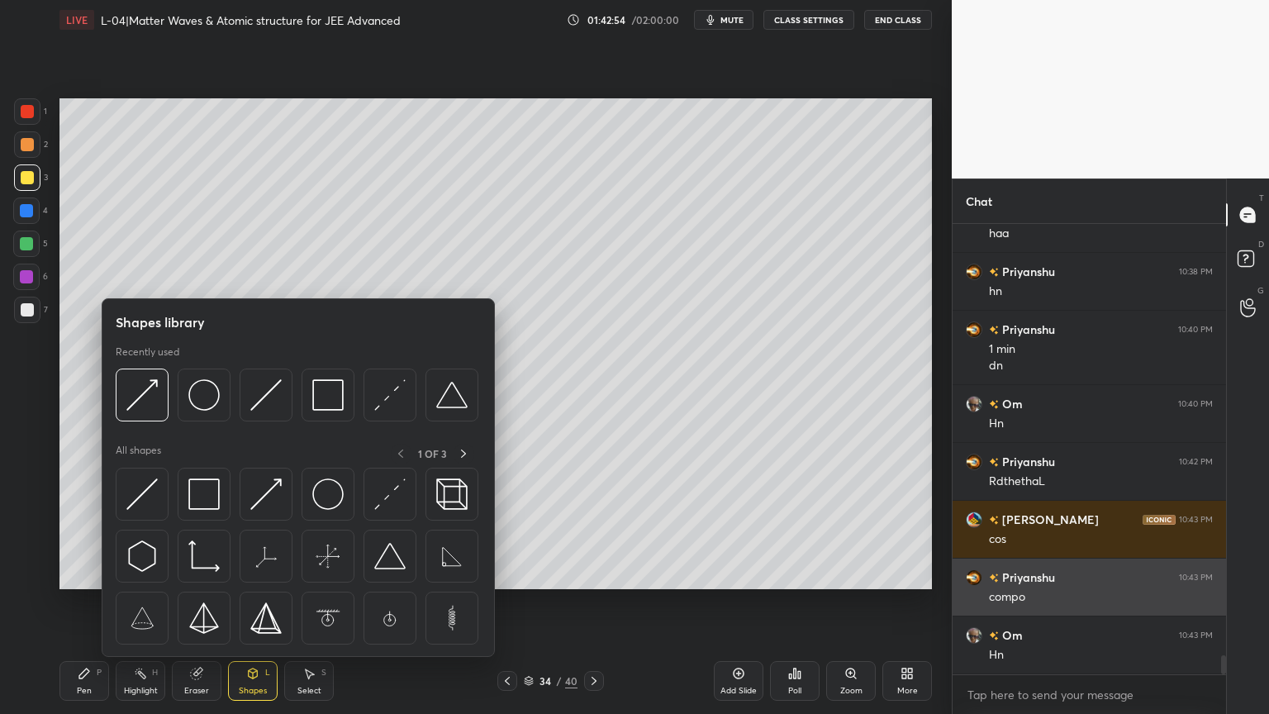
click at [331, 502] on img at bounding box center [327, 493] width 31 height 31
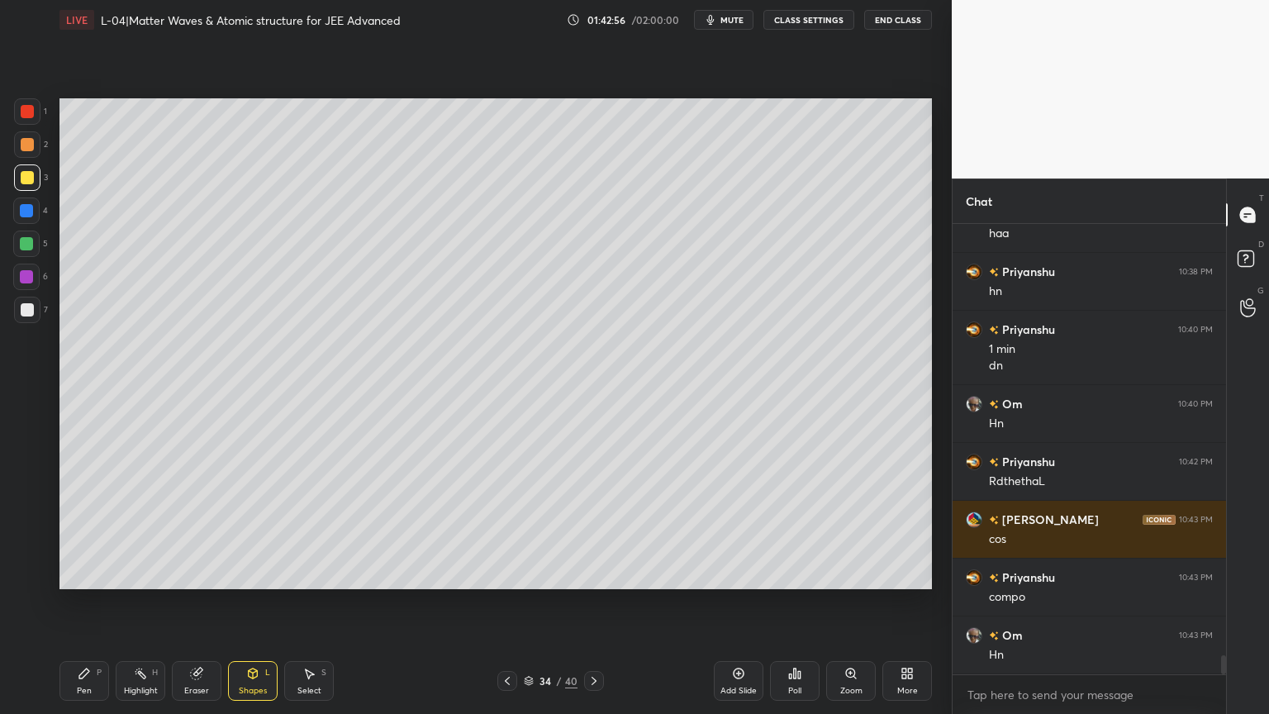
click at [248, 602] on div "Shapes L" at bounding box center [253, 681] width 50 height 40
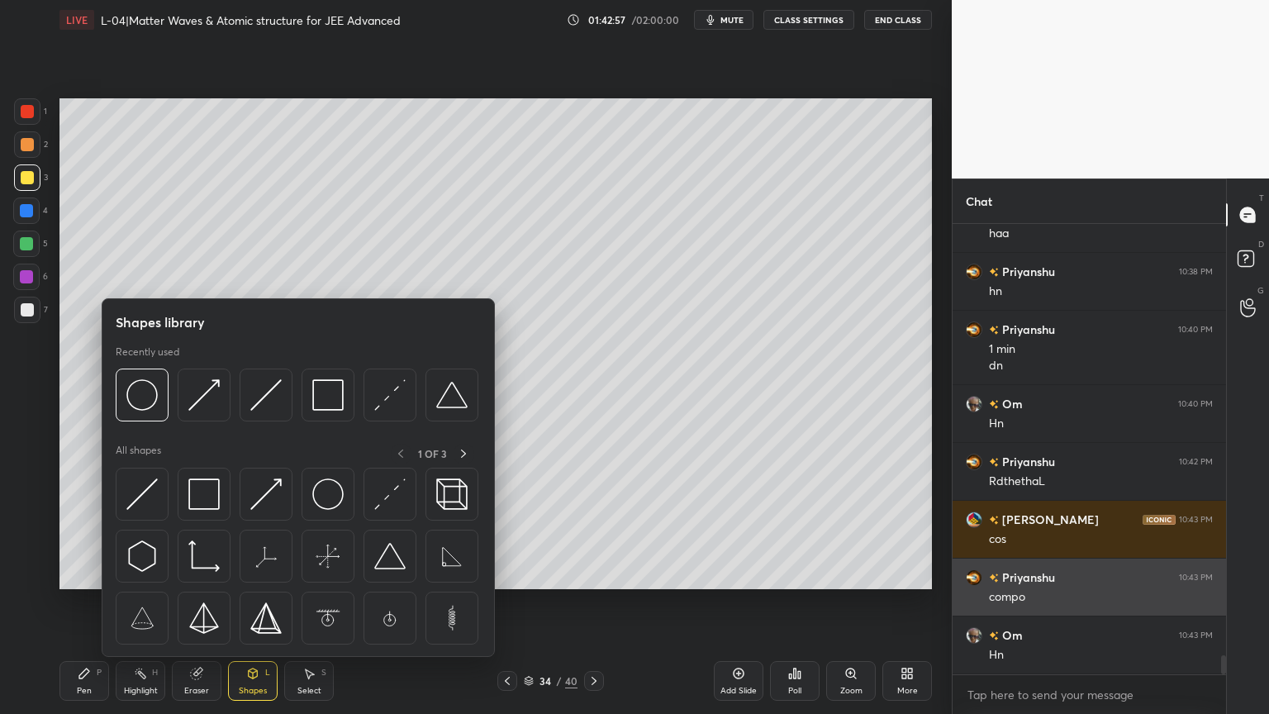
click at [266, 502] on img at bounding box center [265, 493] width 31 height 31
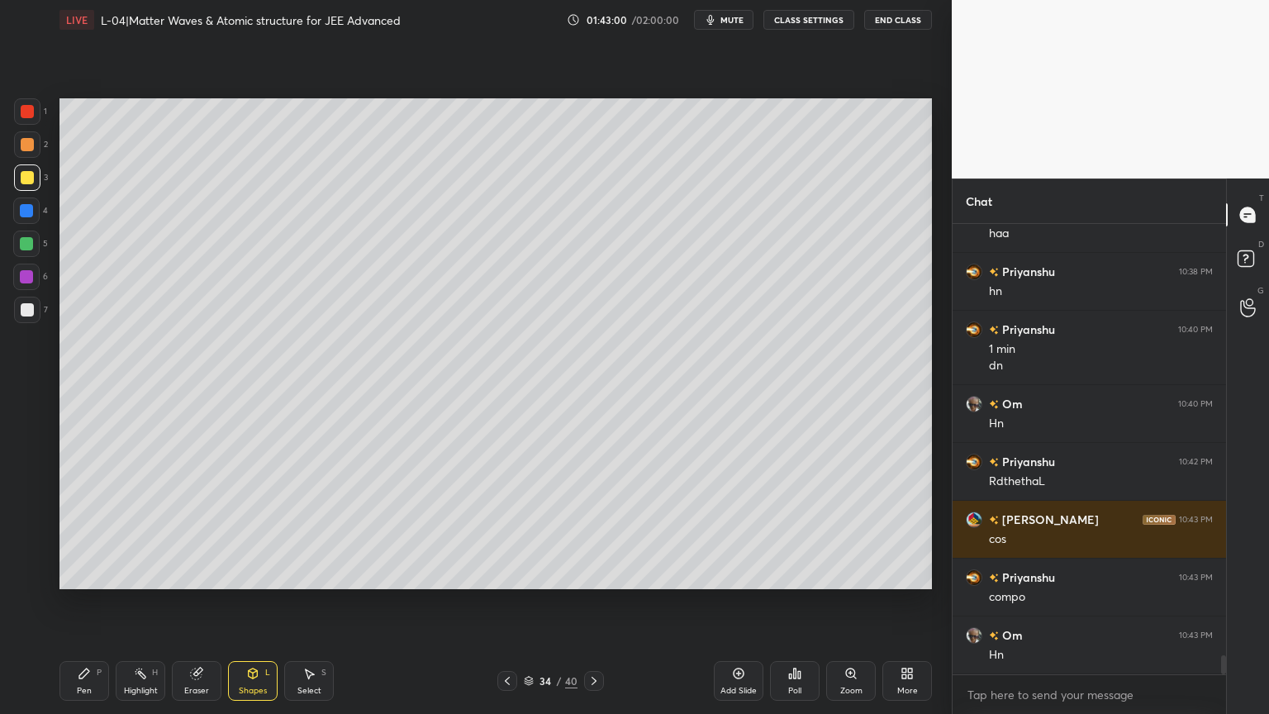
click at [258, 602] on div "Shapes" at bounding box center [253, 690] width 28 height 8
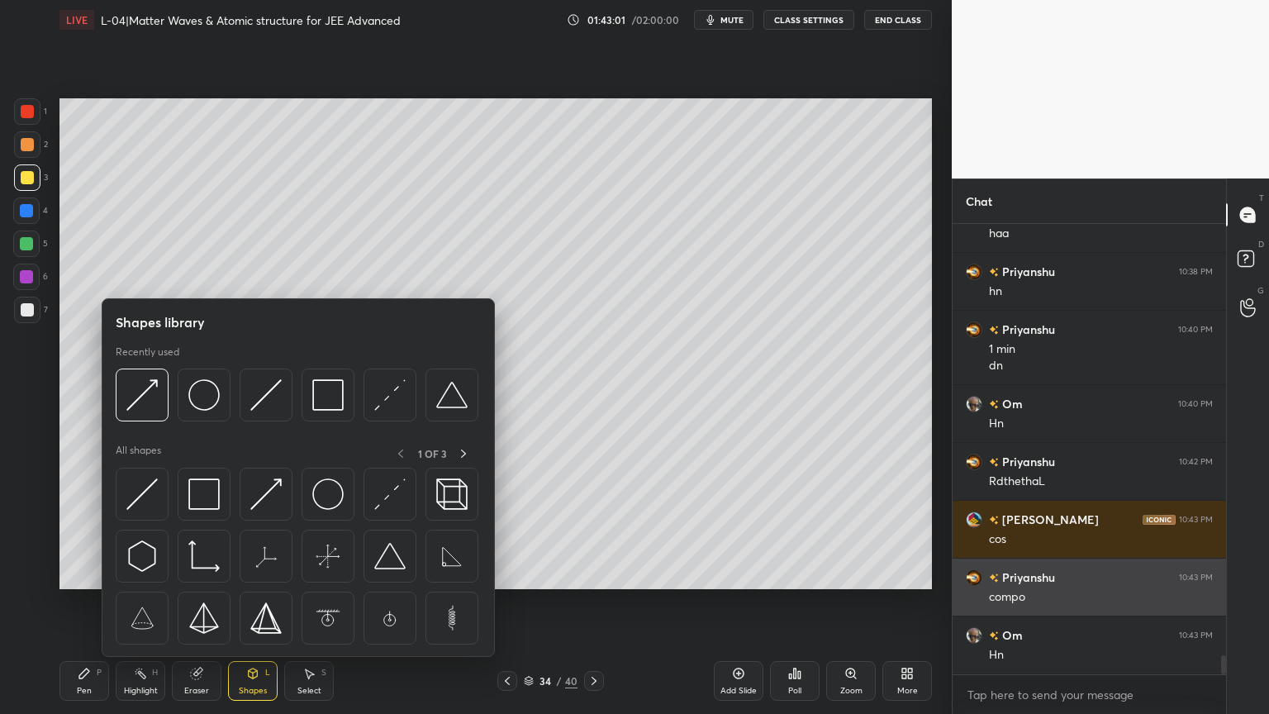
click at [387, 496] on img at bounding box center [389, 493] width 31 height 31
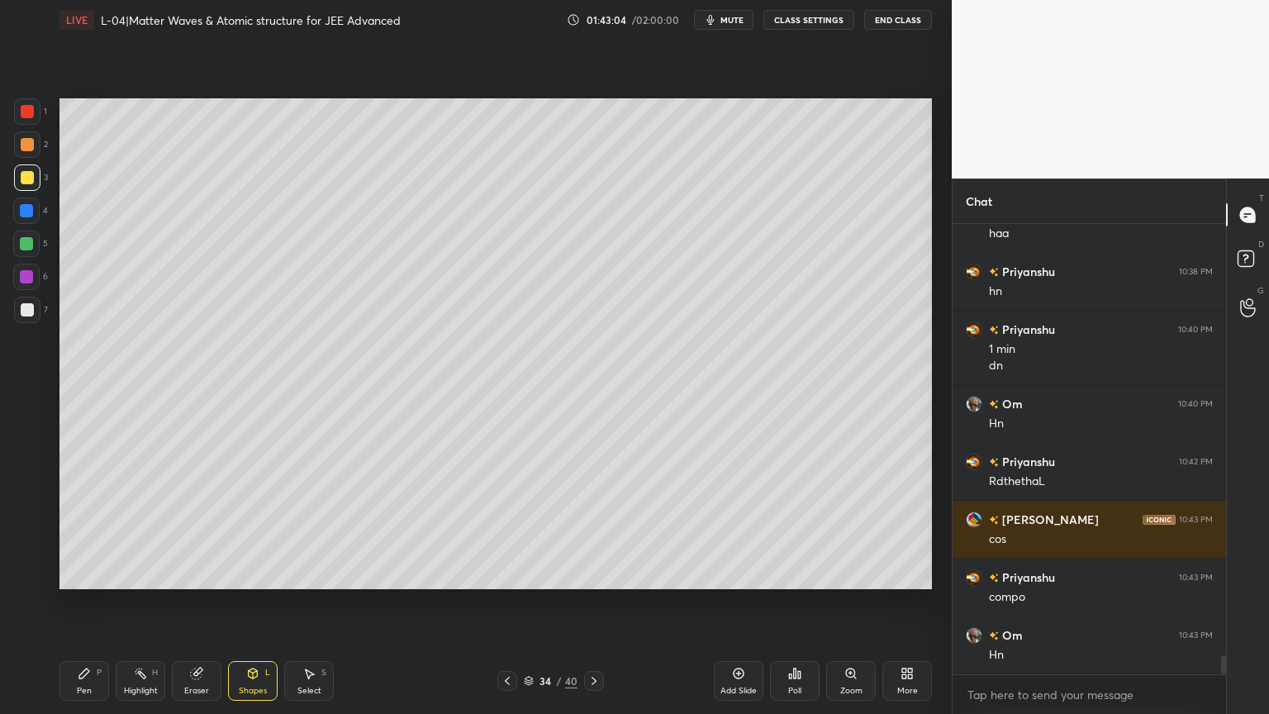
click at [262, 602] on div "Shapes L" at bounding box center [253, 681] width 50 height 40
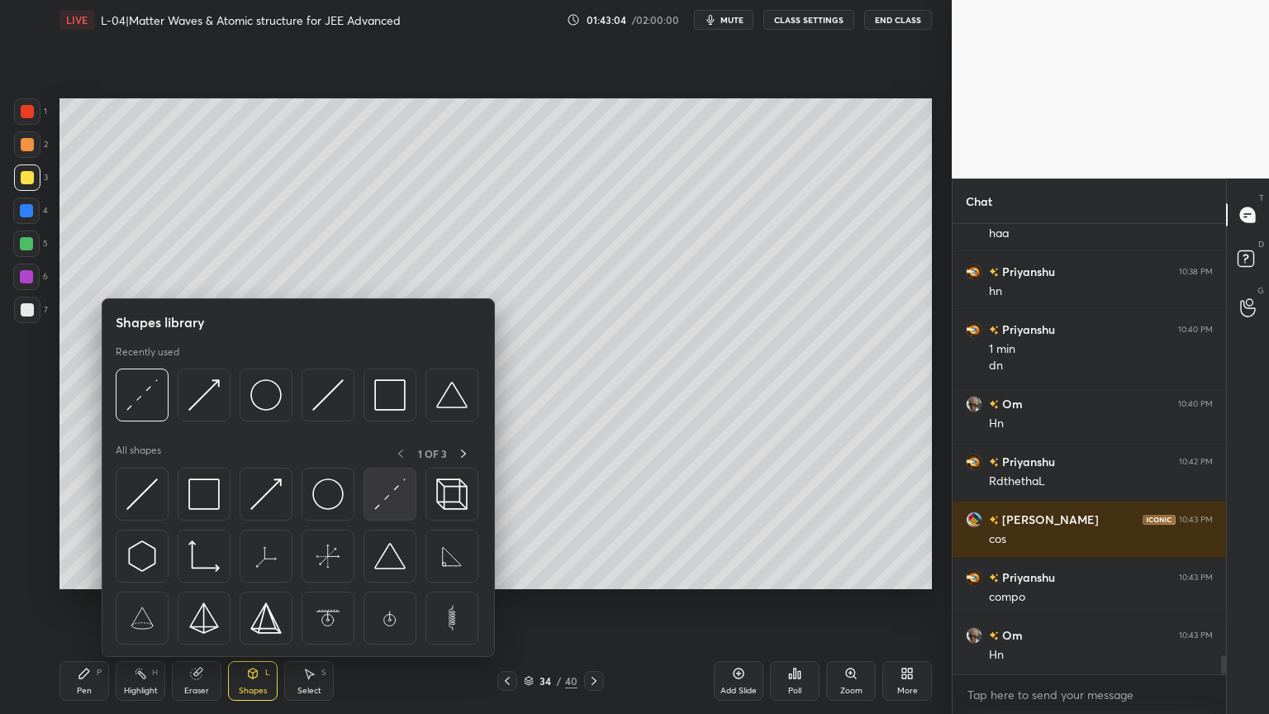
click at [384, 489] on img at bounding box center [389, 493] width 31 height 31
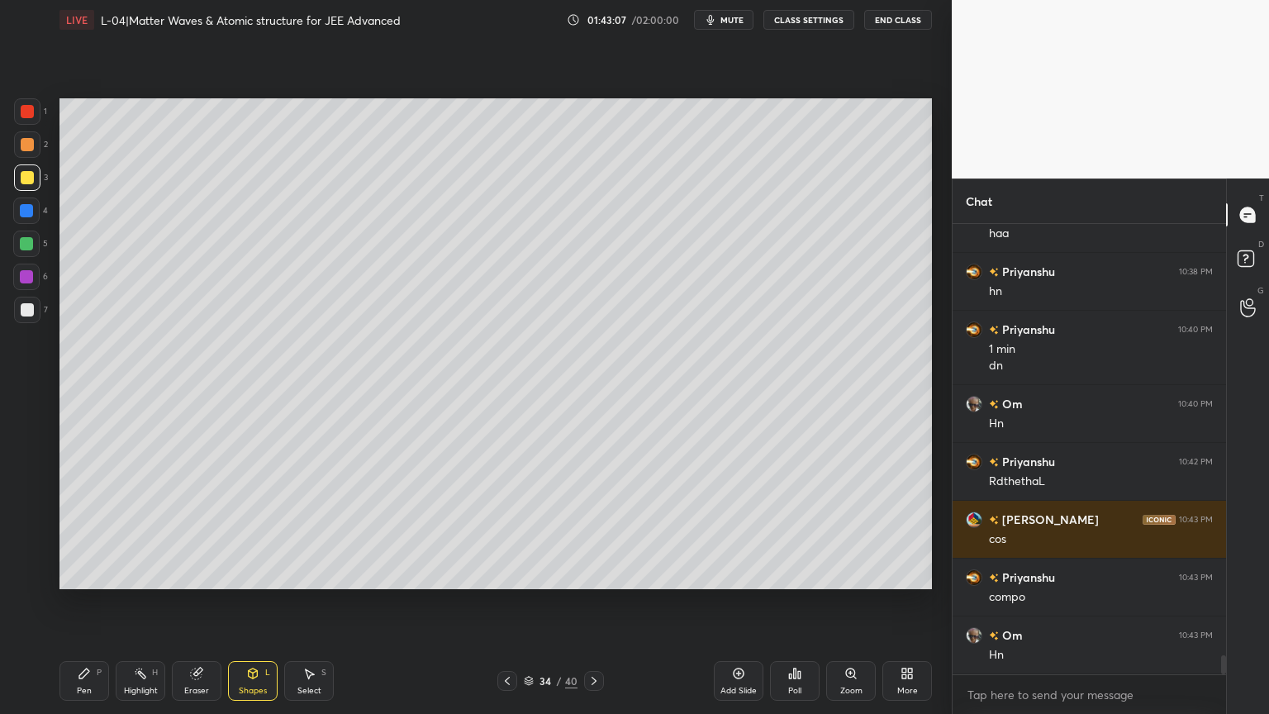
click at [254, 602] on div "Shapes L" at bounding box center [253, 681] width 50 height 40
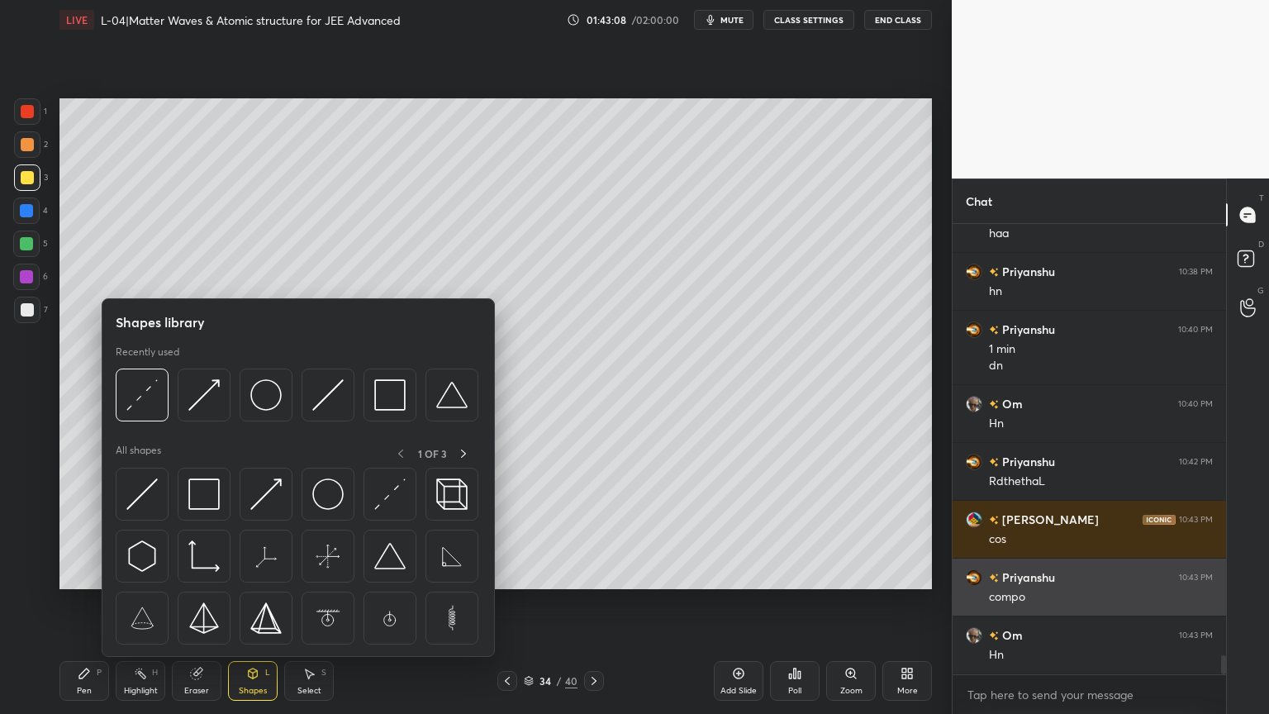
click at [271, 496] on img at bounding box center [265, 493] width 31 height 31
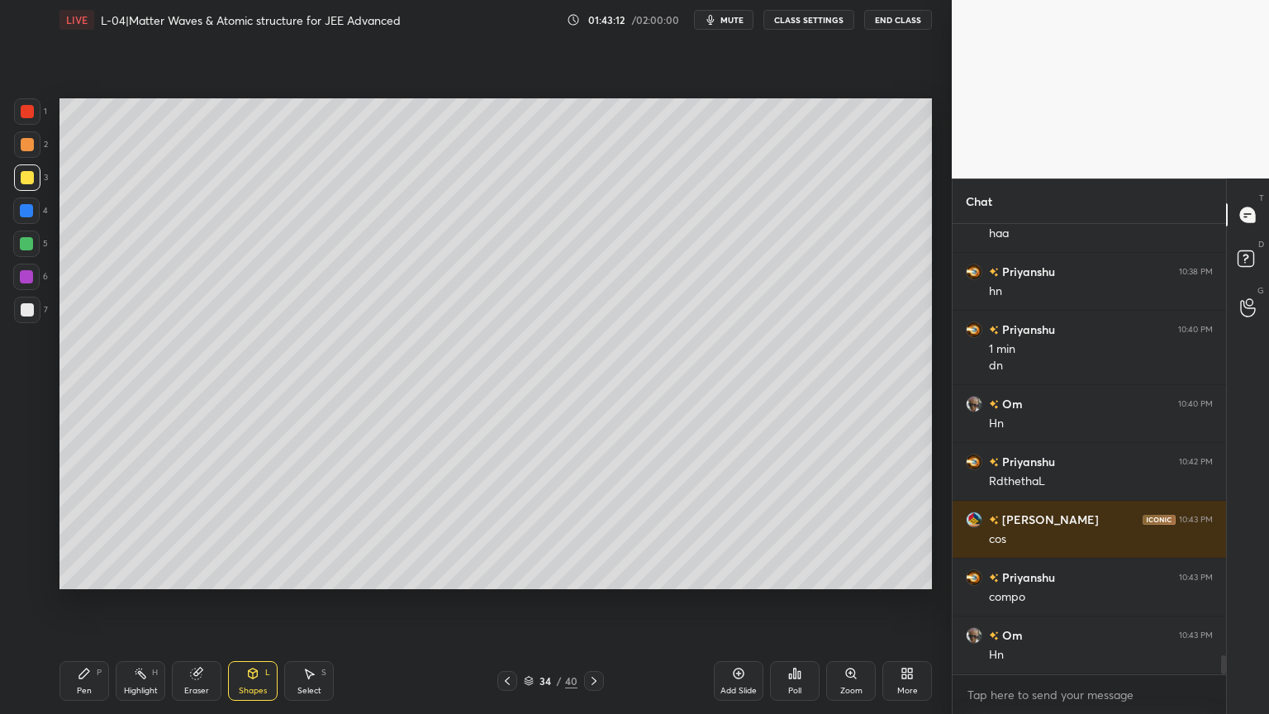
click at [82, 602] on div "Pen P" at bounding box center [84, 681] width 50 height 40
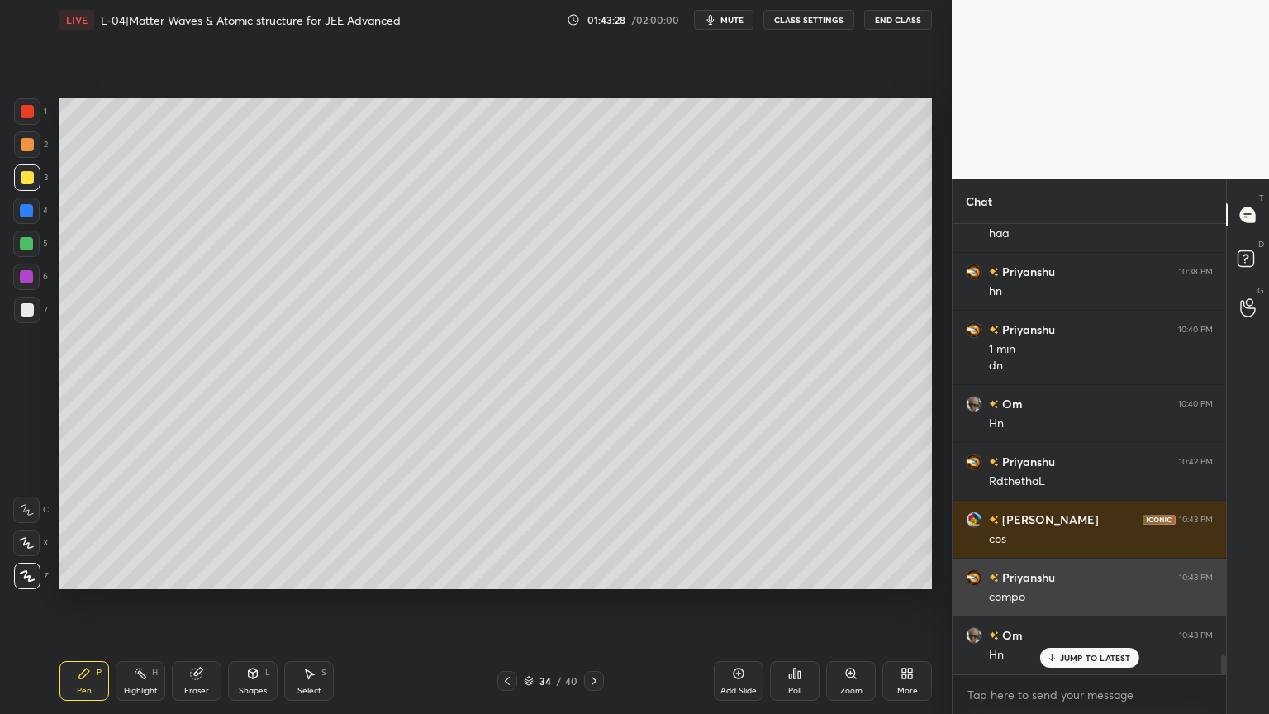
scroll to position [10391, 0]
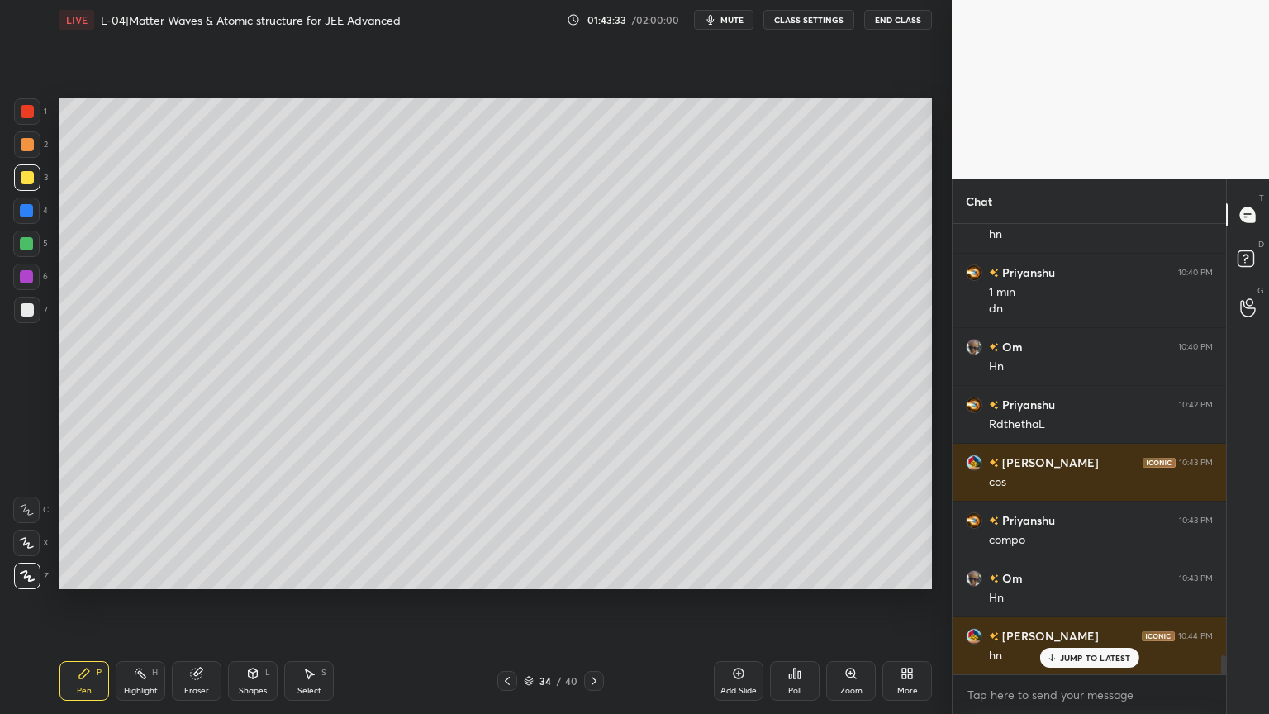
click at [254, 602] on icon at bounding box center [252, 673] width 13 height 13
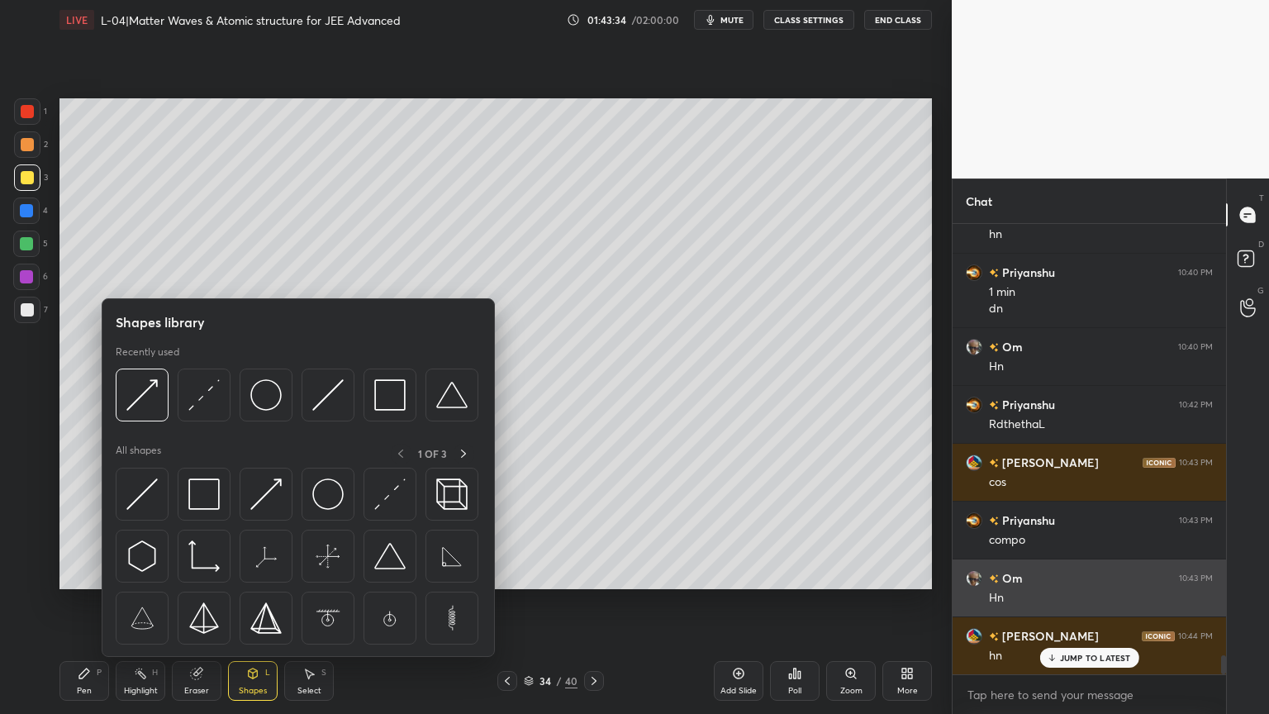
click at [215, 489] on img at bounding box center [203, 493] width 31 height 31
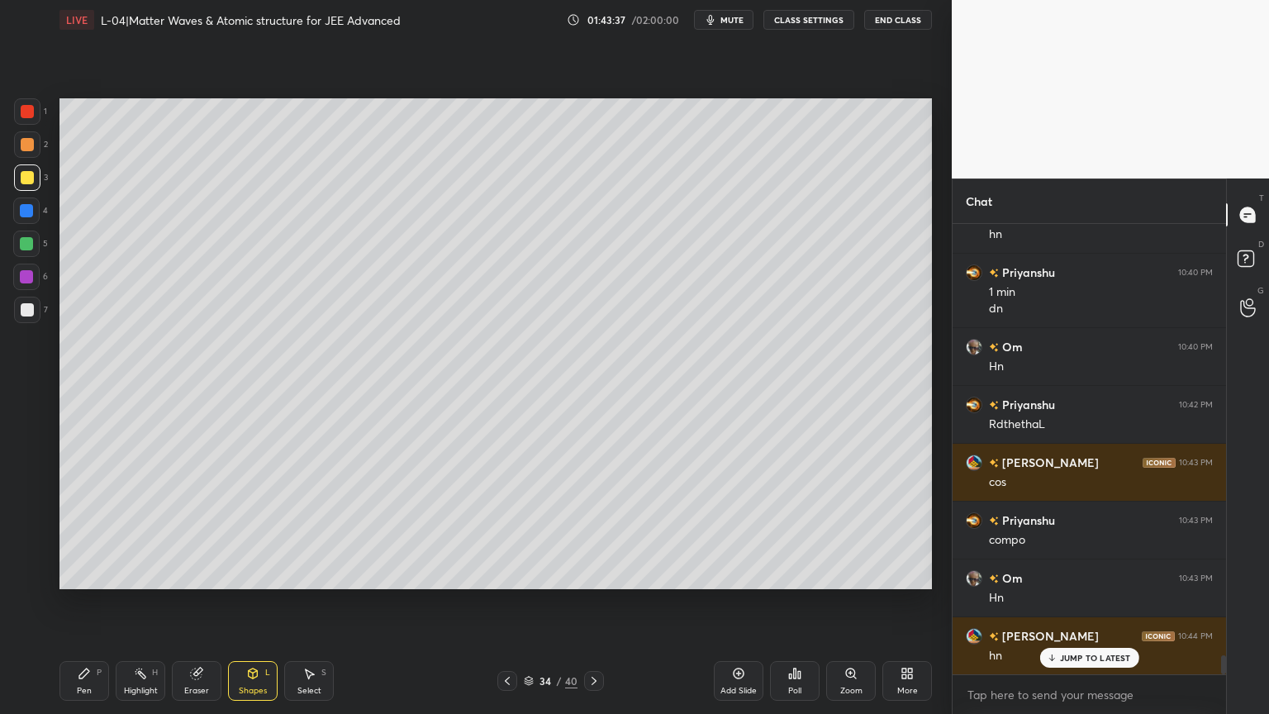
click at [19, 206] on div at bounding box center [26, 210] width 26 height 26
click at [24, 281] on div at bounding box center [26, 276] width 13 height 13
click at [83, 602] on icon at bounding box center [84, 673] width 13 height 13
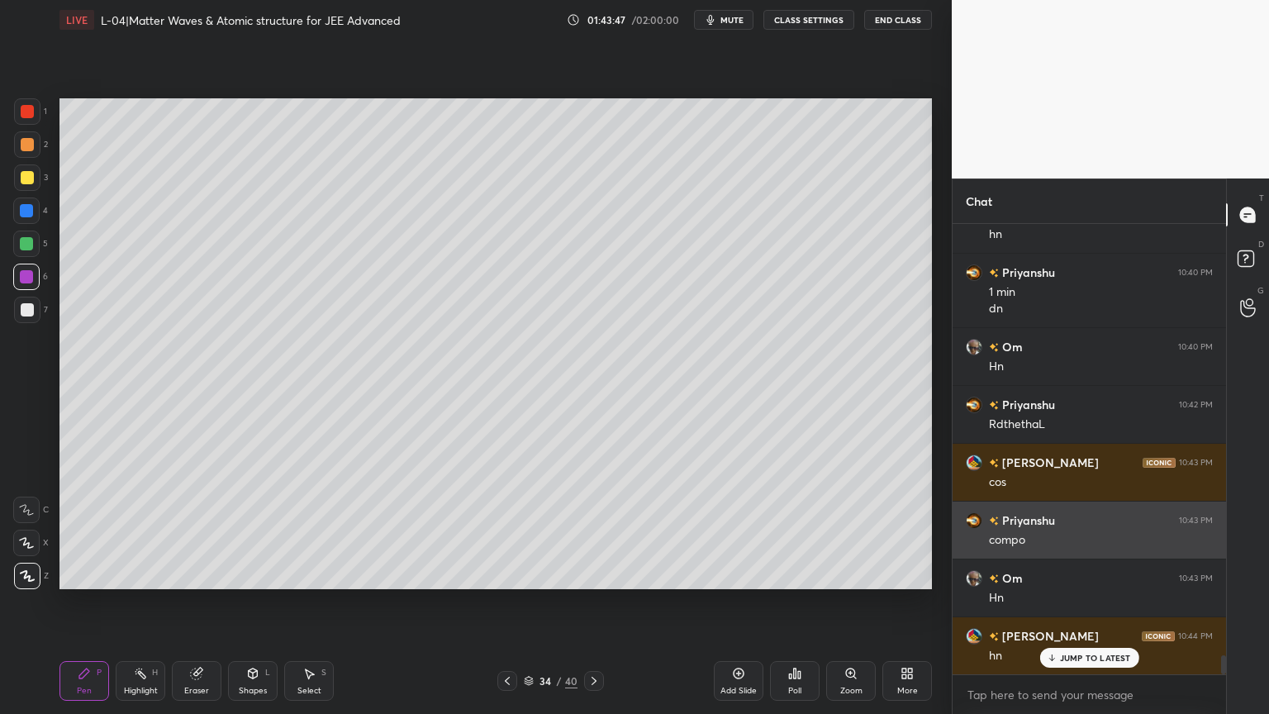
scroll to position [10392, 0]
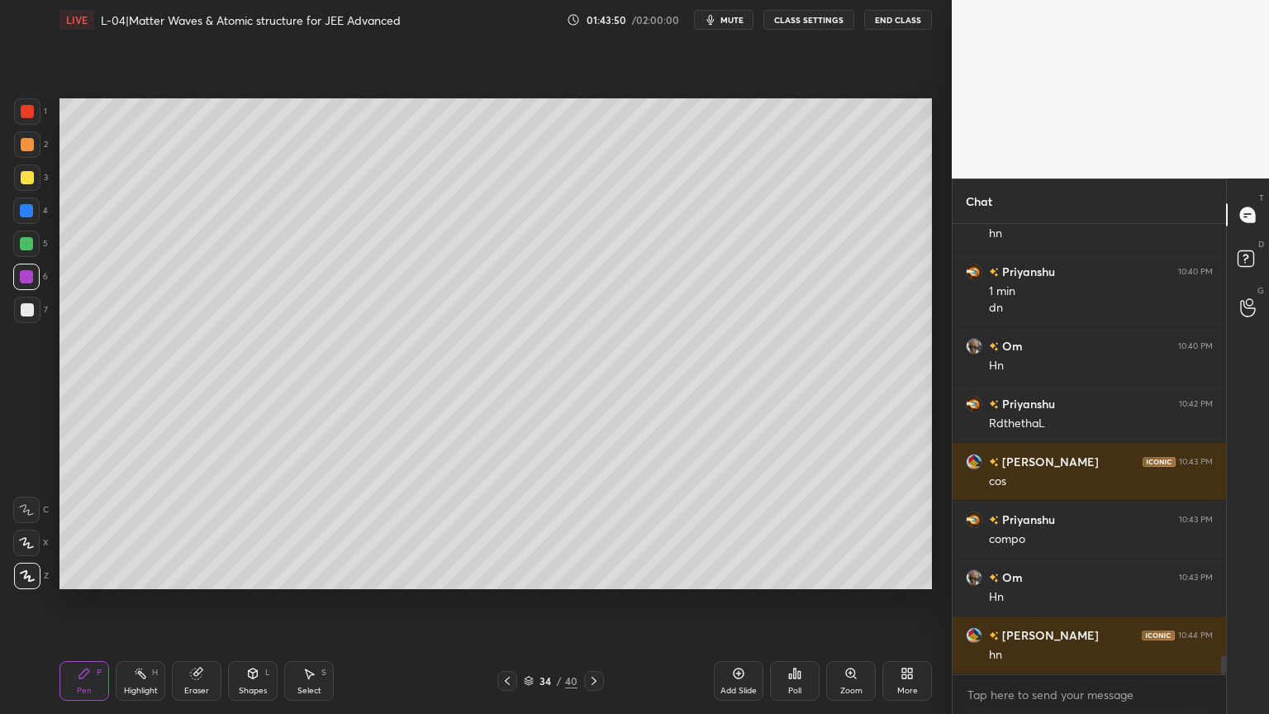
click at [249, 602] on icon at bounding box center [252, 673] width 13 height 13
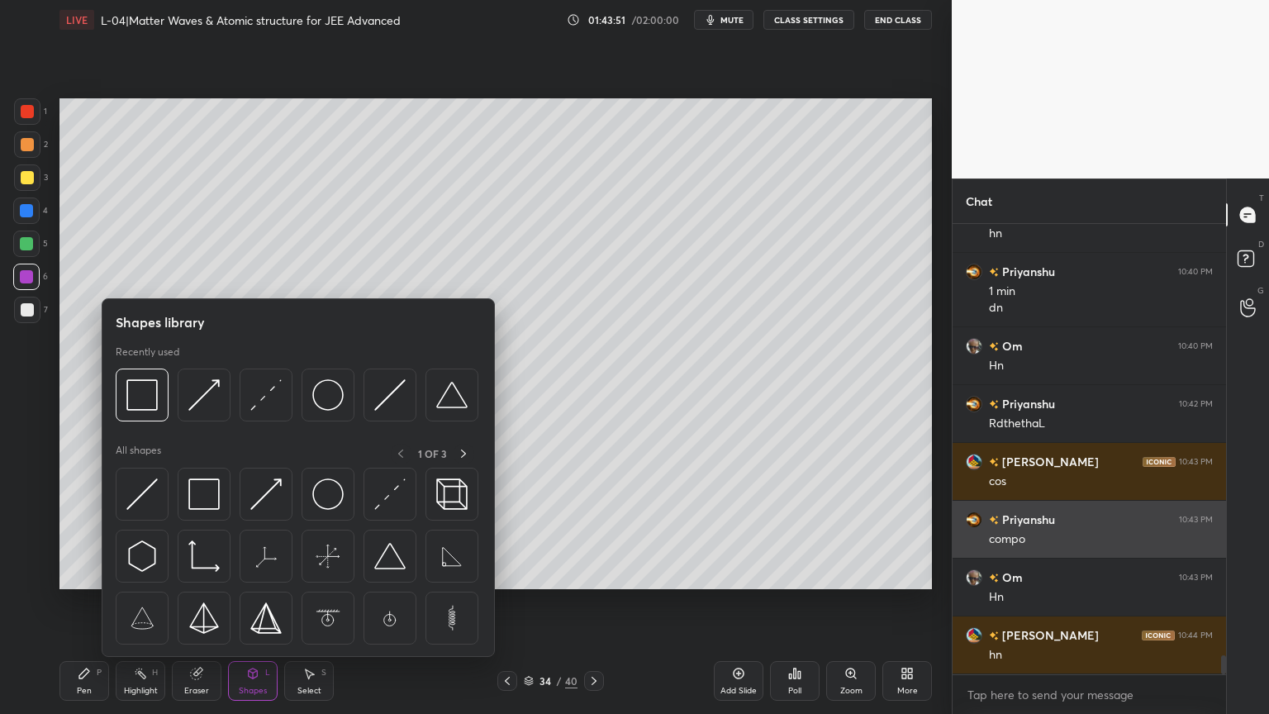
click at [331, 502] on img at bounding box center [327, 493] width 31 height 31
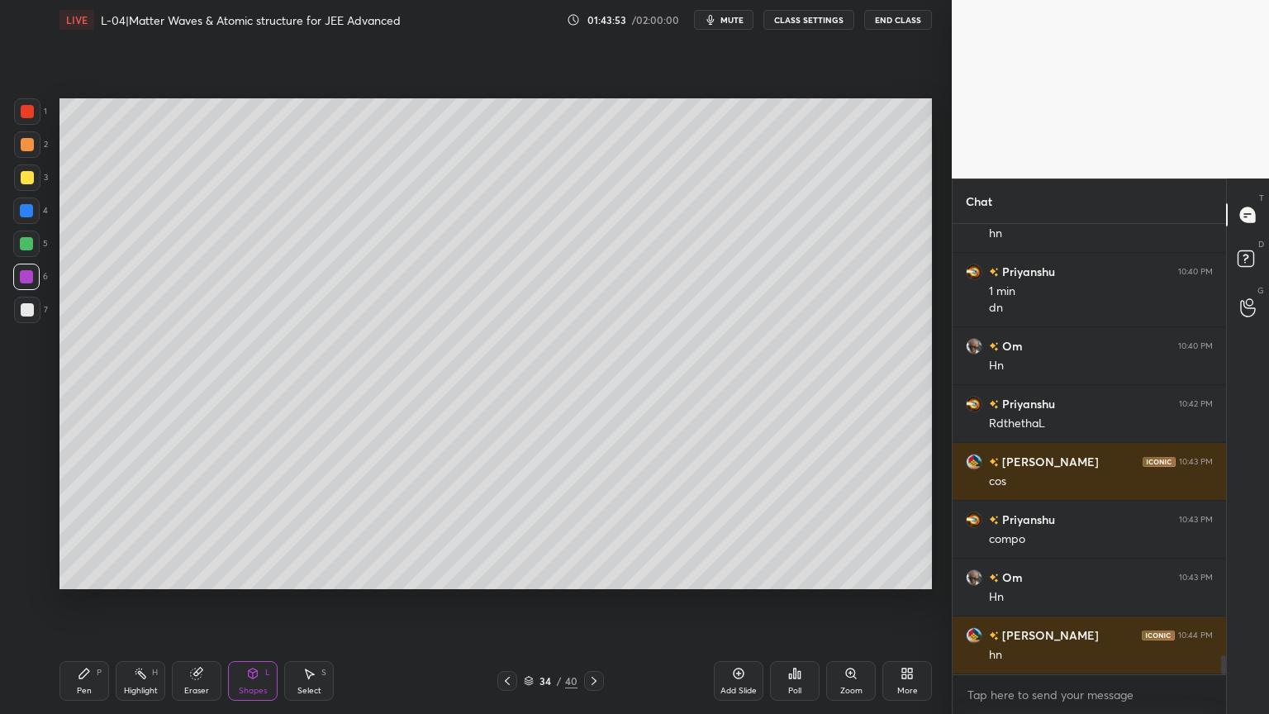
click at [250, 602] on div "Shapes" at bounding box center [253, 690] width 28 height 8
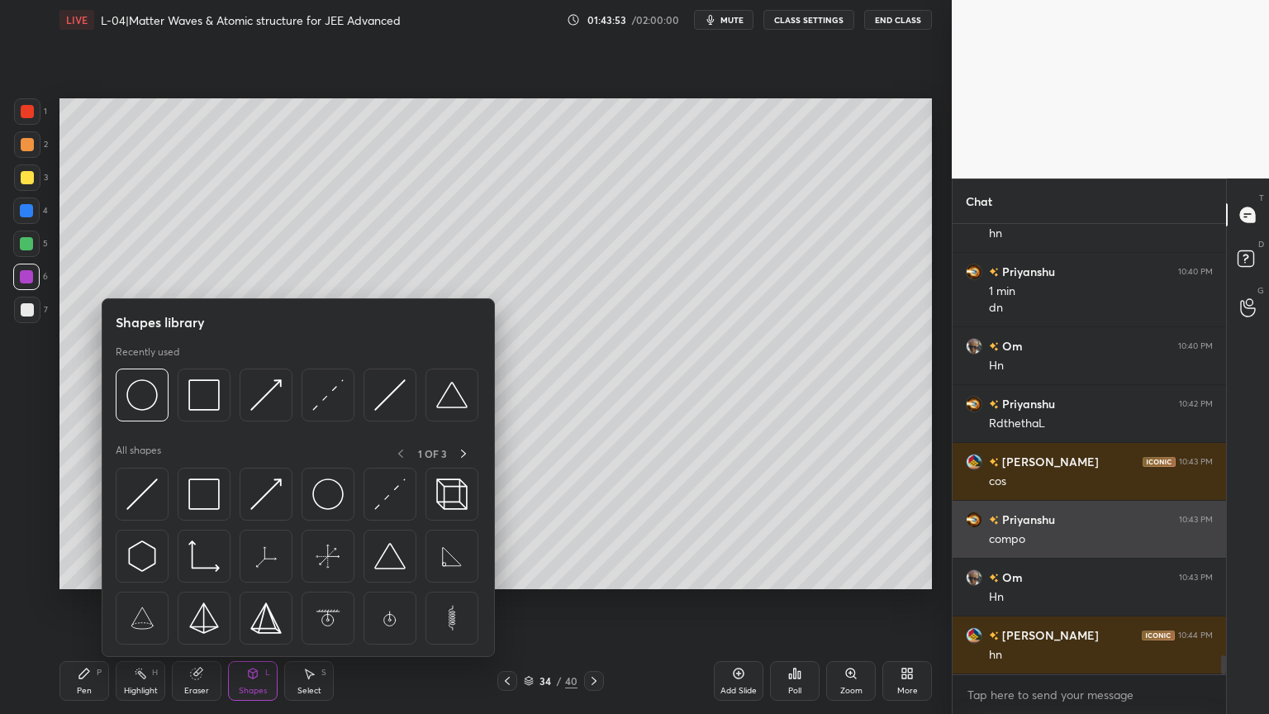
click at [270, 505] on img at bounding box center [265, 493] width 31 height 31
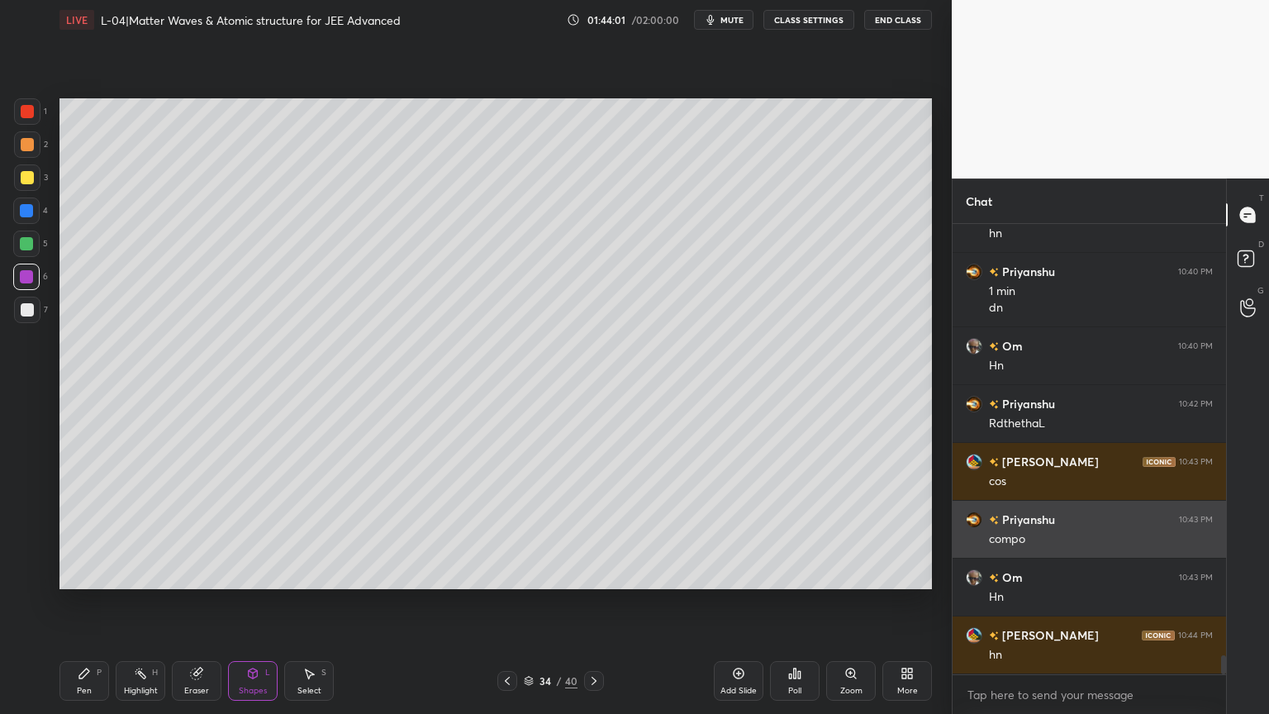
scroll to position [10449, 0]
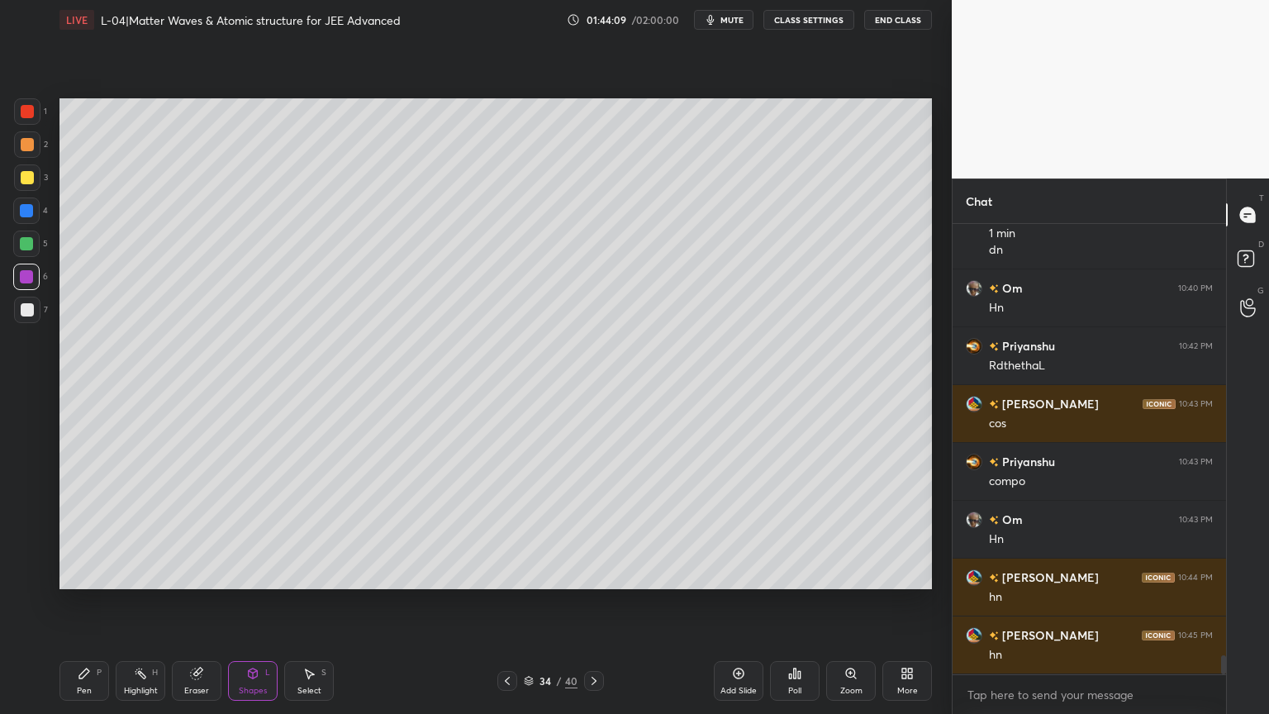
click at [95, 602] on div "Pen P" at bounding box center [84, 681] width 50 height 40
click at [27, 189] on div at bounding box center [27, 177] width 26 height 26
click at [14, 143] on div at bounding box center [27, 144] width 26 height 26
click at [30, 116] on div at bounding box center [27, 111] width 13 height 13
click at [505, 602] on icon at bounding box center [507, 680] width 5 height 8
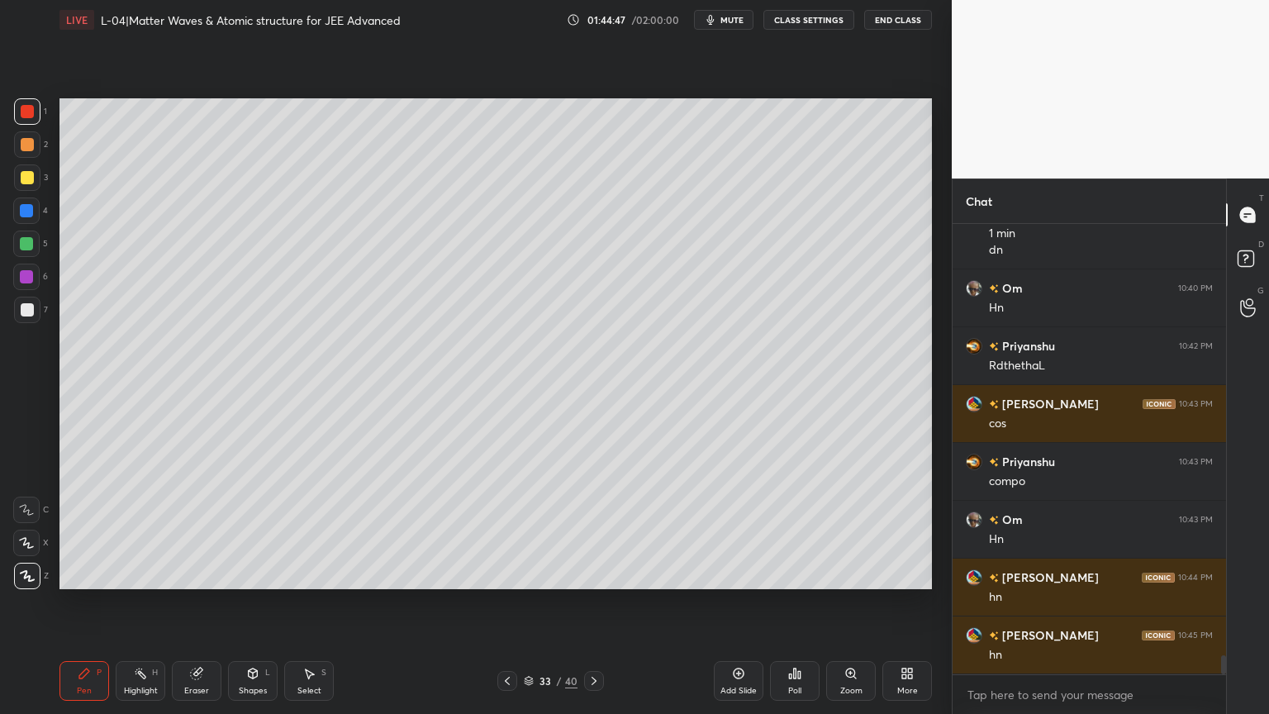
click at [592, 602] on icon at bounding box center [593, 680] width 13 height 13
click at [505, 602] on icon at bounding box center [507, 680] width 13 height 13
click at [596, 602] on icon at bounding box center [593, 680] width 13 height 13
click at [21, 248] on div at bounding box center [26, 243] width 13 height 13
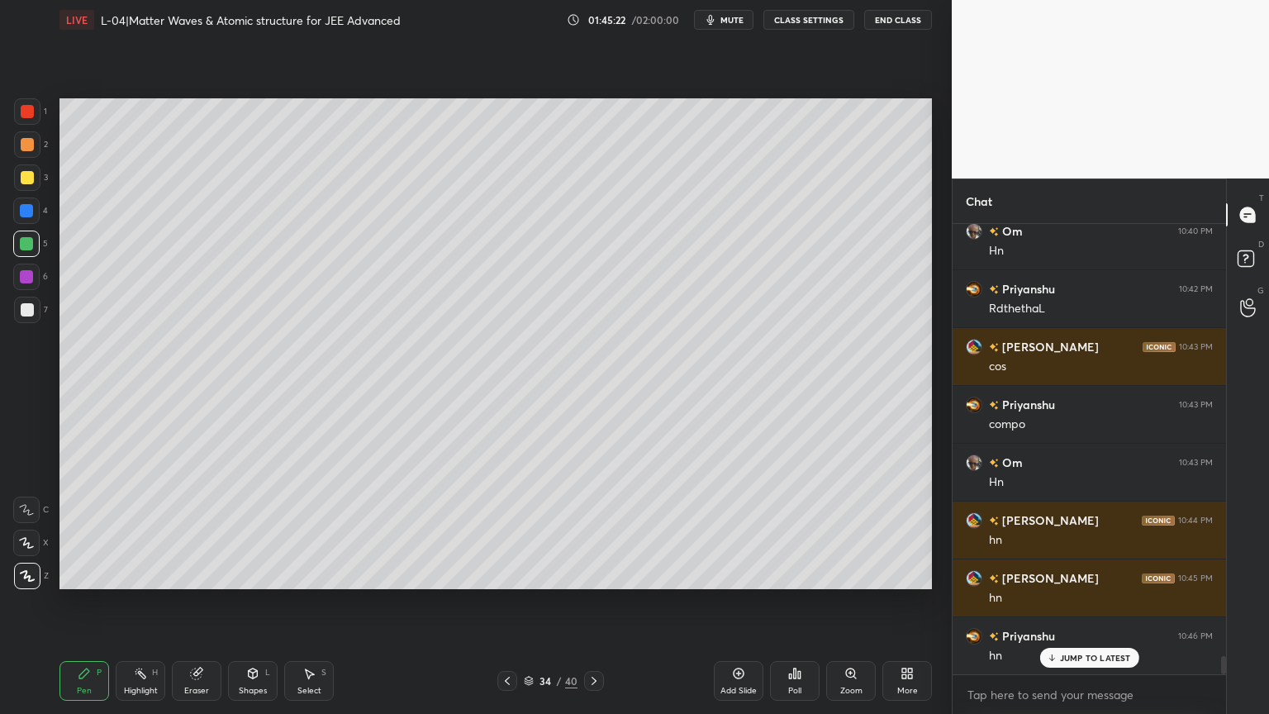
click at [724, 602] on div "Add Slide" at bounding box center [739, 681] width 50 height 40
click at [507, 602] on icon at bounding box center [507, 680] width 13 height 13
click at [505, 602] on icon at bounding box center [507, 680] width 13 height 13
click at [591, 602] on icon at bounding box center [592, 680] width 13 height 13
click at [594, 602] on icon at bounding box center [592, 680] width 13 height 13
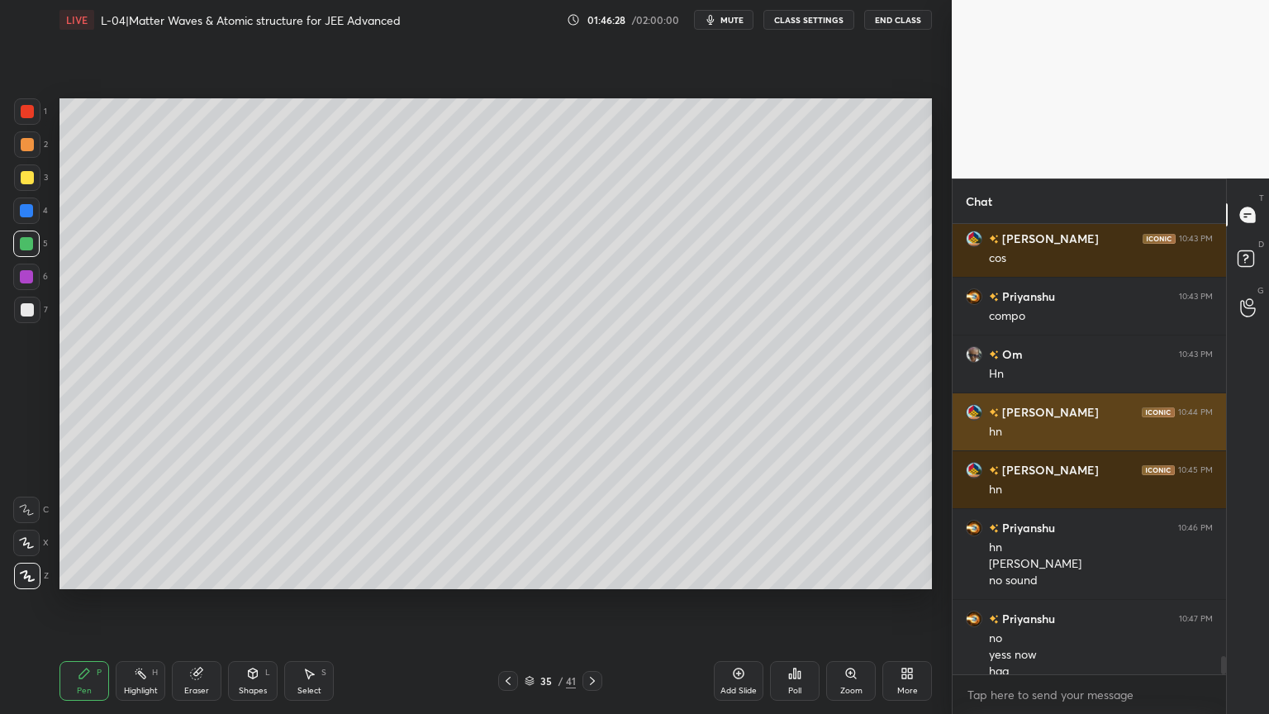
scroll to position [10631, 0]
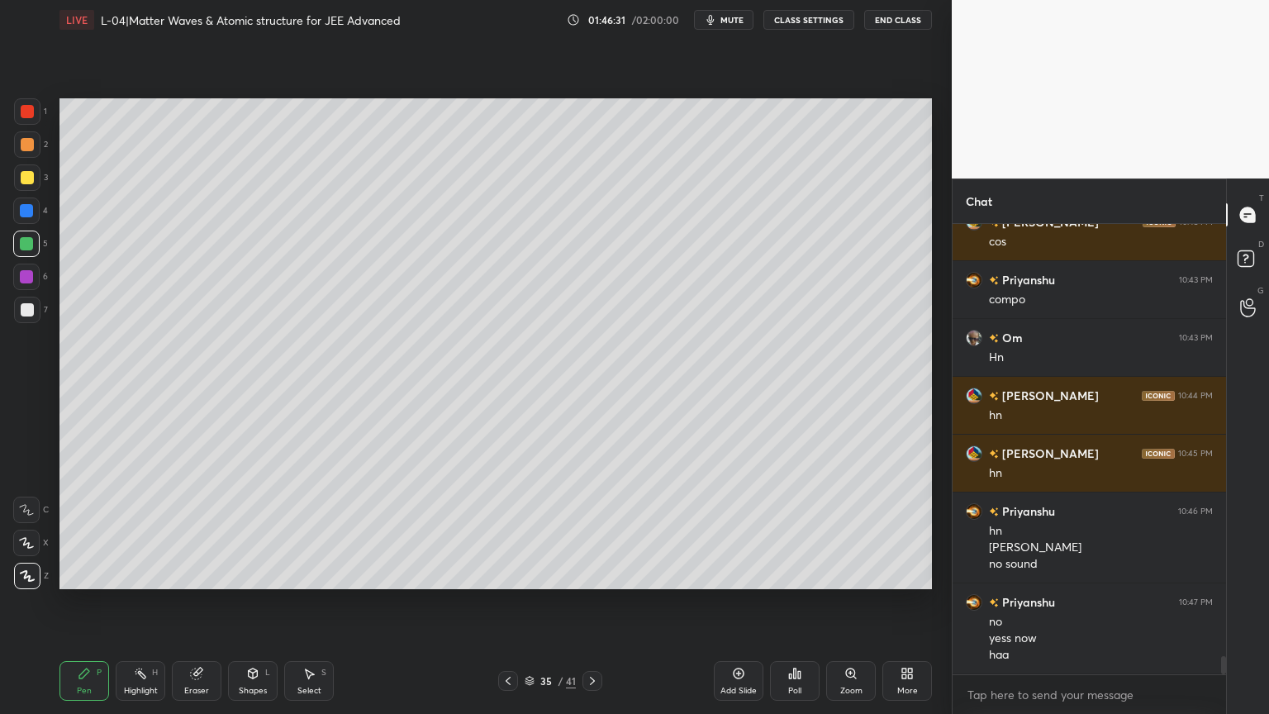
click at [134, 602] on div "Highlight" at bounding box center [141, 690] width 34 height 8
click at [17, 176] on div at bounding box center [27, 177] width 26 height 26
click at [89, 602] on div "Pen" at bounding box center [84, 690] width 15 height 8
click at [248, 602] on div "Shapes L" at bounding box center [253, 681] width 50 height 40
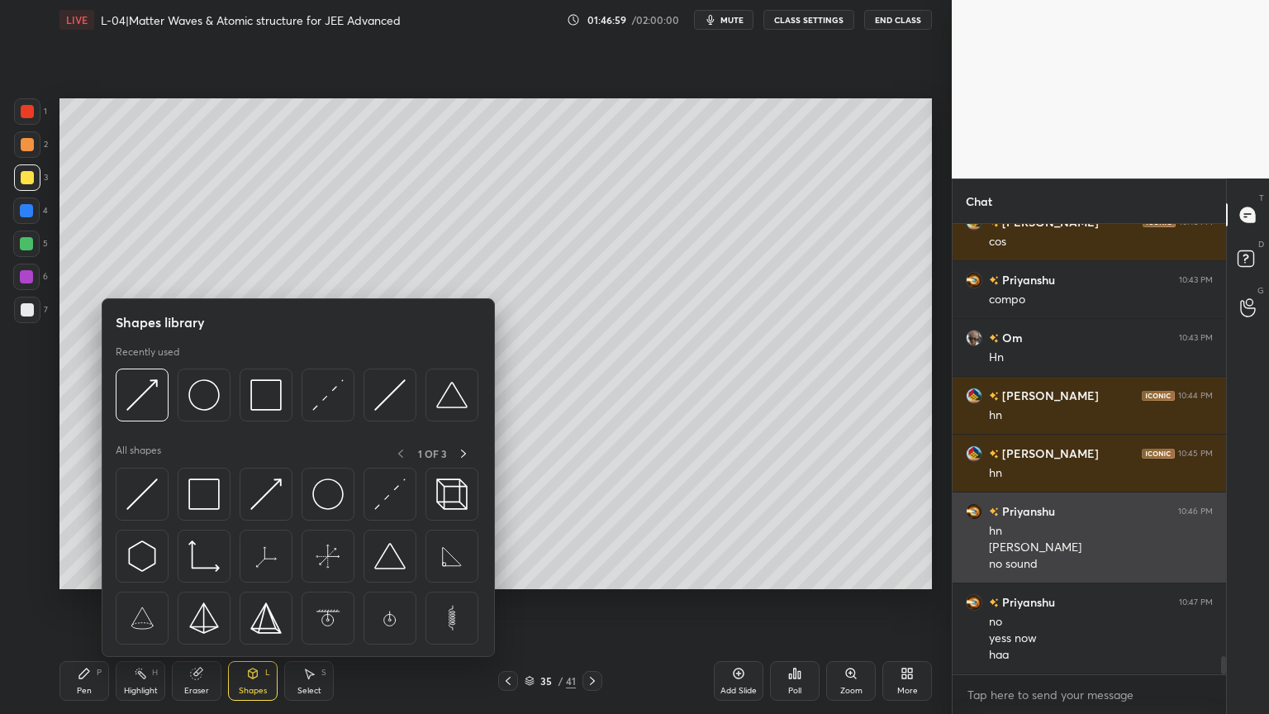
click at [201, 512] on div at bounding box center [204, 493] width 53 height 53
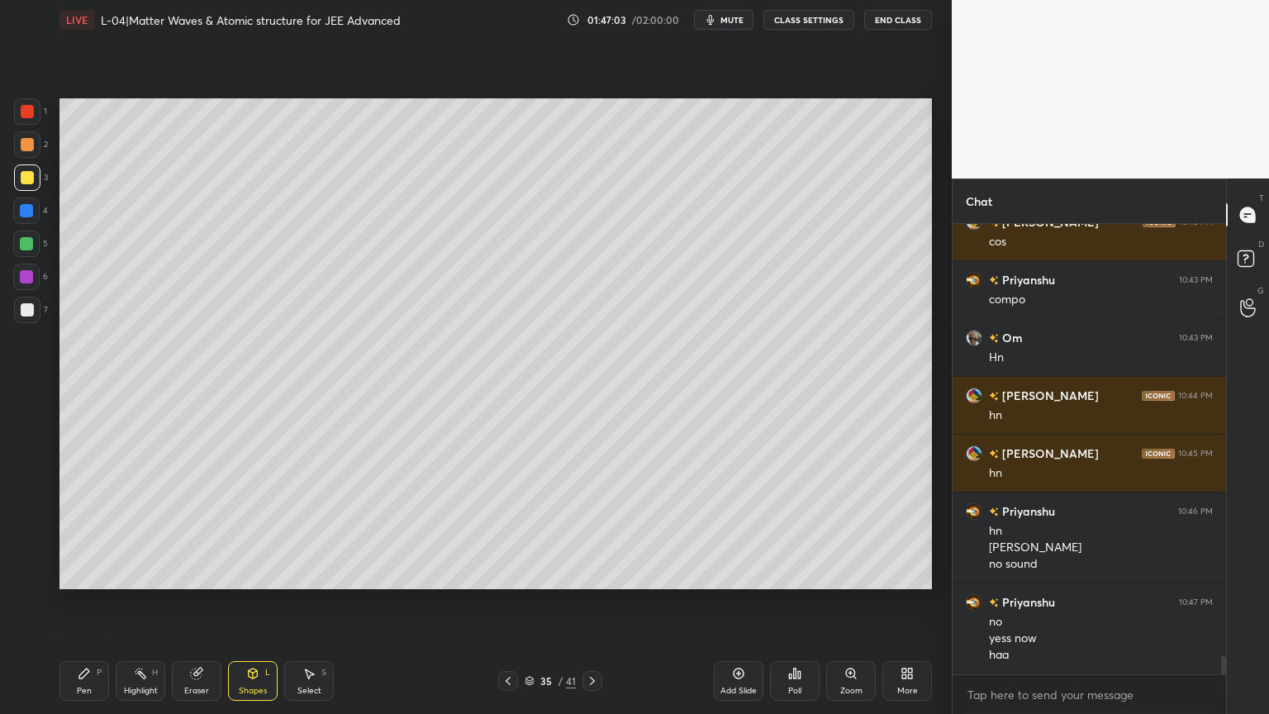
click at [505, 602] on icon at bounding box center [507, 680] width 13 height 13
click at [505, 602] on icon at bounding box center [507, 680] width 5 height 8
click at [507, 602] on icon at bounding box center [507, 680] width 13 height 13
click at [593, 602] on icon at bounding box center [592, 680] width 13 height 13
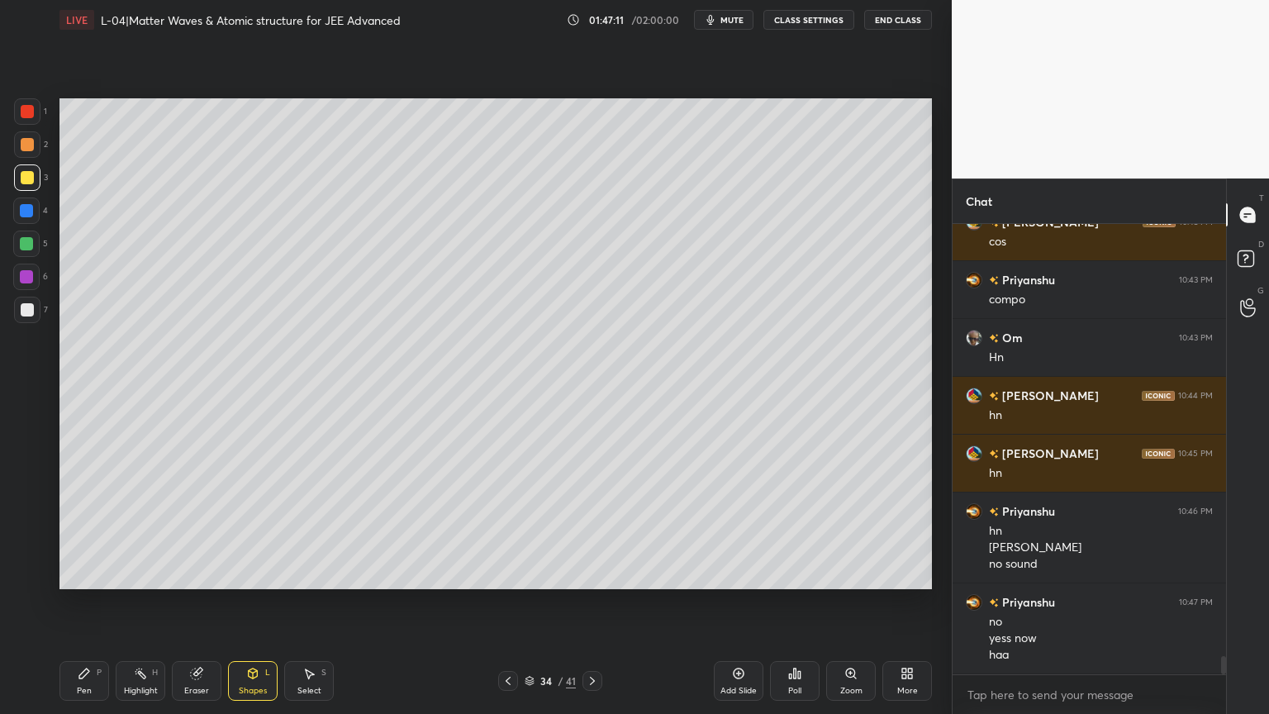
click at [591, 602] on icon at bounding box center [592, 680] width 13 height 13
click at [259, 602] on div "Shapes" at bounding box center [253, 690] width 28 height 8
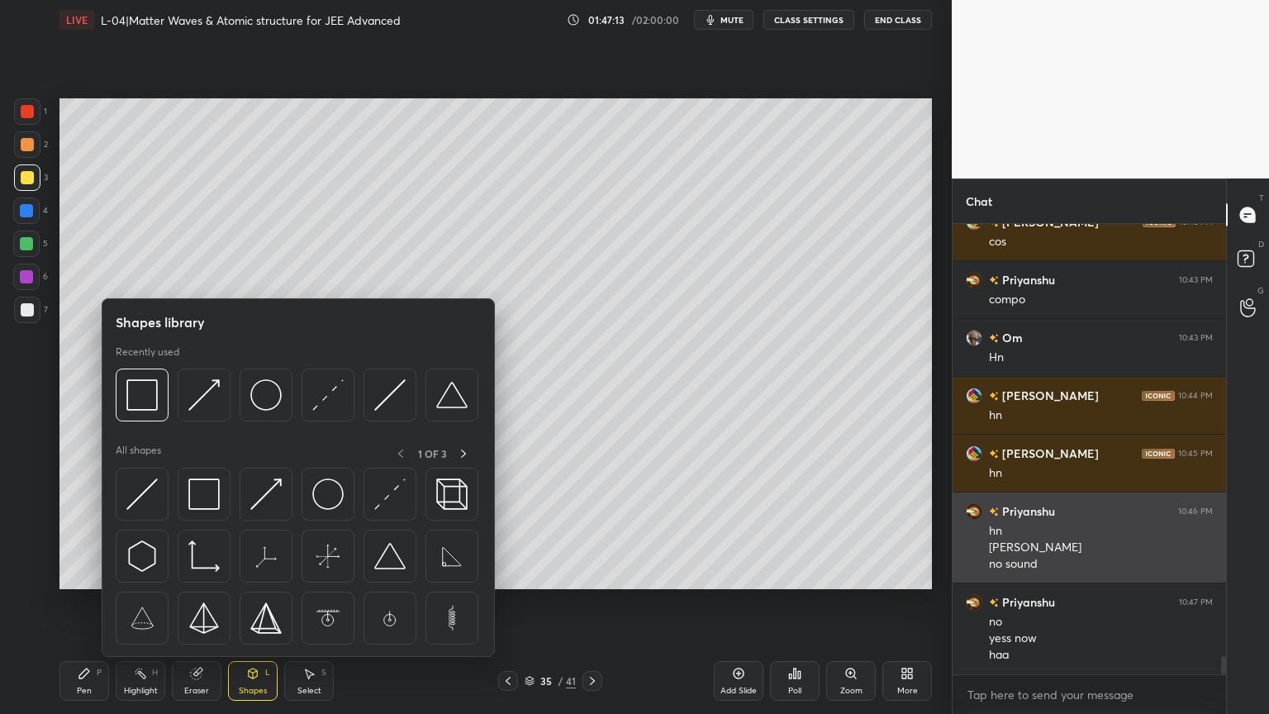
click at [272, 498] on img at bounding box center [265, 493] width 31 height 31
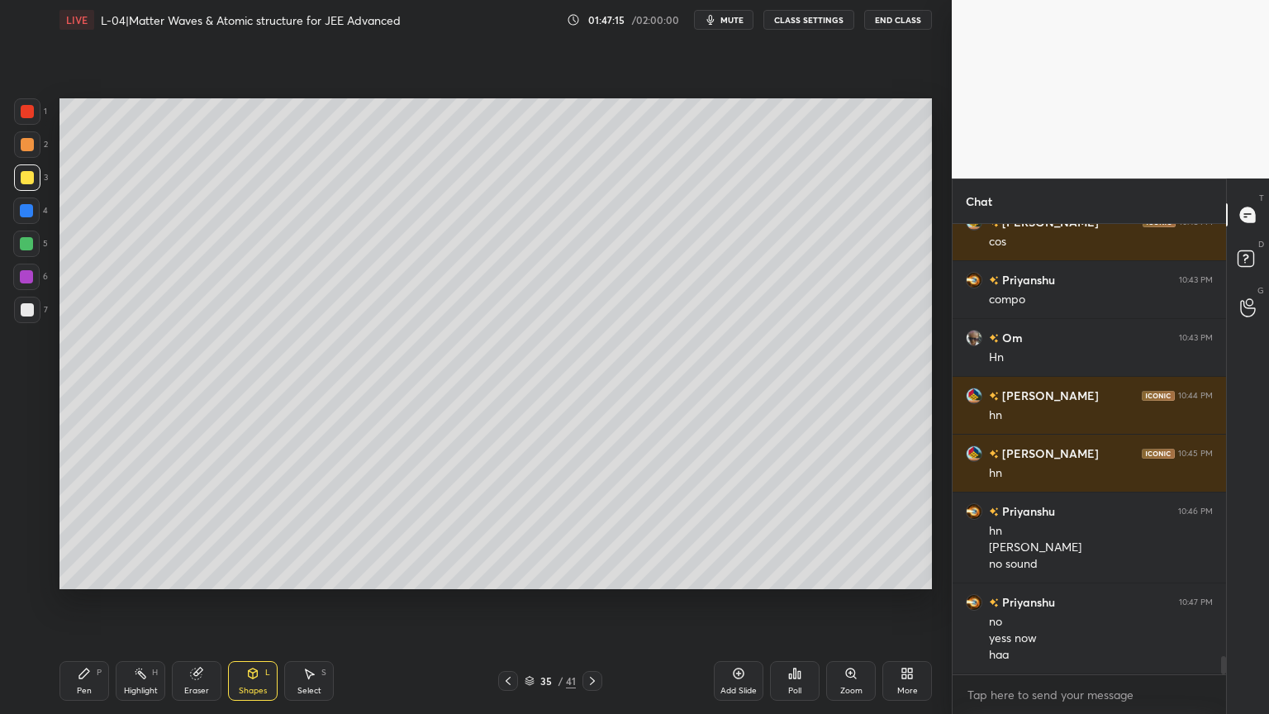
click at [91, 602] on div "Pen P" at bounding box center [84, 681] width 50 height 40
click at [593, 602] on icon at bounding box center [592, 680] width 13 height 13
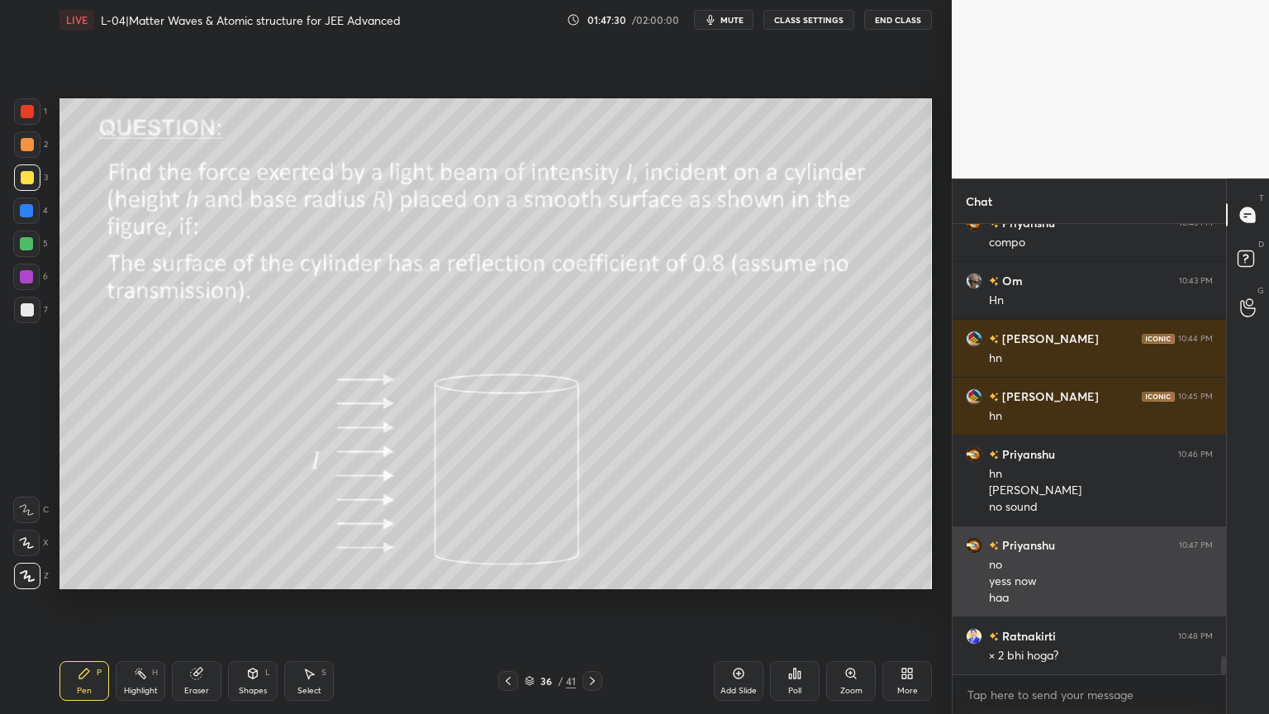
scroll to position [10689, 0]
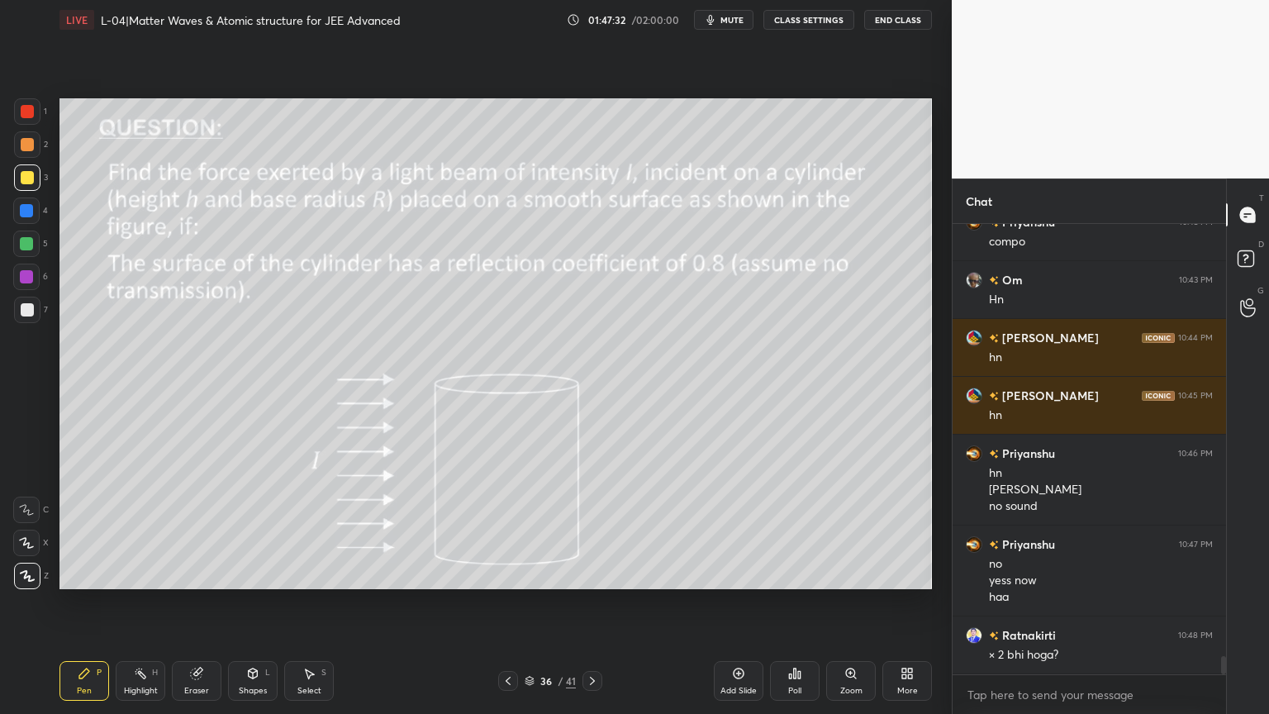
click at [510, 602] on icon at bounding box center [507, 680] width 13 height 13
click at [141, 602] on div "Highlight H" at bounding box center [141, 681] width 50 height 40
click at [590, 602] on icon at bounding box center [592, 680] width 13 height 13
click at [589, 602] on div at bounding box center [592, 681] width 20 height 20
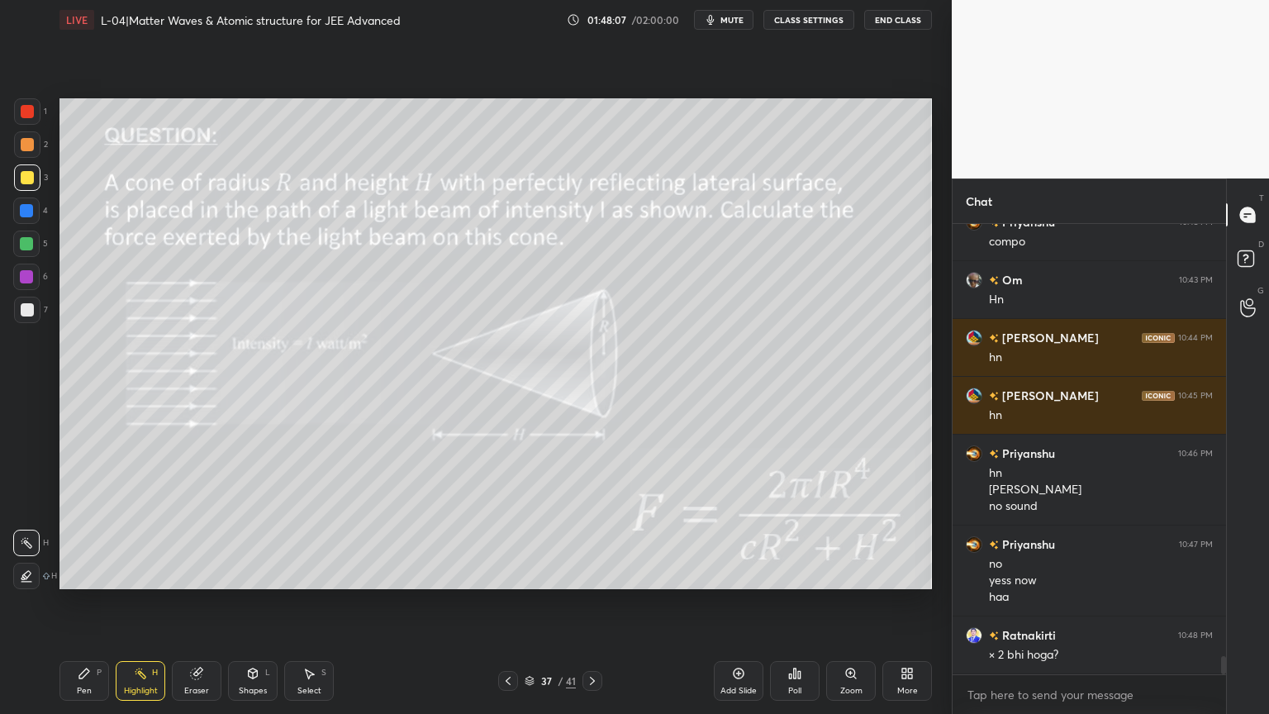
click at [584, 602] on div at bounding box center [592, 681] width 20 height 20
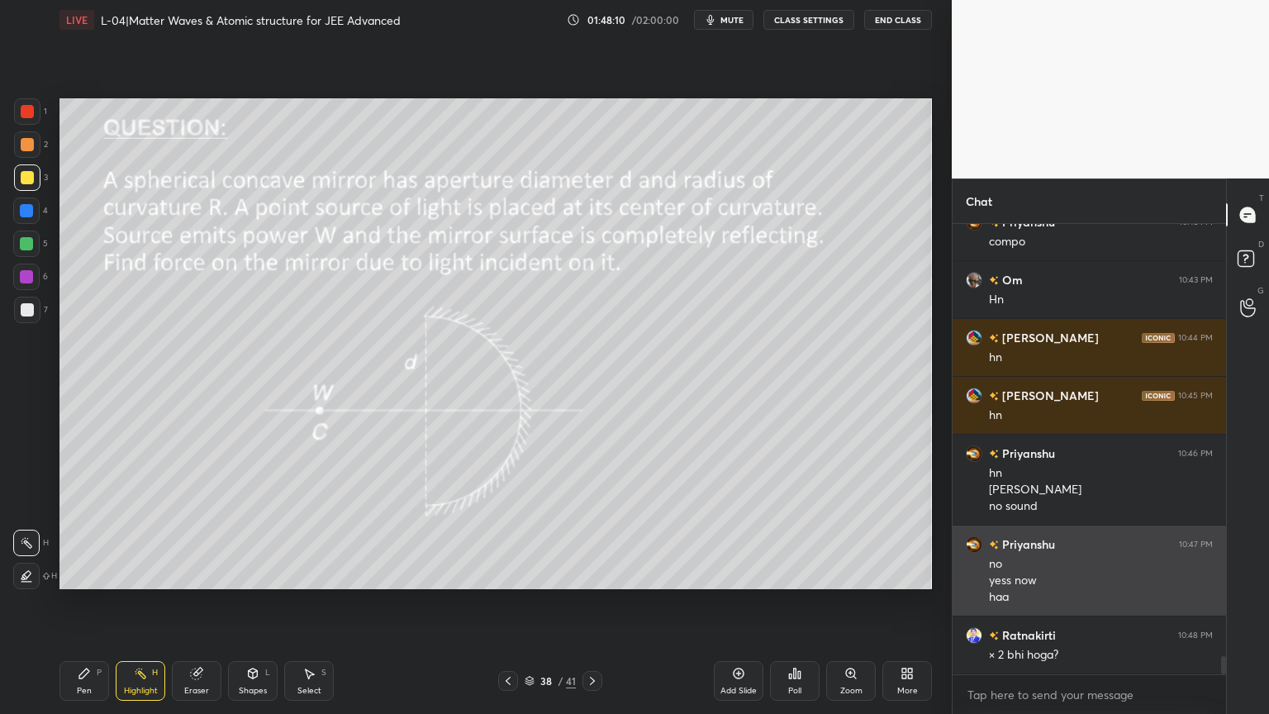
scroll to position [10747, 0]
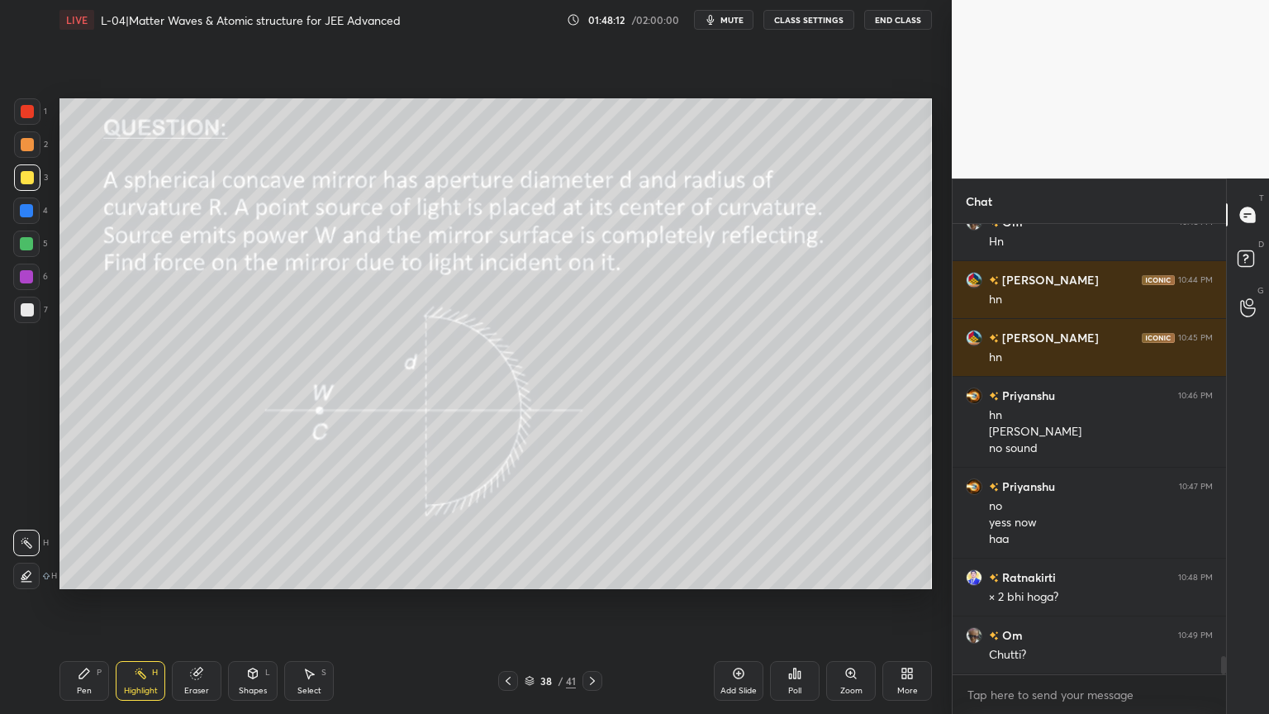
click at [21, 112] on div at bounding box center [27, 111] width 13 height 13
click at [85, 602] on div "Pen" at bounding box center [84, 690] width 15 height 8
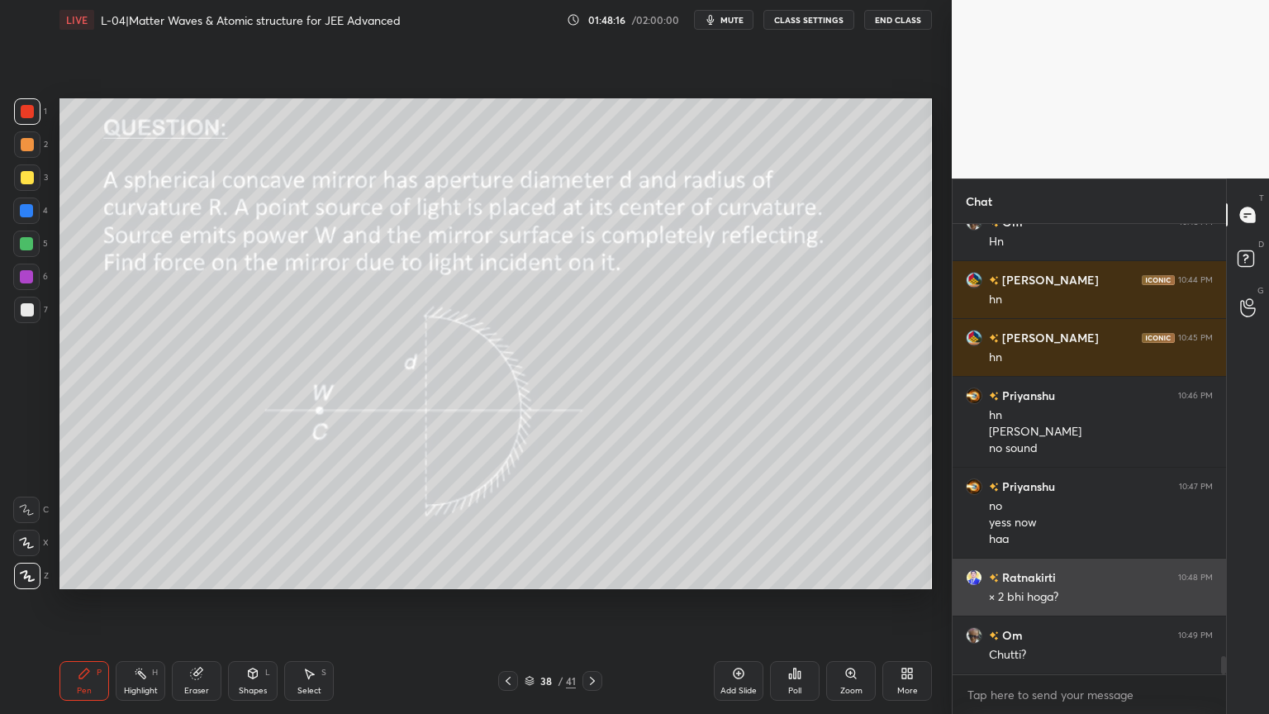
scroll to position [10804, 0]
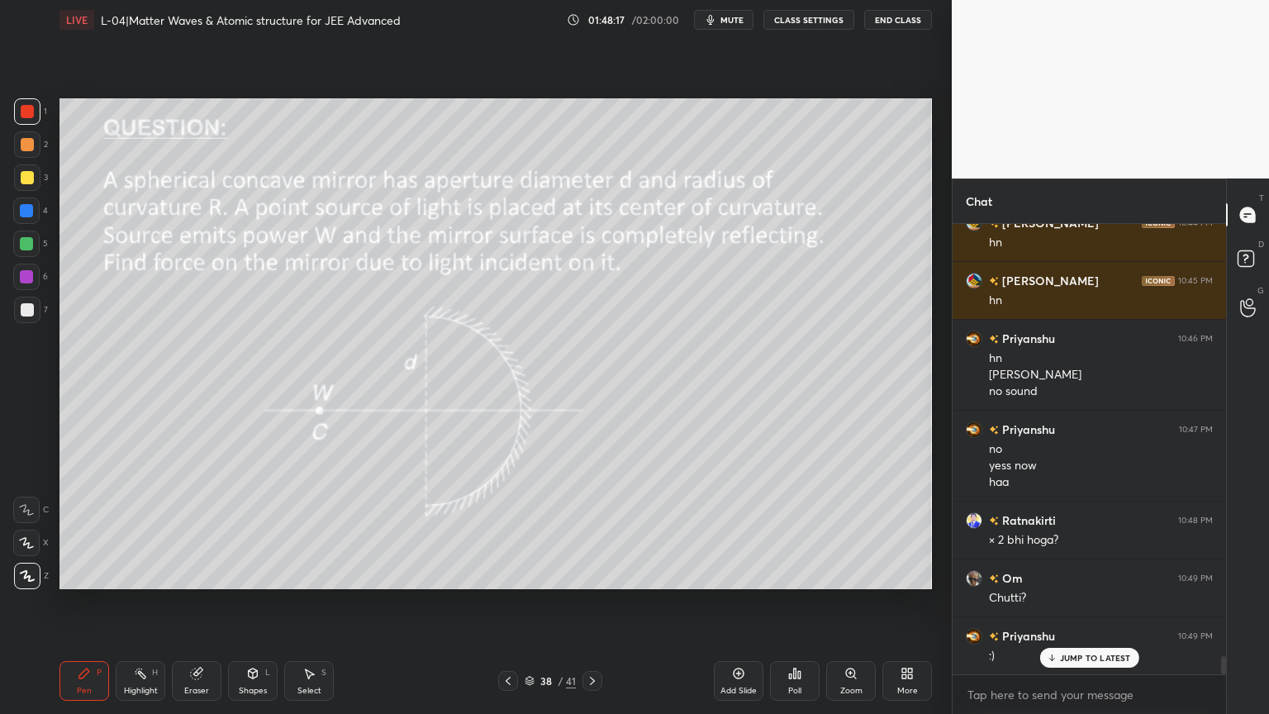
click at [196, 602] on icon at bounding box center [196, 673] width 11 height 11
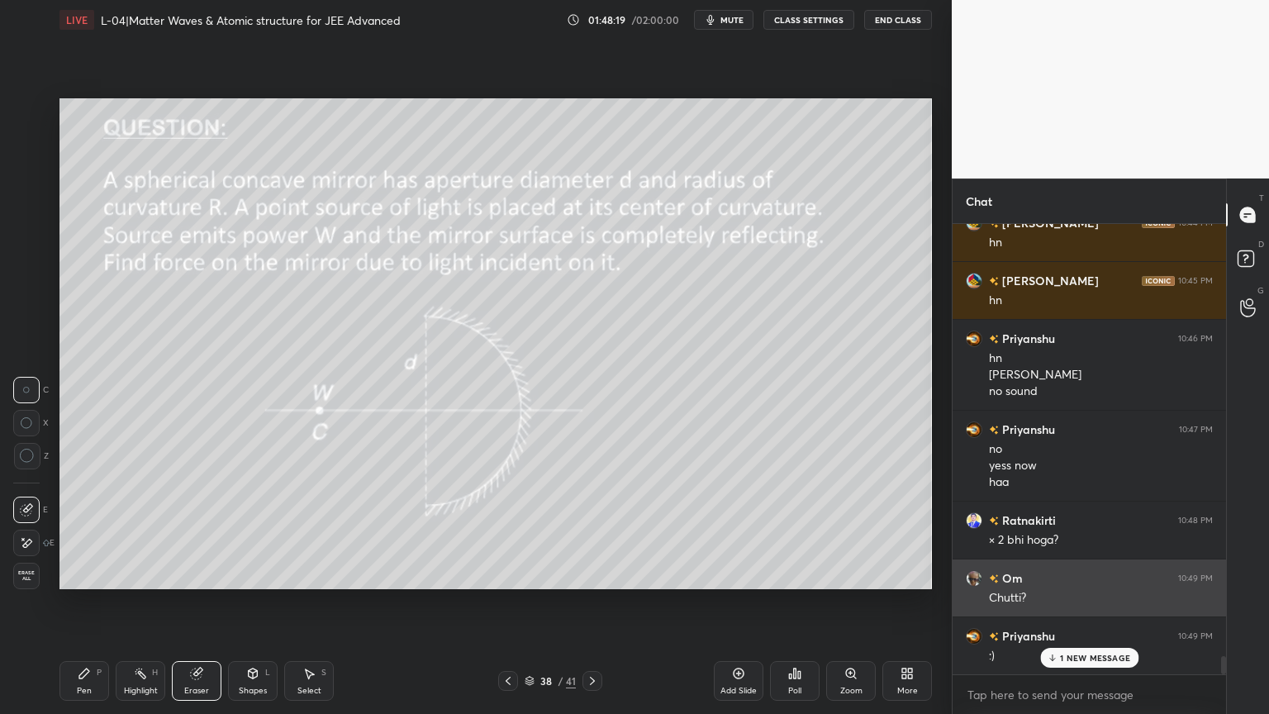
scroll to position [10862, 0]
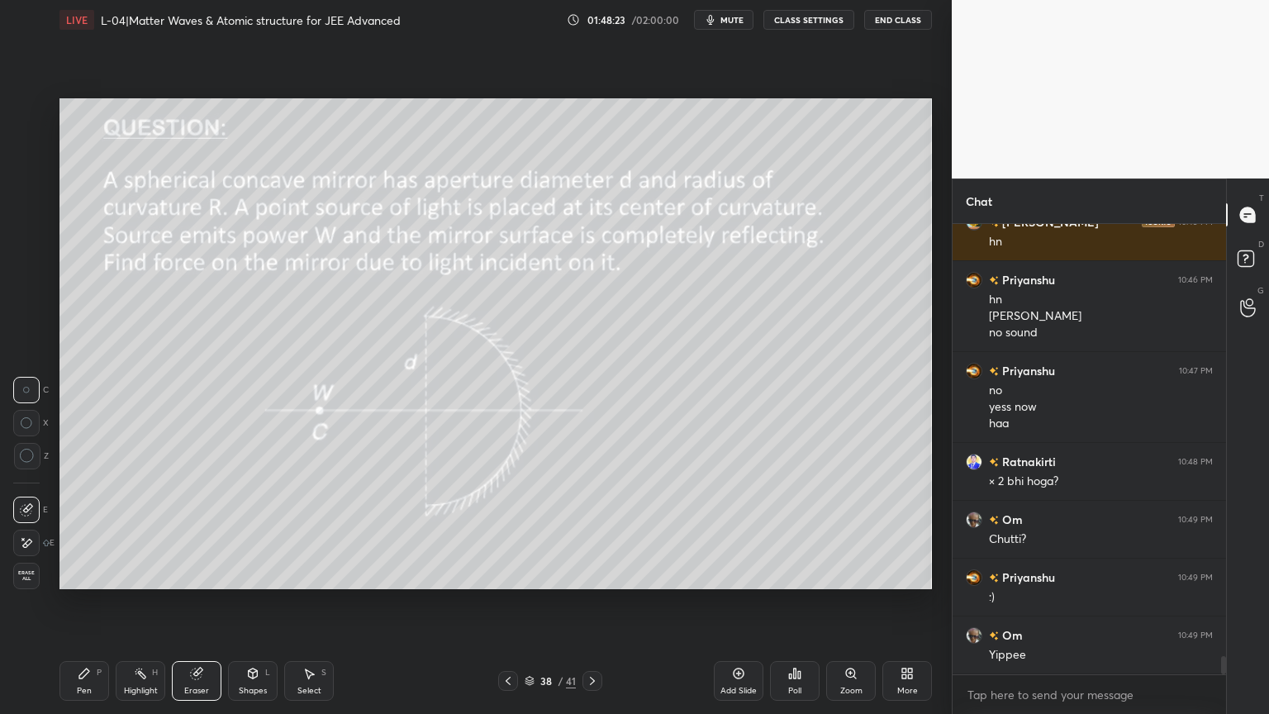
click at [133, 602] on div "Highlight H" at bounding box center [141, 681] width 50 height 40
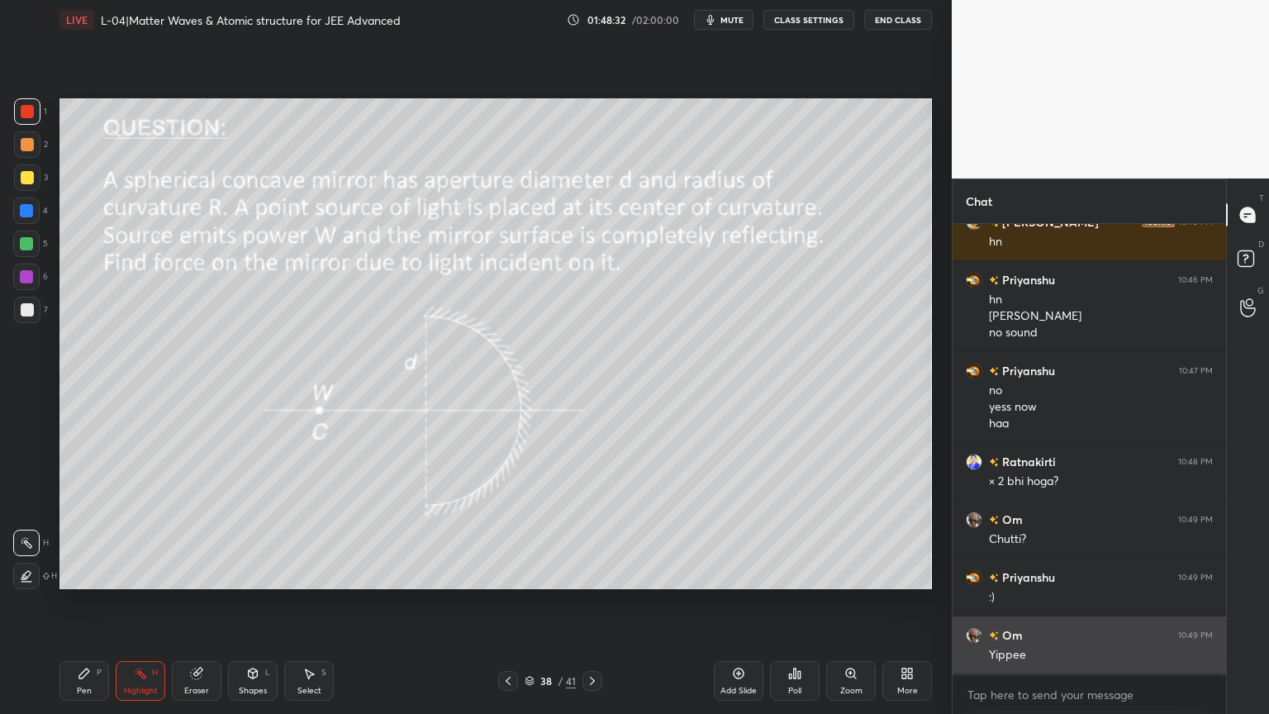
scroll to position [10919, 0]
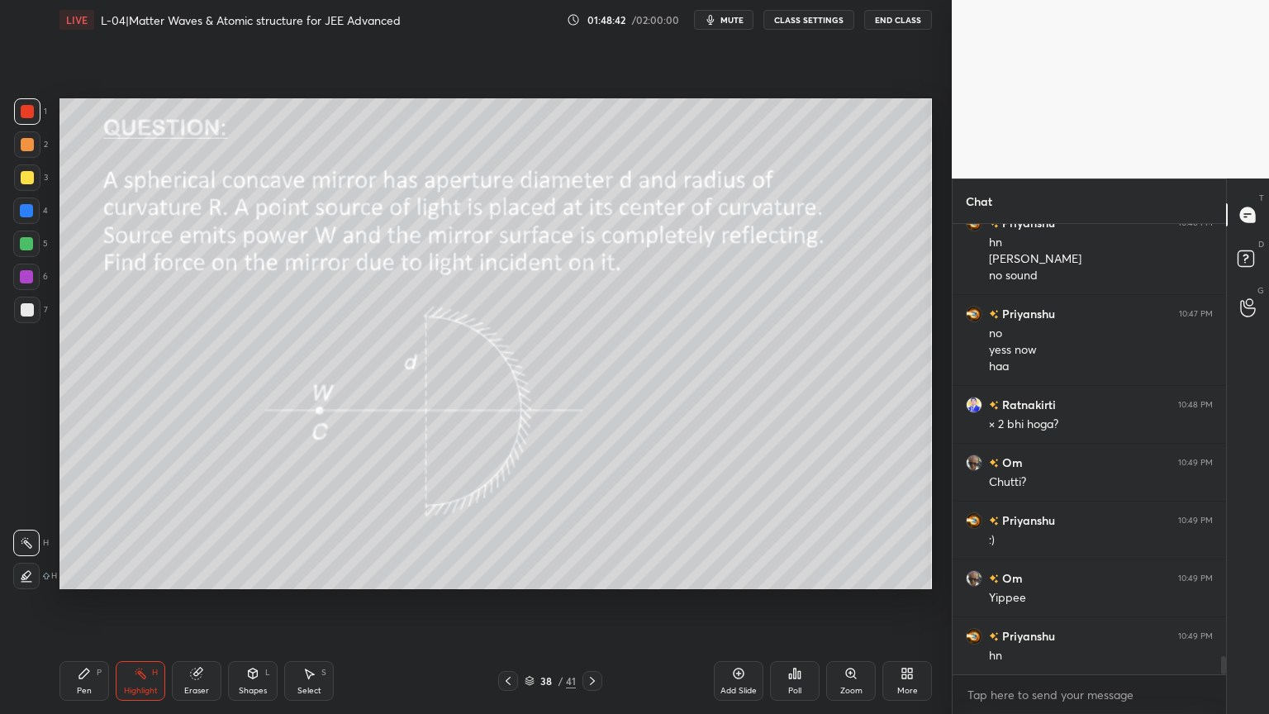
click at [637, 602] on div "Pen P Highlight H Eraser Shapes L Select S 38 / 41 Add Slide Poll Zoom More" at bounding box center [495, 681] width 872 height 66
click at [736, 602] on div "Add Slide" at bounding box center [739, 681] width 50 height 40
click at [254, 602] on div "Shapes L" at bounding box center [253, 681] width 50 height 40
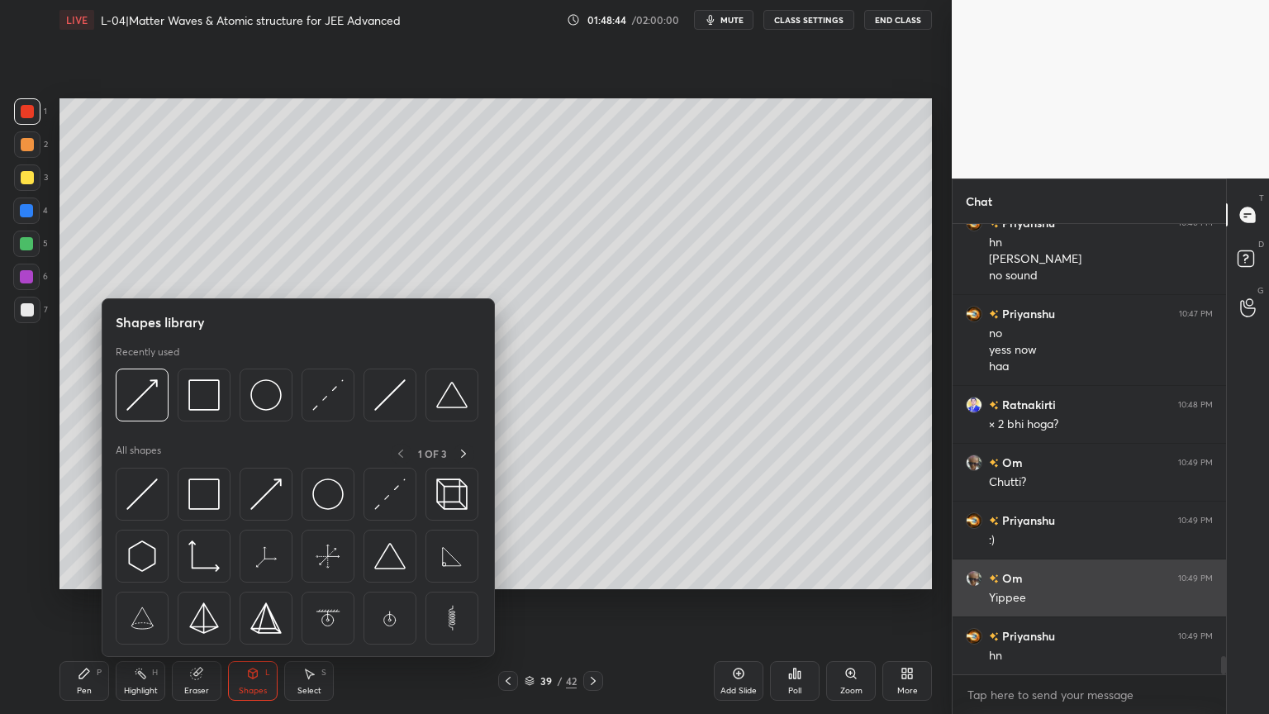
click at [273, 393] on img at bounding box center [265, 394] width 31 height 31
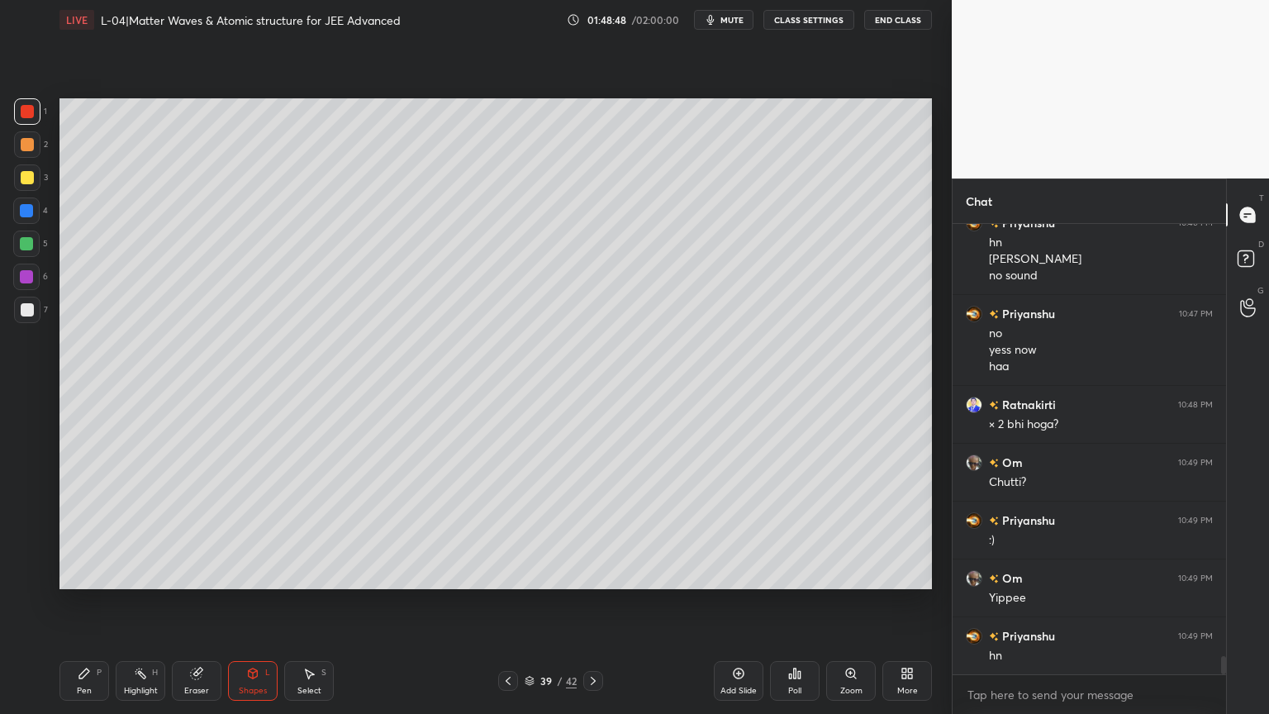
click at [254, 602] on div "Shapes L" at bounding box center [253, 681] width 50 height 40
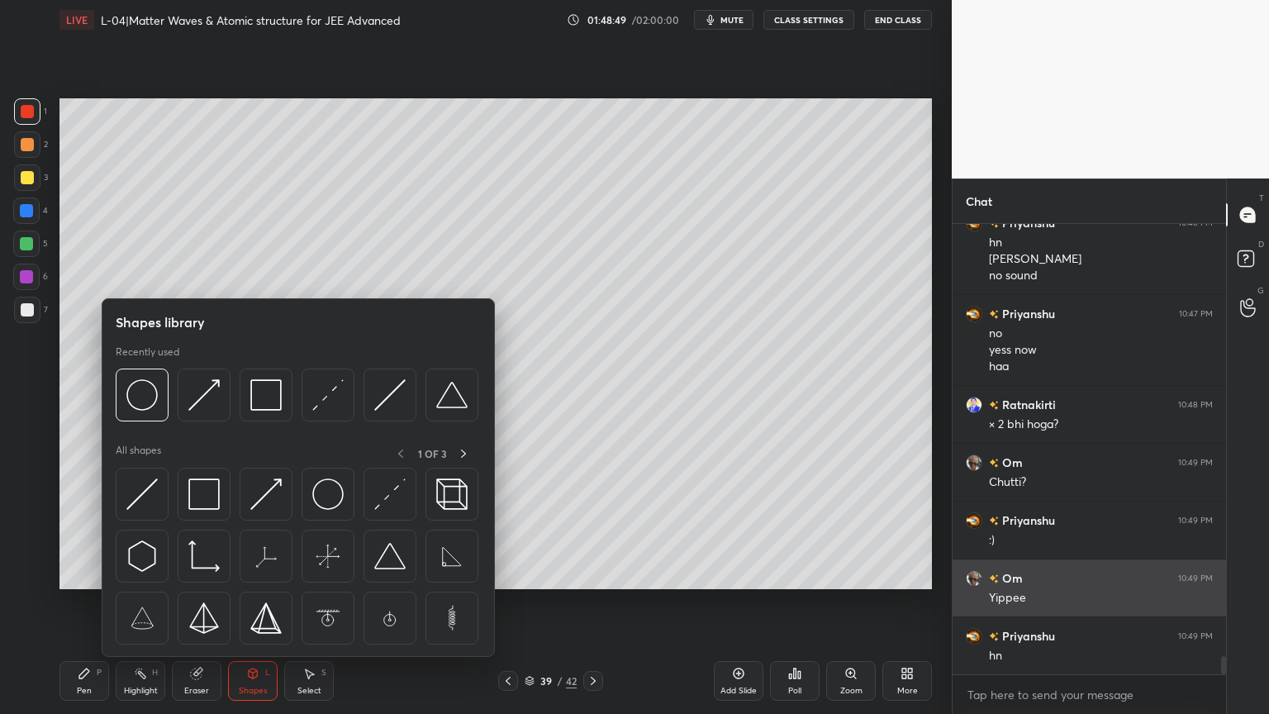
click at [399, 501] on img at bounding box center [389, 493] width 31 height 31
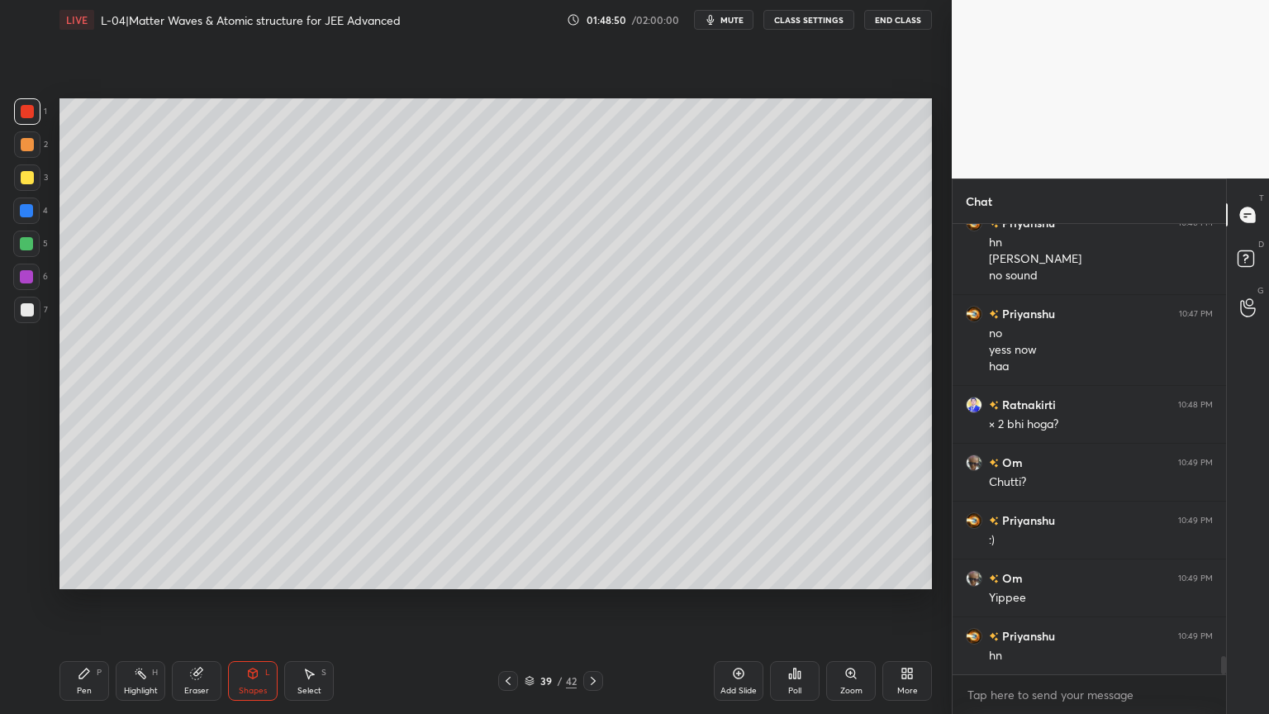
click at [30, 180] on div at bounding box center [27, 177] width 13 height 13
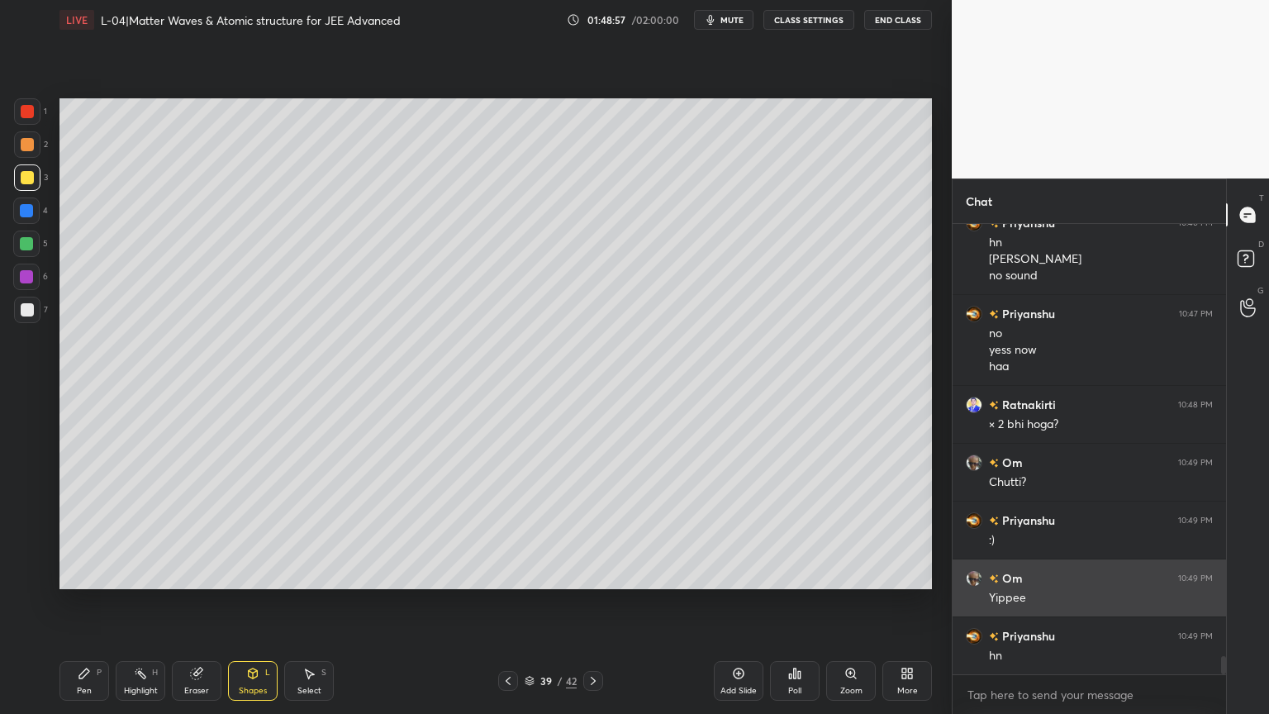
click at [26, 176] on div at bounding box center [27, 177] width 13 height 13
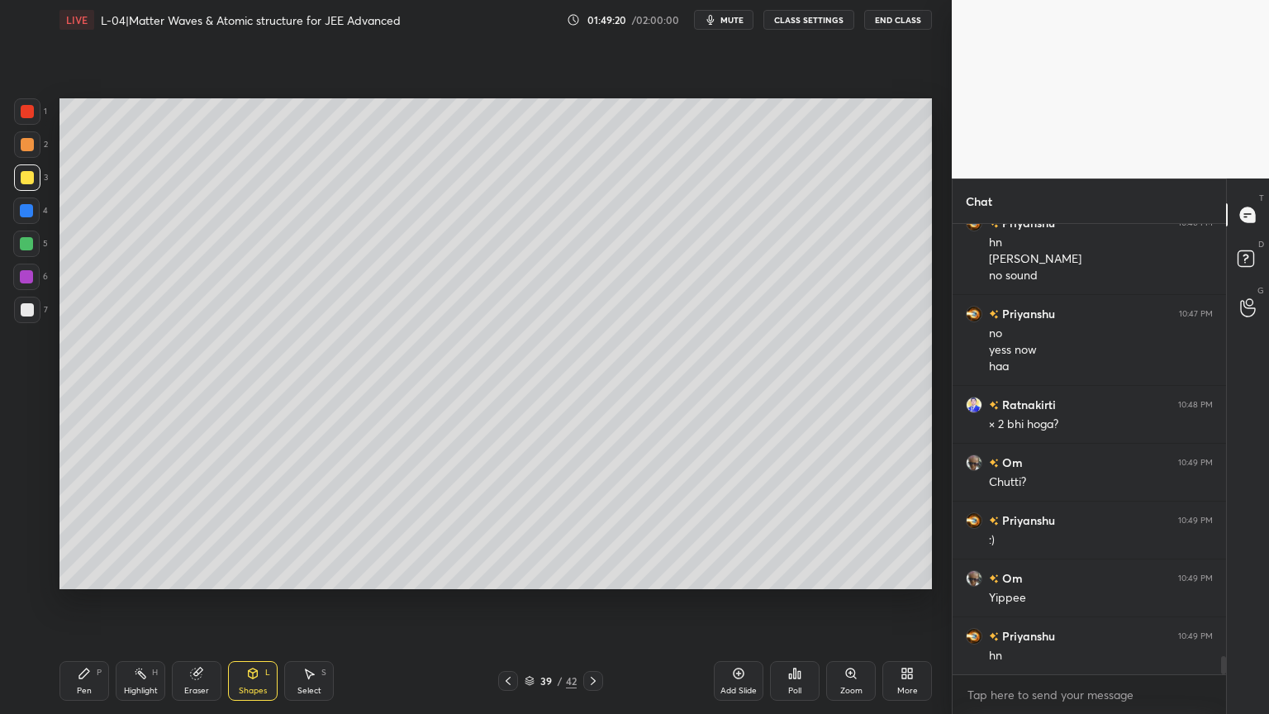
click at [211, 602] on div "Eraser" at bounding box center [197, 681] width 50 height 40
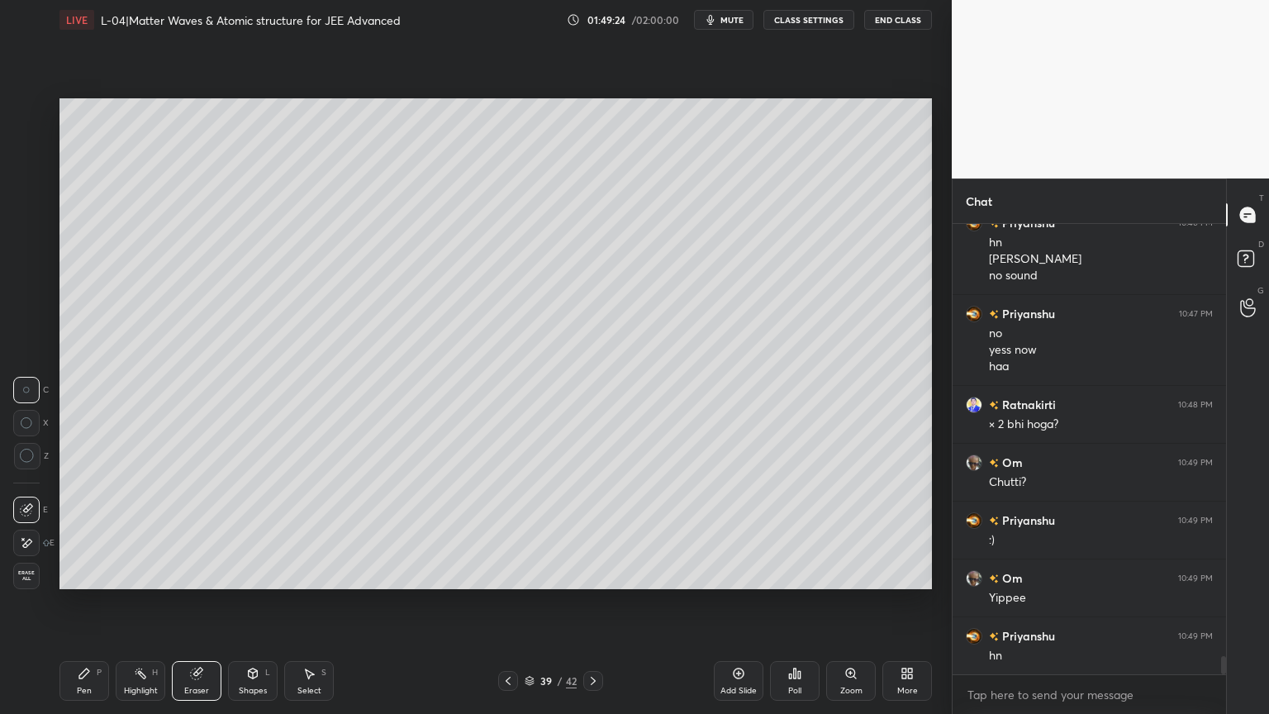
click at [96, 602] on div "Pen P" at bounding box center [84, 681] width 50 height 40
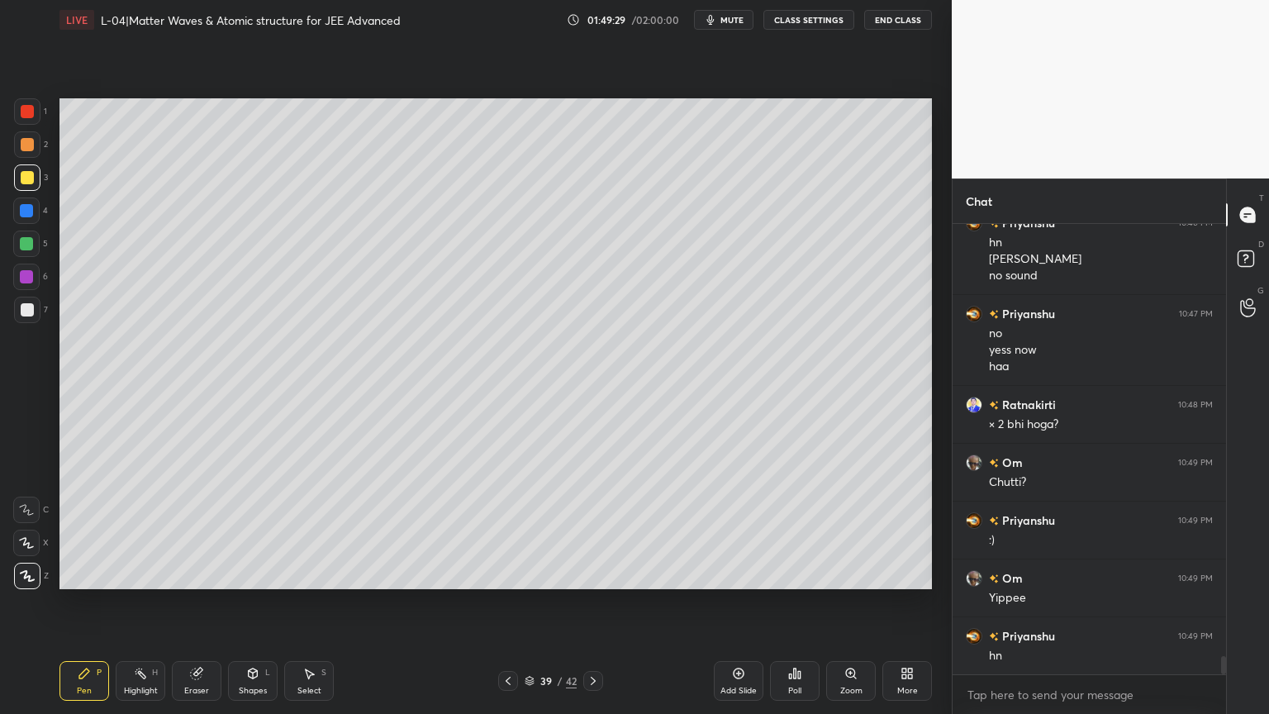
click at [32, 215] on div at bounding box center [26, 210] width 13 height 13
click at [508, 602] on icon at bounding box center [507, 680] width 5 height 8
click at [140, 602] on div "Highlight H" at bounding box center [141, 681] width 50 height 40
click at [586, 602] on icon at bounding box center [592, 680] width 13 height 13
click at [93, 602] on div "Pen P" at bounding box center [84, 681] width 50 height 40
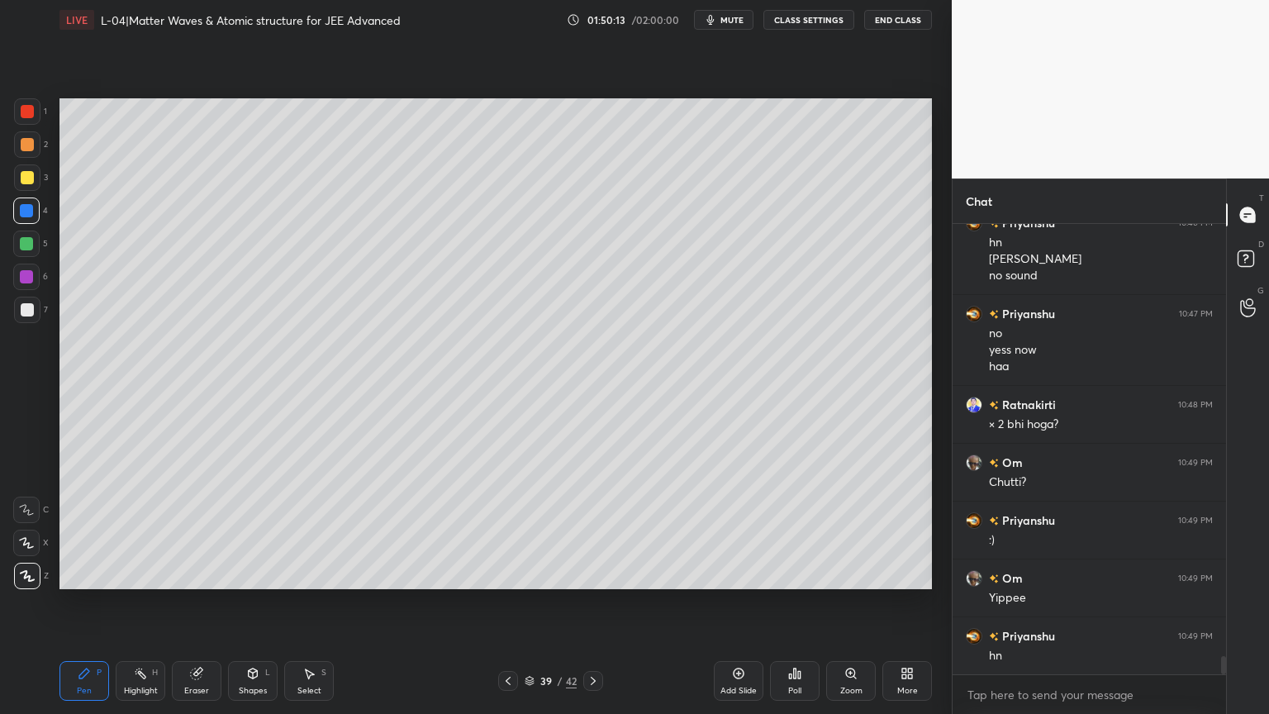
click at [197, 602] on div "Eraser" at bounding box center [197, 681] width 50 height 40
click at [113, 602] on div "Pen P Highlight H Eraser Shapes L Select S" at bounding box center [222, 681] width 327 height 40
click at [88, 602] on div "Pen P" at bounding box center [84, 681] width 50 height 40
click at [26, 144] on div at bounding box center [27, 144] width 13 height 13
click at [150, 602] on div "Highlight H" at bounding box center [141, 681] width 50 height 40
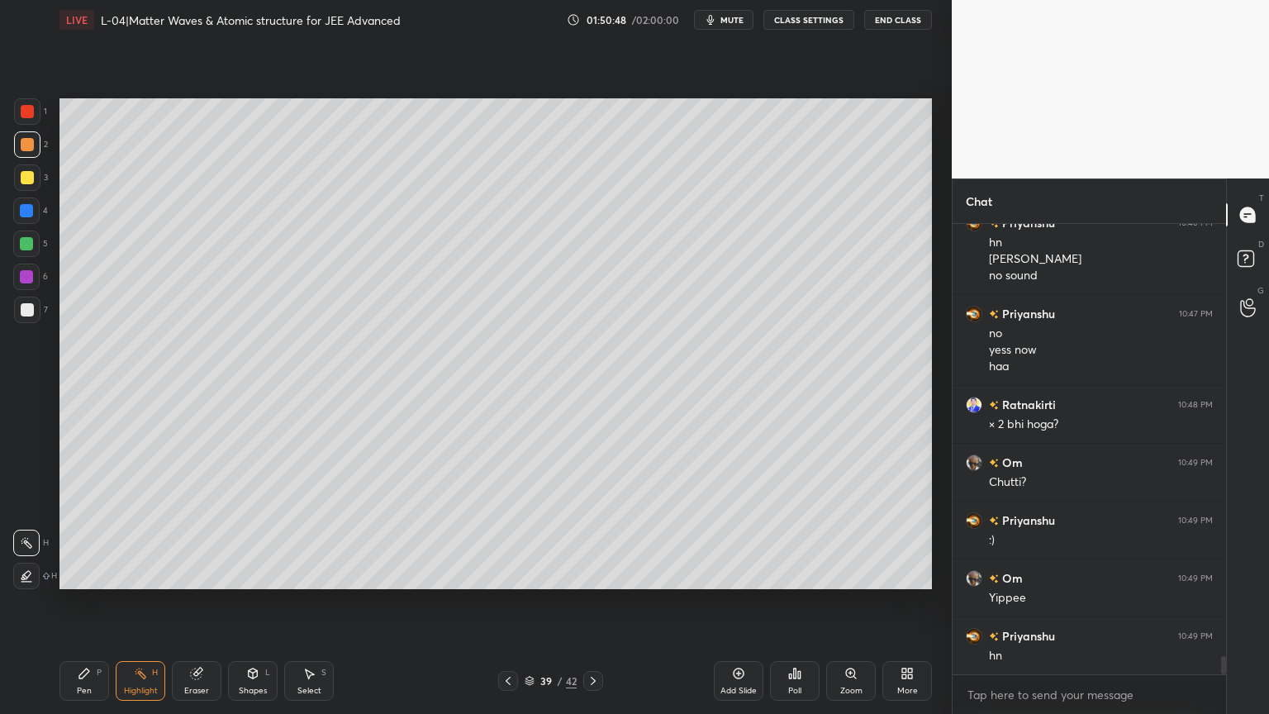
click at [90, 602] on div "Pen P" at bounding box center [84, 681] width 50 height 40
click at [20, 278] on div at bounding box center [26, 276] width 13 height 13
click at [126, 602] on div "Highlight H" at bounding box center [141, 681] width 50 height 40
click at [88, 602] on div "Pen P" at bounding box center [84, 681] width 50 height 40
click at [206, 602] on div "Eraser" at bounding box center [197, 681] width 50 height 40
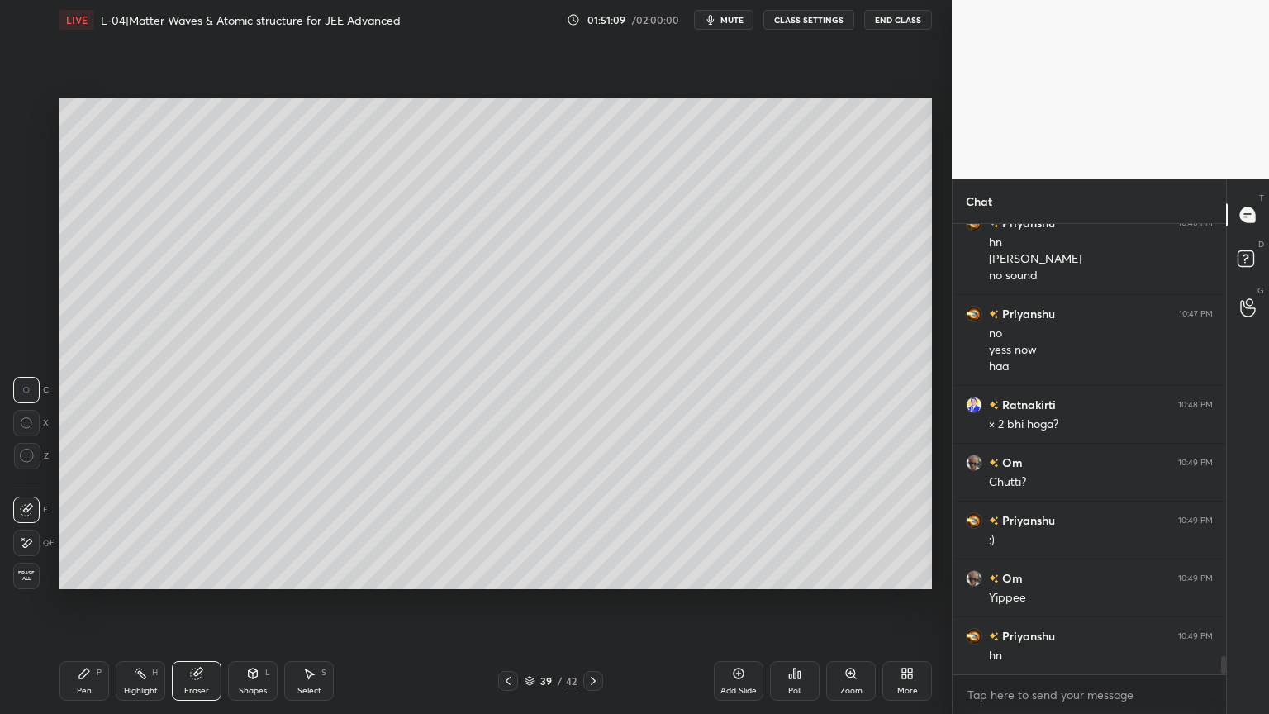
click at [81, 602] on icon at bounding box center [84, 673] width 10 height 10
click at [152, 602] on div "Highlight H" at bounding box center [141, 681] width 50 height 40
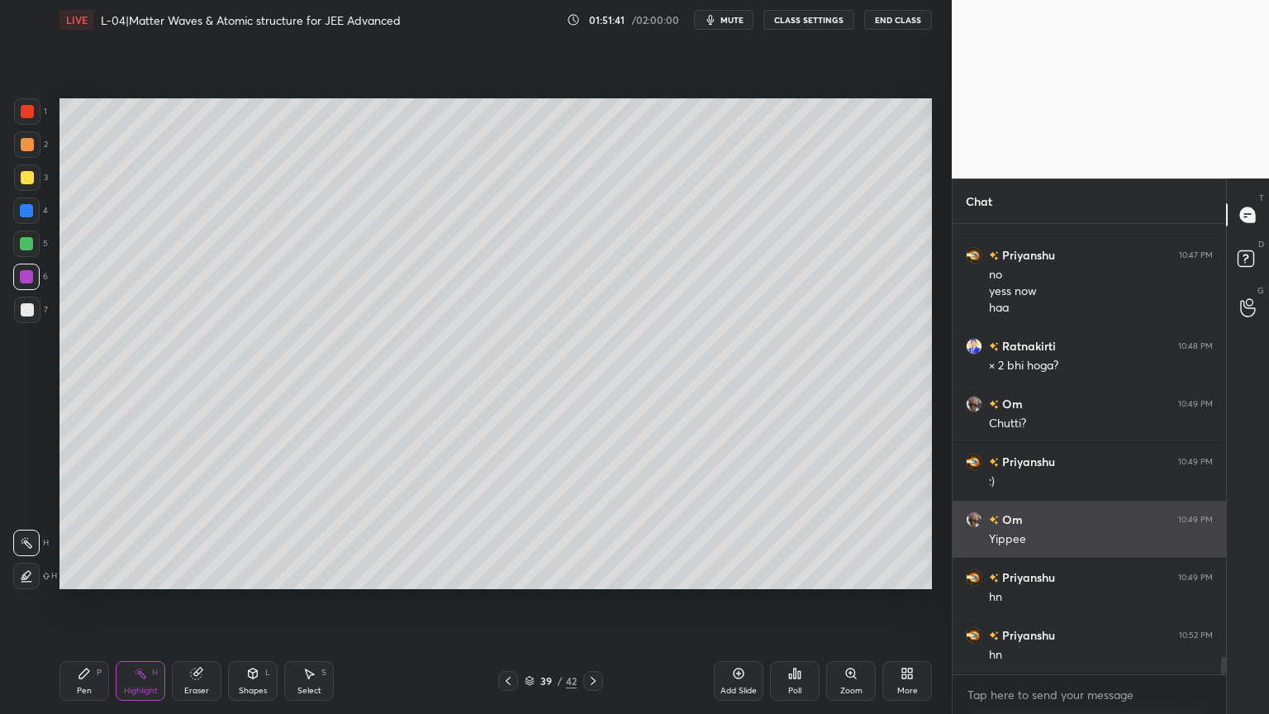
scroll to position [11035, 0]
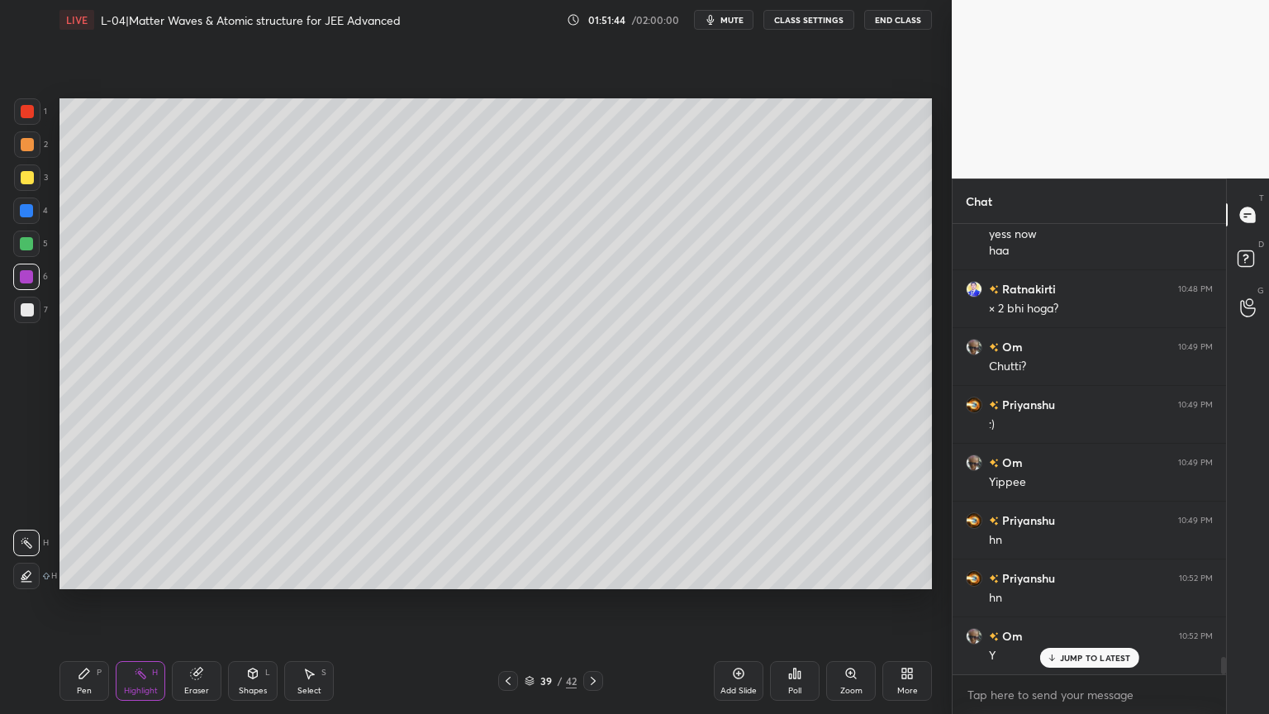
click at [89, 602] on icon at bounding box center [84, 673] width 13 height 13
click at [137, 602] on div "Highlight H" at bounding box center [141, 681] width 50 height 40
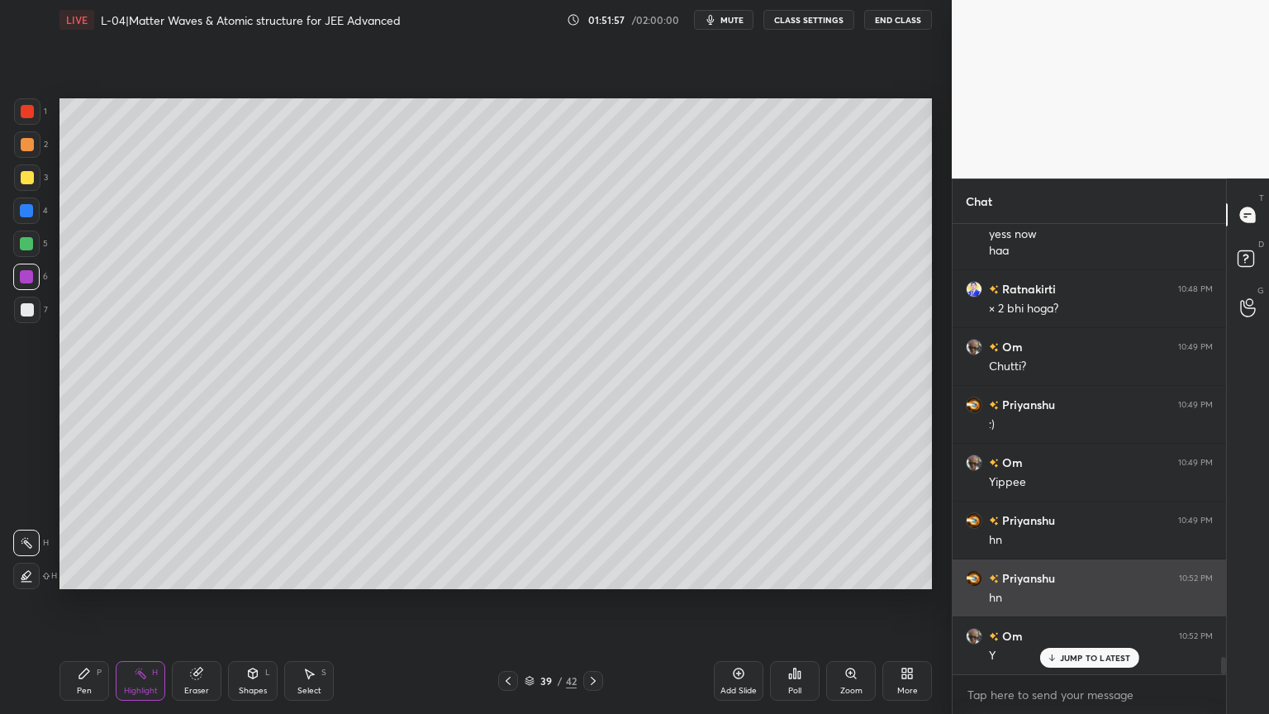
scroll to position [11094, 0]
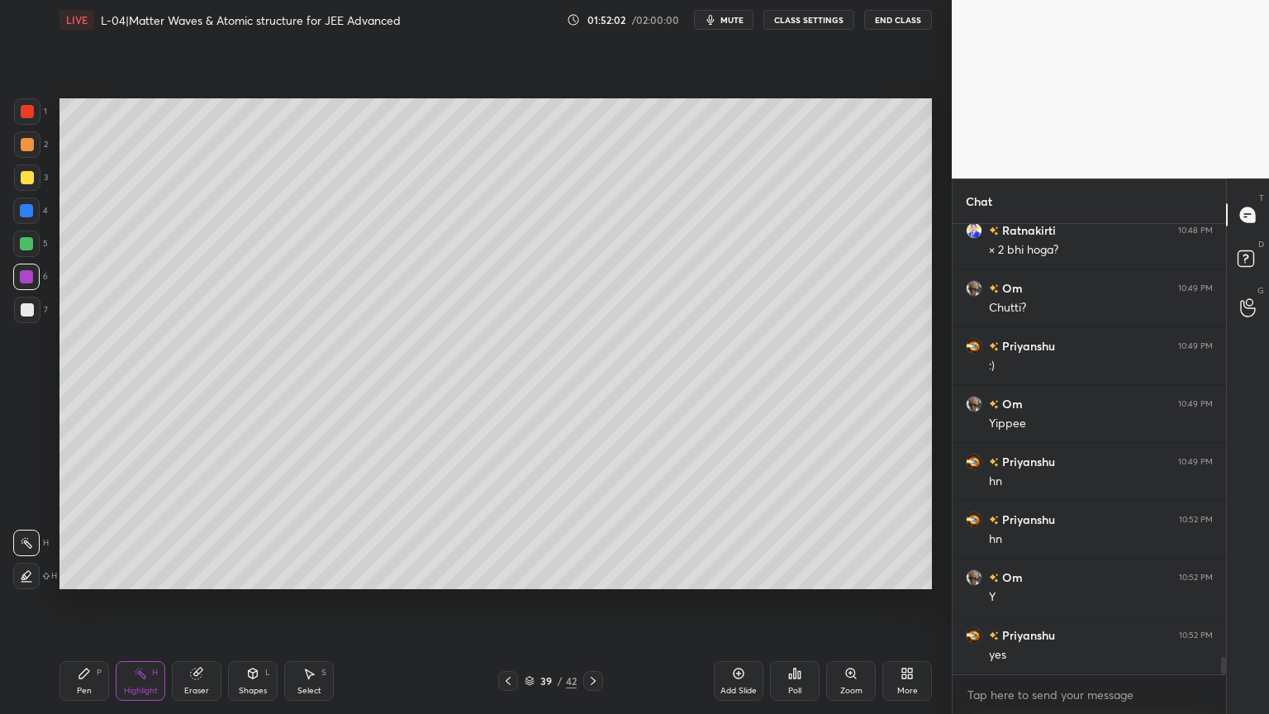
click at [22, 211] on div at bounding box center [26, 210] width 13 height 13
click at [76, 602] on div "Pen P" at bounding box center [84, 681] width 50 height 40
click at [193, 602] on div "Eraser" at bounding box center [196, 690] width 25 height 8
click at [86, 602] on div "Pen" at bounding box center [84, 690] width 15 height 8
click at [17, 178] on div at bounding box center [27, 177] width 26 height 26
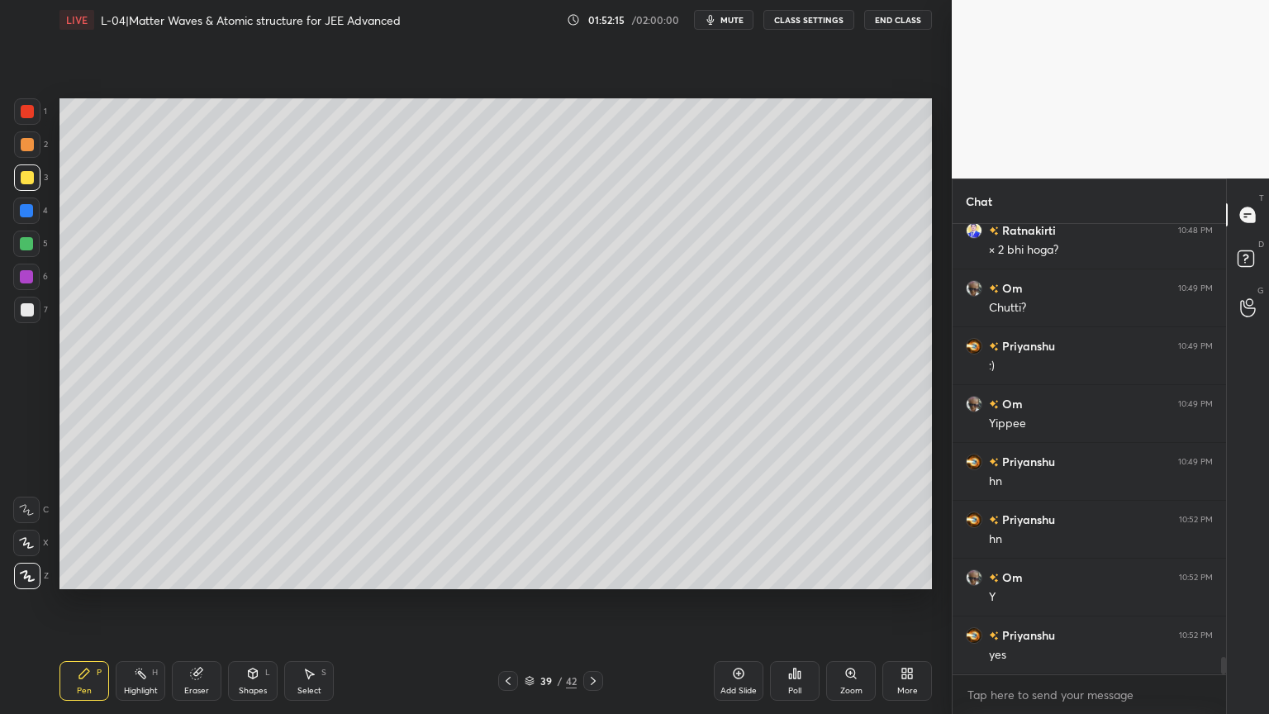
click at [140, 602] on icon at bounding box center [140, 673] width 13 height 13
click at [80, 602] on div "Pen P" at bounding box center [84, 681] width 50 height 40
click at [133, 602] on div "Highlight H" at bounding box center [141, 681] width 50 height 40
click at [94, 602] on div "Pen P" at bounding box center [84, 681] width 50 height 40
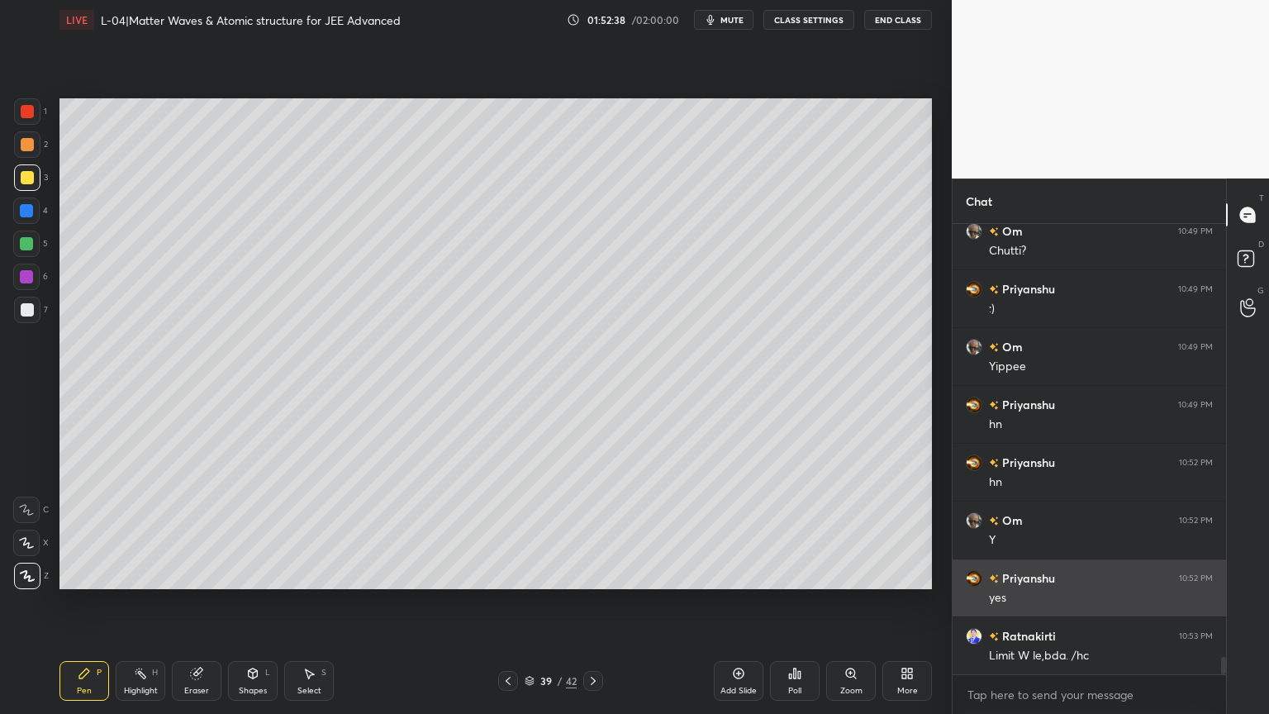
scroll to position [11151, 0]
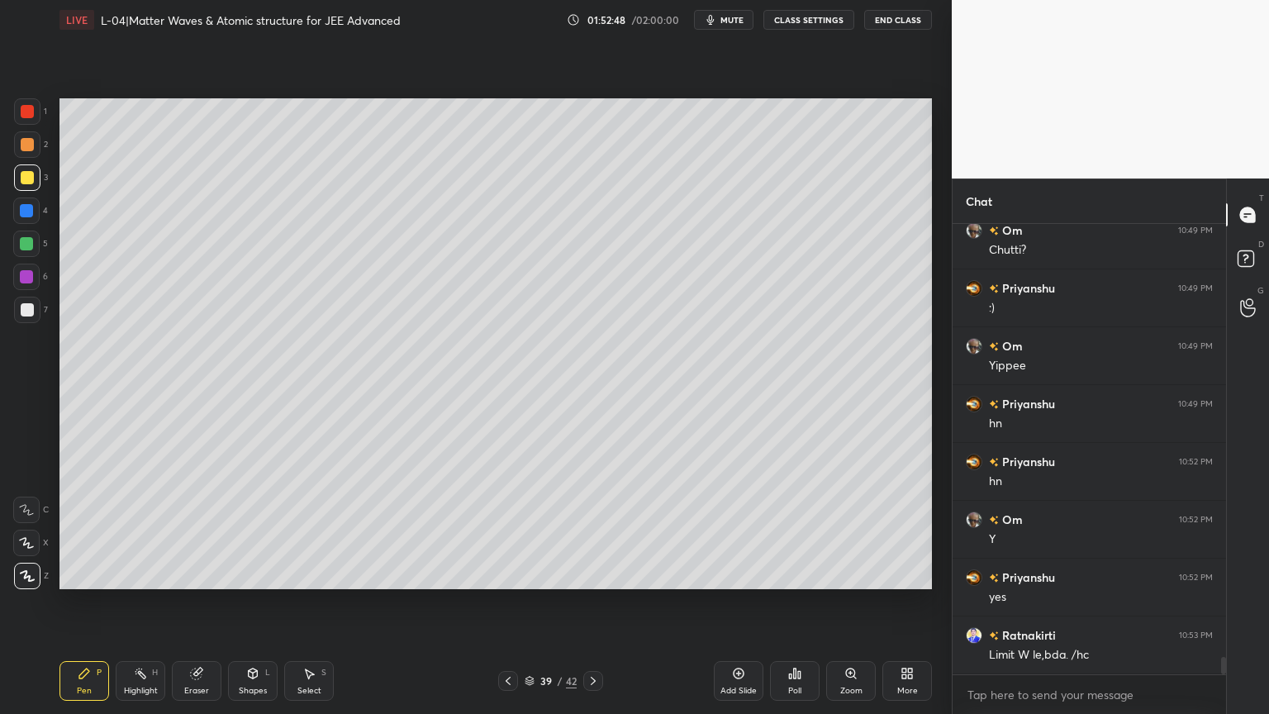
click at [739, 602] on div "Add Slide" at bounding box center [738, 690] width 36 height 8
click at [250, 602] on div "Shapes L" at bounding box center [253, 681] width 50 height 40
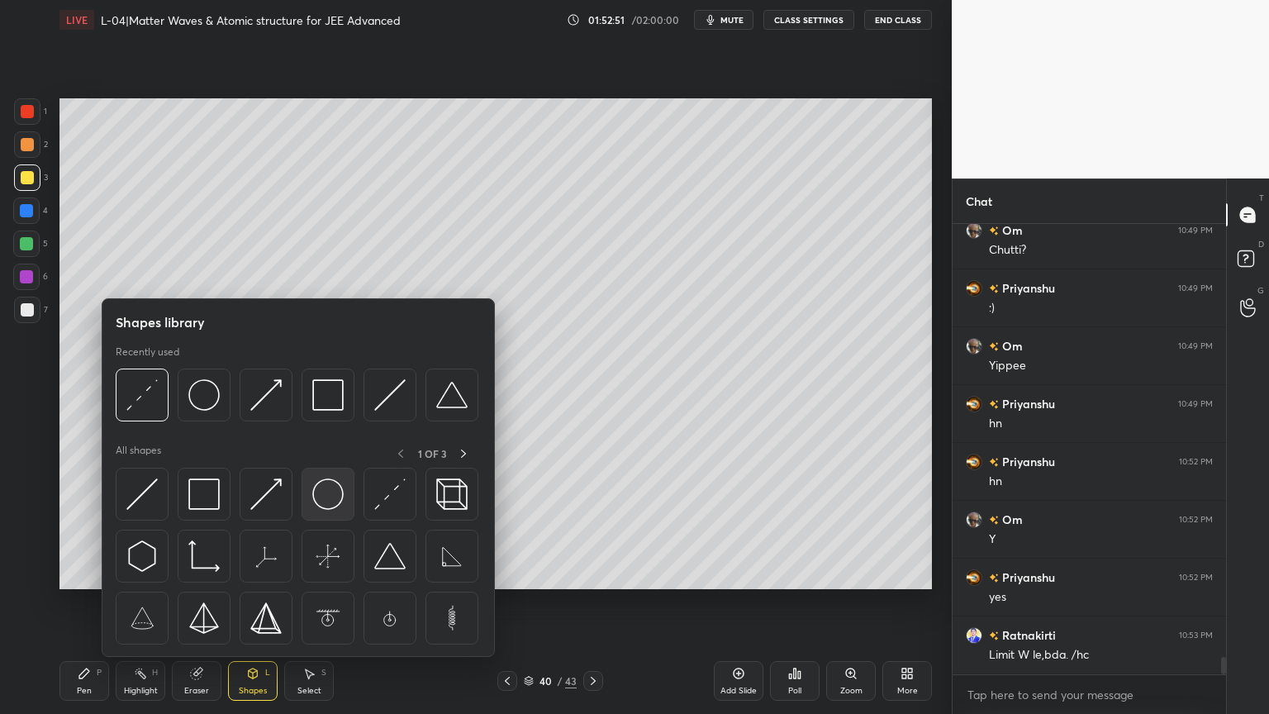
click at [340, 498] on img at bounding box center [327, 493] width 31 height 31
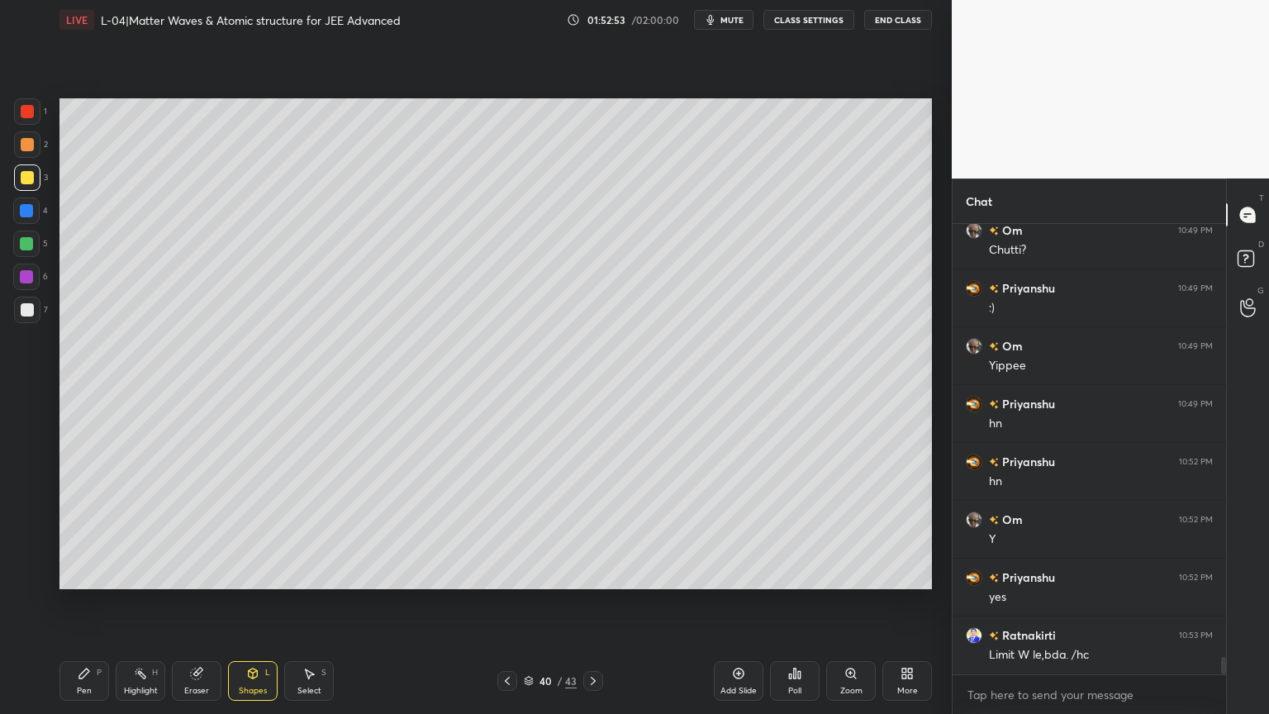
click at [81, 602] on div "Pen" at bounding box center [84, 690] width 15 height 8
click at [253, 602] on icon at bounding box center [253, 675] width 0 height 6
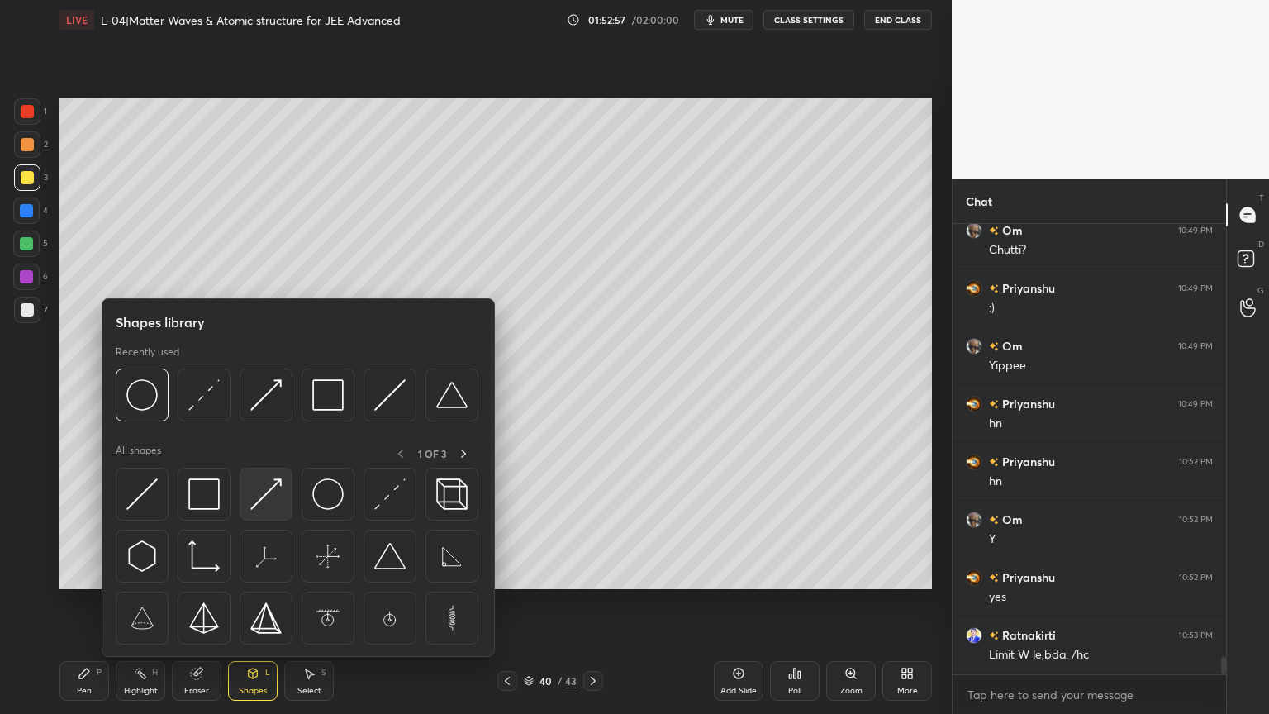
click at [267, 495] on img at bounding box center [265, 493] width 31 height 31
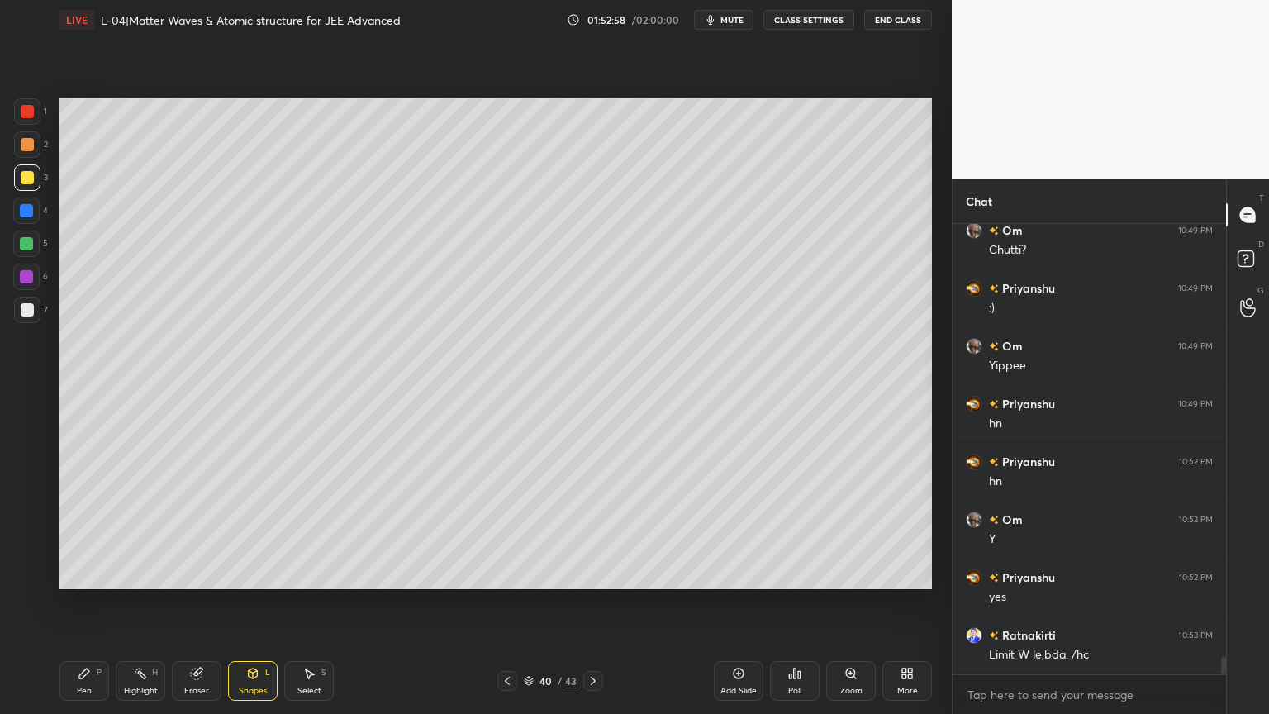
click at [26, 241] on div at bounding box center [26, 243] width 13 height 13
click at [101, 602] on div "Pen P Highlight H Eraser Shapes L Select S 40 / 43 Add Slide Poll Zoom More" at bounding box center [495, 681] width 872 height 66
click at [88, 602] on icon at bounding box center [84, 673] width 13 height 13
click at [190, 602] on icon at bounding box center [196, 673] width 13 height 13
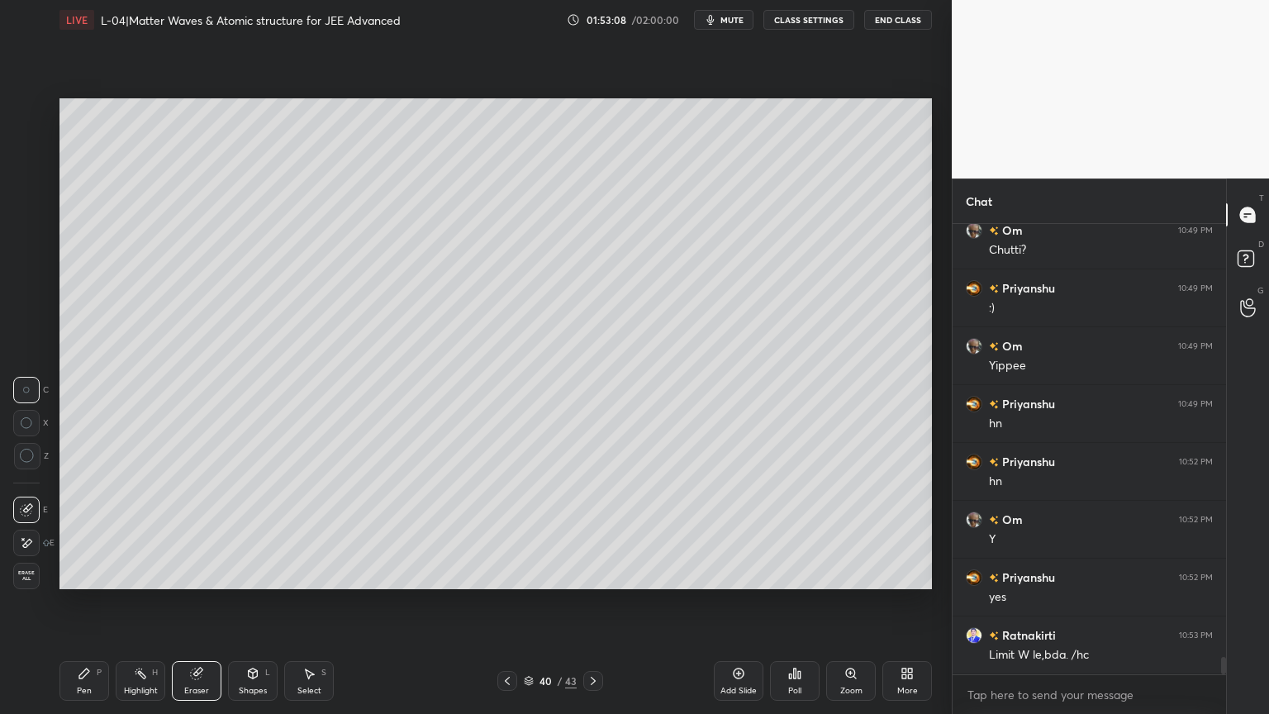
click at [78, 602] on icon at bounding box center [84, 673] width 13 height 13
click at [255, 602] on div "Shapes L" at bounding box center [253, 681] width 50 height 40
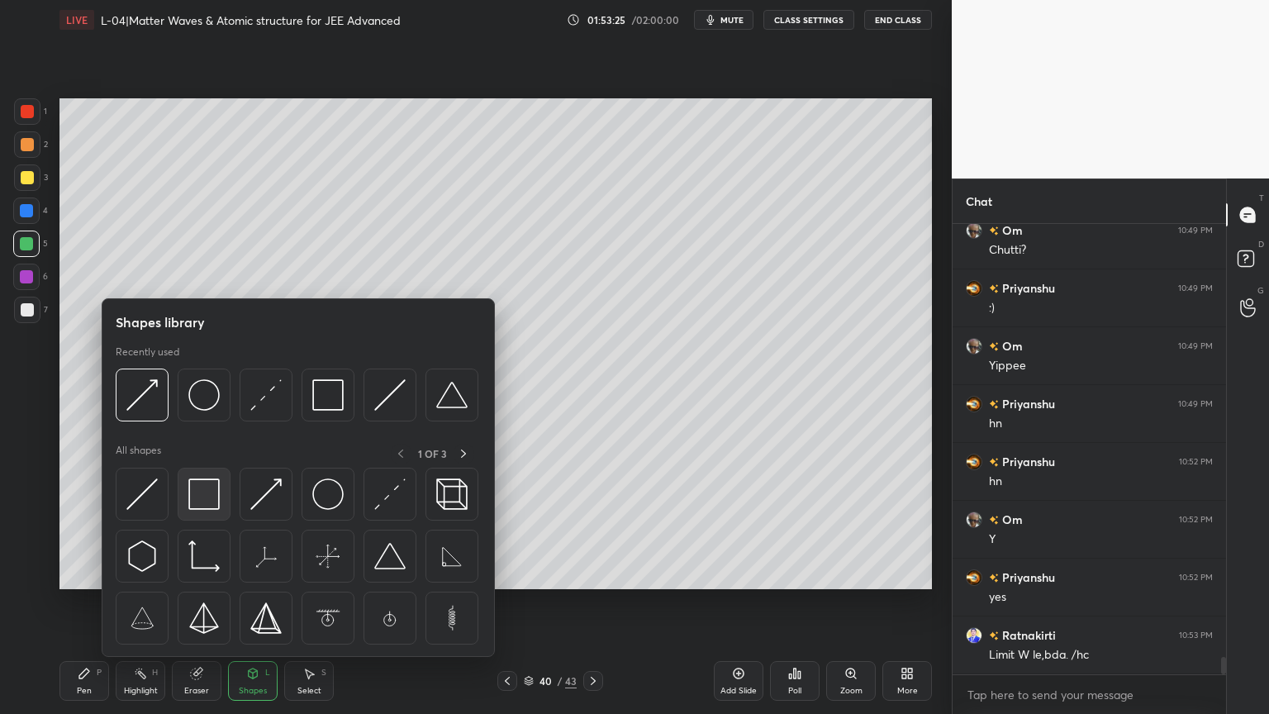
click at [207, 504] on img at bounding box center [203, 493] width 31 height 31
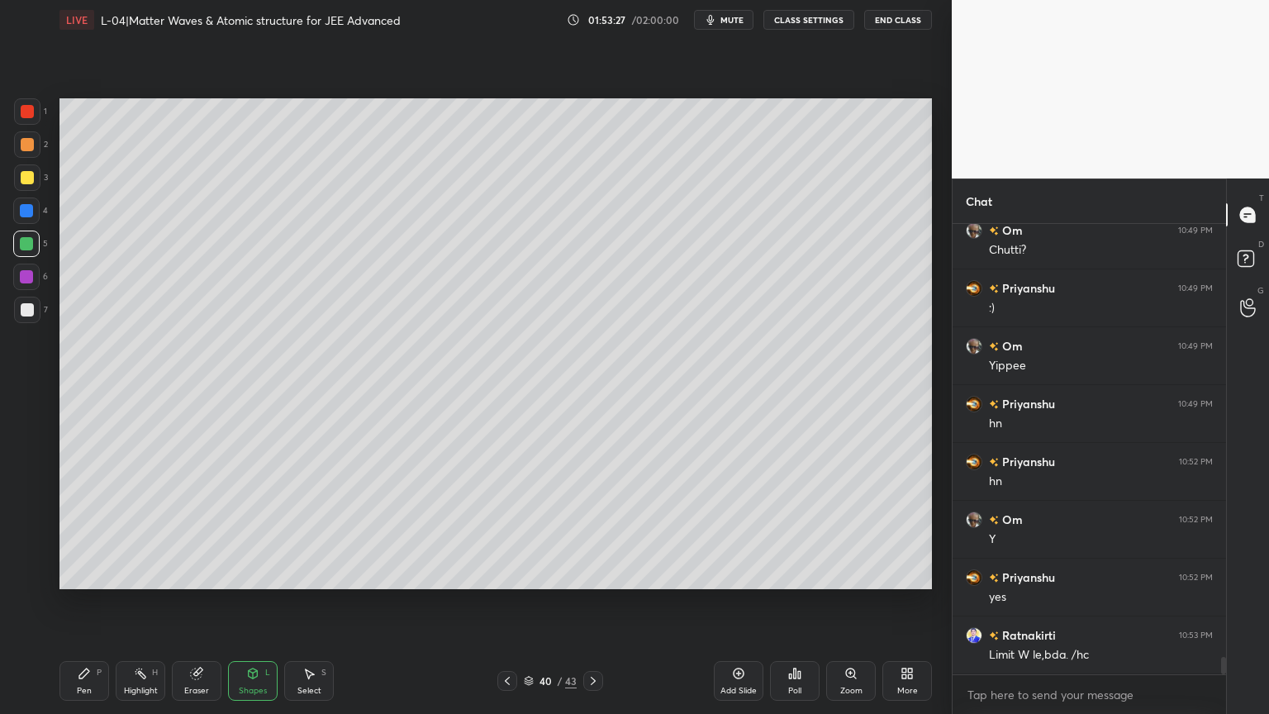
click at [30, 145] on div at bounding box center [27, 144] width 13 height 13
click at [26, 178] on div at bounding box center [27, 177] width 13 height 13
click at [79, 602] on div "Pen P" at bounding box center [84, 681] width 50 height 40
click at [247, 602] on div "Shapes" at bounding box center [253, 690] width 28 height 8
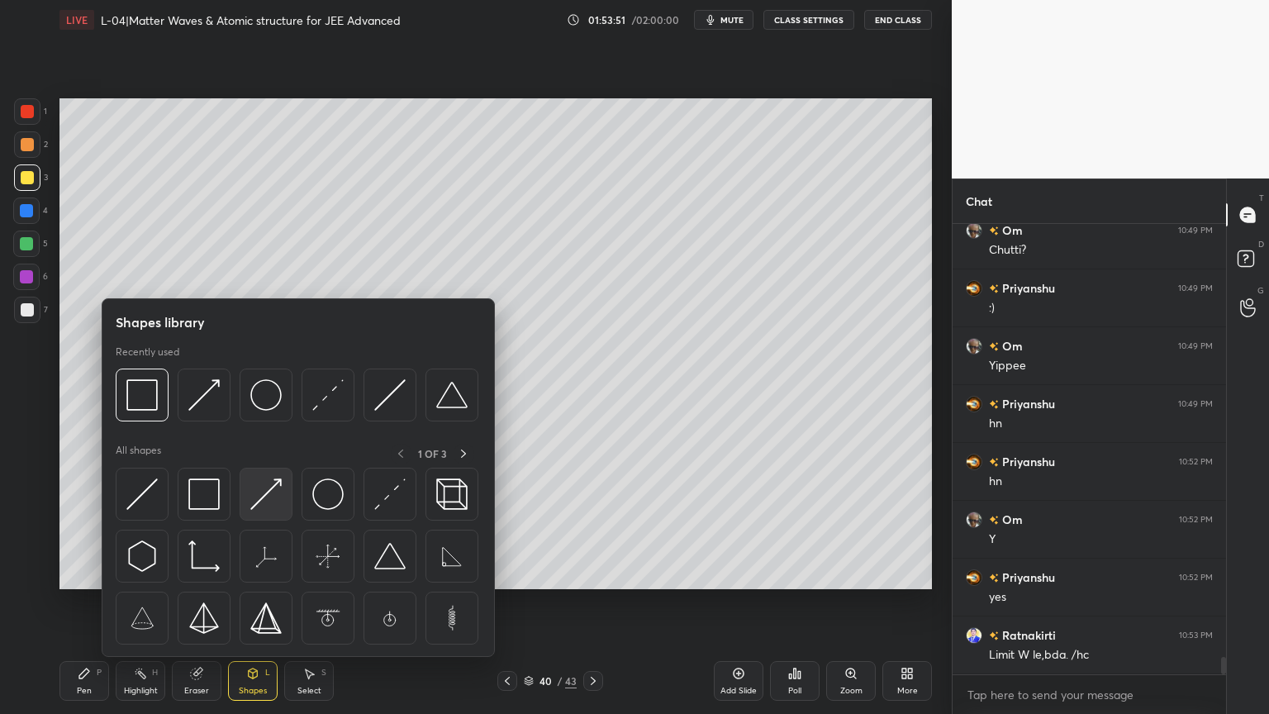
click at [272, 503] on img at bounding box center [265, 493] width 31 height 31
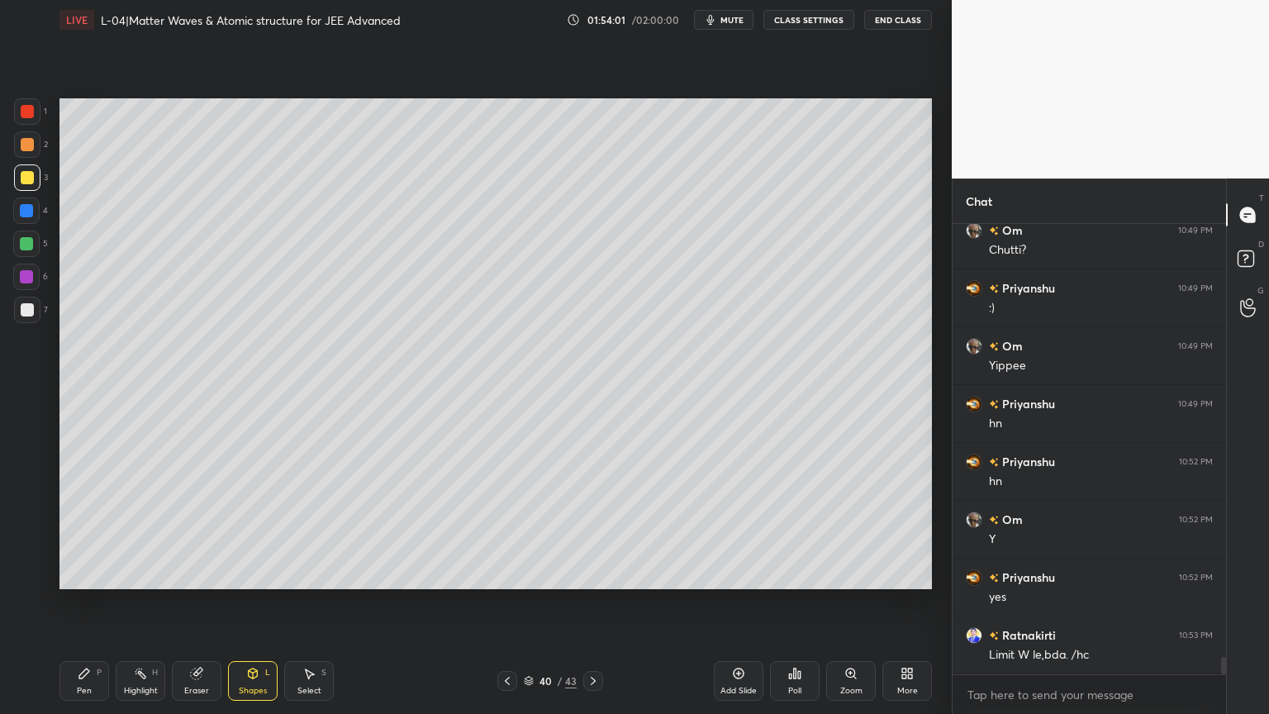
click at [81, 602] on div "Pen" at bounding box center [84, 690] width 15 height 8
click at [30, 116] on div at bounding box center [27, 111] width 13 height 13
click at [26, 216] on div at bounding box center [26, 210] width 13 height 13
click at [507, 602] on icon at bounding box center [507, 680] width 5 height 8
click at [585, 602] on div at bounding box center [593, 681] width 20 height 20
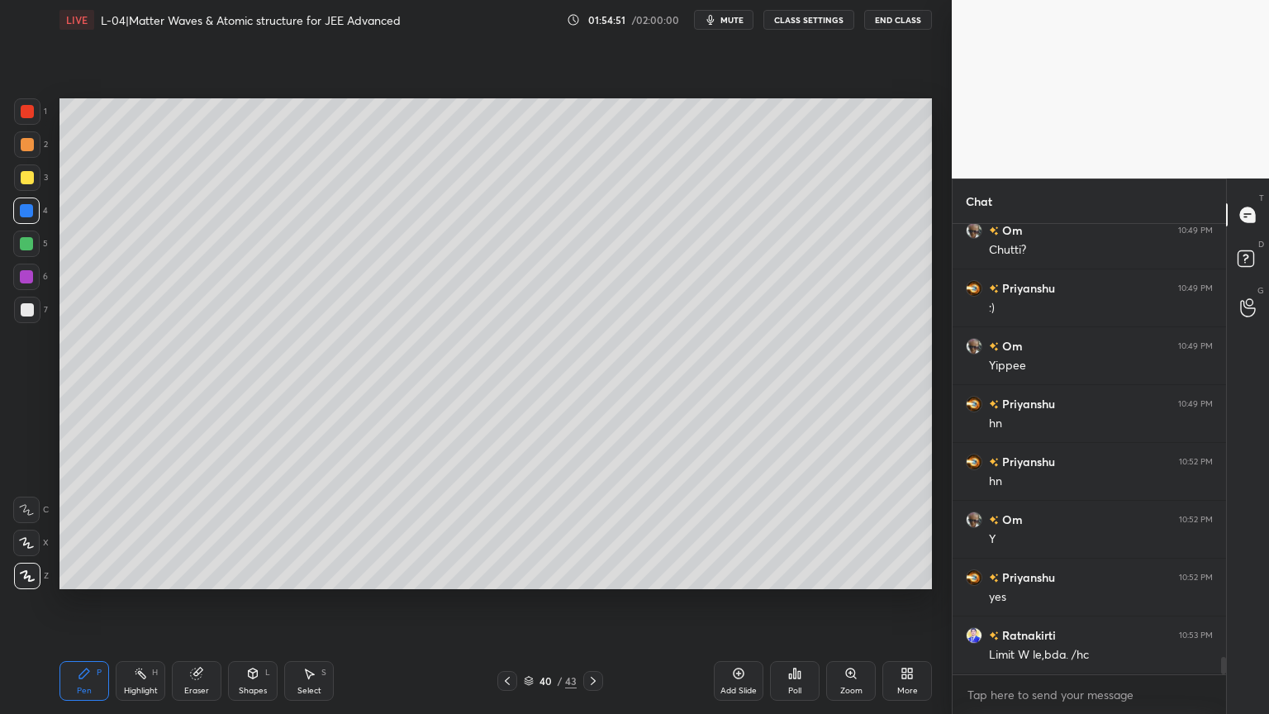
click at [199, 602] on icon at bounding box center [196, 673] width 11 height 11
click at [75, 602] on div "Pen P" at bounding box center [84, 681] width 50 height 40
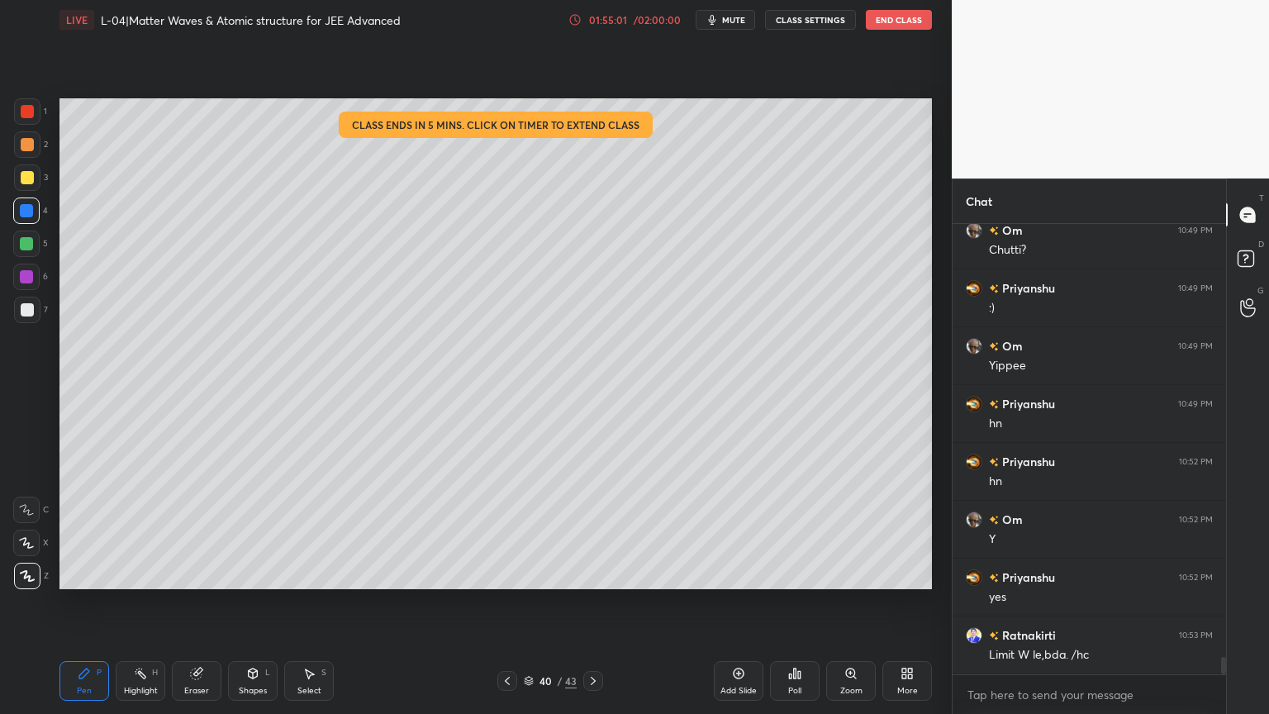
click at [615, 16] on div "01:55:01" at bounding box center [608, 20] width 46 height 10
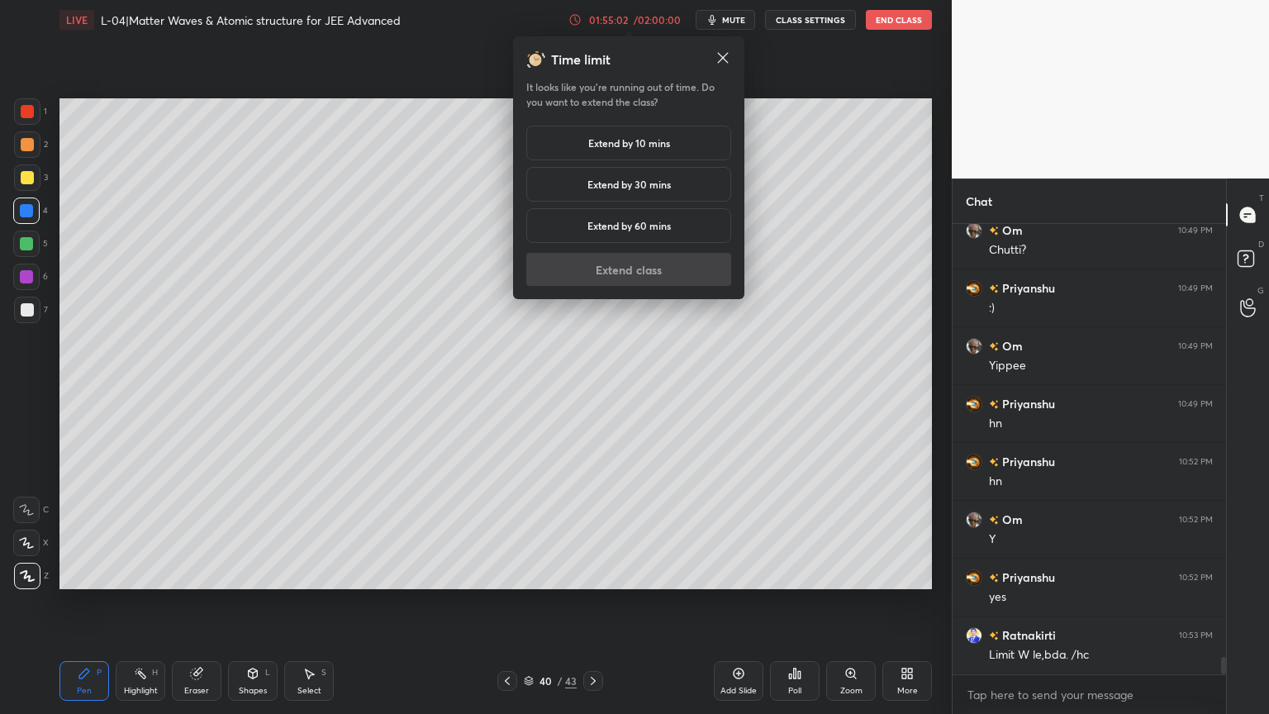
click at [621, 174] on div "Extend by 30 mins" at bounding box center [628, 184] width 205 height 35
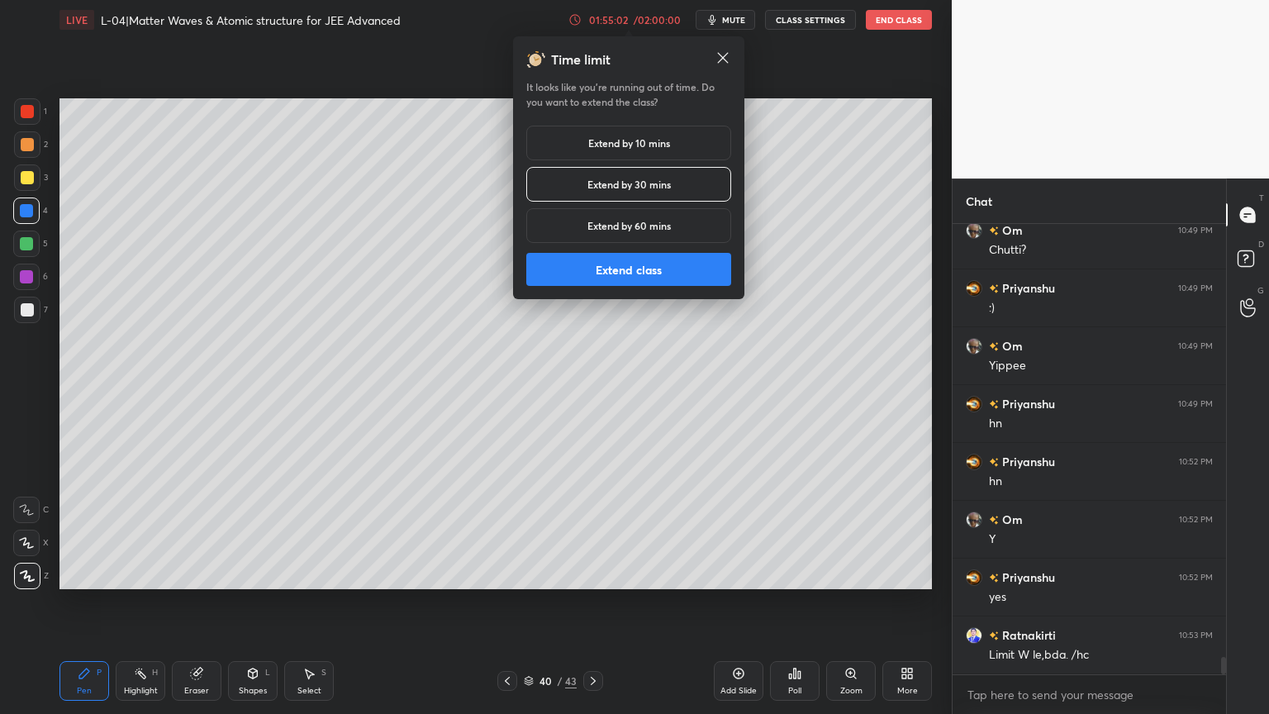
click at [618, 274] on button "Extend class" at bounding box center [628, 269] width 205 height 33
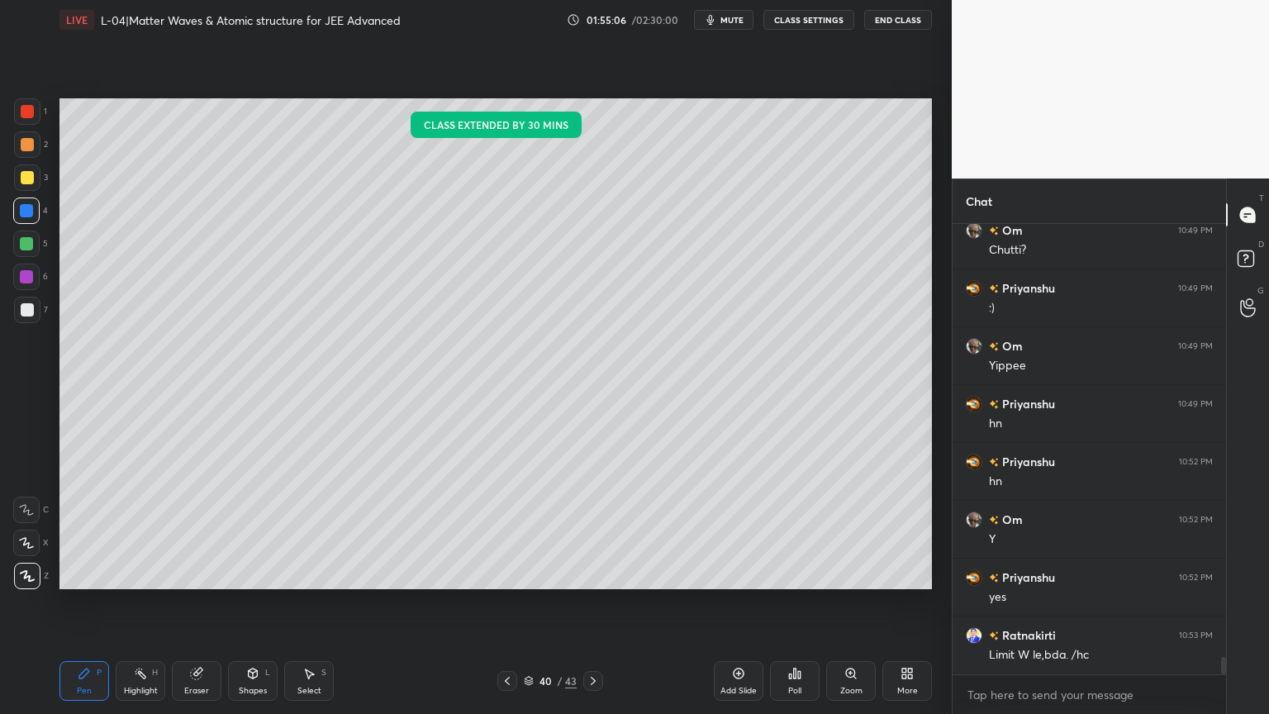
click at [22, 187] on div at bounding box center [27, 177] width 26 height 26
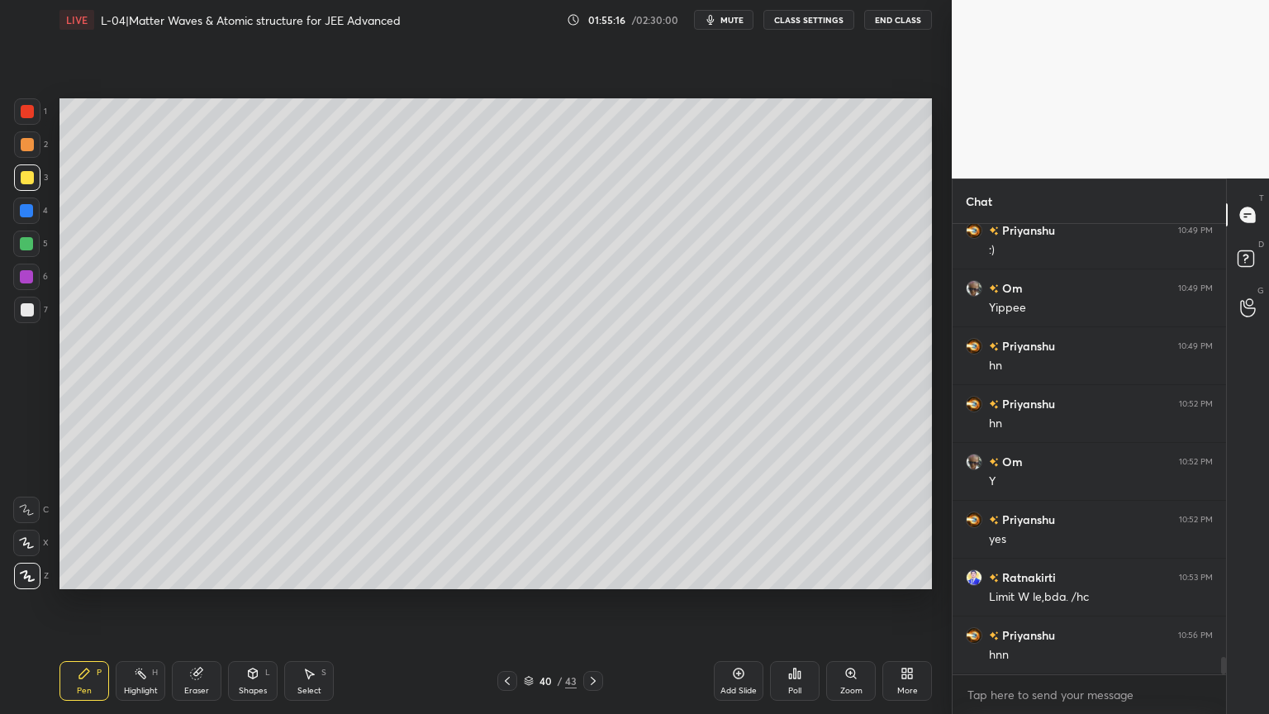
click at [26, 278] on div at bounding box center [26, 276] width 13 height 13
click at [29, 156] on div at bounding box center [27, 144] width 26 height 26
click at [30, 110] on div at bounding box center [27, 111] width 13 height 13
click at [203, 602] on div "Eraser" at bounding box center [196, 690] width 25 height 8
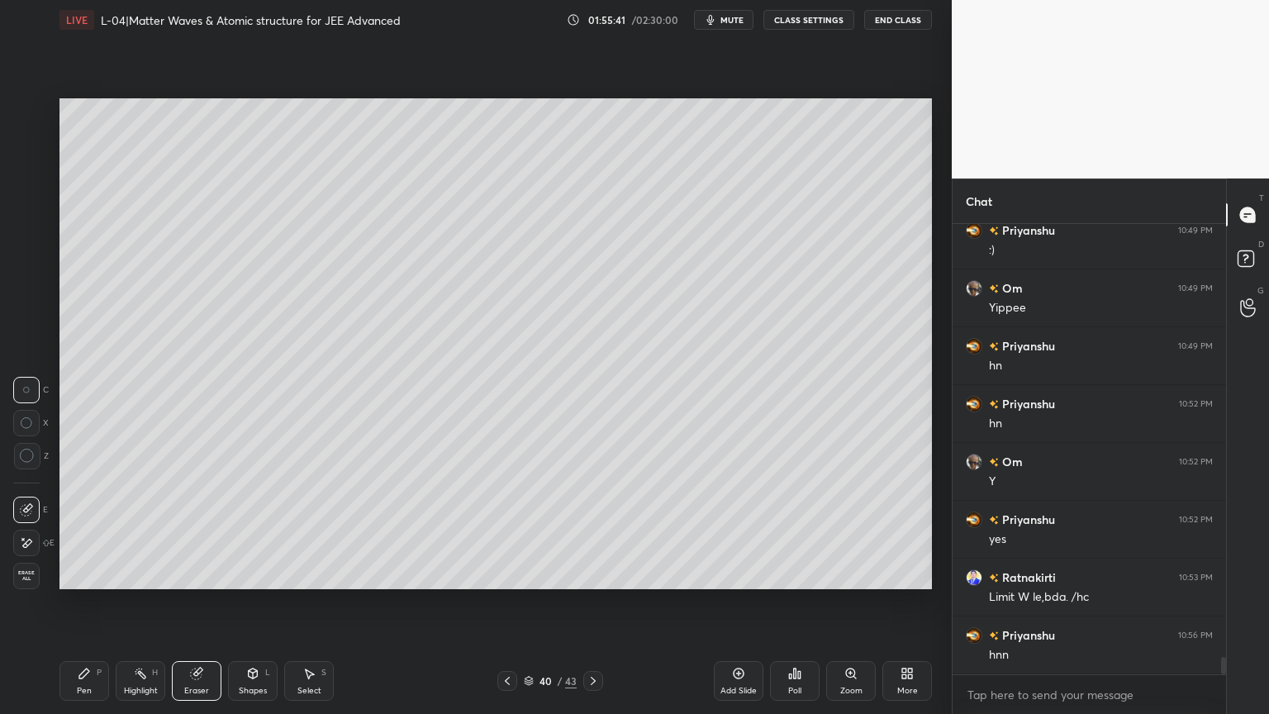
click at [79, 602] on icon at bounding box center [84, 673] width 10 height 10
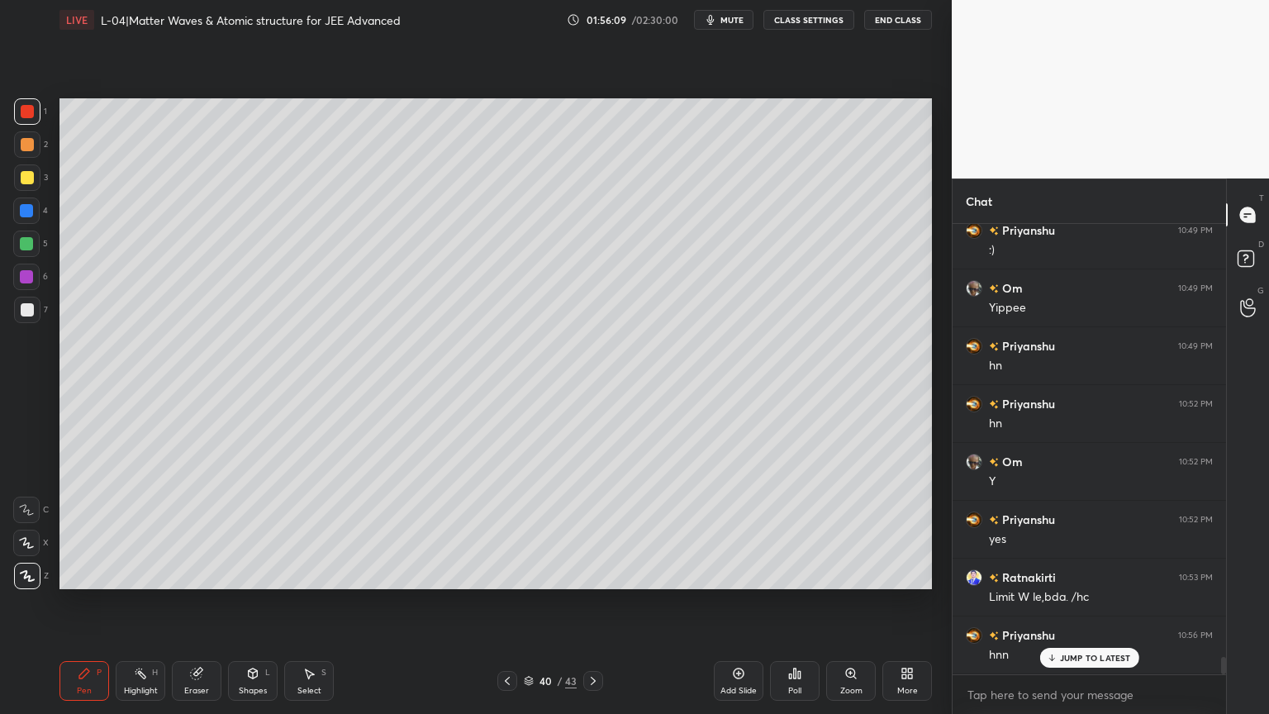
scroll to position [11266, 0]
click at [196, 602] on icon at bounding box center [196, 673] width 11 height 11
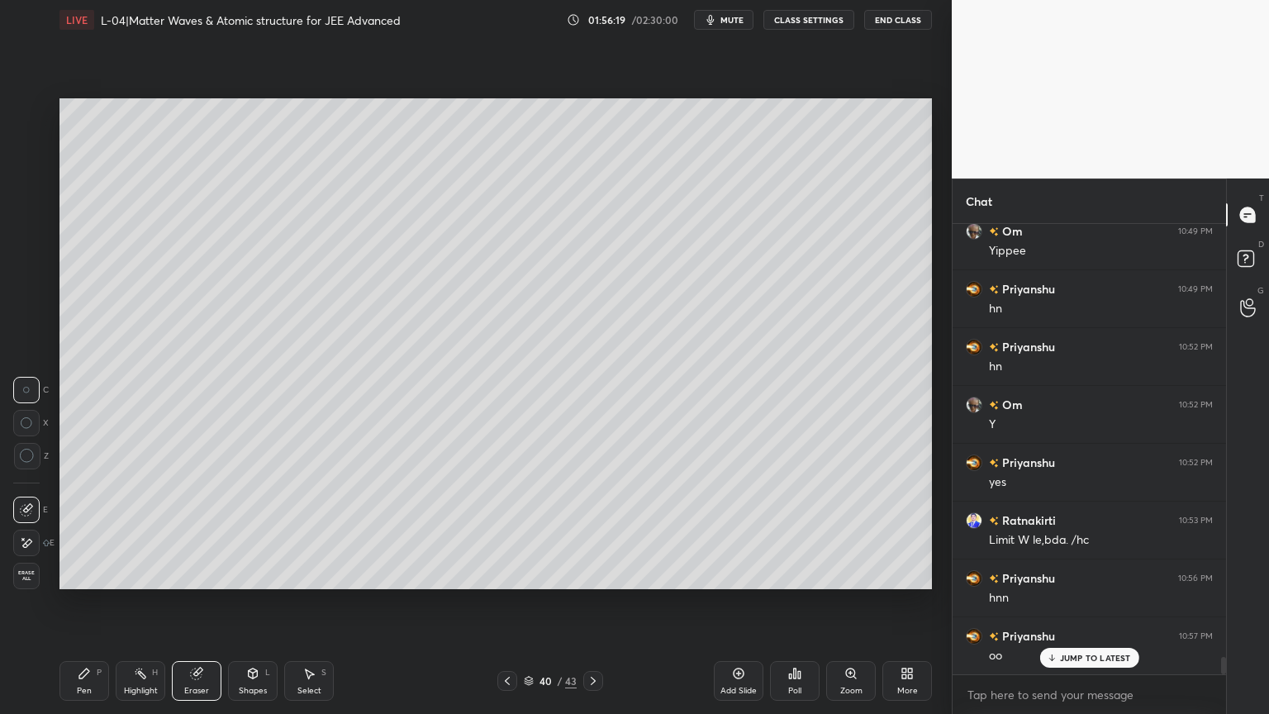
click at [25, 461] on icon at bounding box center [27, 456] width 15 height 15
click at [85, 602] on div "Pen" at bounding box center [84, 690] width 15 height 8
click at [194, 602] on icon at bounding box center [196, 673] width 11 height 11
click at [90, 602] on icon at bounding box center [84, 673] width 13 height 13
click at [199, 602] on div "Eraser" at bounding box center [197, 681] width 50 height 40
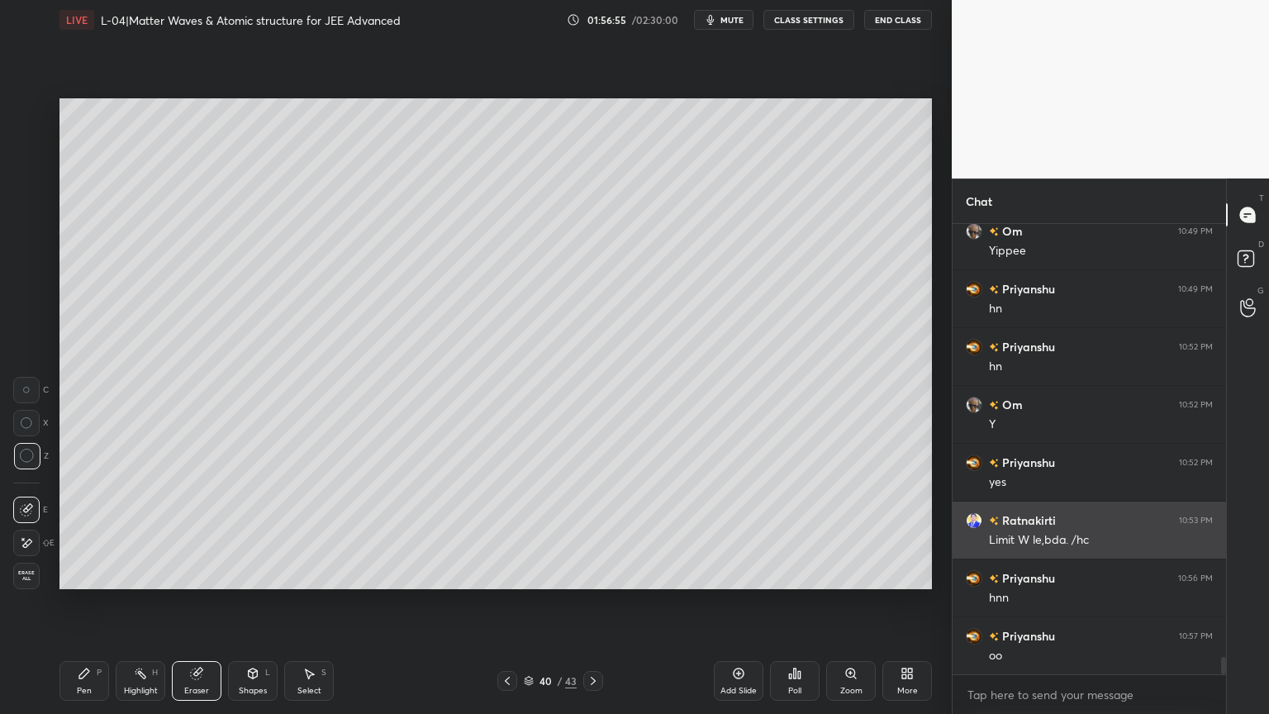
scroll to position [11267, 0]
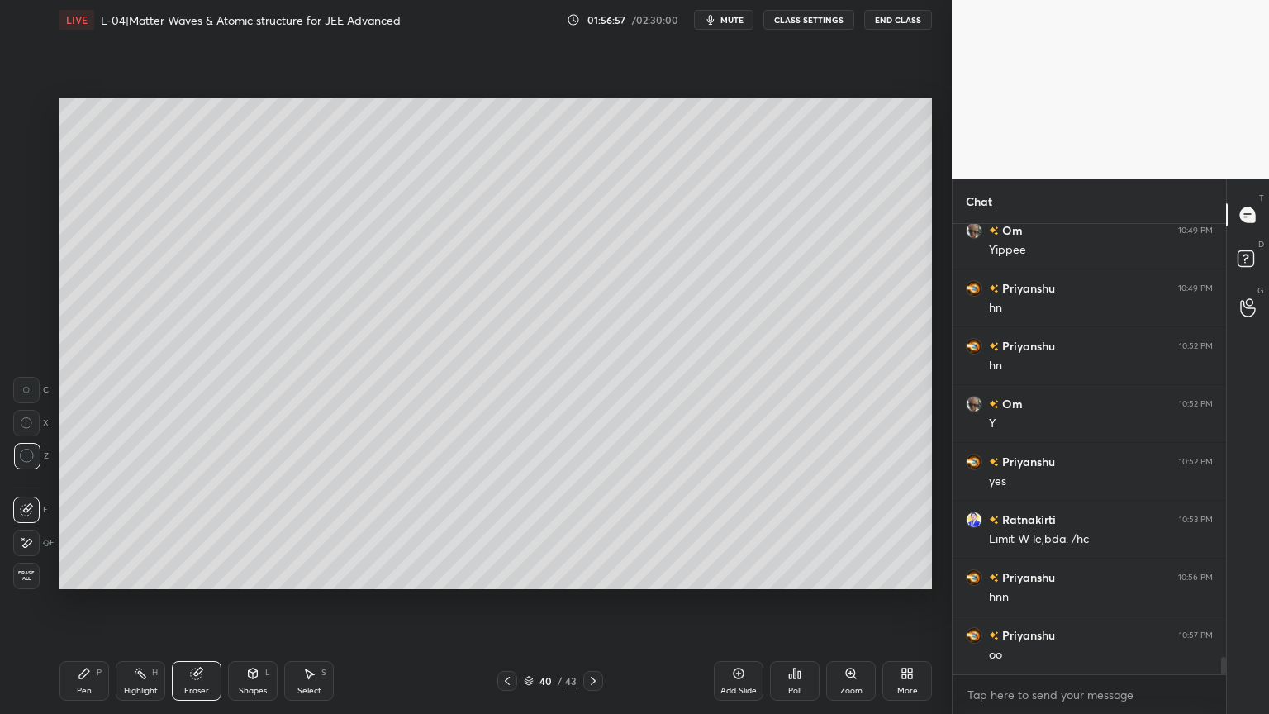
click at [82, 602] on icon at bounding box center [84, 673] width 10 height 10
click at [17, 278] on div at bounding box center [26, 276] width 26 height 26
click at [189, 602] on div "Eraser" at bounding box center [197, 681] width 50 height 40
click at [72, 602] on div "Pen P" at bounding box center [84, 681] width 50 height 40
click at [193, 602] on icon at bounding box center [196, 673] width 11 height 11
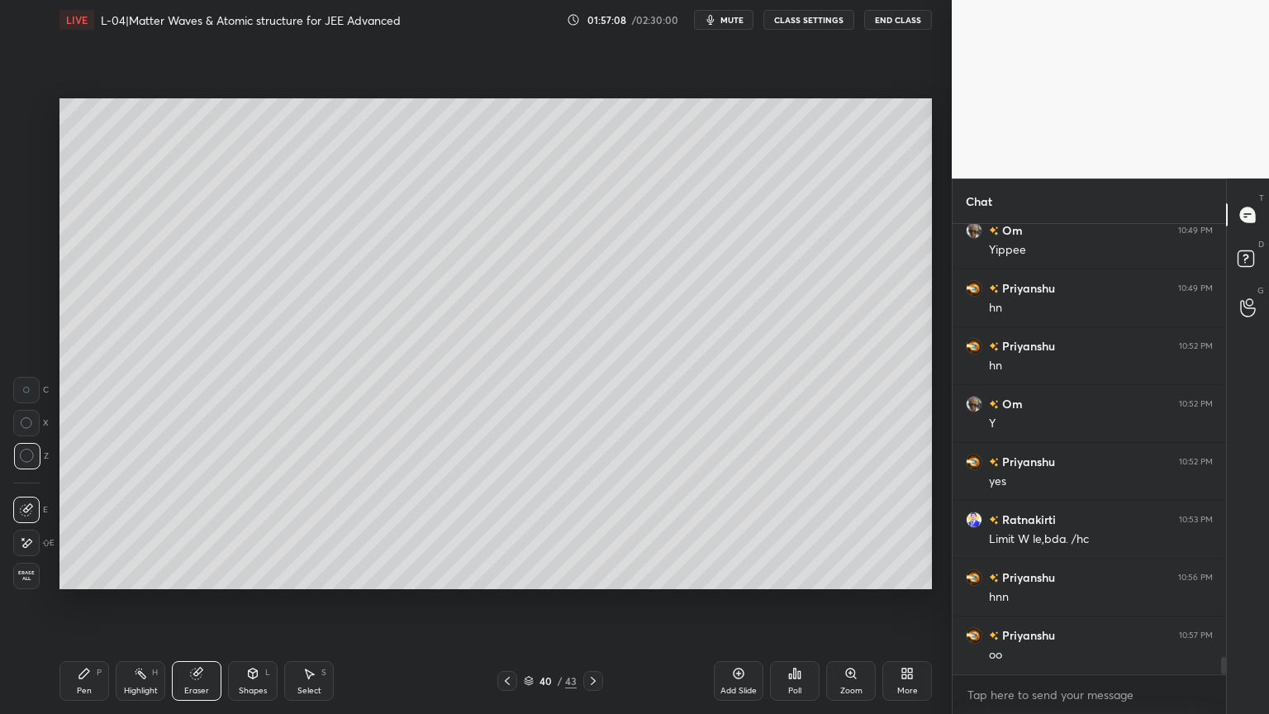
click at [88, 602] on icon at bounding box center [84, 673] width 13 height 13
click at [26, 248] on div at bounding box center [26, 243] width 13 height 13
click at [130, 602] on div "Highlight H" at bounding box center [141, 681] width 50 height 40
click at [83, 602] on icon at bounding box center [84, 673] width 13 height 13
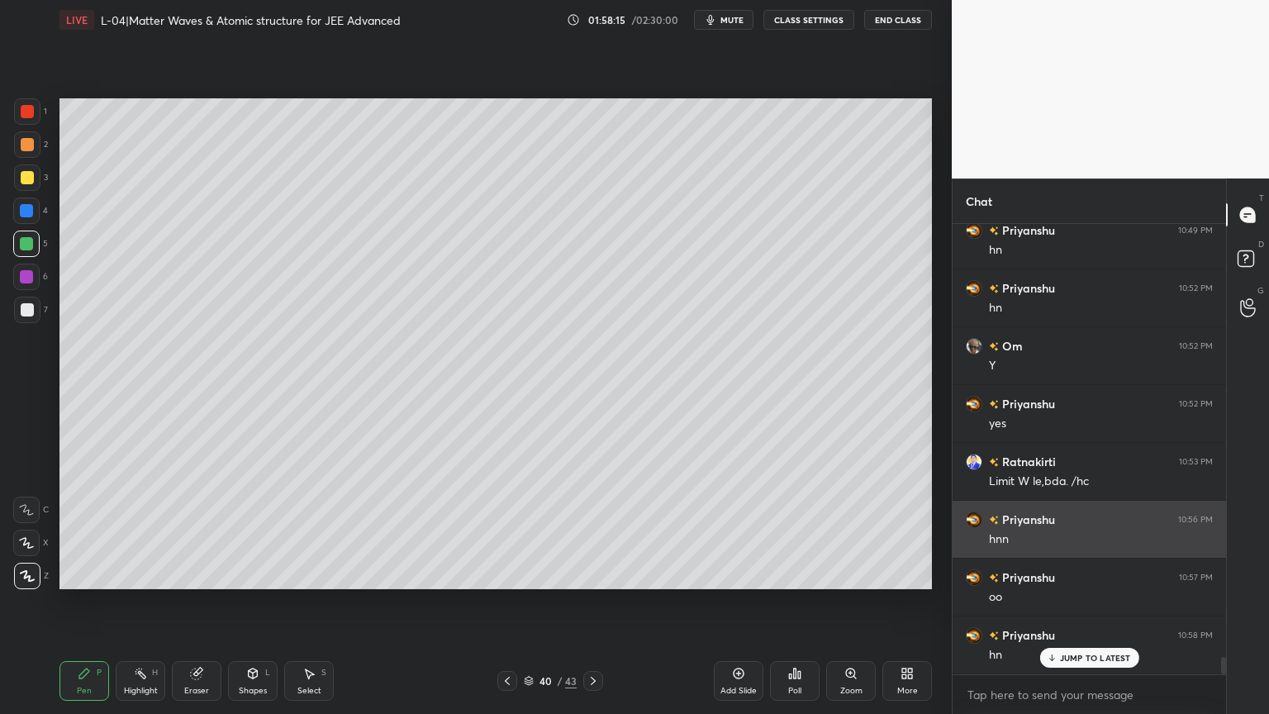
scroll to position [11382, 0]
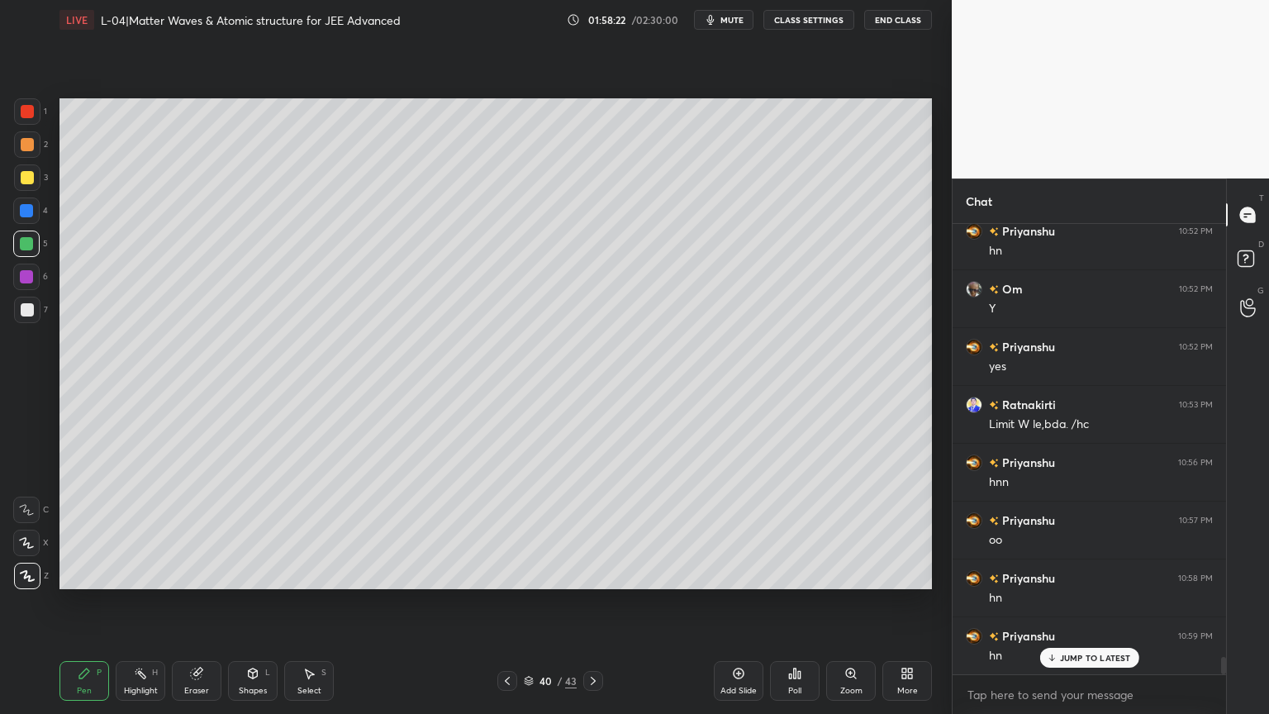
click at [507, 602] on icon at bounding box center [507, 680] width 5 height 8
click at [509, 602] on icon at bounding box center [507, 680] width 13 height 13
click at [208, 602] on div "Eraser" at bounding box center [197, 681] width 50 height 40
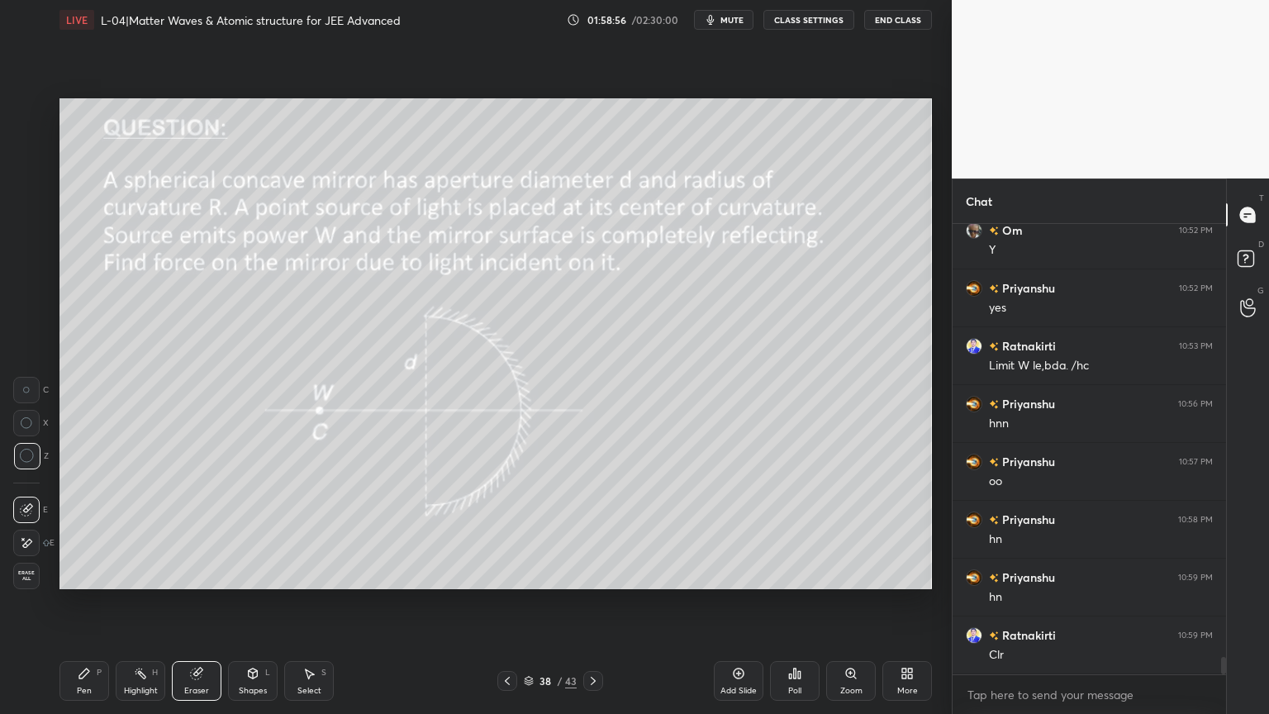
click at [86, 602] on div "Pen P" at bounding box center [84, 681] width 50 height 40
click at [598, 602] on icon at bounding box center [592, 680] width 13 height 13
click at [589, 602] on icon at bounding box center [592, 680] width 13 height 13
click at [505, 602] on icon at bounding box center [507, 680] width 13 height 13
click at [506, 602] on icon at bounding box center [507, 680] width 5 height 8
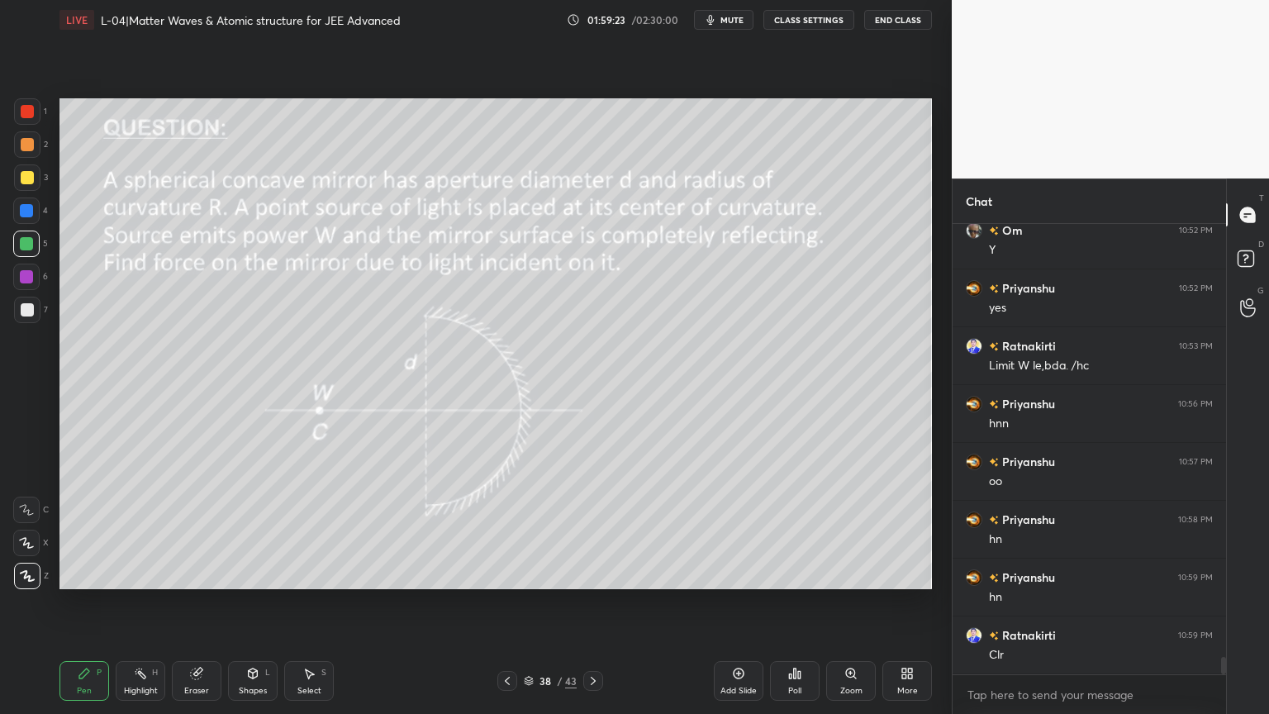
click at [587, 602] on icon at bounding box center [592, 680] width 13 height 13
click at [592, 602] on icon at bounding box center [592, 680] width 13 height 13
click at [506, 602] on div at bounding box center [507, 681] width 20 height 20
click at [505, 602] on icon at bounding box center [507, 680] width 13 height 13
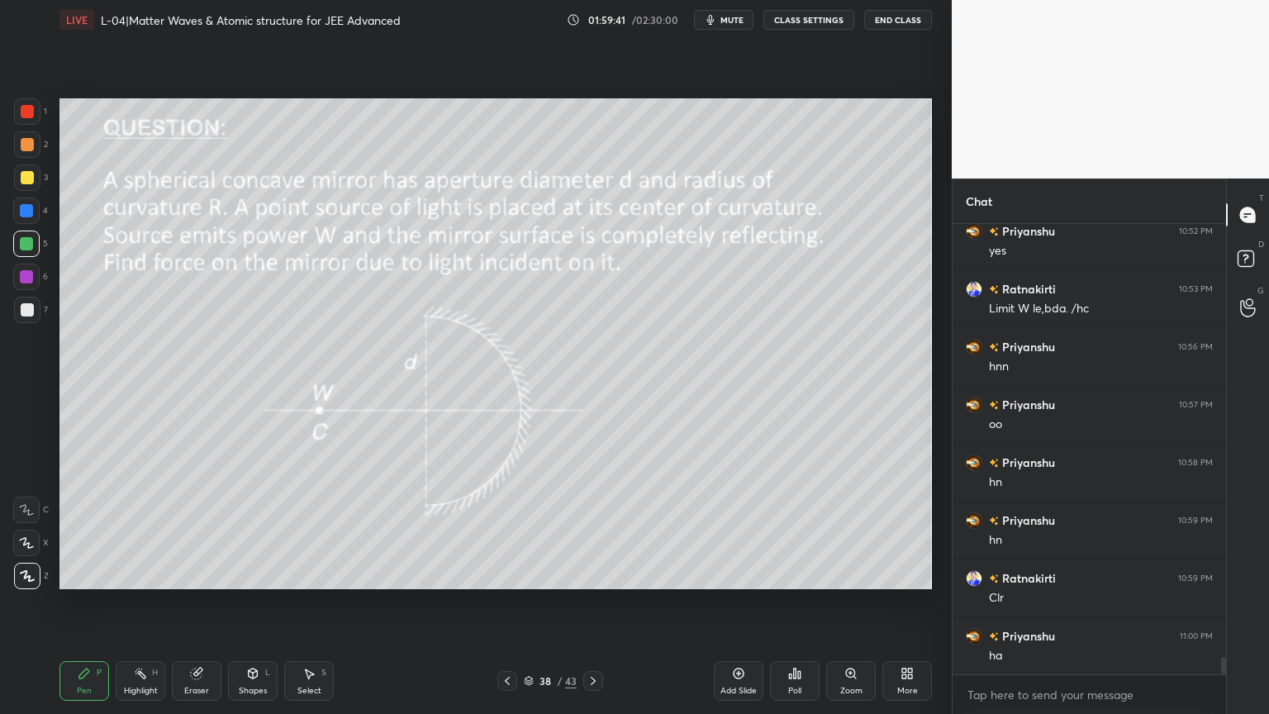
click at [592, 602] on icon at bounding box center [592, 680] width 13 height 13
click at [593, 602] on icon at bounding box center [592, 680] width 13 height 13
click at [735, 602] on icon at bounding box center [738, 673] width 13 height 13
click at [254, 602] on div "Shapes L" at bounding box center [253, 681] width 50 height 40
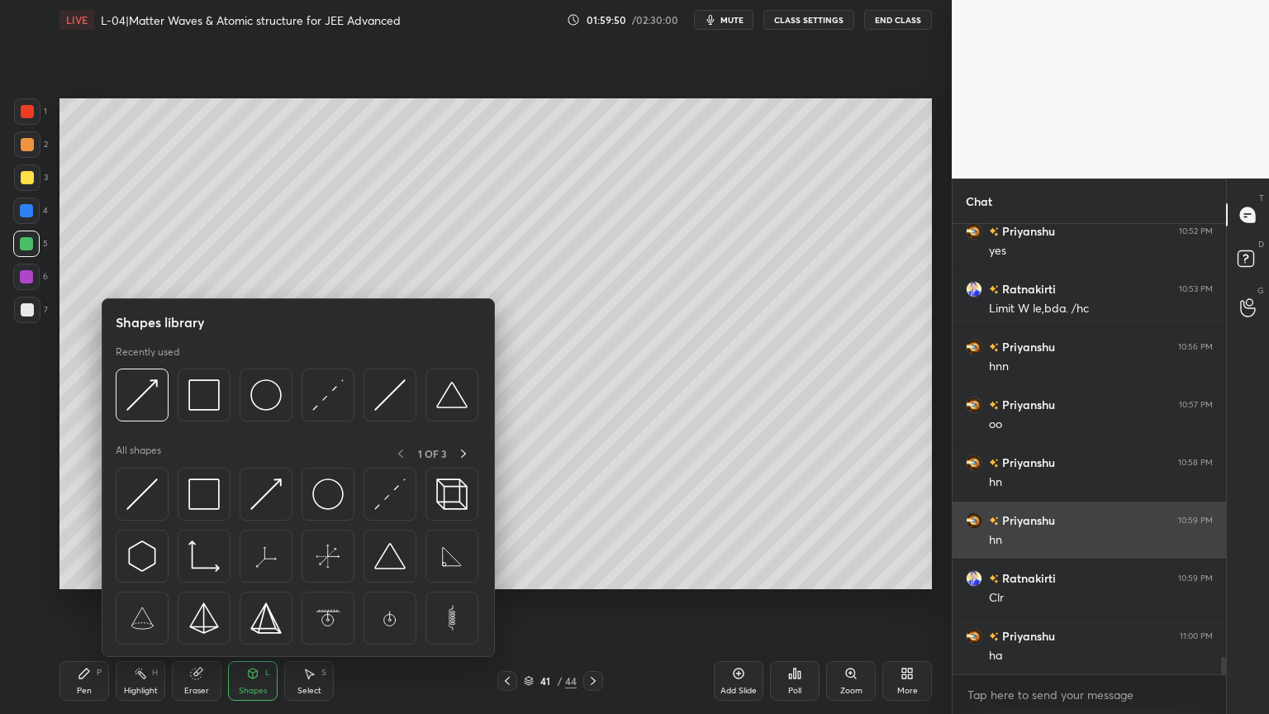
click at [272, 388] on img at bounding box center [265, 394] width 31 height 31
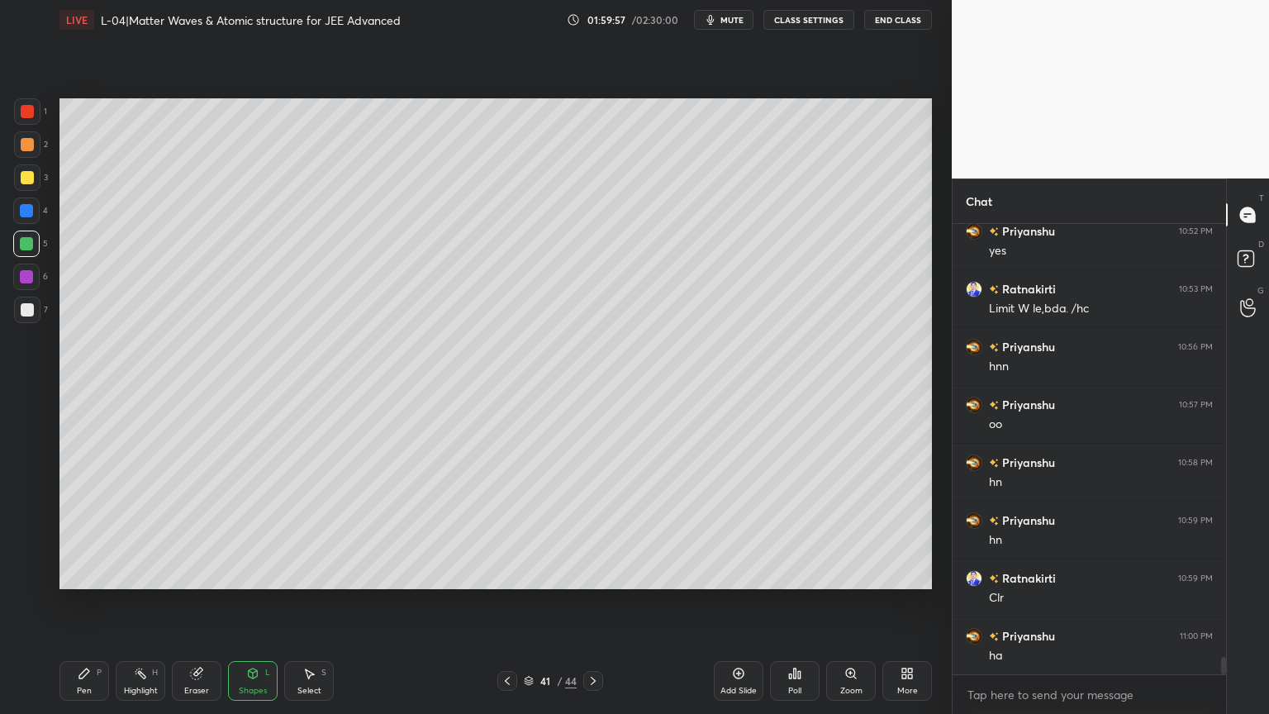
click at [188, 602] on div "Eraser" at bounding box center [197, 681] width 50 height 40
click at [240, 602] on div "Shapes L" at bounding box center [253, 681] width 50 height 40
click at [191, 602] on icon at bounding box center [196, 673] width 13 height 13
click at [248, 602] on div "Shapes L" at bounding box center [253, 681] width 50 height 40
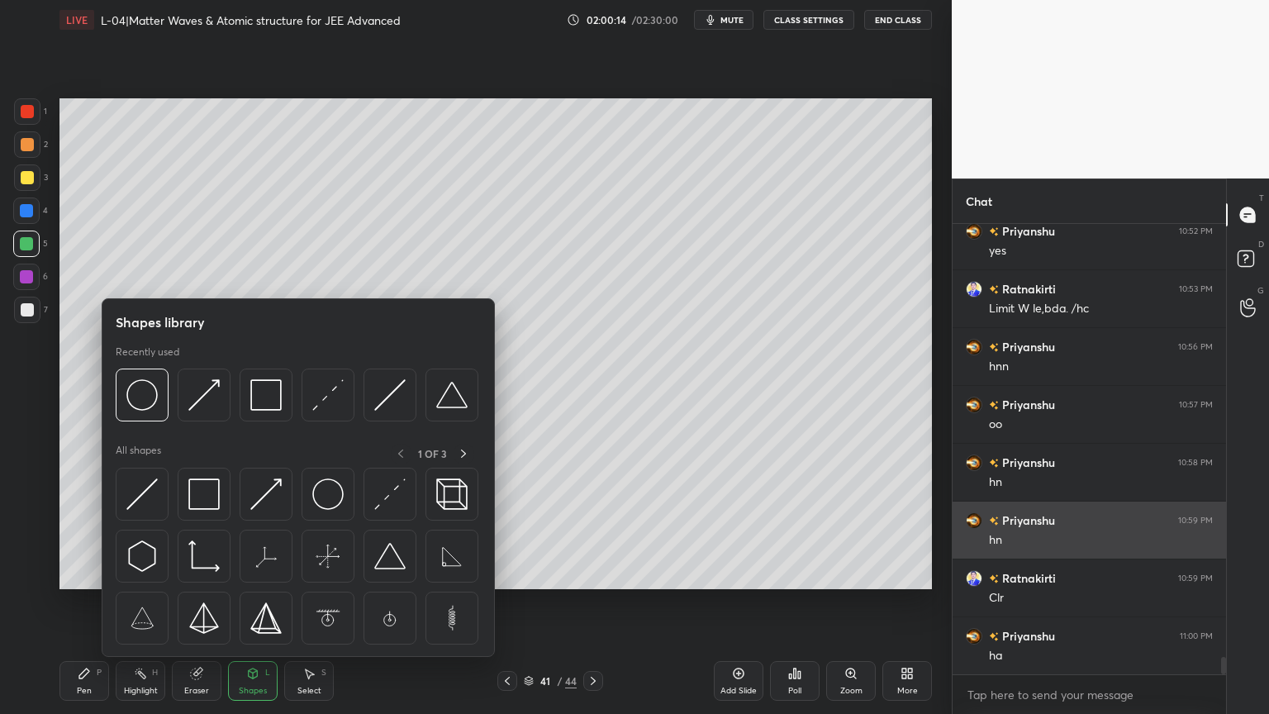
click at [335, 396] on img at bounding box center [327, 394] width 31 height 31
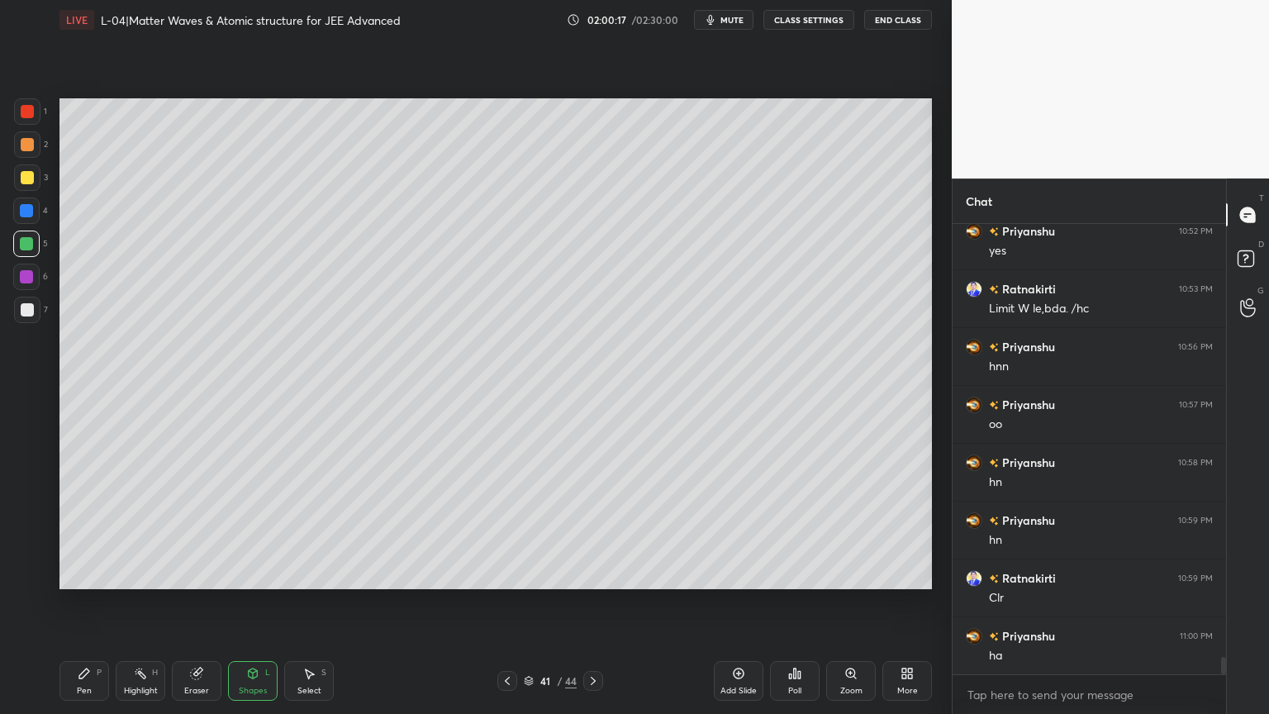
click at [91, 602] on div "Pen P" at bounding box center [84, 681] width 50 height 40
click at [28, 178] on div at bounding box center [27, 177] width 13 height 13
click at [192, 602] on div "Eraser" at bounding box center [197, 681] width 50 height 40
click at [246, 602] on div "Shapes L" at bounding box center [253, 681] width 50 height 40
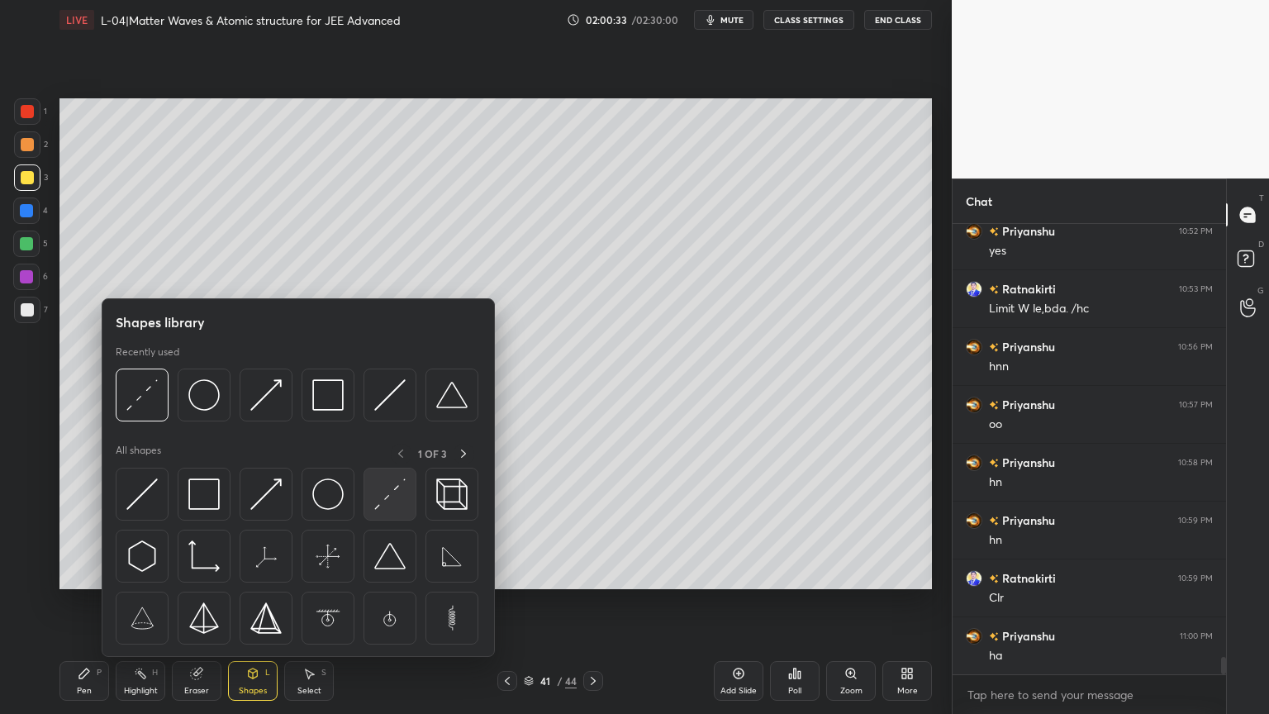
click at [398, 495] on img at bounding box center [389, 493] width 31 height 31
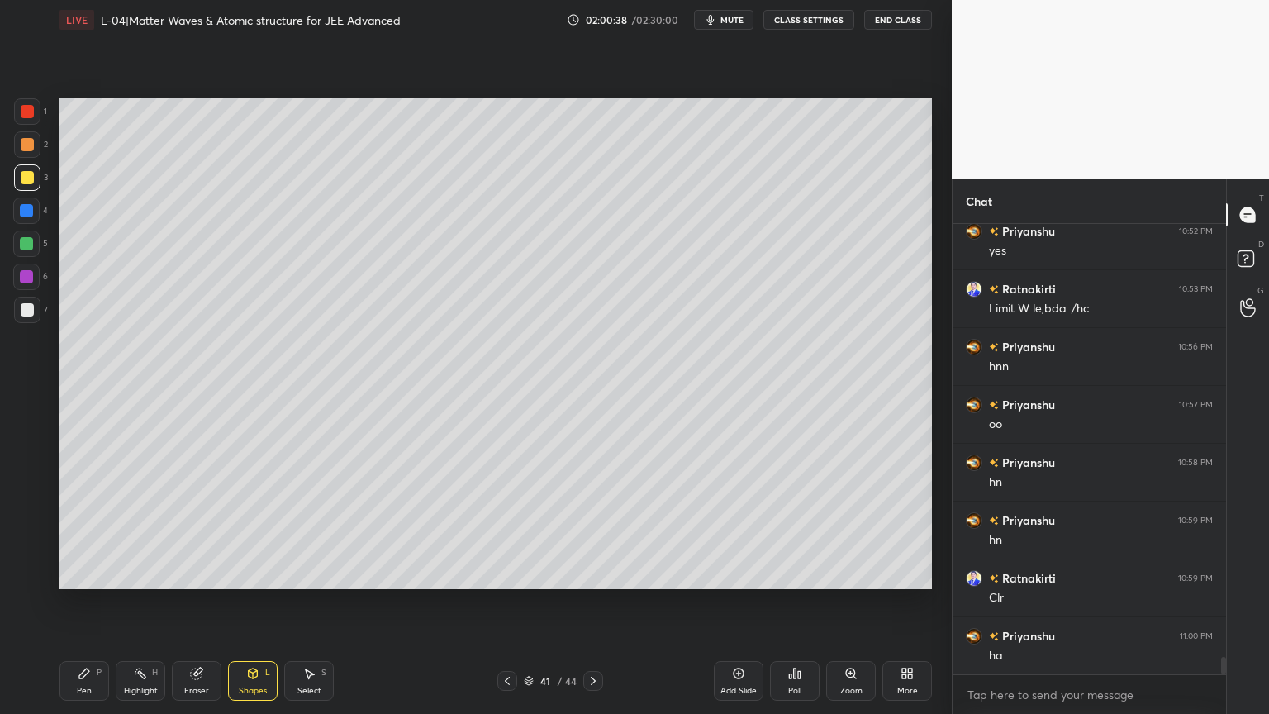
click at [244, 602] on div "Shapes L" at bounding box center [253, 681] width 50 height 40
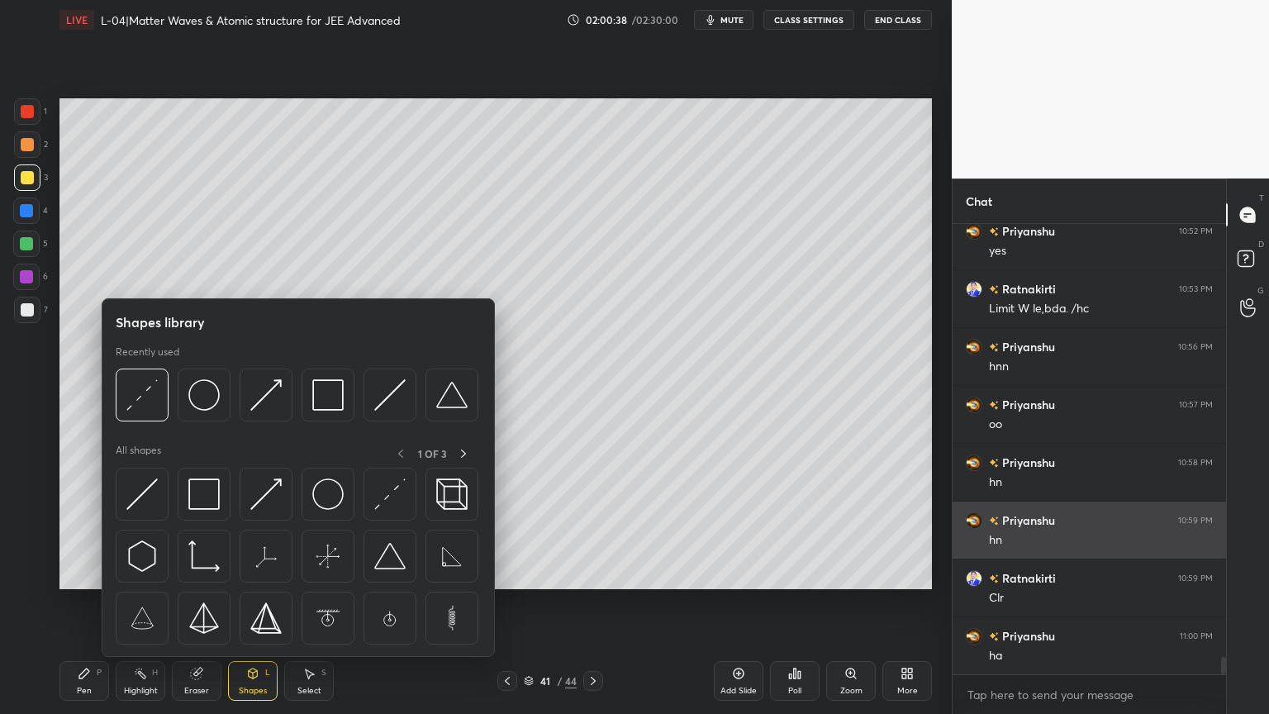
click at [273, 505] on img at bounding box center [265, 493] width 31 height 31
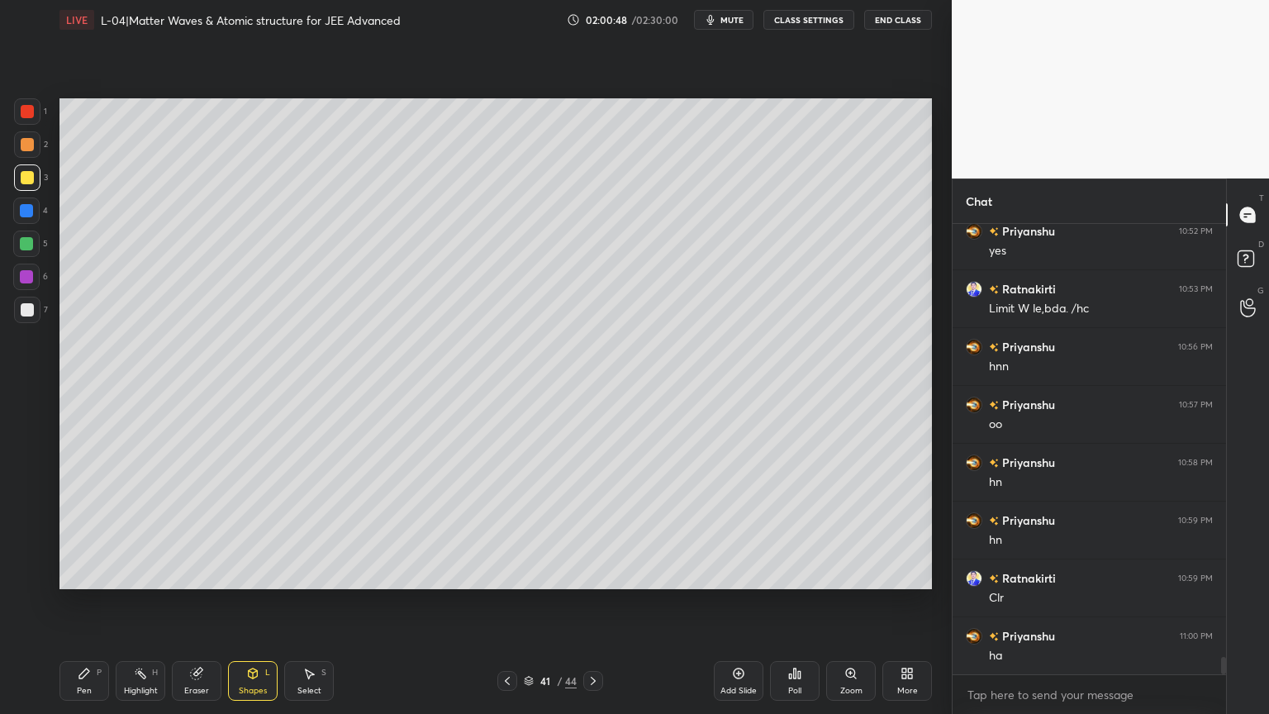
click at [25, 149] on div at bounding box center [27, 144] width 13 height 13
click at [149, 602] on div "Highlight H" at bounding box center [141, 681] width 50 height 40
click at [86, 602] on icon at bounding box center [84, 673] width 13 height 13
click at [25, 185] on div at bounding box center [27, 177] width 26 height 26
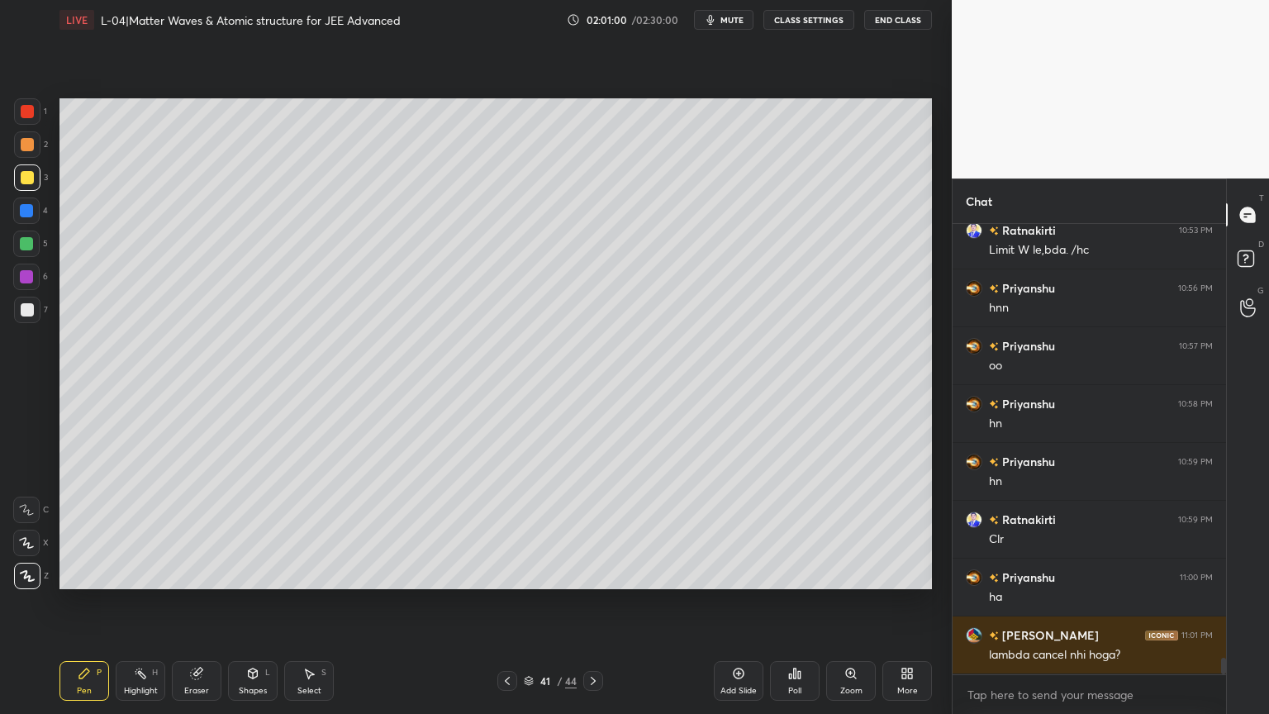
click at [509, 602] on icon at bounding box center [507, 680] width 13 height 13
click at [126, 602] on div "Highlight H" at bounding box center [141, 681] width 50 height 40
click at [586, 602] on icon at bounding box center [592, 680] width 13 height 13
click at [733, 602] on icon at bounding box center [738, 673] width 13 height 13
click at [93, 602] on div "Pen P" at bounding box center [84, 681] width 50 height 40
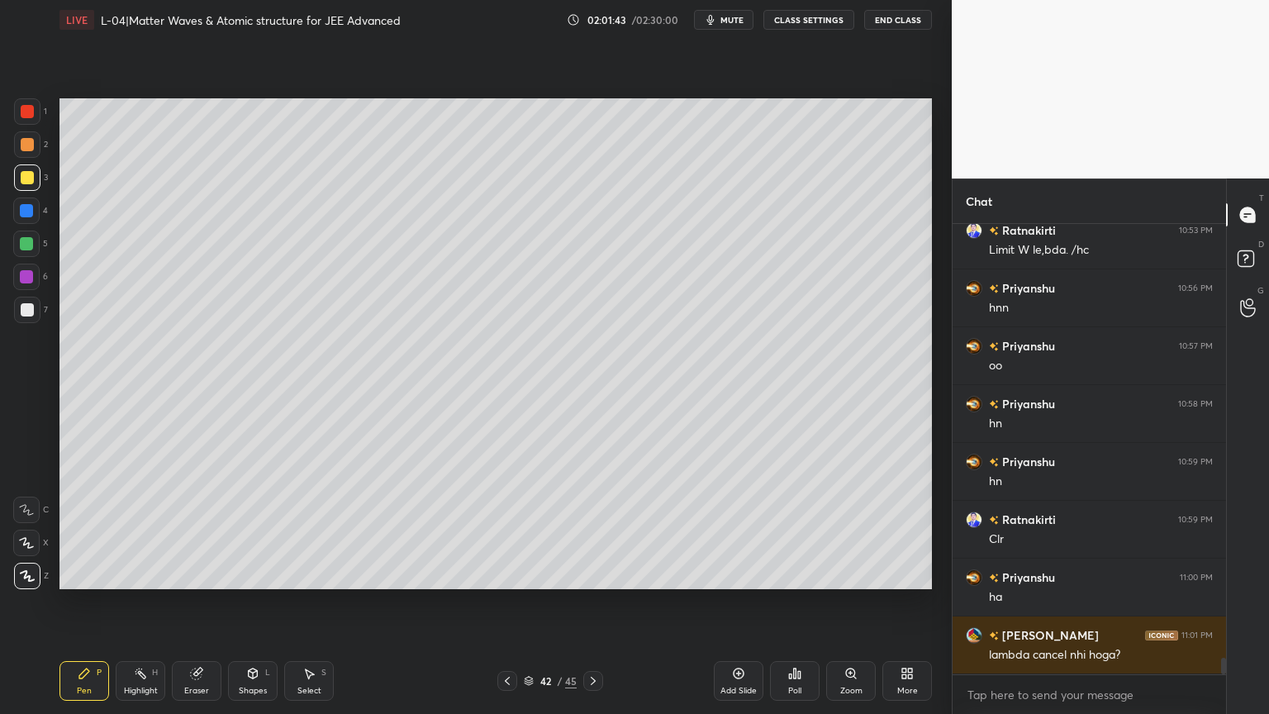
click at [25, 211] on div at bounding box center [26, 210] width 13 height 13
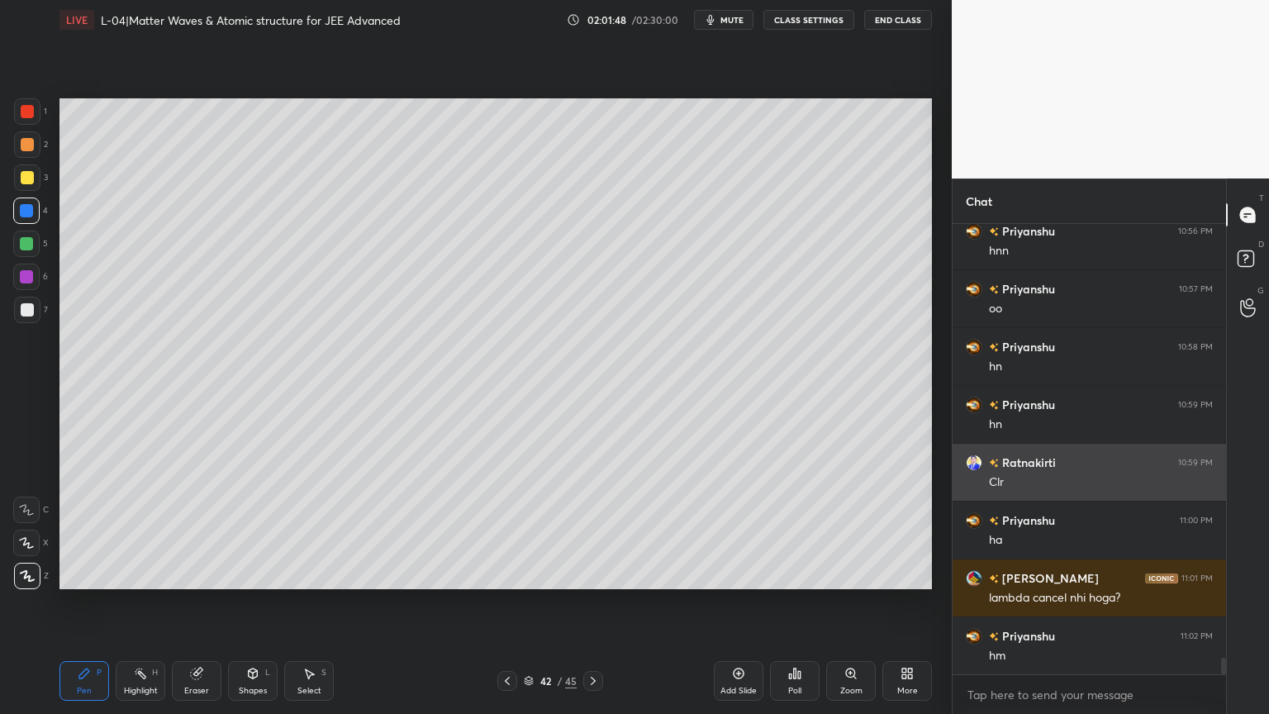
scroll to position [11672, 0]
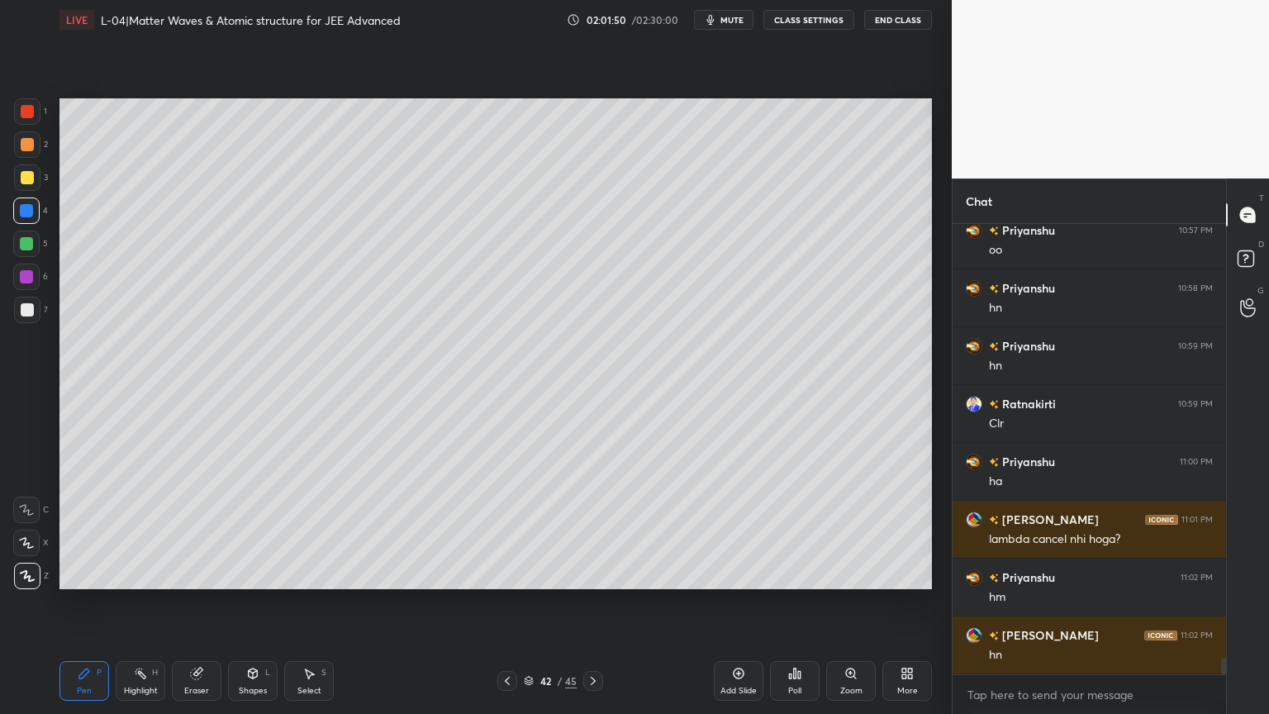
click at [26, 281] on div at bounding box center [26, 276] width 13 height 13
click at [145, 602] on icon at bounding box center [140, 673] width 13 height 13
click at [506, 602] on icon at bounding box center [507, 680] width 13 height 13
click at [14, 182] on div at bounding box center [27, 177] width 26 height 26
click at [245, 602] on div "Shapes" at bounding box center [253, 690] width 28 height 8
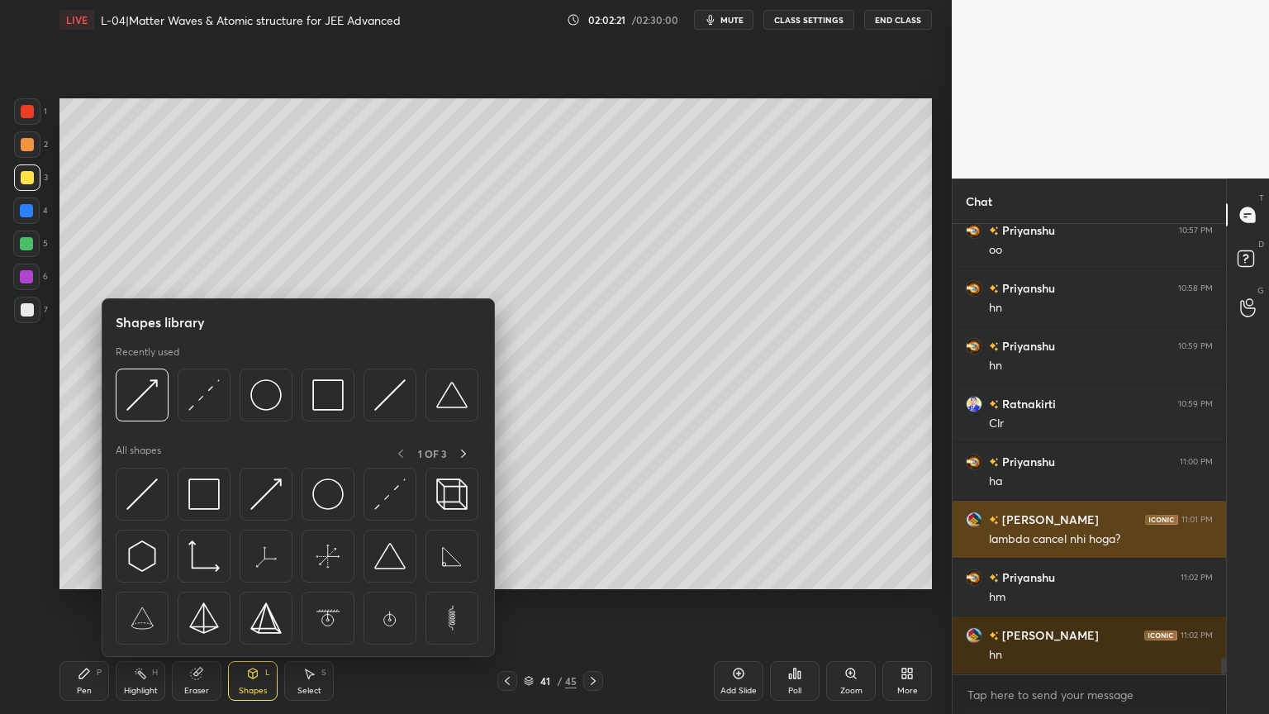
click at [384, 493] on img at bounding box center [389, 493] width 31 height 31
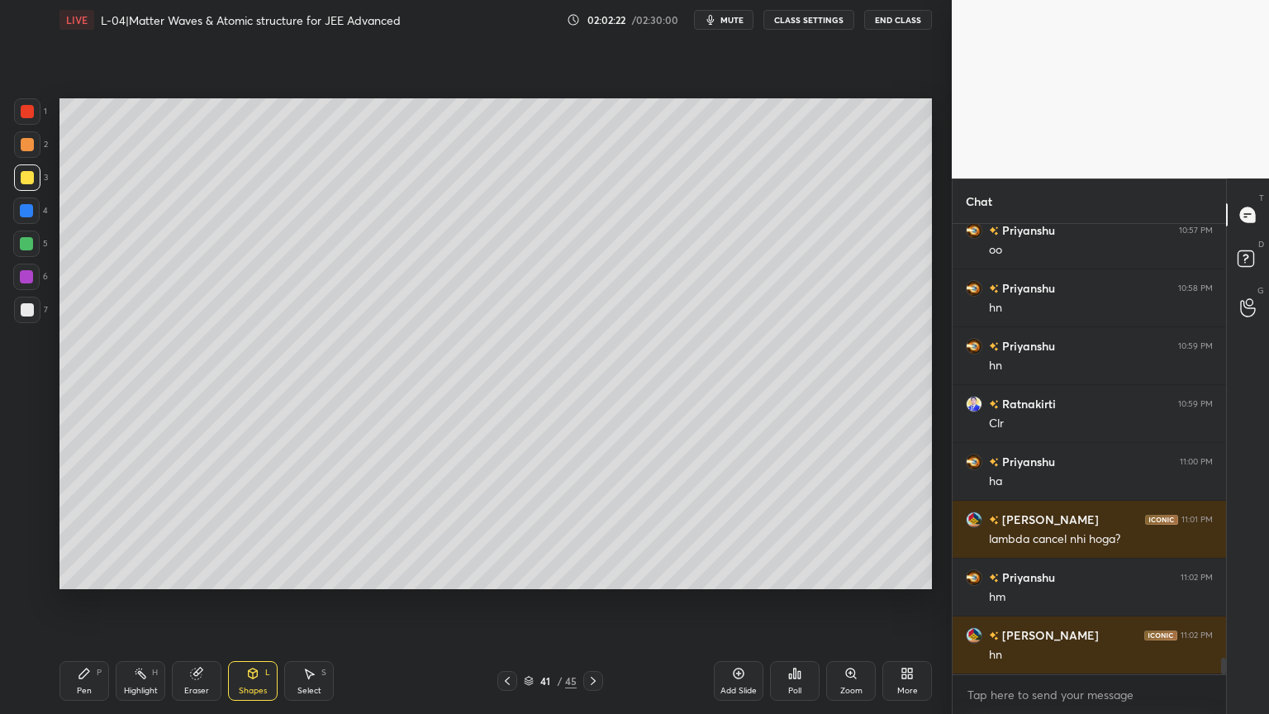
click at [27, 285] on div at bounding box center [26, 276] width 26 height 26
click at [10, 175] on div "1 2 3 4 5 6 7 C X Z C X Z E E Erase all H H" at bounding box center [26, 343] width 53 height 491
click at [24, 179] on div at bounding box center [27, 177] width 13 height 13
click at [86, 602] on icon at bounding box center [84, 673] width 13 height 13
click at [131, 602] on div "Highlight" at bounding box center [141, 690] width 34 height 8
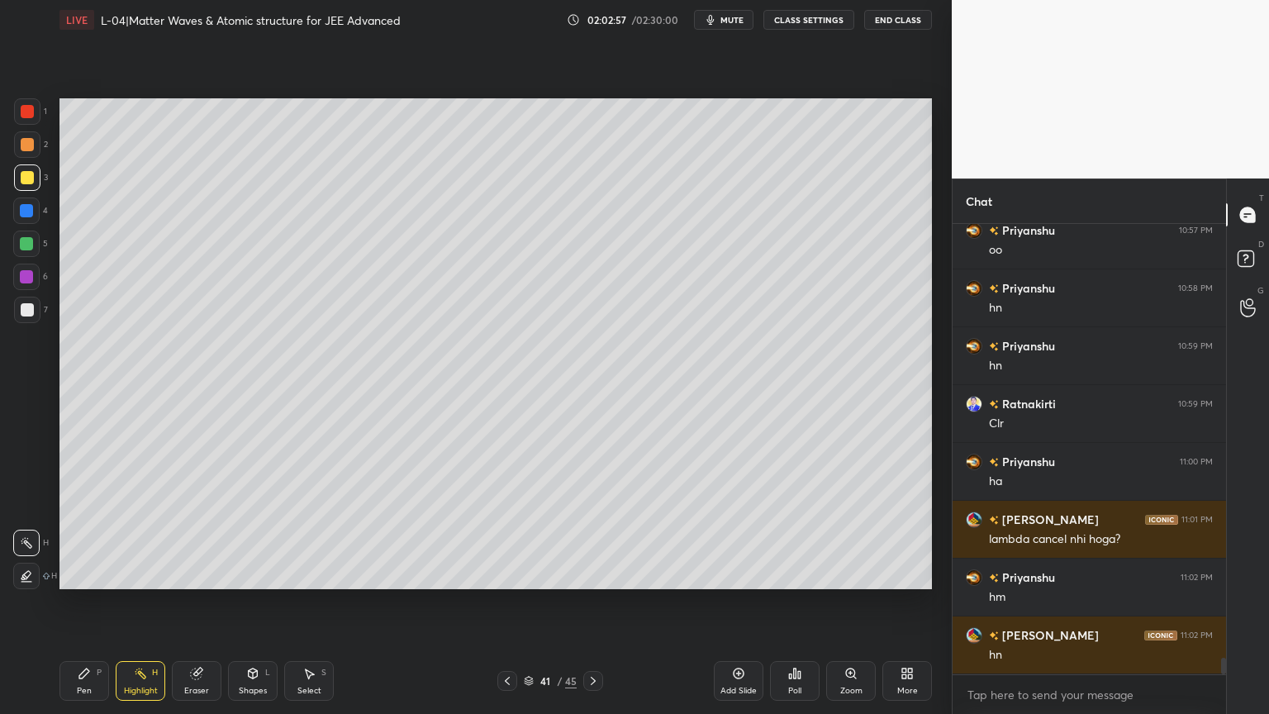
click at [27, 152] on div at bounding box center [27, 144] width 26 height 26
click at [81, 602] on icon at bounding box center [84, 673] width 10 height 10
click at [139, 602] on icon at bounding box center [140, 673] width 13 height 13
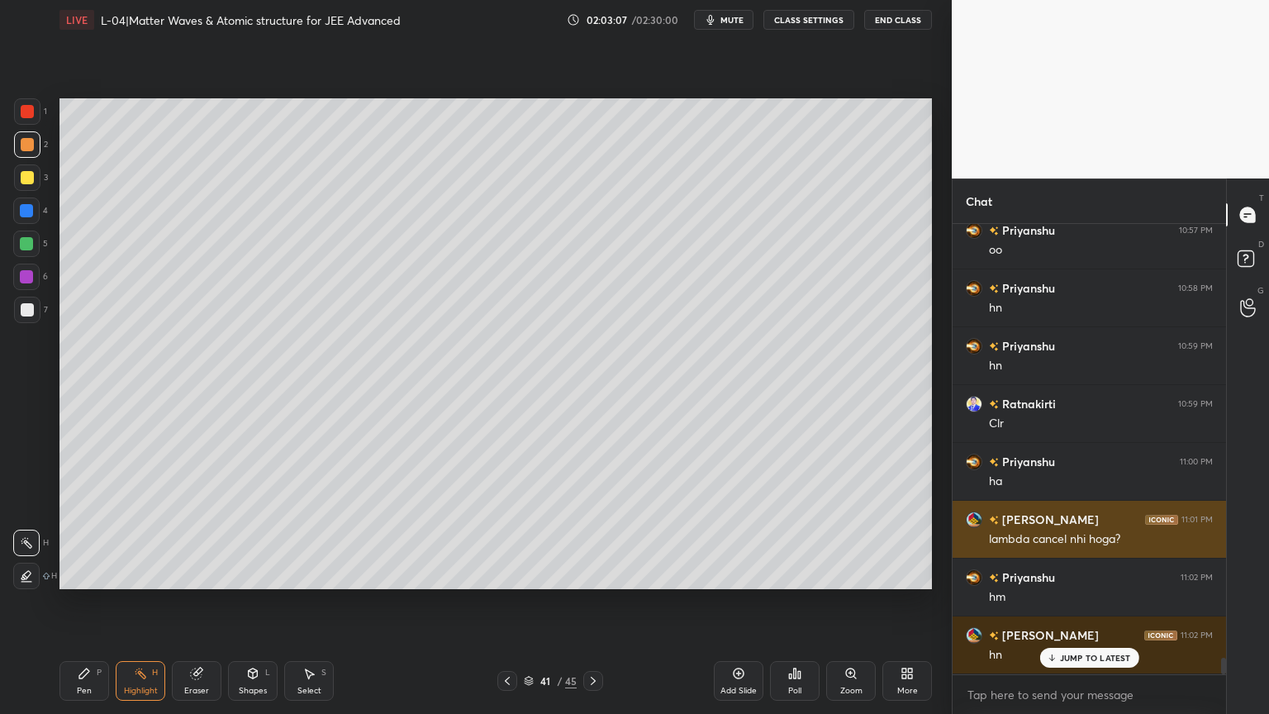
scroll to position [11729, 0]
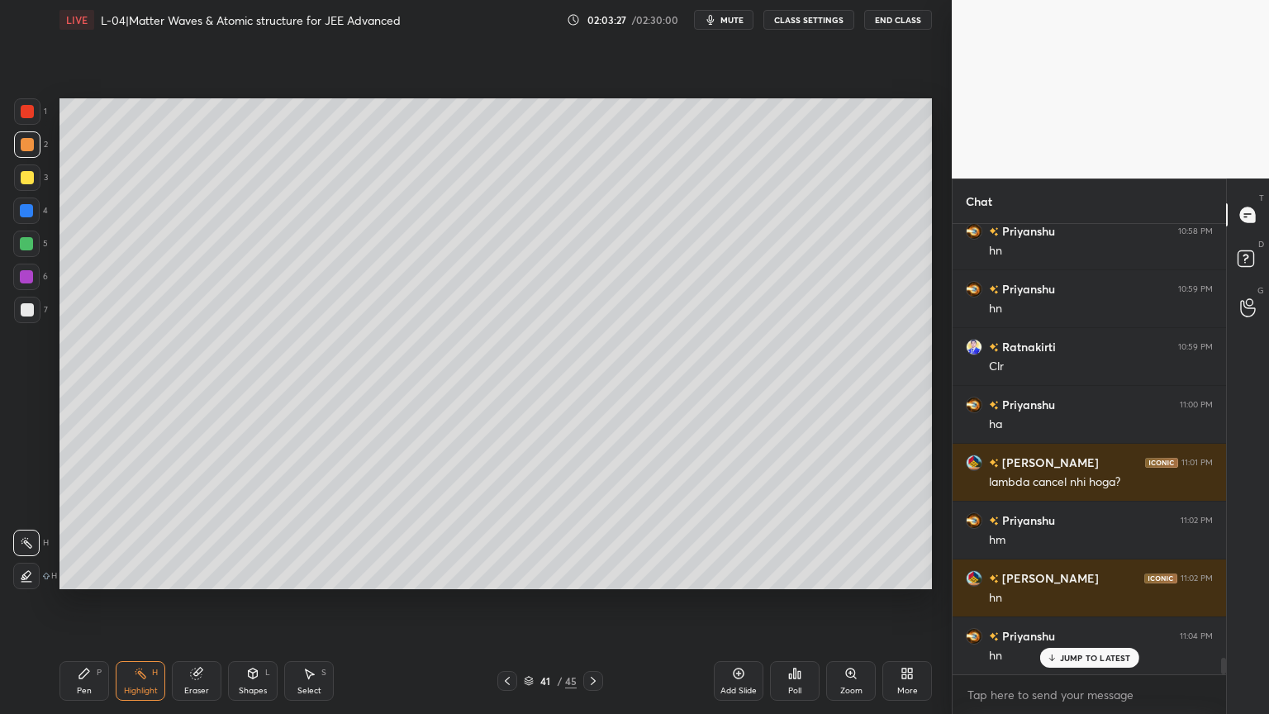
click at [24, 211] on div at bounding box center [26, 210] width 13 height 13
click at [508, 602] on div "Pen P Highlight H Eraser Shapes L Select S 41 / 45 Add Slide Poll Zoom More" at bounding box center [495, 681] width 872 height 66
click at [501, 602] on div at bounding box center [507, 681] width 20 height 20
click at [509, 602] on icon at bounding box center [507, 680] width 13 height 13
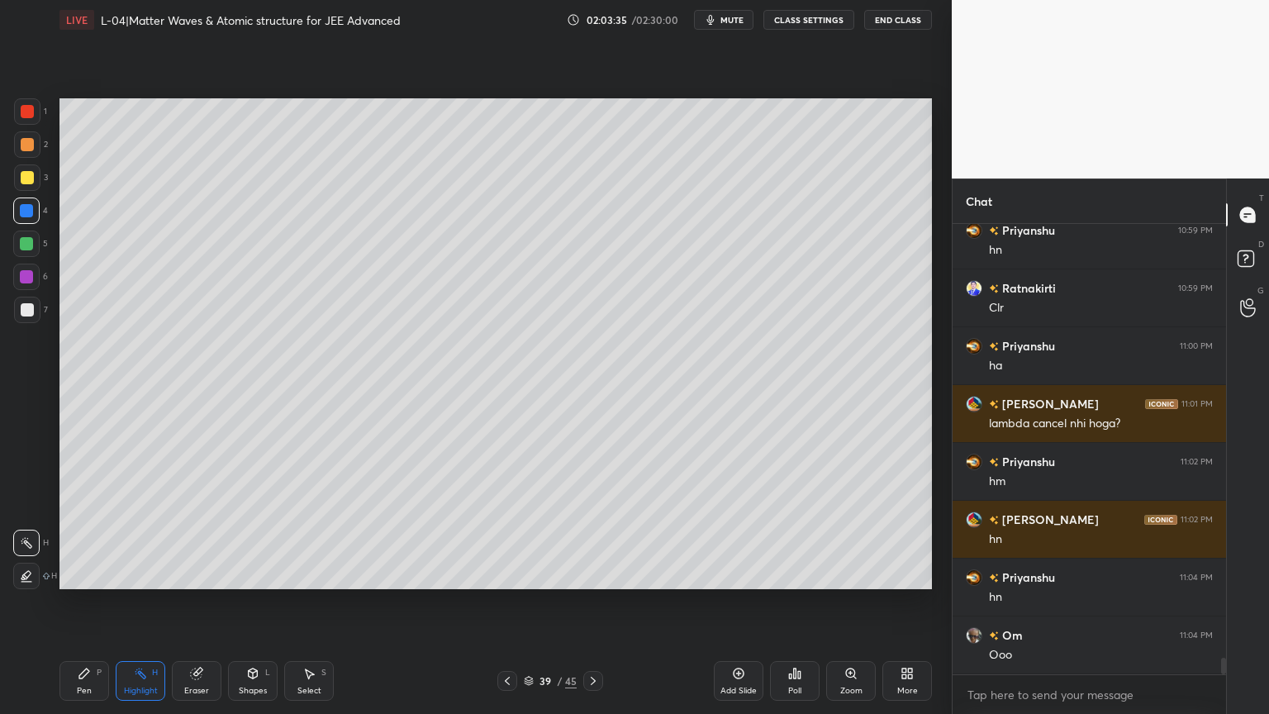
click at [595, 602] on icon at bounding box center [592, 680] width 13 height 13
click at [592, 602] on icon at bounding box center [592, 680] width 13 height 13
click at [596, 602] on icon at bounding box center [592, 680] width 13 height 13
click at [509, 602] on icon at bounding box center [507, 680] width 5 height 8
click at [20, 124] on div at bounding box center [27, 111] width 26 height 26
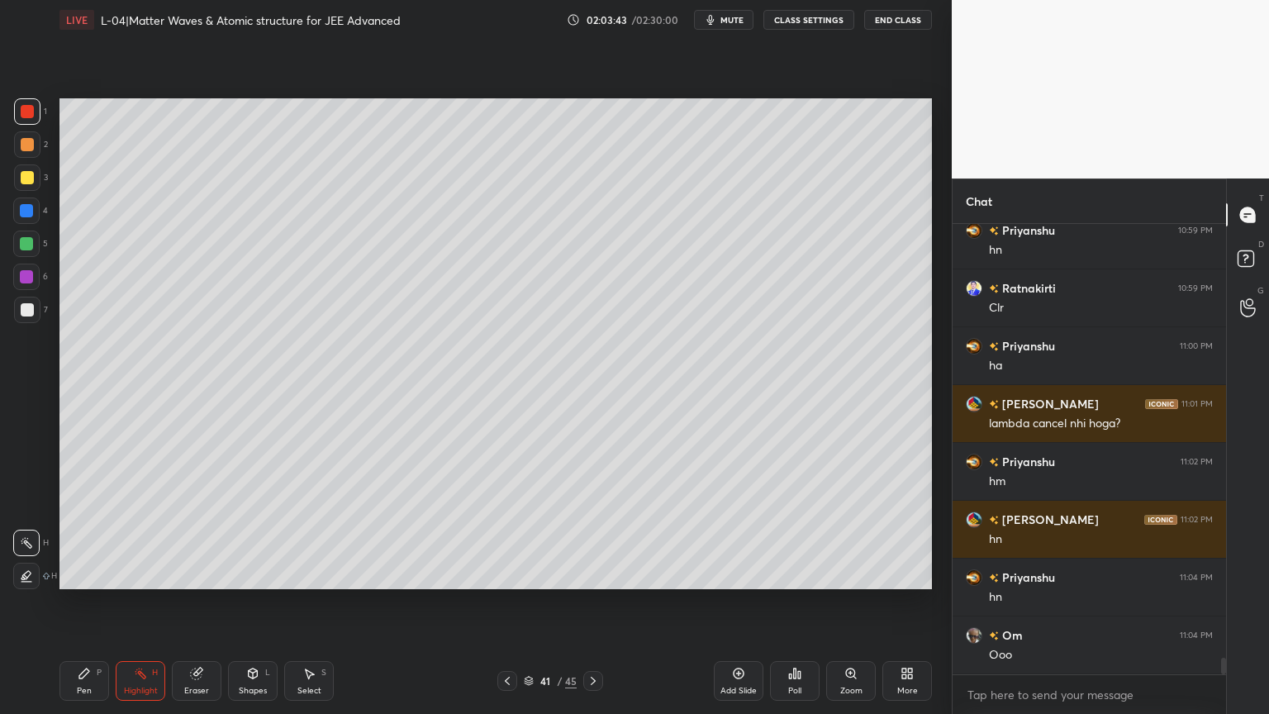
click at [588, 602] on icon at bounding box center [592, 680] width 13 height 13
click at [590, 602] on icon at bounding box center [592, 680] width 13 height 13
click at [86, 602] on div "Pen P" at bounding box center [84, 681] width 50 height 40
click at [590, 602] on icon at bounding box center [592, 680] width 13 height 13
click at [586, 602] on div "Pen P Highlight H Eraser Shapes L Select S 44 / 45 Add Slide Poll Zoom More" at bounding box center [495, 681] width 872 height 66
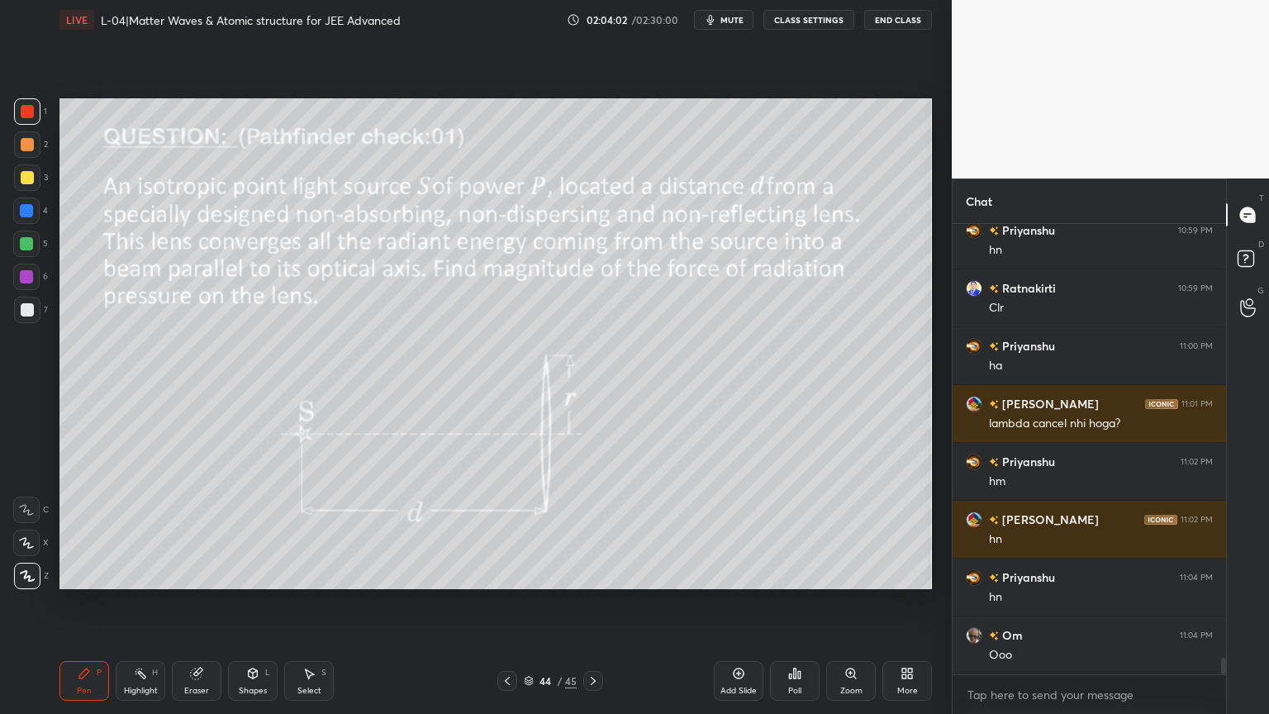
click at [589, 602] on icon at bounding box center [592, 680] width 13 height 13
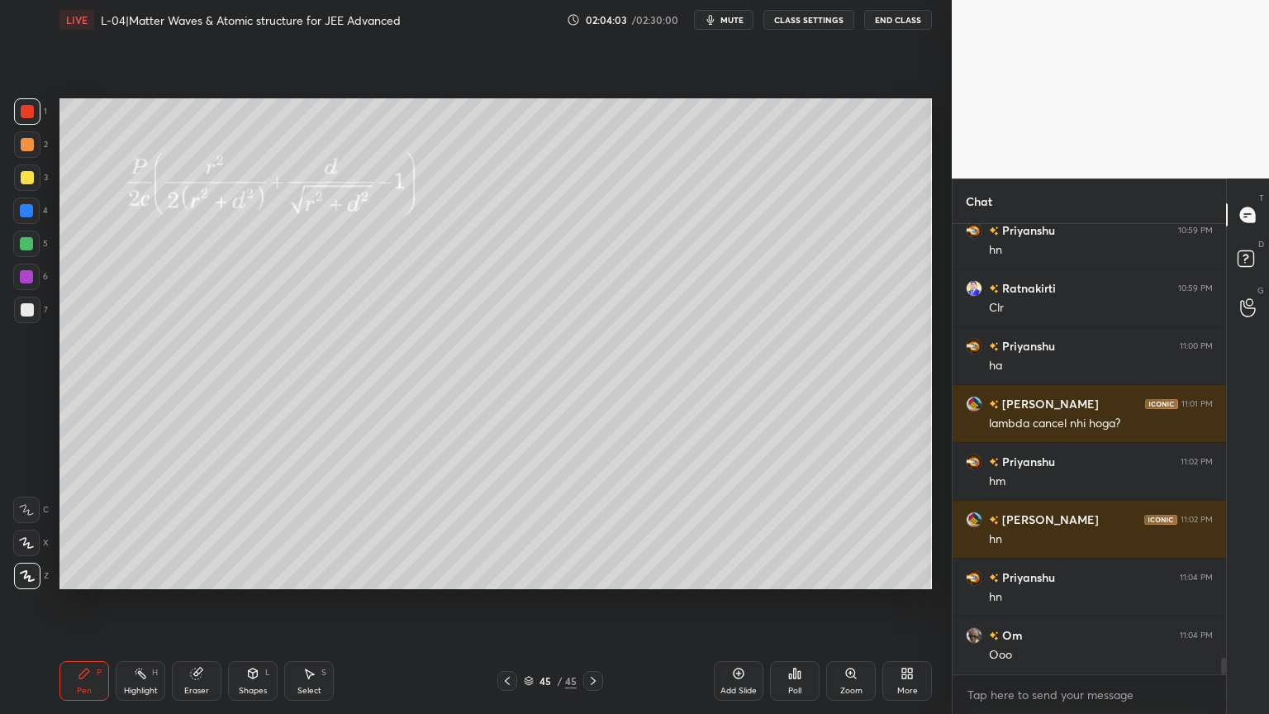
click at [507, 602] on icon at bounding box center [507, 680] width 13 height 13
click at [503, 602] on icon at bounding box center [507, 680] width 13 height 13
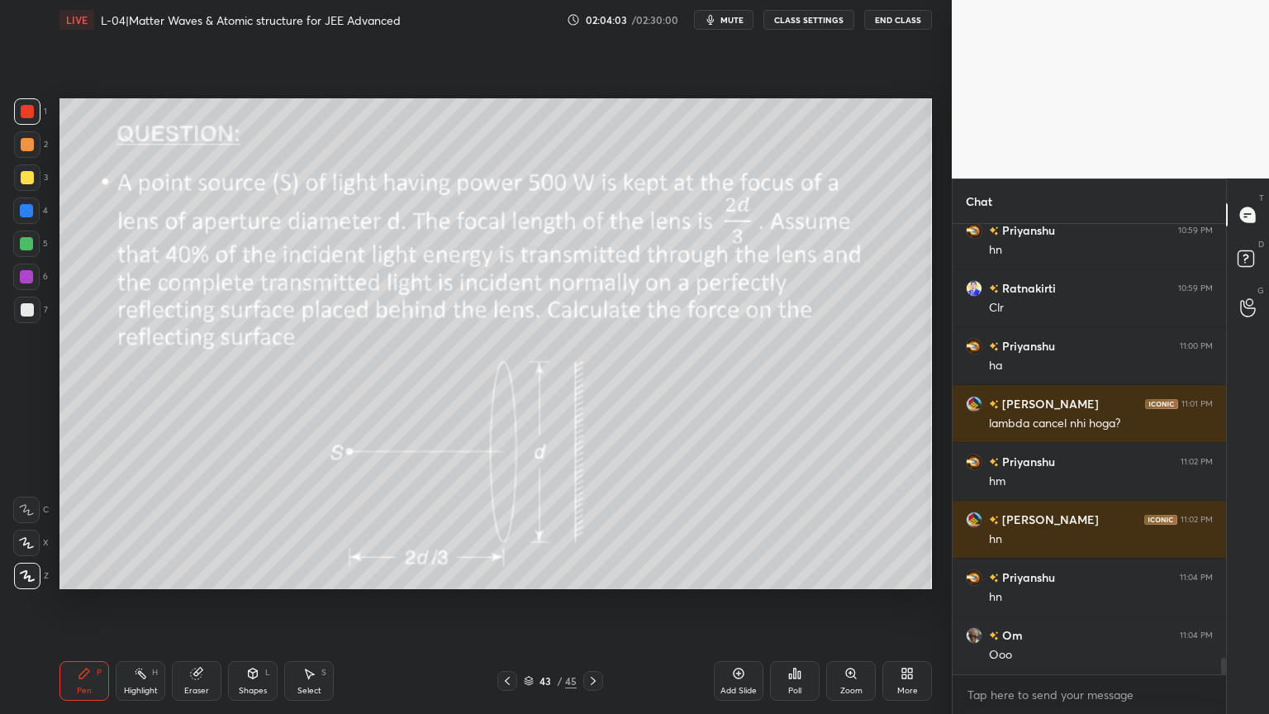
click at [509, 602] on icon at bounding box center [507, 680] width 13 height 13
click at [26, 147] on div at bounding box center [27, 144] width 13 height 13
click at [148, 602] on div "Highlight" at bounding box center [141, 690] width 34 height 8
click at [21, 178] on div at bounding box center [27, 177] width 13 height 13
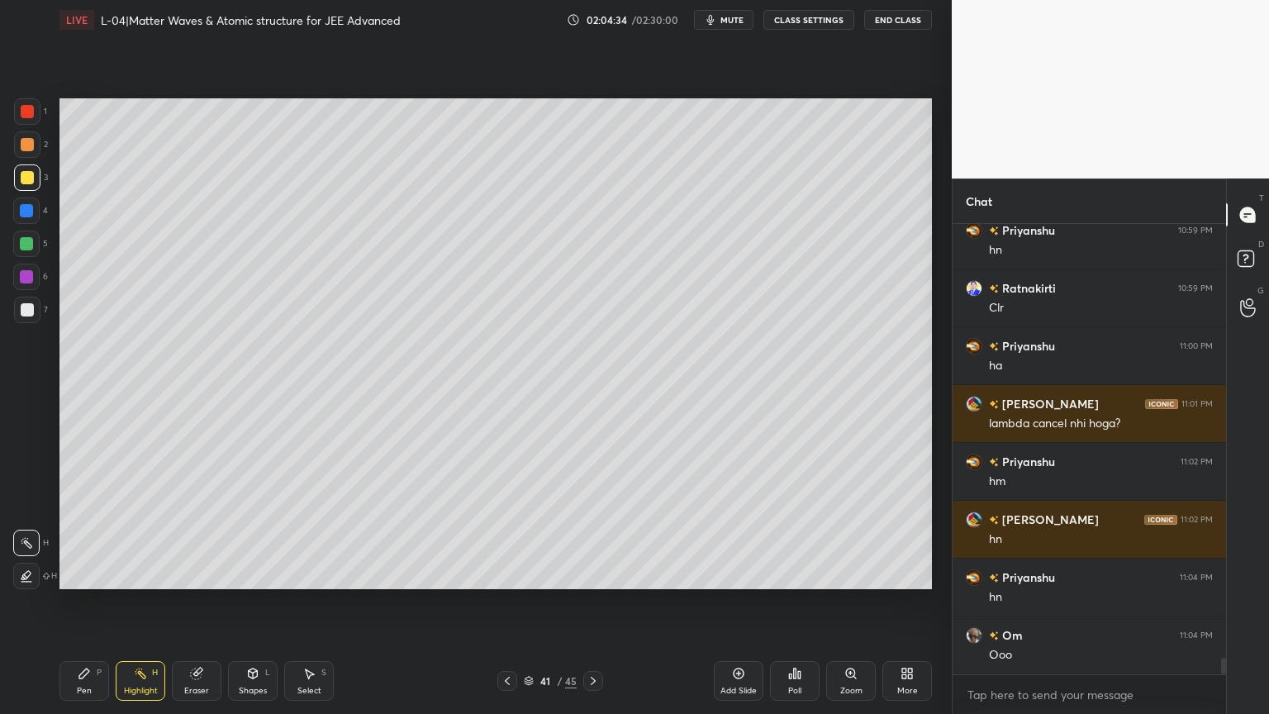
click at [78, 602] on icon at bounding box center [84, 673] width 13 height 13
click at [28, 149] on div at bounding box center [27, 144] width 13 height 13
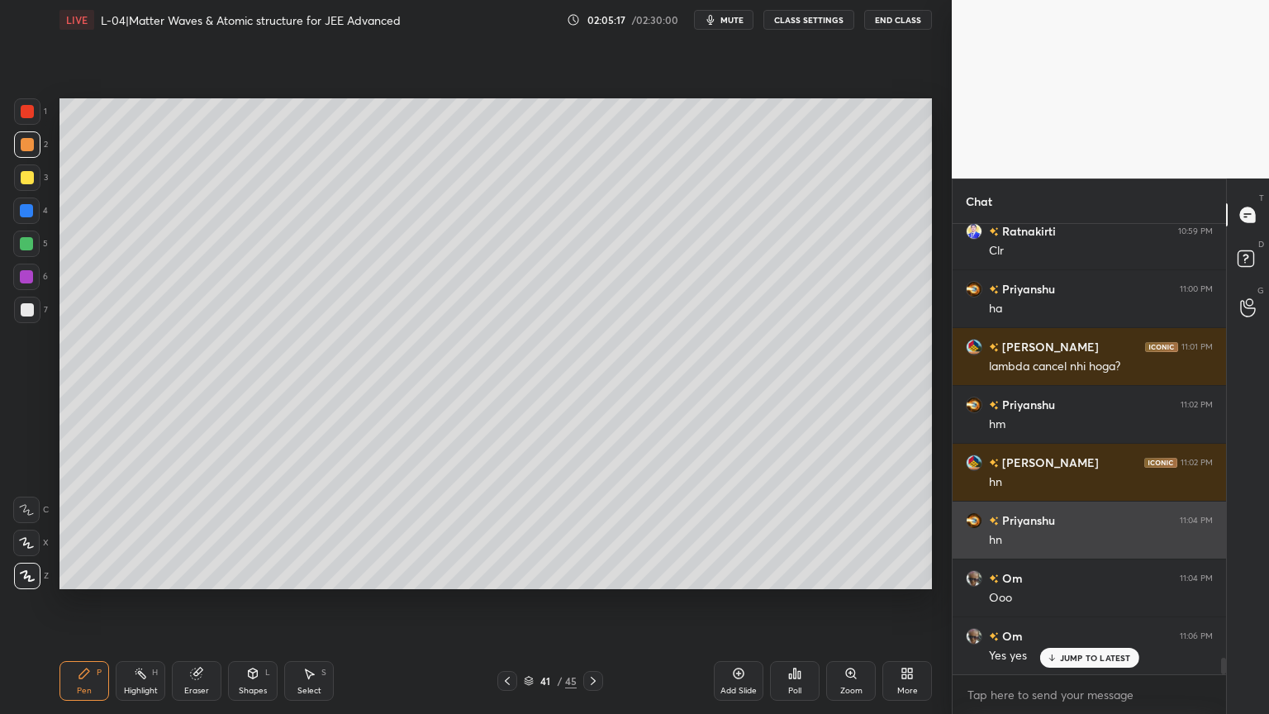
scroll to position [11845, 0]
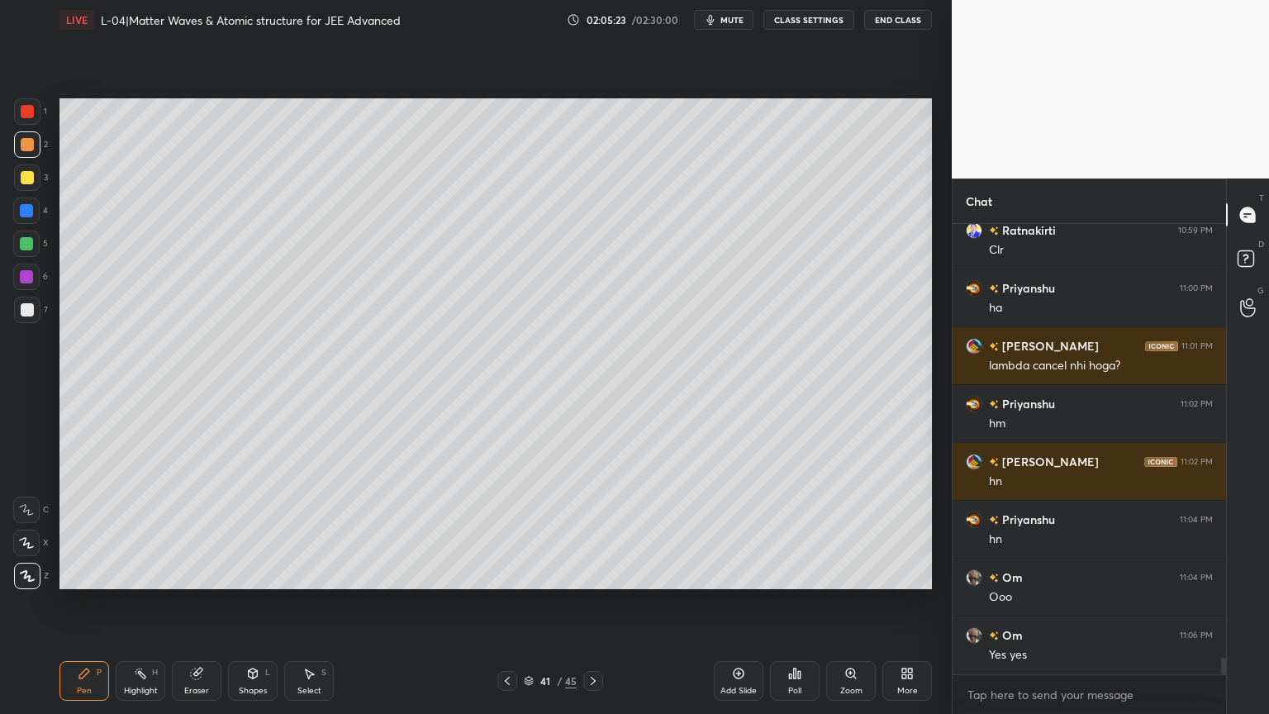
click at [211, 602] on div "Eraser" at bounding box center [197, 681] width 50 height 40
click at [91, 602] on div "Pen P" at bounding box center [84, 681] width 50 height 40
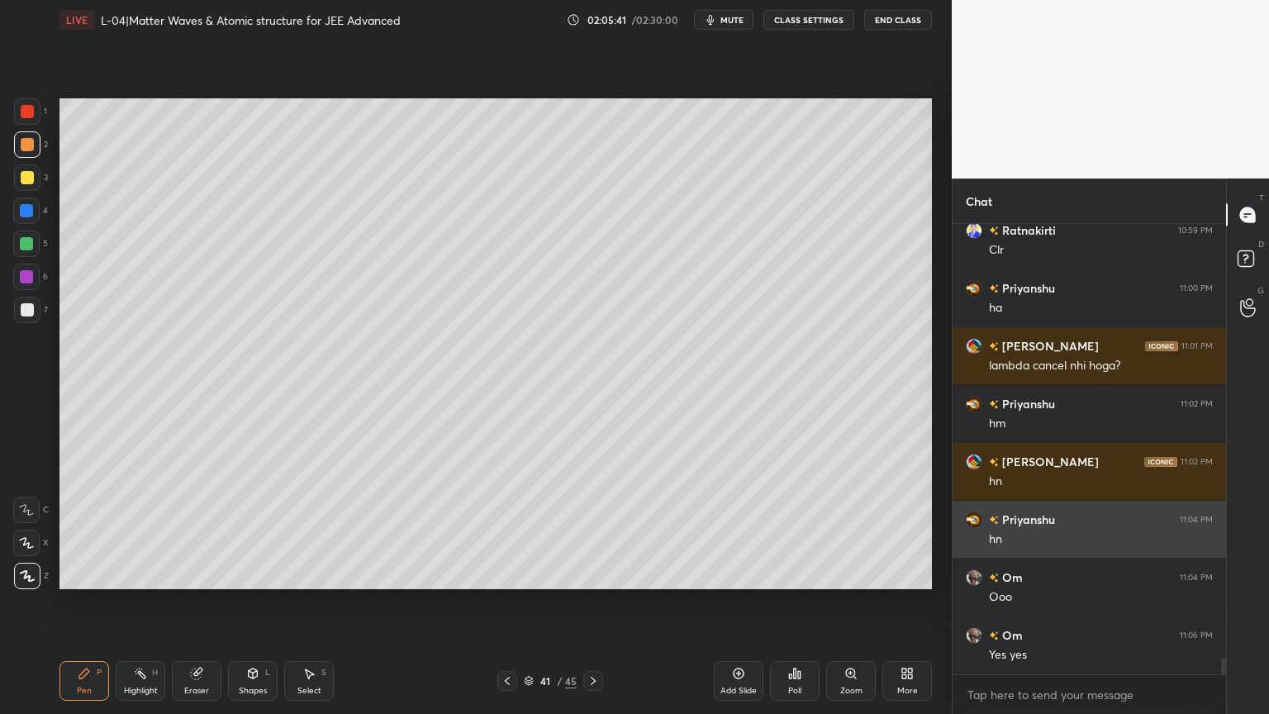
scroll to position [11903, 0]
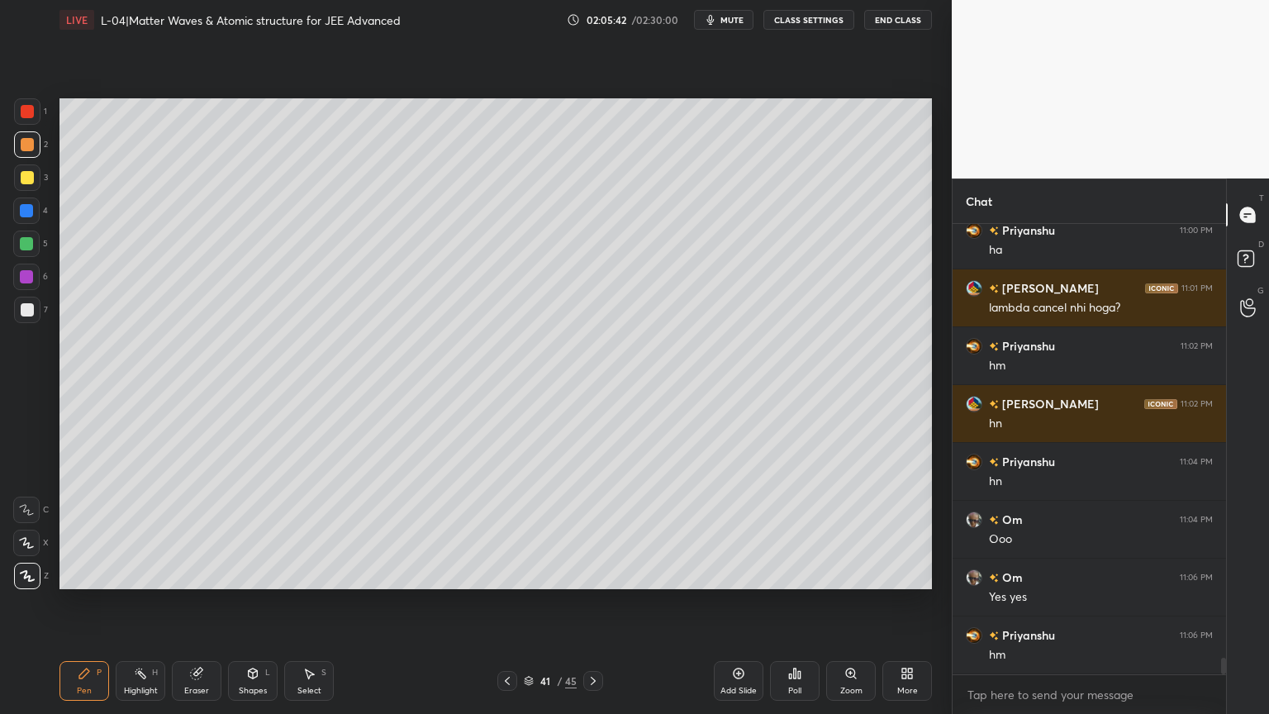
click at [198, 602] on div "Eraser" at bounding box center [197, 681] width 50 height 40
click at [96, 602] on div "Pen P" at bounding box center [84, 681] width 50 height 40
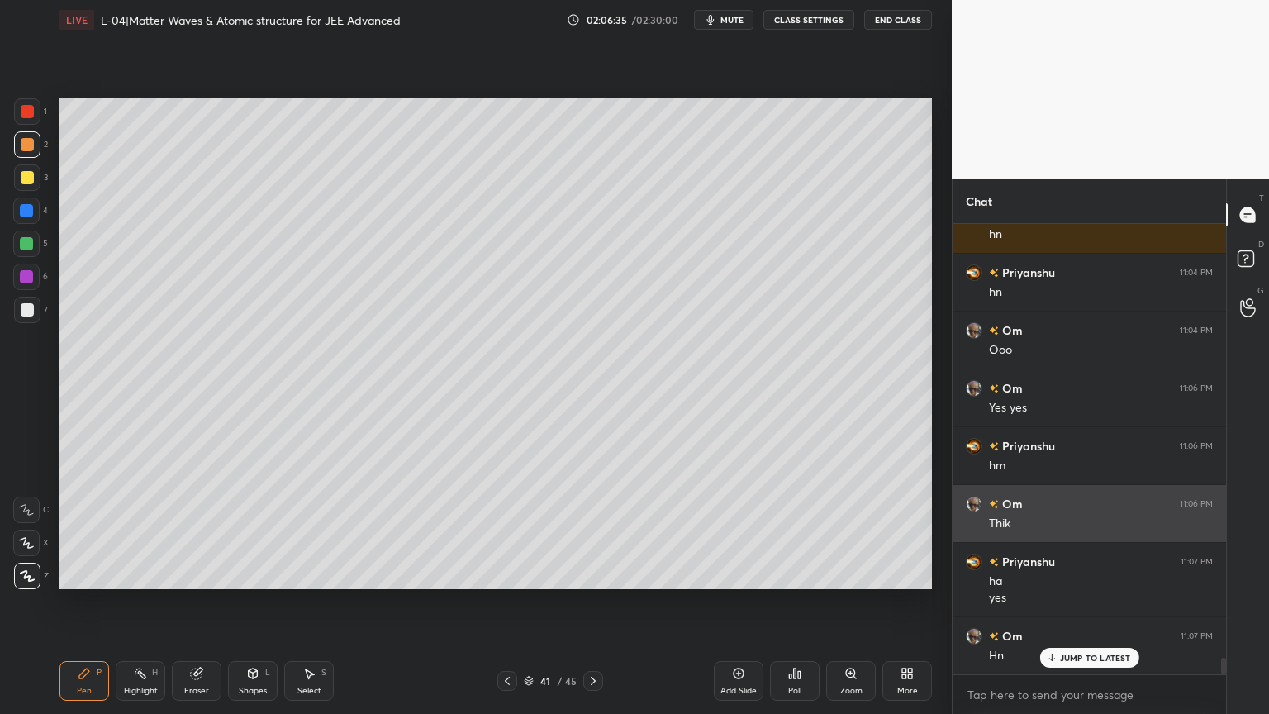
scroll to position [12093, 0]
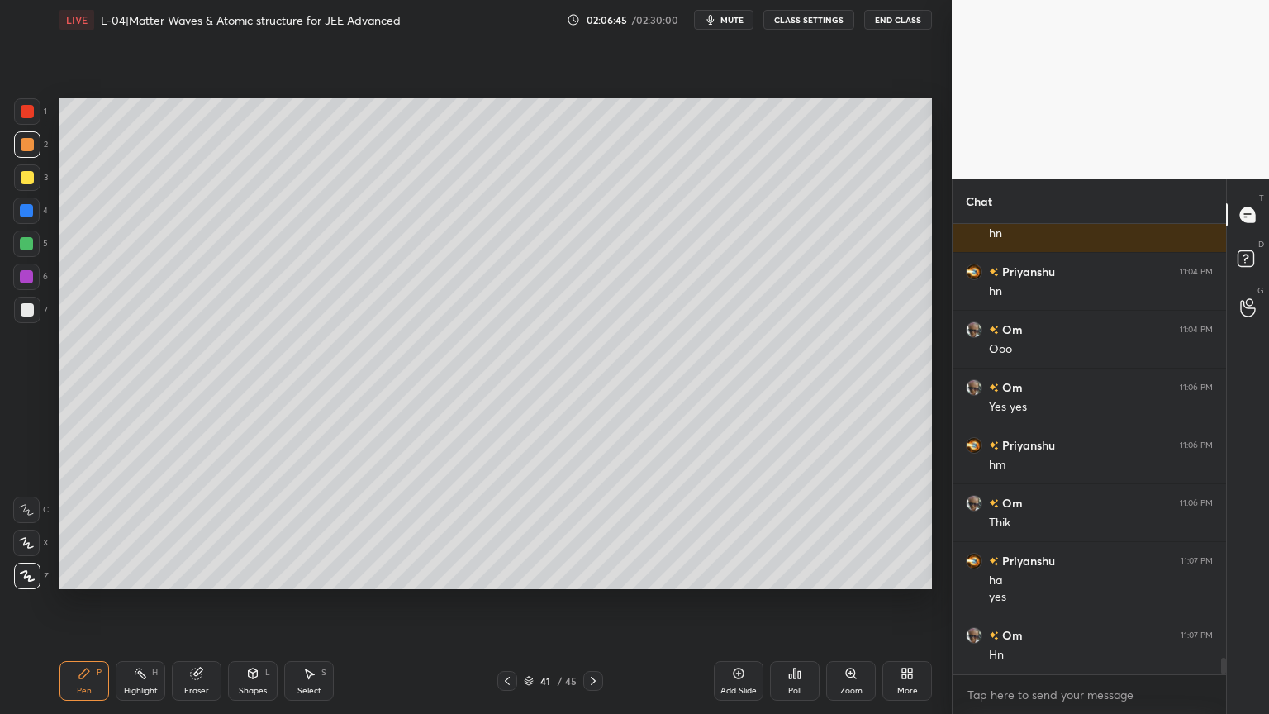
click at [146, 602] on div "Highlight" at bounding box center [141, 690] width 34 height 8
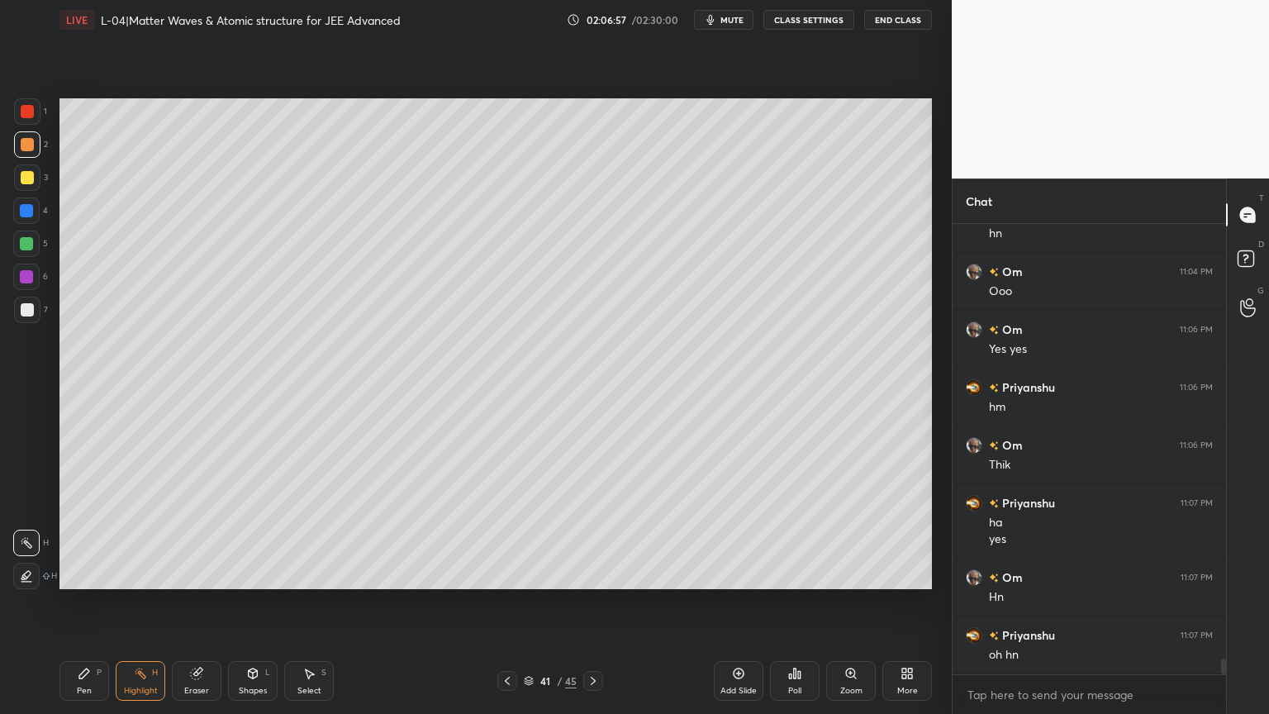
click at [36, 177] on div at bounding box center [27, 177] width 26 height 26
click at [78, 602] on div "Pen P" at bounding box center [84, 681] width 50 height 40
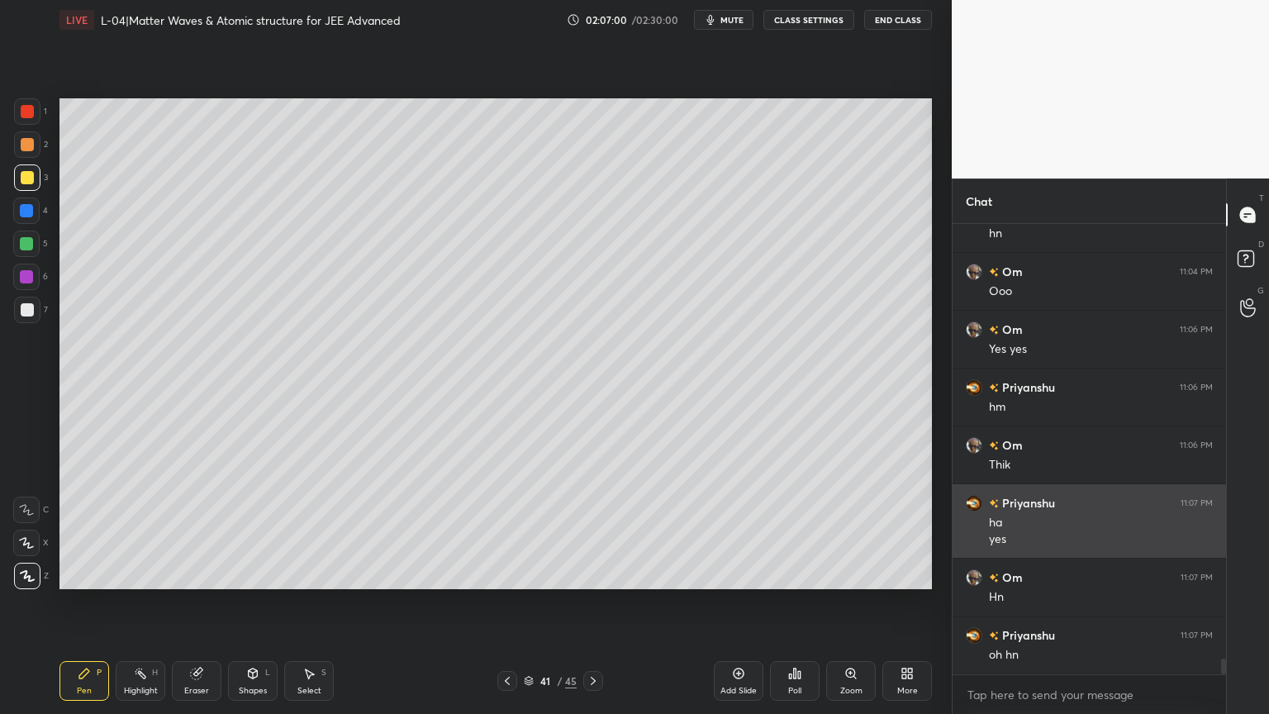
scroll to position [12224, 0]
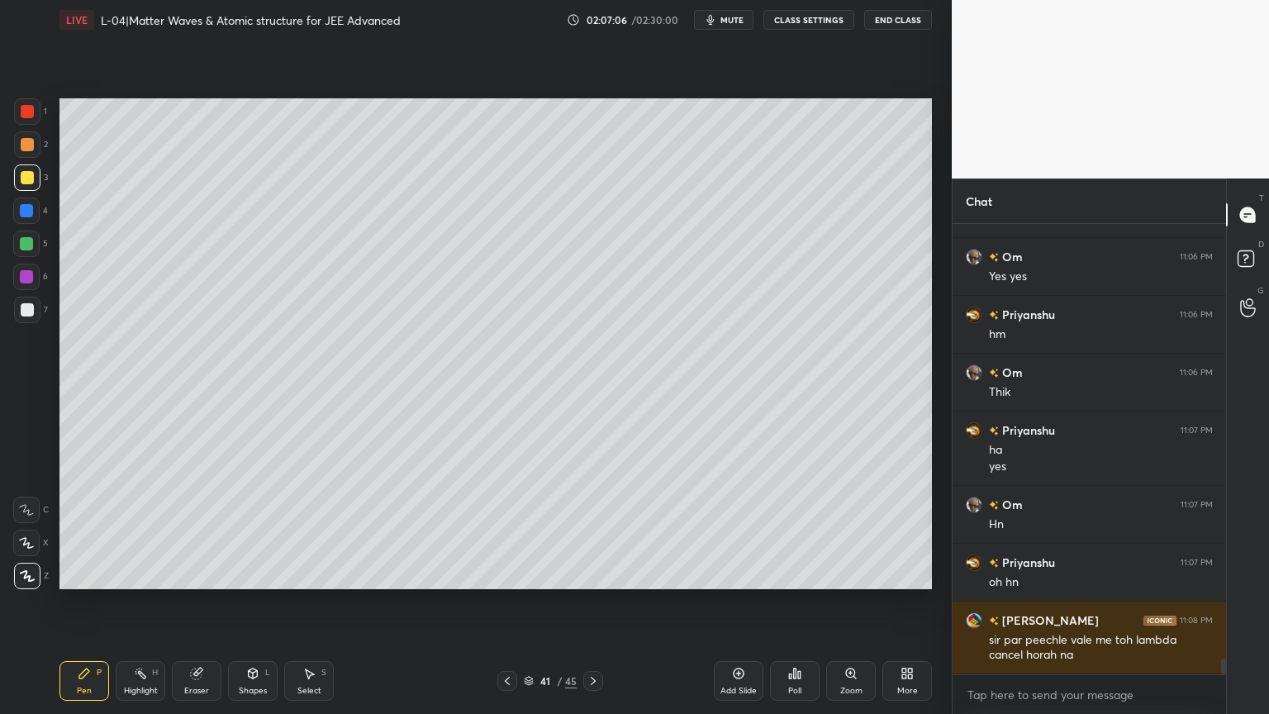
click at [203, 602] on div "Eraser" at bounding box center [197, 681] width 50 height 40
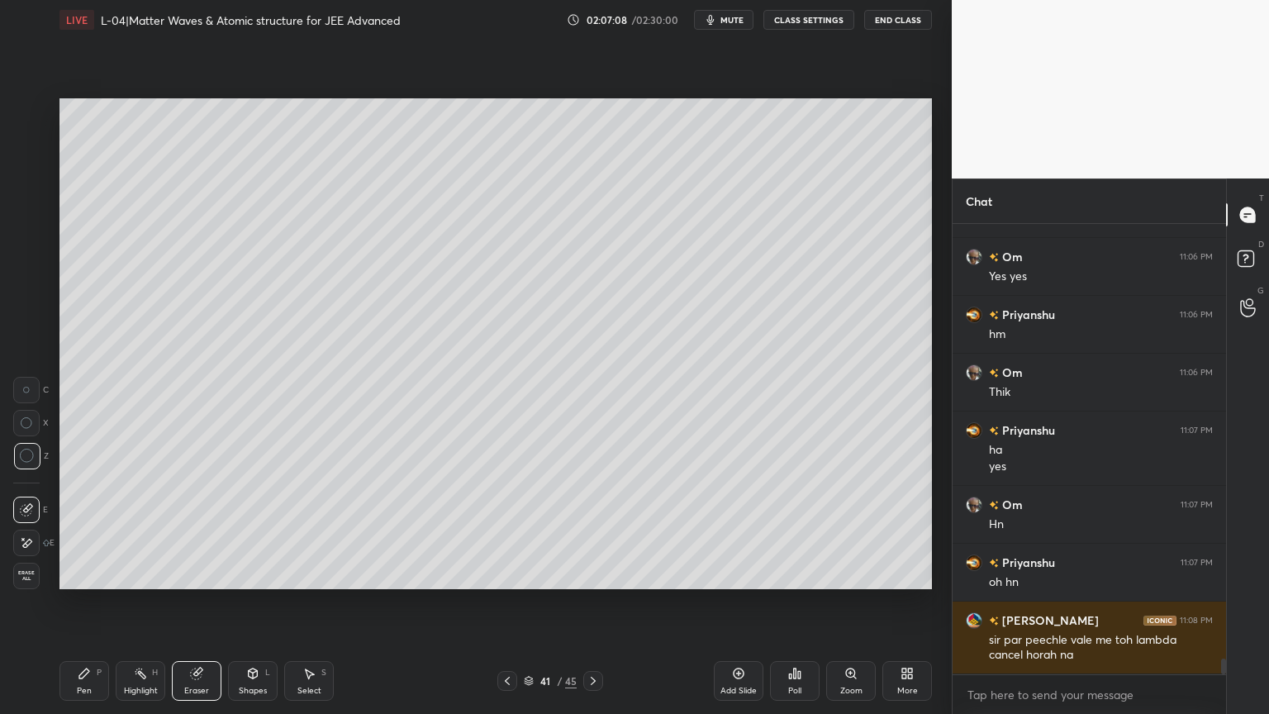
click at [80, 602] on icon at bounding box center [84, 673] width 10 height 10
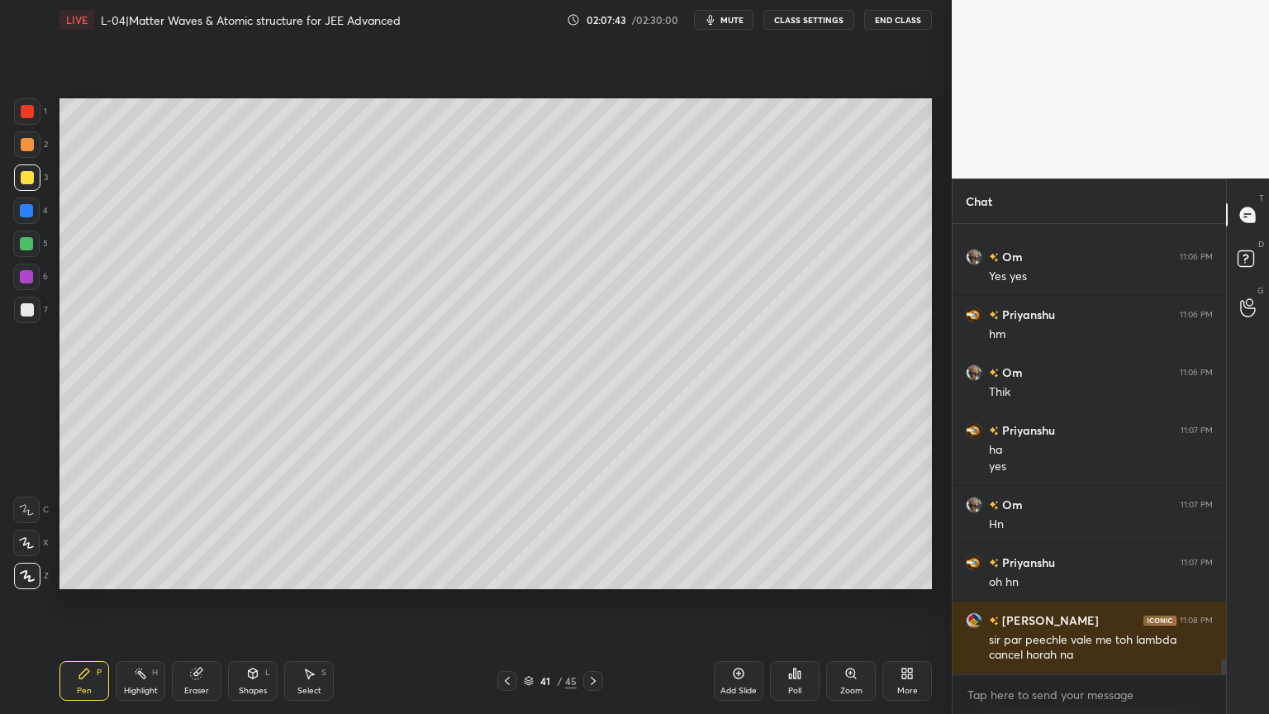
click at [144, 602] on rect at bounding box center [142, 675] width 8 height 8
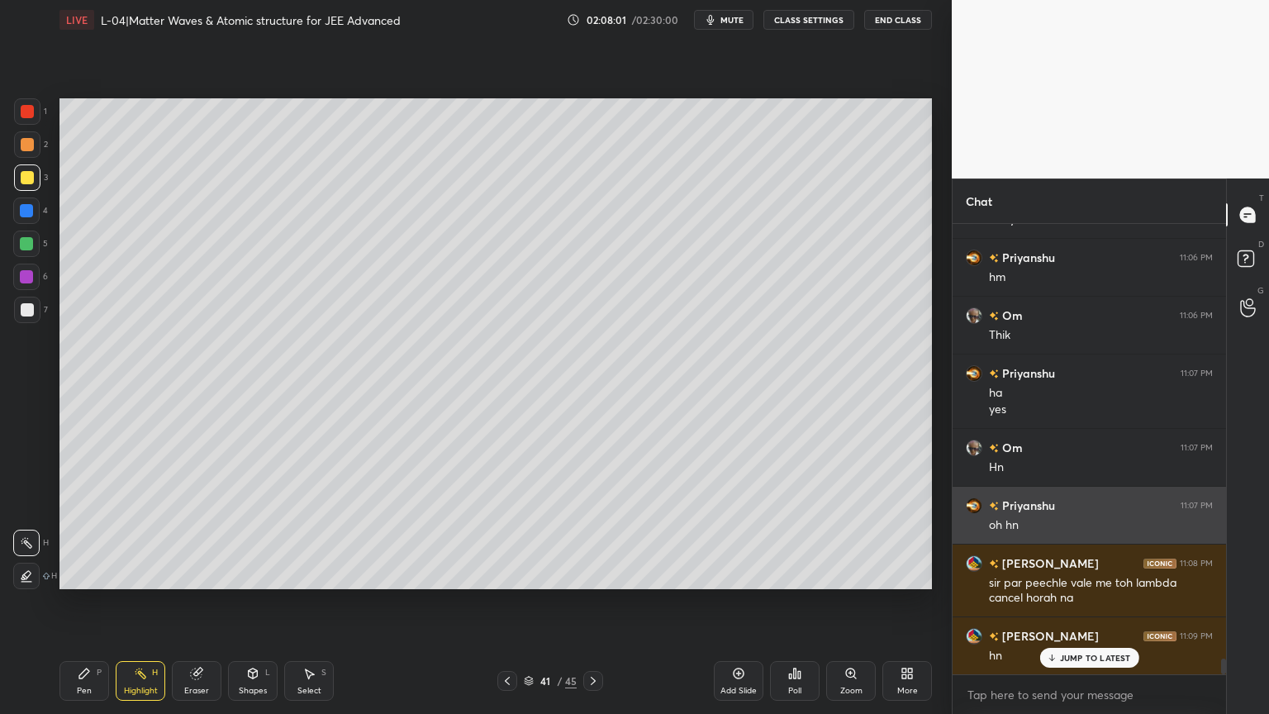
scroll to position [12339, 0]
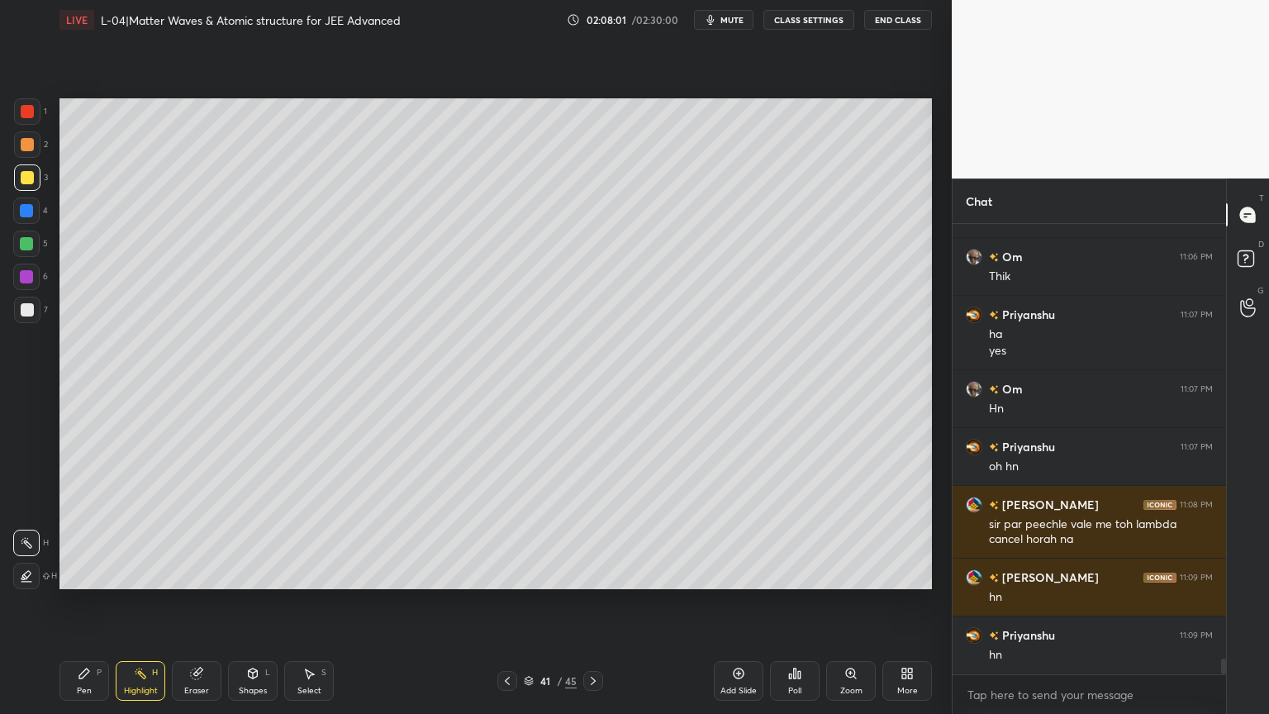
click at [206, 602] on div "Eraser" at bounding box center [197, 681] width 50 height 40
click at [725, 602] on div "Add Slide" at bounding box center [739, 681] width 50 height 40
click at [86, 602] on div "Pen P" at bounding box center [84, 681] width 50 height 40
click at [29, 211] on div at bounding box center [26, 210] width 13 height 13
click at [26, 178] on div at bounding box center [27, 177] width 13 height 13
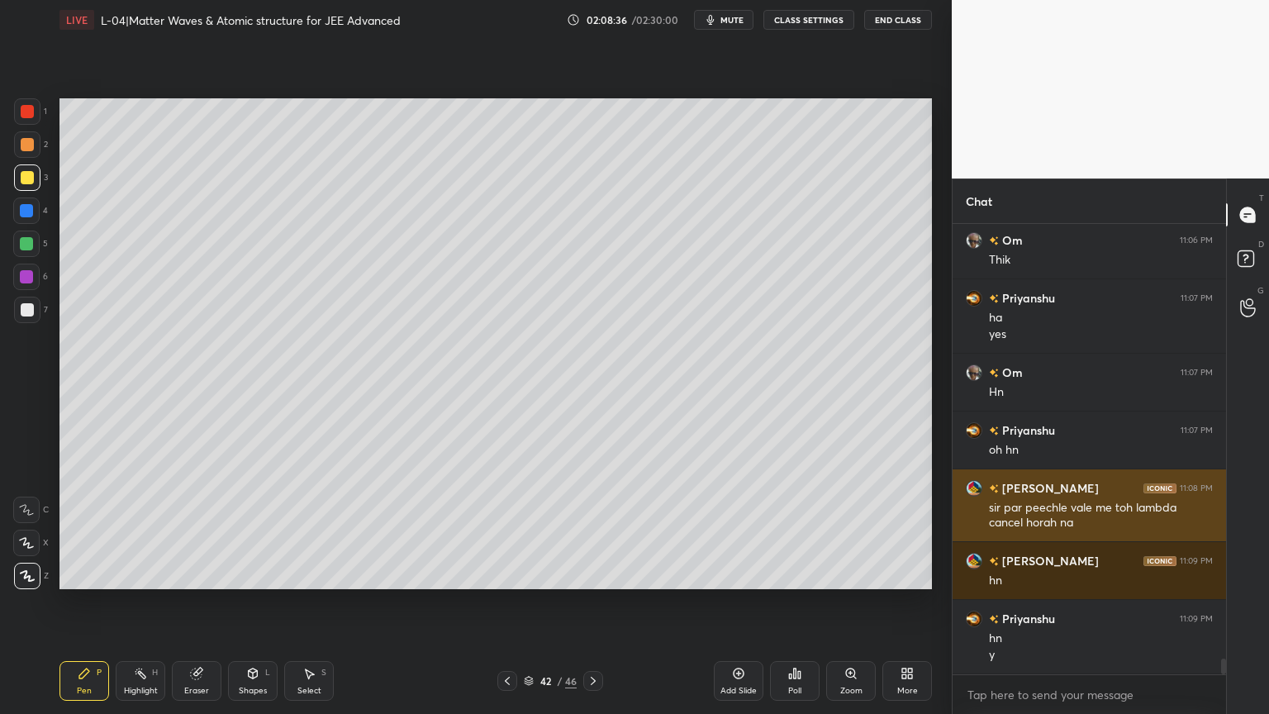
scroll to position [12413, 0]
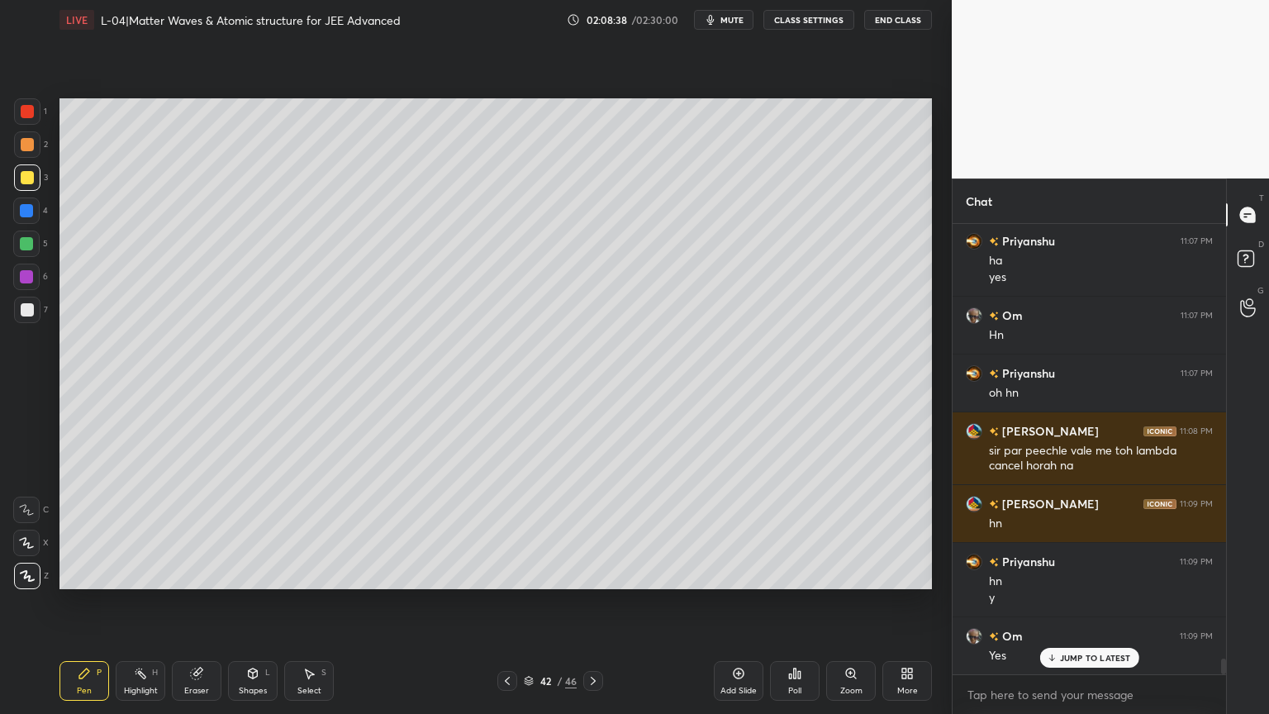
click at [22, 216] on div at bounding box center [26, 210] width 13 height 13
click at [21, 178] on div at bounding box center [27, 177] width 13 height 13
click at [207, 602] on div "Eraser" at bounding box center [196, 690] width 25 height 8
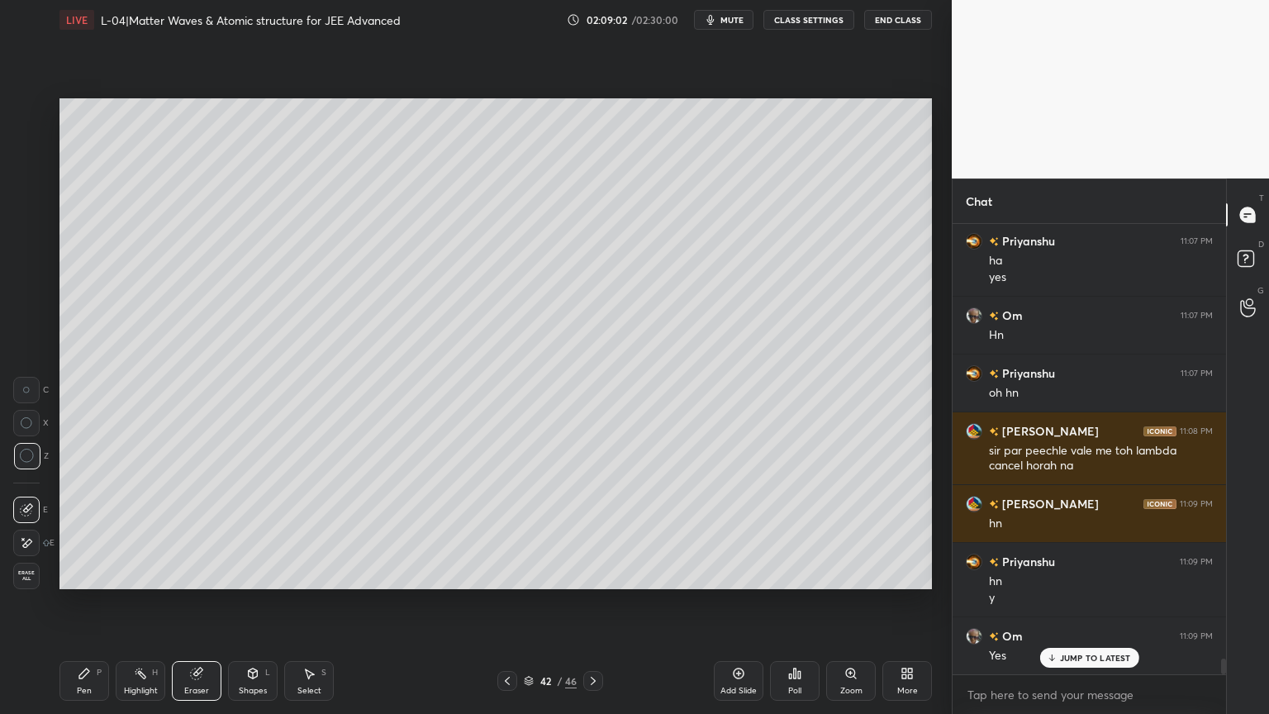
click at [92, 602] on div "Pen P" at bounding box center [84, 681] width 50 height 40
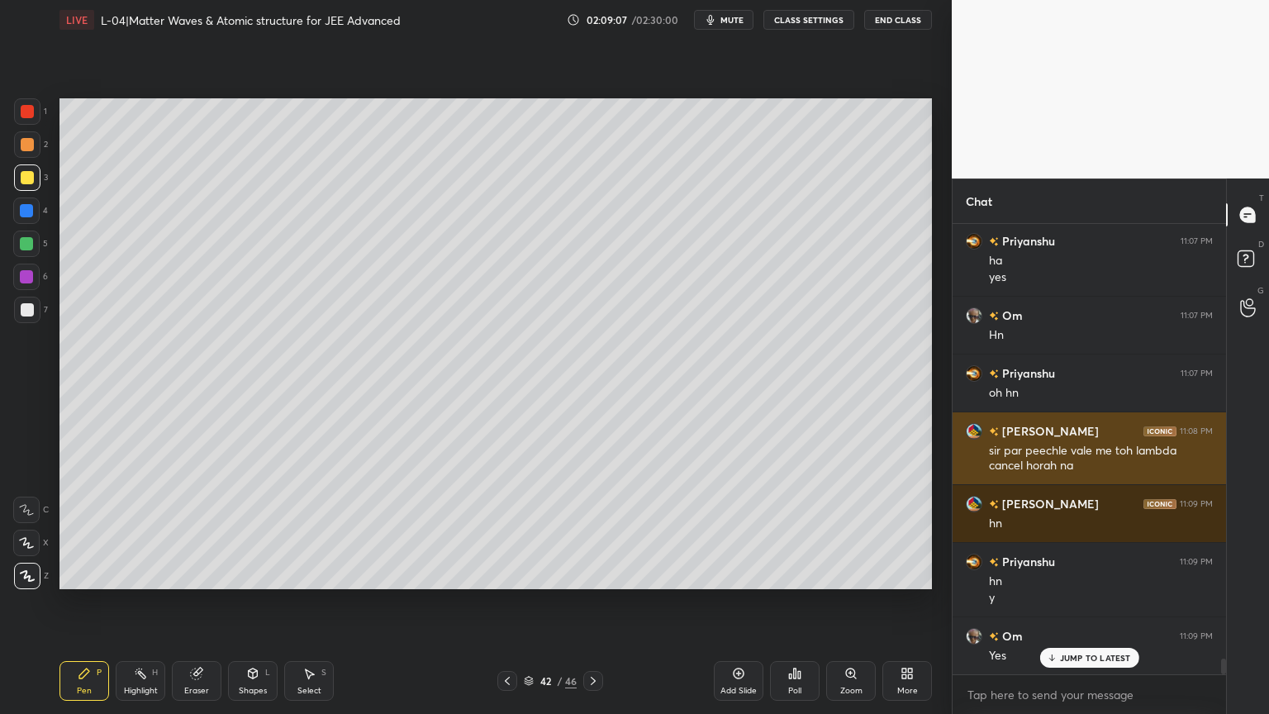
scroll to position [12414, 0]
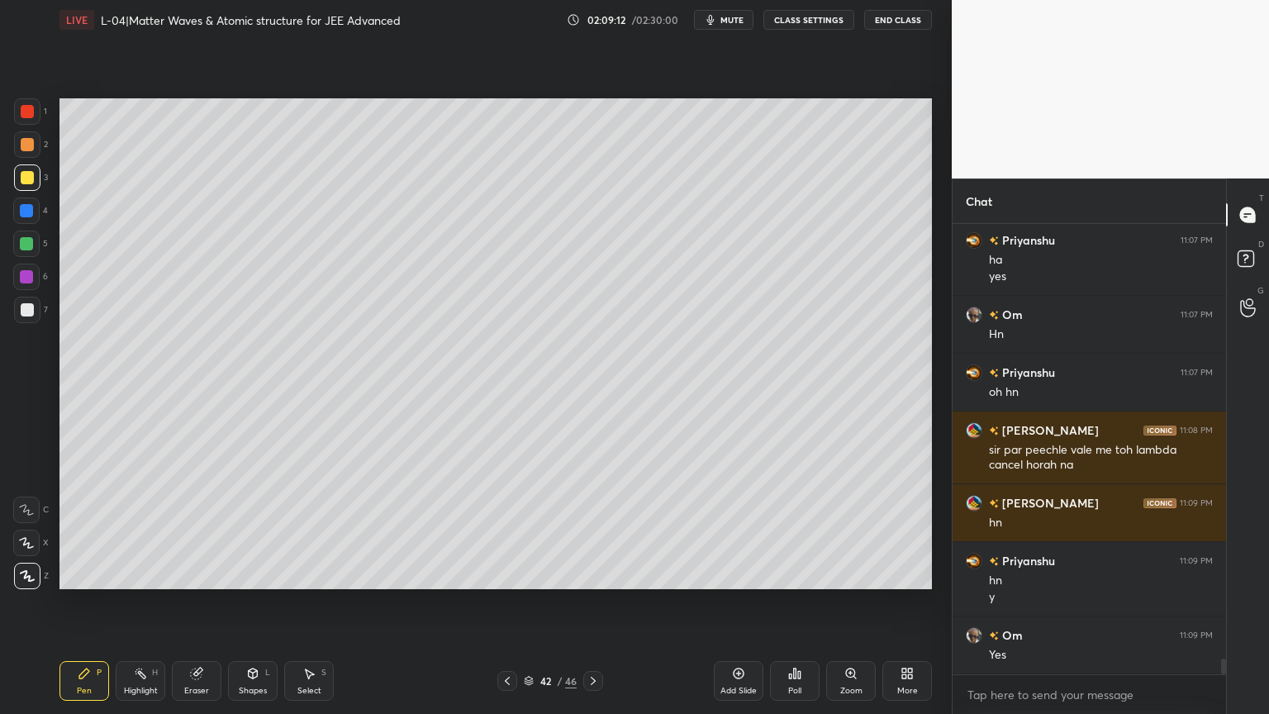
click at [24, 211] on div at bounding box center [26, 210] width 13 height 13
click at [36, 178] on div at bounding box center [27, 177] width 26 height 26
click at [143, 602] on icon at bounding box center [140, 673] width 13 height 13
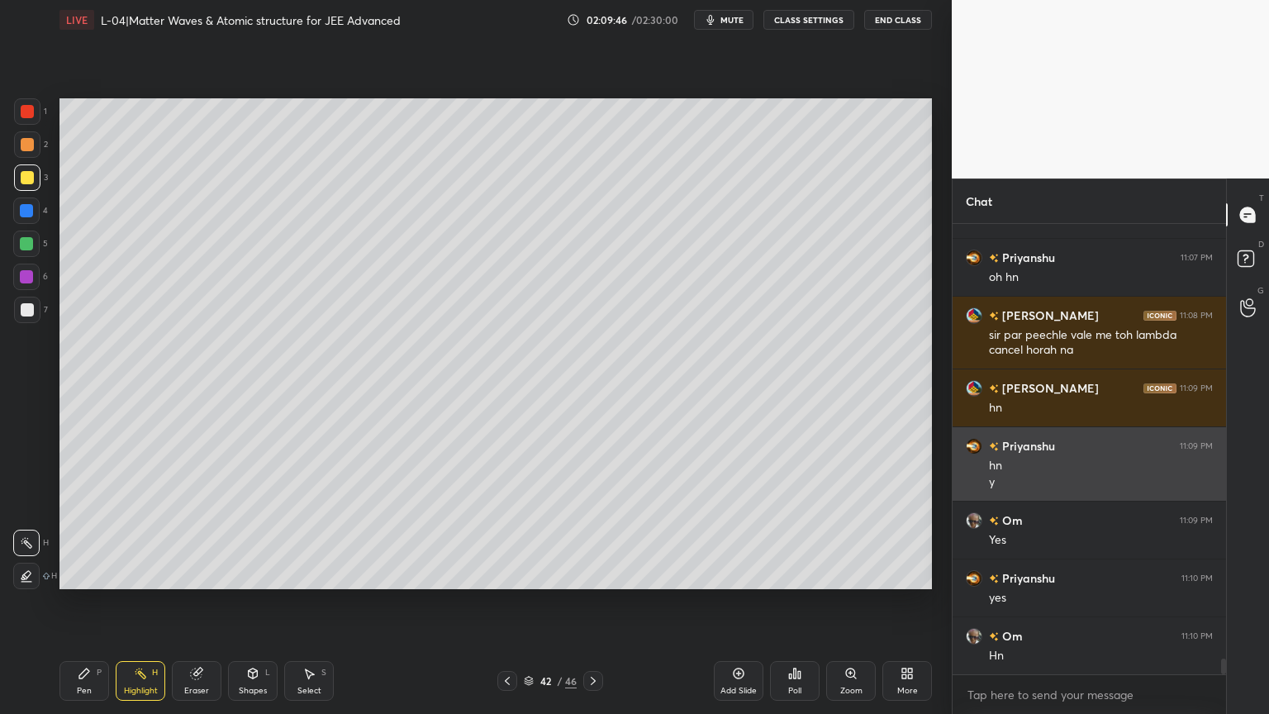
scroll to position [12587, 0]
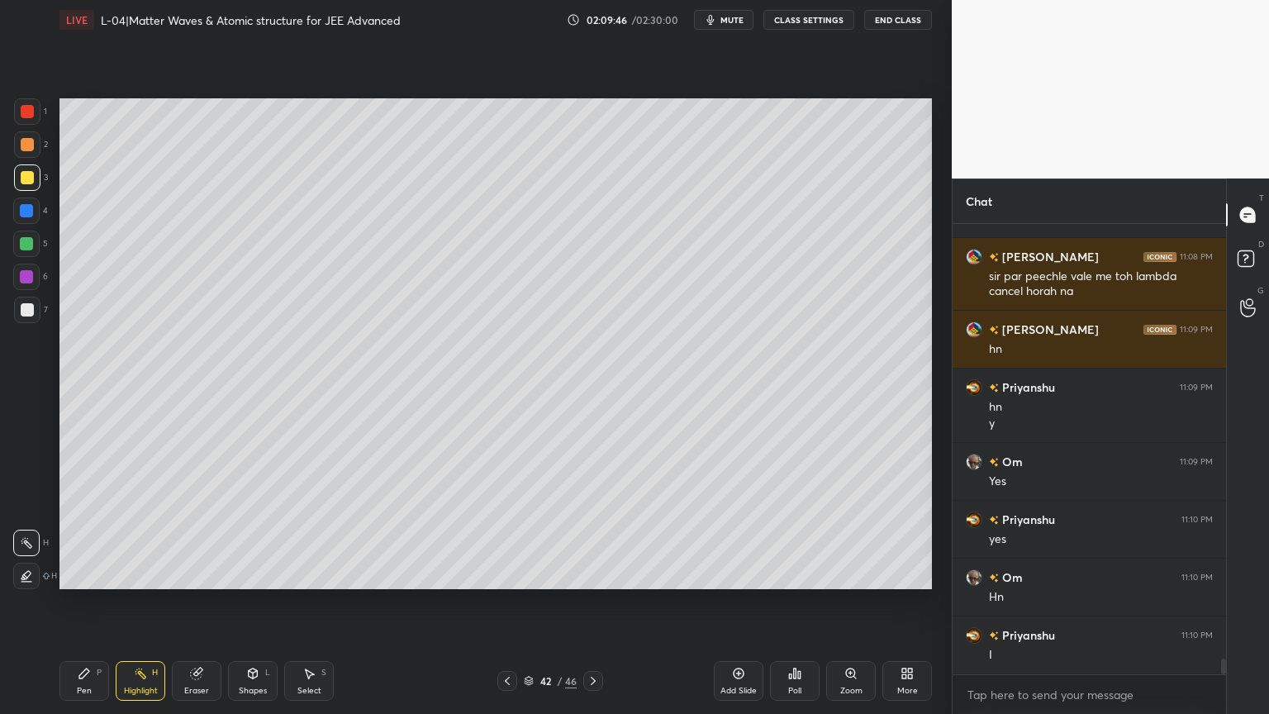
click at [89, 602] on icon at bounding box center [84, 673] width 13 height 13
click at [22, 272] on div at bounding box center [26, 276] width 13 height 13
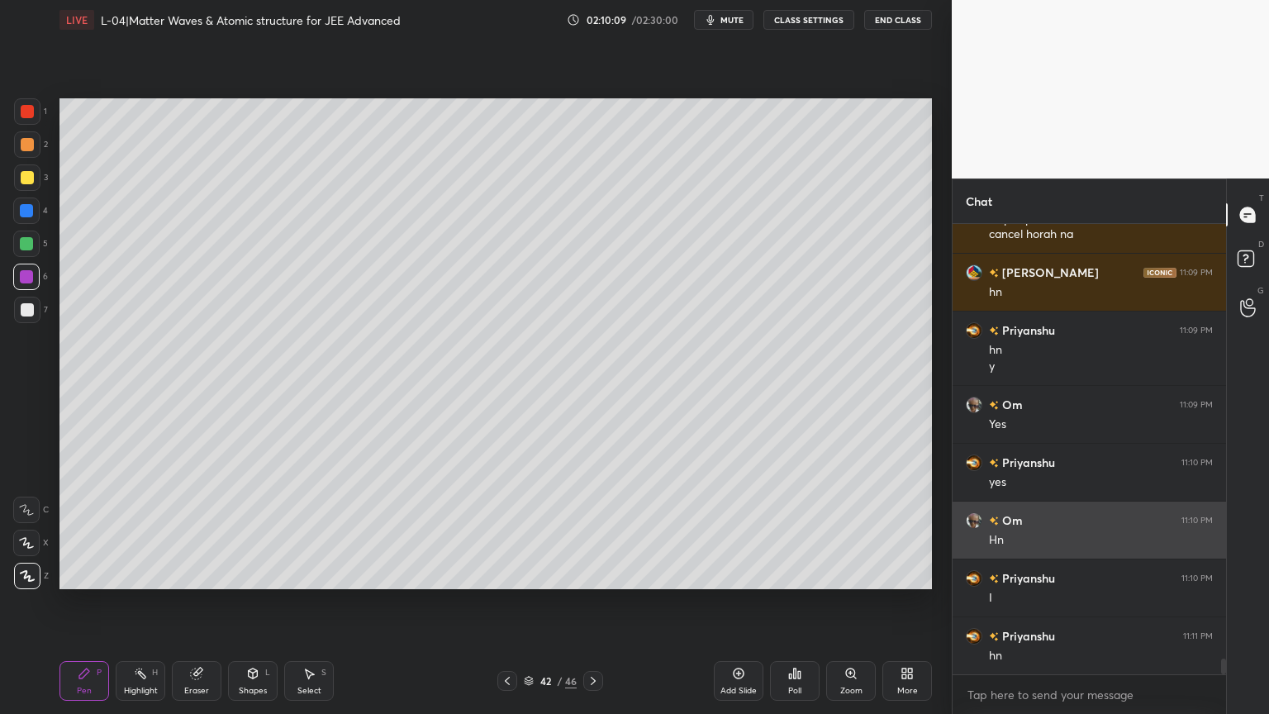
scroll to position [12645, 0]
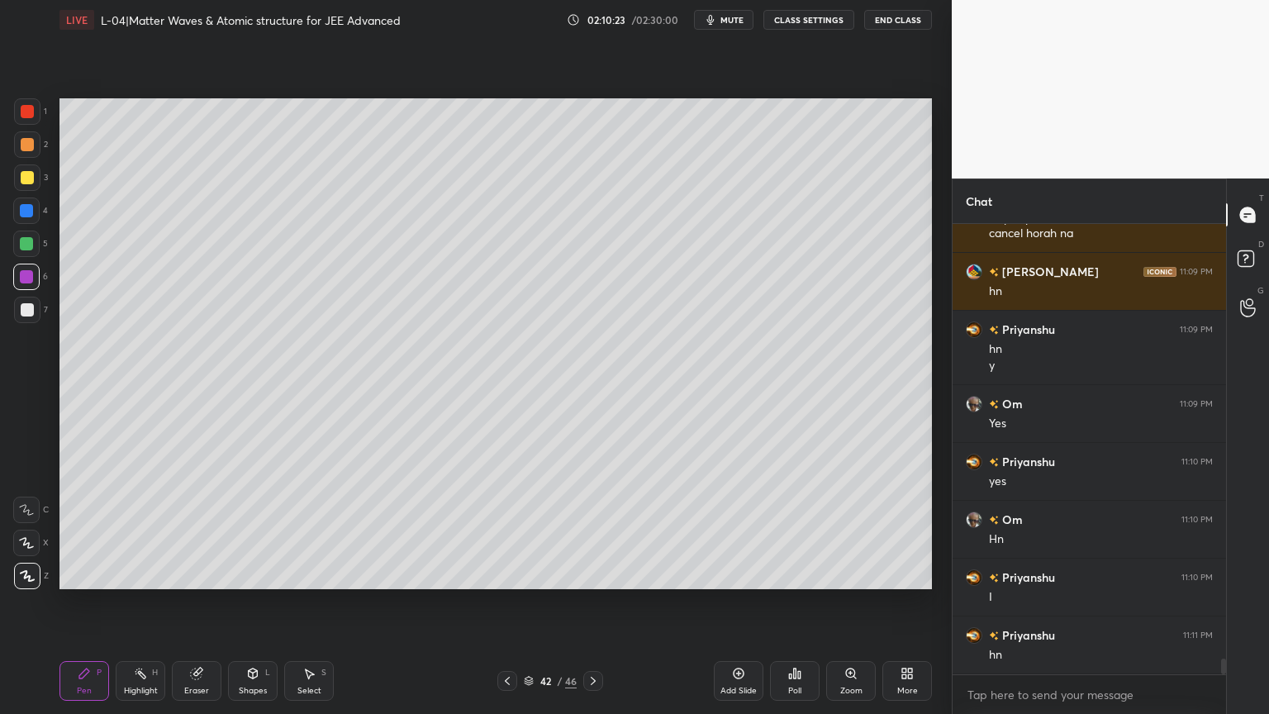
click at [505, 602] on icon at bounding box center [507, 680] width 5 height 8
click at [502, 602] on icon at bounding box center [507, 680] width 13 height 13
click at [501, 602] on icon at bounding box center [507, 680] width 13 height 13
click at [598, 602] on icon at bounding box center [592, 680] width 13 height 13
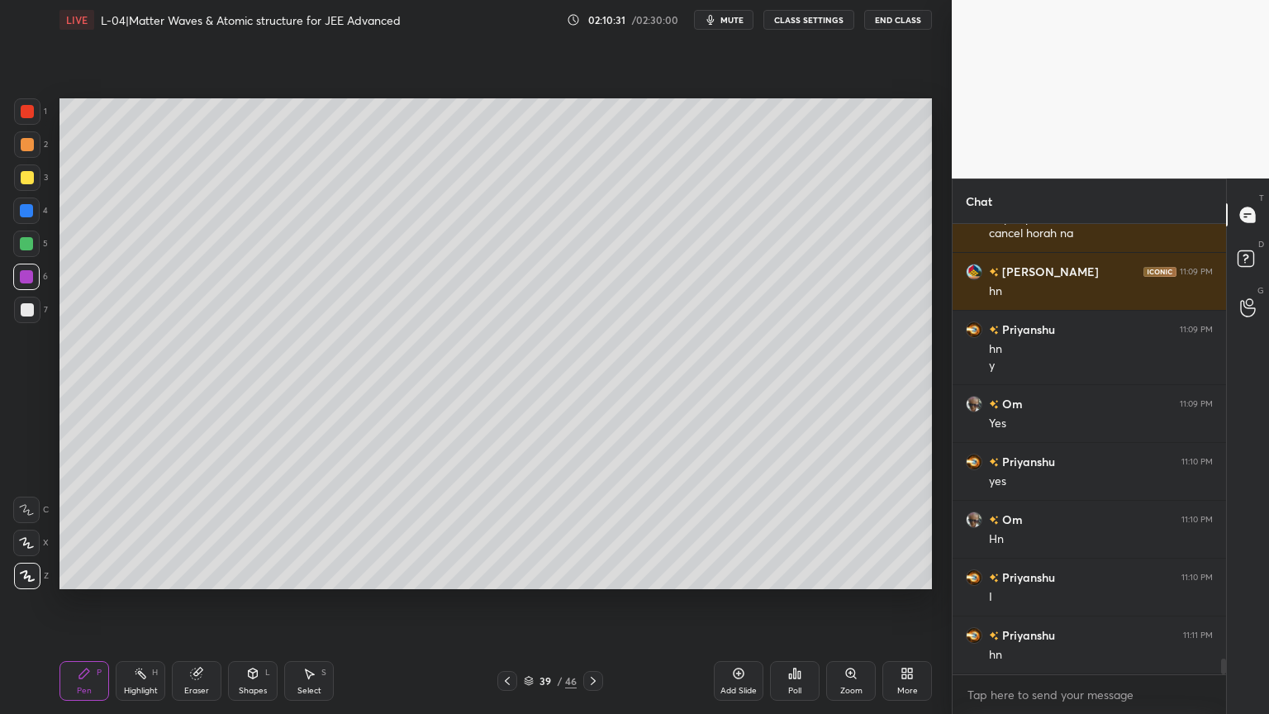
click at [596, 602] on div at bounding box center [593, 681] width 20 height 20
click at [595, 602] on icon at bounding box center [592, 680] width 13 height 13
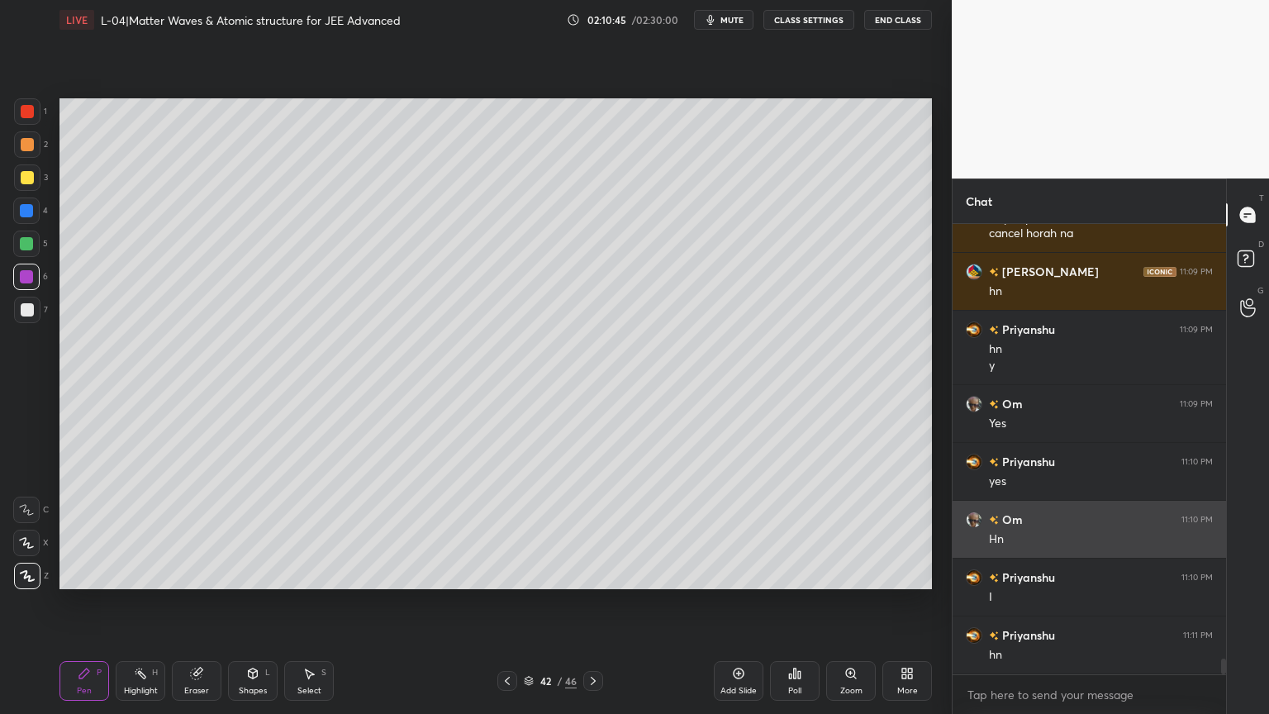
scroll to position [12660, 0]
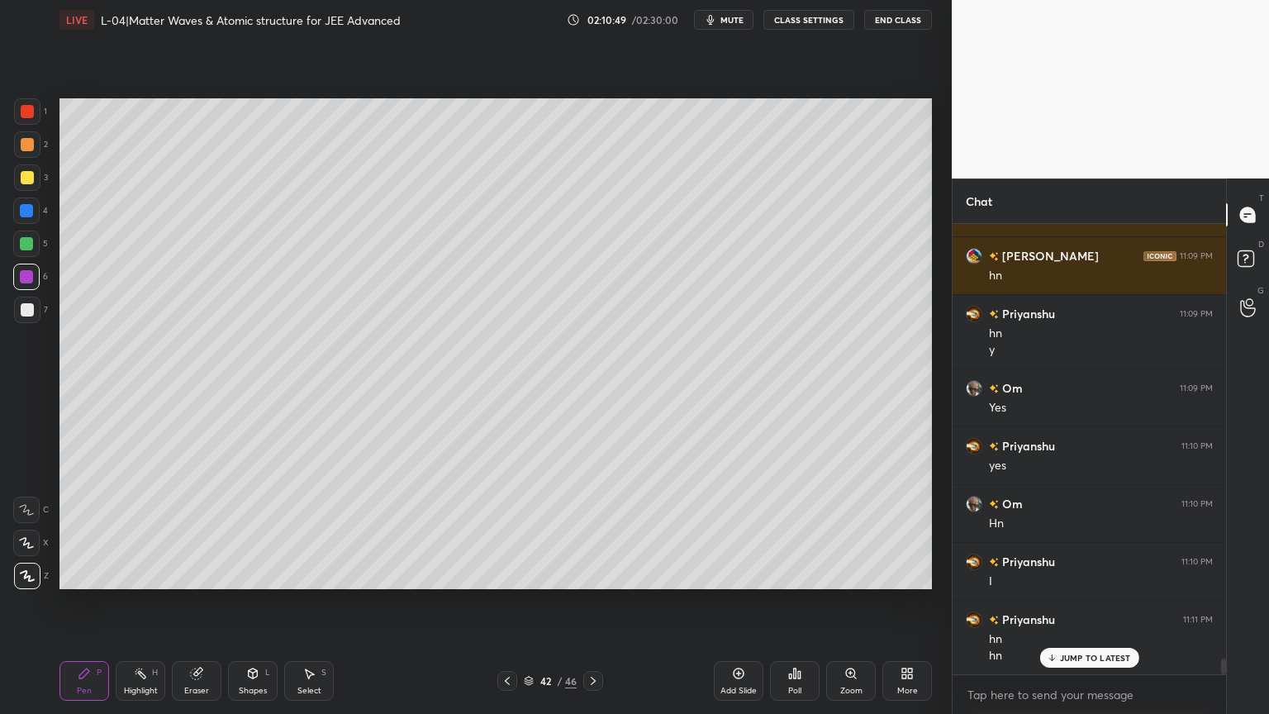
click at [194, 602] on icon at bounding box center [196, 673] width 11 height 11
click at [509, 602] on icon at bounding box center [507, 680] width 13 height 13
click at [601, 602] on div at bounding box center [593, 681] width 20 height 20
click at [510, 602] on icon at bounding box center [507, 680] width 13 height 13
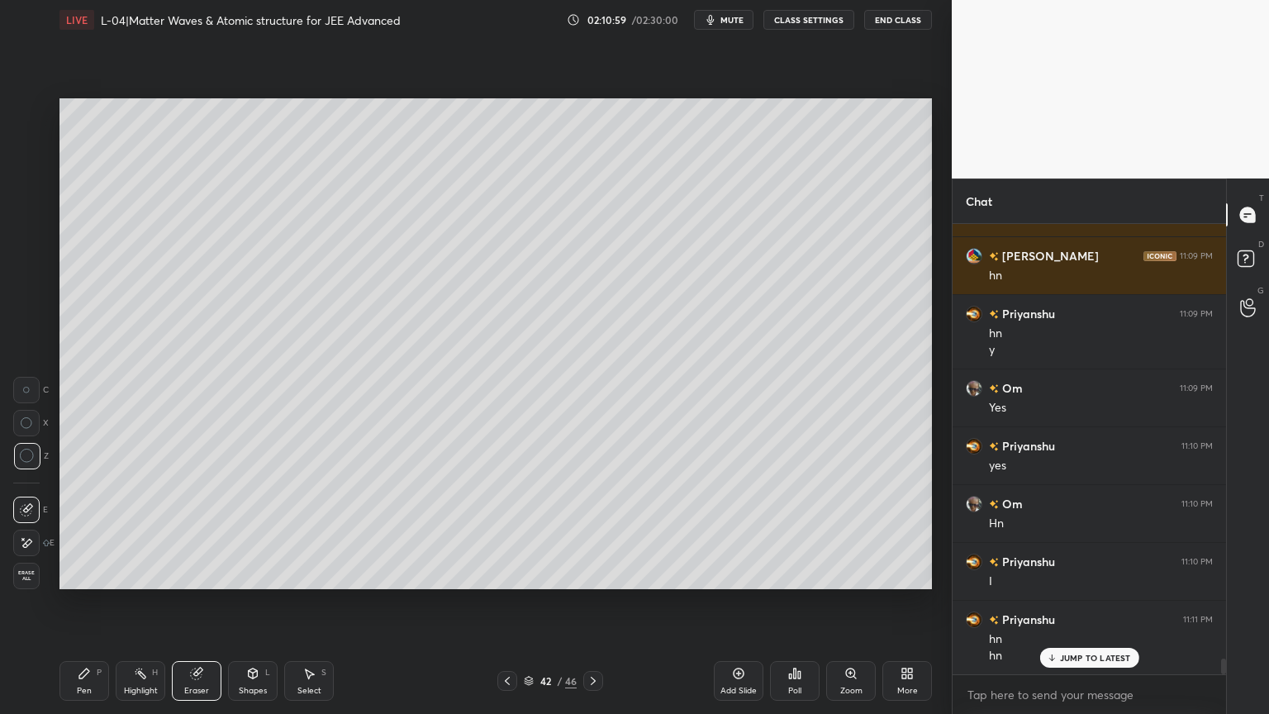
click at [506, 602] on icon at bounding box center [507, 680] width 13 height 13
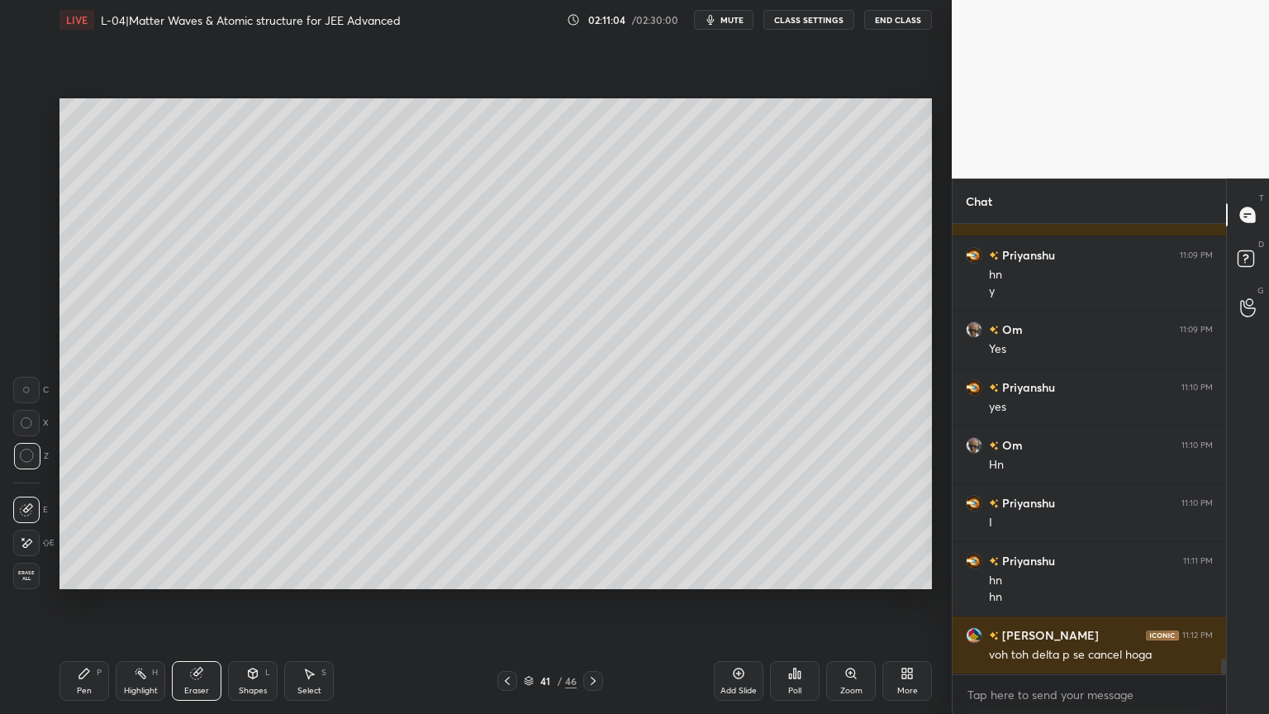
click at [587, 602] on icon at bounding box center [592, 680] width 13 height 13
click at [594, 602] on icon at bounding box center [593, 680] width 5 height 8
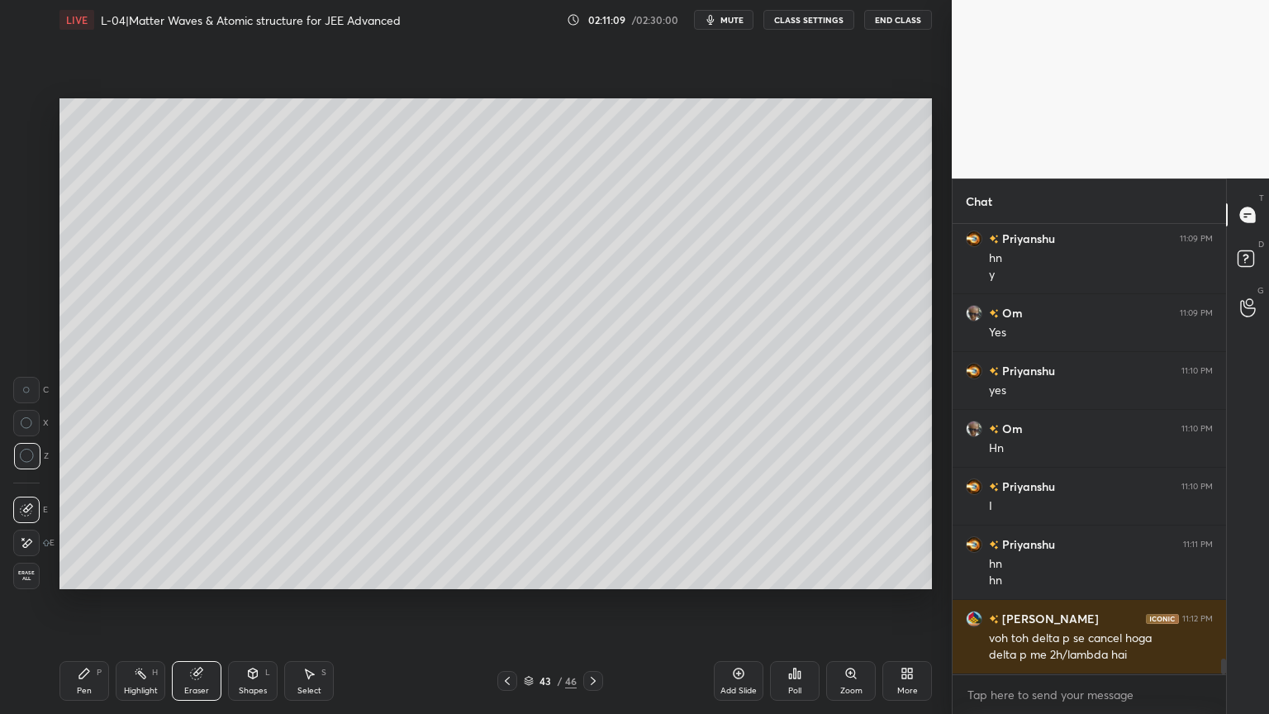
click at [505, 602] on icon at bounding box center [507, 680] width 13 height 13
click at [510, 602] on icon at bounding box center [507, 680] width 13 height 13
click at [594, 602] on icon at bounding box center [592, 680] width 13 height 13
click at [83, 602] on div "Pen P" at bounding box center [84, 681] width 50 height 40
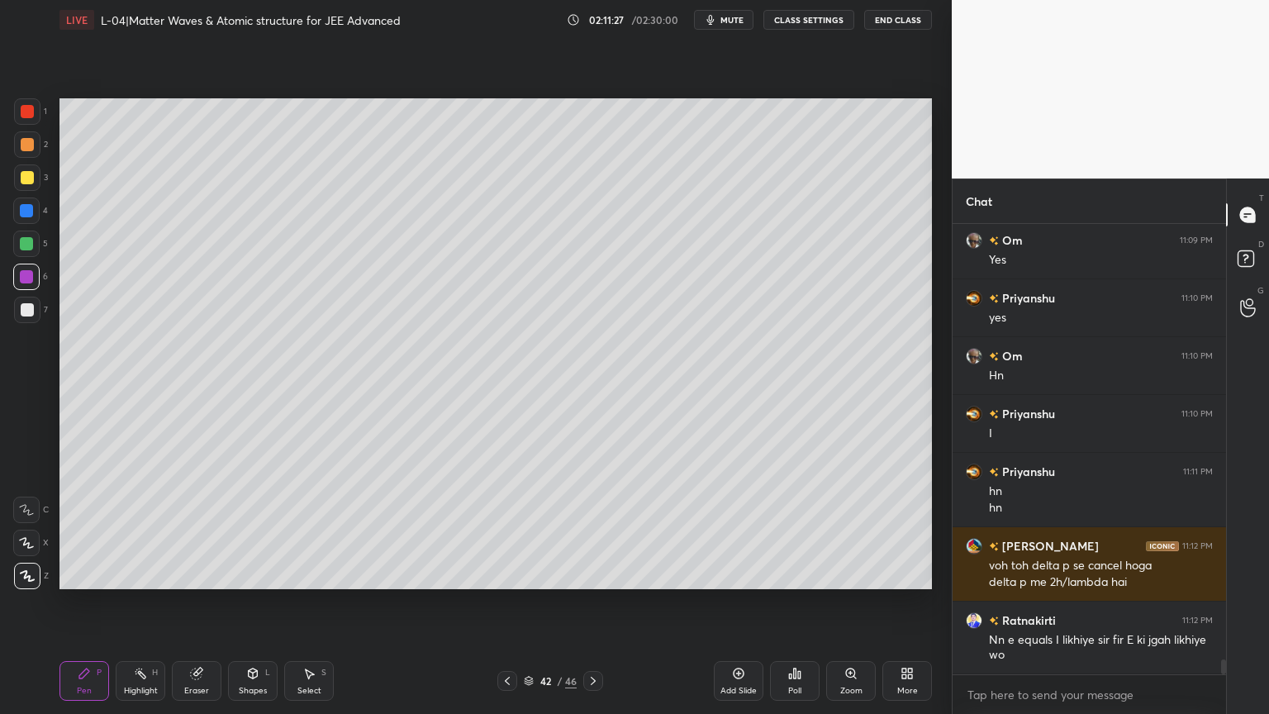
scroll to position [12881, 0]
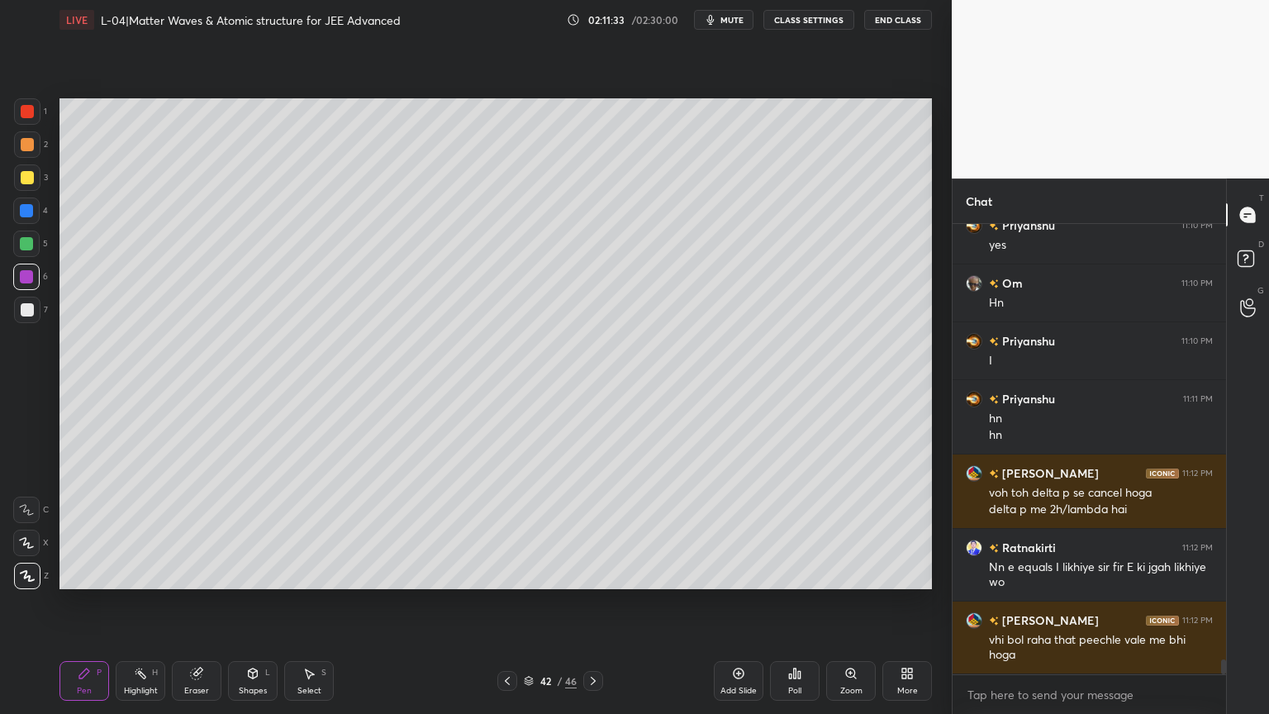
click at [17, 147] on div at bounding box center [27, 144] width 26 height 26
click at [505, 602] on icon at bounding box center [507, 680] width 5 height 8
click at [26, 242] on div at bounding box center [26, 243] width 13 height 13
click at [591, 602] on icon at bounding box center [592, 680] width 13 height 13
click at [506, 602] on icon at bounding box center [507, 680] width 13 height 13
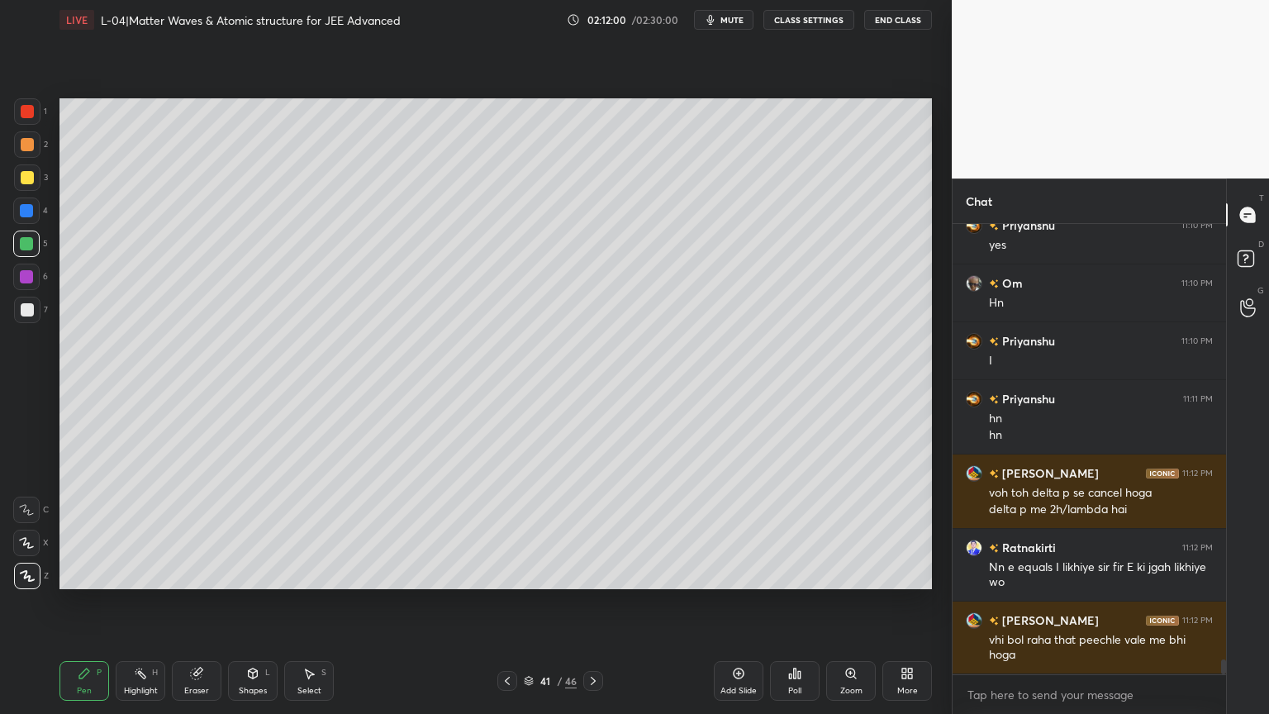
click at [509, 602] on icon at bounding box center [507, 680] width 13 height 13
click at [591, 602] on icon at bounding box center [592, 680] width 13 height 13
click at [590, 602] on icon at bounding box center [592, 680] width 13 height 13
click at [505, 602] on icon at bounding box center [507, 680] width 5 height 8
click at [25, 211] on div at bounding box center [26, 210] width 13 height 13
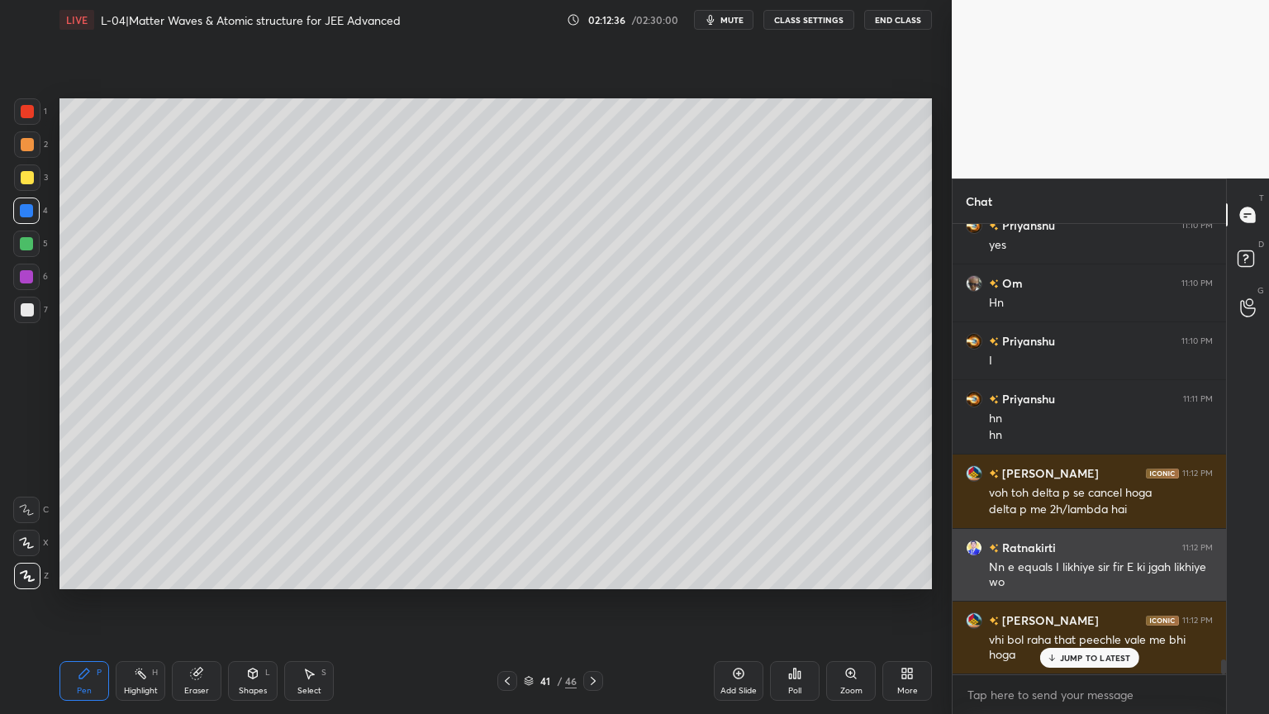
scroll to position [12938, 0]
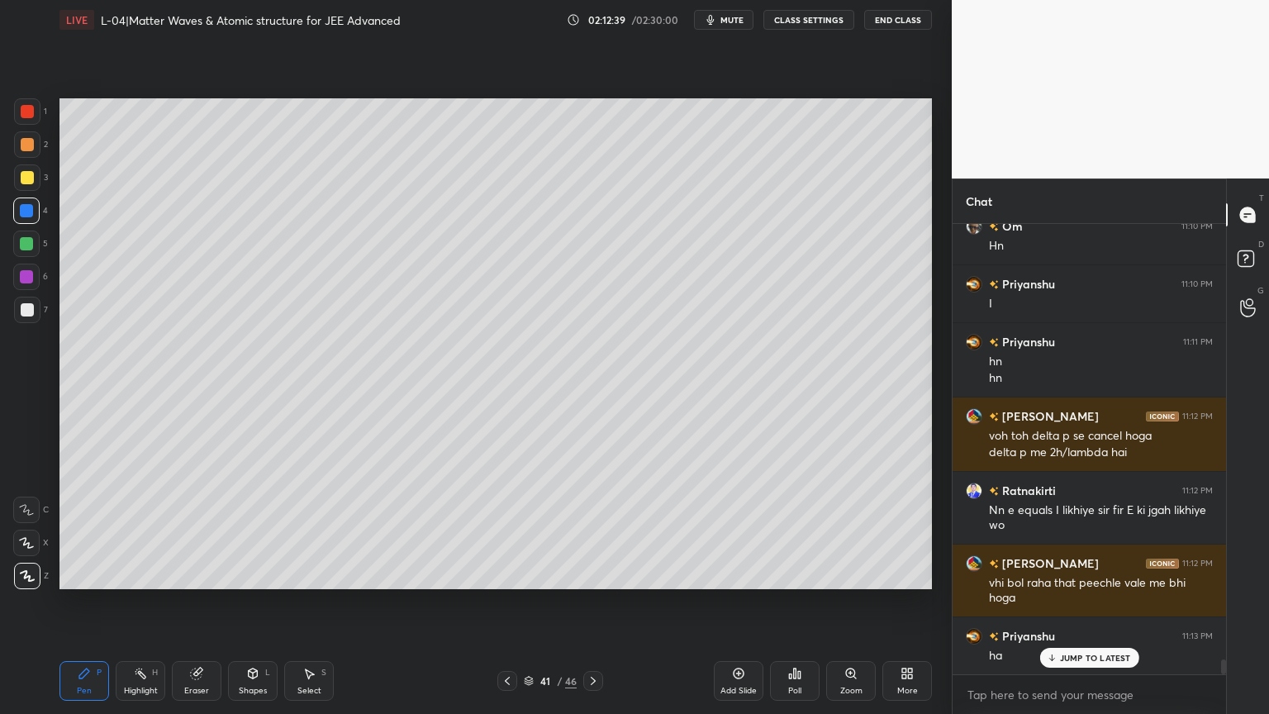
click at [26, 112] on div at bounding box center [27, 111] width 13 height 13
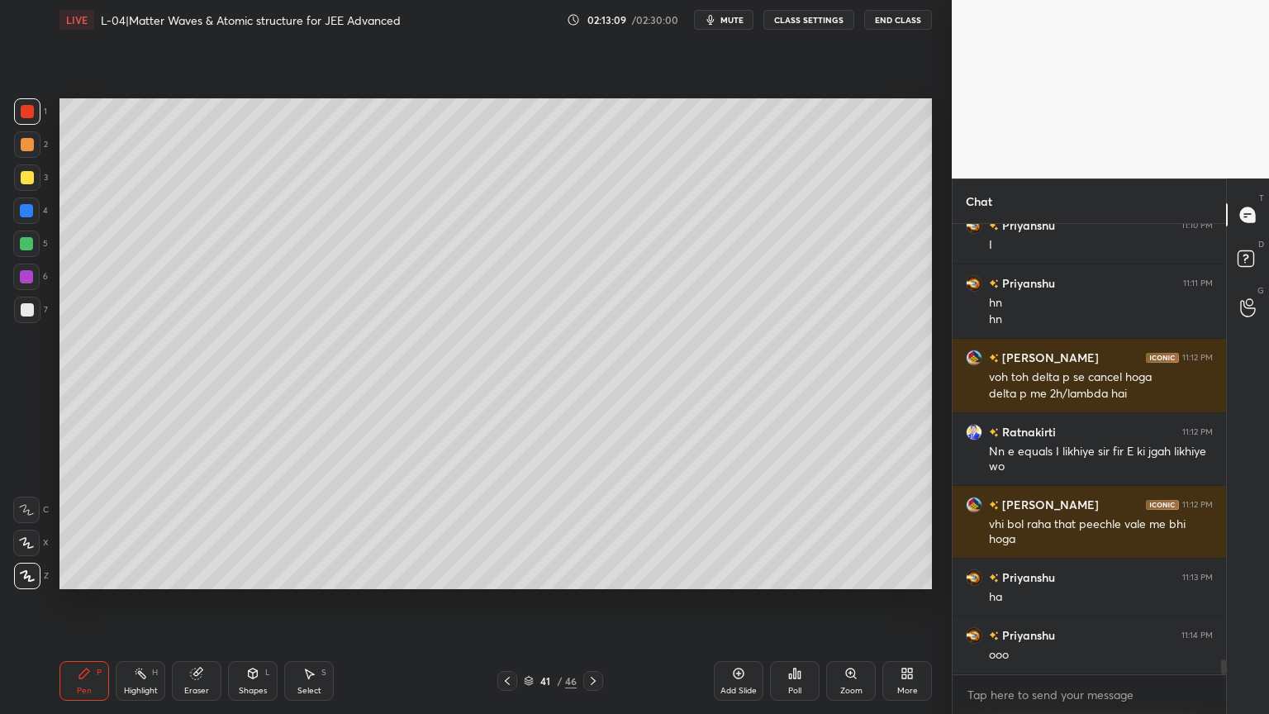
click at [740, 602] on div "Add Slide" at bounding box center [739, 681] width 50 height 40
click at [509, 602] on icon at bounding box center [507, 680] width 5 height 8
click at [148, 602] on div "Highlight H" at bounding box center [141, 681] width 50 height 40
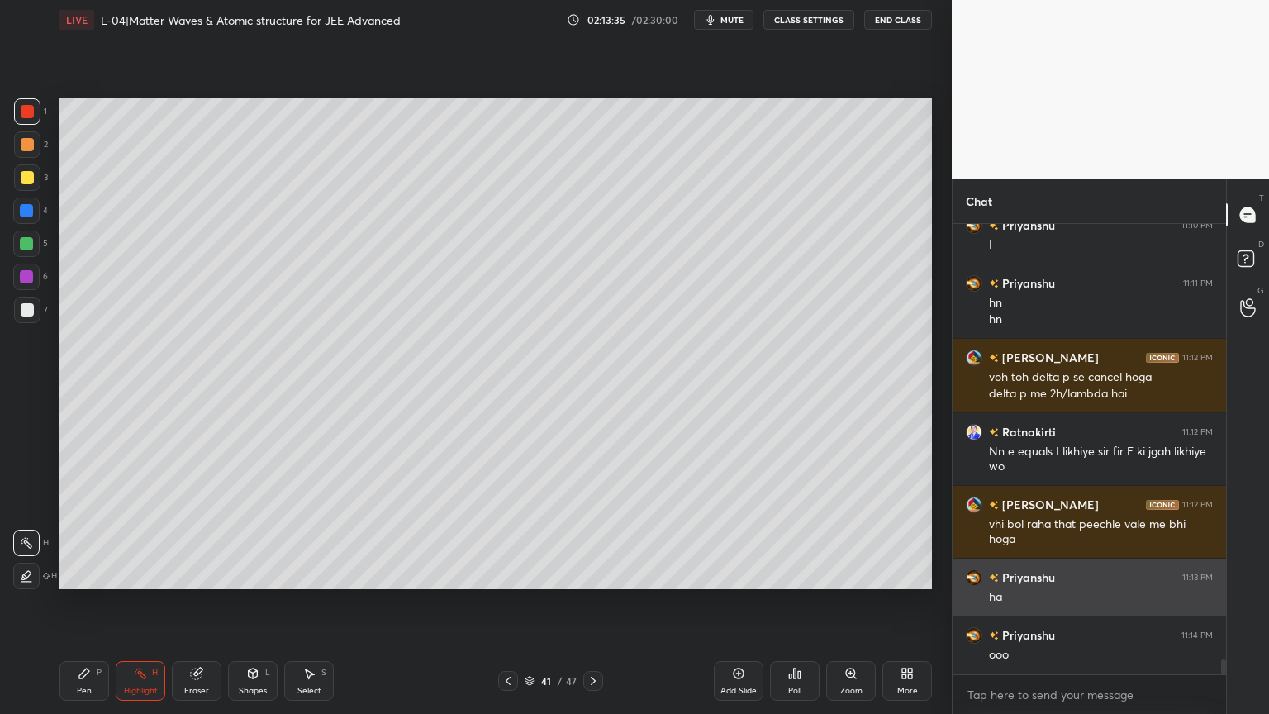
scroll to position [13013, 0]
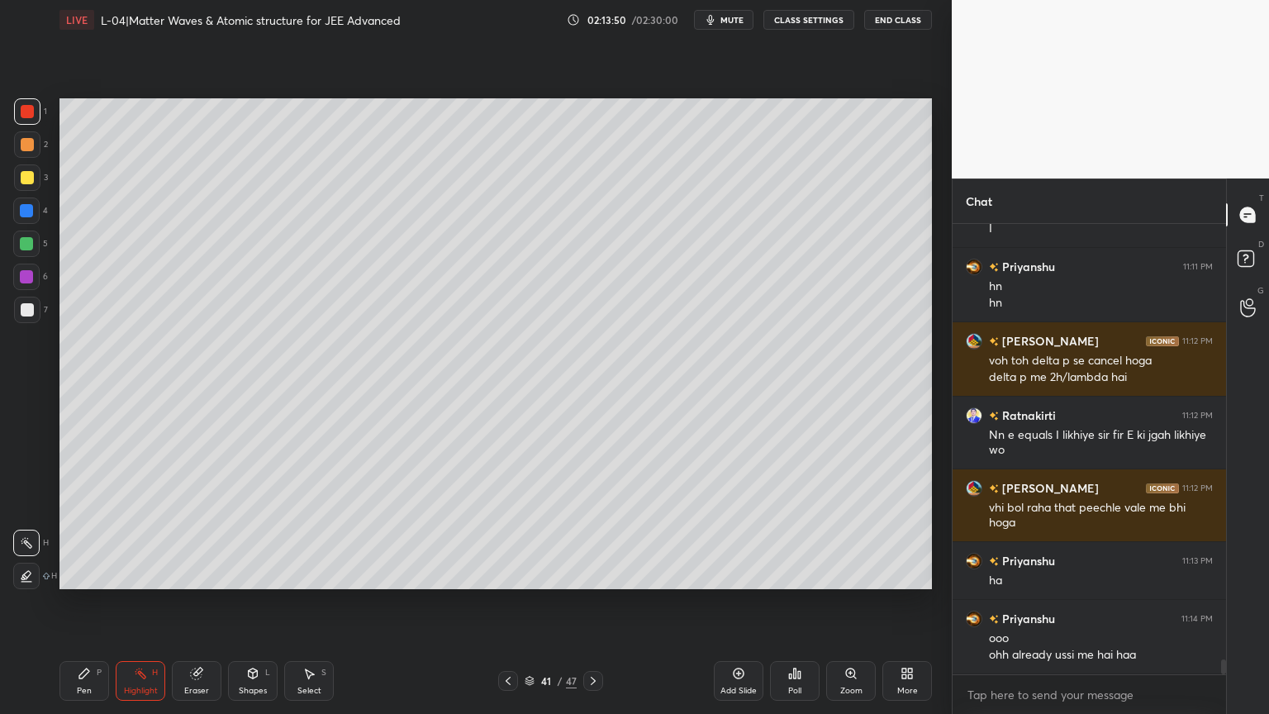
click at [594, 602] on icon at bounding box center [592, 680] width 13 height 13
click at [89, 602] on icon at bounding box center [84, 673] width 13 height 13
click at [22, 184] on div at bounding box center [27, 177] width 26 height 26
click at [509, 602] on icon at bounding box center [507, 680] width 13 height 13
click at [140, 602] on div "Highlight H" at bounding box center [141, 681] width 50 height 40
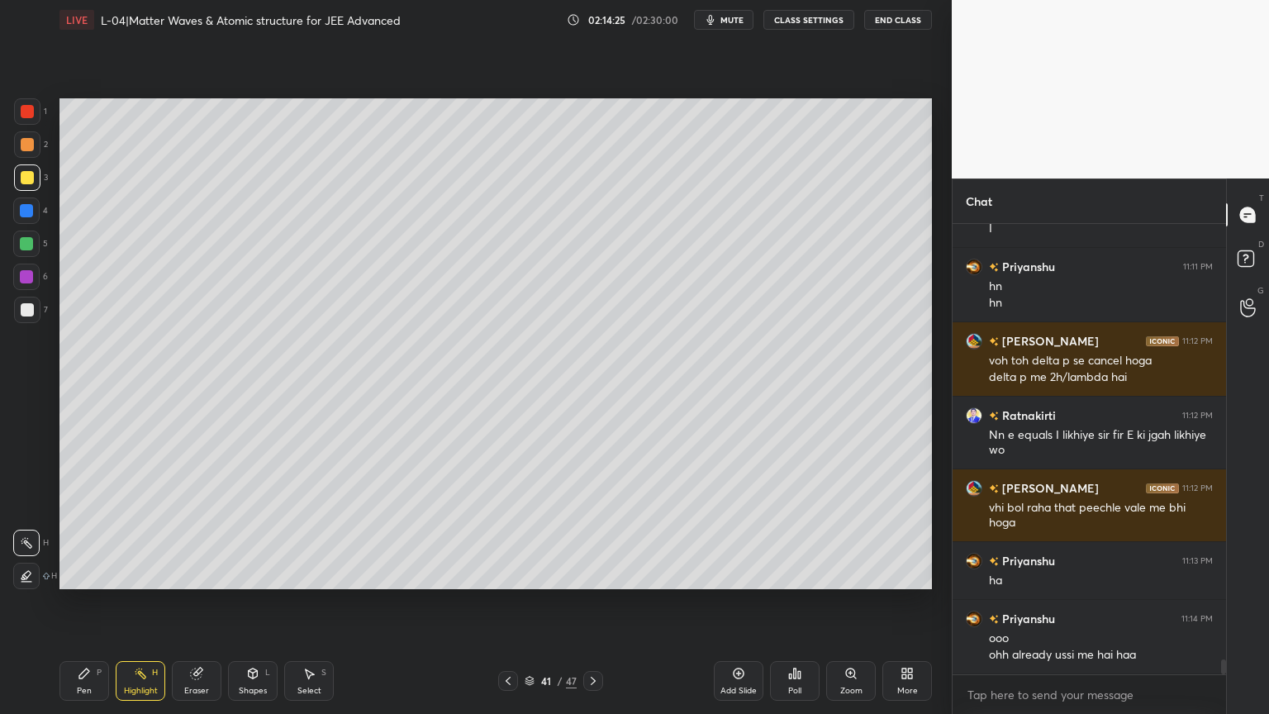
click at [507, 602] on icon at bounding box center [507, 680] width 13 height 13
click at [502, 602] on icon at bounding box center [507, 680] width 13 height 13
click at [504, 602] on icon at bounding box center [507, 680] width 13 height 13
click at [501, 602] on icon at bounding box center [507, 680] width 13 height 13
click at [598, 602] on icon at bounding box center [592, 680] width 13 height 13
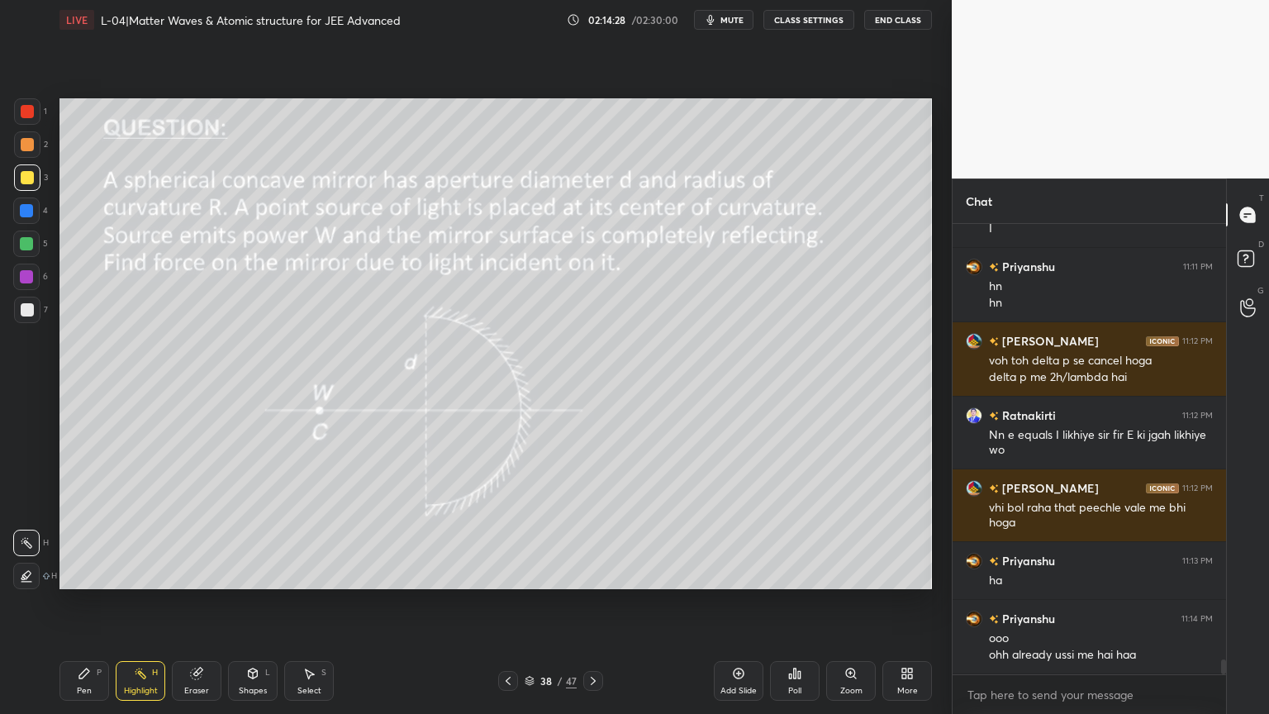
click at [600, 602] on div at bounding box center [593, 681] width 20 height 20
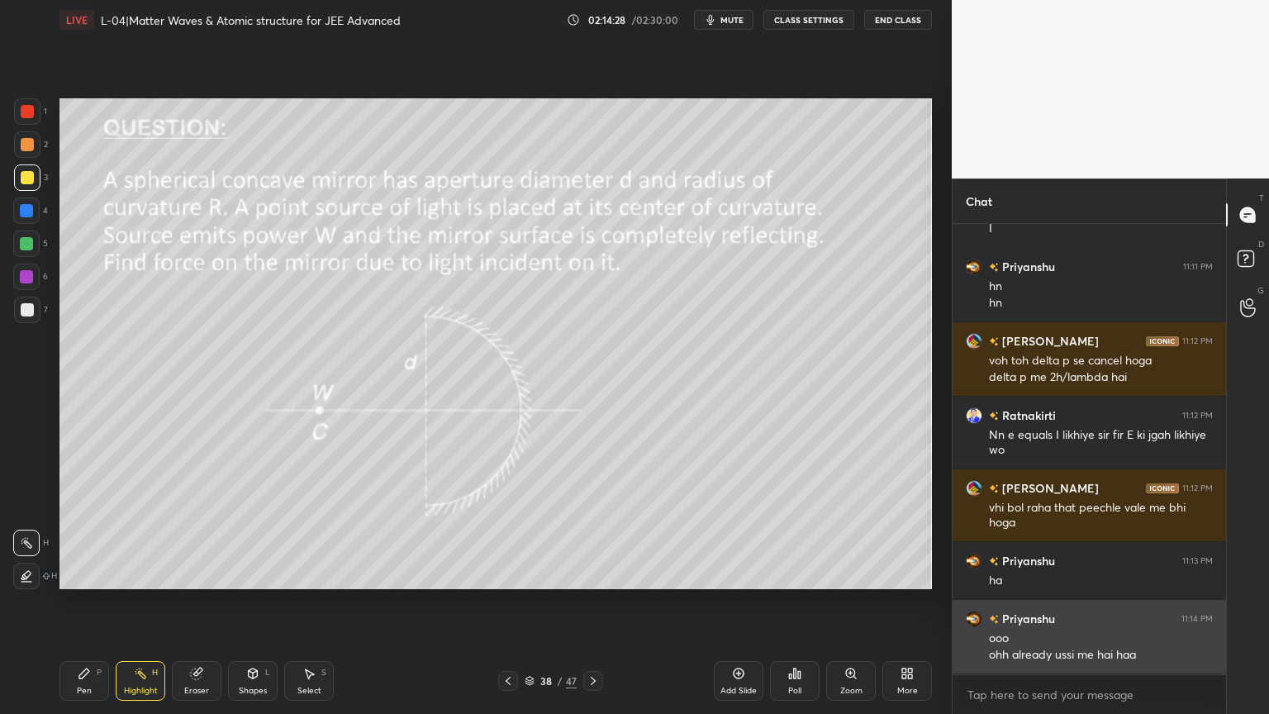
click at [602, 602] on div "38 / 47" at bounding box center [550, 681] width 327 height 20
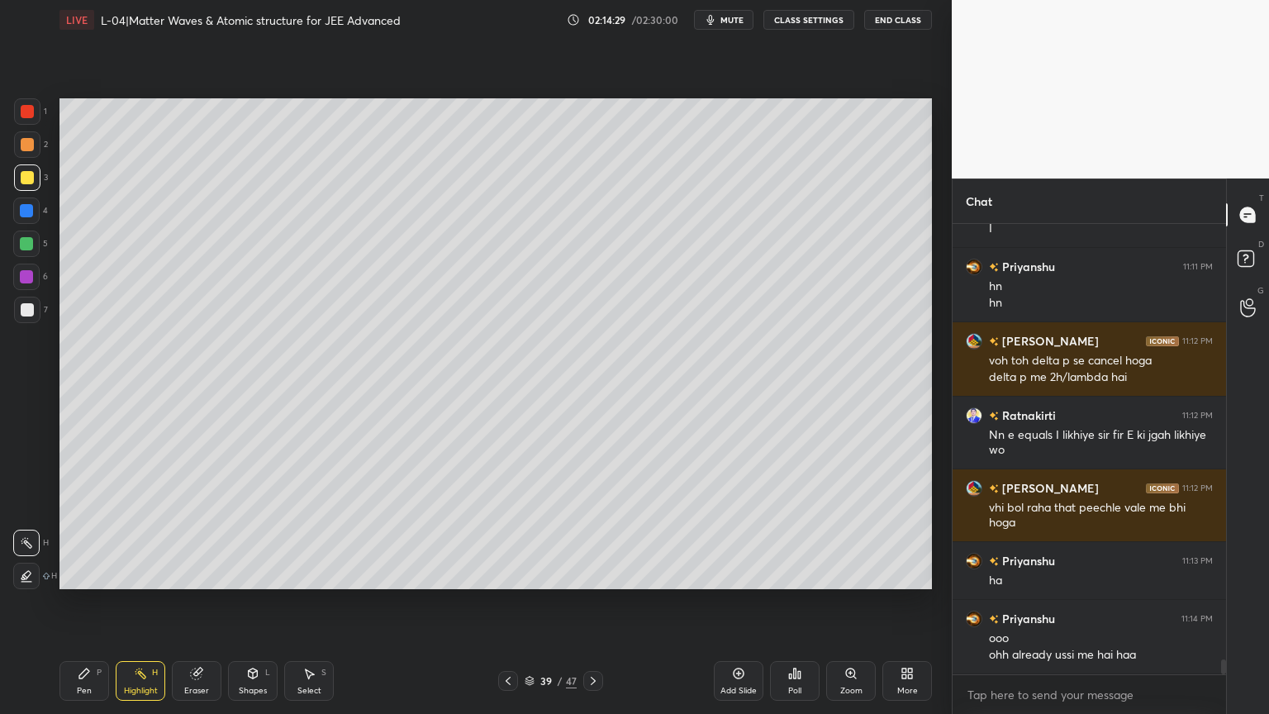
click at [605, 602] on div "39 / 47" at bounding box center [550, 681] width 327 height 20
click at [591, 602] on div "Pen P Highlight H Eraser Shapes L Select S 39 / 47 Add Slide Poll Zoom More" at bounding box center [495, 681] width 872 height 66
click at [591, 602] on icon at bounding box center [592, 680] width 13 height 13
click at [591, 602] on icon at bounding box center [593, 680] width 5 height 8
click at [593, 602] on icon at bounding box center [592, 680] width 13 height 13
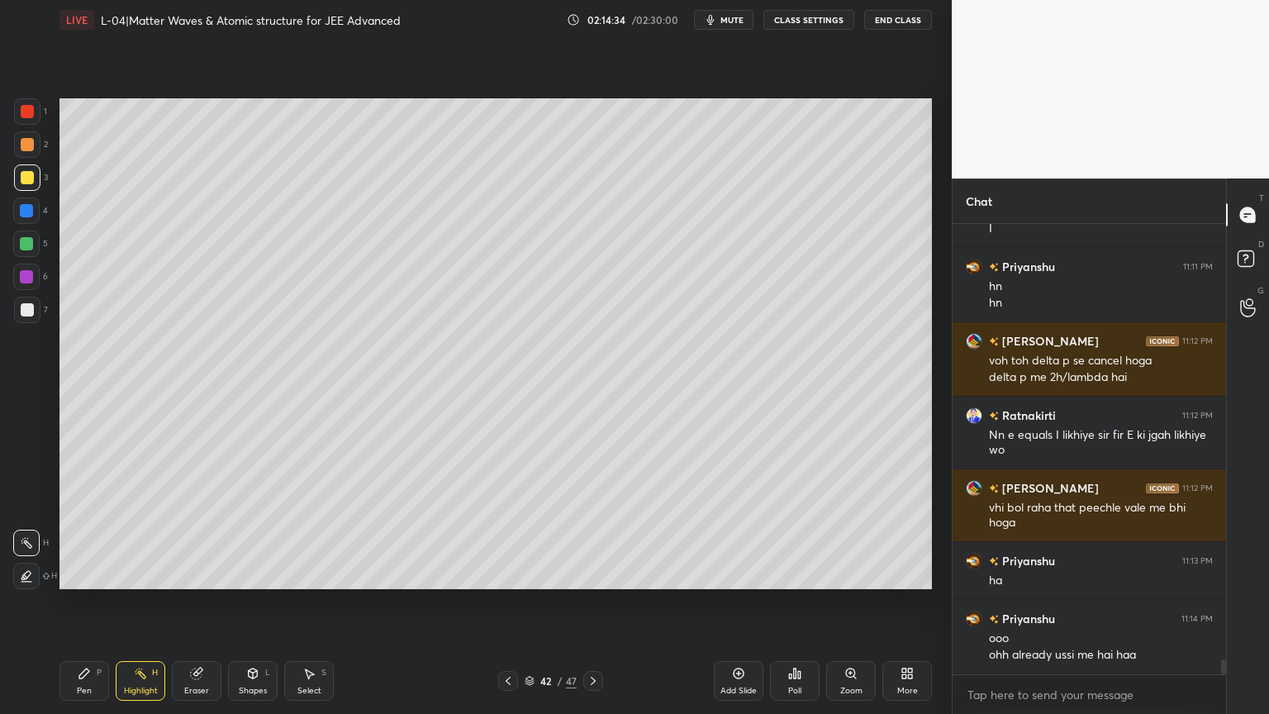
click at [593, 602] on icon at bounding box center [592, 680] width 13 height 13
click at [595, 602] on icon at bounding box center [592, 680] width 13 height 13
click at [507, 602] on icon at bounding box center [507, 680] width 5 height 8
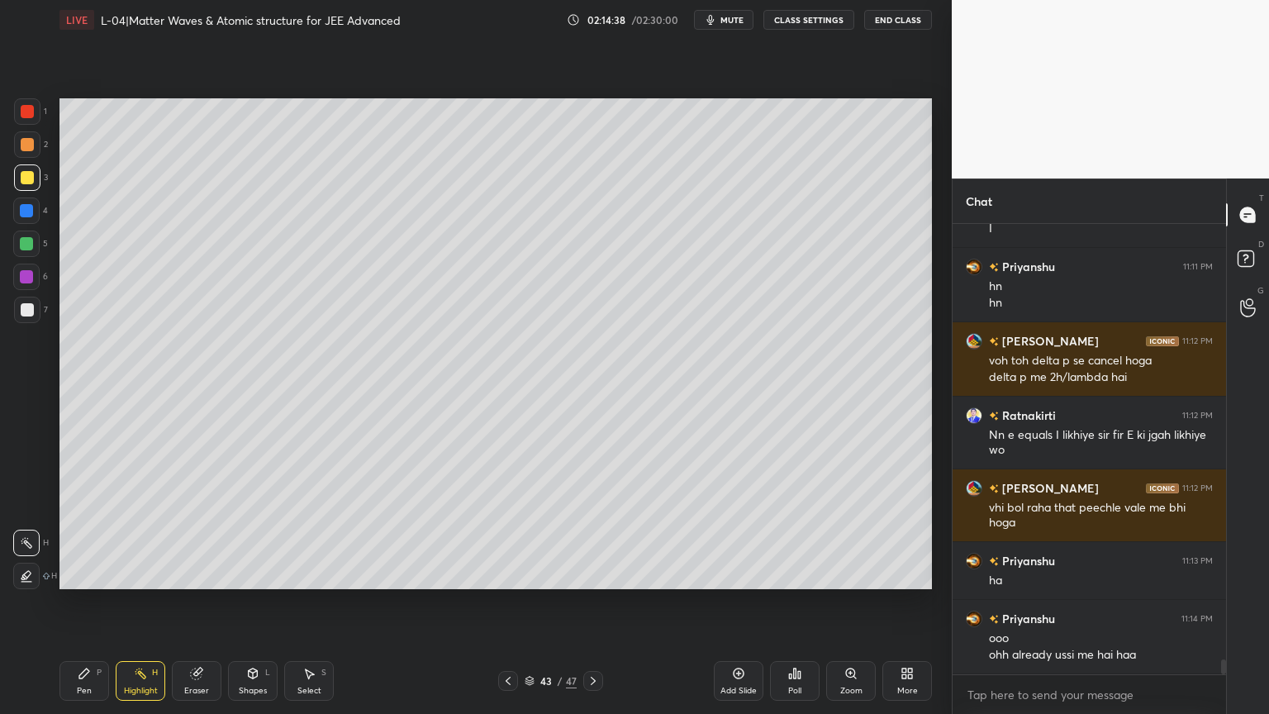
click at [509, 602] on icon at bounding box center [507, 680] width 13 height 13
click at [509, 602] on div at bounding box center [508, 681] width 20 height 20
click at [510, 602] on div "Pen P Highlight H Eraser Shapes L Select S 40 / 47 Add Slide Poll Zoom More" at bounding box center [495, 681] width 872 height 66
click at [515, 602] on div at bounding box center [508, 681] width 20 height 20
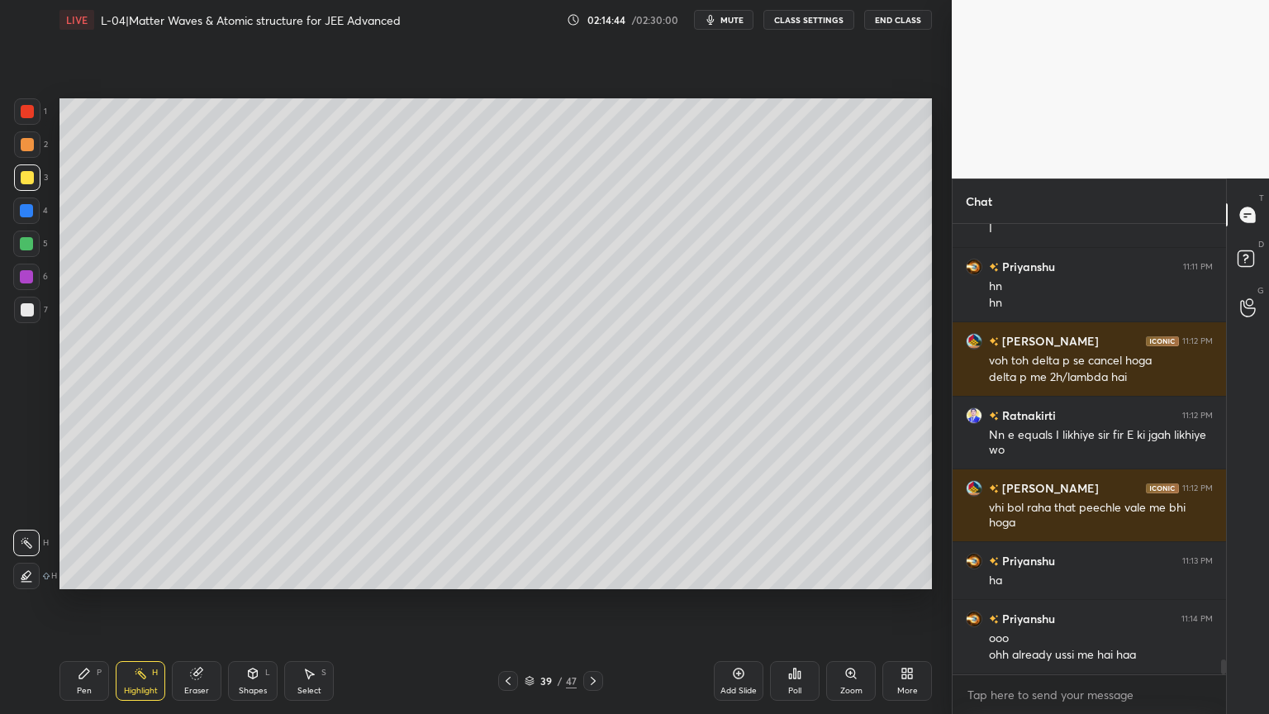
click at [591, 602] on icon at bounding box center [593, 680] width 5 height 8
click at [589, 602] on icon at bounding box center [592, 680] width 13 height 13
click at [590, 602] on icon at bounding box center [592, 680] width 13 height 13
click at [596, 602] on icon at bounding box center [592, 680] width 13 height 13
click at [597, 602] on icon at bounding box center [592, 680] width 13 height 13
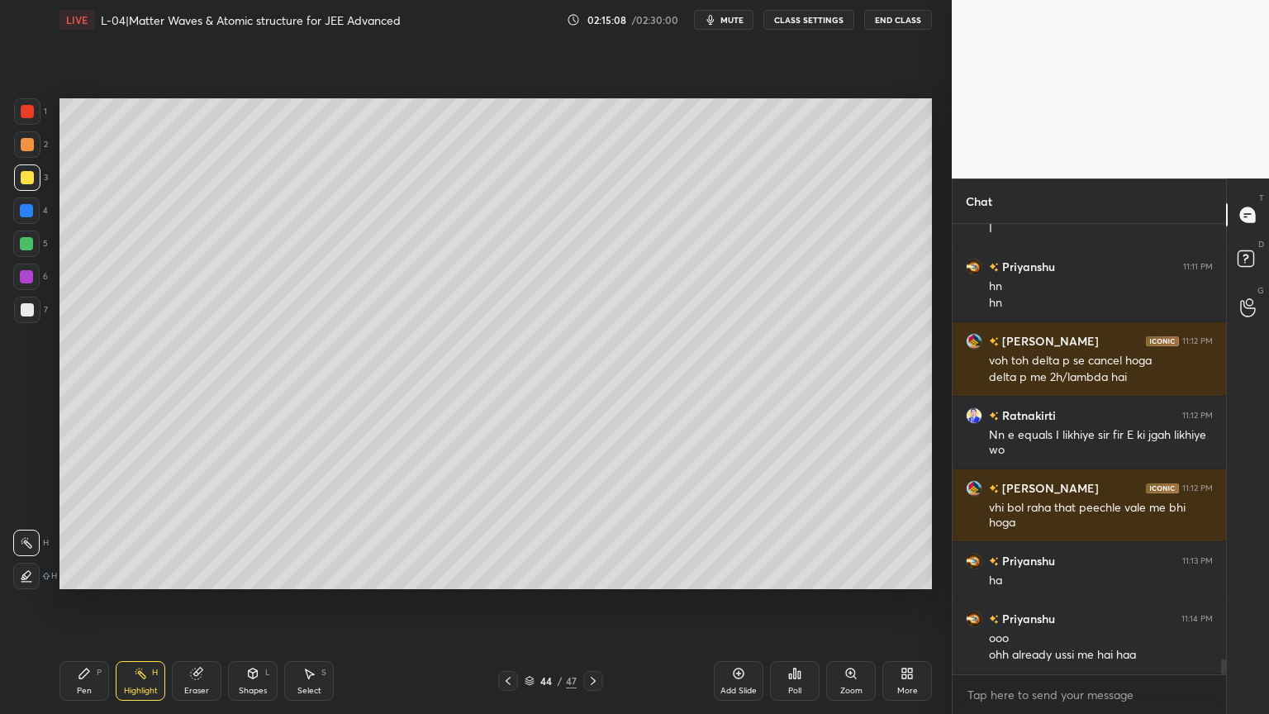
click at [586, 602] on icon at bounding box center [592, 680] width 13 height 13
click at [515, 602] on div at bounding box center [508, 681] width 20 height 20
click at [512, 602] on icon at bounding box center [507, 680] width 13 height 13
click at [511, 602] on div at bounding box center [508, 681] width 20 height 20
click at [513, 602] on icon at bounding box center [507, 680] width 13 height 13
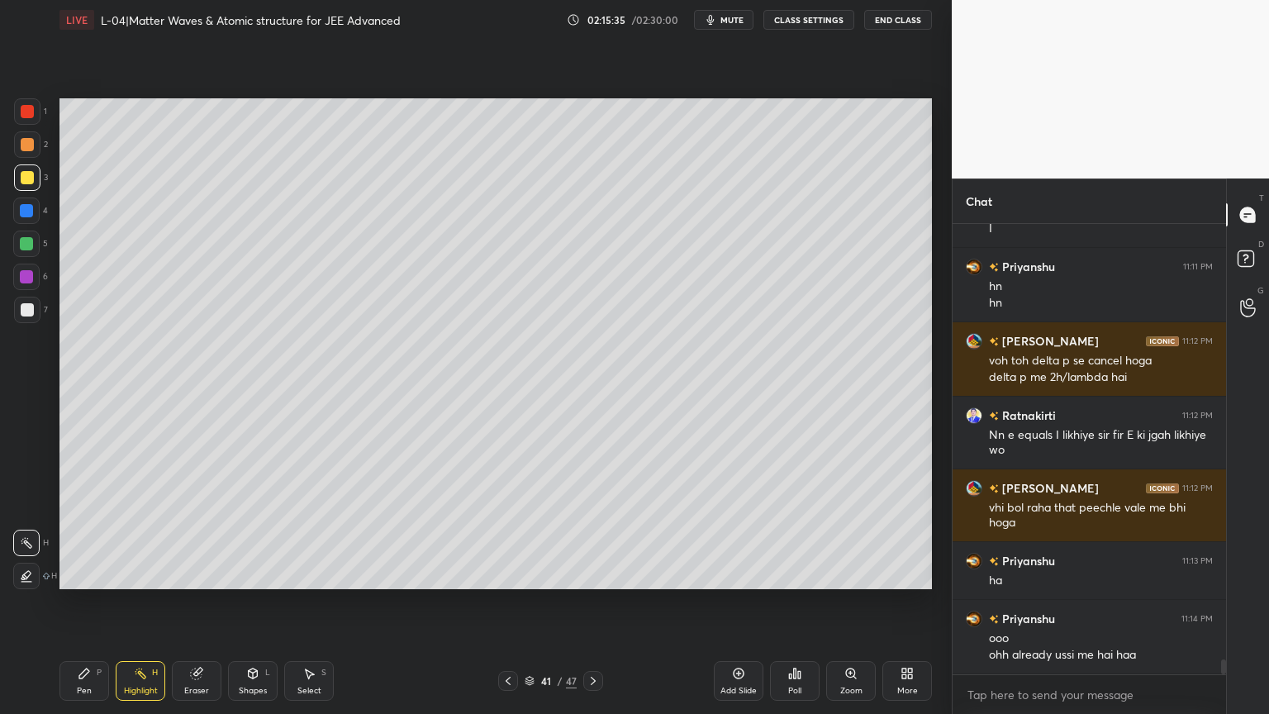
click at [595, 602] on icon at bounding box center [592, 680] width 13 height 13
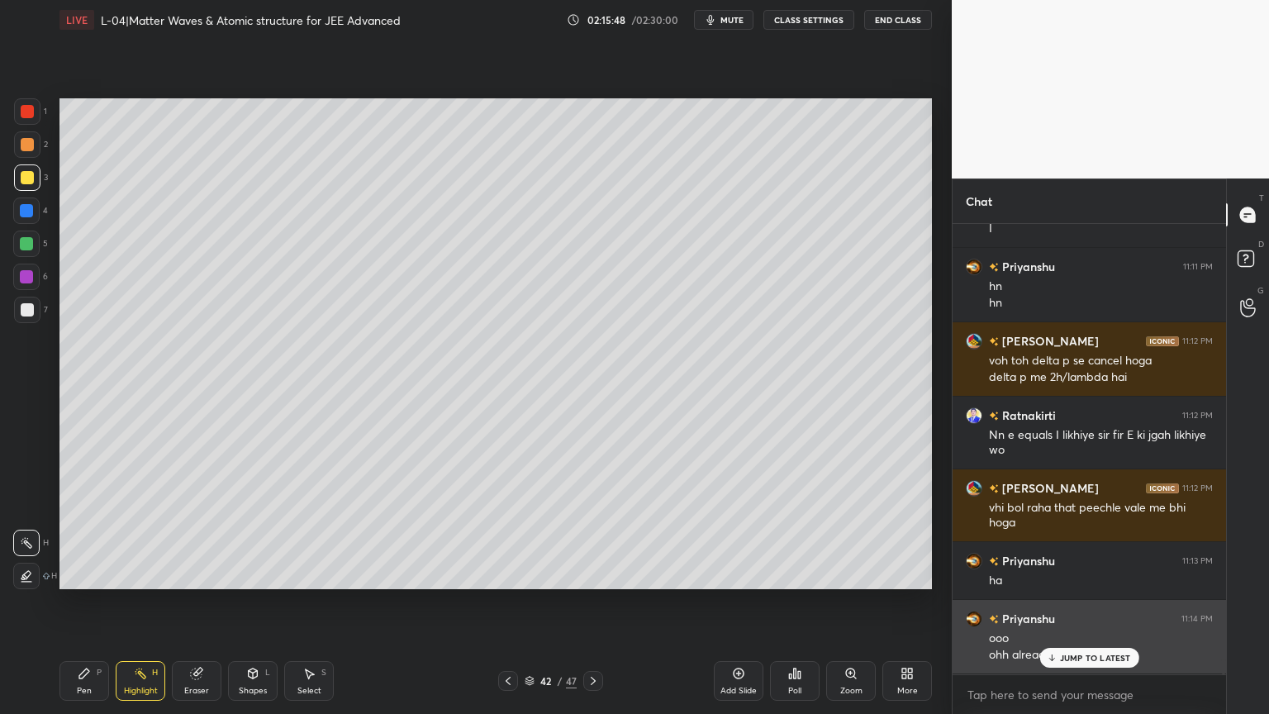
scroll to position [13070, 0]
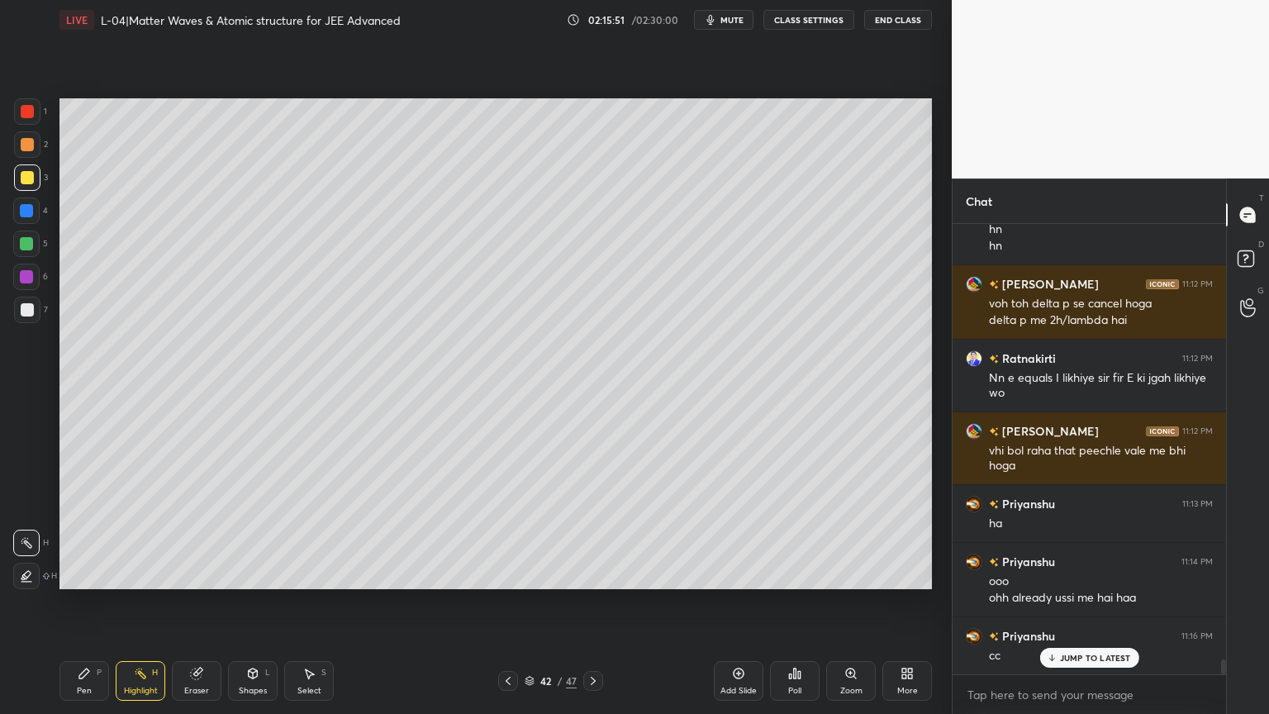
click at [506, 676] on icon at bounding box center [507, 680] width 13 height 13
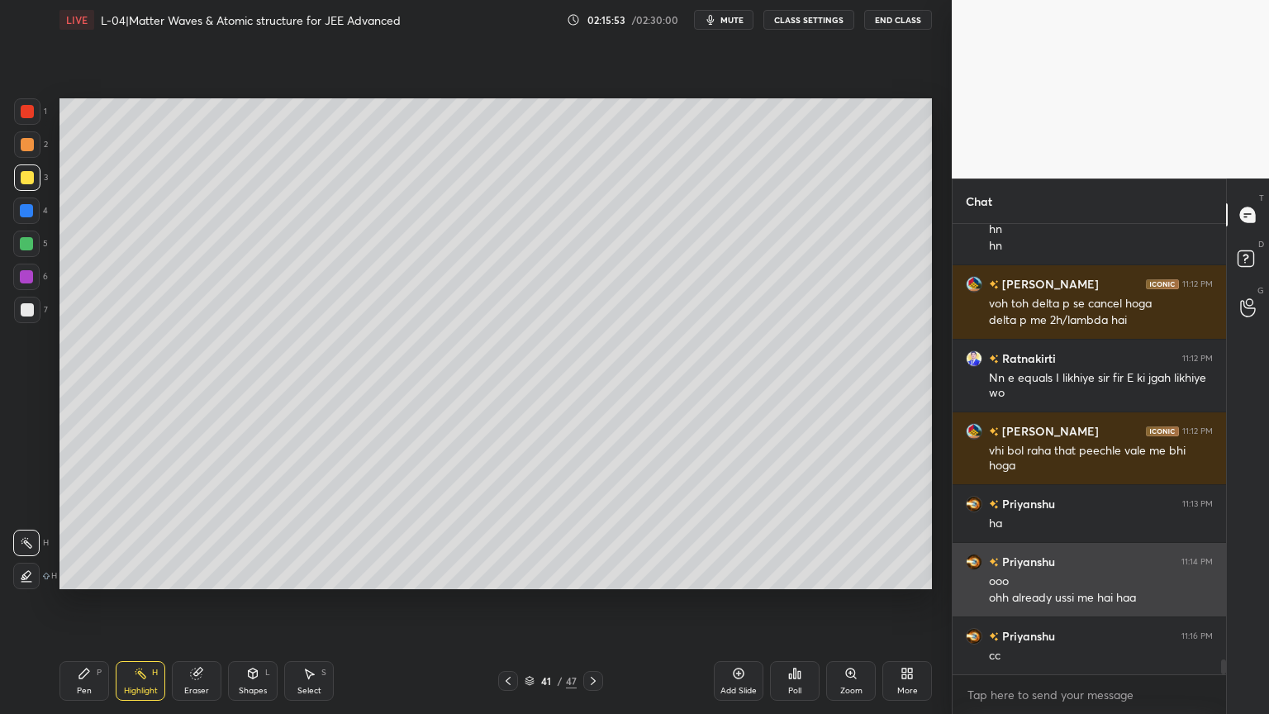
scroll to position [13129, 0]
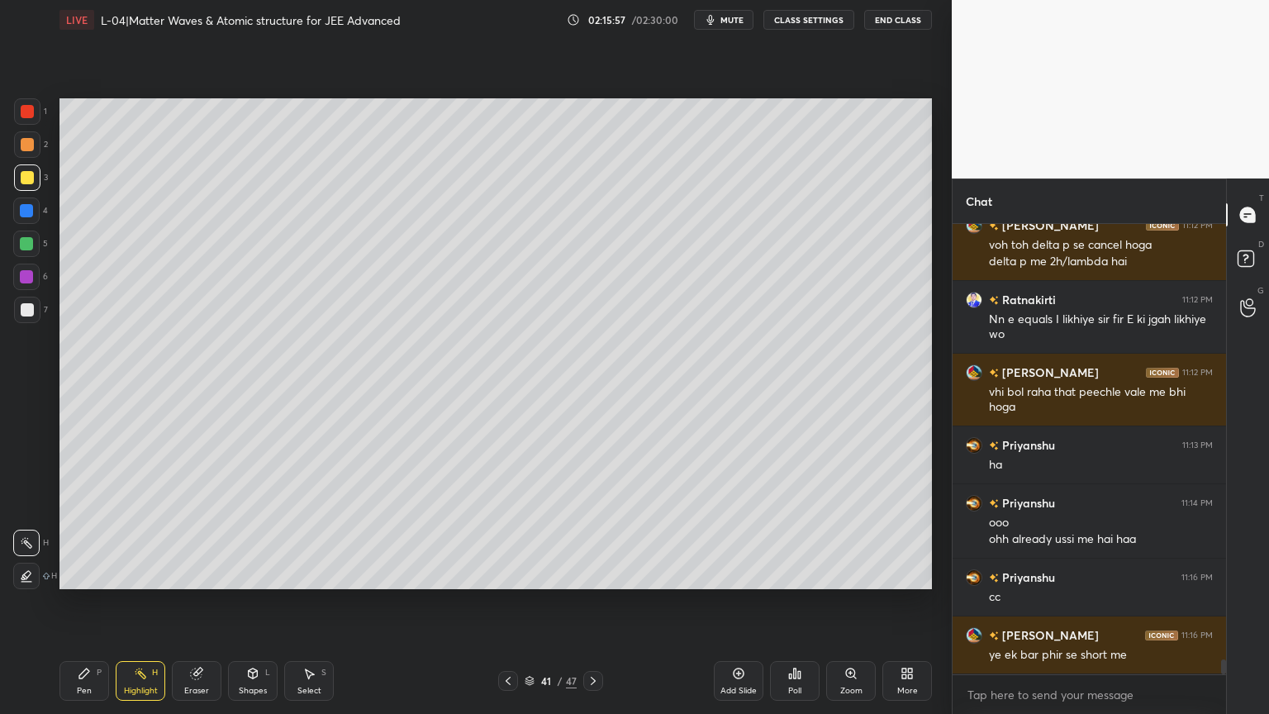
click at [595, 681] on icon at bounding box center [592, 680] width 13 height 13
click at [740, 681] on div "Add Slide" at bounding box center [739, 681] width 50 height 40
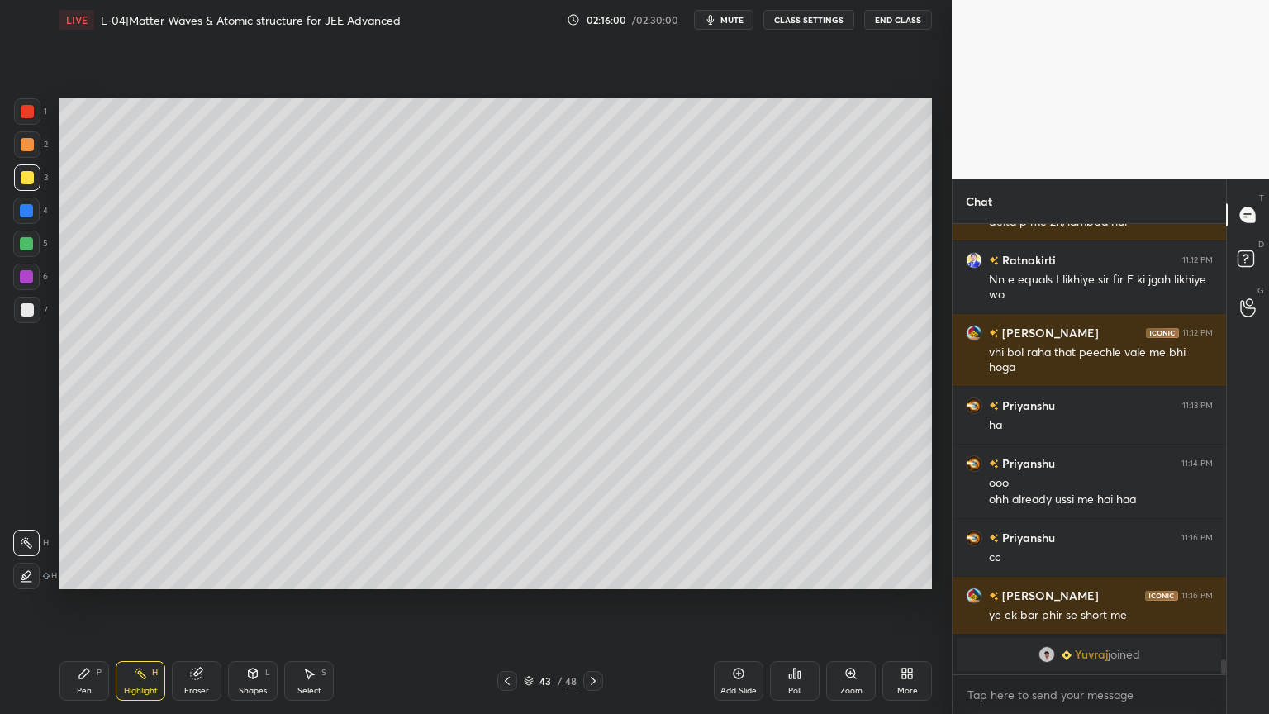
scroll to position [11643, 0]
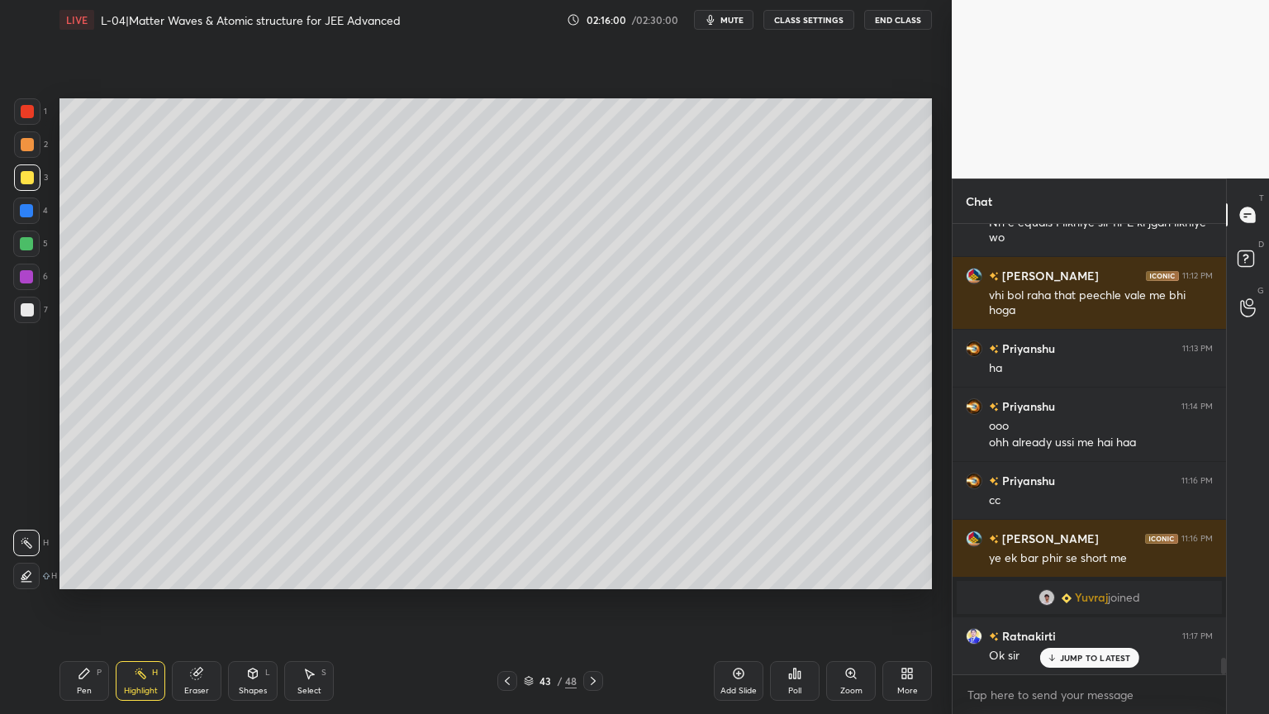
click at [258, 687] on div "Shapes" at bounding box center [253, 690] width 28 height 8
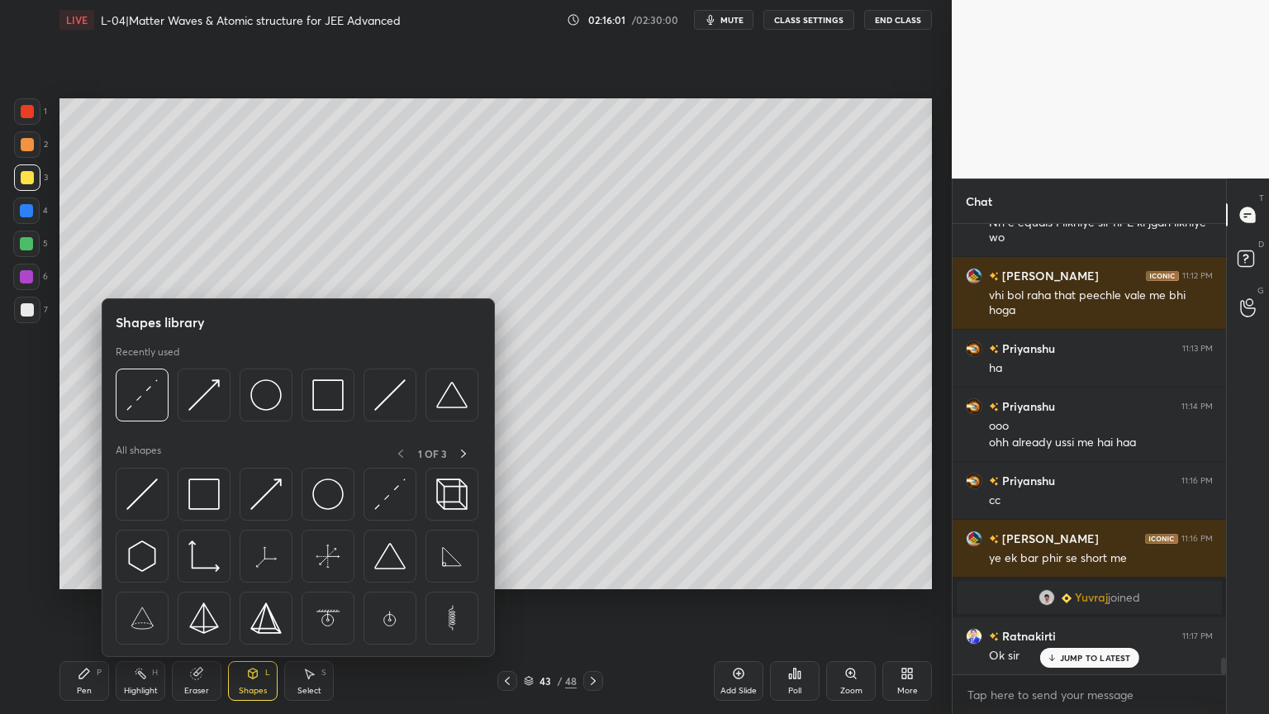
click at [333, 505] on img at bounding box center [327, 493] width 31 height 31
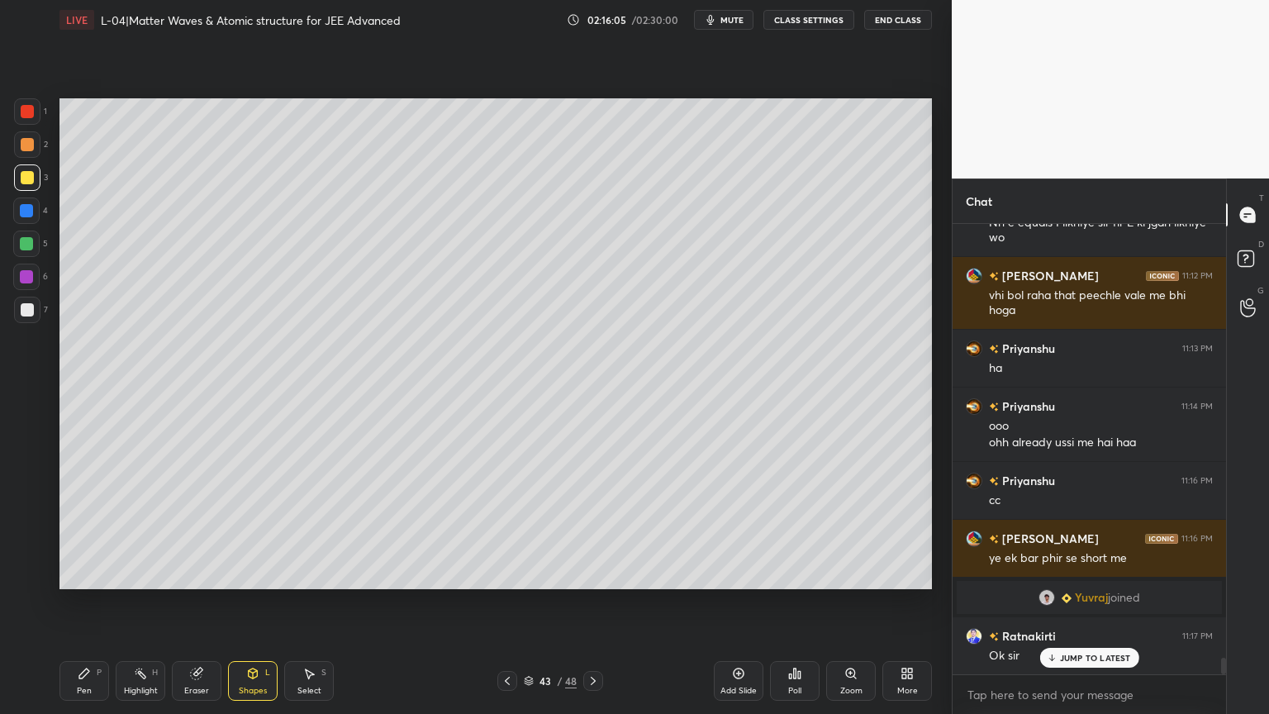
click at [247, 675] on icon at bounding box center [252, 673] width 13 height 13
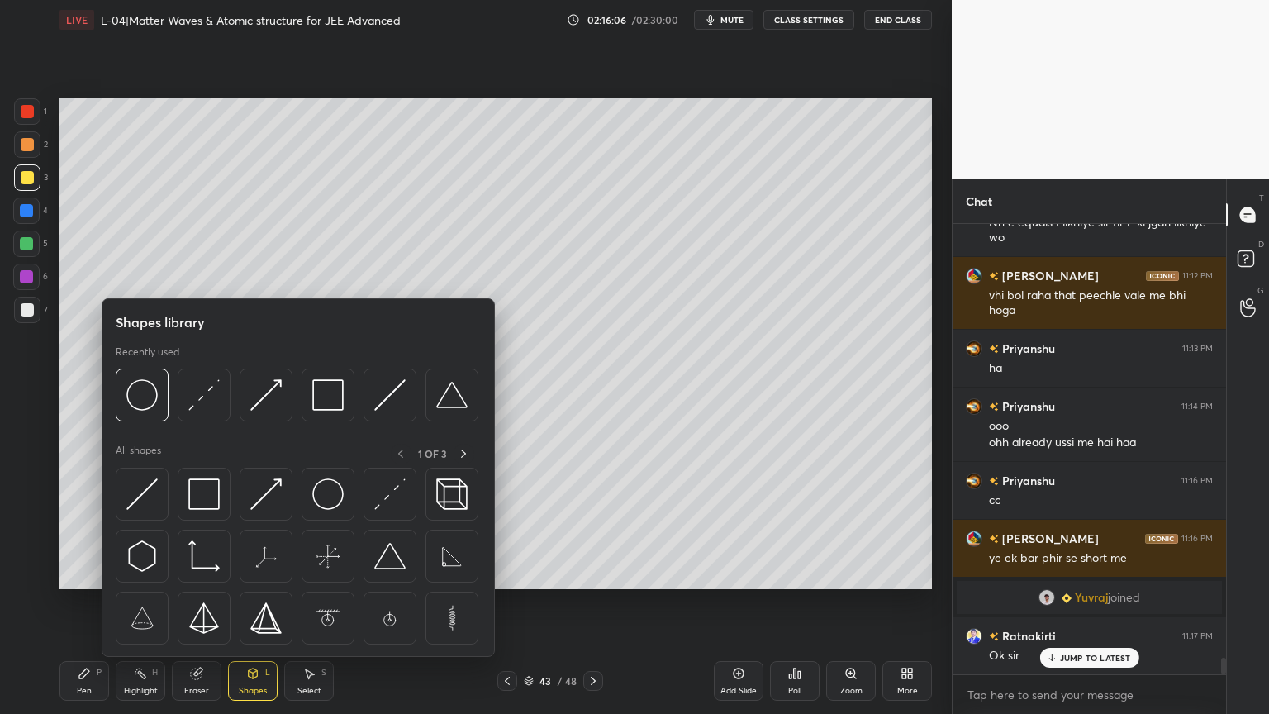
click at [380, 502] on img at bounding box center [389, 493] width 31 height 31
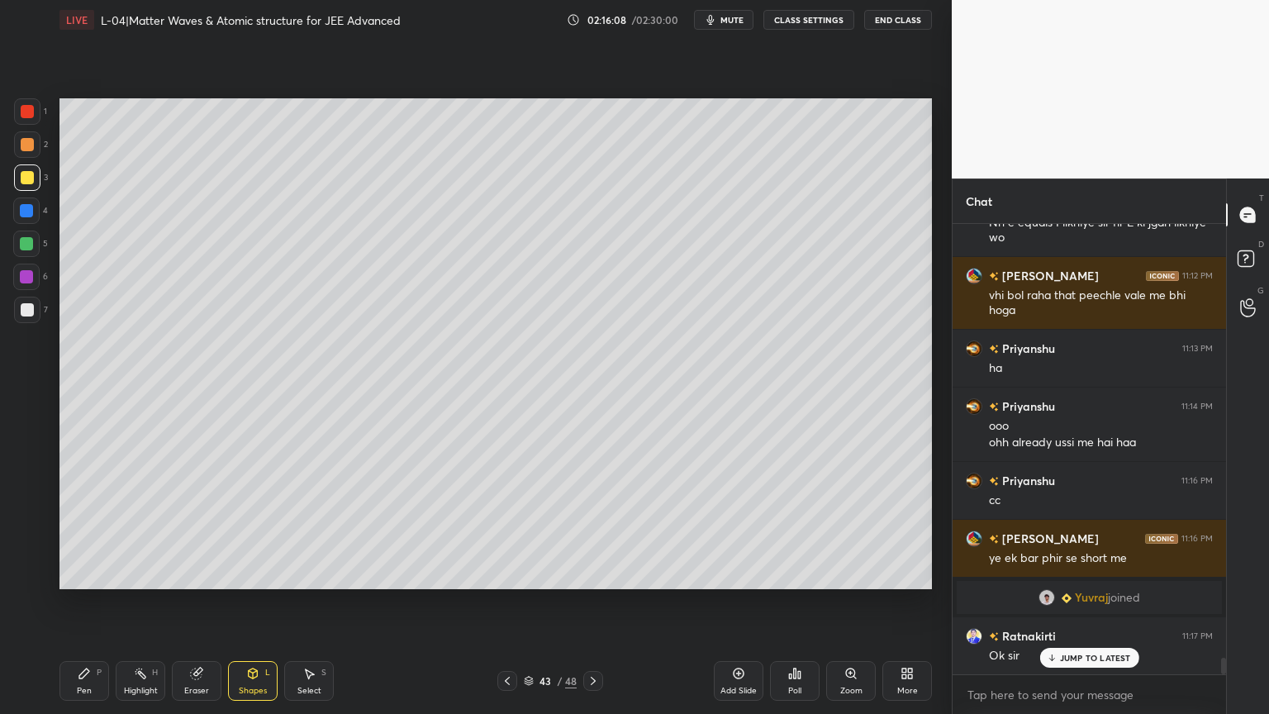
click at [93, 687] on div "Pen P" at bounding box center [84, 681] width 50 height 40
click at [30, 284] on div at bounding box center [26, 276] width 26 height 26
click at [18, 155] on div at bounding box center [27, 144] width 26 height 26
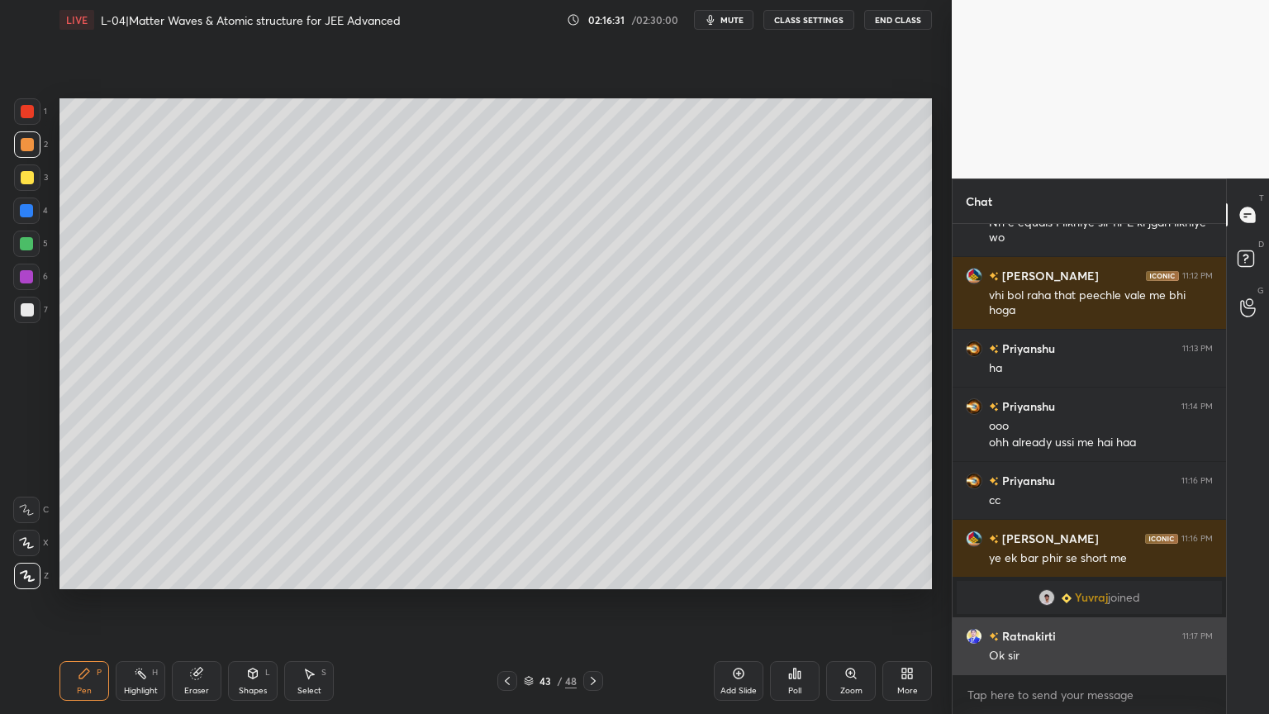
scroll to position [11702, 0]
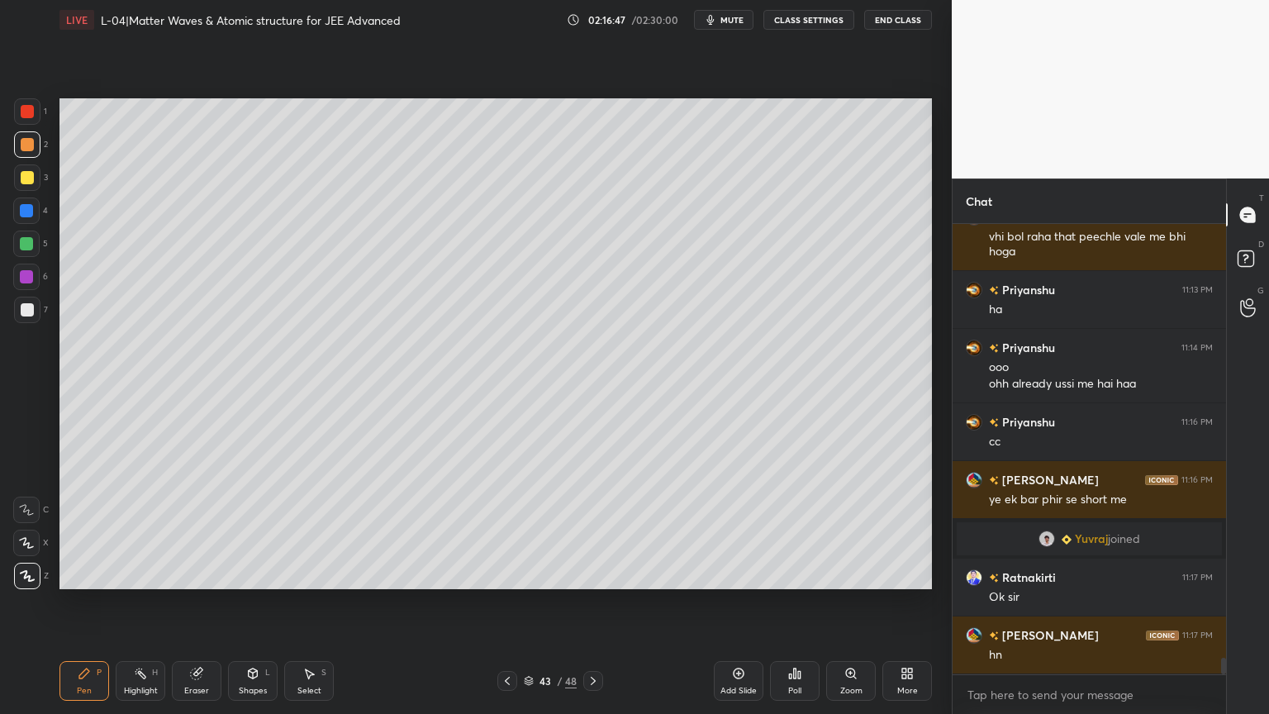
click at [152, 673] on div "H" at bounding box center [155, 672] width 6 height 8
click at [27, 212] on div at bounding box center [26, 210] width 13 height 13
click at [92, 670] on div "Pen P" at bounding box center [84, 681] width 50 height 40
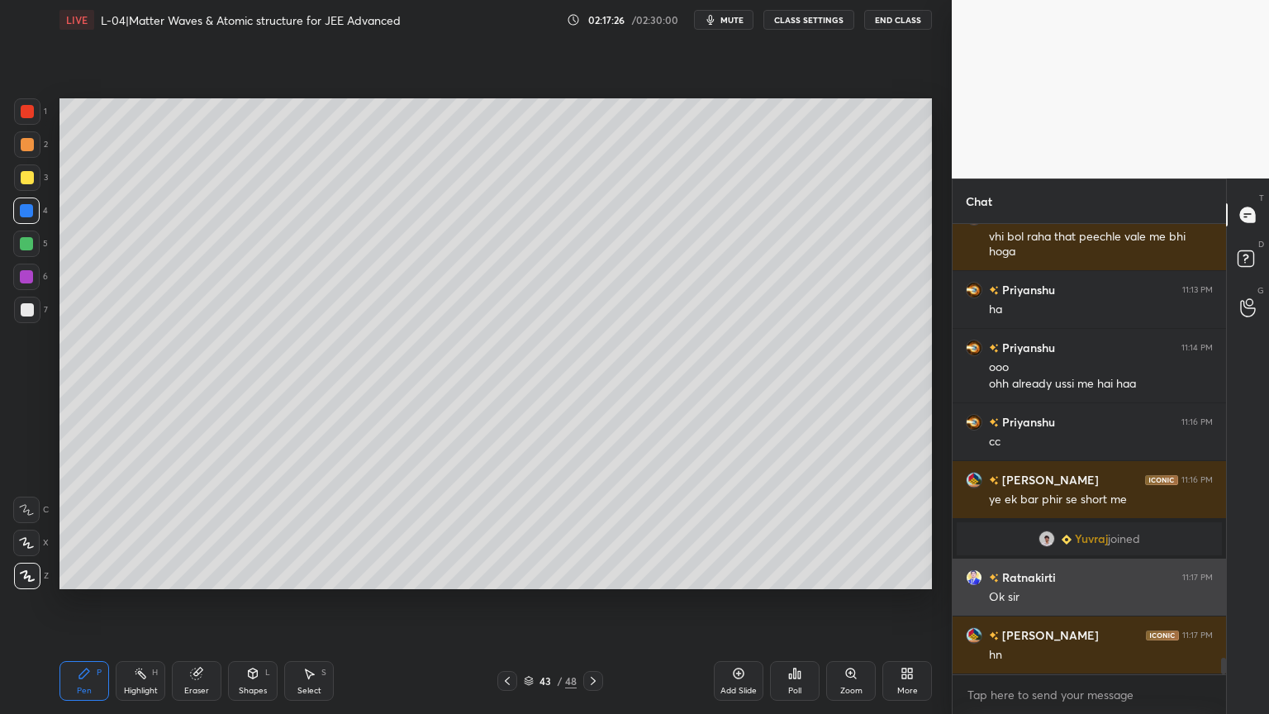
scroll to position [11759, 0]
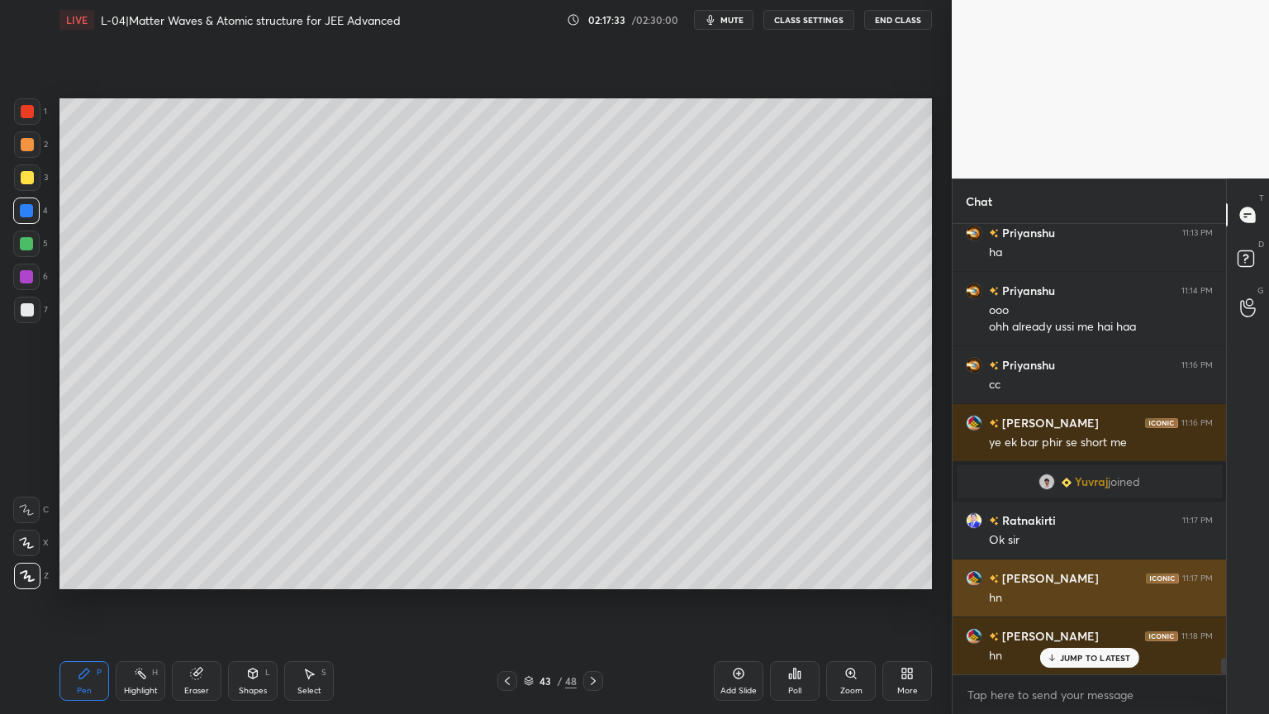
click at [36, 284] on div at bounding box center [26, 276] width 26 height 26
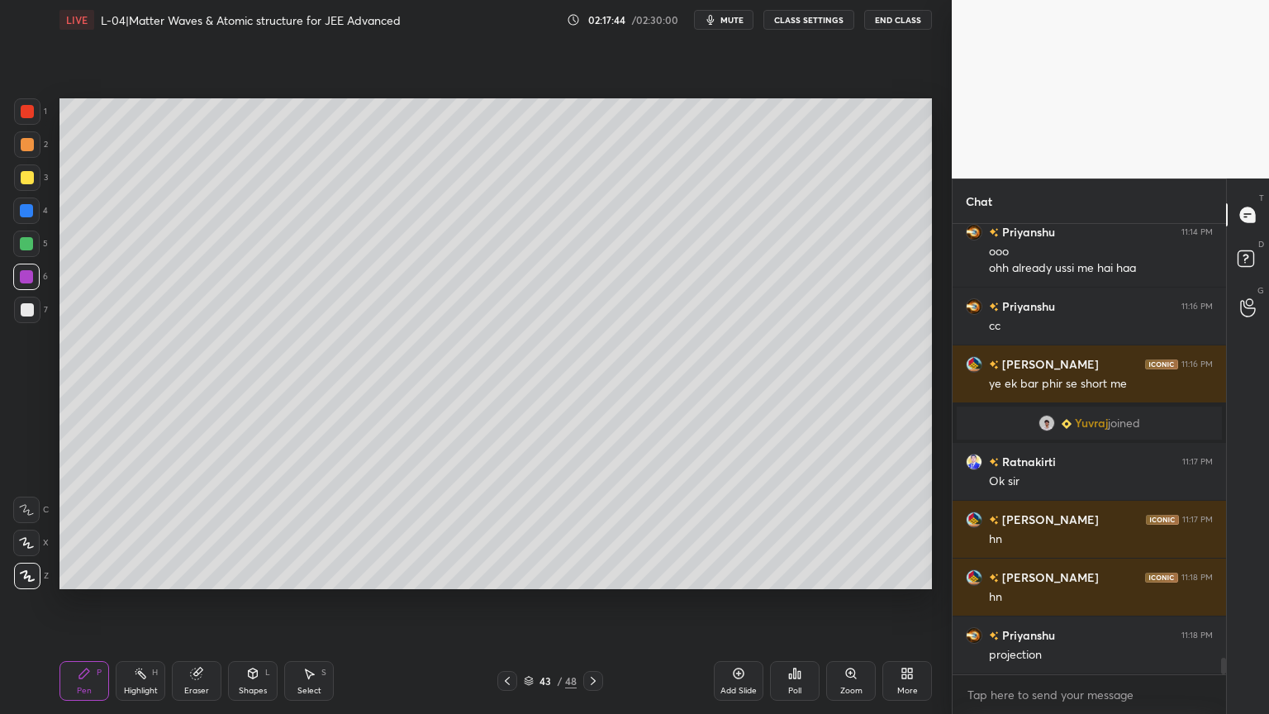
click at [31, 240] on div at bounding box center [26, 243] width 13 height 13
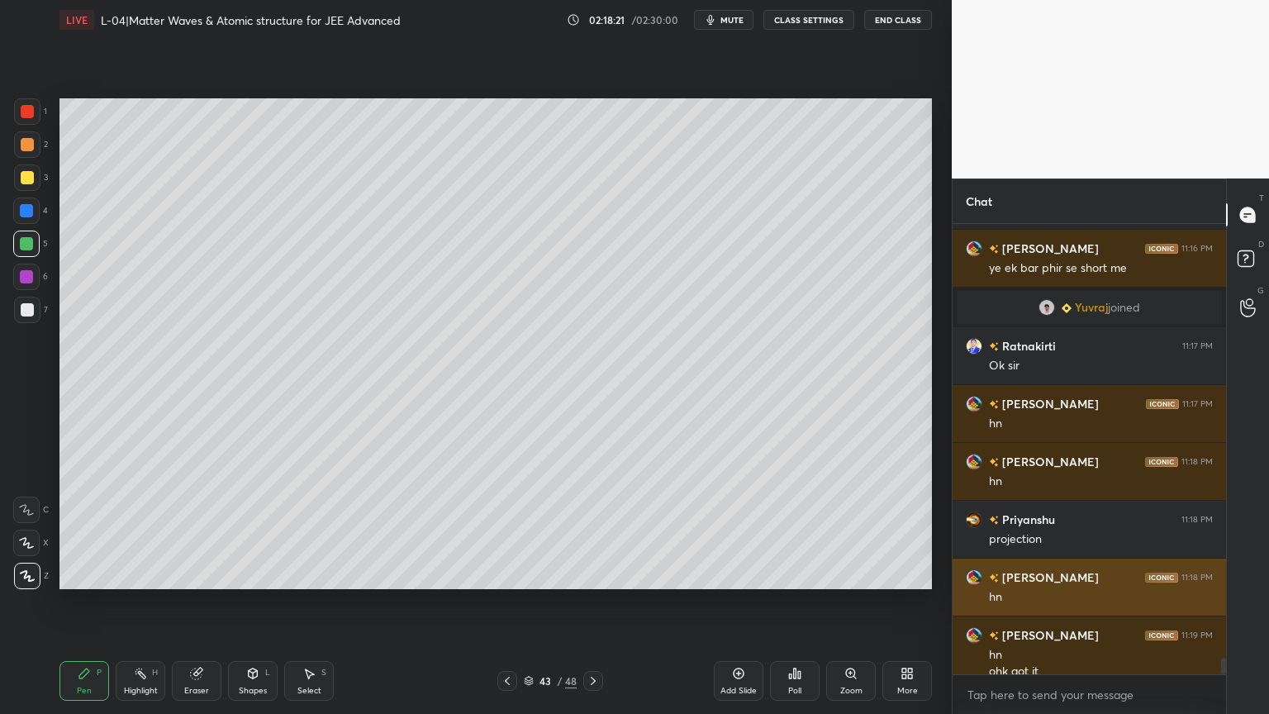
scroll to position [11949, 0]
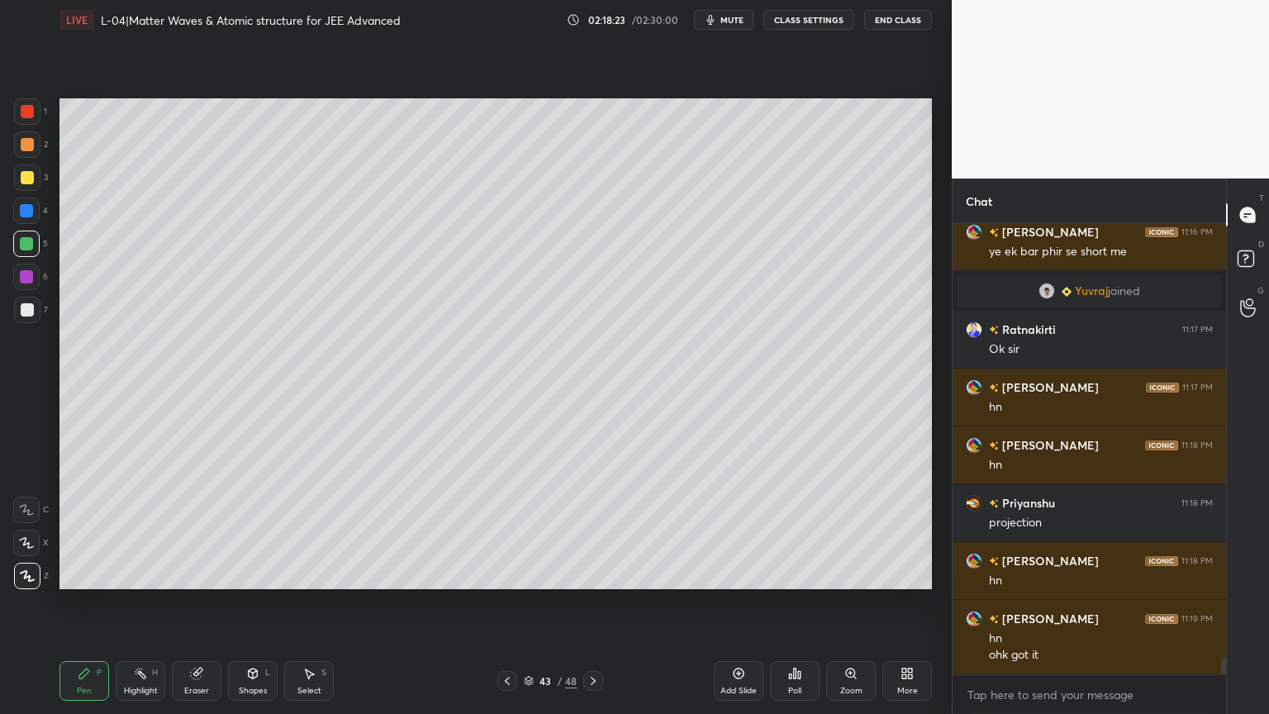
click at [161, 686] on div "Highlight H" at bounding box center [141, 681] width 50 height 40
click at [507, 687] on div at bounding box center [507, 681] width 20 height 20
click at [581, 684] on div "42 / 48" at bounding box center [550, 681] width 106 height 20
click at [583, 684] on div at bounding box center [593, 681] width 20 height 20
click at [585, 684] on div at bounding box center [593, 681] width 20 height 20
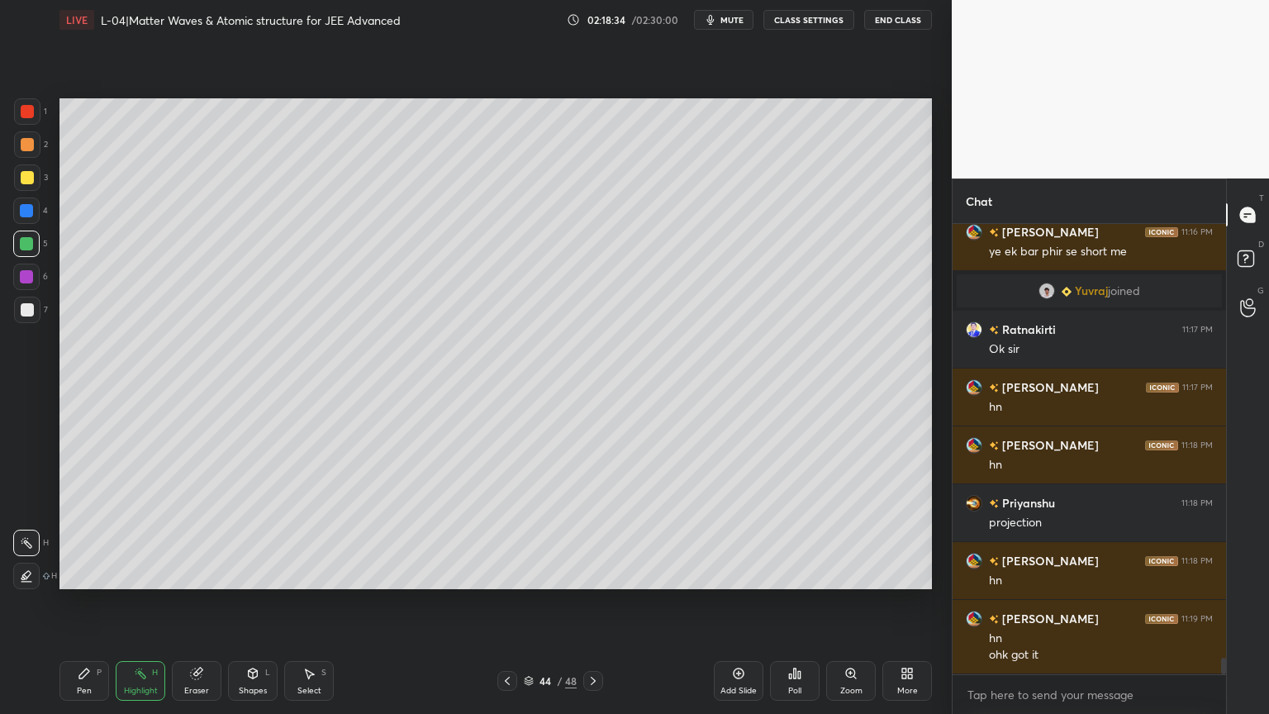
click at [581, 684] on div "44 / 48" at bounding box center [550, 681] width 106 height 20
click at [598, 684] on icon at bounding box center [592, 680] width 13 height 13
click at [597, 681] on icon at bounding box center [592, 680] width 13 height 13
click at [597, 682] on icon at bounding box center [592, 680] width 13 height 13
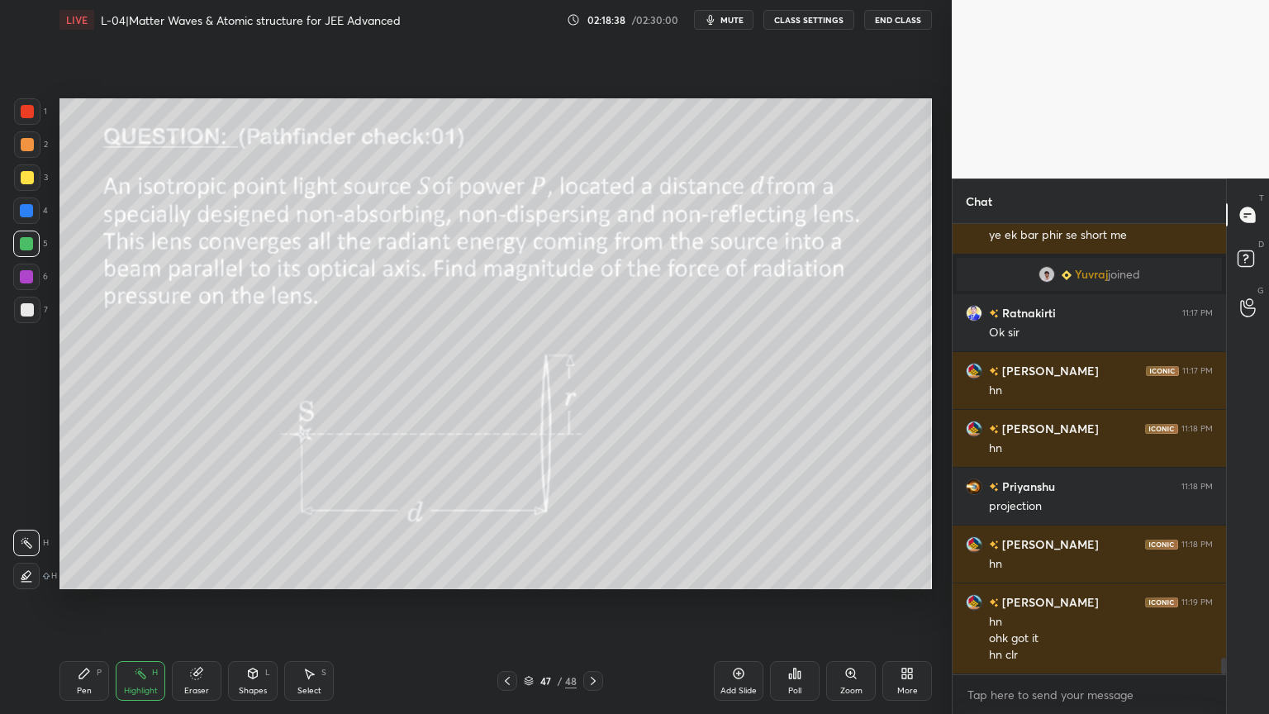
click at [589, 681] on icon at bounding box center [592, 680] width 13 height 13
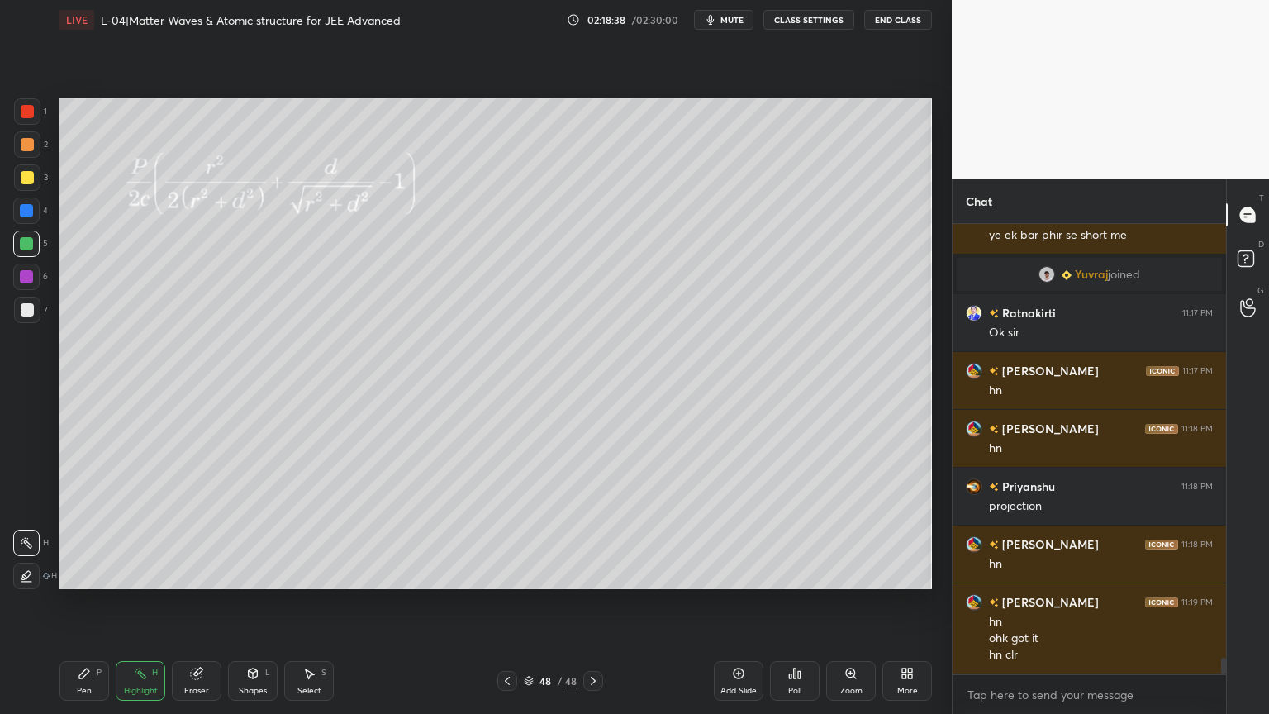
click at [499, 677] on div at bounding box center [507, 681] width 20 height 20
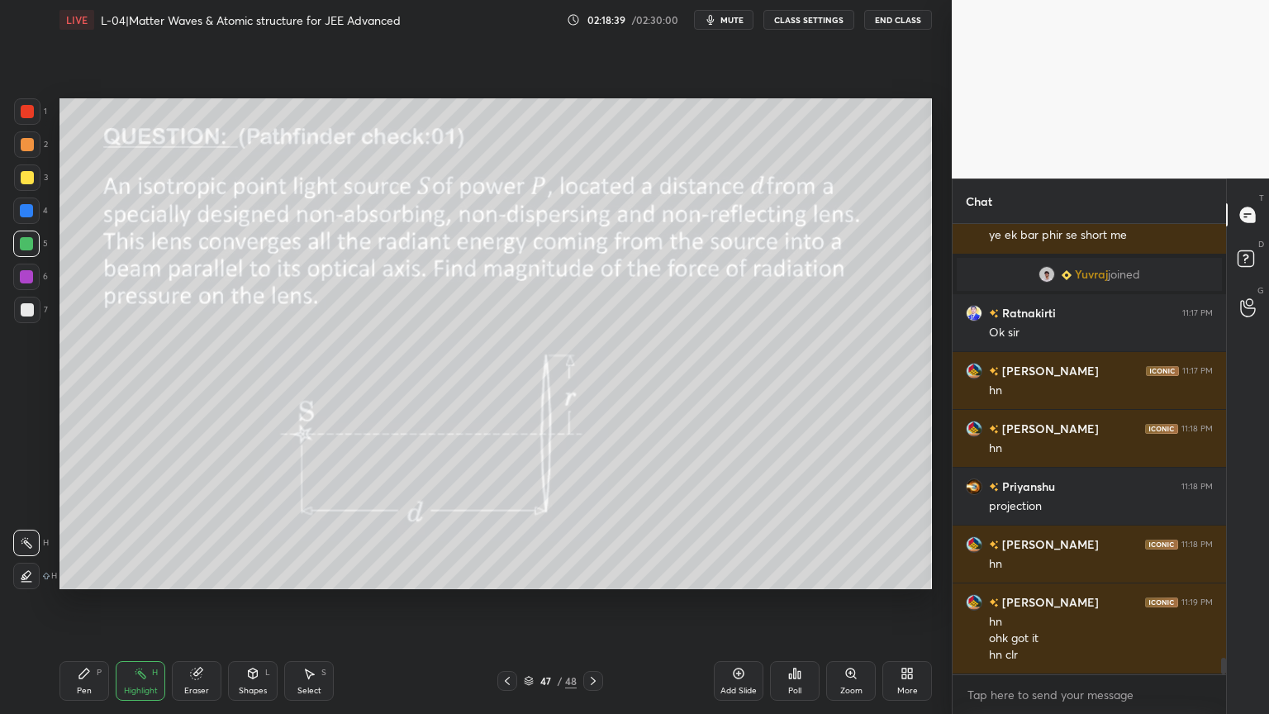
click at [505, 681] on icon at bounding box center [507, 680] width 13 height 13
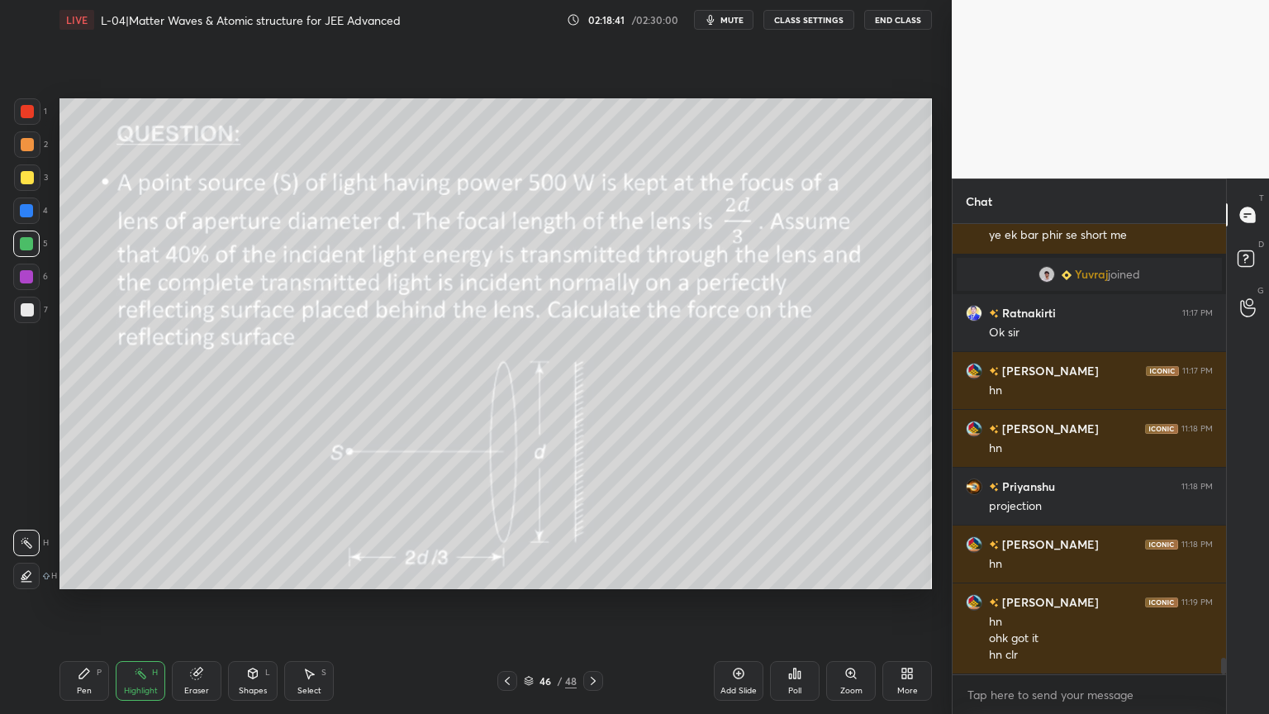
click at [588, 683] on icon at bounding box center [592, 680] width 13 height 13
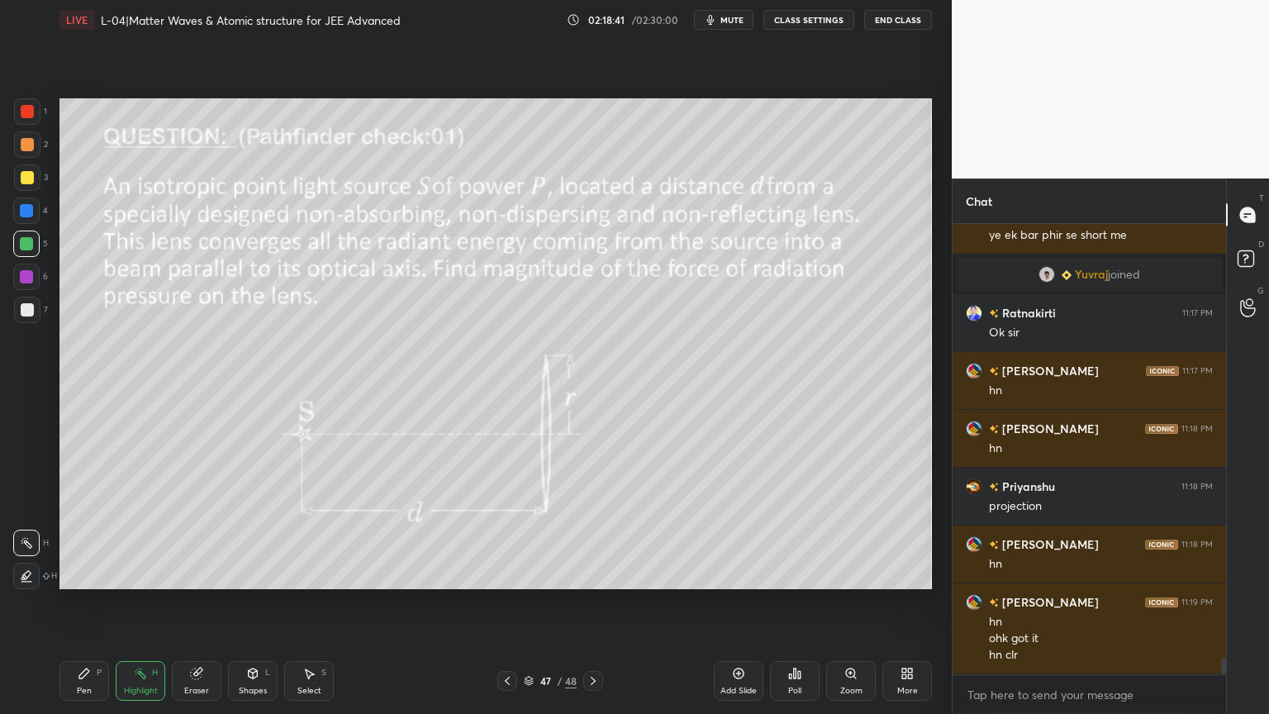
click at [588, 679] on icon at bounding box center [592, 680] width 13 height 13
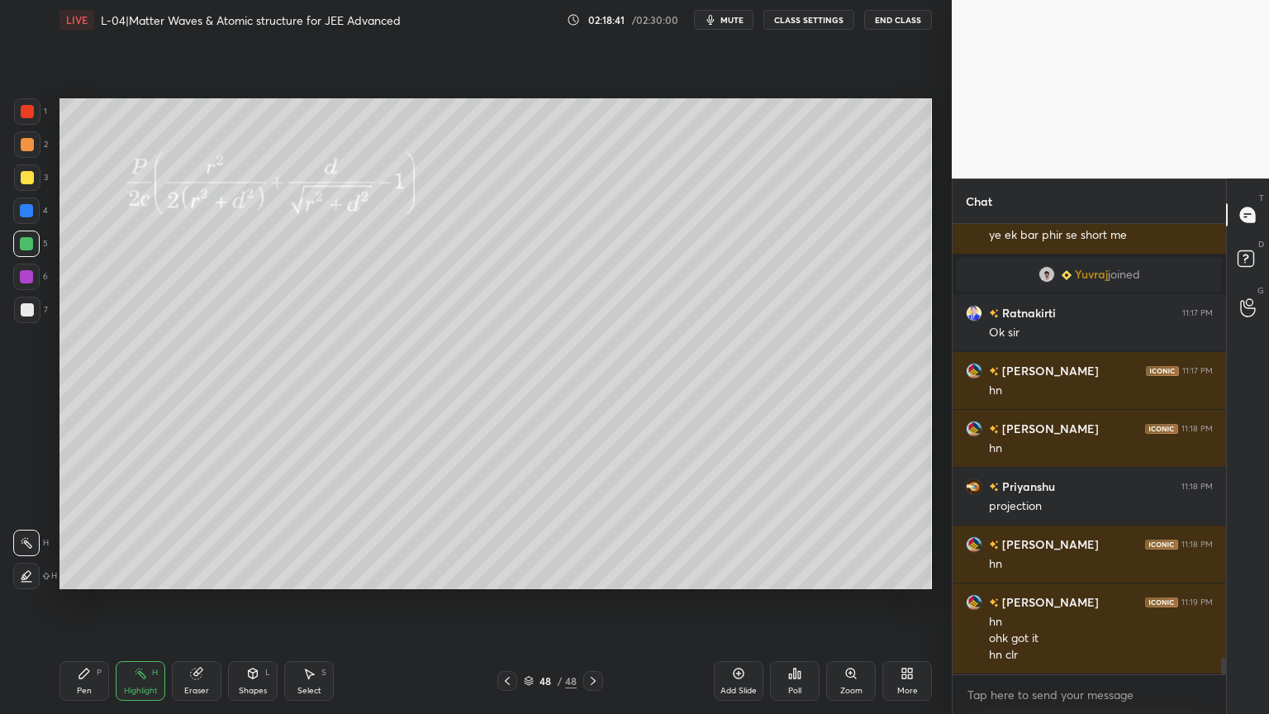
click at [589, 676] on icon at bounding box center [592, 680] width 13 height 13
click at [510, 681] on icon at bounding box center [507, 680] width 13 height 13
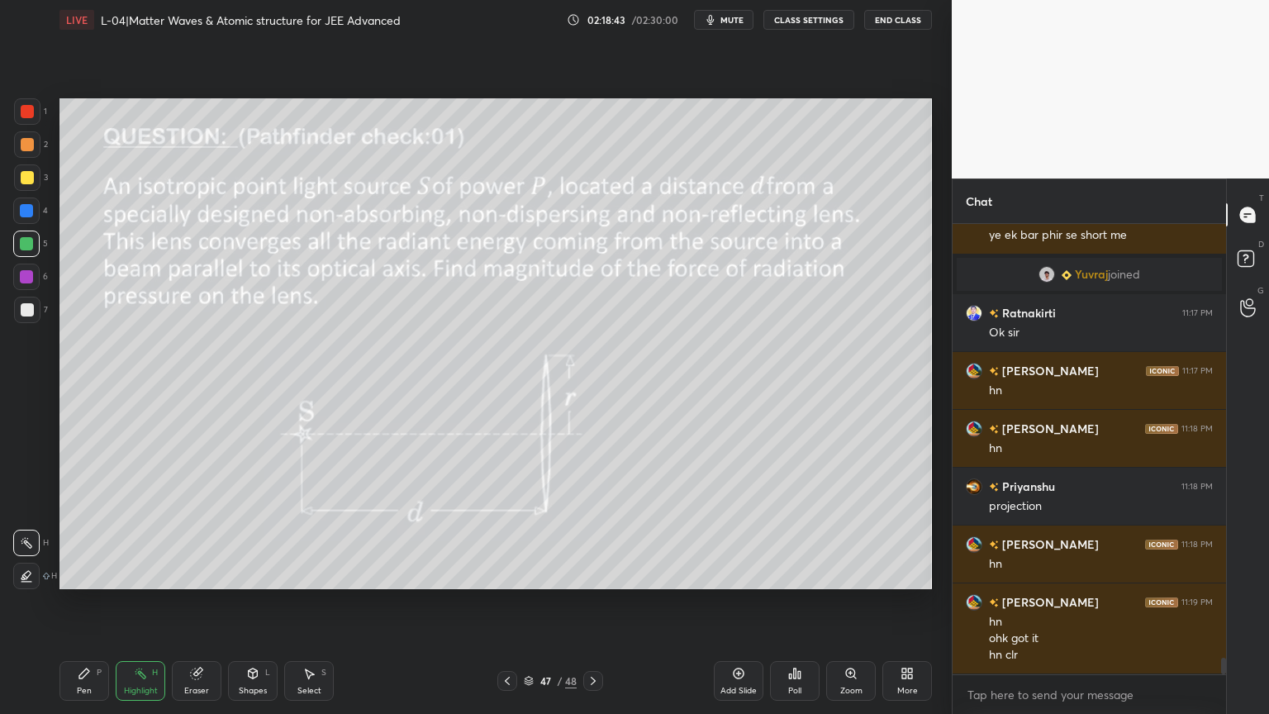
click at [512, 677] on icon at bounding box center [507, 680] width 13 height 13
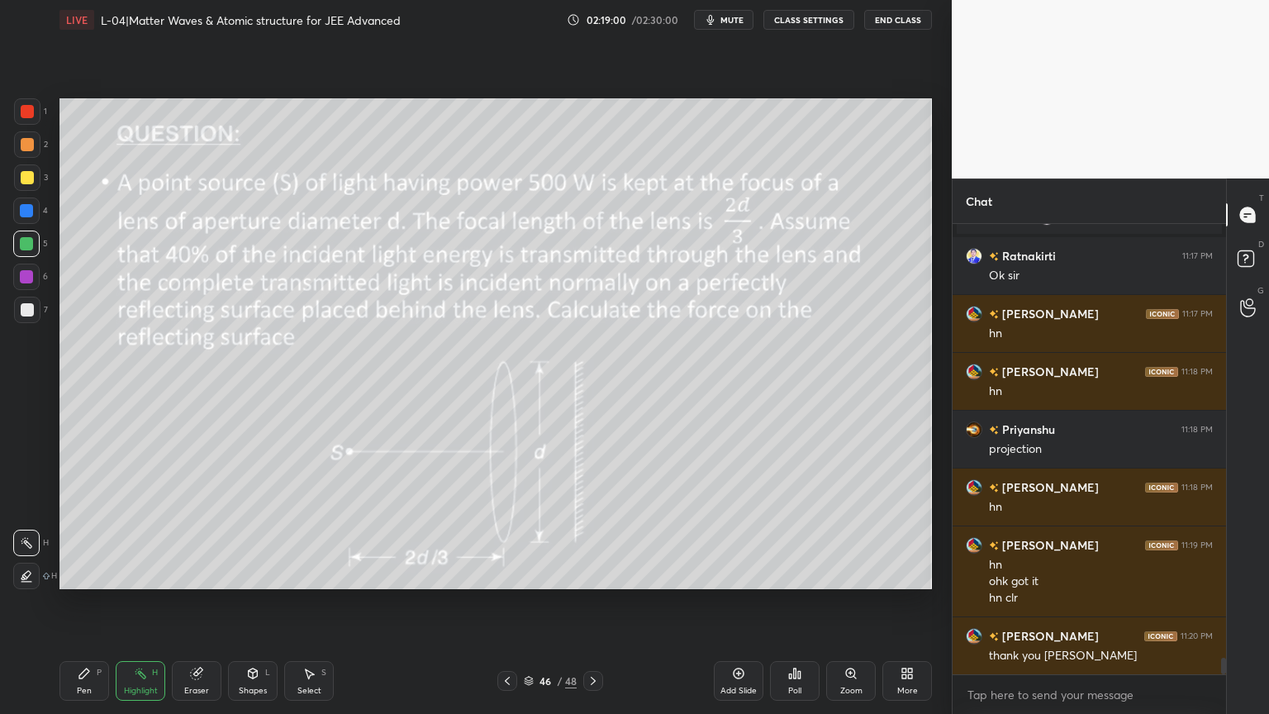
scroll to position [12081, 0]
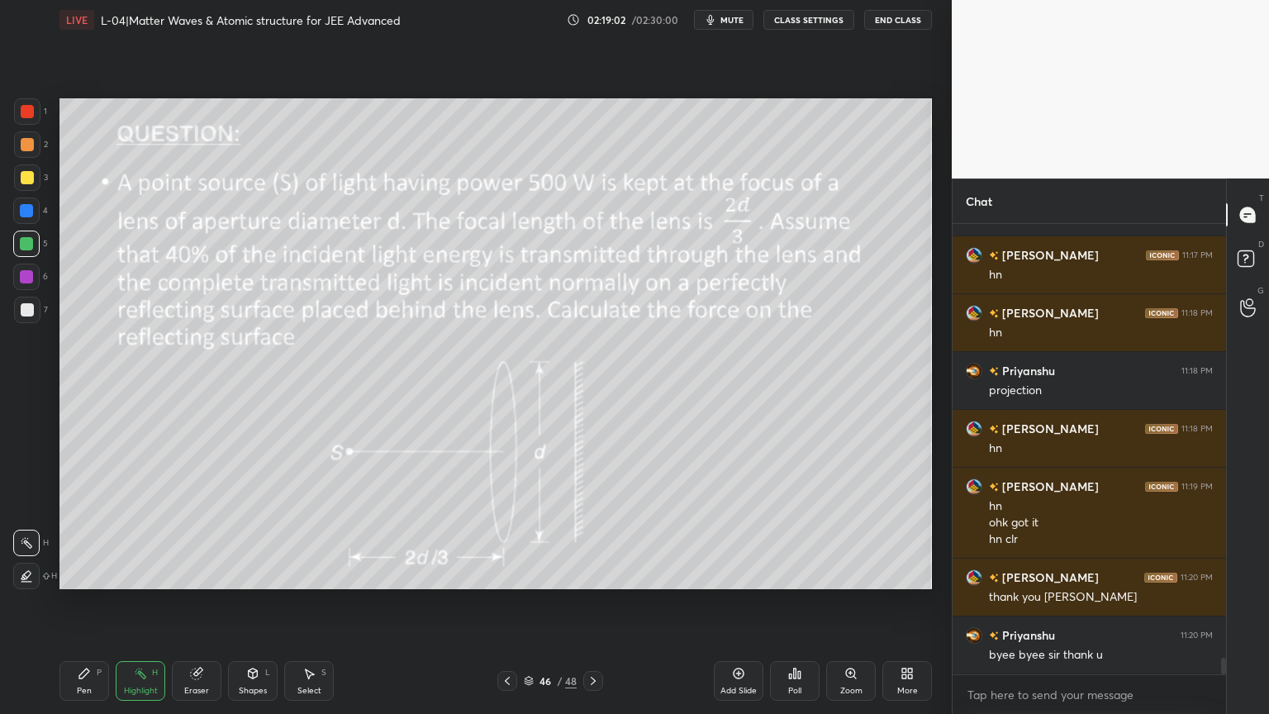
click at [894, 18] on button "End Class" at bounding box center [898, 20] width 68 height 20
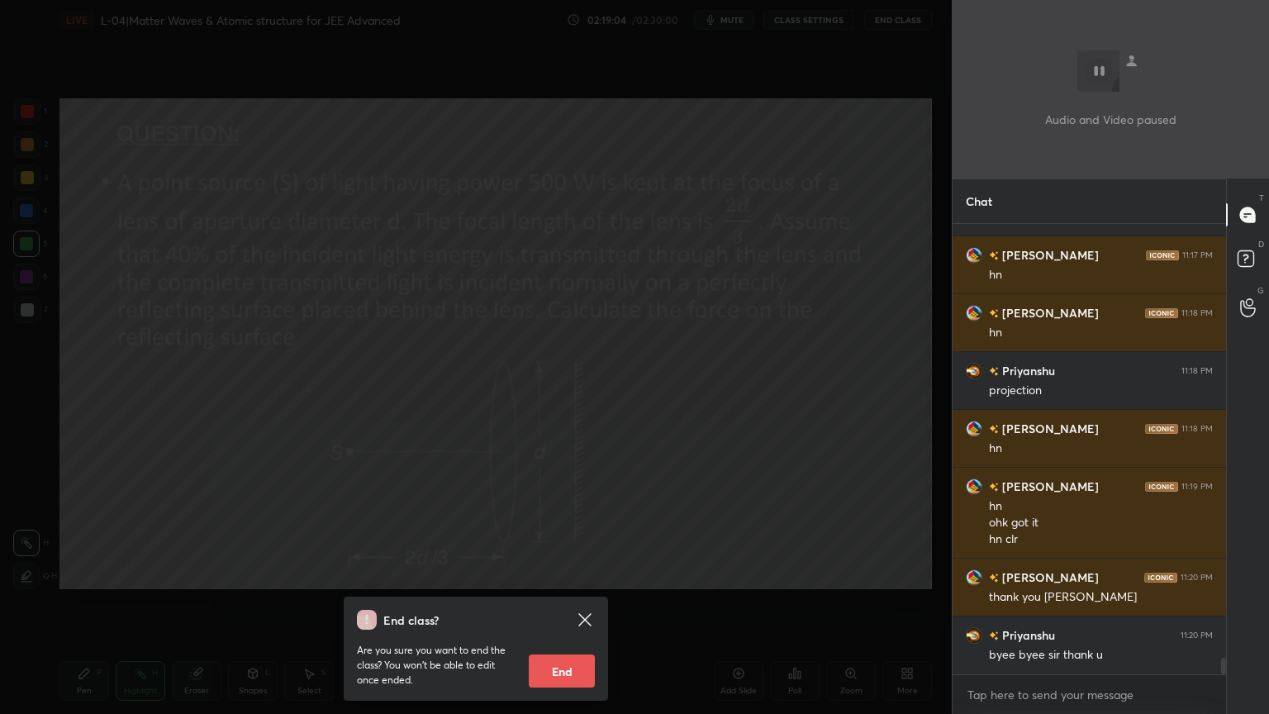
click at [562, 665] on button "End" at bounding box center [562, 670] width 66 height 33
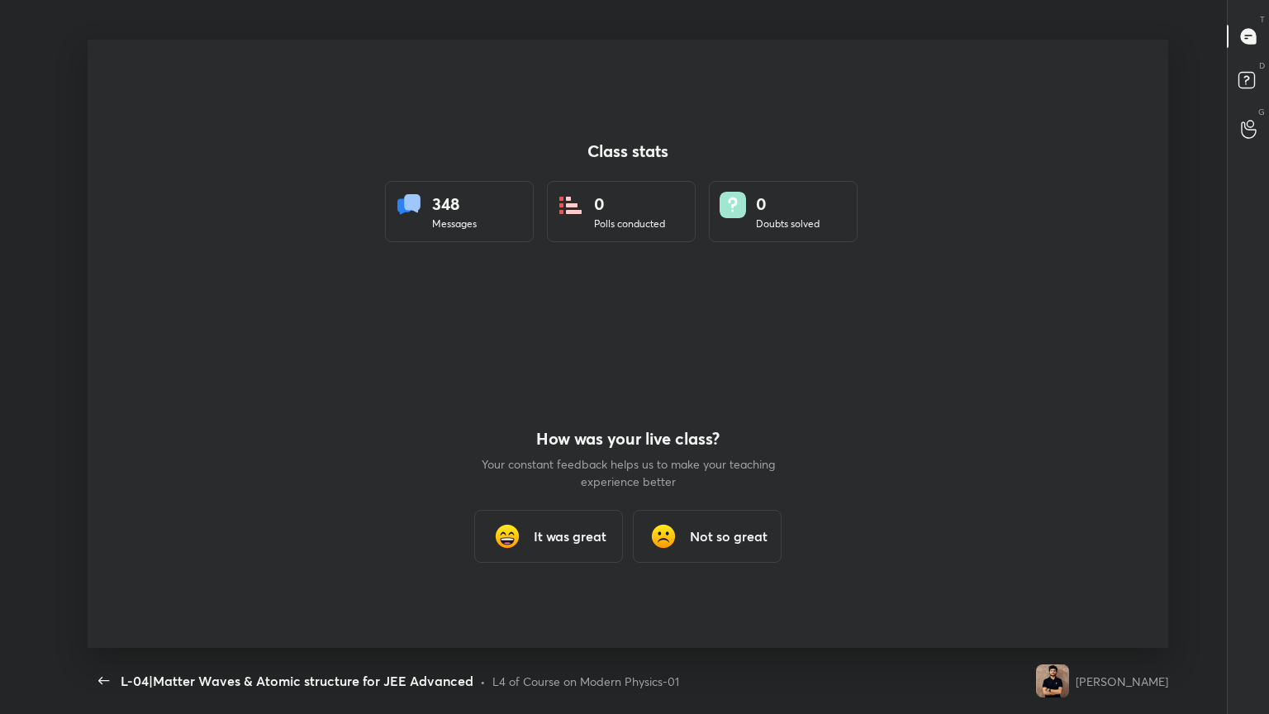
scroll to position [0, 0]
